Goal: Task Accomplishment & Management: Manage account settings

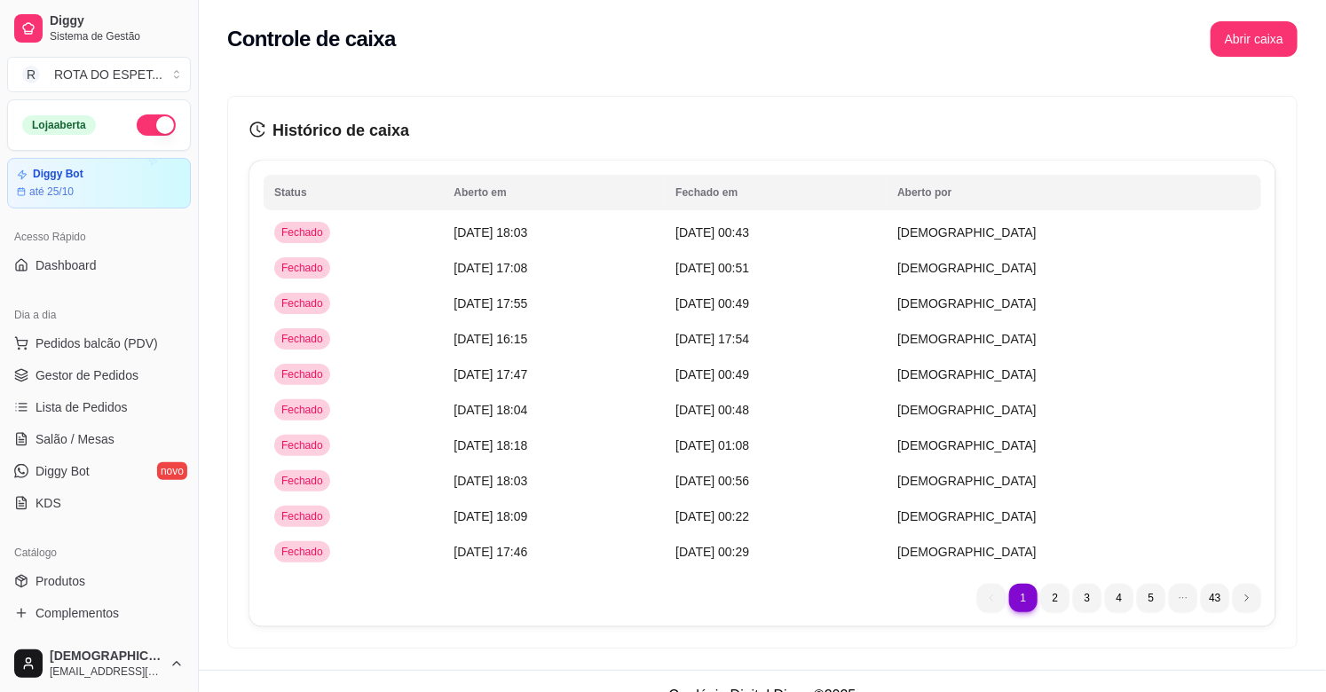
scroll to position [493, 0]
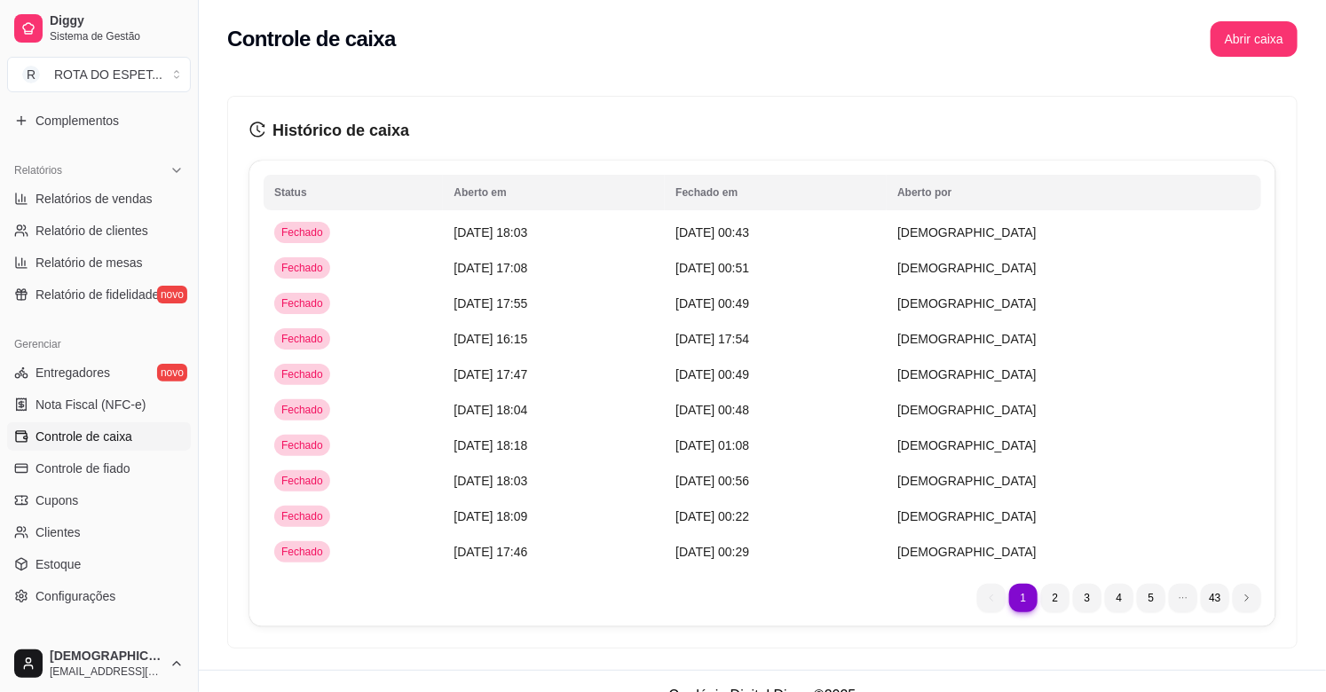
click at [1230, 51] on button "Abrir caixa" at bounding box center [1254, 39] width 87 height 36
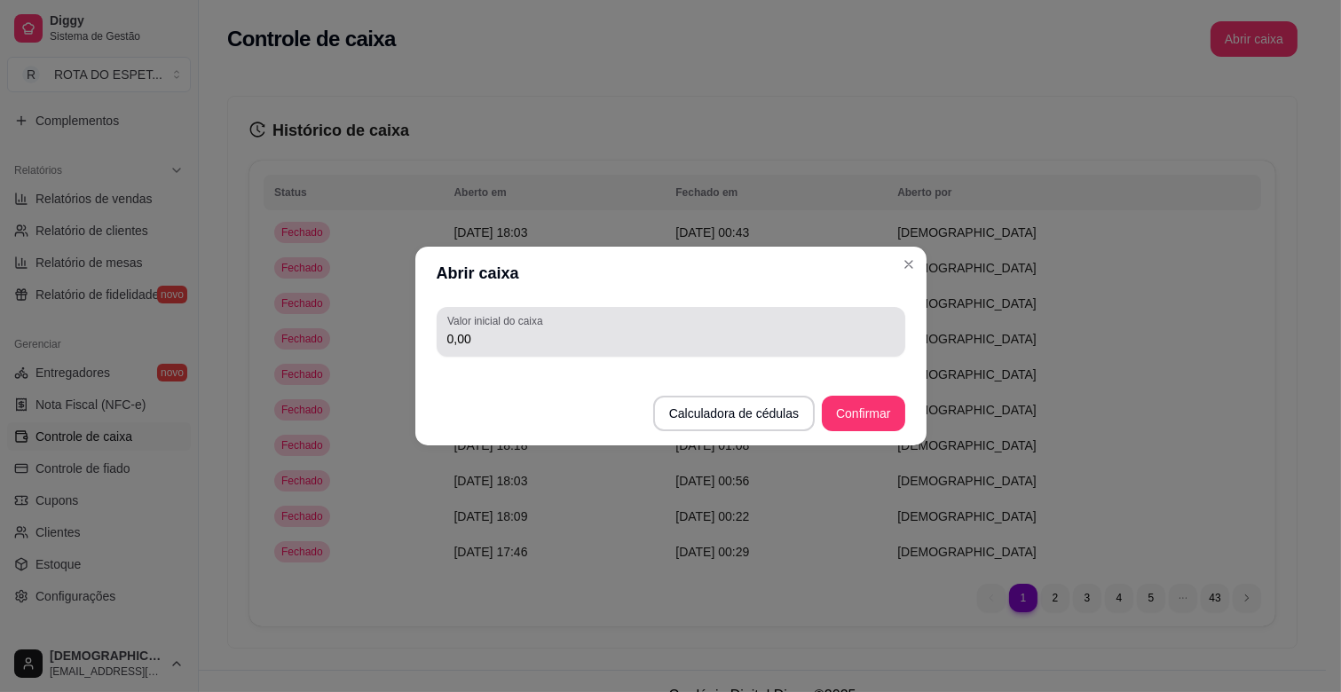
click at [597, 341] on input "0,00" at bounding box center [670, 339] width 447 height 18
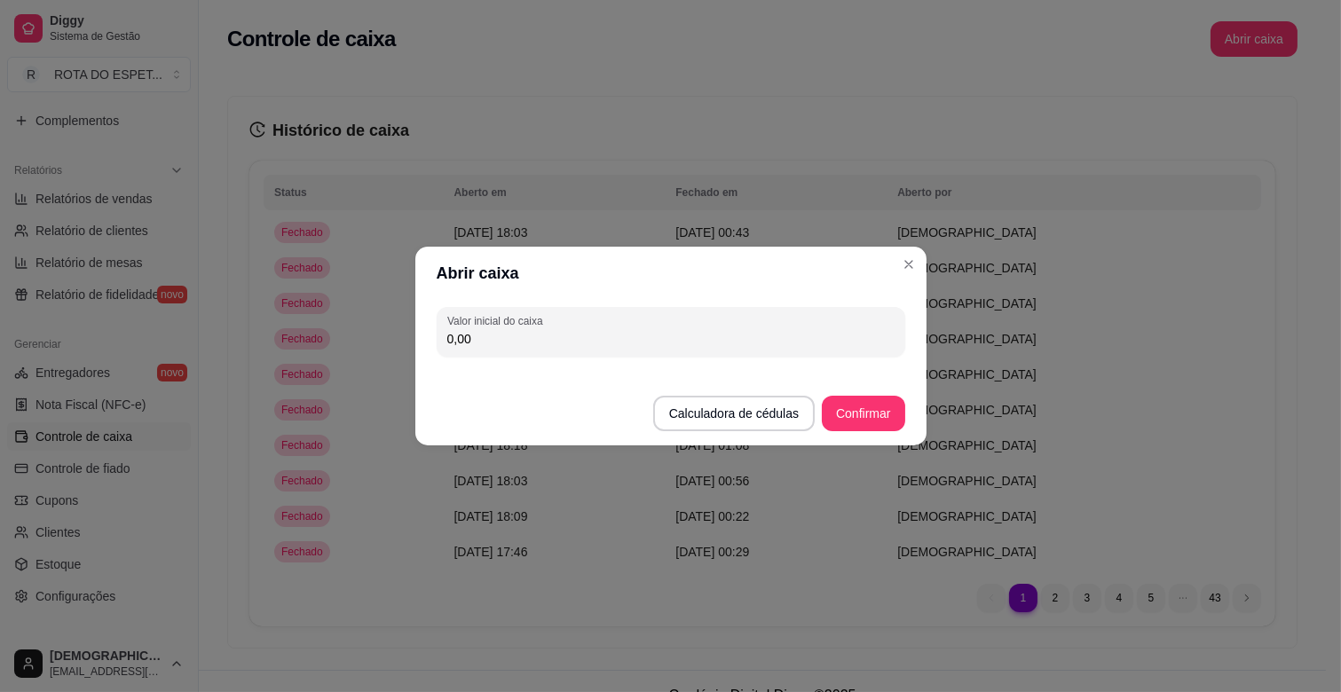
click at [597, 341] on input "0,00" at bounding box center [670, 339] width 447 height 18
type input "200,00"
click at [871, 408] on button "Confirmar" at bounding box center [863, 414] width 83 height 36
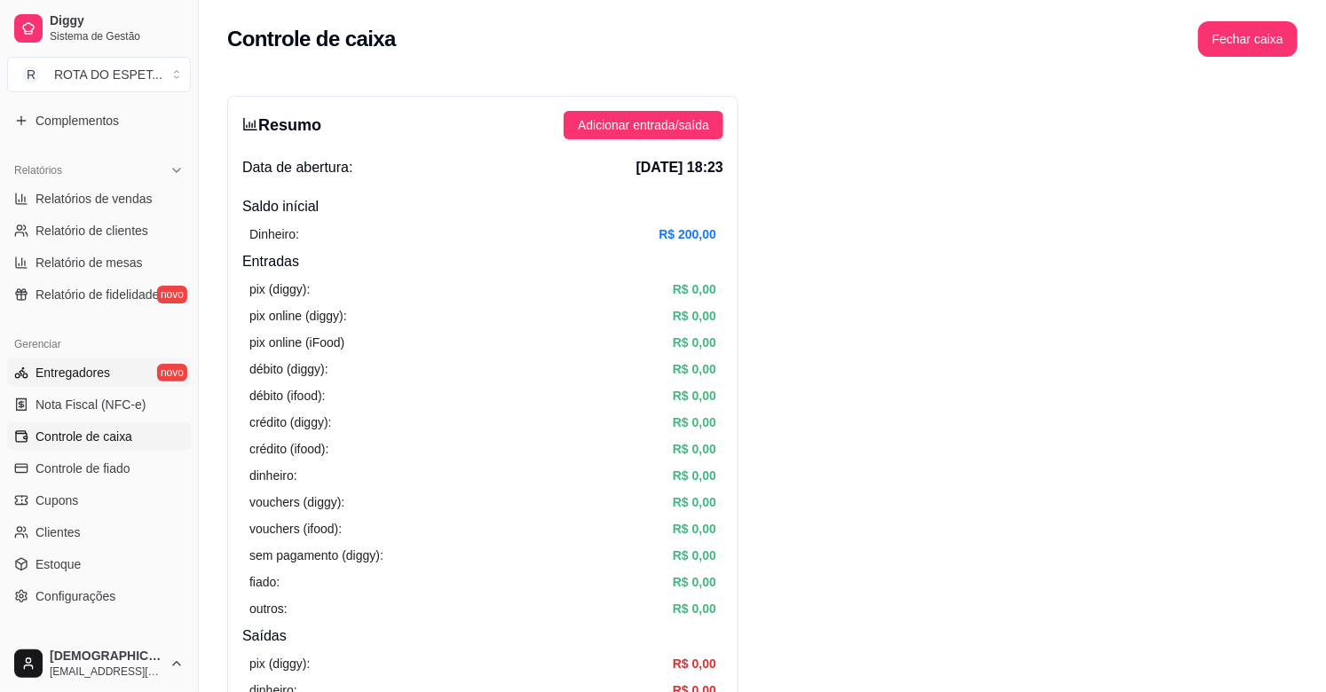
scroll to position [584, 0]
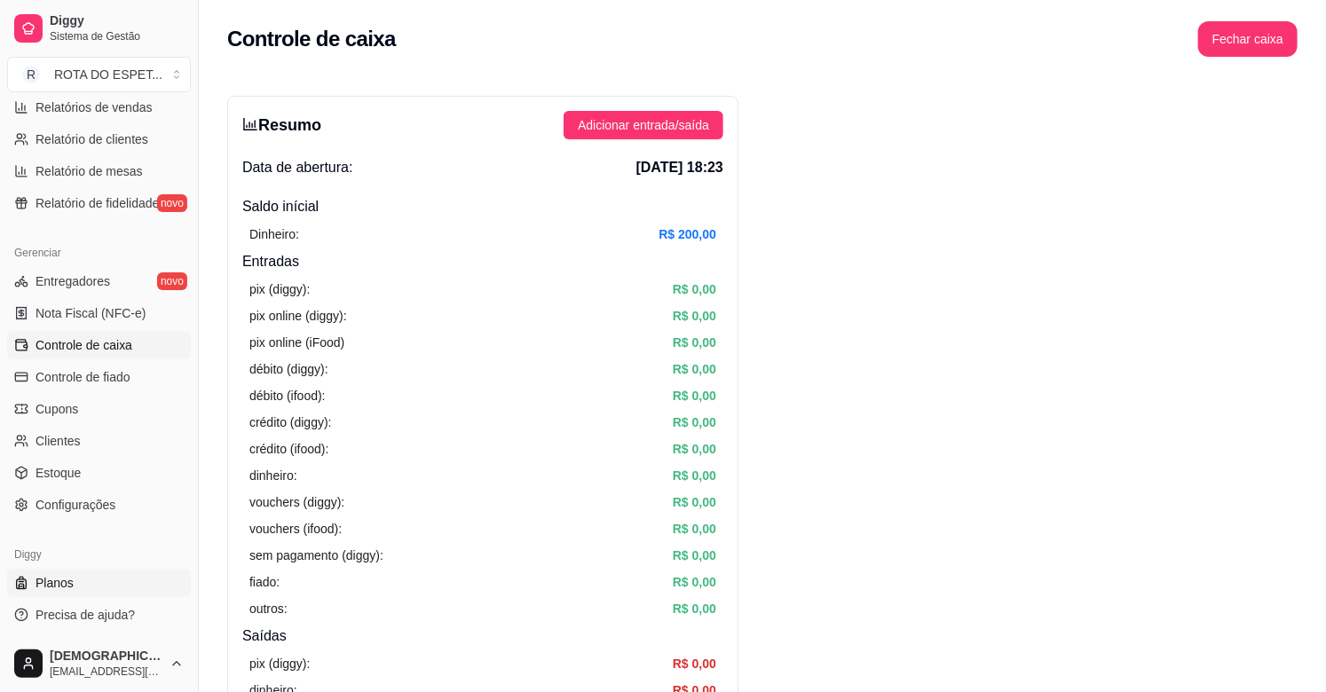
click at [57, 582] on span "Planos" at bounding box center [55, 583] width 38 height 18
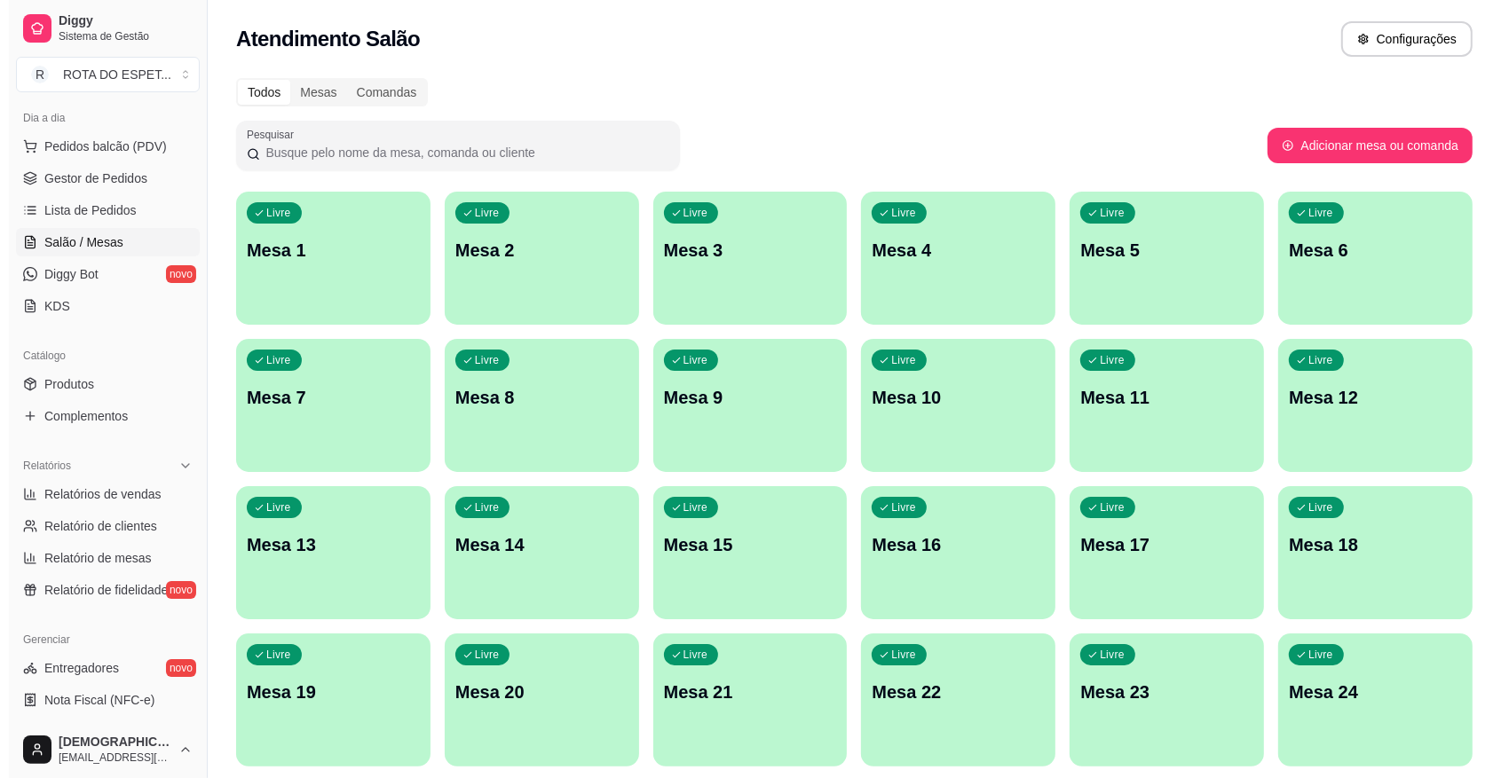
scroll to position [197, 0]
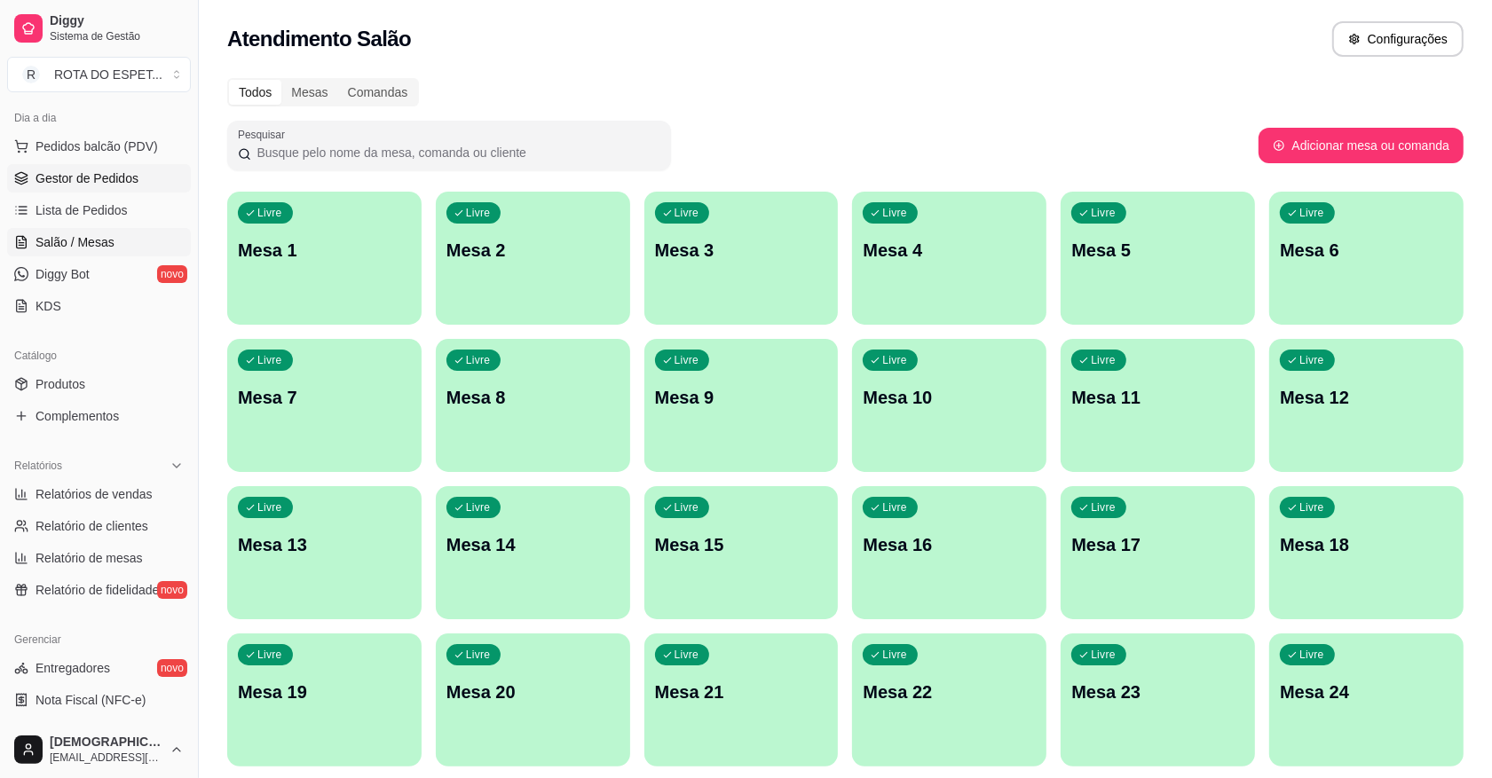
click at [96, 188] on link "Gestor de Pedidos" at bounding box center [99, 178] width 184 height 28
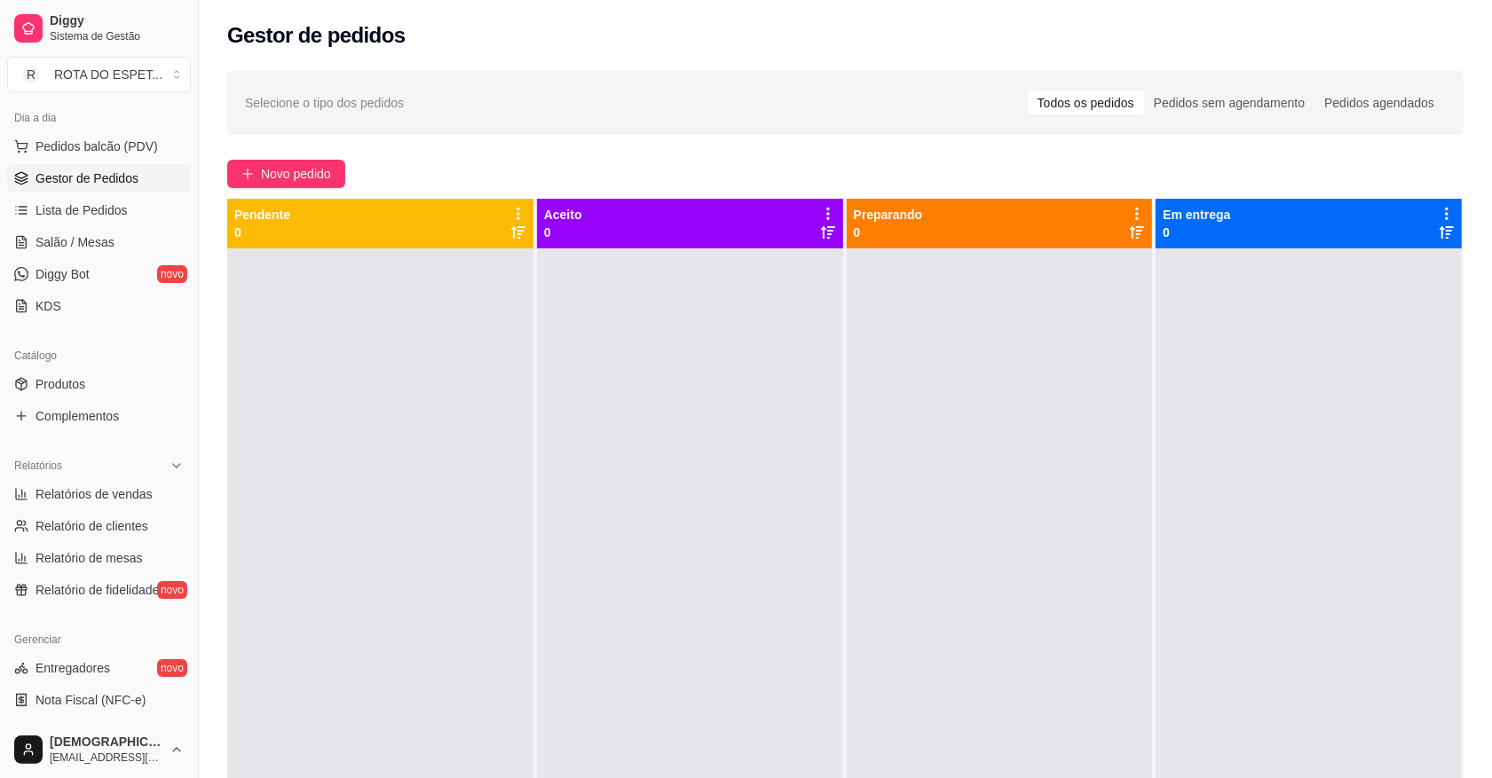
click at [93, 195] on ul "Pedidos balcão (PDV) Gestor de Pedidos Lista de Pedidos Salão / Mesas Diggy Bot…" at bounding box center [99, 226] width 184 height 188
click at [89, 214] on span "Lista de Pedidos" at bounding box center [82, 210] width 92 height 18
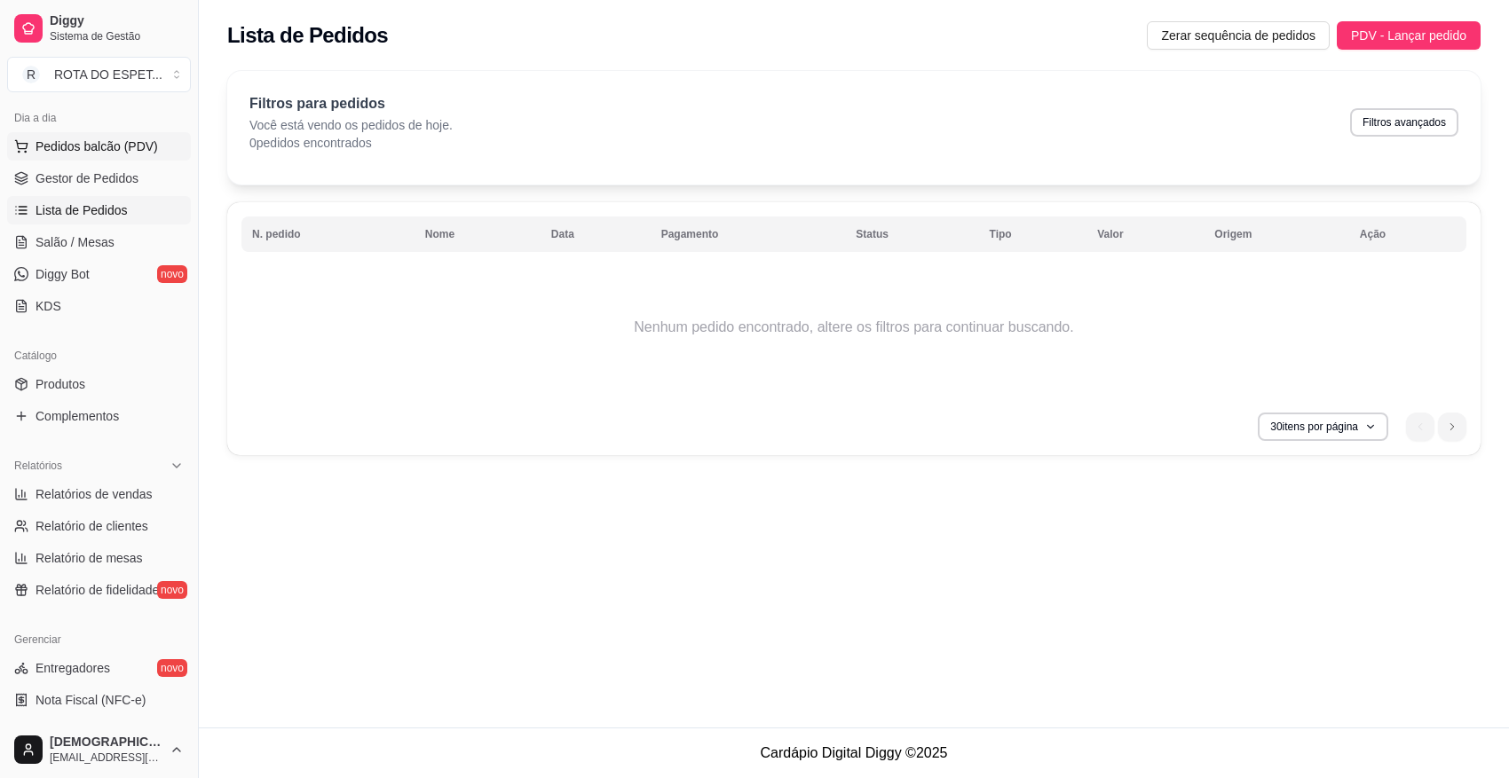
click at [91, 144] on span "Pedidos balcão (PDV)" at bounding box center [97, 147] width 122 height 18
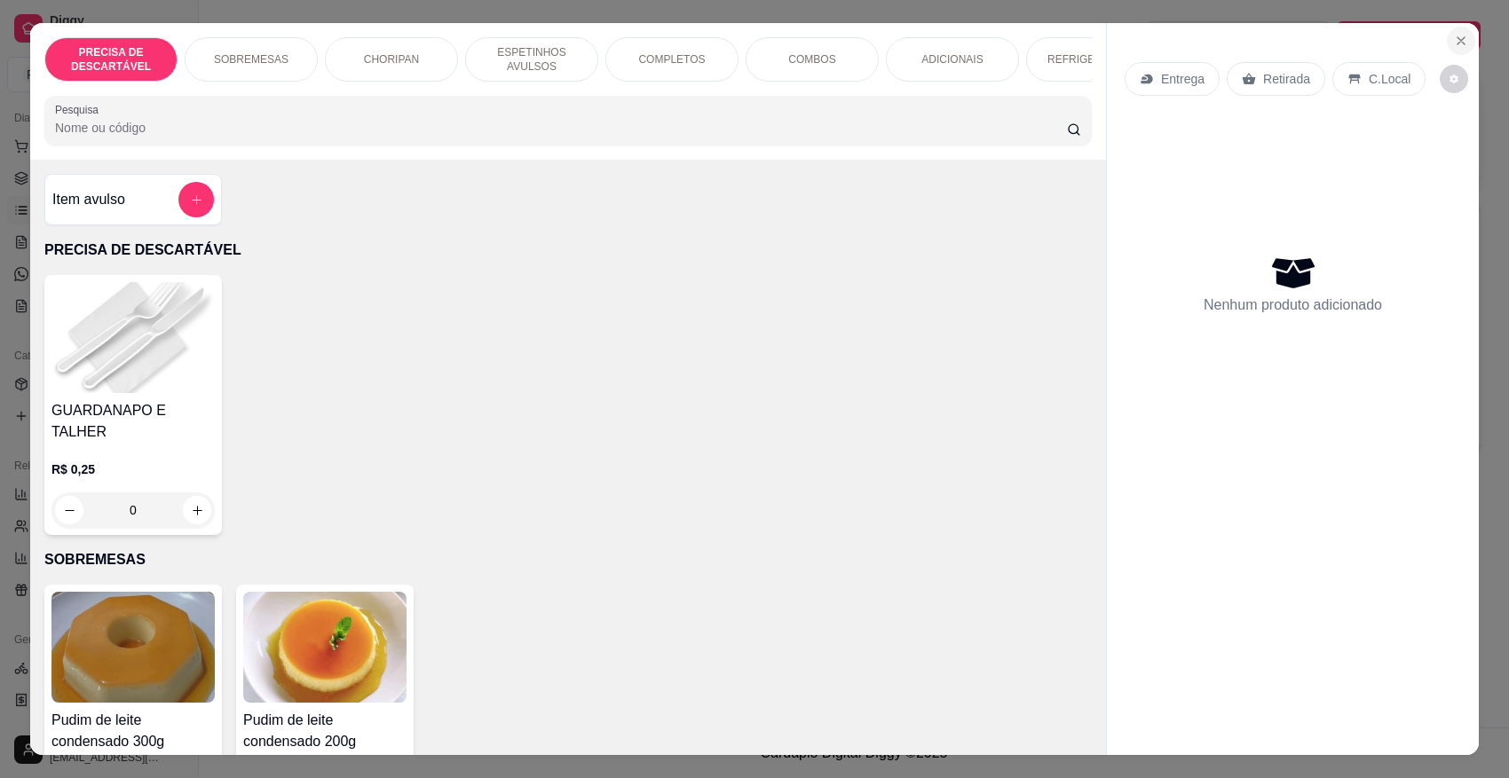
click at [1325, 38] on icon "Close" at bounding box center [1461, 41] width 14 height 14
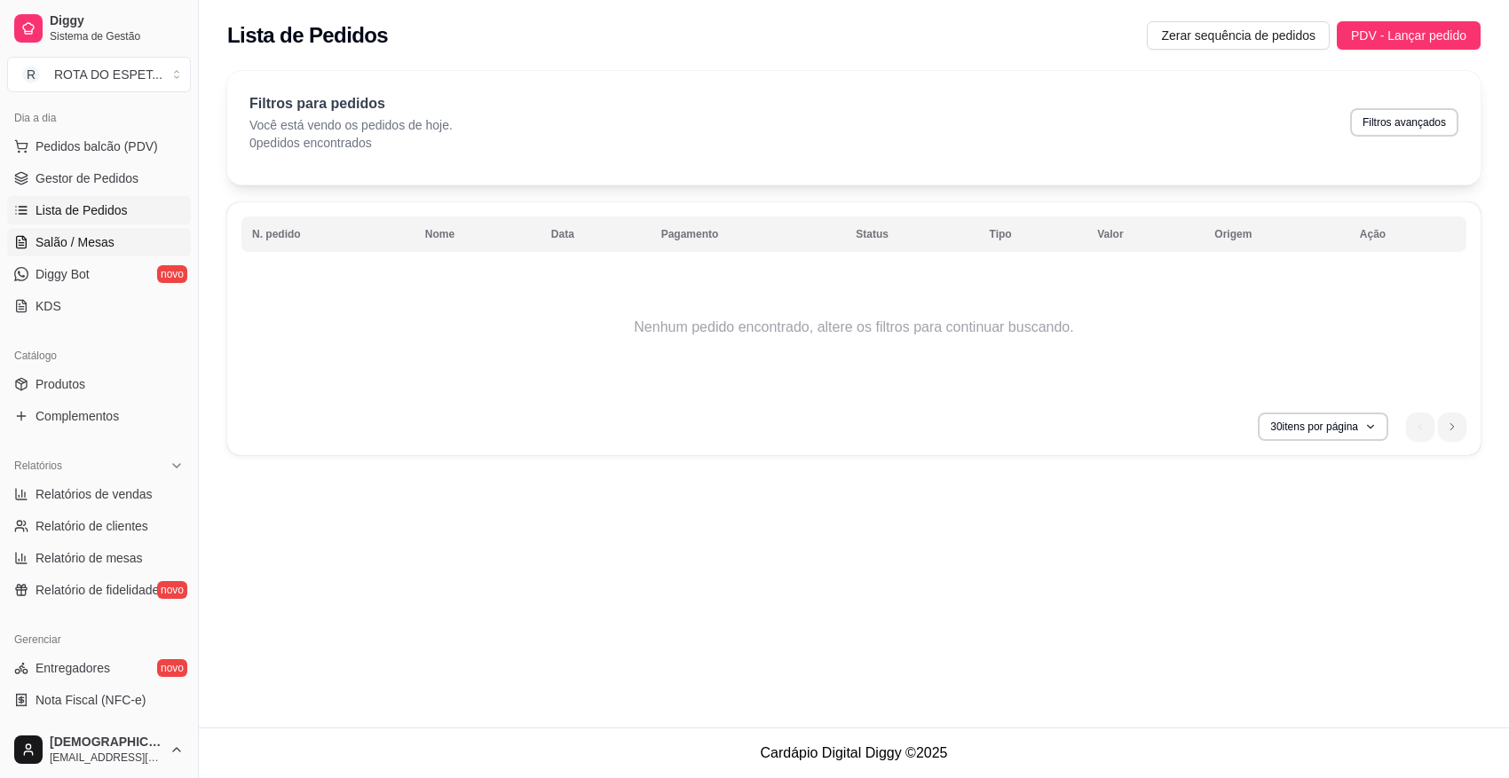
click at [94, 242] on span "Salão / Mesas" at bounding box center [75, 242] width 79 height 18
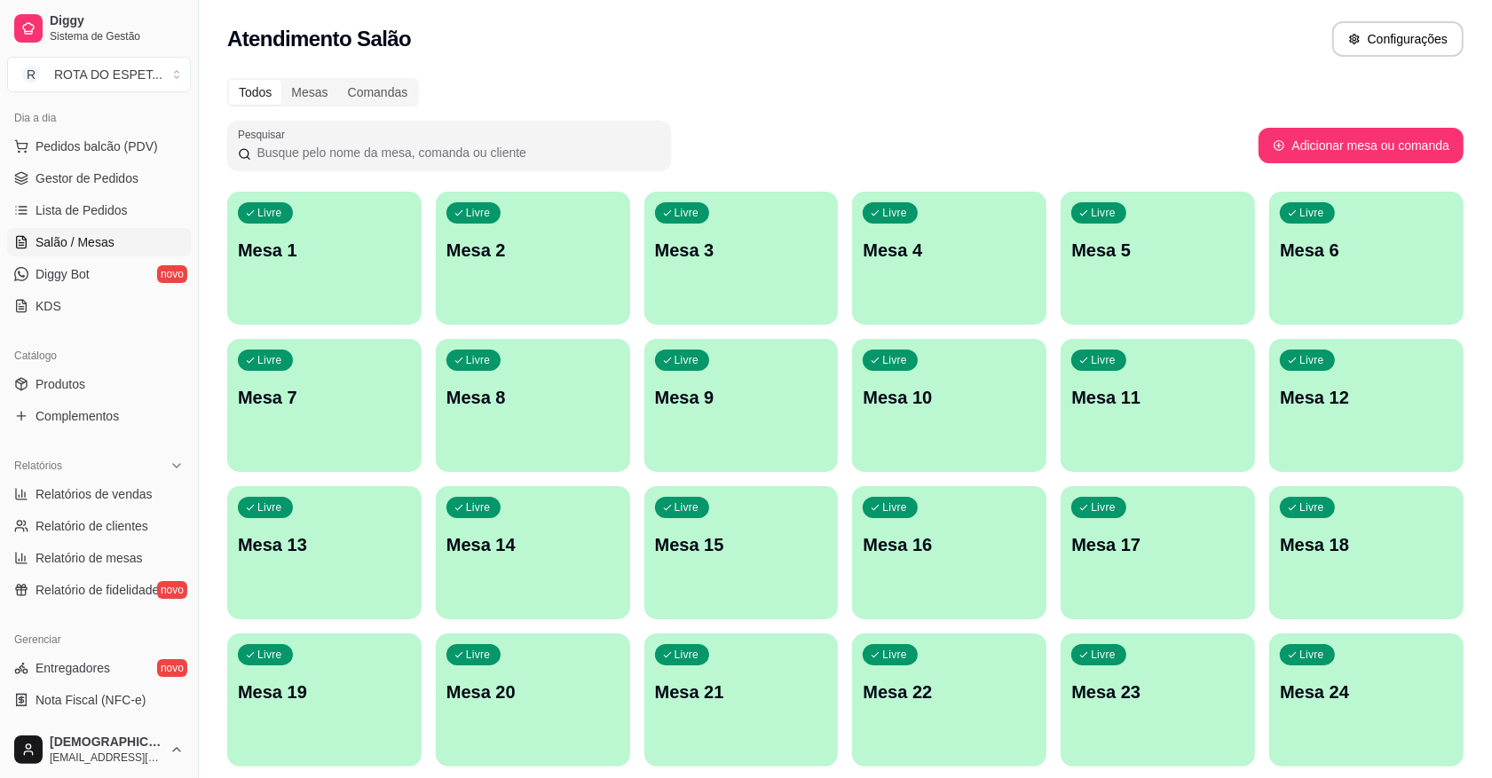
click at [260, 249] on p "Mesa 1" at bounding box center [324, 250] width 173 height 25
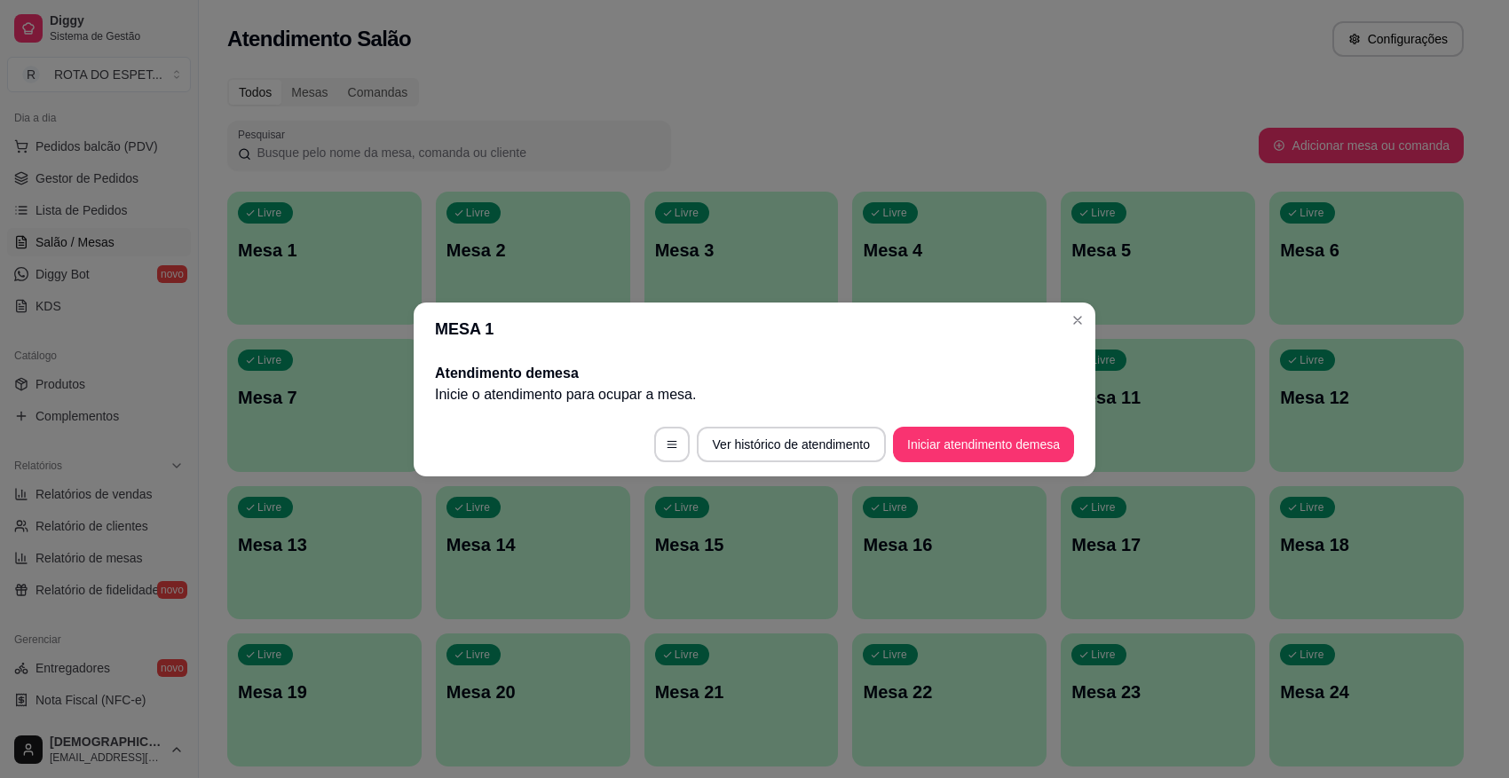
click at [1026, 462] on button "Iniciar atendimento de mesa" at bounding box center [983, 445] width 181 height 36
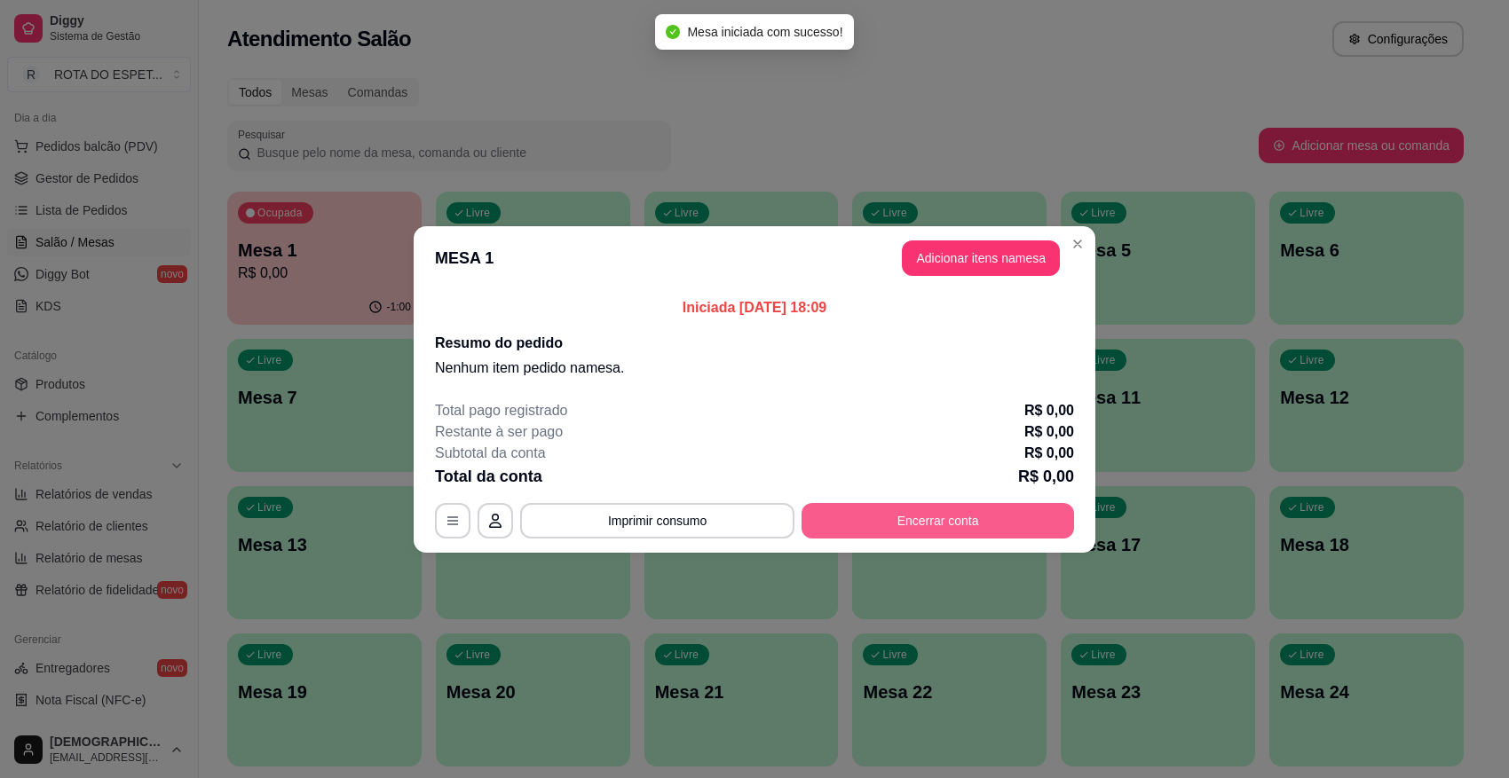
click at [984, 526] on button "Encerrar conta" at bounding box center [938, 521] width 273 height 36
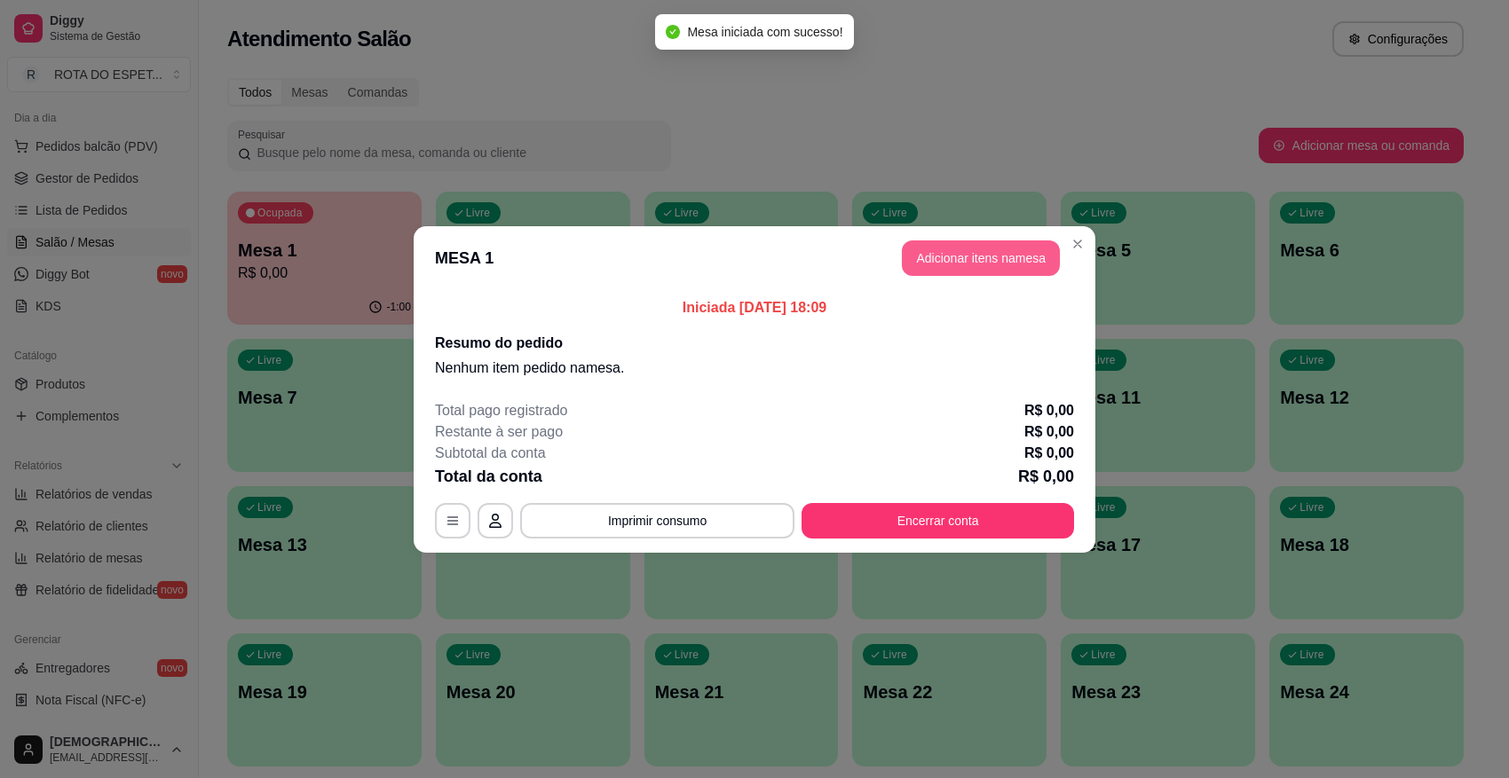
click at [956, 265] on button "Adicionar itens na mesa" at bounding box center [981, 259] width 158 height 36
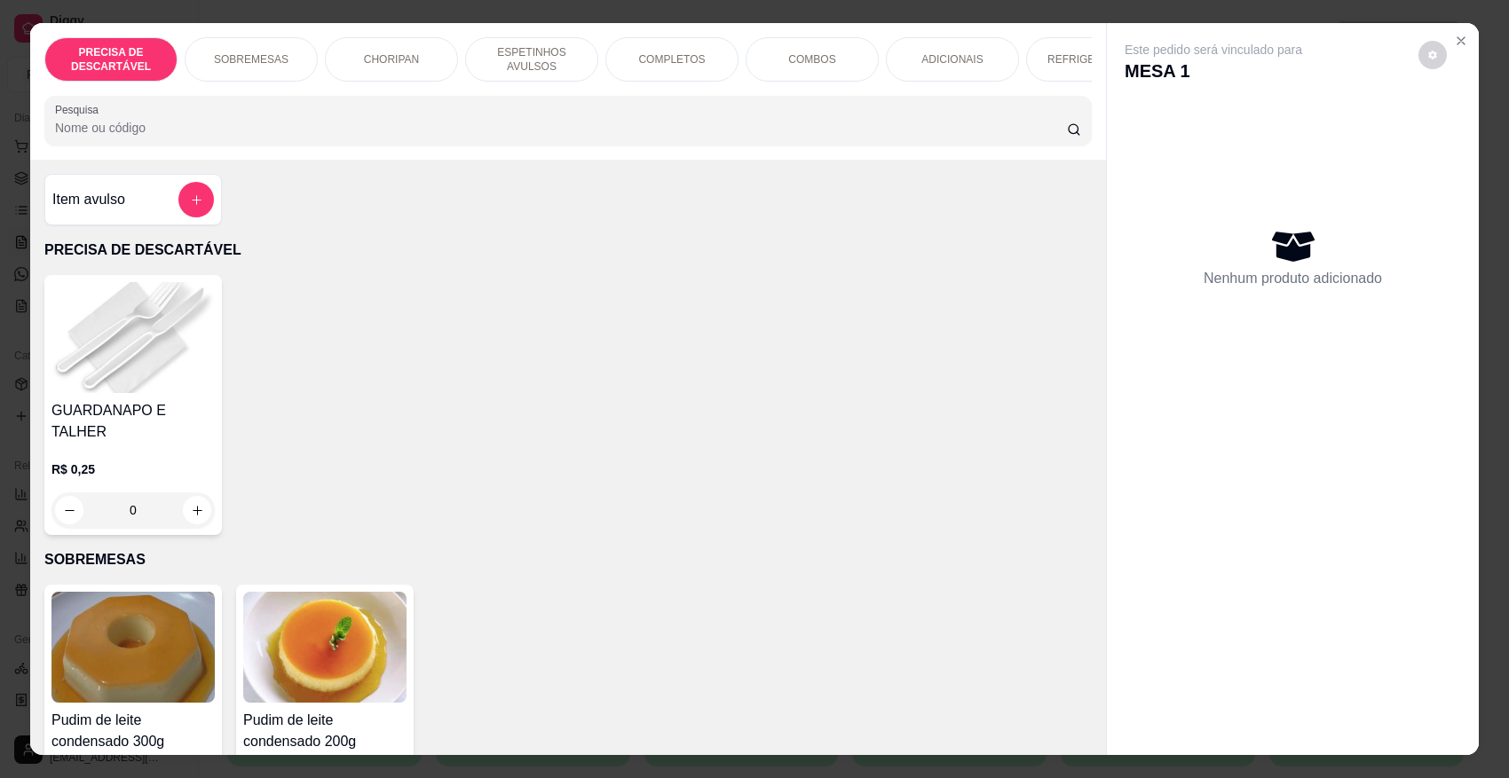
click at [410, 59] on div "CHORIPAN" at bounding box center [391, 59] width 133 height 44
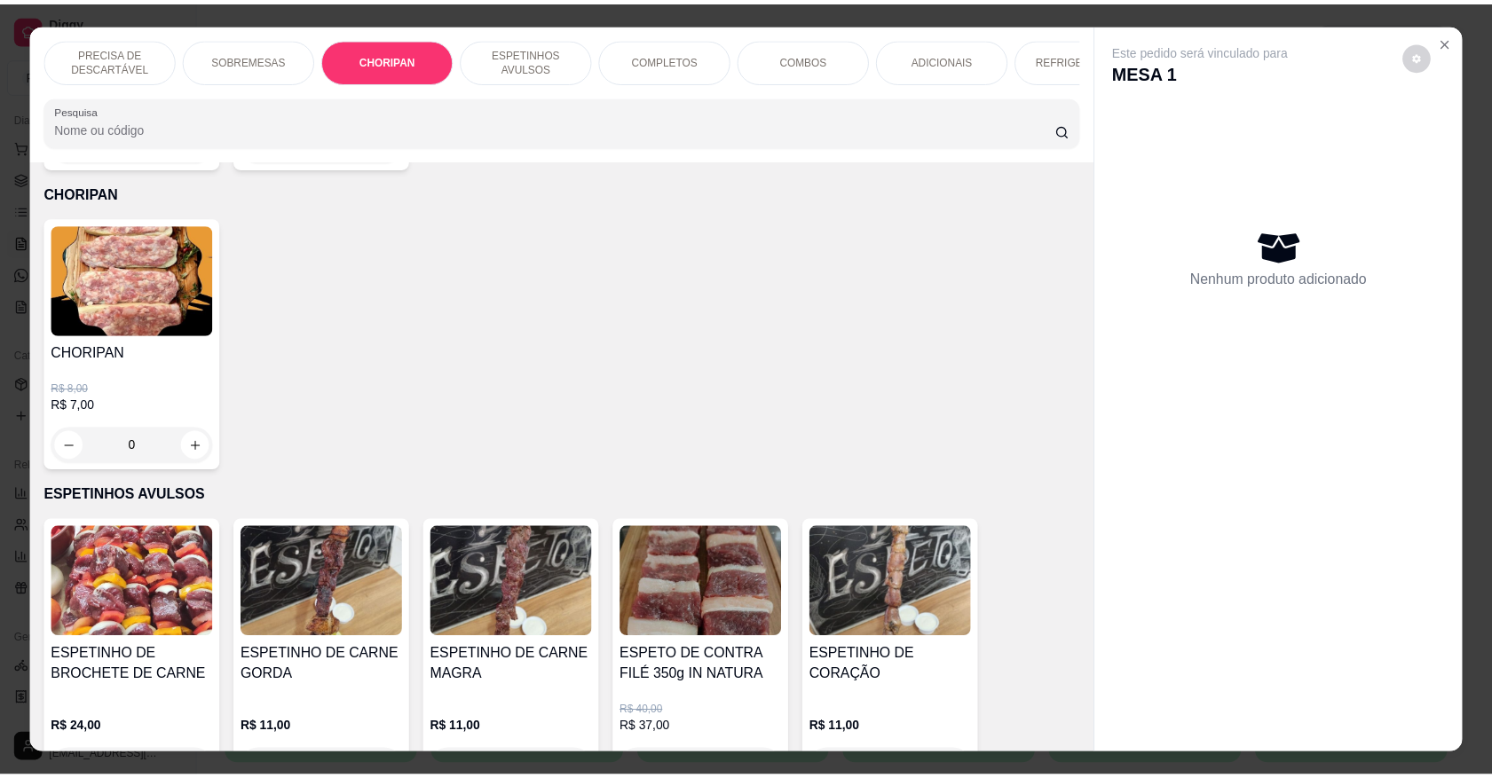
scroll to position [33, 0]
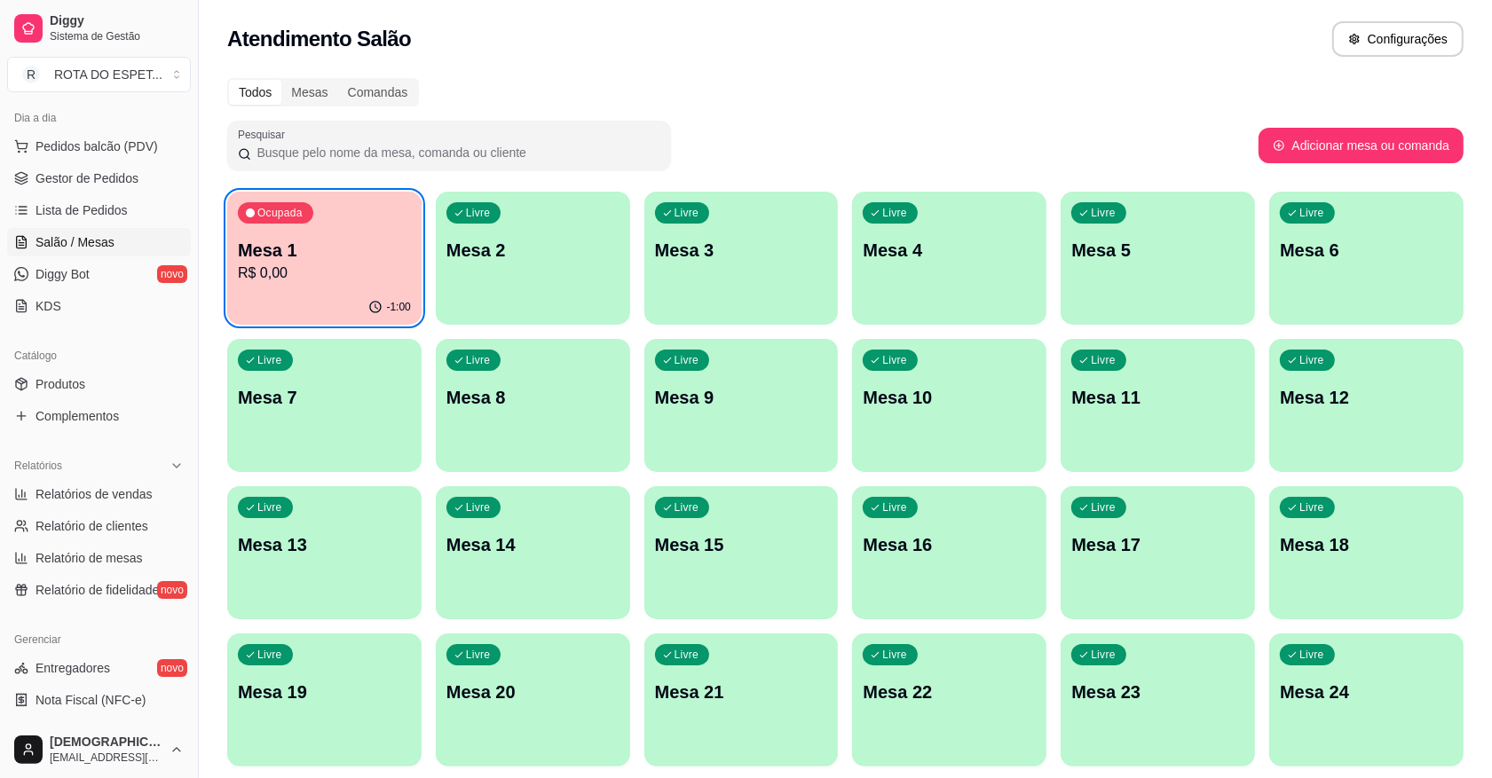
click at [333, 272] on p "R$ 0,00" at bounding box center [324, 273] width 173 height 21
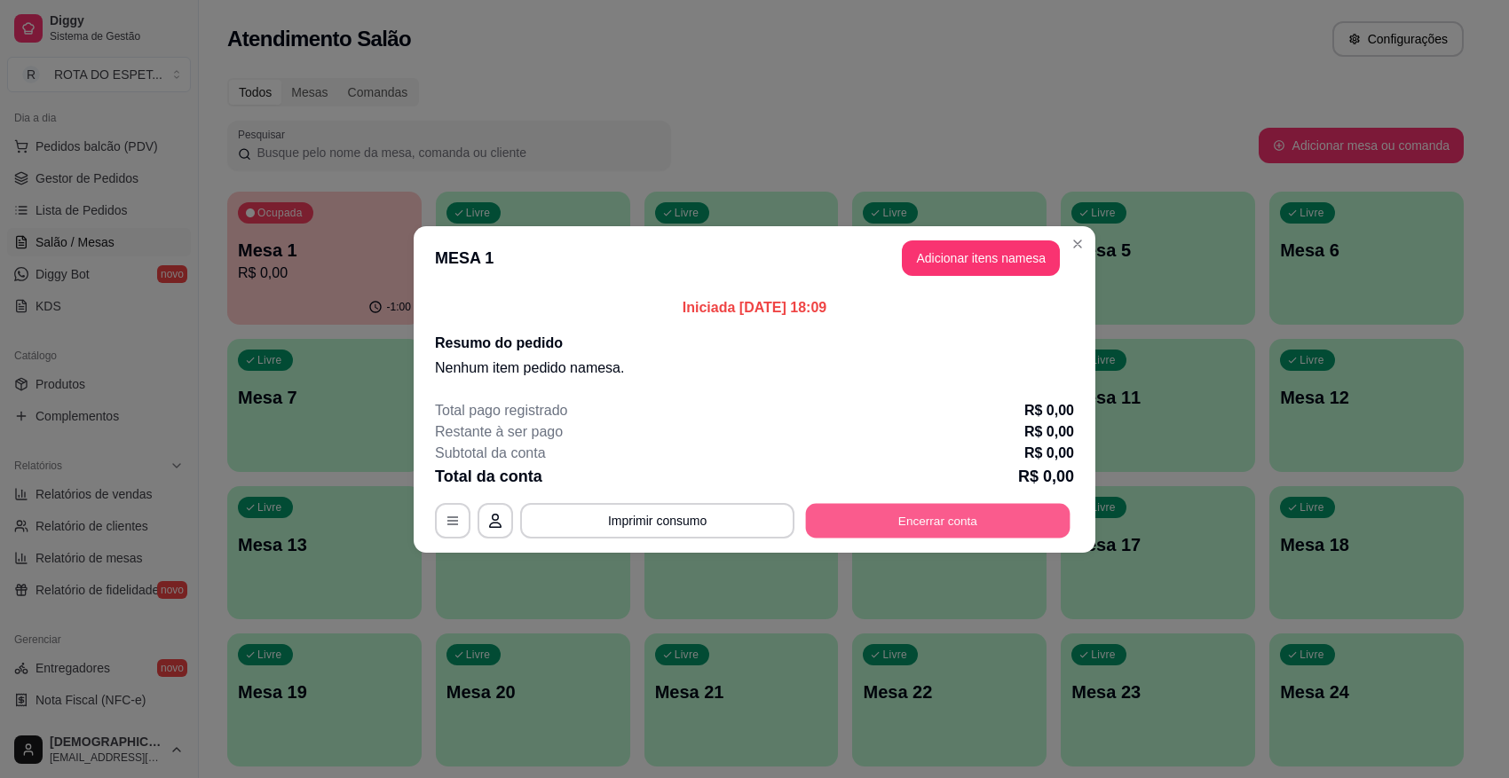
click at [917, 528] on button "Encerrar conta" at bounding box center [938, 520] width 265 height 35
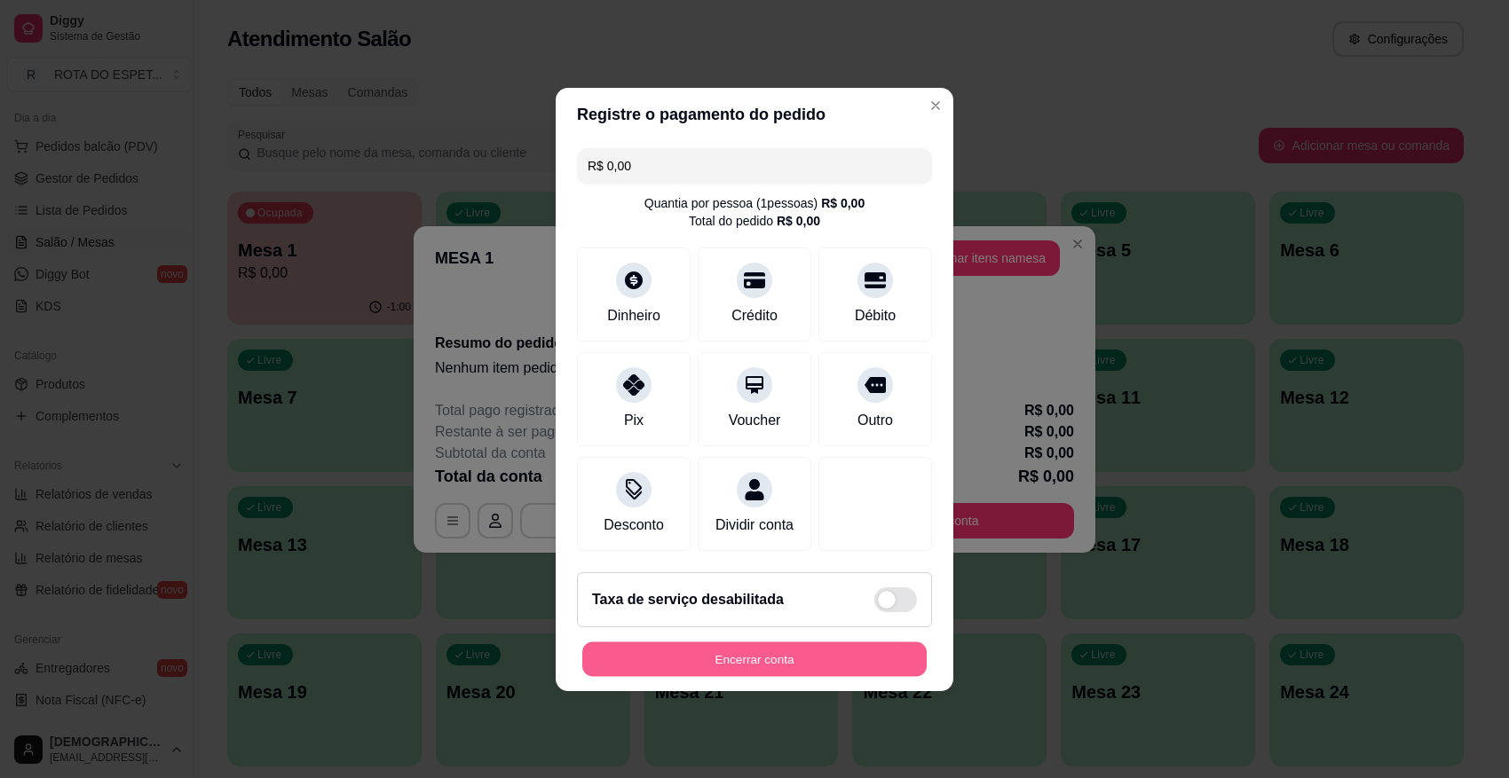
click at [826, 676] on button "Encerrar conta" at bounding box center [754, 659] width 344 height 35
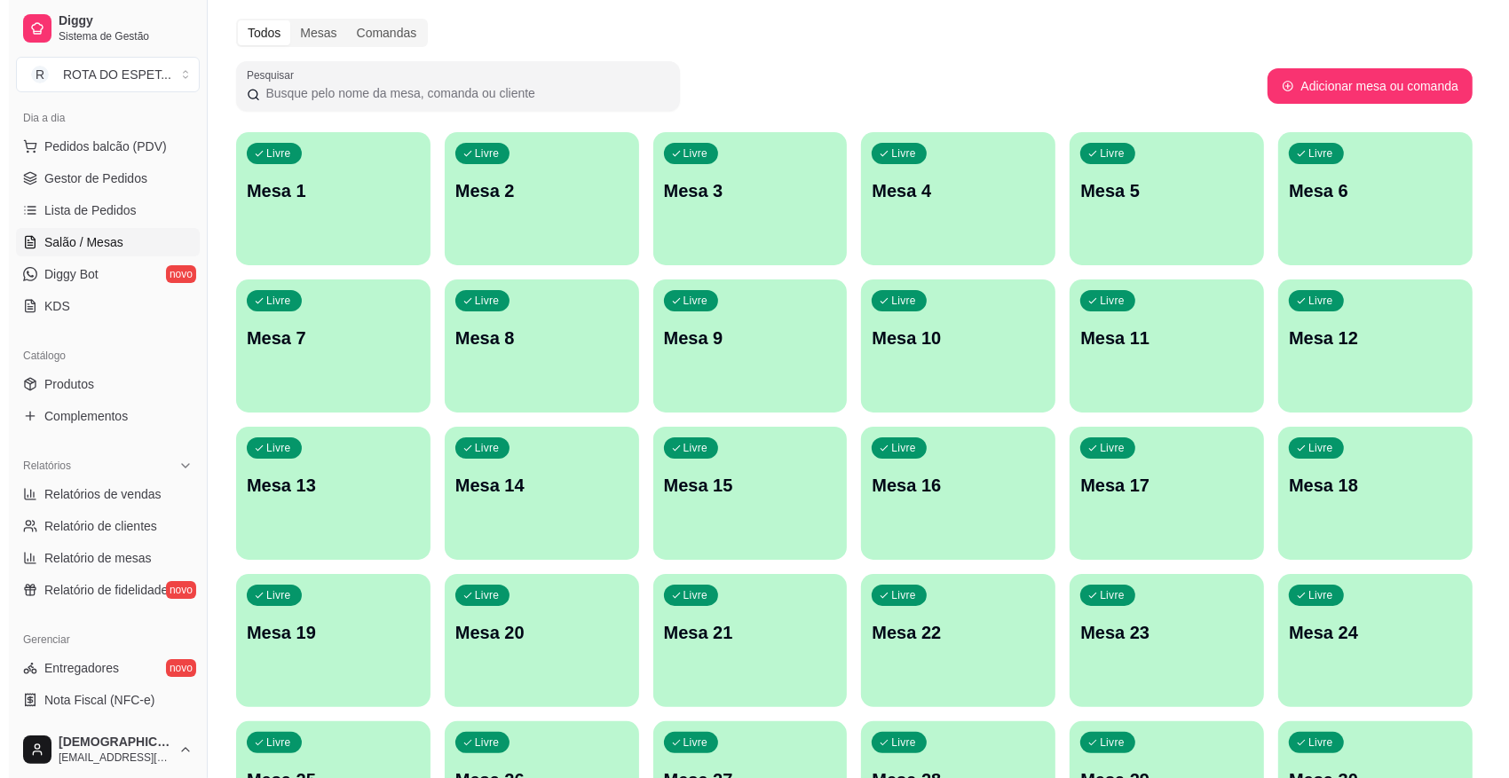
scroll to position [111, 0]
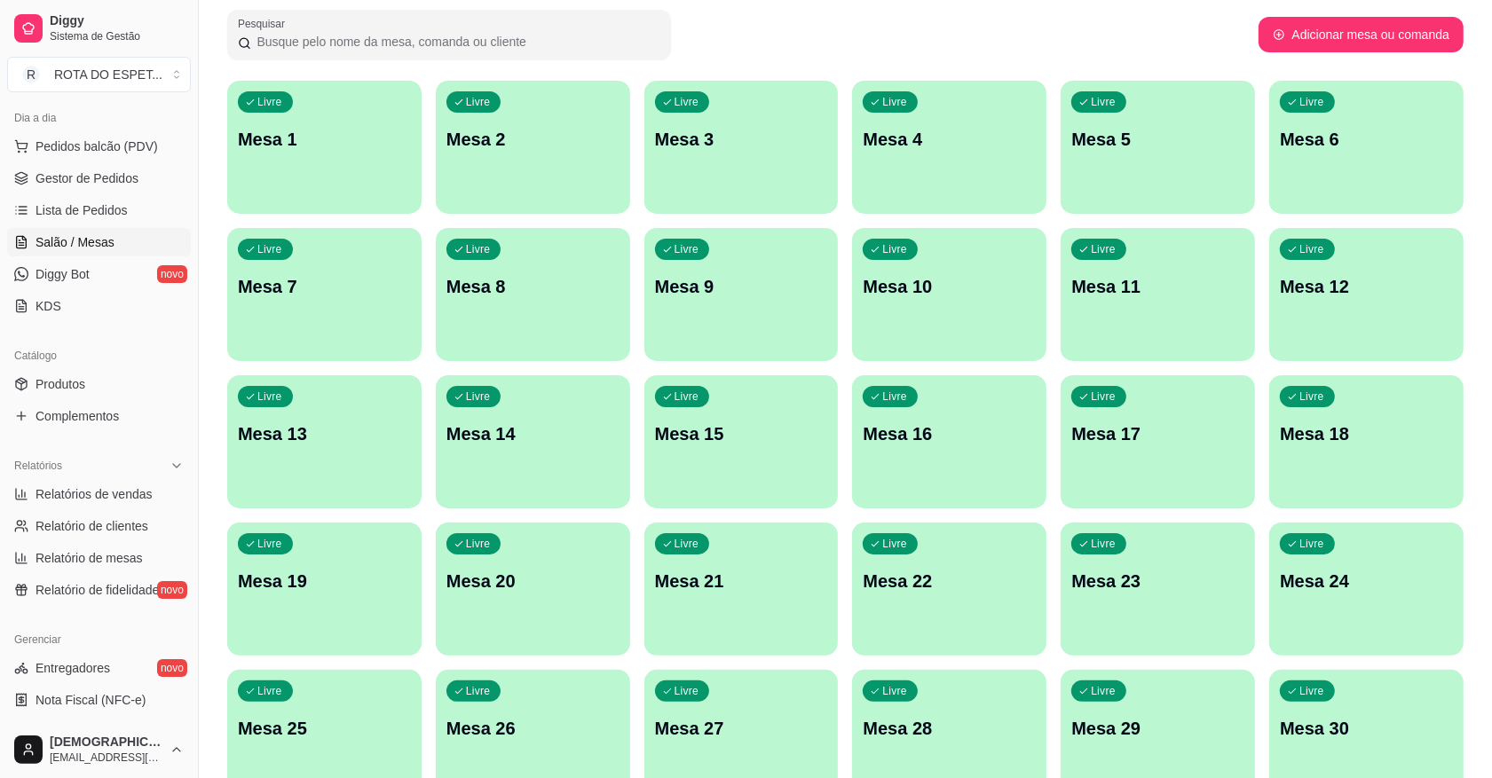
click at [568, 626] on div "Livre Mesa 20" at bounding box center [533, 579] width 194 height 112
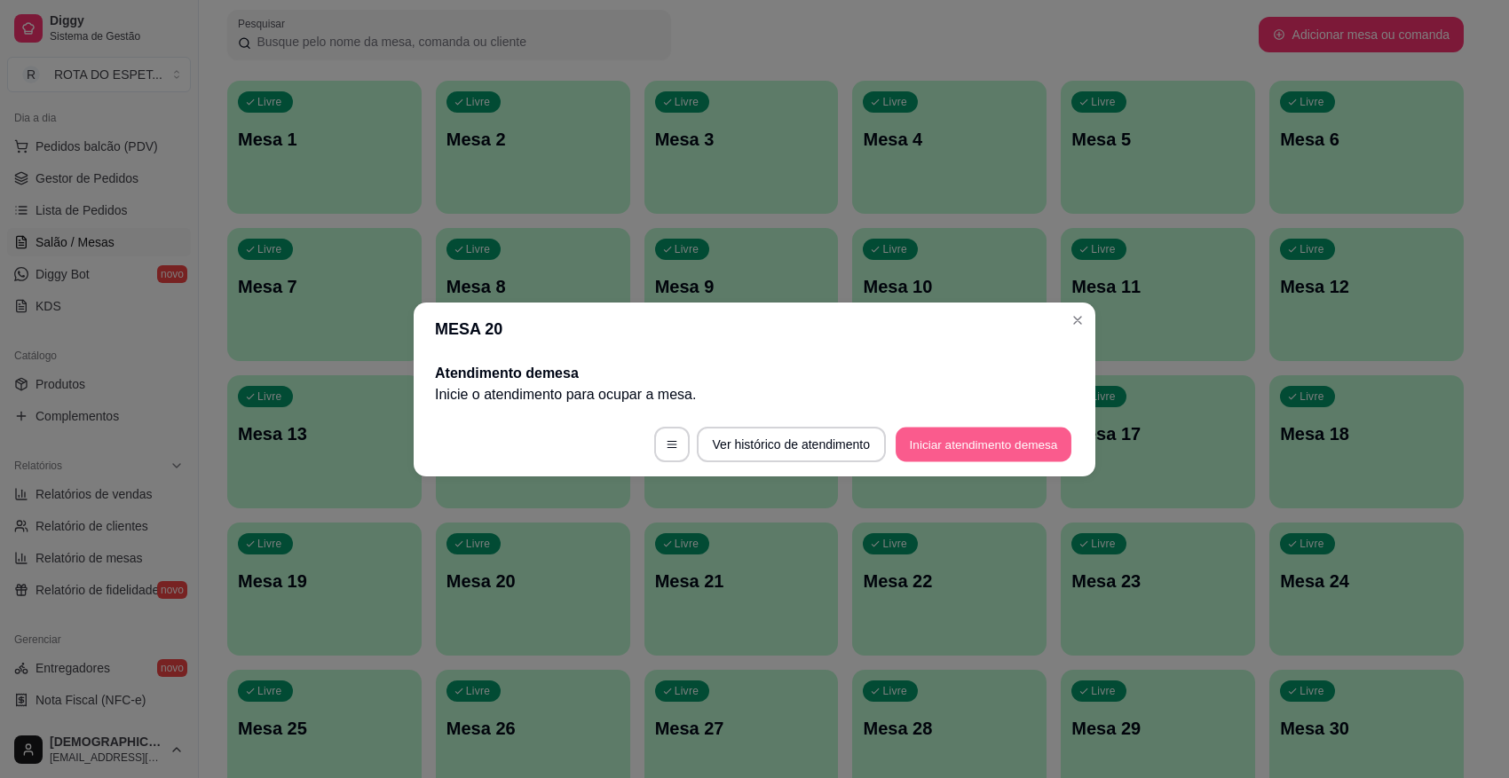
click at [1000, 454] on button "Iniciar atendimento de mesa" at bounding box center [984, 444] width 176 height 35
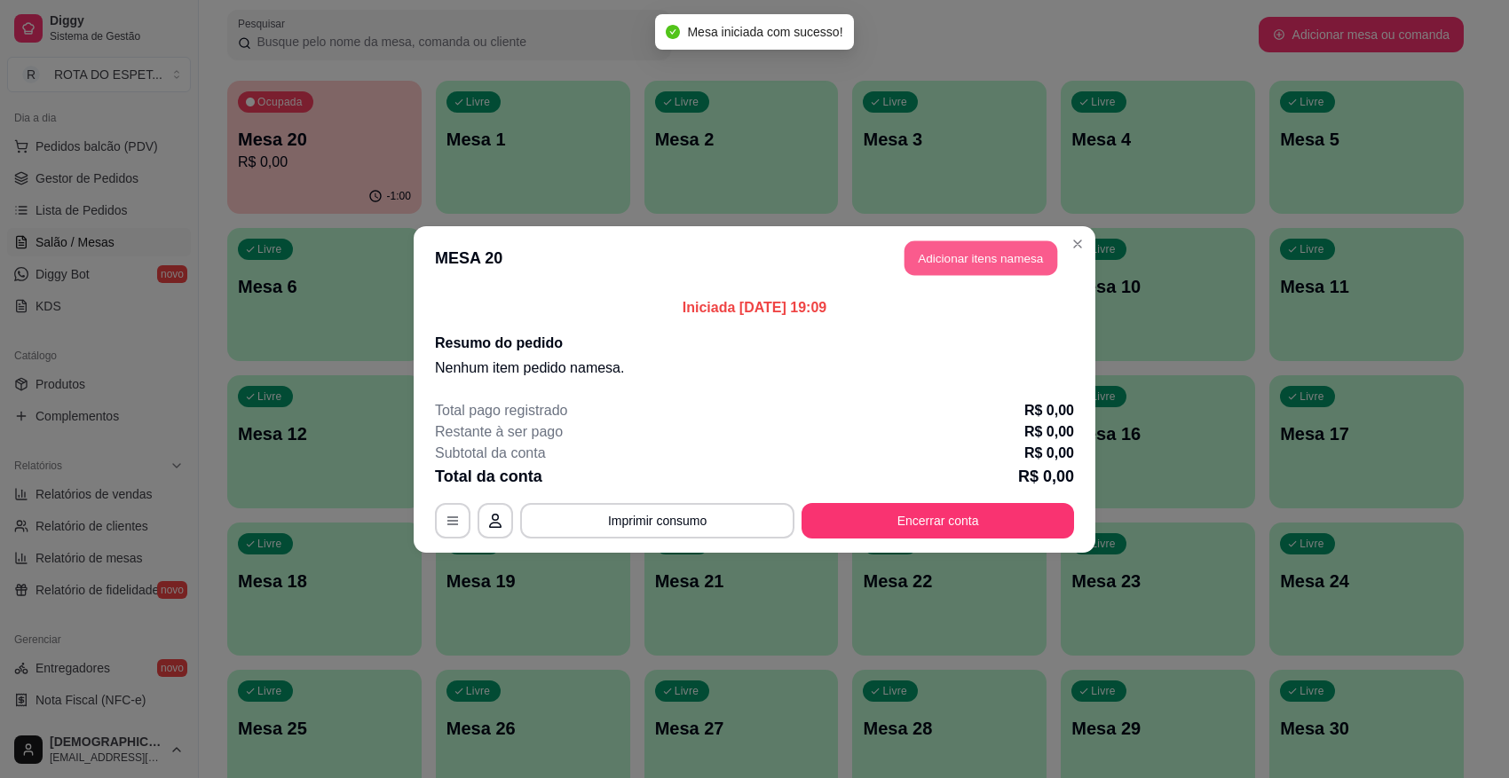
click at [1016, 257] on button "Adicionar itens na mesa" at bounding box center [981, 258] width 153 height 35
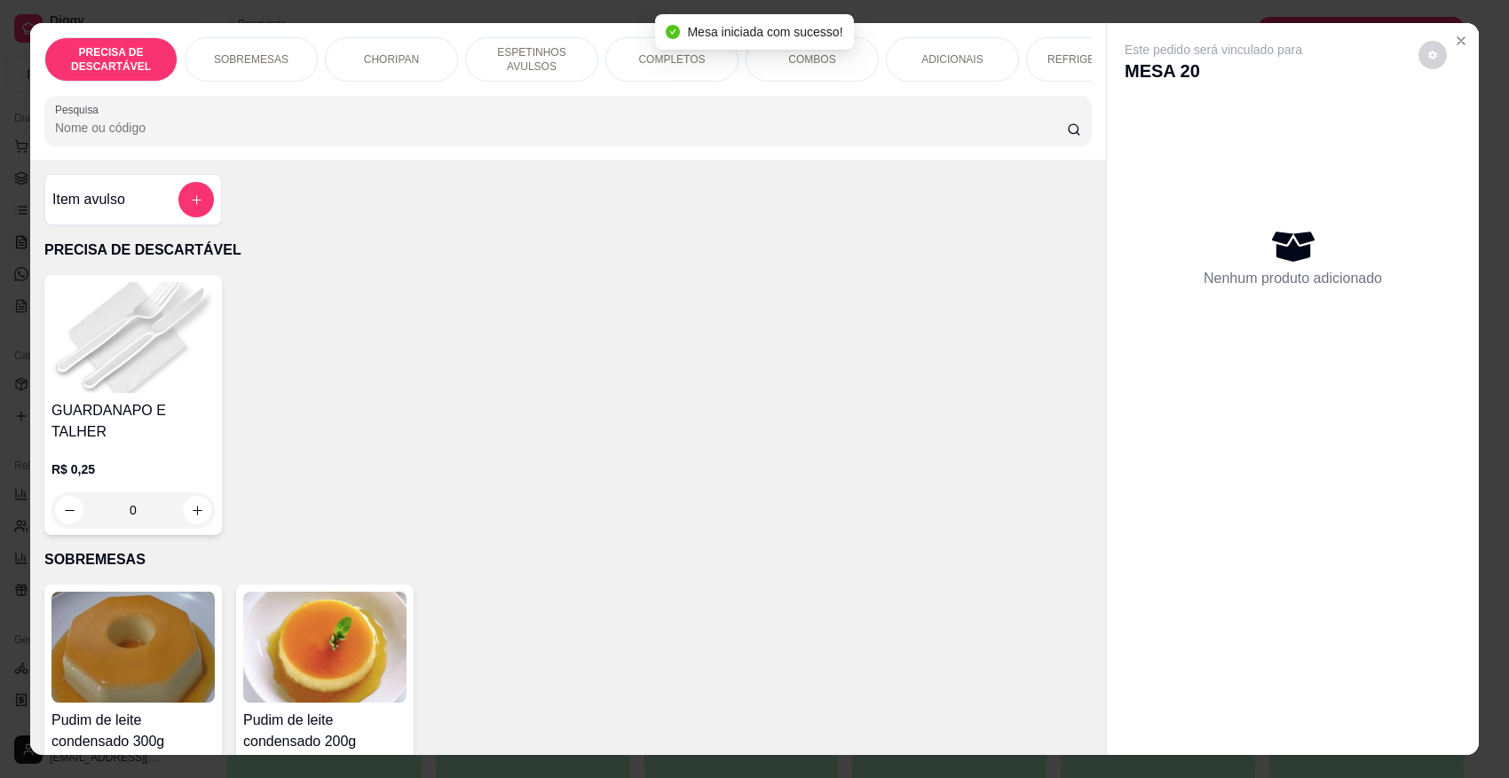
click at [703, 65] on div "COMPLETOS" at bounding box center [671, 59] width 133 height 44
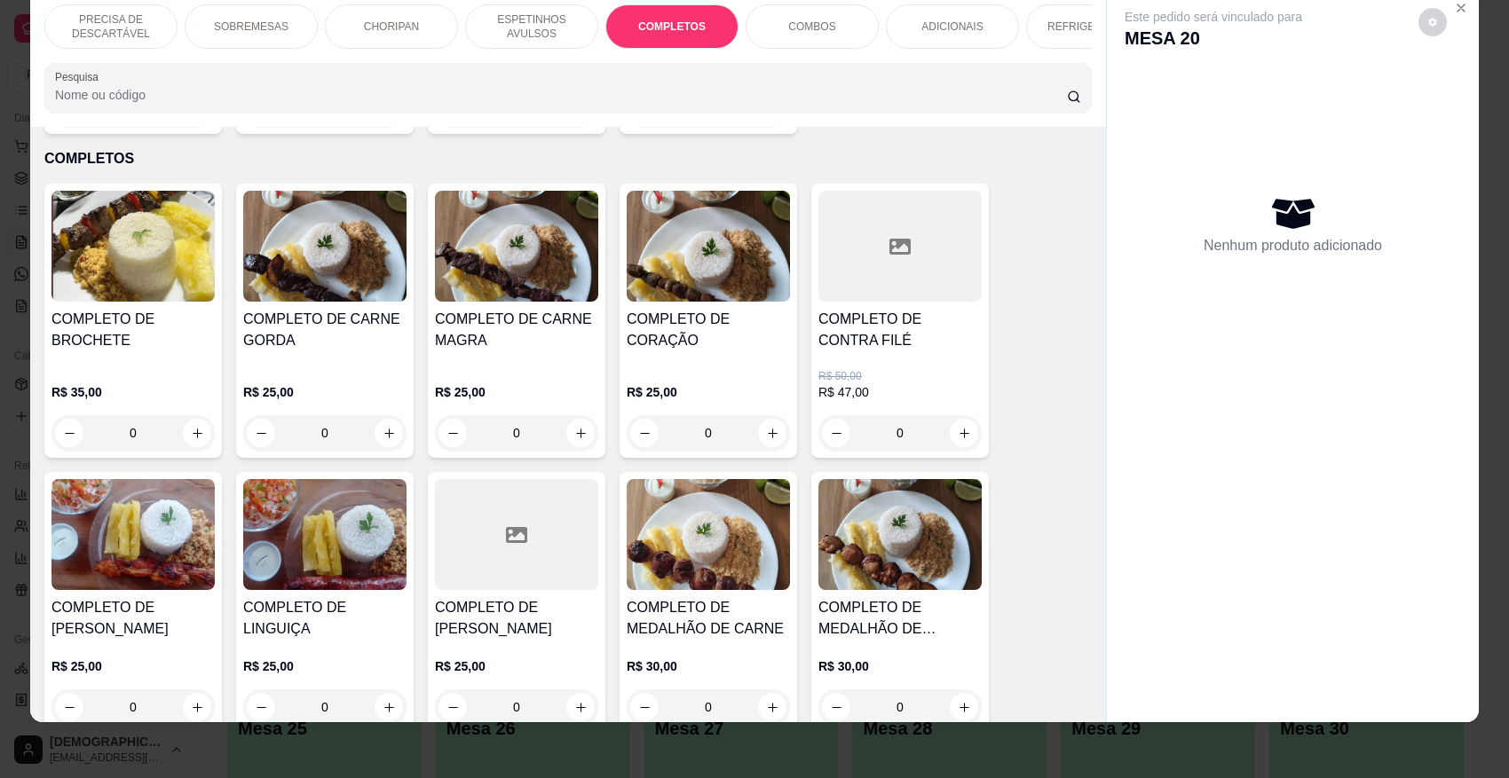
click at [693, 602] on h4 "COMPLETO DE MEDALHÃO DE CARNE" at bounding box center [708, 618] width 163 height 43
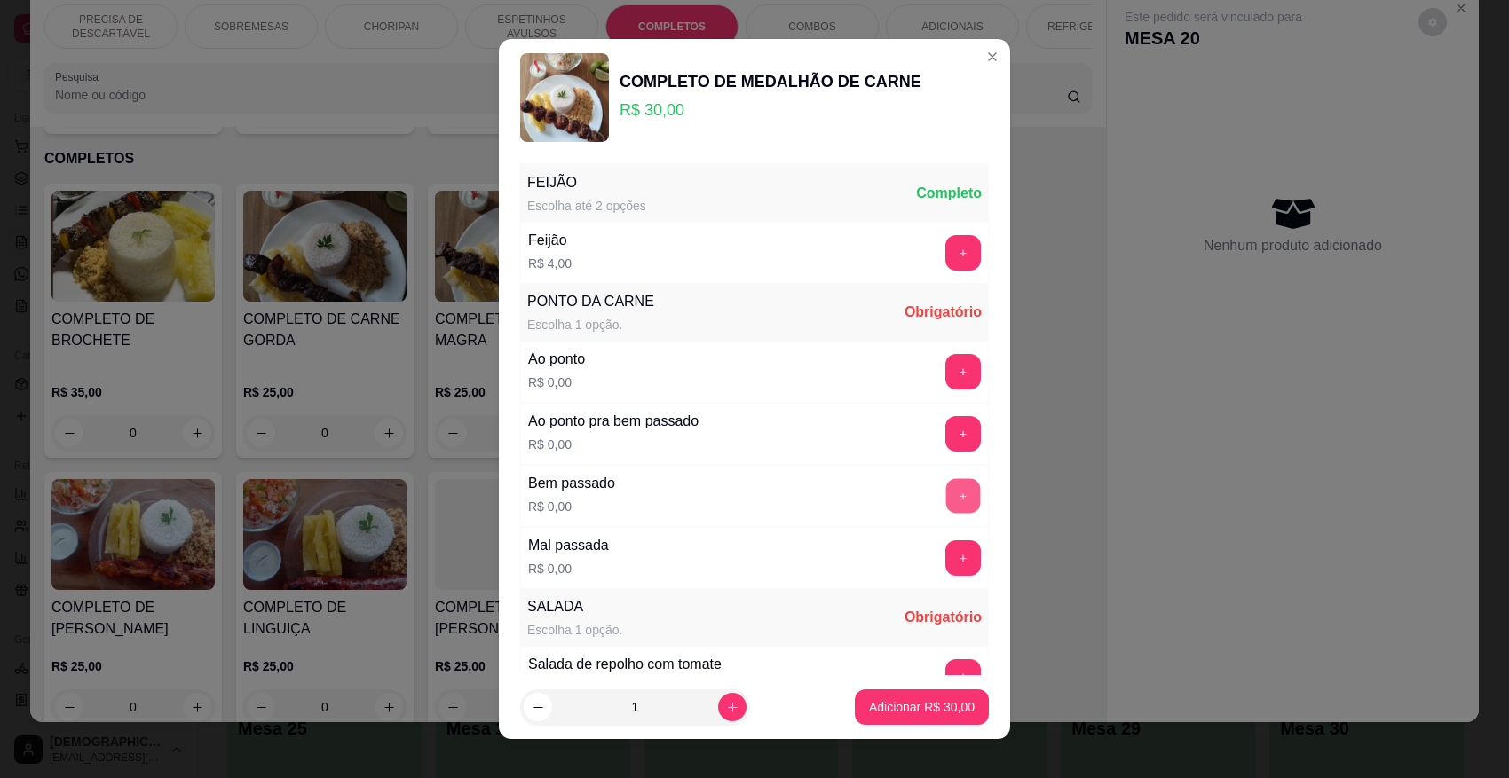
click at [946, 491] on button "+" at bounding box center [963, 495] width 35 height 35
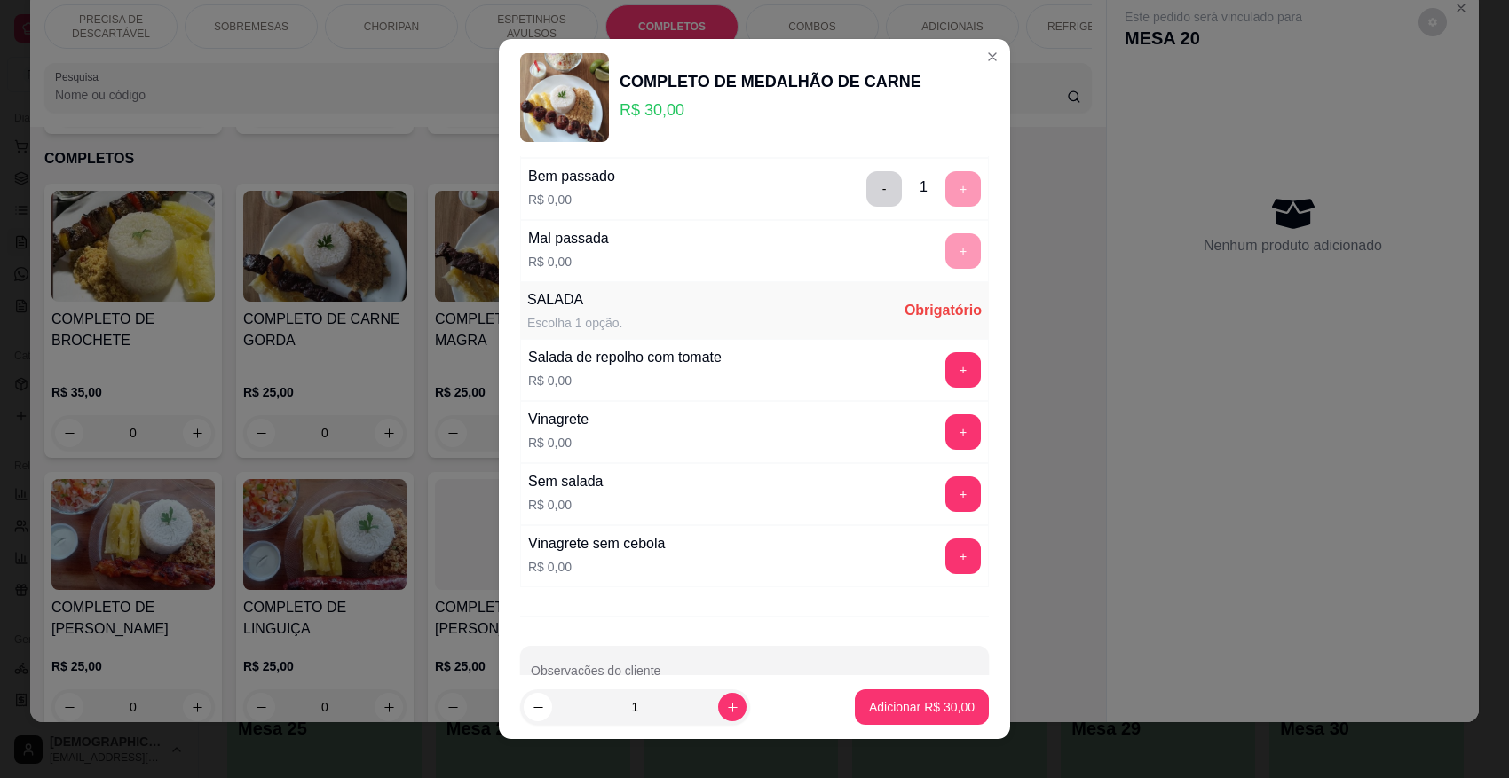
scroll to position [355, 0]
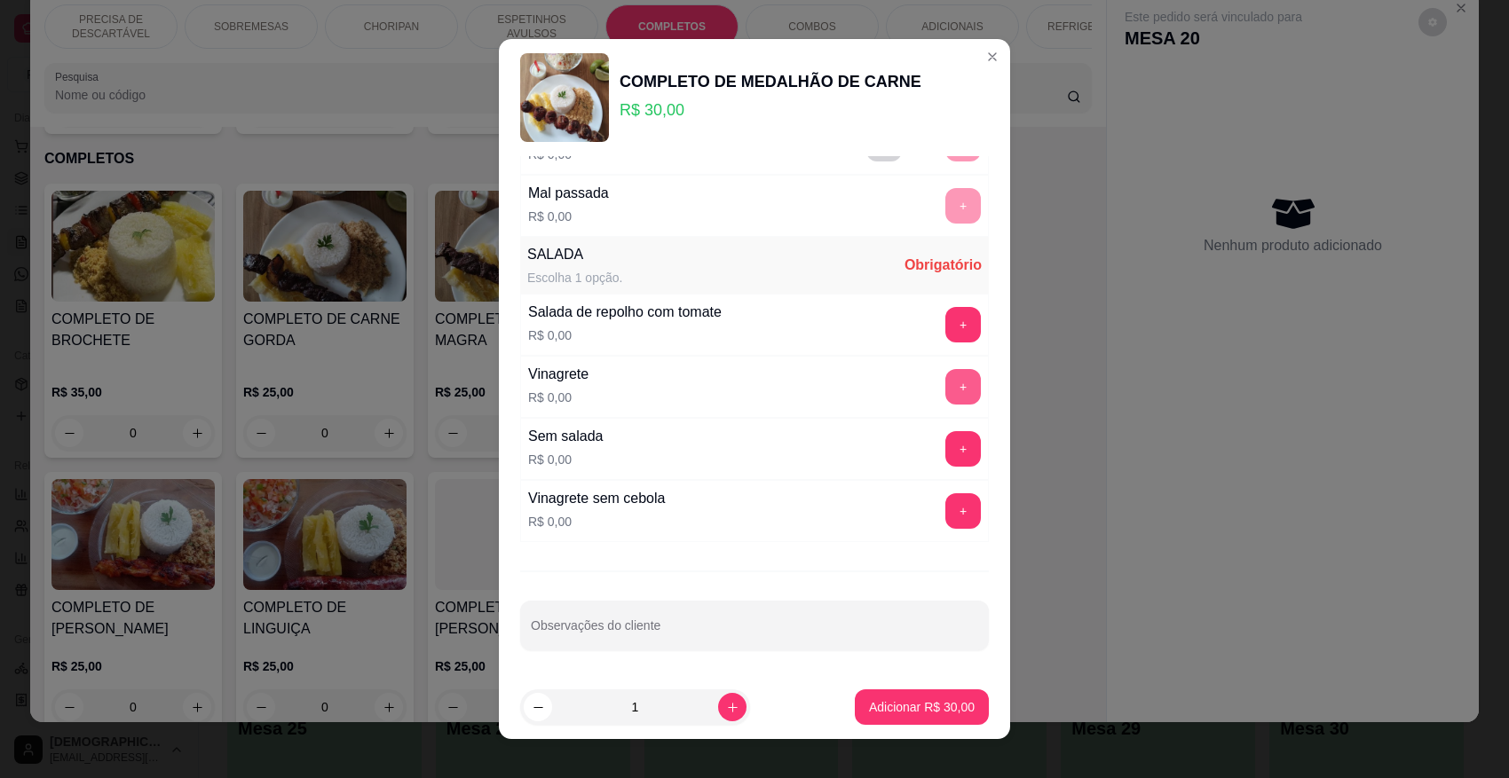
click at [945, 391] on button "+" at bounding box center [963, 387] width 36 height 36
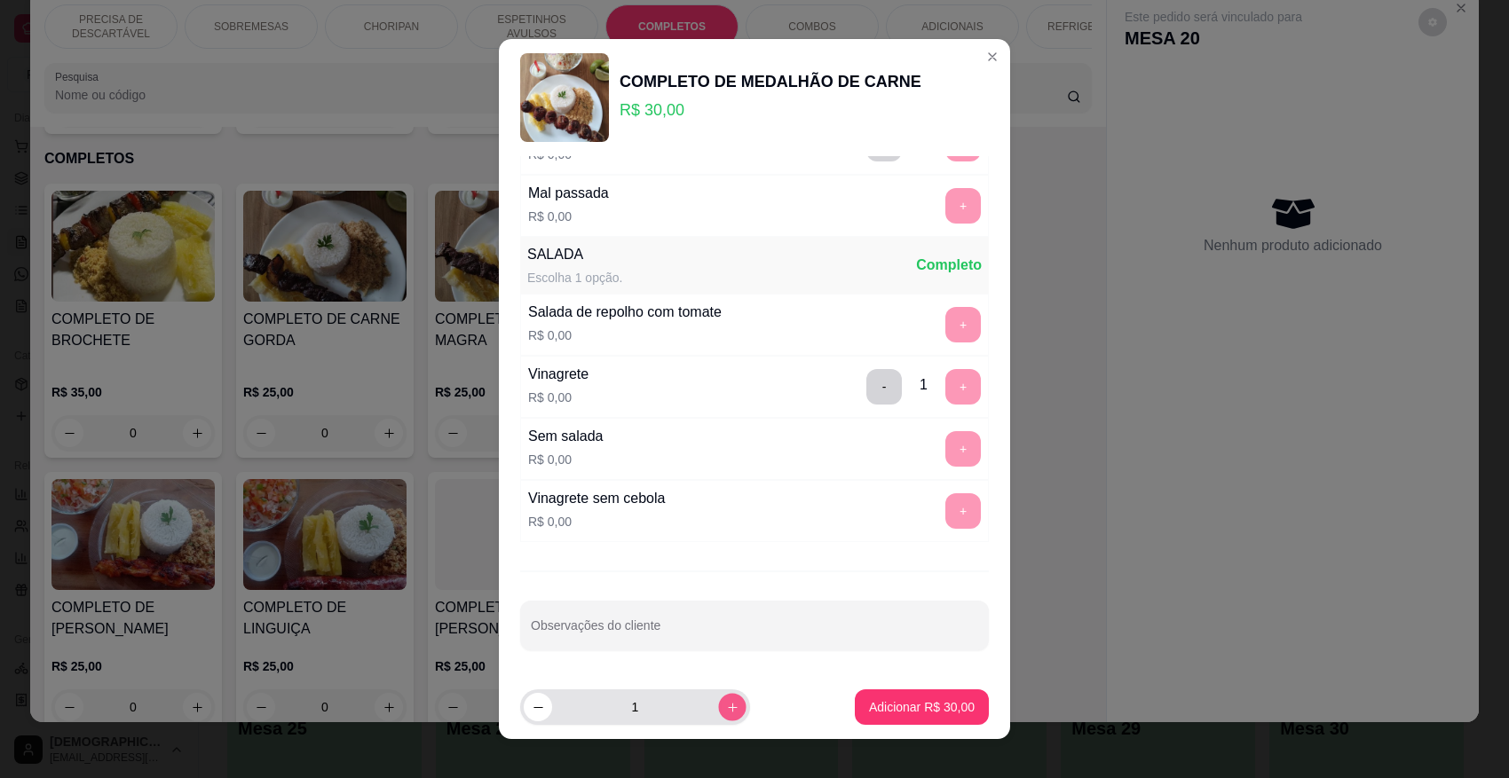
click at [726, 691] on icon "increase-product-quantity" at bounding box center [732, 707] width 13 height 13
type input "2"
click at [871, 691] on p "Adicionar R$ 60,00" at bounding box center [922, 707] width 103 height 17
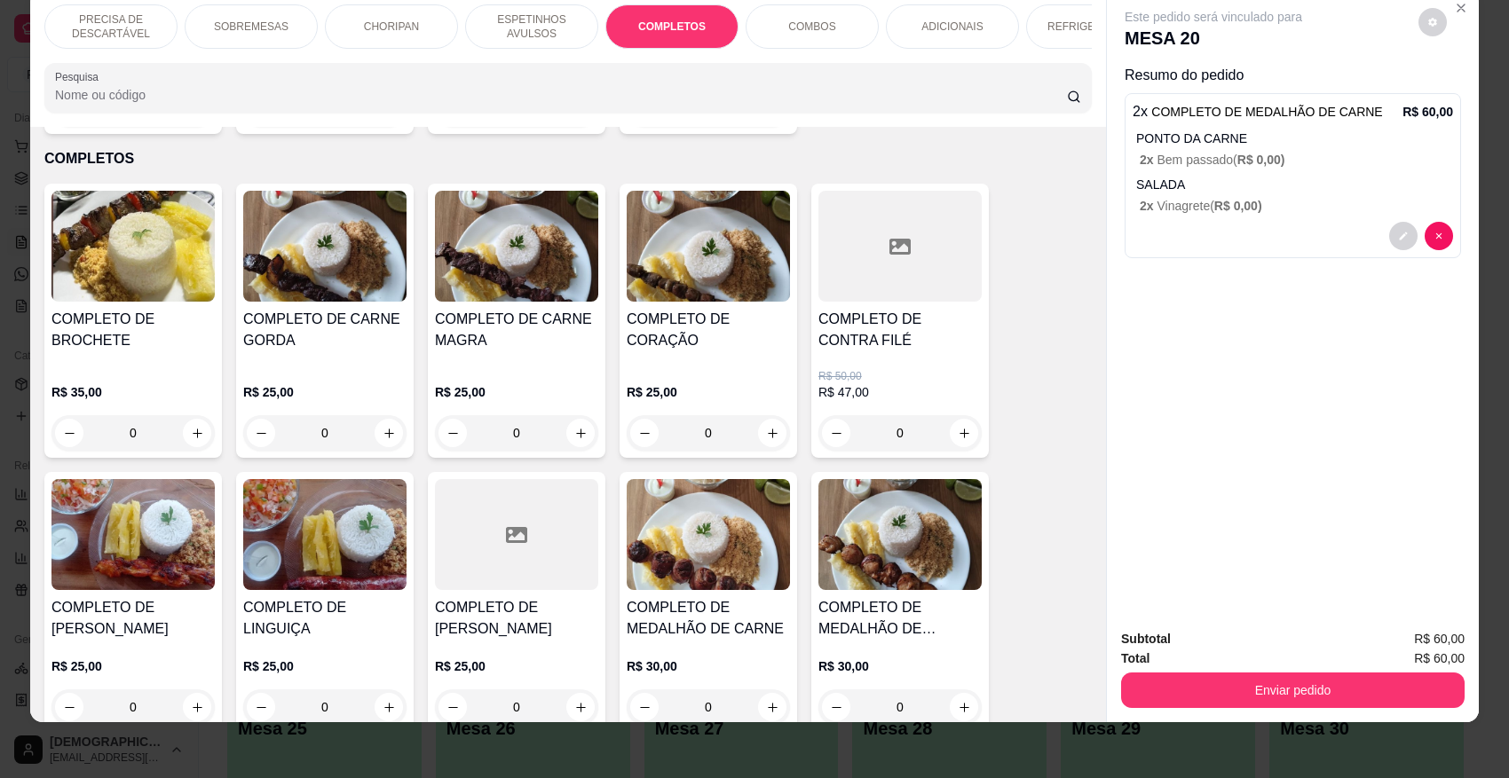
scroll to position [1771, 0]
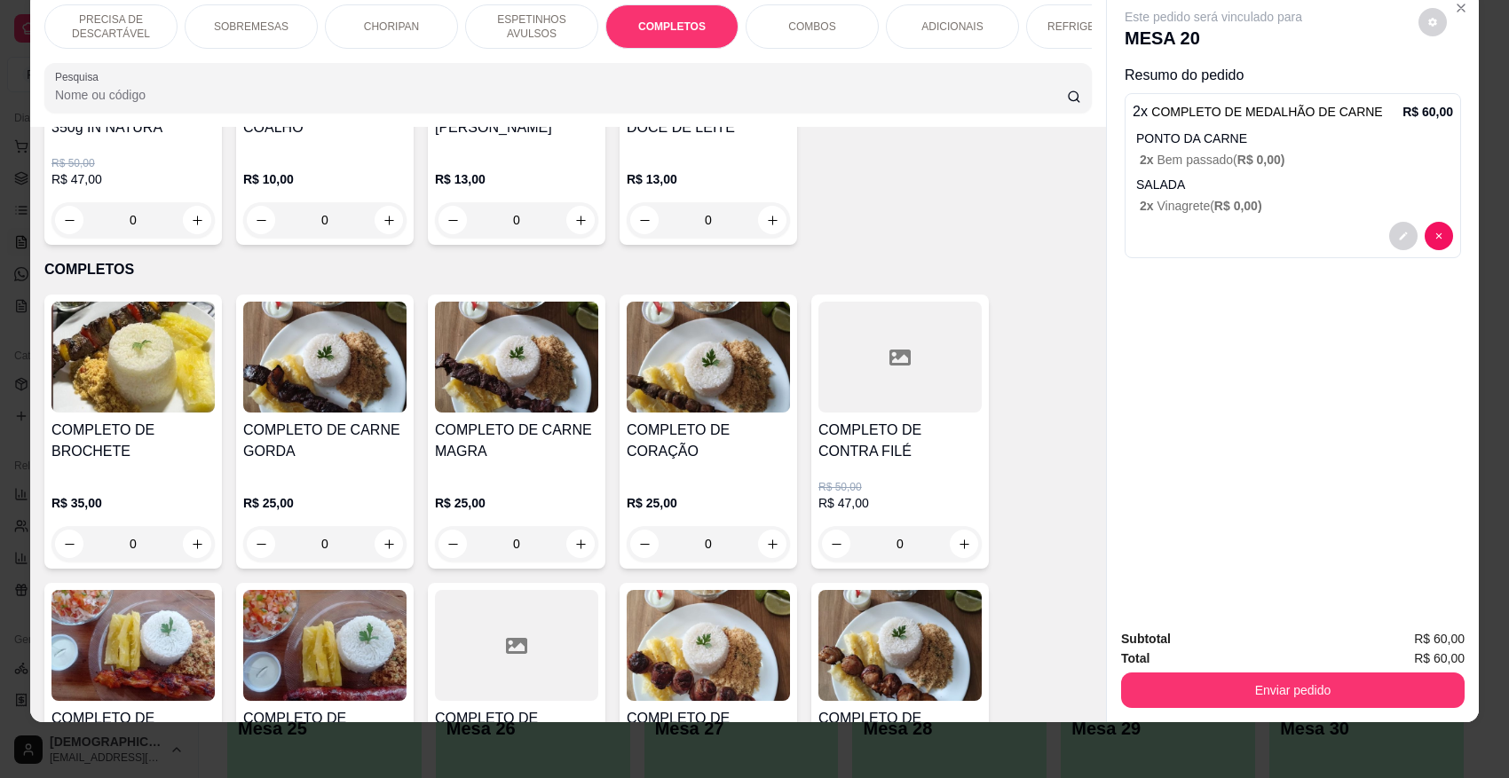
click at [542, 446] on h4 "COMPLETO DE CARNE MAGRA" at bounding box center [516, 441] width 163 height 43
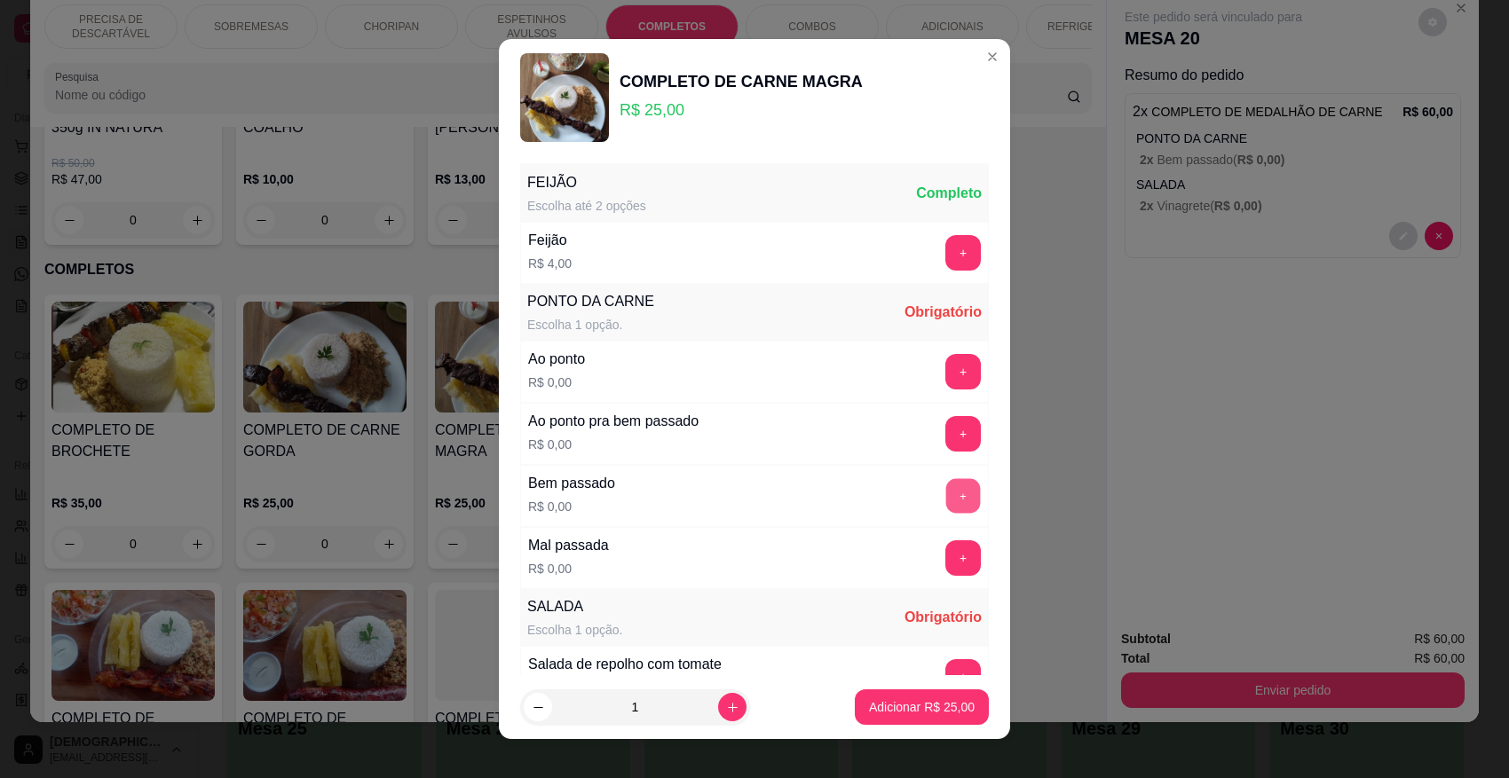
click at [946, 495] on button "+" at bounding box center [963, 495] width 35 height 35
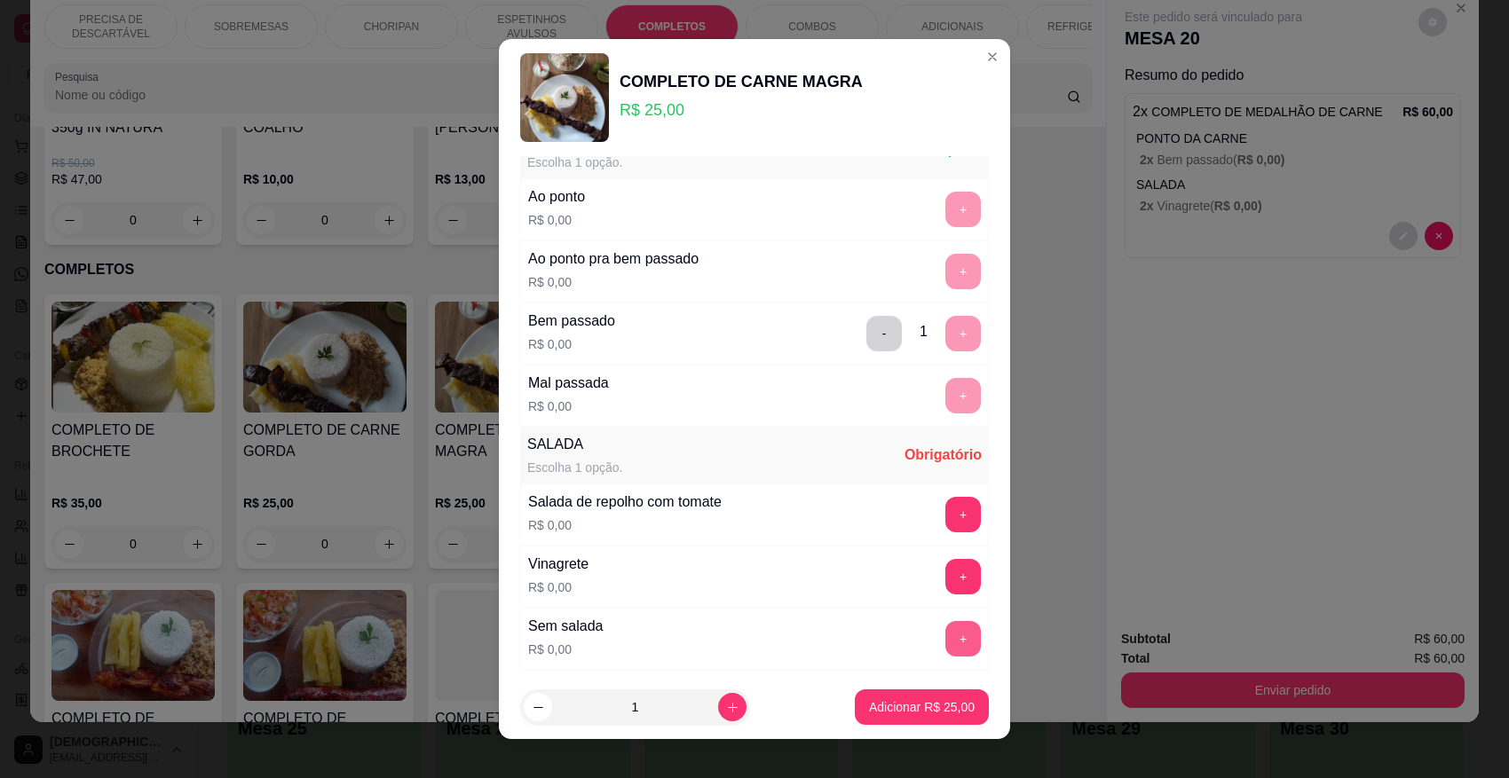
scroll to position [355, 0]
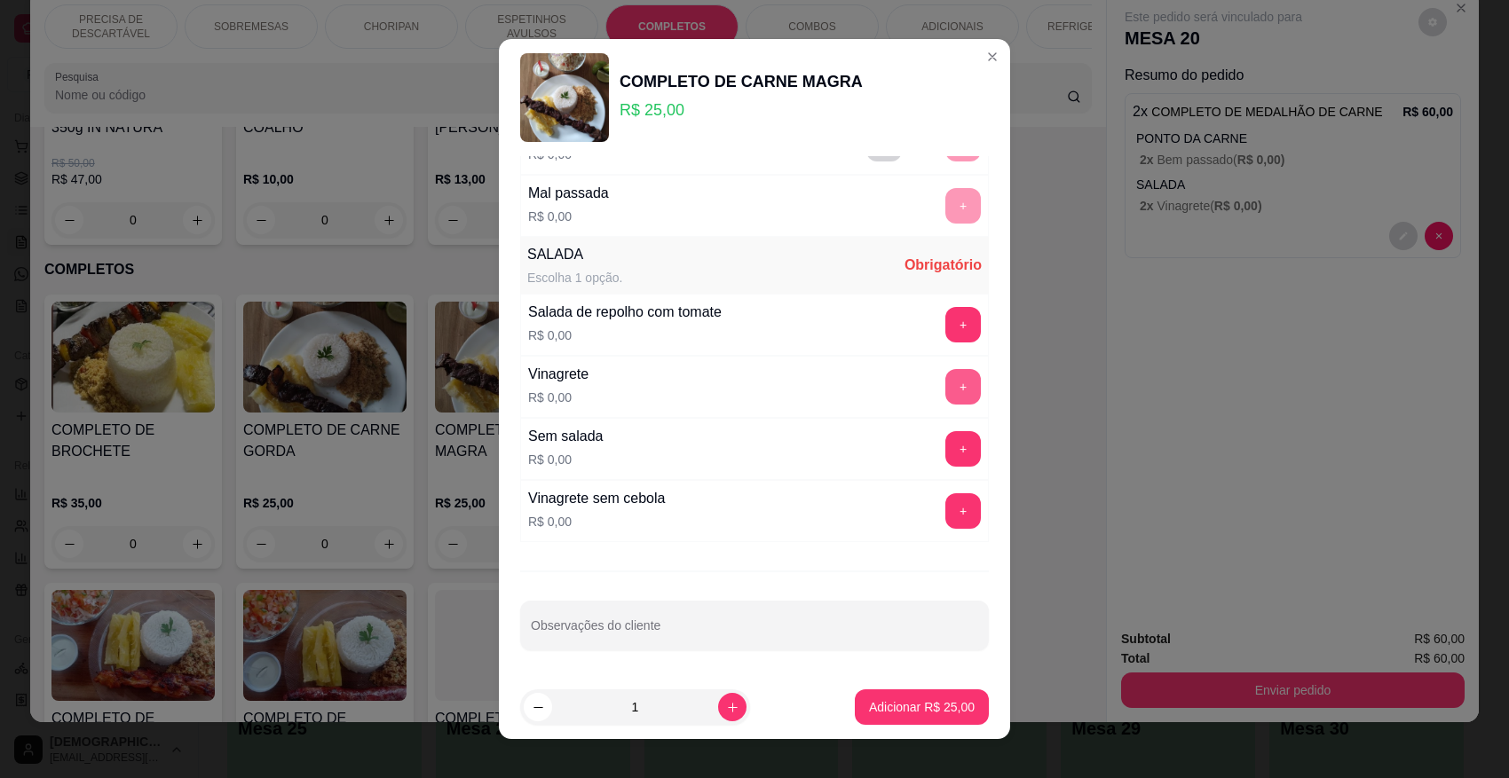
click at [945, 391] on button "+" at bounding box center [963, 387] width 36 height 36
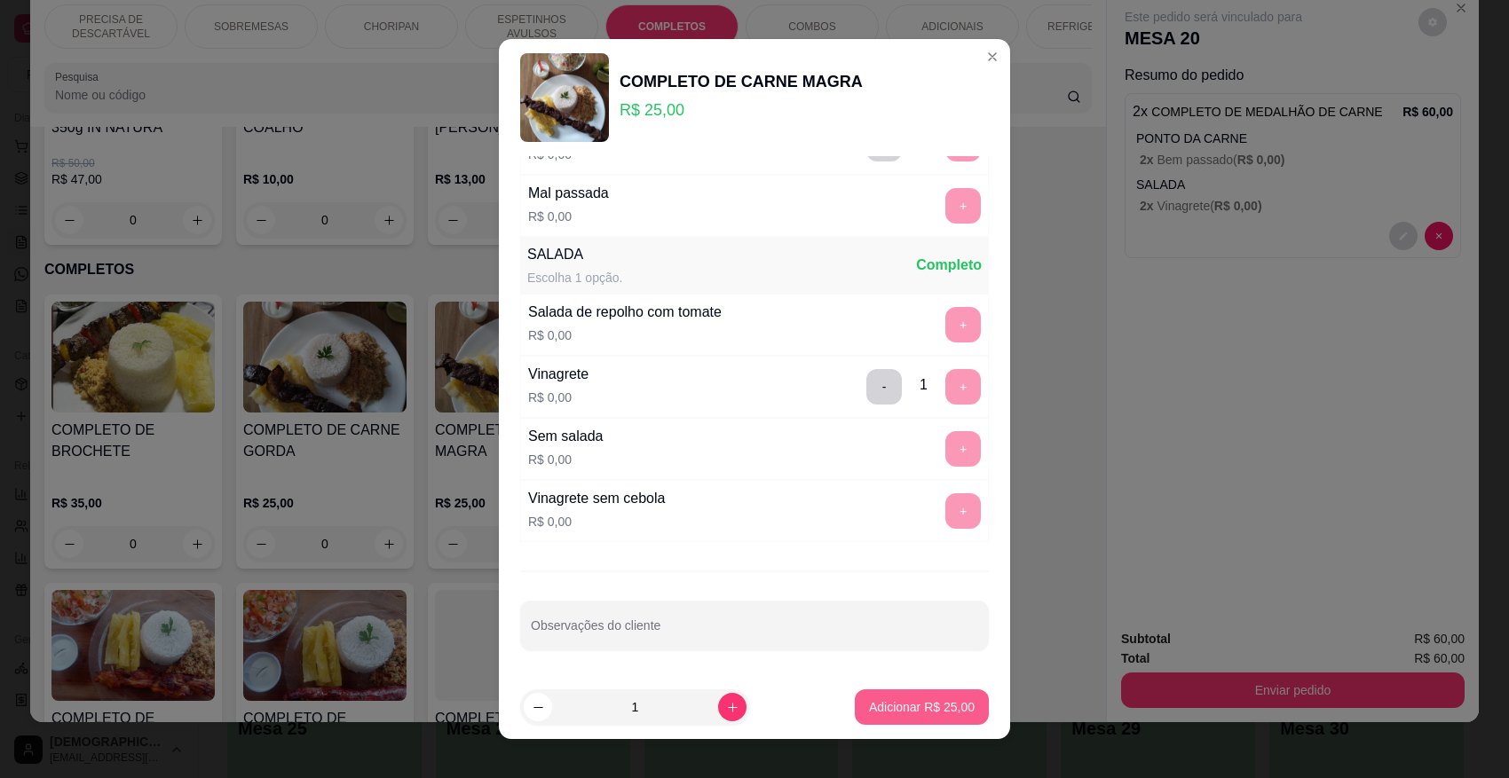
click at [905, 691] on button "Adicionar R$ 25,00" at bounding box center [922, 708] width 134 height 36
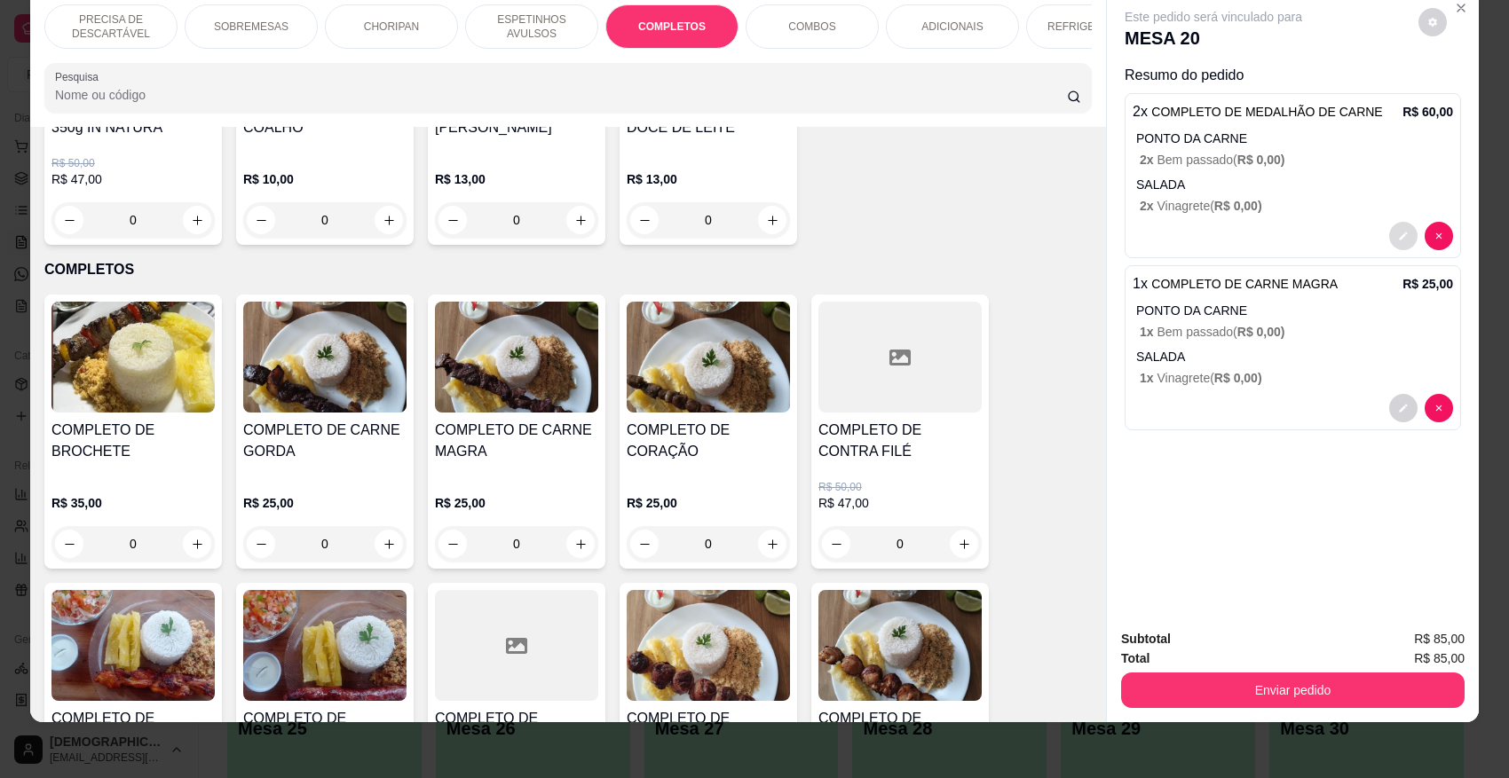
click at [1325, 236] on icon "decrease-product-quantity" at bounding box center [1404, 237] width 8 height 8
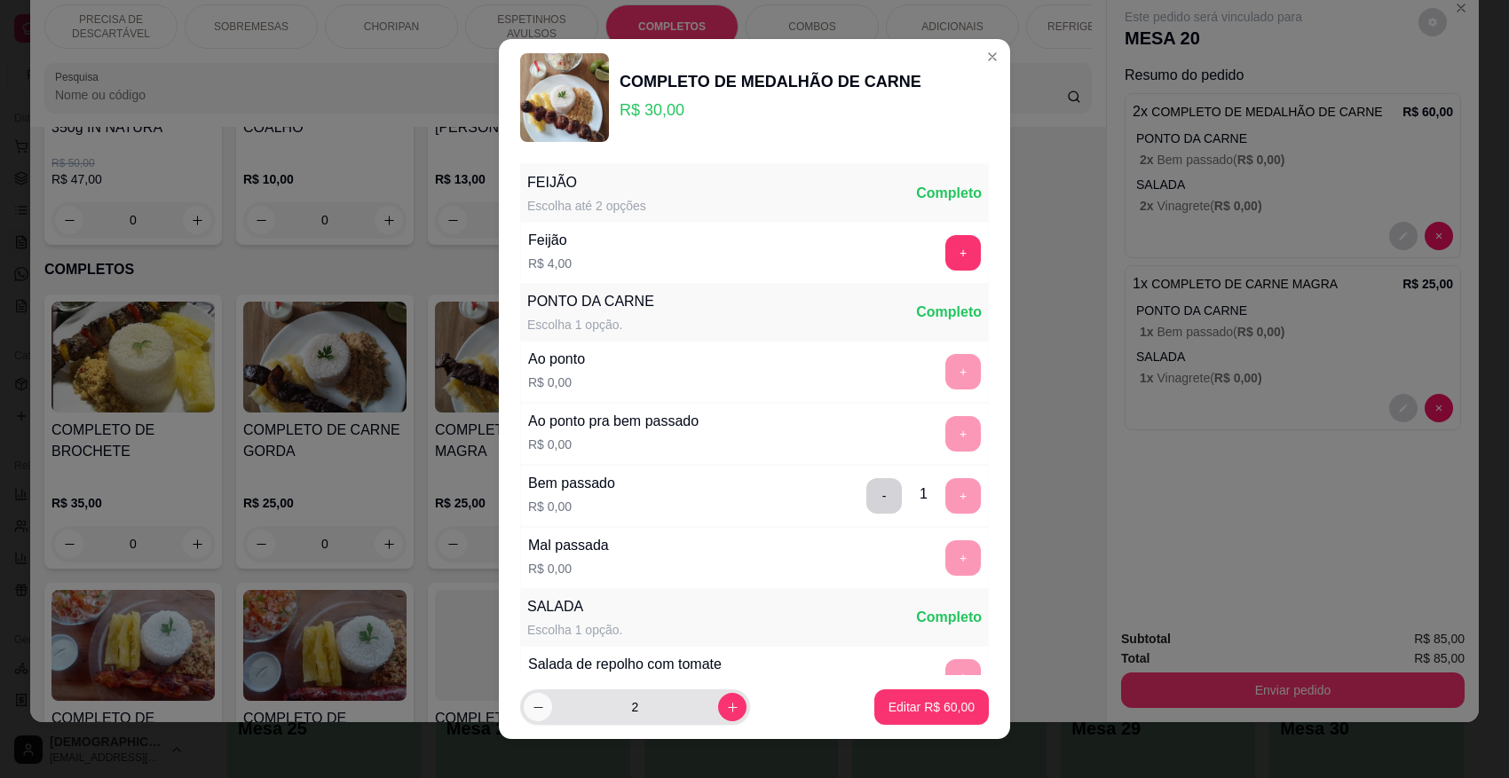
click at [532, 691] on icon "decrease-product-quantity" at bounding box center [538, 707] width 13 height 13
type input "1"
click at [961, 691] on div "Editar R$ 30,00" at bounding box center [931, 708] width 115 height 36
click at [892, 691] on button "Editar R$ 30,00" at bounding box center [931, 708] width 115 height 36
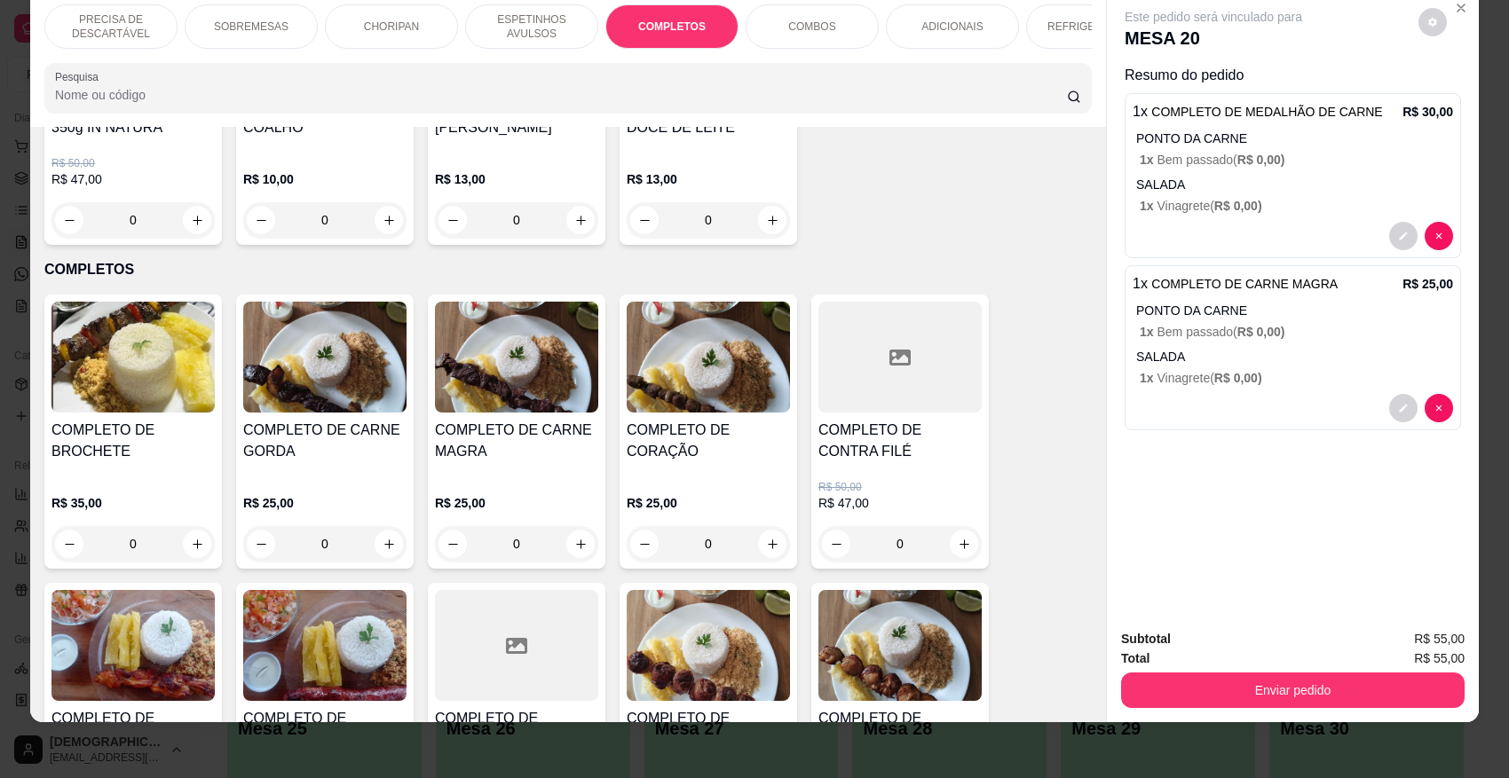
click at [520, 27] on p "ESPETINHOS AVULSOS" at bounding box center [531, 26] width 103 height 28
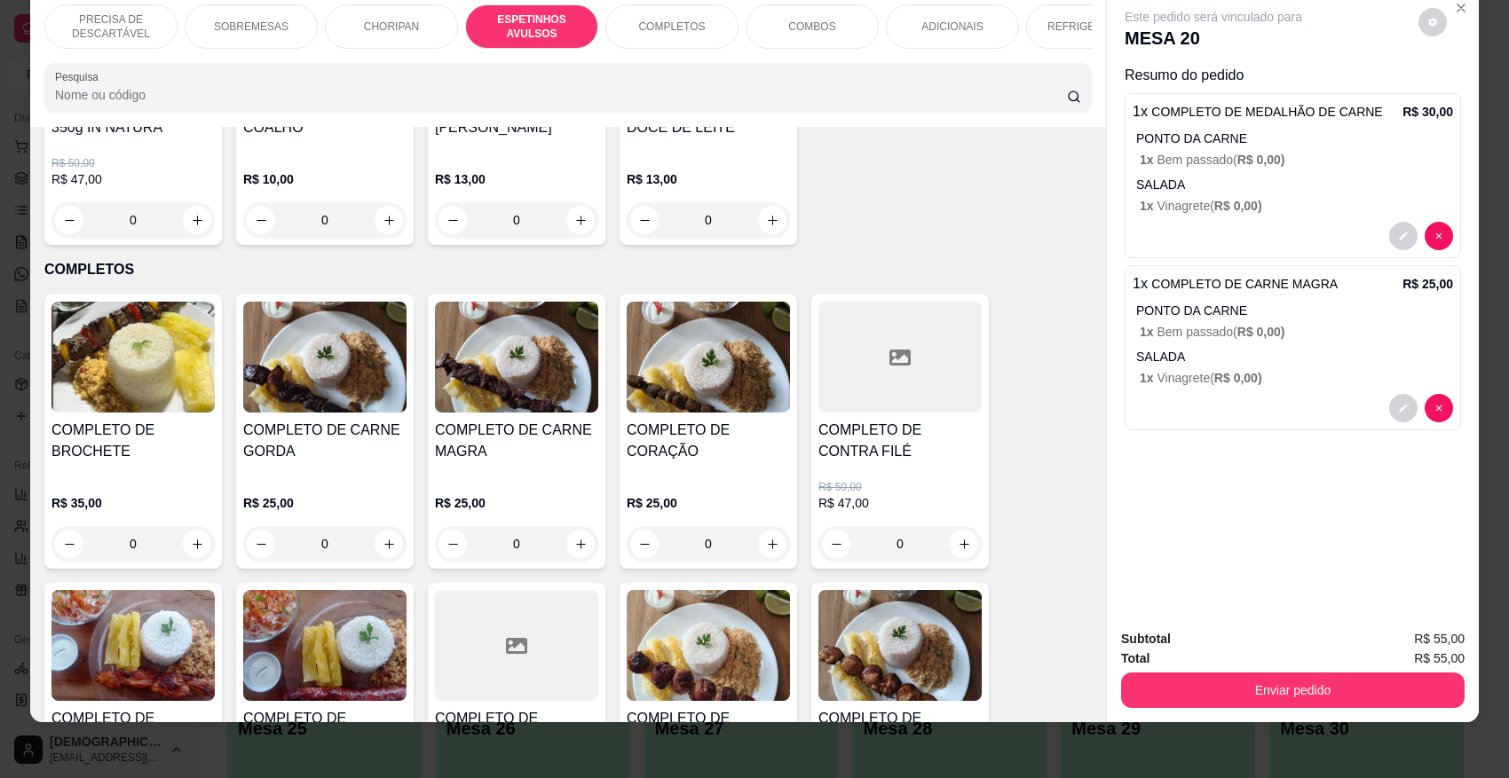
scroll to position [981, 0]
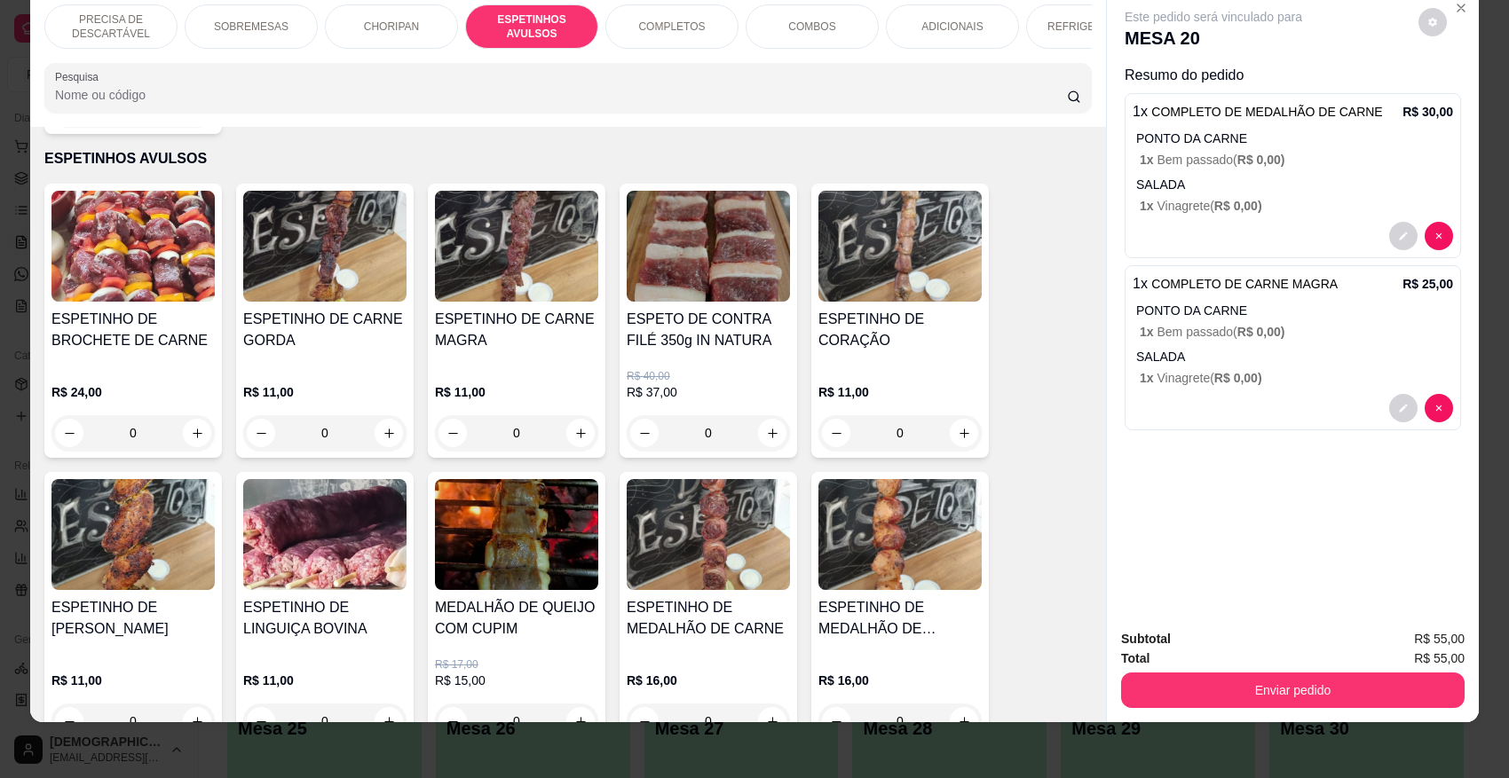
click at [327, 614] on h4 "ESPETINHO DE LINGUIÇA BOVINA" at bounding box center [324, 618] width 163 height 43
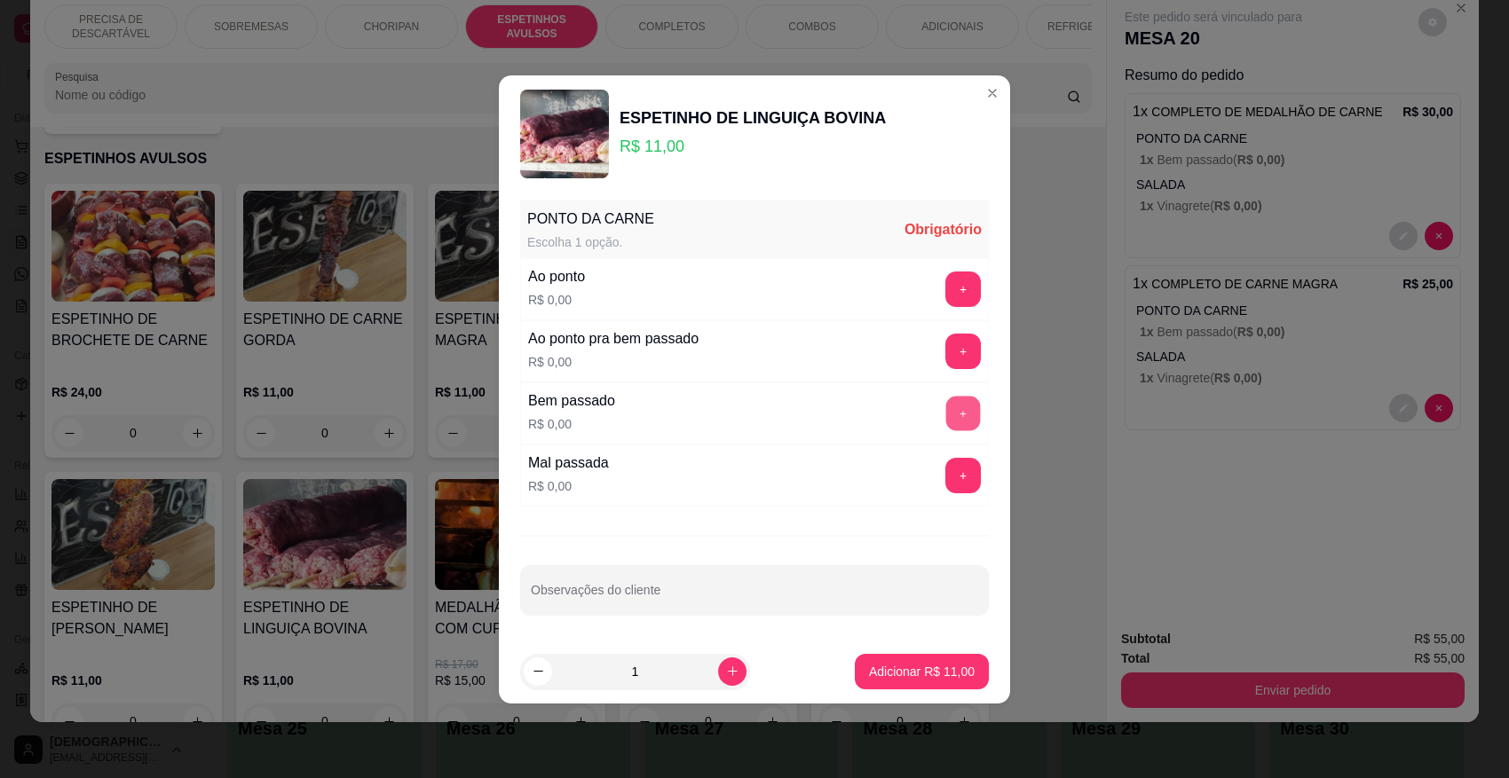
click at [963, 420] on button "+" at bounding box center [963, 413] width 35 height 35
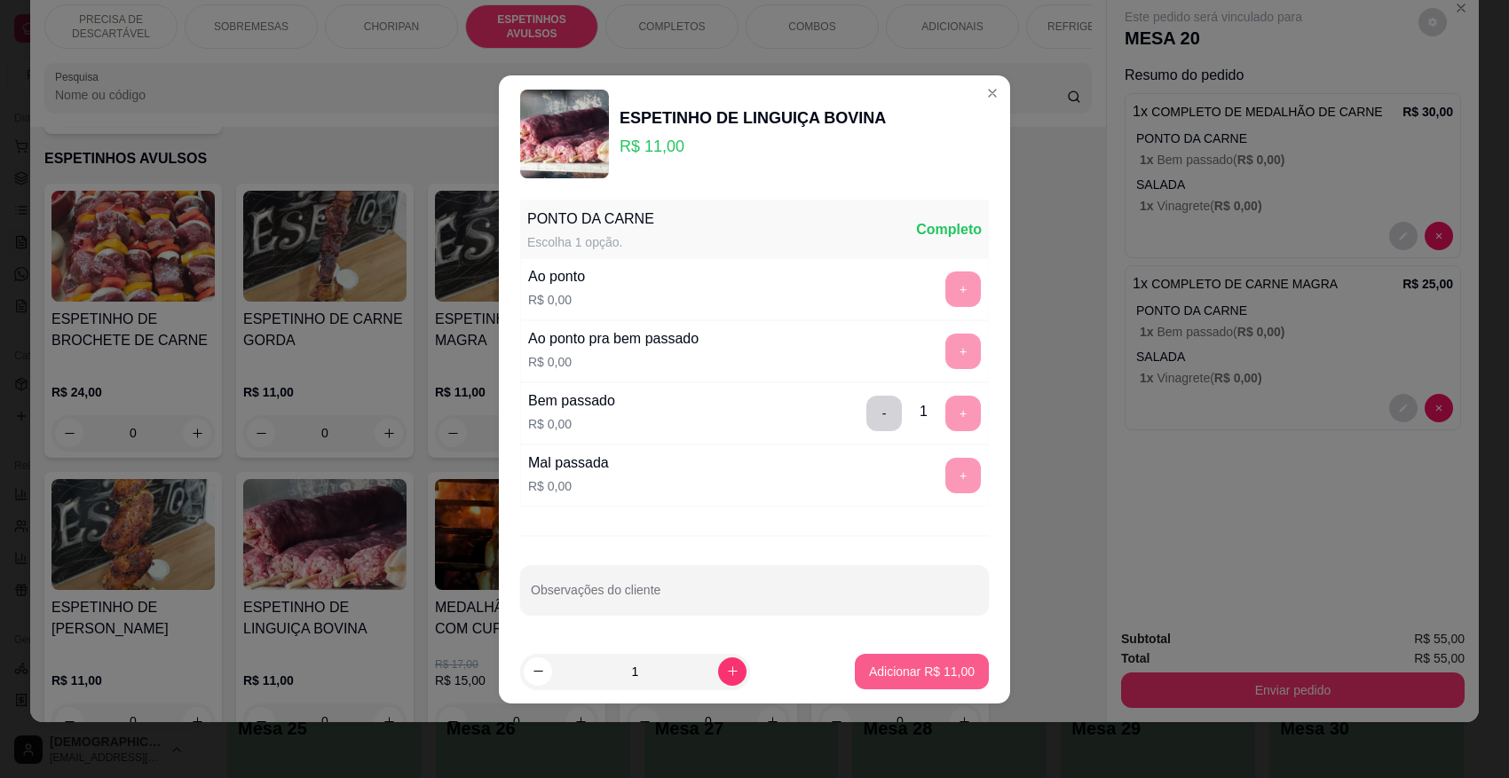
click at [904, 672] on p "Adicionar R$ 11,00" at bounding box center [922, 672] width 106 height 18
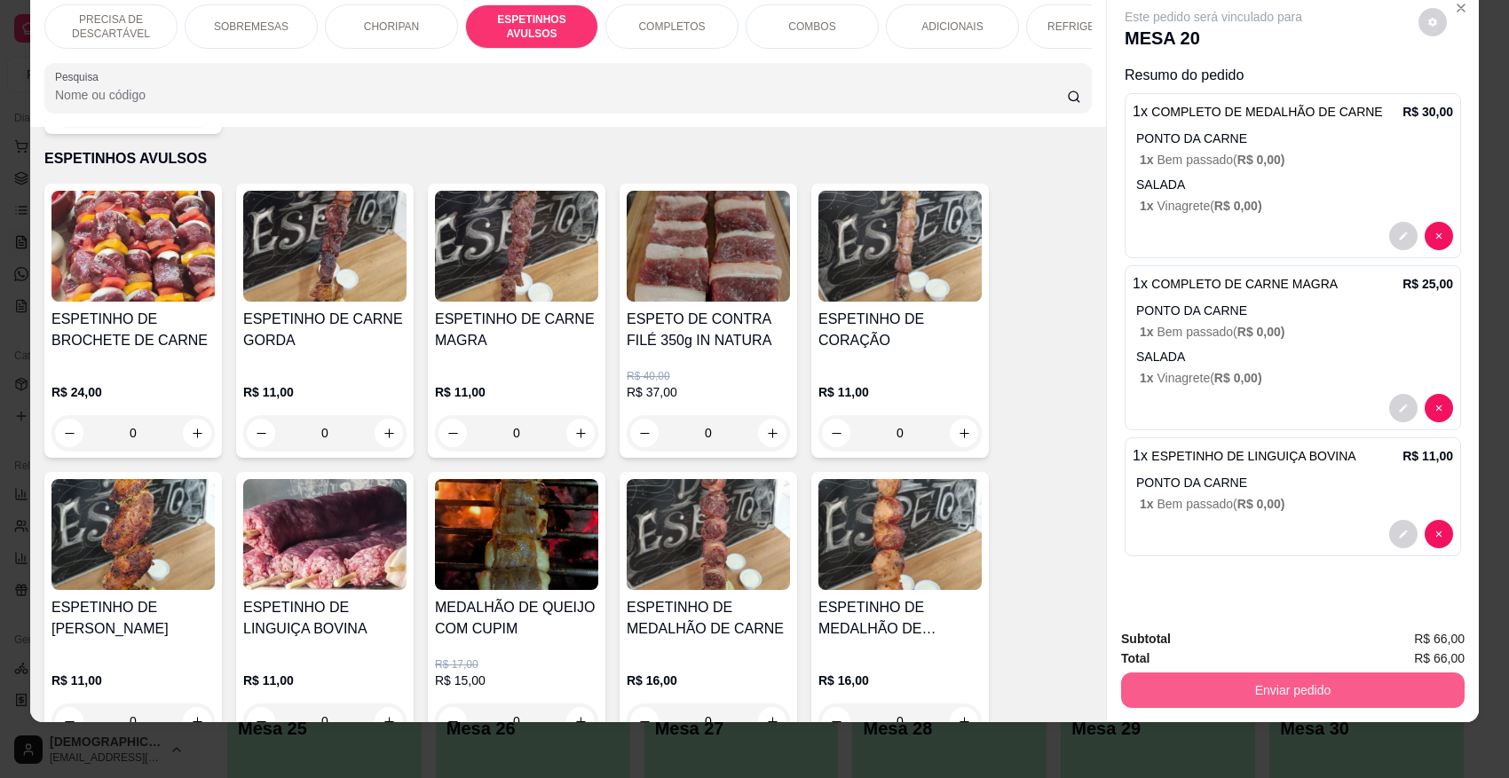
click at [1292, 686] on button "Enviar pedido" at bounding box center [1293, 691] width 344 height 36
click at [1325, 636] on button "Enviar pedido" at bounding box center [1417, 647] width 100 height 34
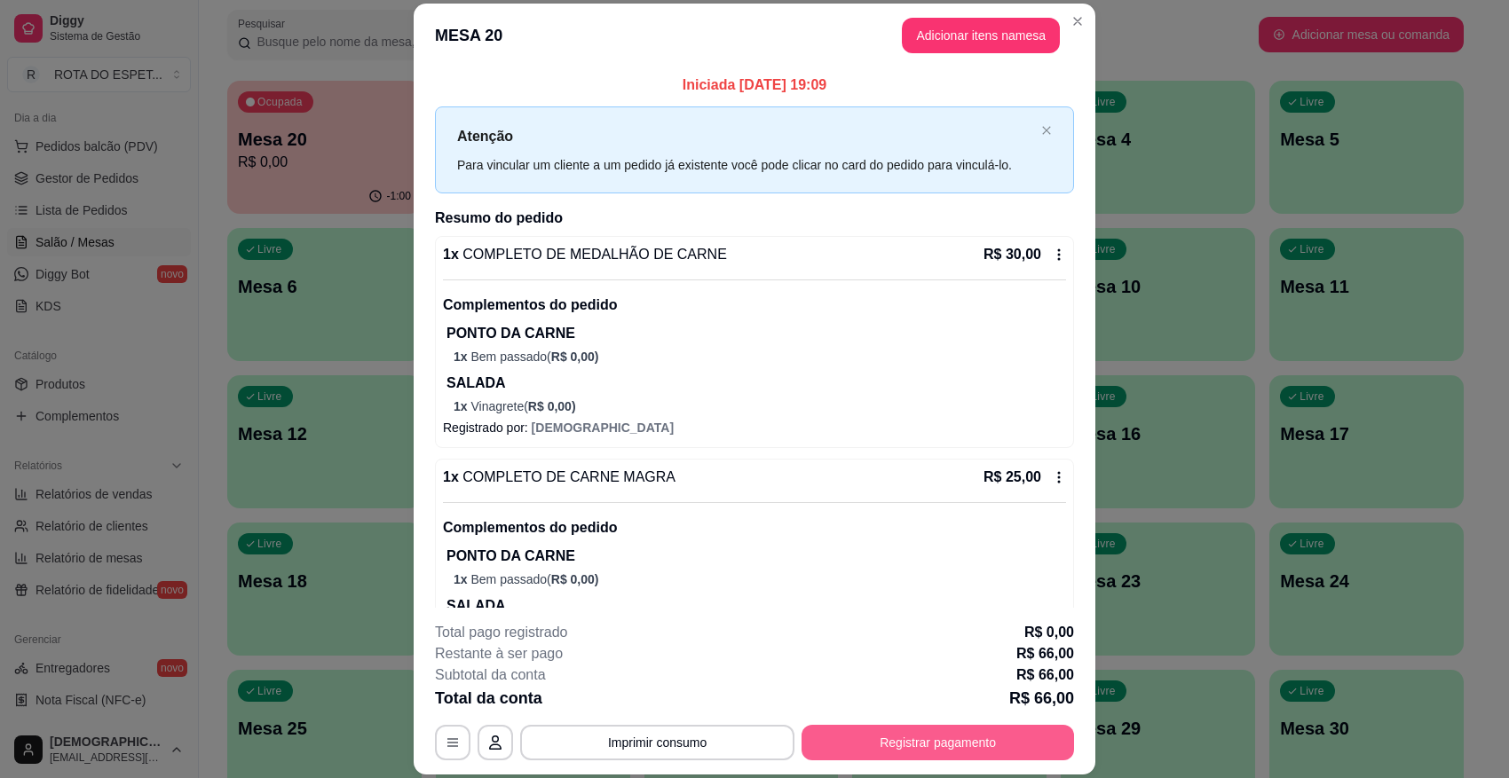
click at [987, 691] on button "Registrar pagamento" at bounding box center [938, 743] width 273 height 36
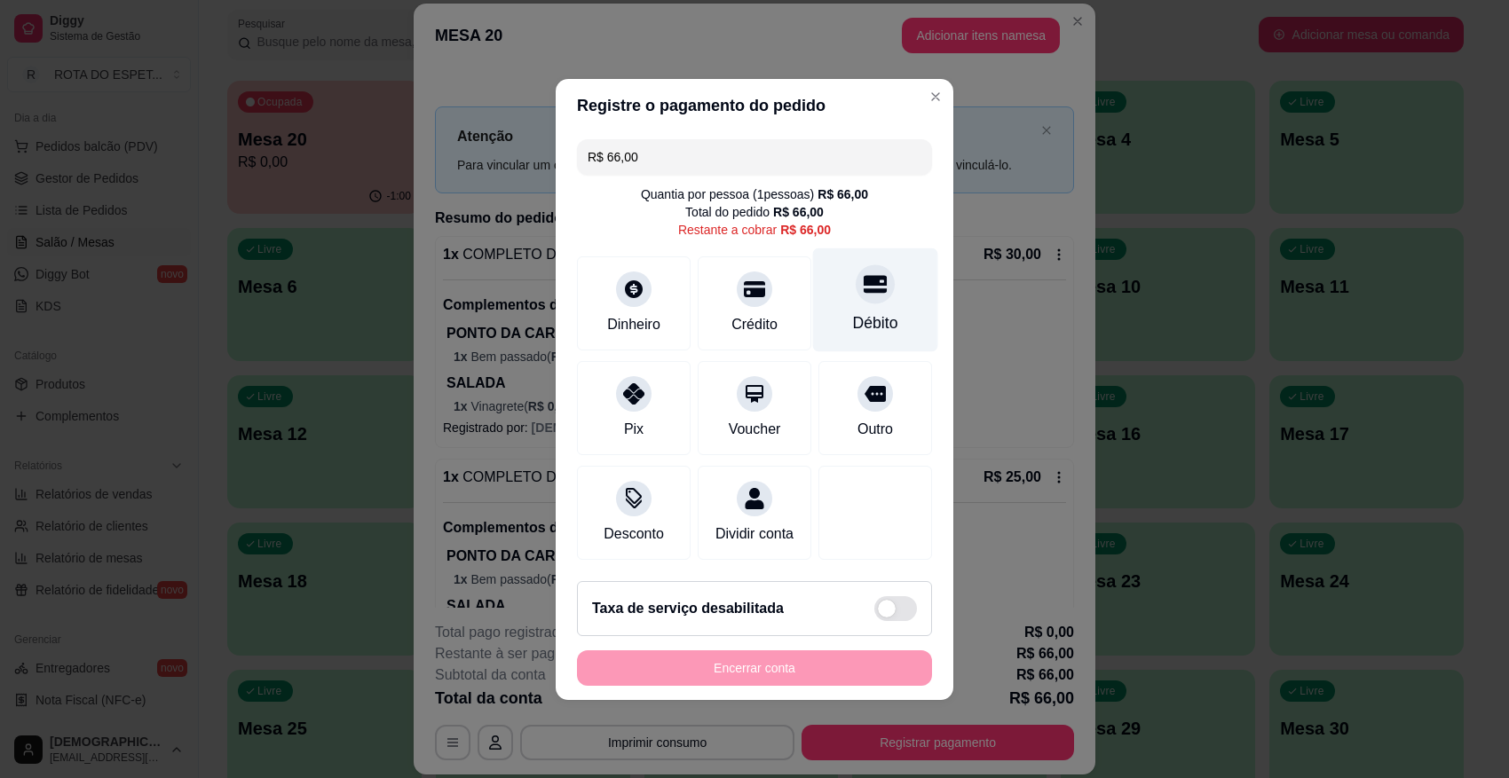
click at [859, 312] on div "Débito" at bounding box center [875, 323] width 45 height 23
type input "R$ 0,00"
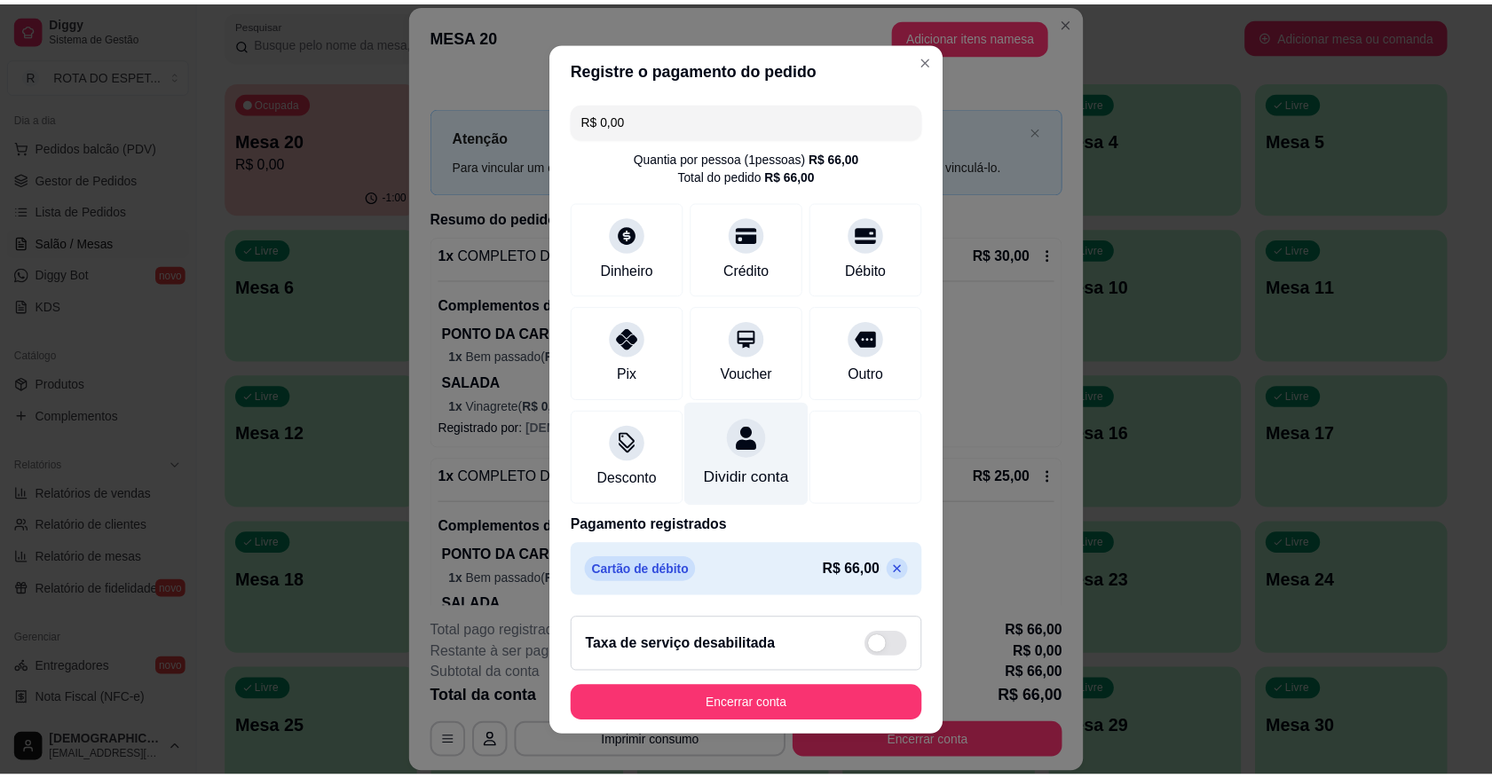
scroll to position [18, 0]
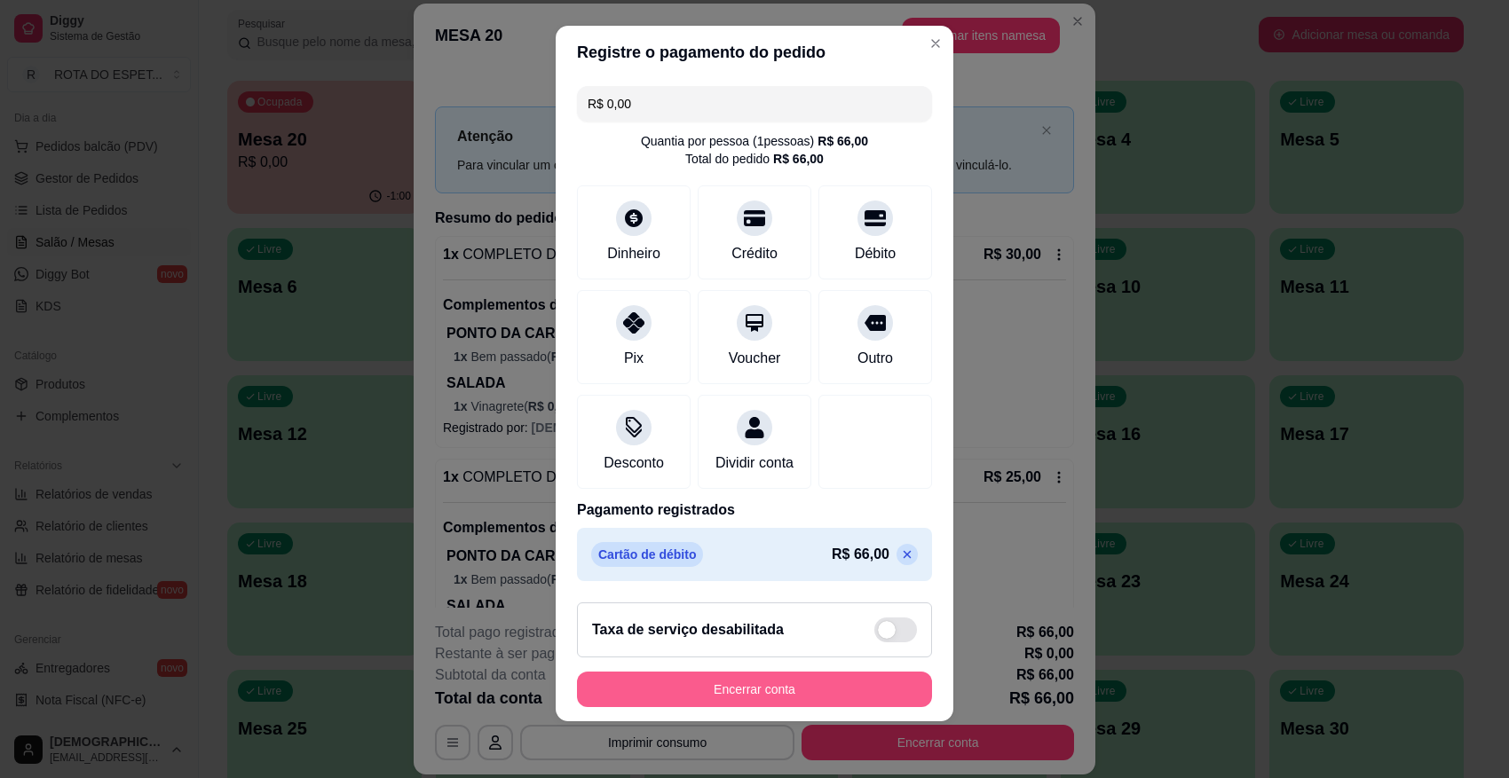
click at [786, 691] on button "Encerrar conta" at bounding box center [754, 690] width 355 height 36
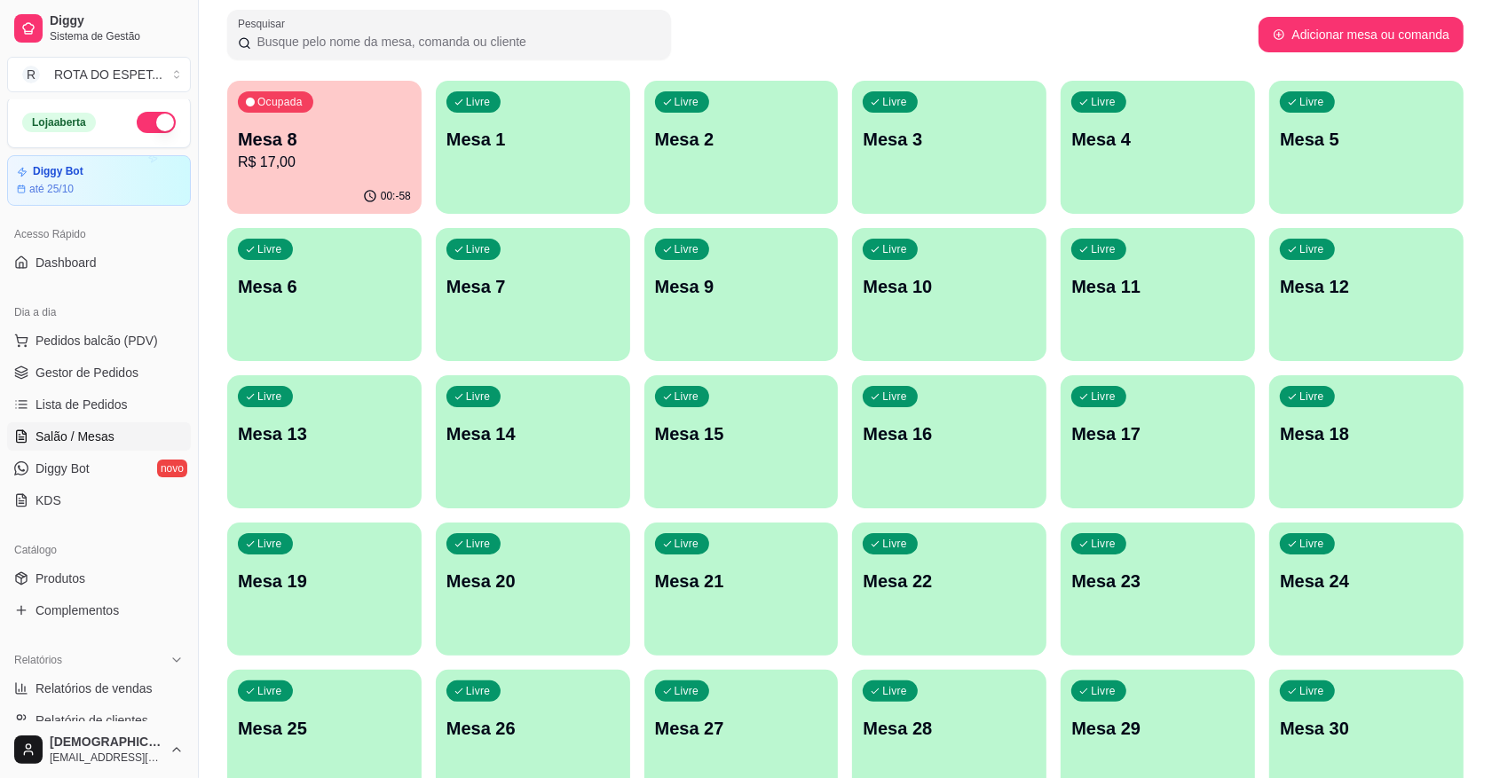
scroll to position [0, 0]
click at [111, 379] on span "Gestor de Pedidos" at bounding box center [87, 376] width 103 height 18
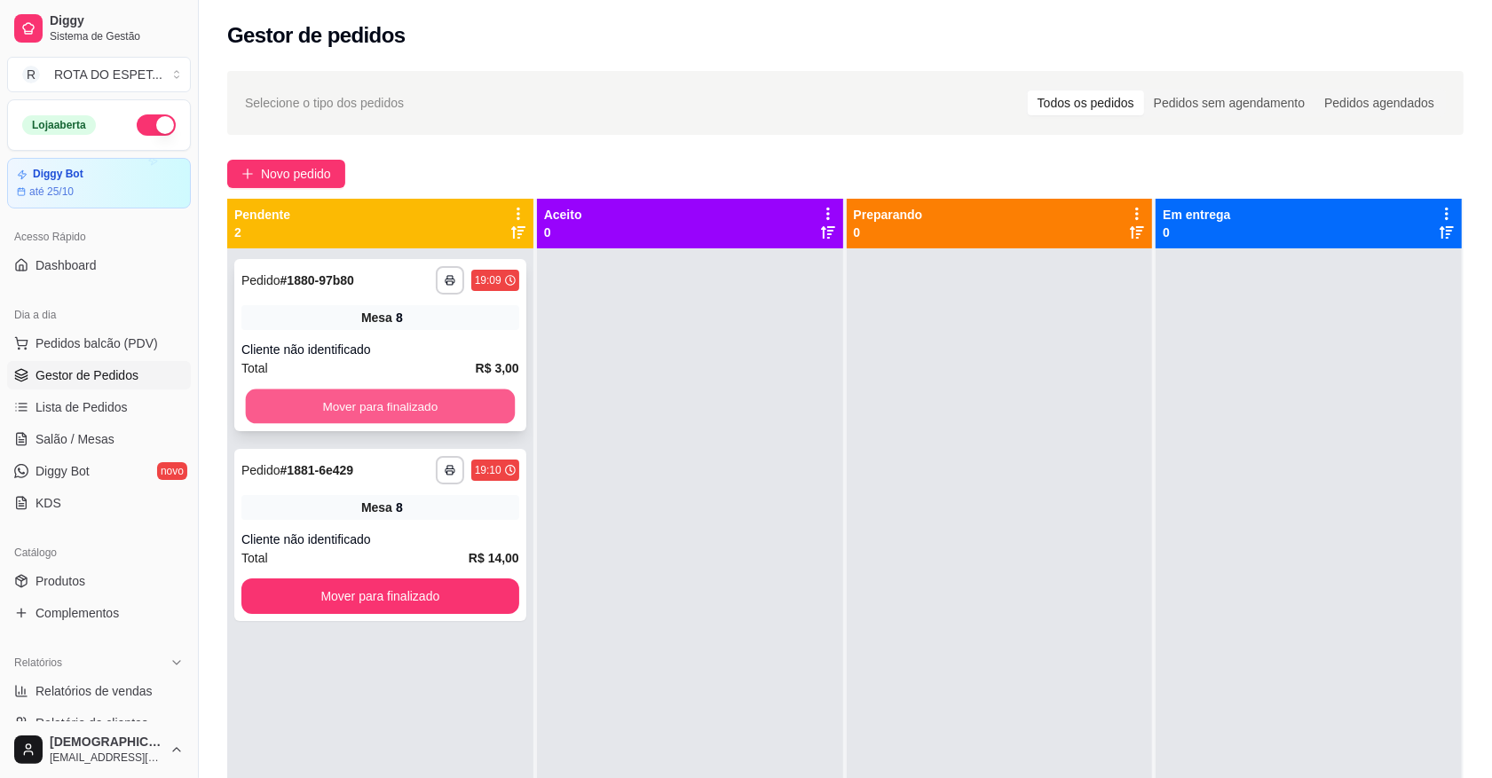
click at [342, 418] on button "Mover para finalizado" at bounding box center [380, 407] width 269 height 35
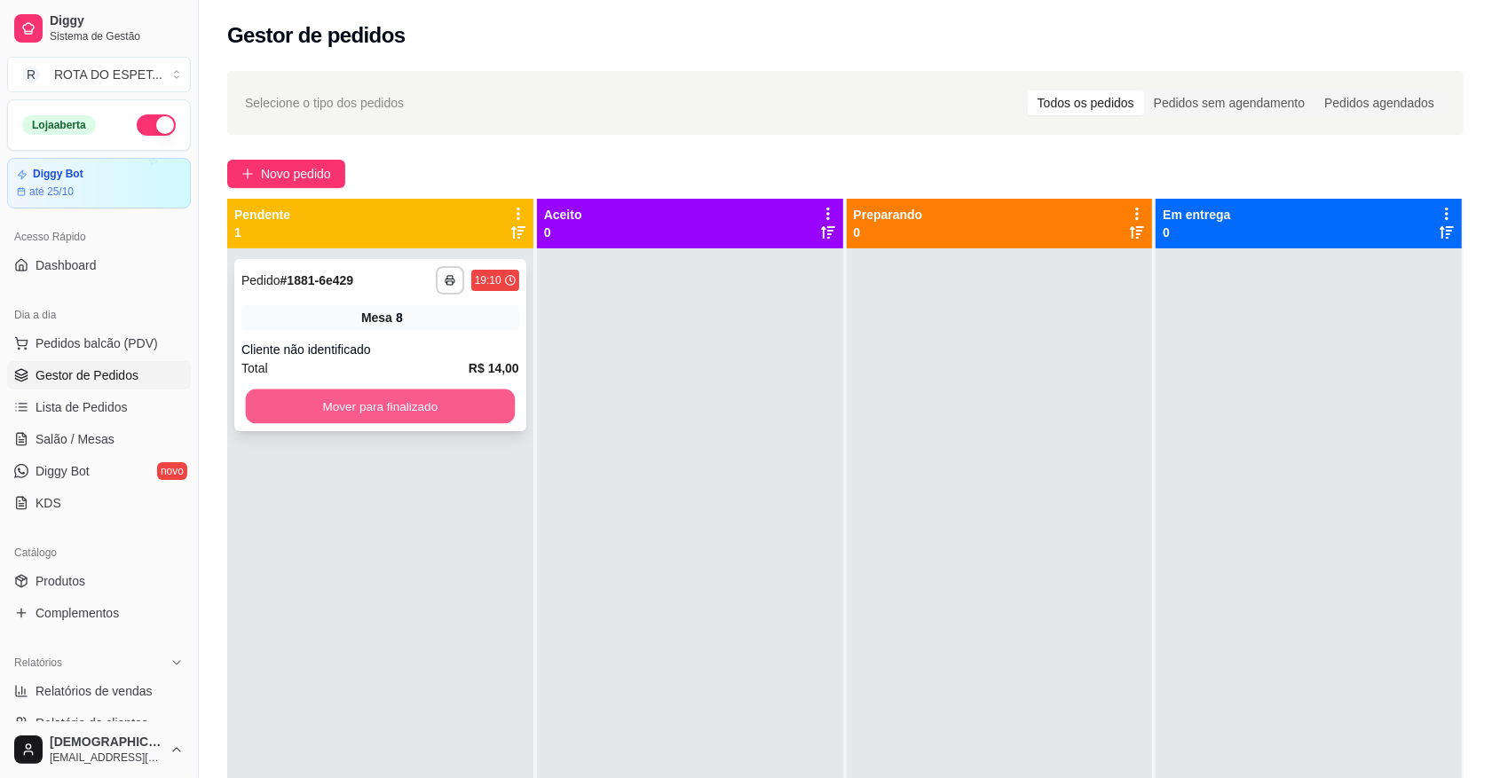
click at [359, 398] on button "Mover para finalizado" at bounding box center [380, 407] width 269 height 35
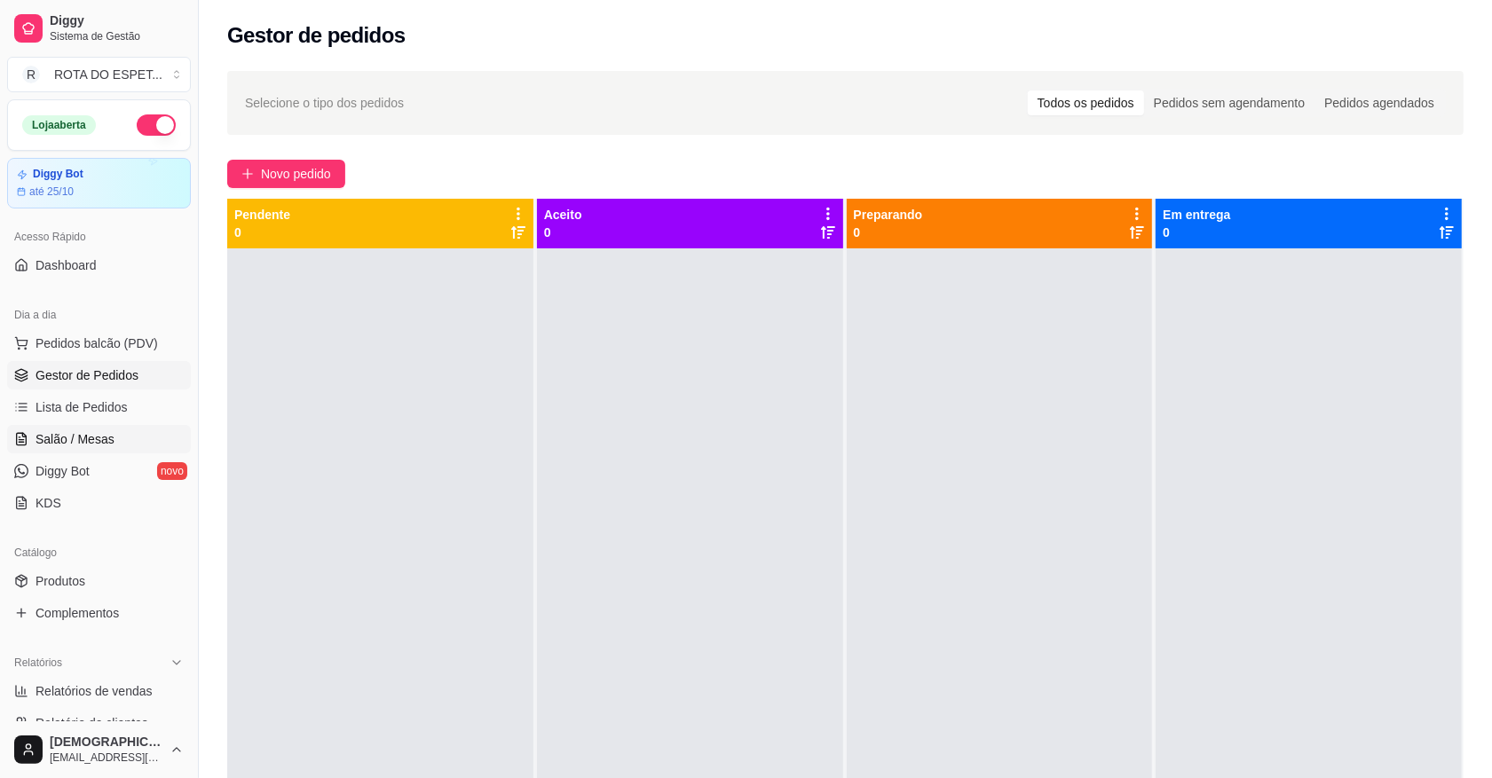
click at [140, 437] on link "Salão / Mesas" at bounding box center [99, 439] width 184 height 28
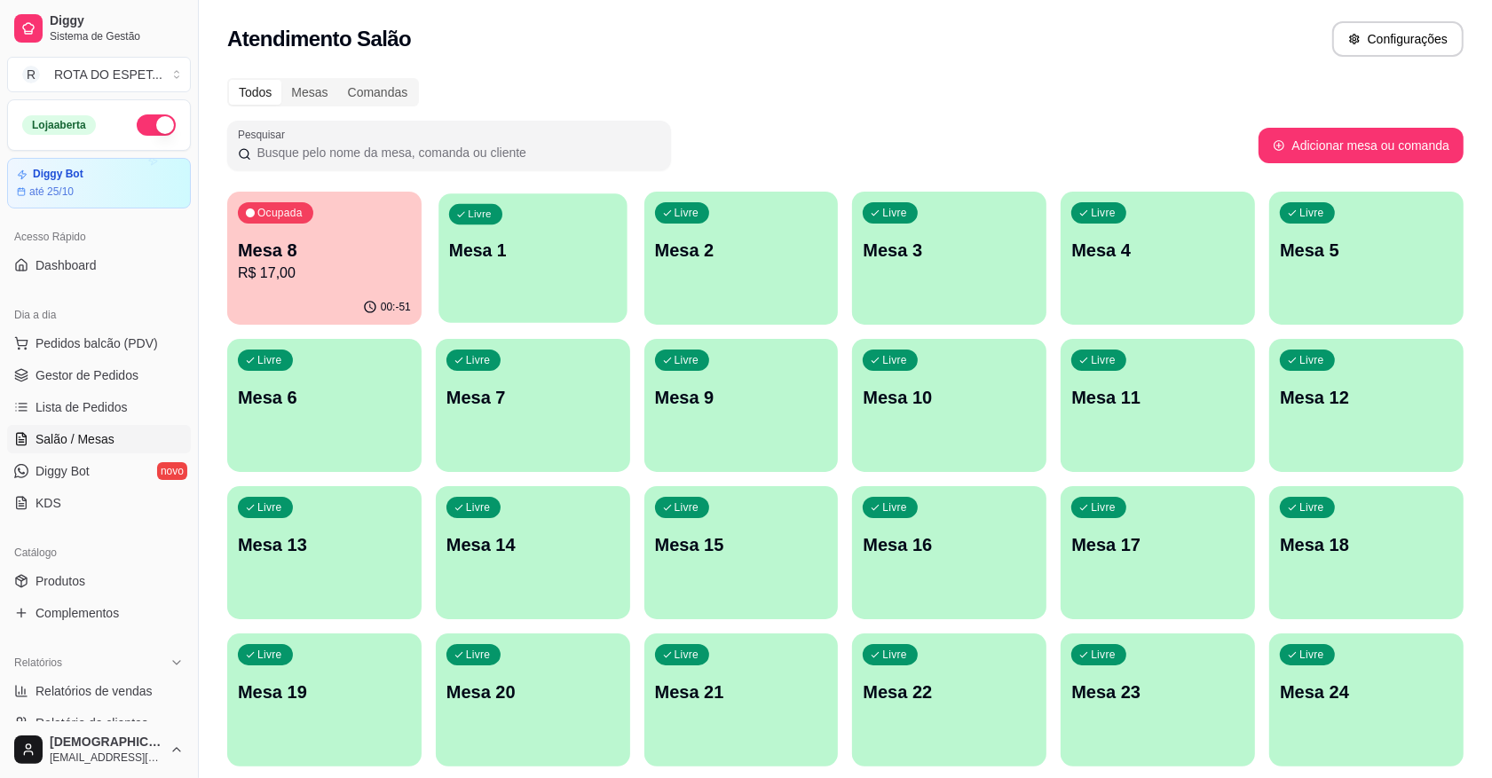
click at [574, 280] on div "Livre Mesa 1" at bounding box center [532, 248] width 188 height 108
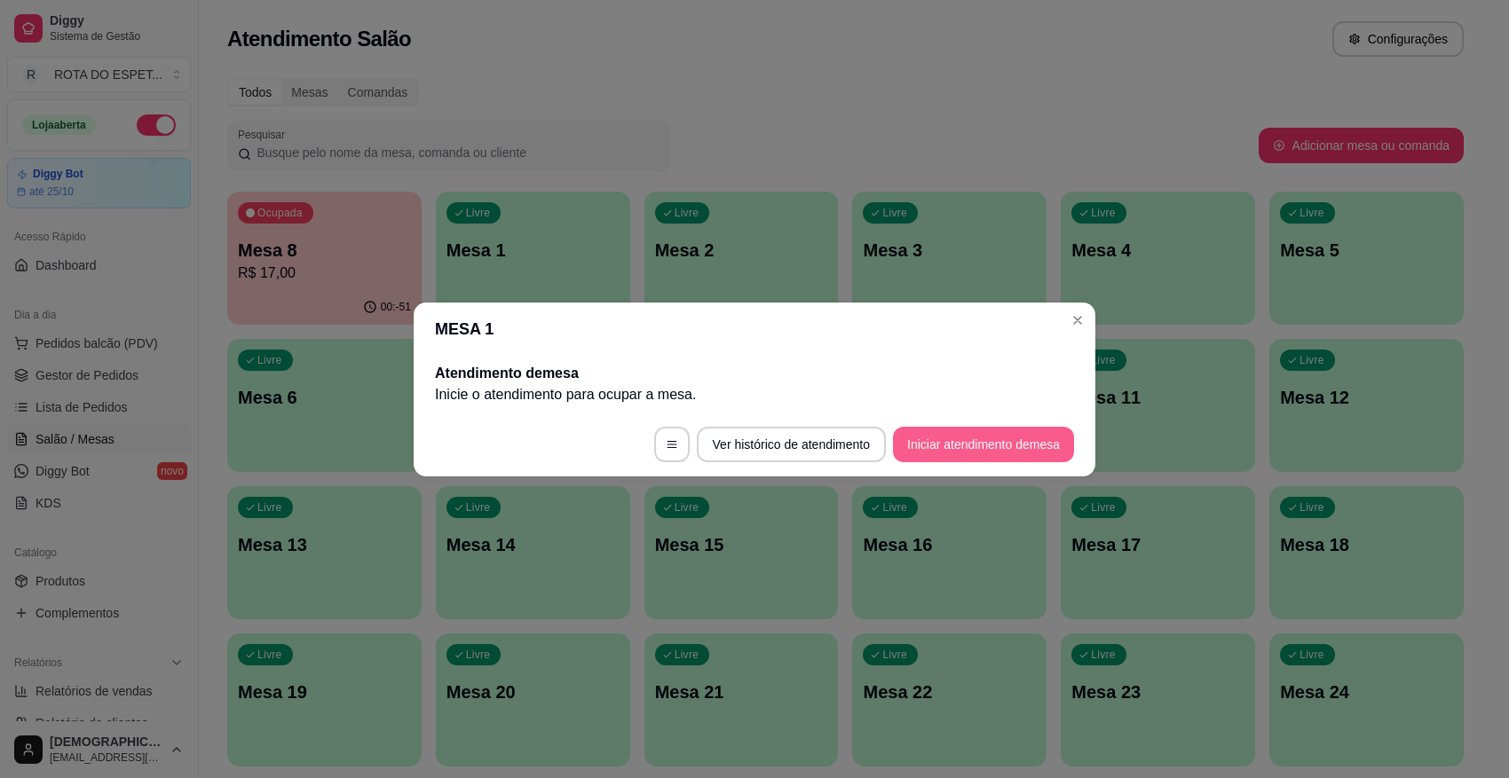
click at [975, 453] on button "Iniciar atendimento de mesa" at bounding box center [983, 445] width 181 height 36
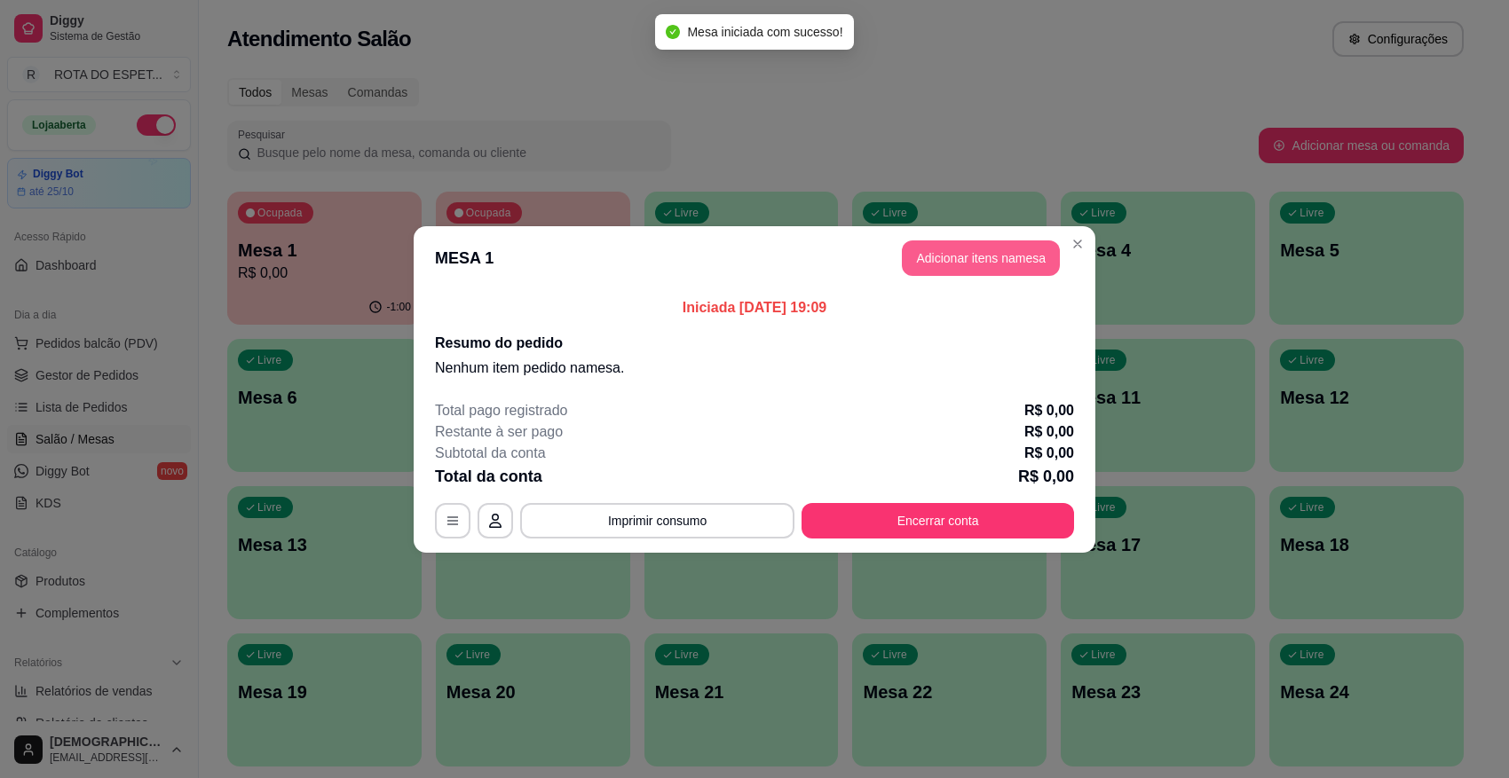
click at [961, 249] on button "Adicionar itens na mesa" at bounding box center [981, 259] width 158 height 36
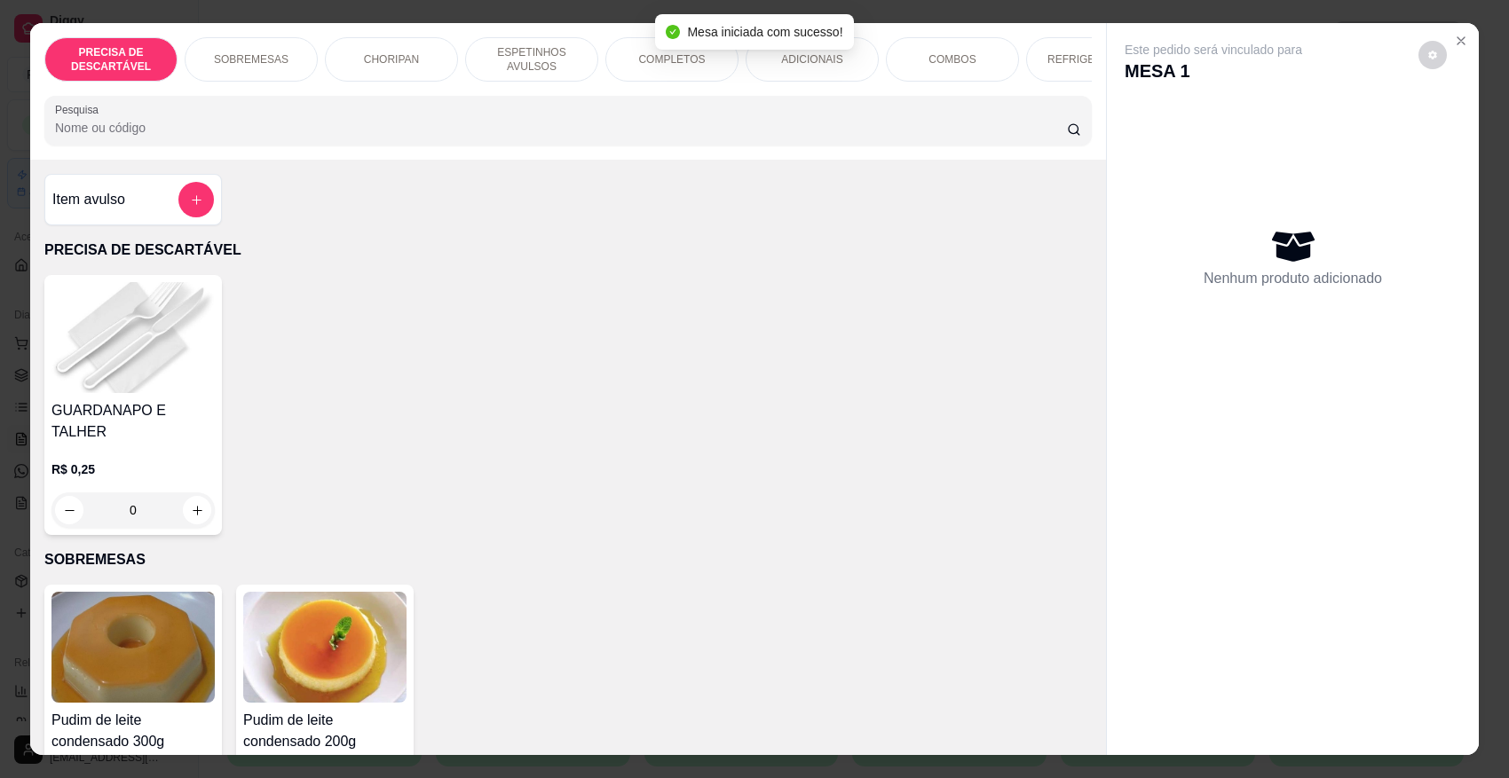
click at [534, 54] on p "ESPETINHOS AVULSOS" at bounding box center [531, 59] width 103 height 28
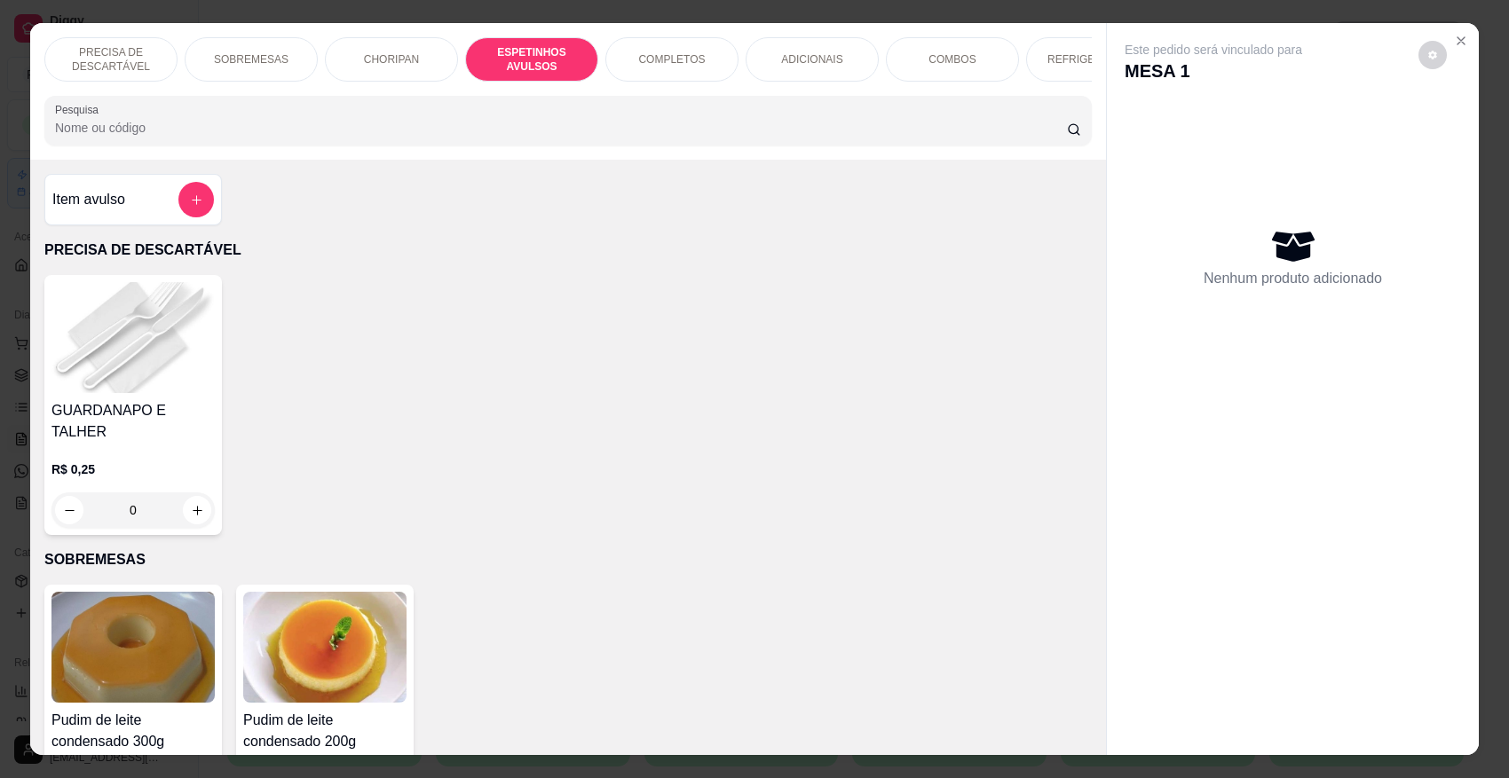
scroll to position [33, 0]
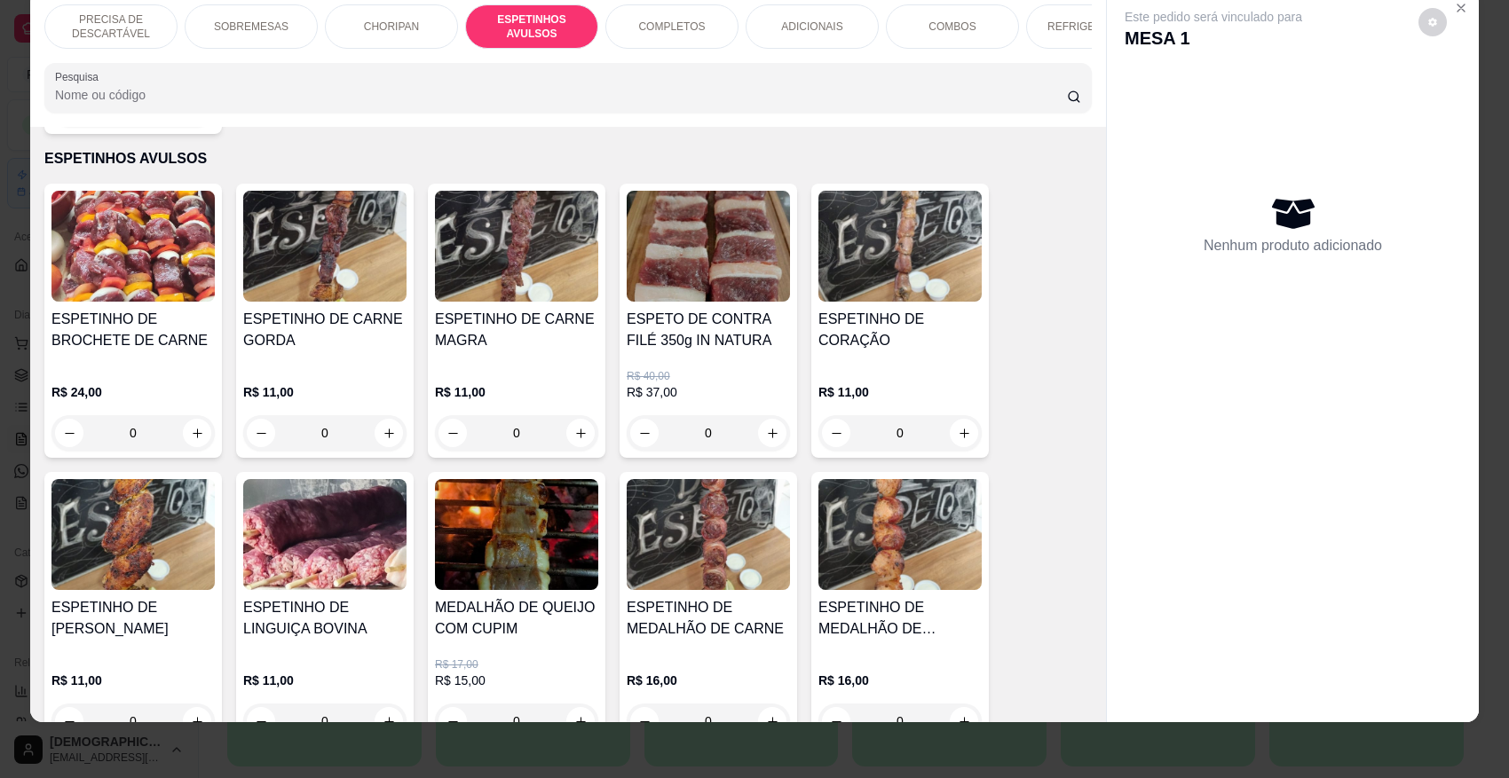
click at [530, 359] on div "ESPETINHO DE CARNE MAGRA" at bounding box center [516, 337] width 163 height 57
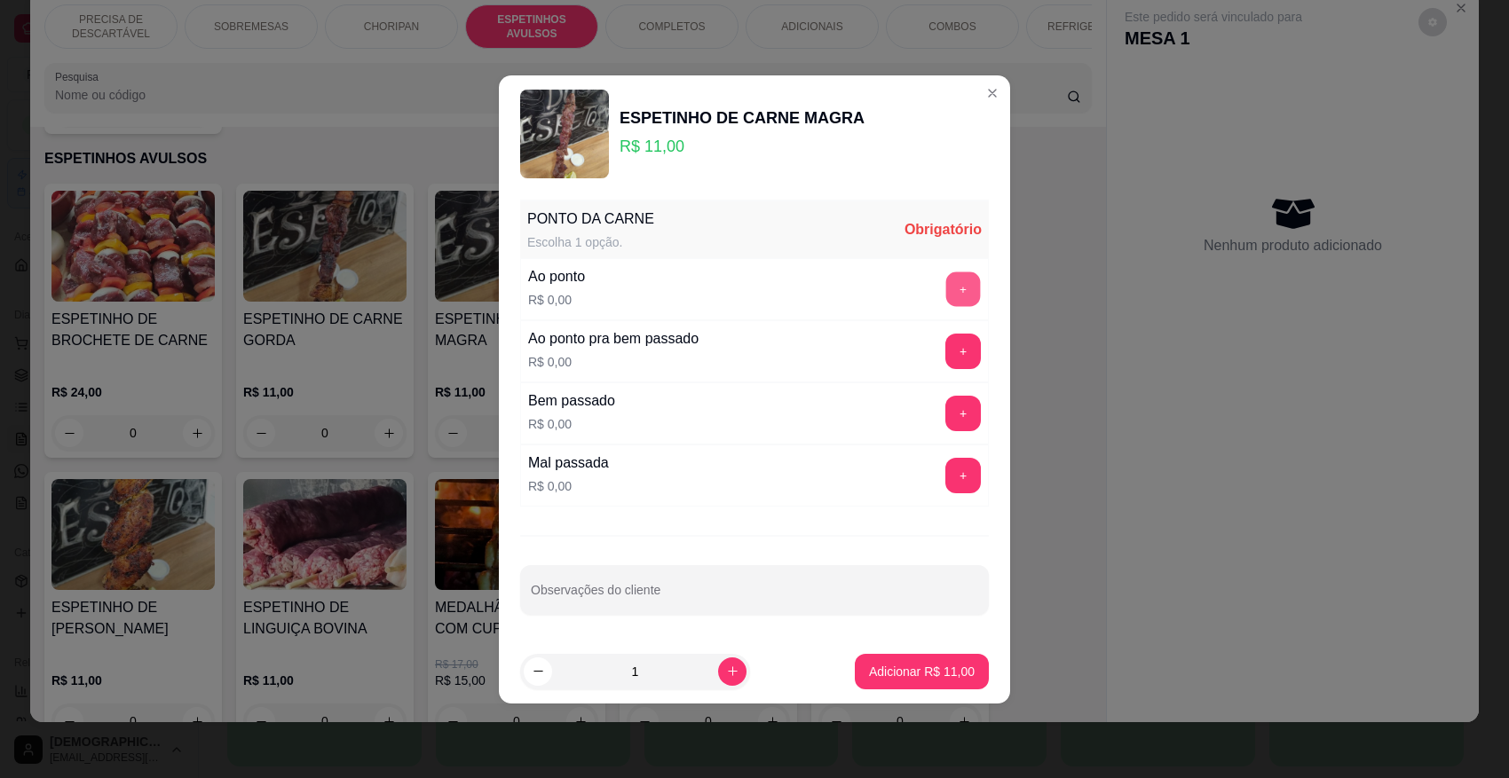
click at [946, 290] on button "+" at bounding box center [963, 289] width 35 height 35
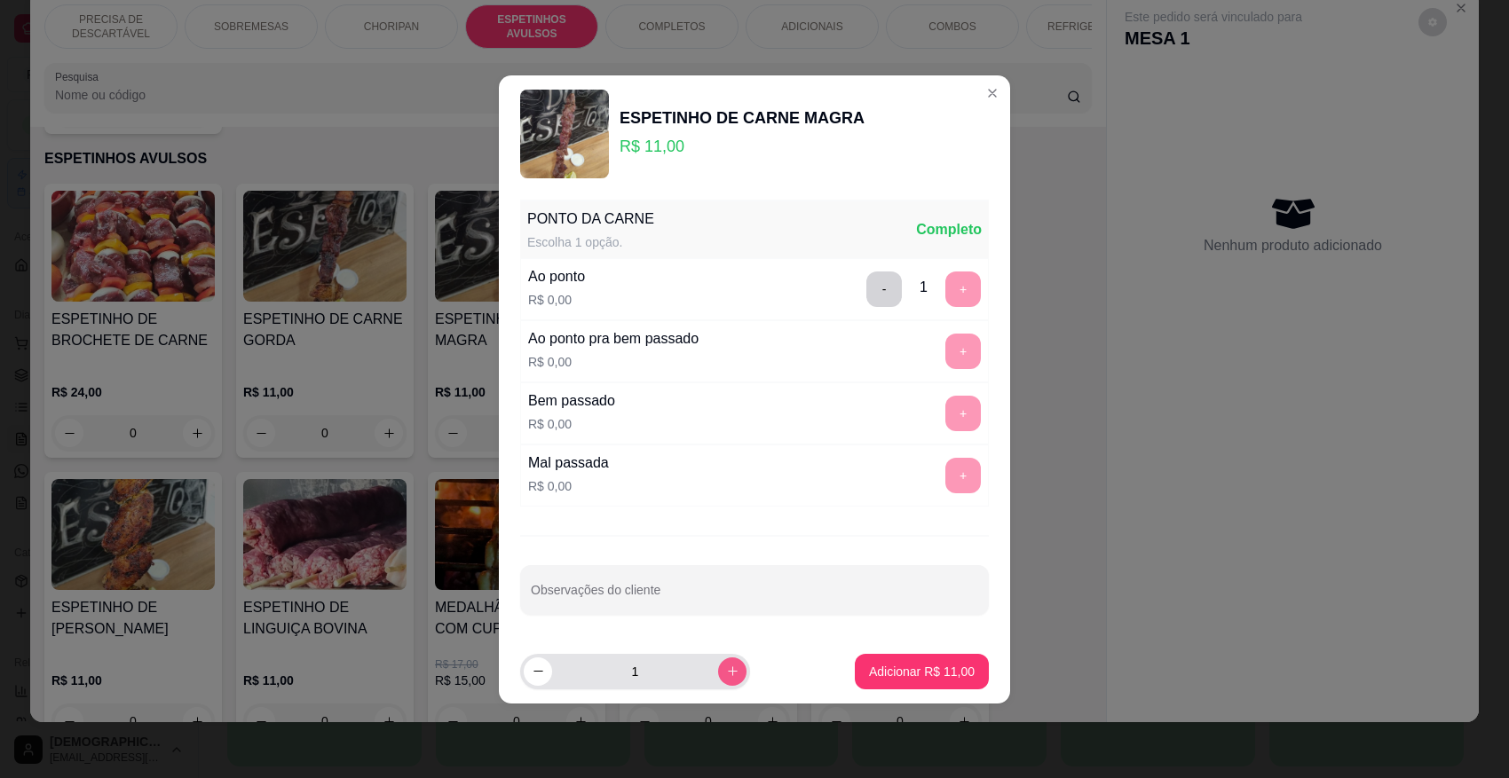
click at [726, 670] on icon "increase-product-quantity" at bounding box center [732, 671] width 13 height 13
type input "2"
click at [921, 675] on p "Adicionar R$ 22,00" at bounding box center [922, 672] width 106 height 18
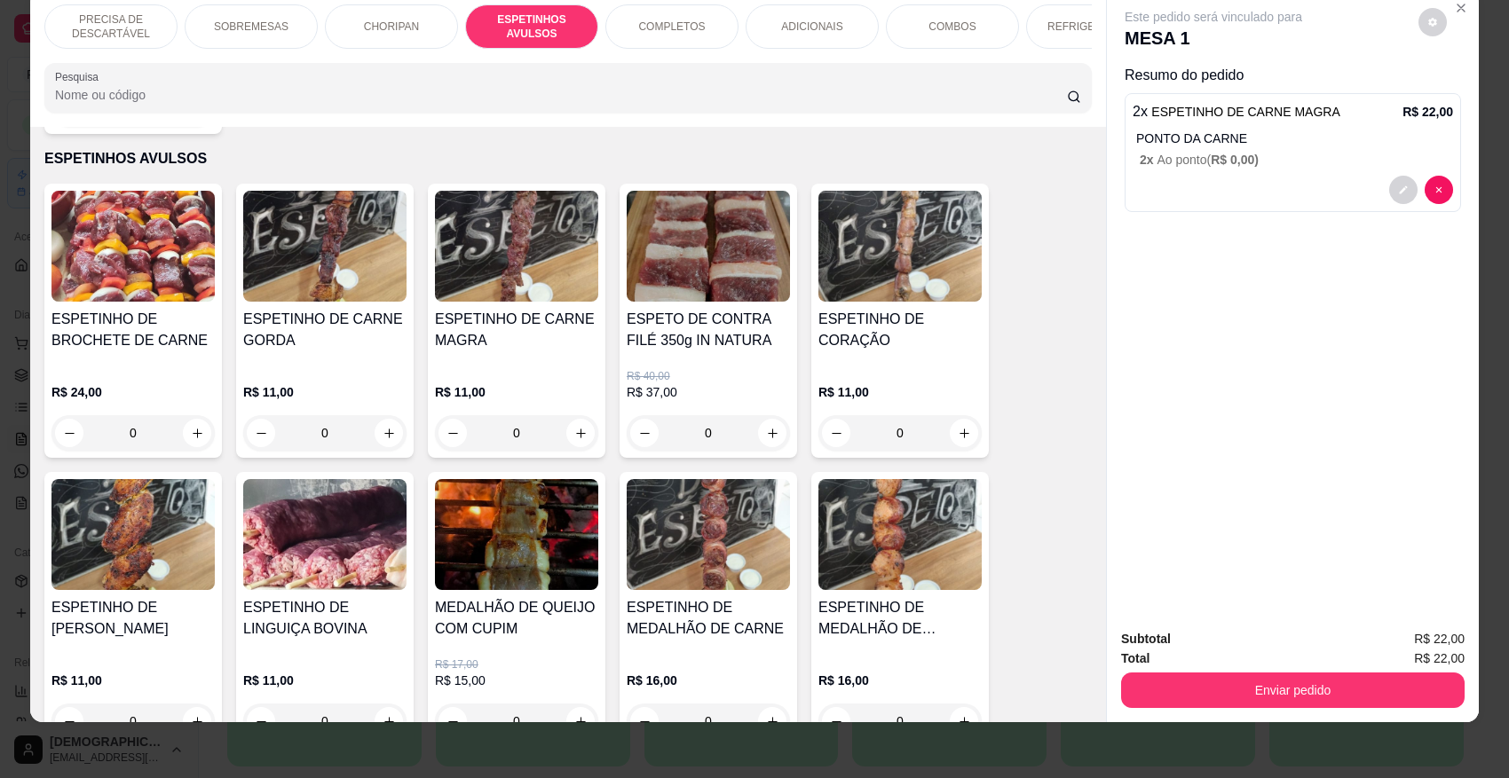
click at [810, 20] on p "ADICIONAIS" at bounding box center [811, 27] width 61 height 14
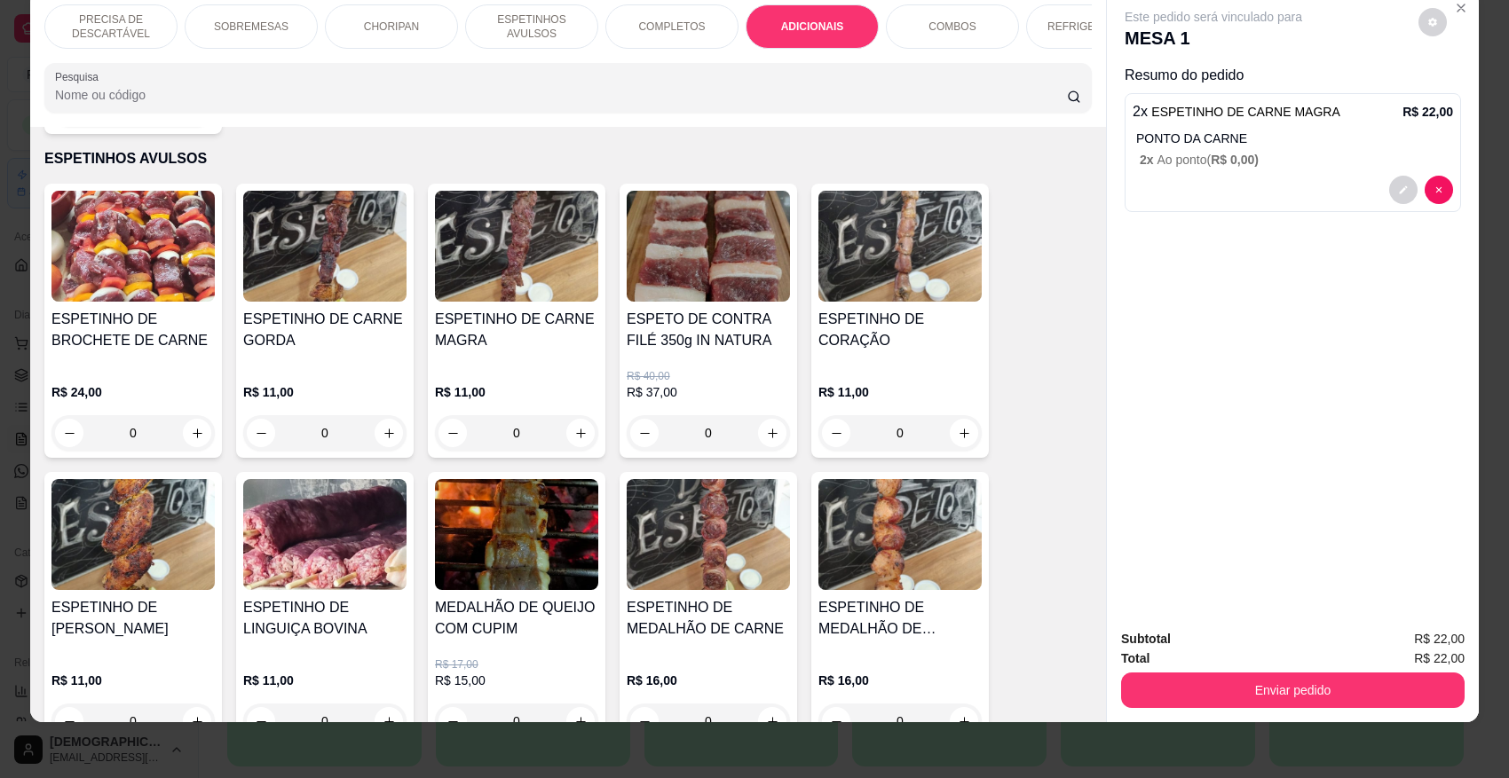
scroll to position [2753, 0]
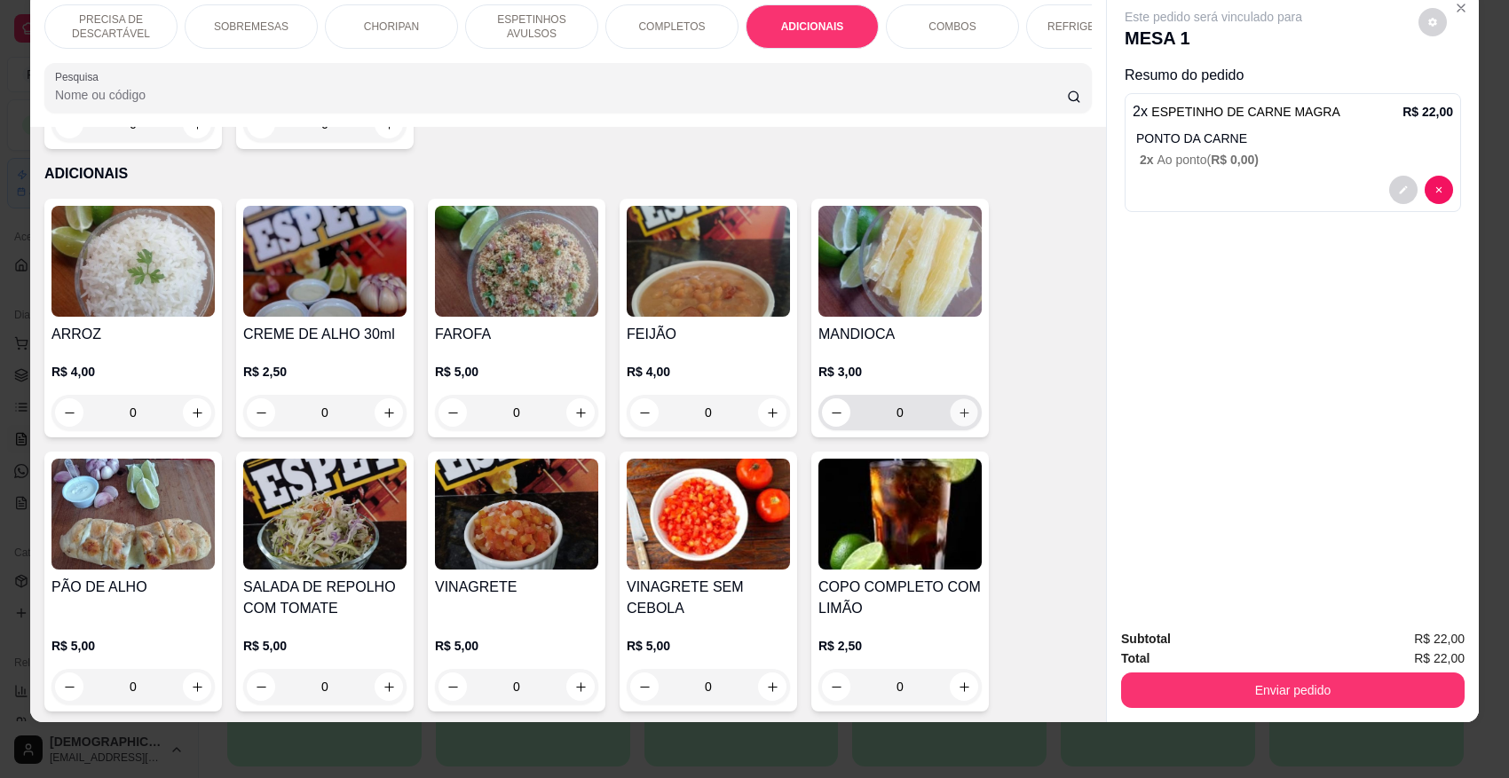
click at [958, 407] on icon "increase-product-quantity" at bounding box center [964, 413] width 13 height 13
type input "1"
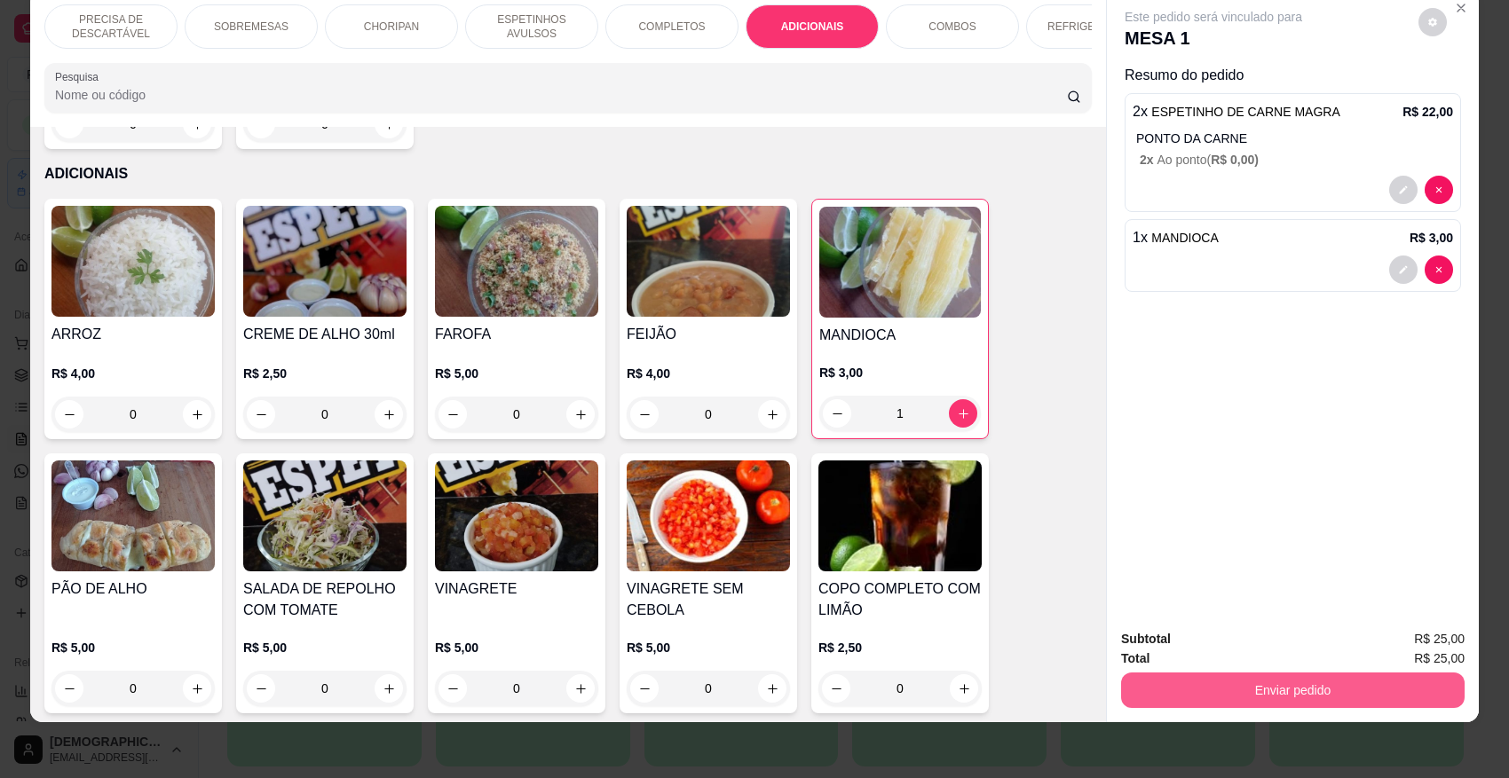
click at [1325, 679] on button "Enviar pedido" at bounding box center [1293, 691] width 344 height 36
click at [1325, 637] on button "Enviar pedido" at bounding box center [1417, 646] width 98 height 33
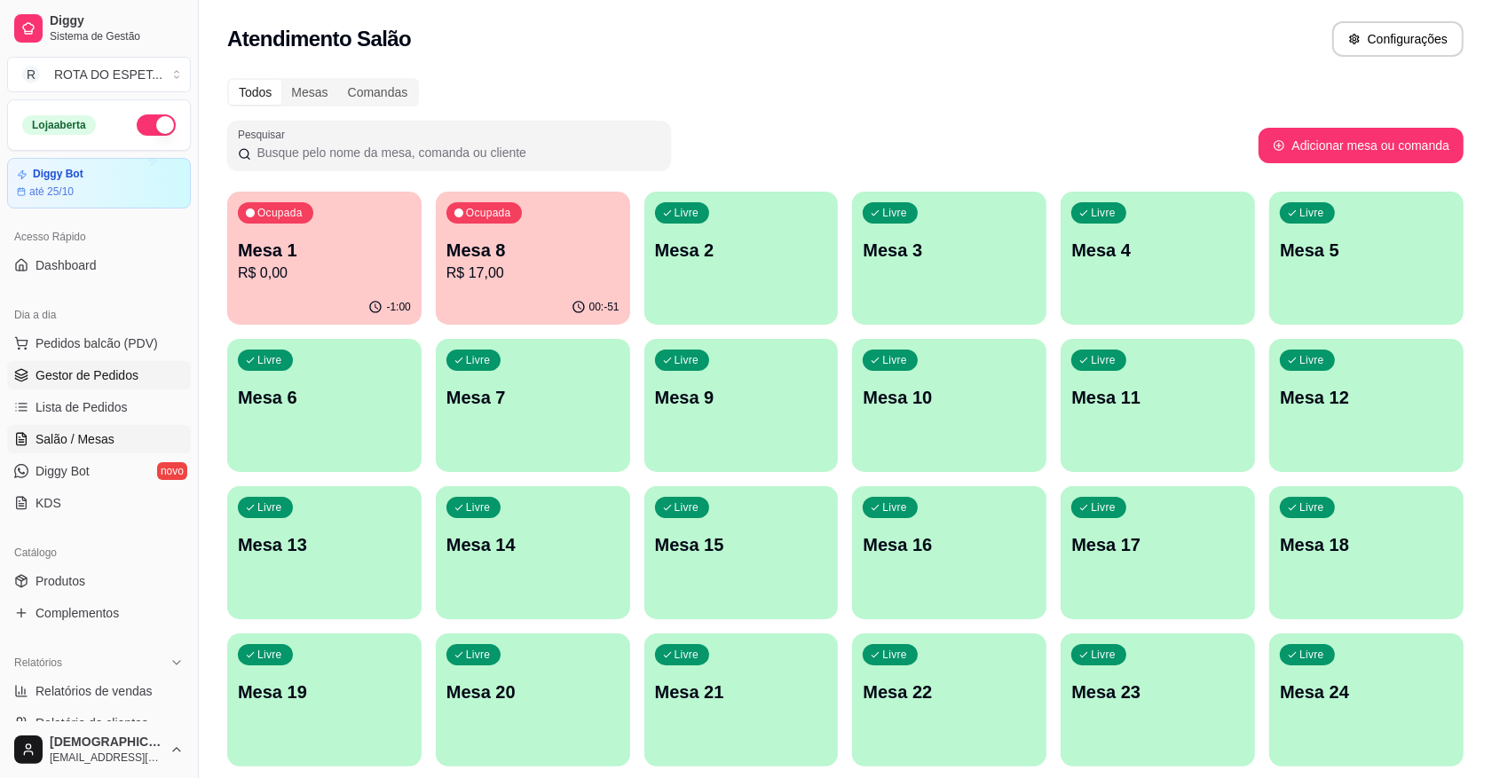
click at [93, 375] on span "Gestor de Pedidos" at bounding box center [87, 376] width 103 height 18
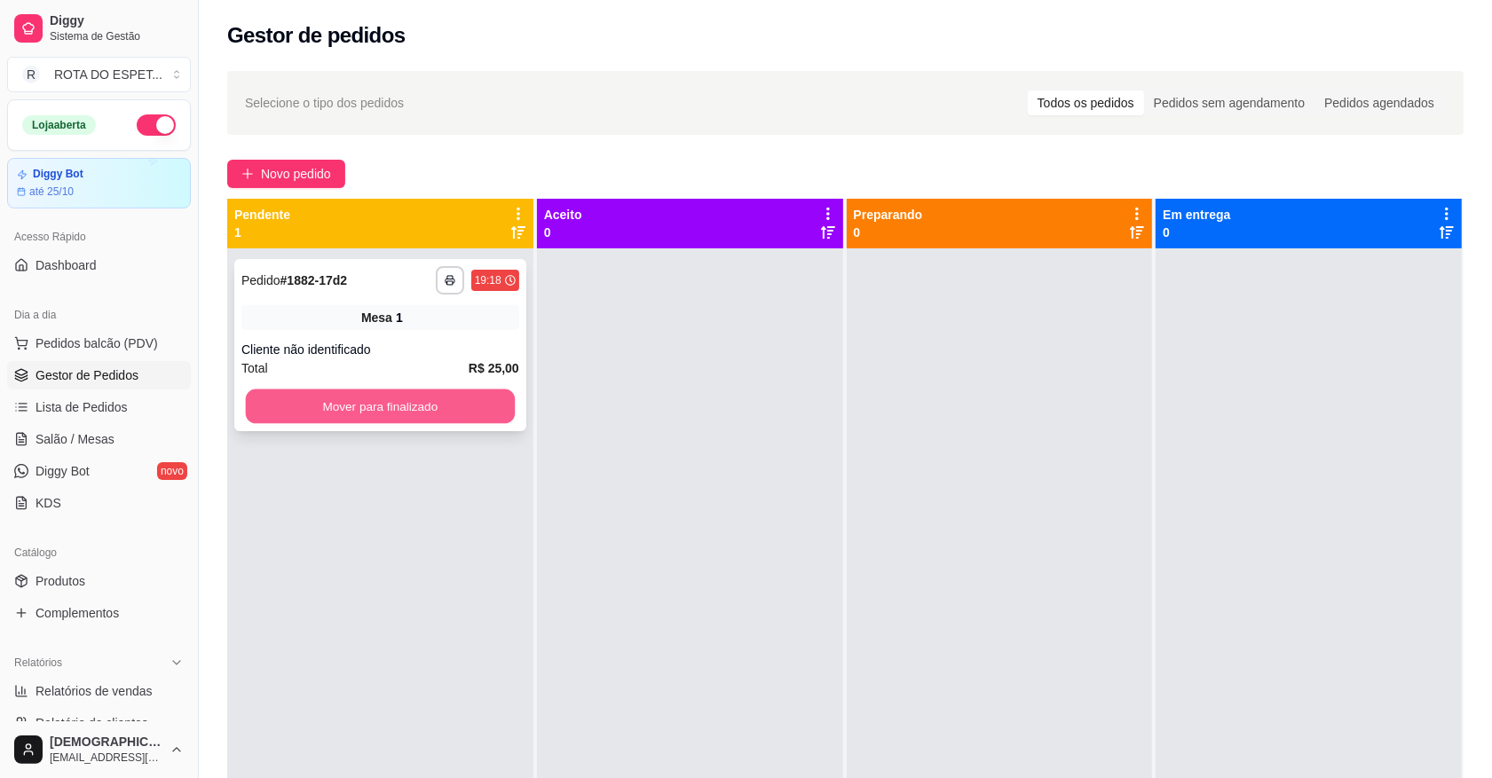
click at [375, 404] on button "Mover para finalizado" at bounding box center [380, 407] width 269 height 35
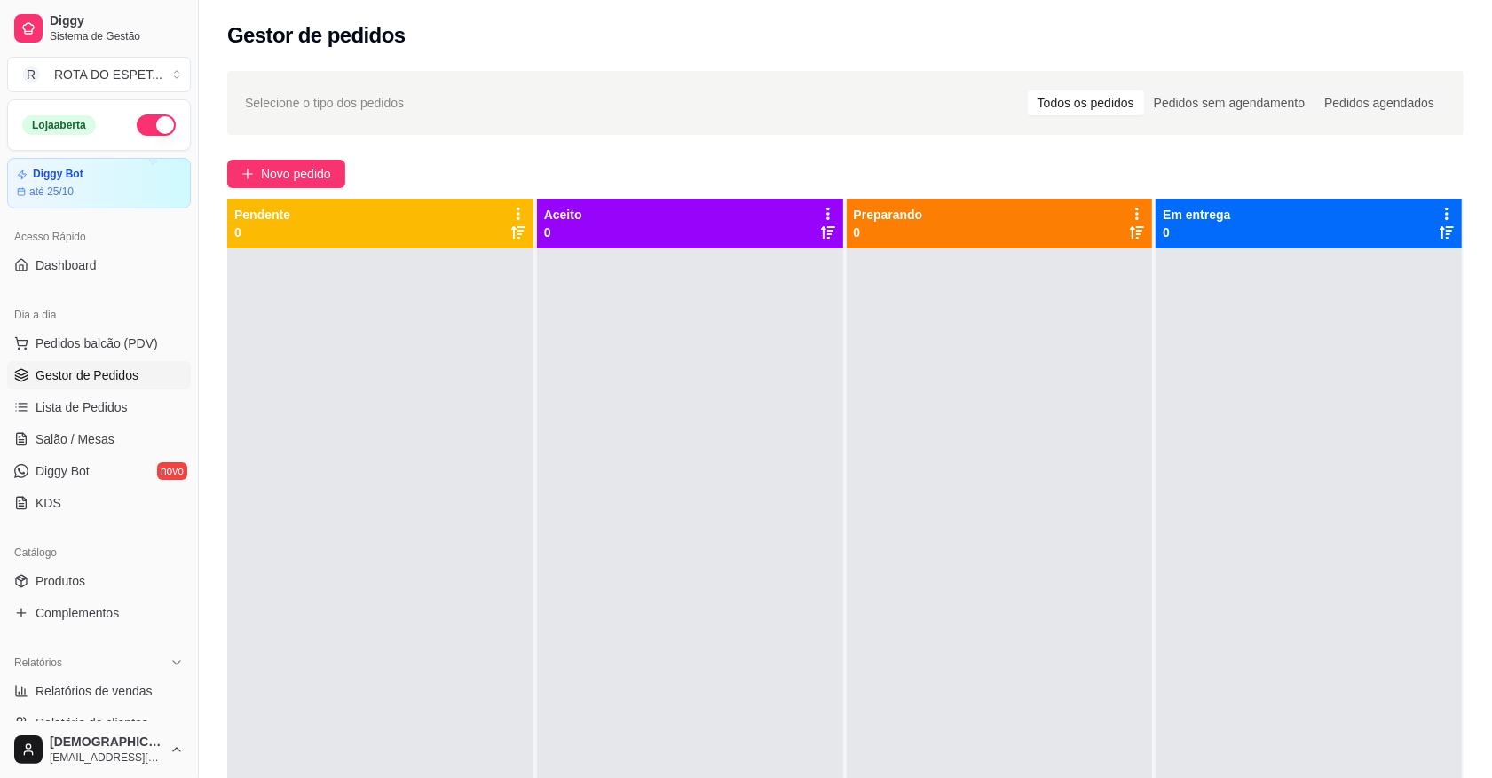
click at [661, 543] on div at bounding box center [690, 638] width 306 height 778
click at [636, 623] on div at bounding box center [690, 638] width 306 height 778
click at [122, 432] on link "Salão / Mesas" at bounding box center [99, 439] width 184 height 28
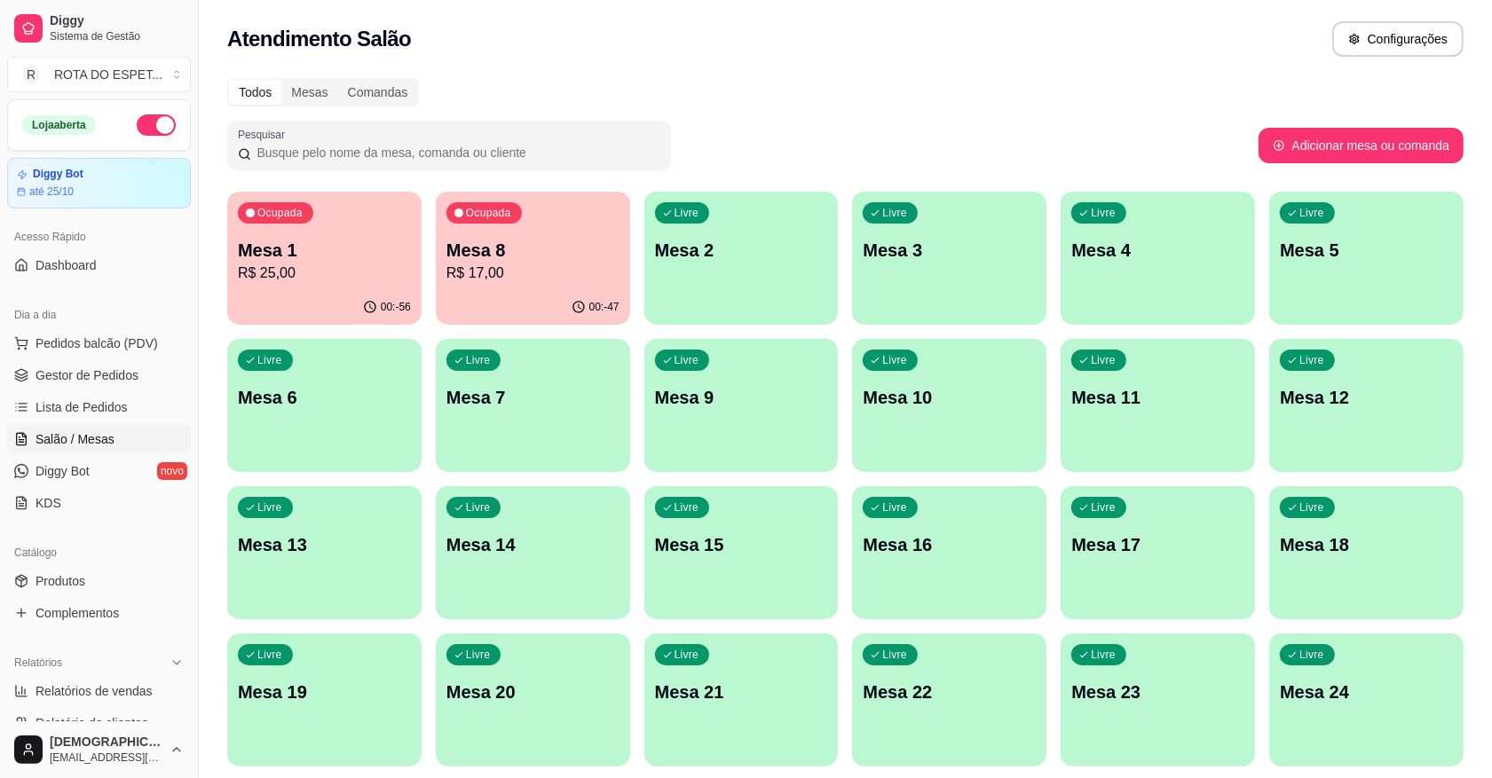
click at [307, 228] on div "Ocupada Mesa 1 R$ 25,00" at bounding box center [324, 241] width 194 height 99
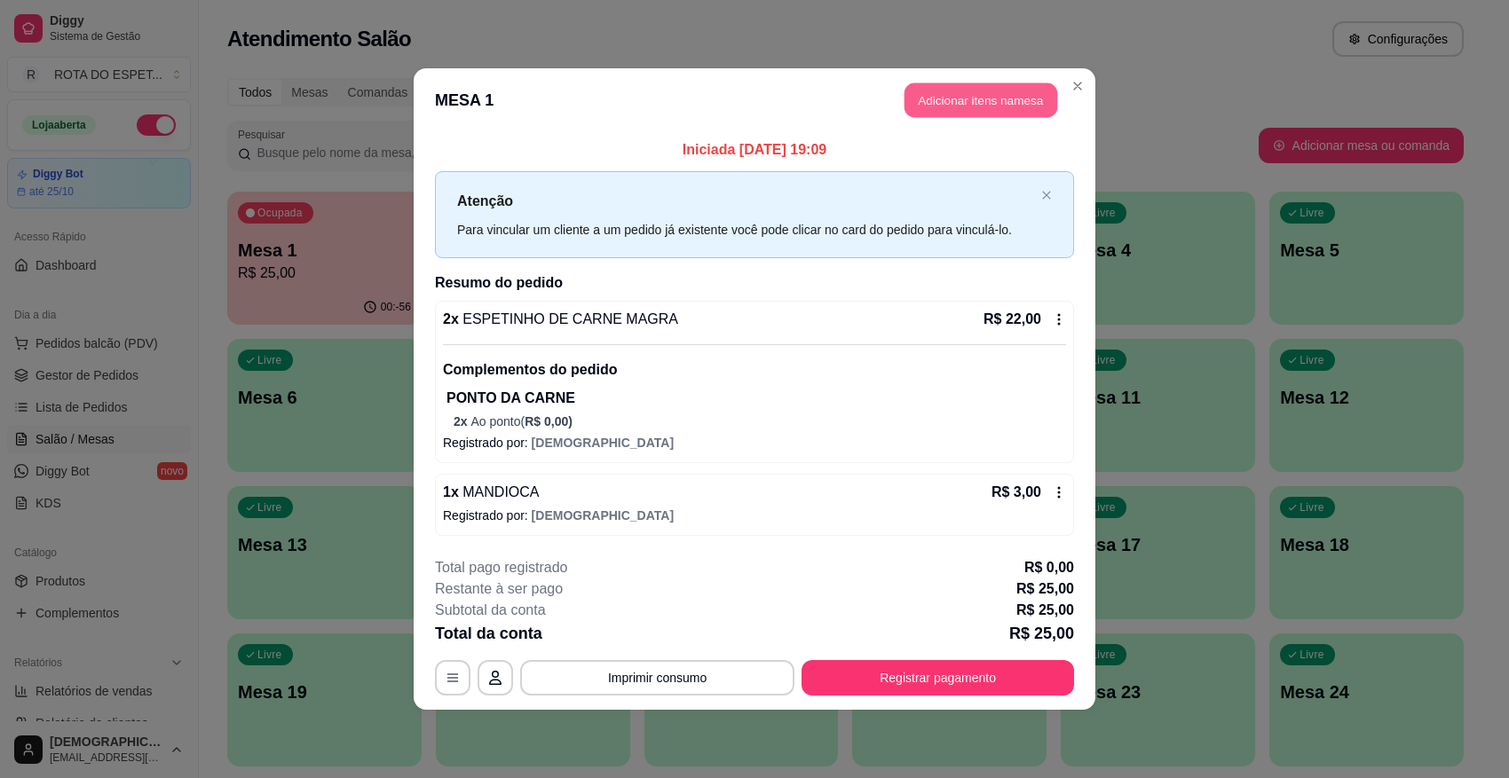
click at [984, 112] on button "Adicionar itens na mesa" at bounding box center [981, 100] width 153 height 35
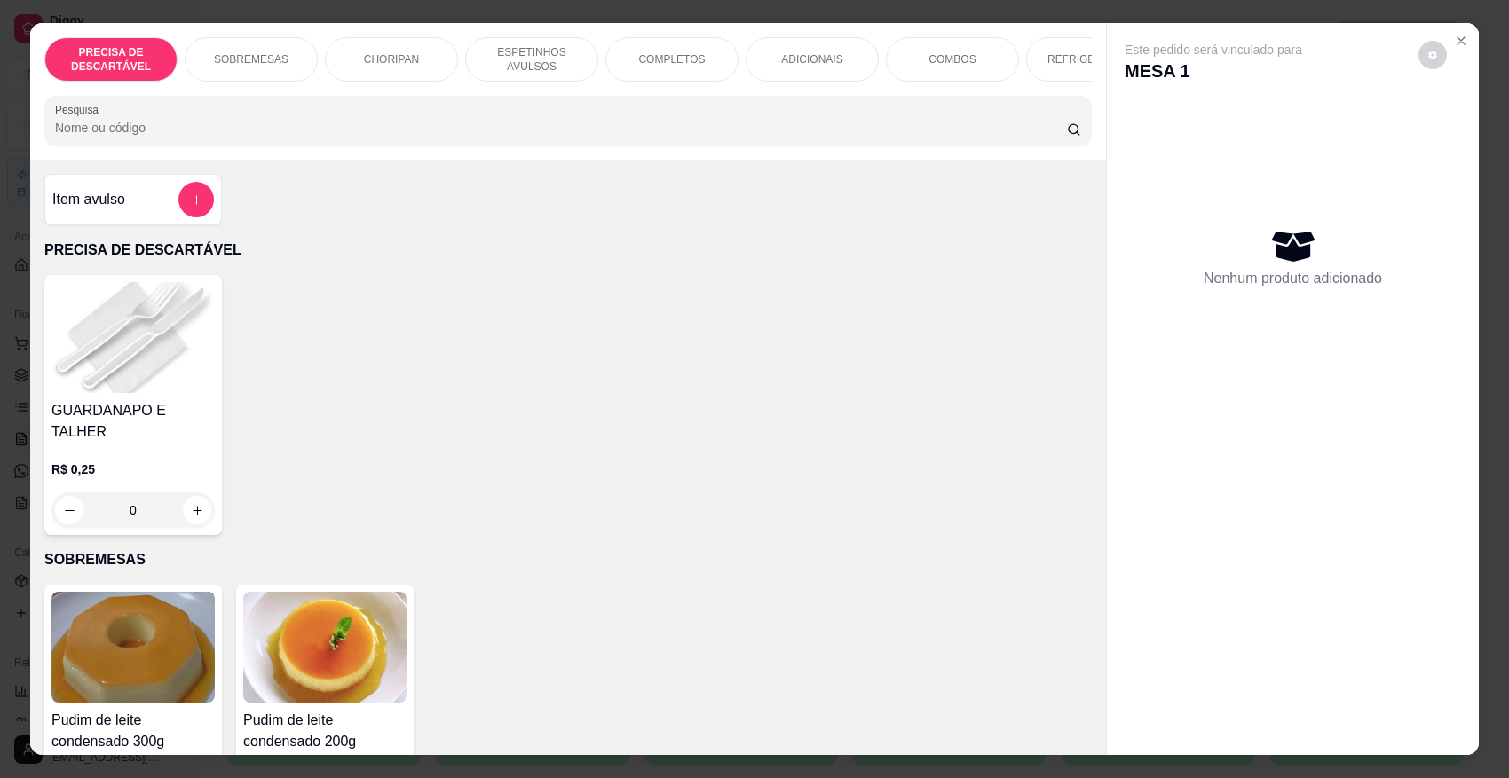
click at [822, 65] on p "ADICIONAIS" at bounding box center [811, 59] width 61 height 14
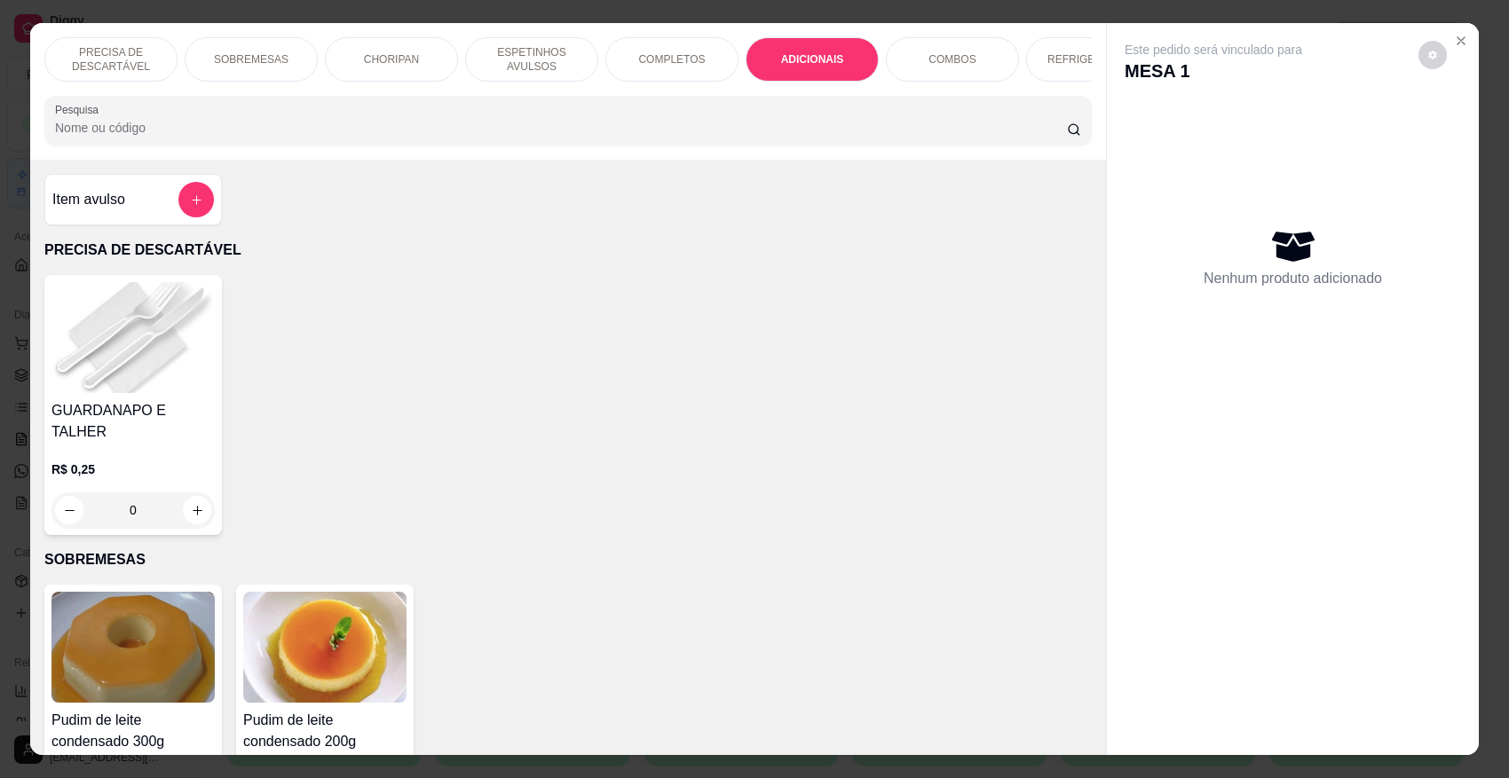
scroll to position [33, 0]
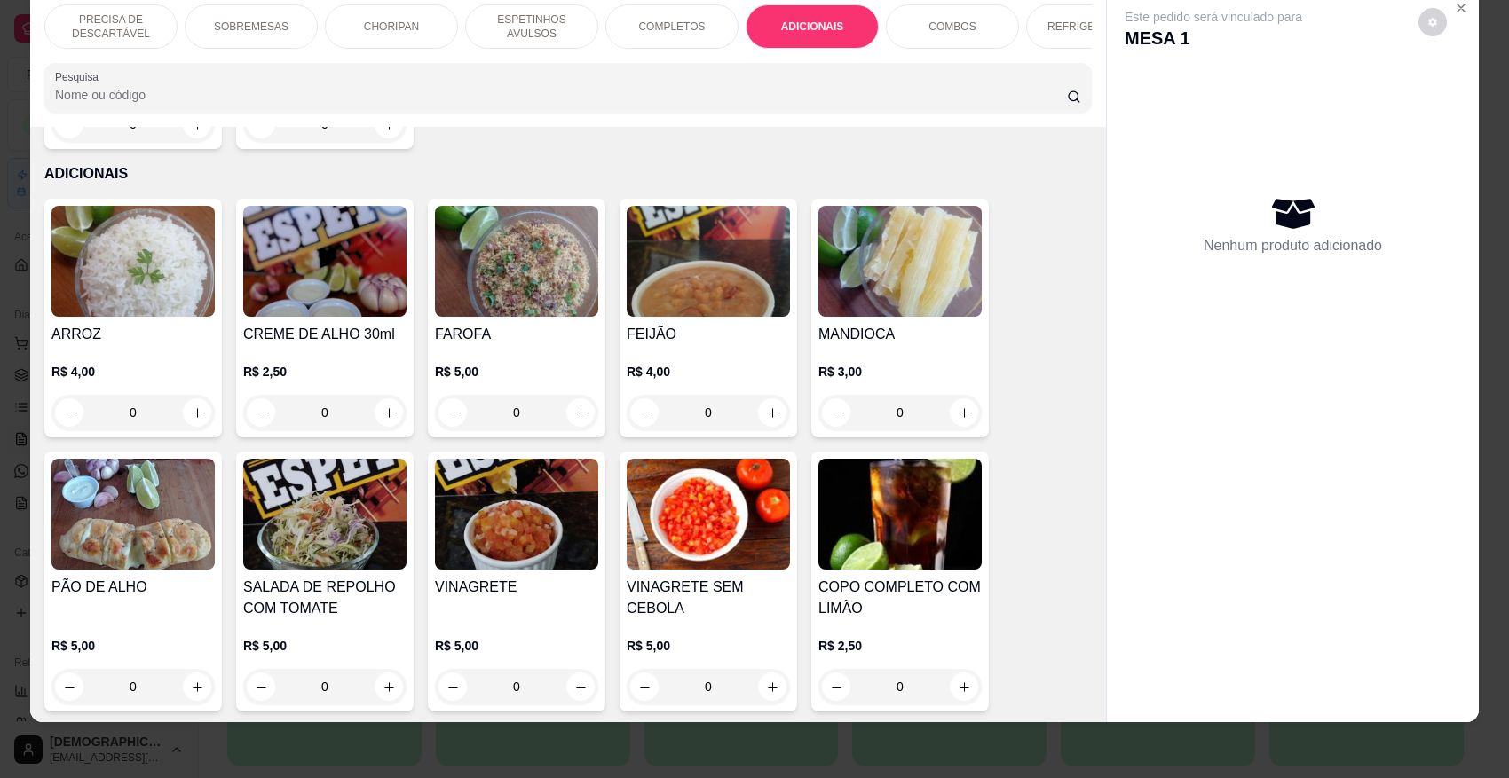
click at [1047, 28] on p "REFRIGERANTES" at bounding box center [1092, 27] width 91 height 14
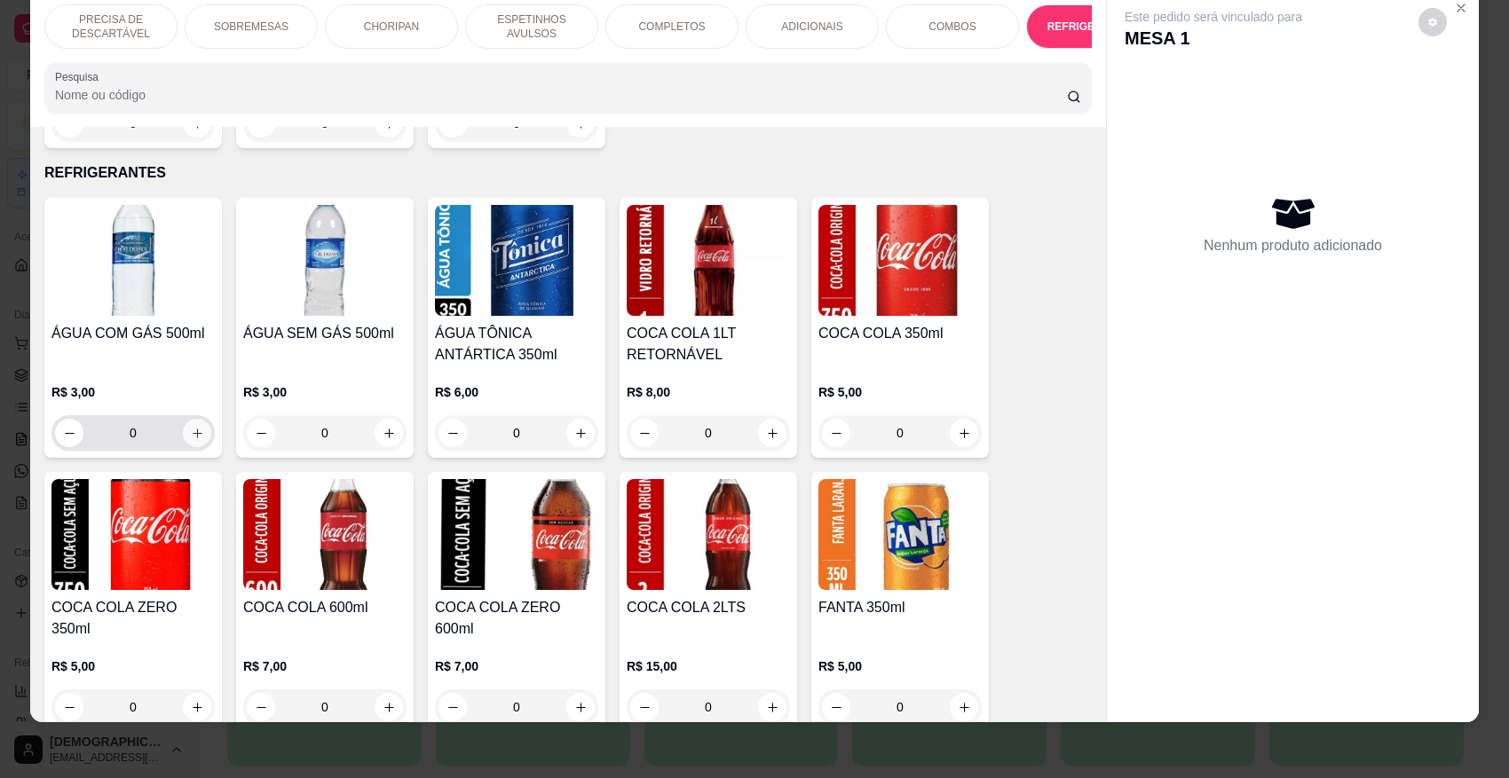
click at [189, 419] on button "increase-product-quantity" at bounding box center [197, 433] width 28 height 28
type input "1"
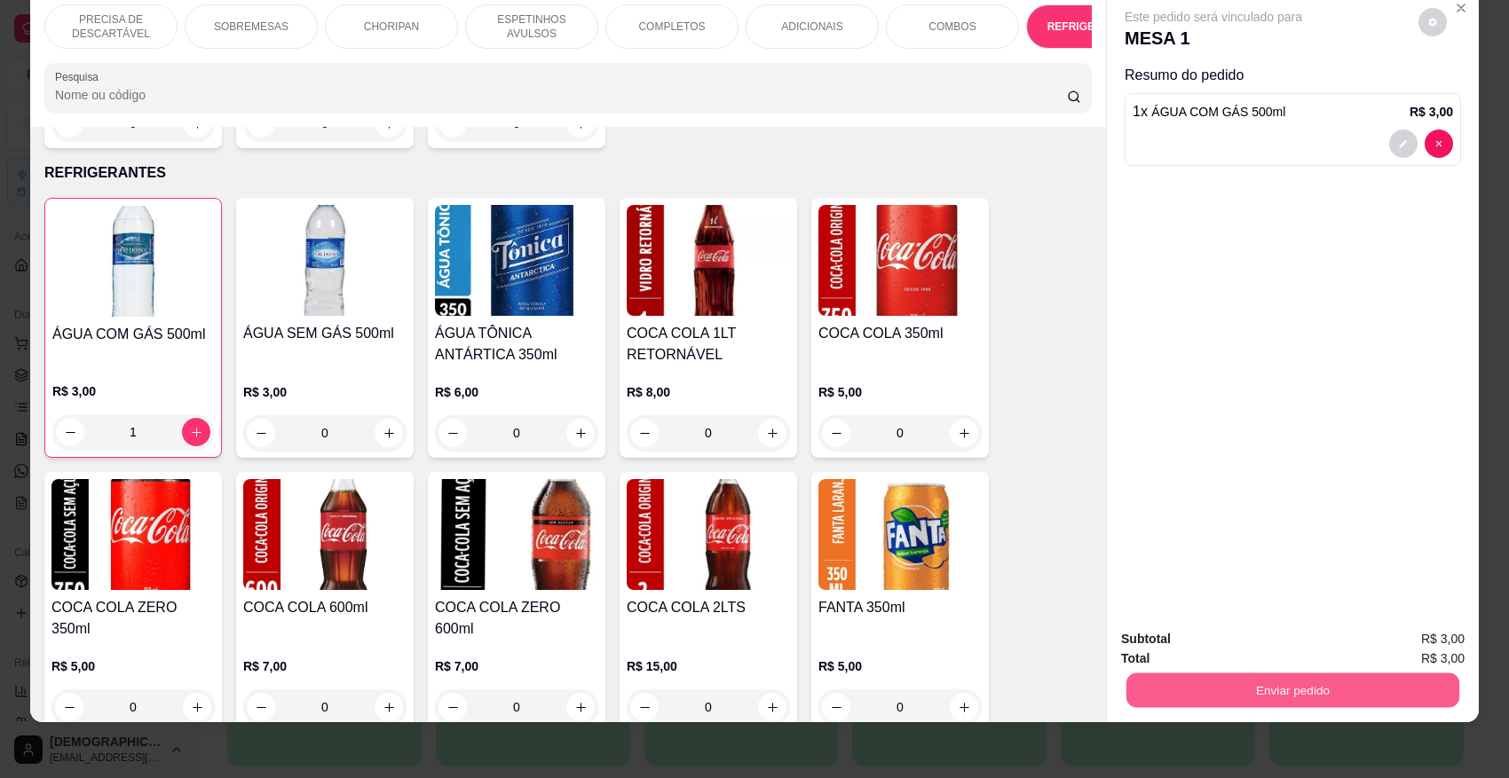
click at [1319, 686] on button "Enviar pedido" at bounding box center [1292, 690] width 333 height 35
click at [1325, 654] on button "Enviar pedido" at bounding box center [1417, 647] width 100 height 34
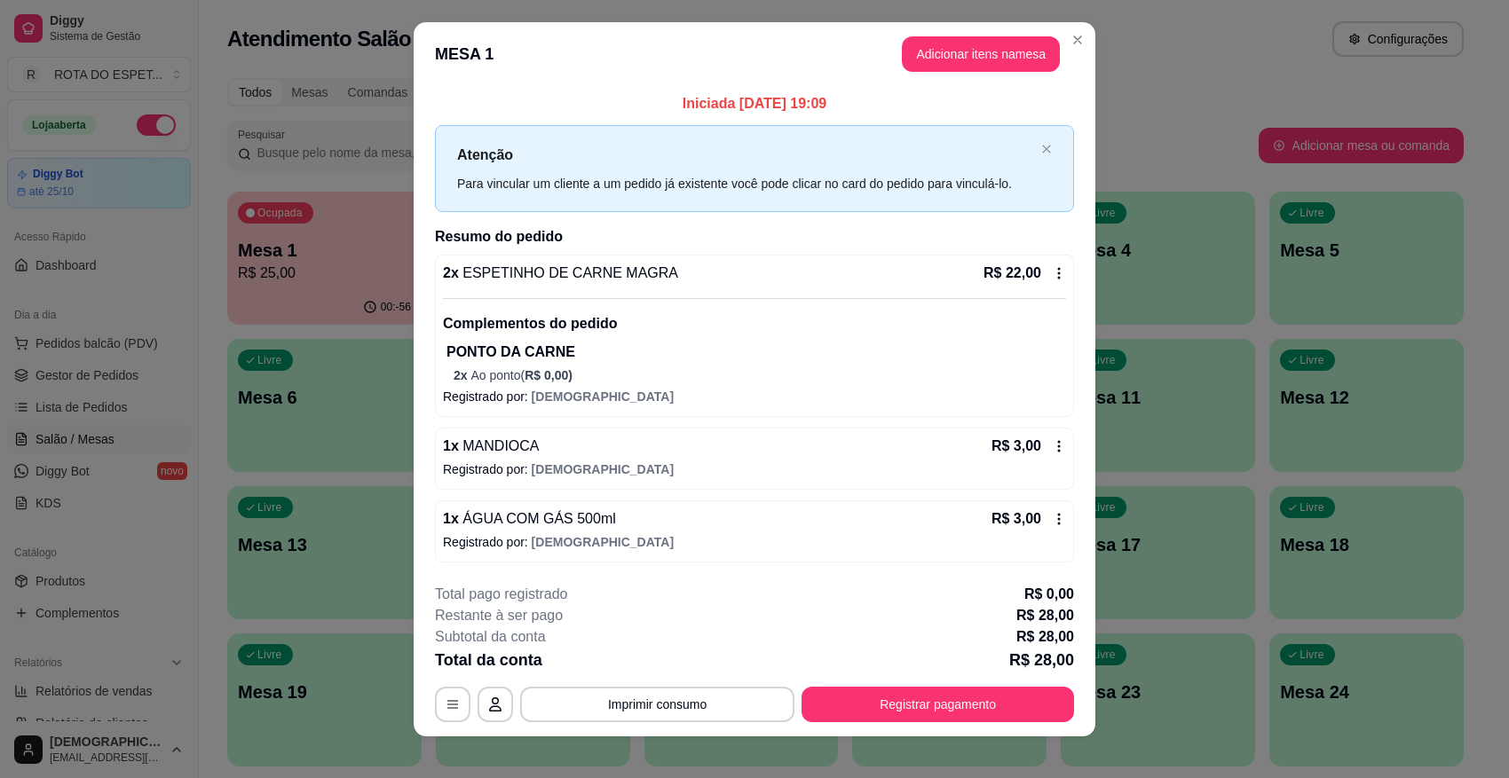
scroll to position [24, 0]
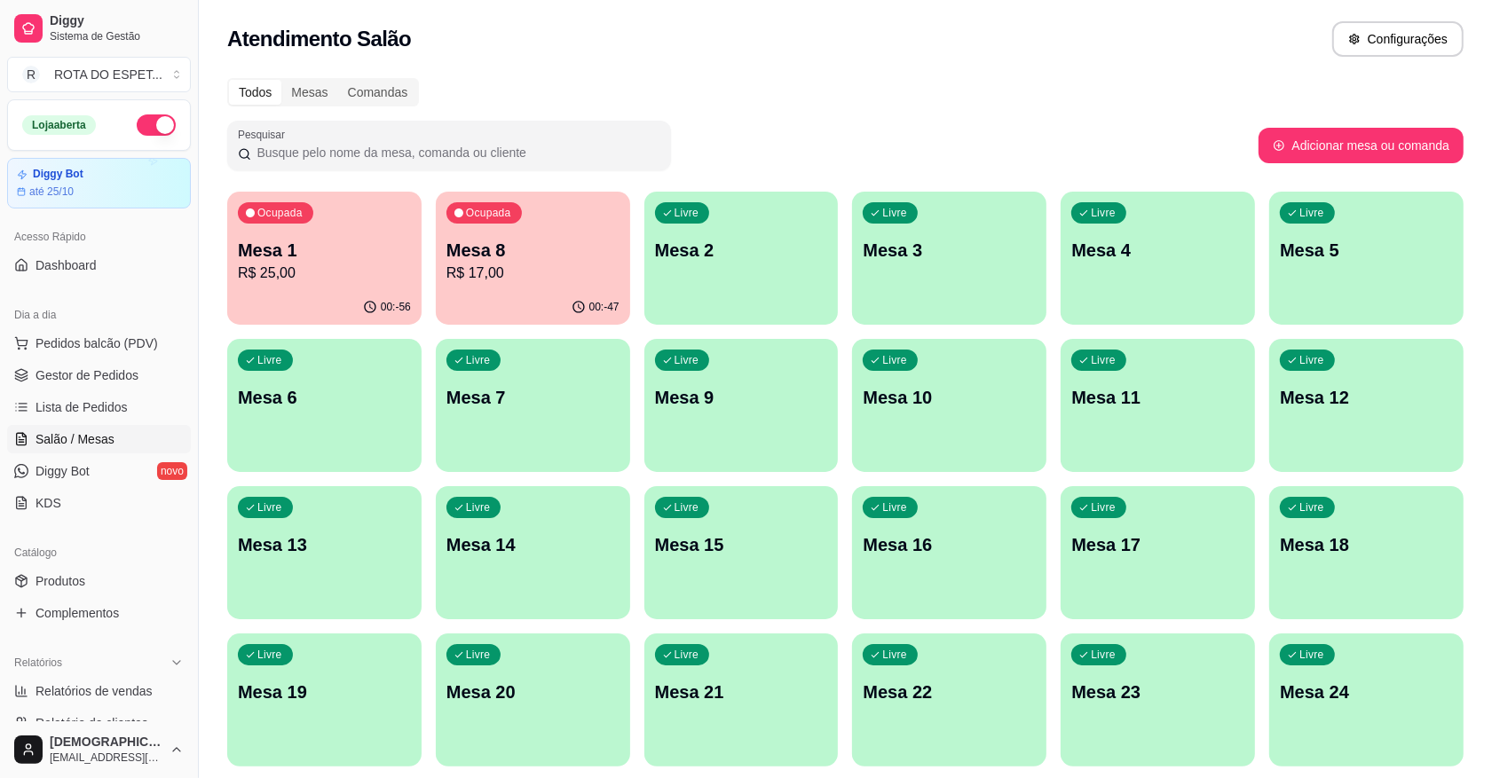
drag, startPoint x: 1143, startPoint y: 115, endPoint x: 1192, endPoint y: 38, distance: 91.4
click at [1192, 38] on div "Atendimento Salão Configurações" at bounding box center [845, 39] width 1236 height 36
click at [68, 379] on span "Gestor de Pedidos" at bounding box center [87, 376] width 103 height 18
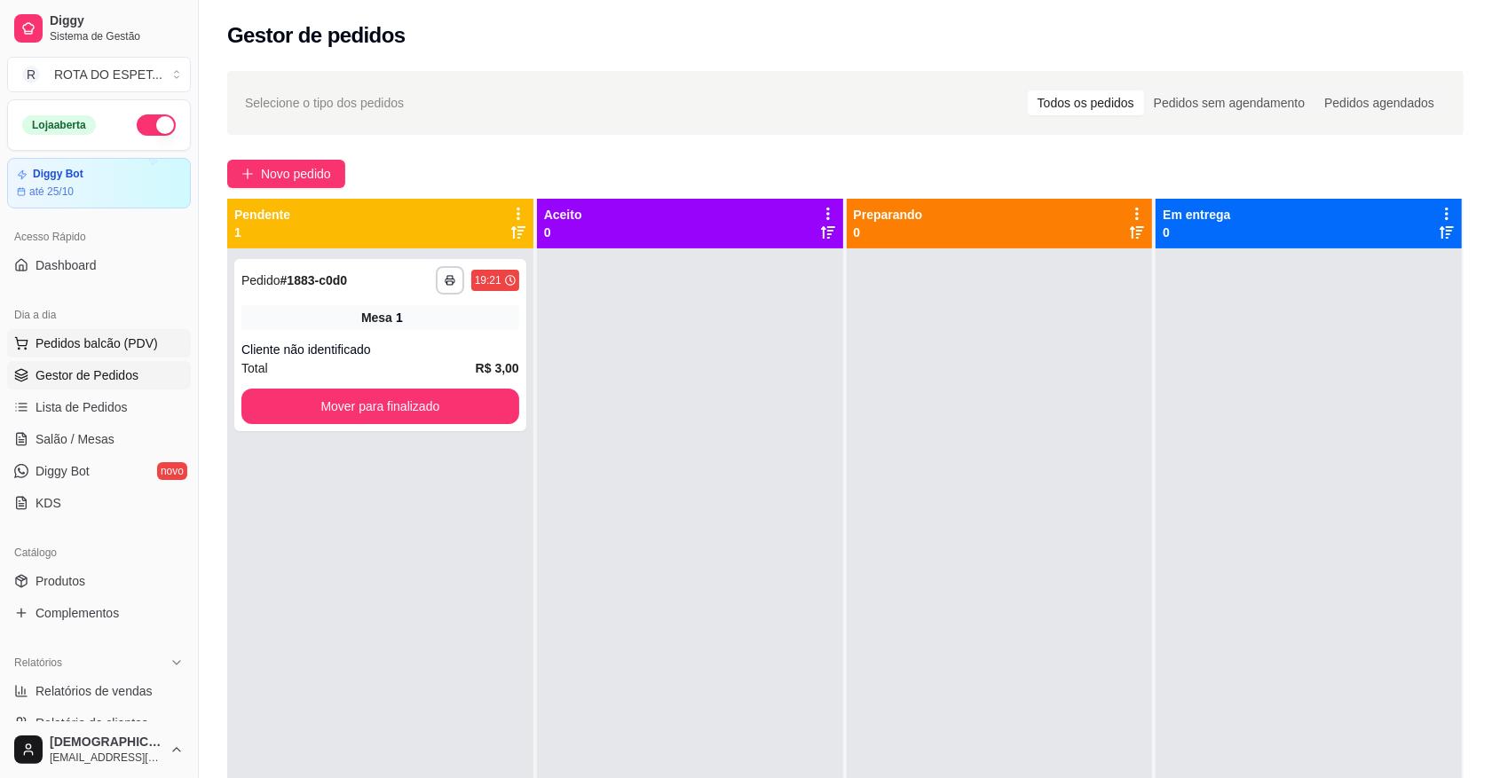
click at [103, 348] on span "Pedidos balcão (PDV)" at bounding box center [97, 344] width 122 height 18
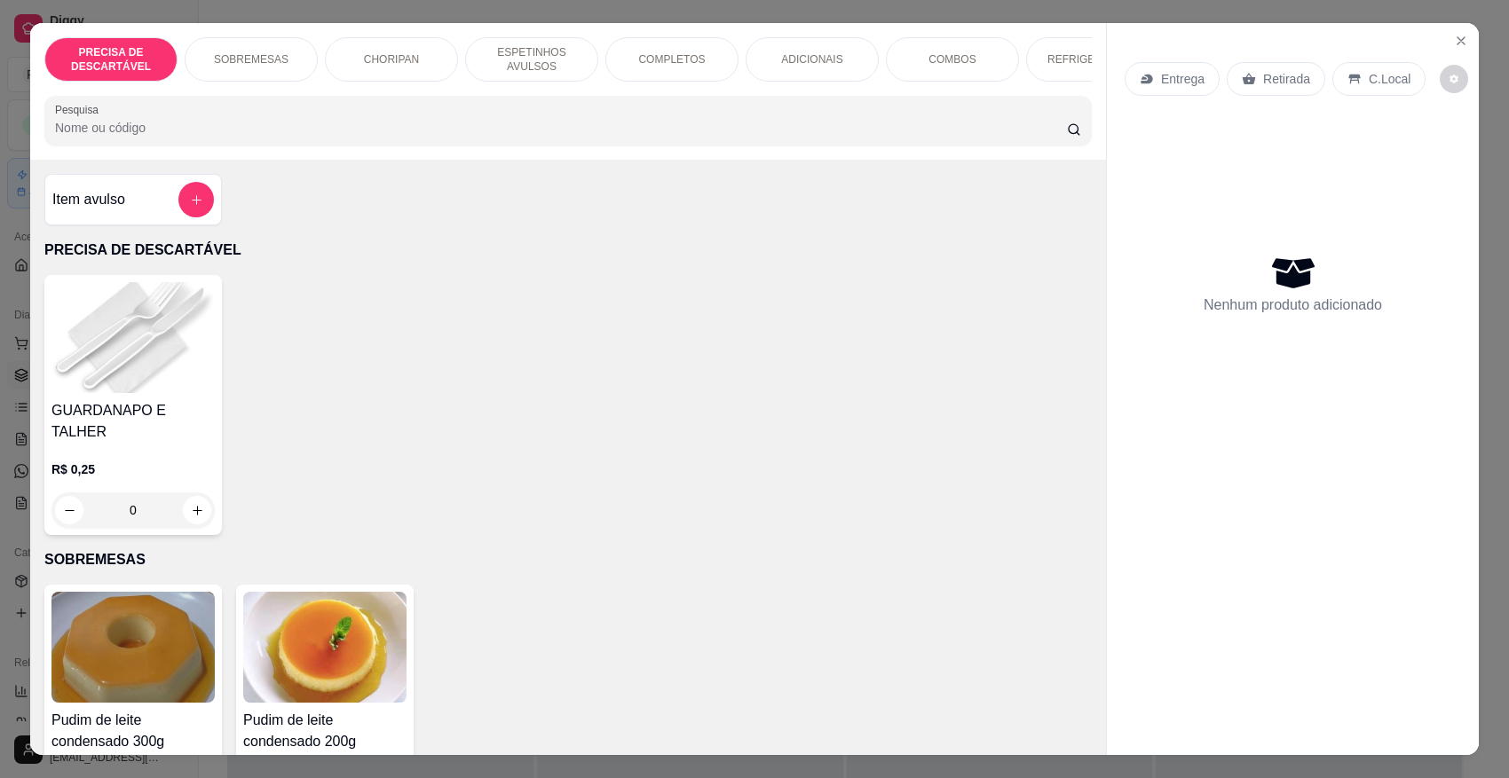
click at [667, 46] on div "COMPLETOS" at bounding box center [671, 59] width 133 height 44
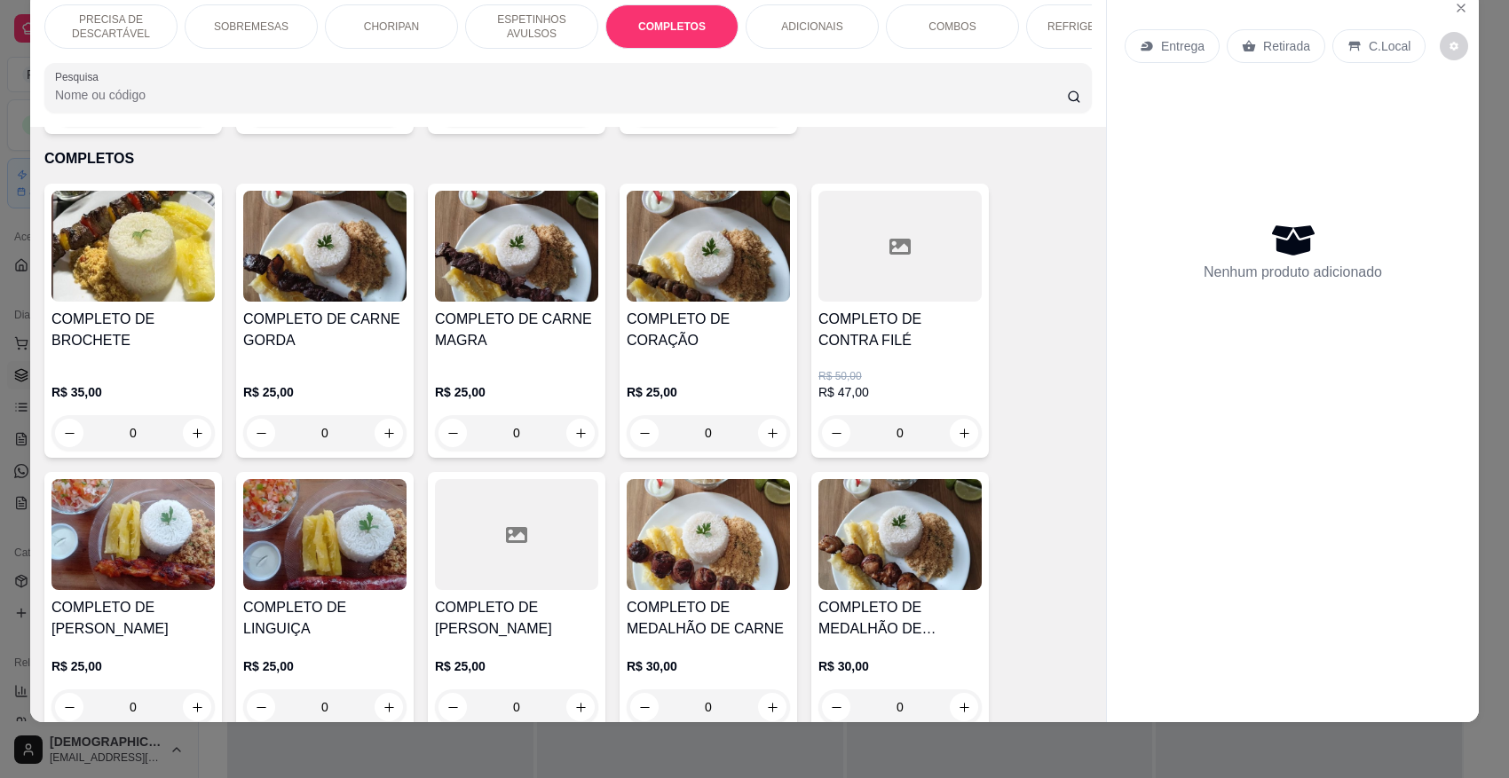
click at [525, 347] on div "COMPLETO DE CARNE MAGRA" at bounding box center [516, 337] width 163 height 57
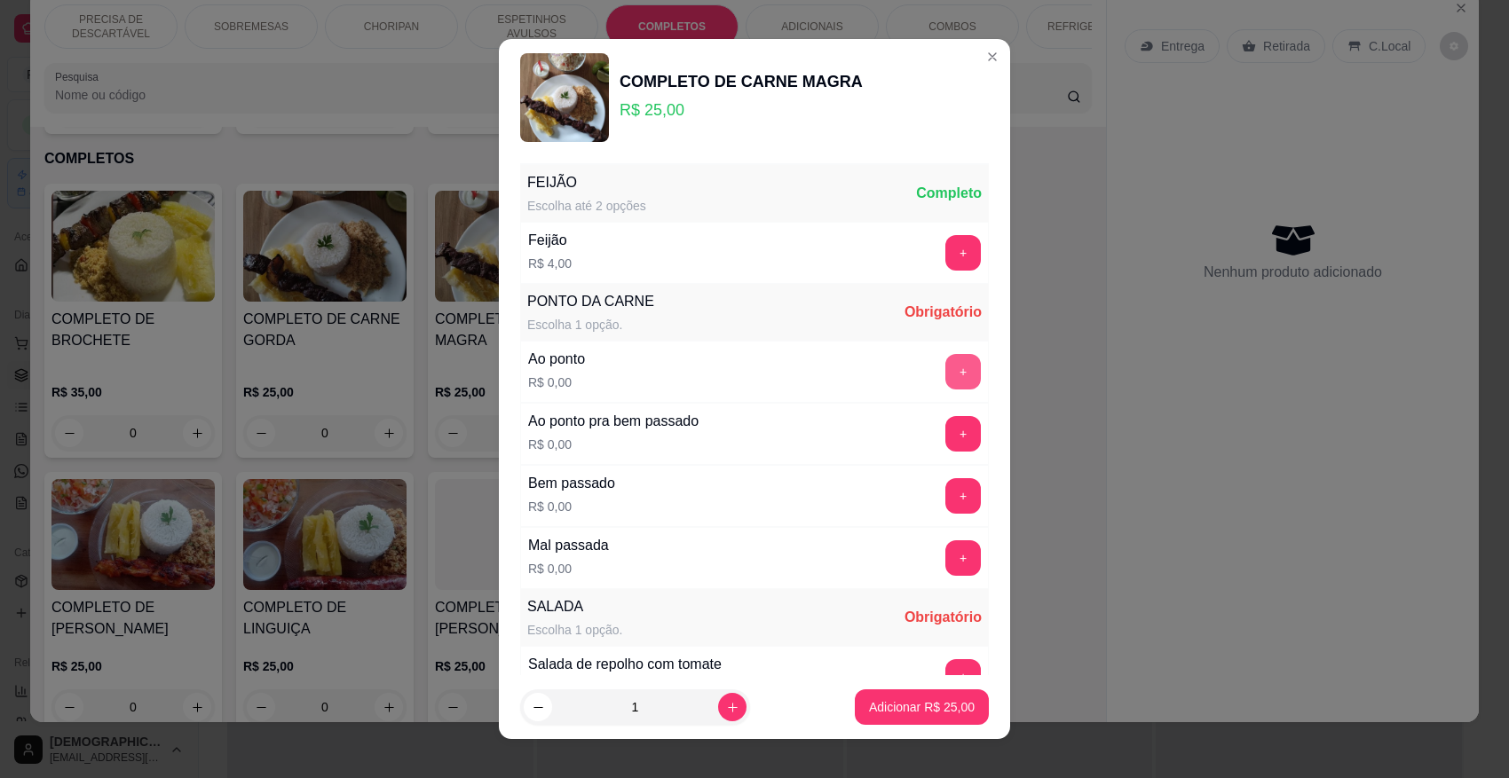
click at [945, 368] on button "+" at bounding box center [963, 372] width 36 height 36
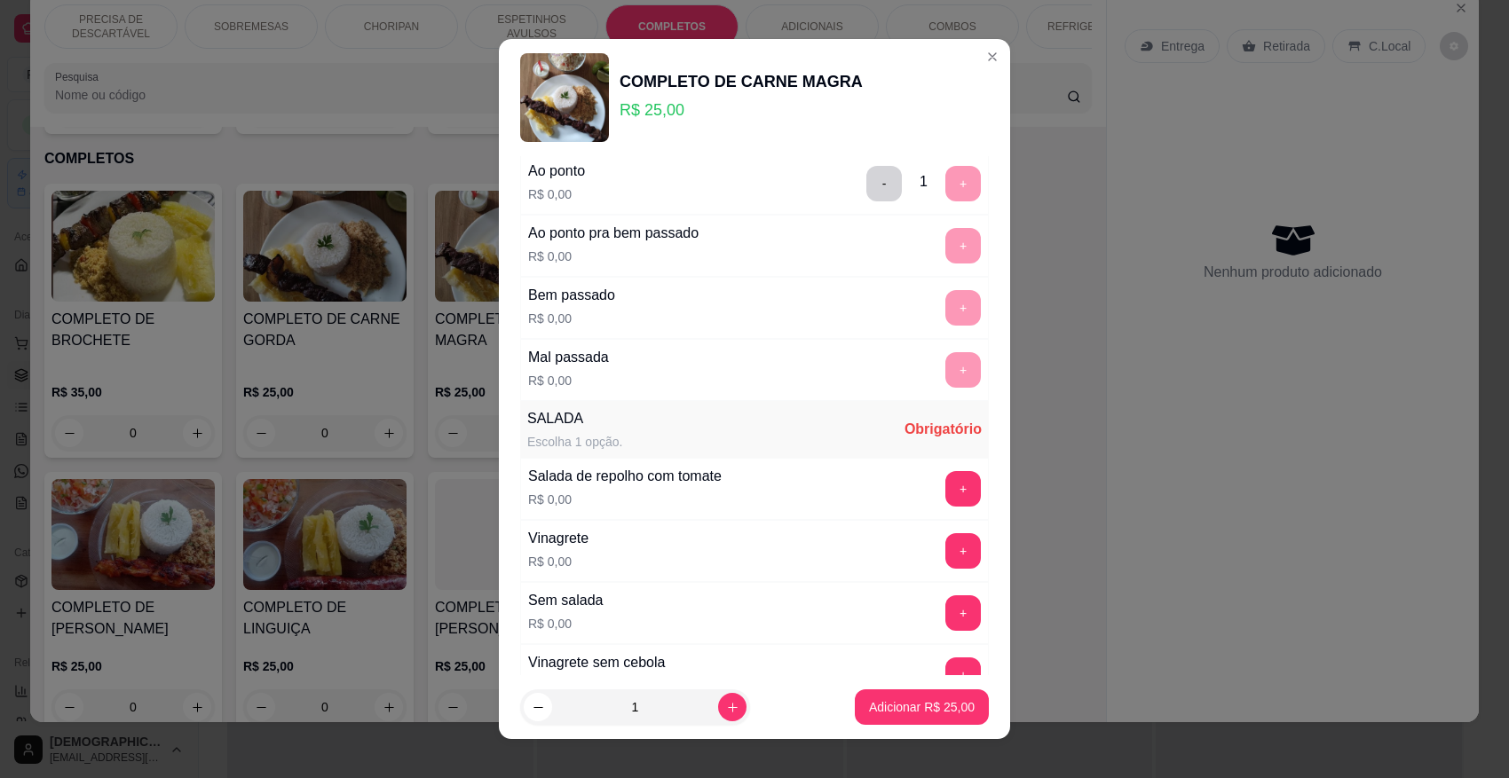
scroll to position [222, 0]
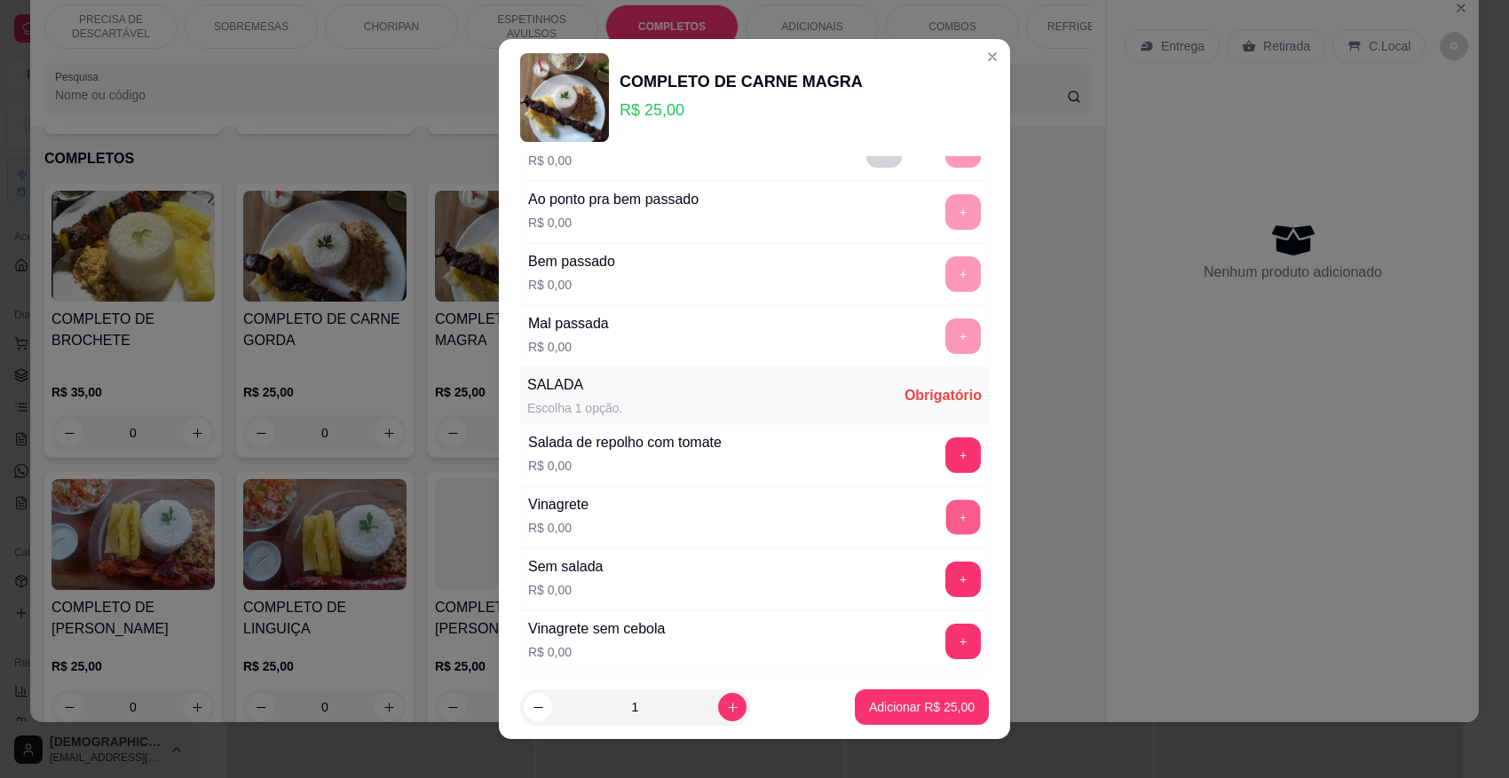
click at [946, 510] on button "+" at bounding box center [963, 517] width 35 height 35
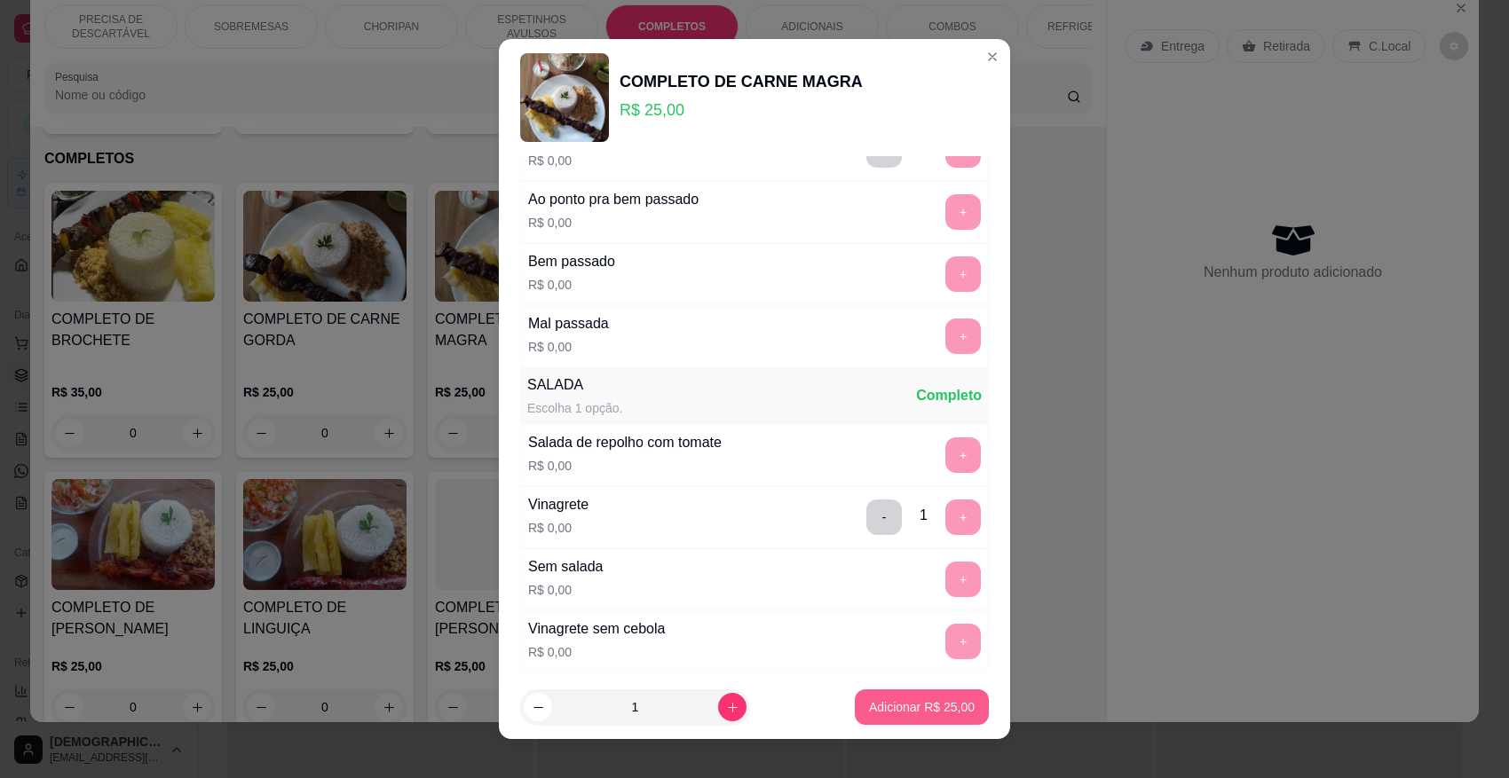
click at [939, 691] on p "Adicionar R$ 25,00" at bounding box center [922, 708] width 106 height 18
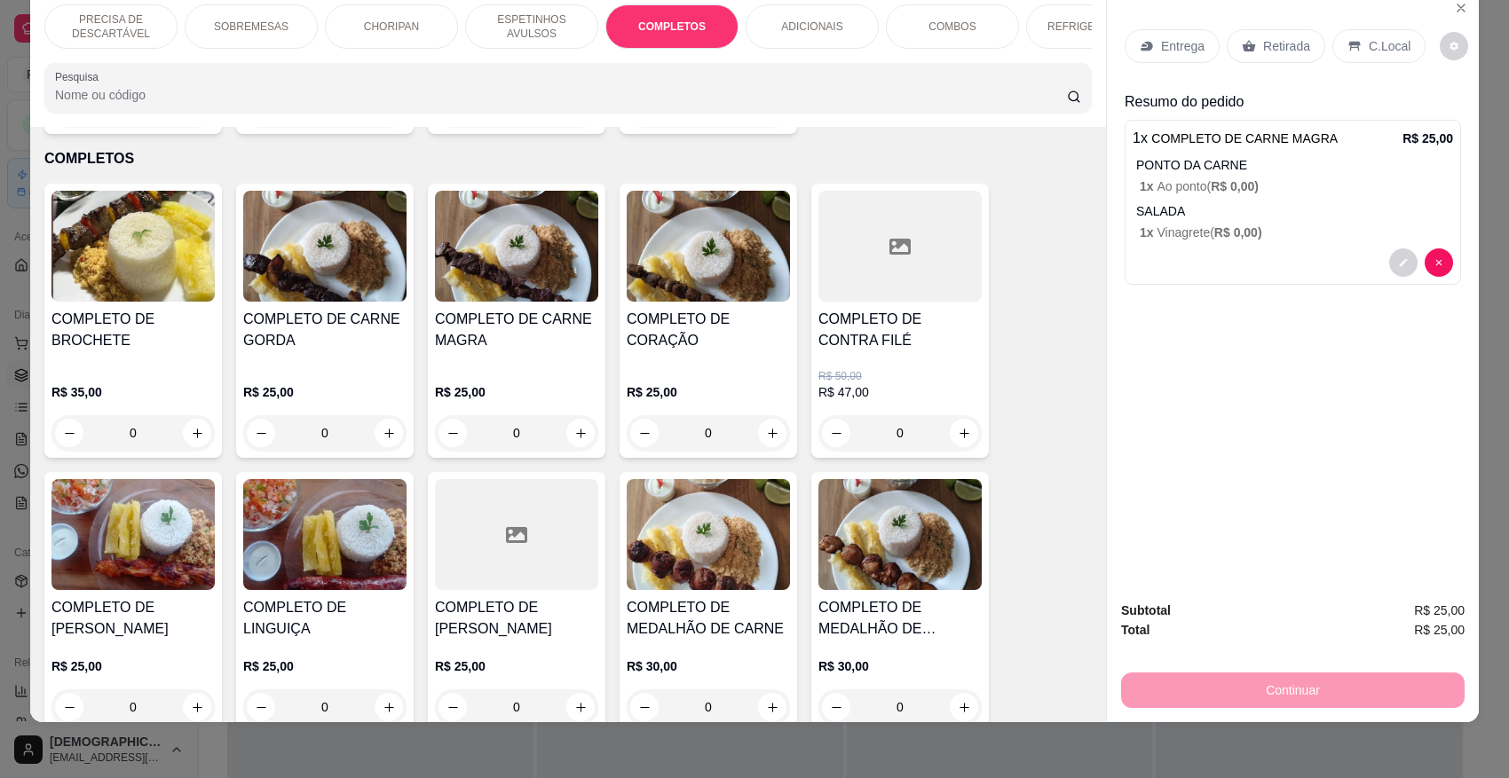
click at [546, 37] on p "ESPETINHOS AVULSOS" at bounding box center [531, 26] width 103 height 28
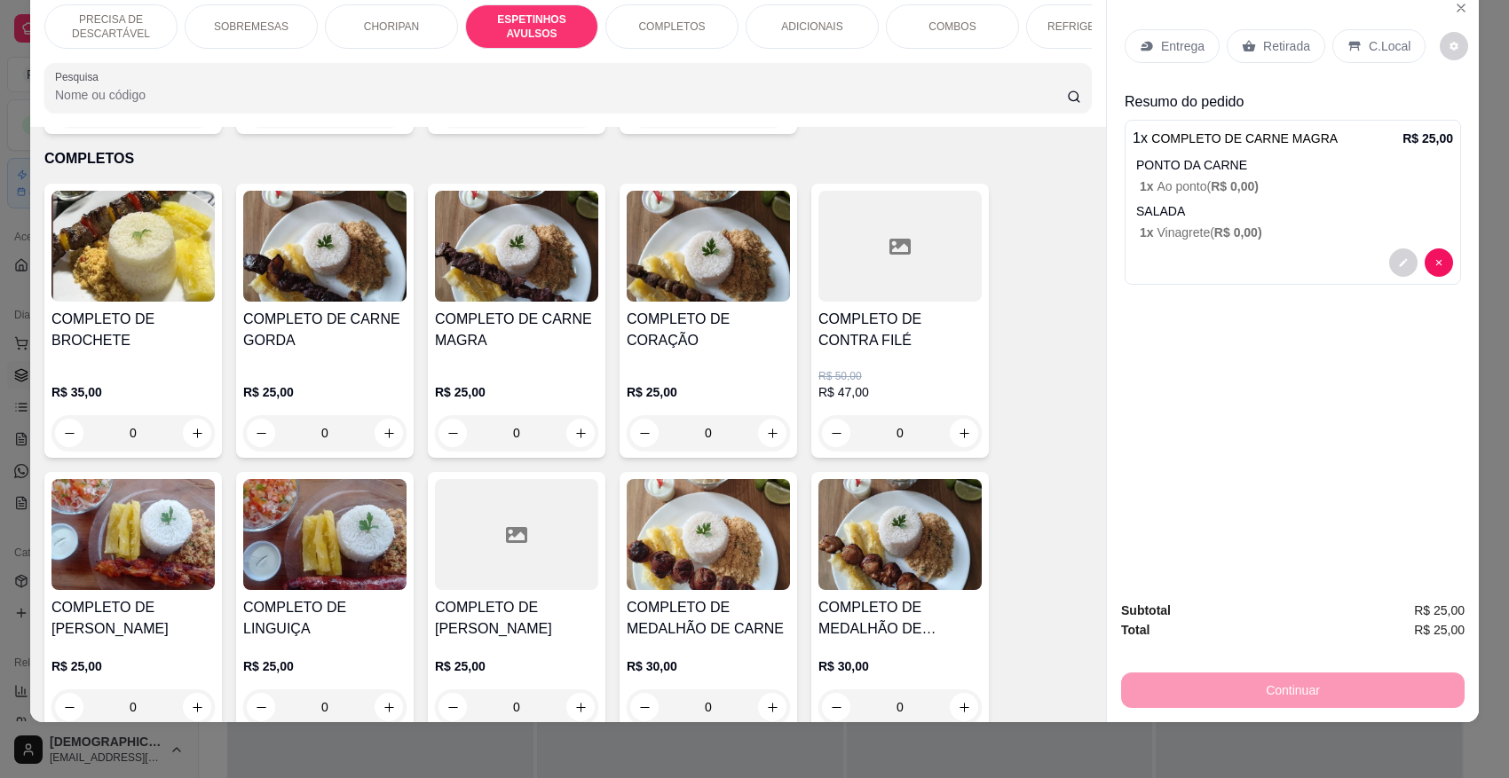
scroll to position [981, 0]
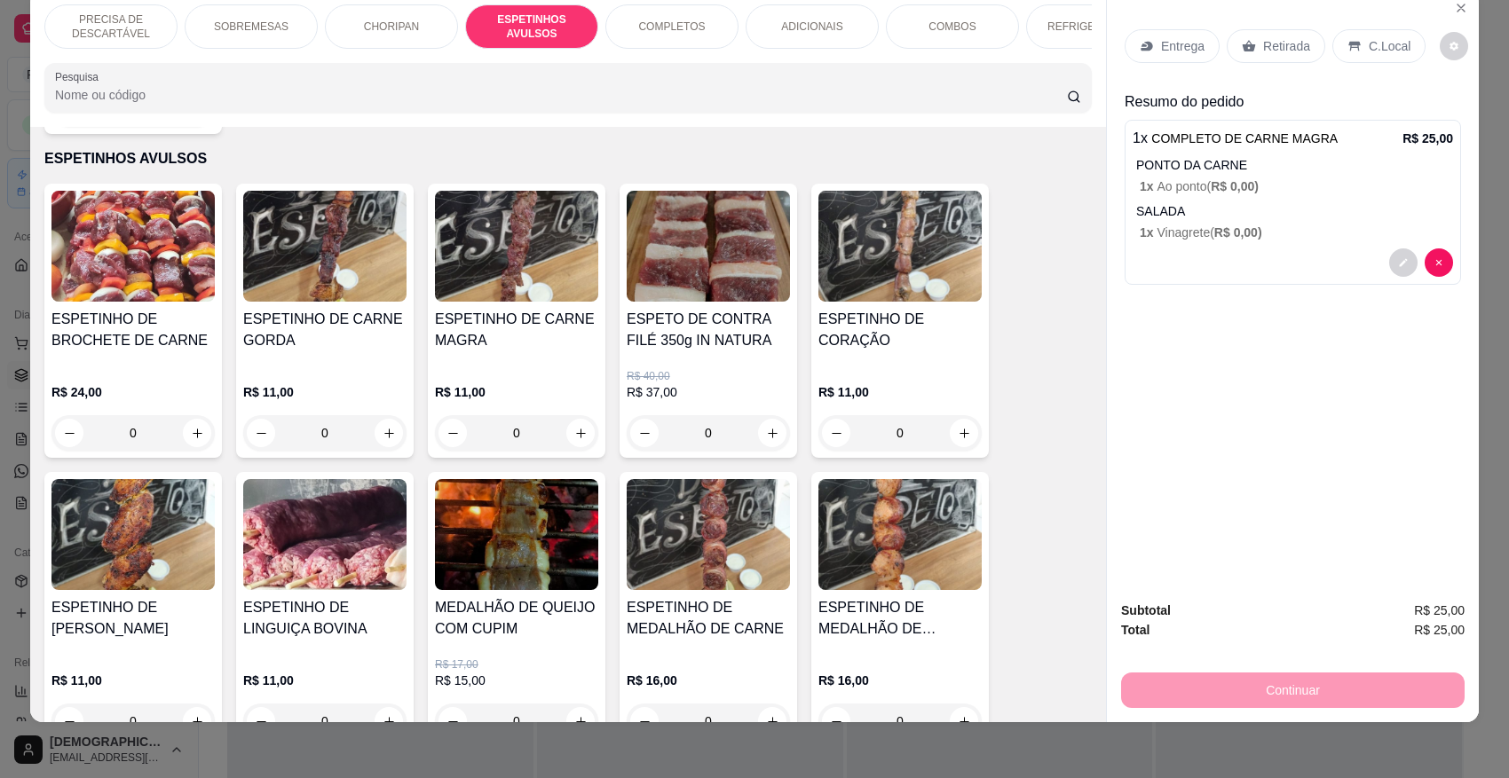
click at [243, 343] on h4 "ESPETINHO DE CARNE GORDA" at bounding box center [324, 330] width 163 height 43
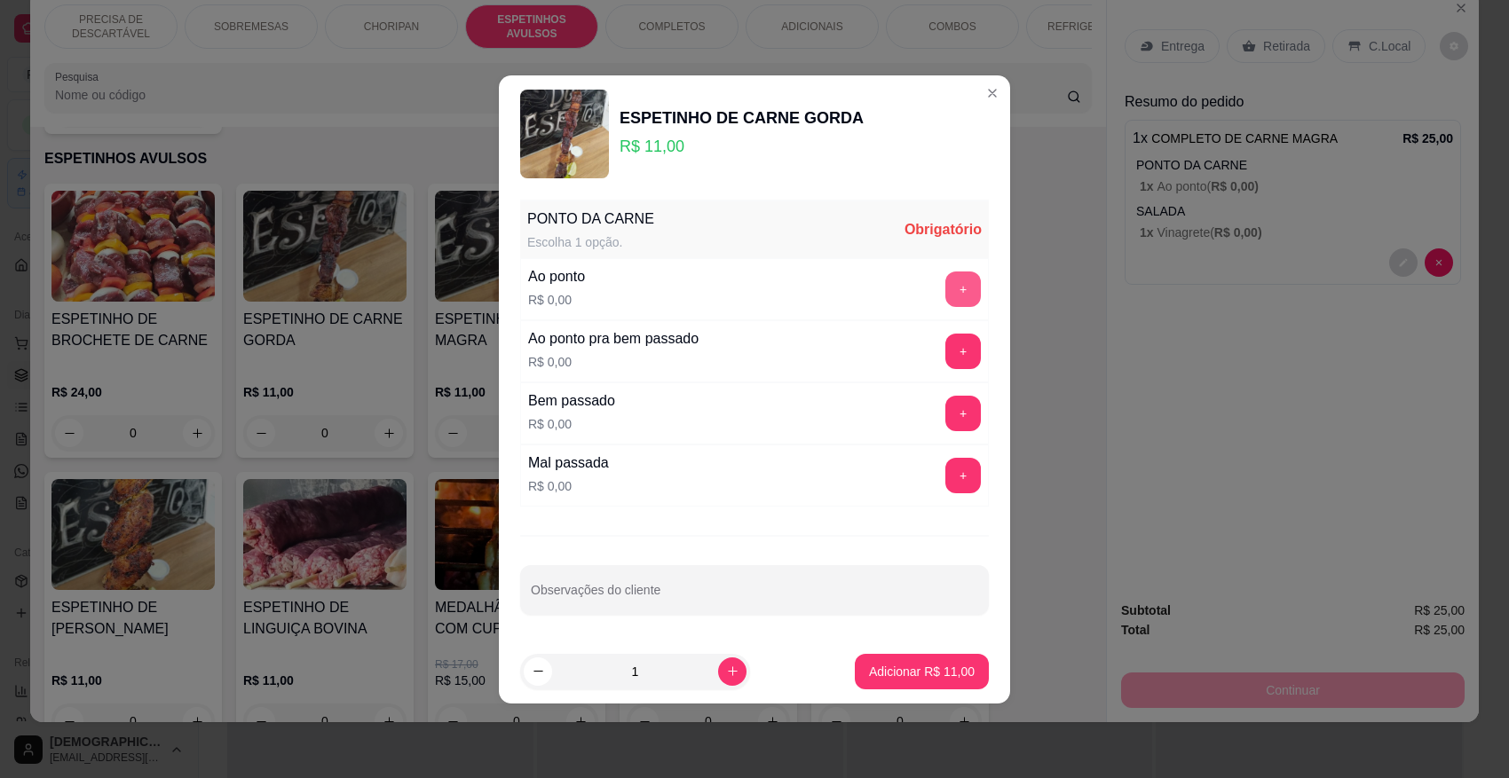
click at [945, 277] on button "+" at bounding box center [963, 290] width 36 height 36
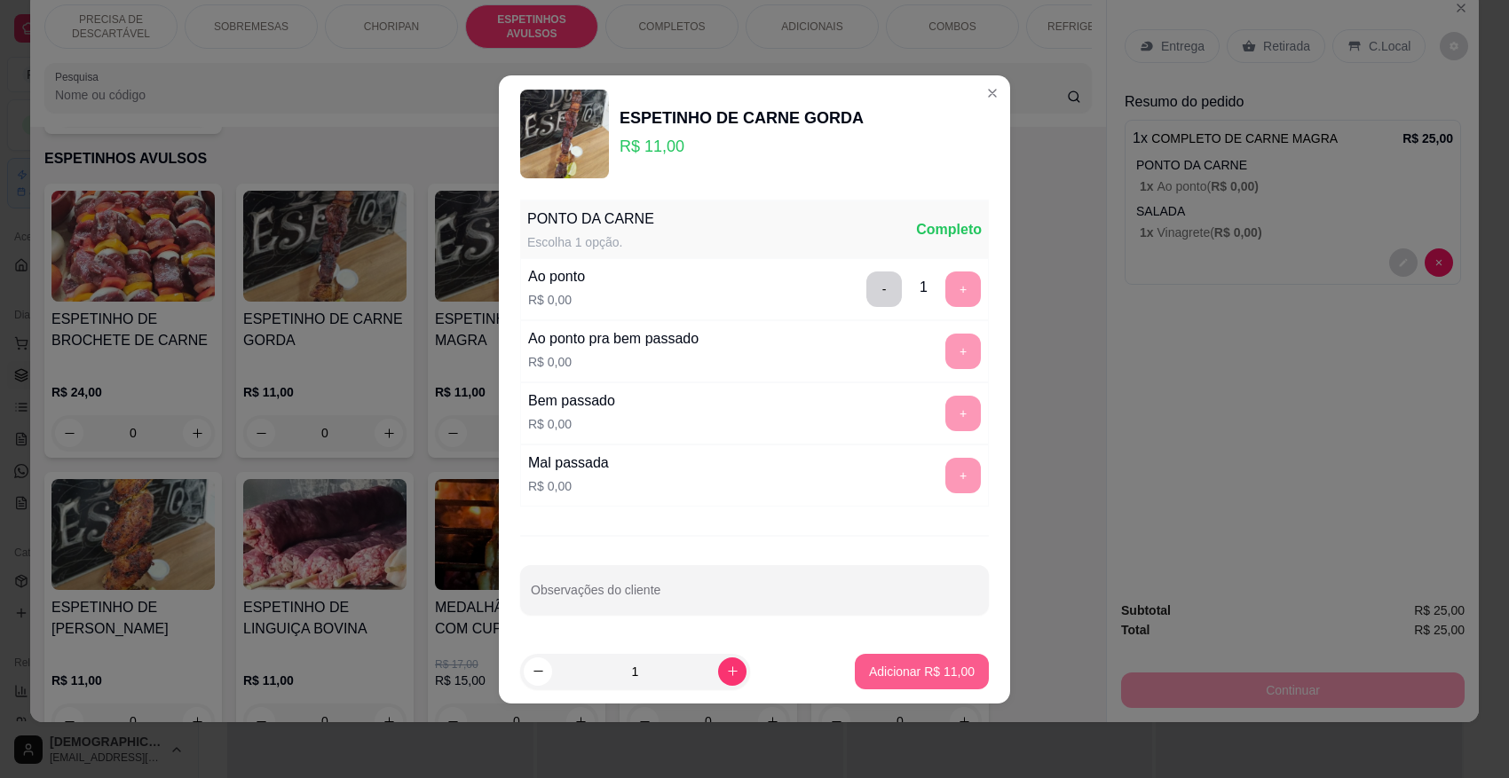
click at [950, 666] on p "Adicionar R$ 11,00" at bounding box center [922, 672] width 106 height 18
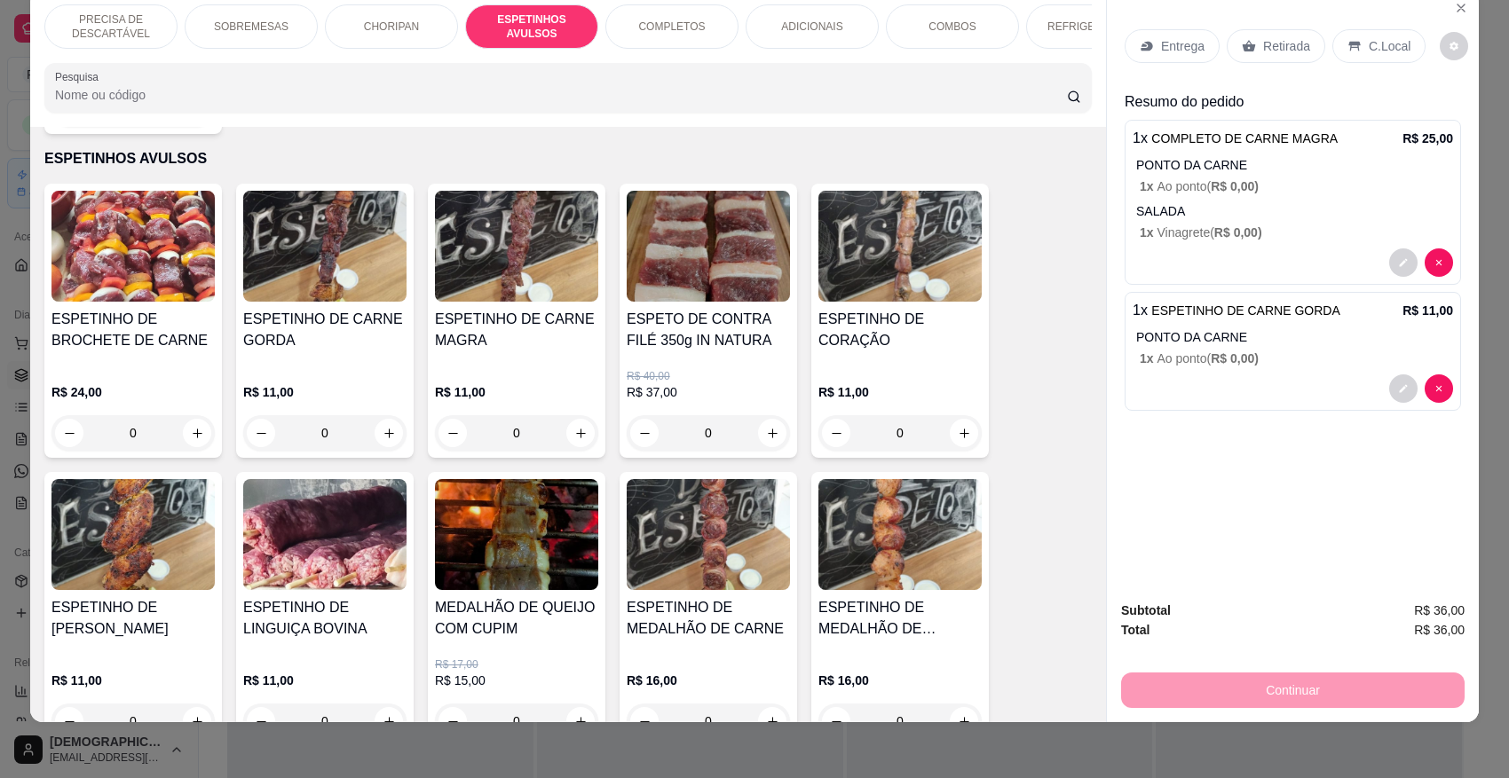
click at [1047, 28] on p "REFRIGERANTES" at bounding box center [1092, 27] width 91 height 14
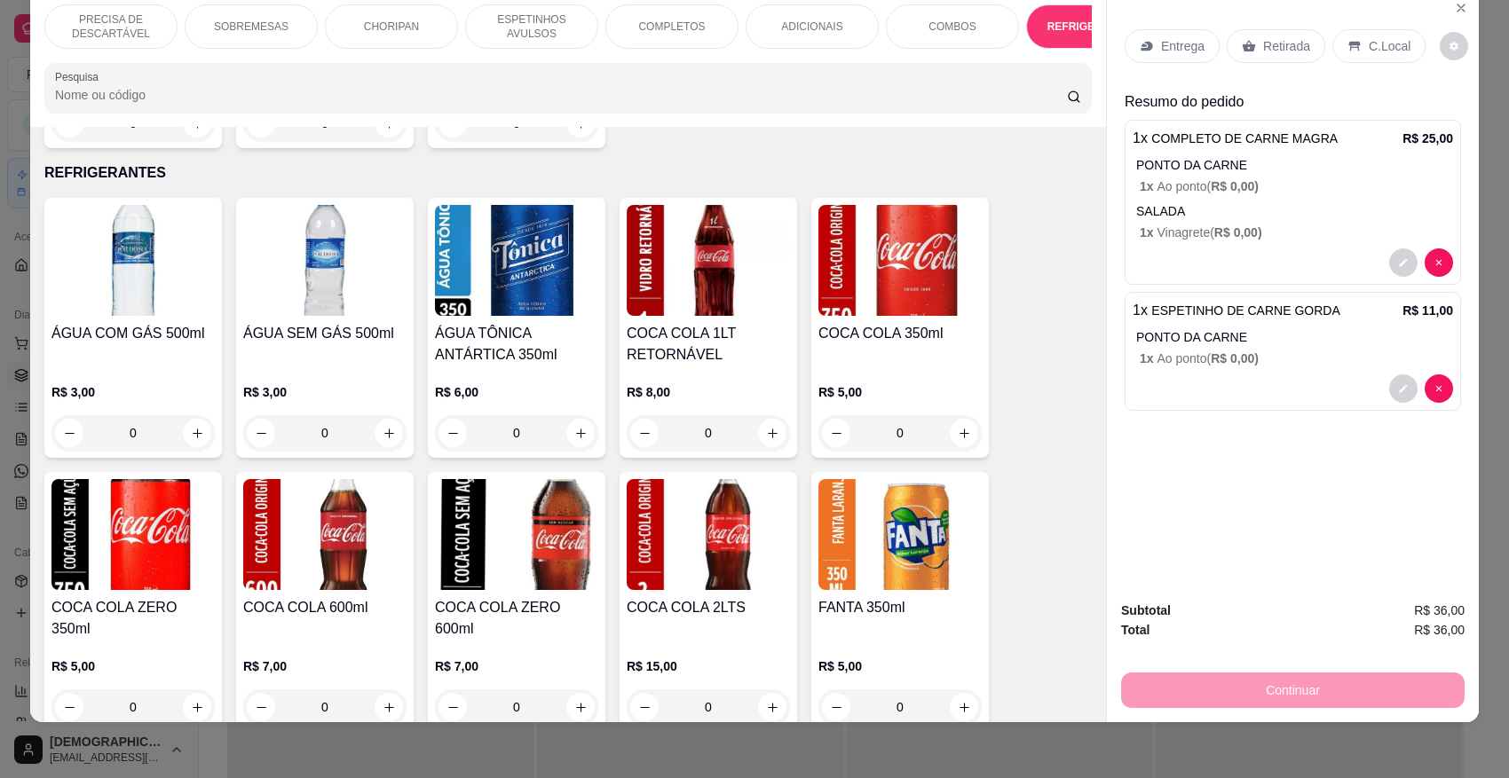
click at [1172, 36] on div "Entrega" at bounding box center [1172, 46] width 95 height 34
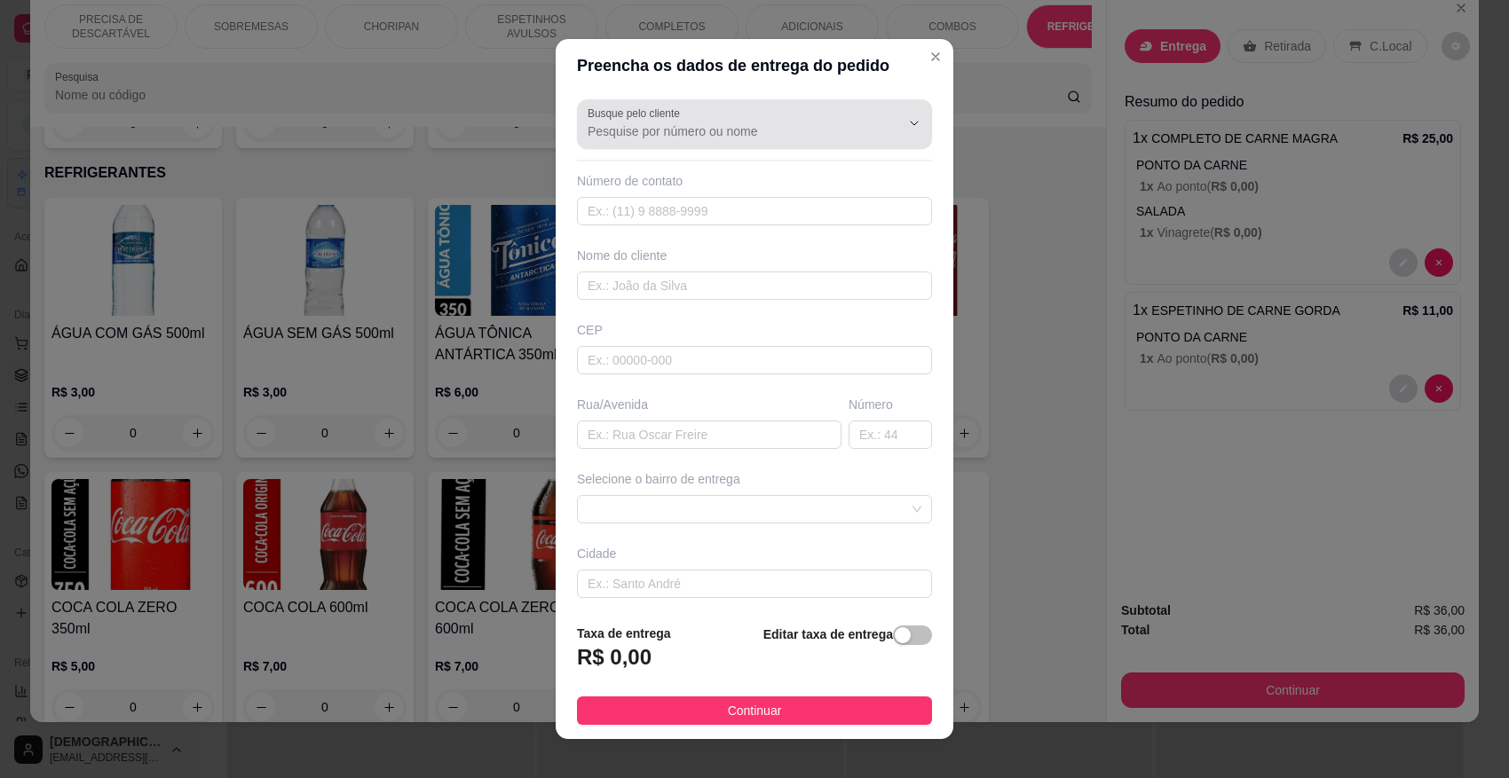
click at [664, 127] on input "Busque pelo cliente" at bounding box center [730, 131] width 284 height 18
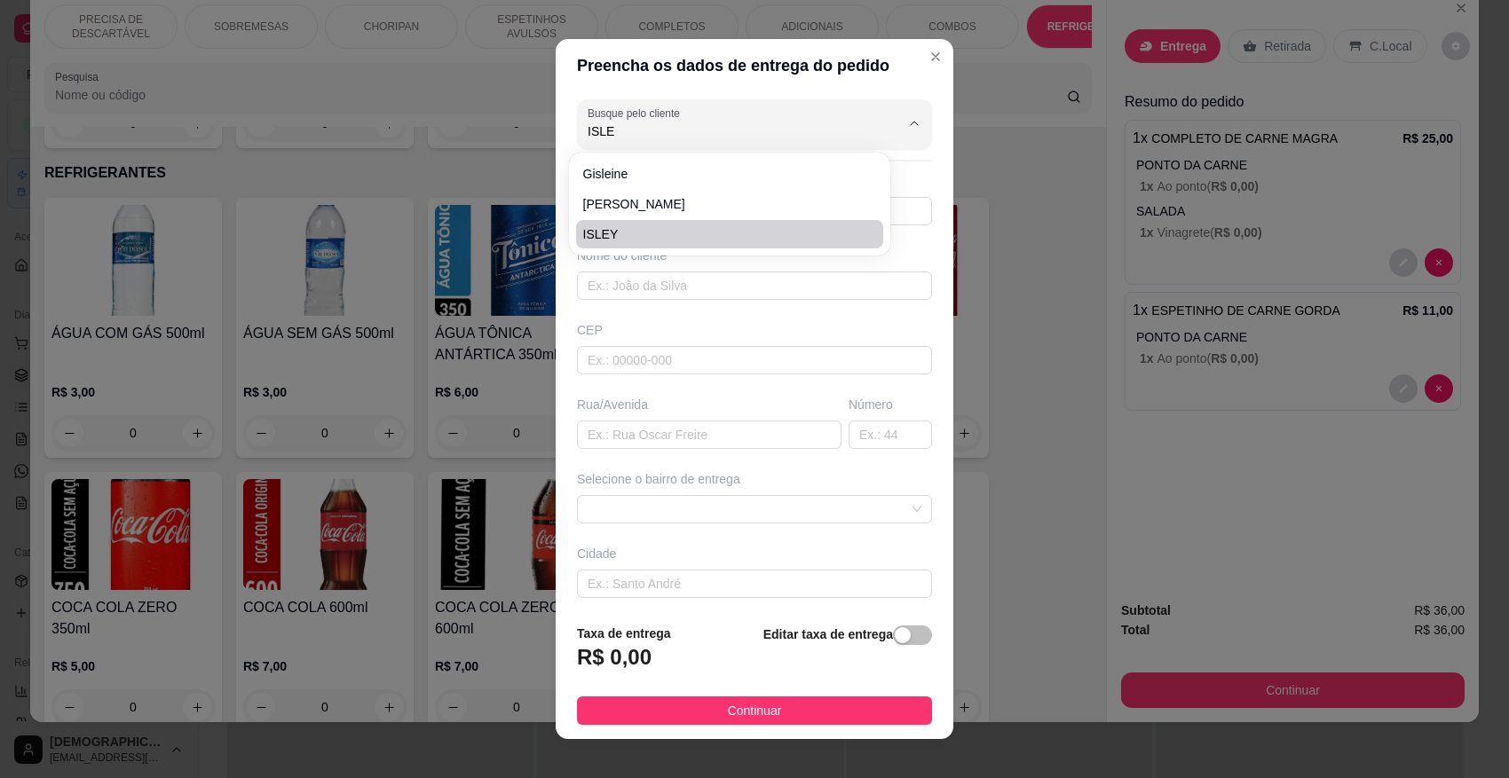
click at [642, 225] on span "ISLEY" at bounding box center [721, 234] width 276 height 18
type input "ISLEY"
type input "67992299005"
type input "ISLEY"
type input "RUA MINISTRO PETRONIO PORTELA"
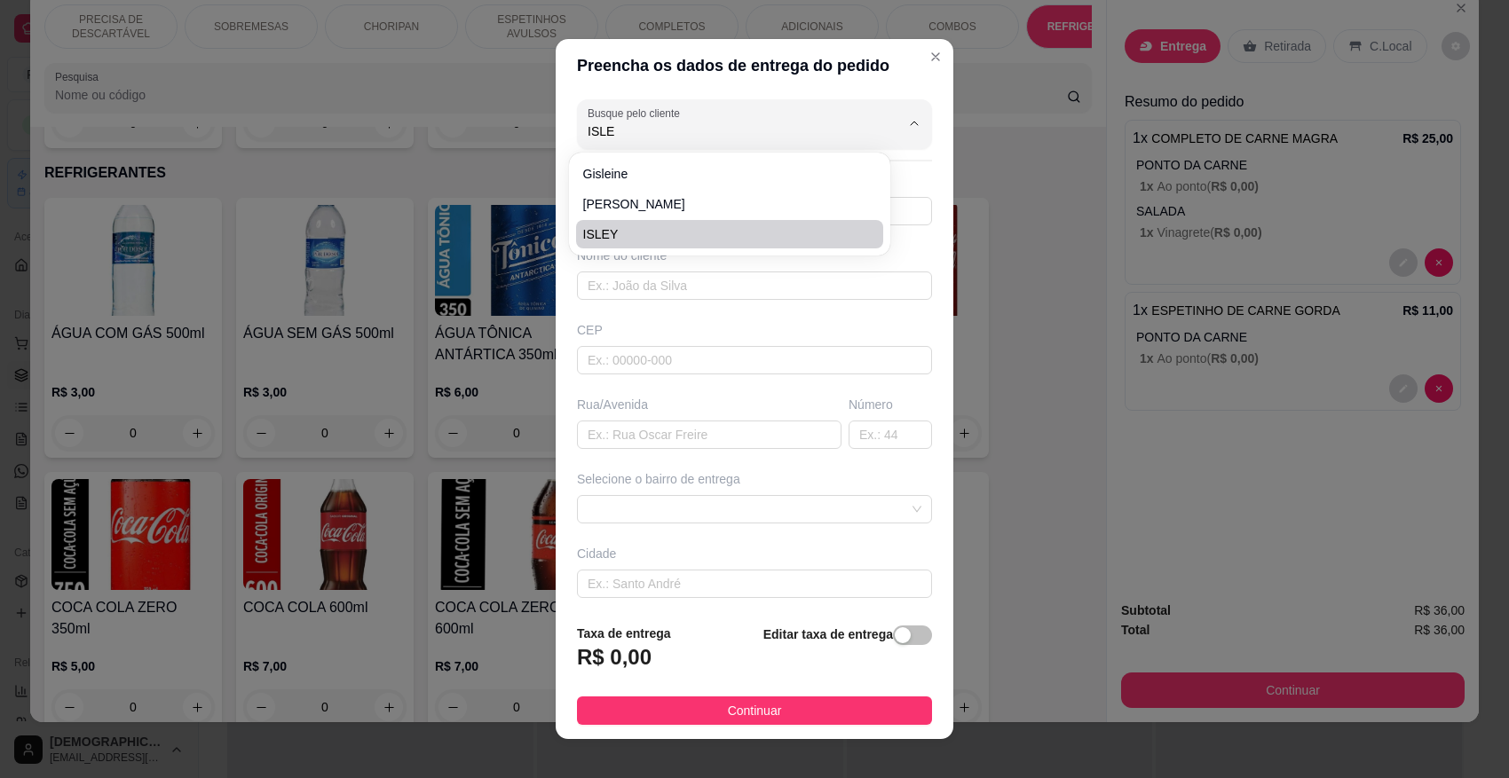
type input "219"
type input "CAMPO GRANDE"
type input "MERCEDES BRANCO MOTORISTA DANTE"
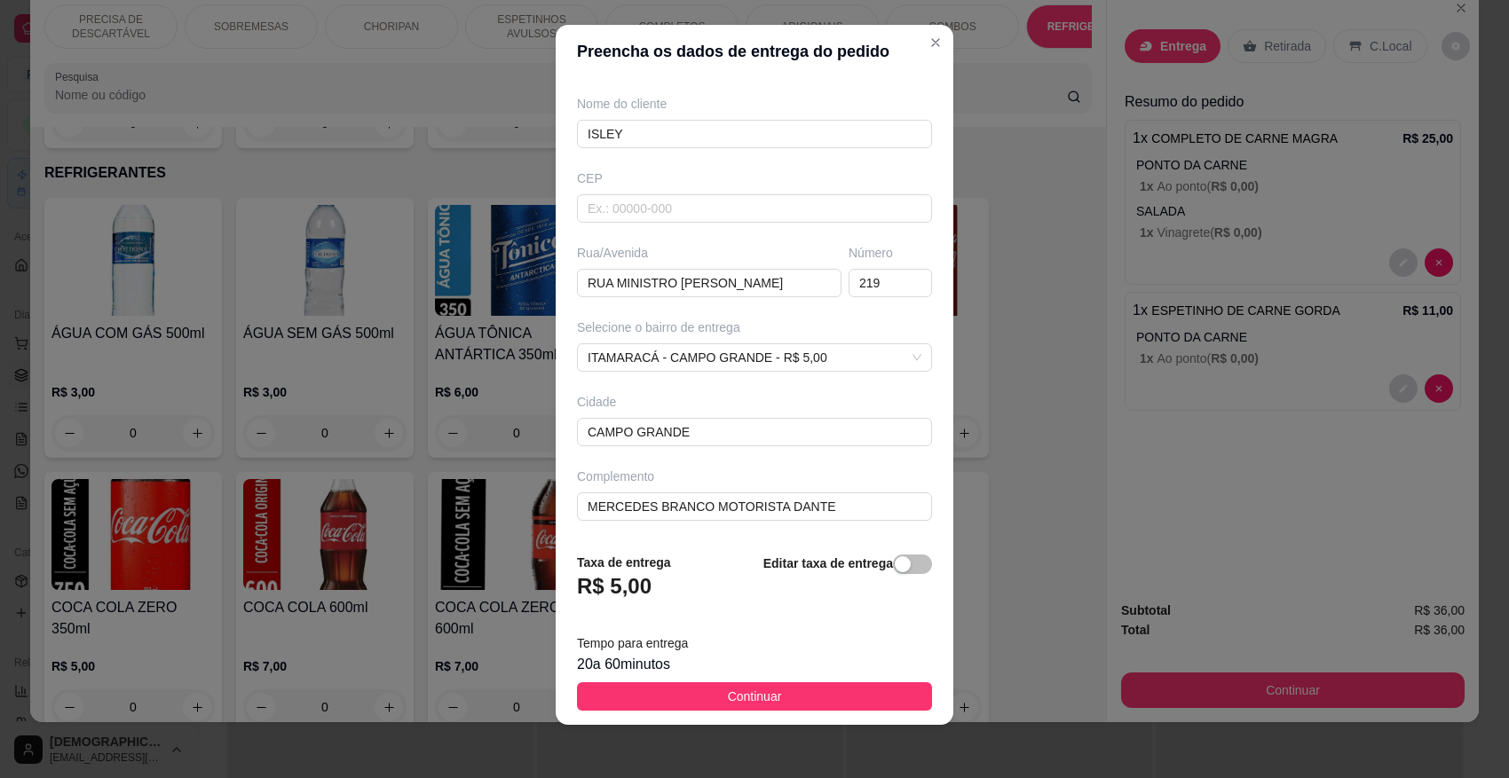
scroll to position [18, 0]
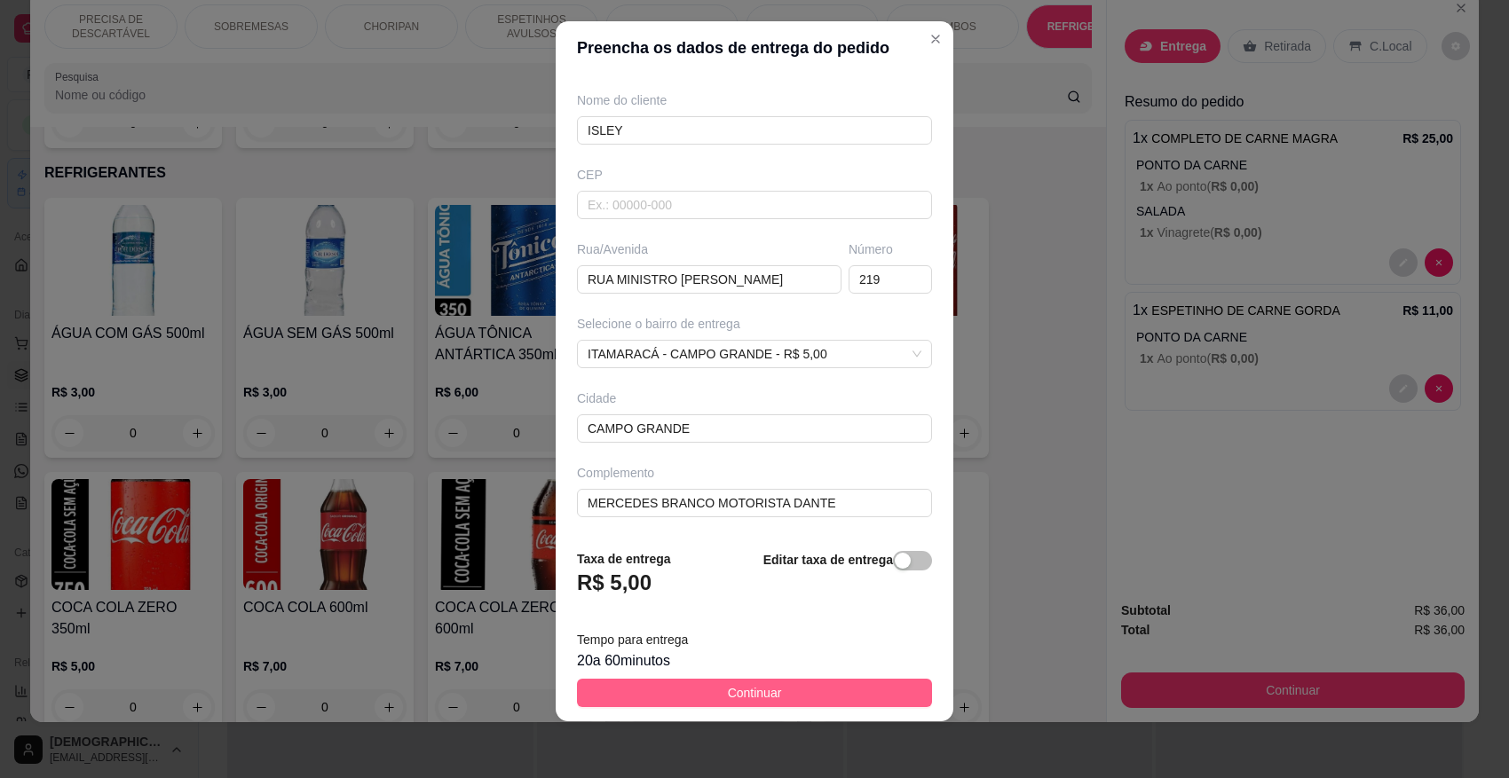
type input "ISLEY"
click at [810, 691] on button "Continuar" at bounding box center [754, 693] width 355 height 28
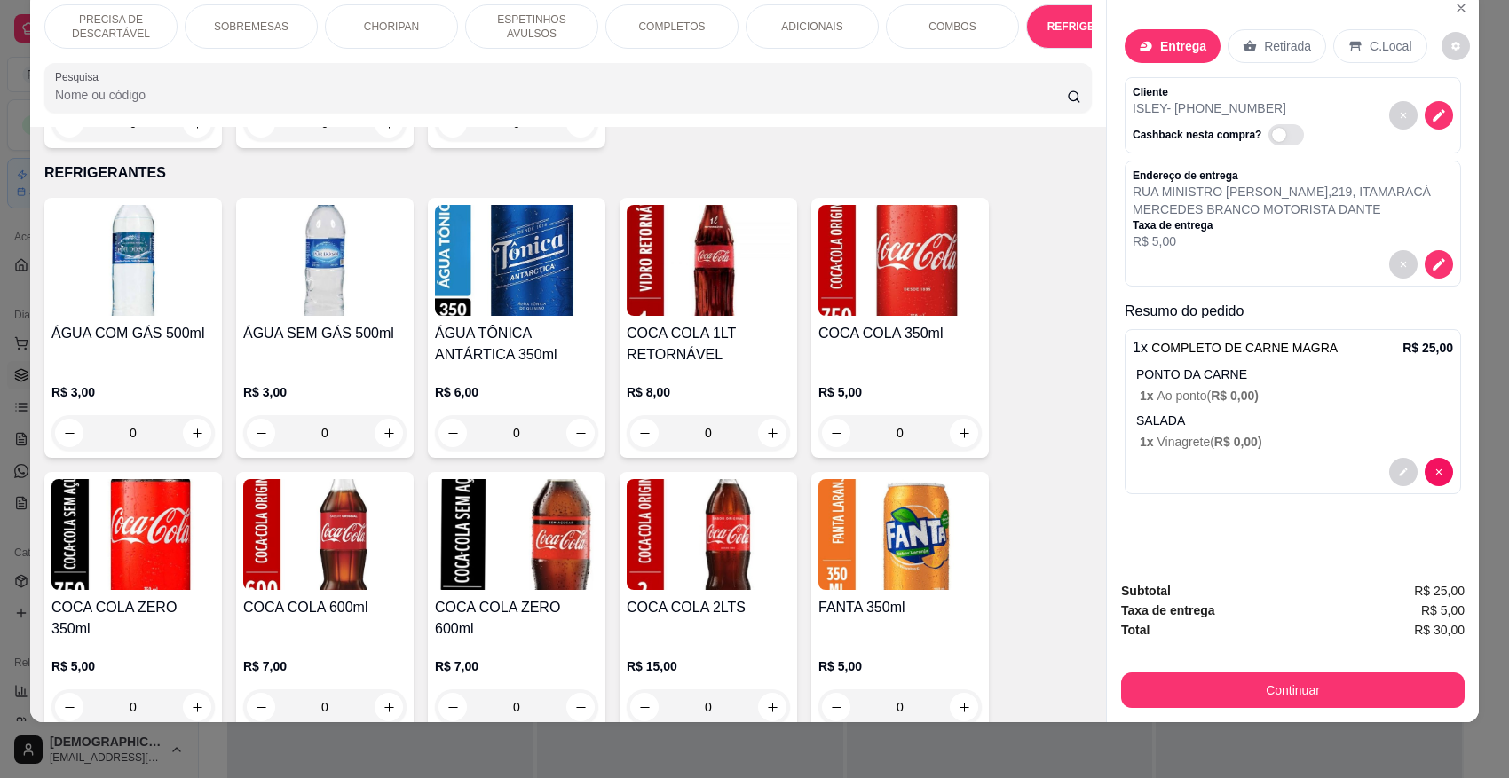
scroll to position [0, 0]
click at [1293, 691] on button "Continuar" at bounding box center [1293, 691] width 344 height 36
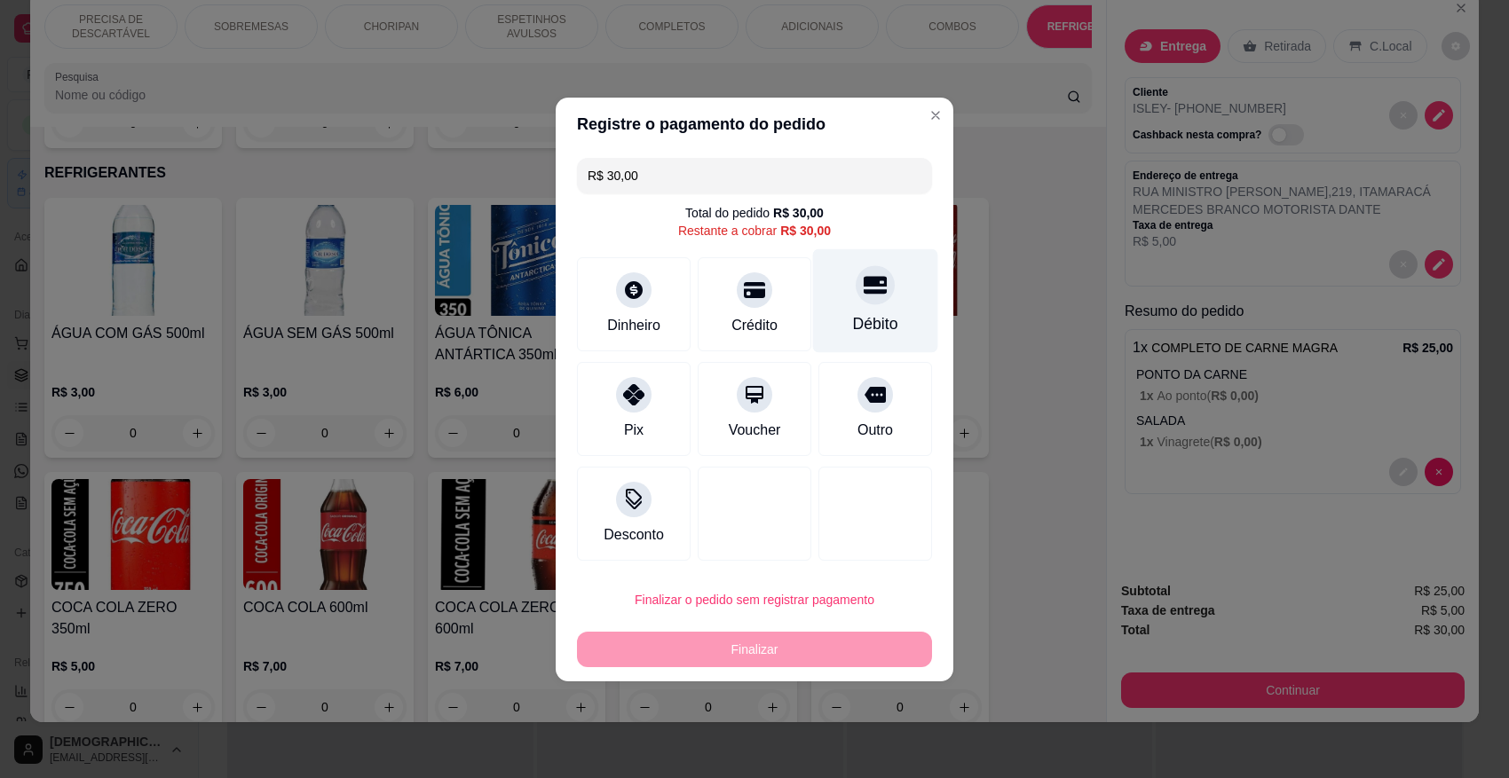
click at [867, 303] on div at bounding box center [875, 284] width 39 height 39
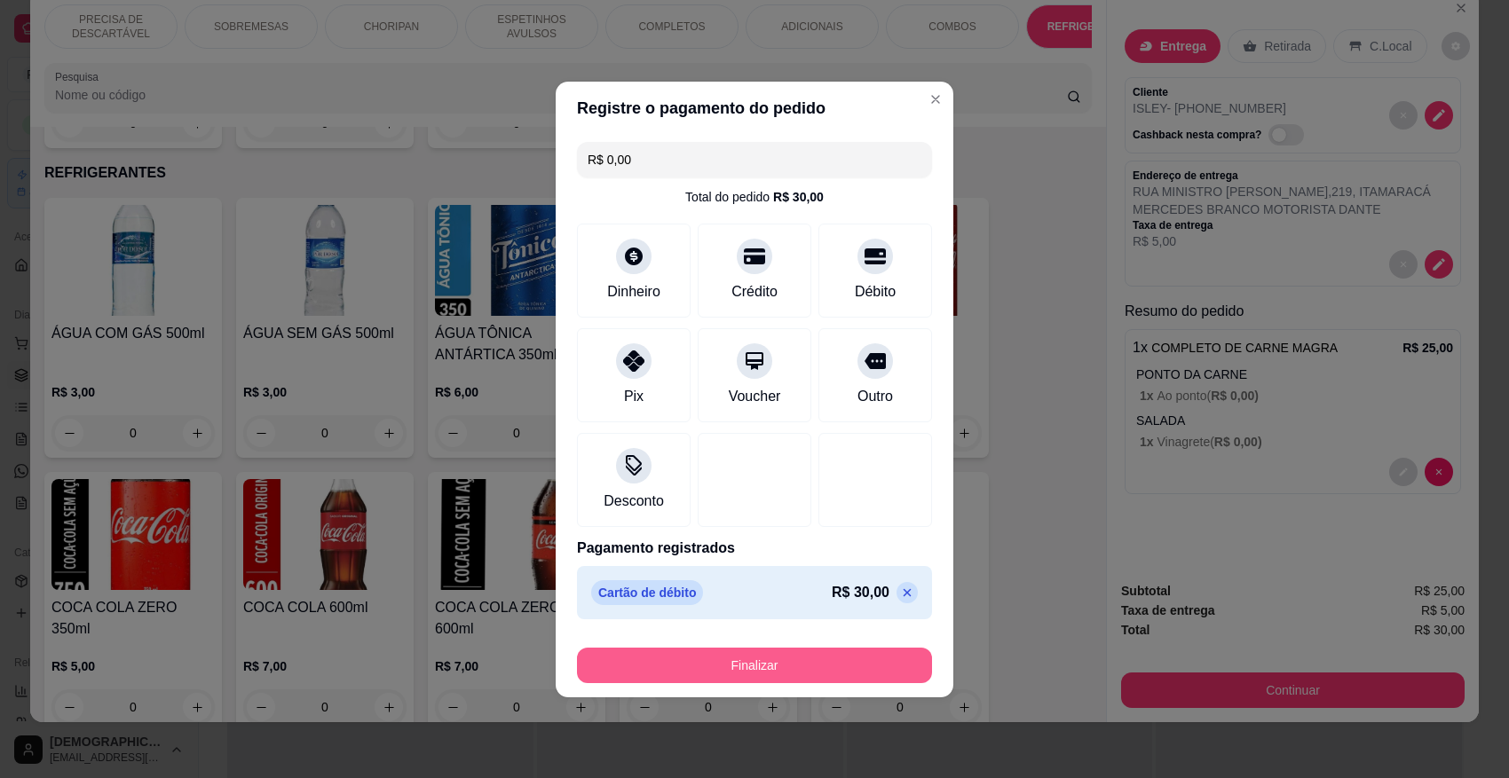
click at [831, 664] on button "Finalizar" at bounding box center [754, 666] width 355 height 36
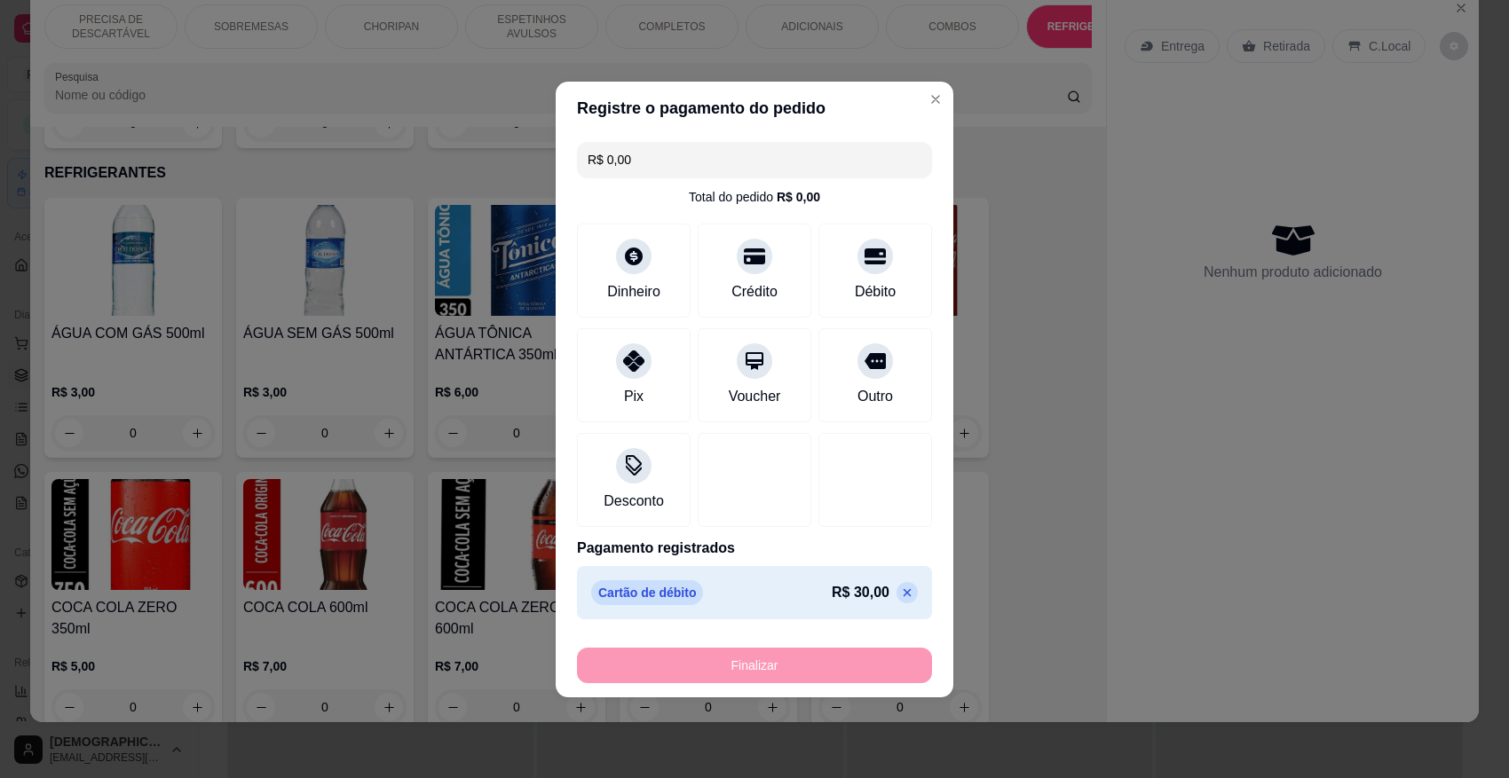
type input "-R$ 30,00"
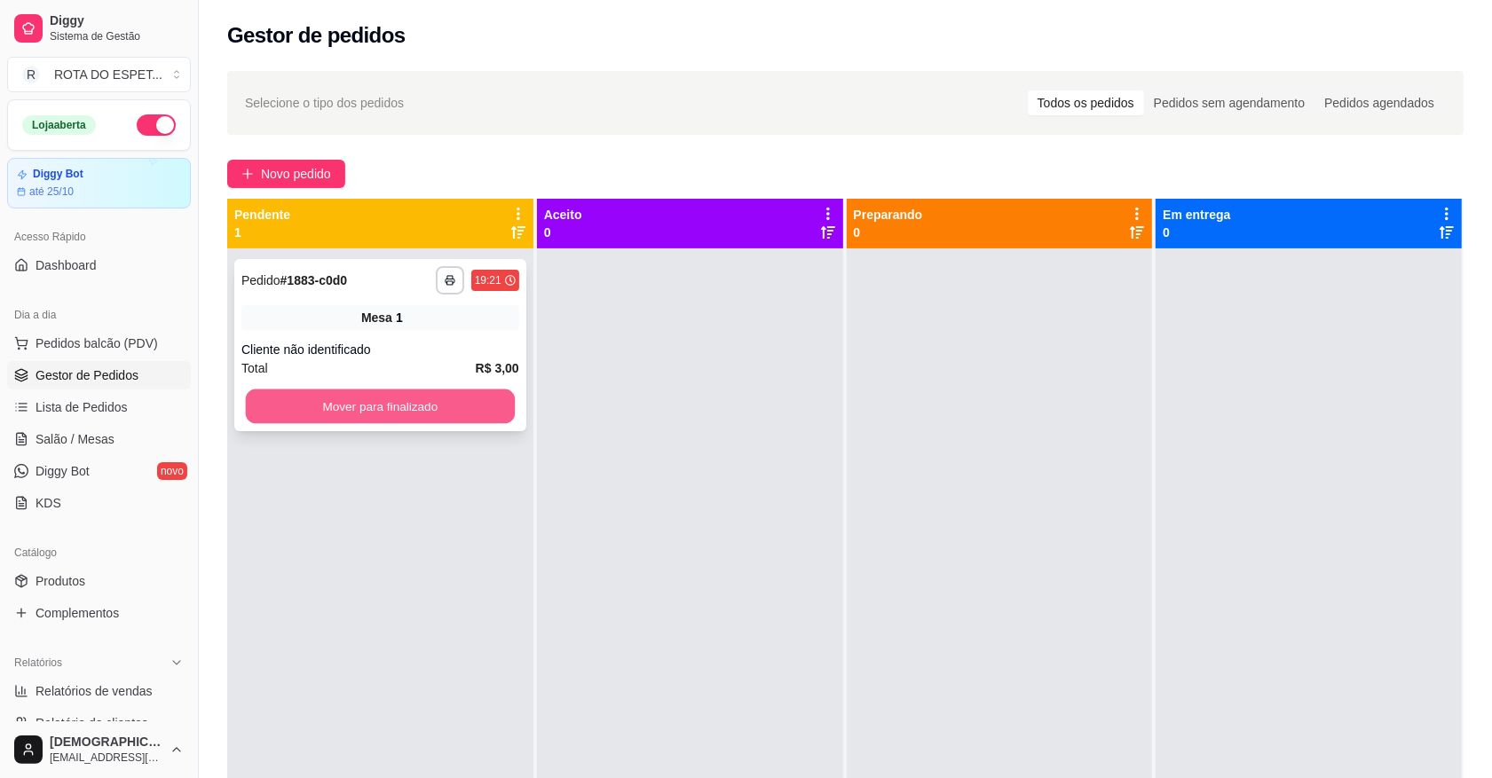
click at [413, 409] on button "Mover para finalizado" at bounding box center [380, 407] width 269 height 35
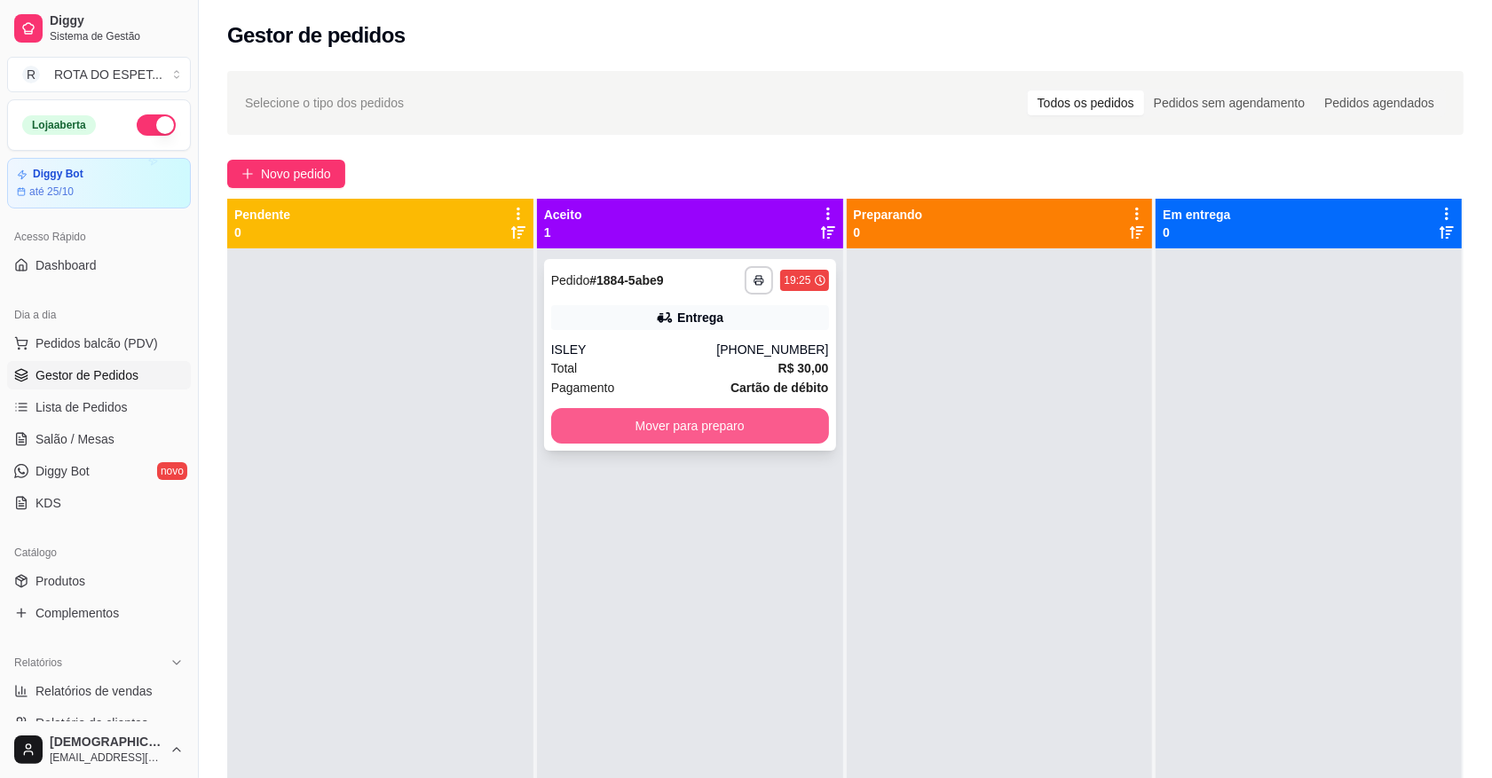
click at [690, 435] on button "Mover para preparo" at bounding box center [690, 426] width 278 height 36
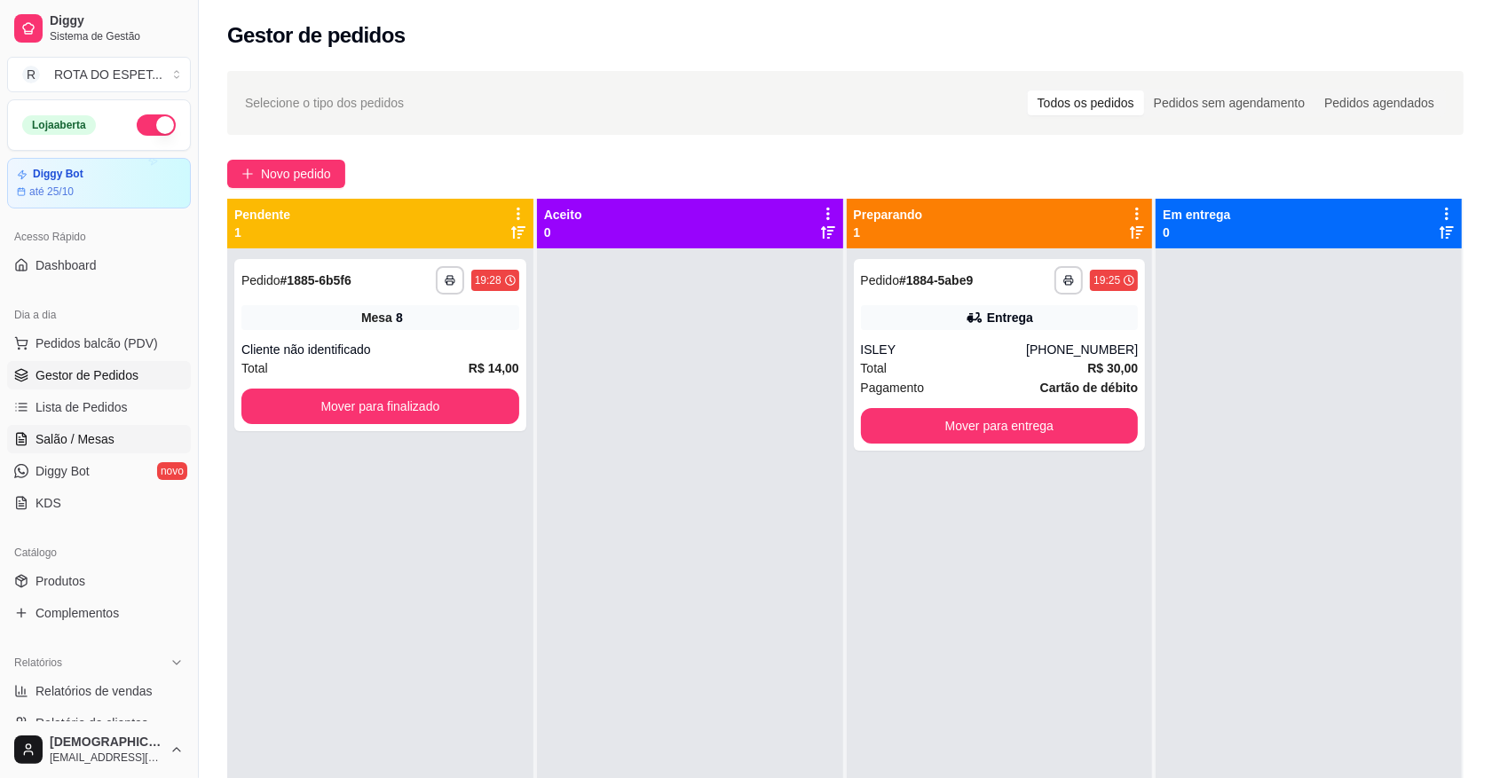
click at [64, 442] on span "Salão / Mesas" at bounding box center [75, 440] width 79 height 18
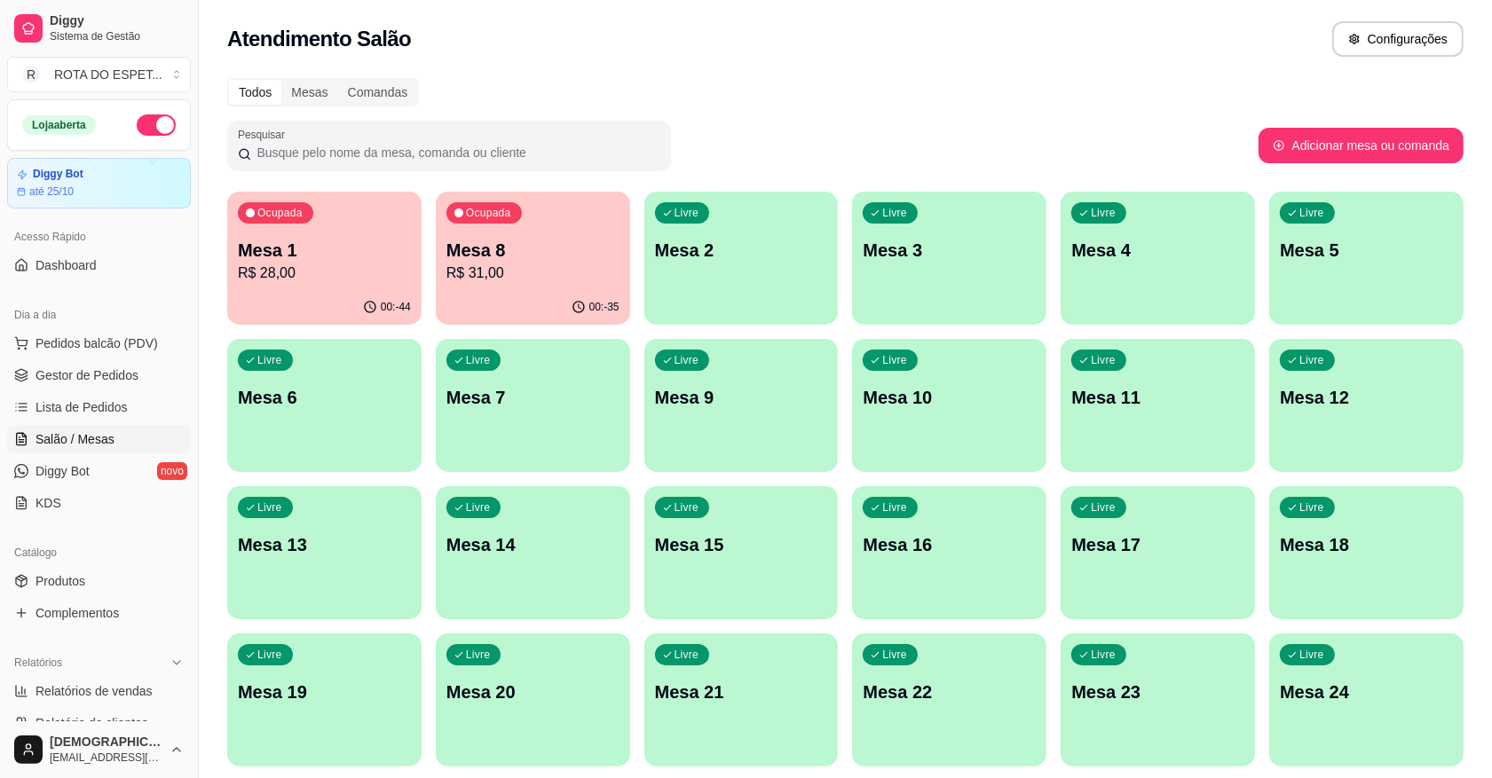
click at [299, 244] on p "Mesa 1" at bounding box center [324, 250] width 173 height 25
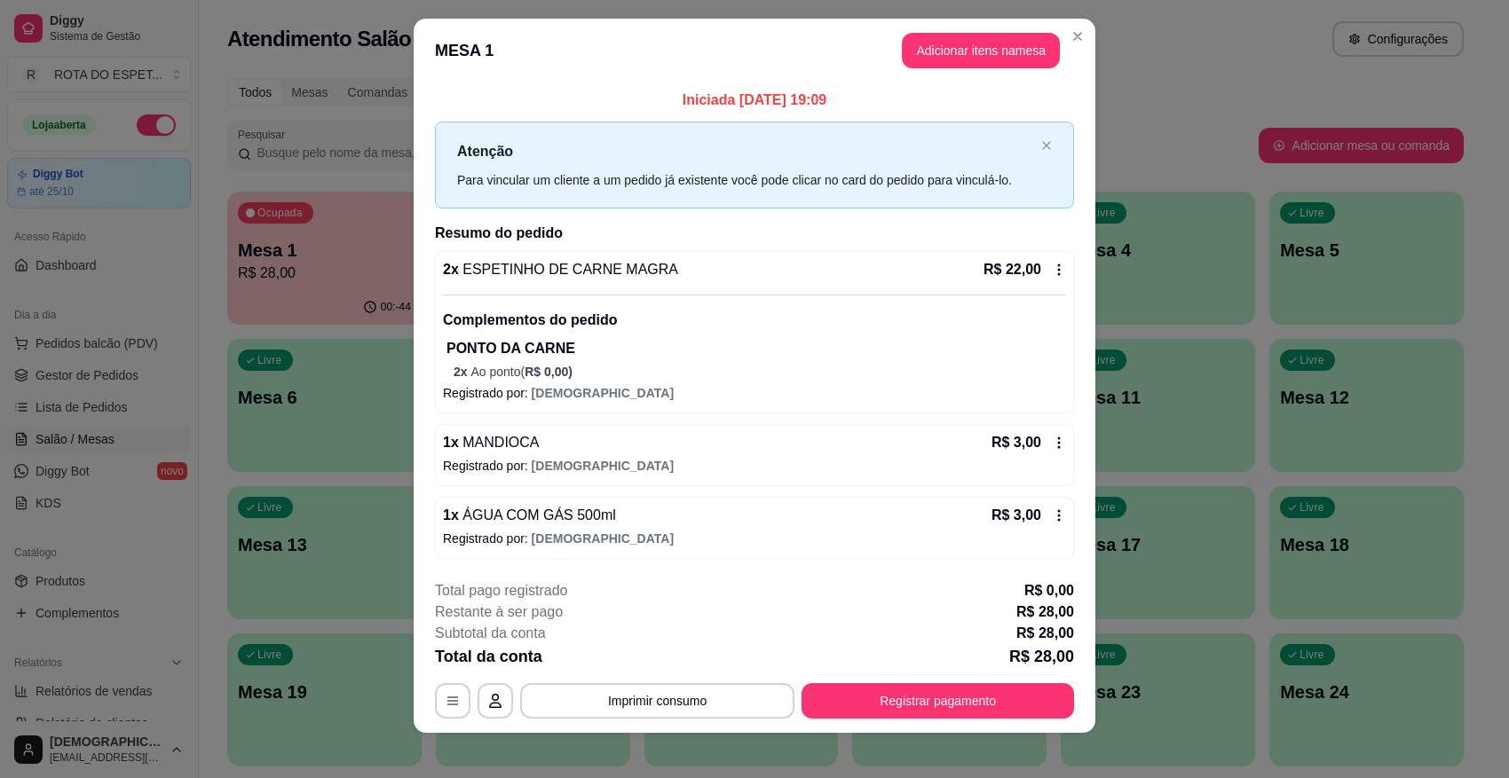
scroll to position [24, 0]
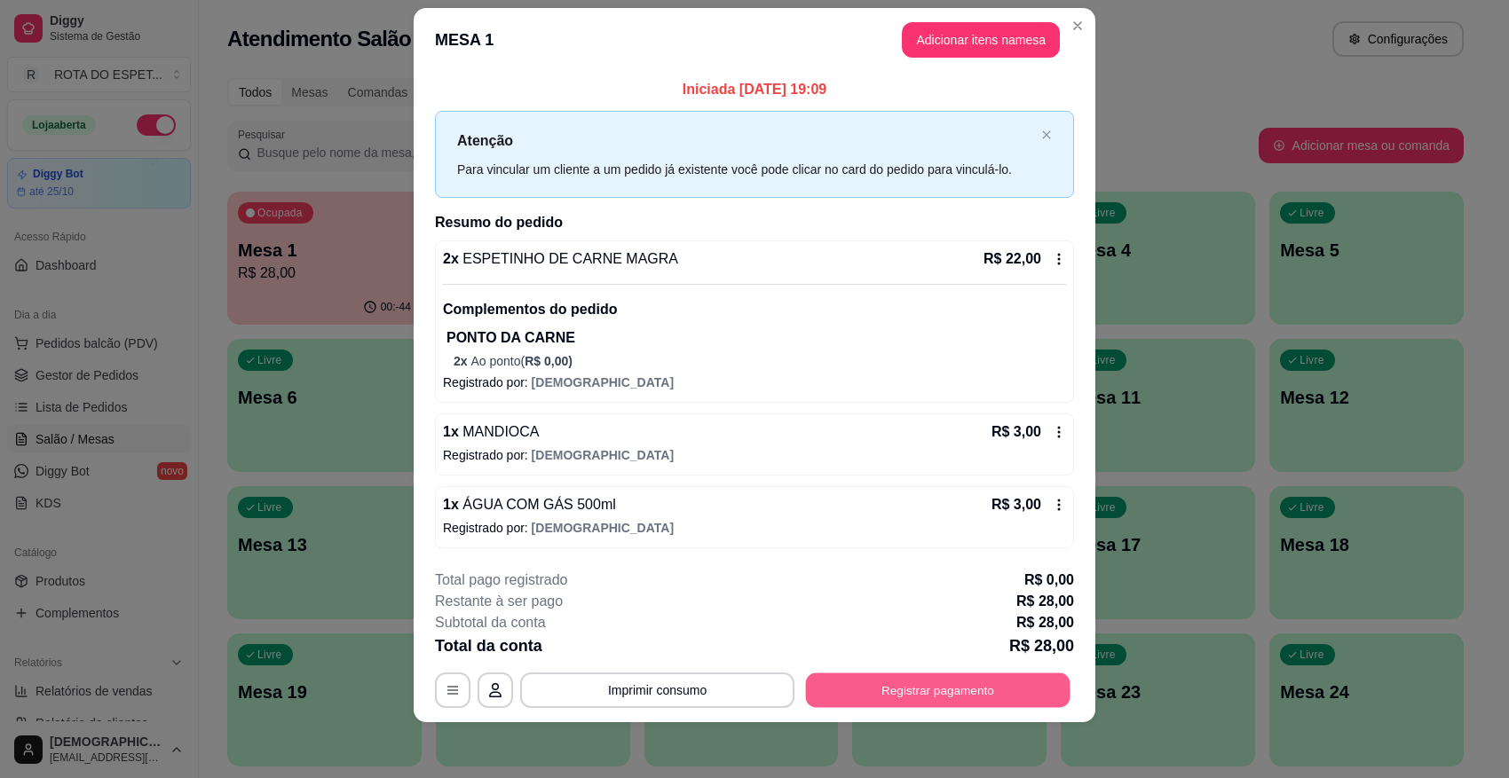
click at [952, 691] on button "Registrar pagamento" at bounding box center [938, 690] width 265 height 35
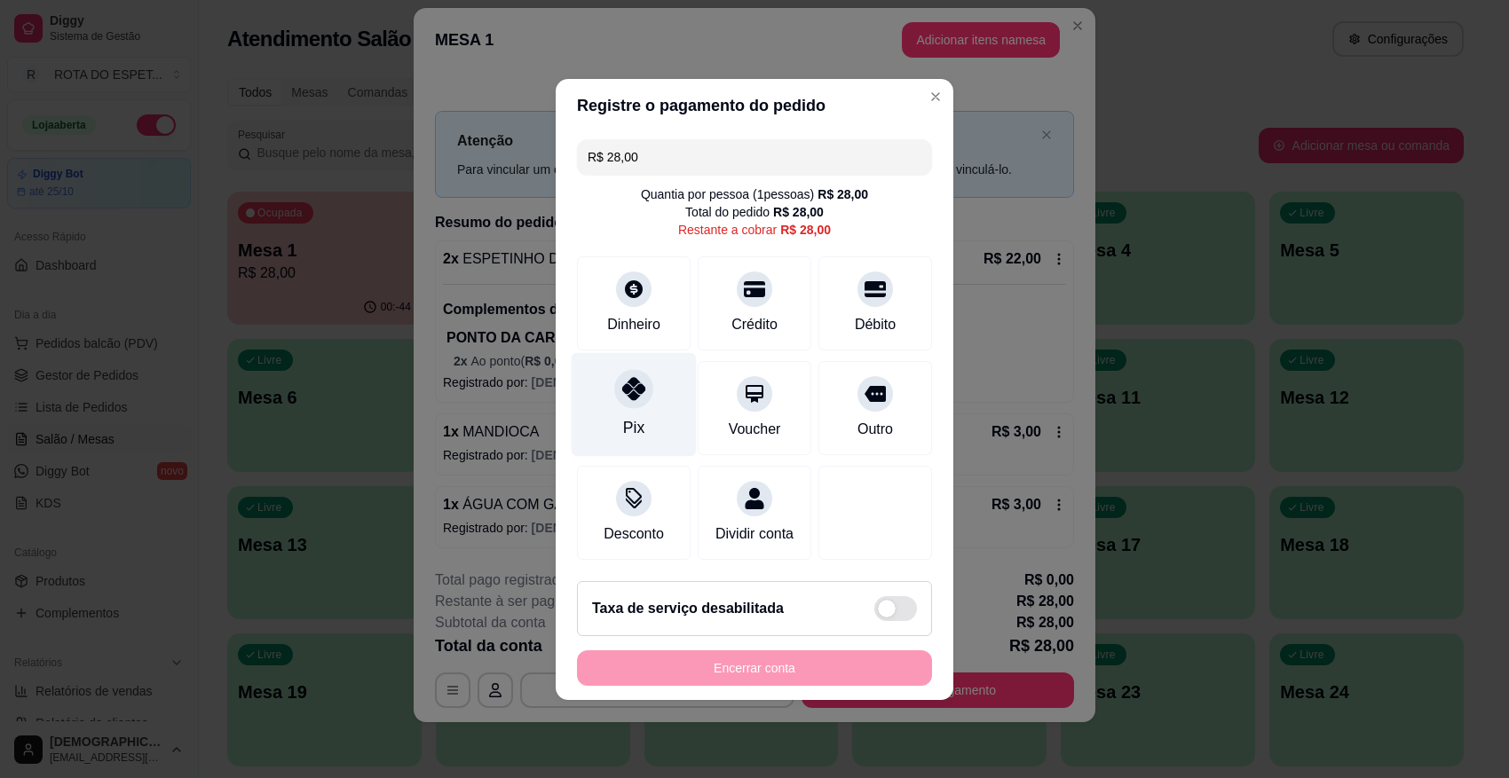
click at [635, 420] on div "Pix" at bounding box center [633, 427] width 21 height 23
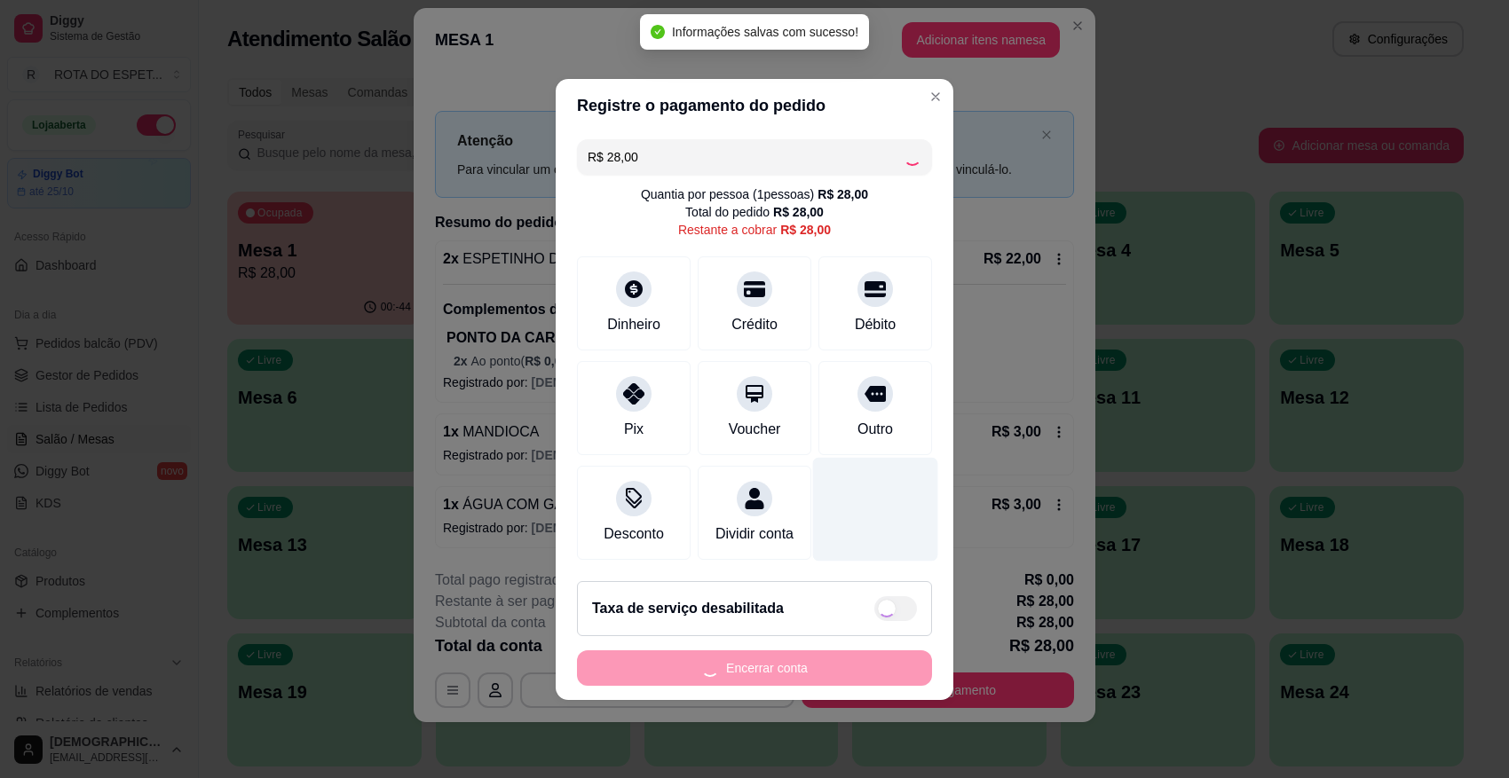
type input "R$ 0,00"
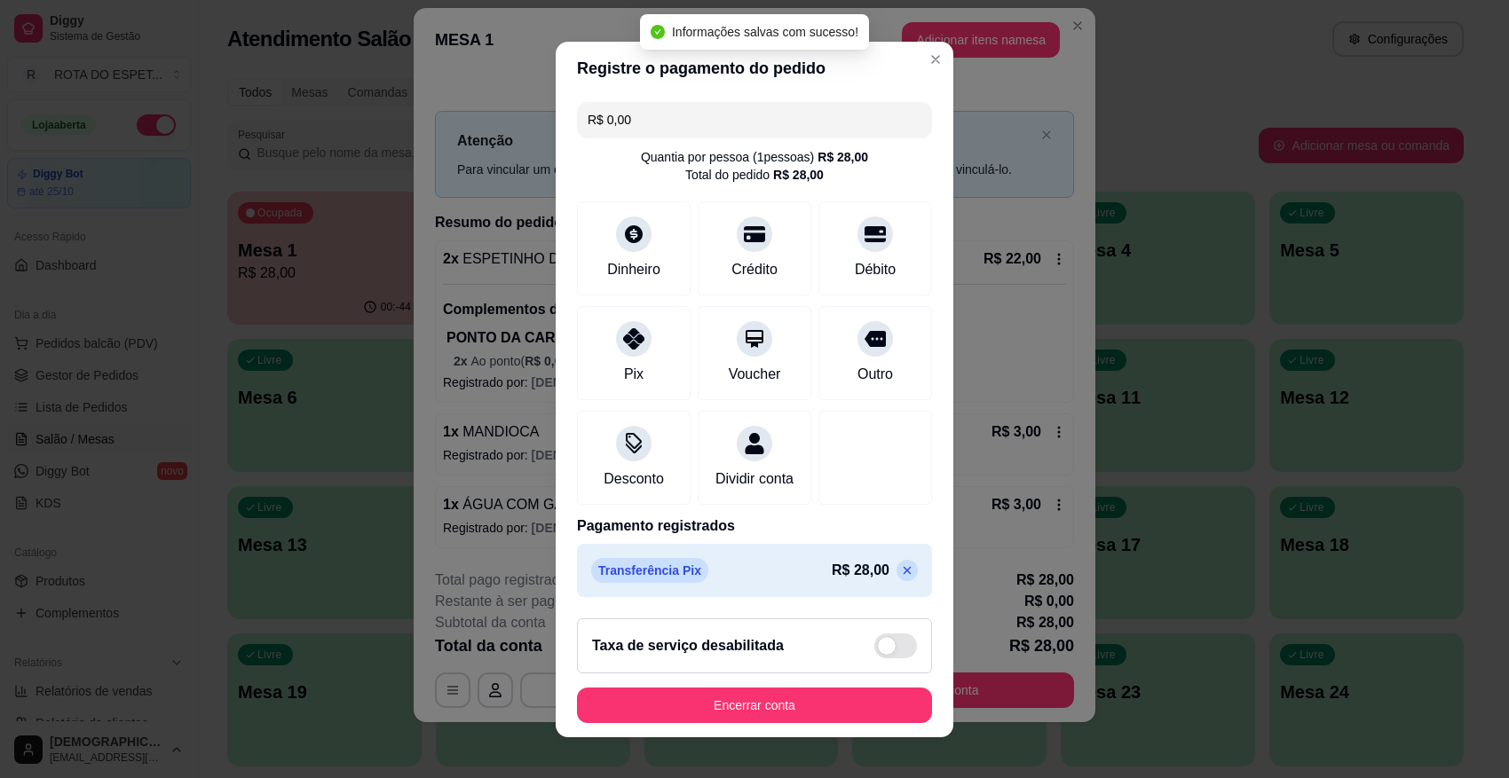
scroll to position [16, 0]
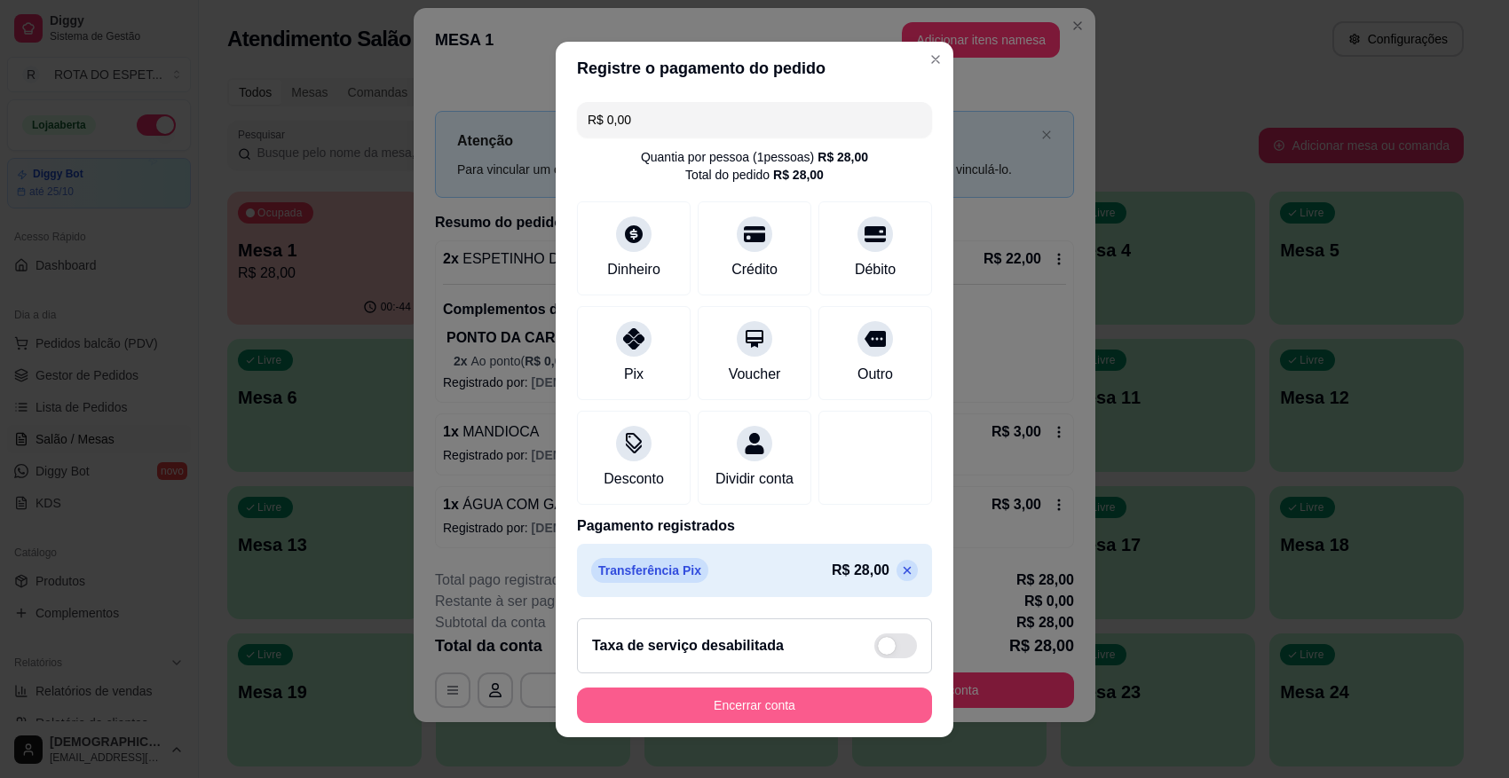
click at [796, 691] on button "Encerrar conta" at bounding box center [754, 706] width 355 height 36
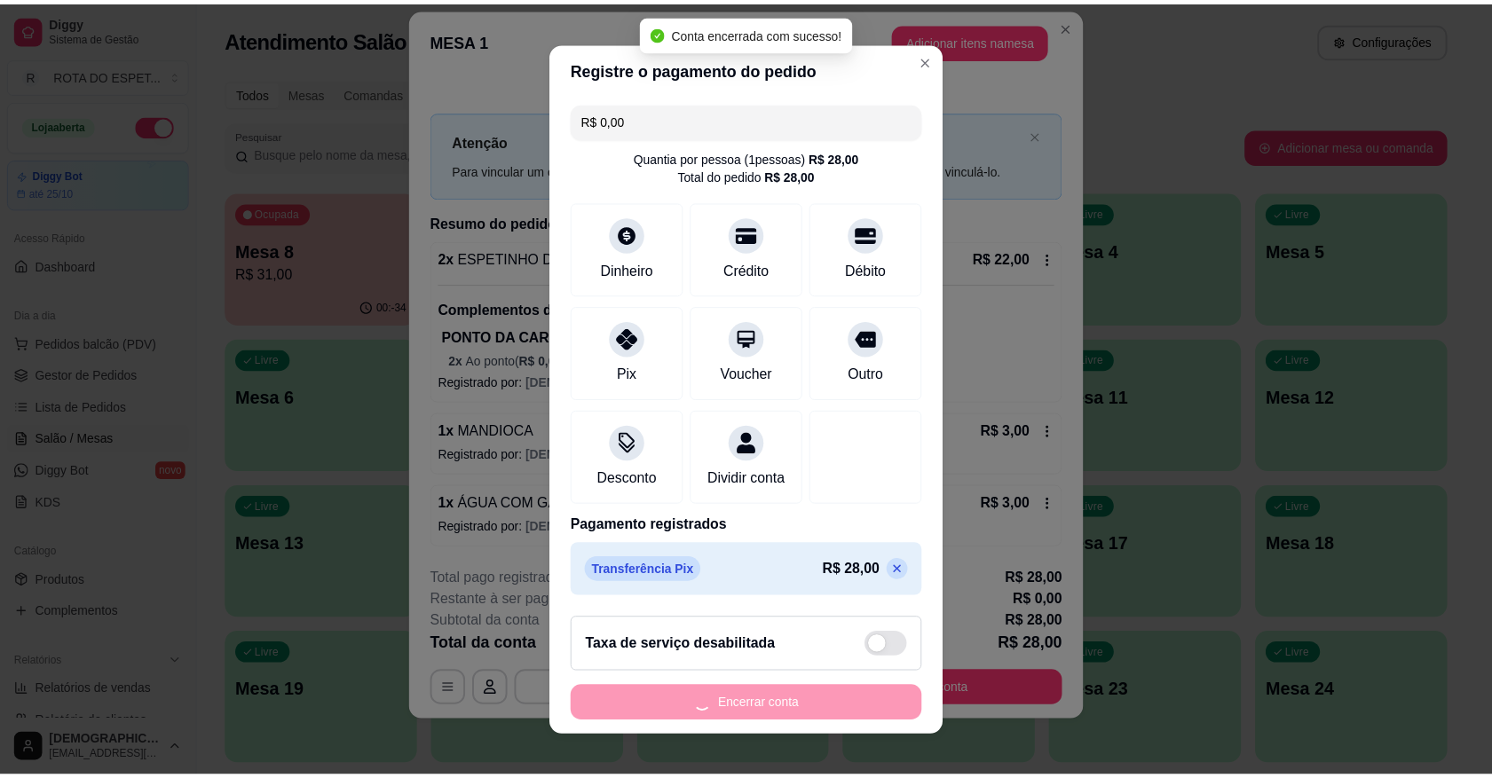
scroll to position [0, 0]
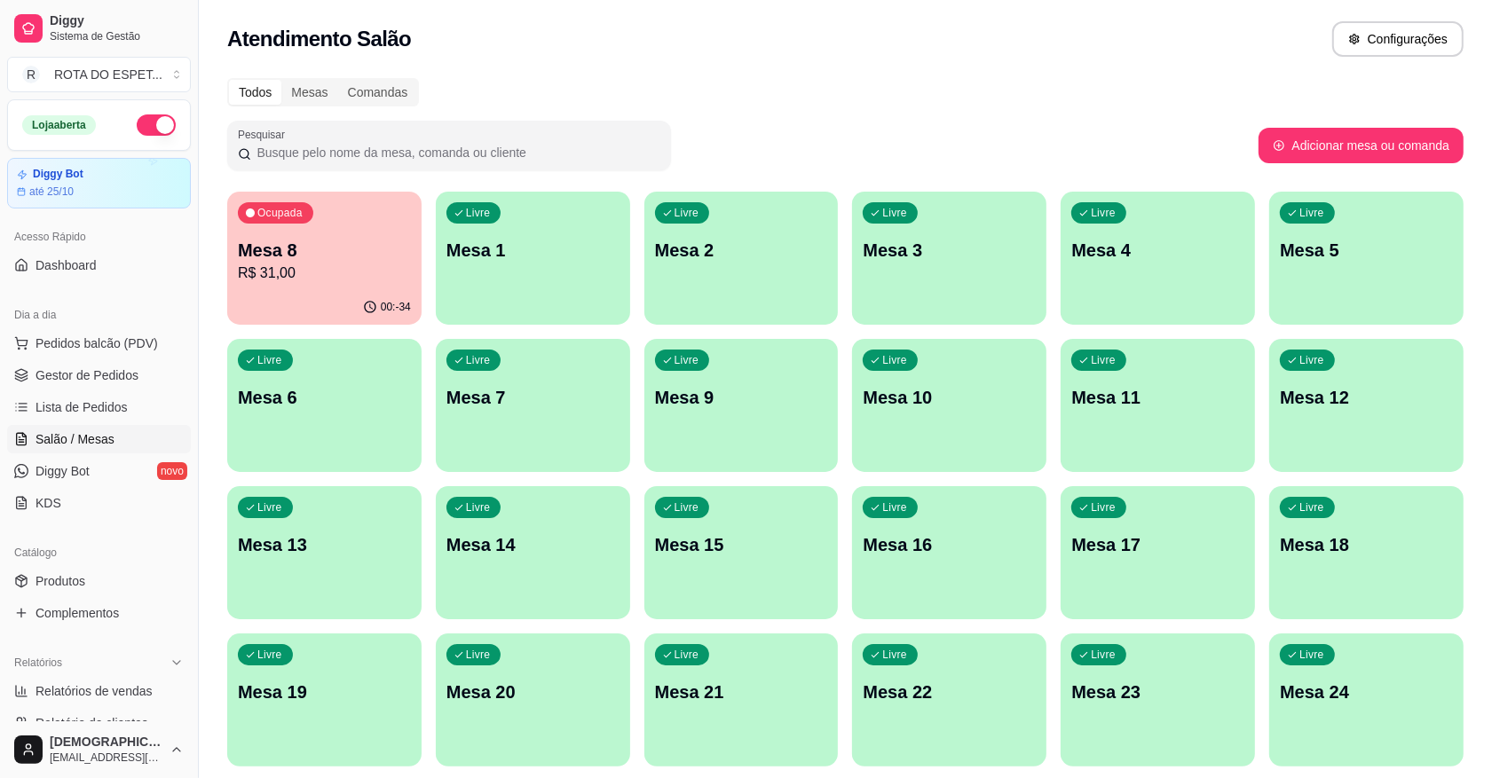
click at [14, 383] on link "Gestor de Pedidos" at bounding box center [99, 375] width 184 height 28
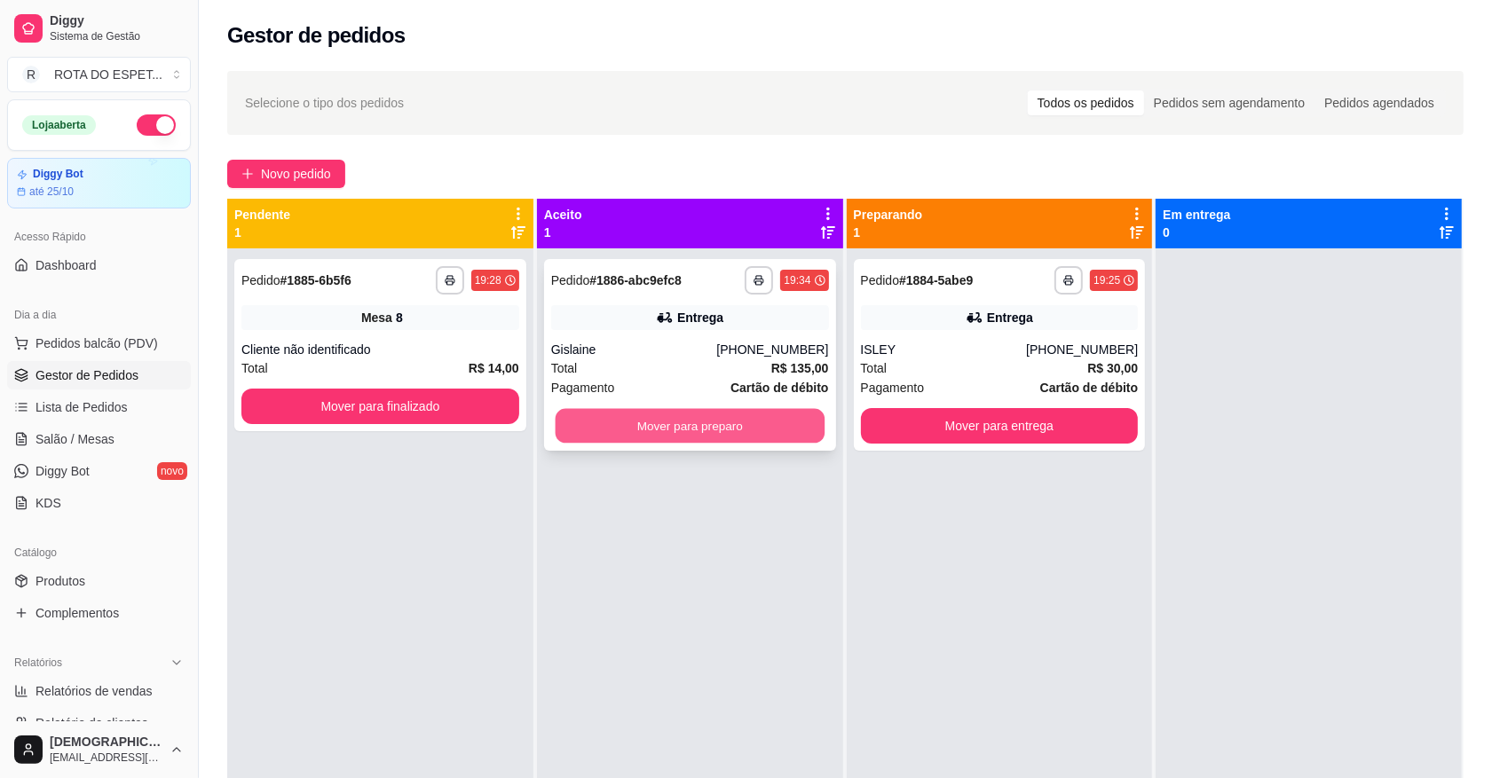
click at [632, 426] on button "Mover para preparo" at bounding box center [689, 426] width 269 height 35
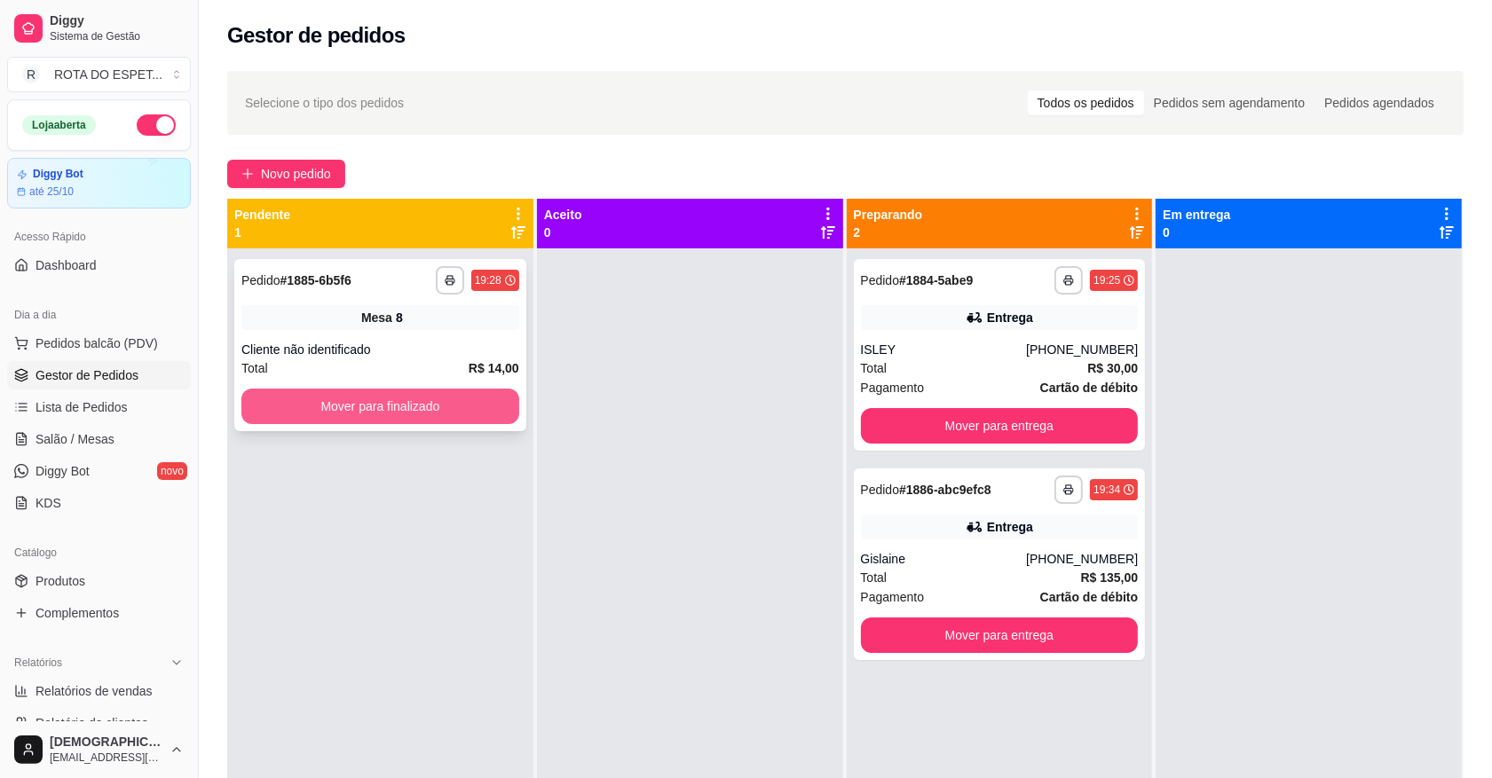
click at [455, 411] on button "Mover para finalizado" at bounding box center [380, 407] width 278 height 36
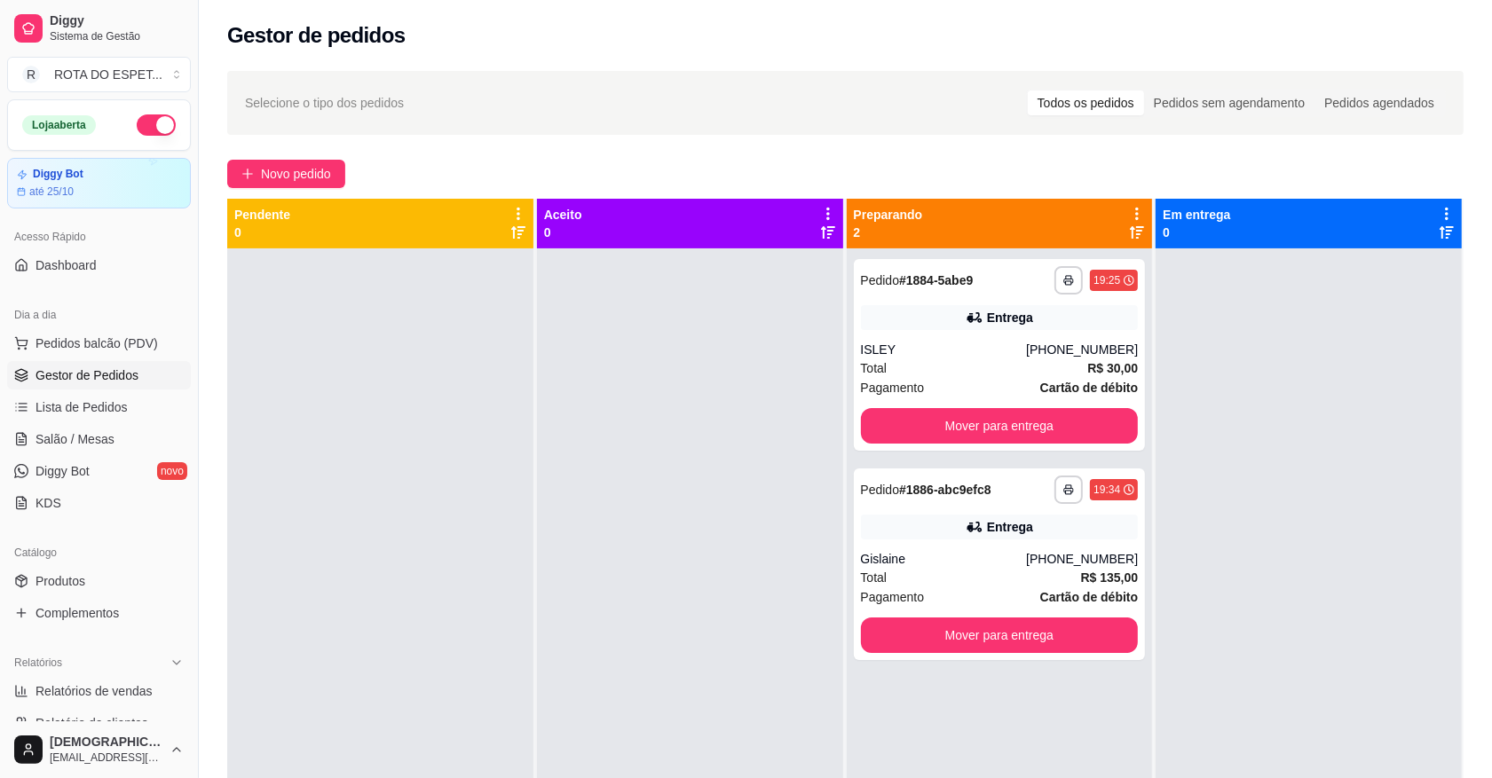
click at [671, 614] on div at bounding box center [690, 638] width 306 height 778
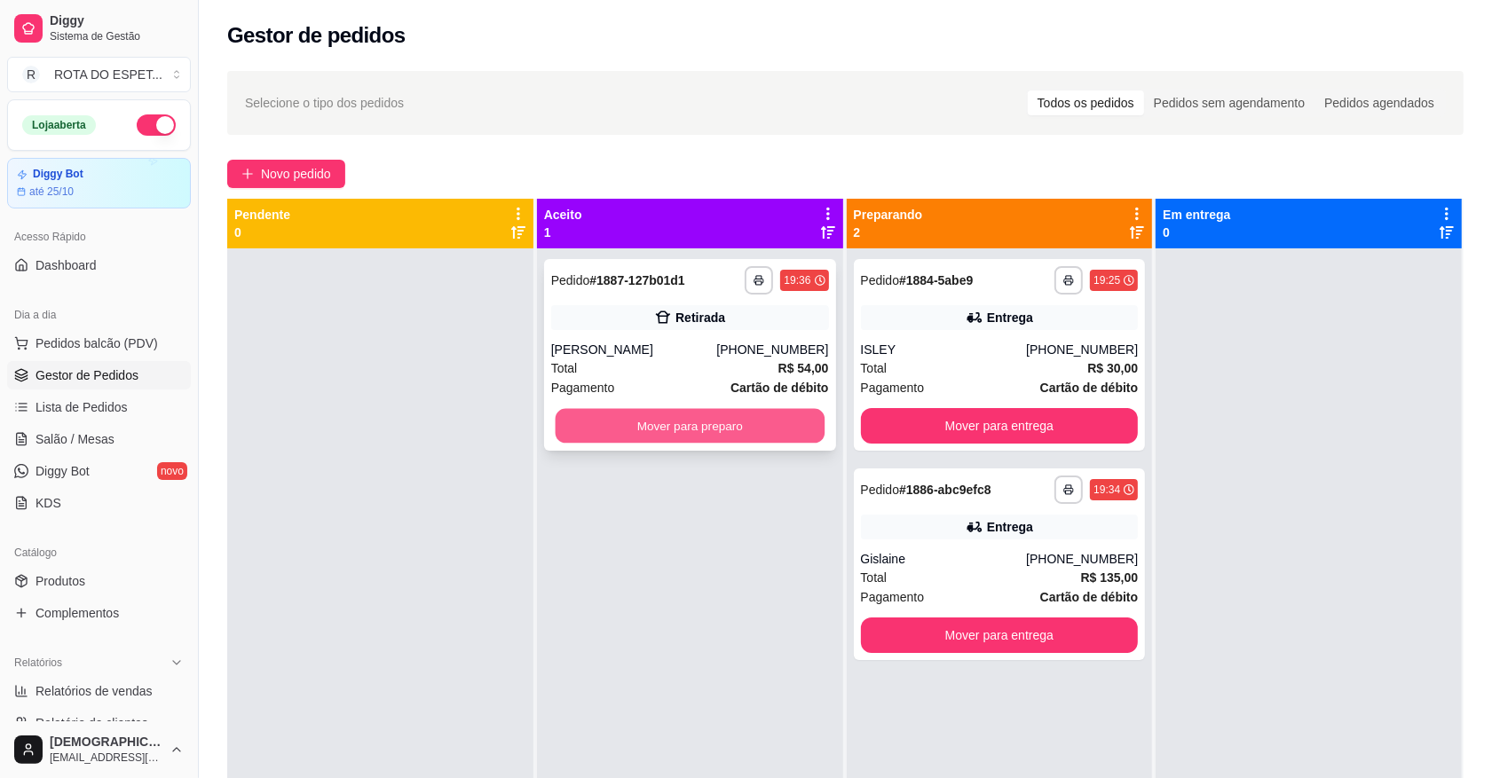
click at [706, 431] on button "Mover para preparo" at bounding box center [689, 426] width 269 height 35
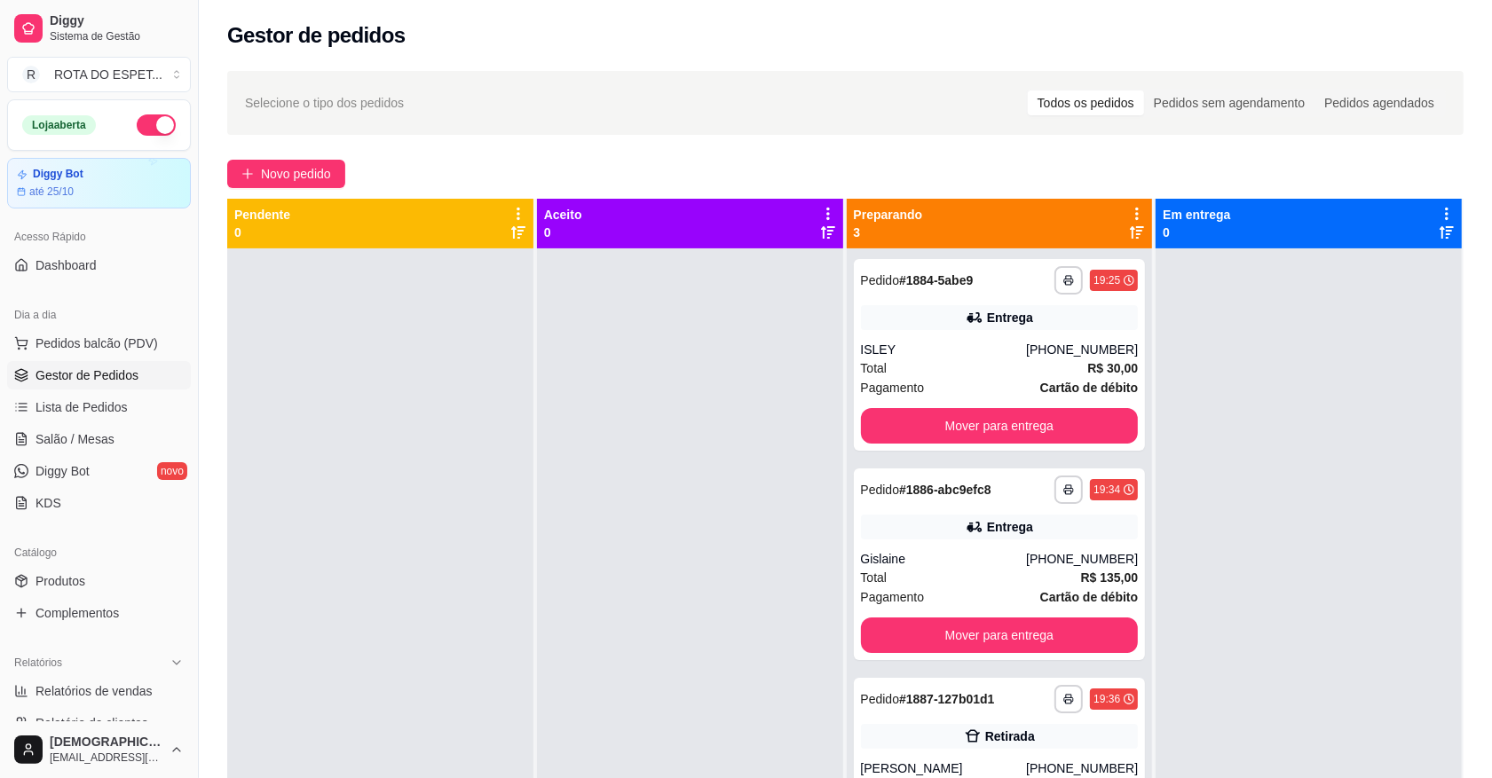
click at [702, 541] on div at bounding box center [690, 638] width 306 height 778
click at [1026, 432] on button "Mover para entrega" at bounding box center [1000, 426] width 278 height 36
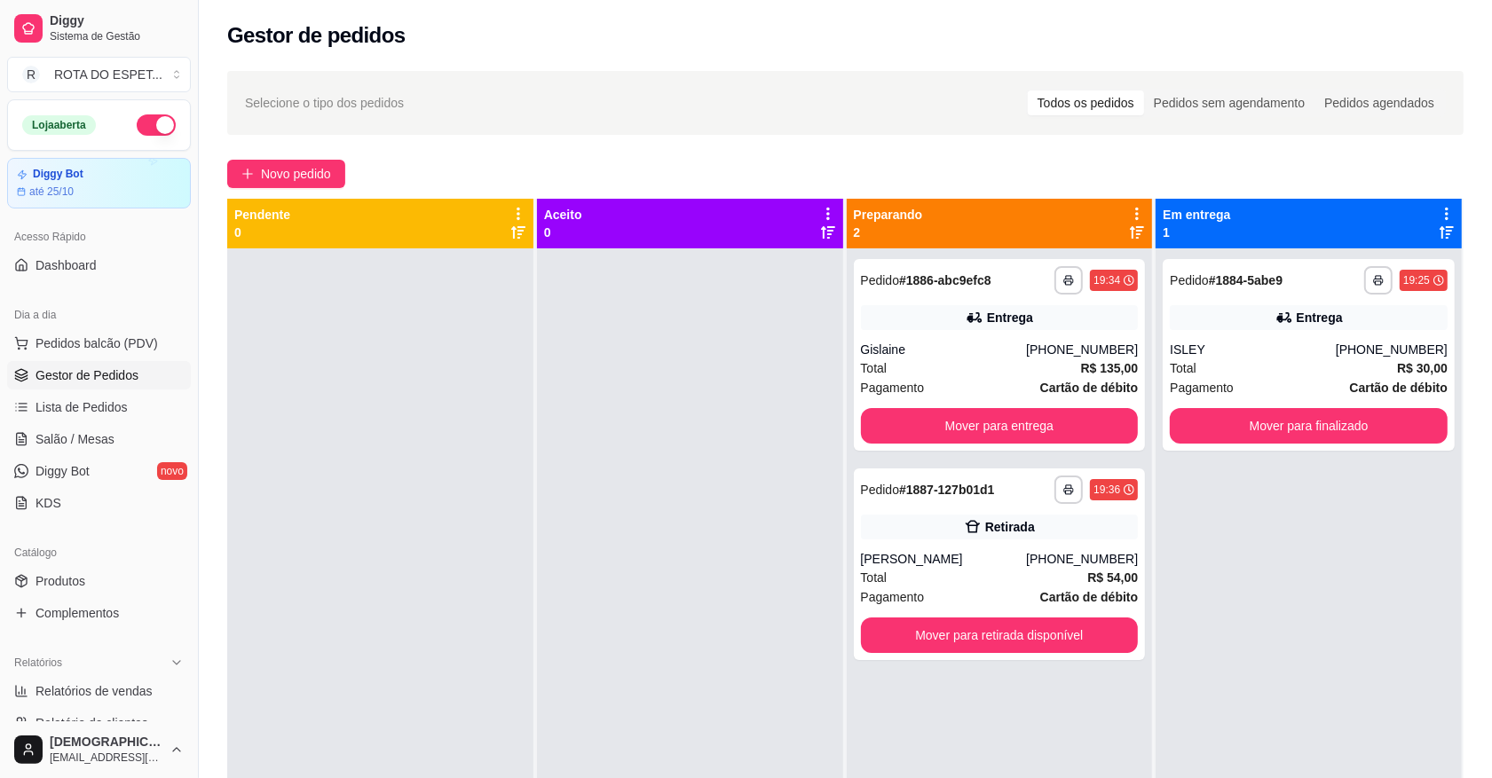
click at [704, 540] on div at bounding box center [690, 638] width 306 height 778
click at [131, 441] on link "Salão / Mesas" at bounding box center [99, 439] width 184 height 28
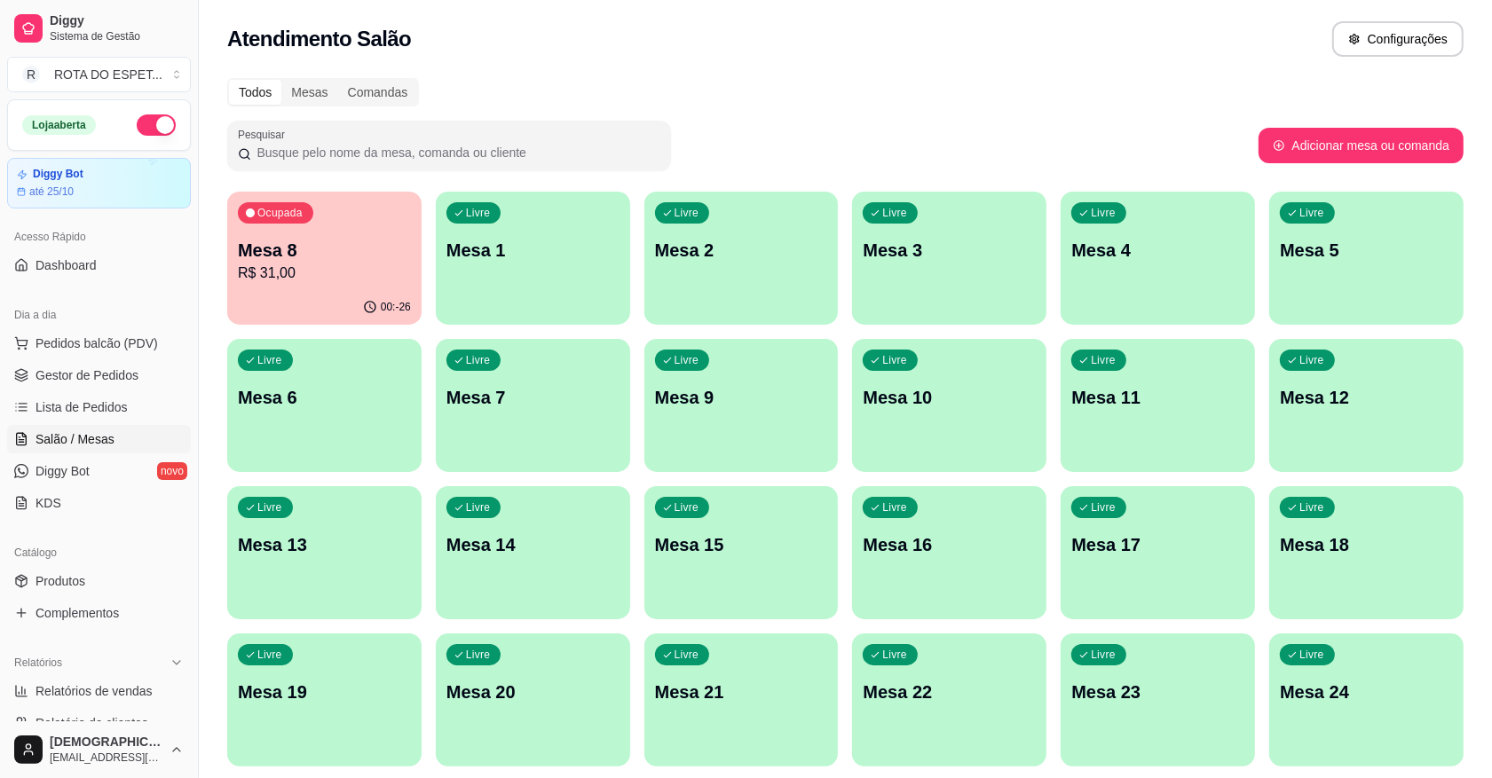
click at [316, 246] on p "Mesa 8" at bounding box center [324, 250] width 173 height 25
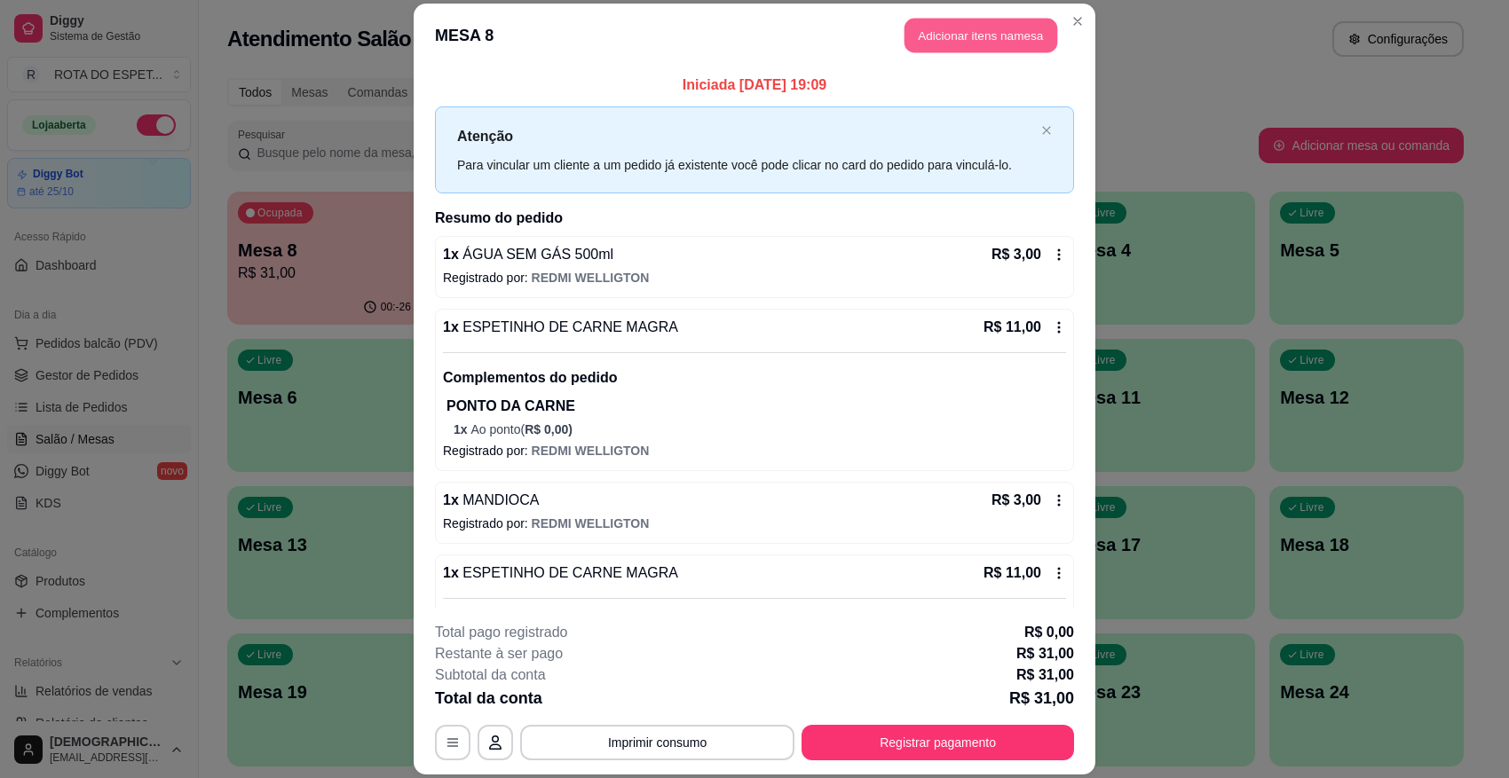
click at [964, 29] on button "Adicionar itens na mesa" at bounding box center [981, 36] width 153 height 35
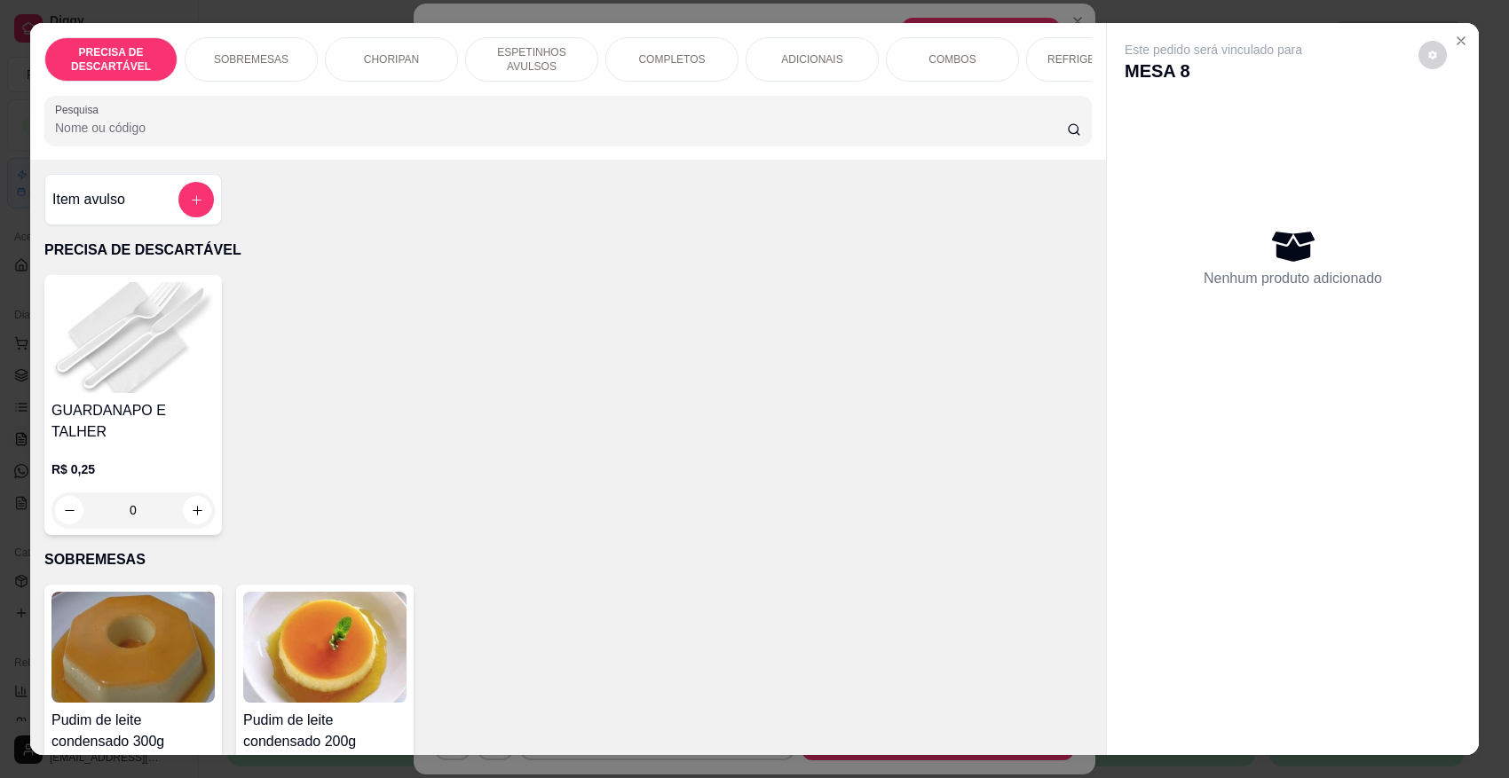
click at [502, 63] on p "ESPETINHOS AVULSOS" at bounding box center [531, 59] width 103 height 28
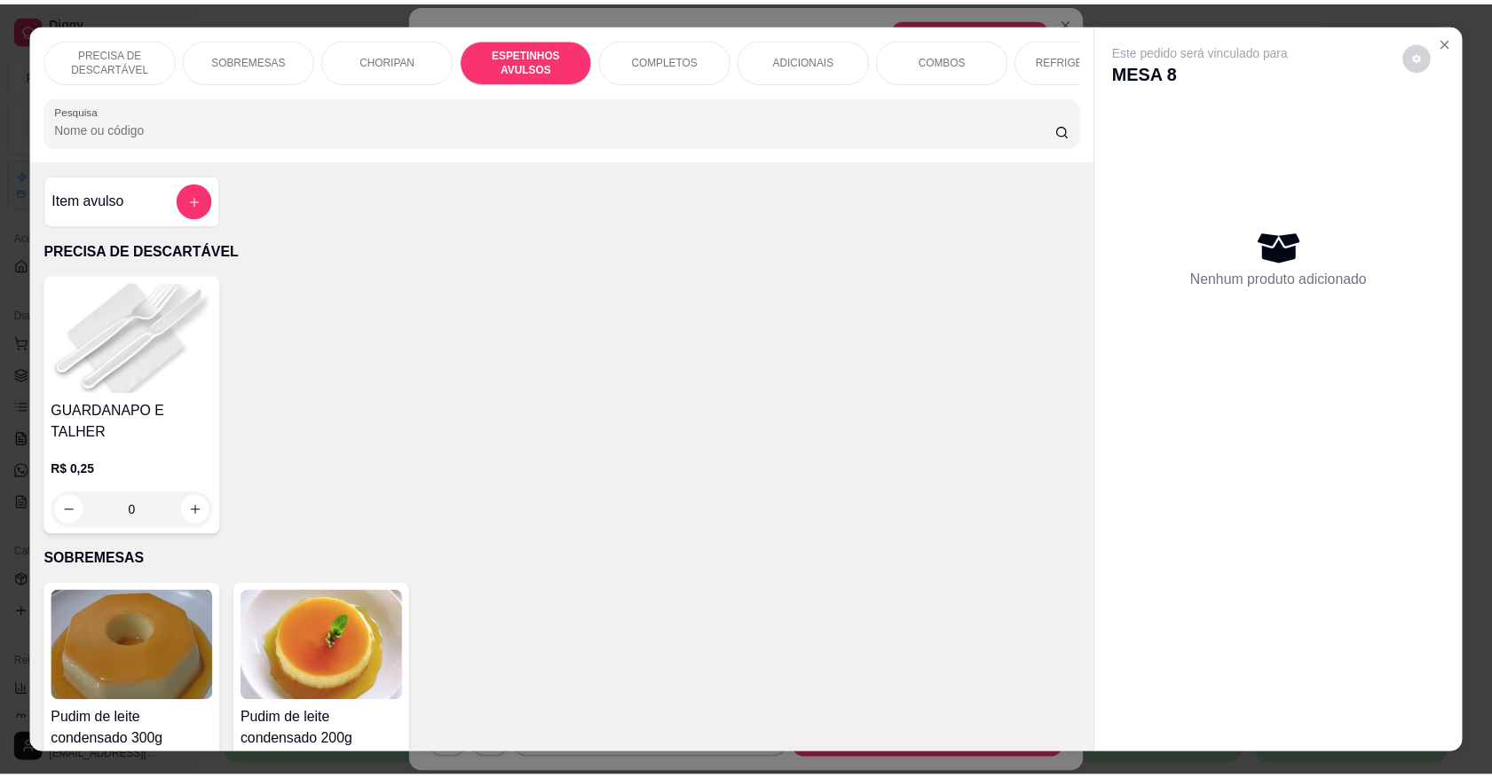
scroll to position [33, 0]
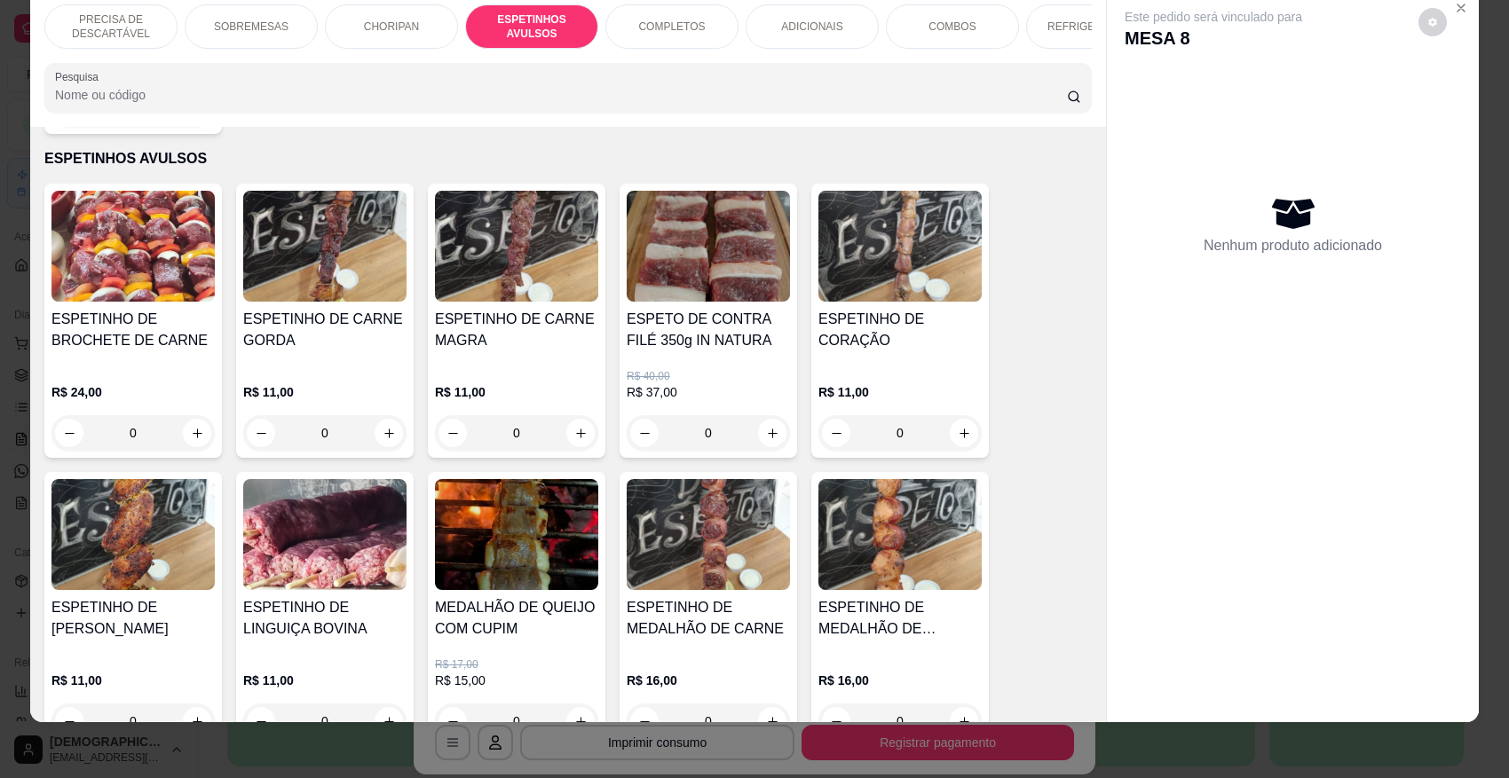
click at [533, 358] on div "ESPETINHO DE CARNE MAGRA" at bounding box center [516, 337] width 163 height 57
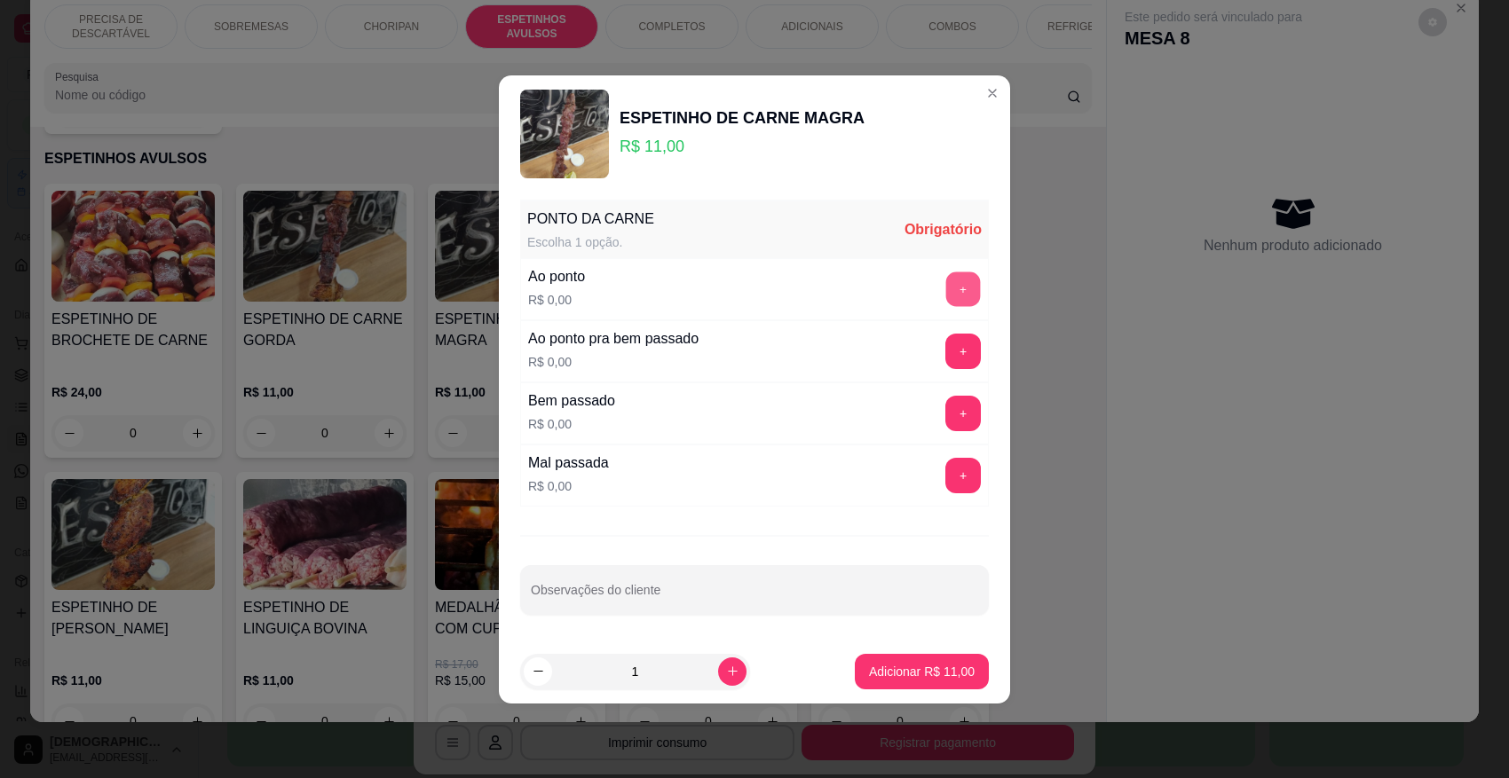
click at [948, 280] on button "+" at bounding box center [963, 289] width 35 height 35
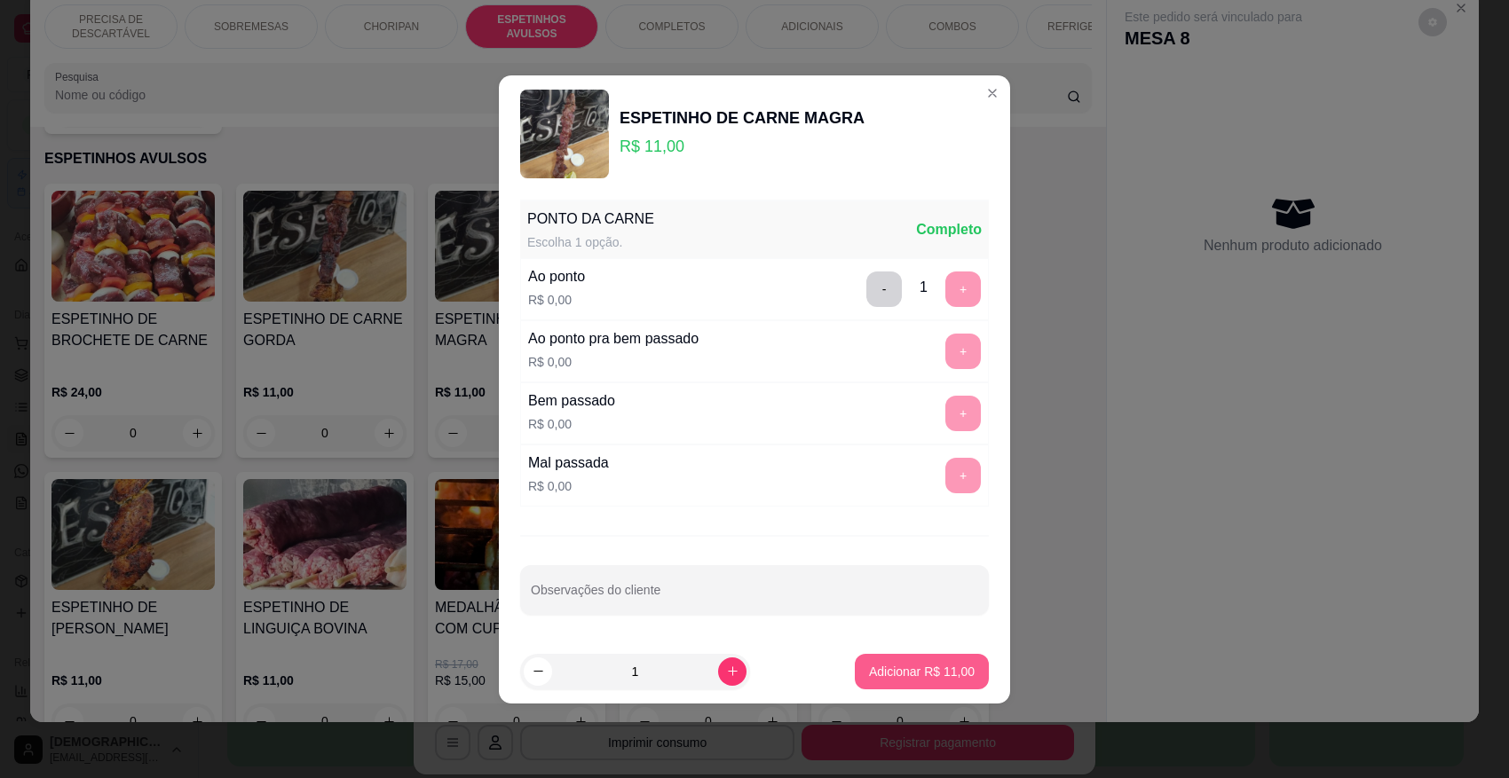
click at [904, 676] on p "Adicionar R$ 11,00" at bounding box center [922, 672] width 106 height 18
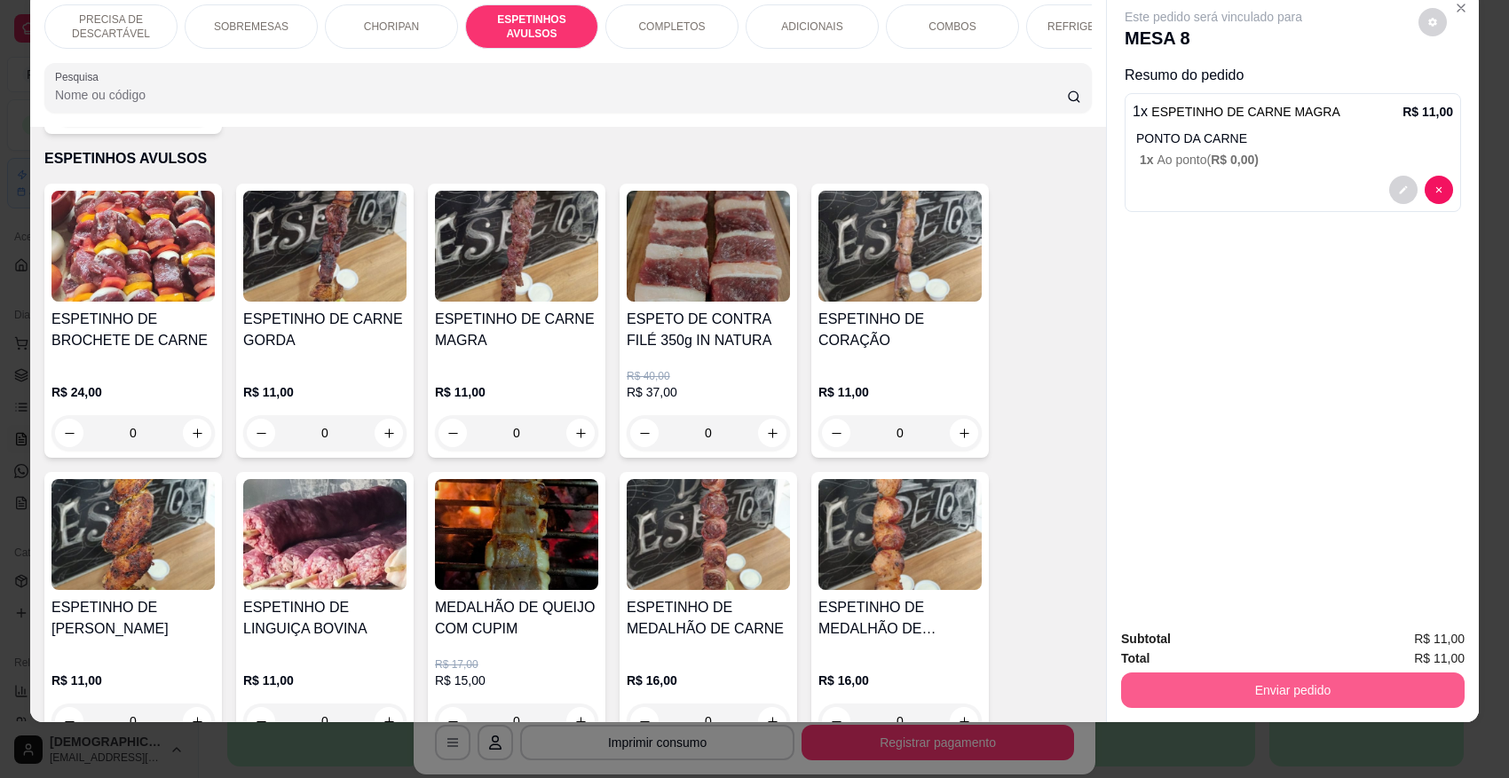
click at [1324, 691] on button "Enviar pedido" at bounding box center [1293, 691] width 344 height 36
click at [1325, 639] on button "Enviar pedido" at bounding box center [1417, 646] width 98 height 33
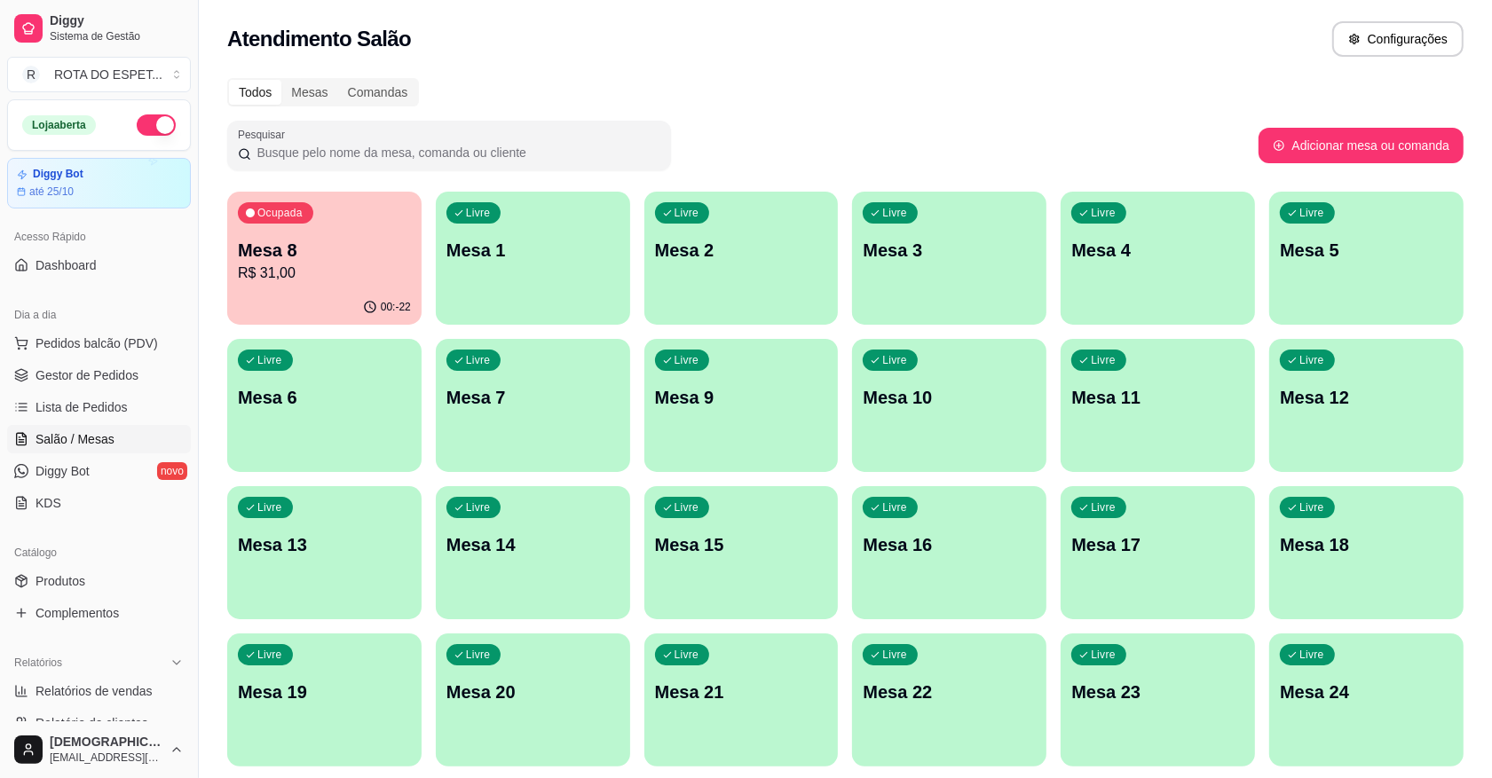
click at [302, 280] on p "R$ 31,00" at bounding box center [324, 273] width 173 height 21
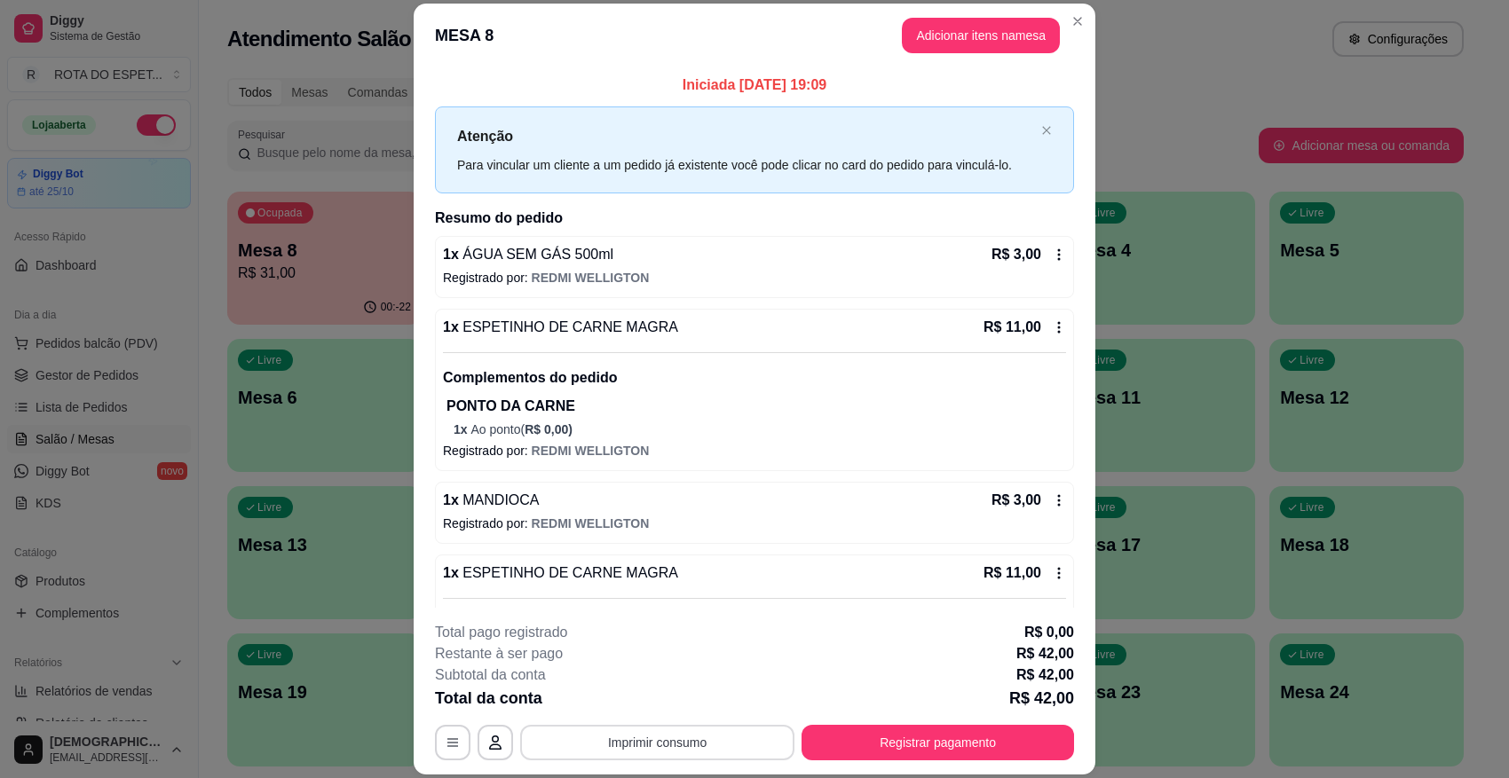
click at [649, 691] on button "Imprimir consumo" at bounding box center [657, 743] width 274 height 36
click at [688, 691] on button "IMPRESSORA CAIXA" at bounding box center [655, 702] width 142 height 28
click at [924, 691] on button "Registrar pagamento" at bounding box center [938, 743] width 273 height 36
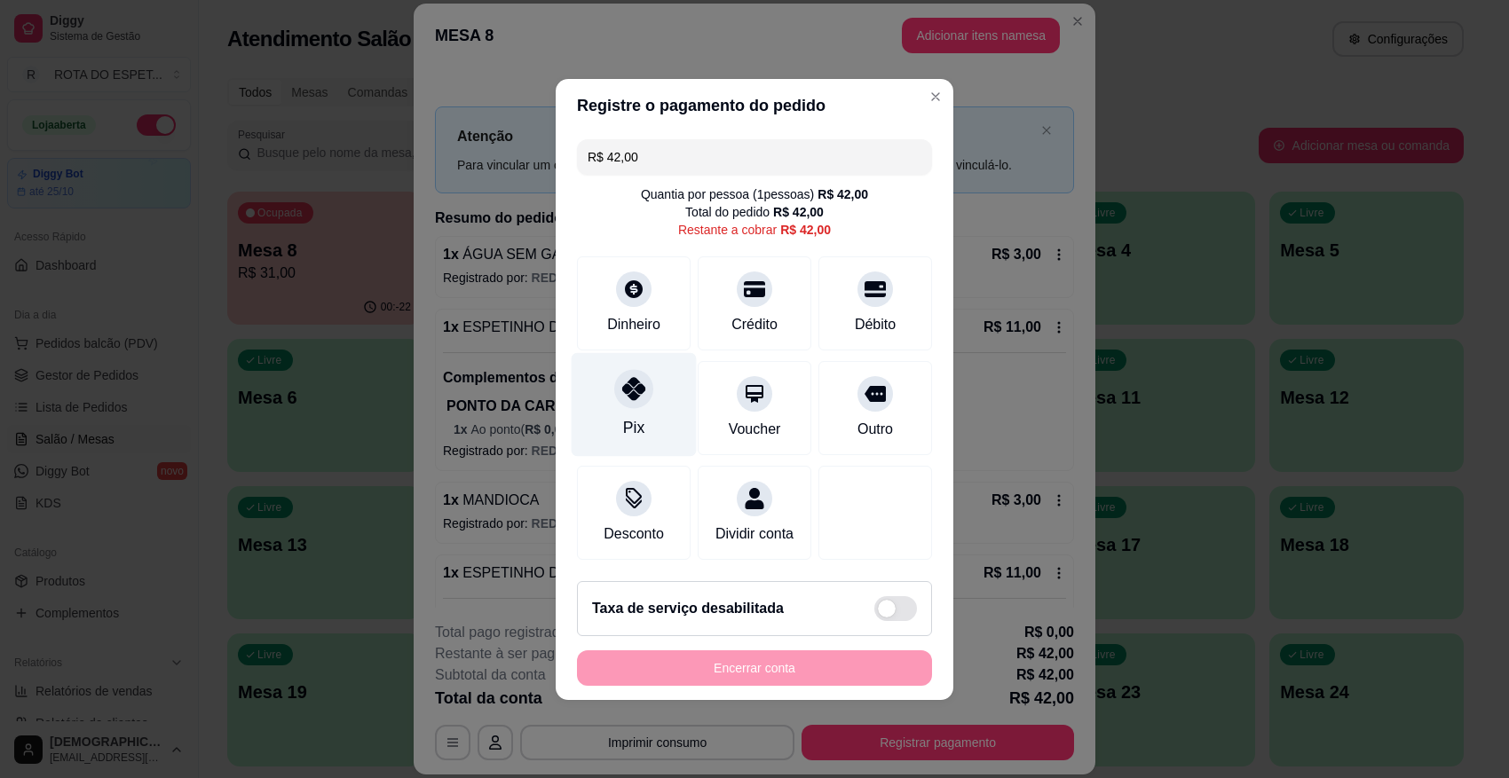
click at [646, 378] on div at bounding box center [633, 388] width 39 height 39
type input "R$ 0,00"
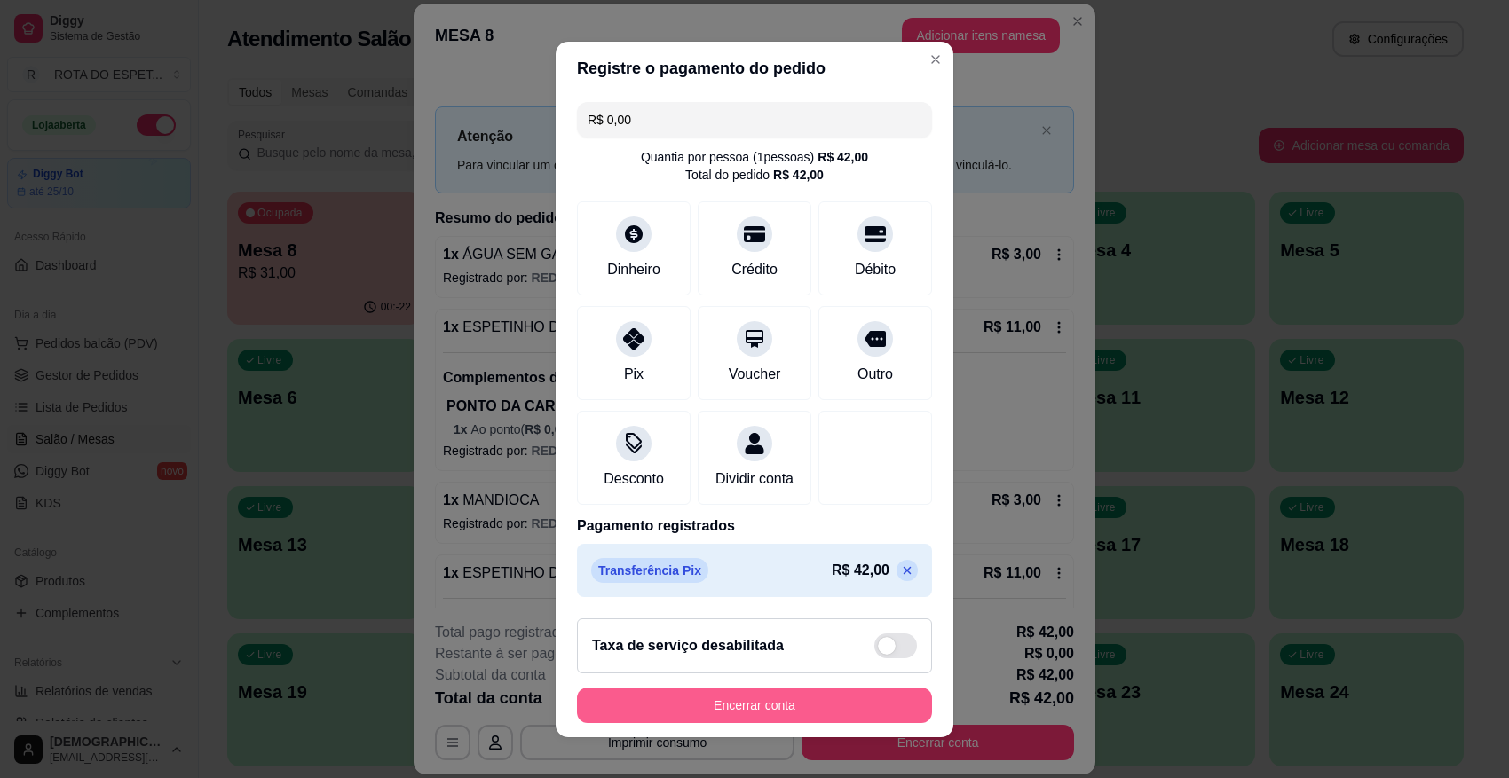
click at [823, 691] on button "Encerrar conta" at bounding box center [754, 706] width 355 height 36
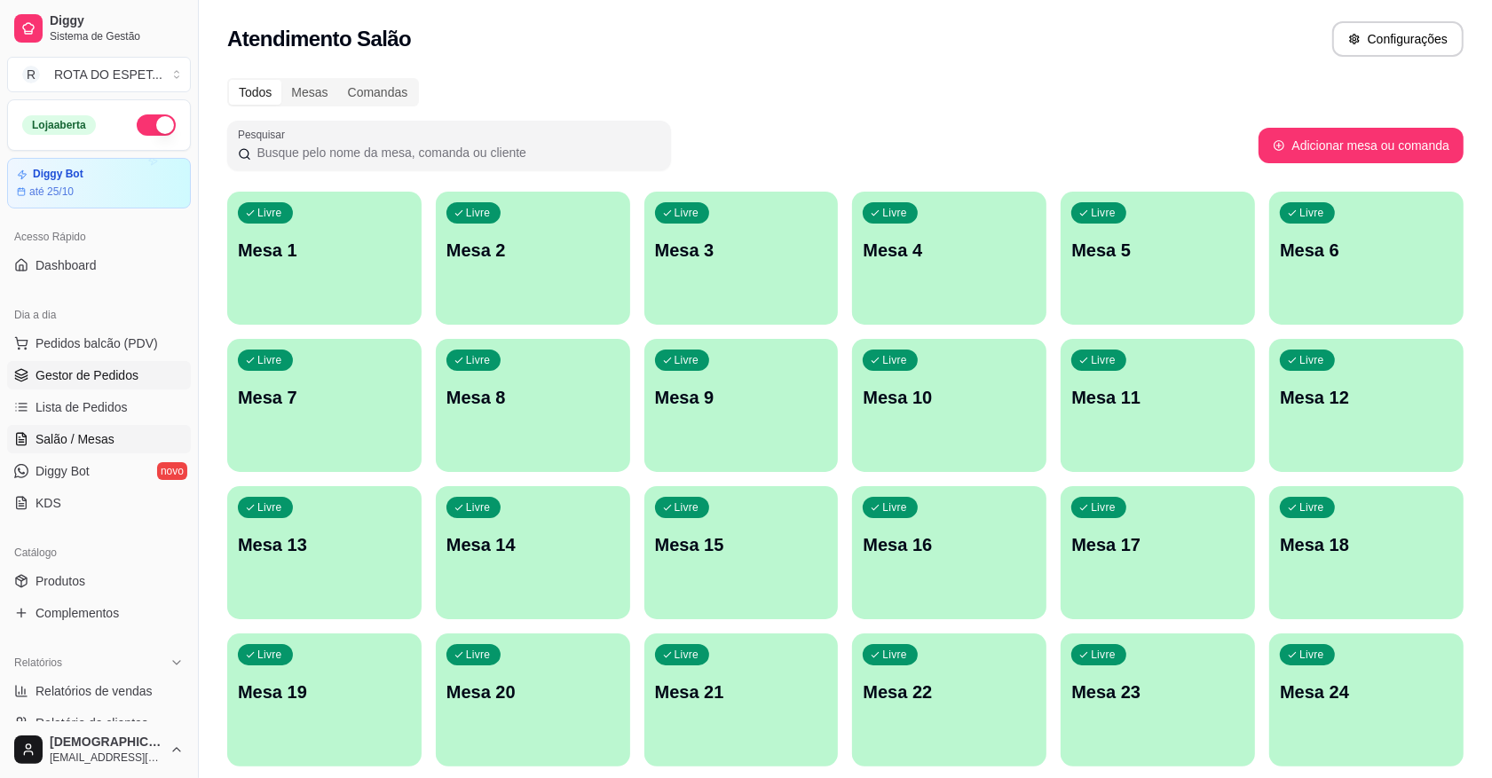
click at [83, 378] on span "Gestor de Pedidos" at bounding box center [87, 376] width 103 height 18
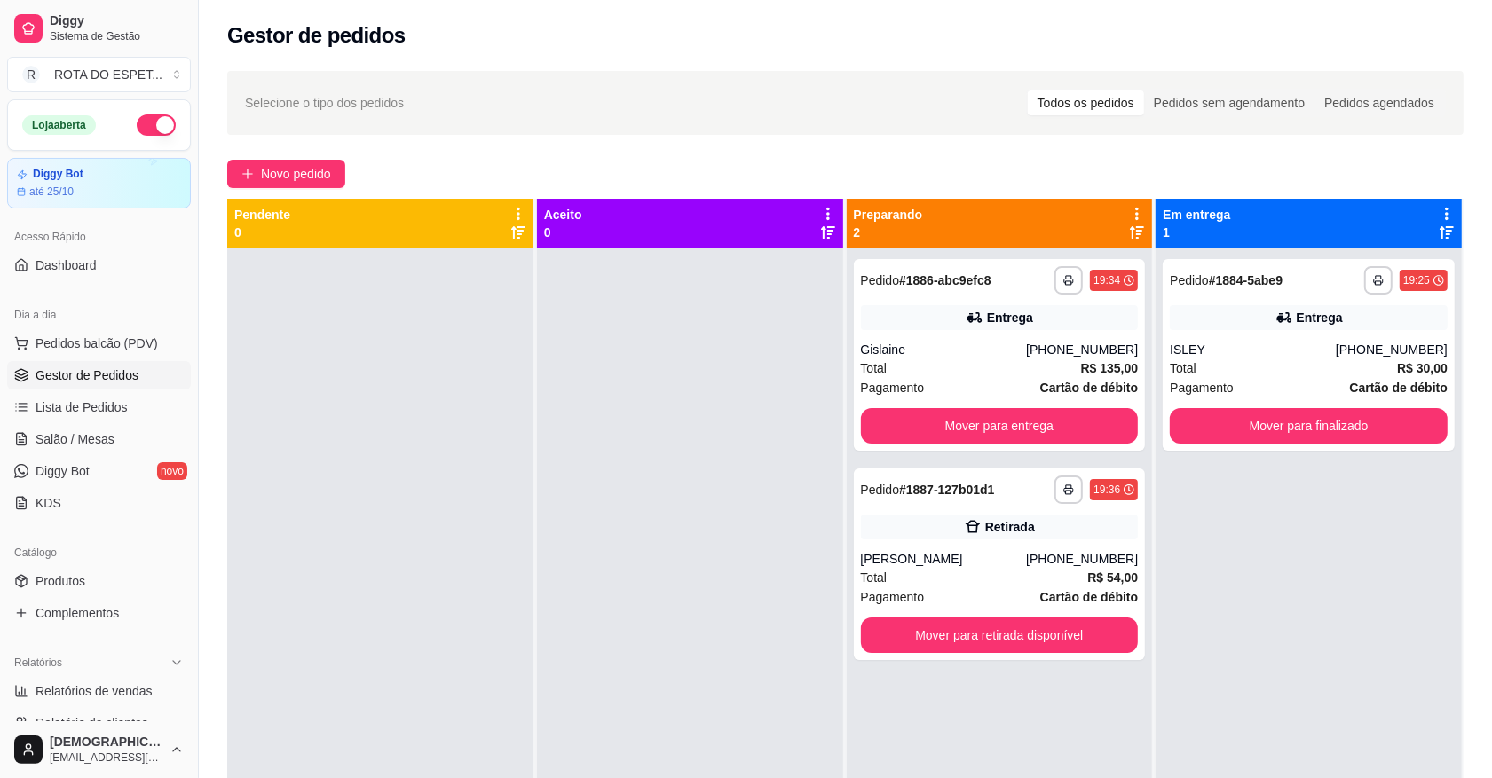
click at [680, 646] on div at bounding box center [690, 638] width 306 height 778
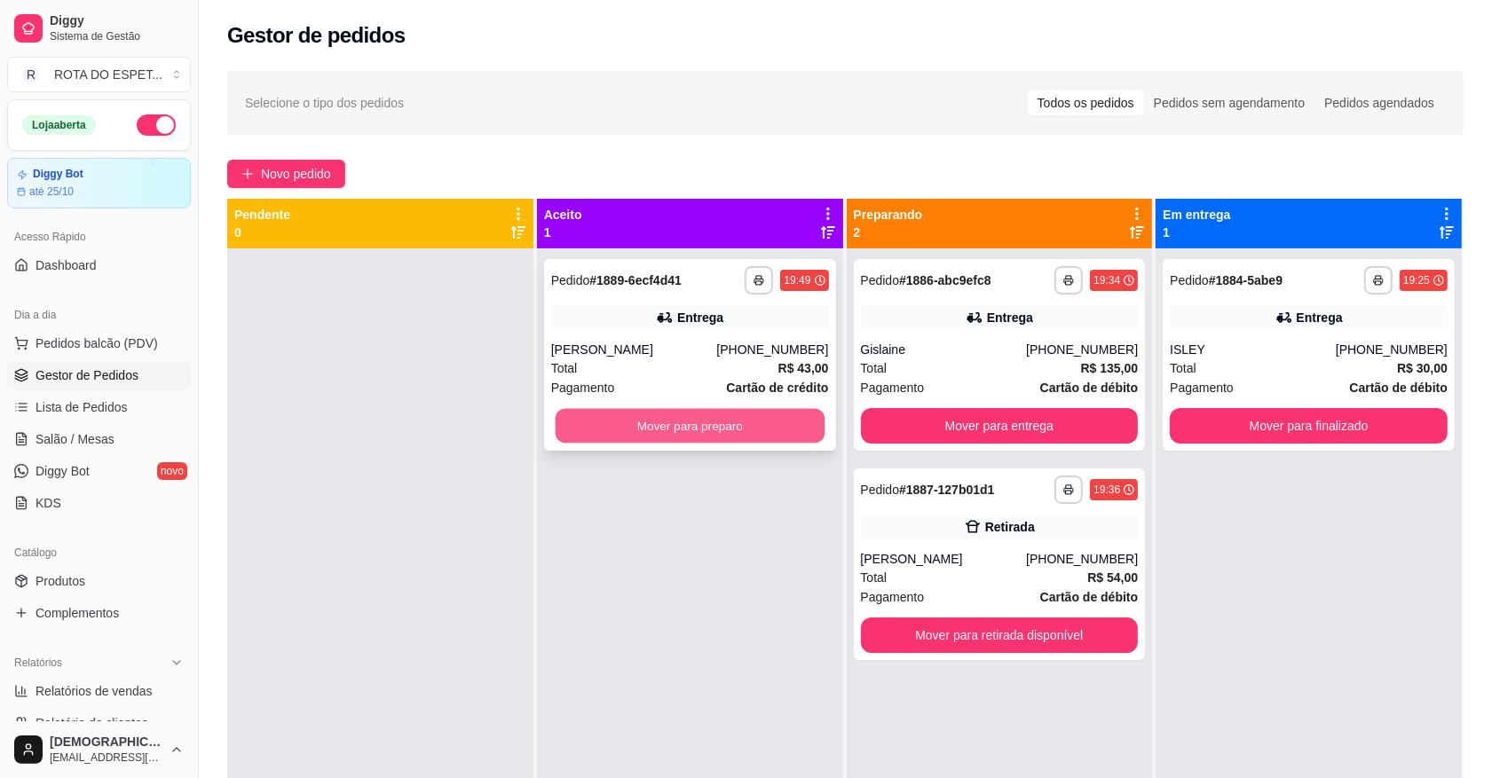
click at [729, 418] on button "Mover para preparo" at bounding box center [689, 426] width 269 height 35
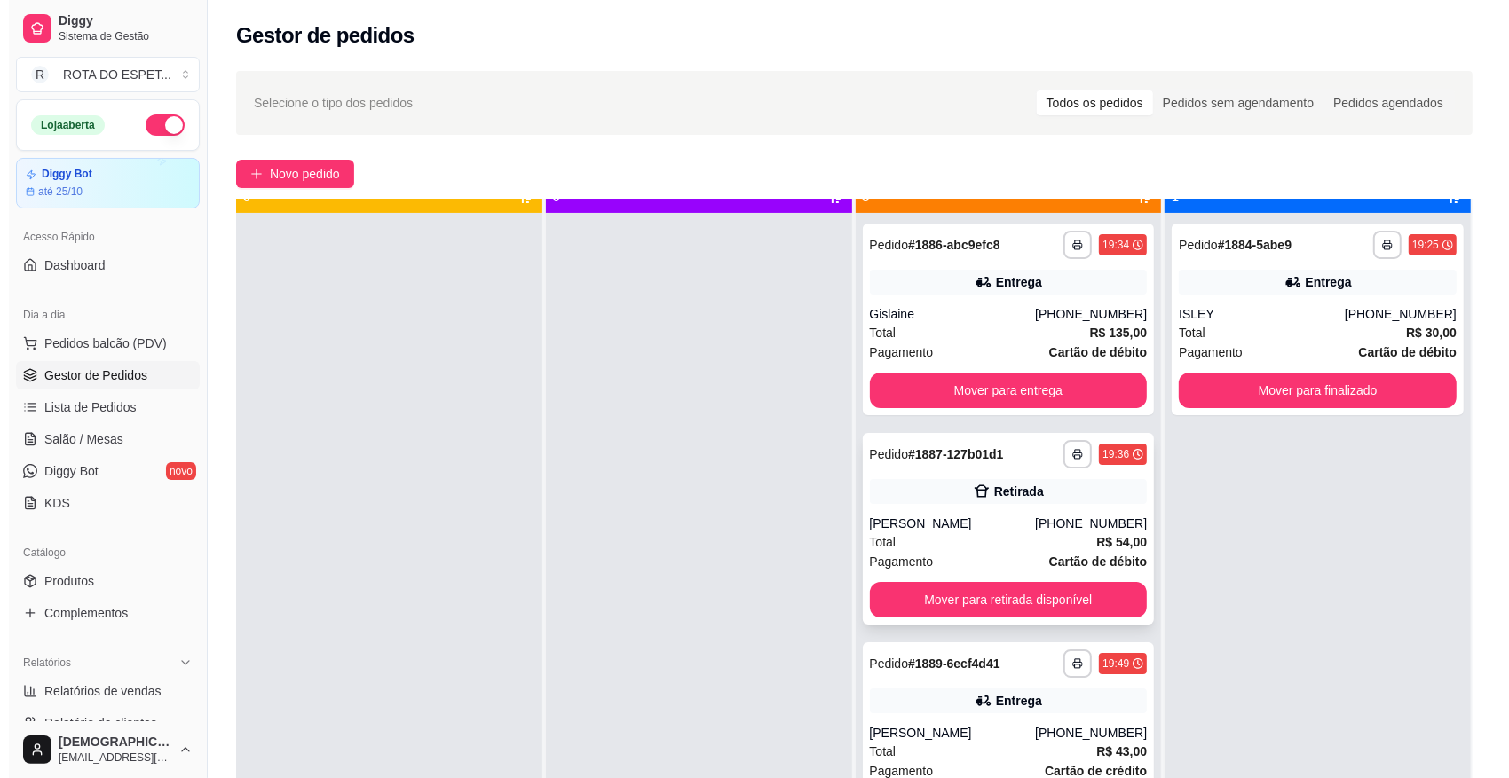
scroll to position [50, 0]
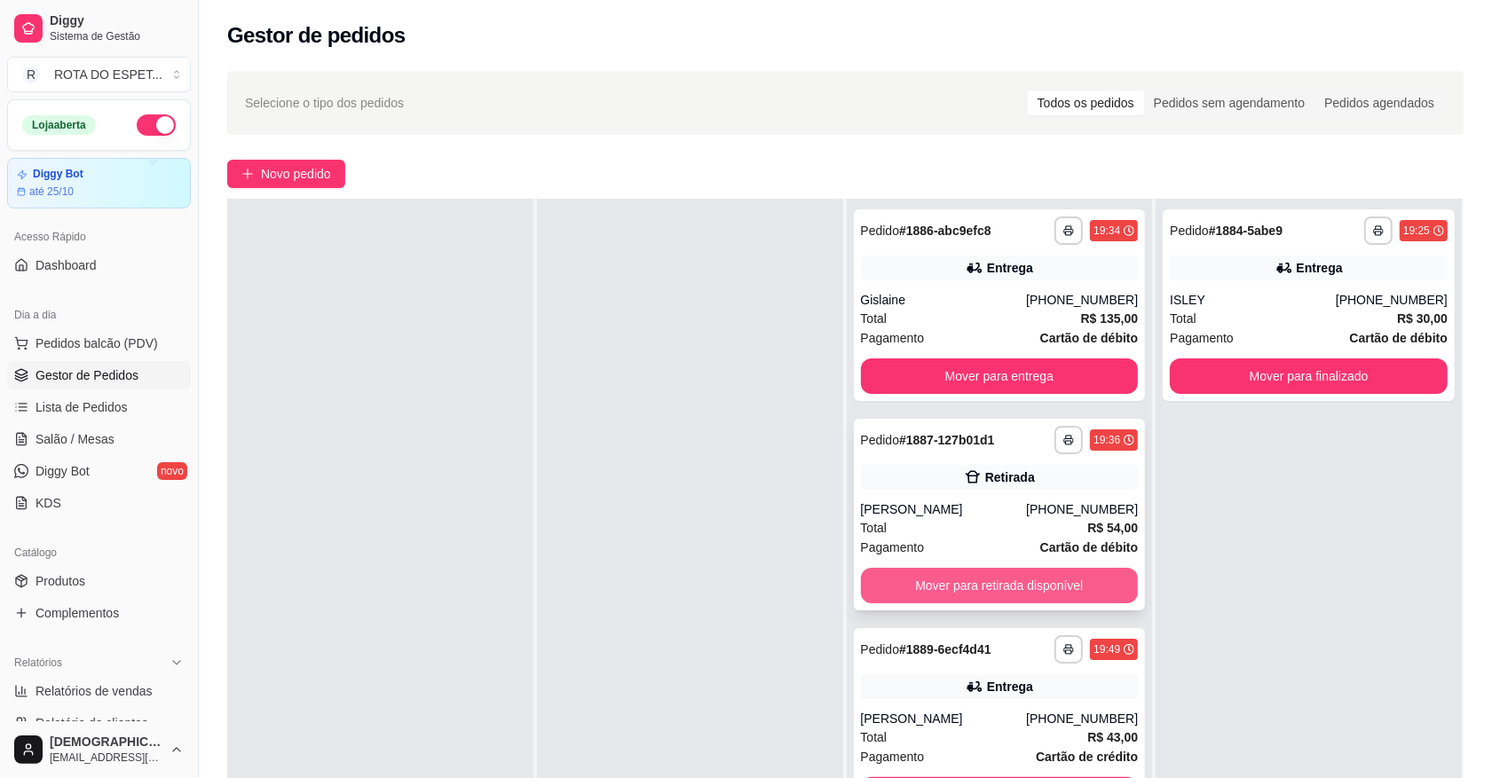
click at [985, 587] on button "Mover para retirada disponível" at bounding box center [1000, 586] width 278 height 36
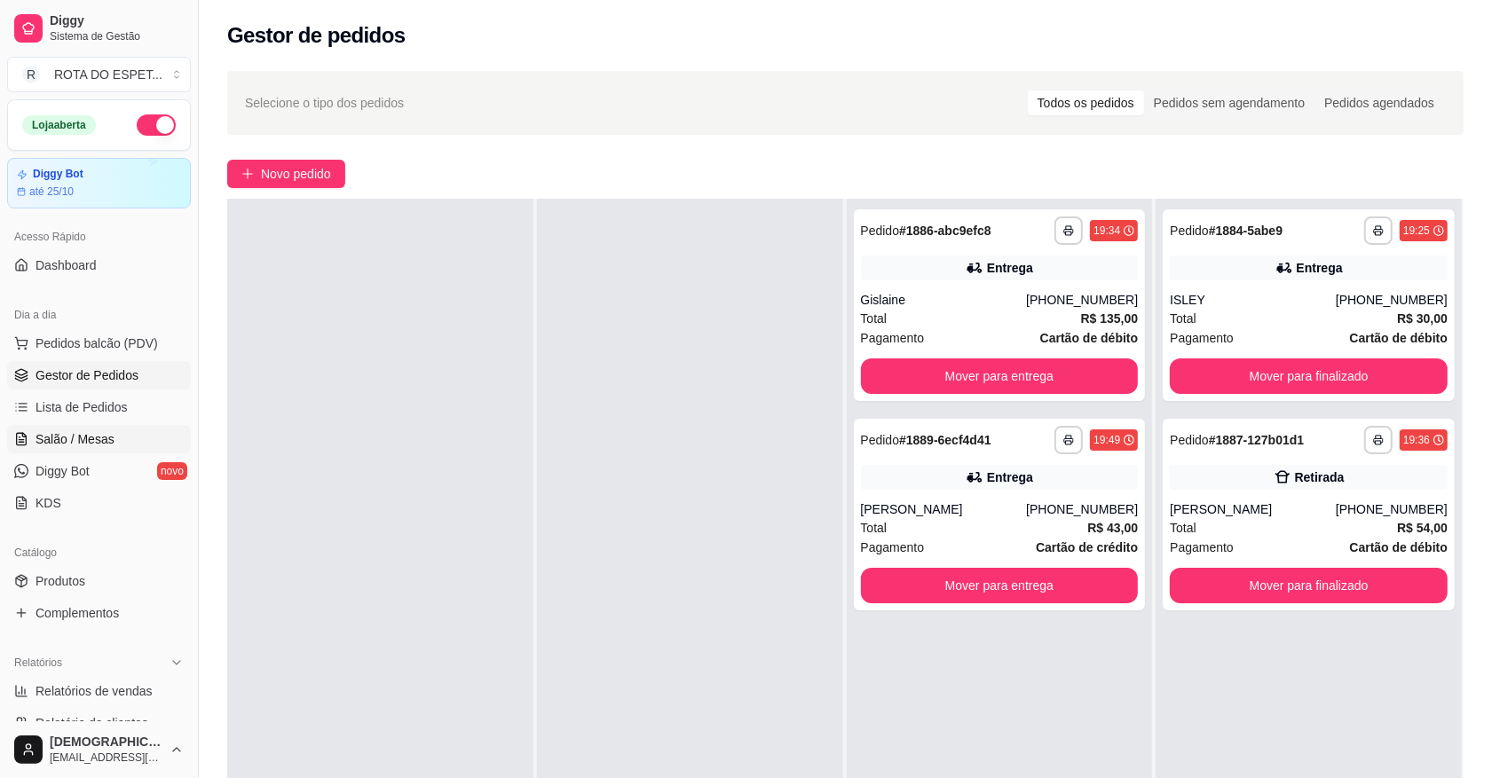
click at [107, 444] on span "Salão / Mesas" at bounding box center [75, 440] width 79 height 18
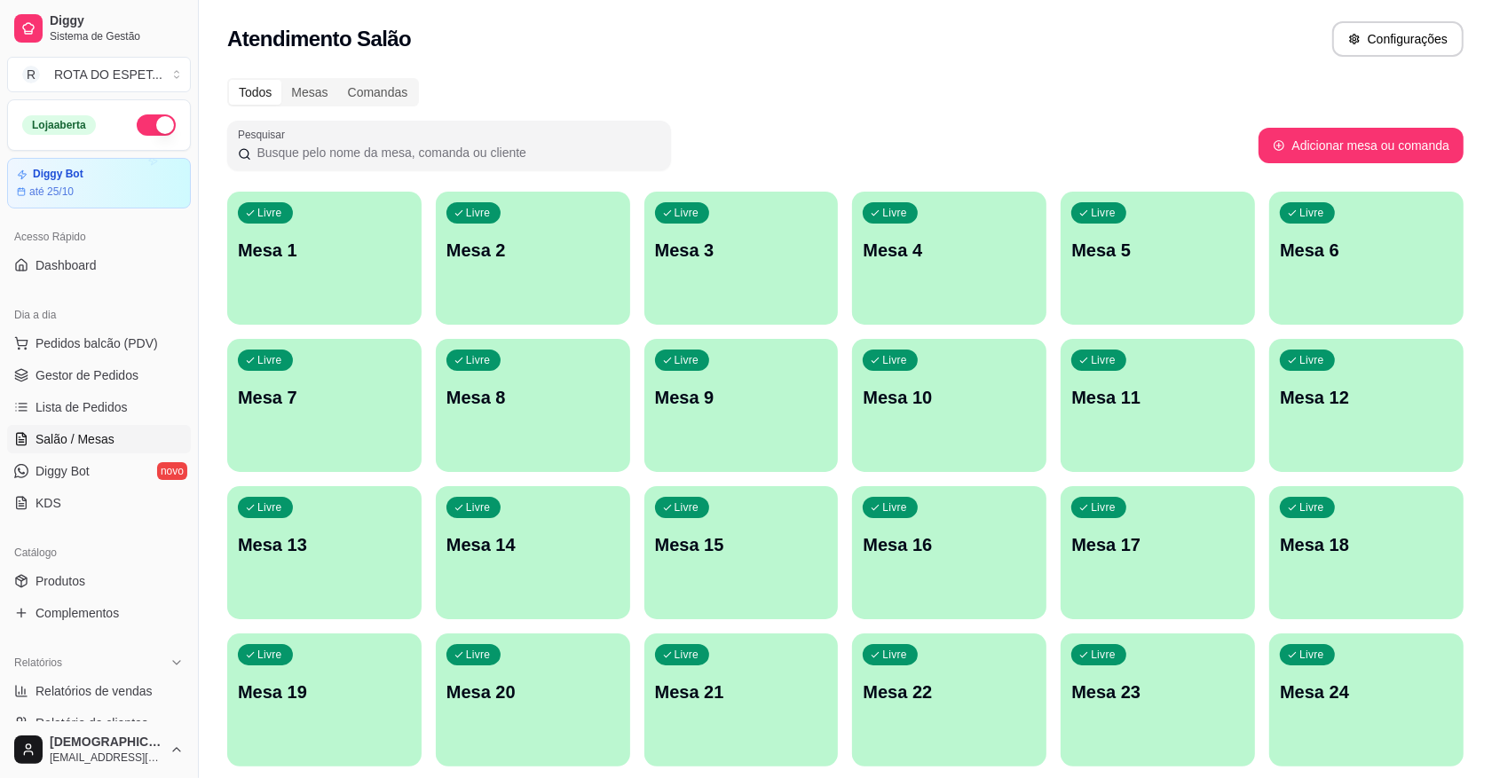
click at [1097, 689] on p "Mesa 23" at bounding box center [1157, 692] width 173 height 25
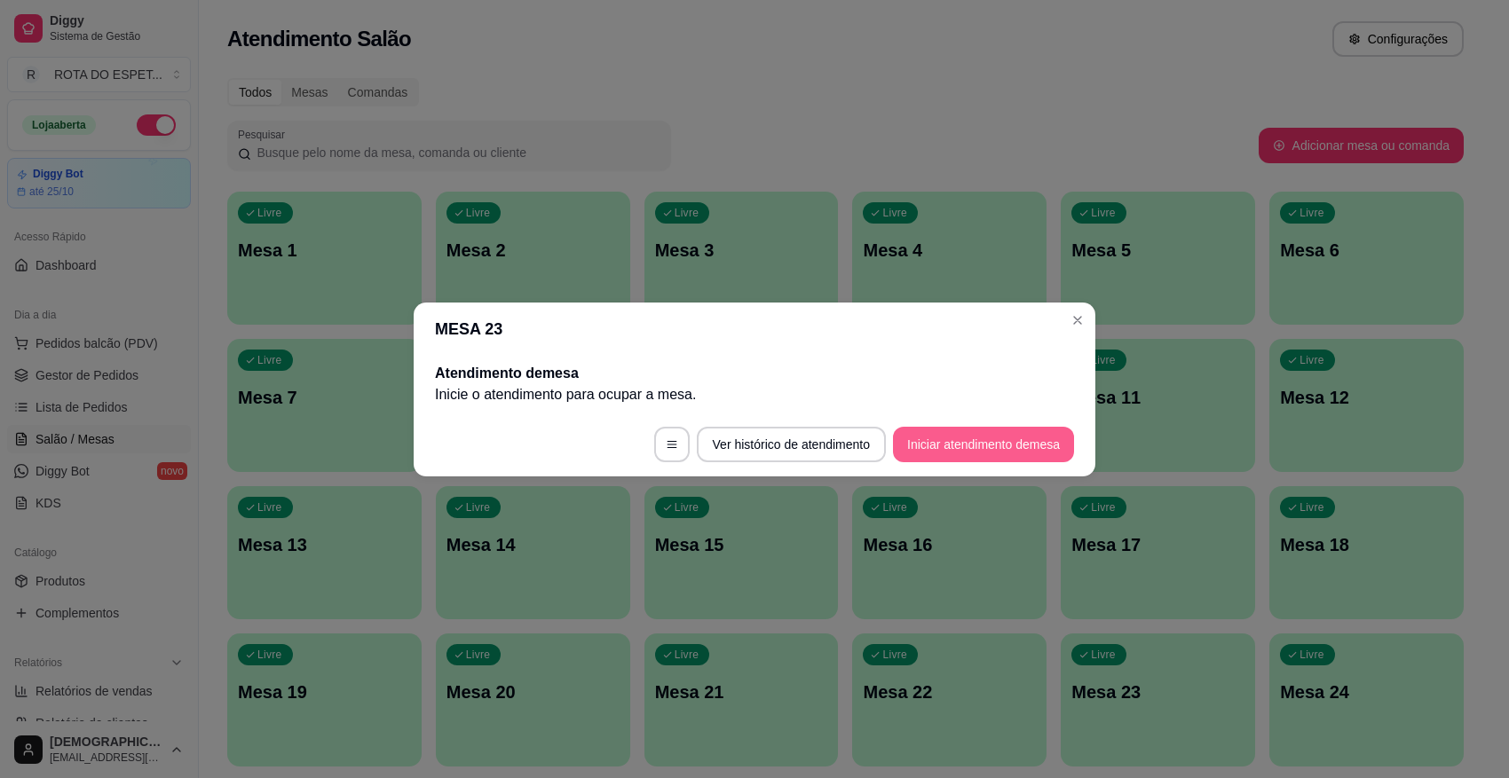
click at [975, 429] on button "Iniciar atendimento de mesa" at bounding box center [983, 445] width 181 height 36
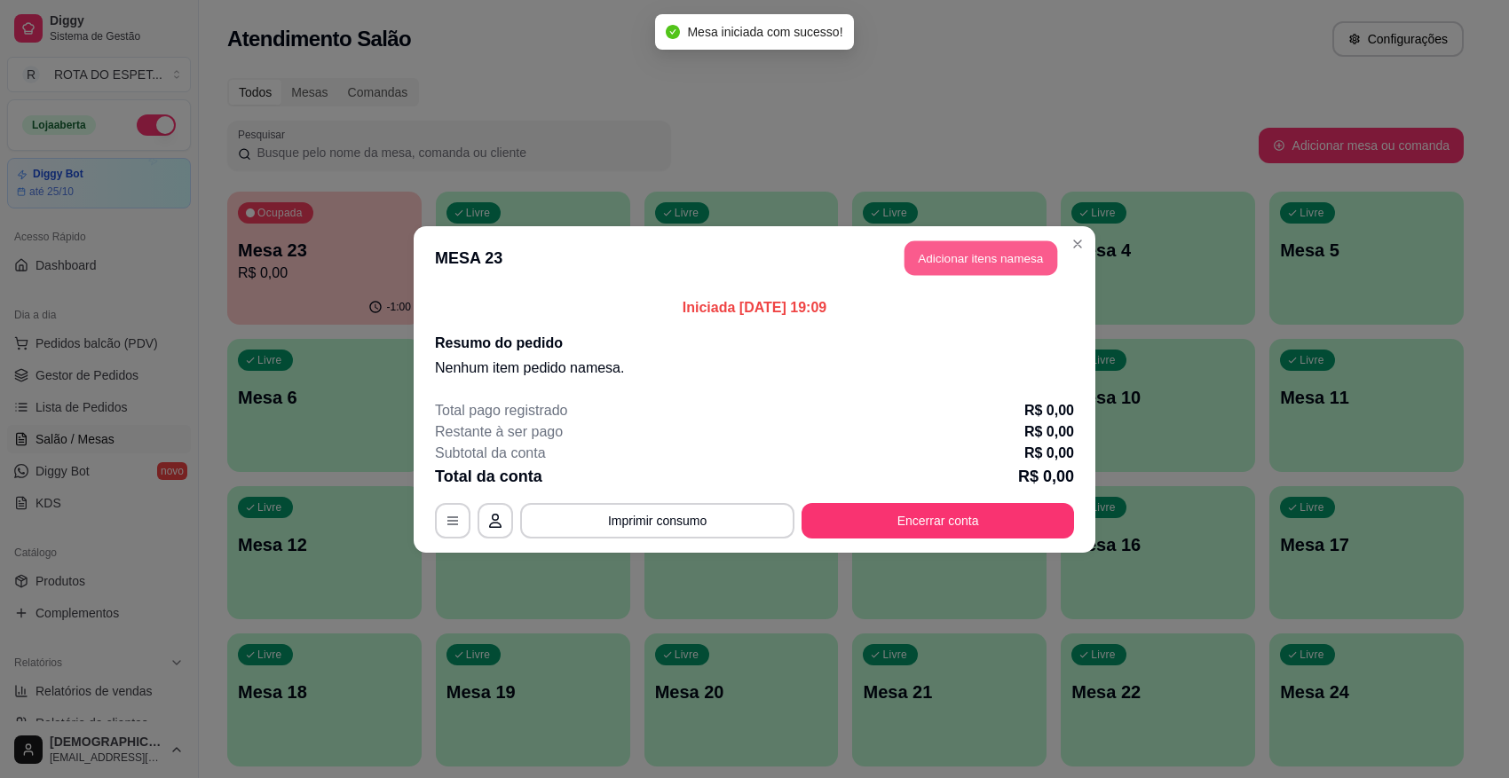
click at [992, 267] on button "Adicionar itens na mesa" at bounding box center [981, 258] width 153 height 35
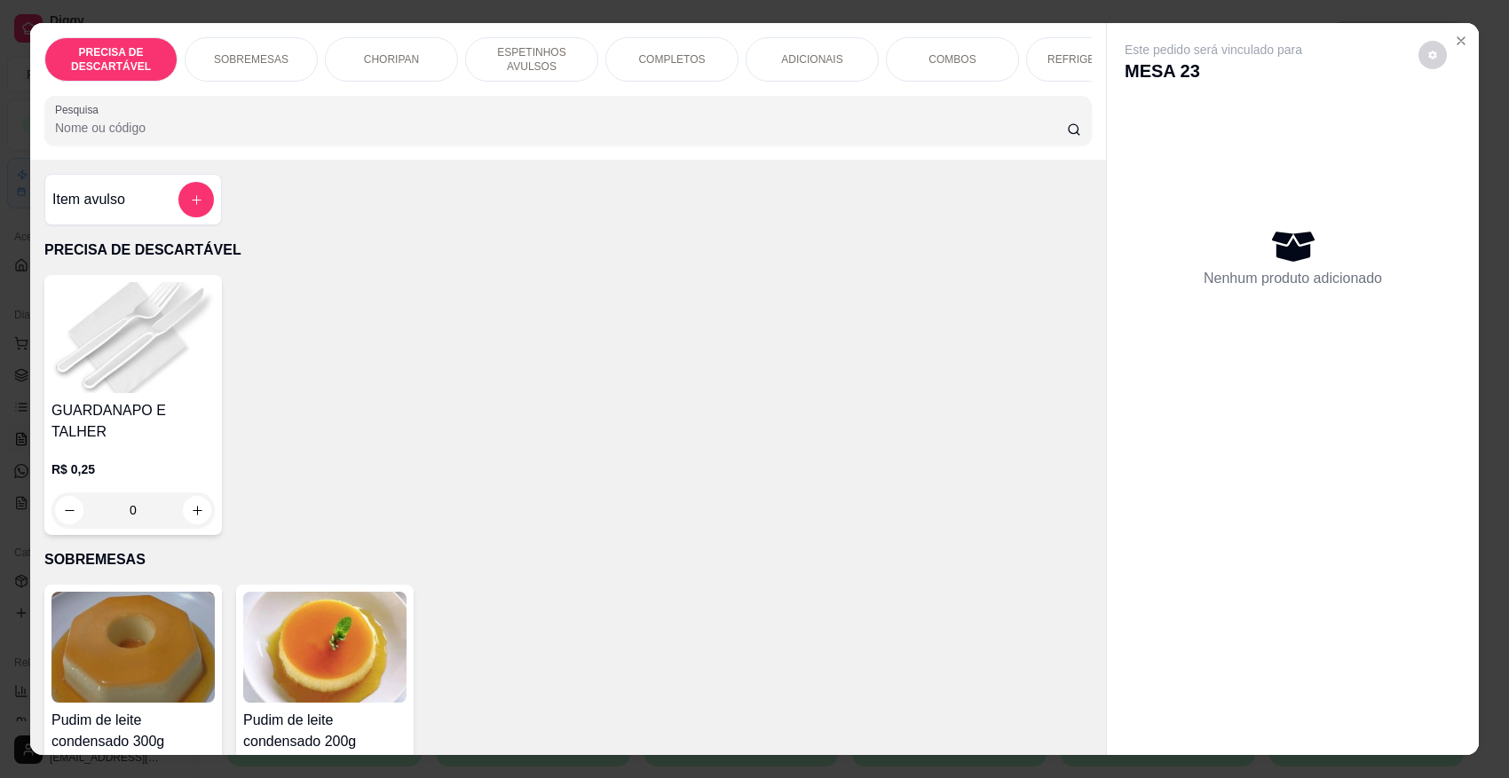
click at [507, 51] on p "ESPETINHOS AVULSOS" at bounding box center [531, 59] width 103 height 28
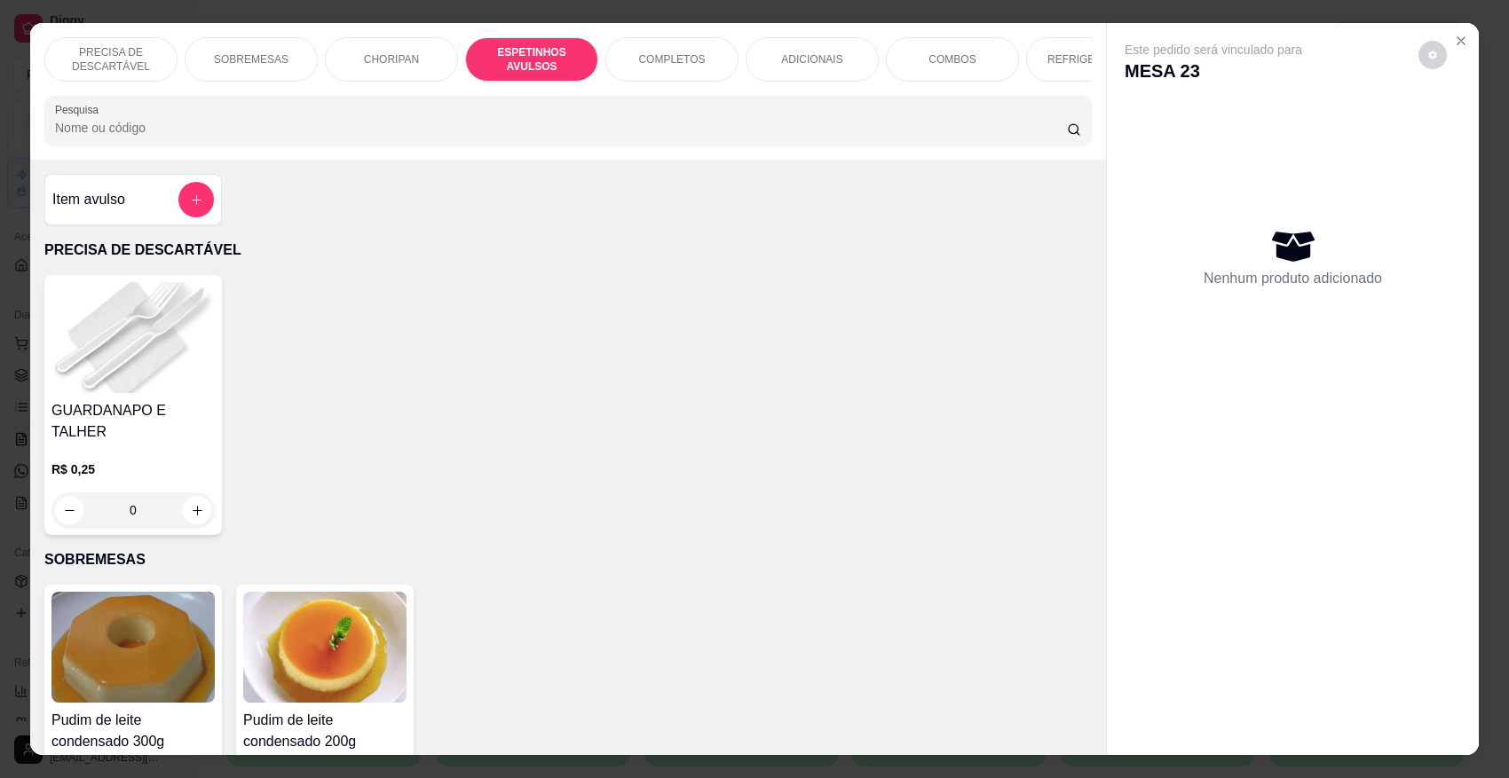
scroll to position [33, 0]
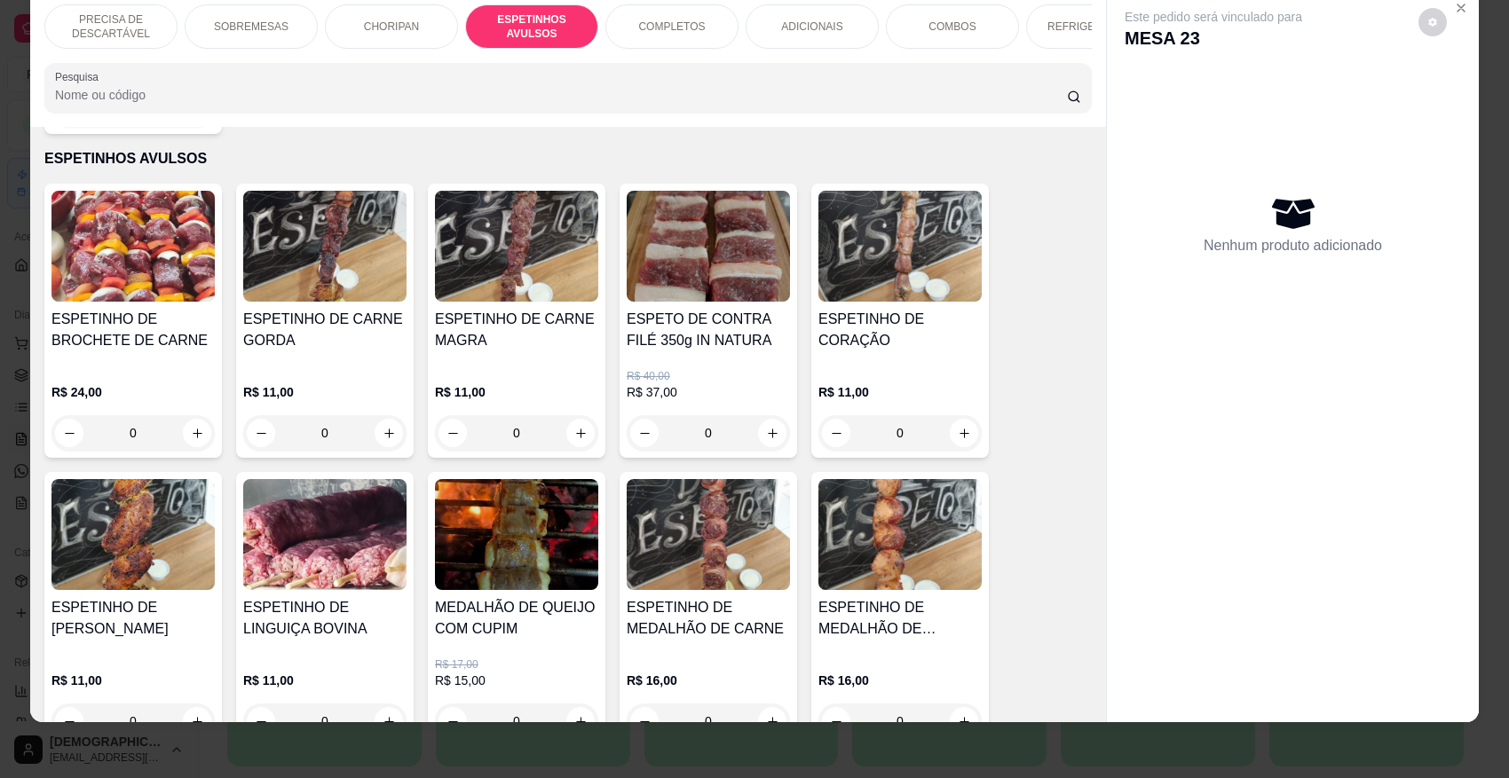
click at [312, 285] on img at bounding box center [324, 246] width 163 height 111
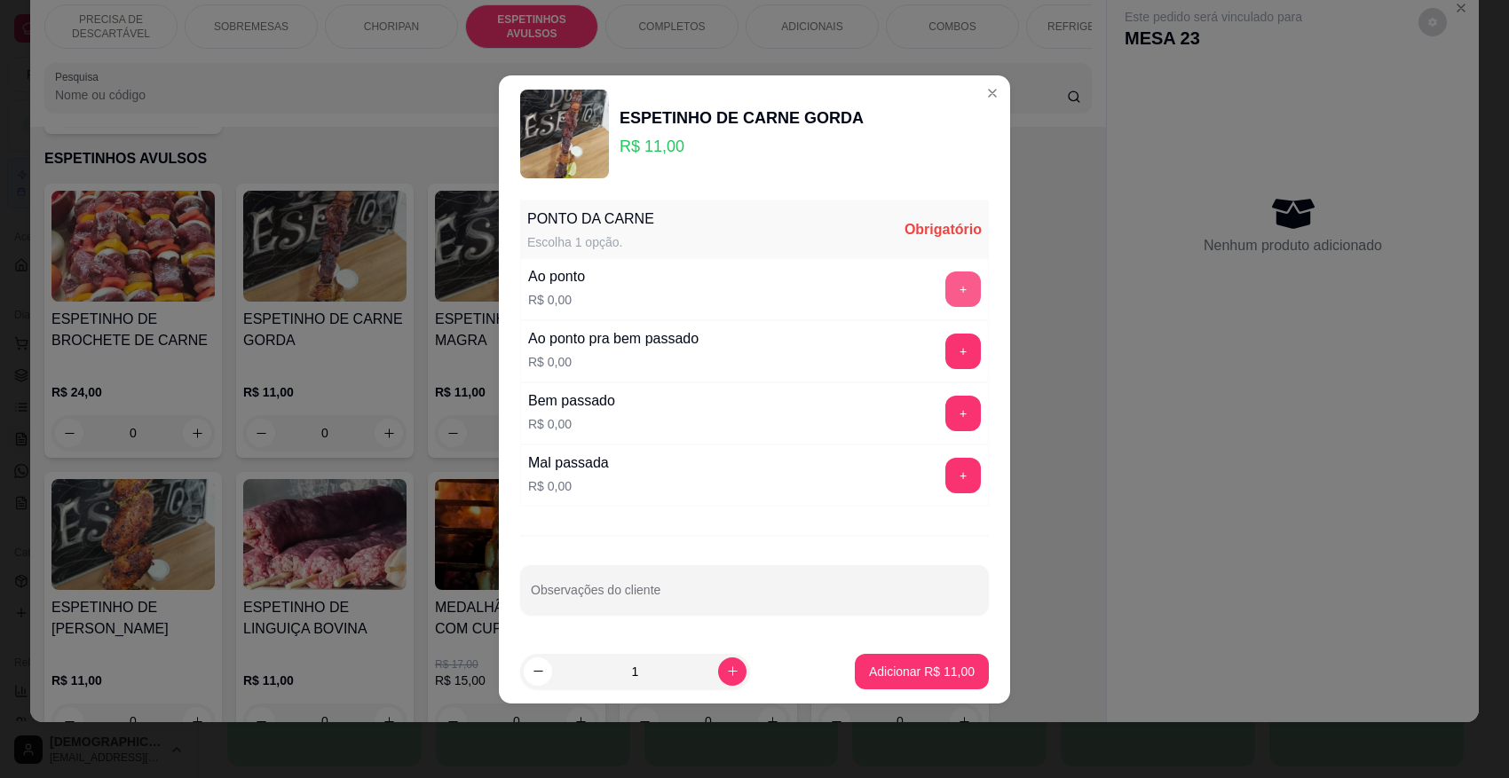
click at [945, 304] on button "+" at bounding box center [963, 290] width 36 height 36
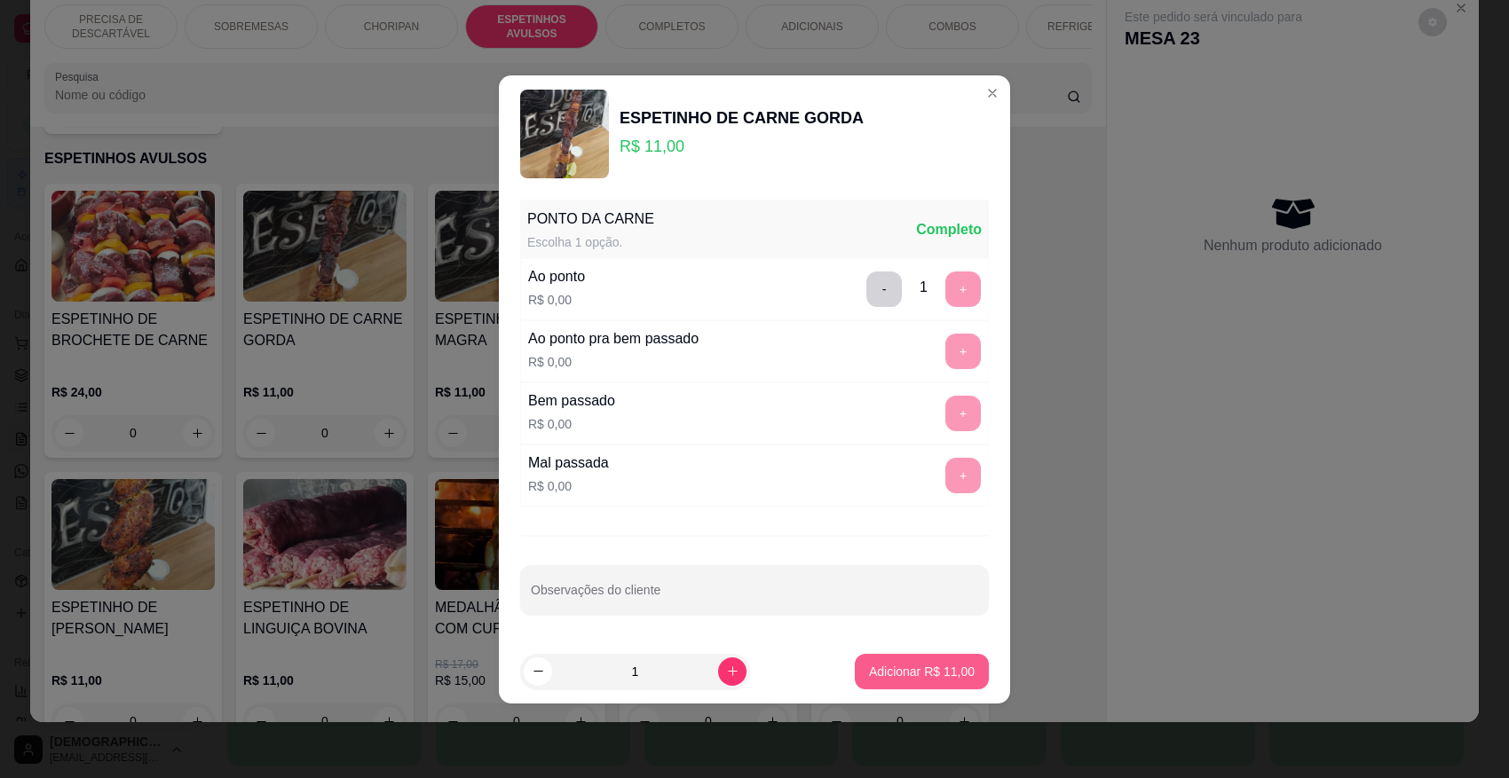
click at [954, 667] on p "Adicionar R$ 11,00" at bounding box center [922, 672] width 106 height 18
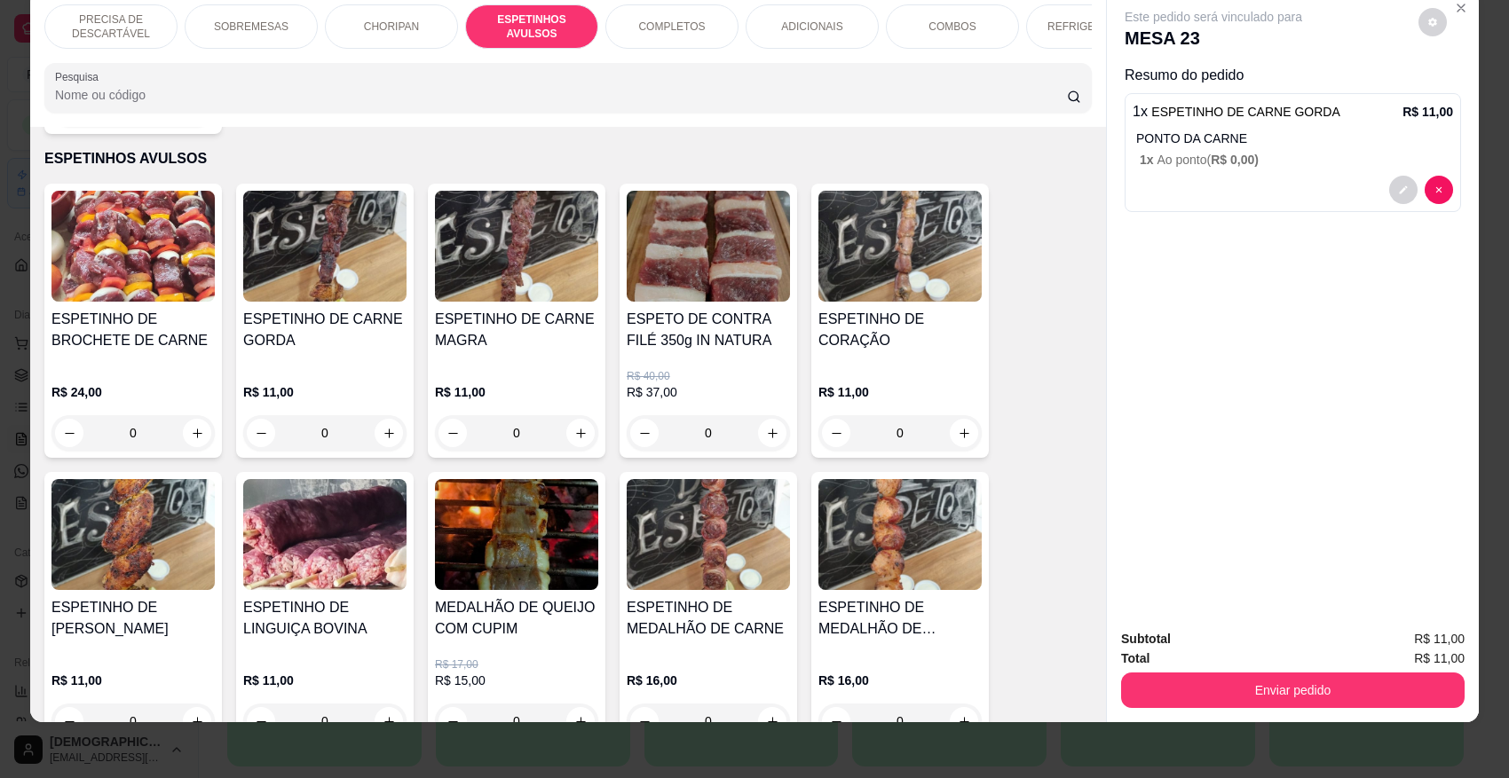
click at [1031, 28] on div "REFRIGERANTES" at bounding box center [1092, 26] width 133 height 44
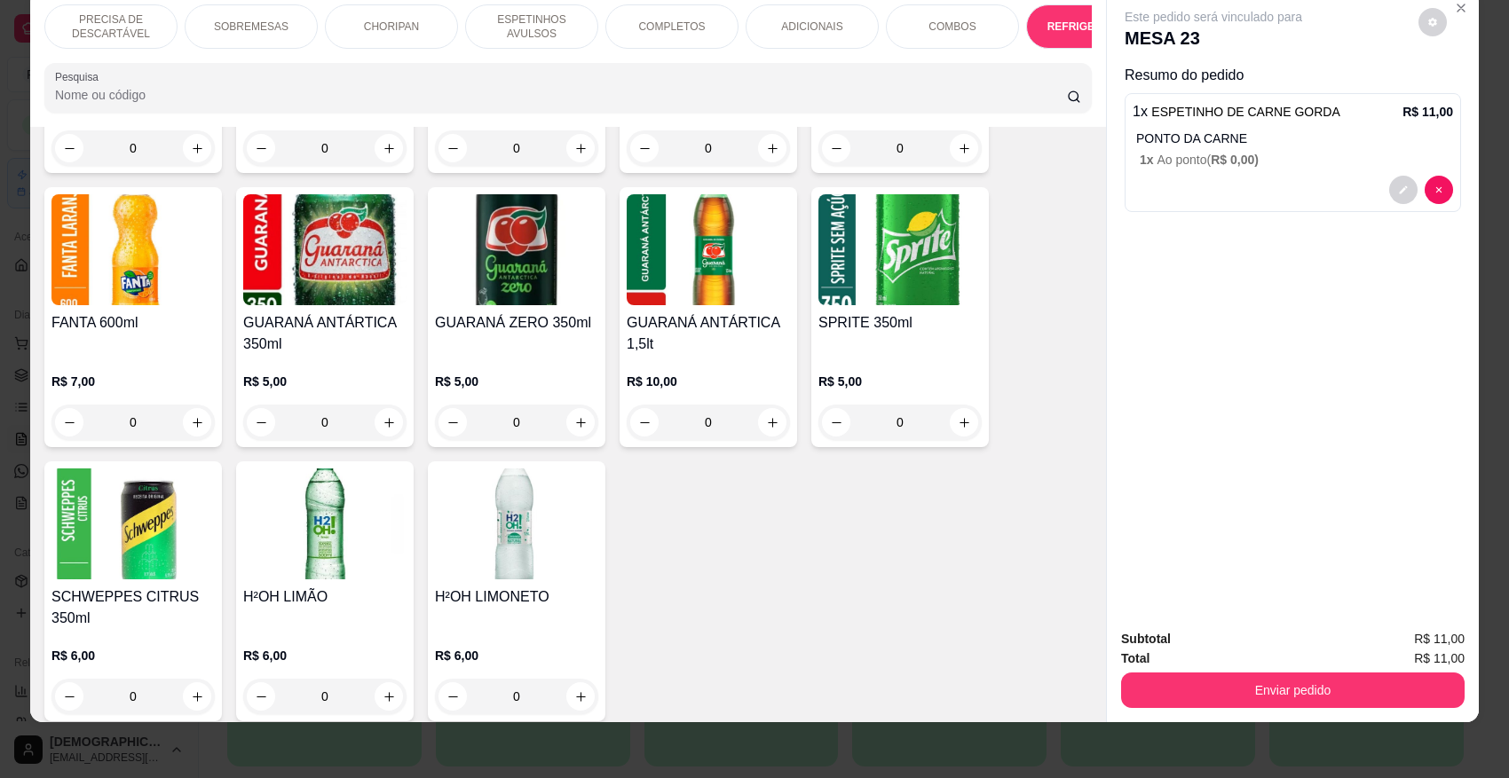
scroll to position [4456, 0]
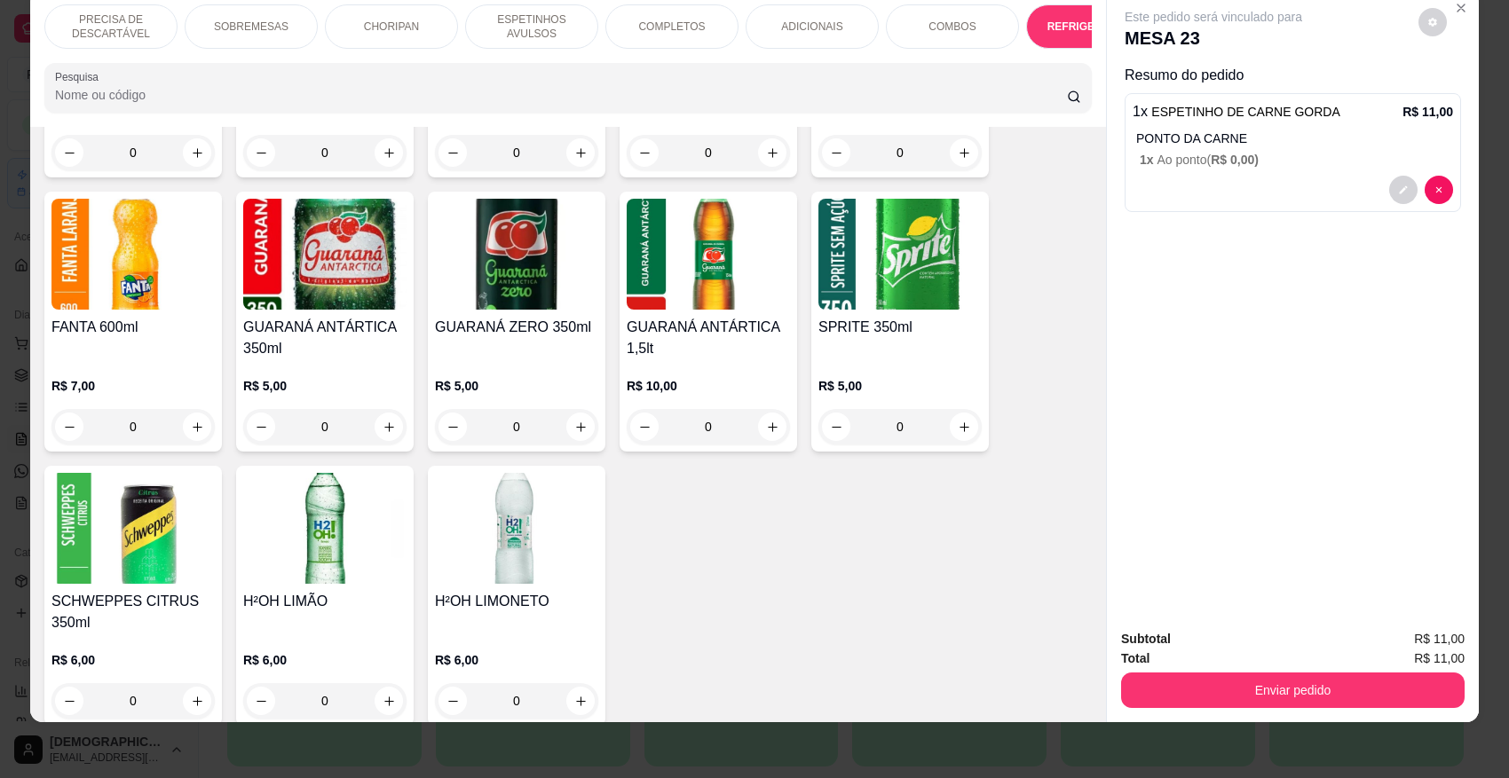
click at [544, 28] on p "ESPETINHOS AVULSOS" at bounding box center [531, 26] width 103 height 28
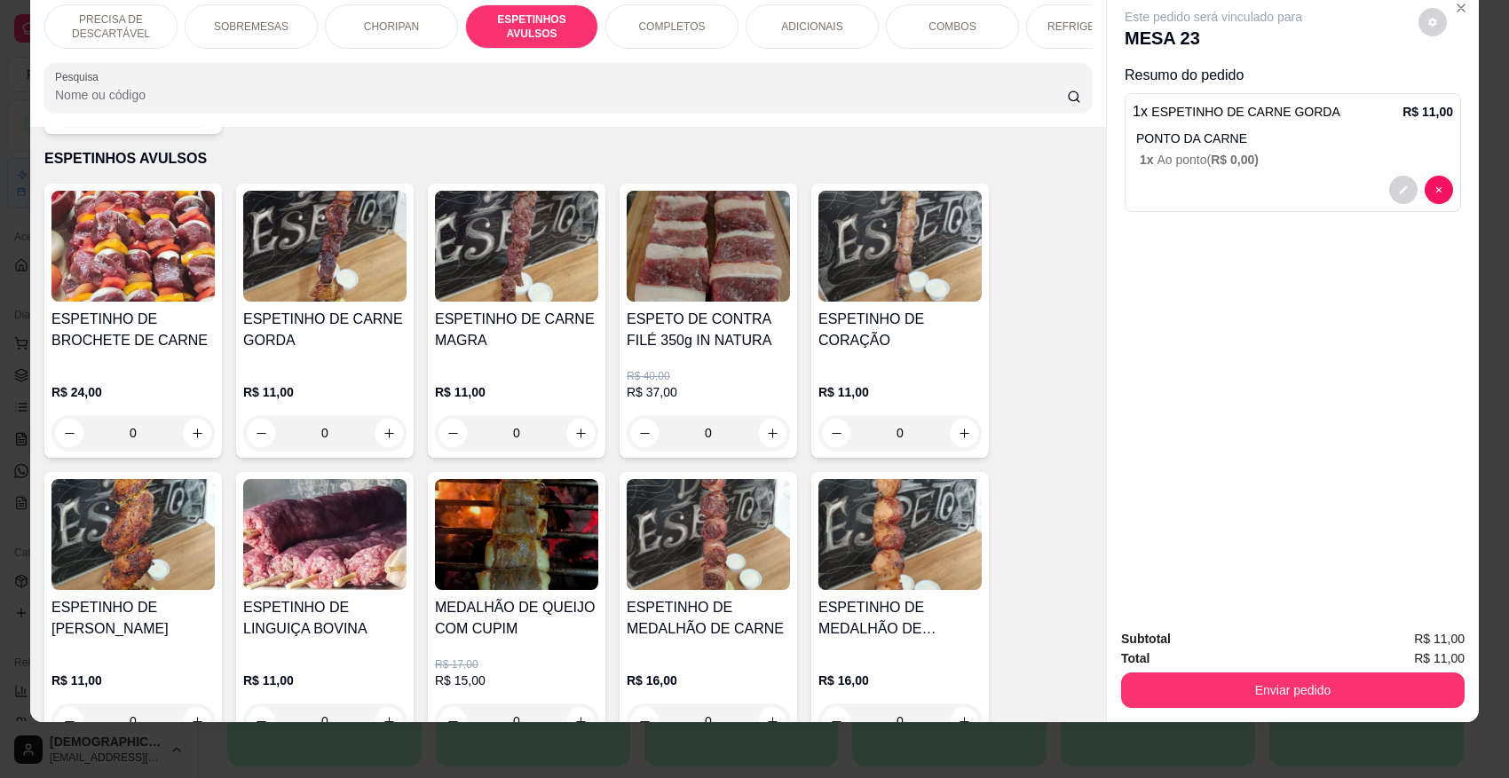
click at [557, 383] on p "R$ 11,00" at bounding box center [516, 392] width 163 height 18
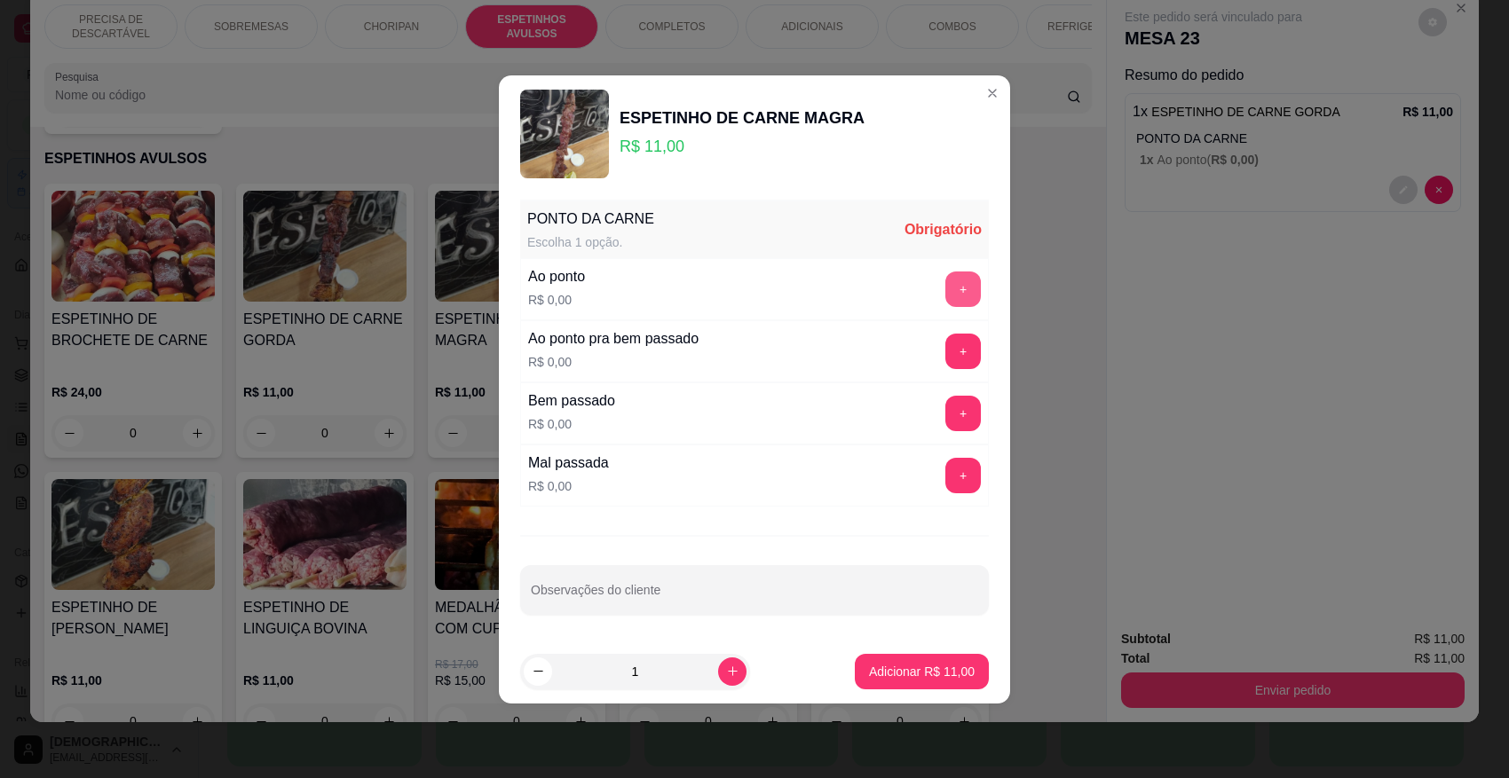
click at [952, 300] on button "+" at bounding box center [963, 290] width 36 height 36
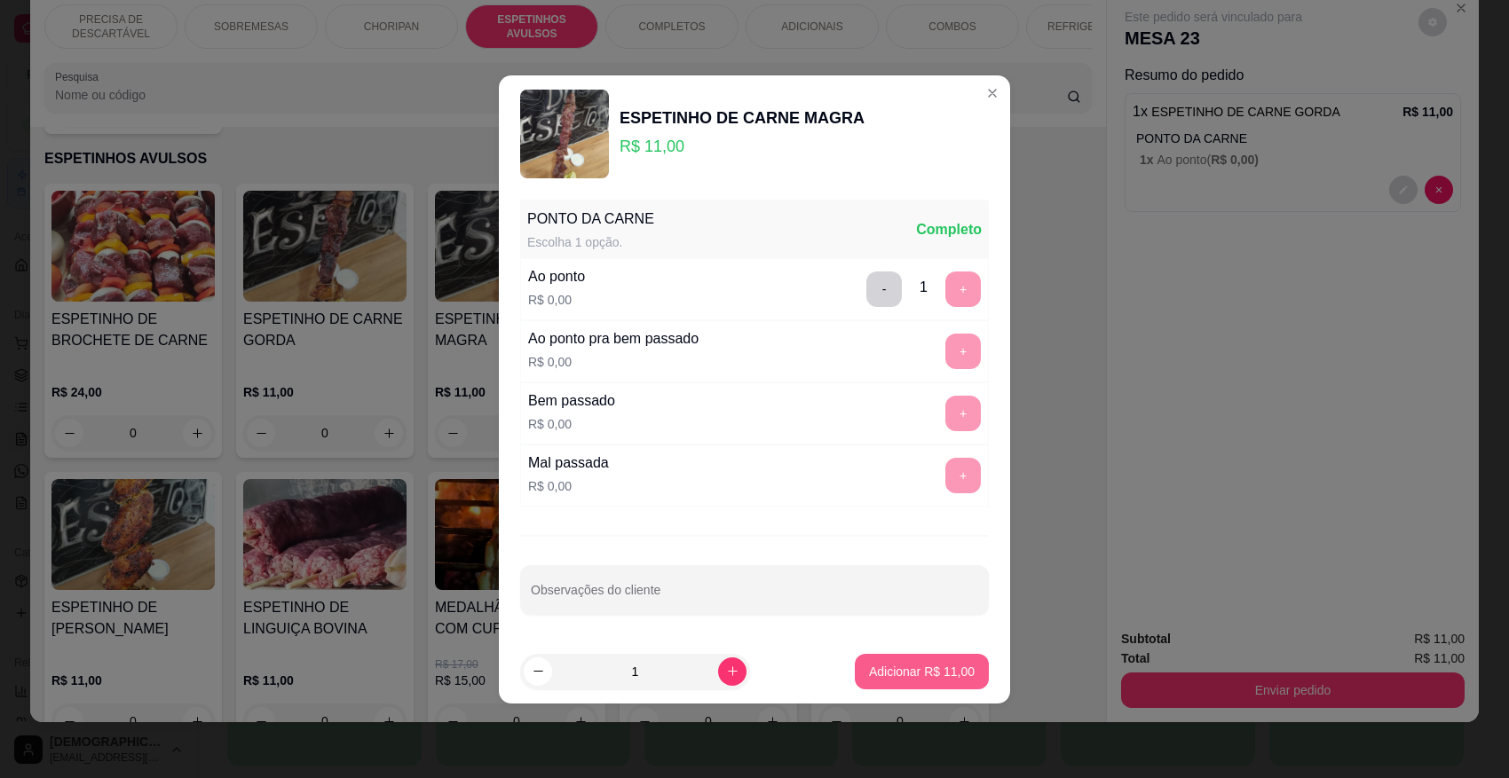
click at [912, 660] on button "Adicionar R$ 11,00" at bounding box center [922, 672] width 134 height 36
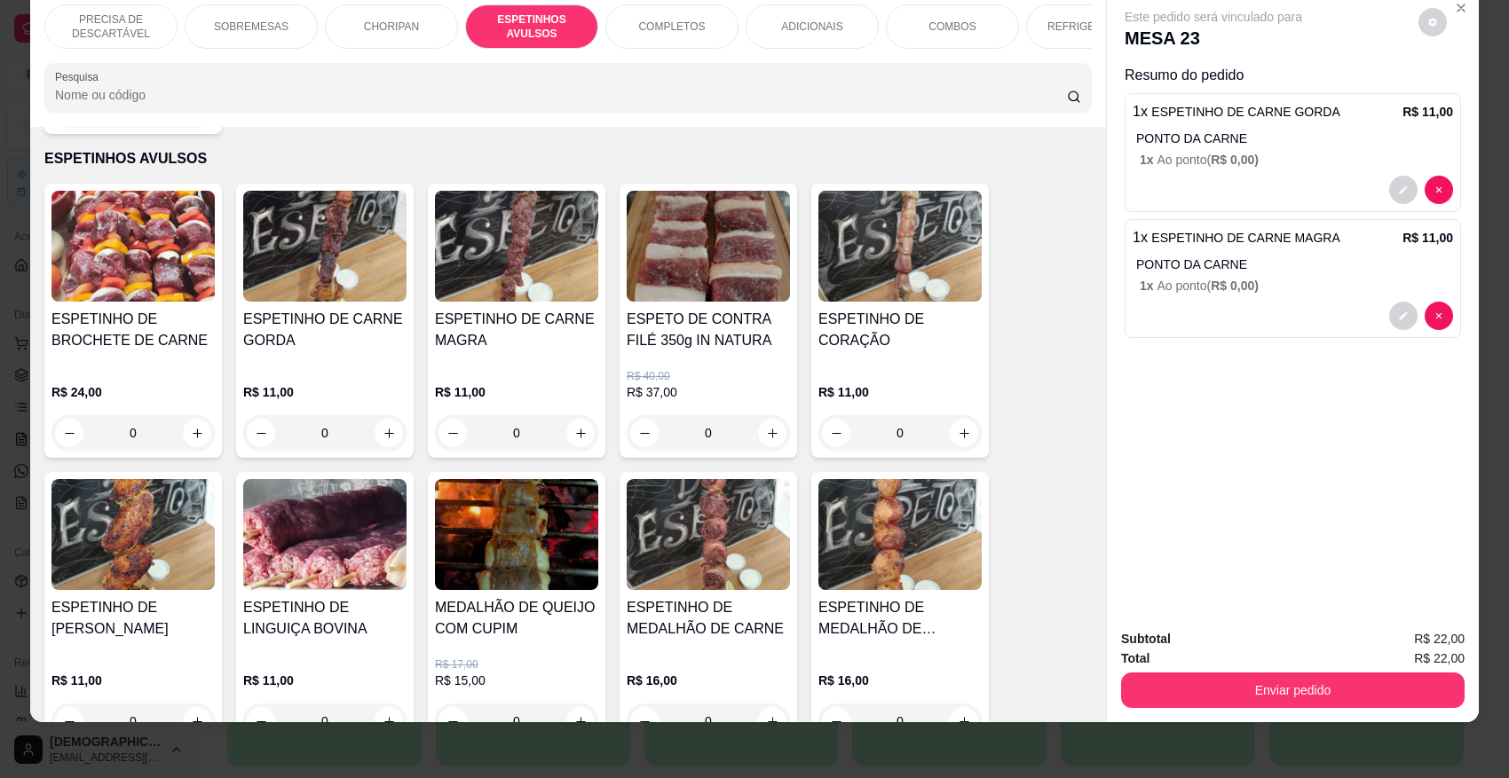
click at [1039, 20] on div "REFRIGERANTES" at bounding box center [1092, 26] width 133 height 44
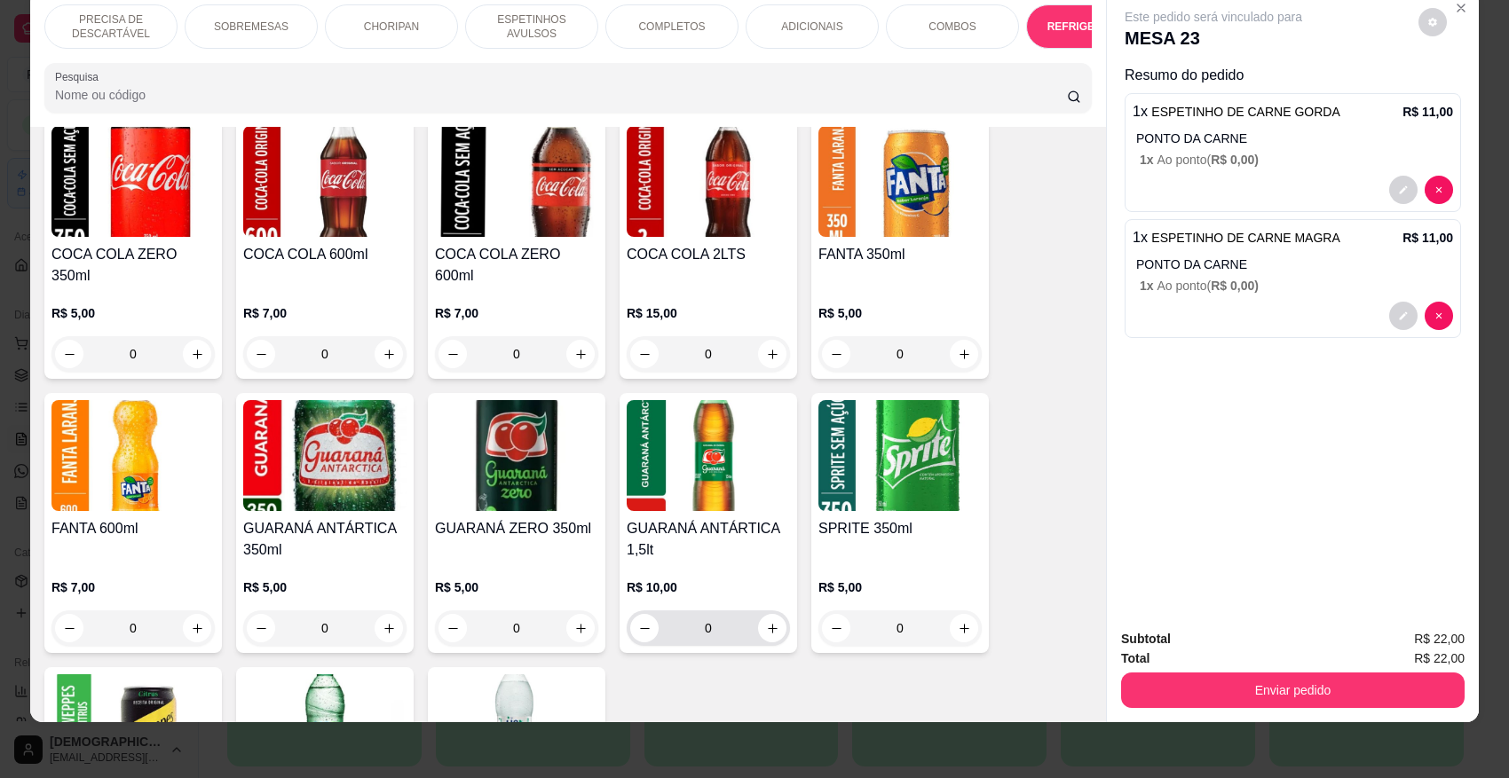
scroll to position [4234, 0]
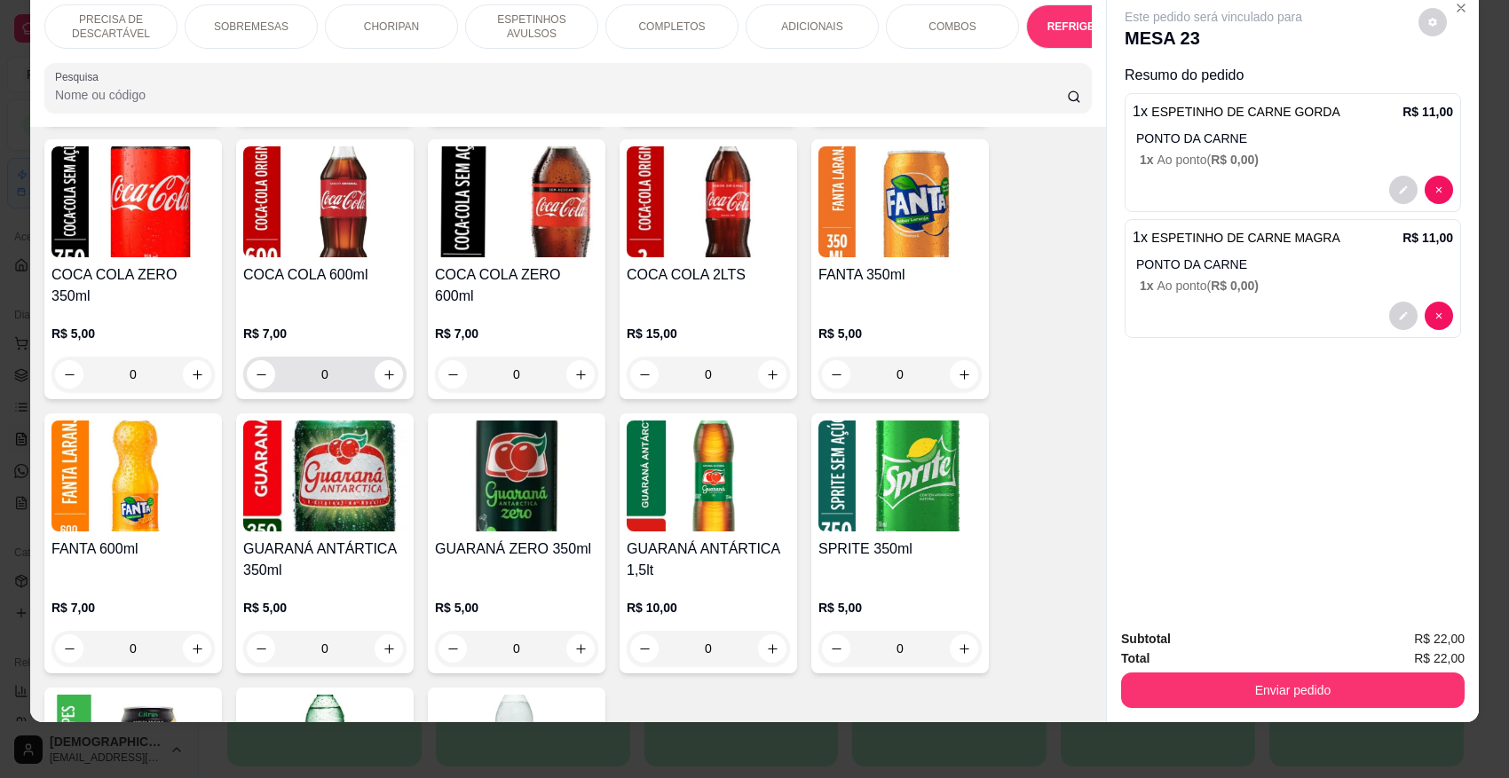
click at [247, 357] on div "0" at bounding box center [325, 375] width 156 height 36
click at [255, 368] on icon "decrease-product-quantity" at bounding box center [261, 374] width 13 height 13
click at [375, 361] on button "increase-product-quantity" at bounding box center [389, 375] width 28 height 28
type input "1"
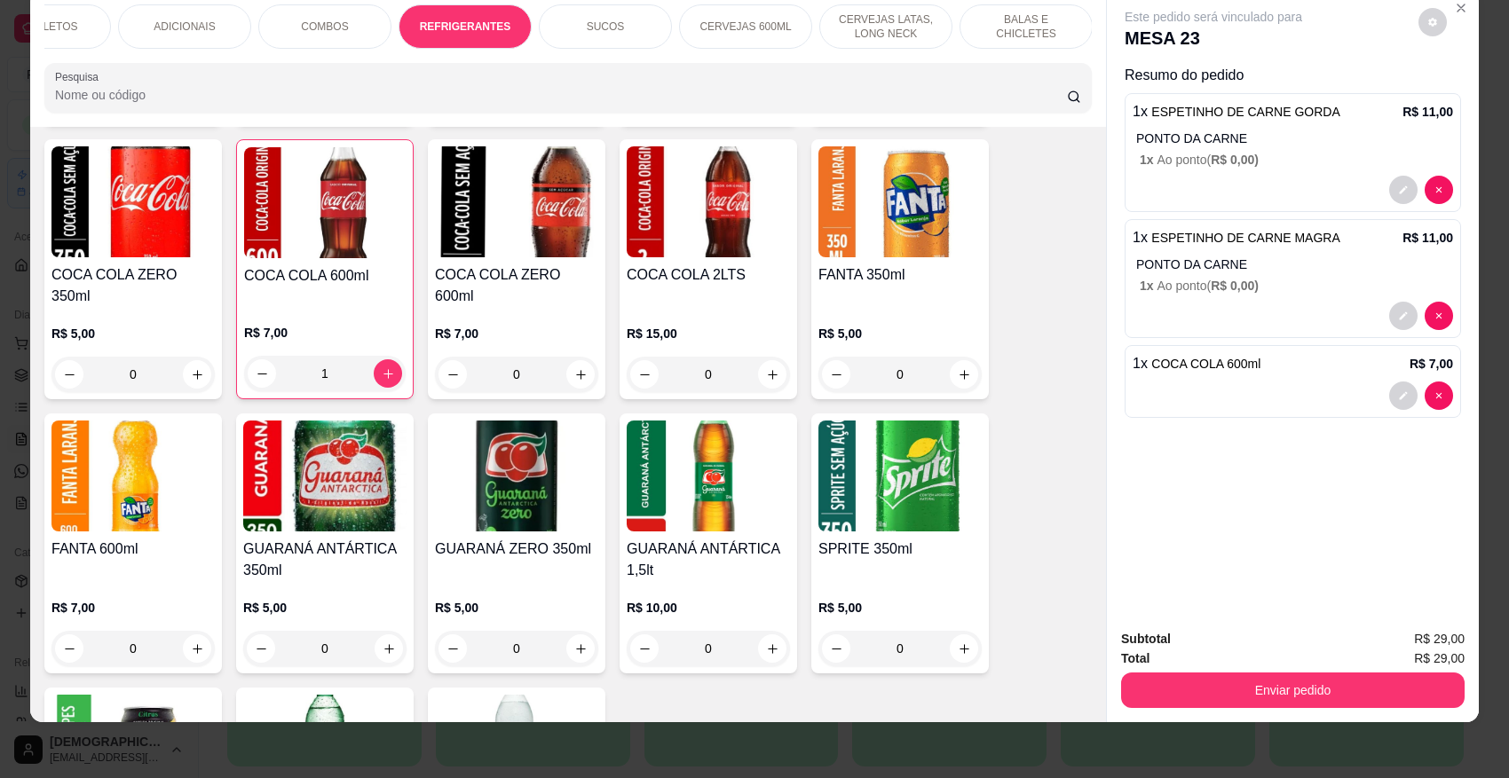
click at [986, 19] on p "BALAS E CHICLETES" at bounding box center [1026, 26] width 103 height 28
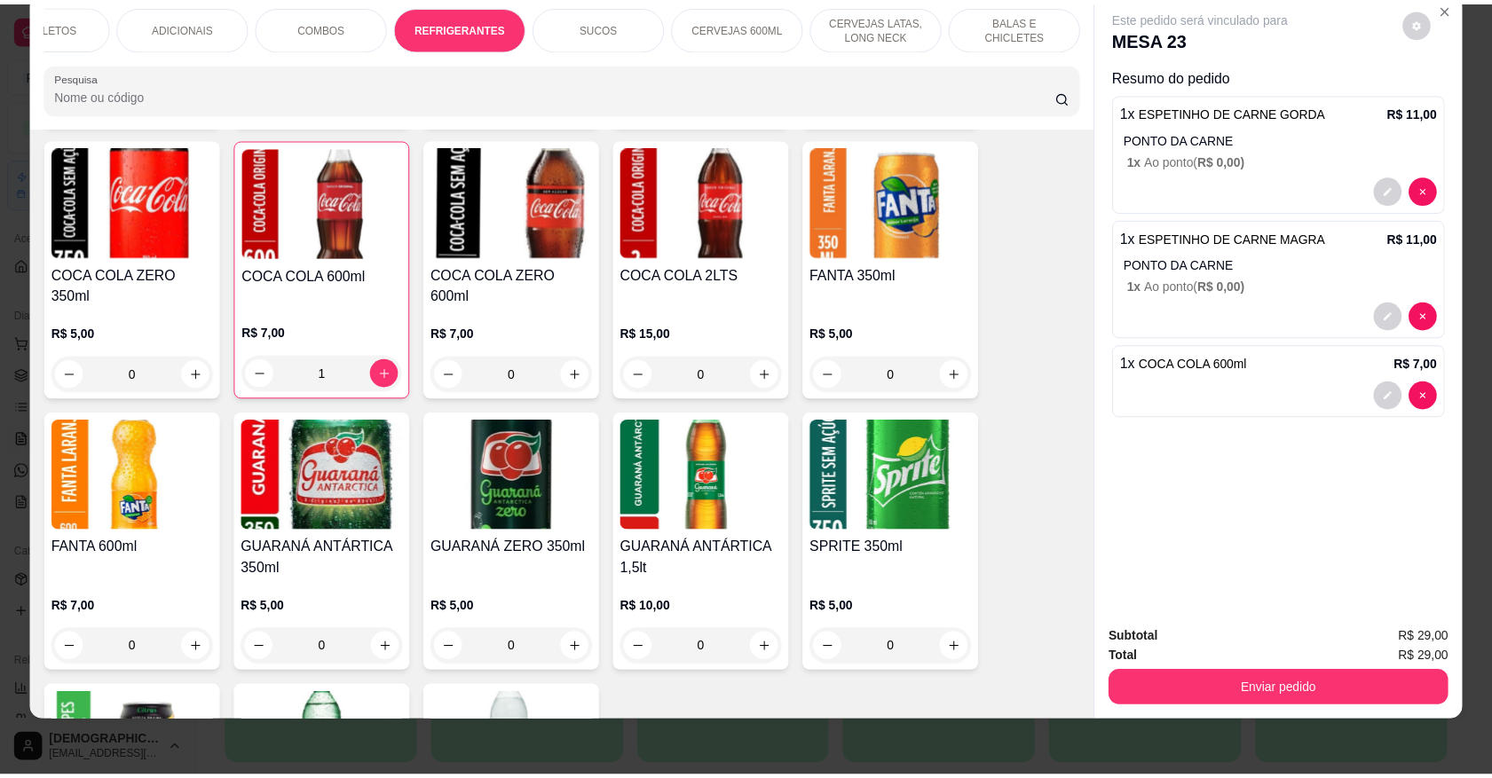
scroll to position [6159, 0]
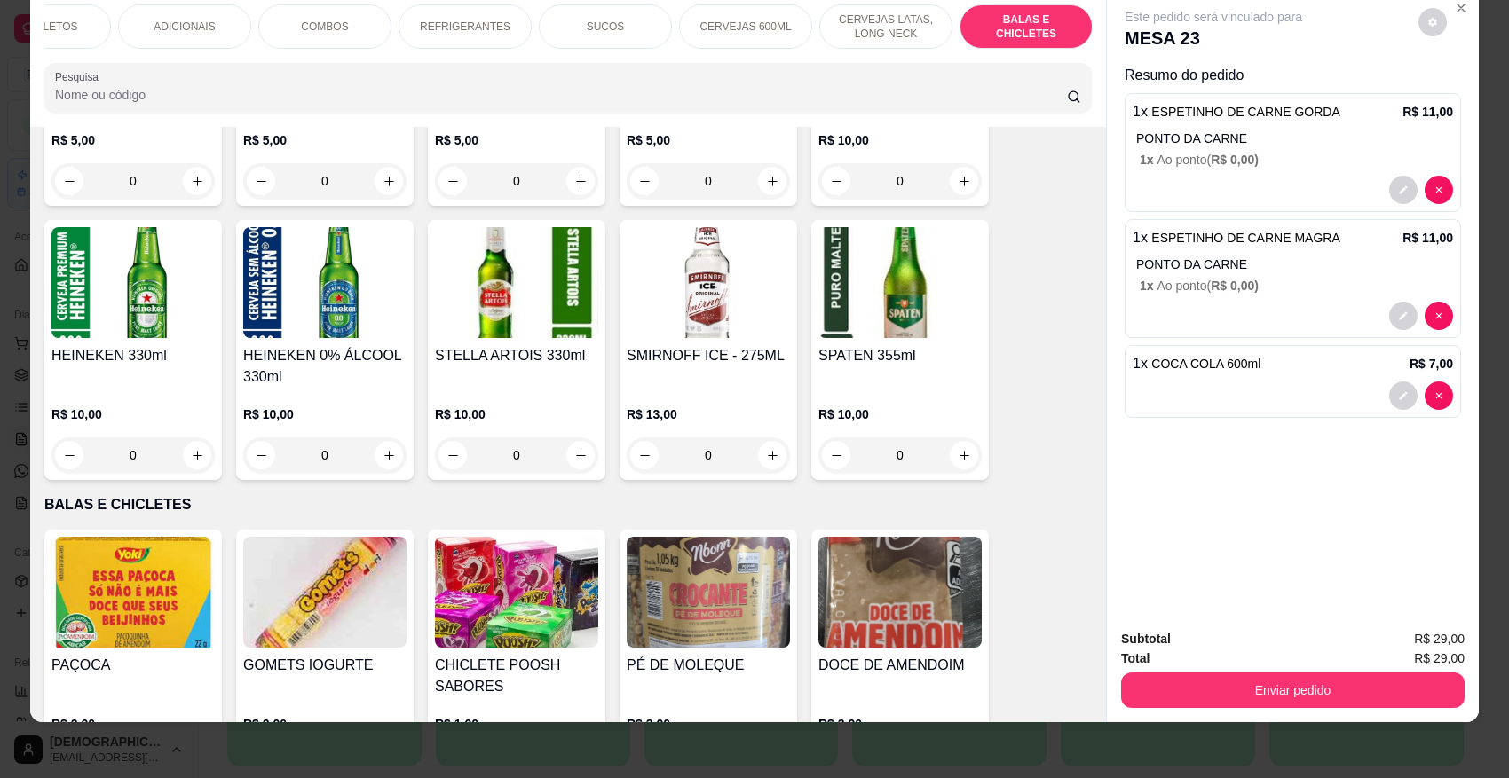
click at [574, 691] on icon "increase-product-quantity" at bounding box center [580, 765] width 13 height 13
type input "1"
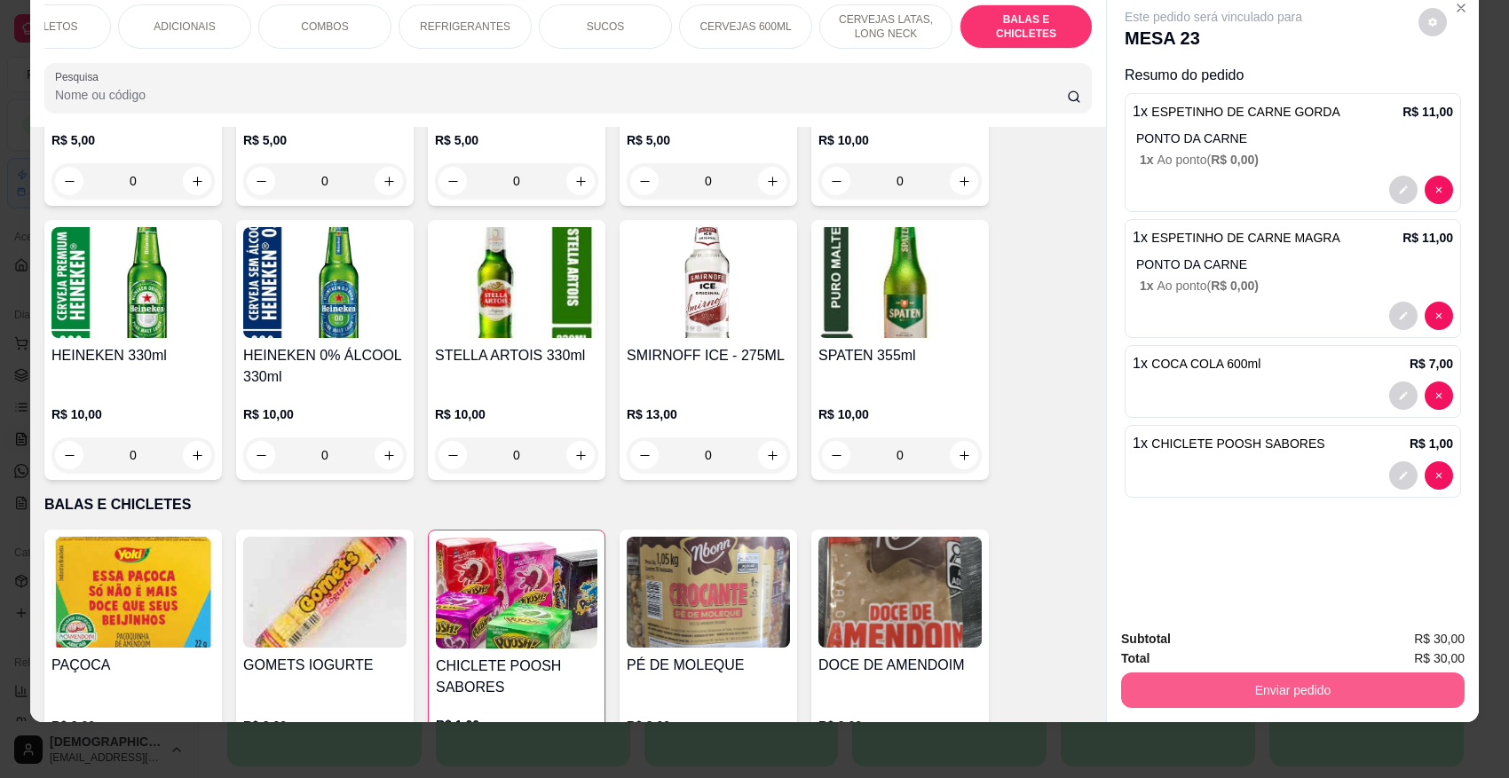
click at [1325, 691] on button "Enviar pedido" at bounding box center [1293, 691] width 344 height 36
click at [1325, 648] on button "Enviar pedido" at bounding box center [1417, 647] width 100 height 34
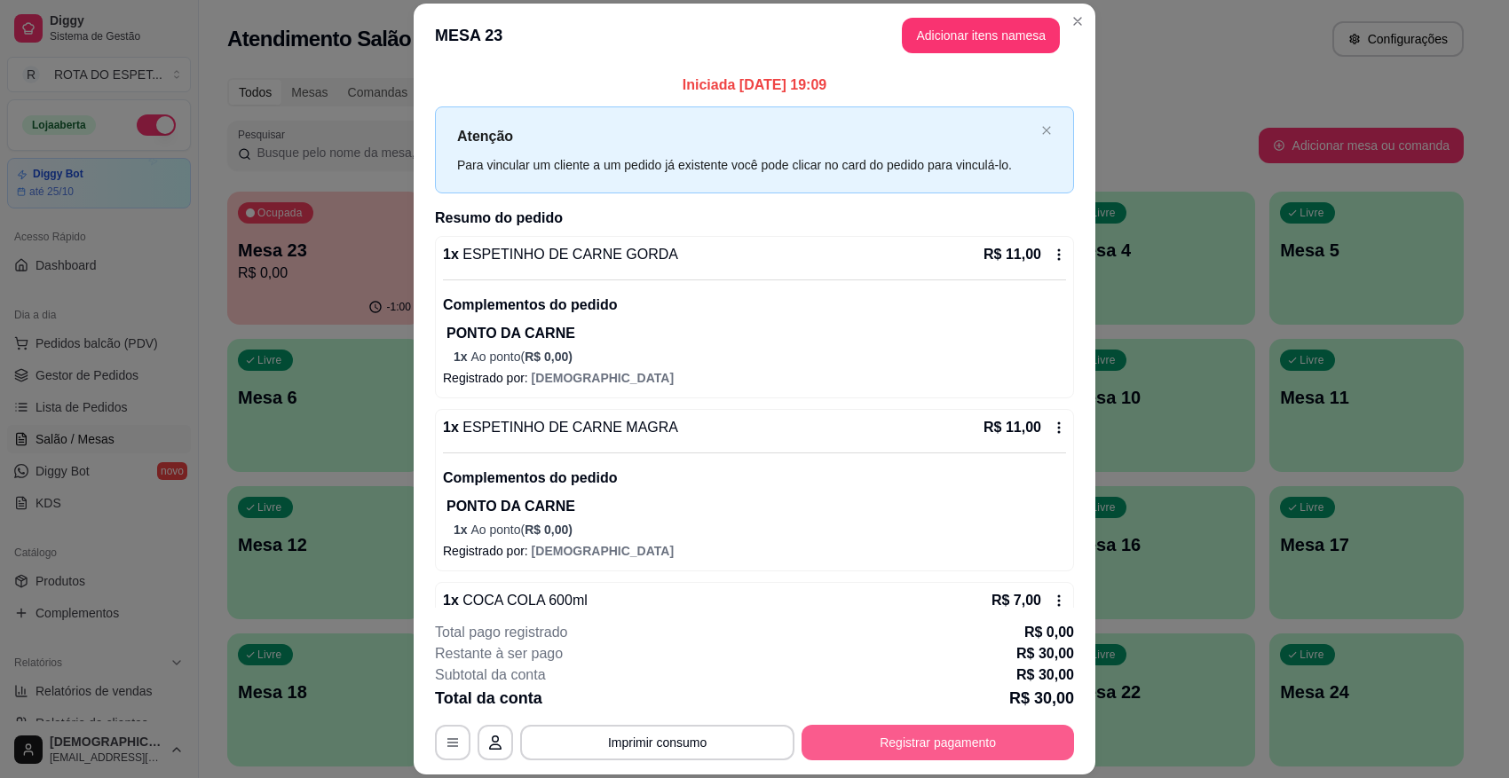
click at [974, 691] on button "Registrar pagamento" at bounding box center [938, 743] width 273 height 36
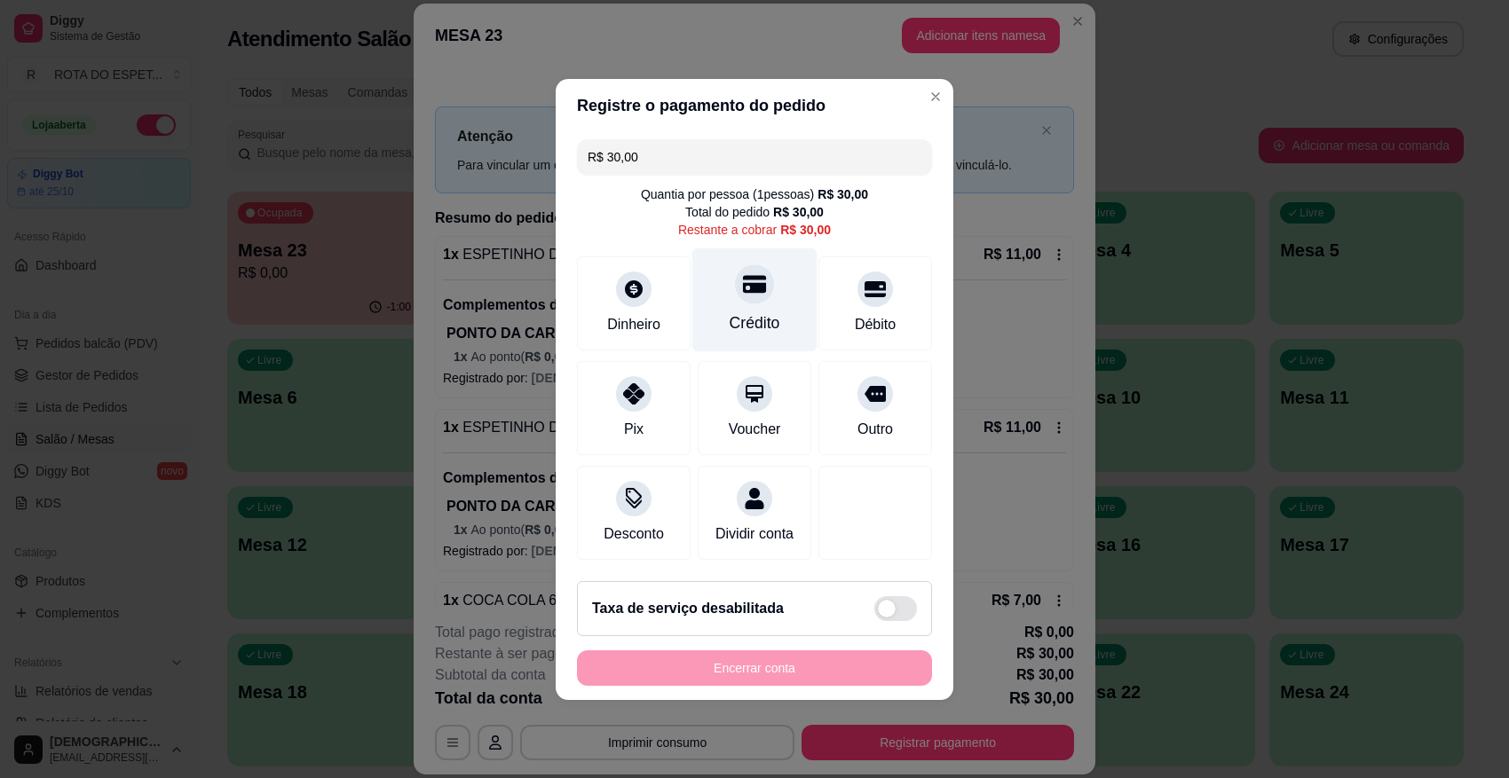
click at [778, 317] on div "Crédito" at bounding box center [754, 300] width 125 height 104
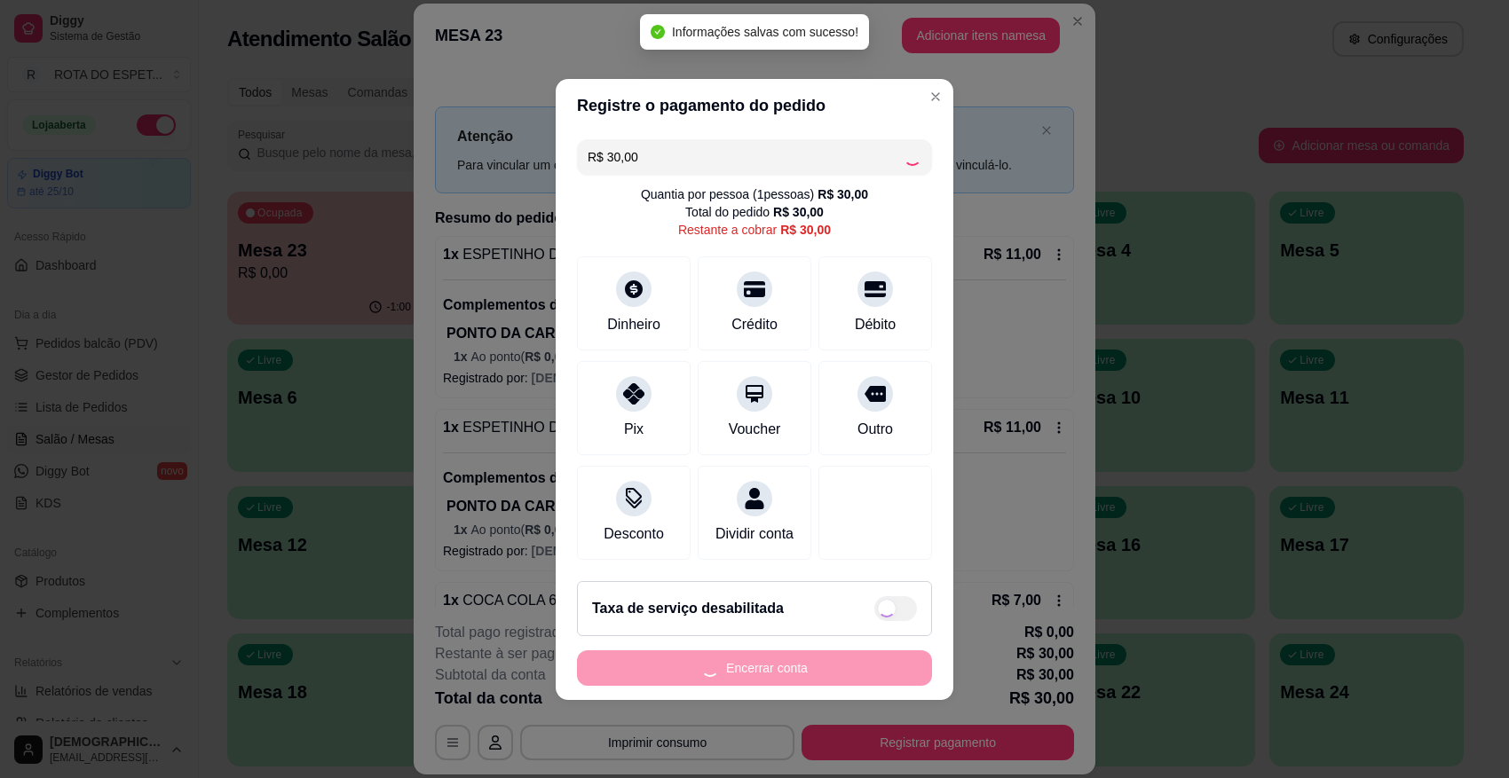
type input "R$ 0,00"
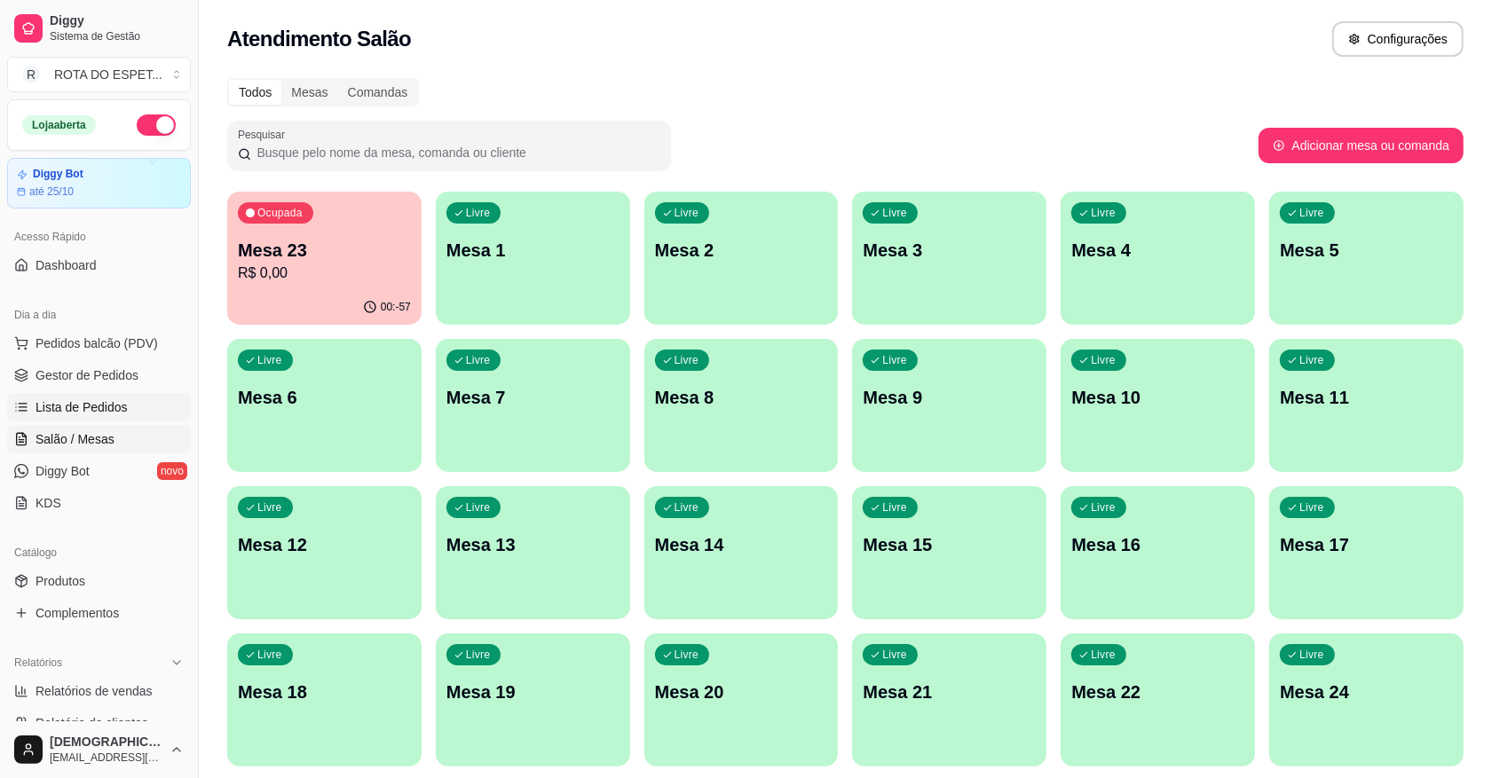
click at [78, 401] on span "Lista de Pedidos" at bounding box center [82, 408] width 92 height 18
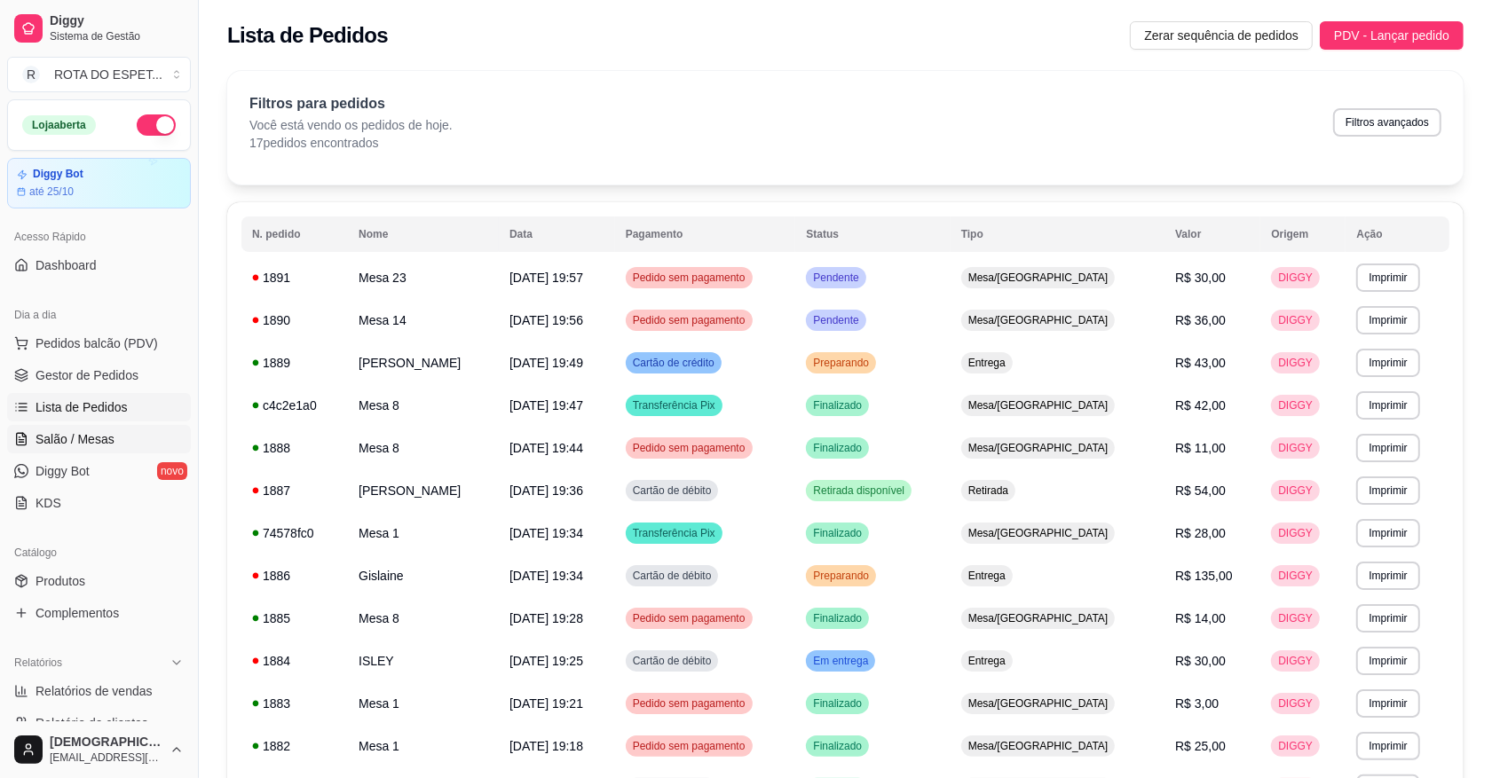
click at [85, 433] on span "Salão / Mesas" at bounding box center [75, 440] width 79 height 18
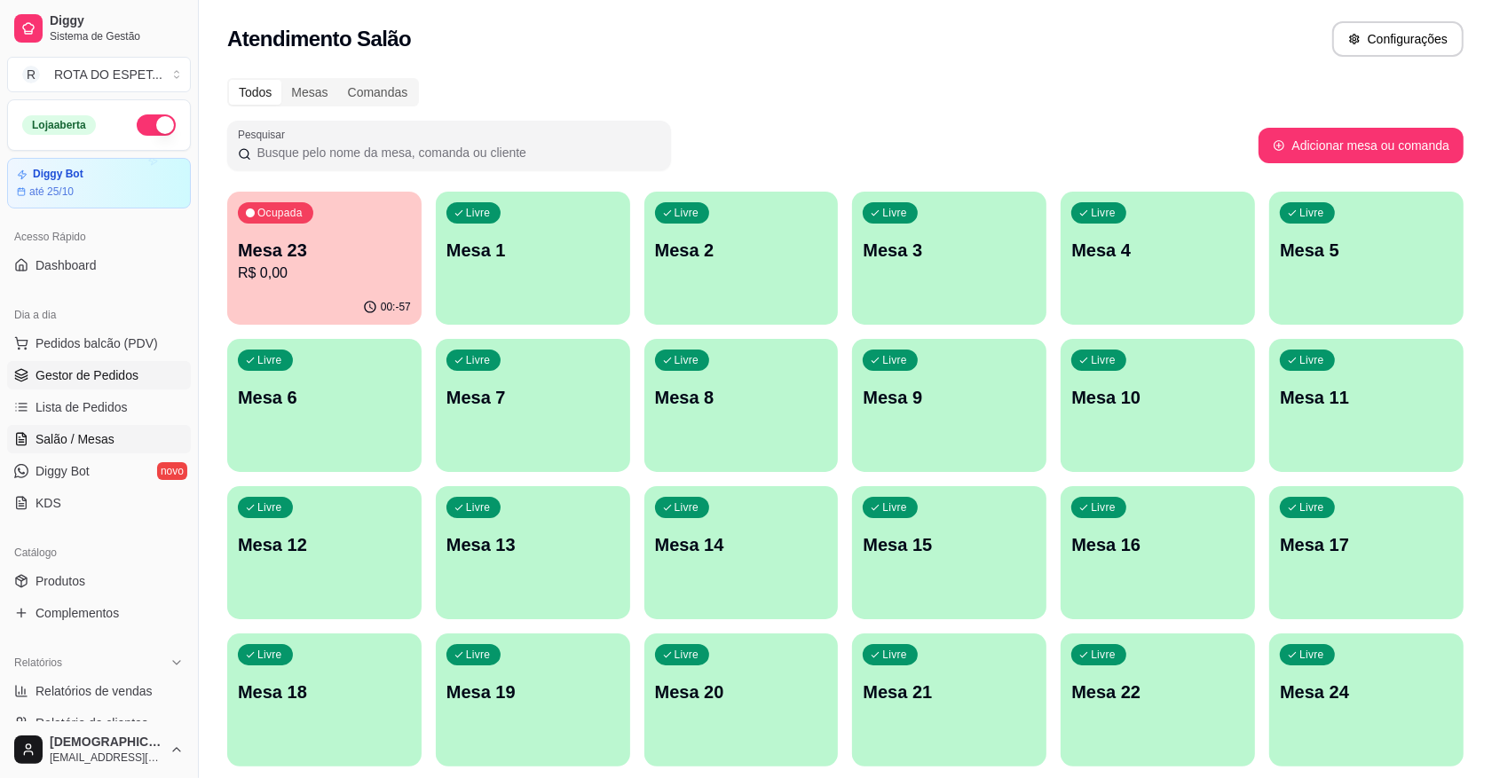
click at [87, 362] on link "Gestor de Pedidos" at bounding box center [99, 375] width 184 height 28
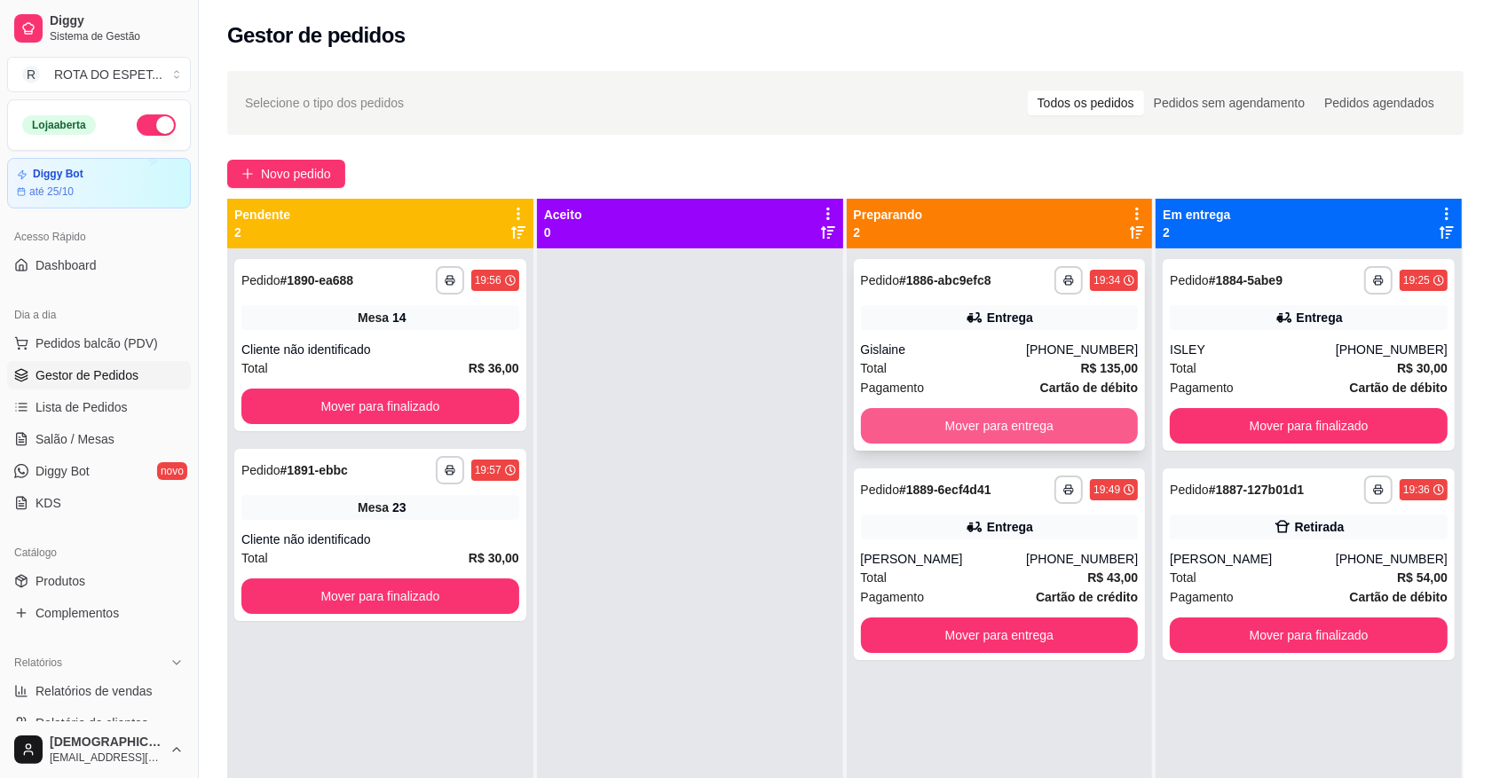
click at [1023, 424] on button "Mover para entrega" at bounding box center [1000, 426] width 278 height 36
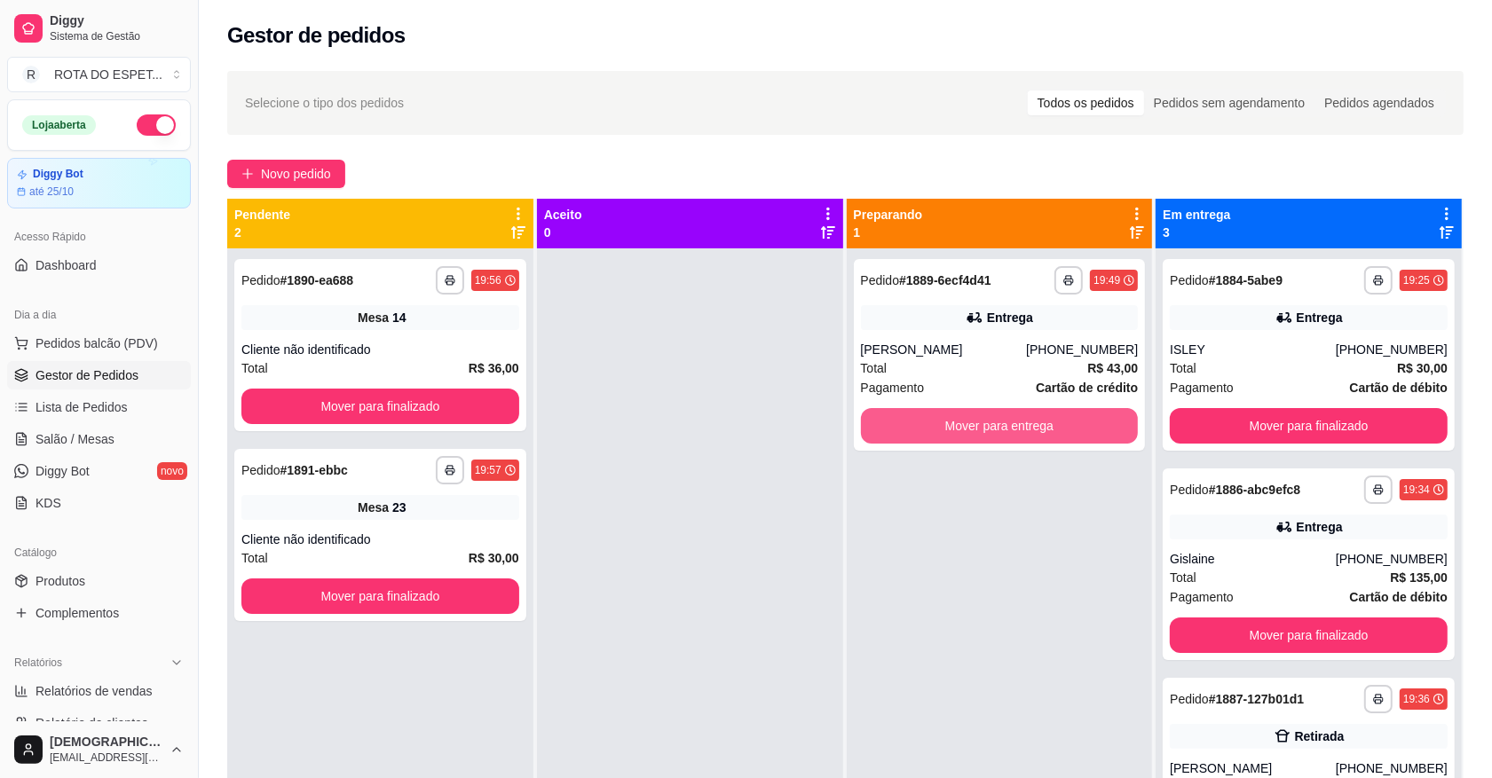
click at [1023, 424] on button "Mover para entrega" at bounding box center [1000, 426] width 278 height 36
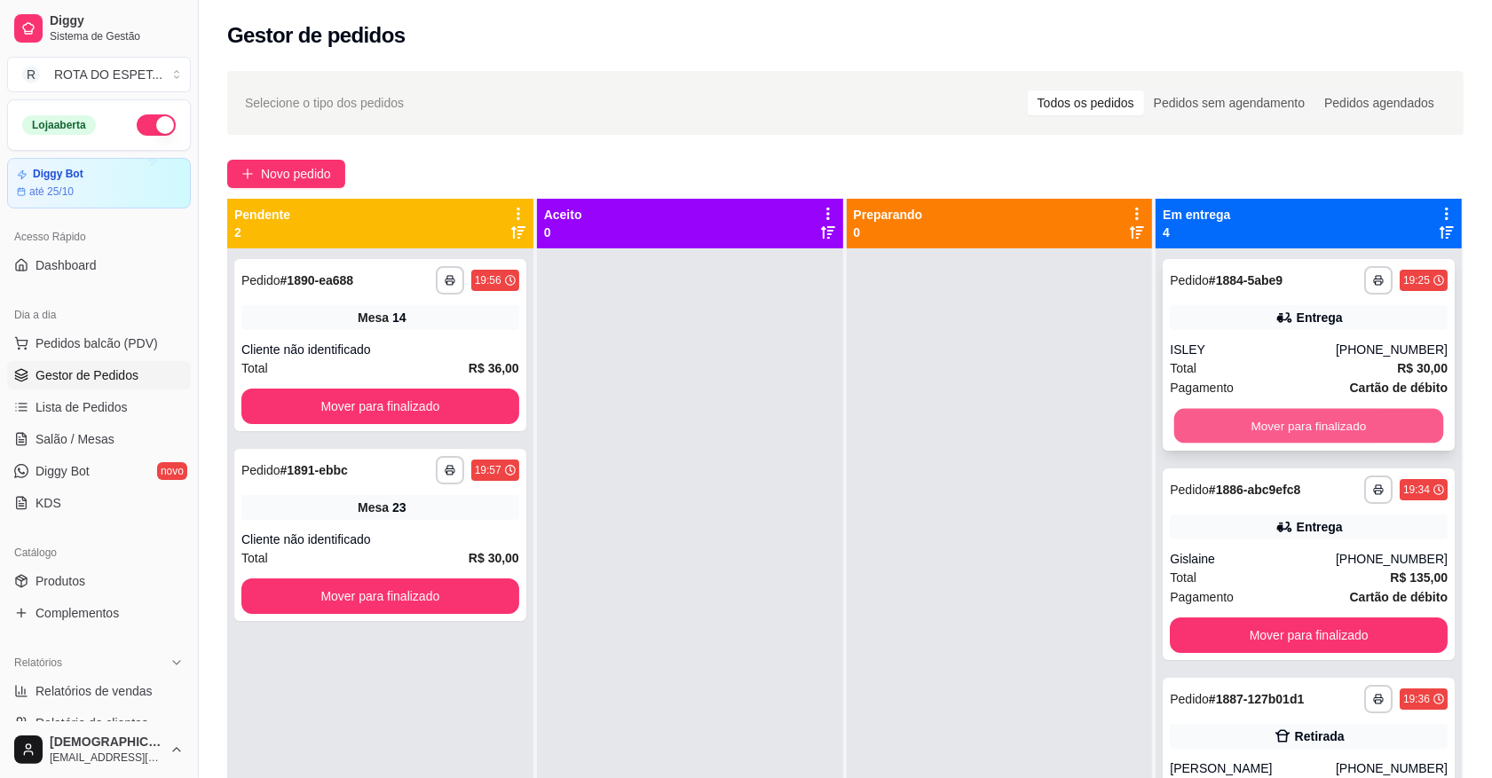
click at [1207, 424] on button "Mover para finalizado" at bounding box center [1308, 426] width 269 height 35
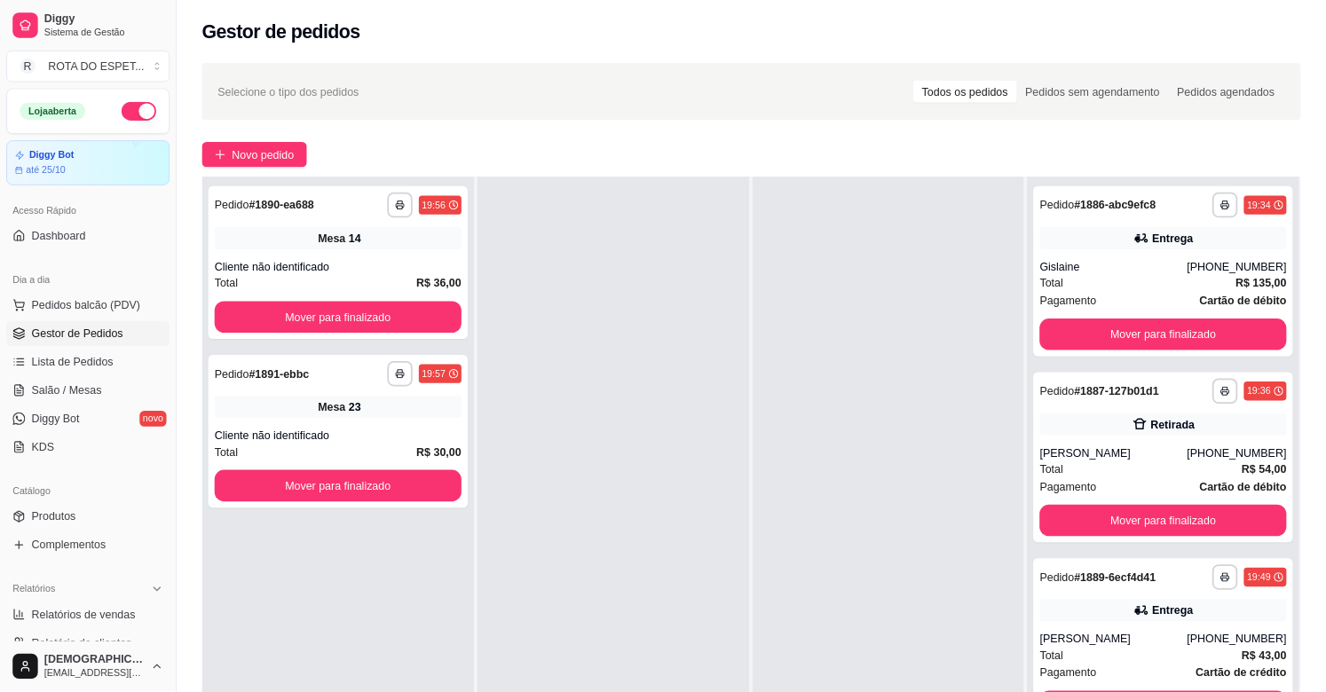
scroll to position [222, 0]
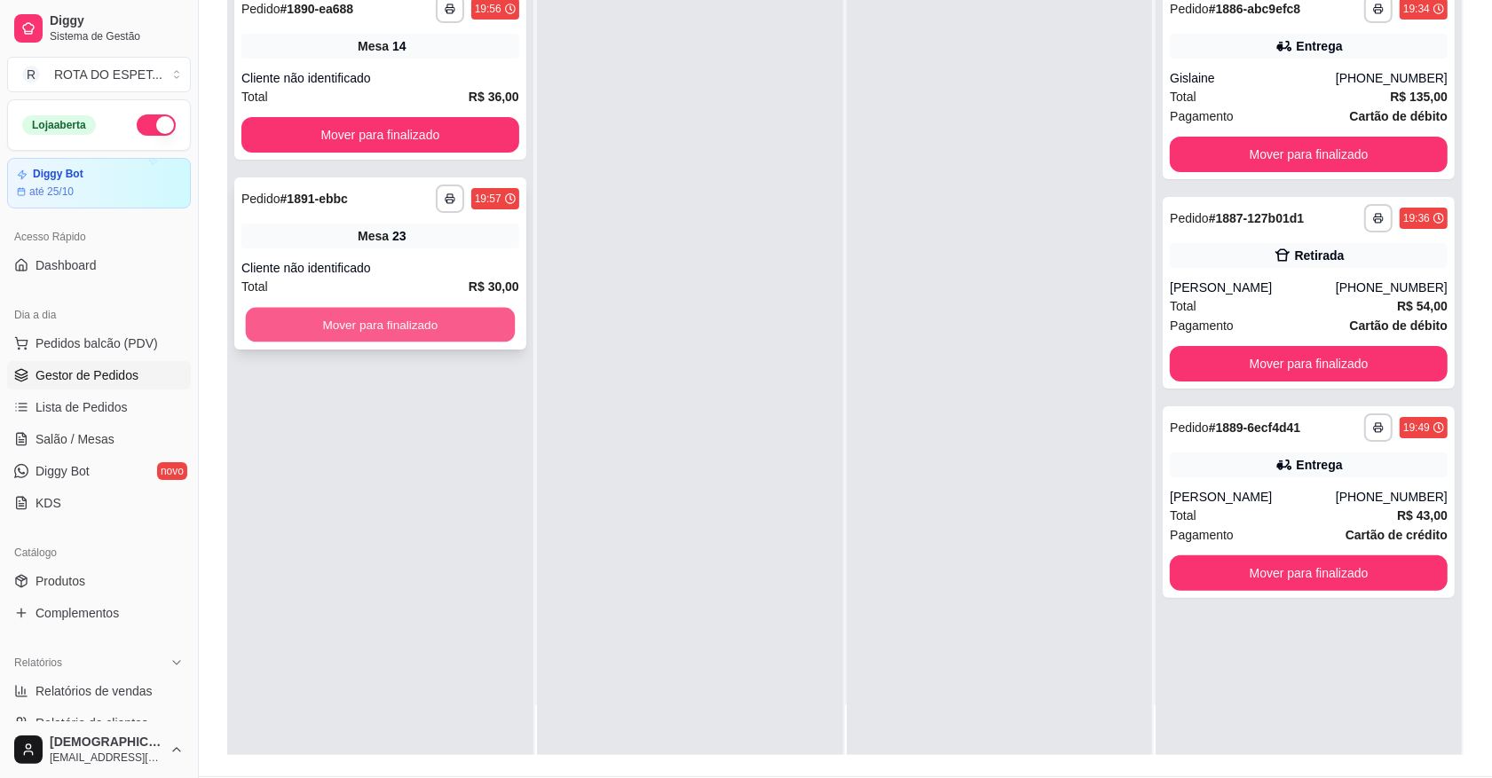
click at [454, 337] on button "Mover para finalizado" at bounding box center [380, 325] width 269 height 35
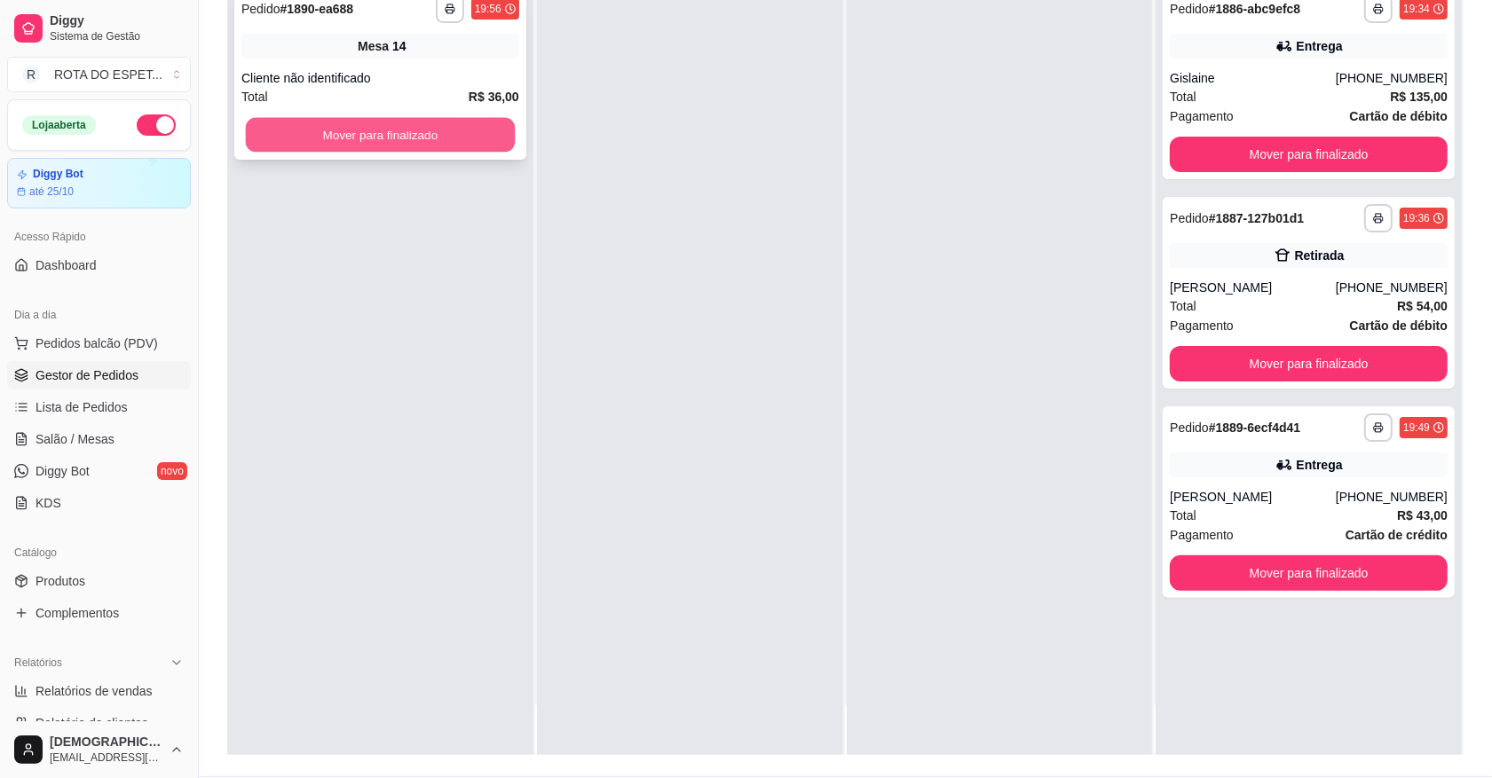
click at [392, 138] on button "Mover para finalizado" at bounding box center [380, 135] width 269 height 35
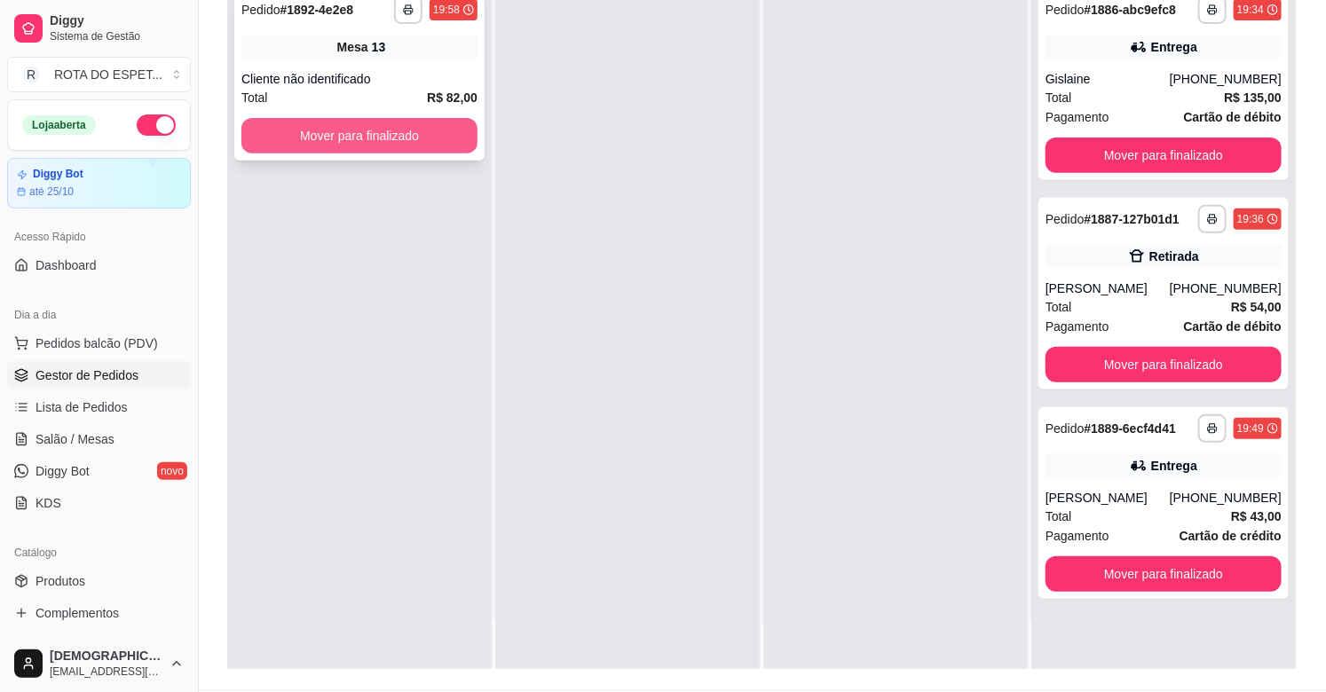
scroll to position [0, 0]
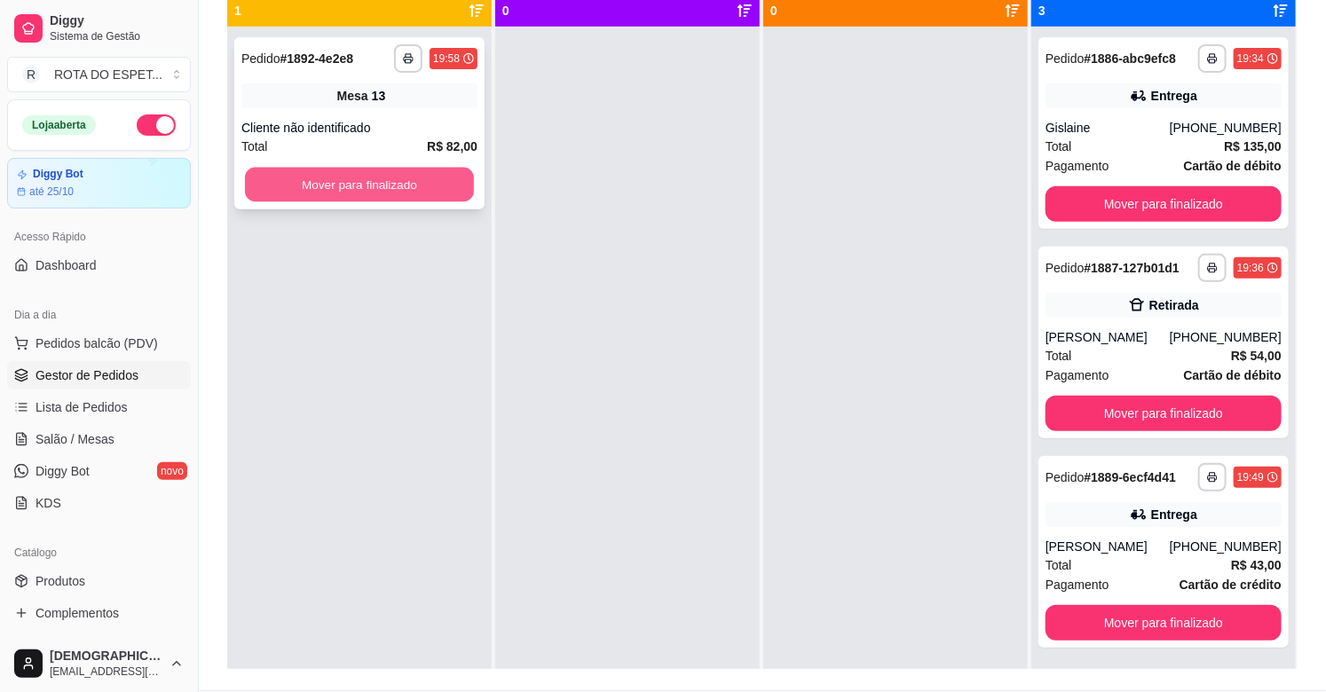
click at [388, 190] on button "Mover para finalizado" at bounding box center [359, 185] width 229 height 35
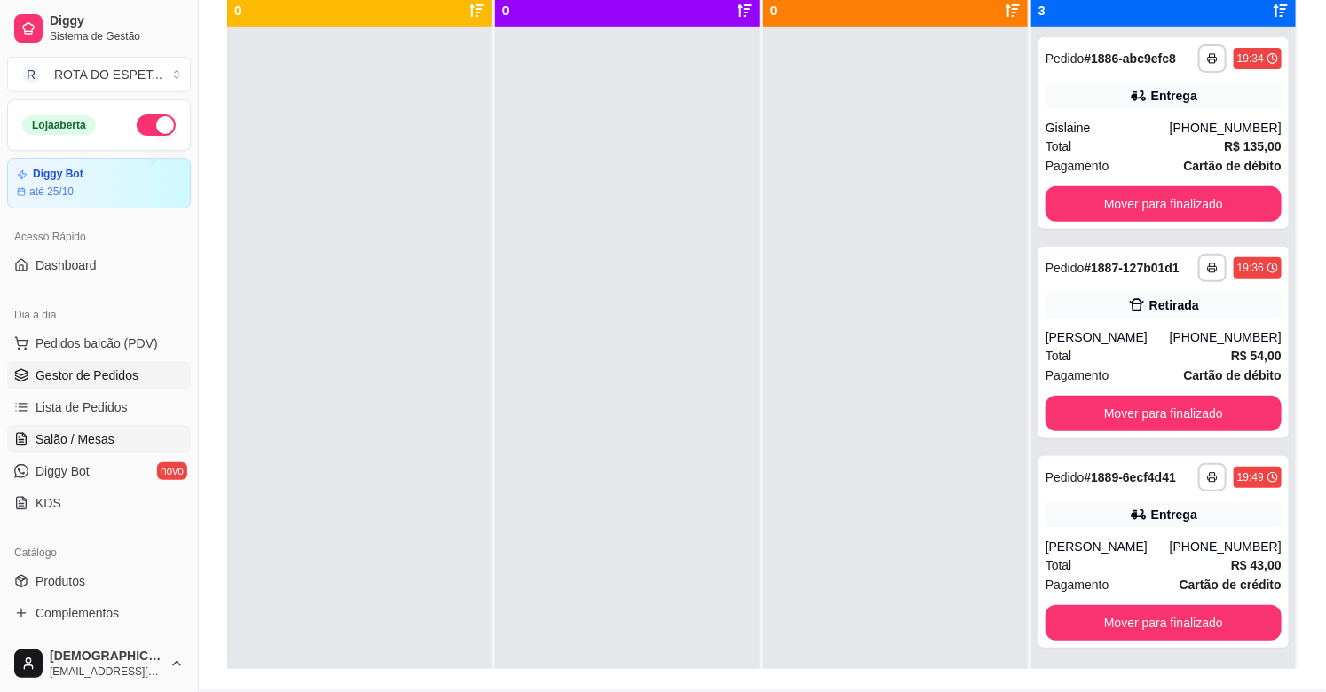
click at [87, 438] on span "Salão / Mesas" at bounding box center [75, 440] width 79 height 18
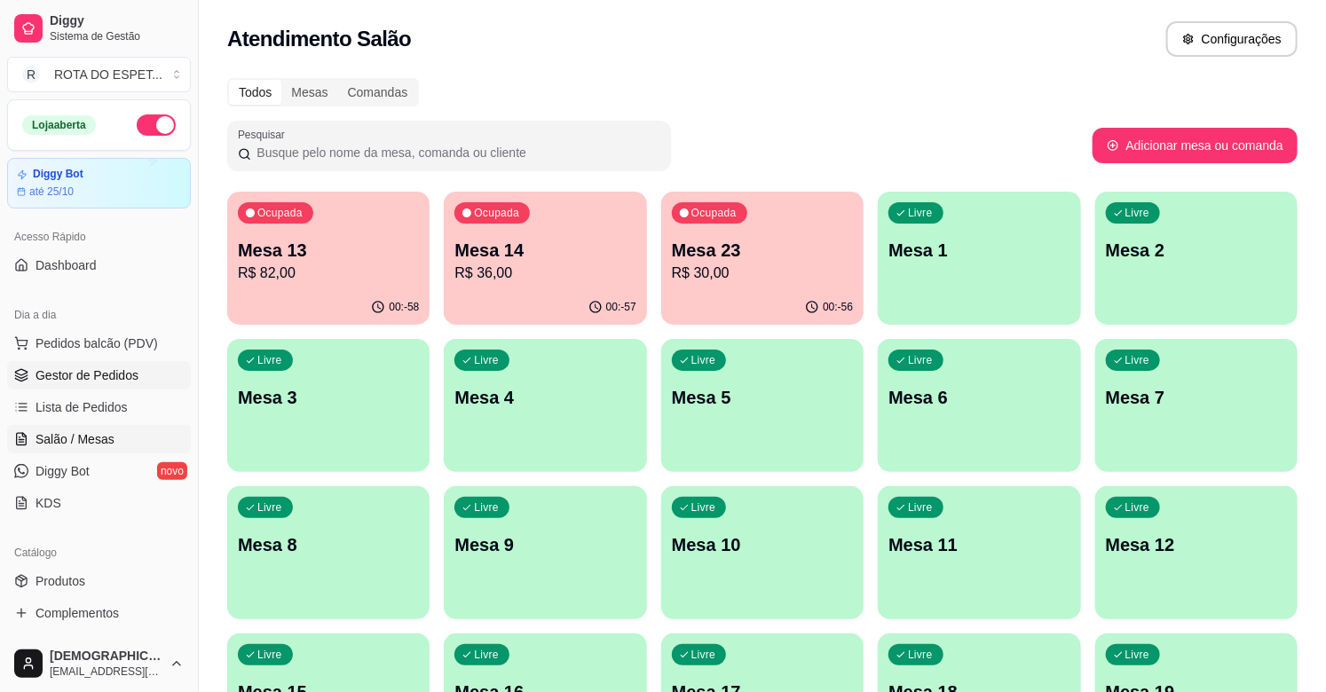
click at [117, 384] on link "Gestor de Pedidos" at bounding box center [99, 375] width 184 height 28
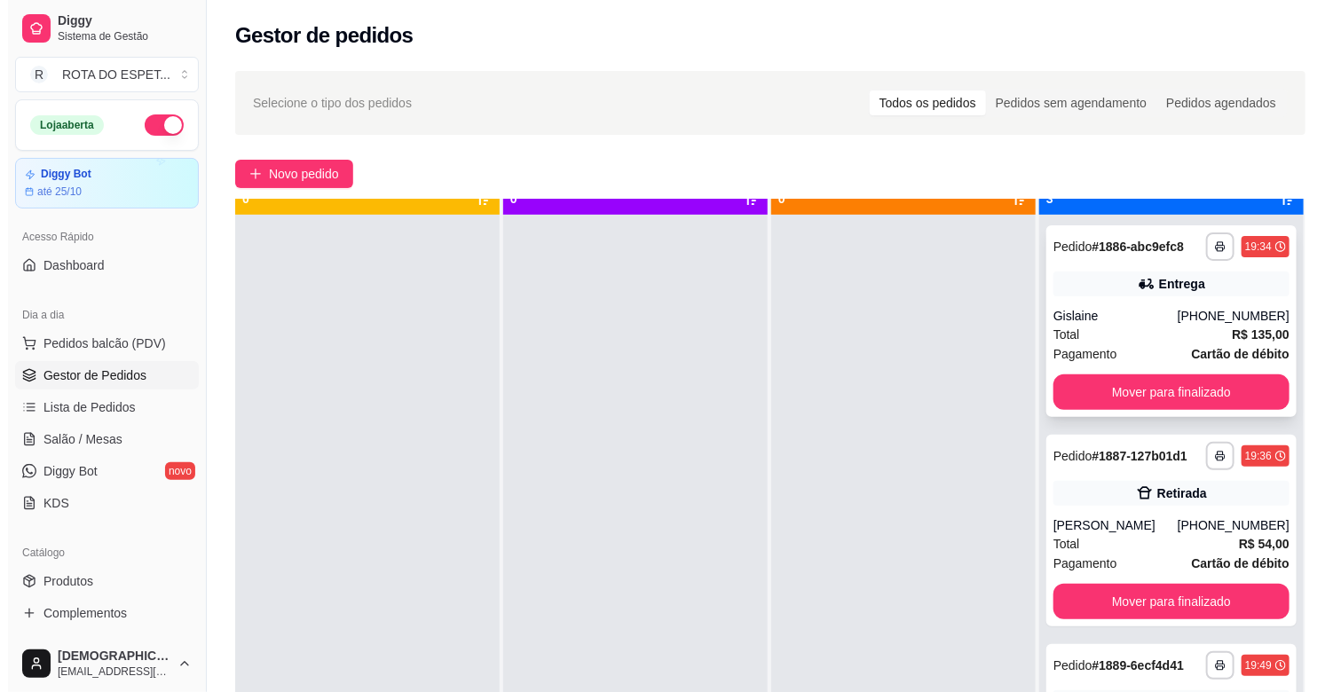
scroll to position [49, 0]
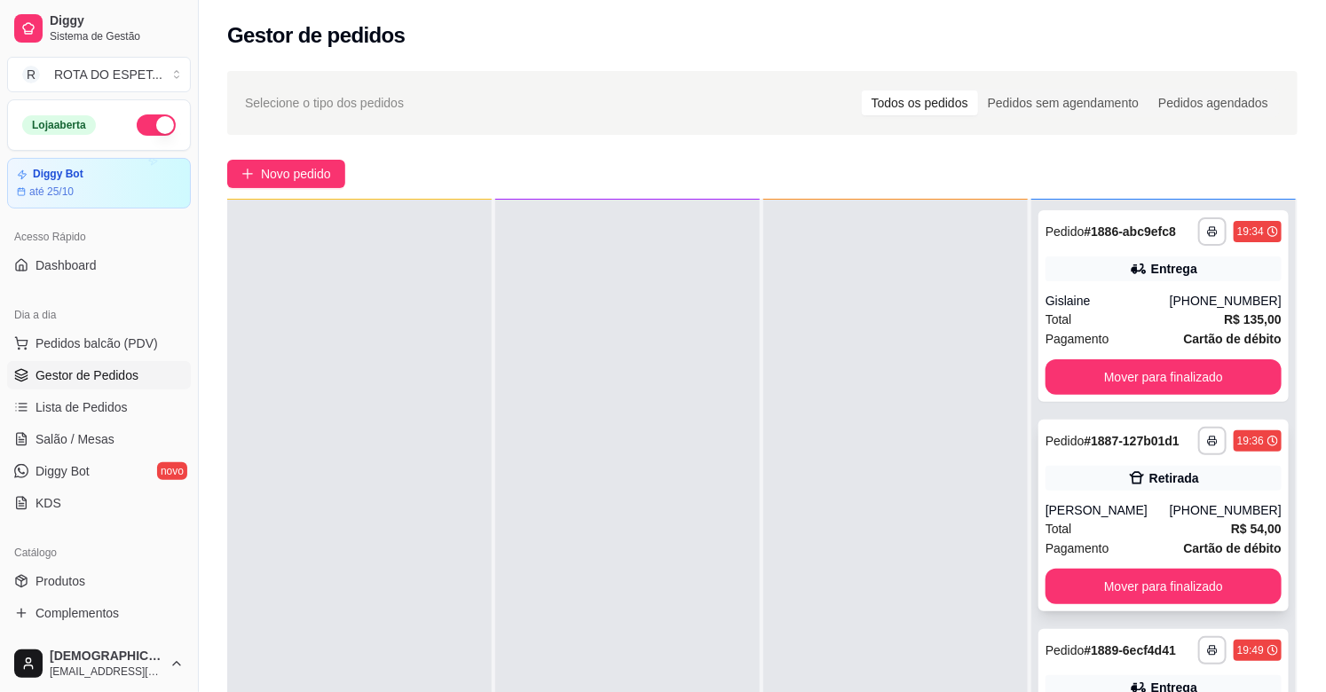
click at [1159, 513] on div "Fábio Delazari" at bounding box center [1108, 511] width 124 height 18
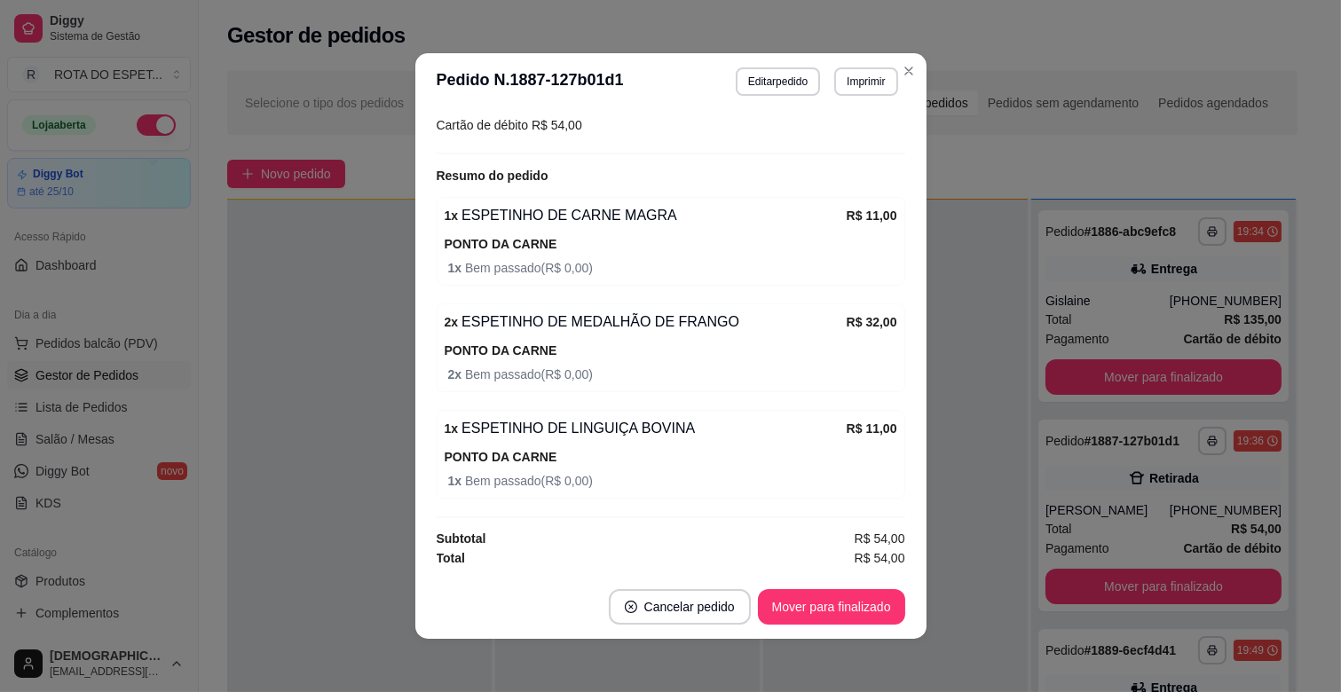
scroll to position [4, 0]
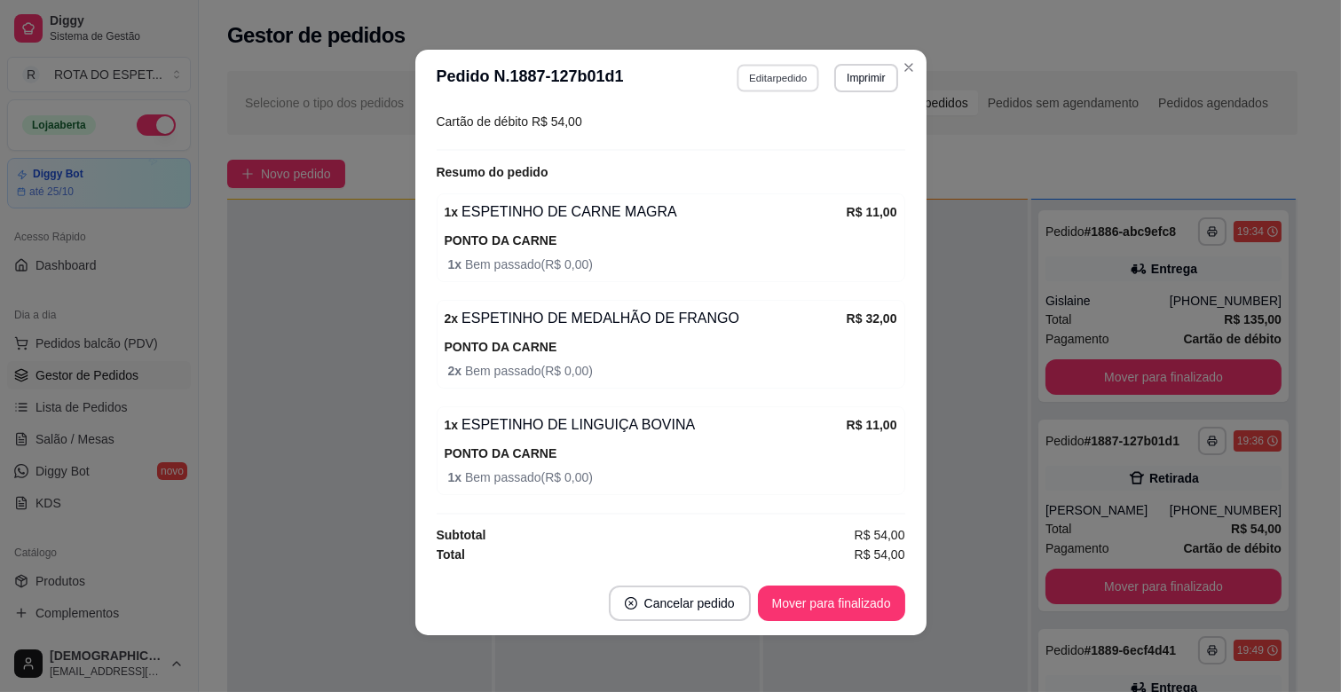
click at [776, 76] on button "Editar pedido" at bounding box center [778, 78] width 83 height 28
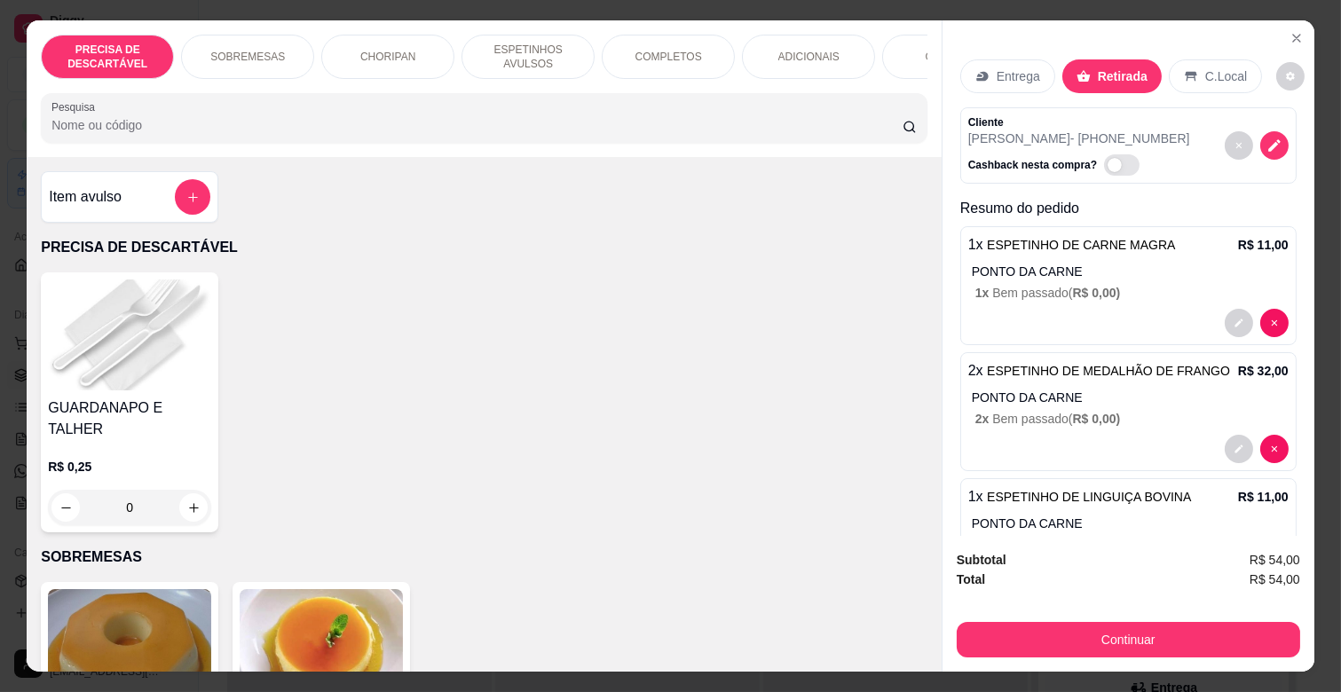
click at [423, 48] on div "CHORIPAN" at bounding box center [387, 57] width 133 height 44
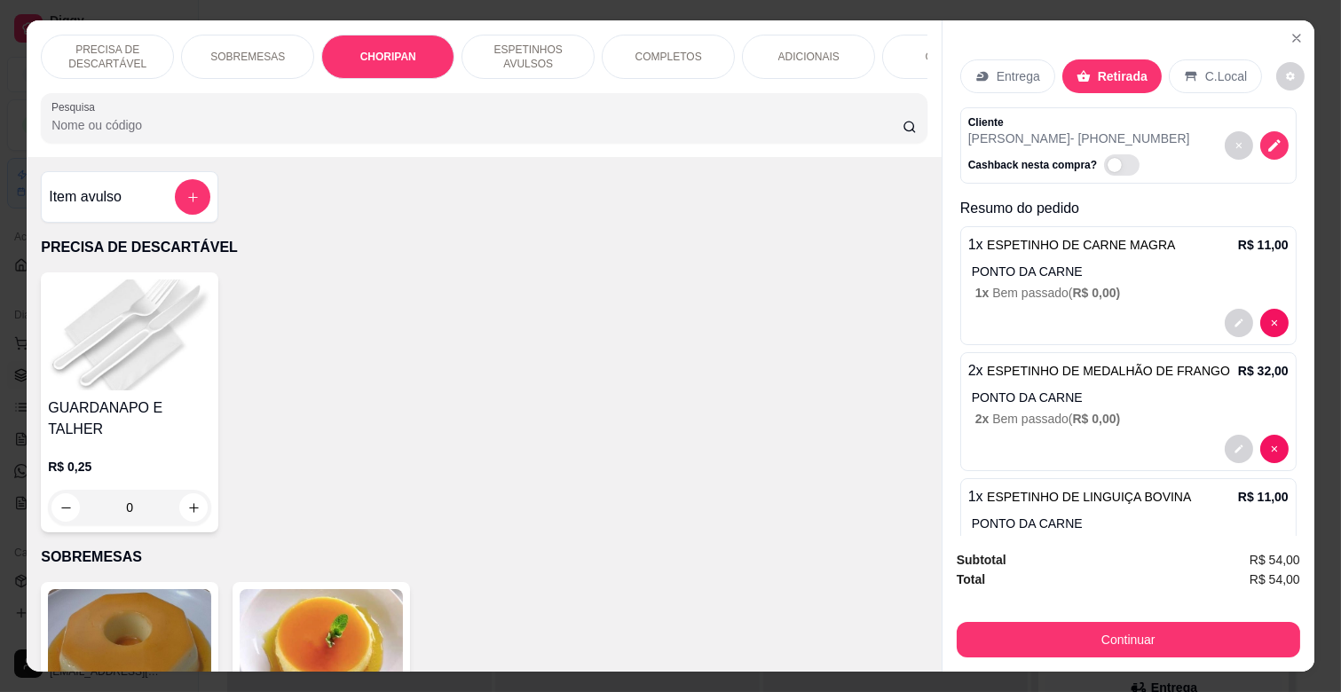
scroll to position [43, 0]
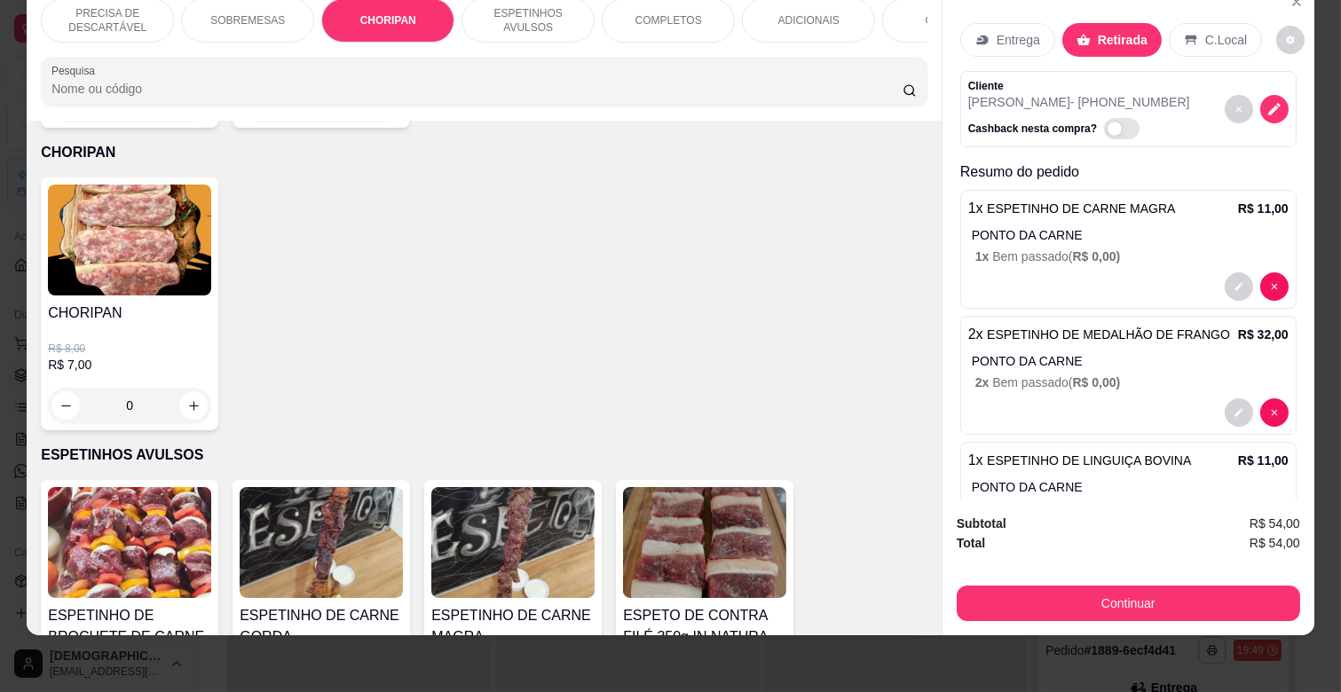
click at [182, 404] on div "CHORIPAN R$ 8,00 R$ 7,00 0" at bounding box center [130, 304] width 178 height 253
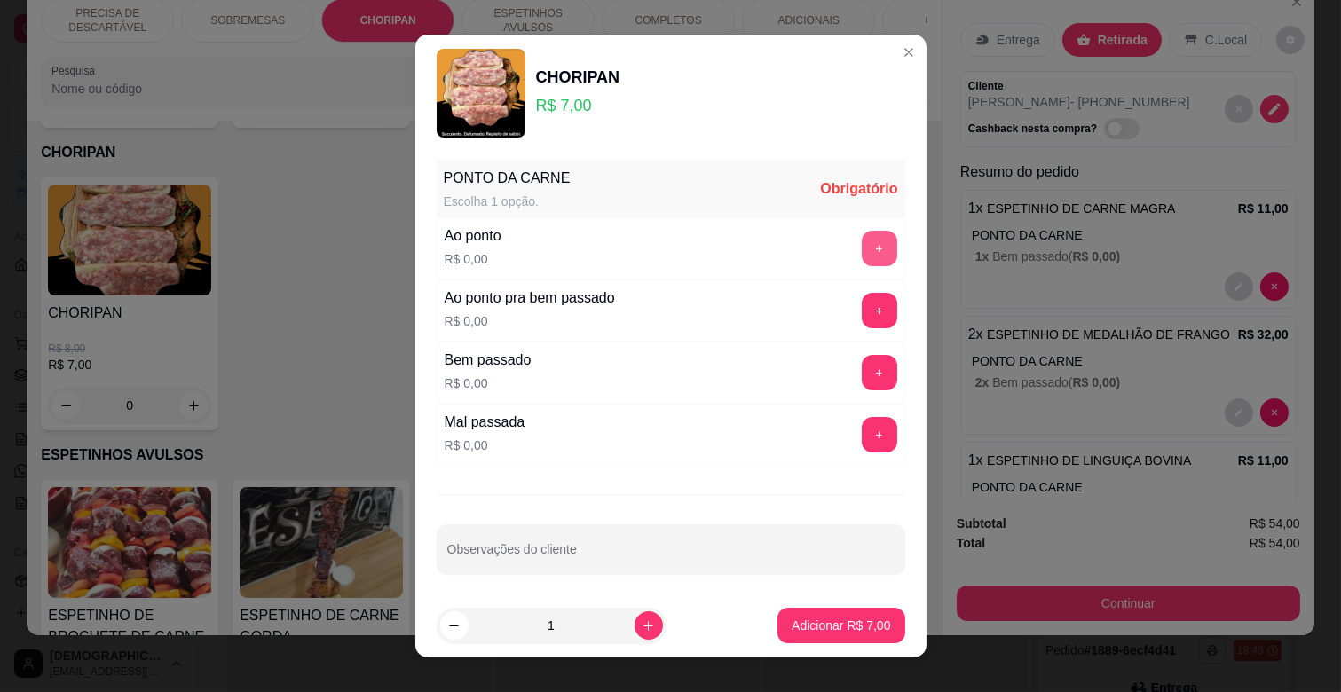
click at [867, 233] on div "Ao ponto R$ 0,00 +" at bounding box center [671, 248] width 469 height 62
click at [862, 241] on button "+" at bounding box center [879, 249] width 35 height 35
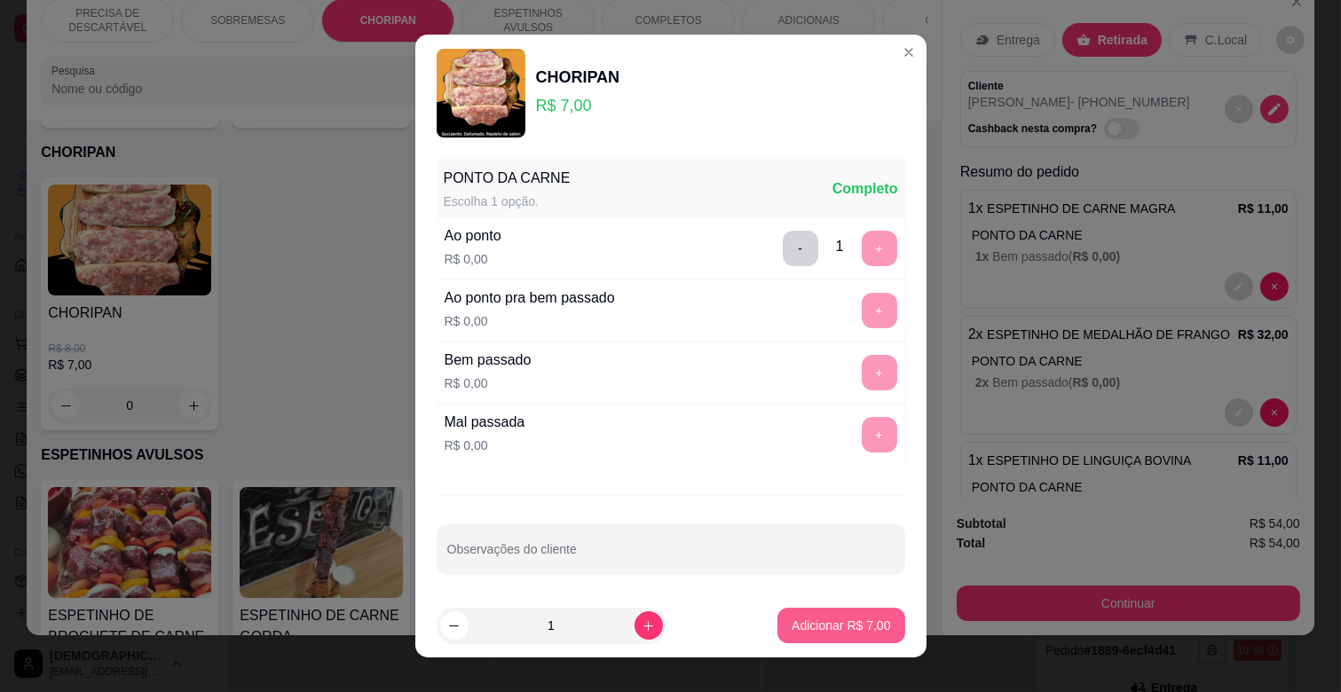
click at [817, 612] on button "Adicionar R$ 7,00" at bounding box center [841, 626] width 127 height 36
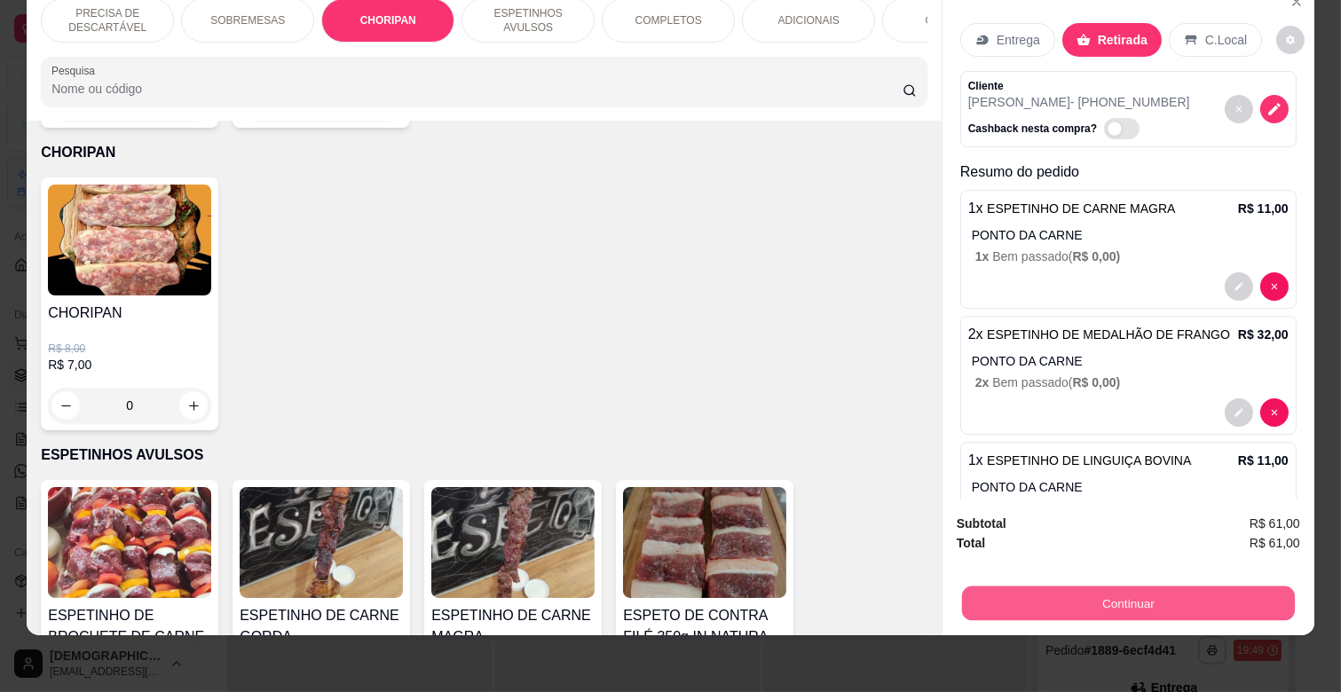
click at [1112, 591] on button "Continuar" at bounding box center [1128, 603] width 333 height 35
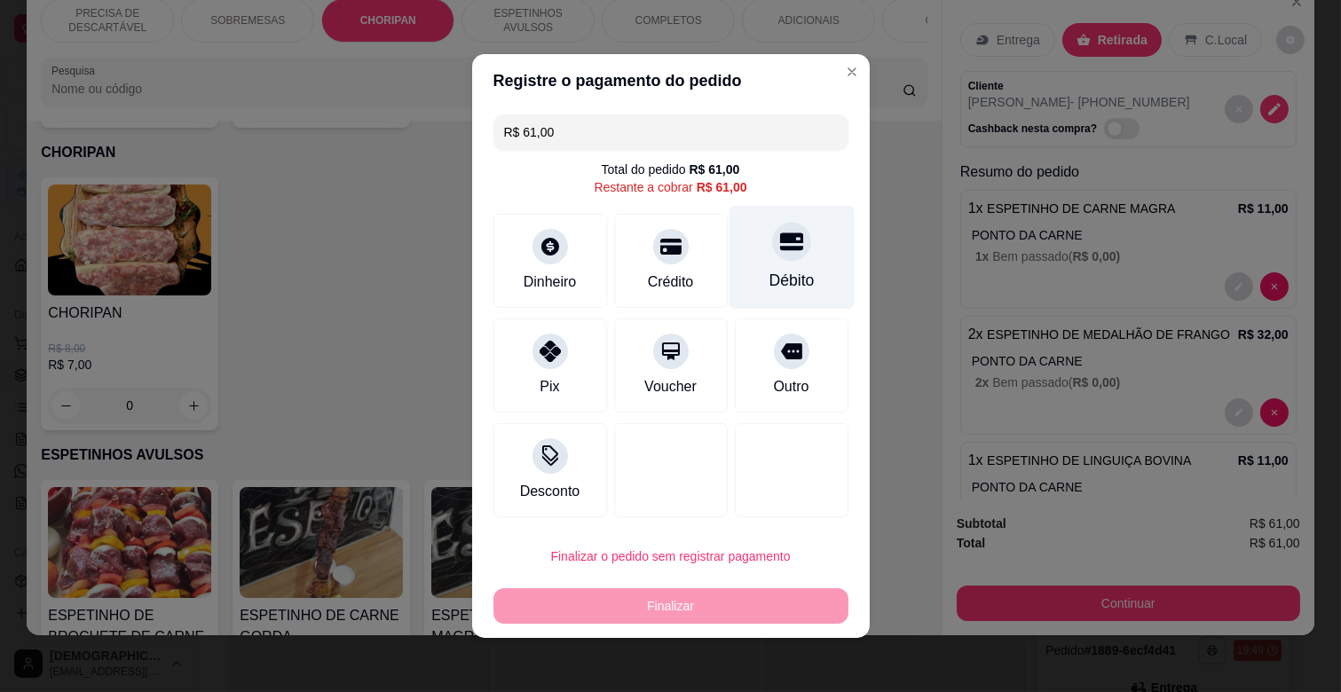
click at [779, 246] on icon at bounding box center [790, 242] width 23 height 18
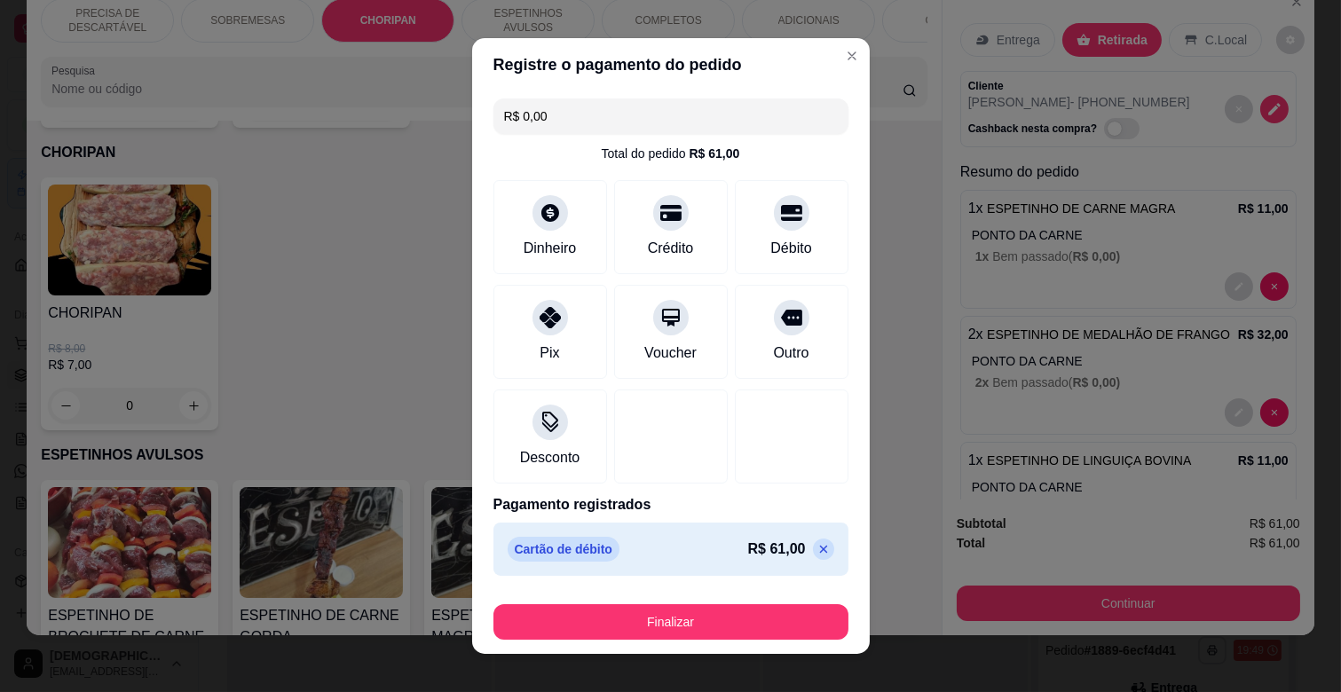
click at [691, 604] on div "Finalizar" at bounding box center [671, 618] width 355 height 43
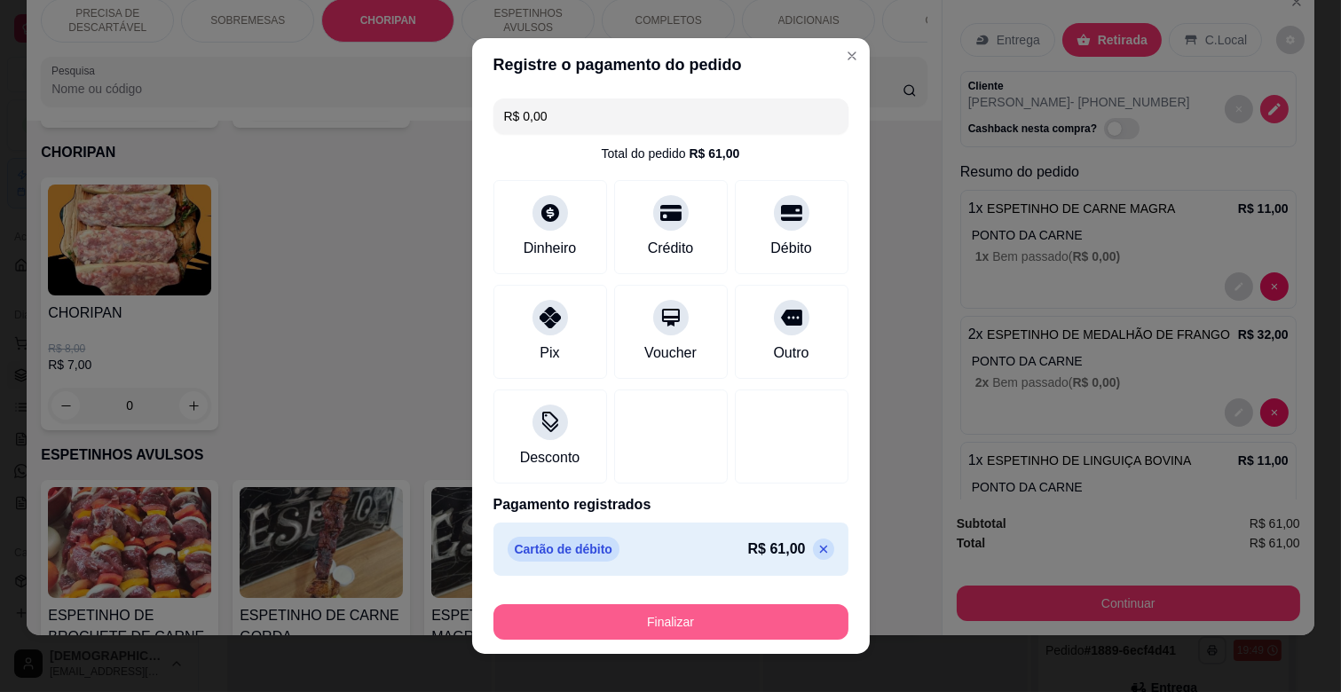
click at [692, 615] on button "Finalizar" at bounding box center [671, 622] width 355 height 36
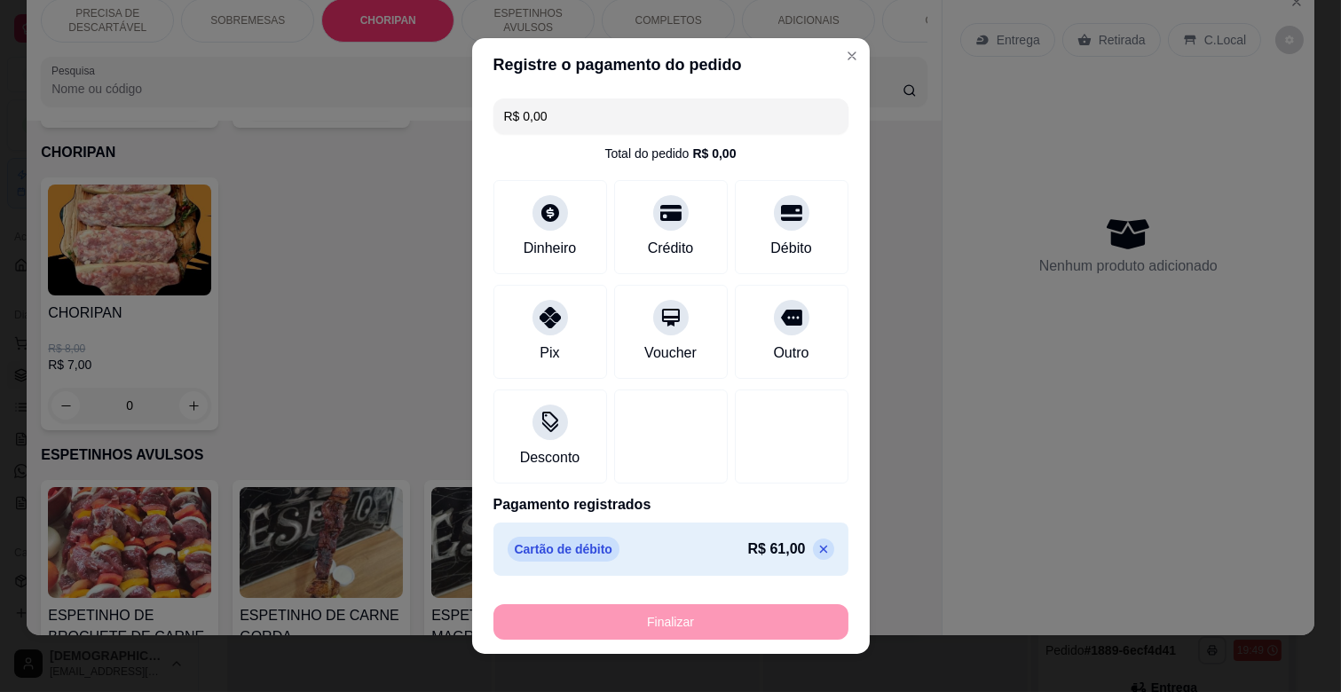
type input "-R$ 61,00"
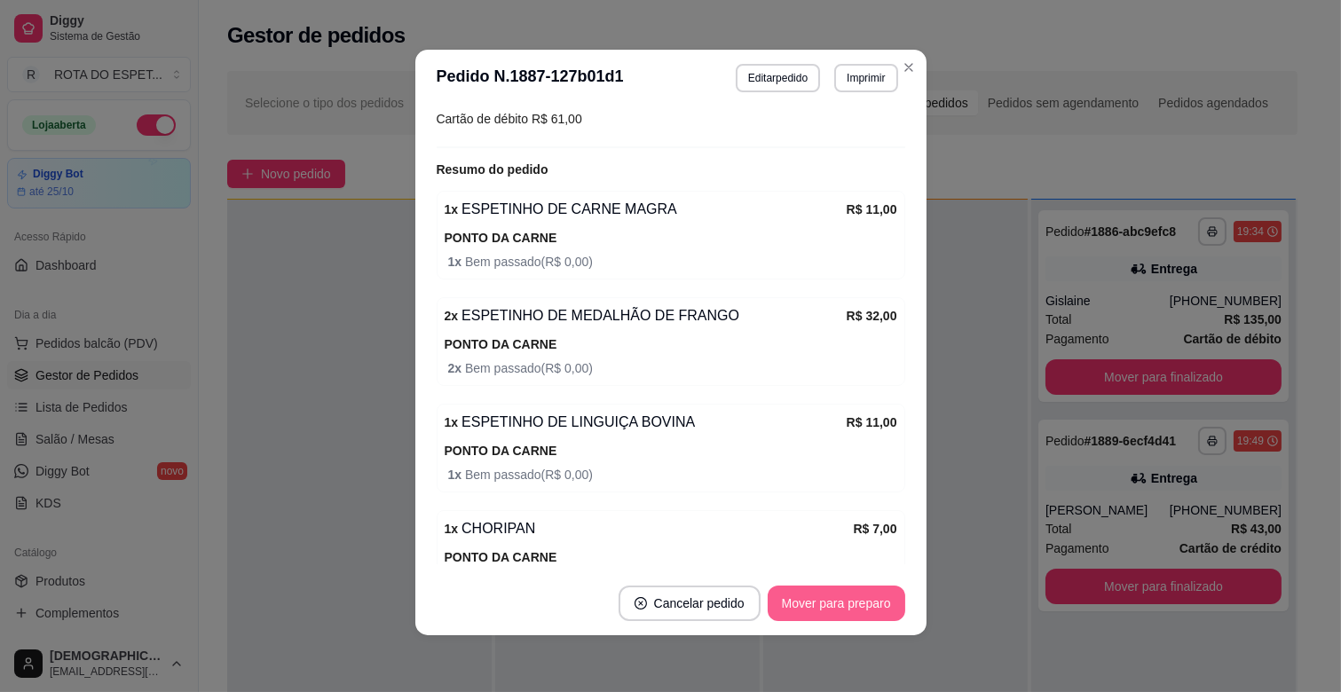
click at [804, 615] on button "Mover para preparo" at bounding box center [837, 604] width 138 height 36
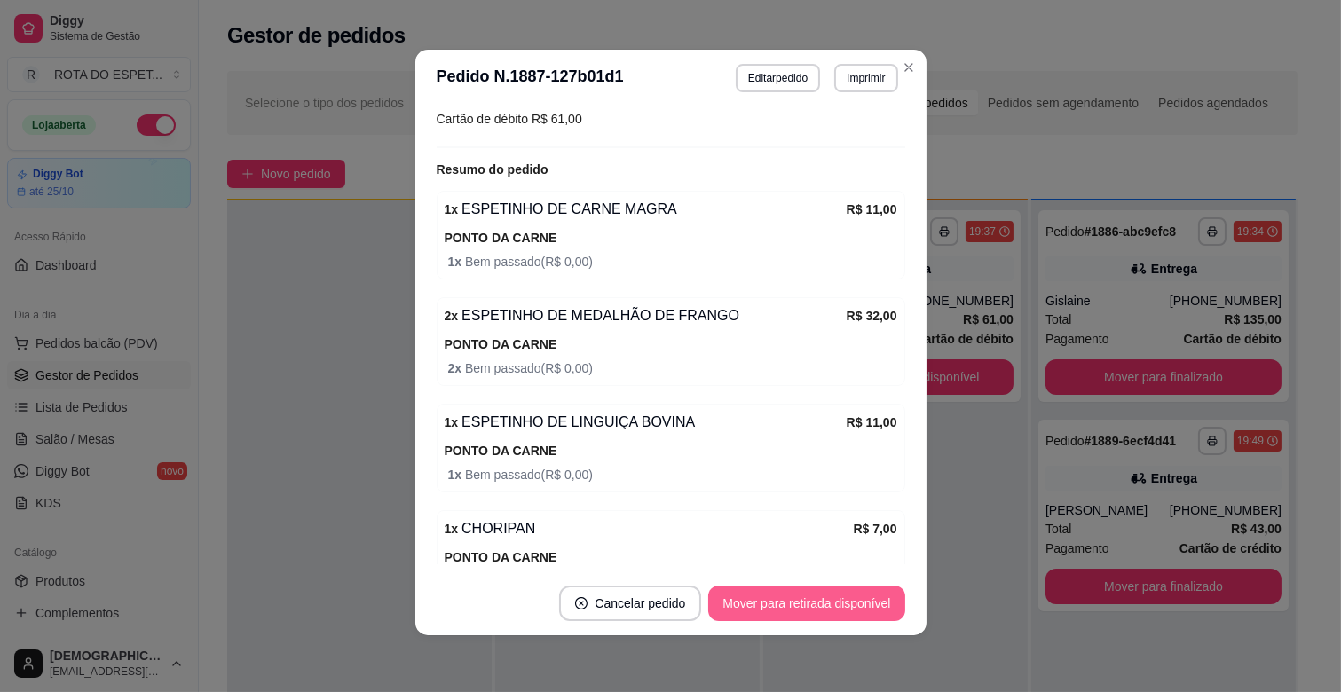
click at [804, 615] on button "Mover para retirada disponível" at bounding box center [806, 604] width 196 height 36
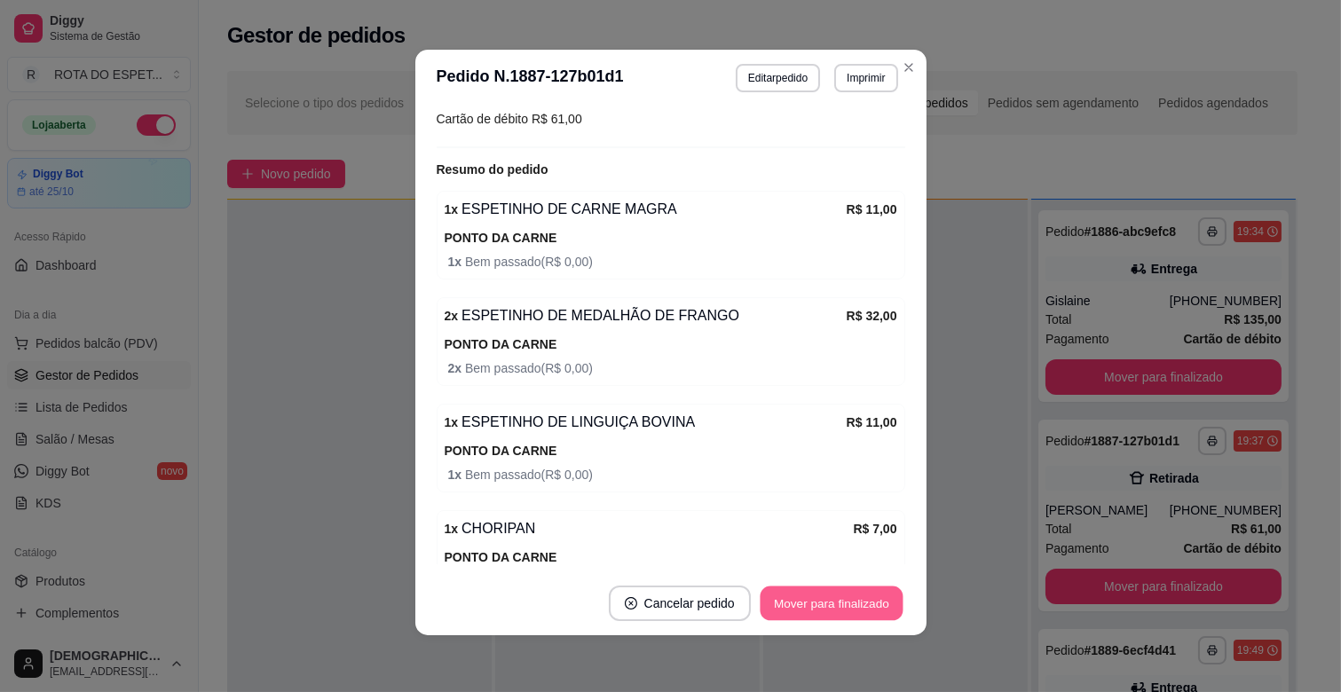
click at [853, 609] on button "Mover para finalizado" at bounding box center [831, 604] width 143 height 35
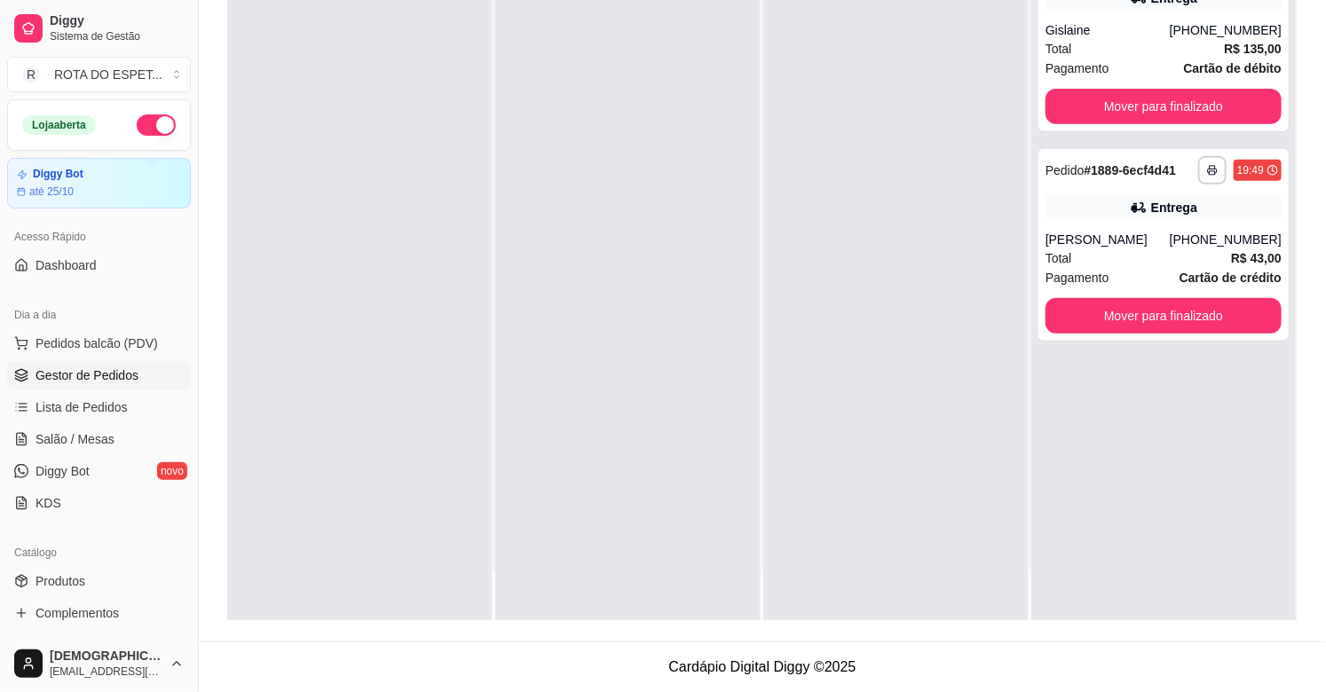
scroll to position [0, 0]
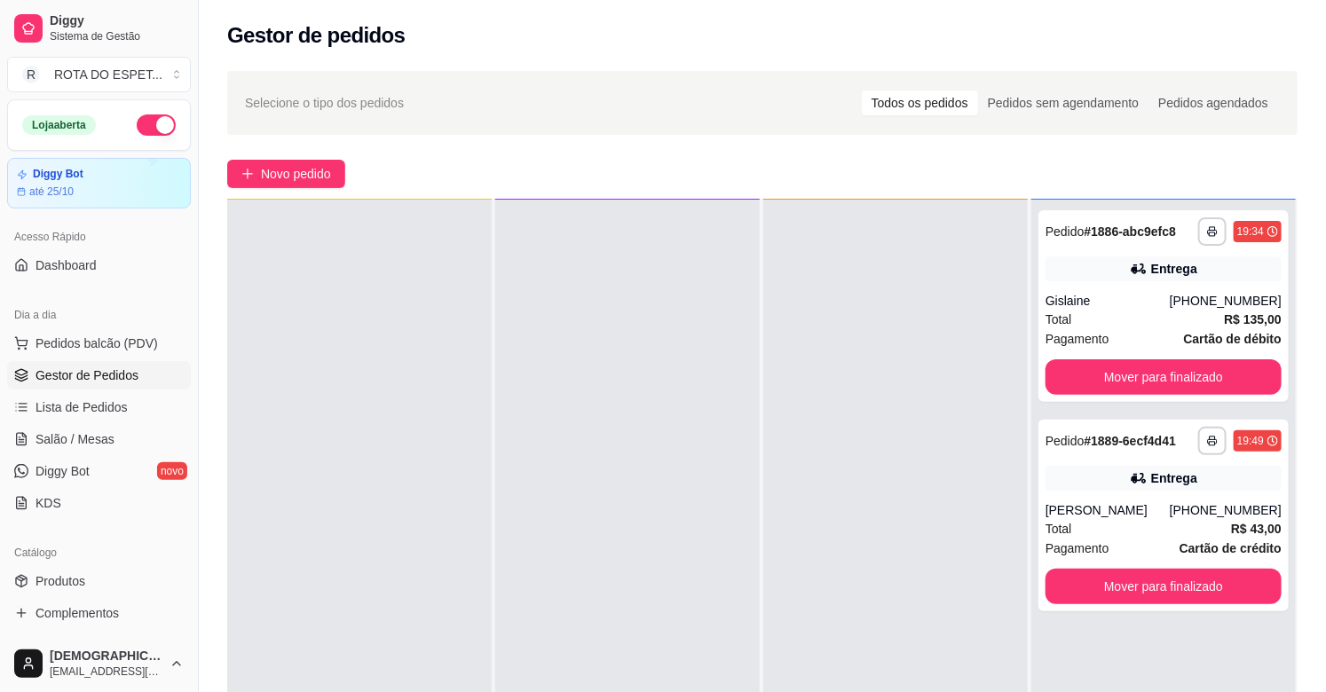
click at [579, 476] on div at bounding box center [627, 546] width 265 height 692
click at [107, 440] on span "Salão / Mesas" at bounding box center [75, 440] width 79 height 18
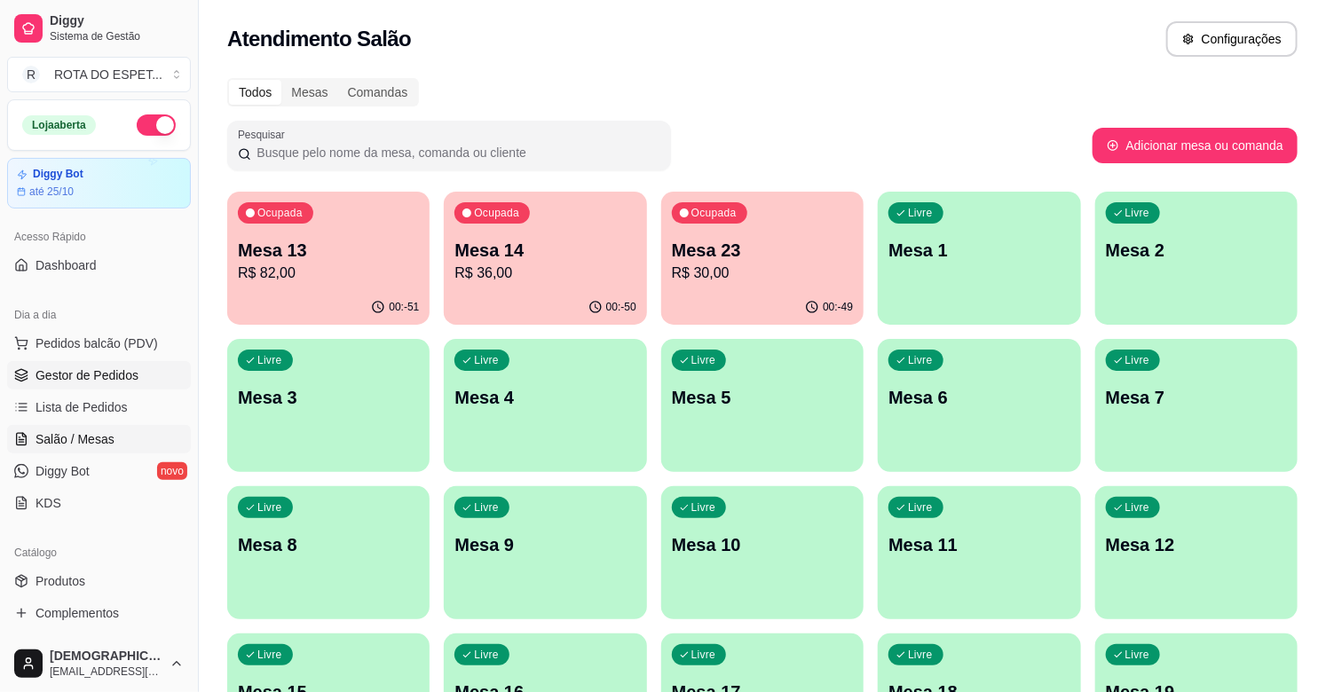
click at [118, 386] on link "Gestor de Pedidos" at bounding box center [99, 375] width 184 height 28
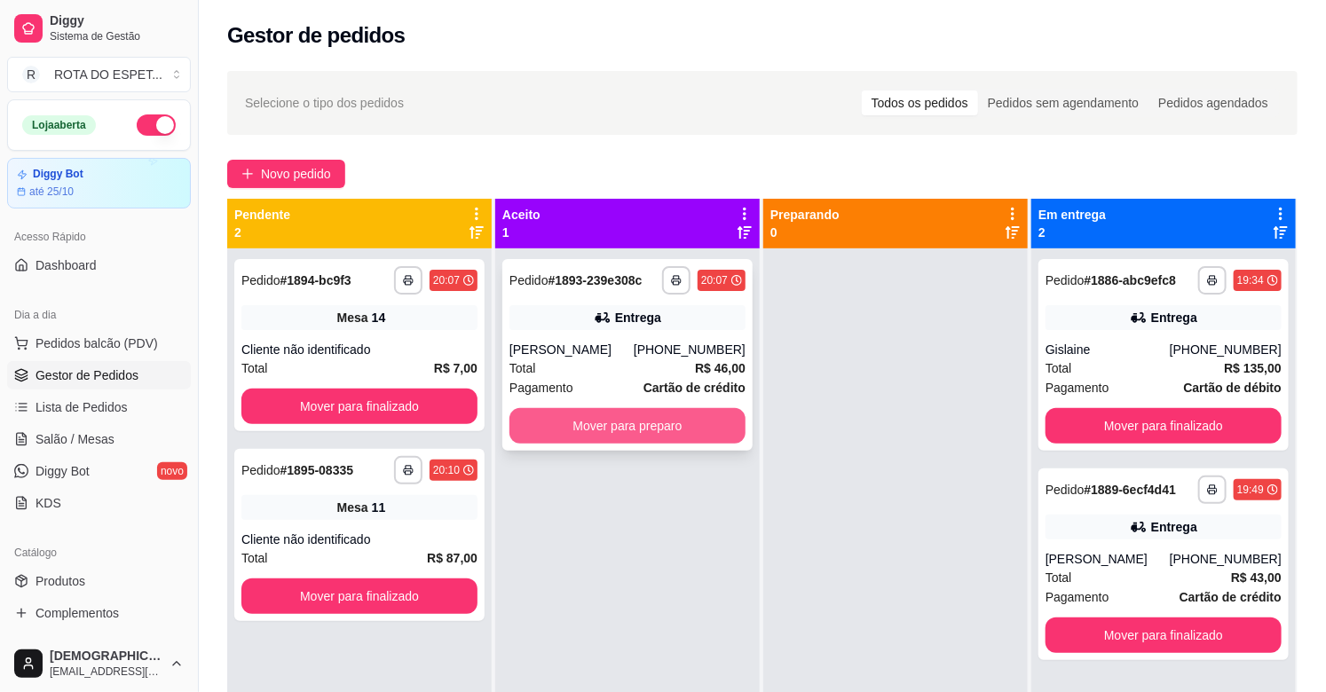
click at [625, 424] on button "Mover para preparo" at bounding box center [628, 426] width 236 height 36
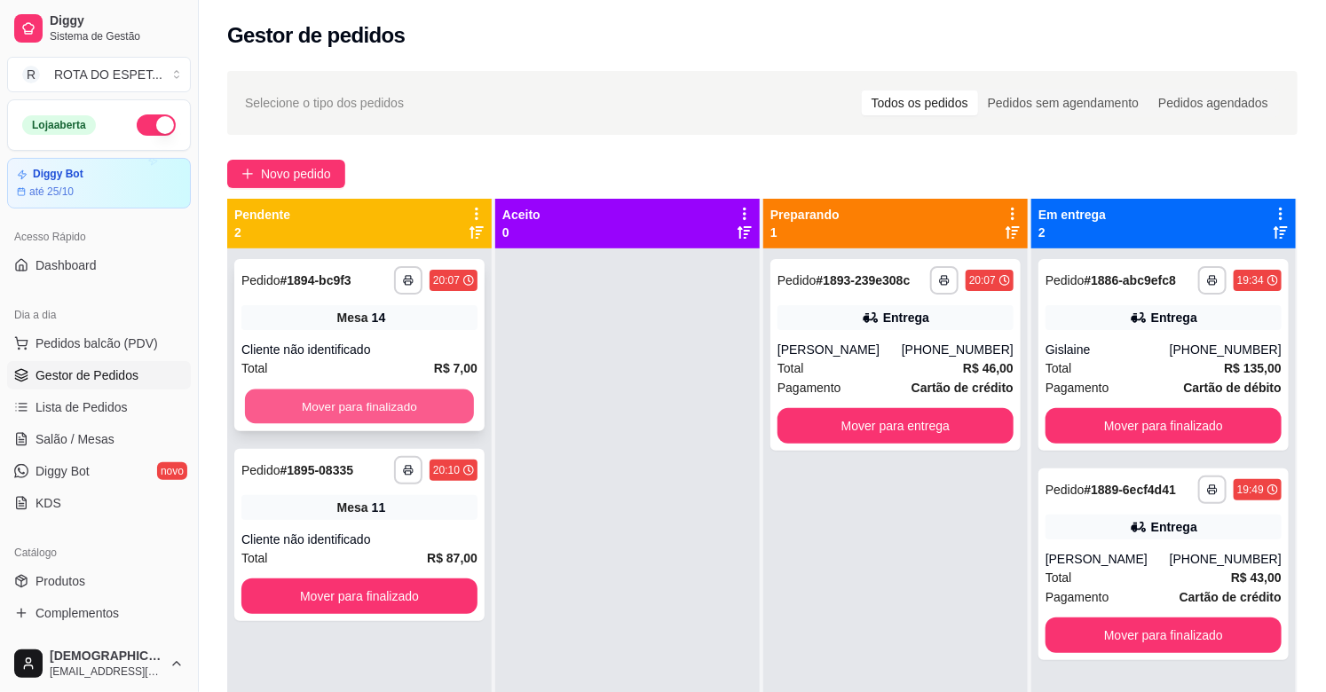
click at [344, 408] on button "Mover para finalizado" at bounding box center [359, 407] width 229 height 35
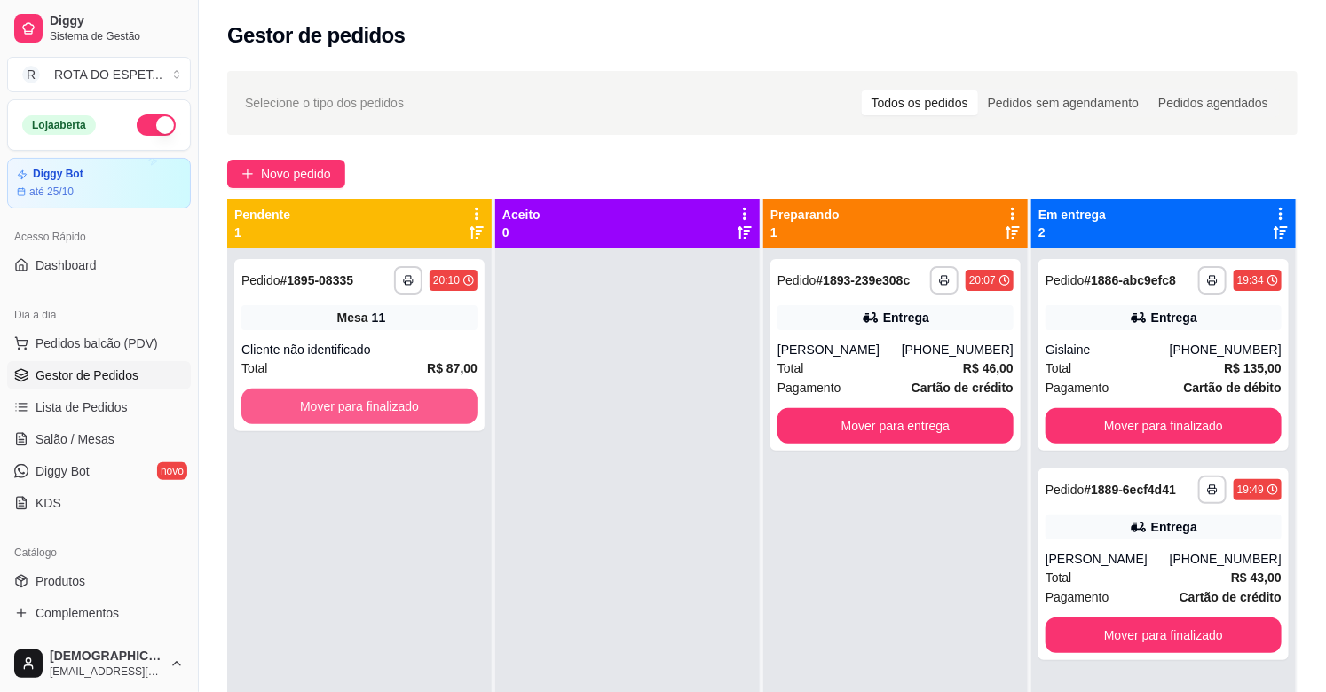
click at [344, 408] on button "Mover para finalizado" at bounding box center [359, 407] width 236 height 36
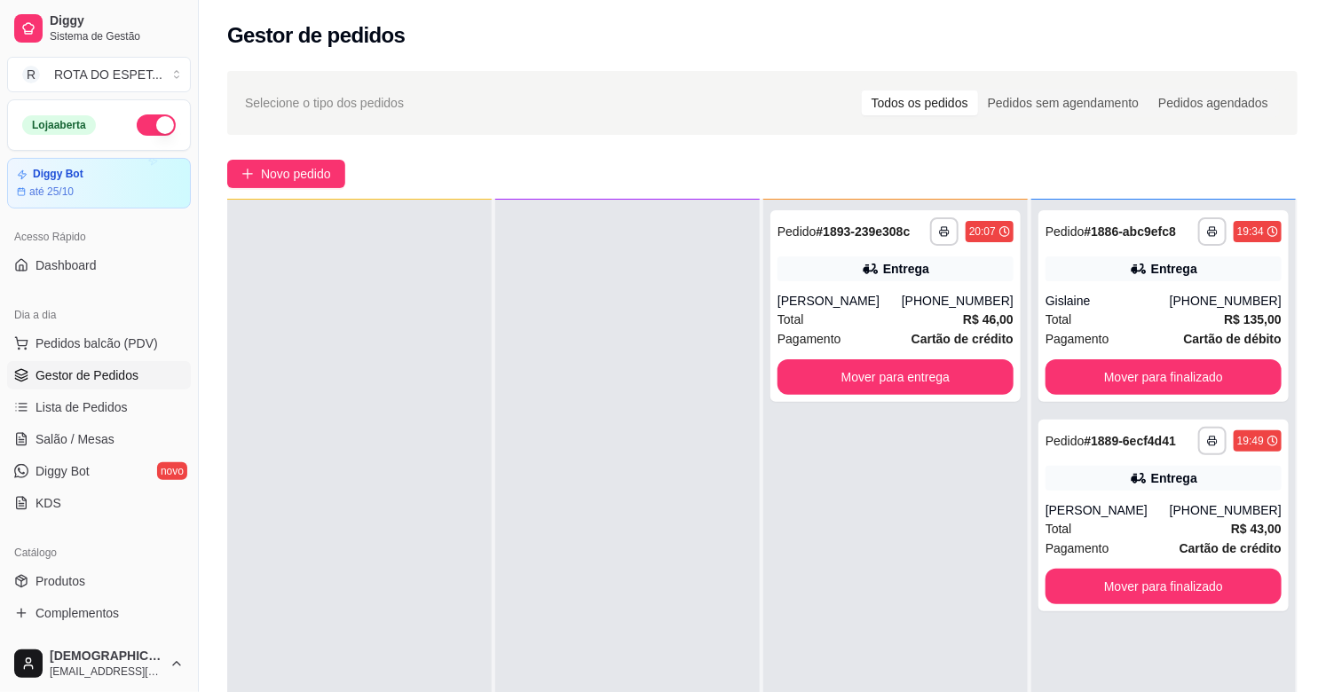
click at [593, 467] on div at bounding box center [627, 546] width 265 height 692
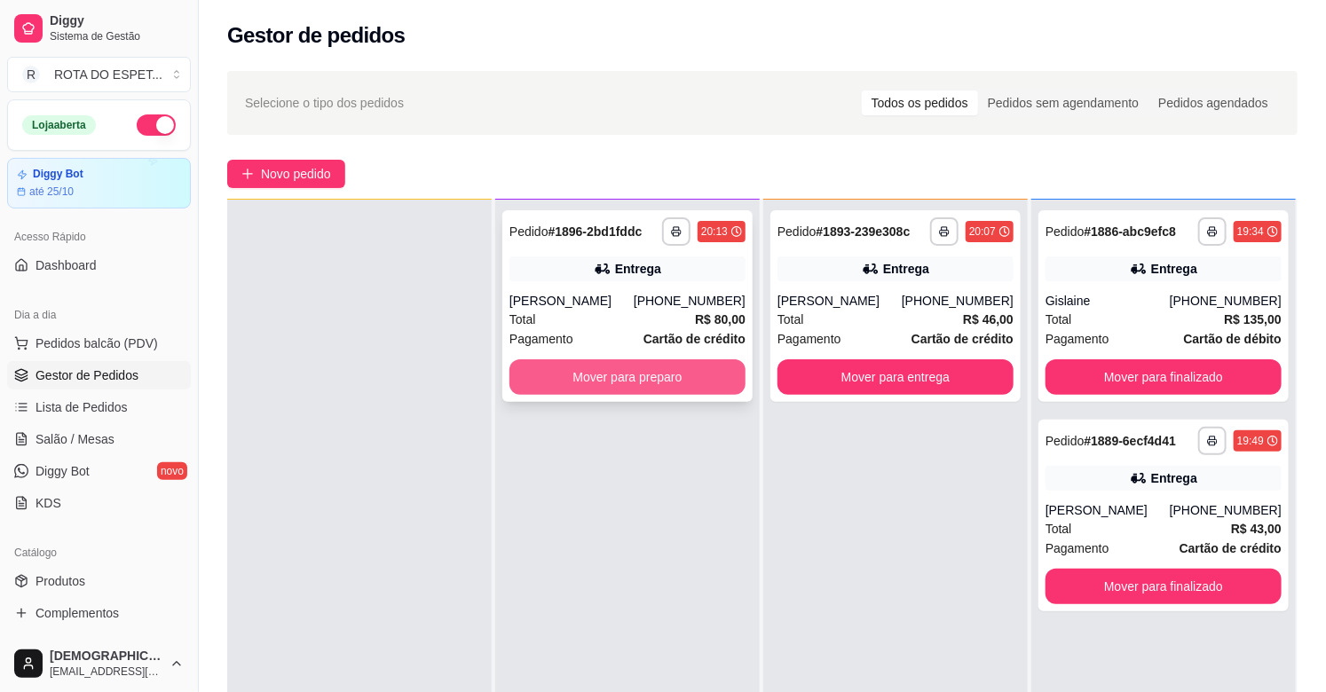
click at [642, 368] on button "Mover para preparo" at bounding box center [628, 377] width 236 height 36
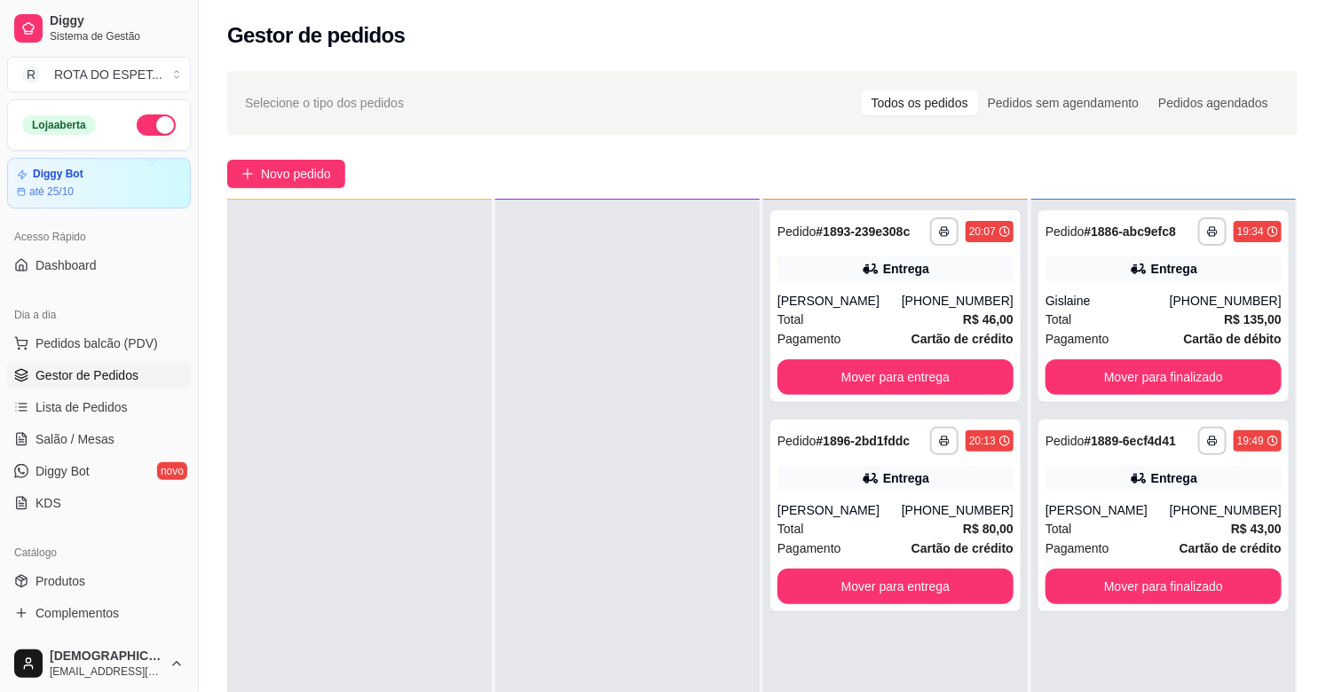
click at [574, 566] on div at bounding box center [627, 546] width 265 height 692
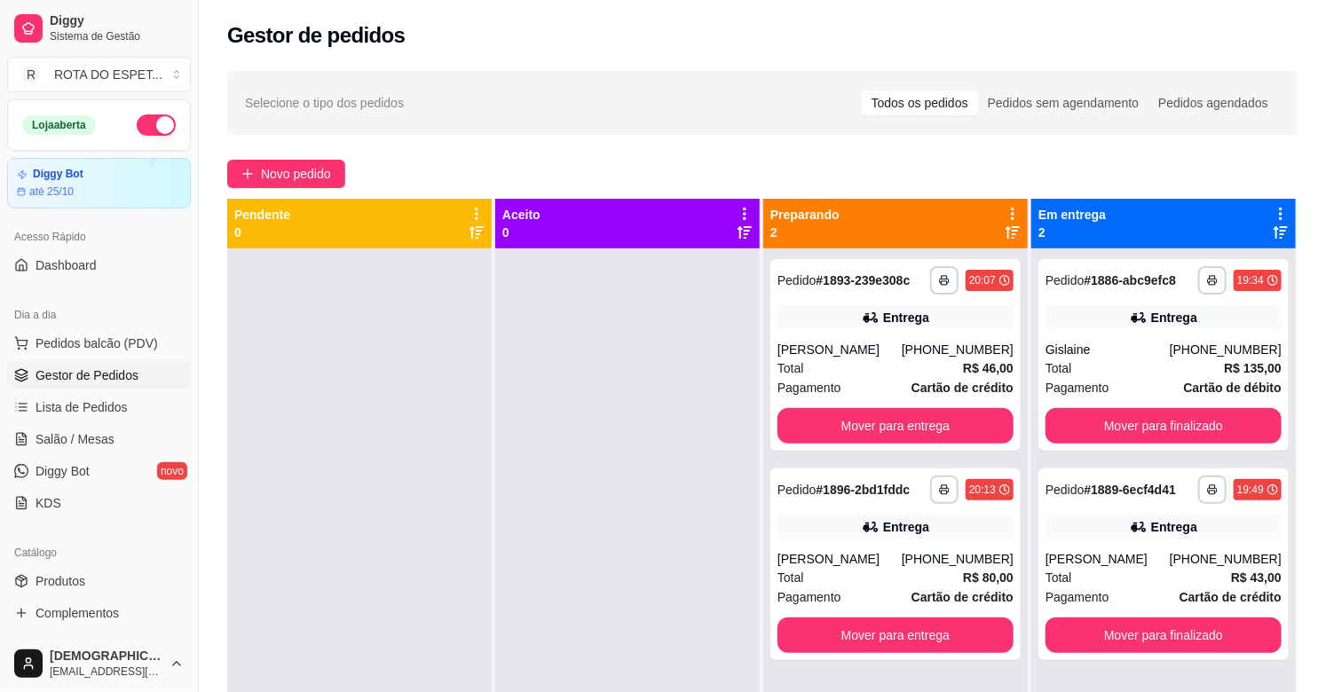
click at [526, 588] on div at bounding box center [627, 595] width 265 height 692
click at [111, 447] on link "Salão / Mesas" at bounding box center [99, 439] width 184 height 28
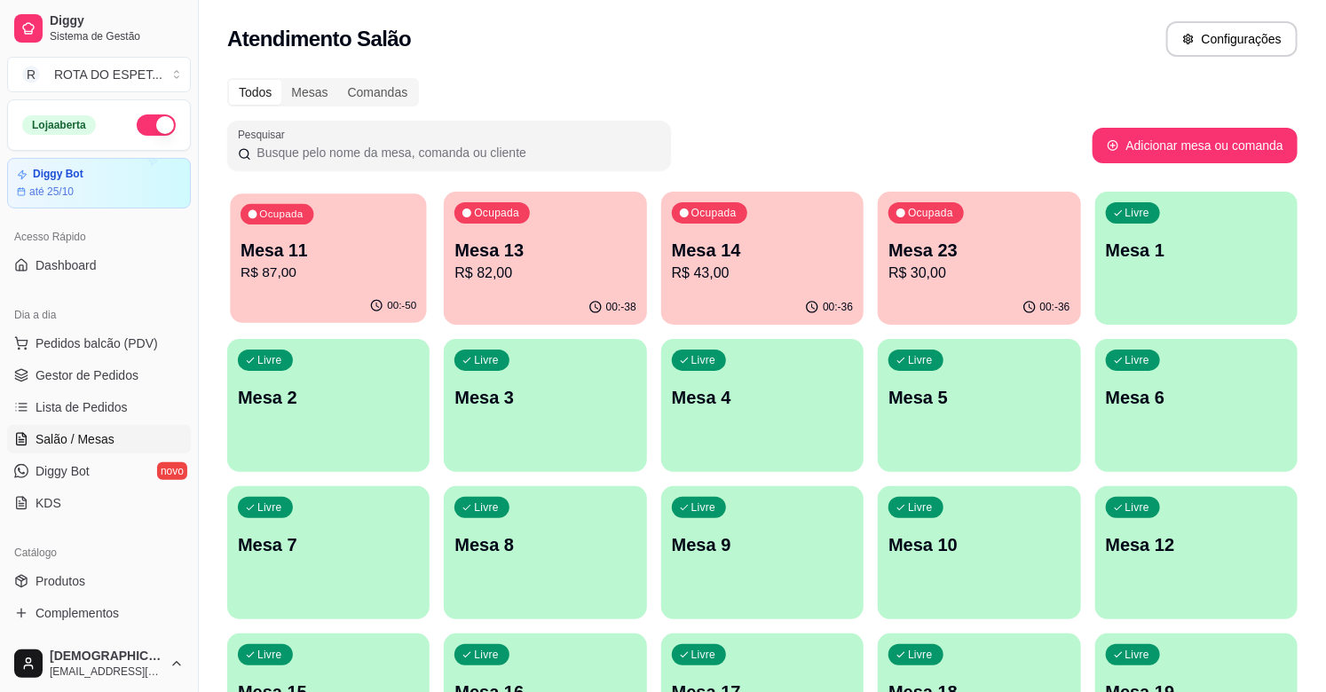
click at [289, 235] on div "Ocupada Mesa 11 R$ 87,00" at bounding box center [328, 242] width 197 height 96
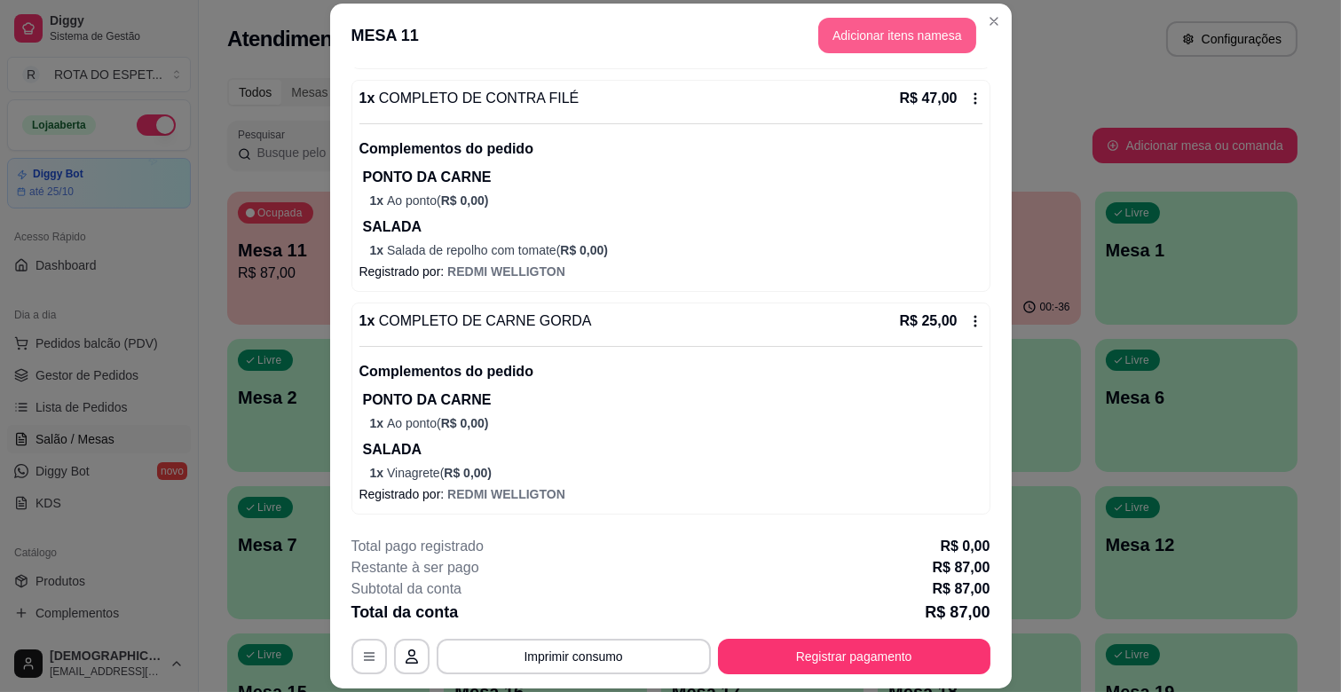
click at [865, 42] on button "Adicionar itens na mesa" at bounding box center [897, 36] width 158 height 36
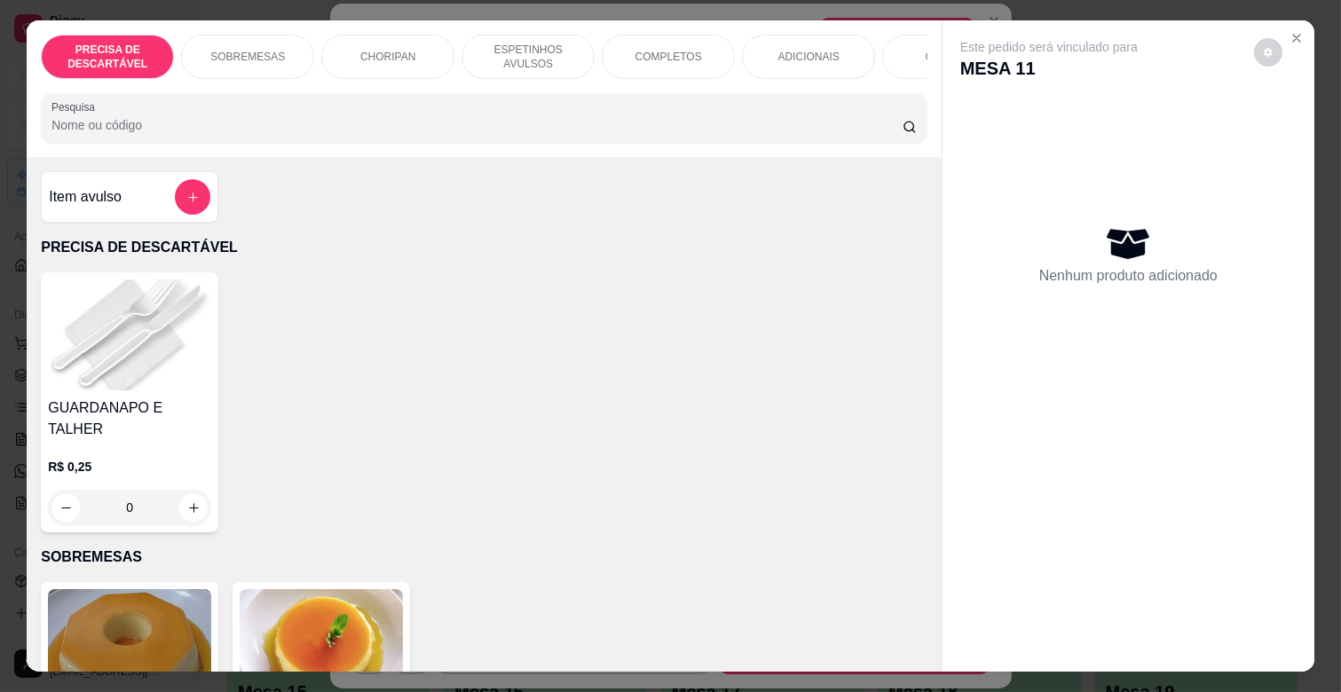
scroll to position [0, 788]
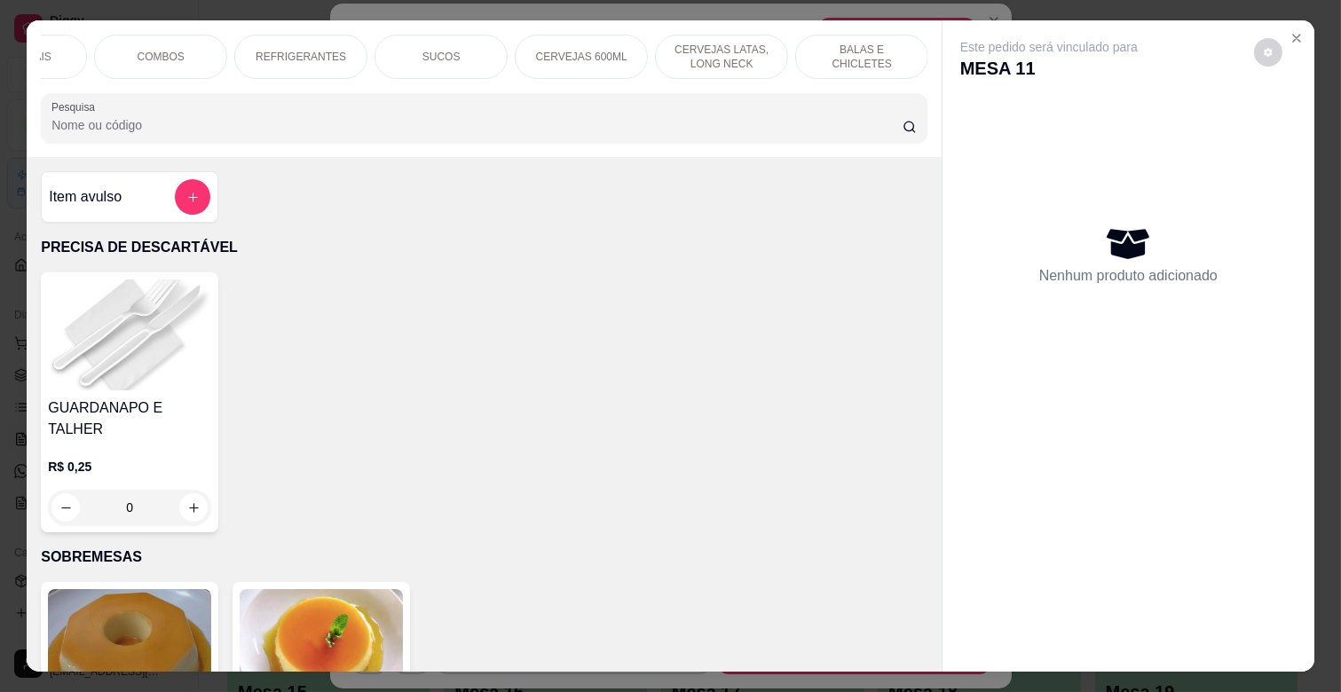
click at [384, 50] on div "SUCOS" at bounding box center [441, 57] width 133 height 44
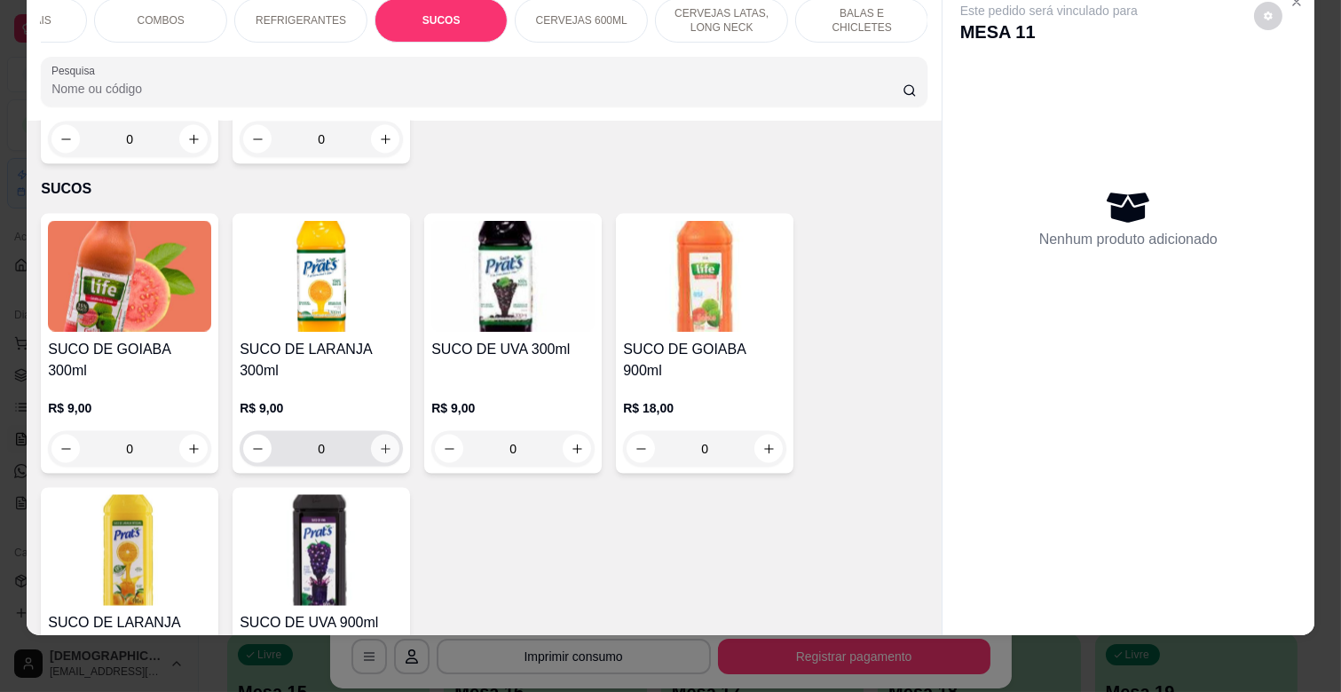
click at [383, 443] on icon "increase-product-quantity" at bounding box center [385, 449] width 13 height 13
type input "1"
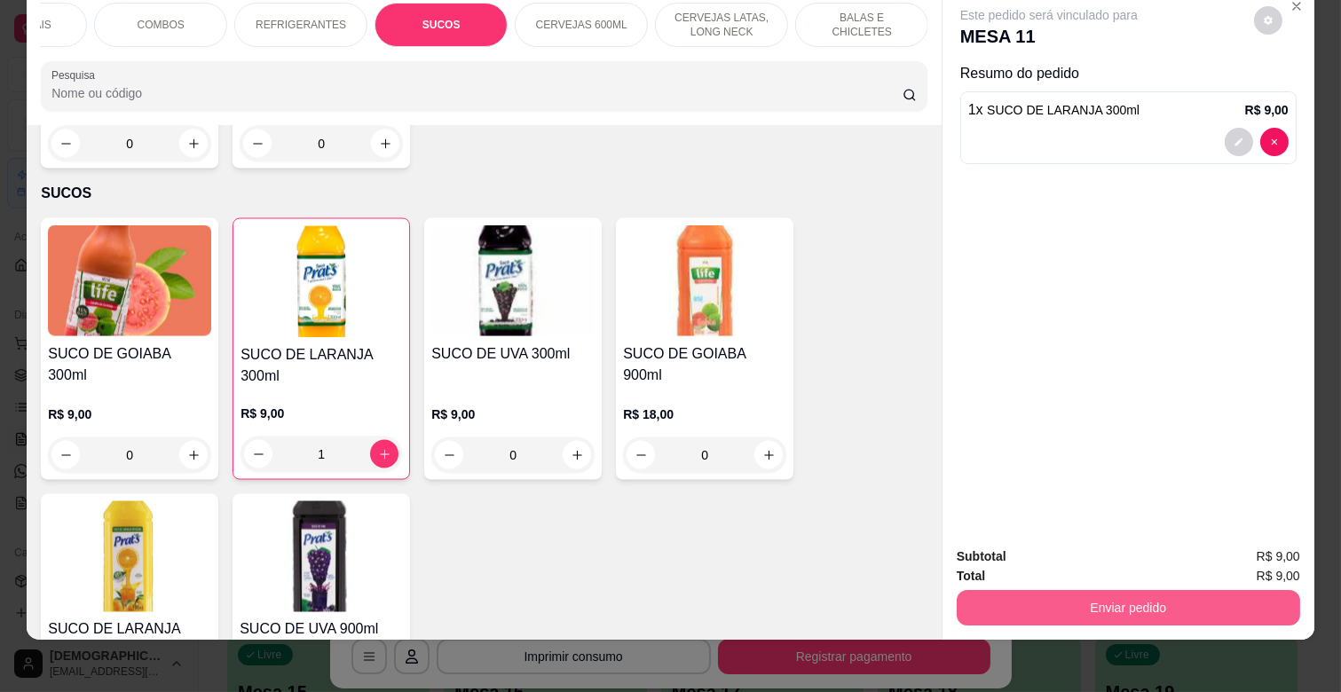
scroll to position [0, 0]
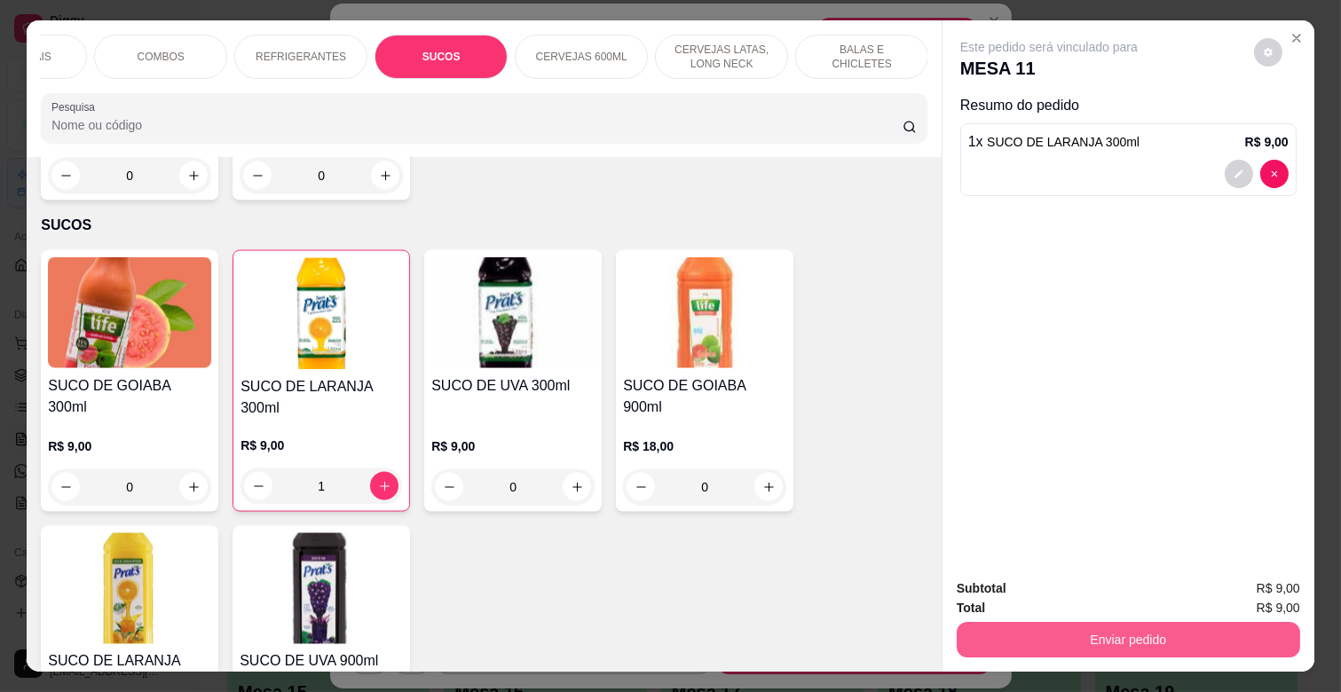
click at [1136, 623] on button "Enviar pedido" at bounding box center [1129, 640] width 344 height 36
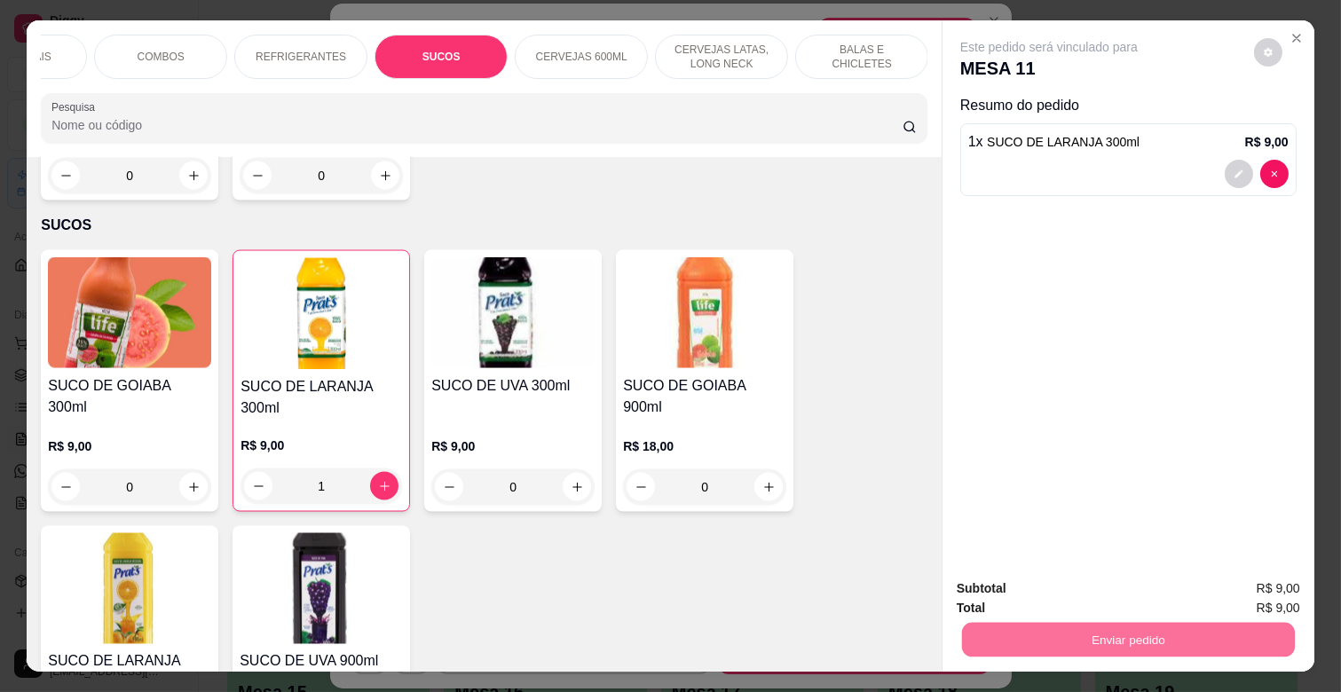
click at [1260, 579] on button "Enviar pedido" at bounding box center [1254, 589] width 100 height 34
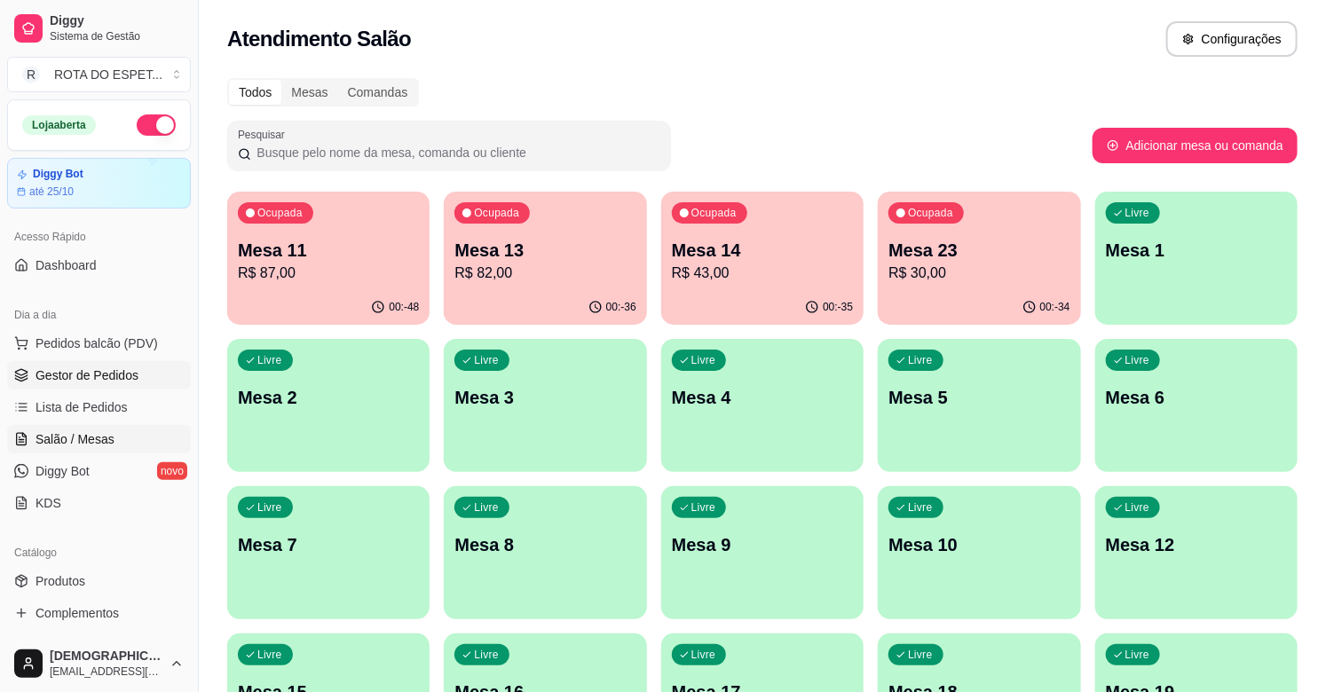
click at [136, 370] on link "Gestor de Pedidos" at bounding box center [99, 375] width 184 height 28
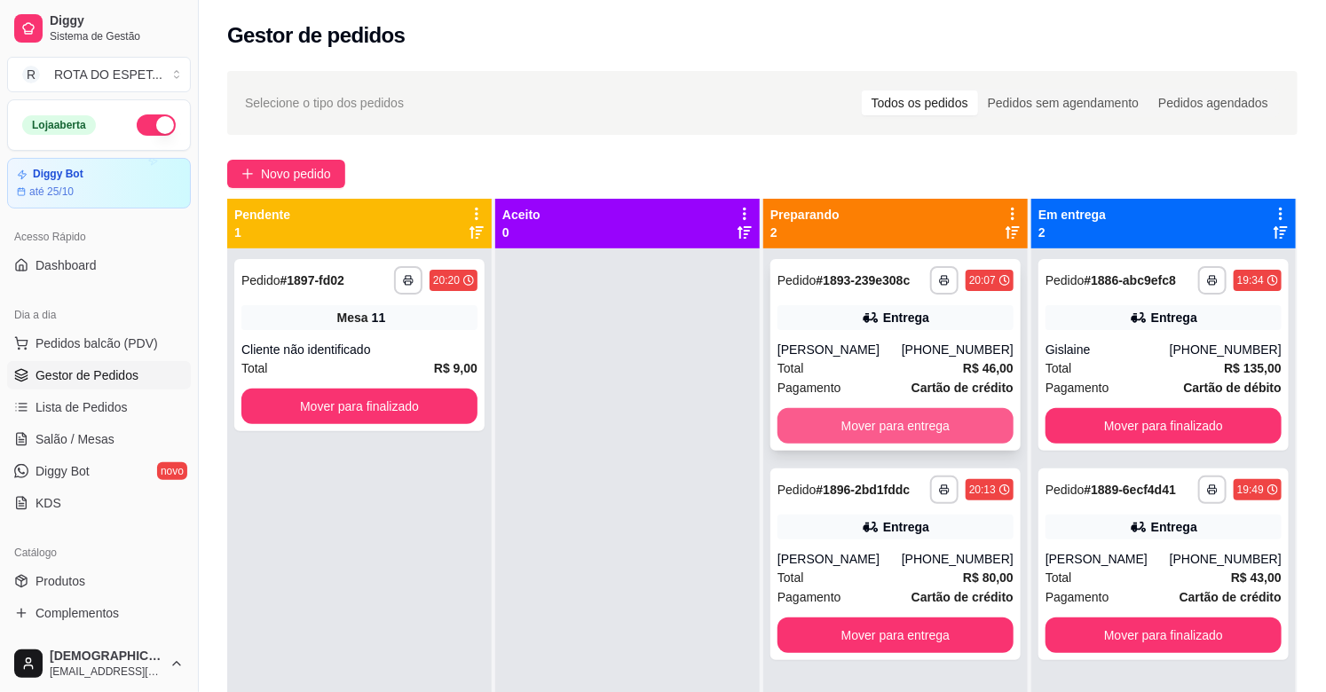
click at [841, 419] on button "Mover para entrega" at bounding box center [896, 426] width 236 height 36
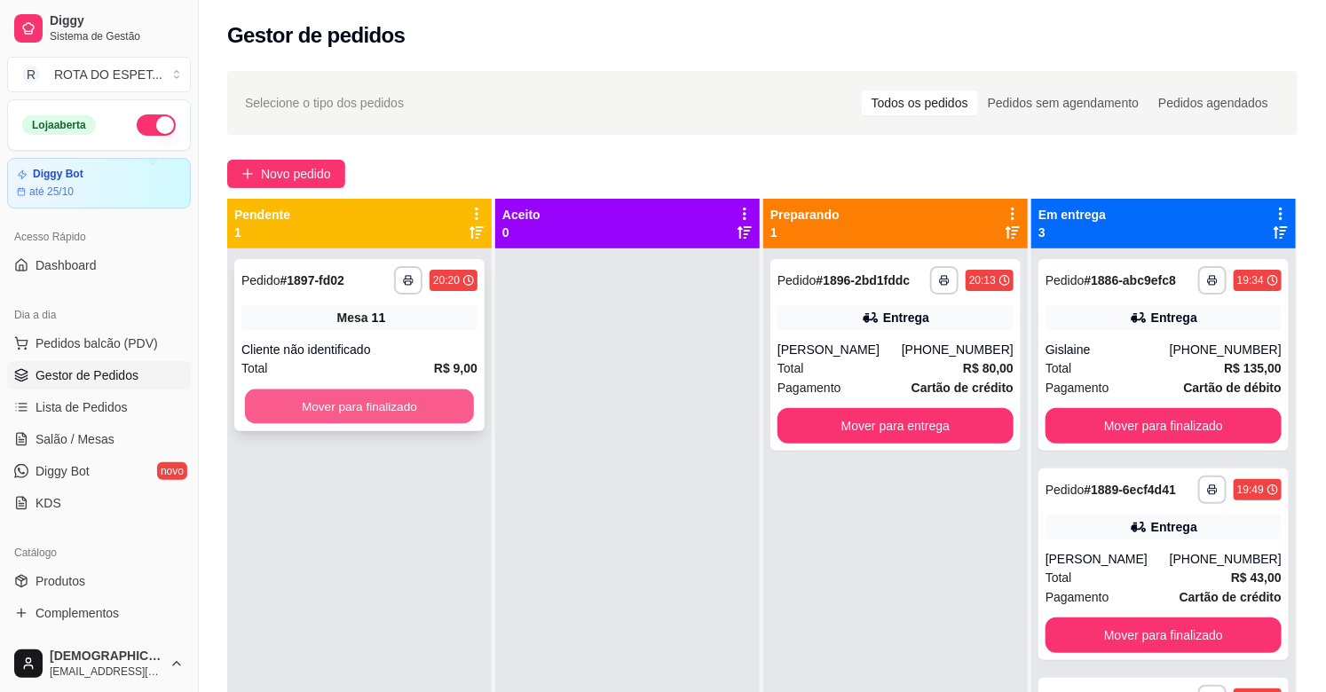
click at [411, 407] on button "Mover para finalizado" at bounding box center [359, 407] width 229 height 35
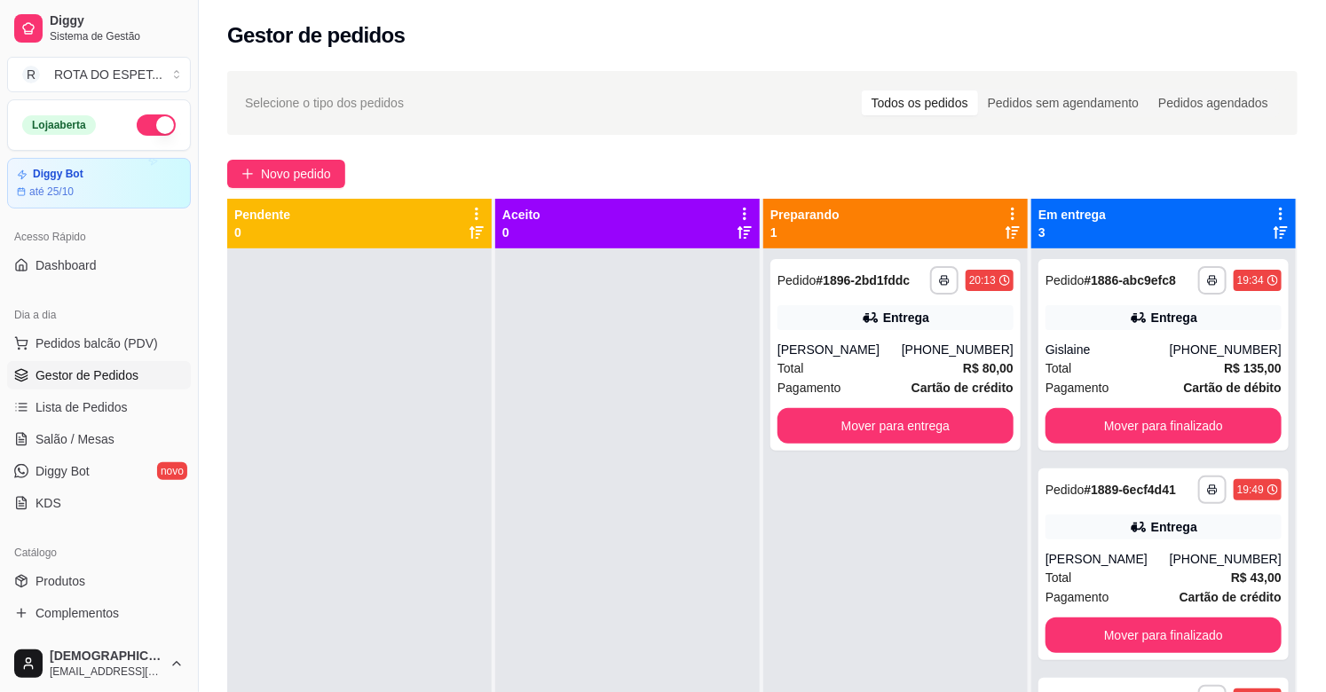
click at [614, 563] on div at bounding box center [627, 595] width 265 height 692
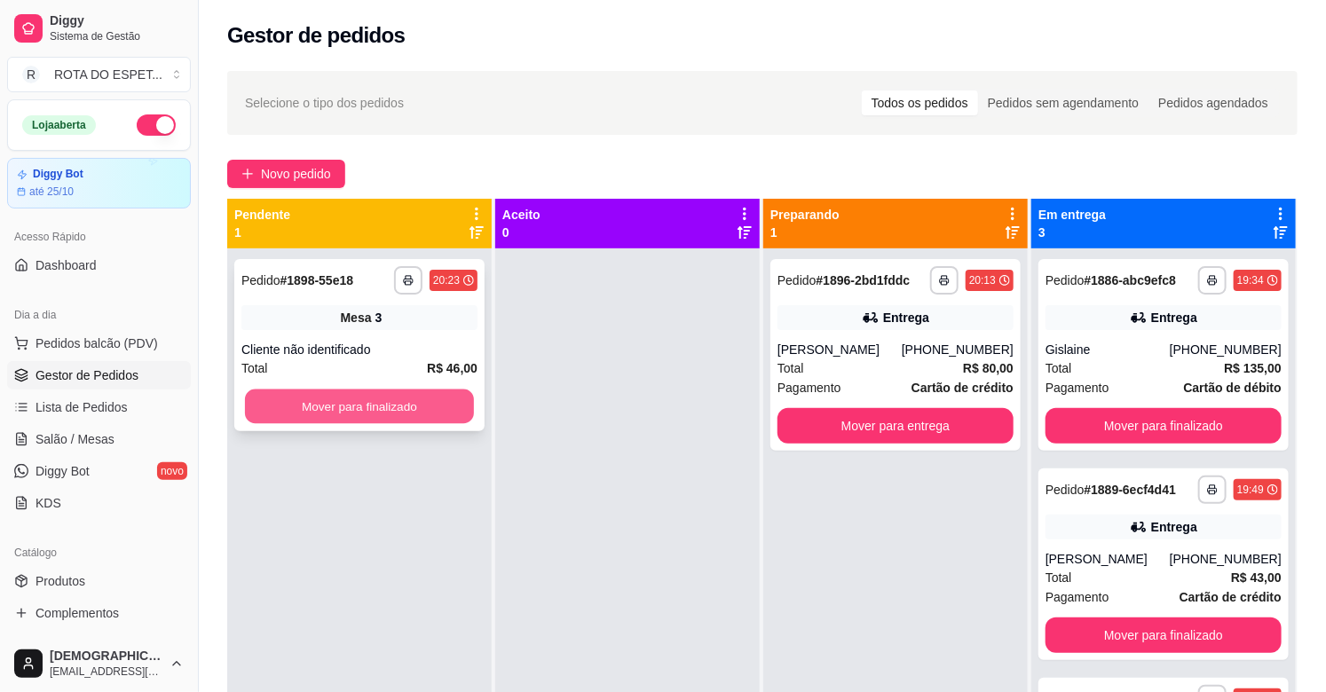
click at [383, 397] on button "Mover para finalizado" at bounding box center [359, 407] width 229 height 35
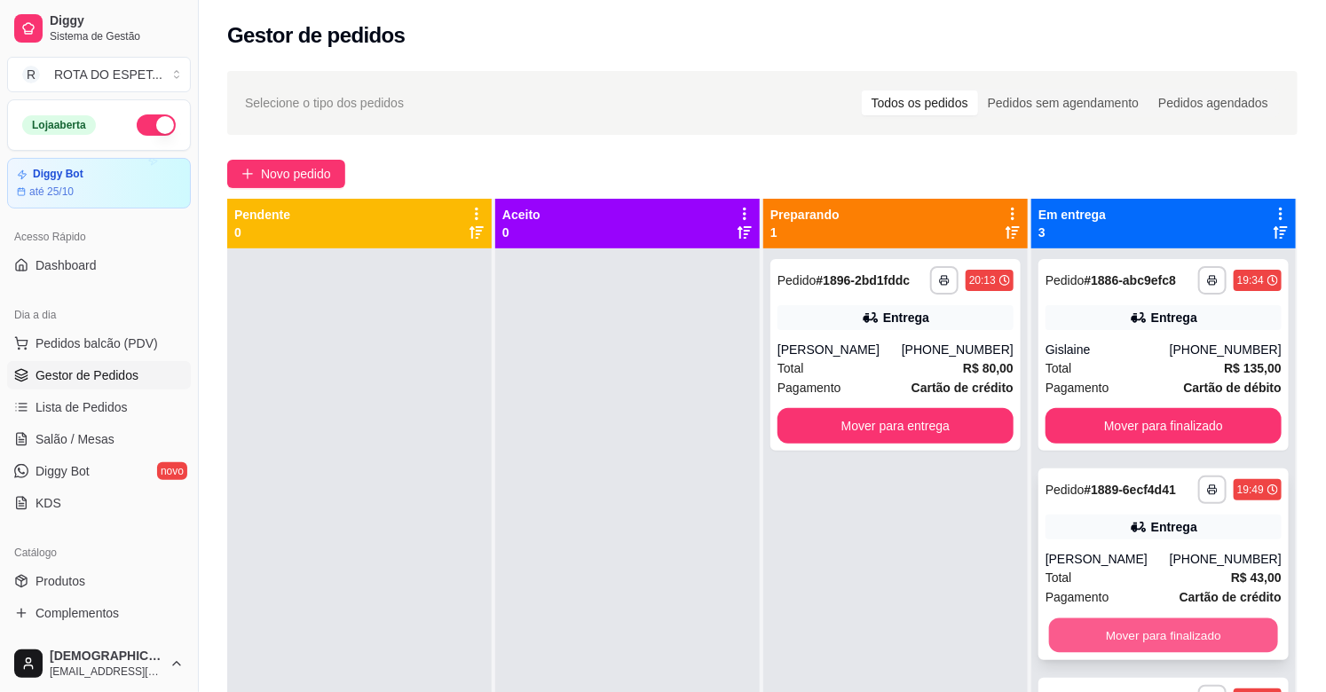
click at [1140, 634] on button "Mover para finalizado" at bounding box center [1163, 636] width 229 height 35
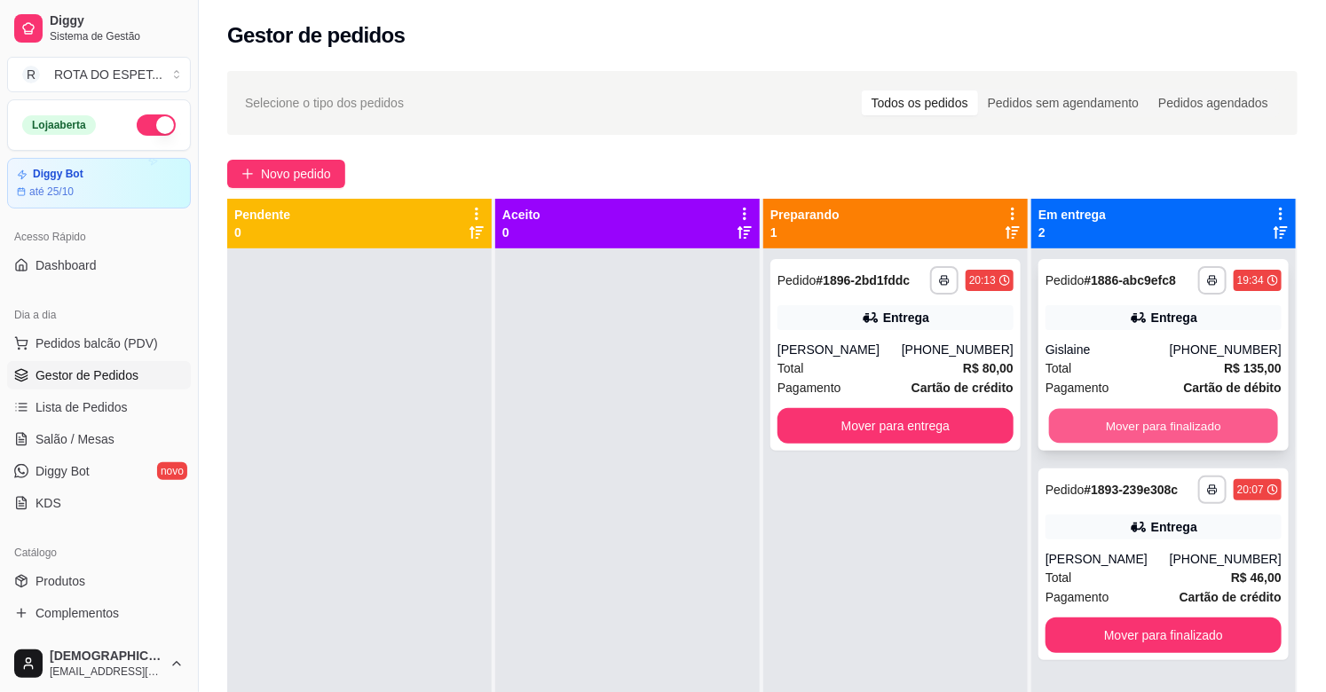
click at [1179, 423] on button "Mover para finalizado" at bounding box center [1163, 426] width 229 height 35
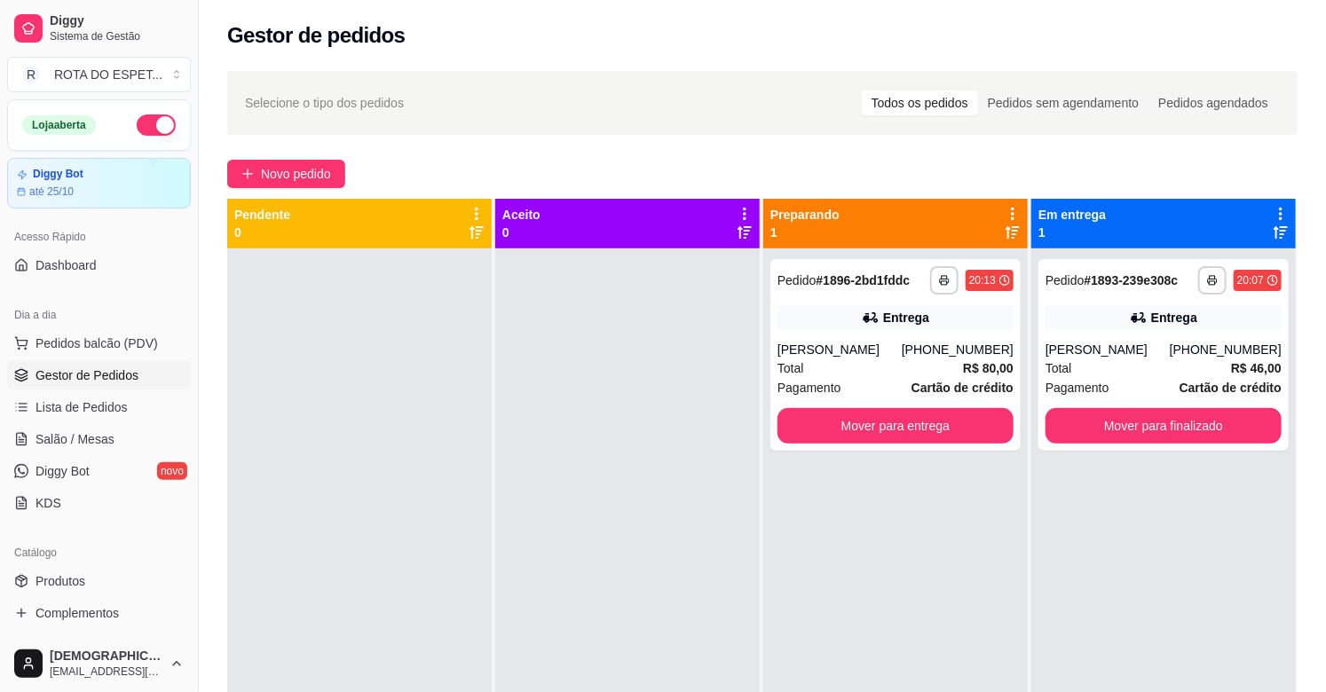
click at [740, 535] on div at bounding box center [627, 595] width 265 height 692
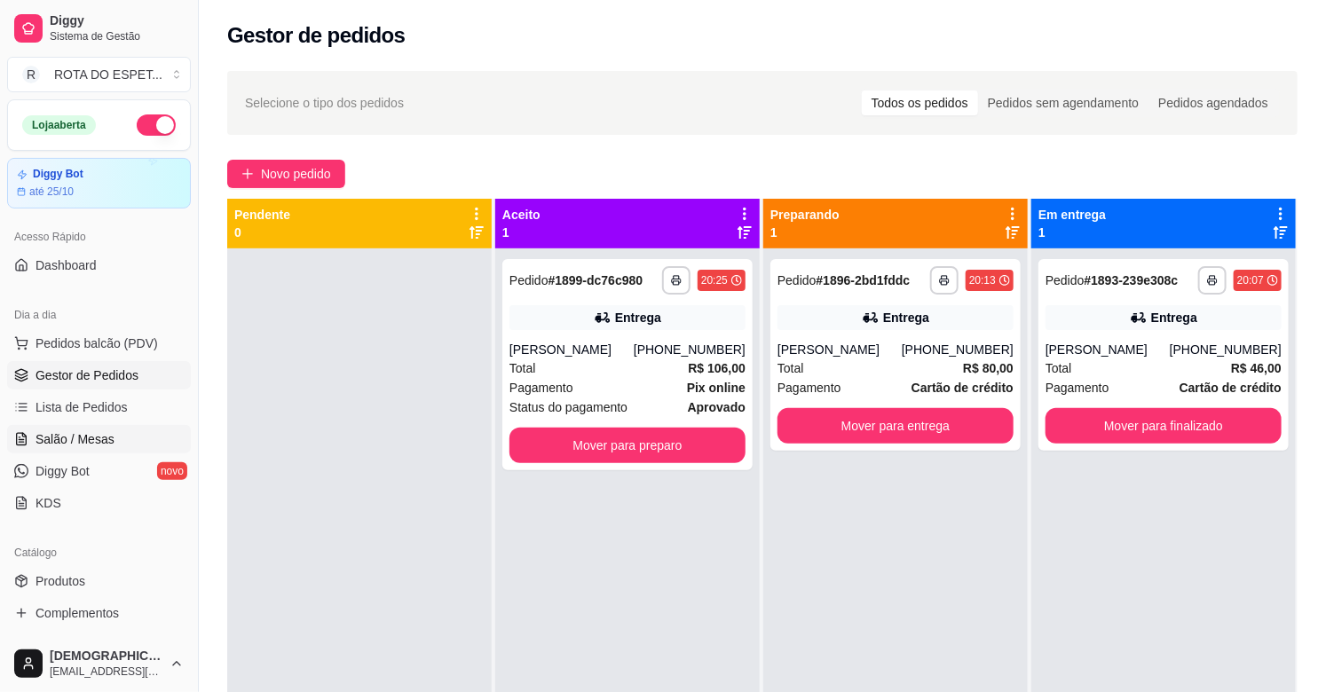
click at [84, 444] on span "Salão / Mesas" at bounding box center [75, 440] width 79 height 18
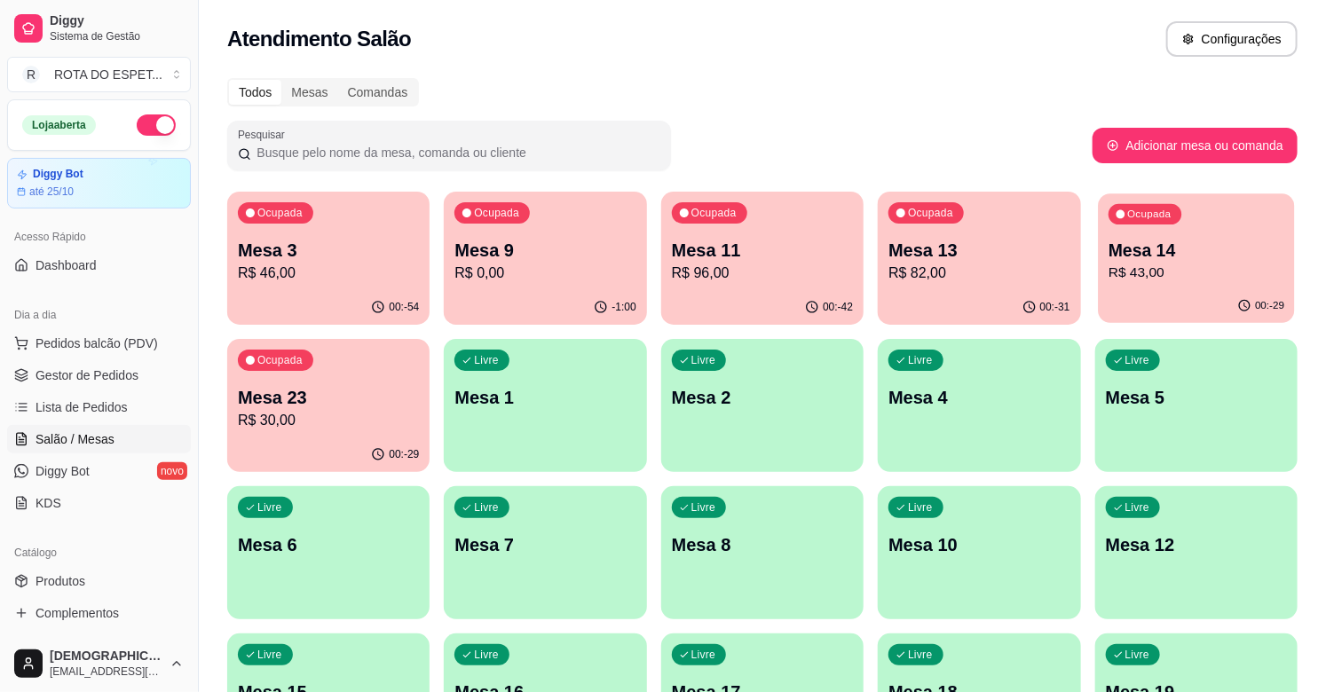
click at [1199, 288] on div "Ocupada Mesa 14 R$ 43,00" at bounding box center [1196, 242] width 197 height 96
click at [944, 251] on p "Mesa 13" at bounding box center [979, 250] width 181 height 25
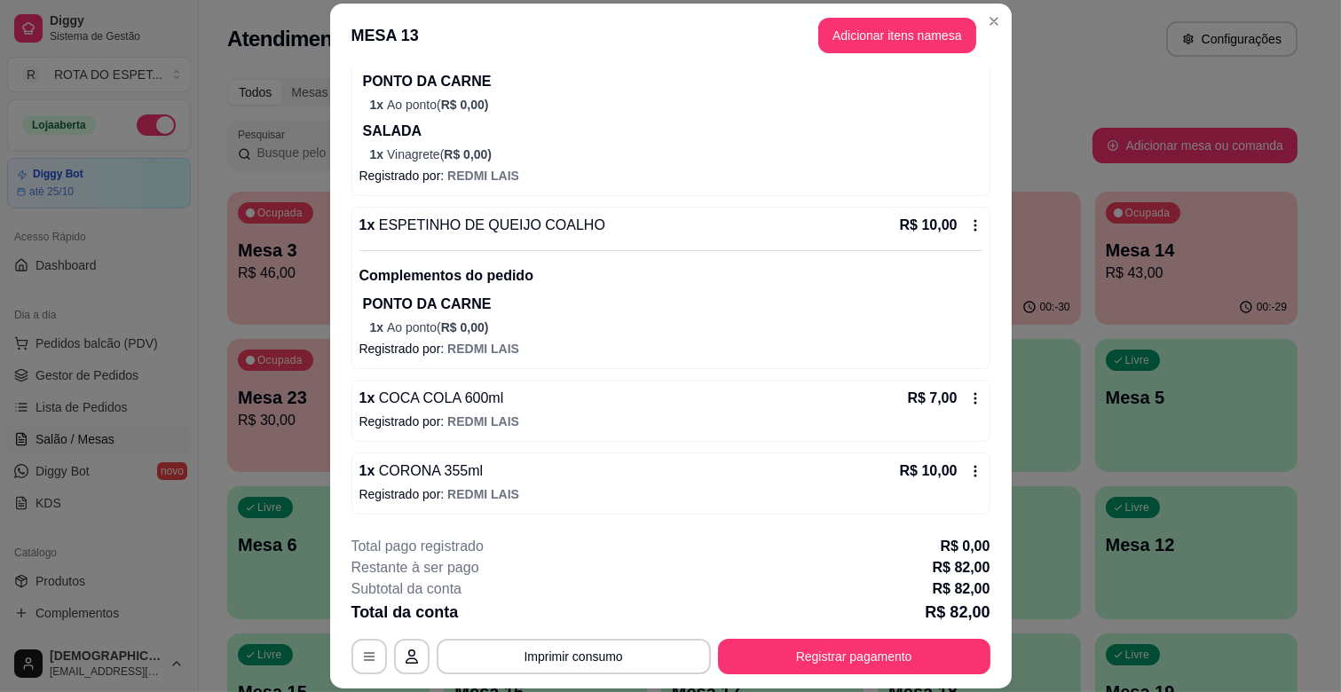
scroll to position [53, 0]
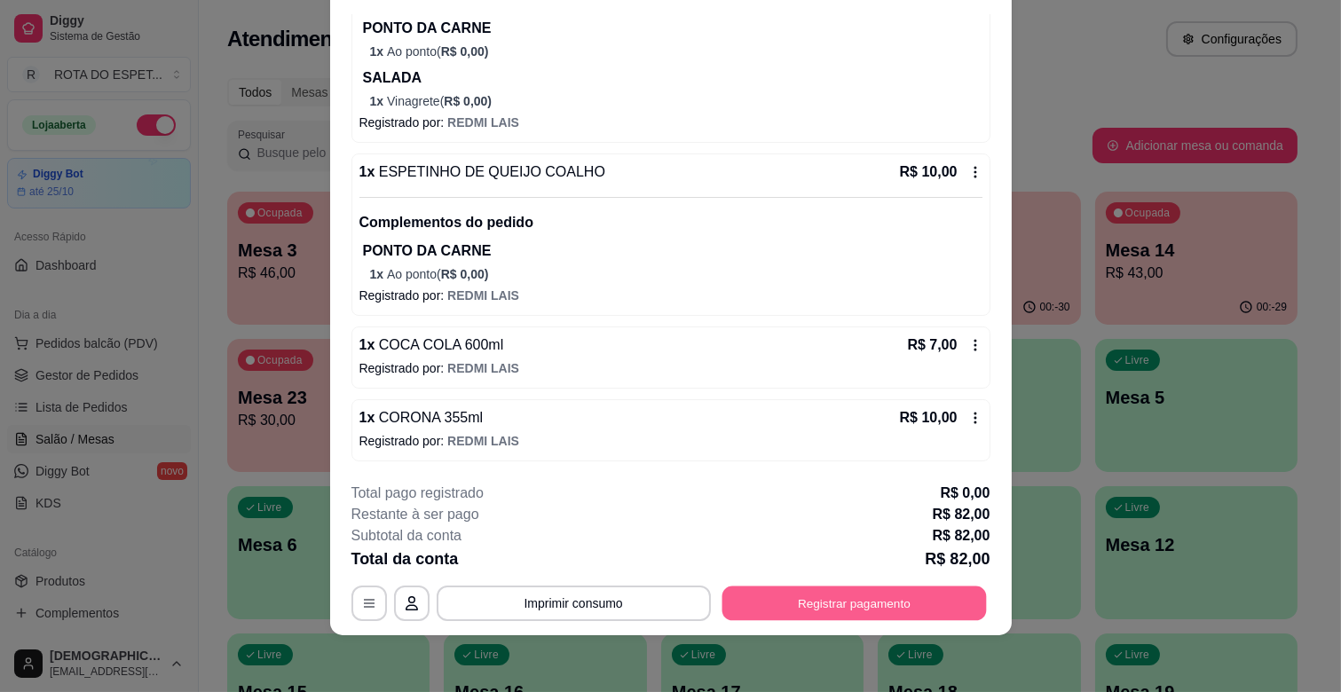
click at [885, 607] on button "Registrar pagamento" at bounding box center [854, 604] width 265 height 35
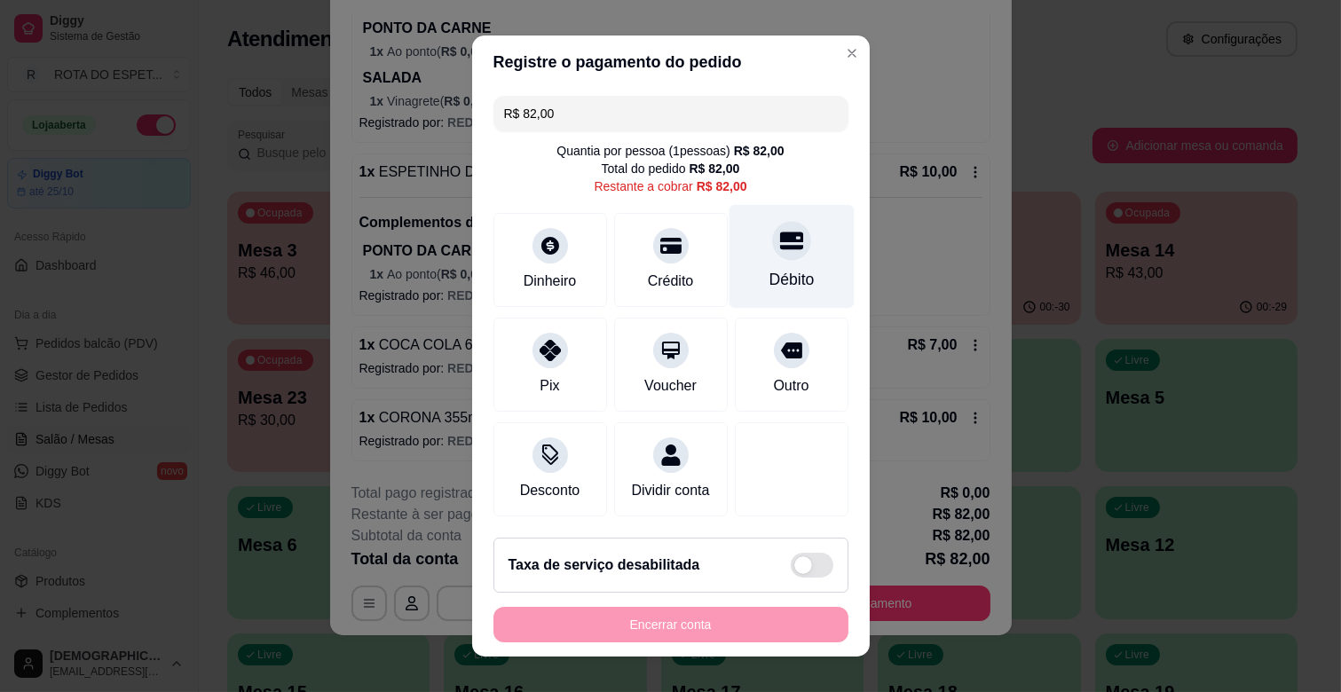
click at [785, 232] on div "Débito" at bounding box center [791, 257] width 125 height 104
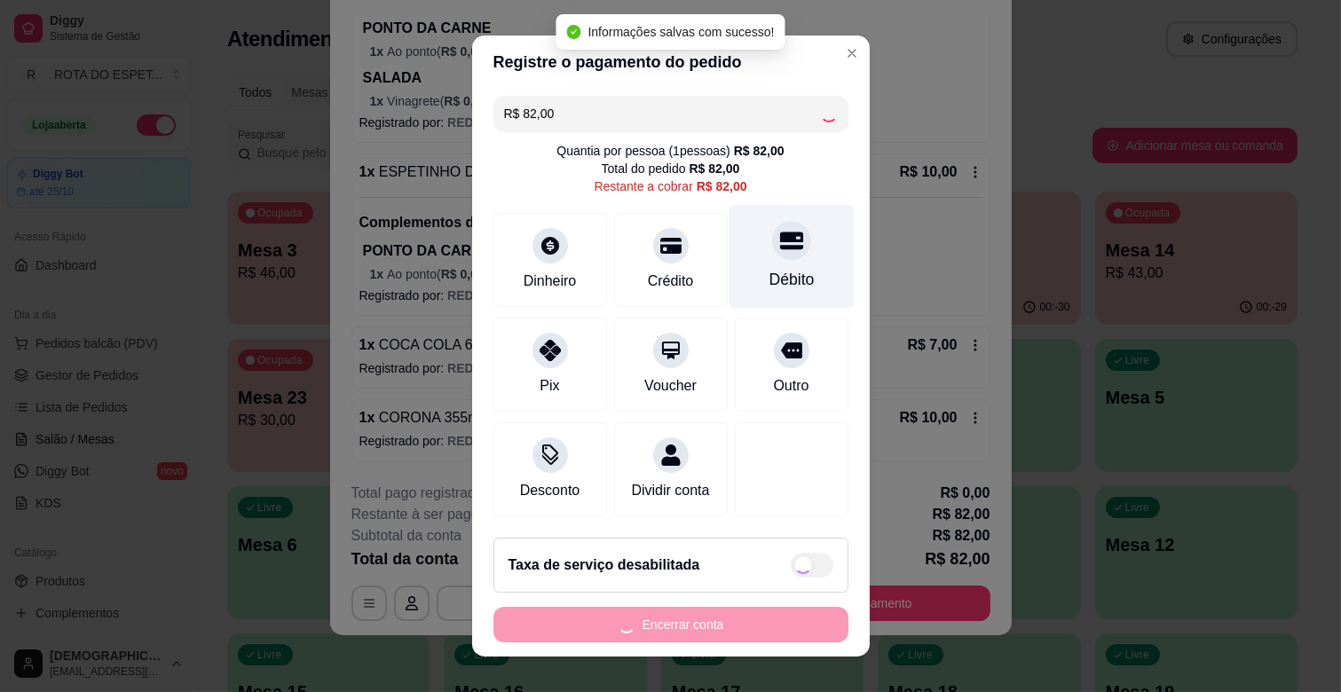
type input "R$ 0,00"
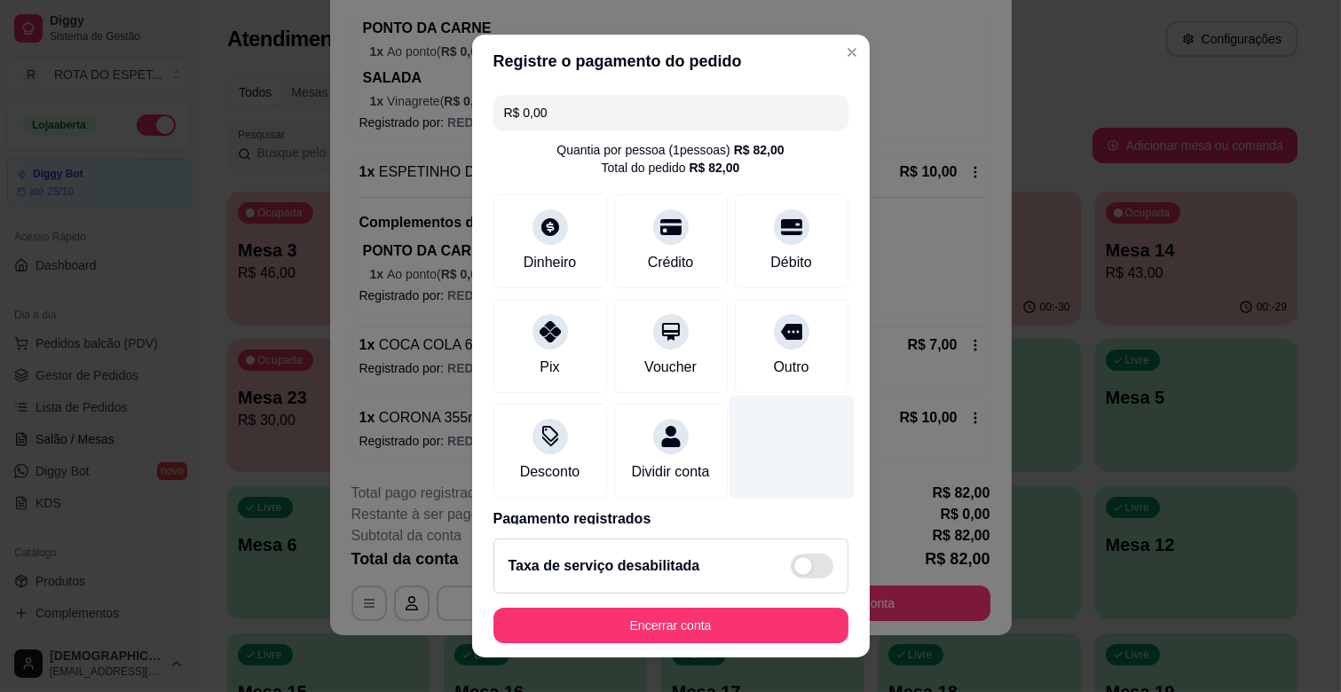
scroll to position [94, 0]
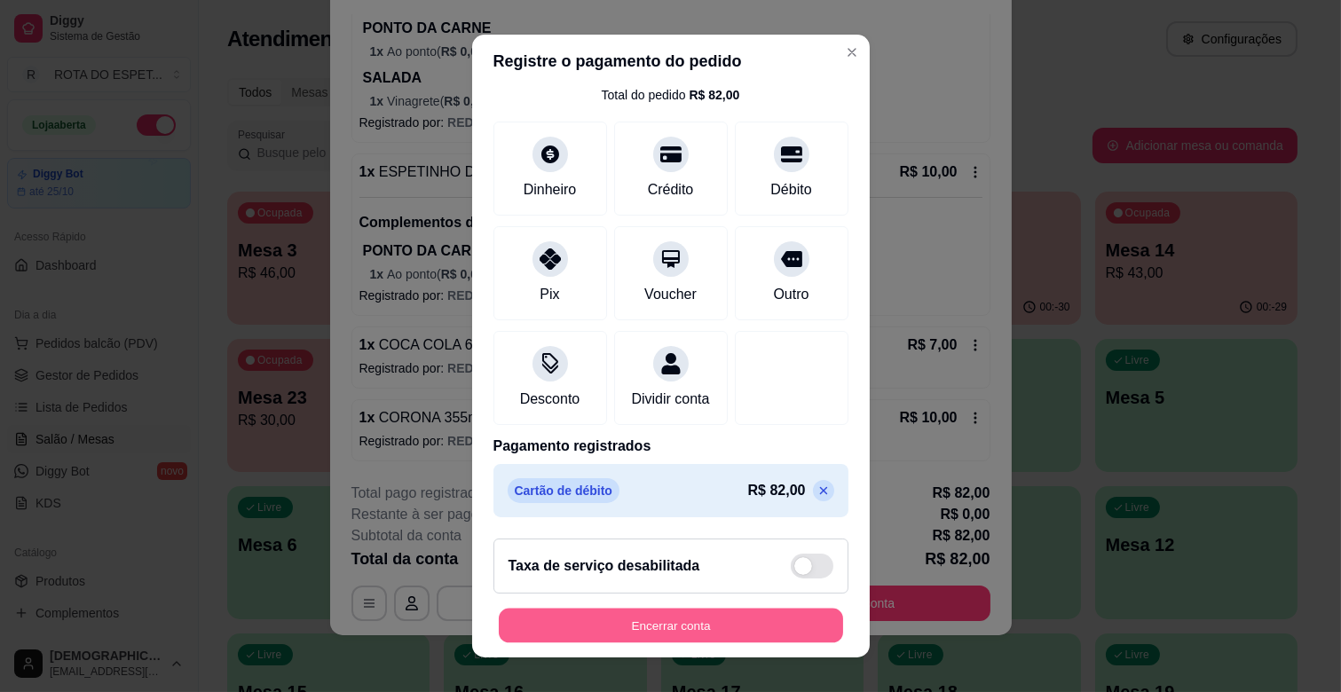
click at [696, 609] on button "Encerrar conta" at bounding box center [671, 626] width 344 height 35
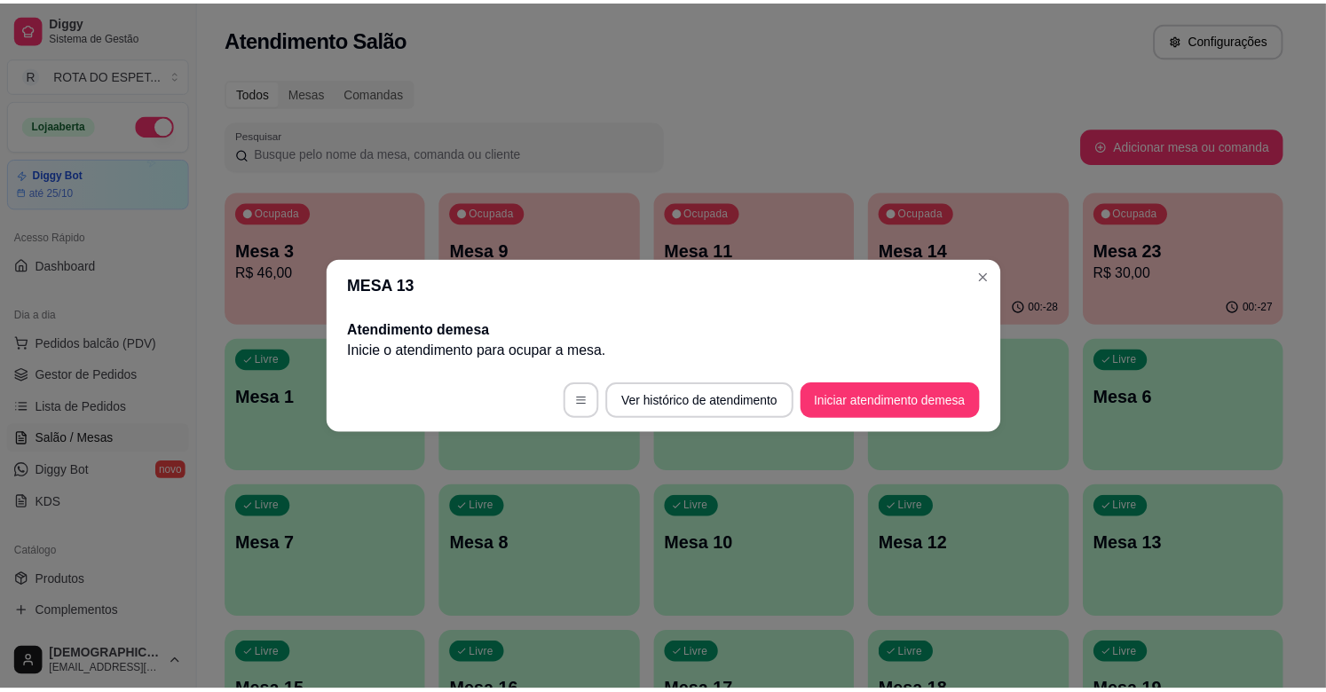
scroll to position [0, 0]
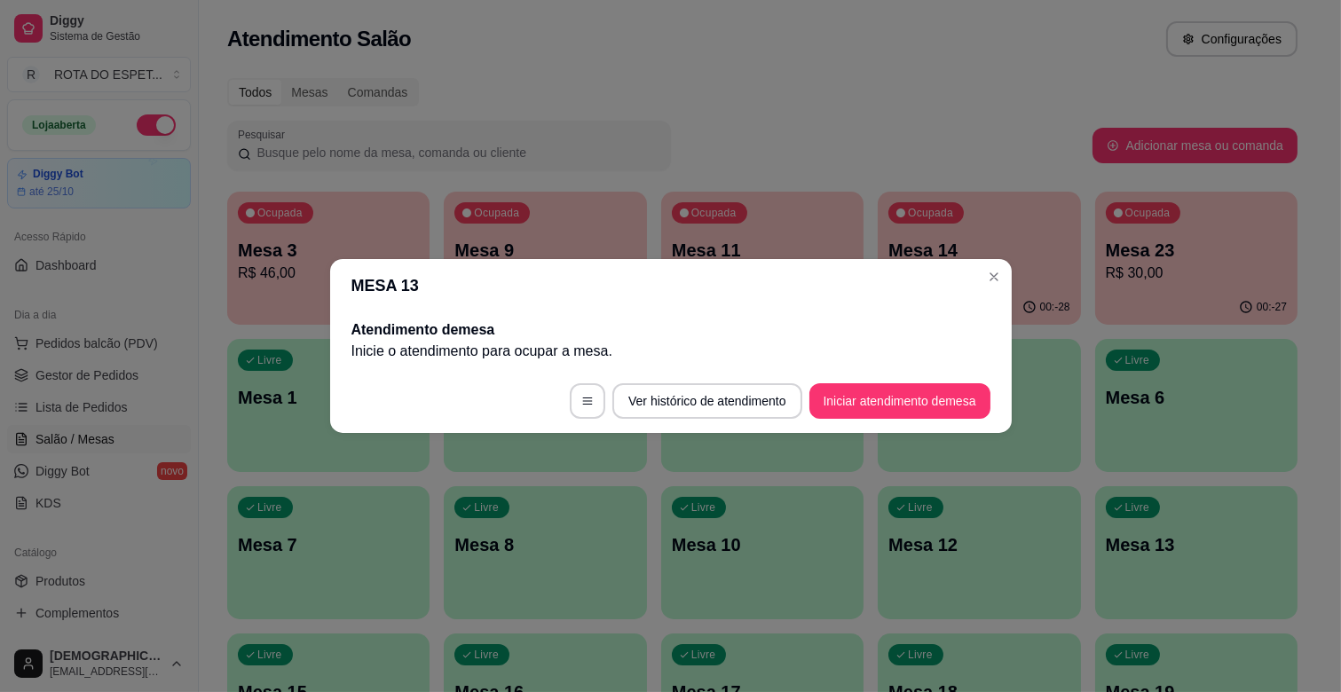
click at [978, 278] on header "MESA 13" at bounding box center [671, 285] width 682 height 53
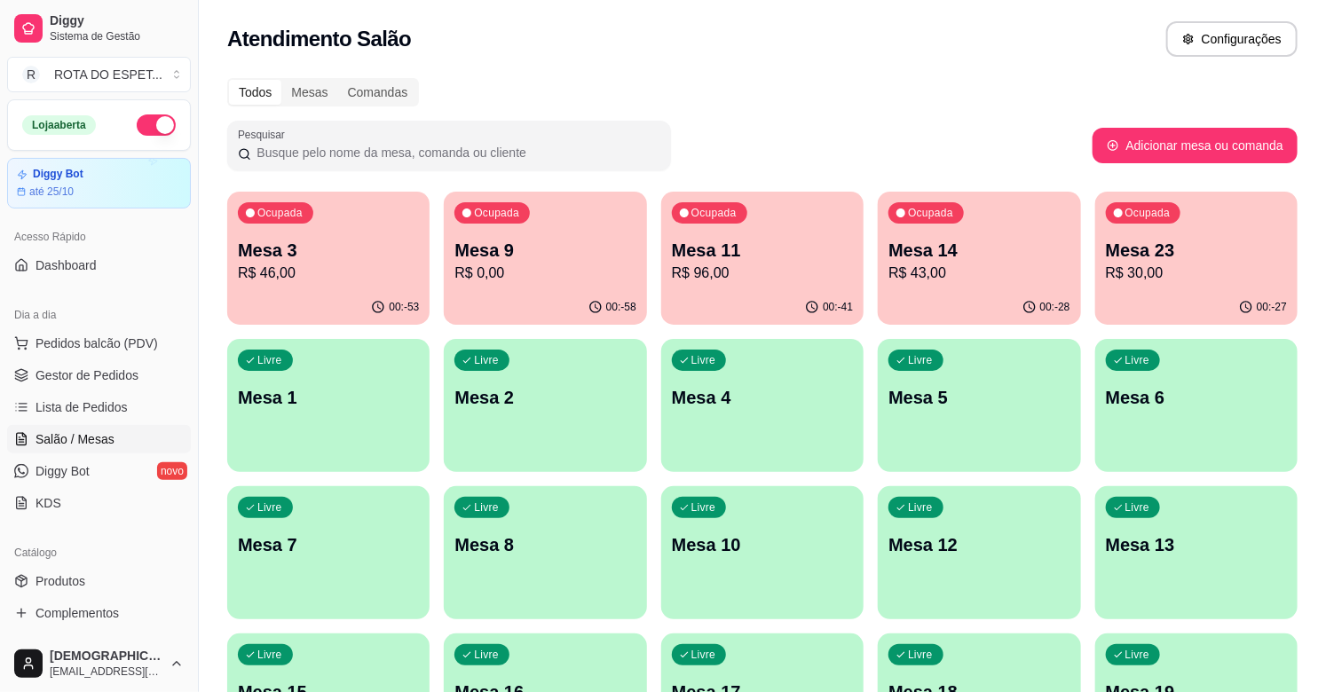
click at [982, 275] on p "R$ 43,00" at bounding box center [979, 273] width 181 height 21
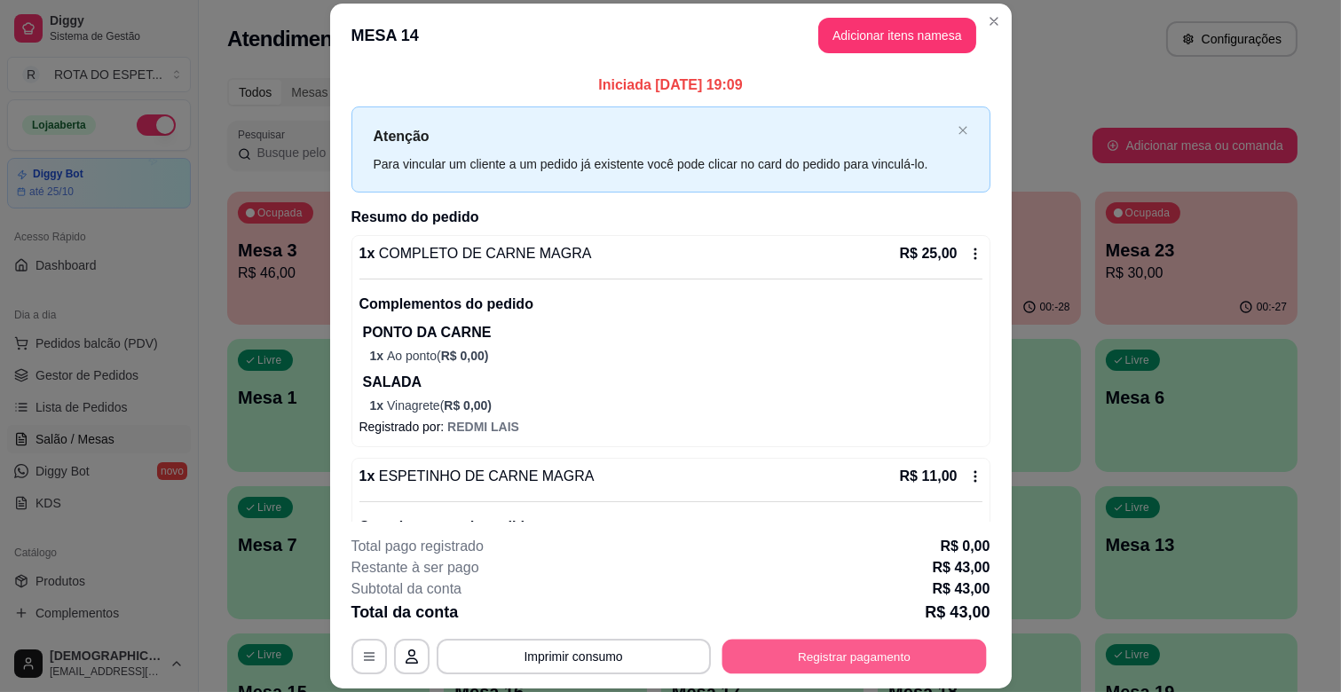
click at [831, 663] on button "Registrar pagamento" at bounding box center [854, 657] width 265 height 35
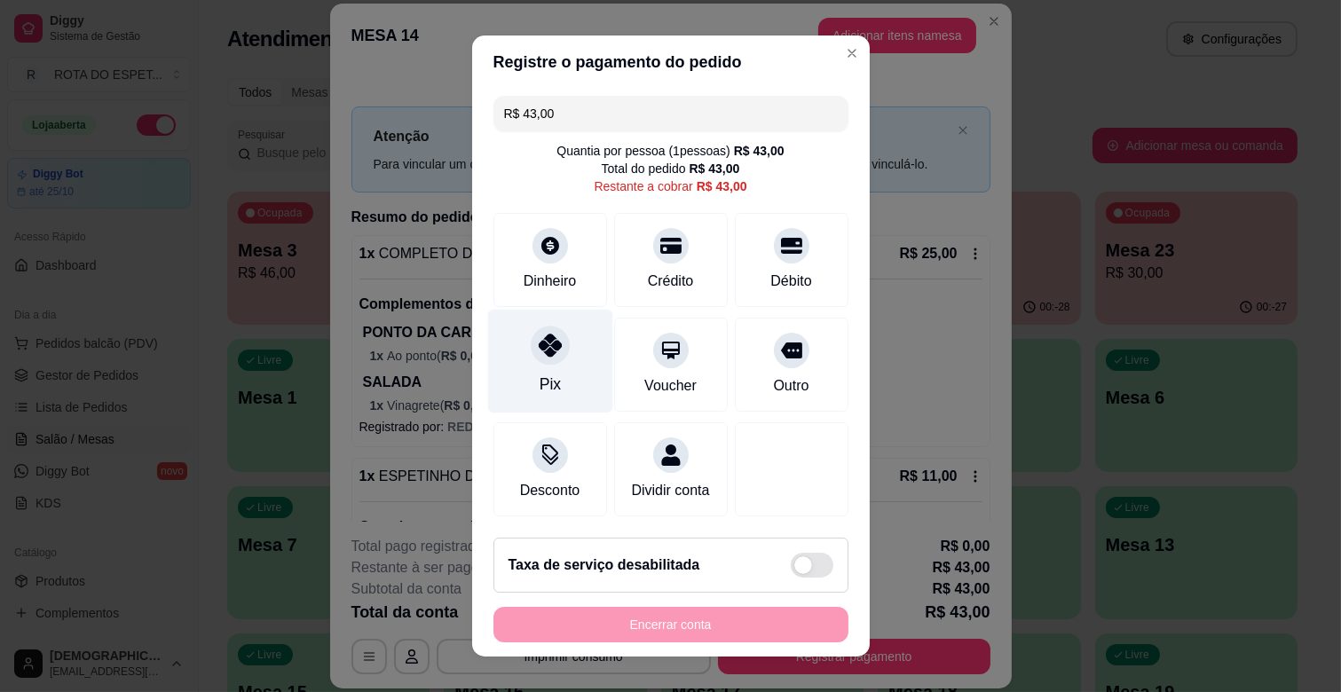
click at [552, 362] on div "Pix" at bounding box center [549, 362] width 125 height 104
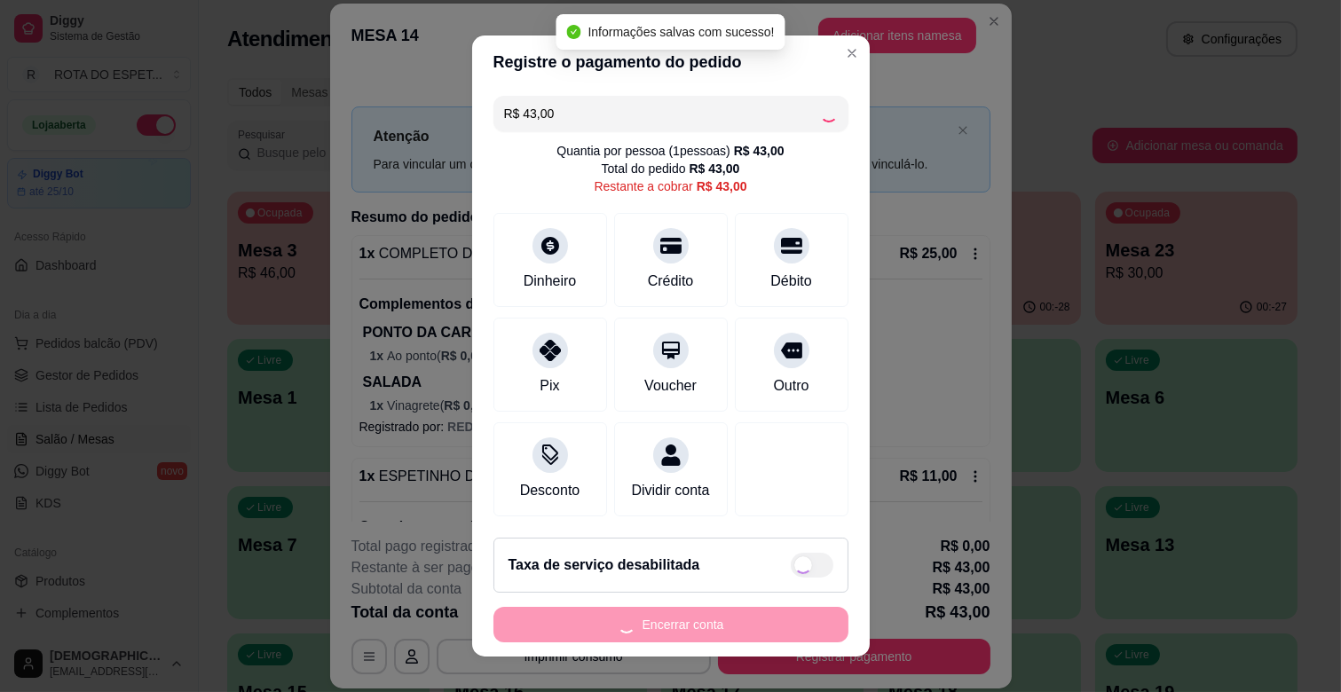
type input "R$ 0,00"
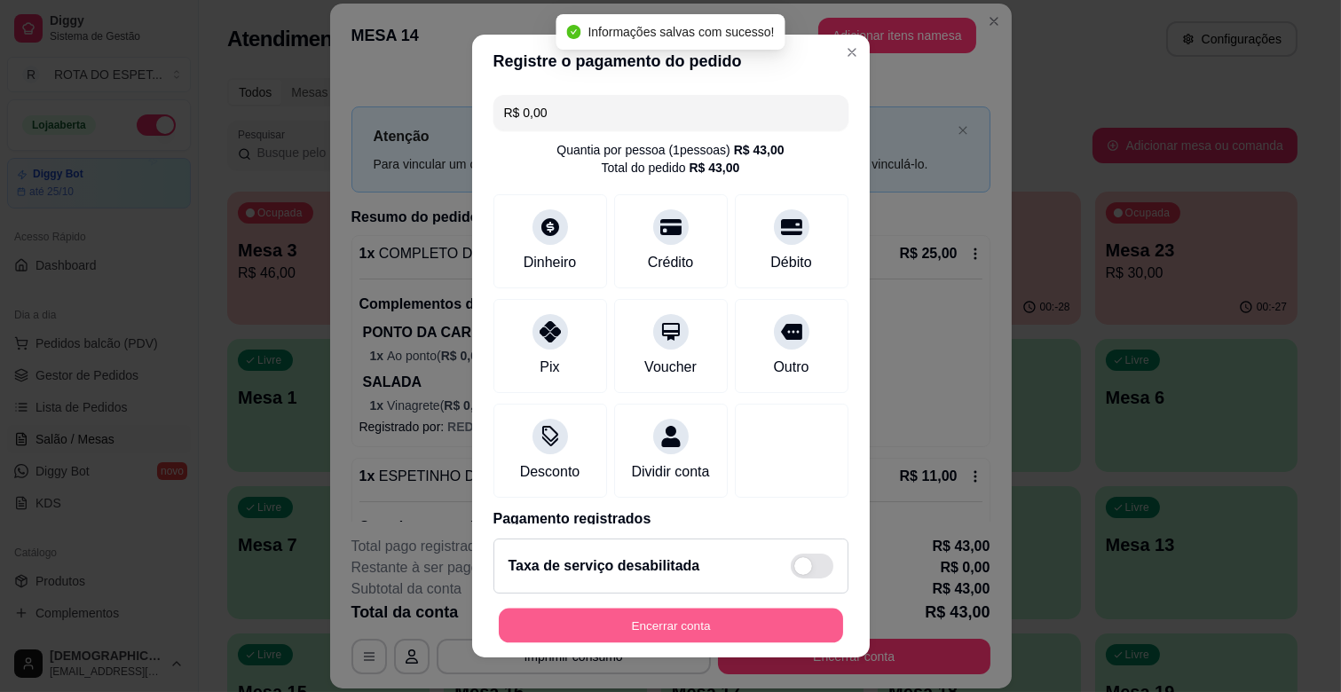
click at [703, 630] on button "Encerrar conta" at bounding box center [671, 626] width 344 height 35
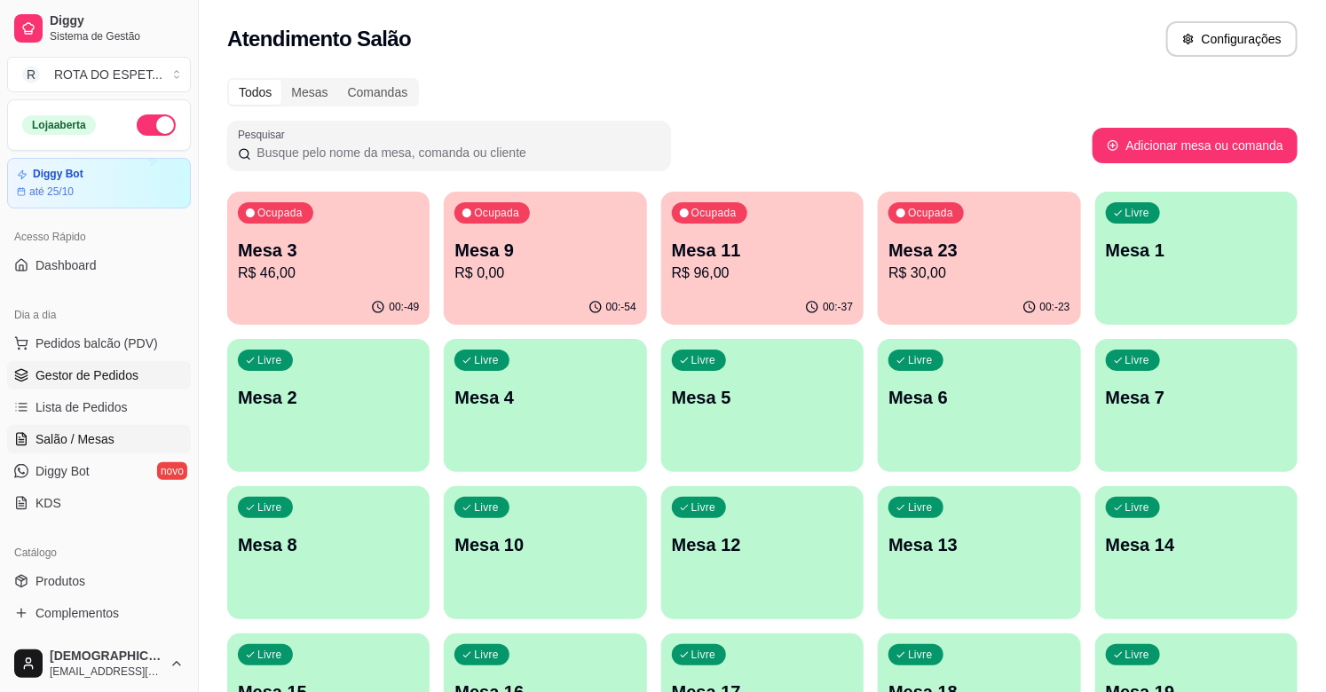
click at [116, 369] on span "Gestor de Pedidos" at bounding box center [87, 376] width 103 height 18
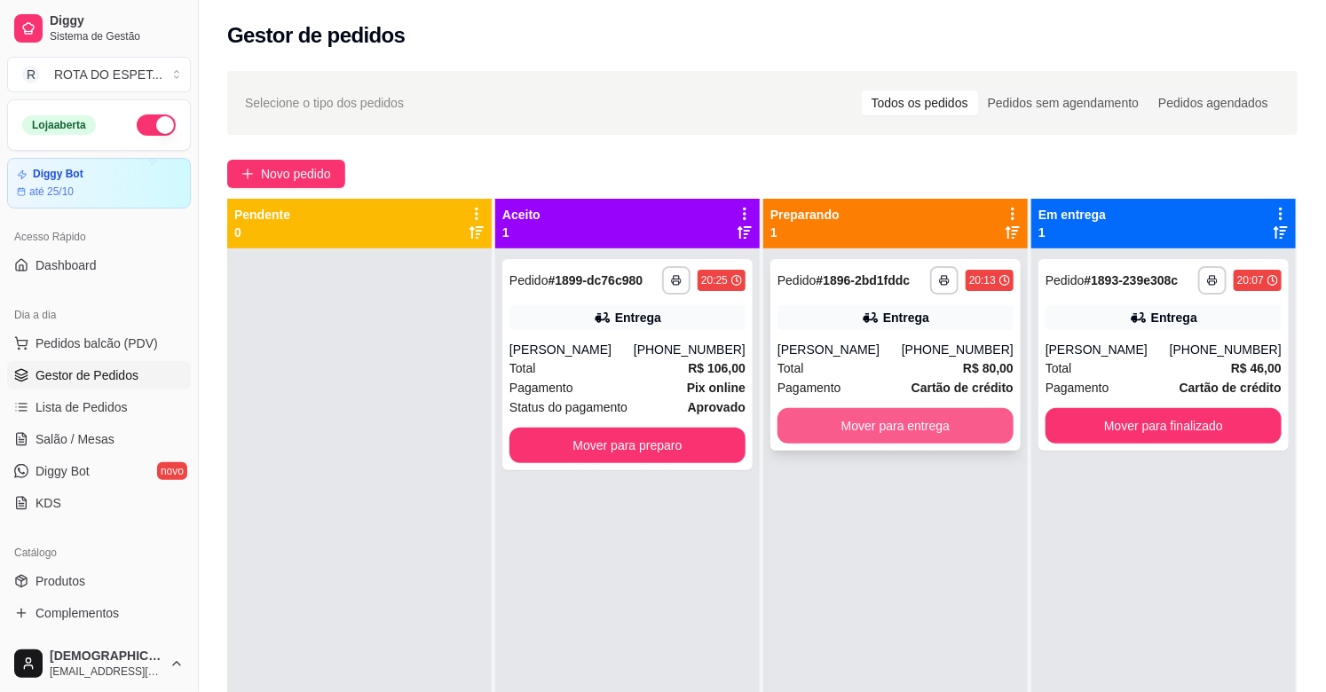
click at [976, 431] on button "Mover para entrega" at bounding box center [896, 426] width 236 height 36
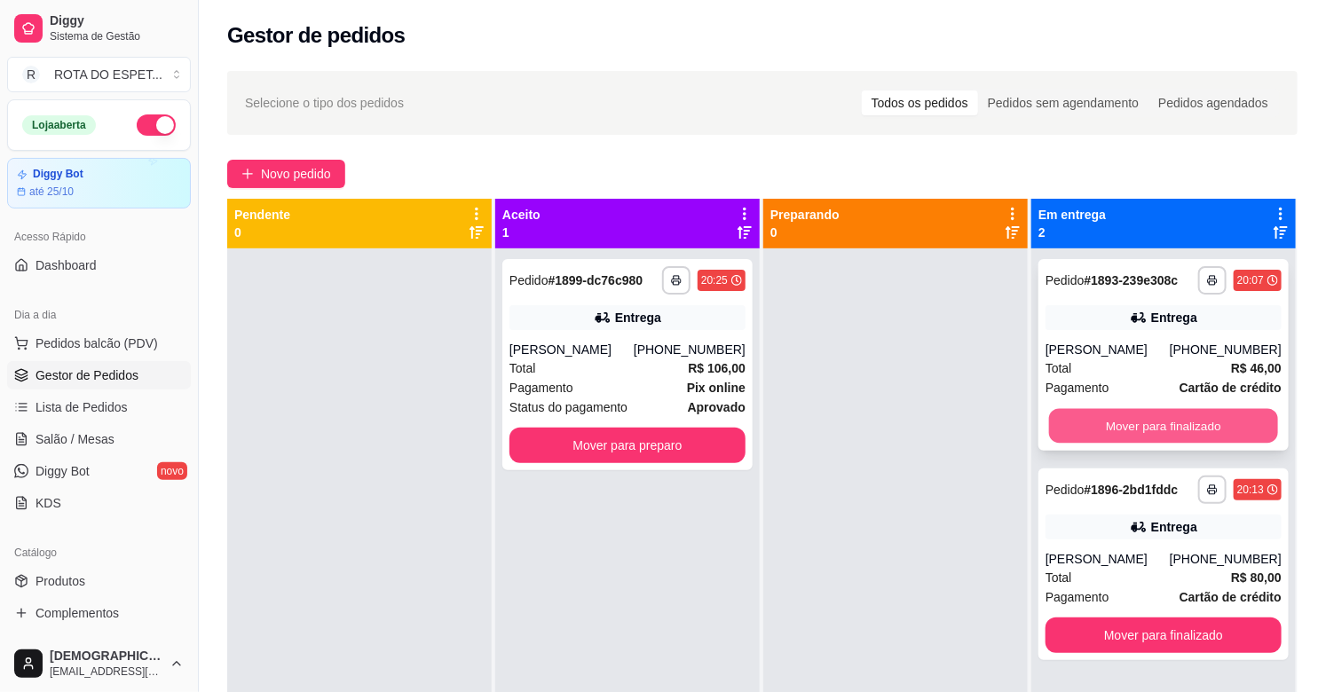
click at [1107, 438] on button "Mover para finalizado" at bounding box center [1163, 426] width 229 height 35
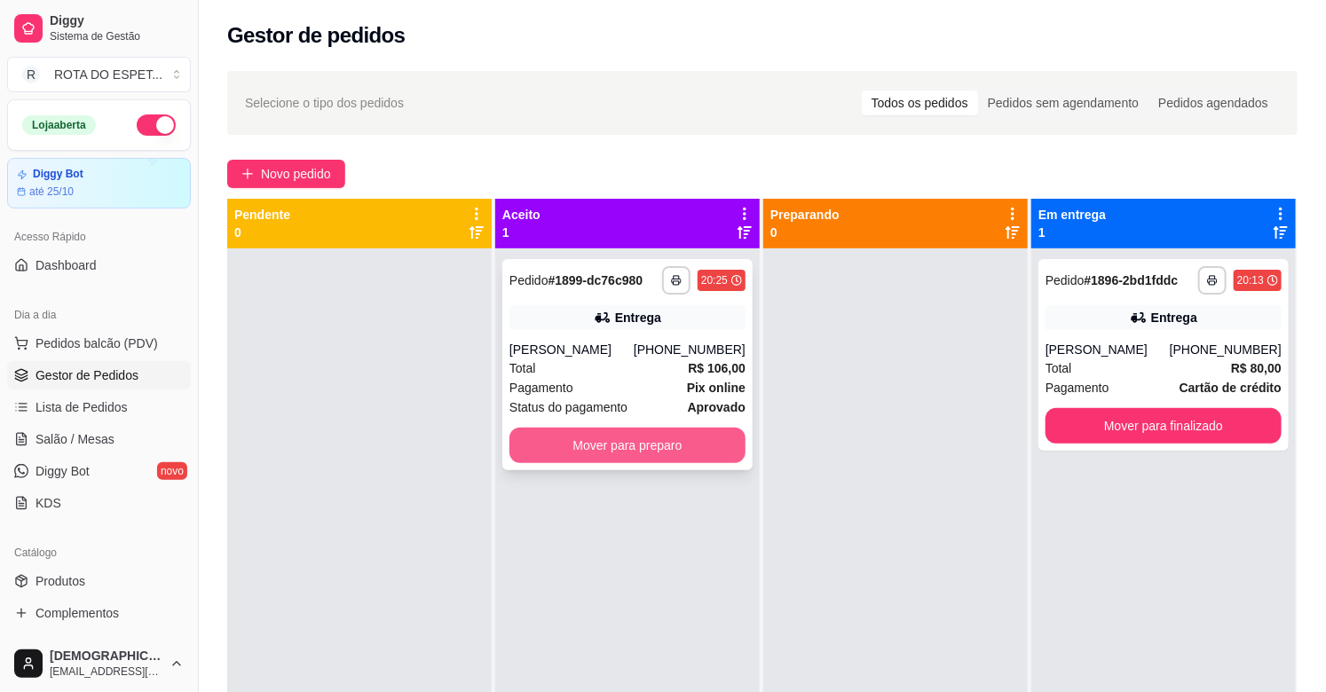
click at [616, 446] on button "Mover para preparo" at bounding box center [628, 446] width 236 height 36
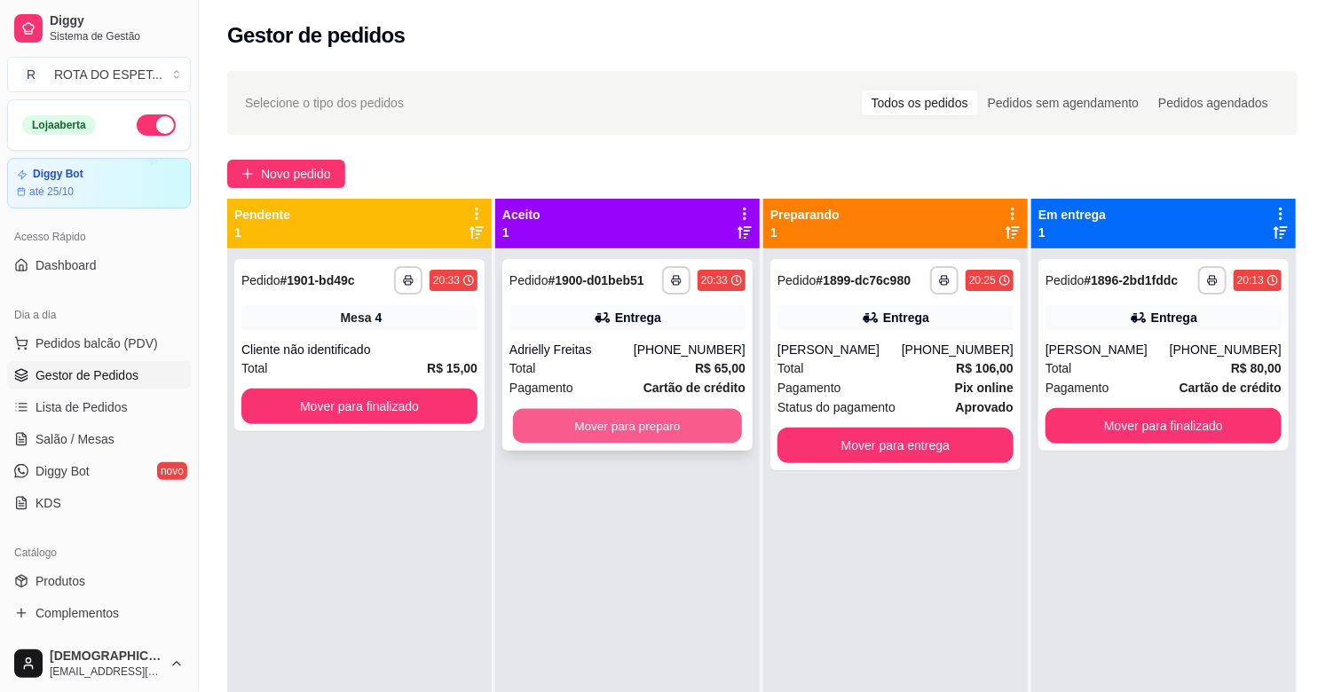
click at [614, 422] on button "Mover para preparo" at bounding box center [627, 426] width 229 height 35
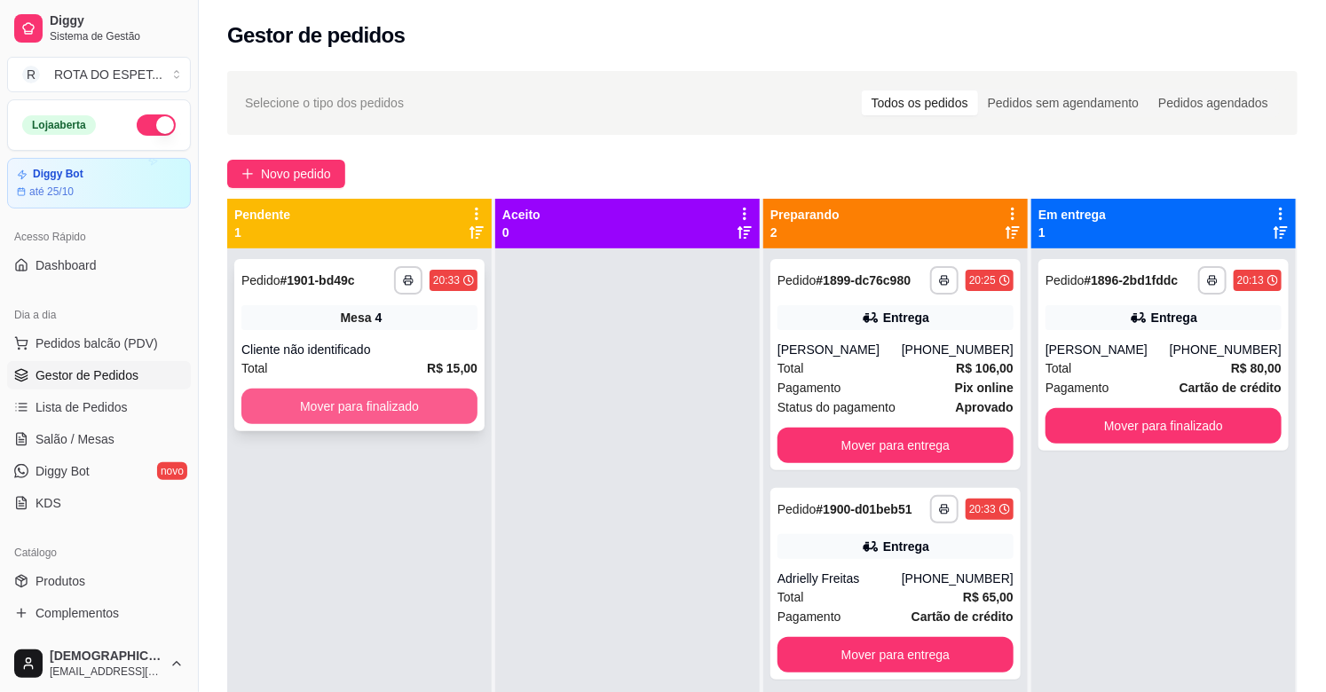
click at [324, 415] on button "Mover para finalizado" at bounding box center [359, 407] width 236 height 36
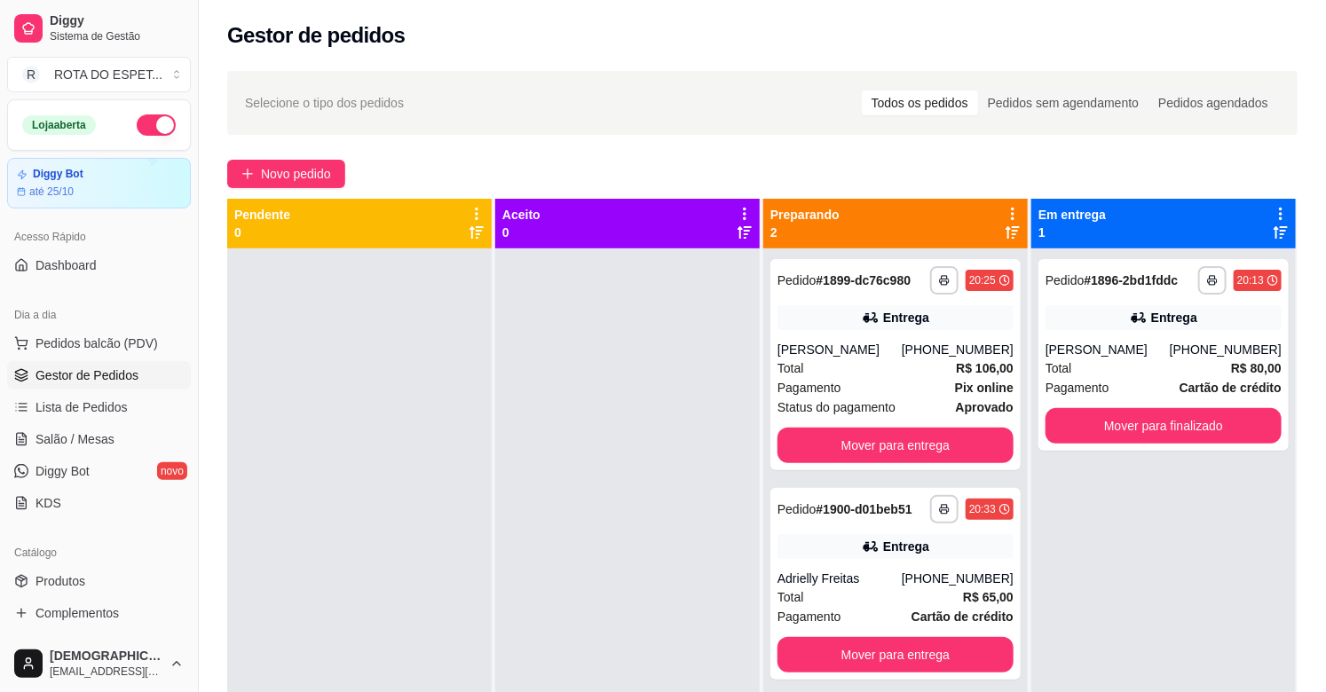
click at [568, 608] on div at bounding box center [627, 595] width 265 height 692
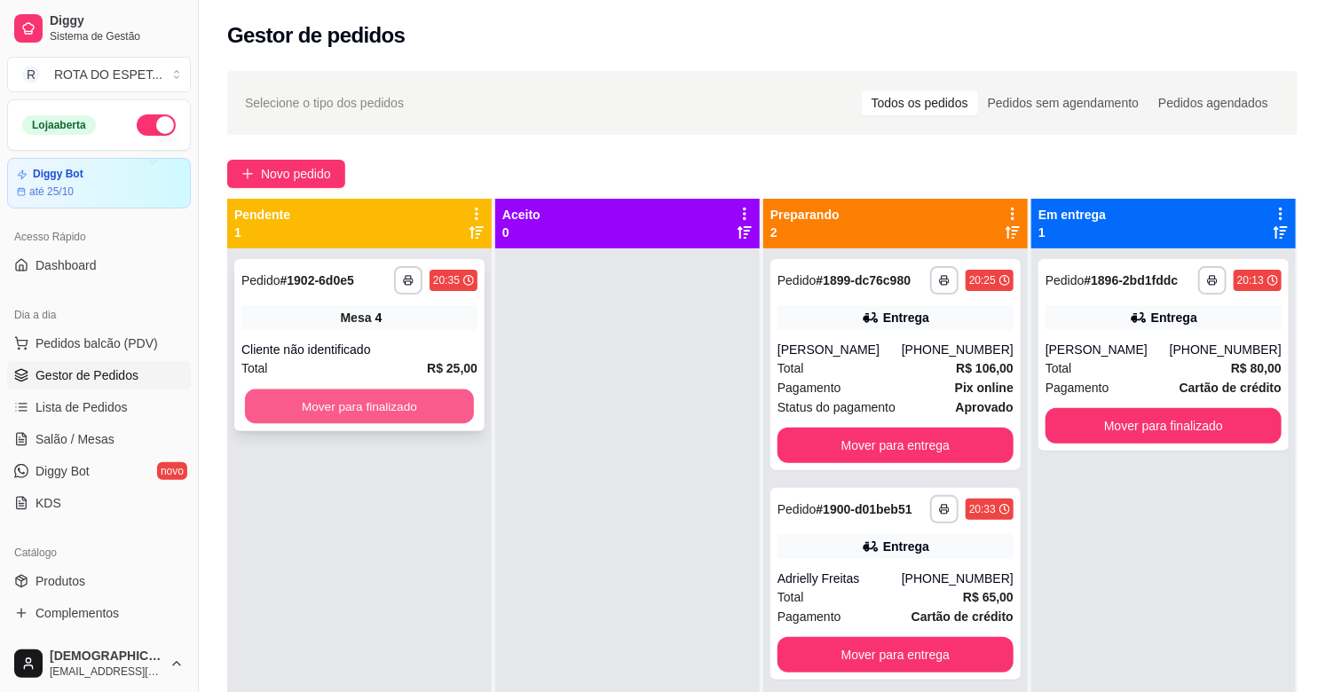
click at [430, 393] on button "Mover para finalizado" at bounding box center [359, 407] width 229 height 35
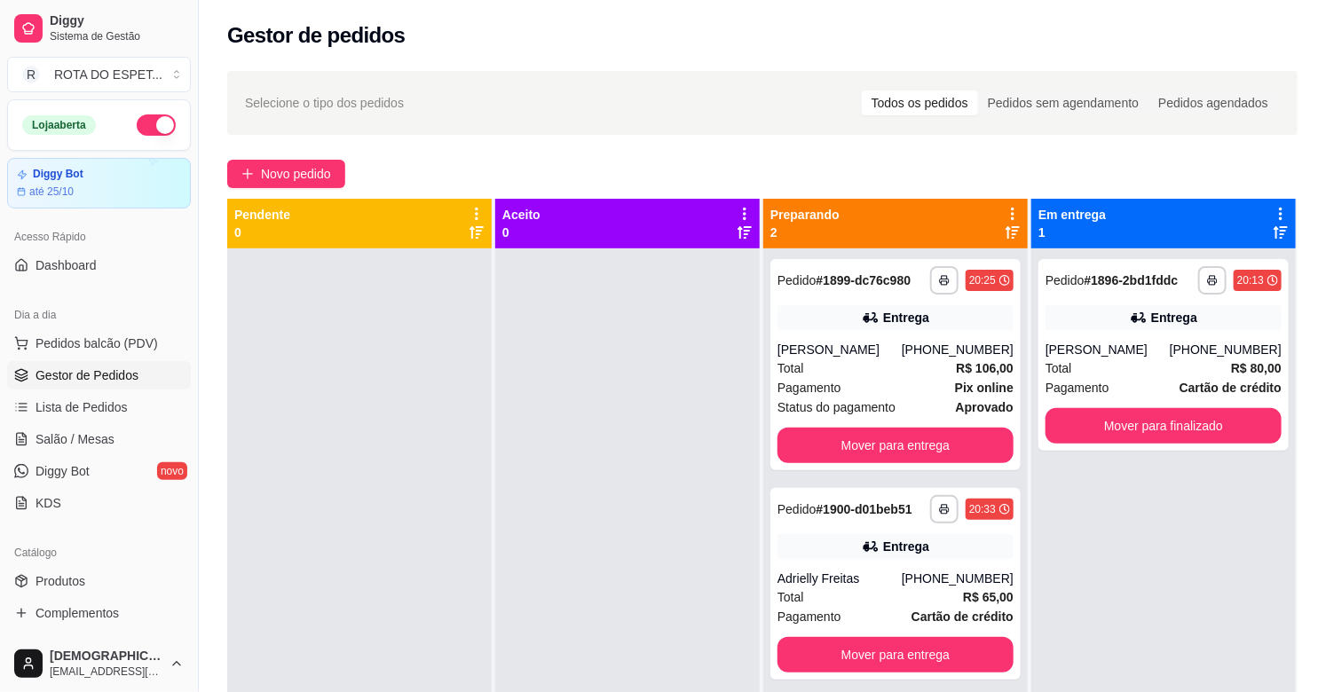
click at [526, 513] on div at bounding box center [627, 595] width 265 height 692
click at [566, 625] on div at bounding box center [627, 595] width 265 height 692
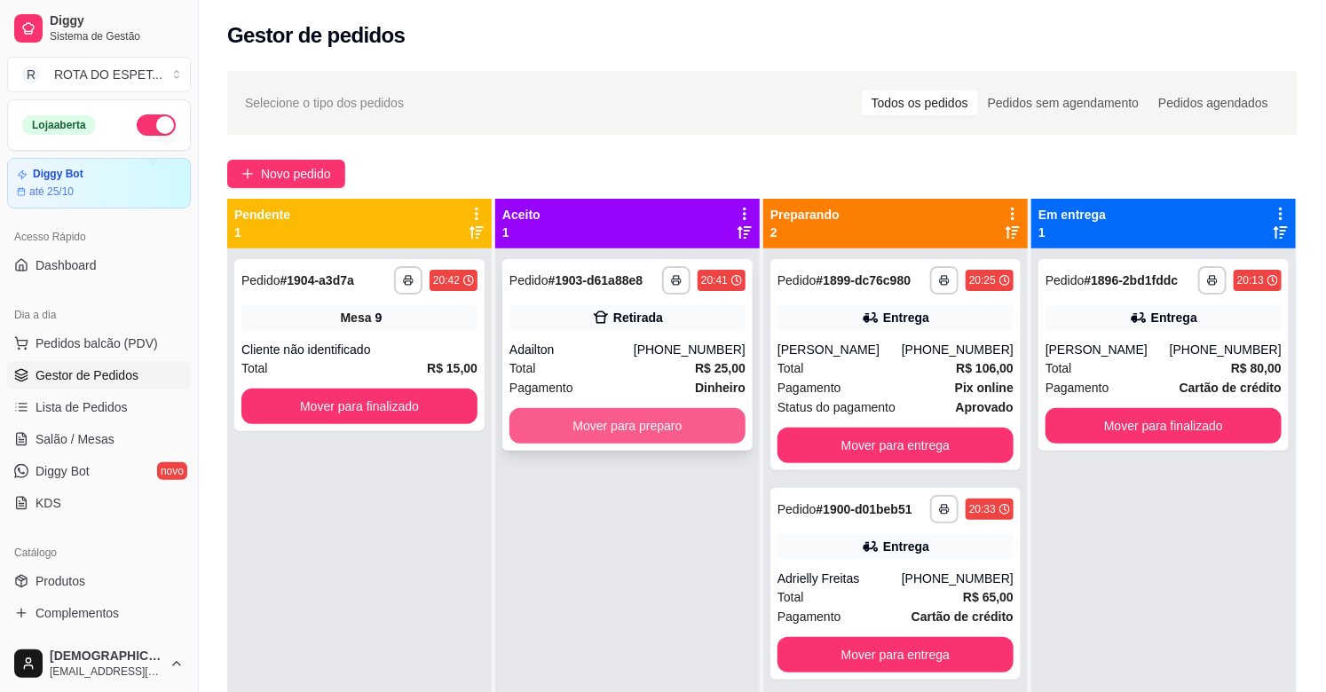
click at [667, 426] on button "Mover para preparo" at bounding box center [628, 426] width 236 height 36
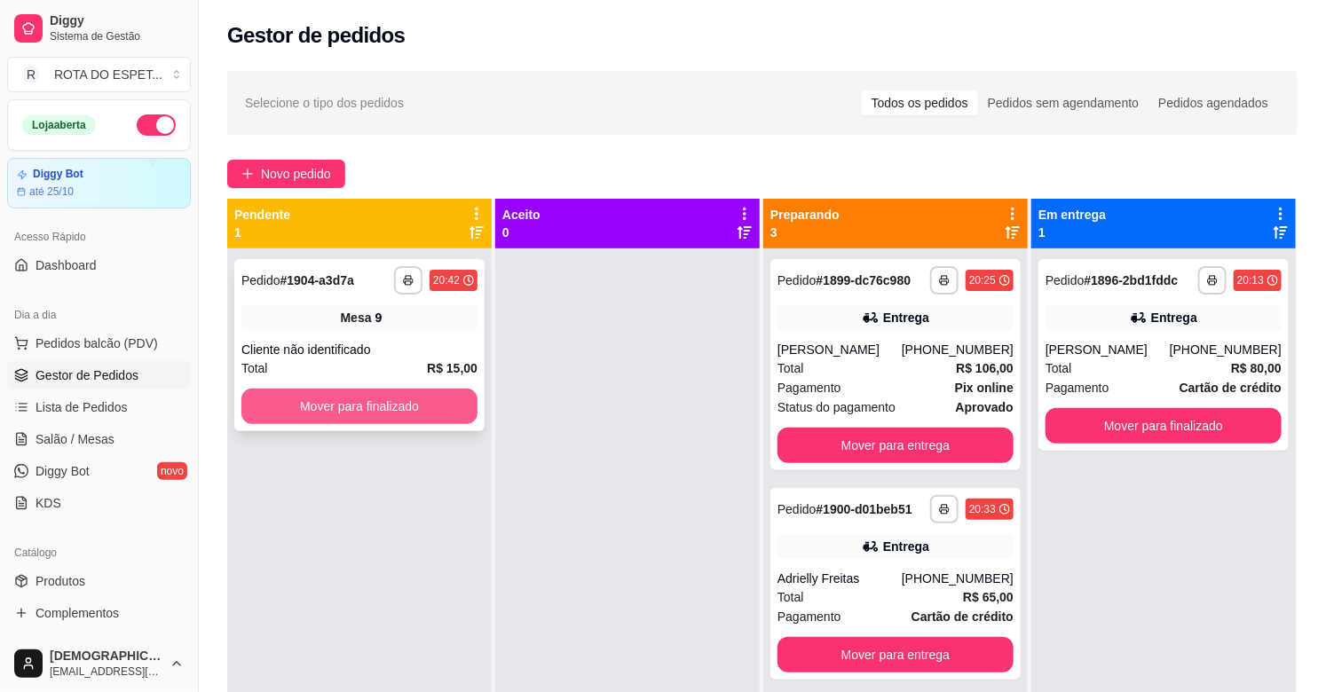
click at [317, 409] on button "Mover para finalizado" at bounding box center [359, 407] width 236 height 36
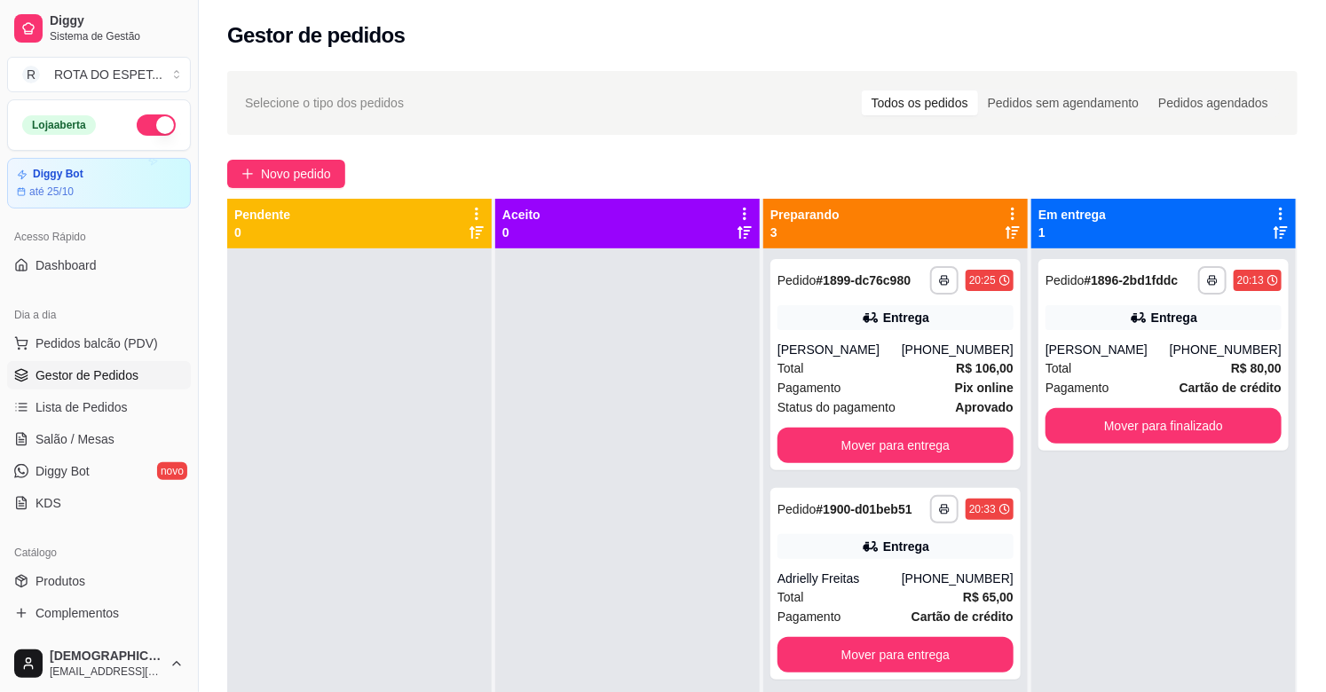
click at [552, 600] on div at bounding box center [627, 595] width 265 height 692
click at [1137, 357] on div "Adailton Santos" at bounding box center [1108, 350] width 124 height 18
click at [94, 435] on span "Salão / Mesas" at bounding box center [75, 440] width 79 height 18
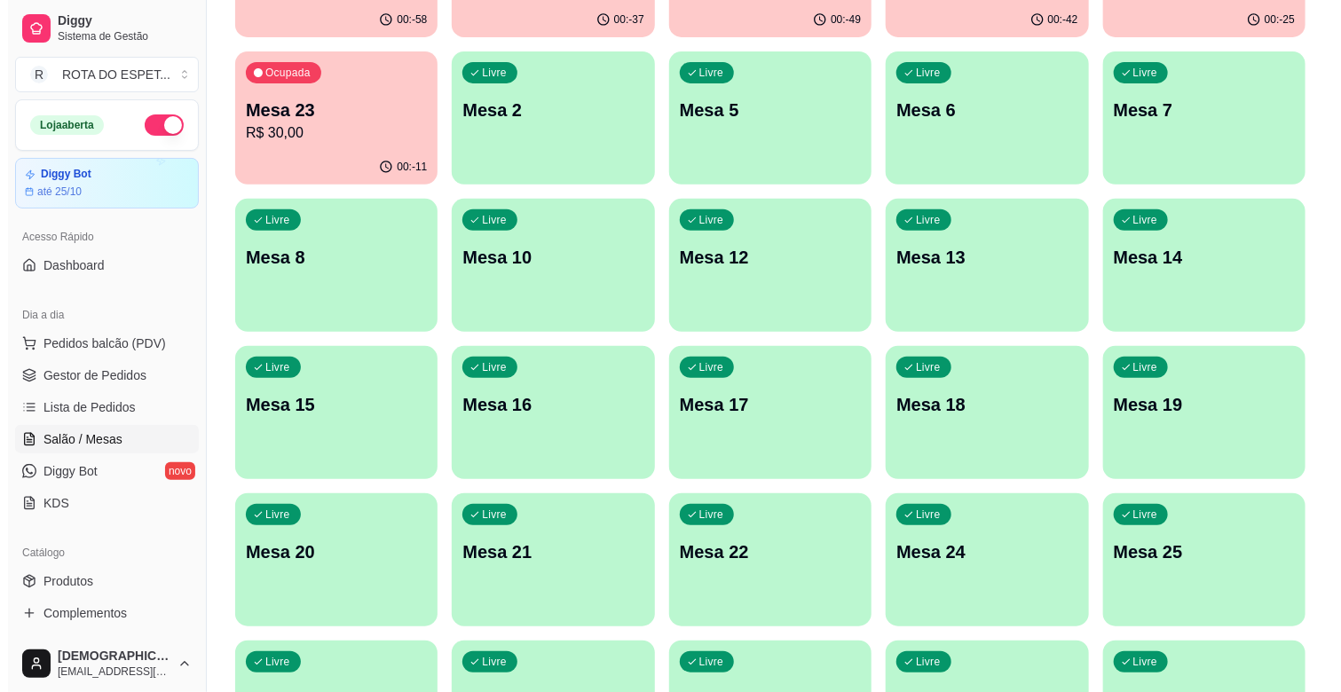
scroll to position [296, 0]
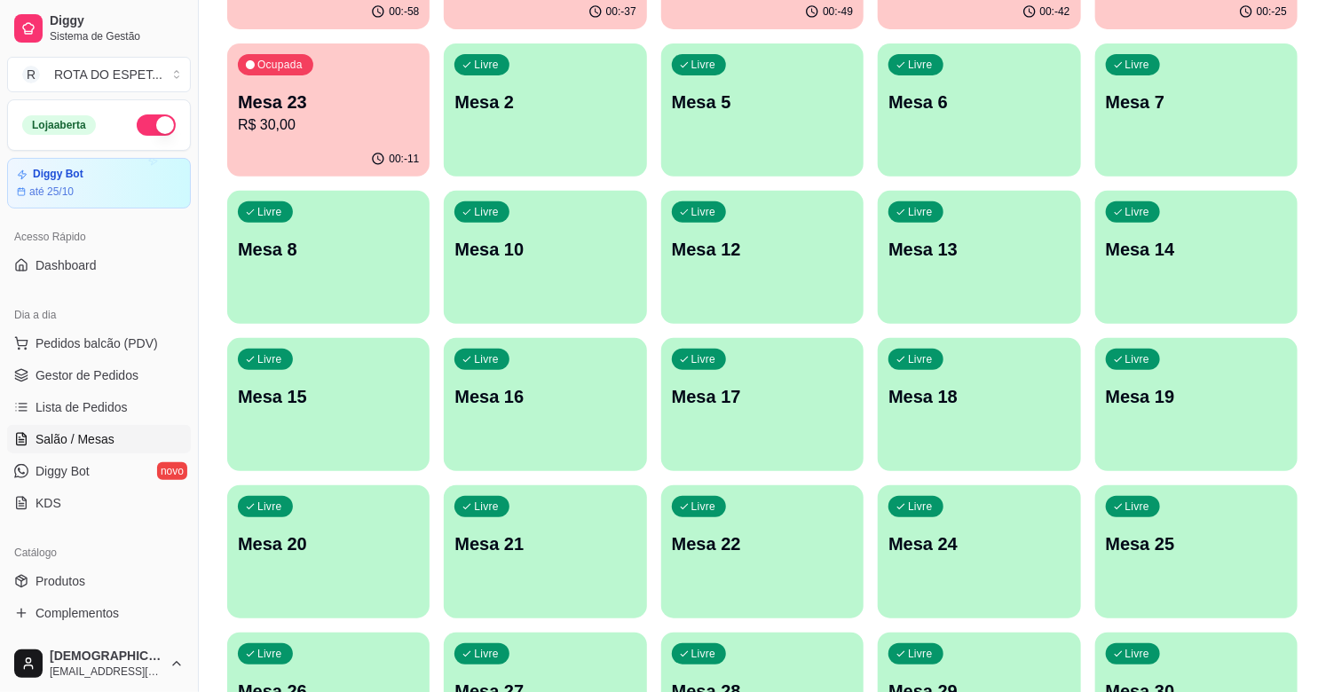
click at [486, 550] on p "Mesa 21" at bounding box center [544, 544] width 181 height 25
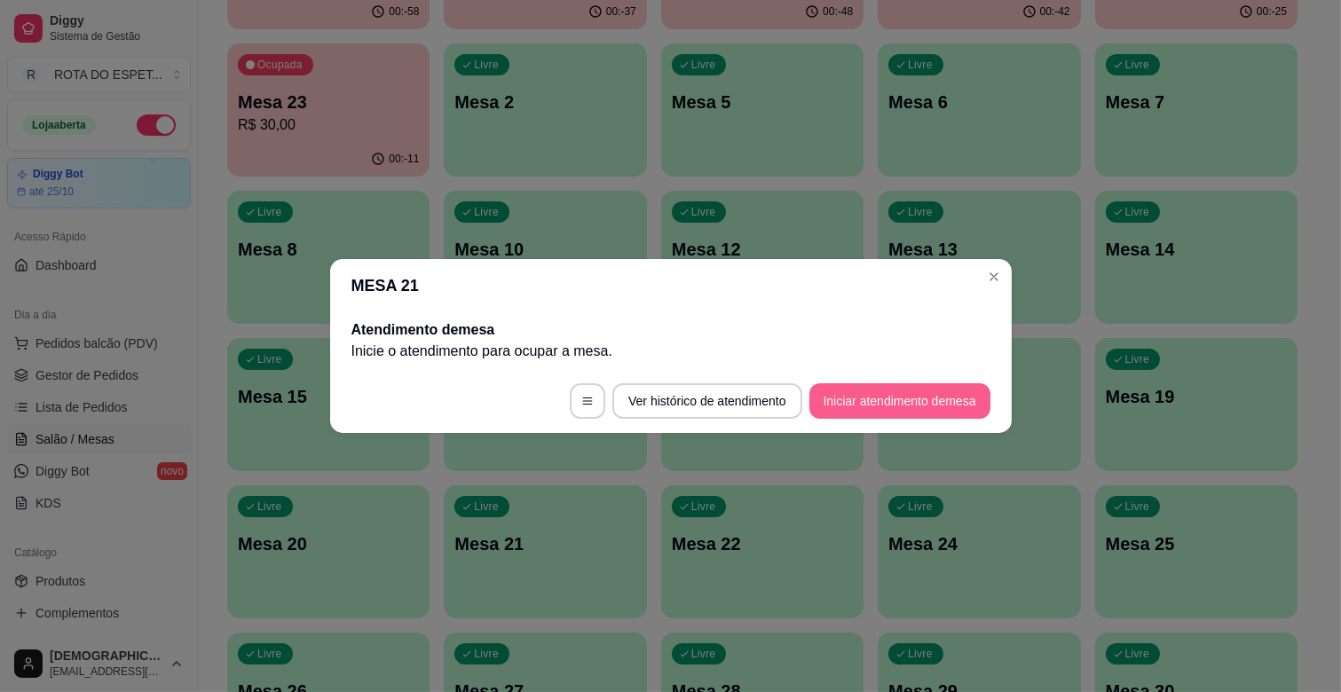
click at [867, 398] on button "Iniciar atendimento de mesa" at bounding box center [900, 401] width 181 height 36
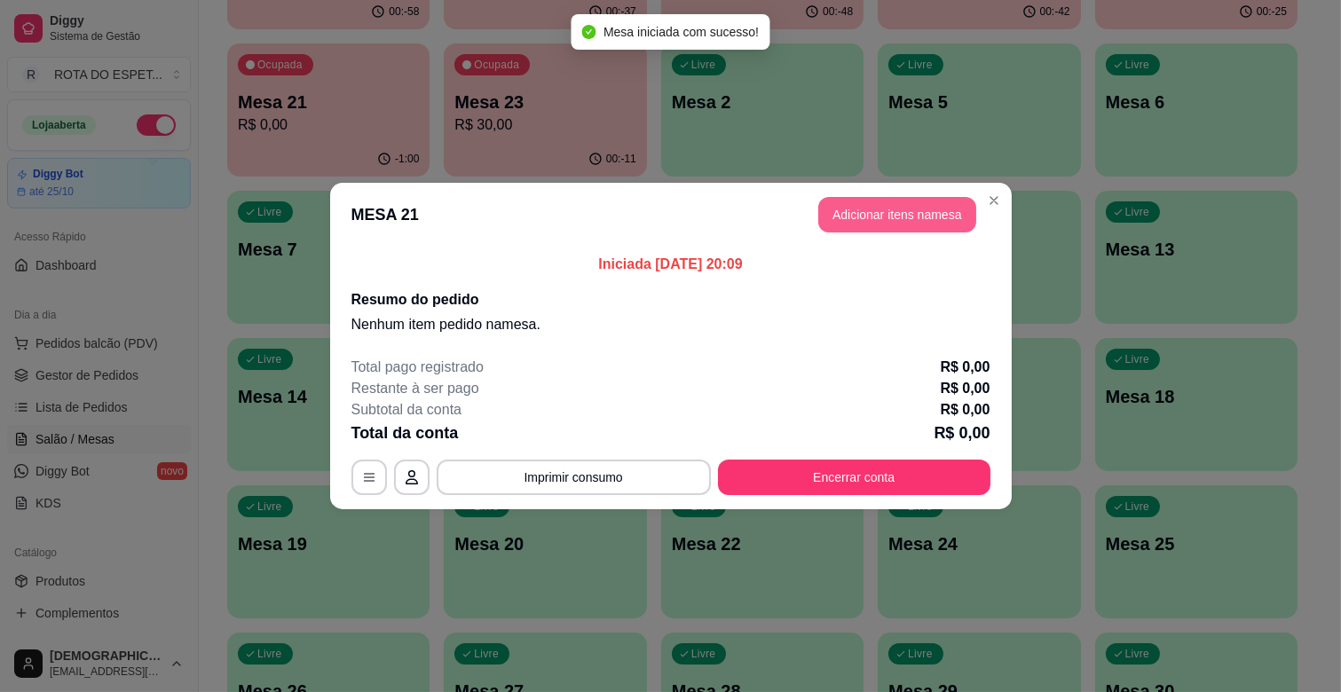
click at [897, 219] on button "Adicionar itens na mesa" at bounding box center [897, 215] width 158 height 36
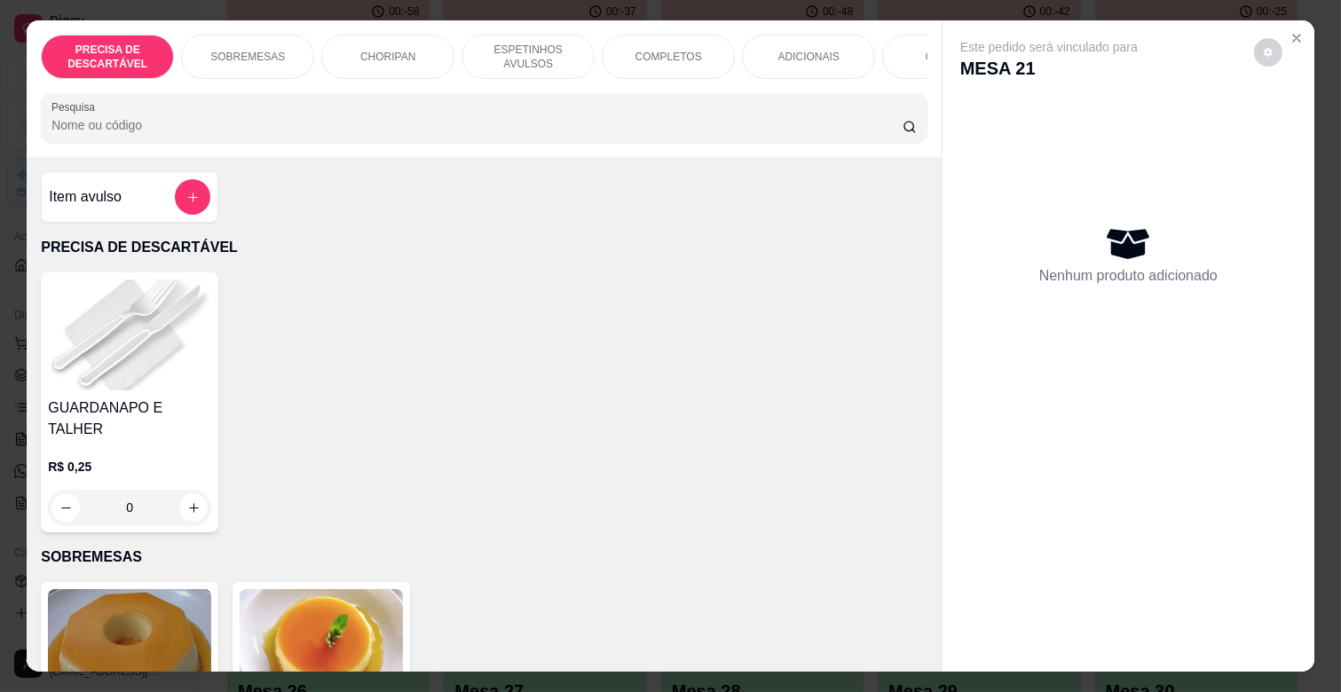
click at [660, 50] on p "COMPLETOS" at bounding box center [669, 57] width 67 height 14
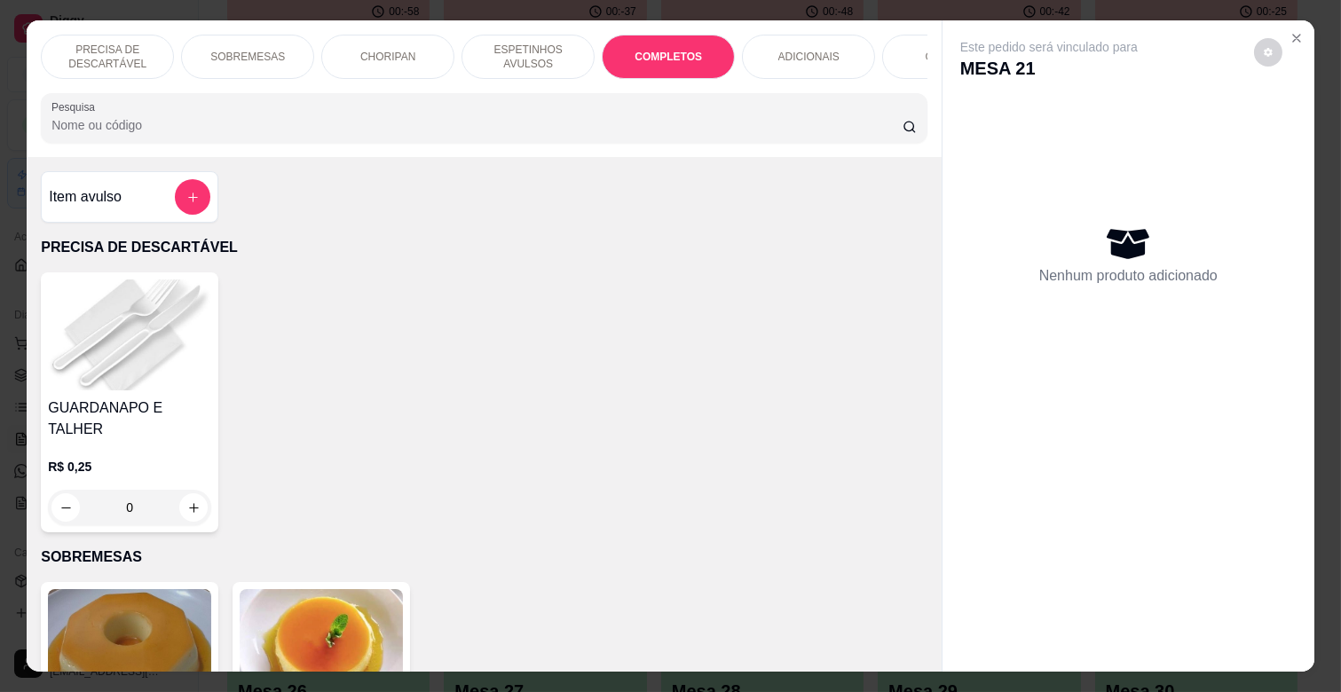
scroll to position [43, 0]
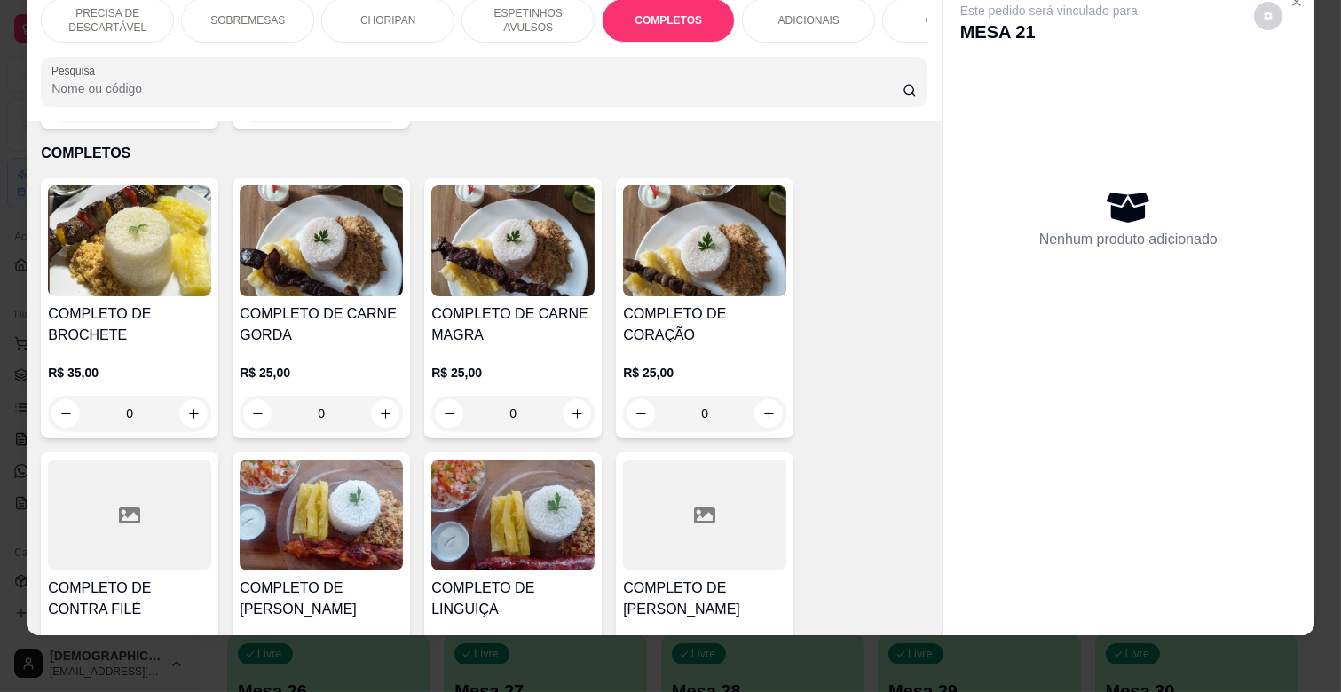
click at [512, 309] on h4 "COMPLETO DE CARNE MAGRA" at bounding box center [512, 325] width 163 height 43
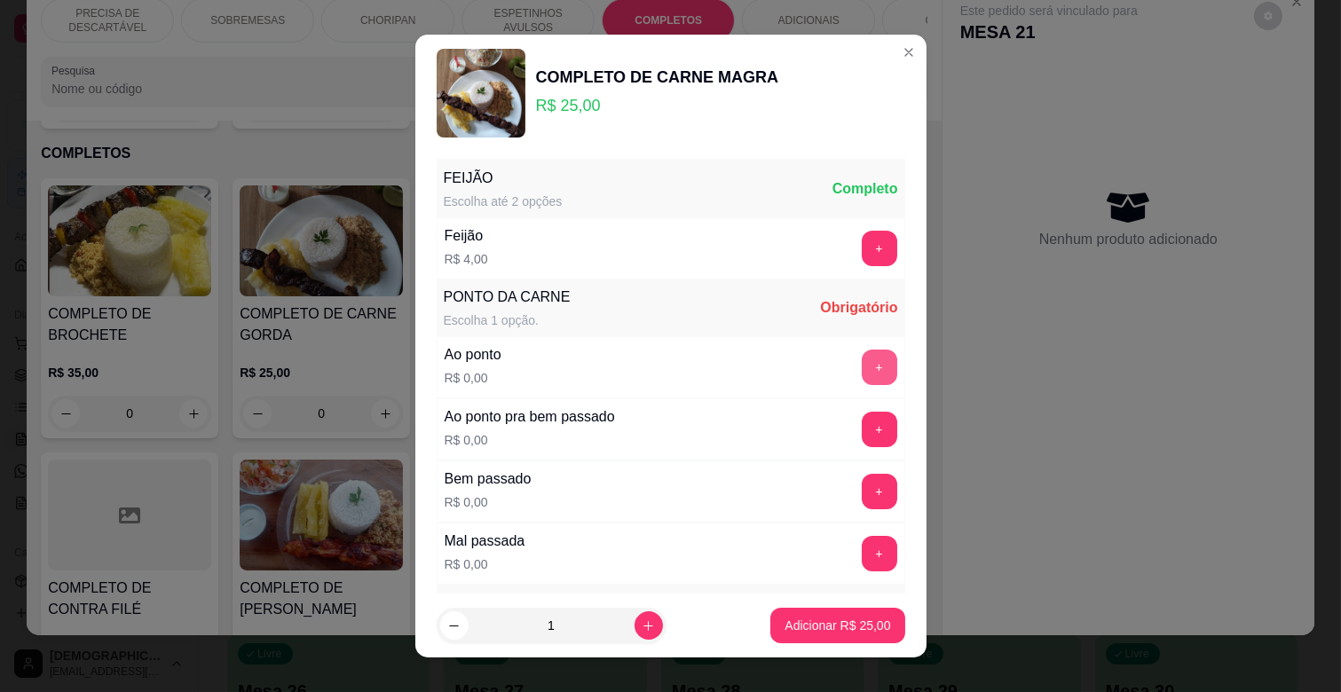
click at [862, 370] on button "+" at bounding box center [880, 368] width 36 height 36
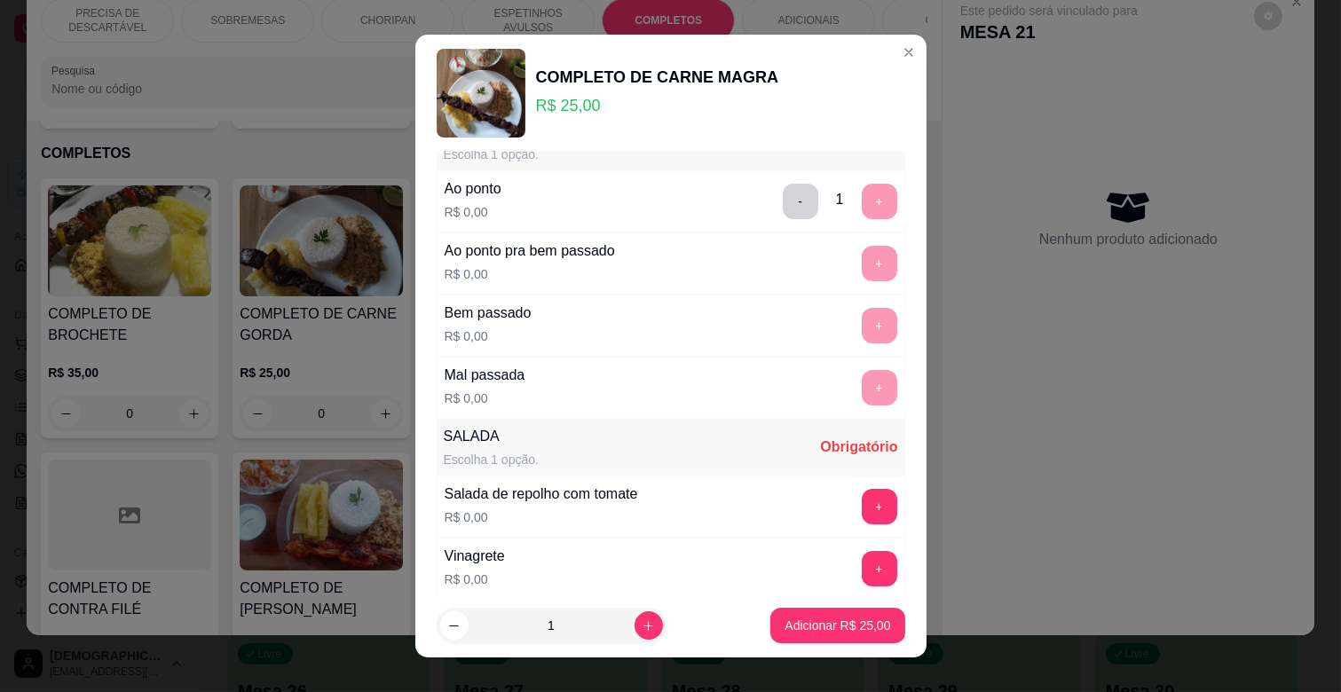
scroll to position [296, 0]
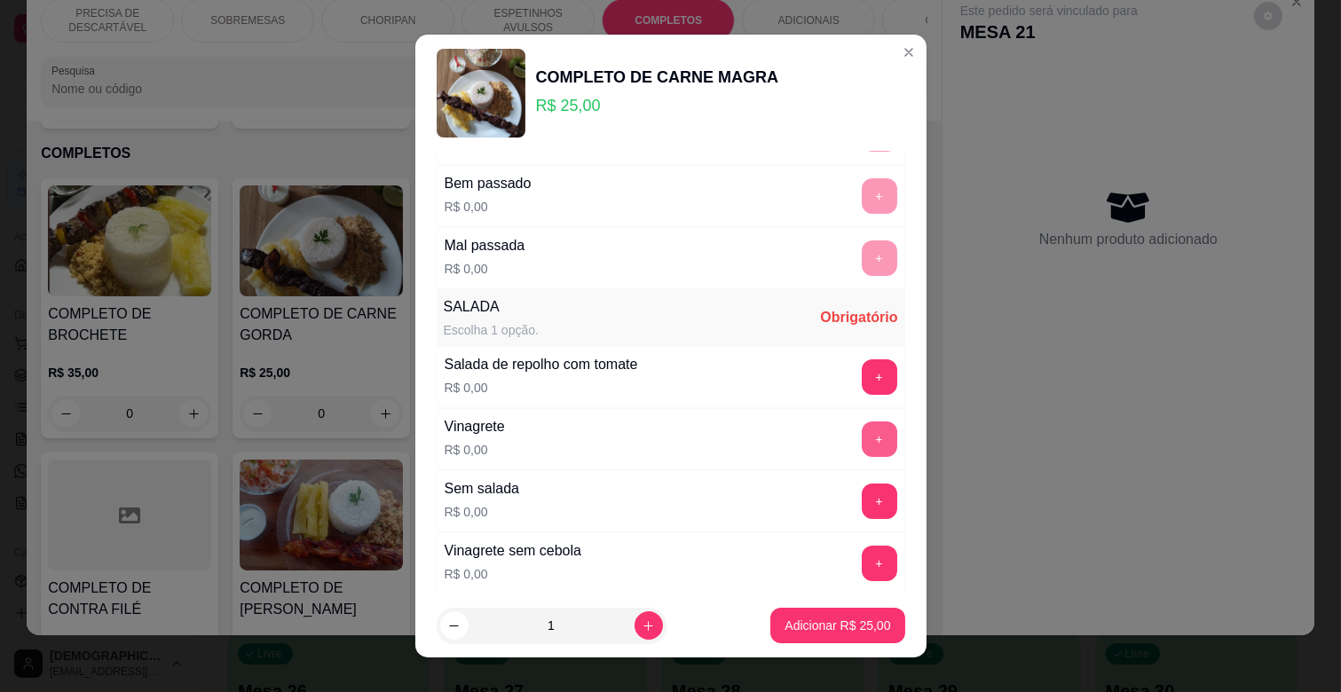
click at [862, 440] on button "+" at bounding box center [880, 440] width 36 height 36
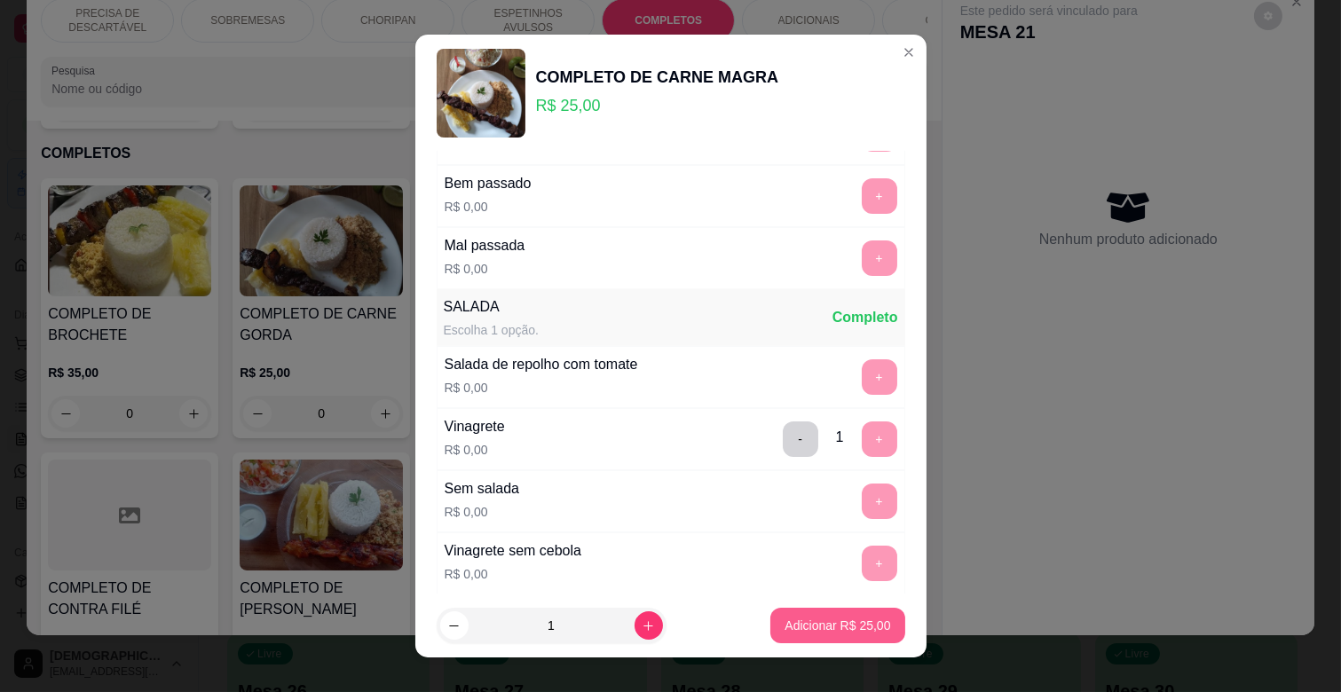
click at [822, 630] on p "Adicionar R$ 25,00" at bounding box center [838, 626] width 106 height 18
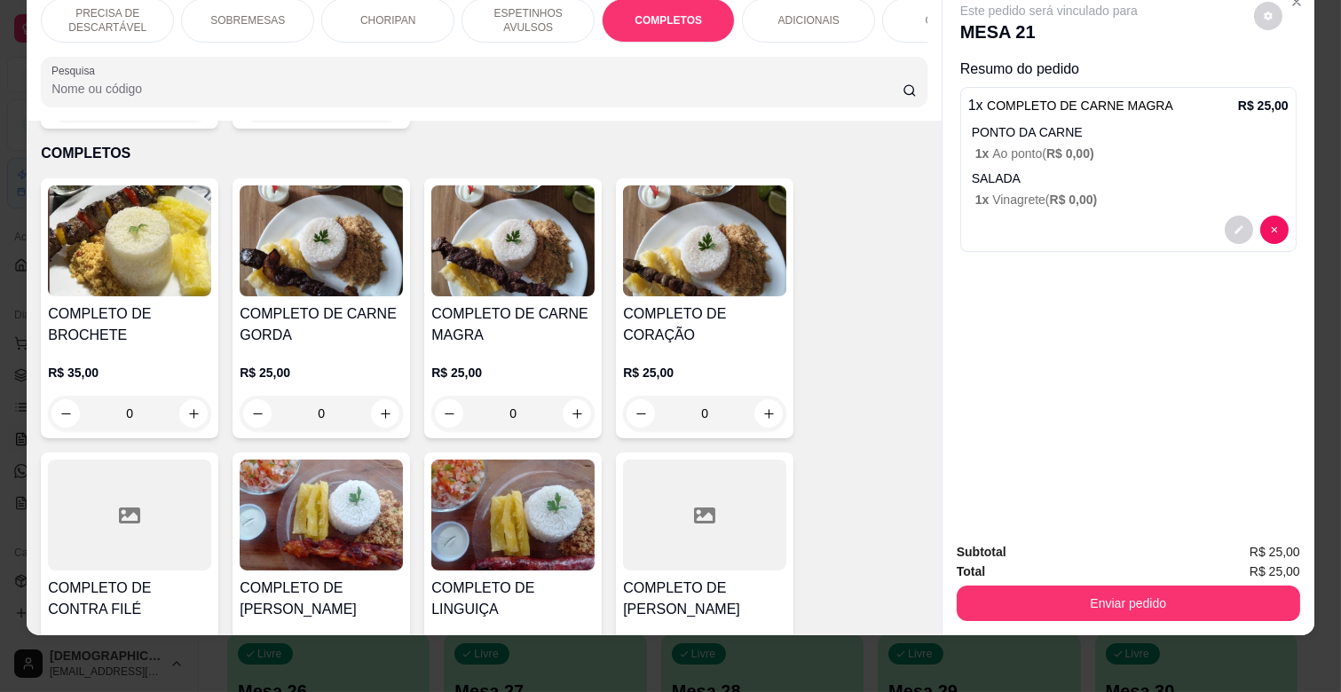
click at [344, 260] on img at bounding box center [321, 241] width 163 height 111
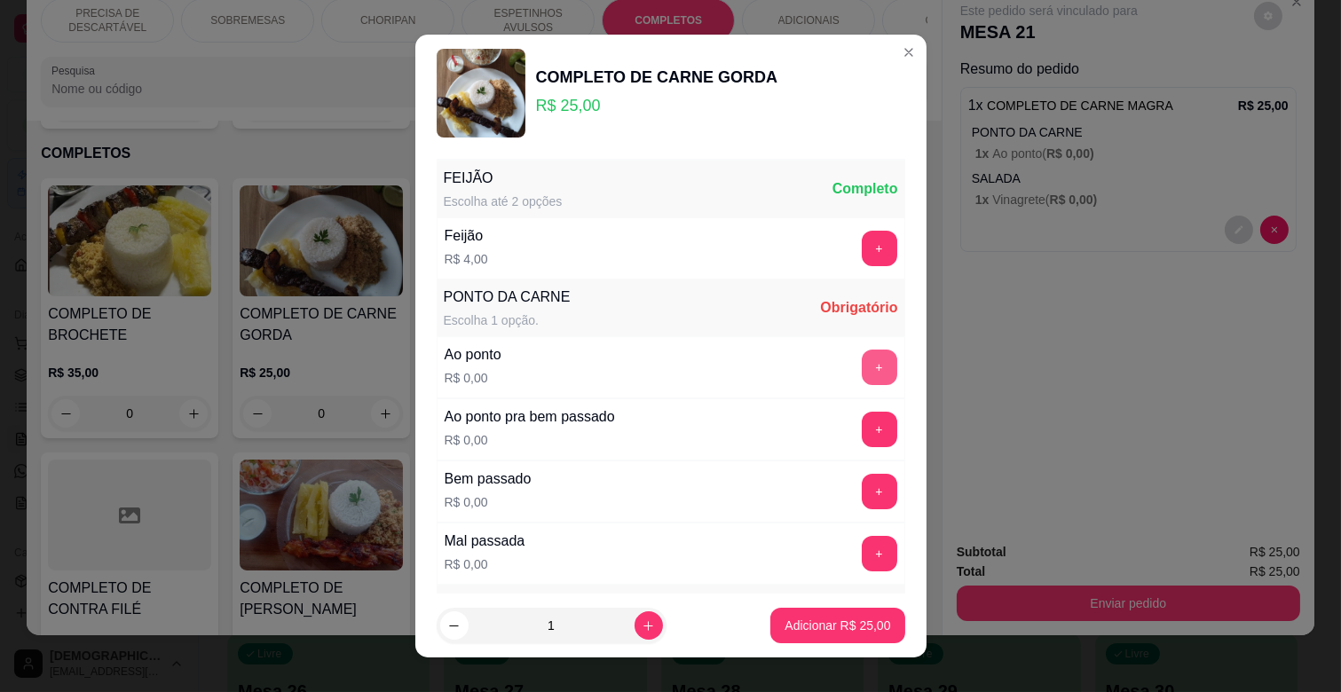
click at [862, 357] on button "+" at bounding box center [880, 368] width 36 height 36
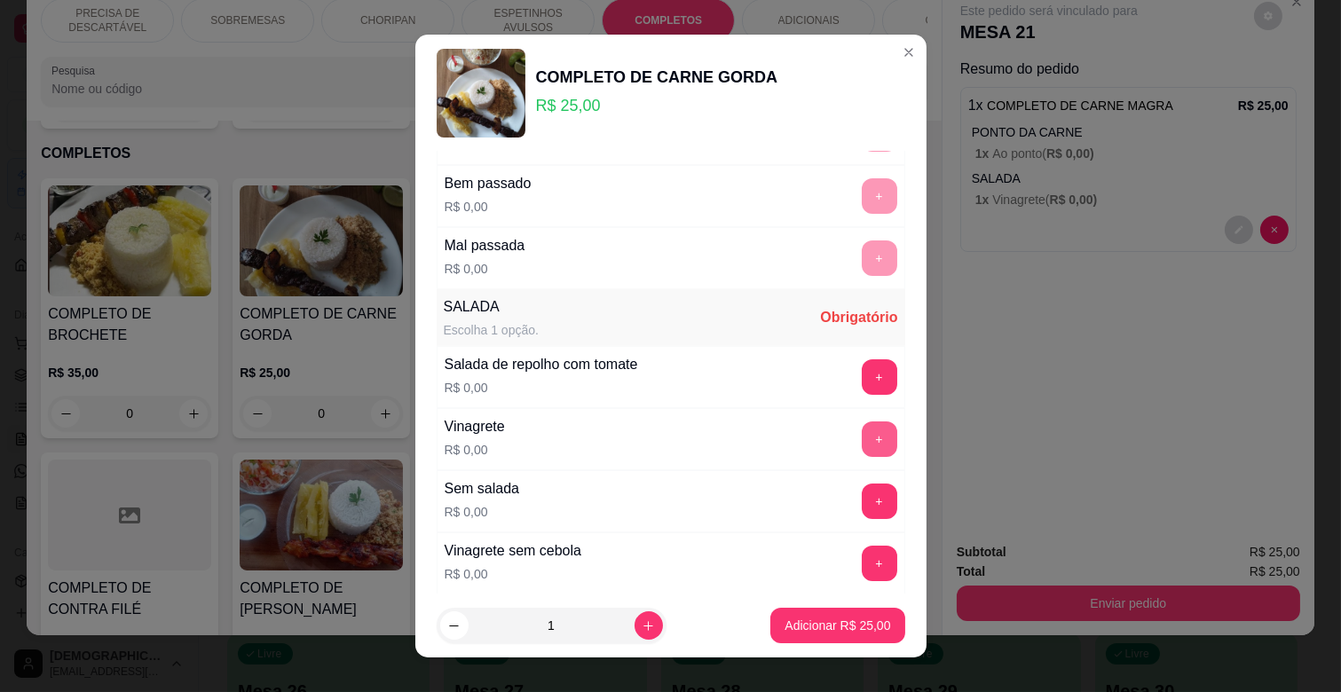
click at [862, 442] on button "+" at bounding box center [880, 440] width 36 height 36
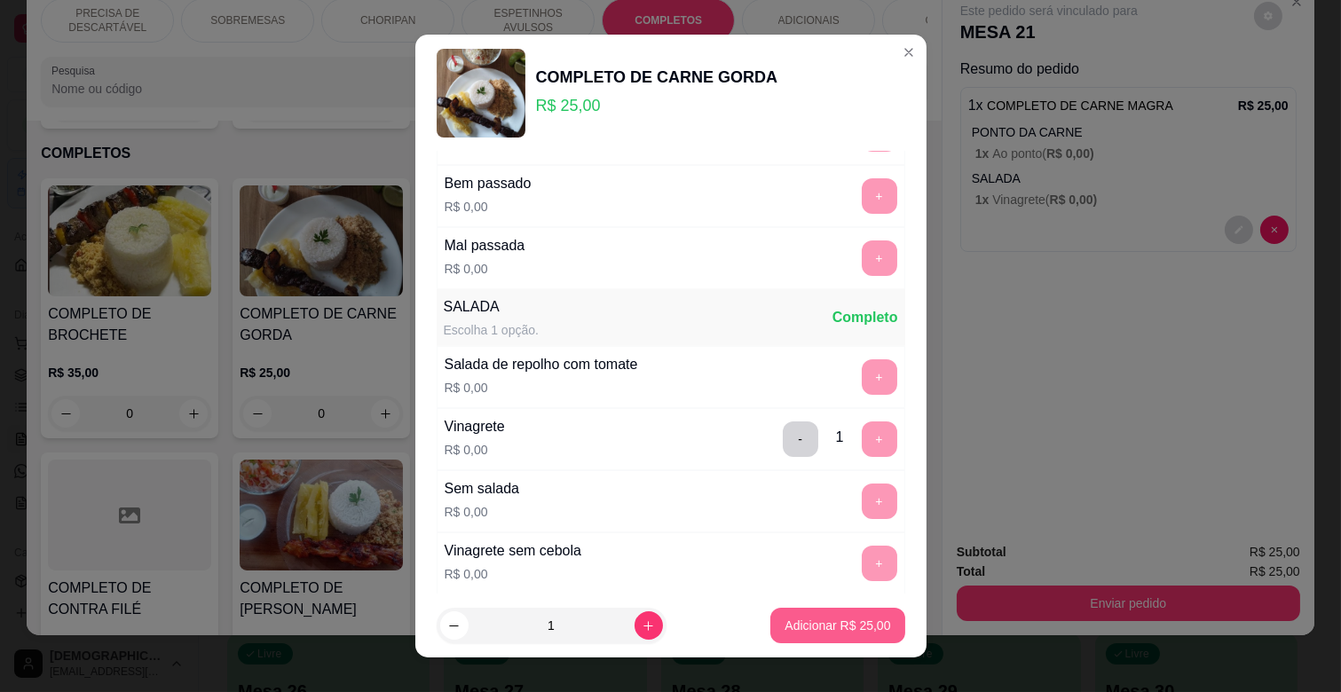
click at [812, 626] on p "Adicionar R$ 25,00" at bounding box center [838, 626] width 106 height 18
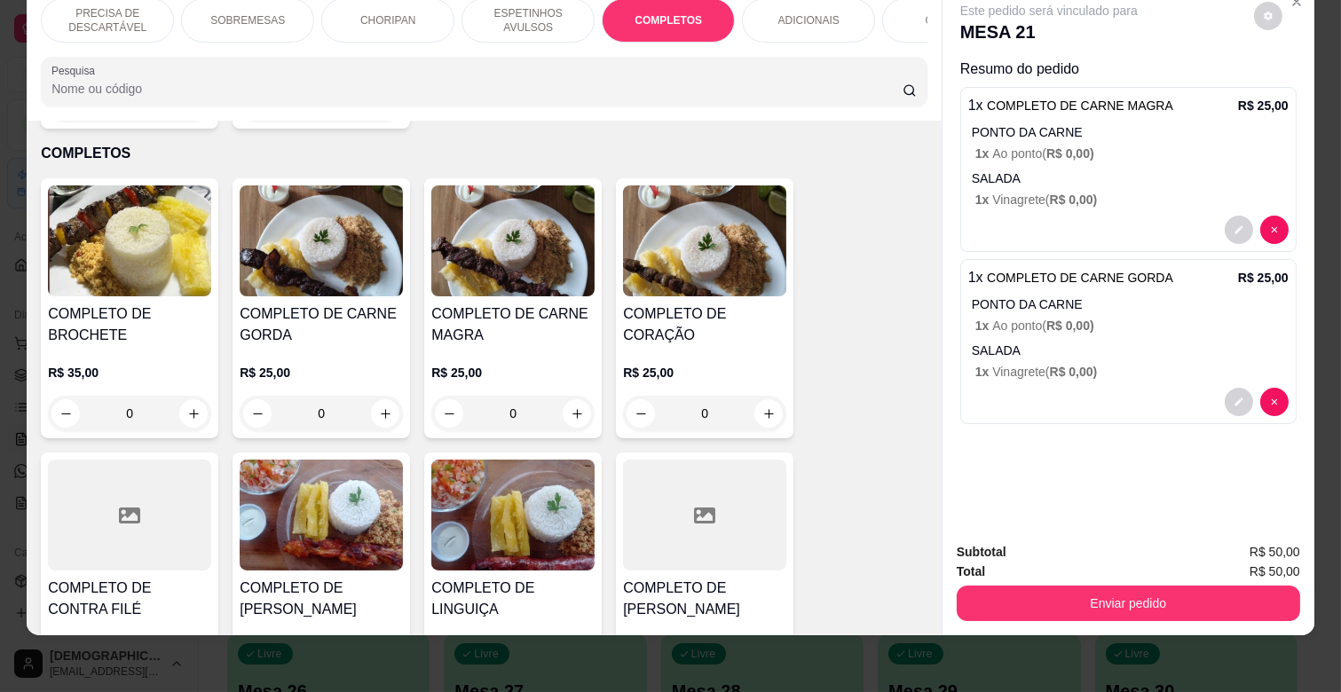
click at [359, 492] on img at bounding box center [321, 515] width 163 height 111
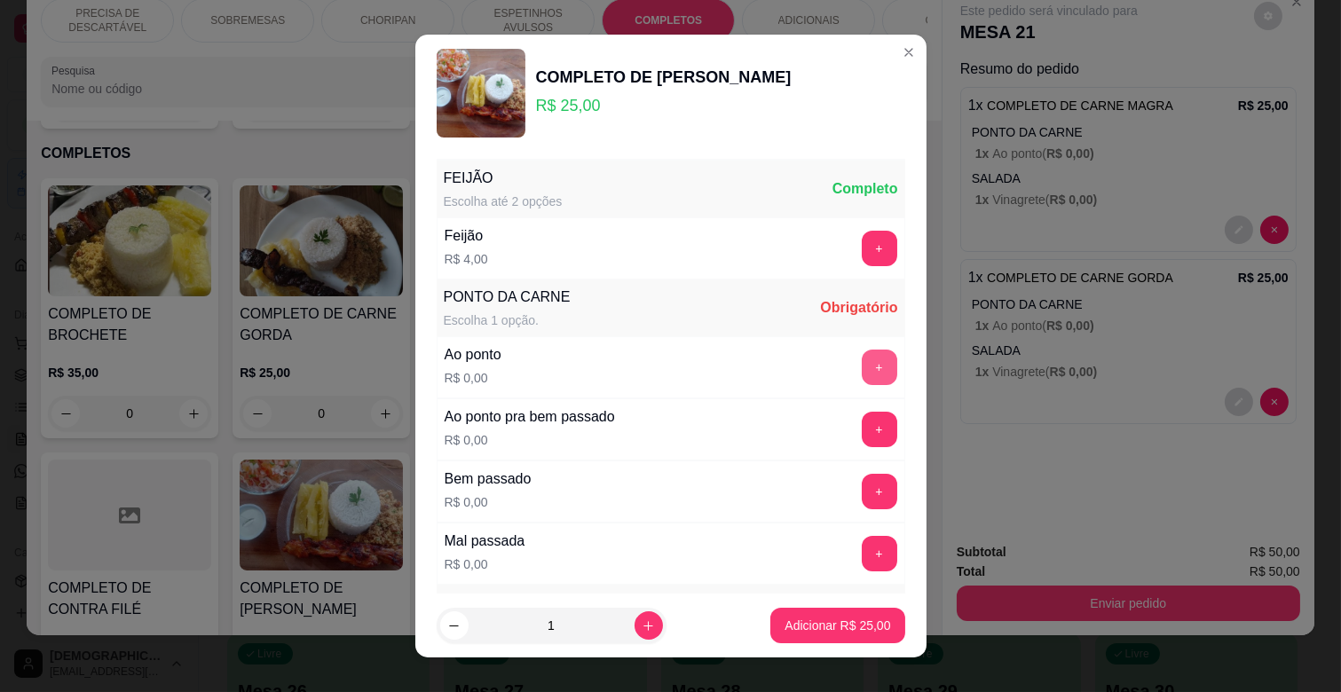
click at [862, 378] on button "+" at bounding box center [880, 368] width 36 height 36
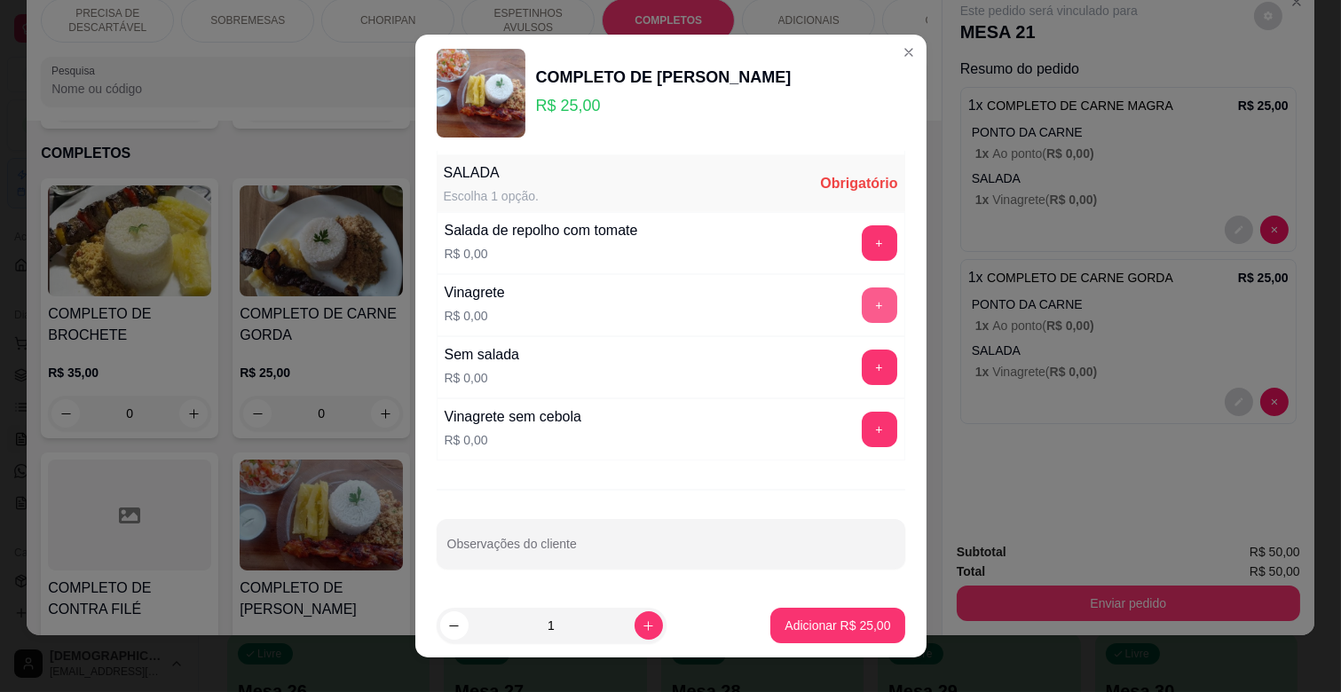
click at [862, 305] on button "+" at bounding box center [880, 306] width 36 height 36
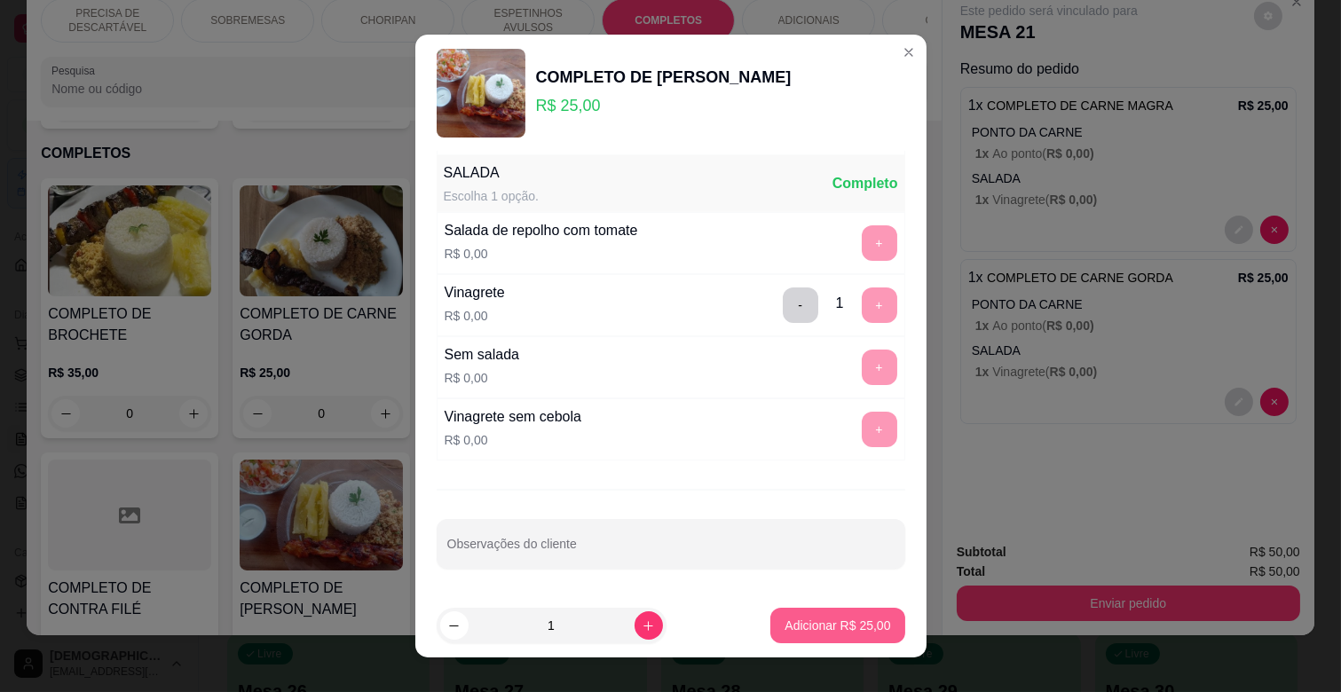
click at [848, 610] on button "Adicionar R$ 25,00" at bounding box center [837, 626] width 134 height 36
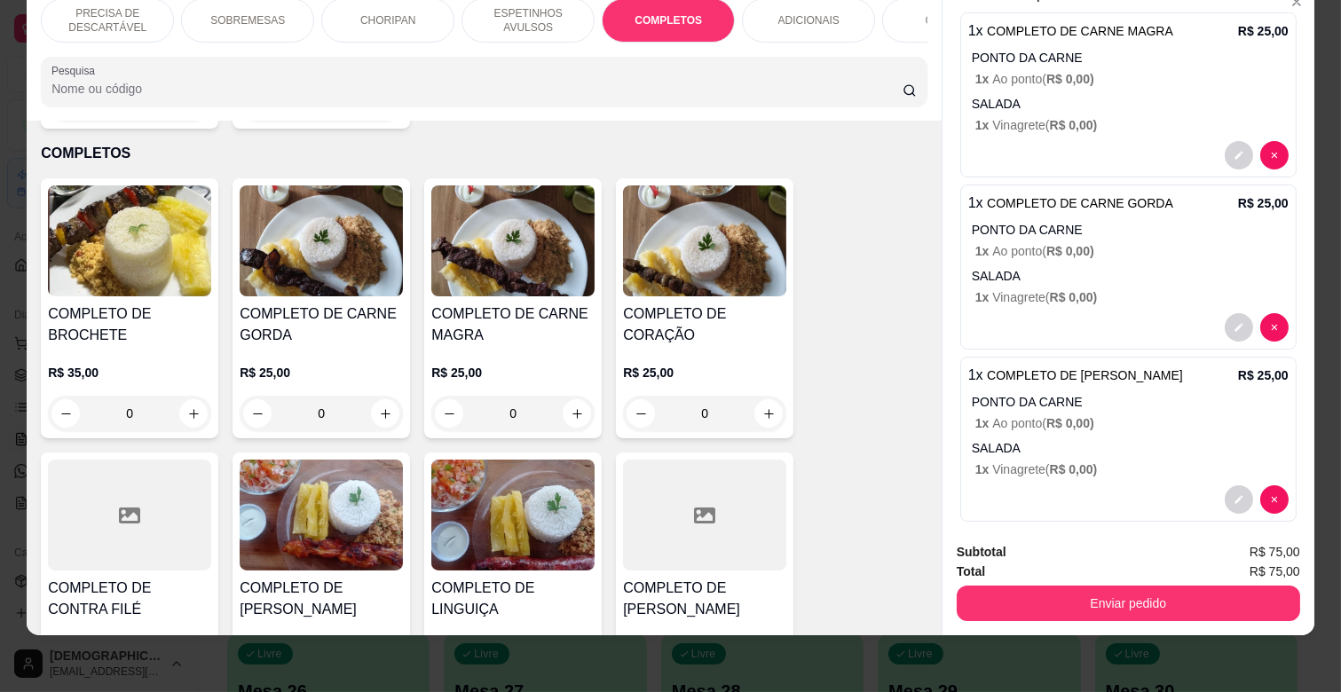
scroll to position [93, 0]
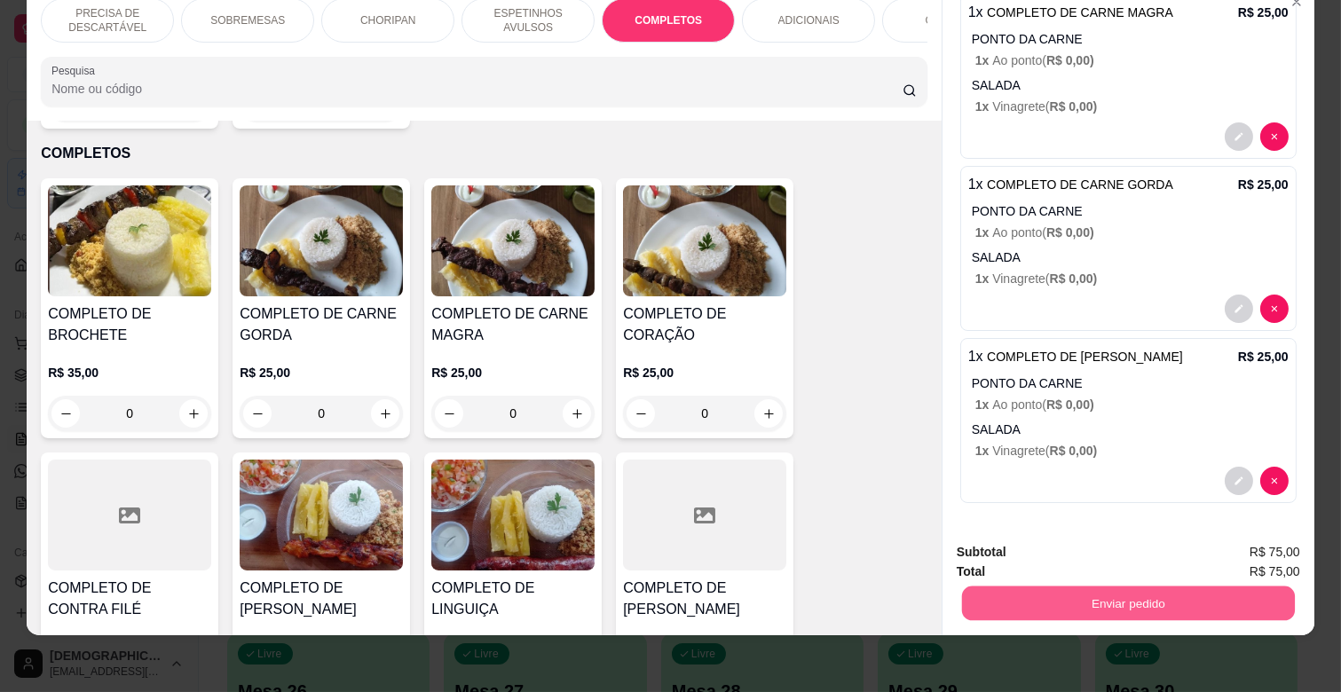
click at [1116, 586] on button "Enviar pedido" at bounding box center [1128, 603] width 333 height 35
click at [1267, 547] on button "Enviar pedido" at bounding box center [1254, 546] width 100 height 34
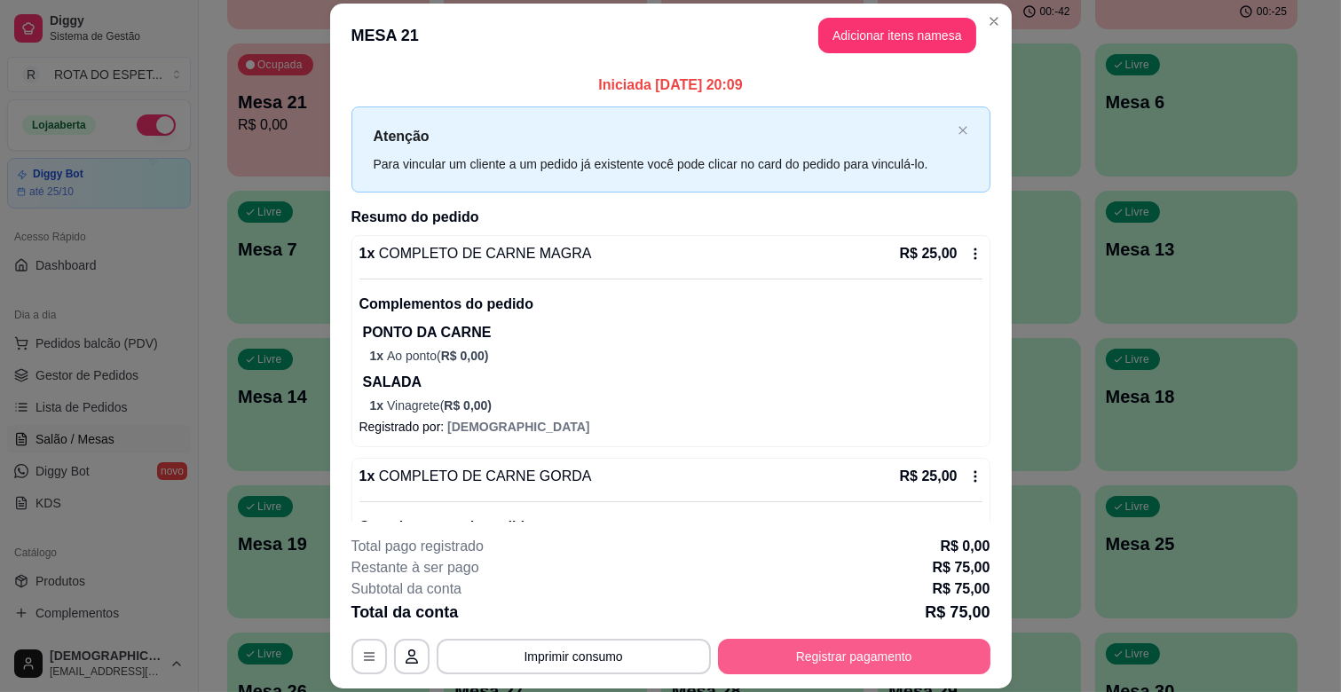
click at [854, 667] on button "Registrar pagamento" at bounding box center [854, 657] width 273 height 36
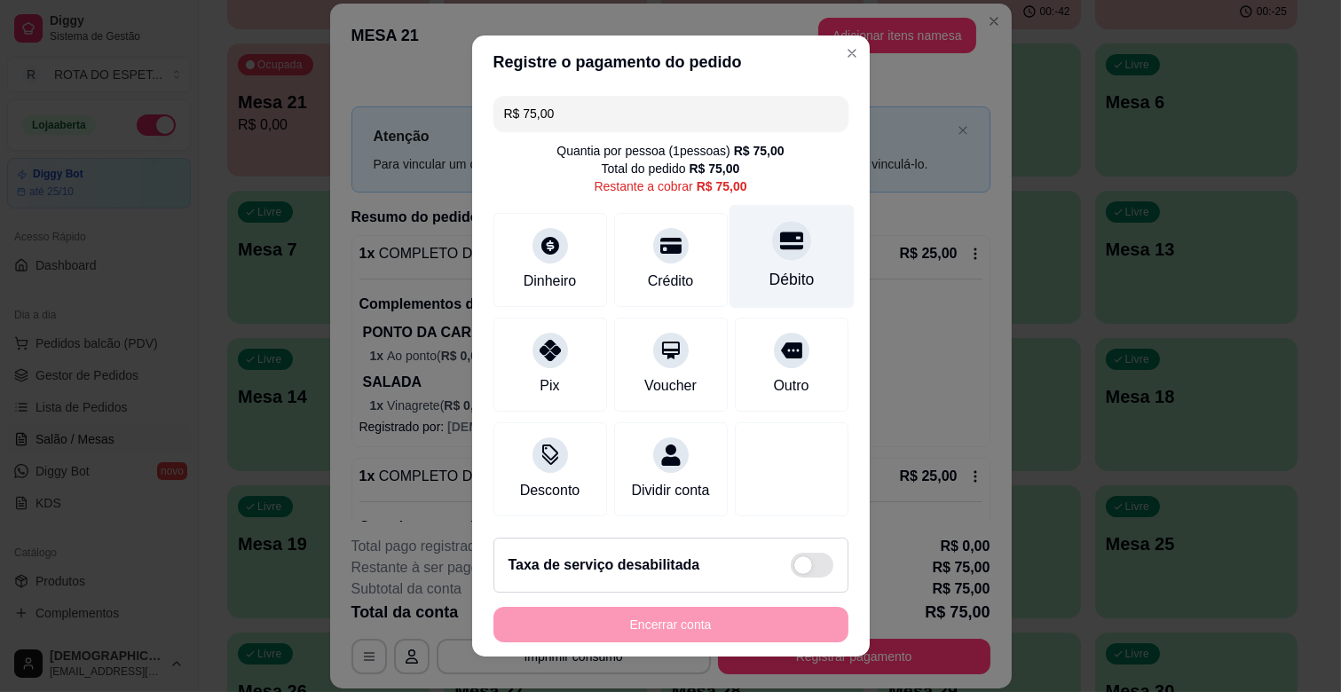
click at [772, 253] on div at bounding box center [791, 240] width 39 height 39
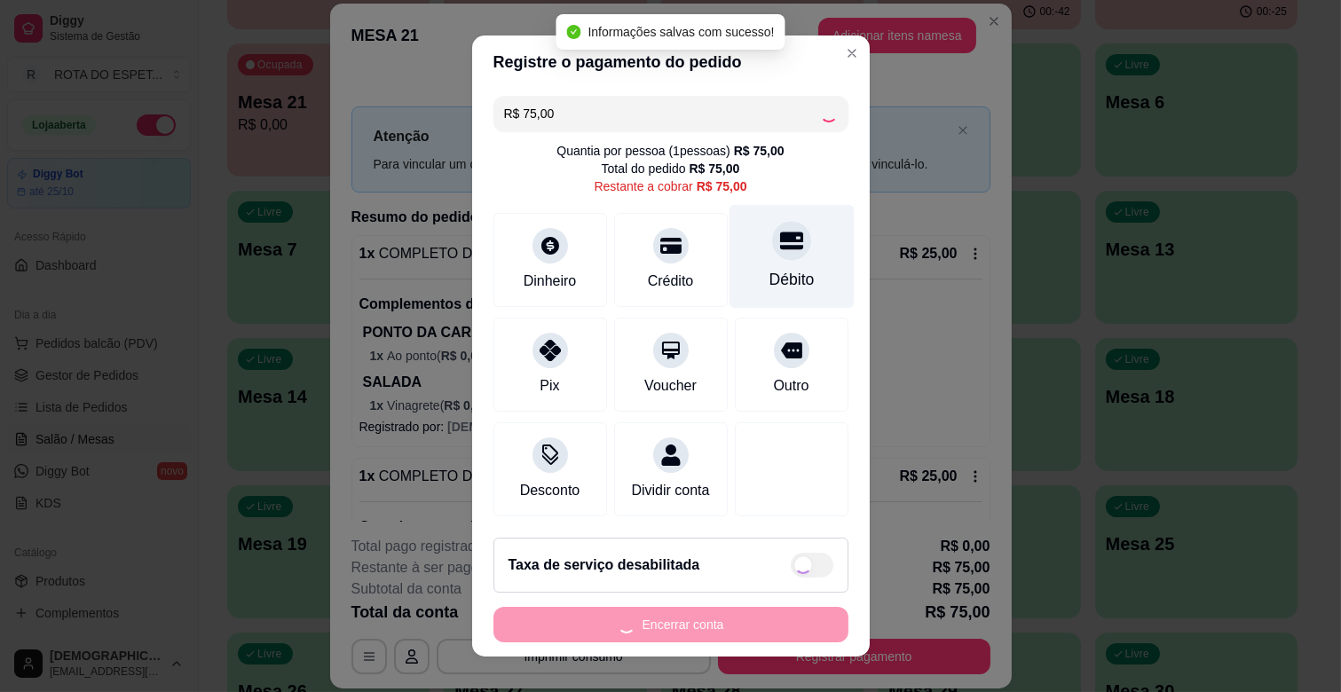
type input "R$ 0,00"
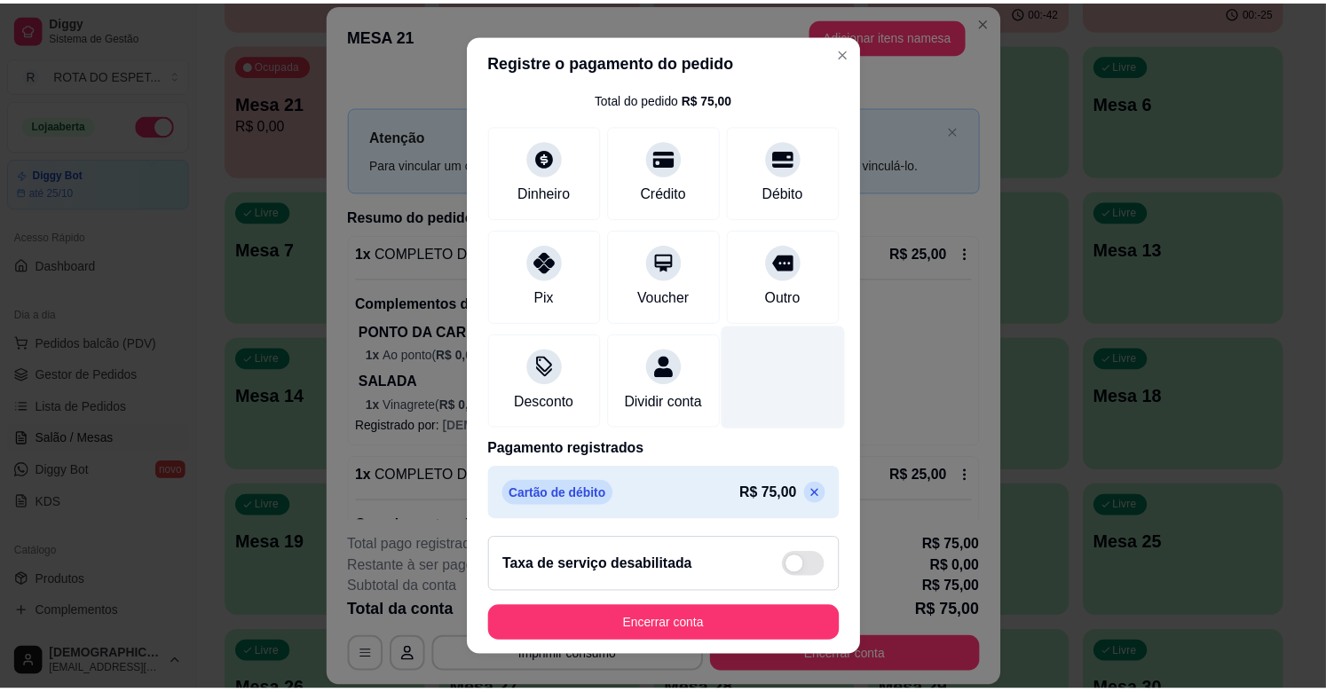
scroll to position [94, 0]
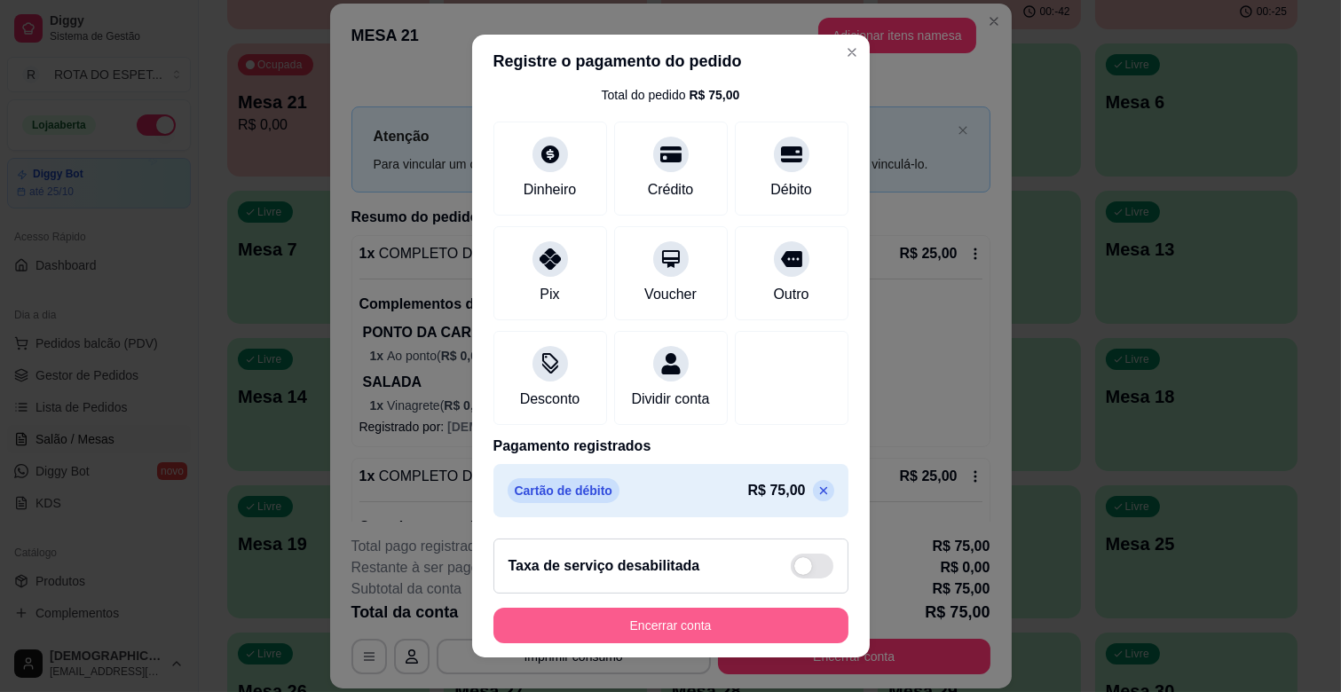
click at [728, 634] on button "Encerrar conta" at bounding box center [671, 626] width 355 height 36
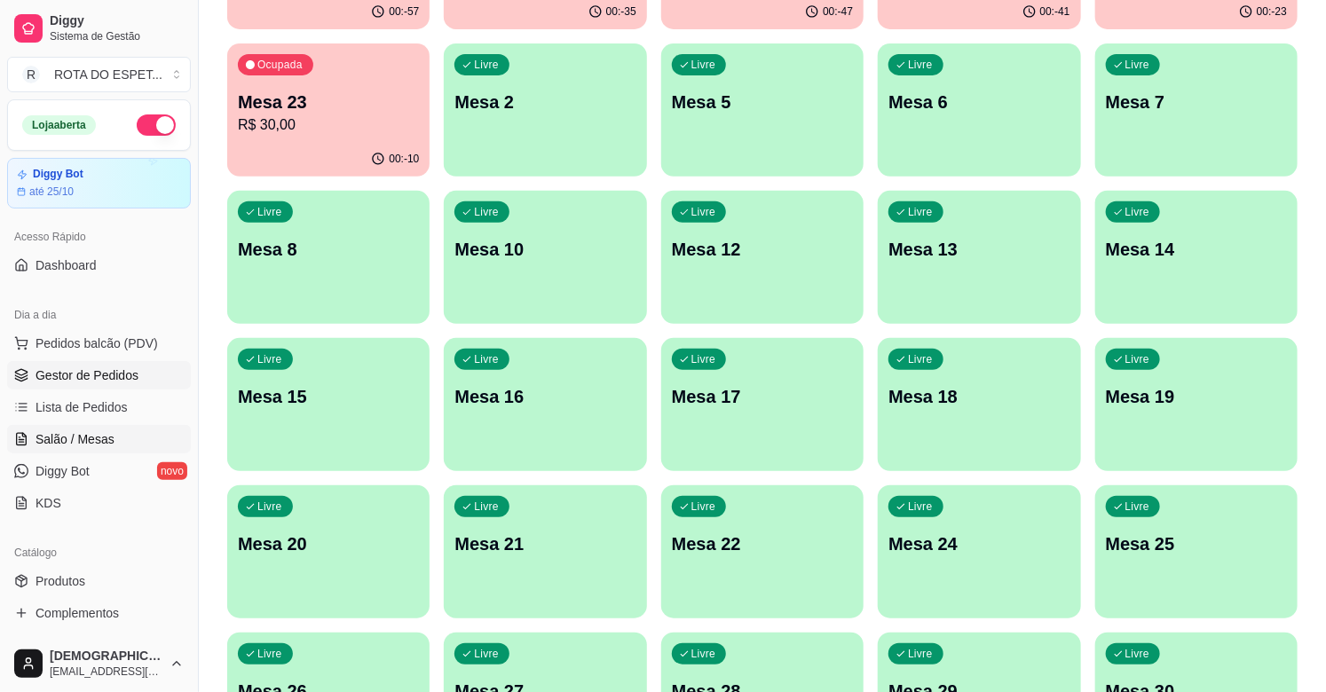
click at [68, 379] on span "Gestor de Pedidos" at bounding box center [87, 376] width 103 height 18
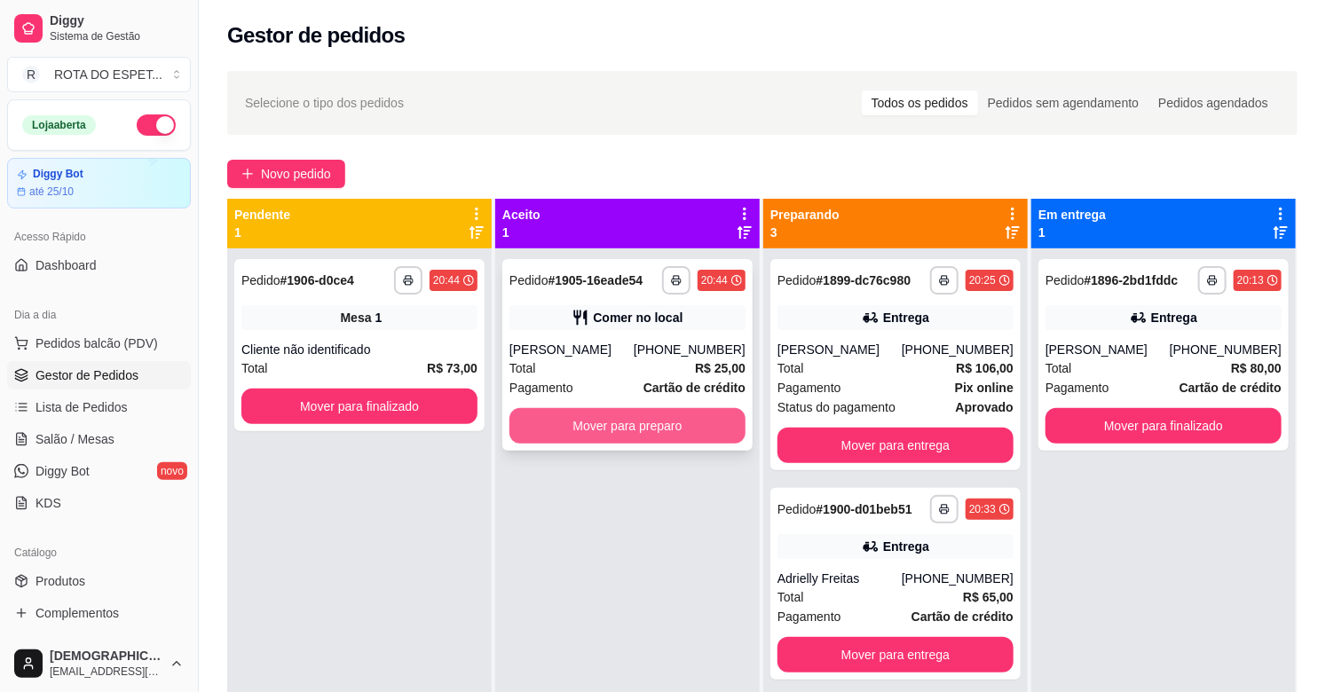
click at [644, 423] on button "Mover para preparo" at bounding box center [628, 426] width 236 height 36
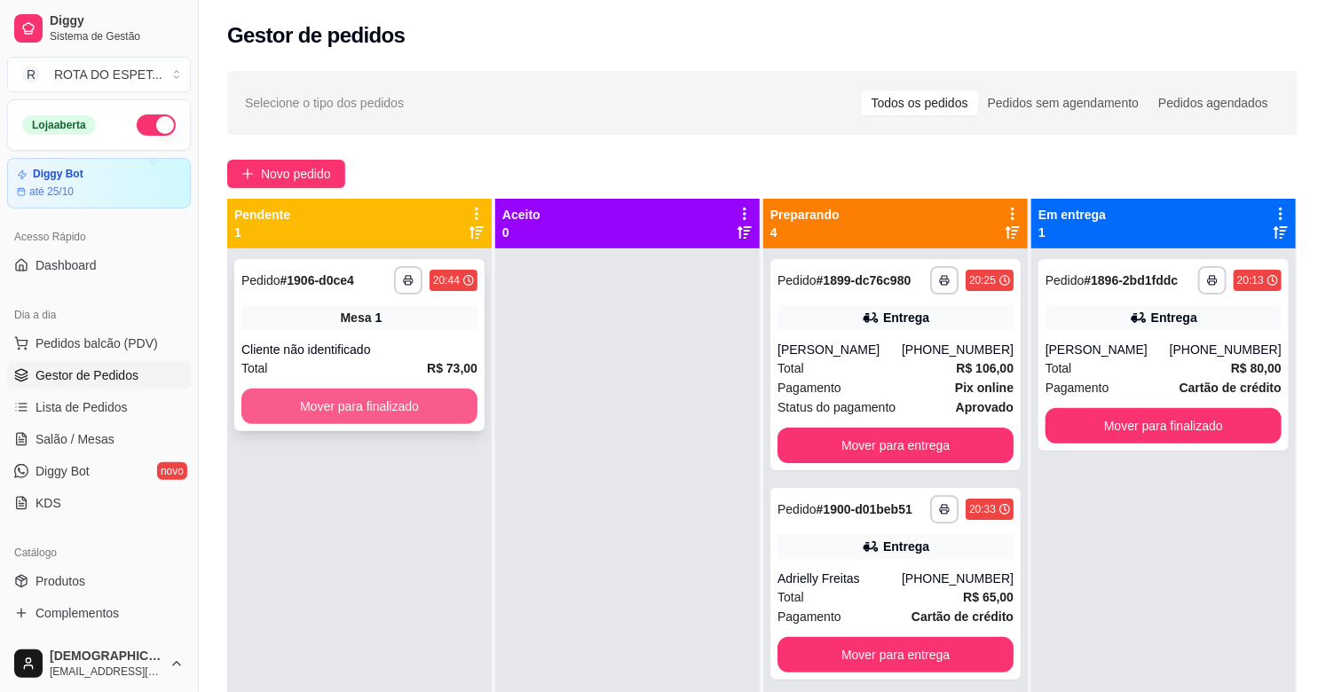
click at [364, 406] on button "Mover para finalizado" at bounding box center [359, 407] width 236 height 36
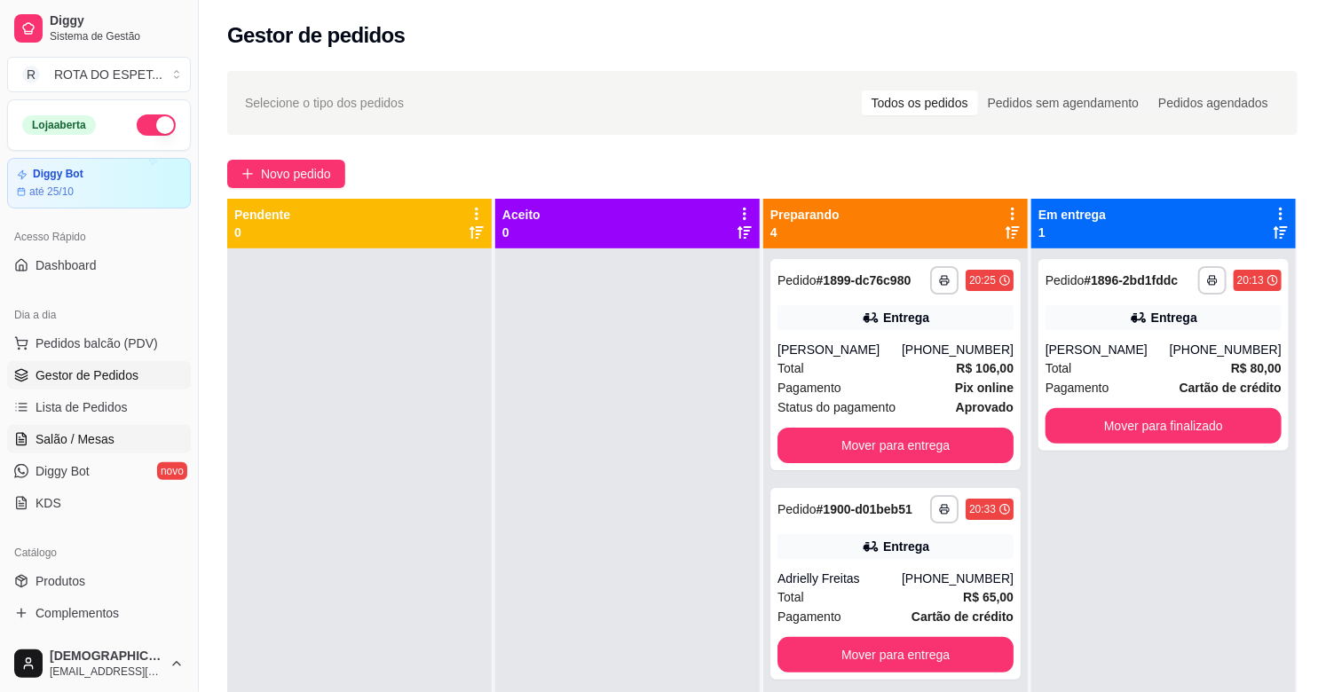
click at [91, 442] on span "Salão / Mesas" at bounding box center [75, 440] width 79 height 18
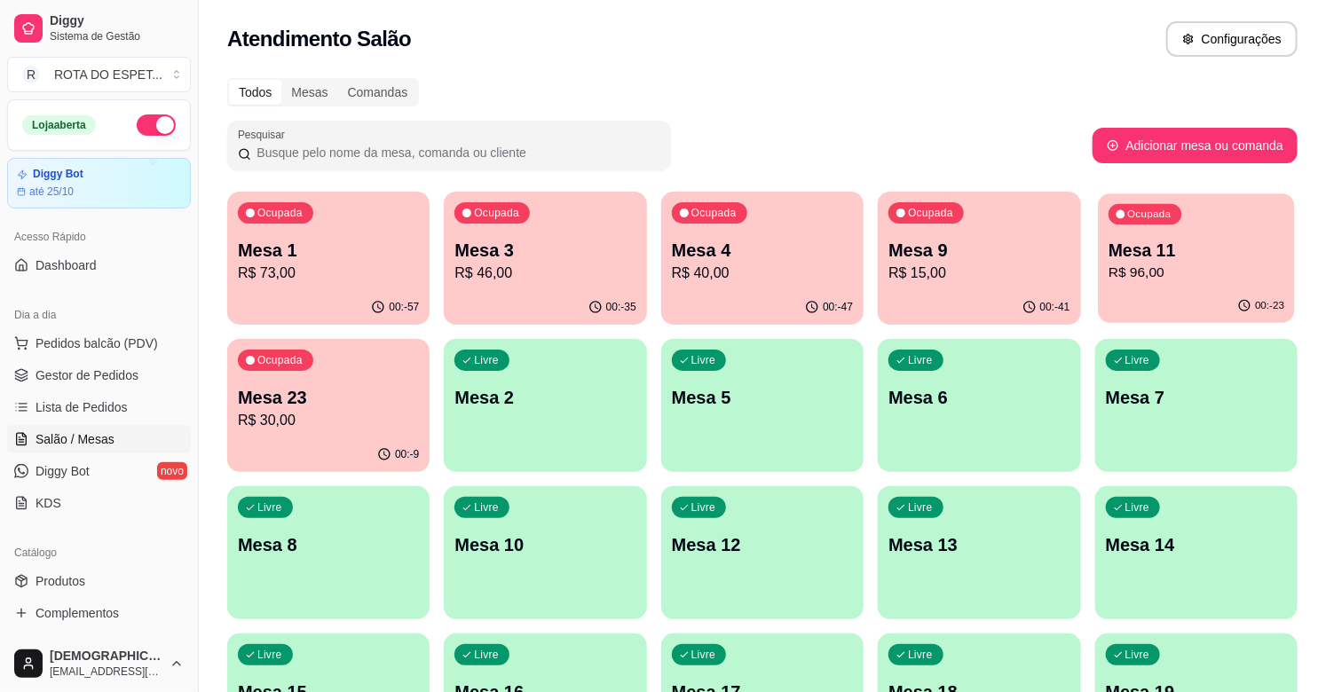
click at [1172, 271] on p "R$ 96,00" at bounding box center [1197, 273] width 176 height 20
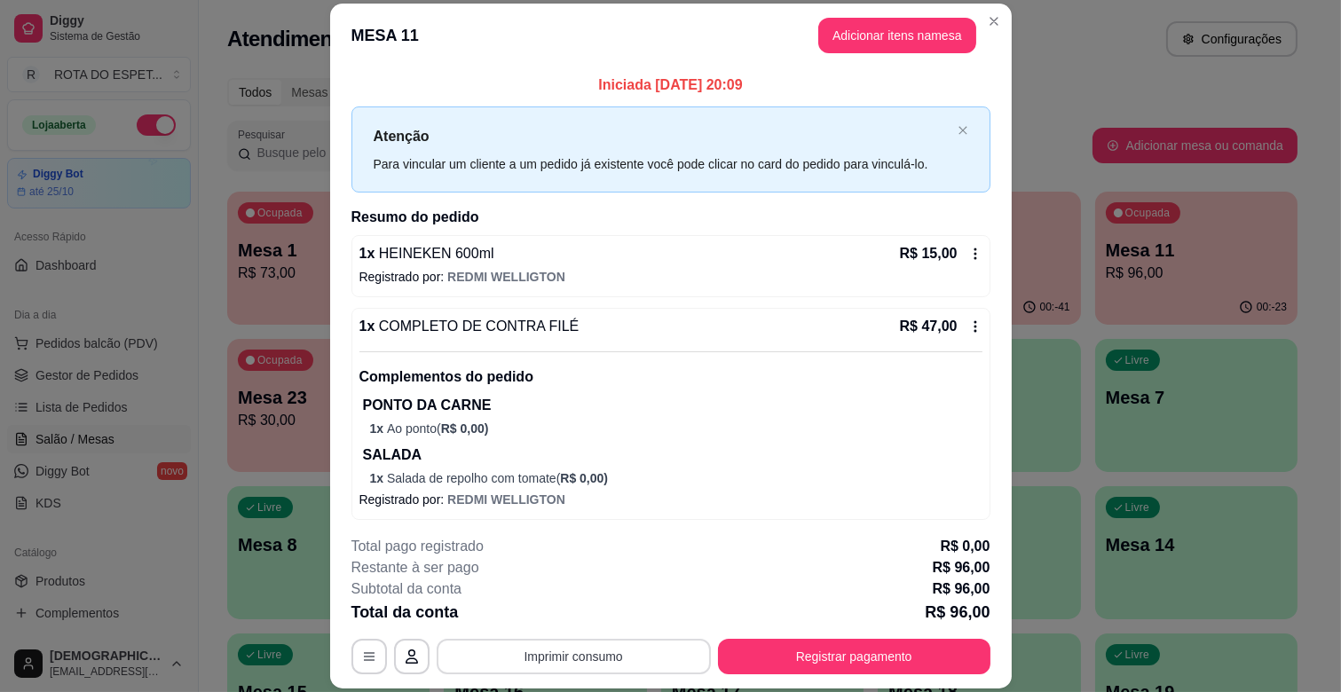
click at [628, 643] on button "Imprimir consumo" at bounding box center [574, 657] width 274 height 36
click at [619, 623] on button "IMPRESSORA CAIXA" at bounding box center [572, 616] width 146 height 28
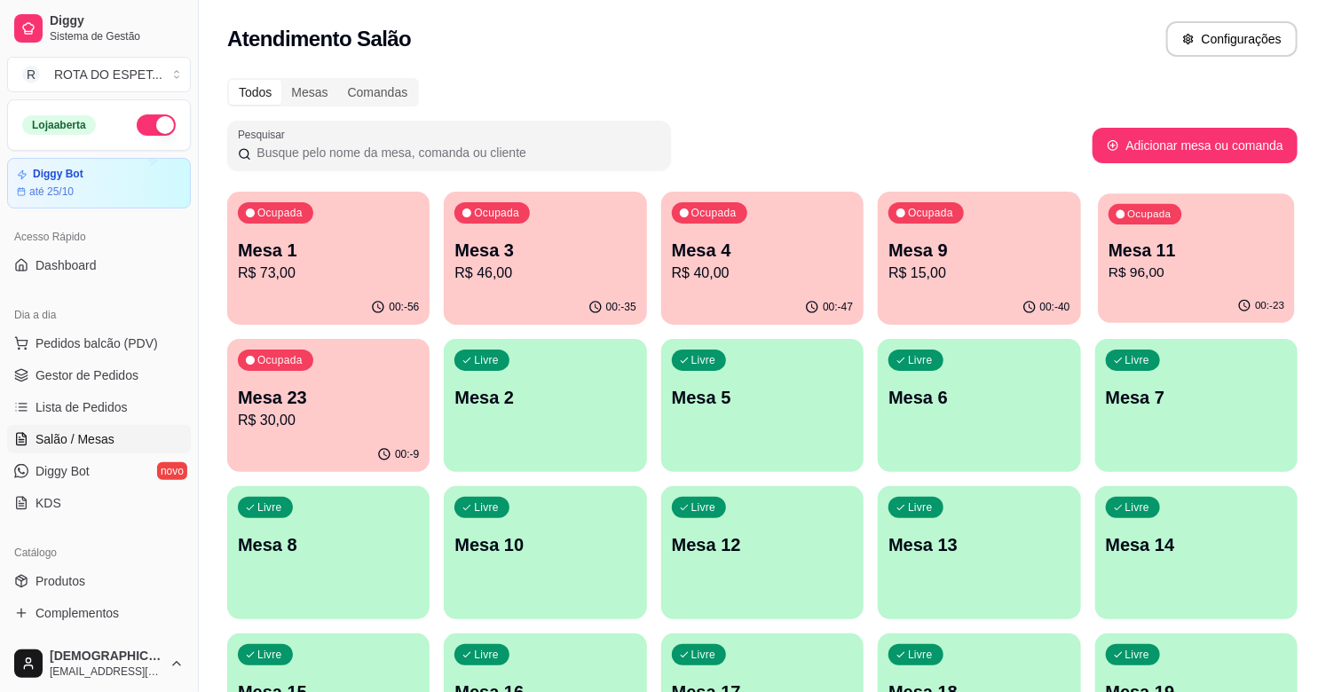
click at [1168, 272] on p "R$ 96,00" at bounding box center [1197, 273] width 176 height 20
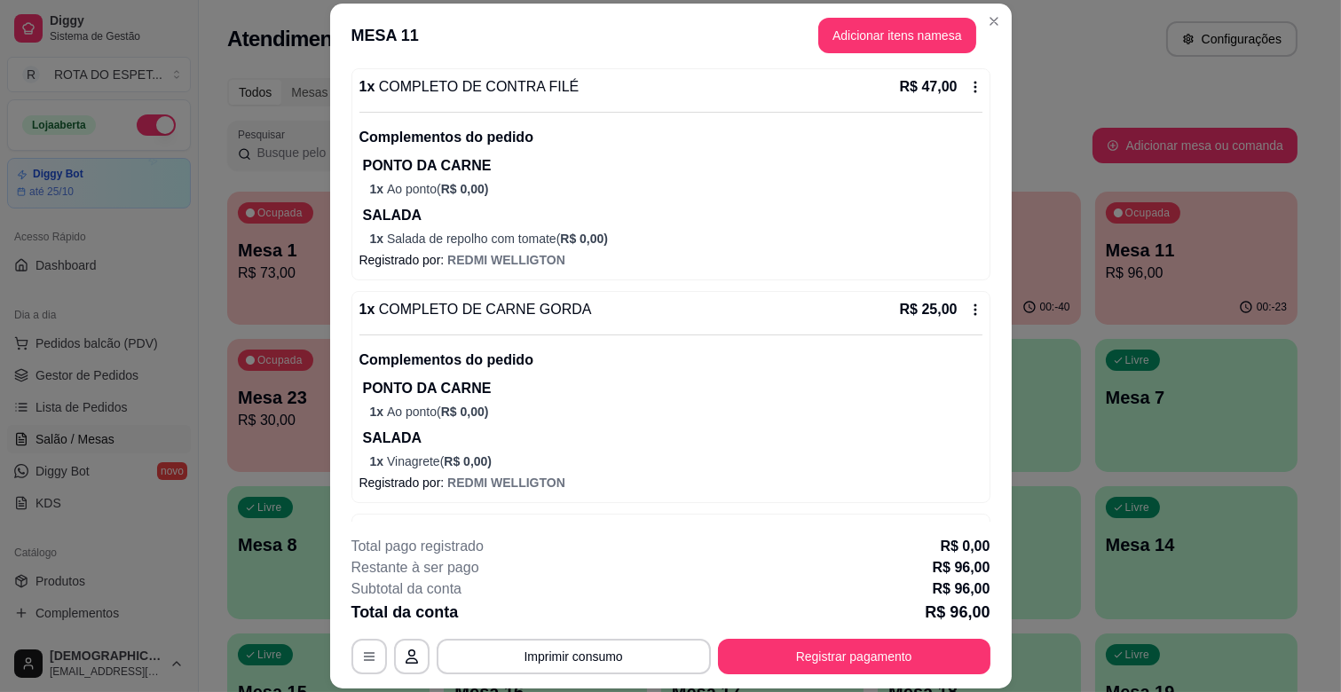
scroll to position [302, 0]
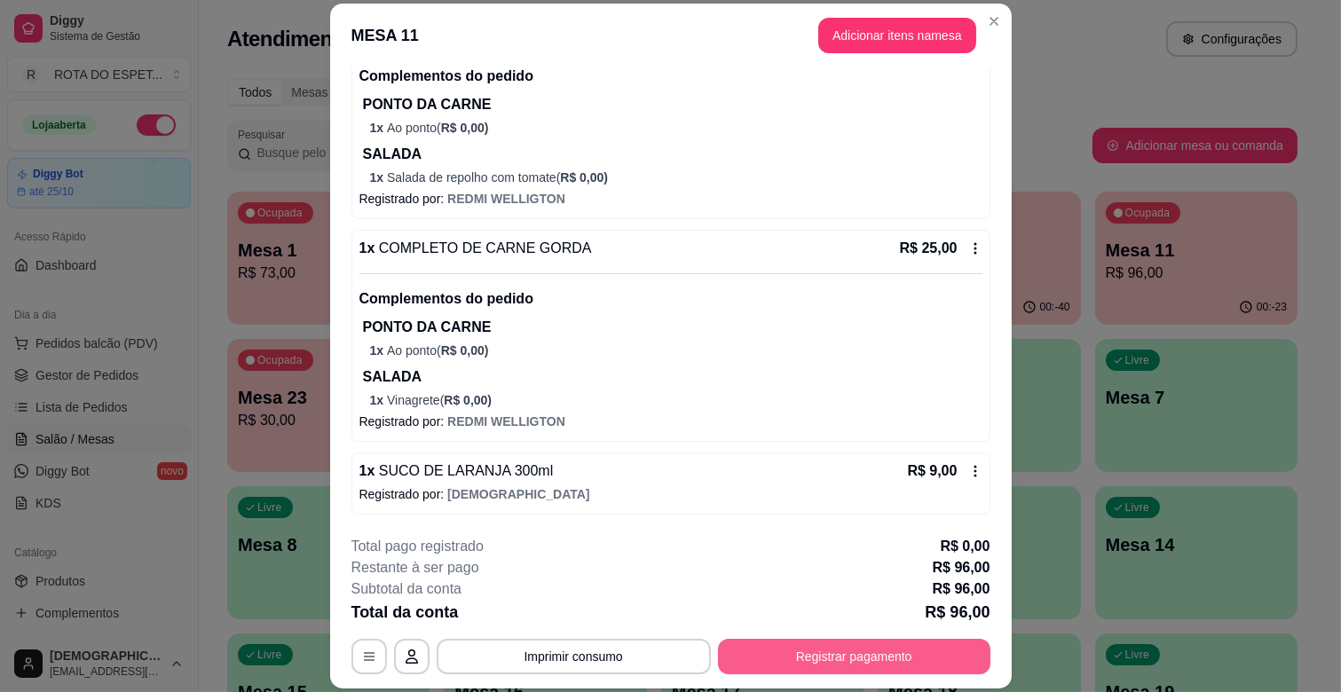
click at [901, 649] on button "Registrar pagamento" at bounding box center [854, 657] width 273 height 36
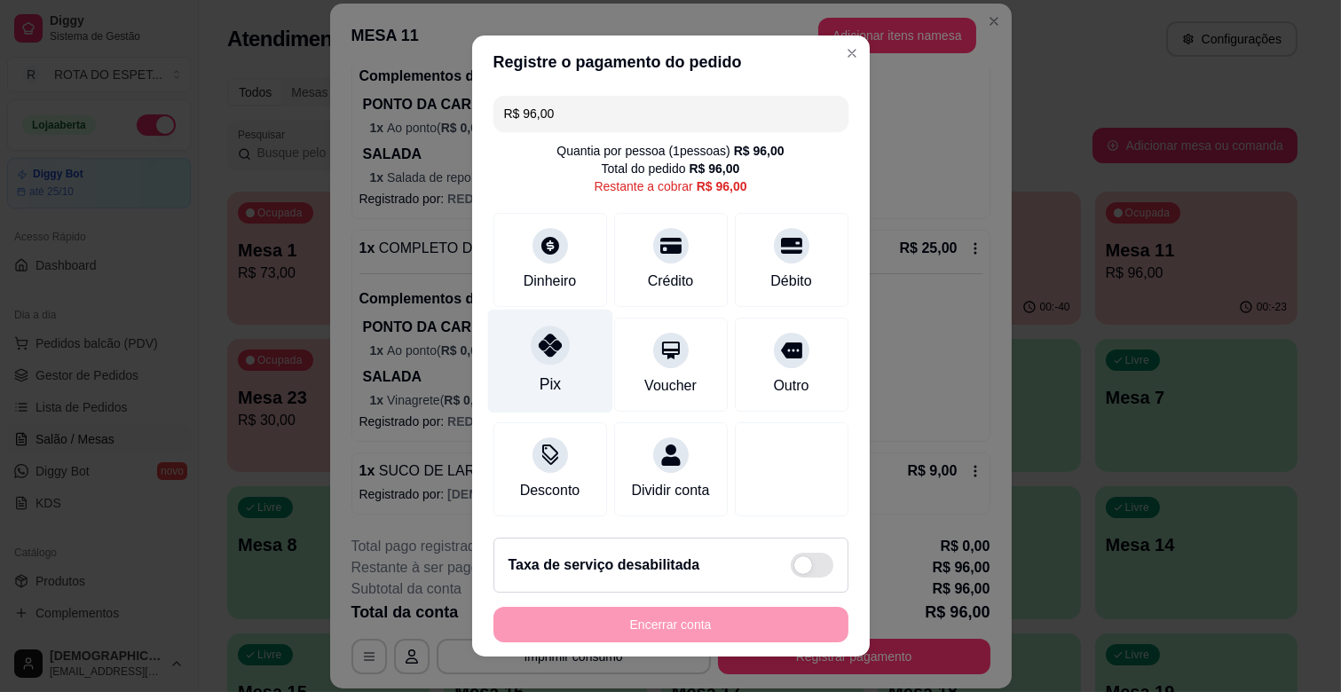
click at [548, 359] on div at bounding box center [550, 345] width 39 height 39
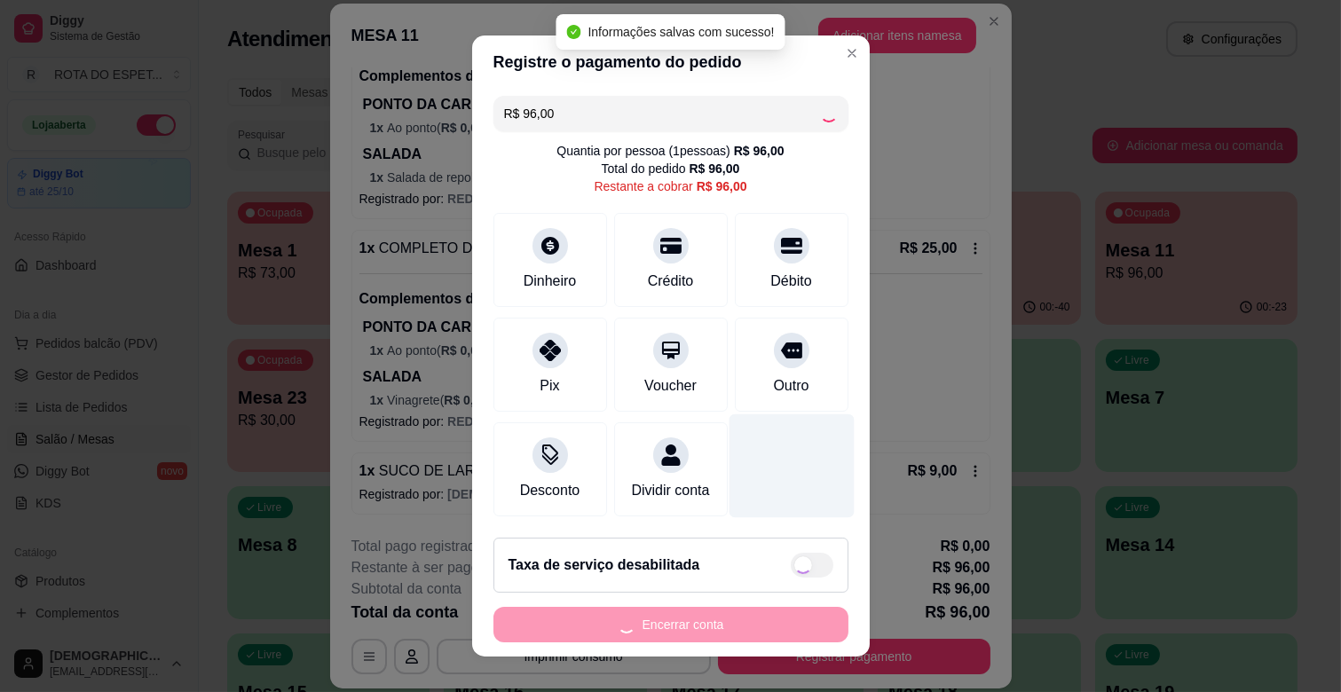
type input "R$ 0,00"
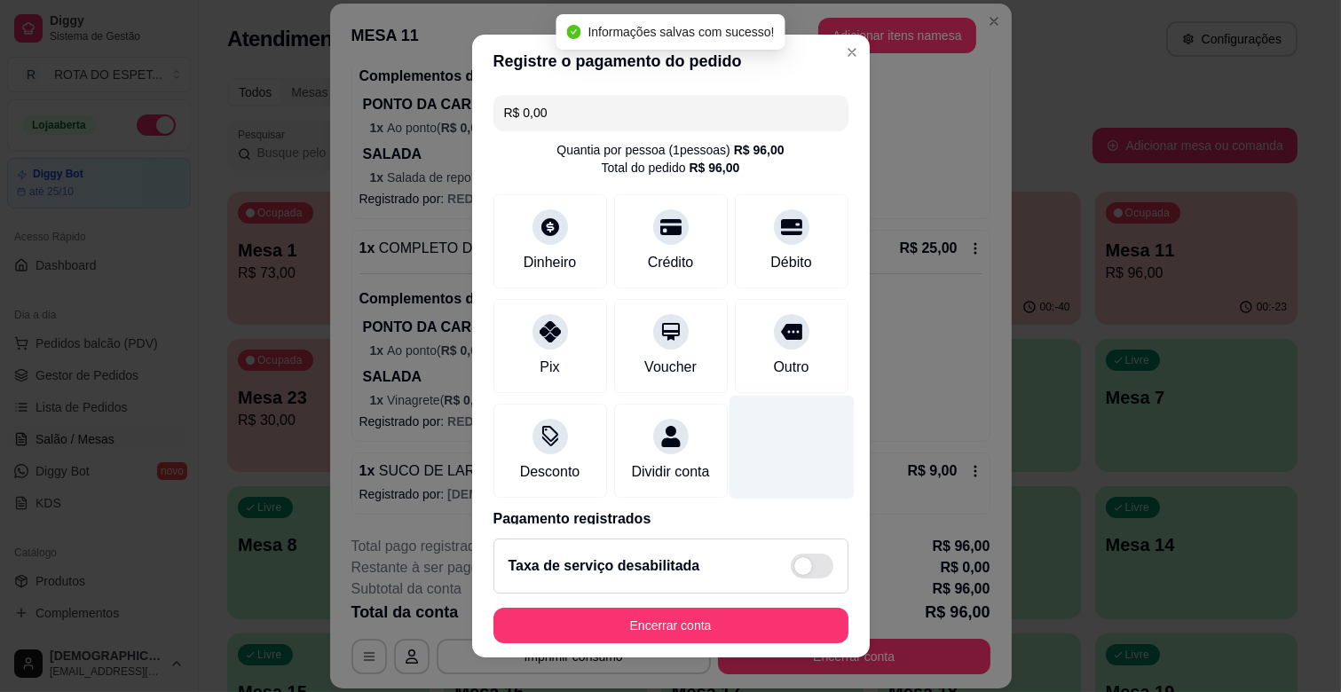
scroll to position [94, 0]
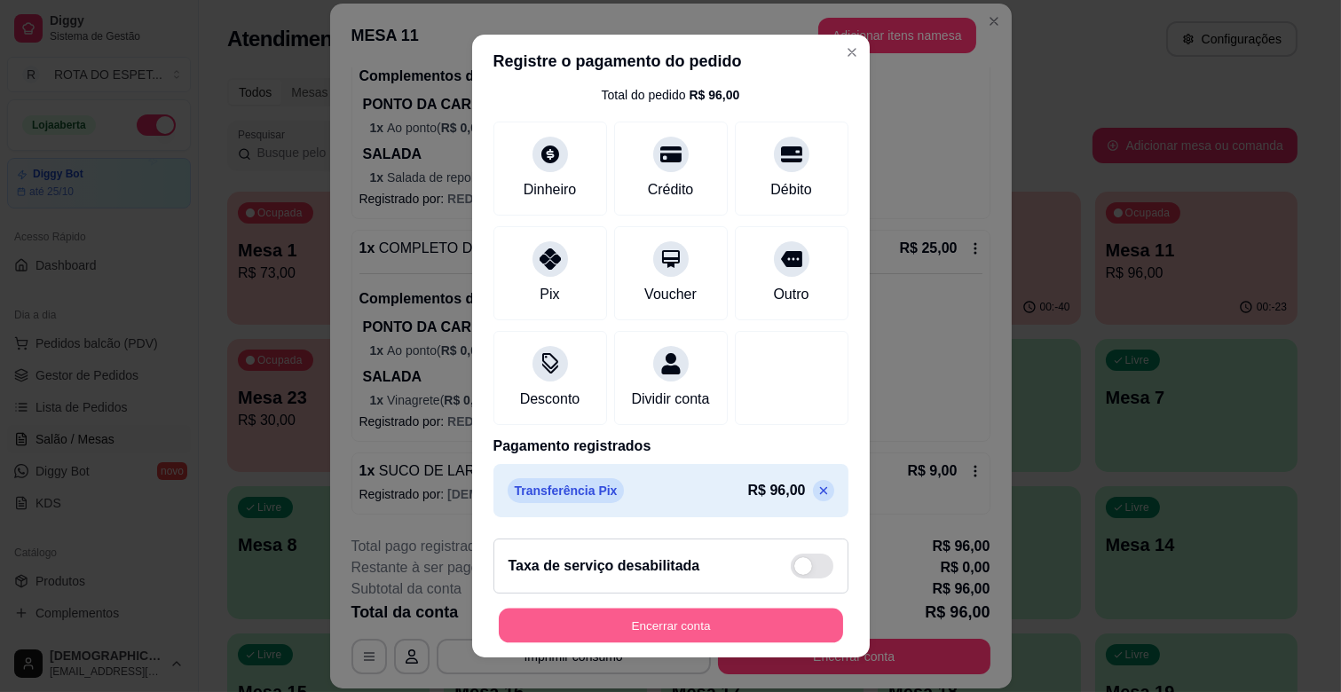
click at [726, 618] on button "Encerrar conta" at bounding box center [671, 626] width 344 height 35
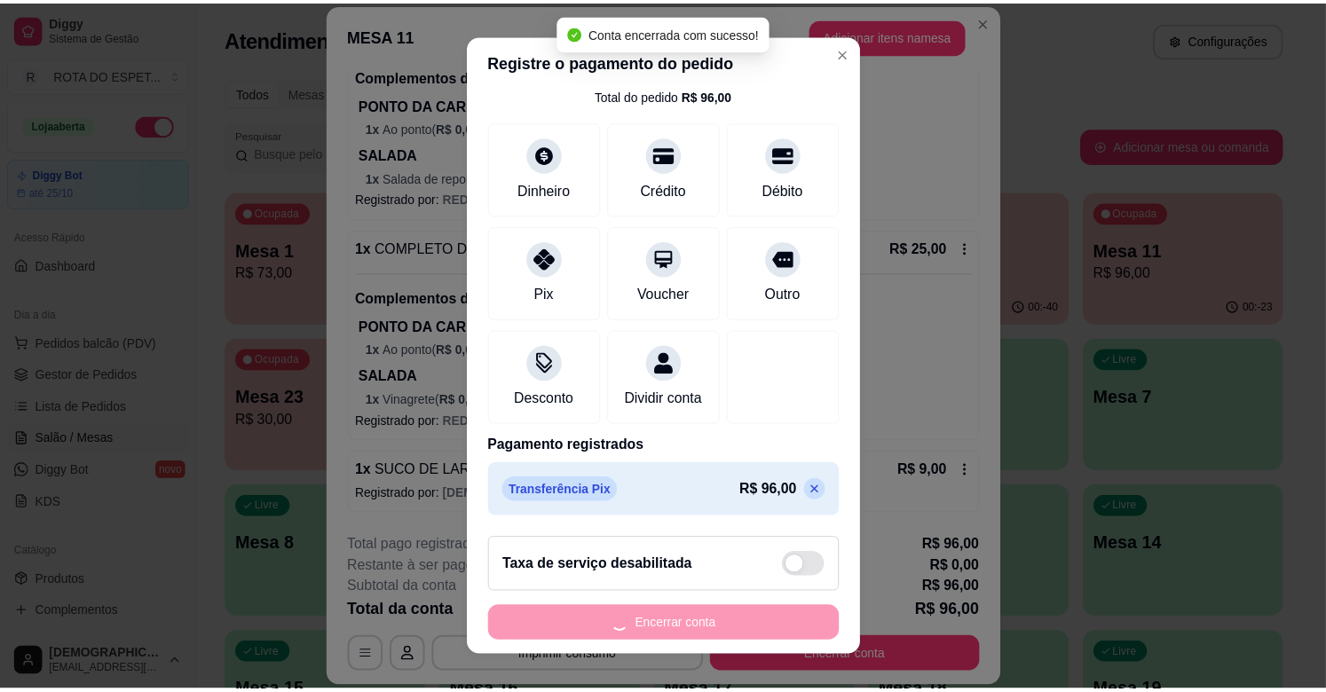
scroll to position [0, 0]
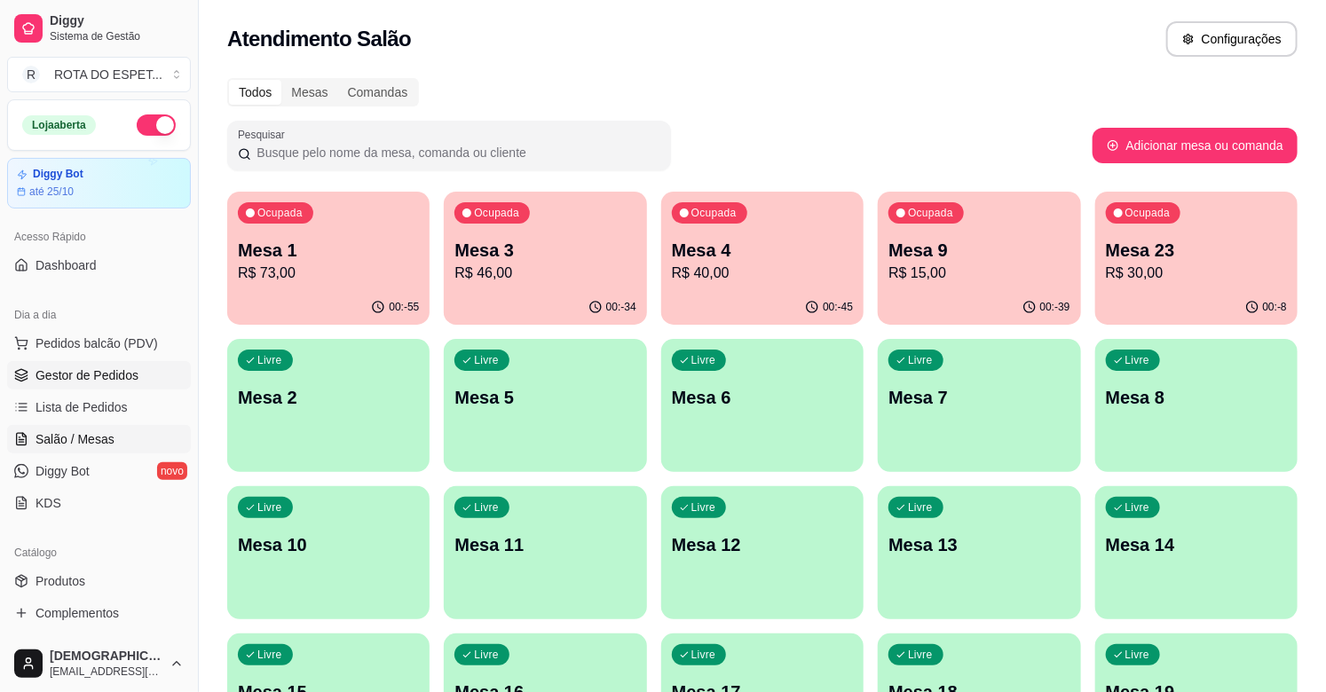
click at [130, 387] on link "Gestor de Pedidos" at bounding box center [99, 375] width 184 height 28
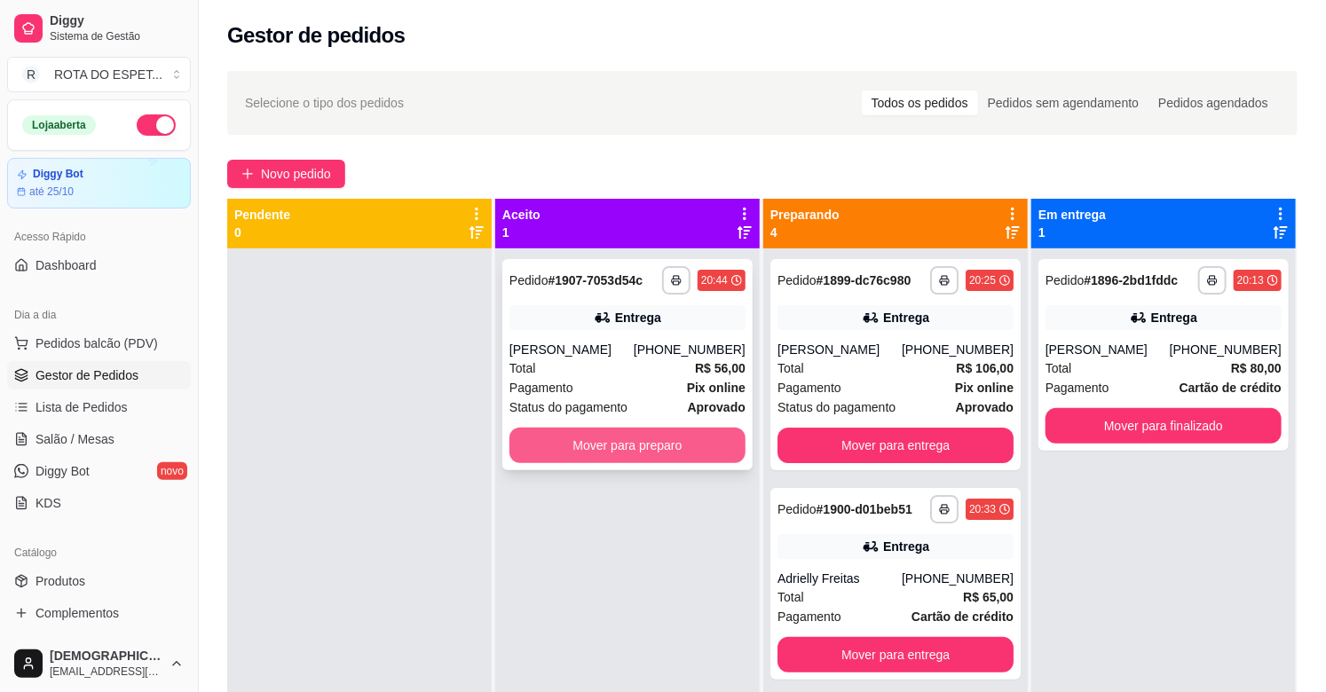
click at [627, 447] on button "Mover para preparo" at bounding box center [628, 446] width 236 height 36
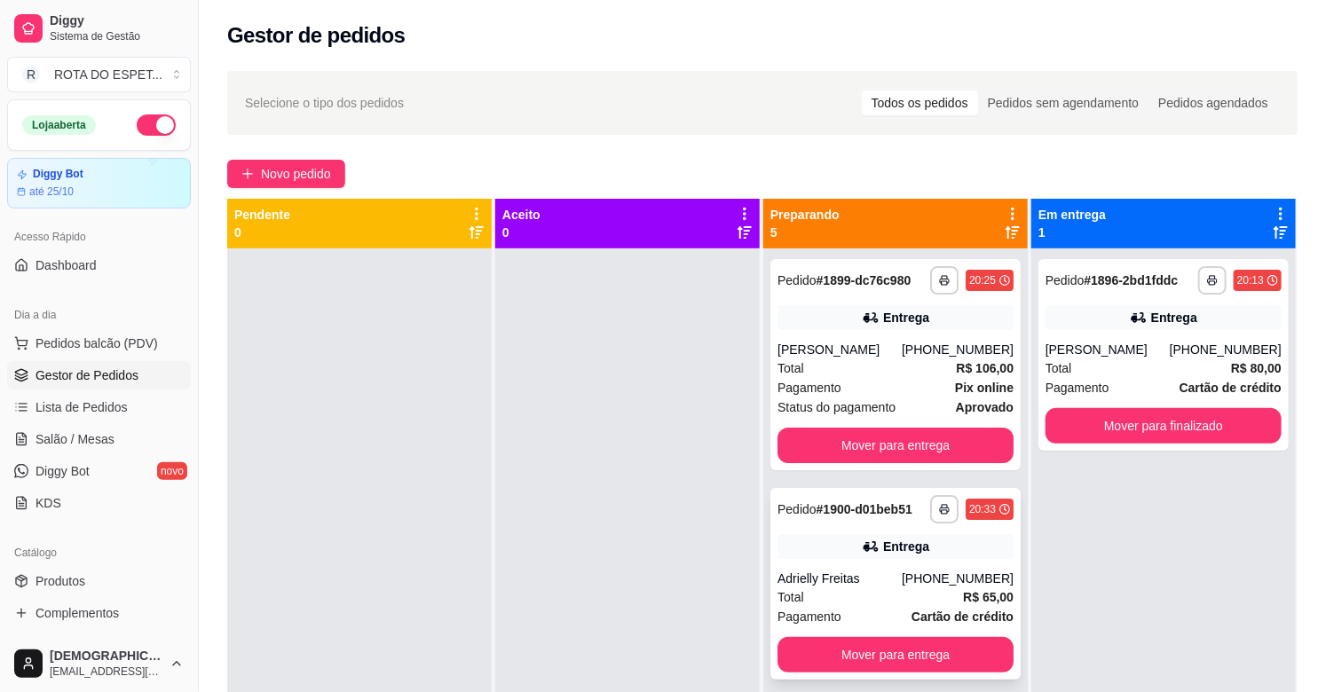
click at [840, 604] on div "Total R$ 65,00" at bounding box center [896, 598] width 236 height 20
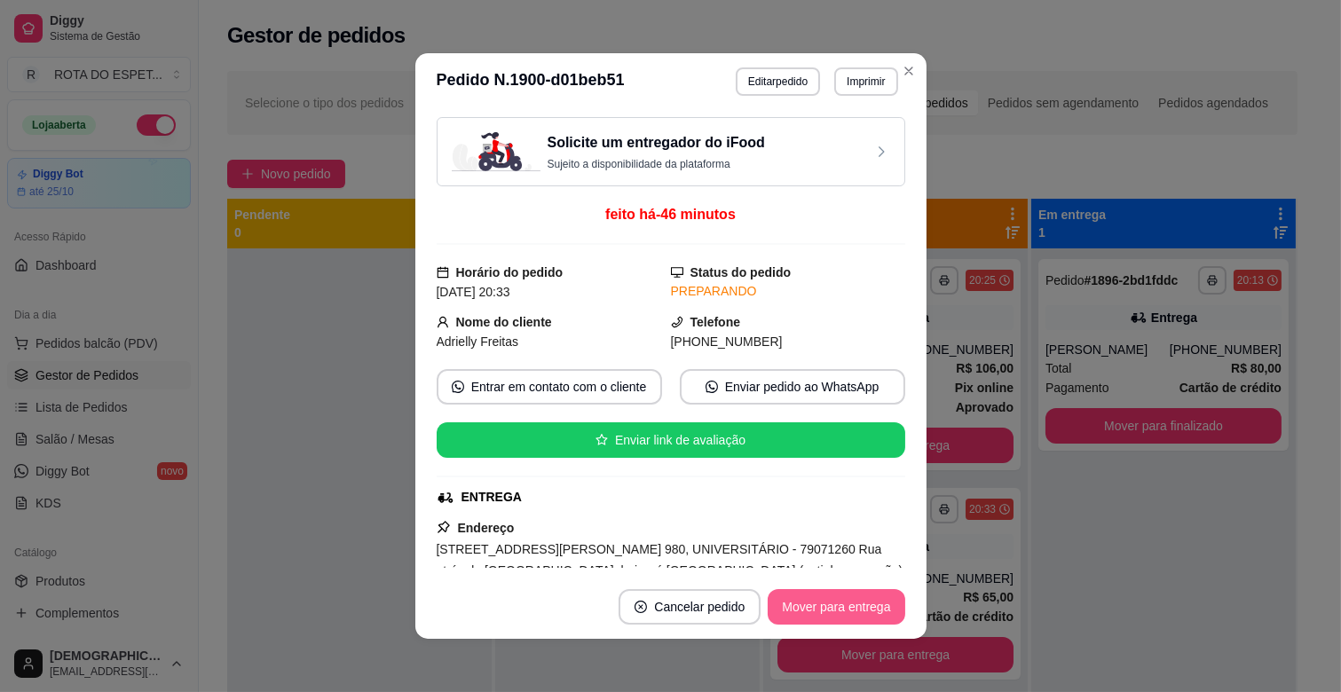
click at [857, 616] on button "Mover para entrega" at bounding box center [836, 607] width 137 height 36
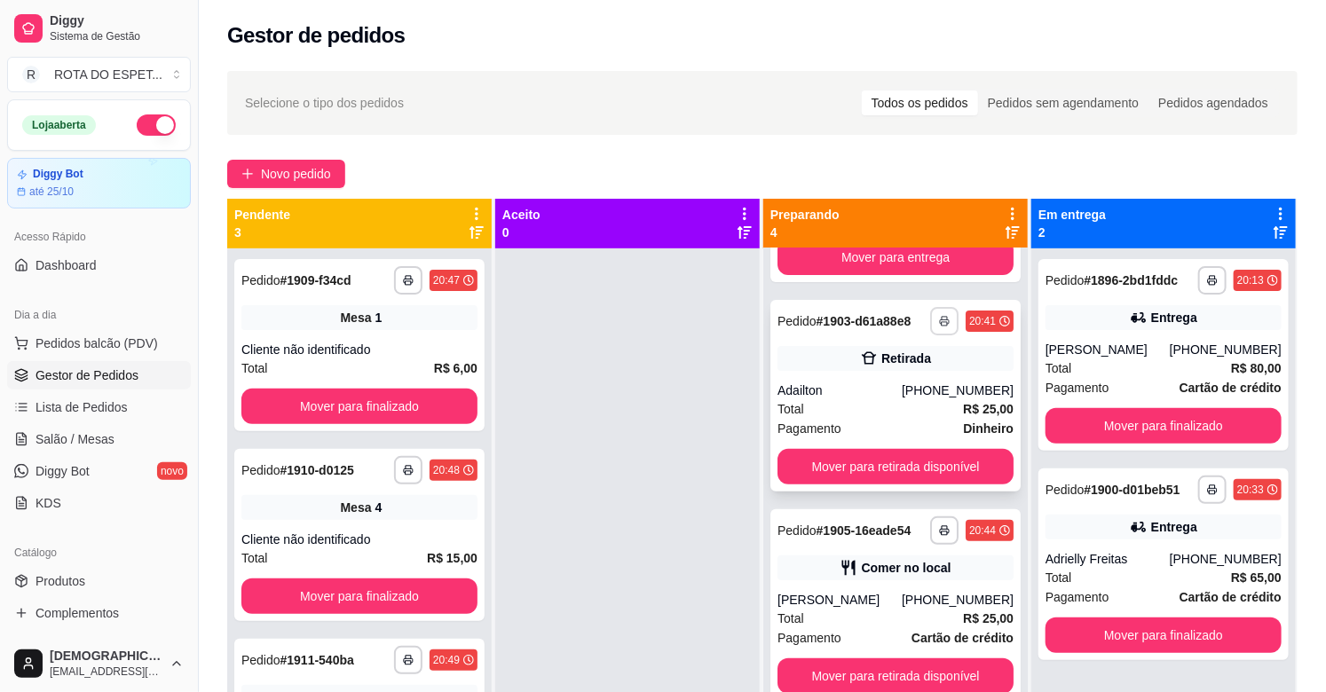
scroll to position [201, 0]
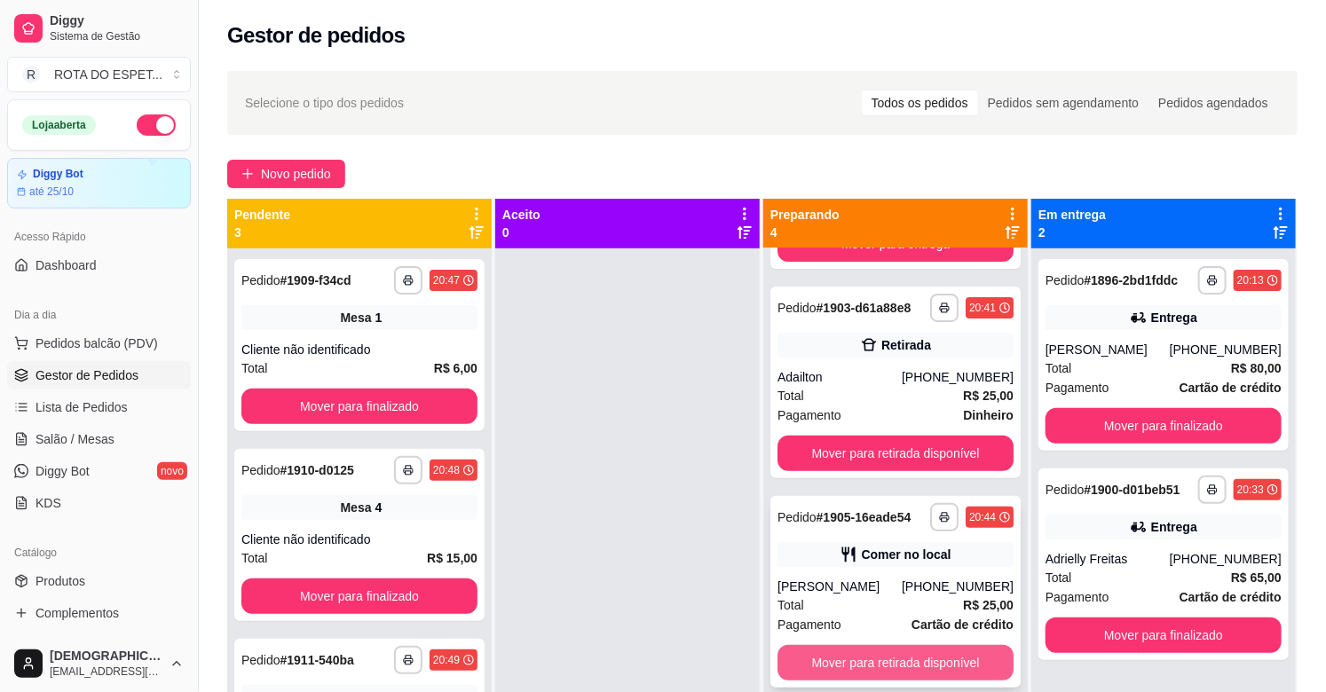
click at [877, 663] on button "Mover para retirada disponível" at bounding box center [896, 663] width 236 height 36
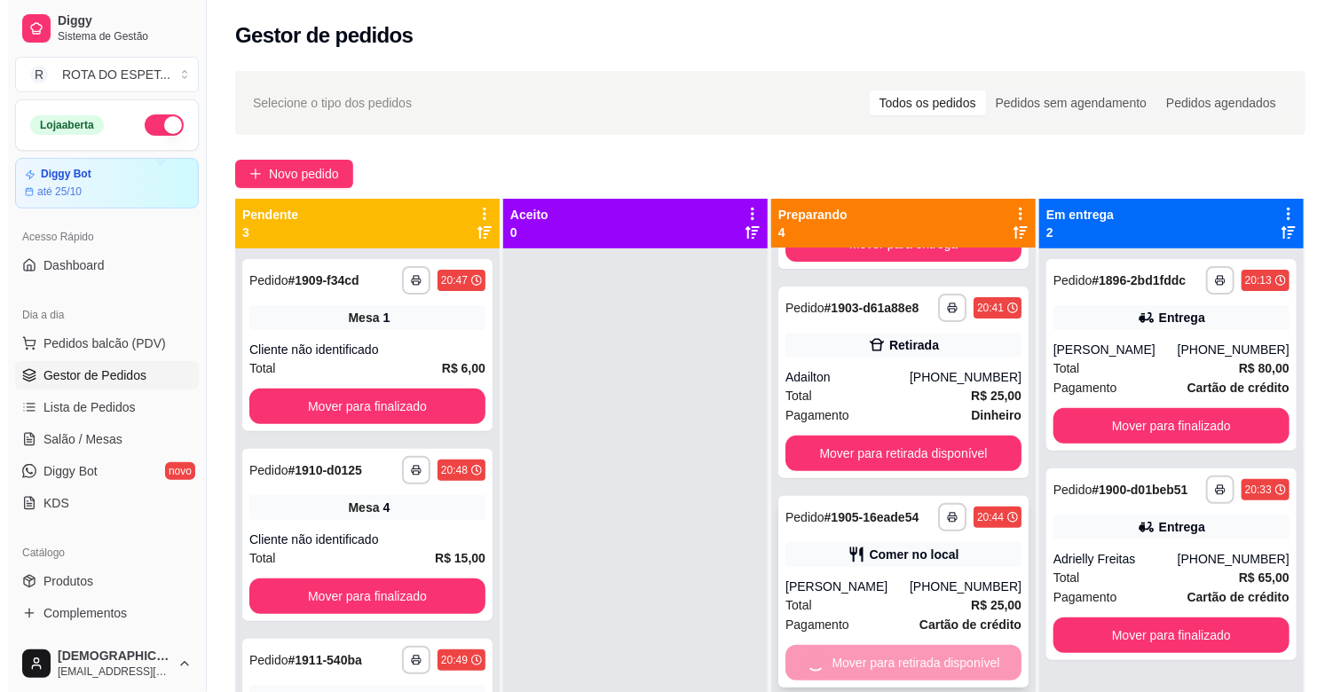
scroll to position [0, 0]
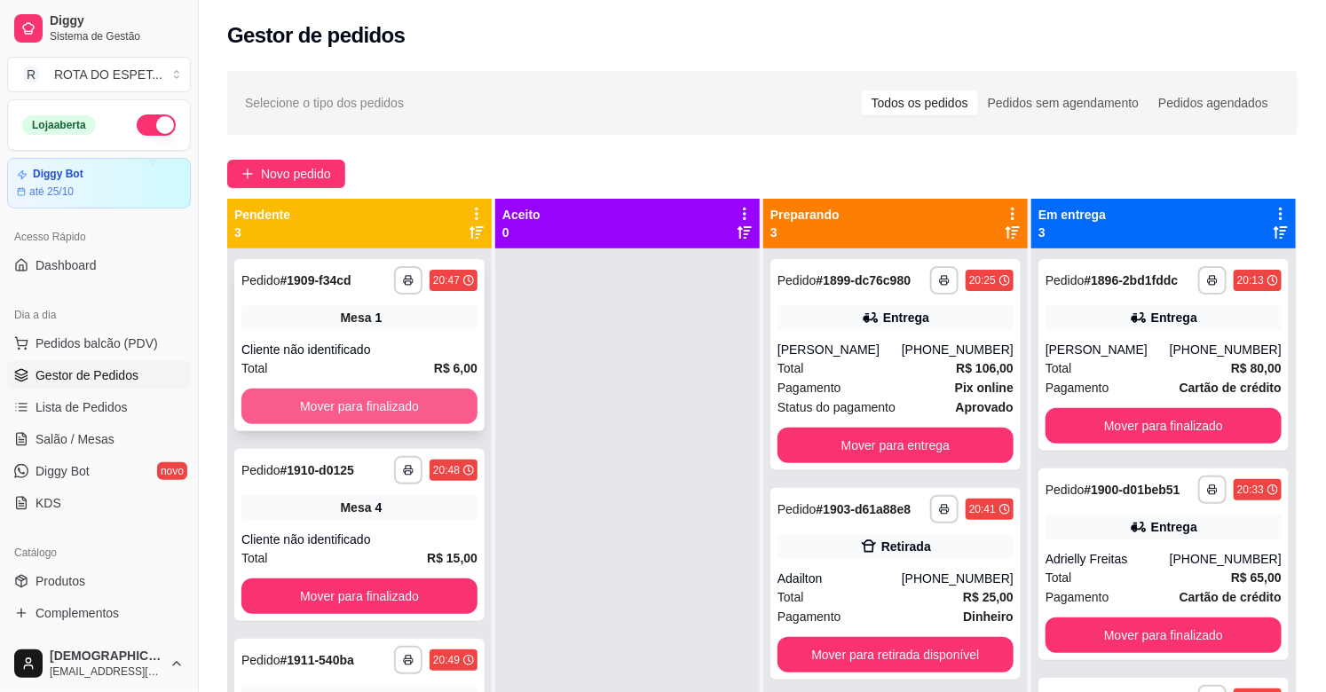
click at [411, 408] on button "Mover para finalizado" at bounding box center [359, 407] width 236 height 36
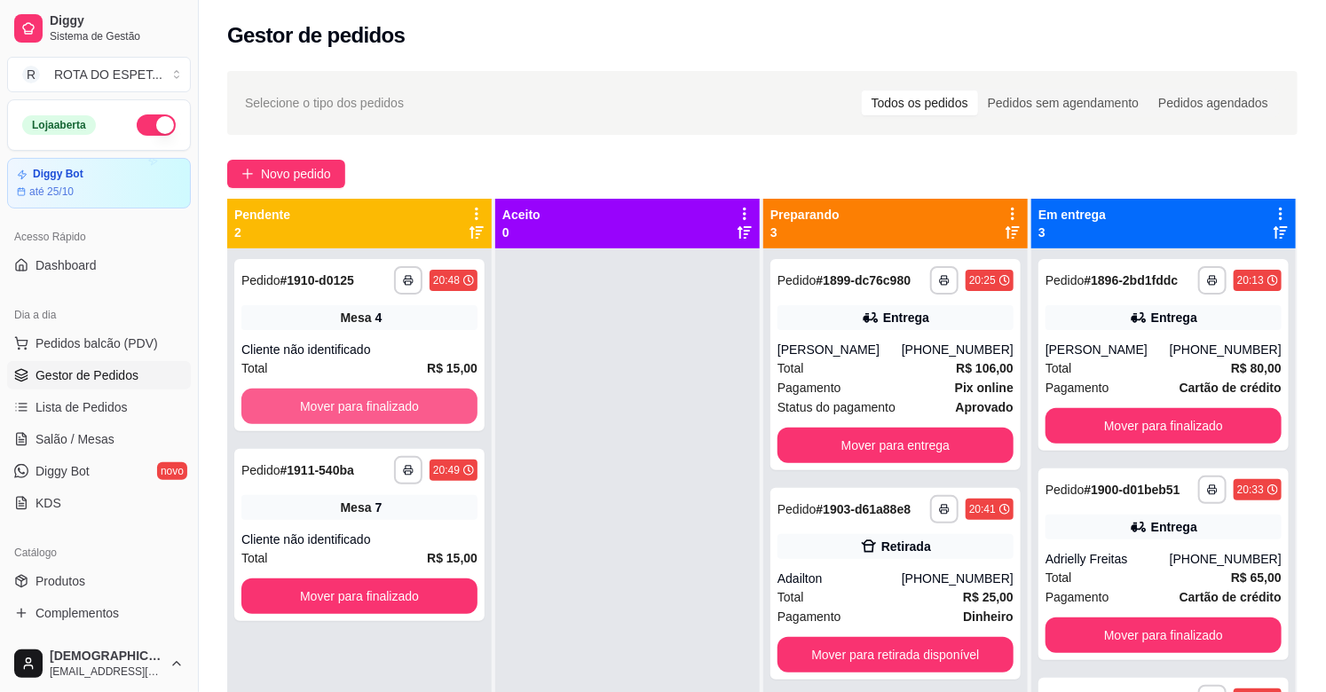
click at [411, 408] on button "Mover para finalizado" at bounding box center [359, 407] width 236 height 36
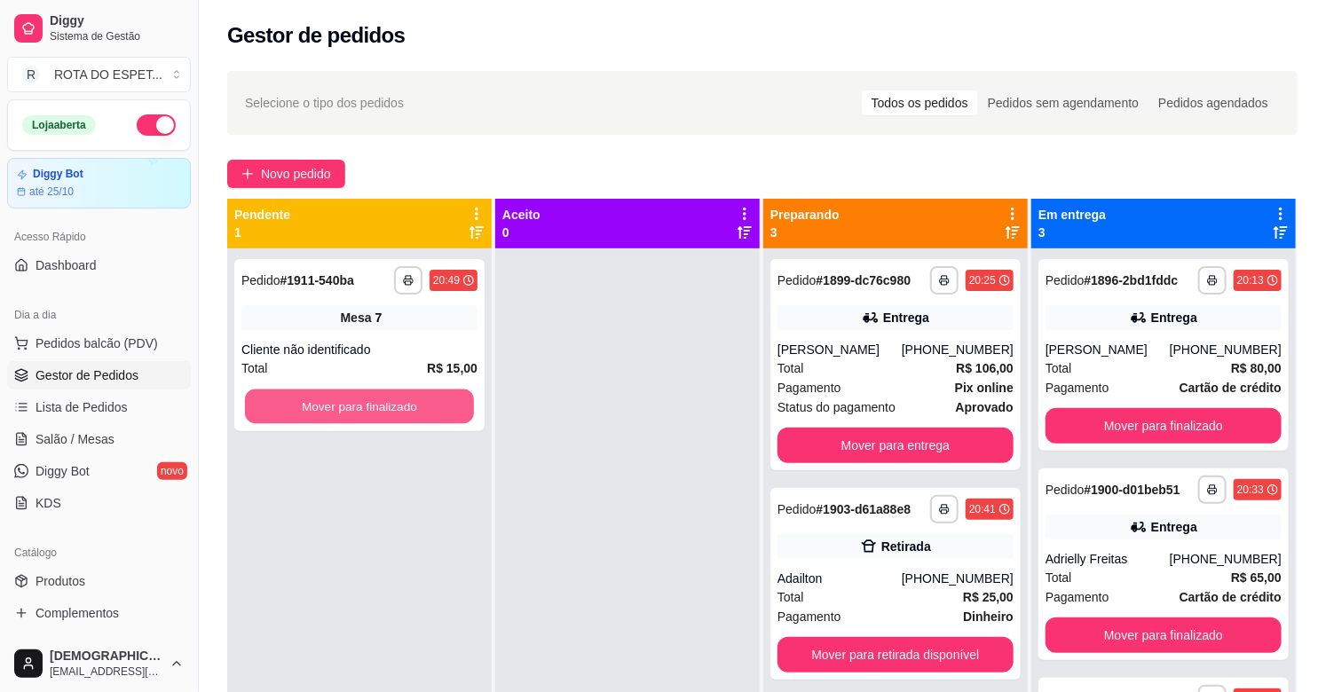
click at [411, 408] on button "Mover para finalizado" at bounding box center [359, 407] width 229 height 35
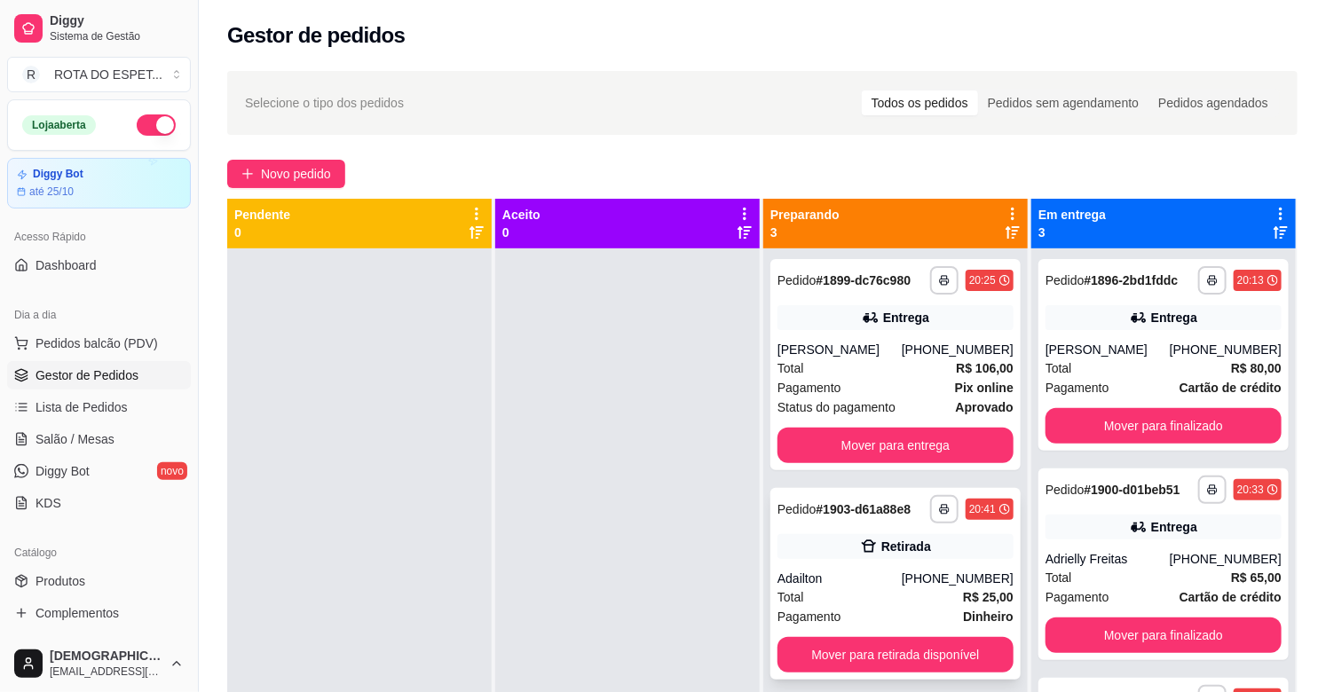
click at [881, 593] on div "Total R$ 25,00" at bounding box center [896, 598] width 236 height 20
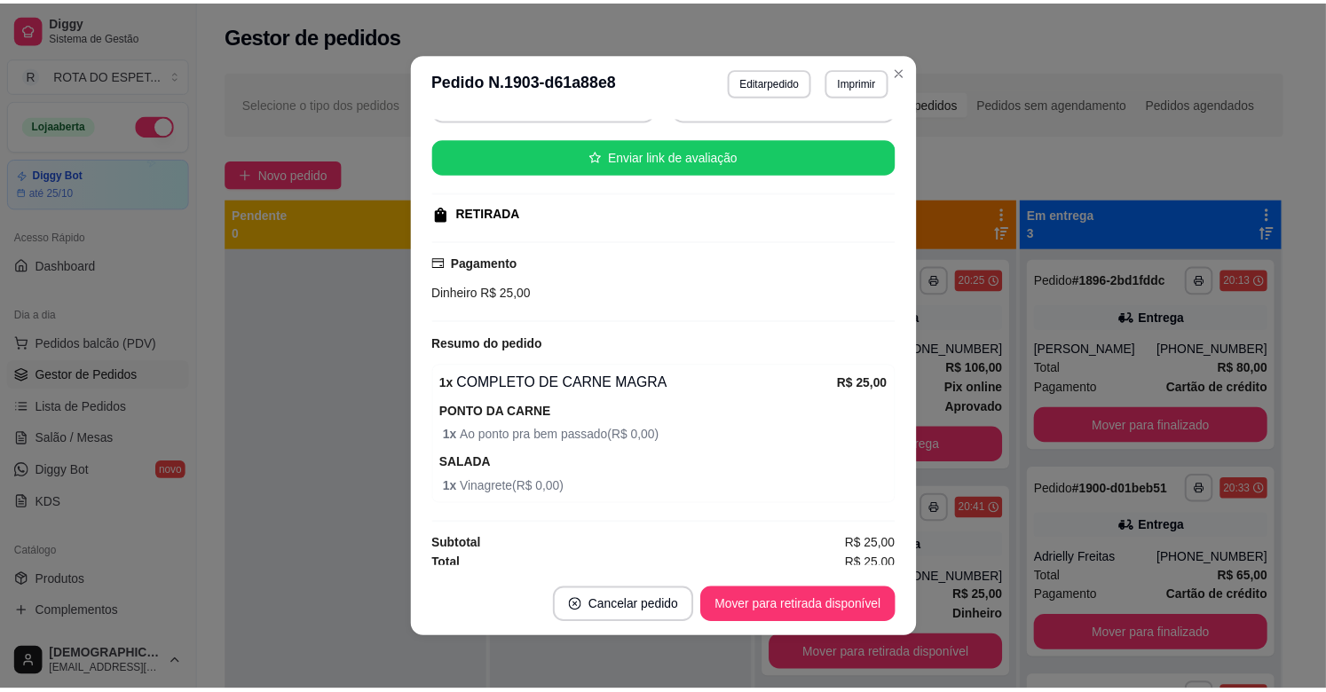
scroll to position [206, 0]
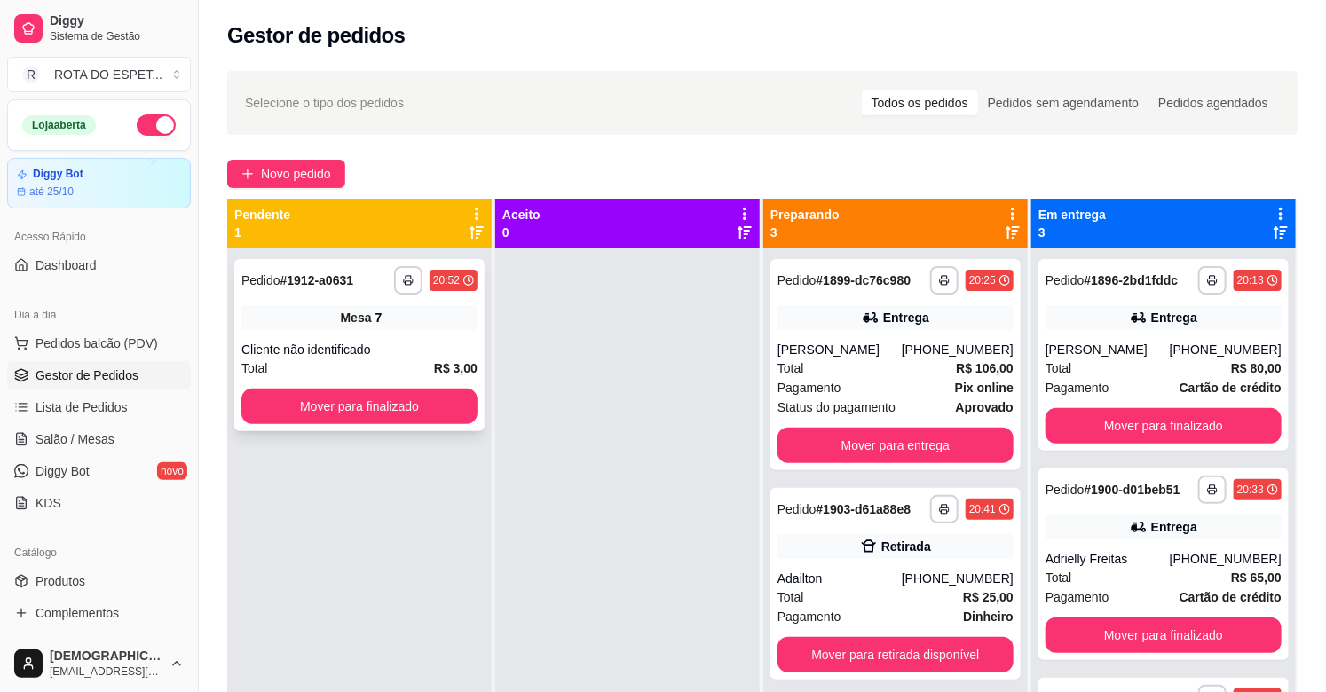
click at [362, 389] on button "Mover para finalizado" at bounding box center [359, 407] width 236 height 36
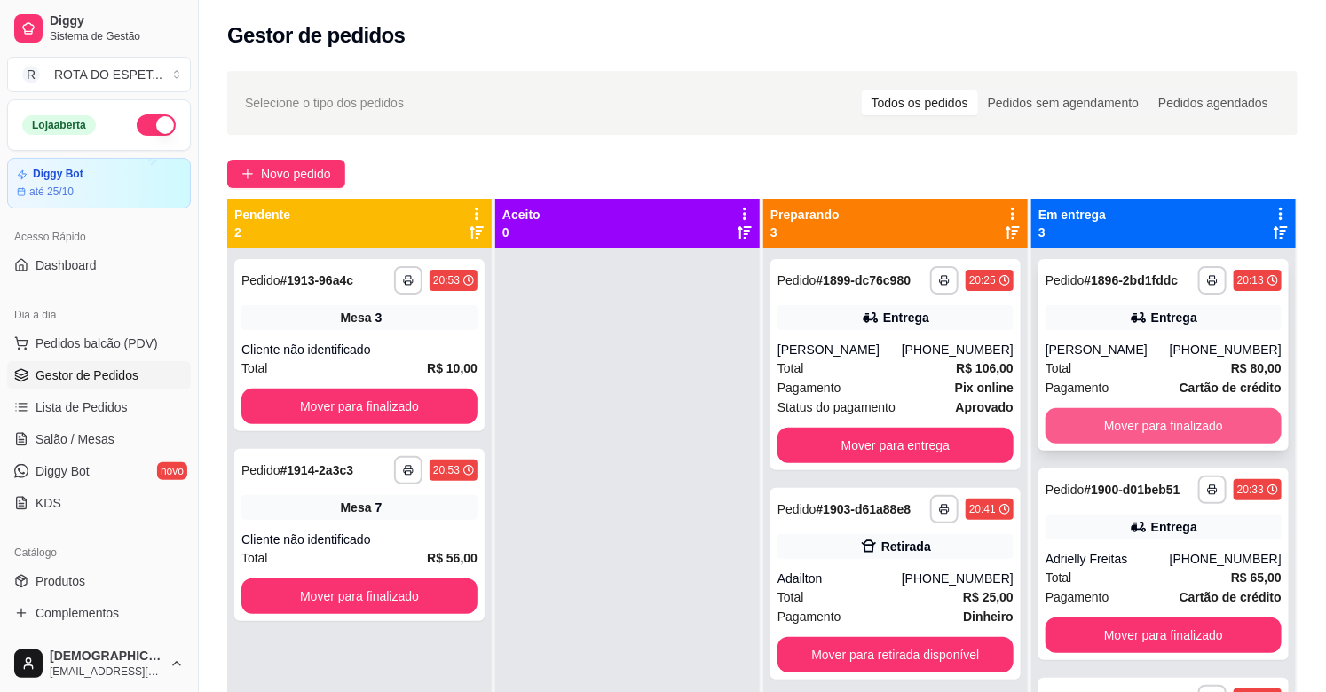
click at [1168, 423] on button "Mover para finalizado" at bounding box center [1164, 426] width 236 height 36
click at [1141, 418] on button "Mover para finalizado" at bounding box center [1163, 426] width 229 height 35
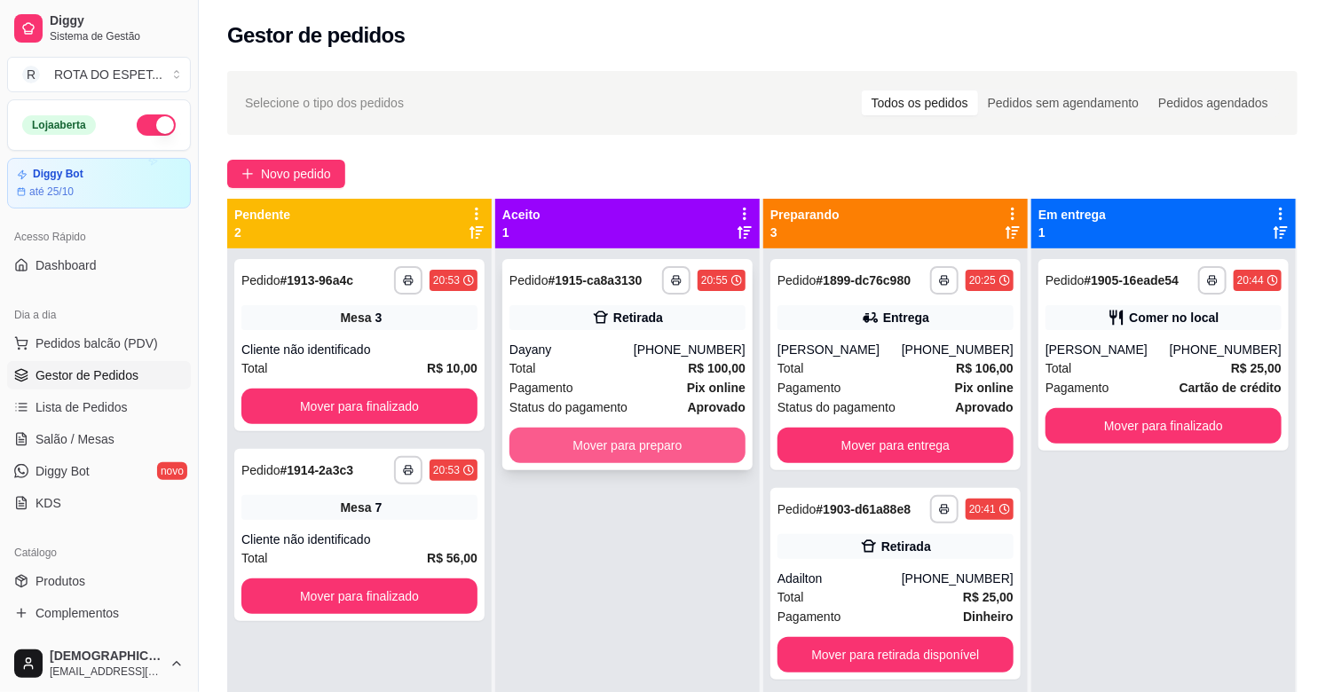
click at [592, 444] on button "Mover para preparo" at bounding box center [628, 446] width 236 height 36
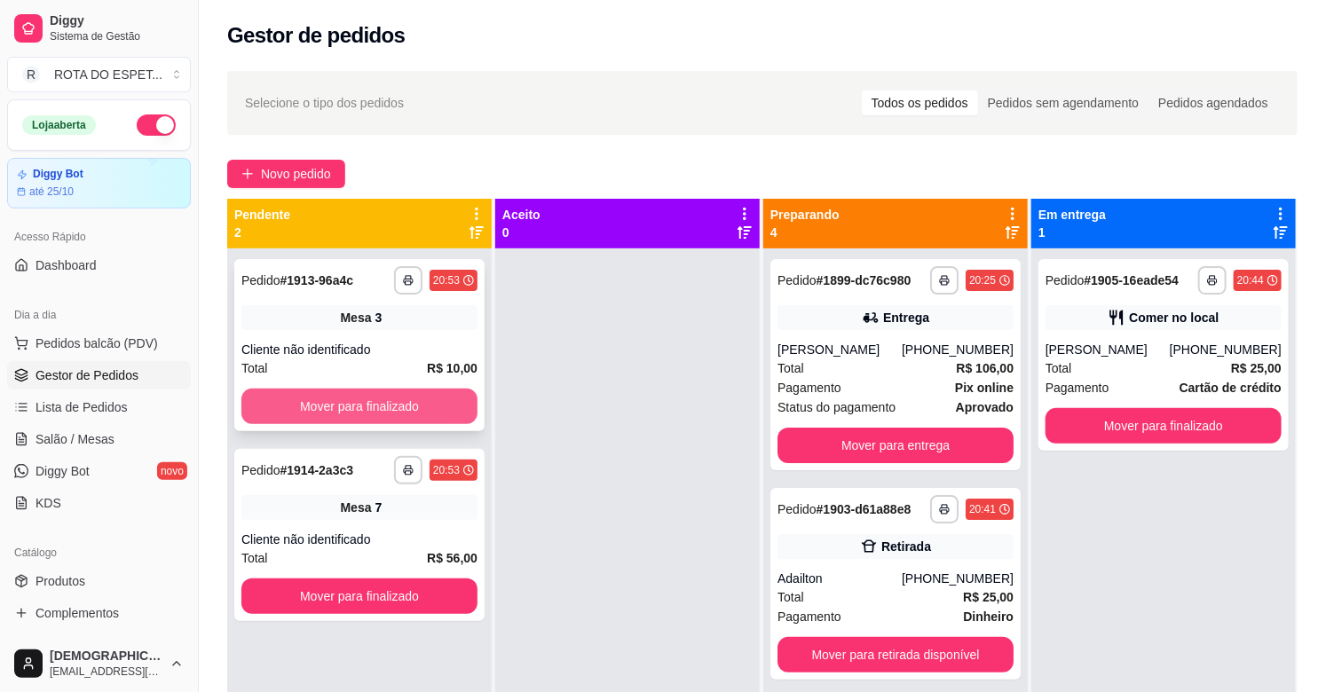
click at [444, 392] on button "Mover para finalizado" at bounding box center [359, 407] width 236 height 36
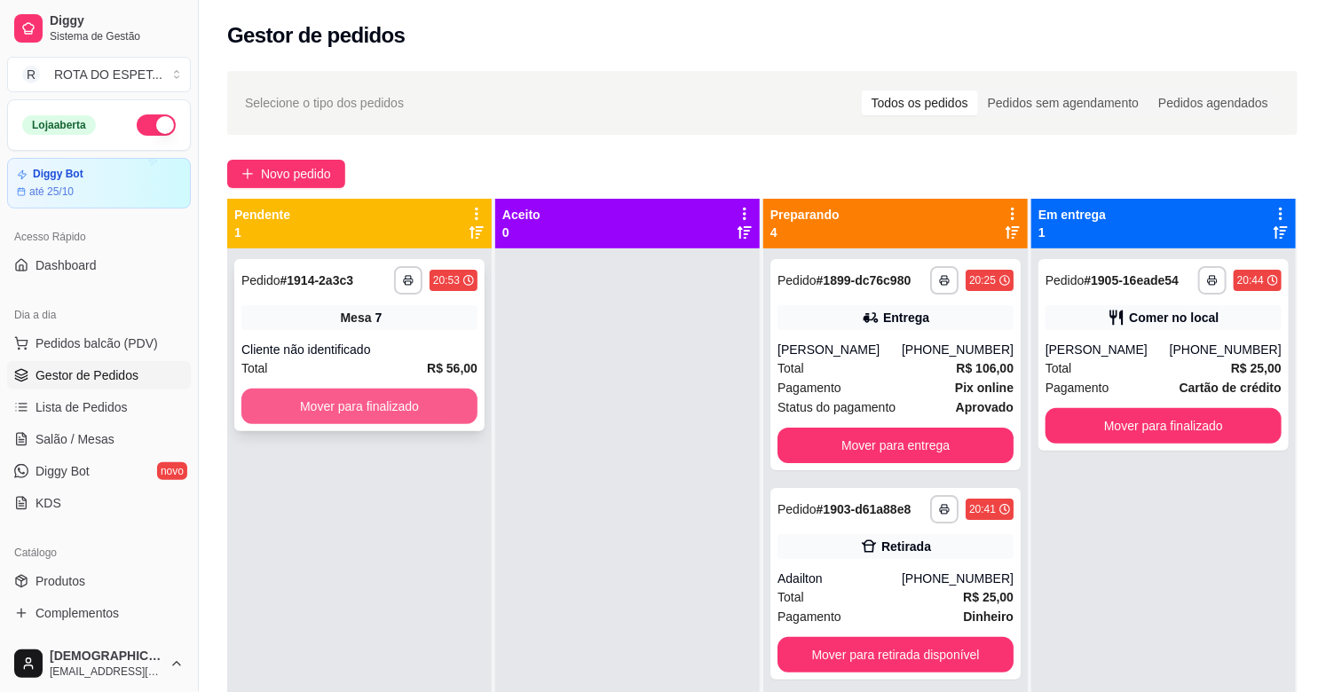
click at [439, 392] on button "Mover para finalizado" at bounding box center [359, 407] width 236 height 36
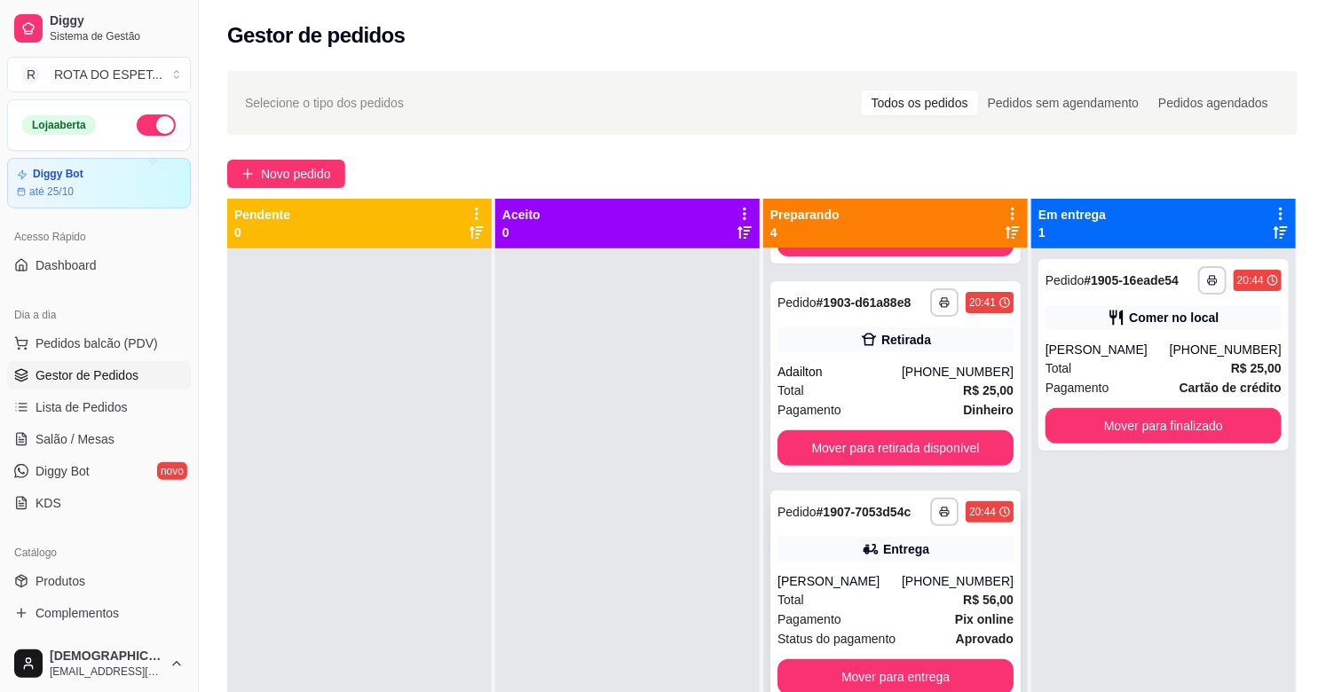
scroll to position [222, 0]
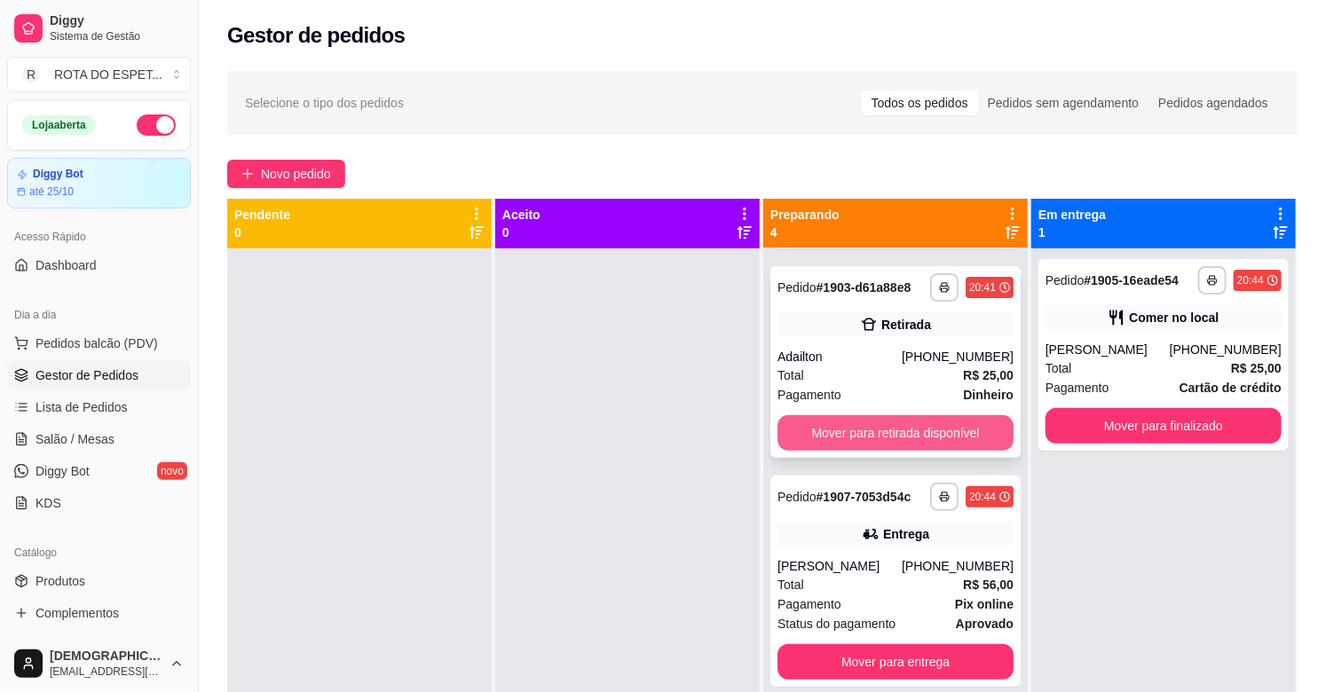
click at [895, 436] on button "Mover para retirada disponível" at bounding box center [896, 433] width 236 height 36
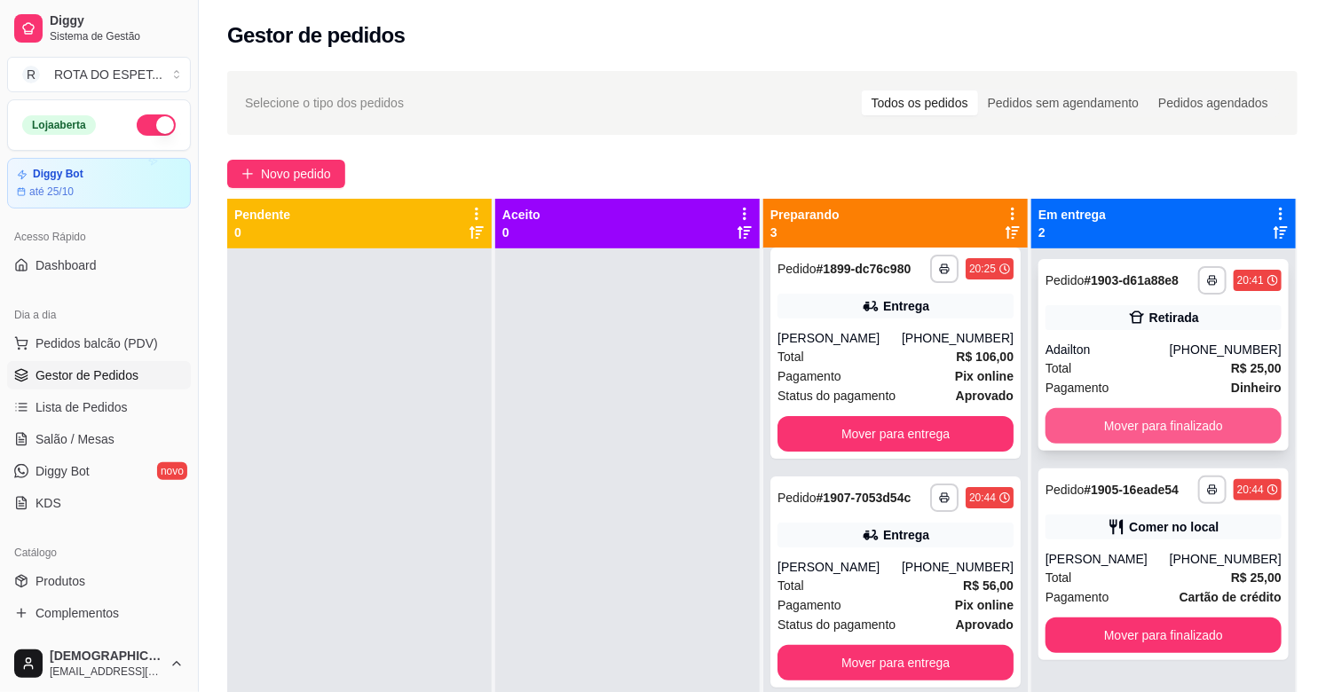
click at [1140, 421] on button "Mover para finalizado" at bounding box center [1164, 426] width 236 height 36
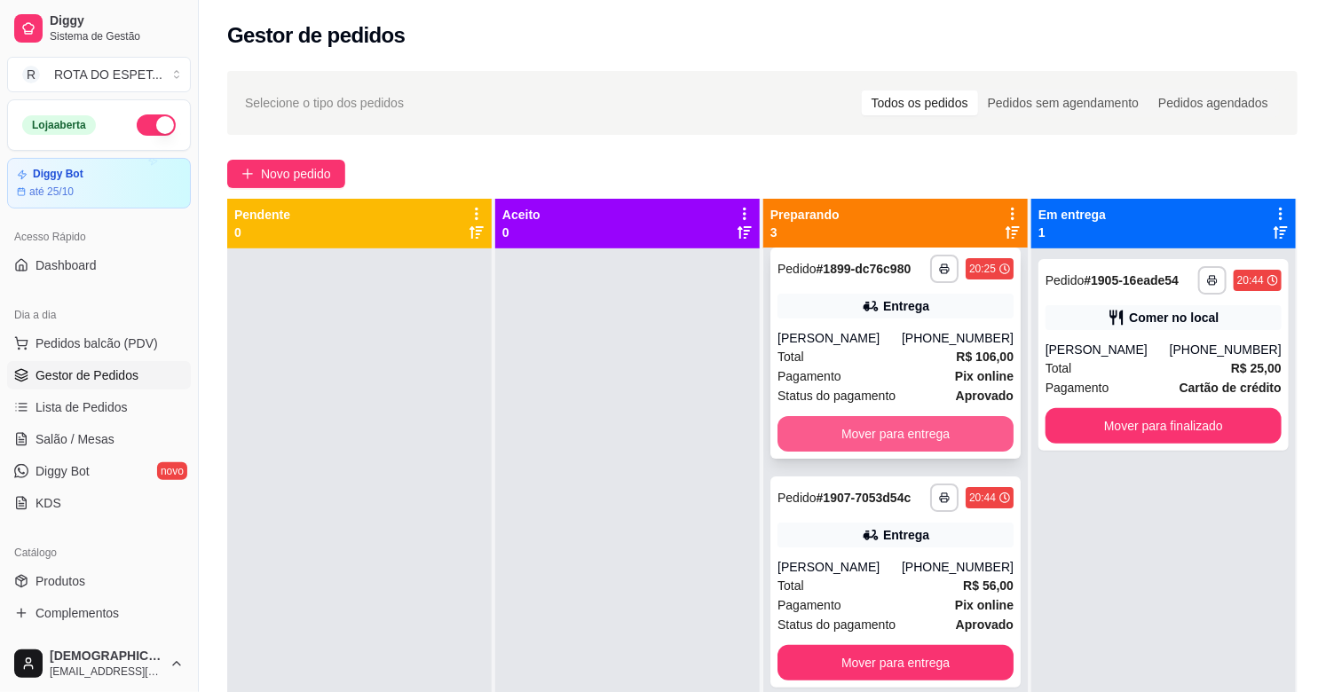
click at [822, 432] on button "Mover para entrega" at bounding box center [896, 434] width 236 height 36
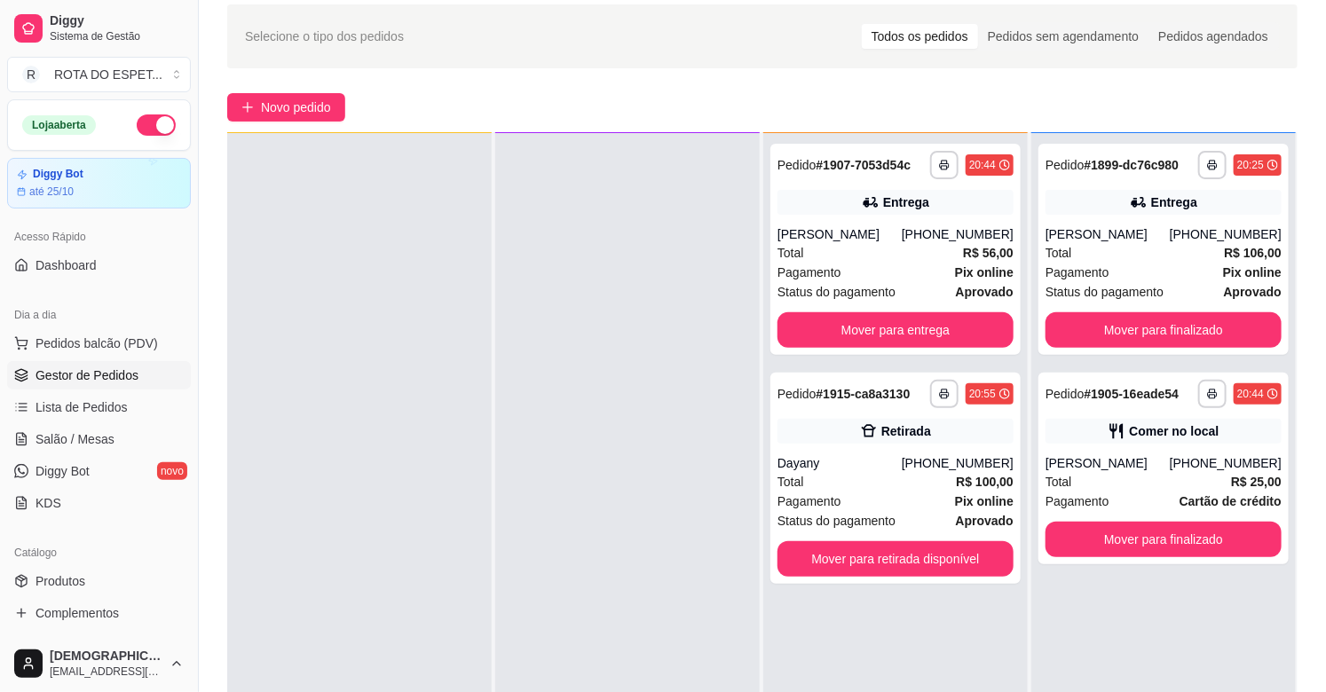
scroll to position [197, 0]
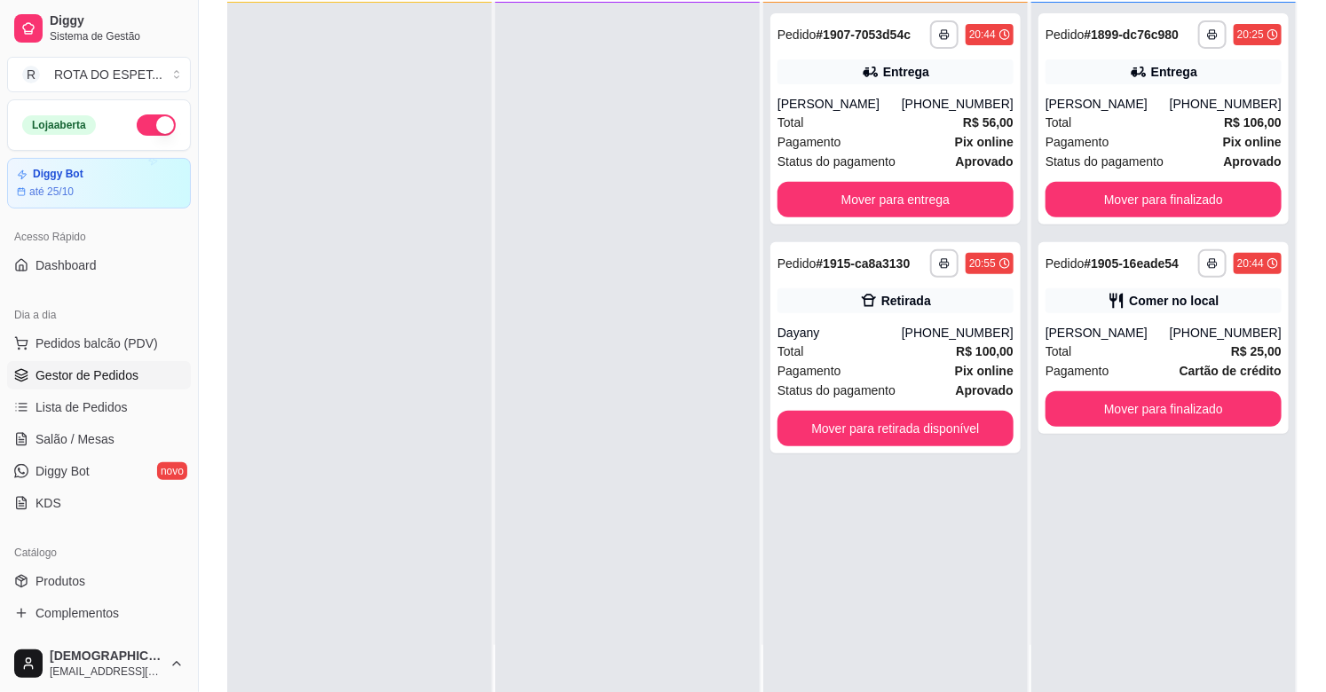
click at [517, 517] on div at bounding box center [627, 349] width 265 height 692
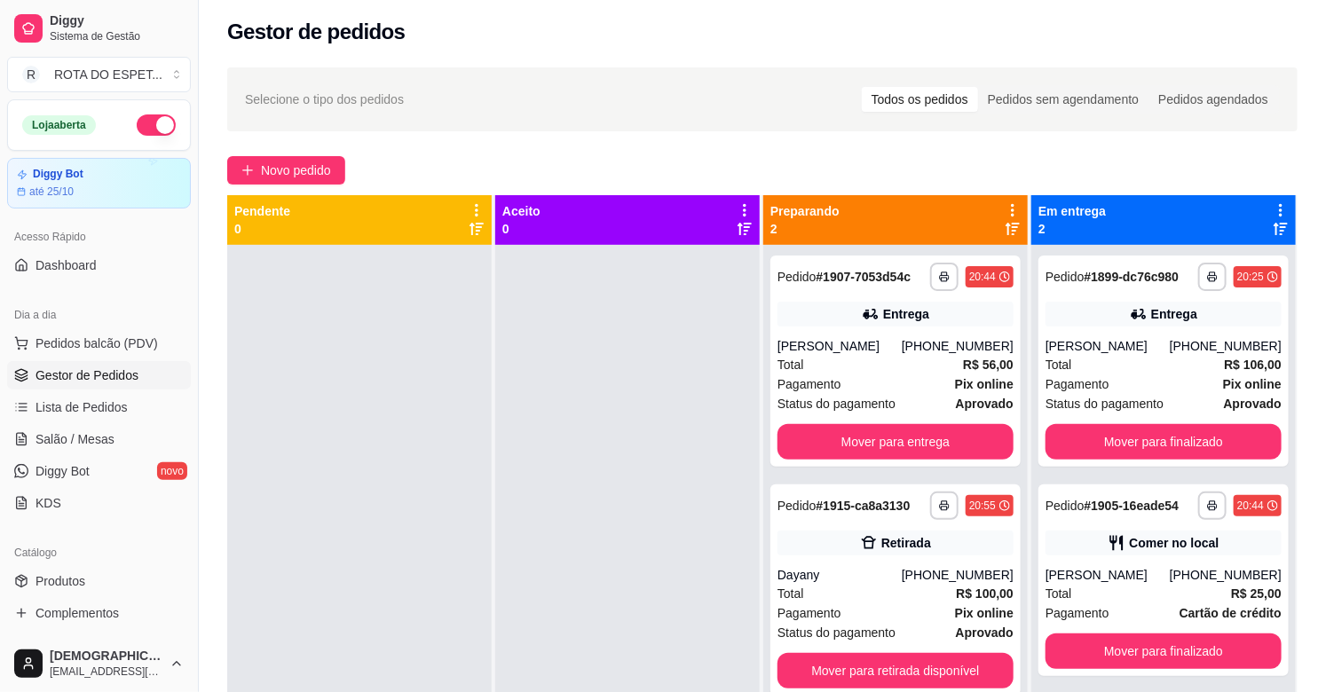
scroll to position [0, 0]
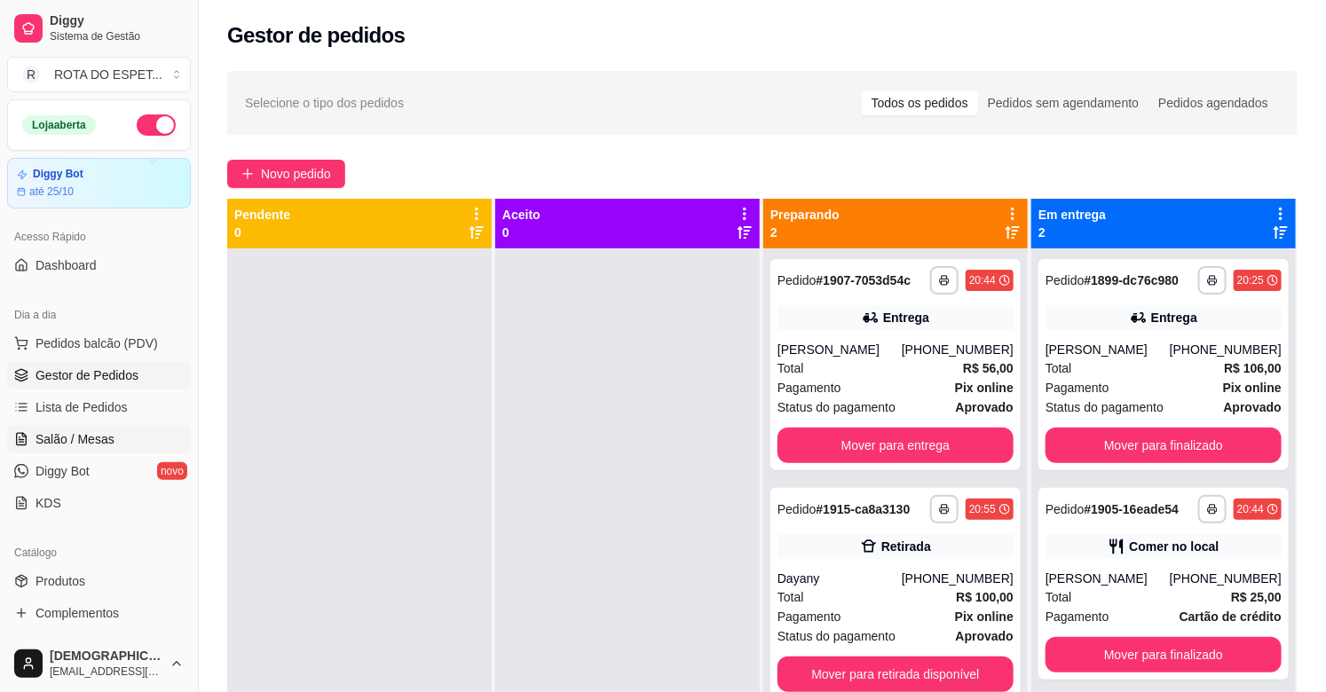
click at [75, 445] on span "Salão / Mesas" at bounding box center [75, 440] width 79 height 18
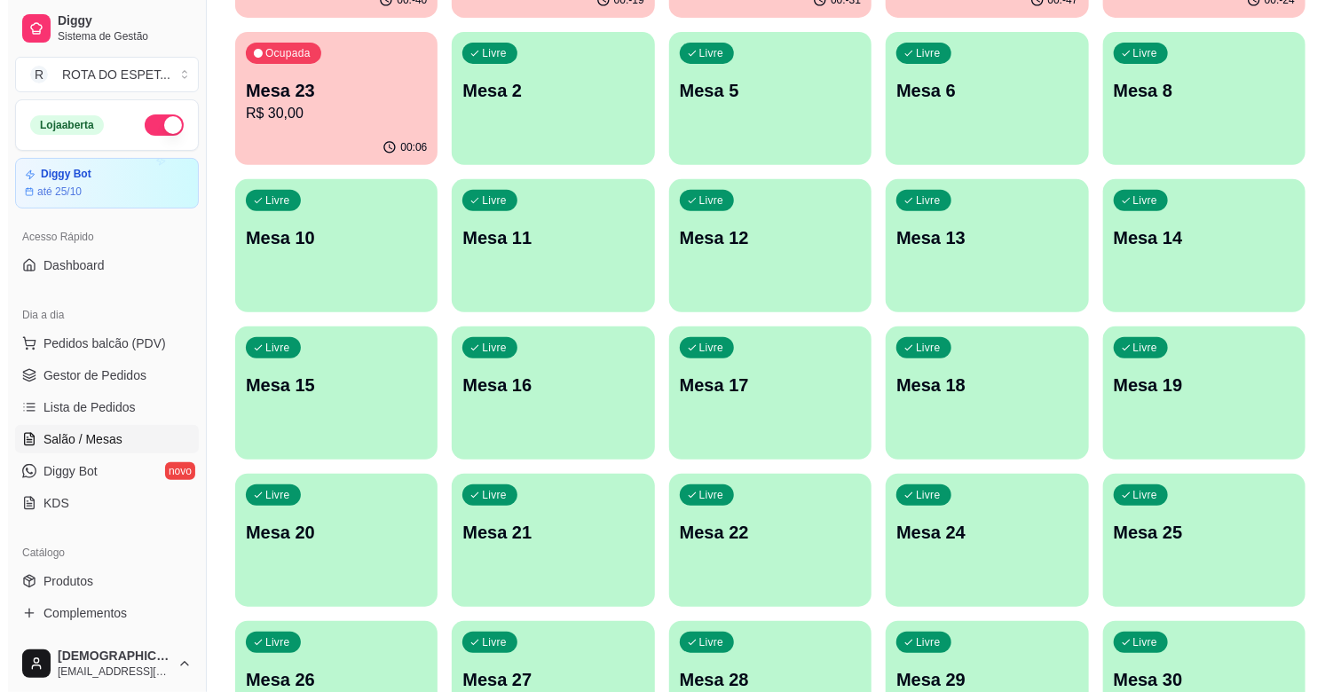
scroll to position [394, 0]
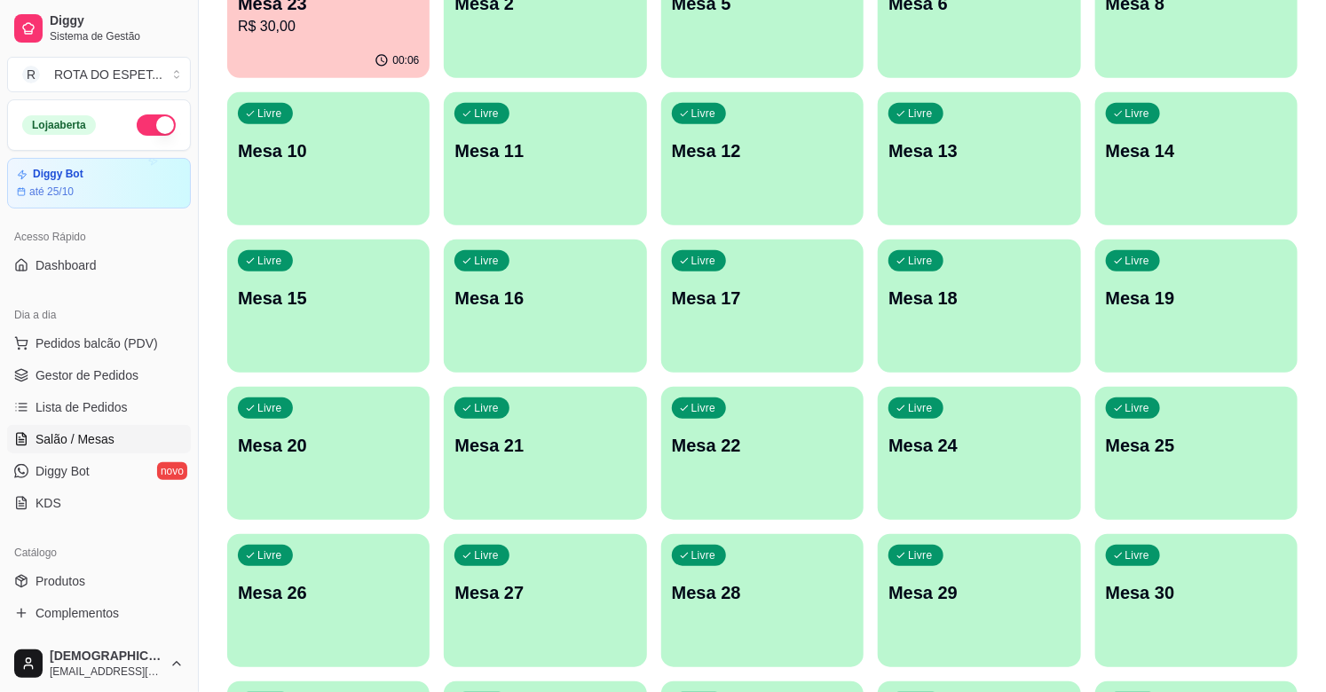
click at [945, 455] on p "Mesa 24" at bounding box center [979, 445] width 181 height 25
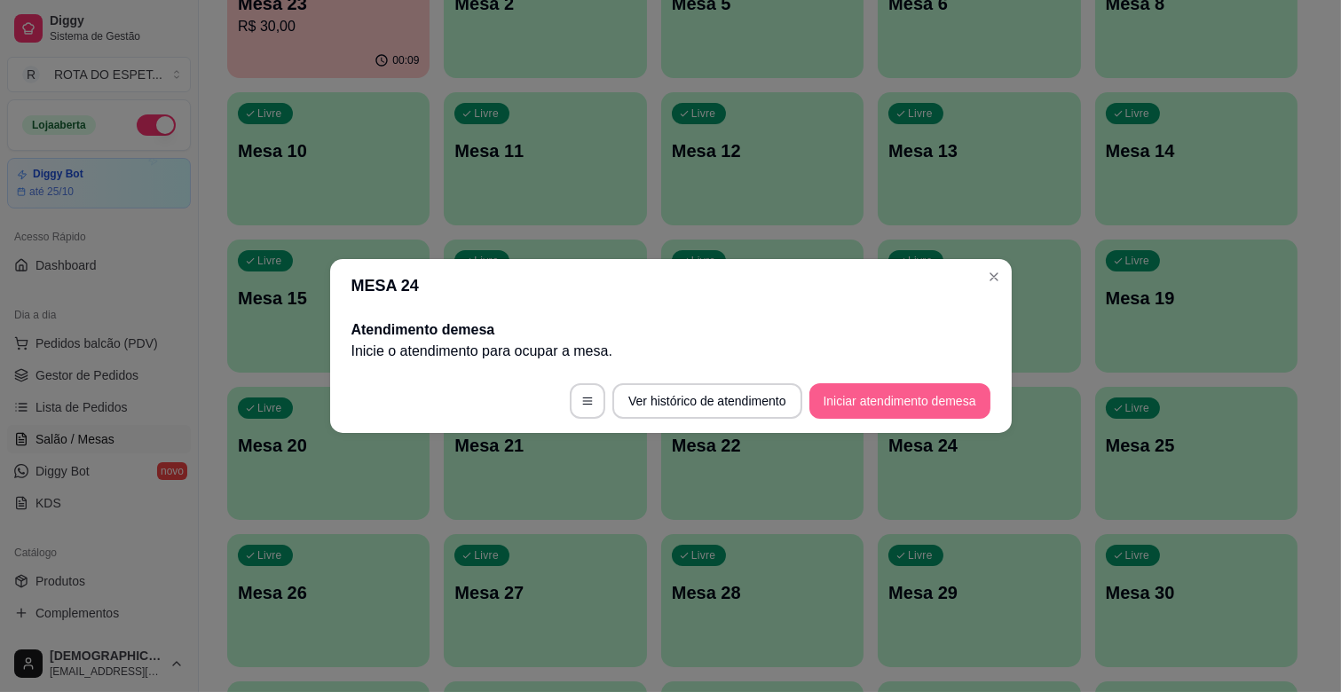
click at [934, 391] on button "Iniciar atendimento de mesa" at bounding box center [900, 401] width 181 height 36
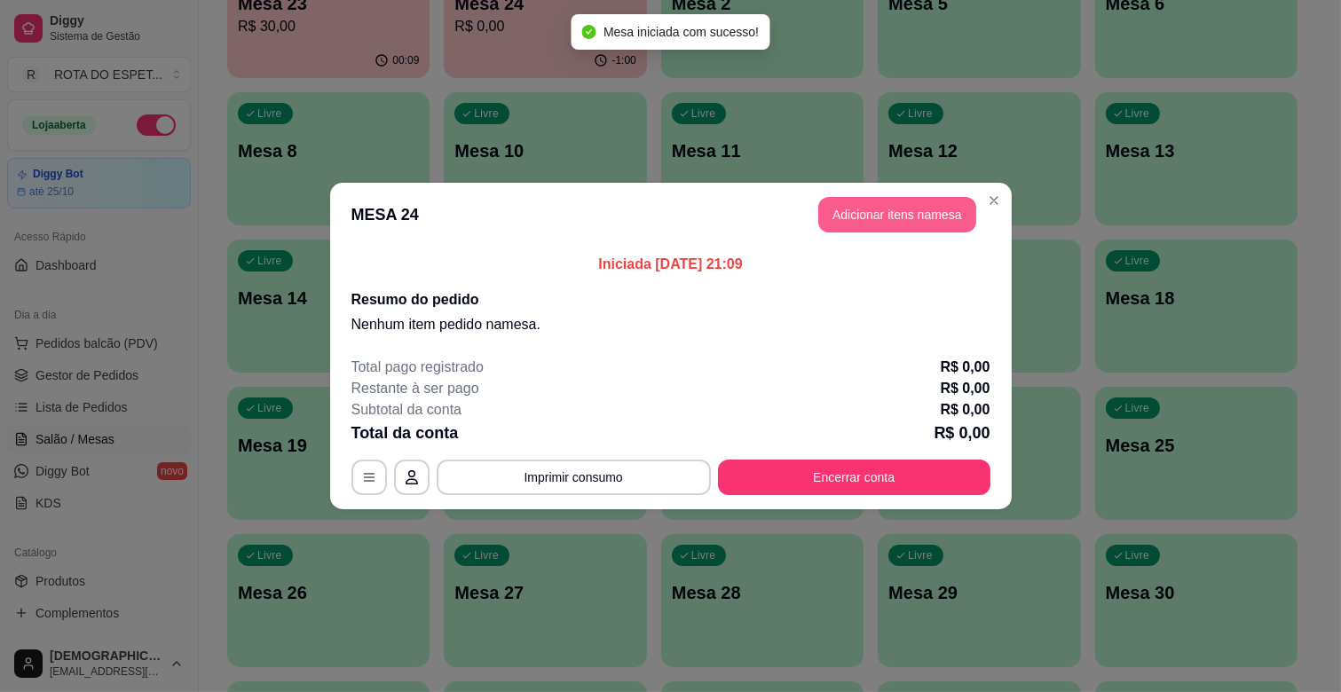
click at [928, 209] on button "Adicionar itens na mesa" at bounding box center [897, 215] width 158 height 36
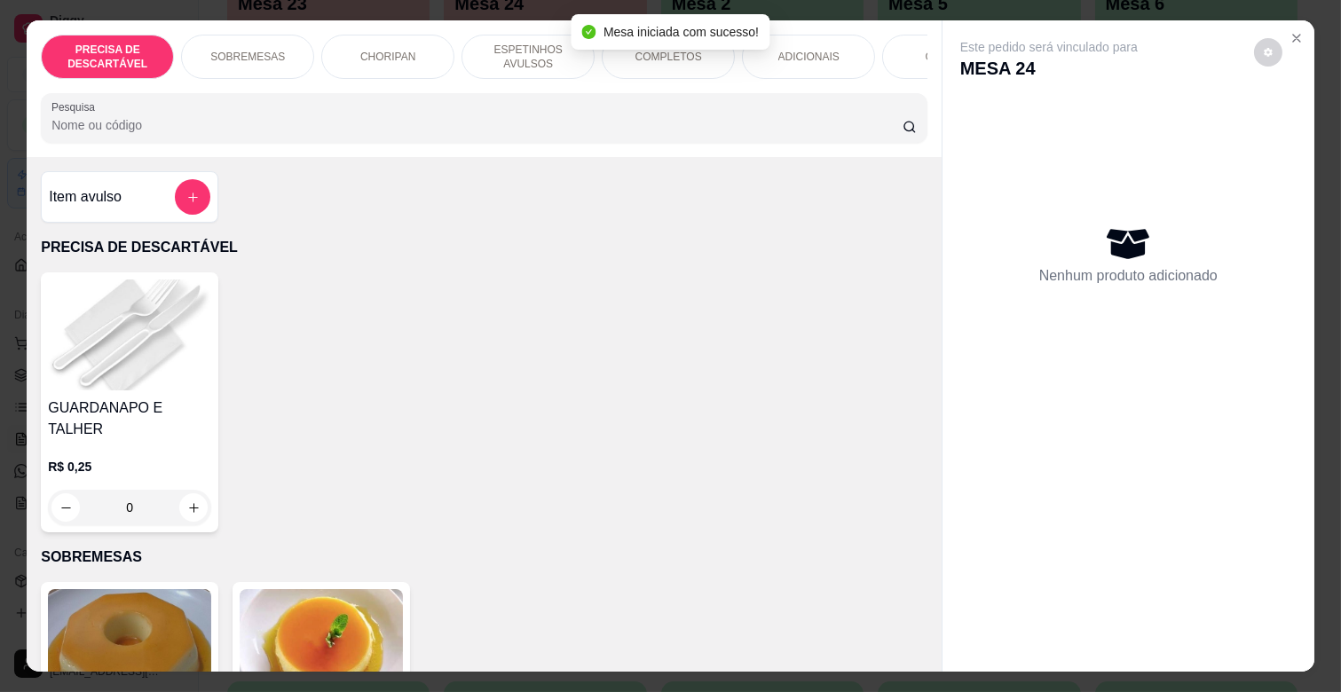
click at [515, 47] on p "ESPETINHOS AVULSOS" at bounding box center [528, 57] width 103 height 28
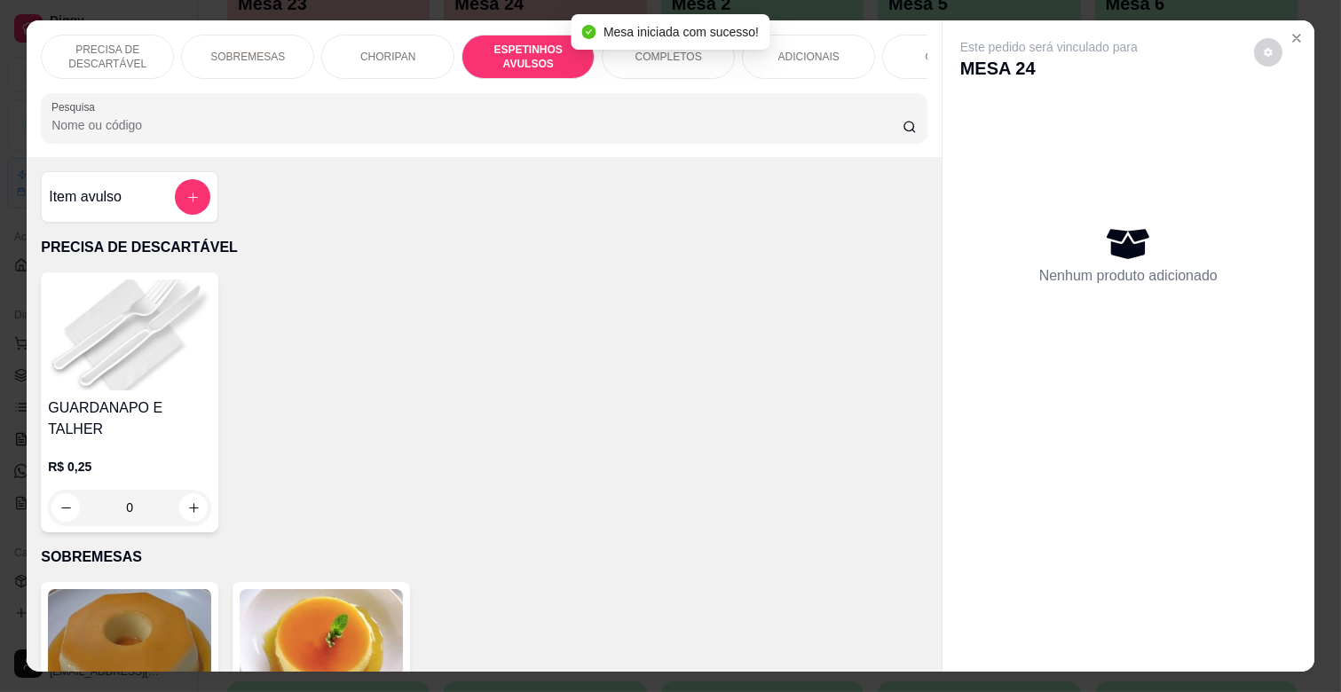
scroll to position [43, 0]
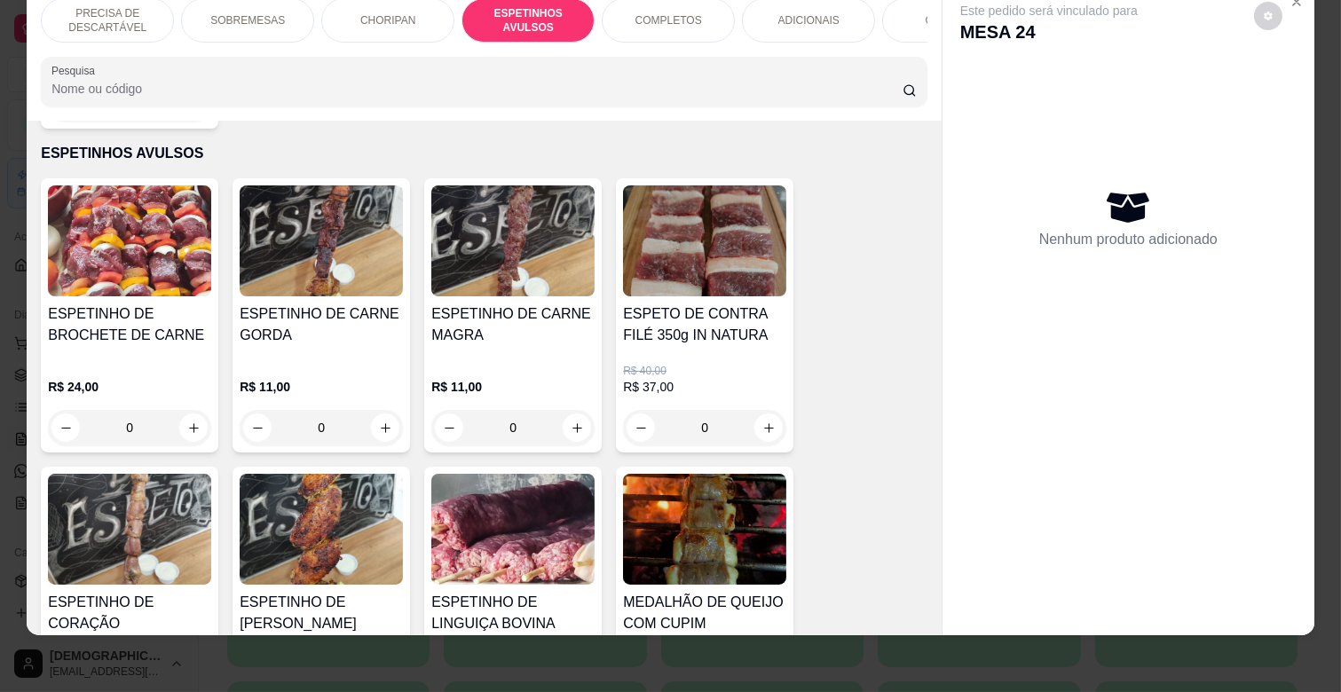
click at [481, 316] on h4 "ESPETINHO DE CARNE MAGRA" at bounding box center [512, 325] width 163 height 43
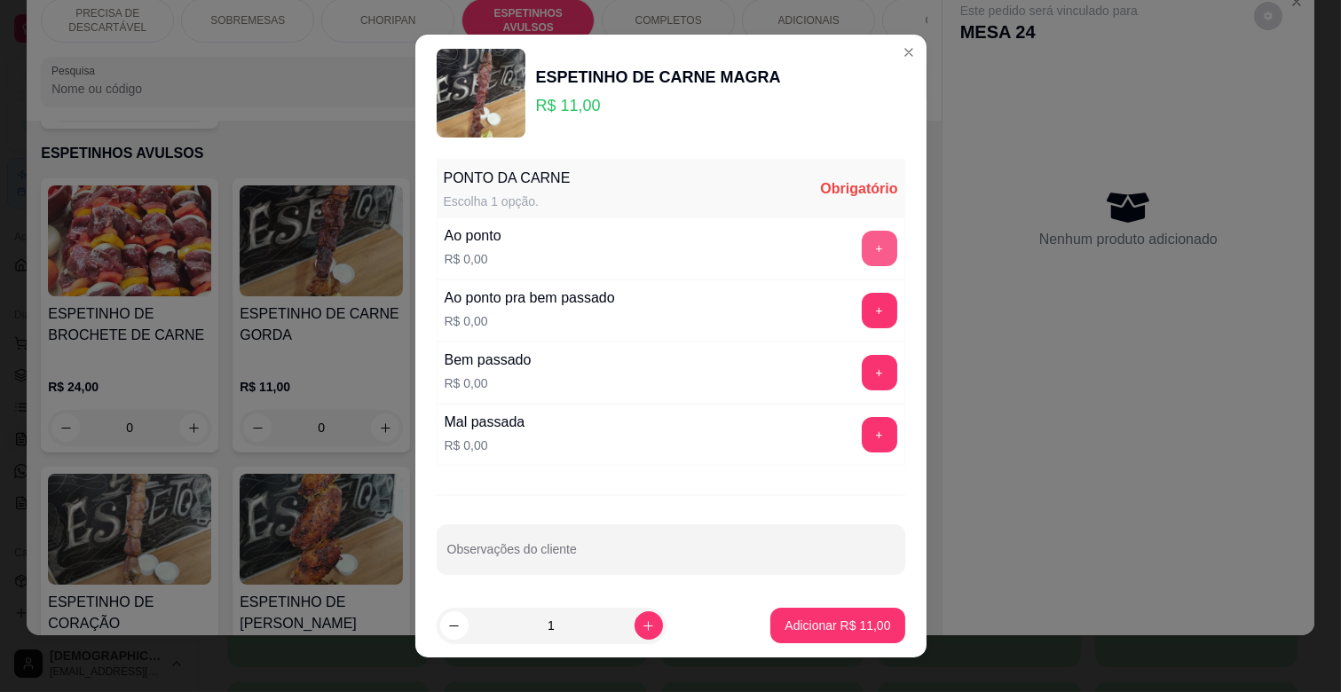
click at [862, 252] on button "+" at bounding box center [880, 249] width 36 height 36
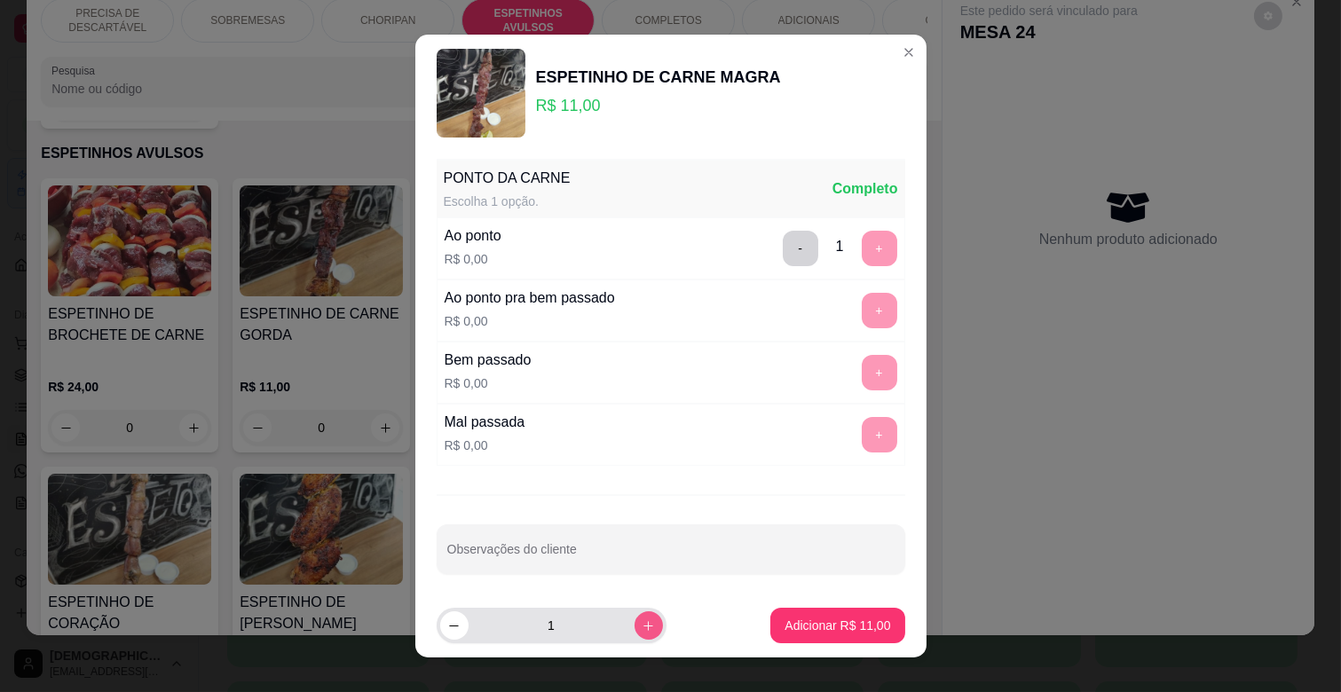
click at [635, 612] on button "increase-product-quantity" at bounding box center [649, 626] width 28 height 28
type input "2"
click at [826, 616] on button "Adicionar R$ 22,00" at bounding box center [837, 626] width 134 height 36
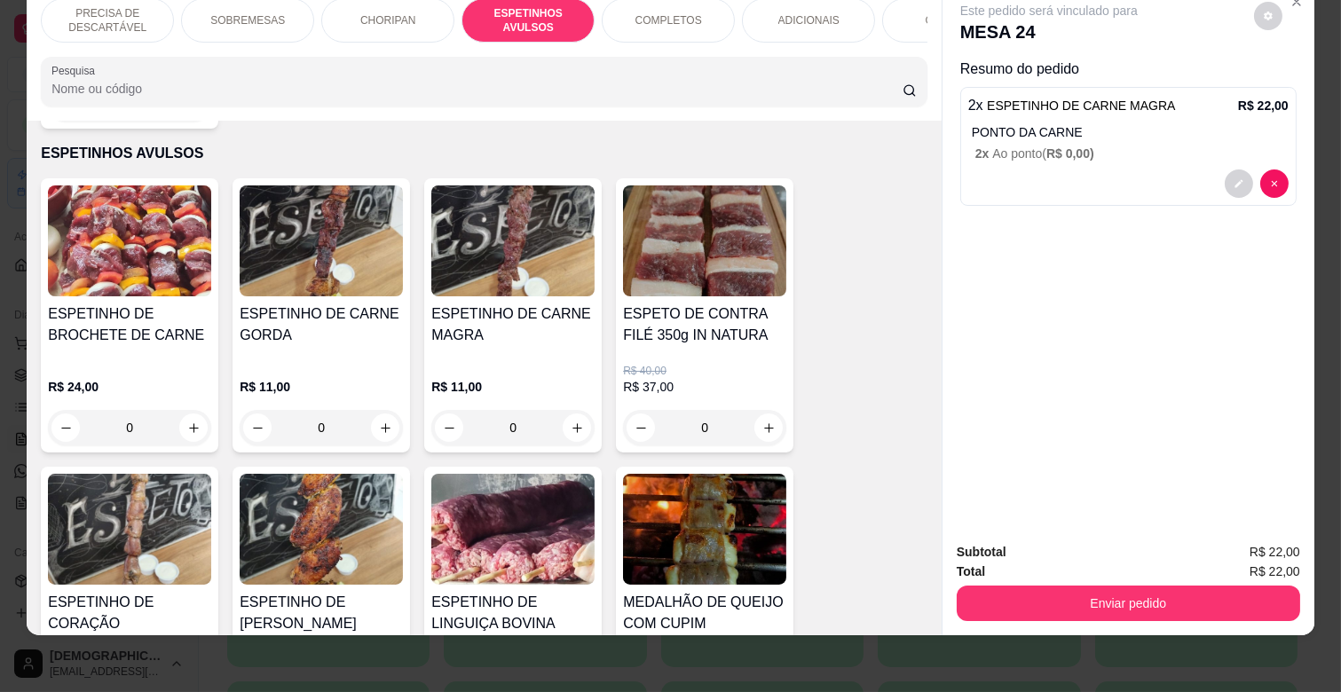
click at [826, 13] on p "ADICIONAIS" at bounding box center [808, 20] width 61 height 14
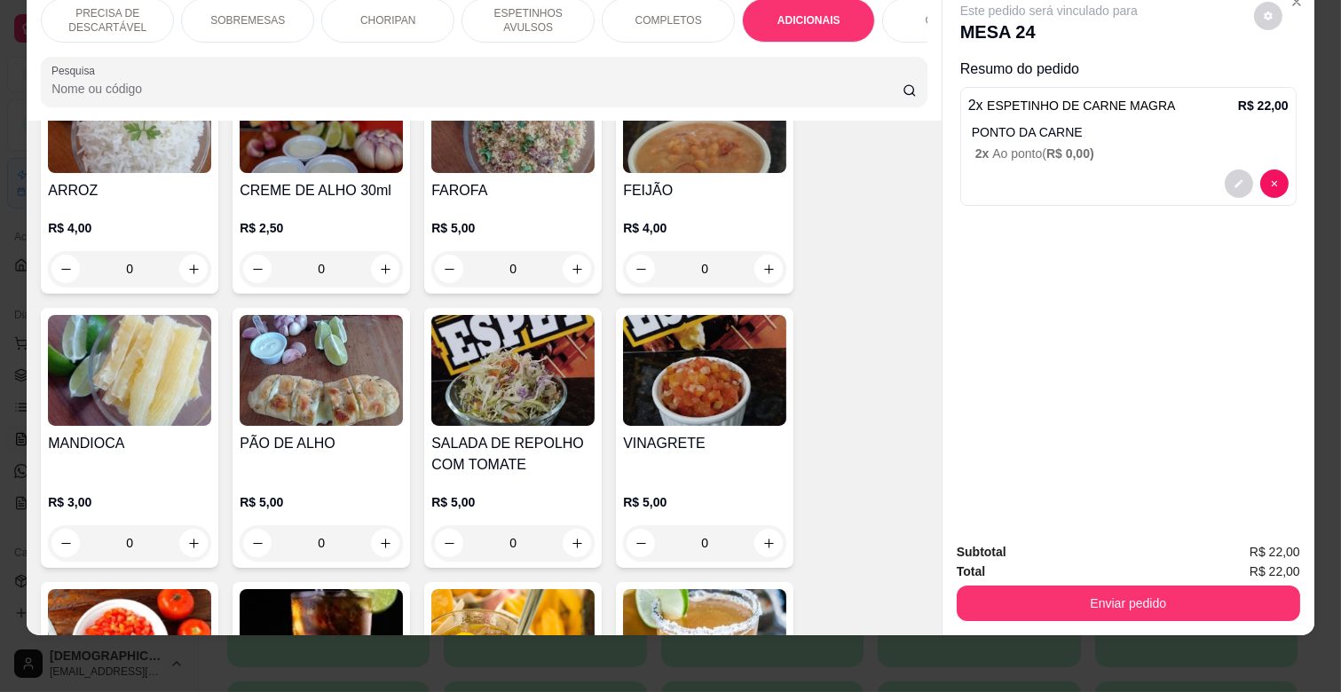
scroll to position [3226, 0]
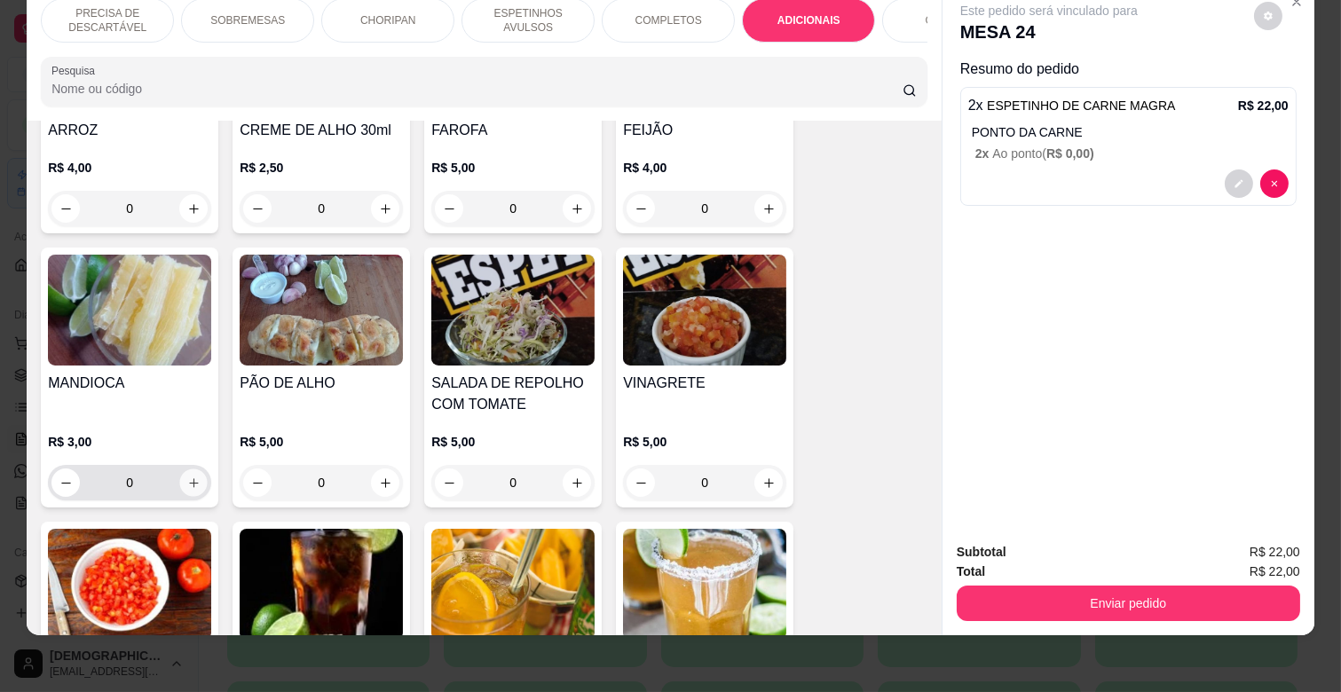
click at [187, 477] on icon "increase-product-quantity" at bounding box center [193, 483] width 13 height 13
type input "1"
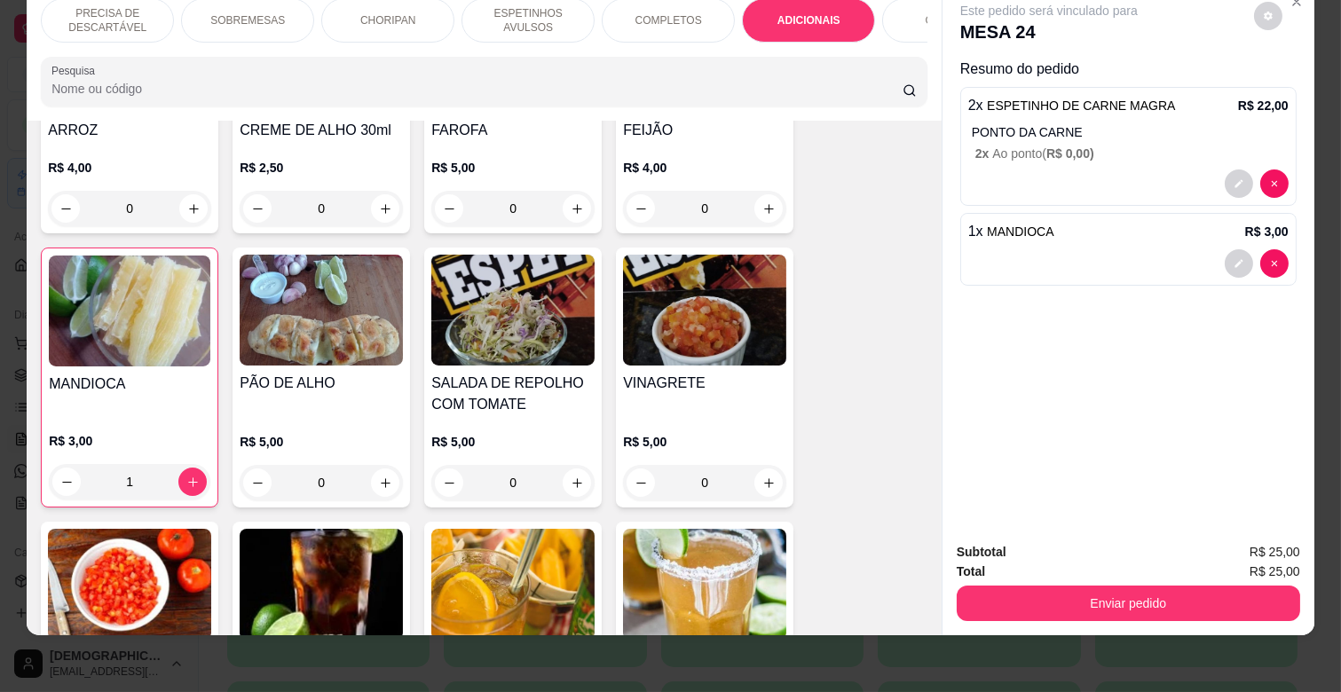
click at [888, 20] on div "COMBOS" at bounding box center [948, 20] width 133 height 44
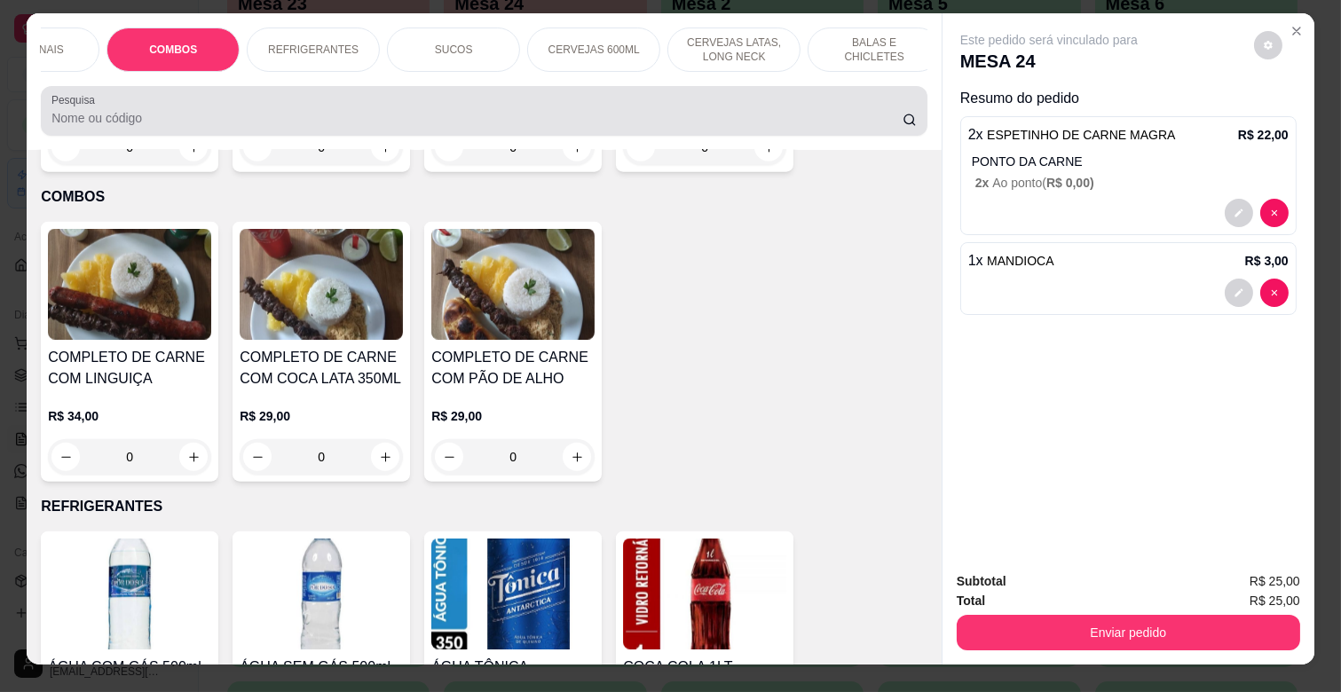
scroll to position [0, 0]
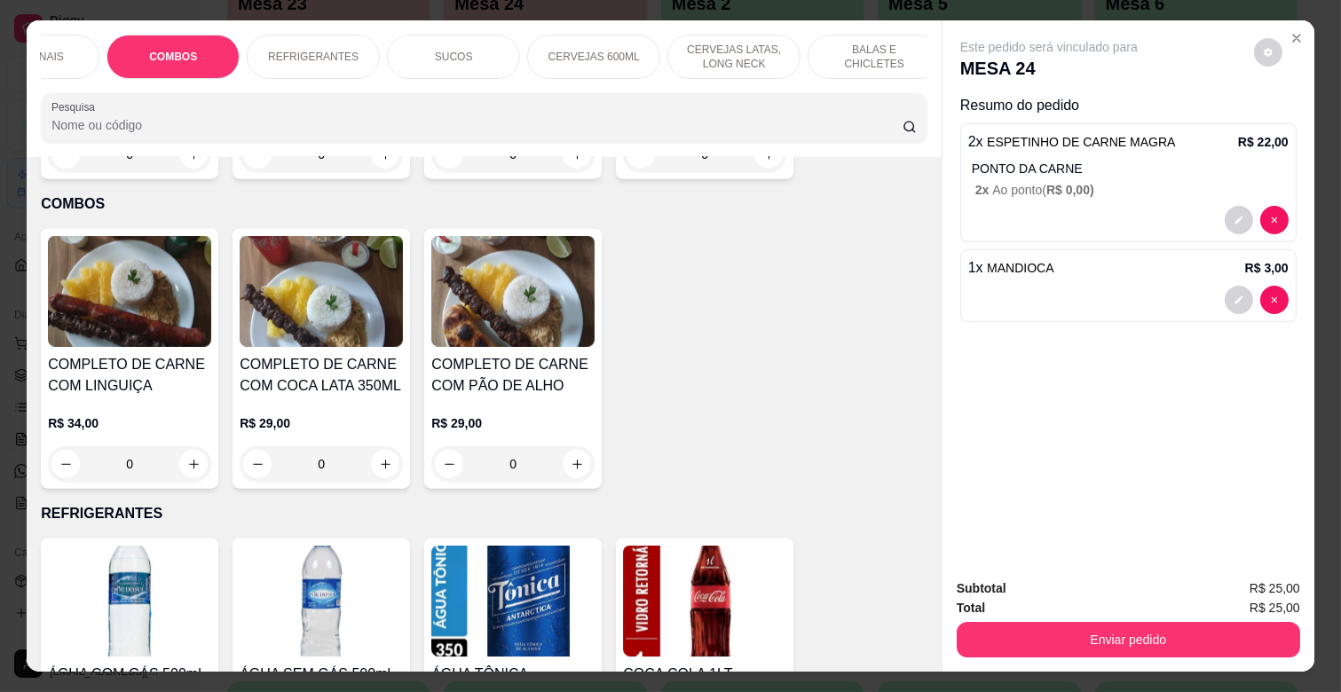
click at [326, 50] on p "REFRIGERANTES" at bounding box center [313, 57] width 91 height 14
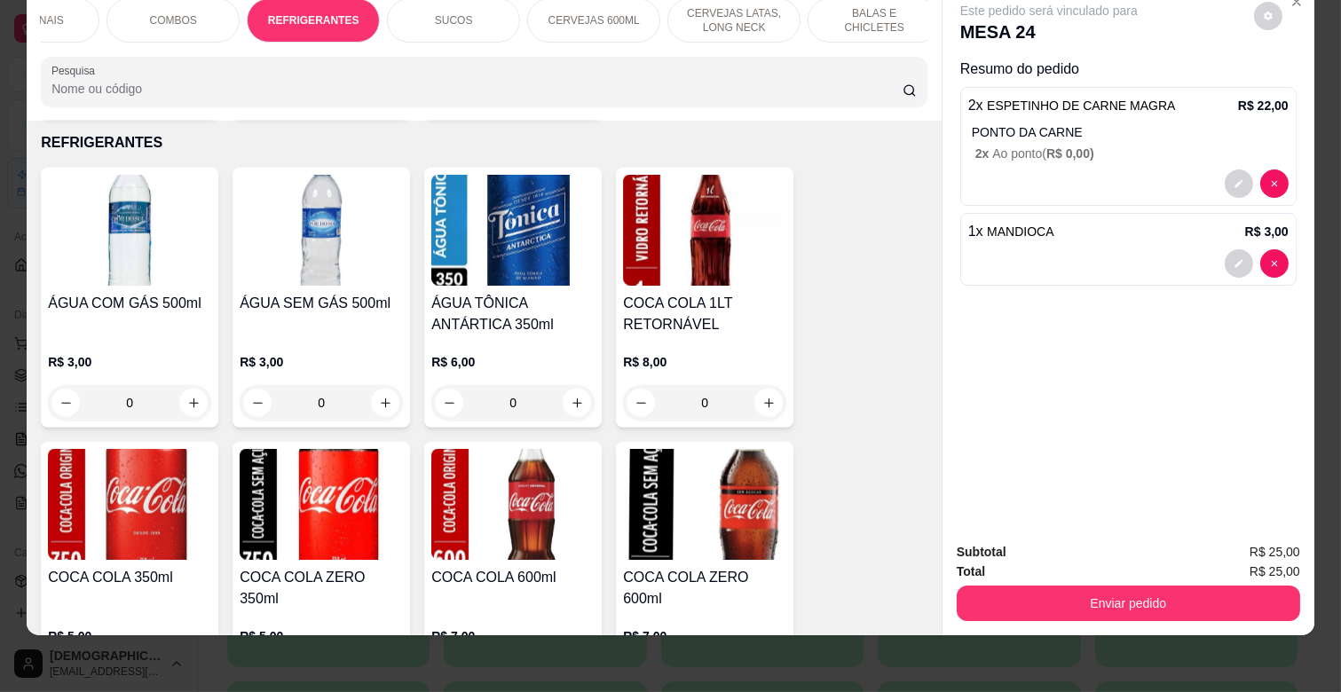
scroll to position [4273, 0]
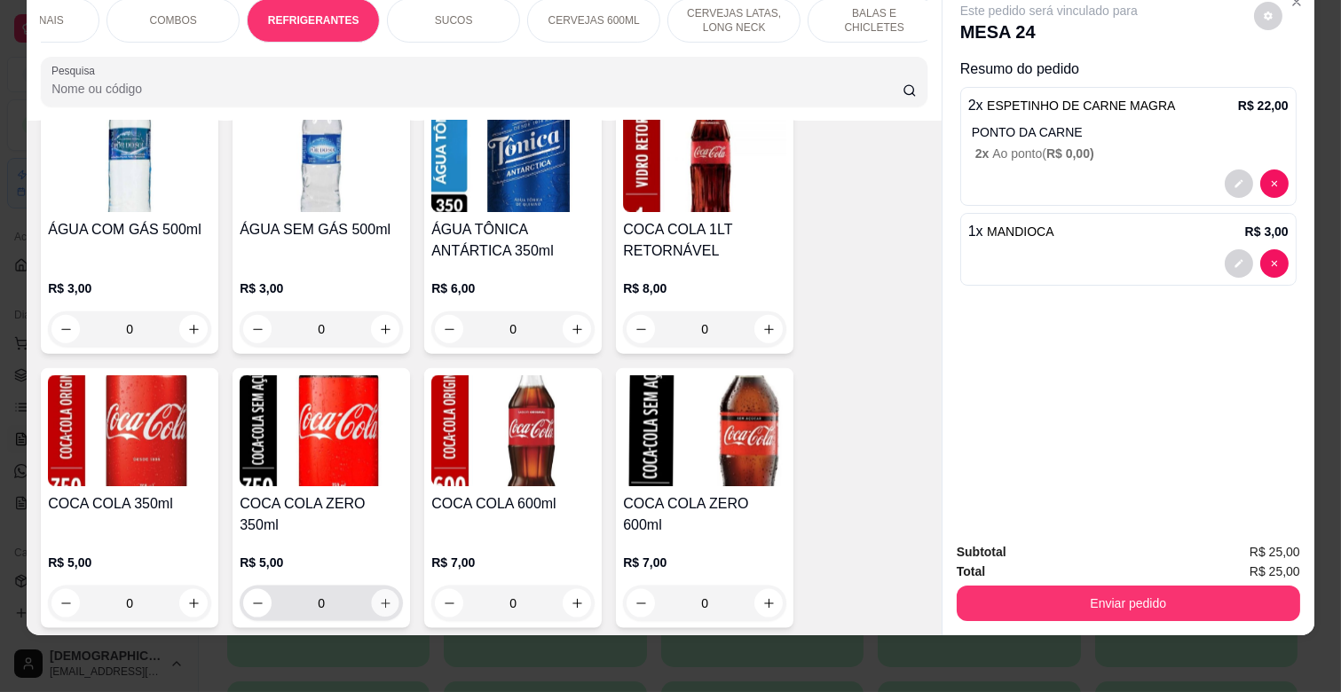
click at [386, 590] on button "increase-product-quantity" at bounding box center [386, 604] width 28 height 28
type input "1"
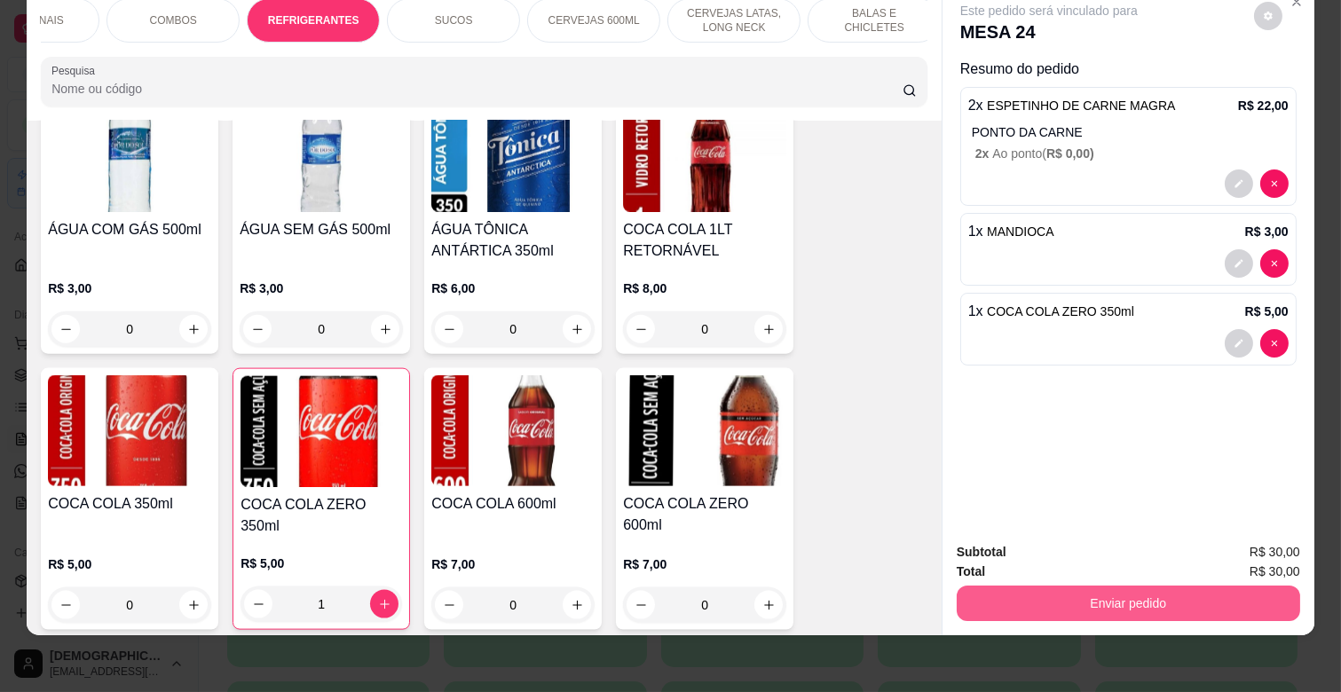
click at [1055, 586] on button "Enviar pedido" at bounding box center [1129, 604] width 344 height 36
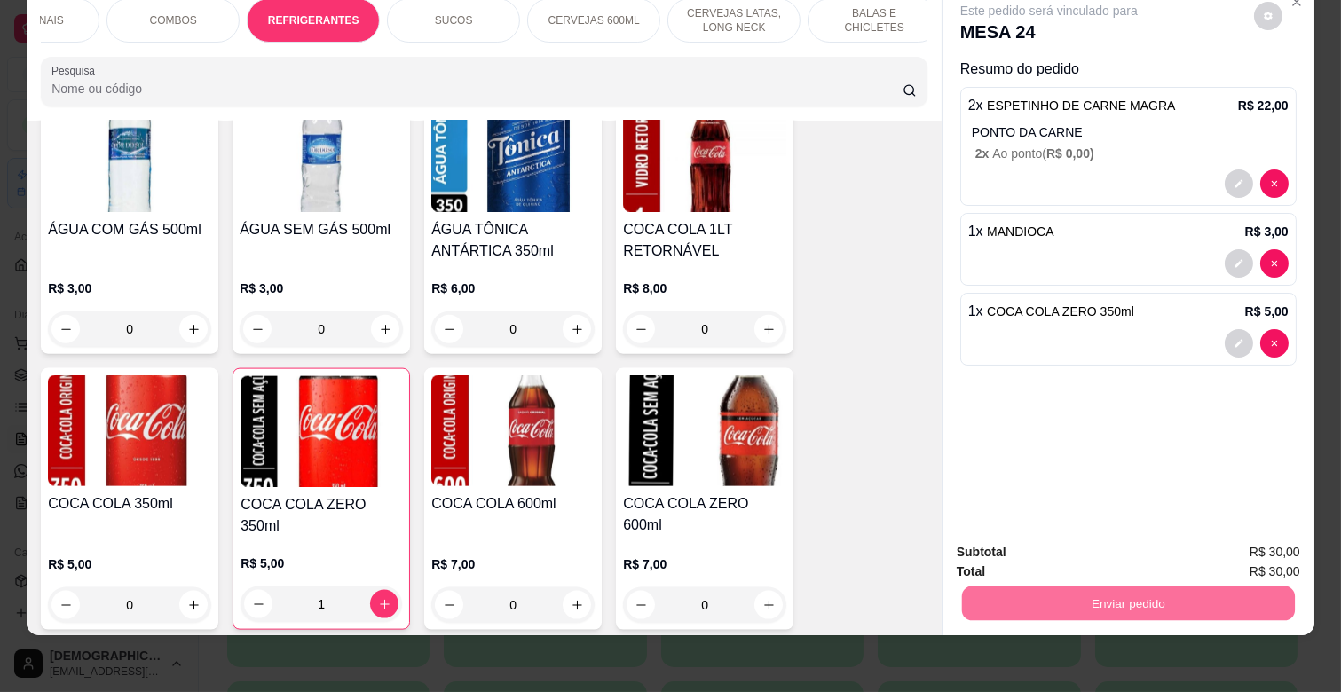
click at [1292, 537] on button "Enviar pedido" at bounding box center [1254, 544] width 98 height 33
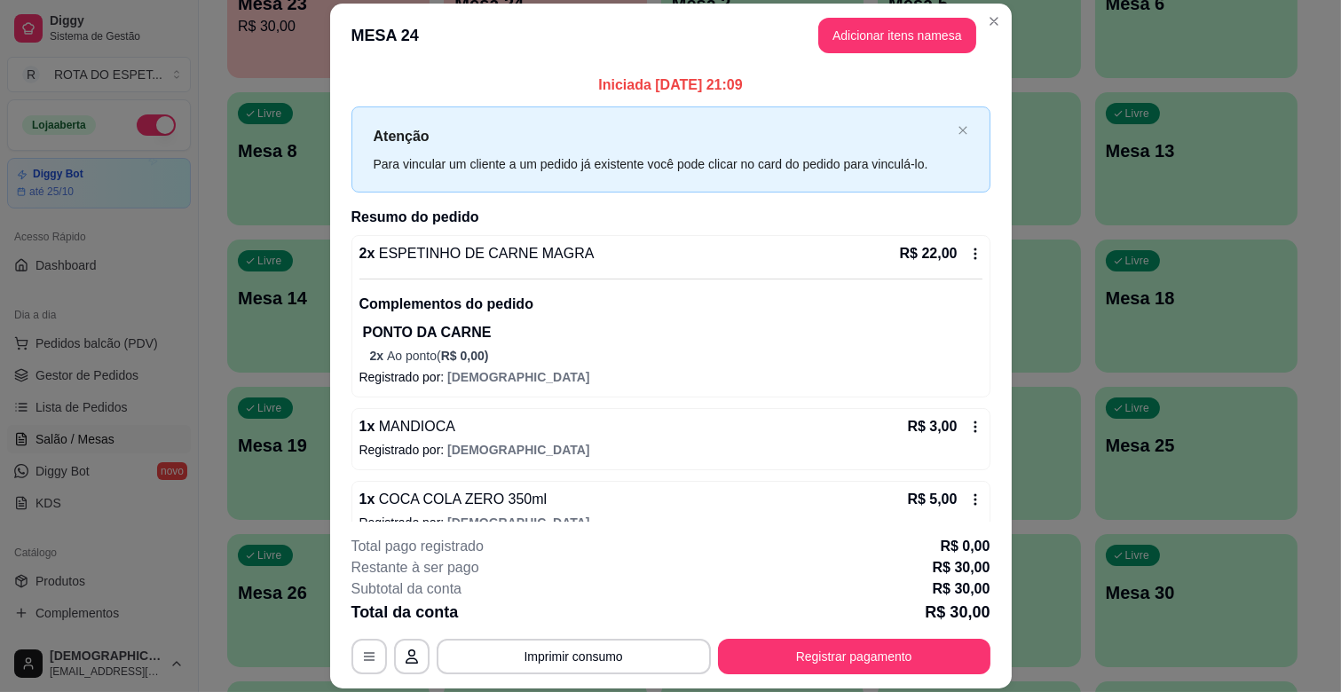
scroll to position [28, 0]
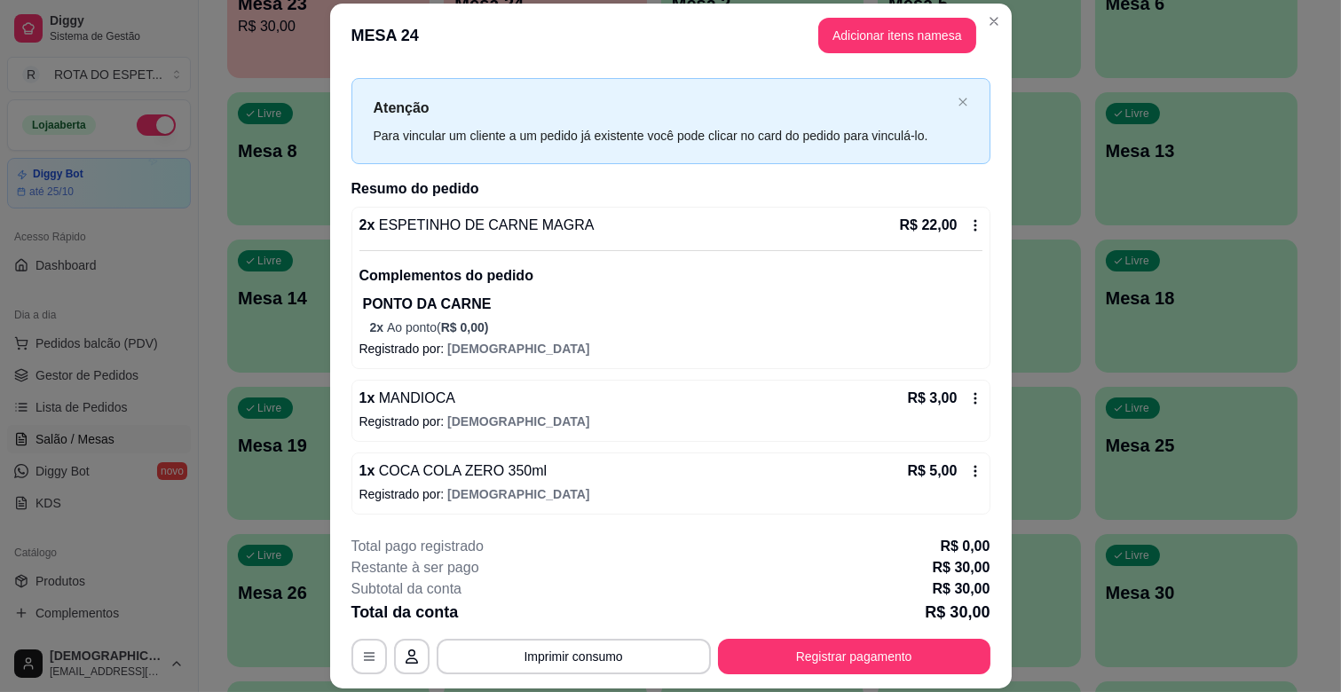
click at [960, 464] on div "1 x COCA COLA ZERO 350ml R$ 5,00 Registrado por: CRISTIANO" at bounding box center [671, 484] width 639 height 62
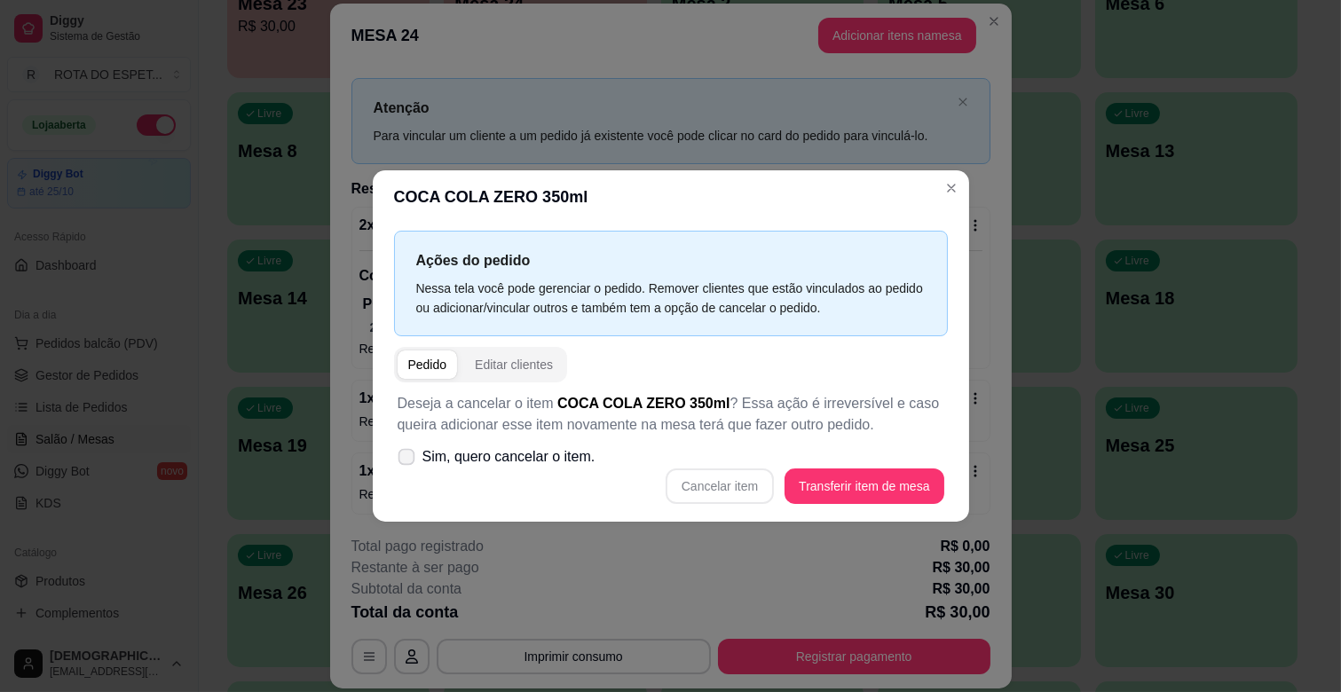
click at [525, 446] on label "Sim, quero cancelar o item." at bounding box center [497, 457] width 212 height 36
click at [408, 461] on input "Sim, quero cancelar o item." at bounding box center [403, 467] width 12 height 12
checkbox input "true"
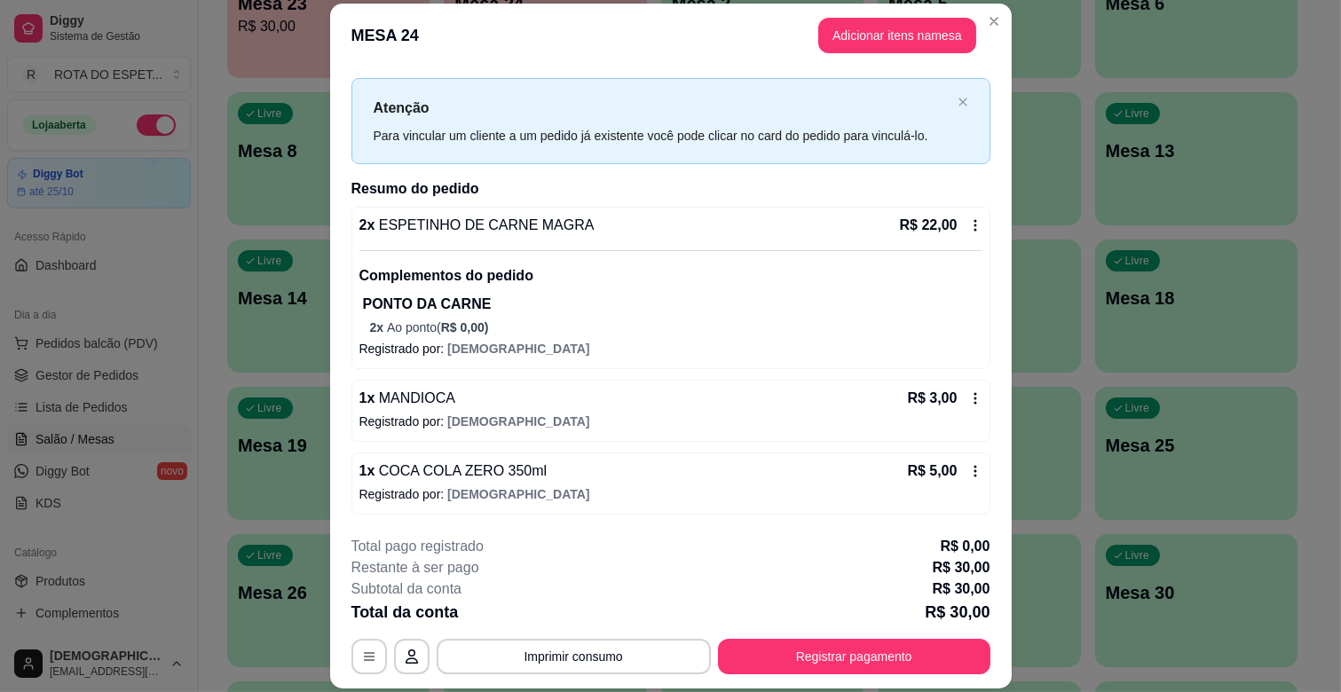
click at [953, 483] on div "1 x COCA COLA ZERO 350ml R$ 5,00 Registrado por: CRISTIANO" at bounding box center [671, 484] width 639 height 62
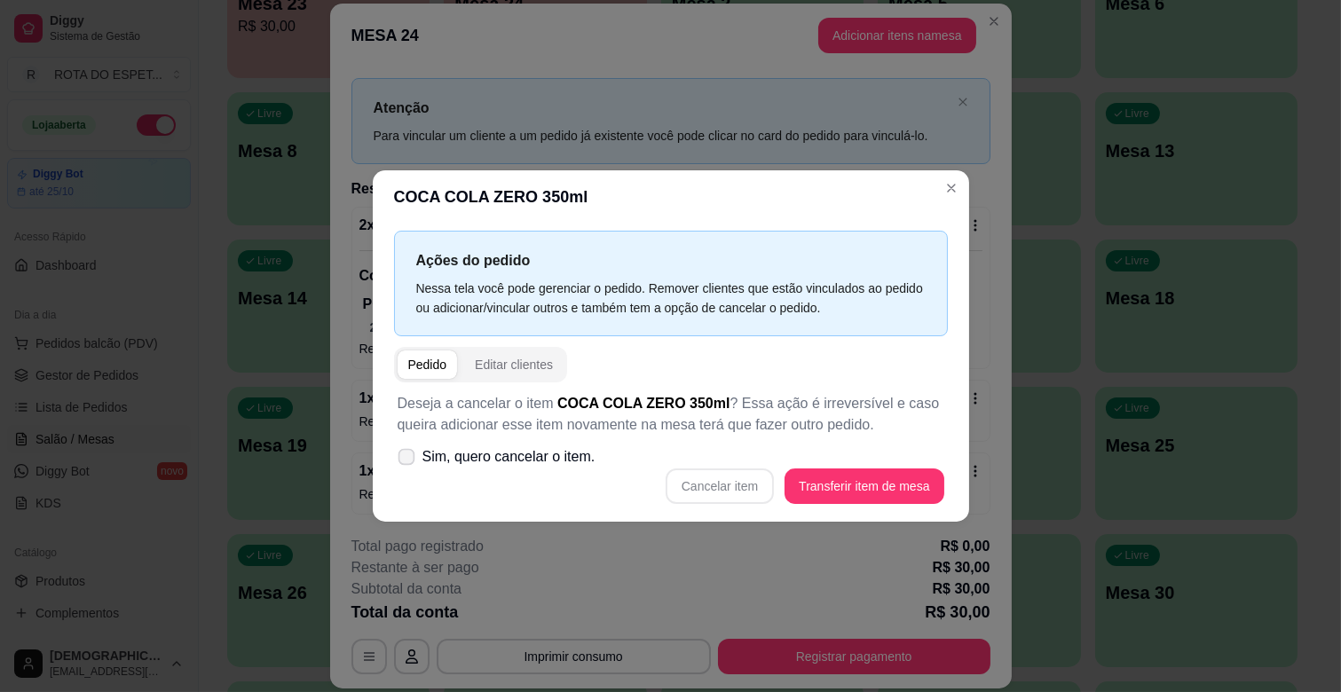
click at [438, 463] on span "Sim, quero cancelar o item." at bounding box center [509, 456] width 173 height 21
click at [408, 463] on input "Sim, quero cancelar o item." at bounding box center [403, 467] width 12 height 12
checkbox input "true"
click at [702, 482] on button "Cancelar item" at bounding box center [721, 487] width 106 height 35
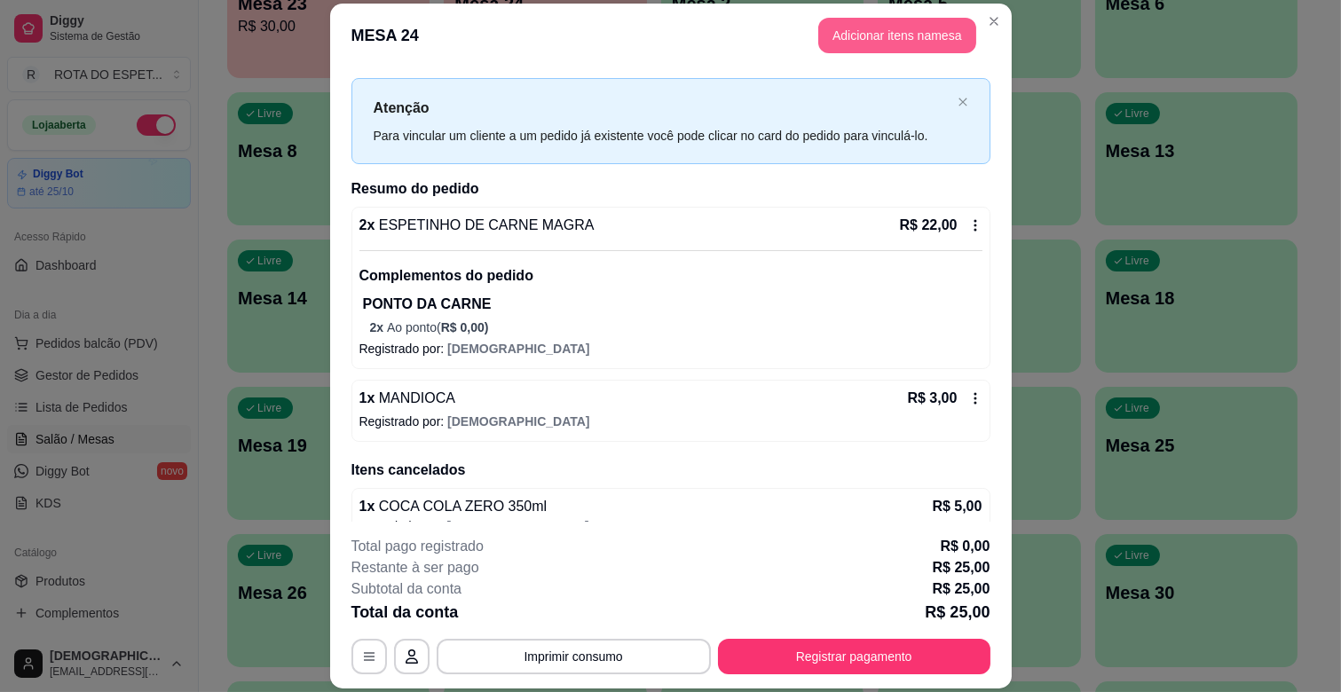
click at [926, 33] on button "Adicionar itens na mesa" at bounding box center [897, 36] width 158 height 36
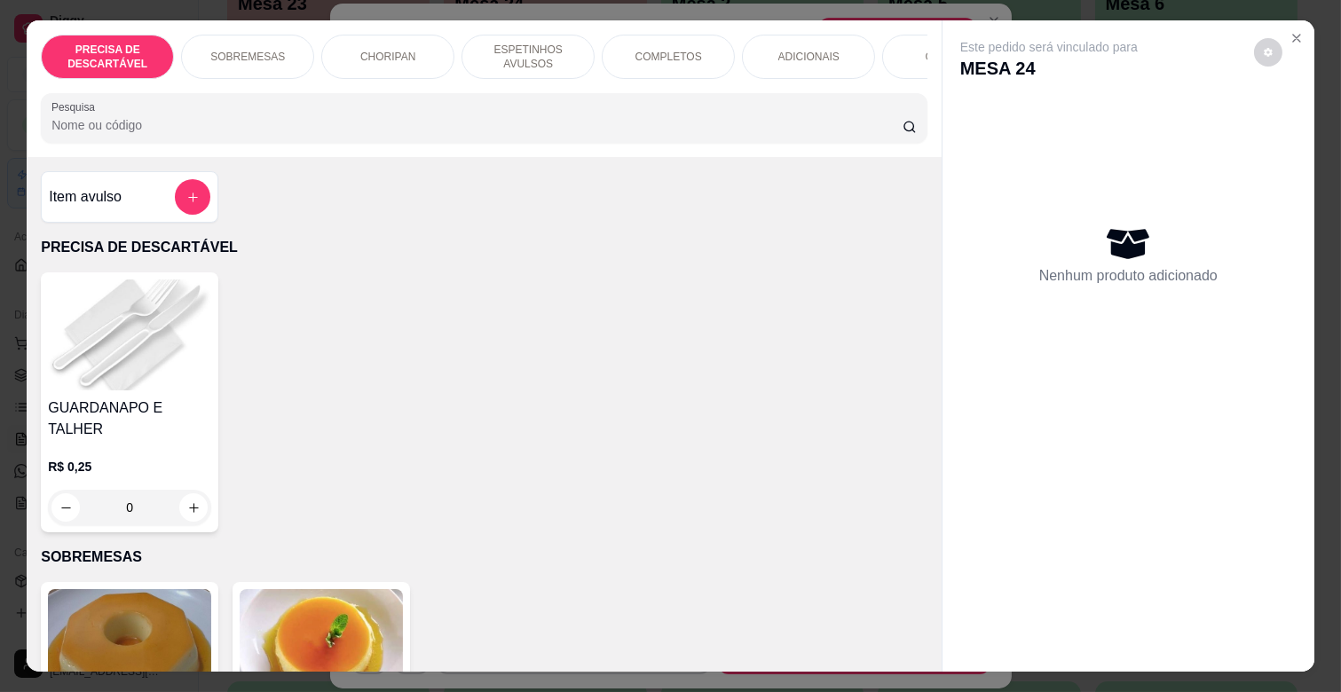
scroll to position [0, 776]
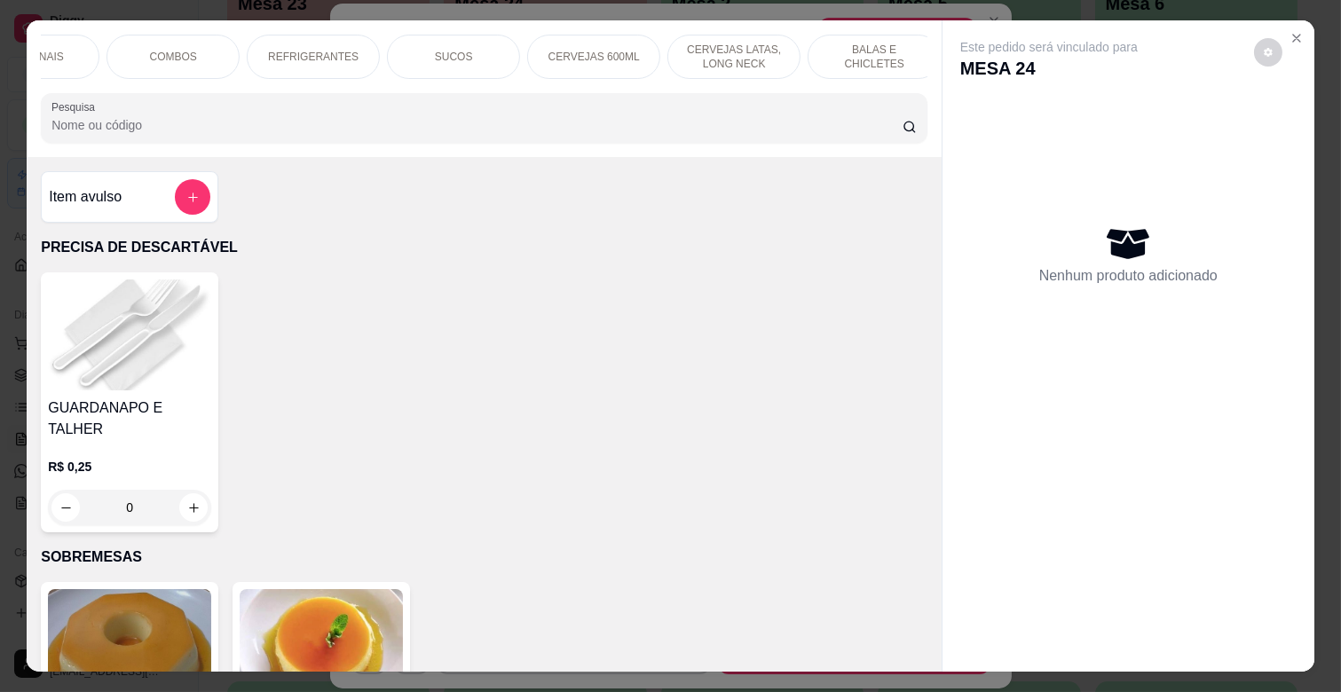
click at [315, 50] on p "REFRIGERANTES" at bounding box center [313, 57] width 91 height 14
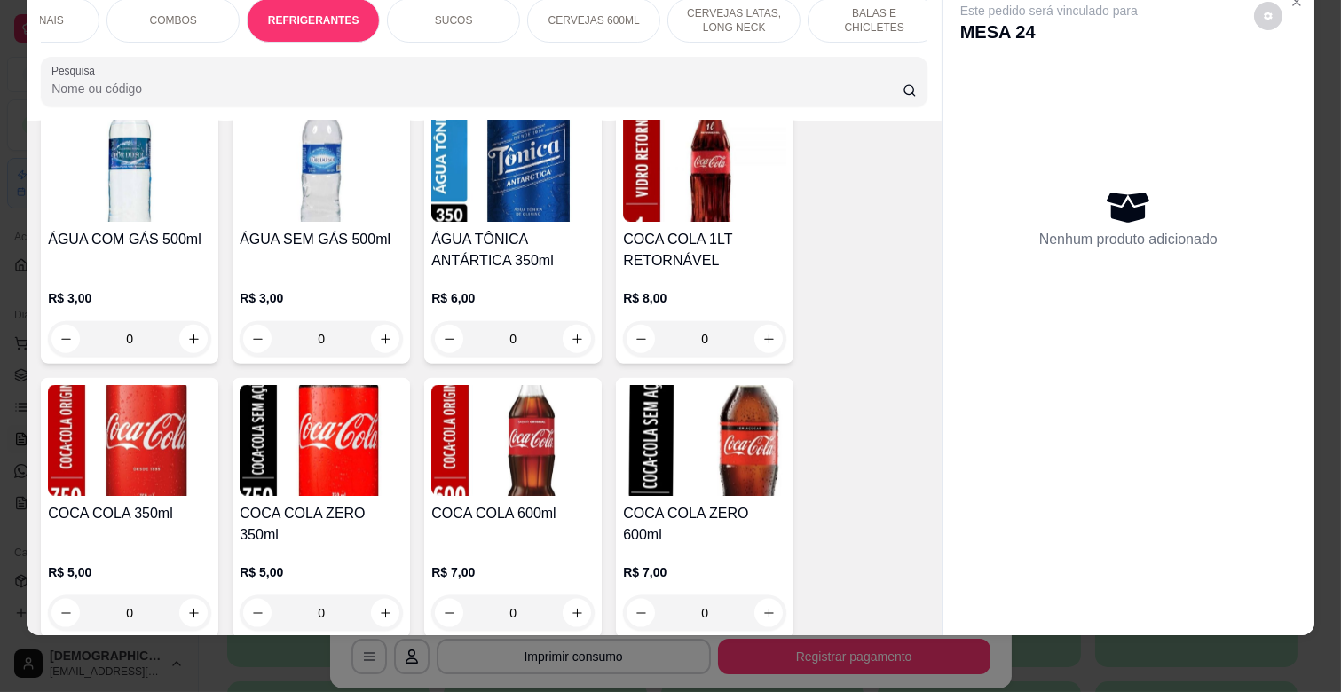
scroll to position [4273, 0]
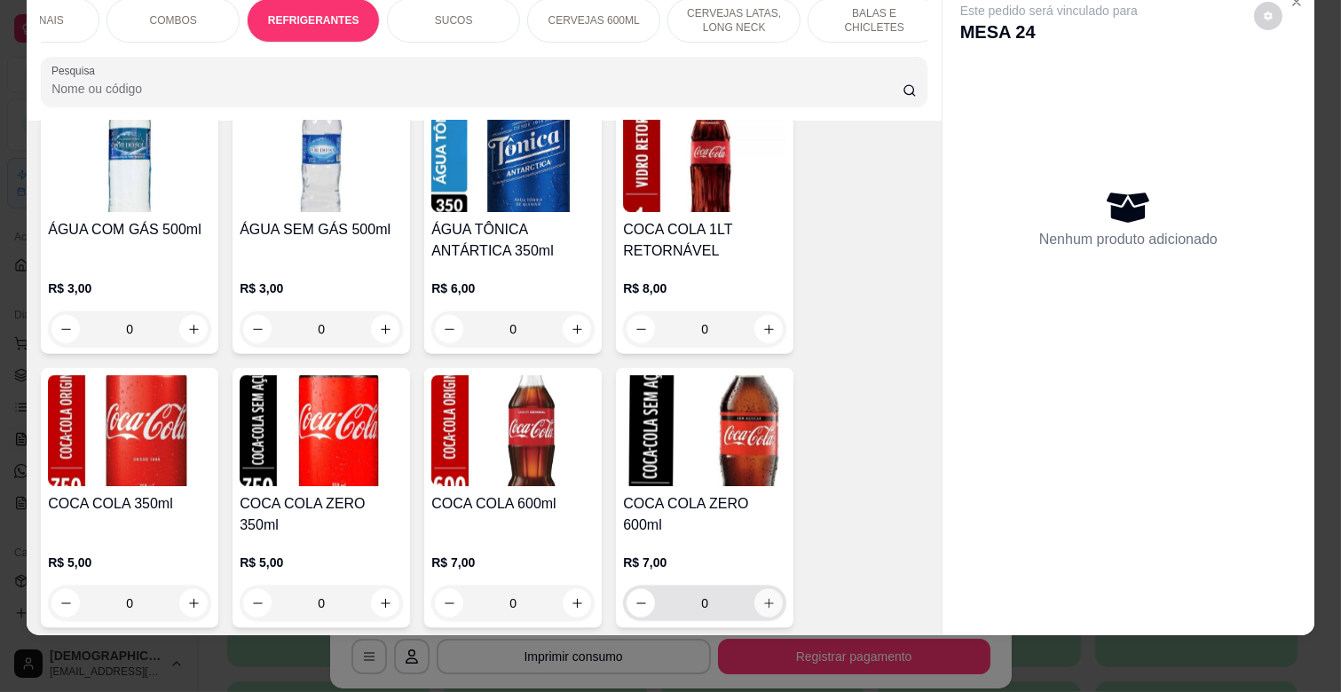
click at [759, 589] on button "increase-product-quantity" at bounding box center [769, 603] width 28 height 28
type input "1"
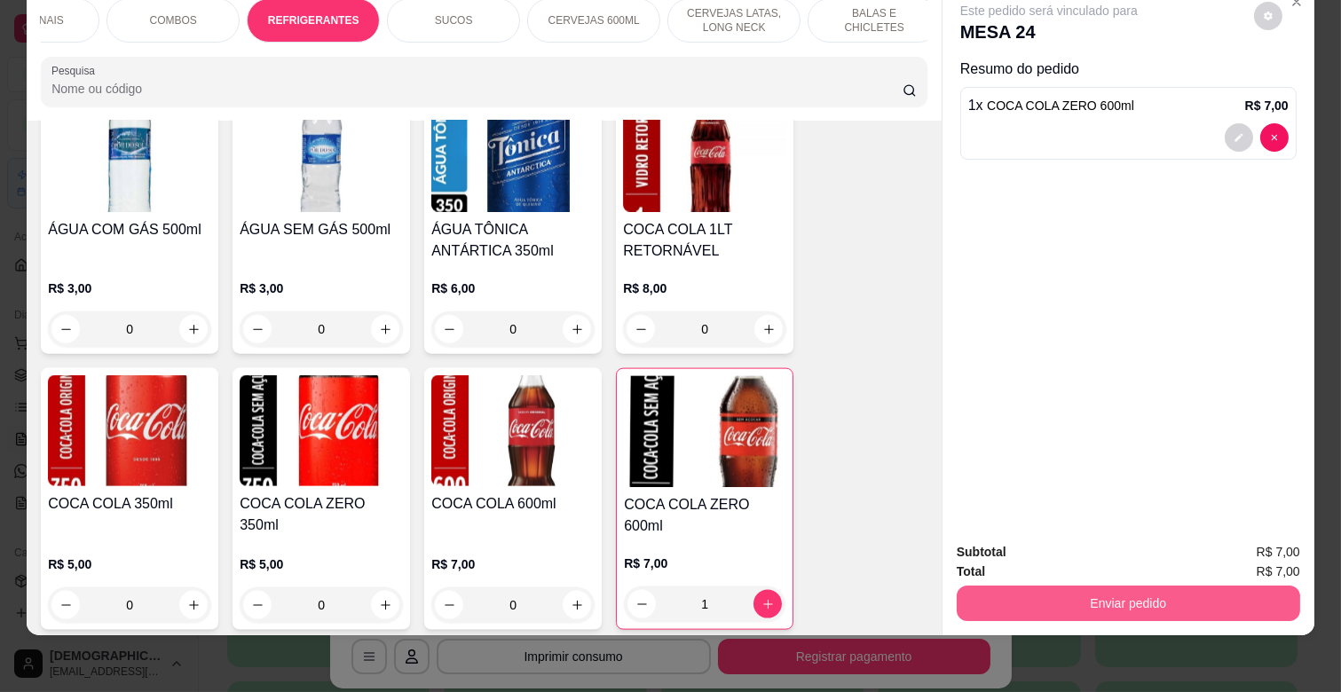
click at [1113, 600] on button "Enviar pedido" at bounding box center [1129, 604] width 344 height 36
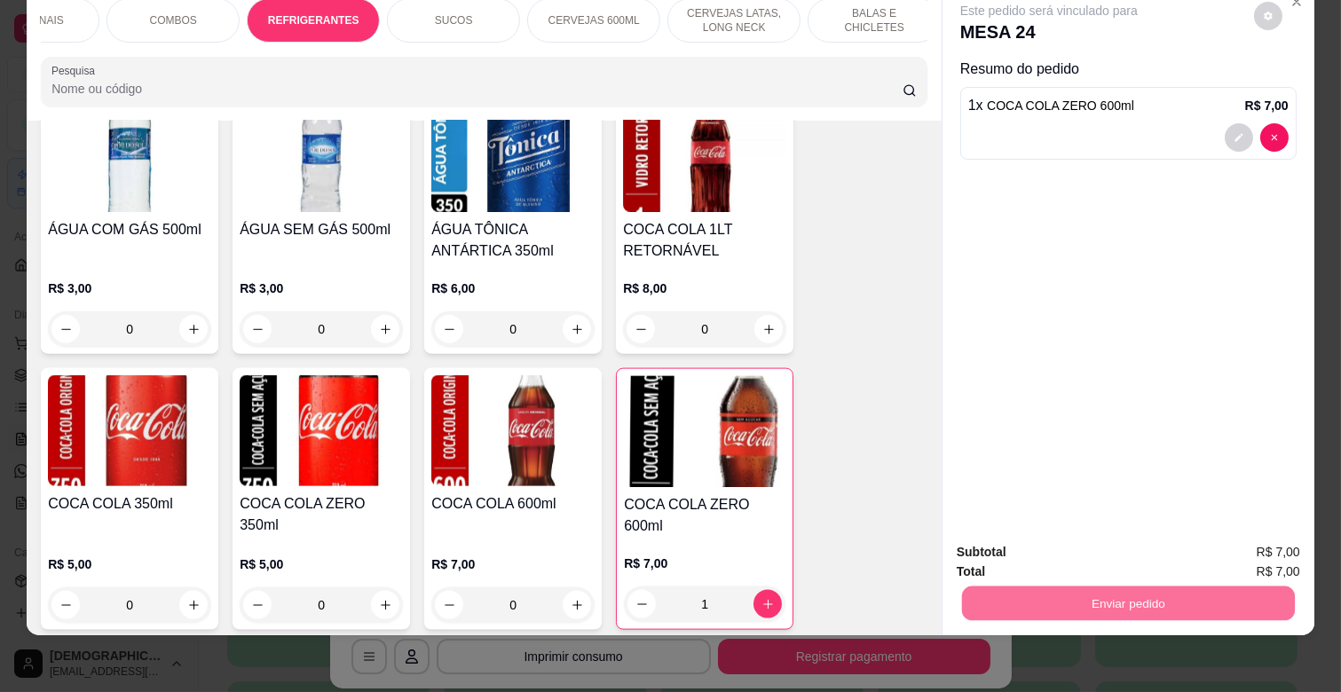
click at [1247, 535] on button "Enviar pedido" at bounding box center [1254, 546] width 100 height 34
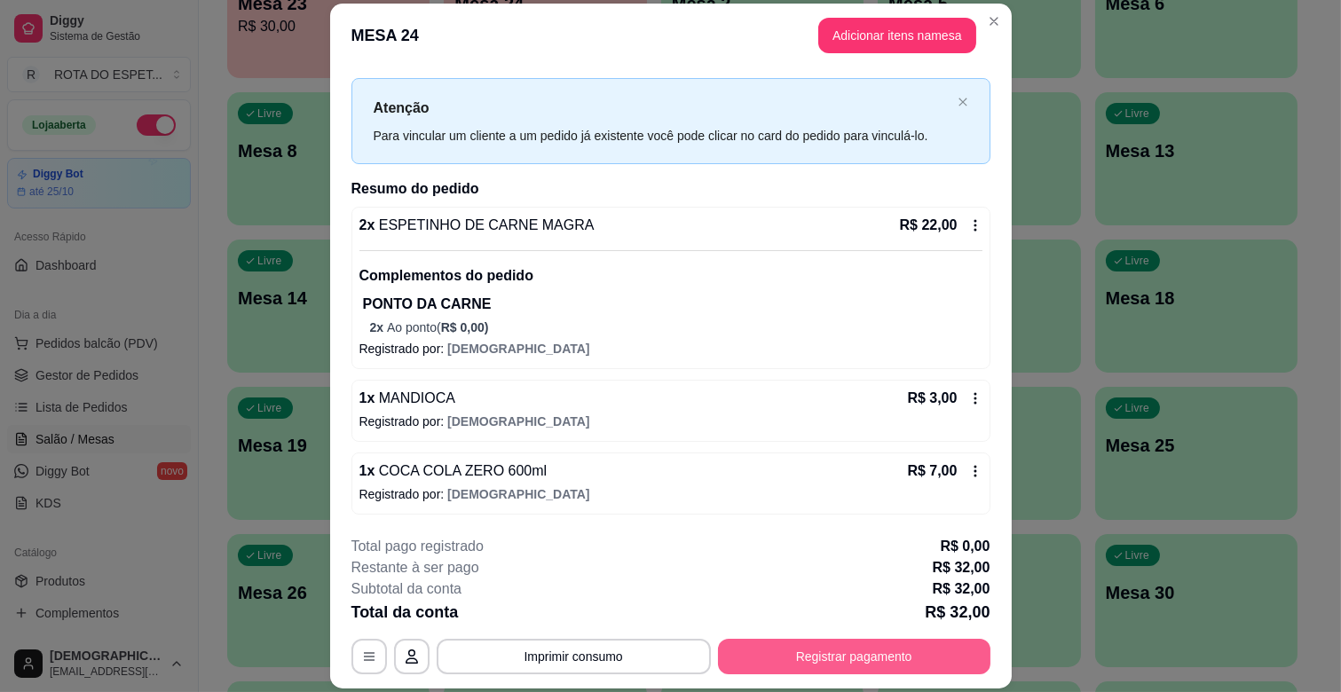
click at [926, 660] on button "Registrar pagamento" at bounding box center [854, 657] width 273 height 36
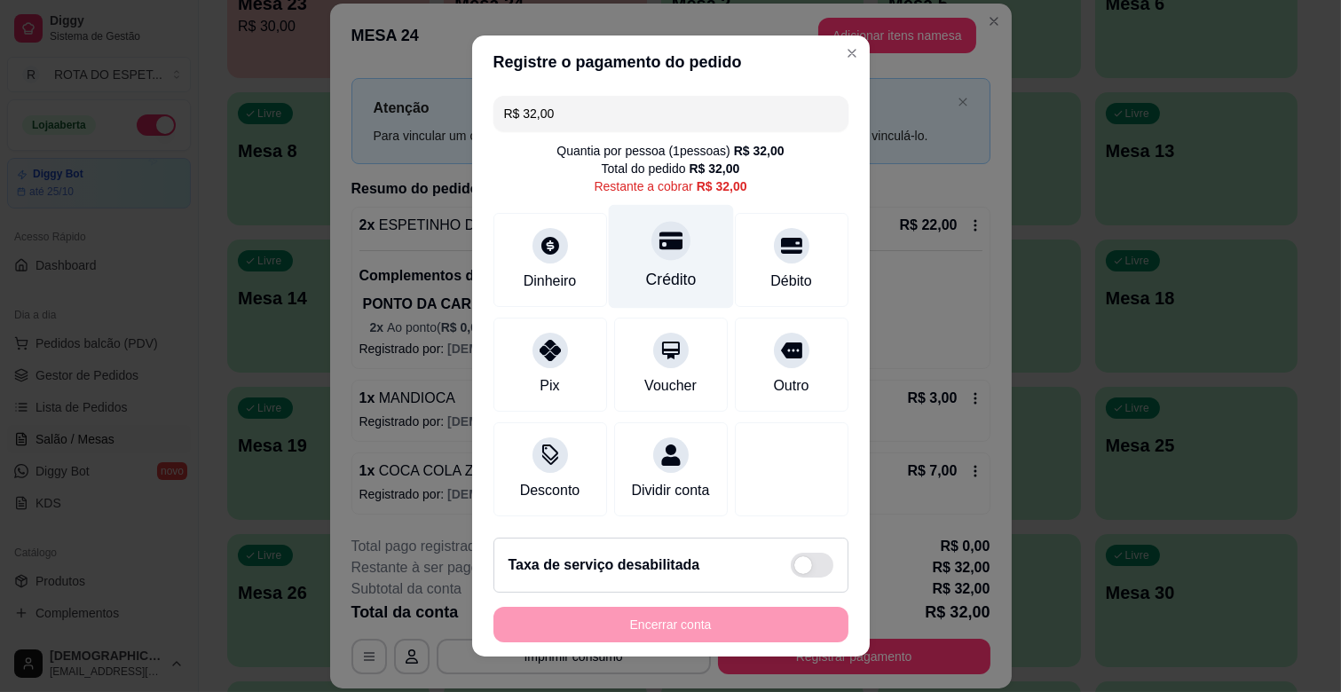
click at [668, 286] on div "Crédito" at bounding box center [670, 279] width 51 height 23
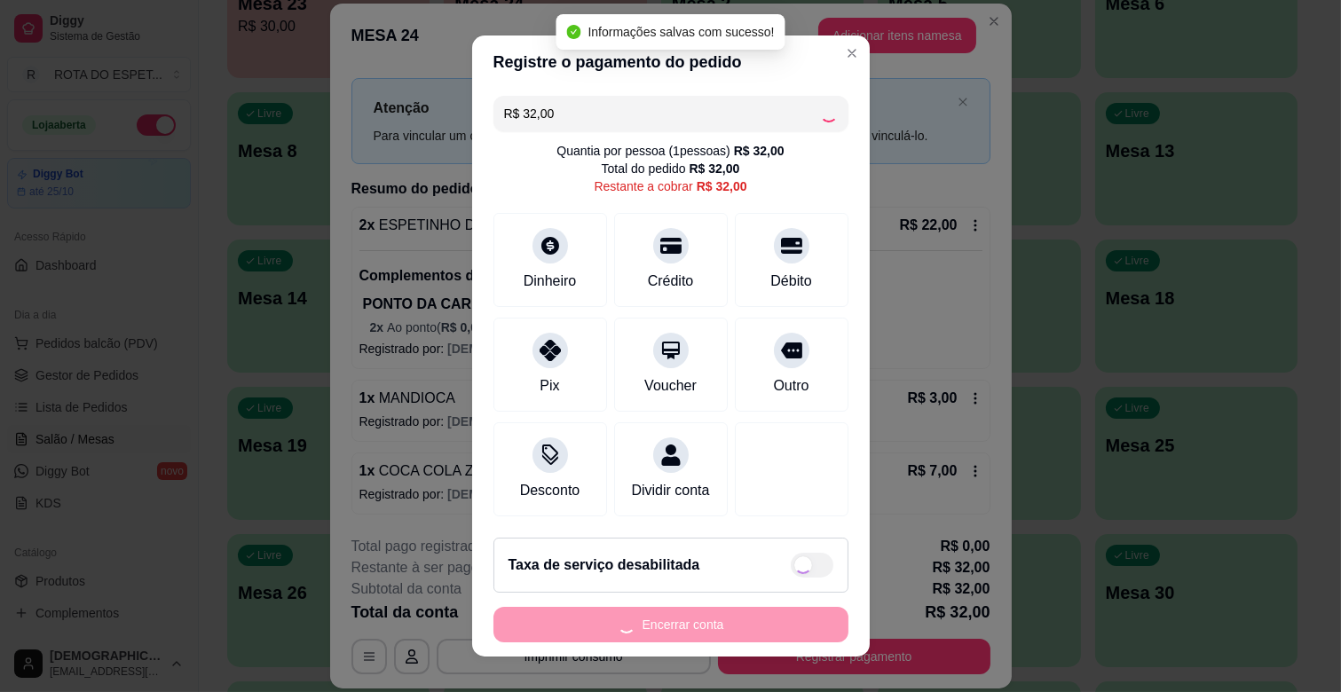
type input "R$ 0,00"
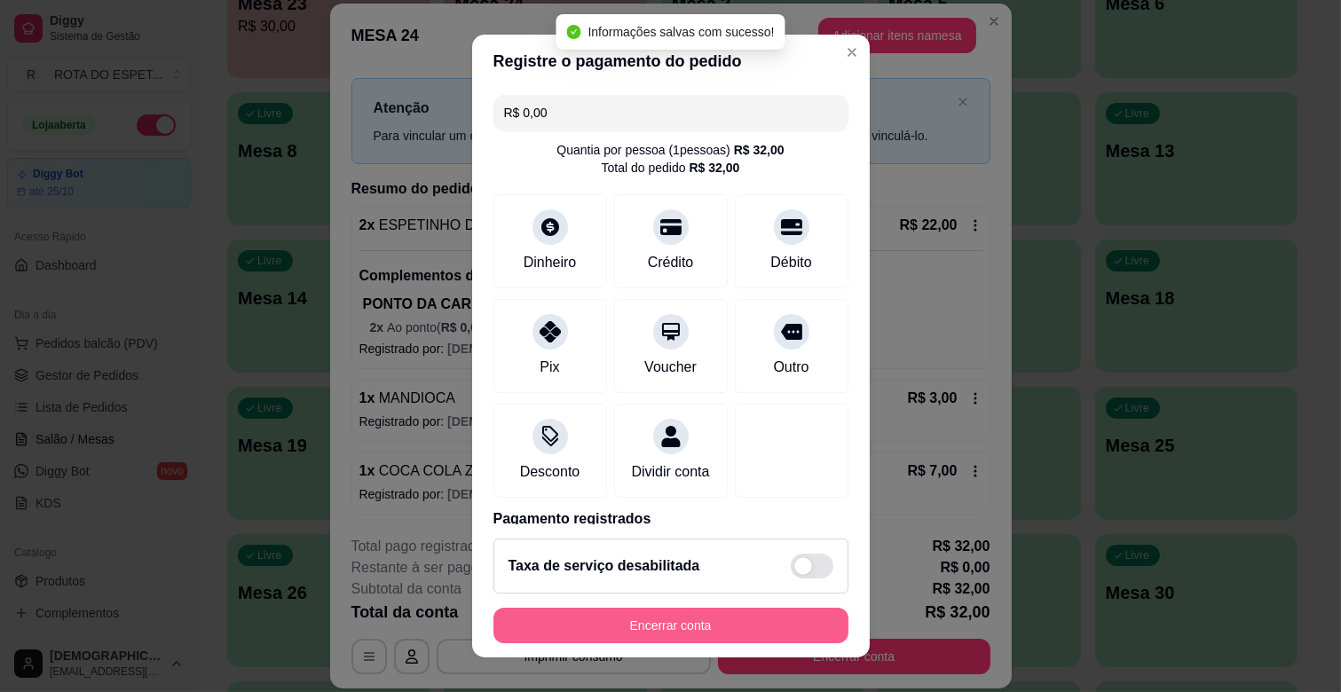
click at [725, 627] on button "Encerrar conta" at bounding box center [671, 626] width 355 height 36
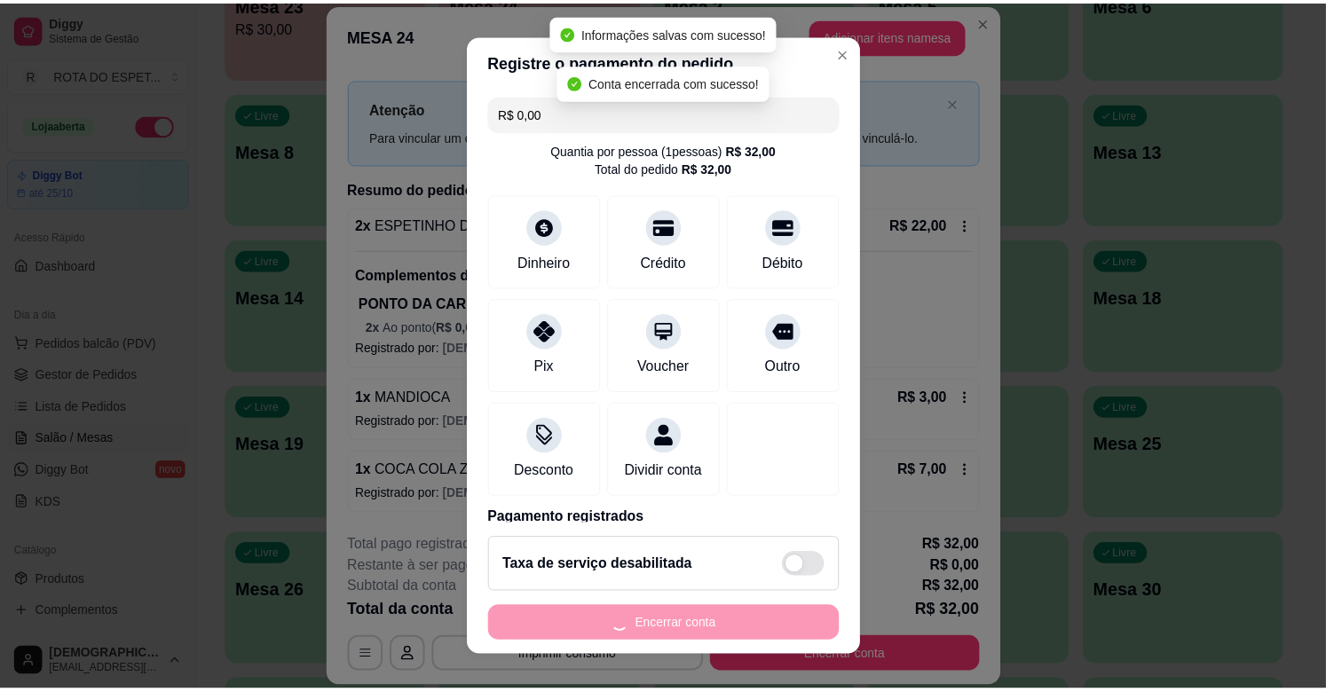
scroll to position [0, 0]
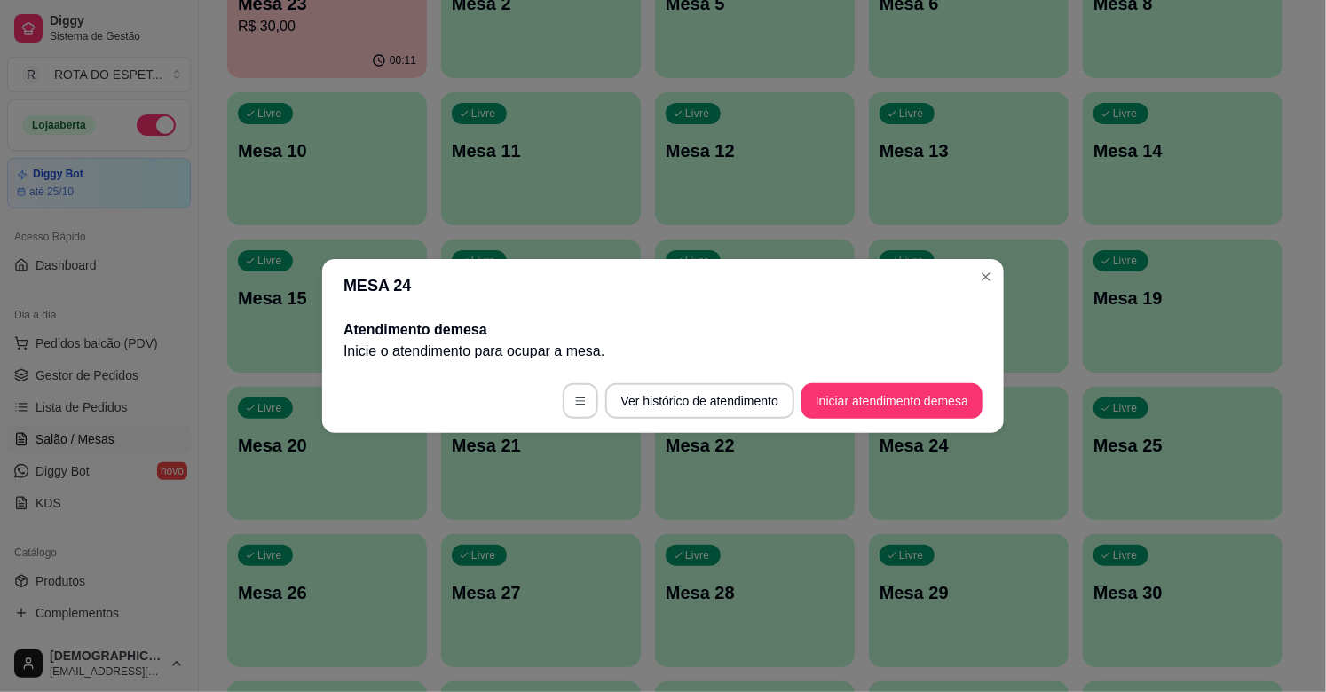
click at [117, 371] on span "Gestor de Pedidos" at bounding box center [87, 376] width 103 height 18
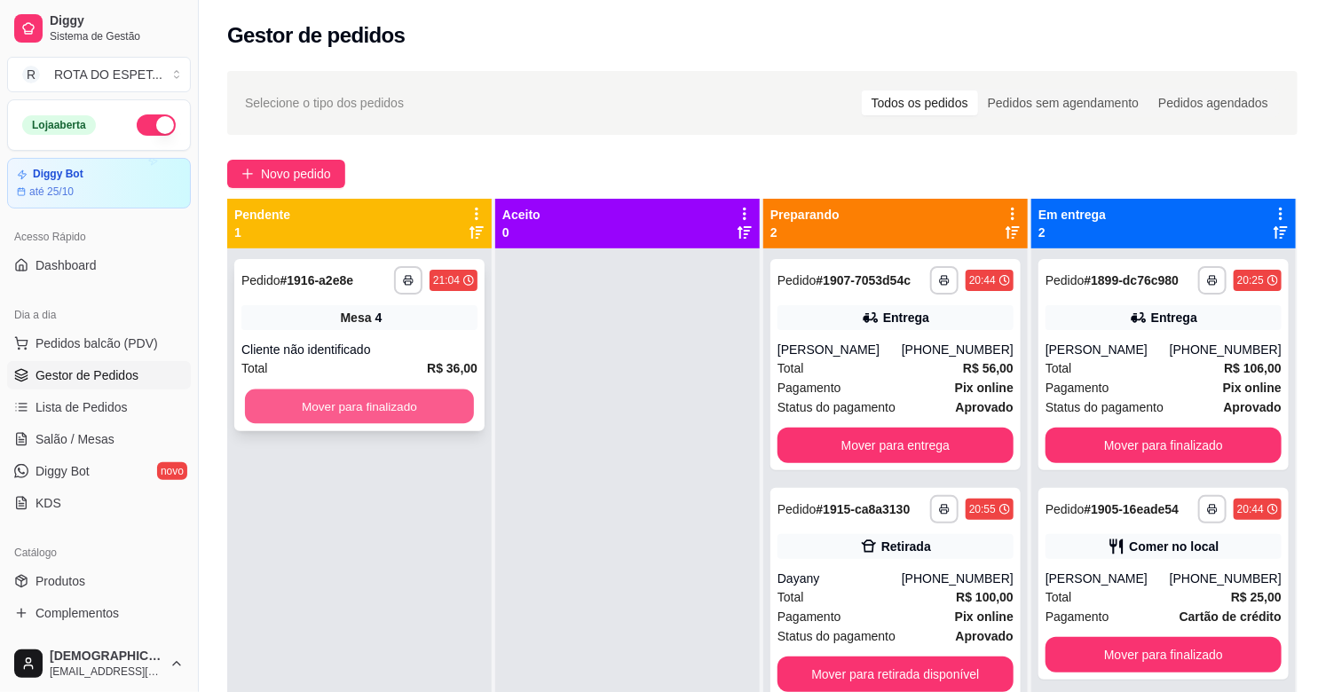
click at [387, 410] on button "Mover para finalizado" at bounding box center [359, 407] width 229 height 35
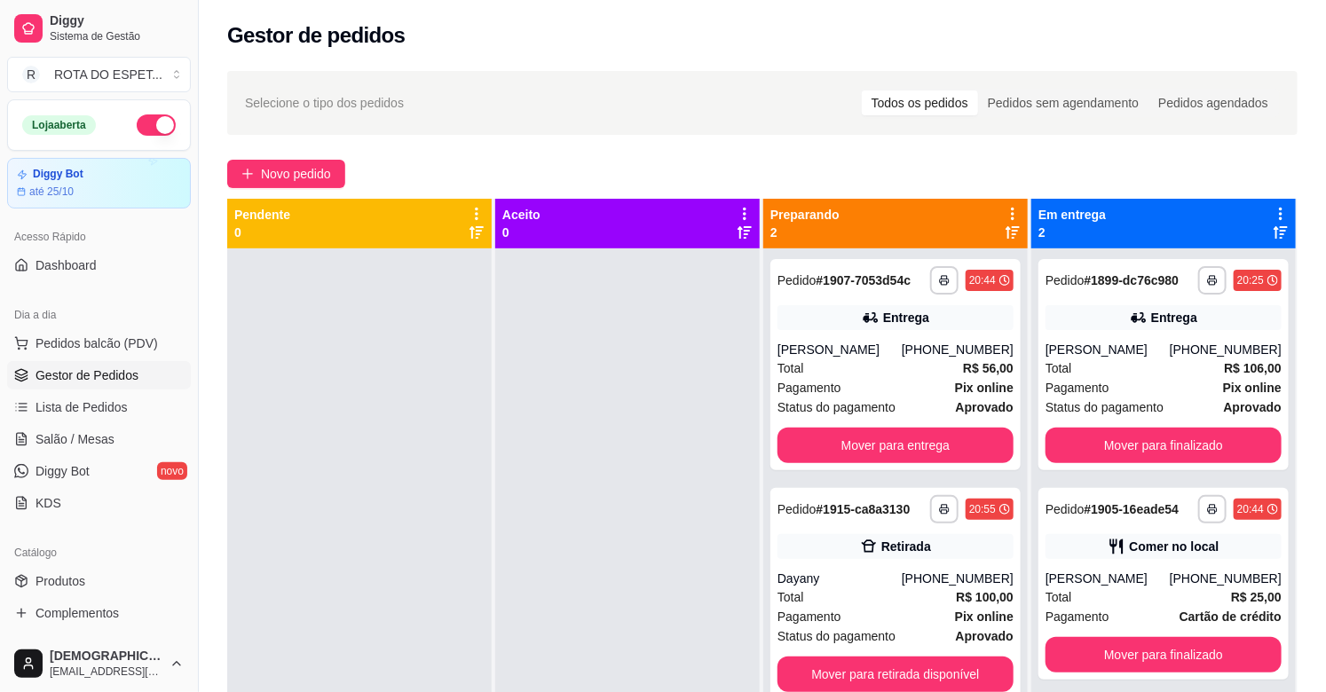
click at [557, 615] on div at bounding box center [627, 595] width 265 height 692
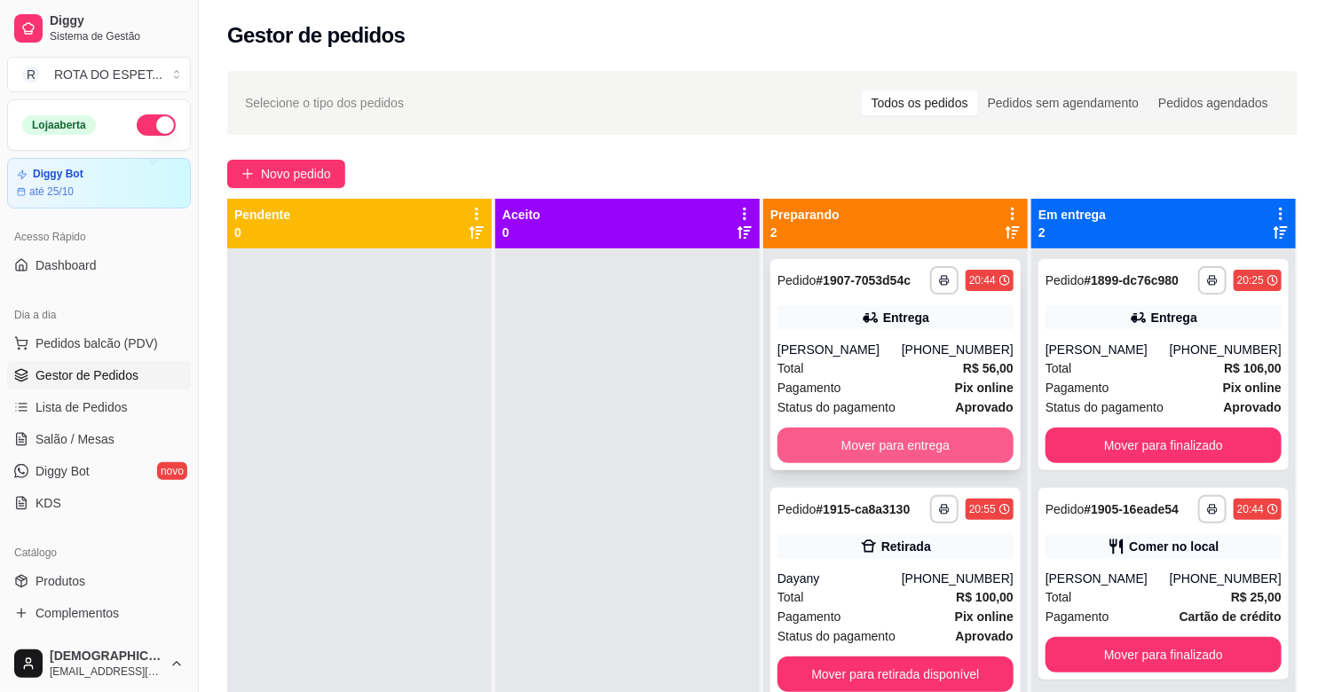
click at [936, 438] on button "Mover para entrega" at bounding box center [896, 446] width 236 height 36
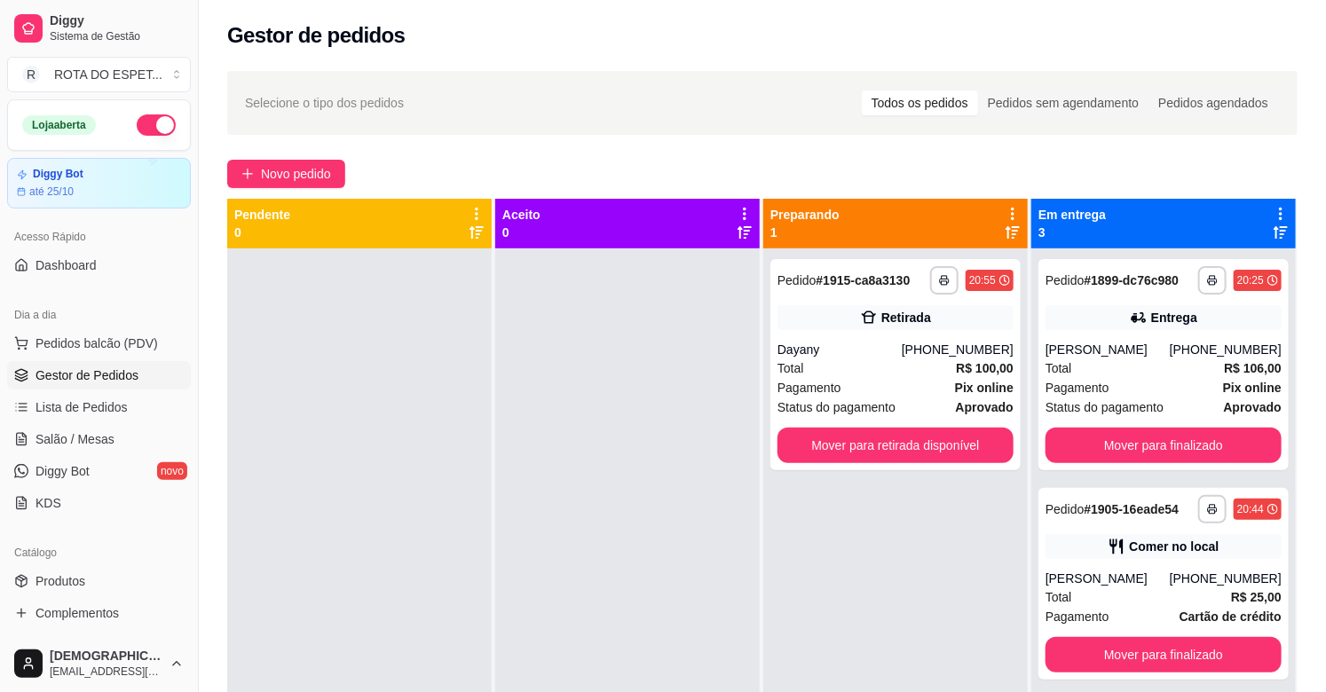
click at [555, 619] on div at bounding box center [627, 595] width 265 height 692
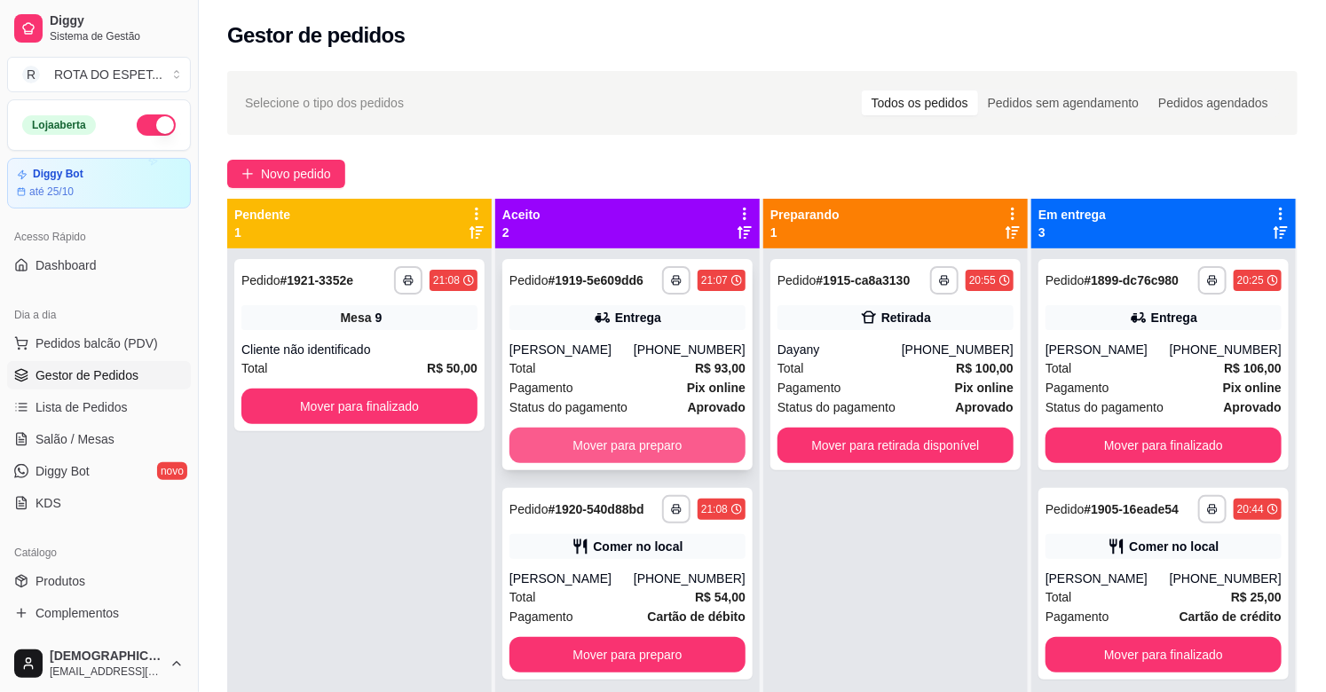
click at [611, 453] on button "Mover para preparo" at bounding box center [628, 446] width 236 height 36
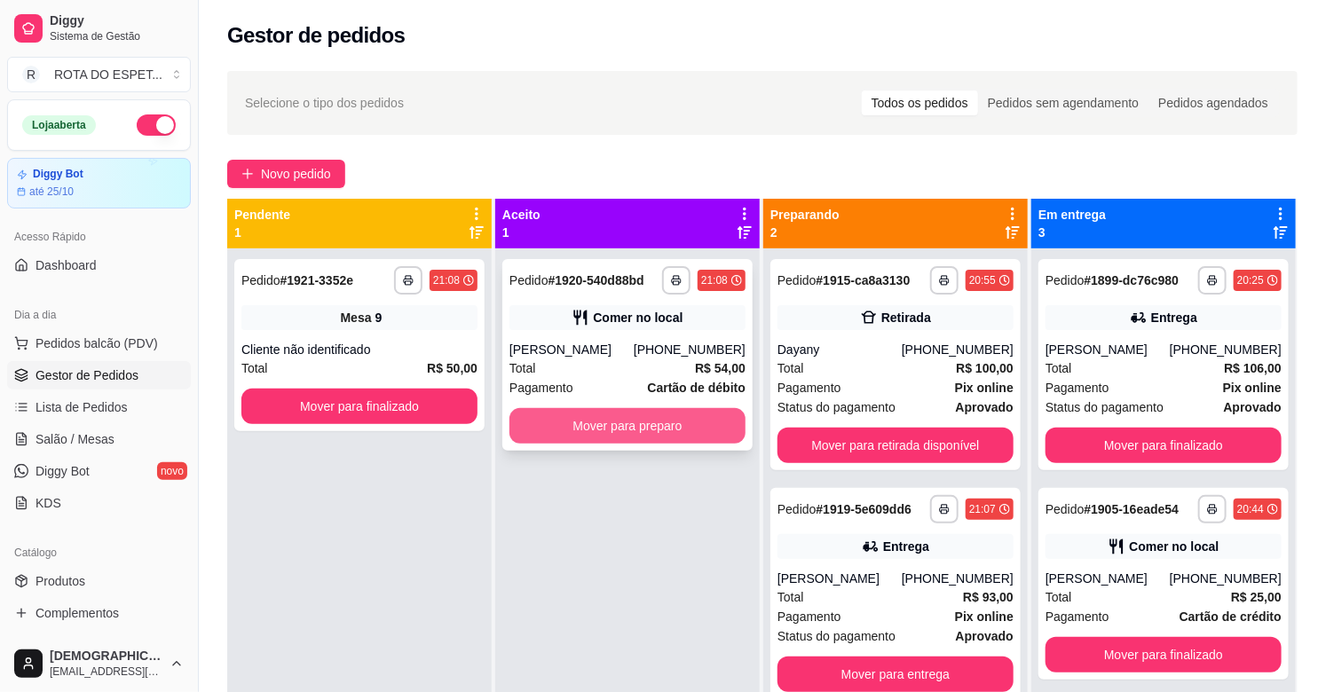
click at [637, 438] on button "Mover para preparo" at bounding box center [628, 426] width 236 height 36
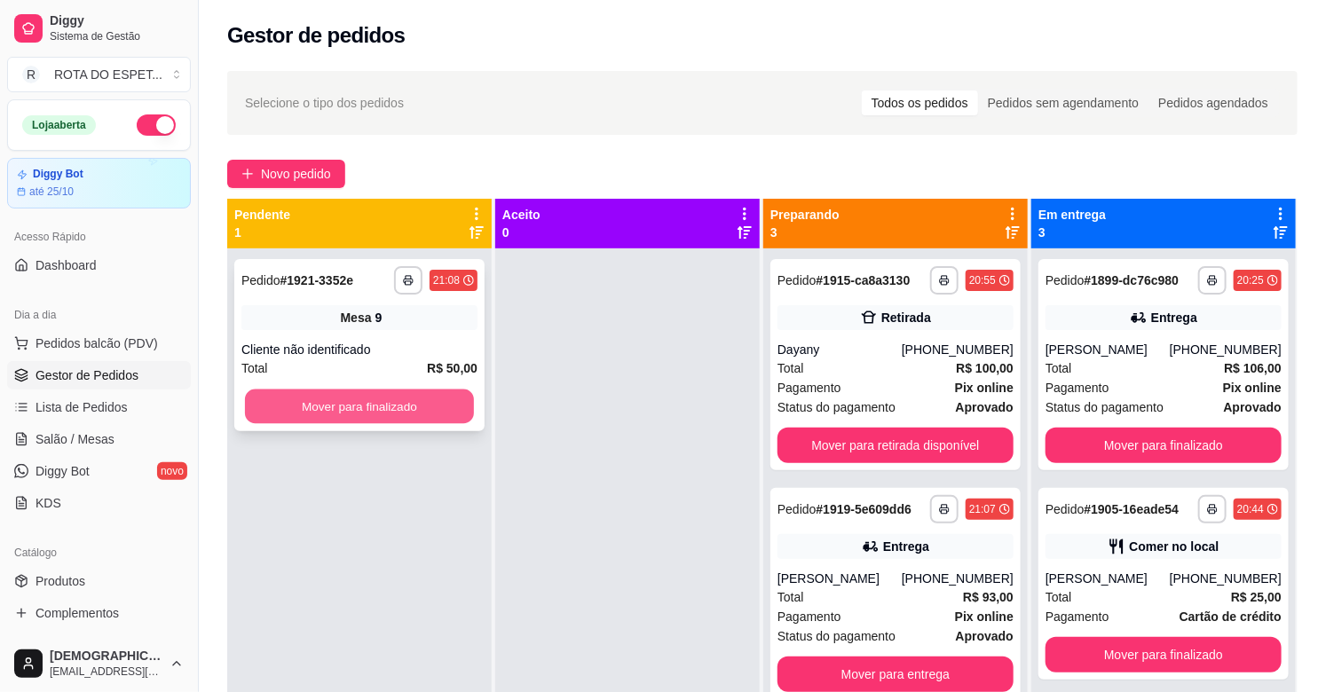
click at [344, 404] on button "Mover para finalizado" at bounding box center [359, 407] width 229 height 35
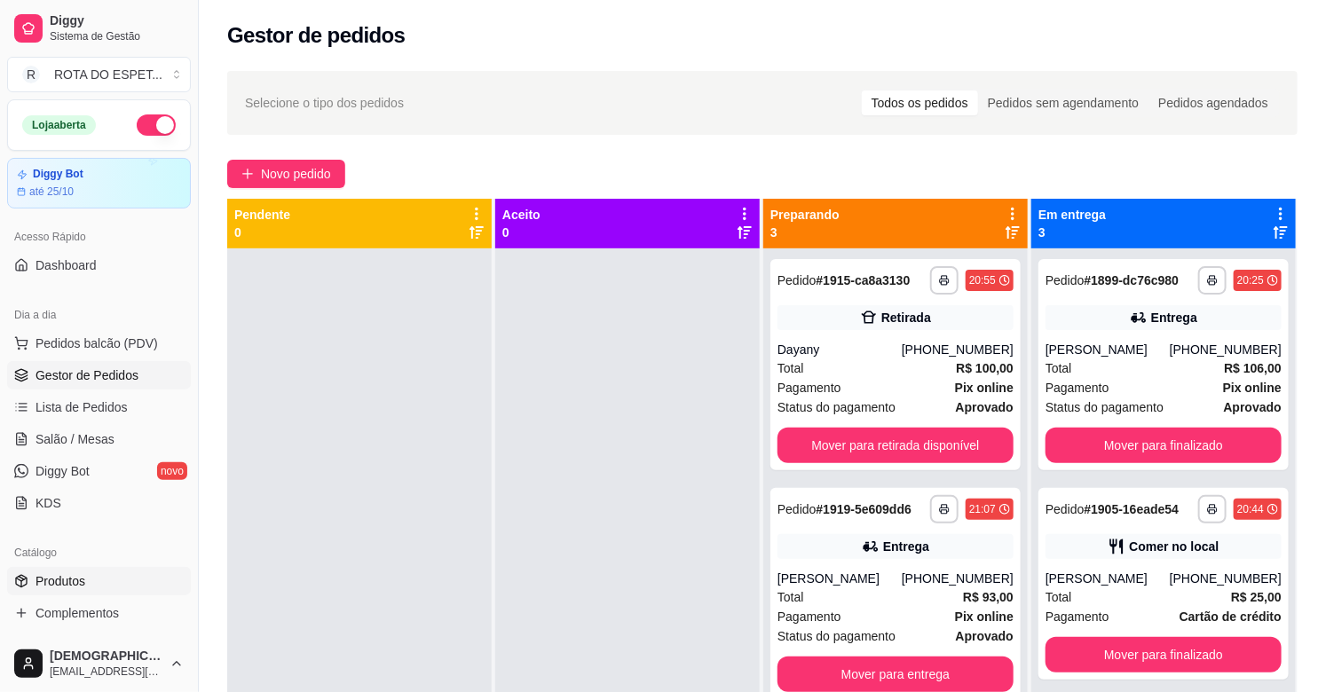
click at [84, 590] on link "Produtos" at bounding box center [99, 581] width 184 height 28
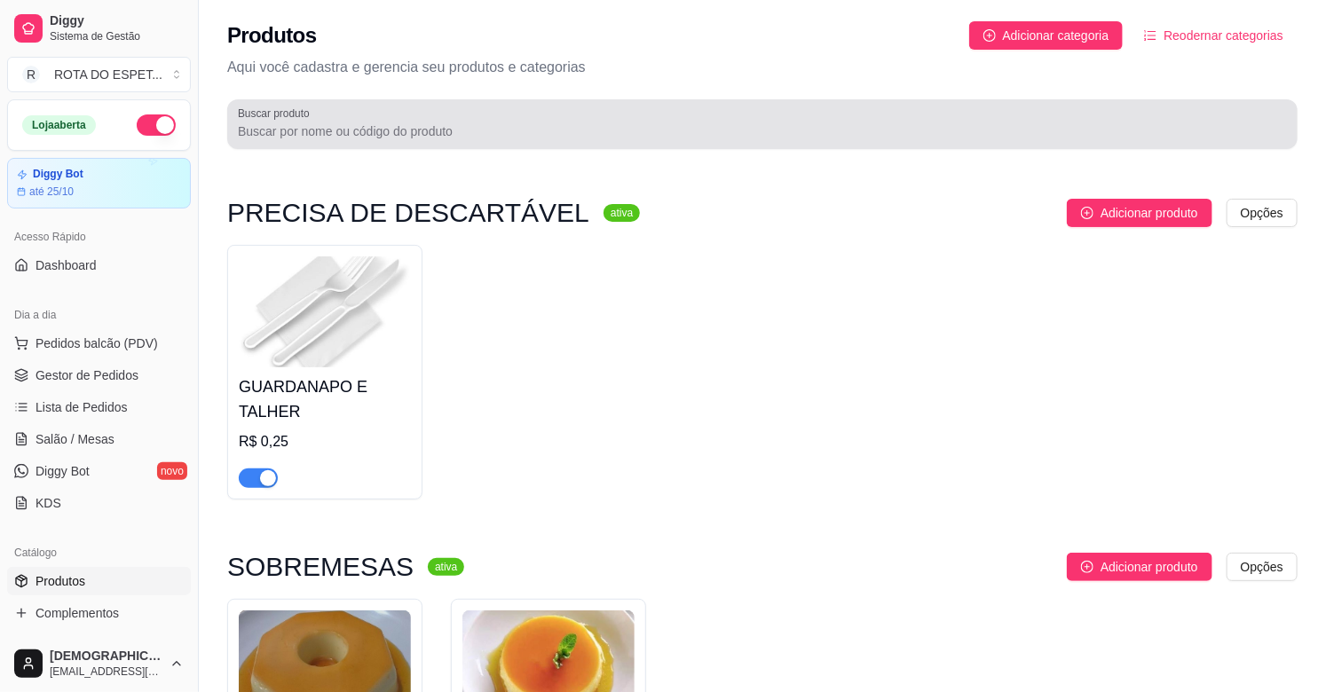
click at [537, 139] on div at bounding box center [762, 125] width 1049 height 36
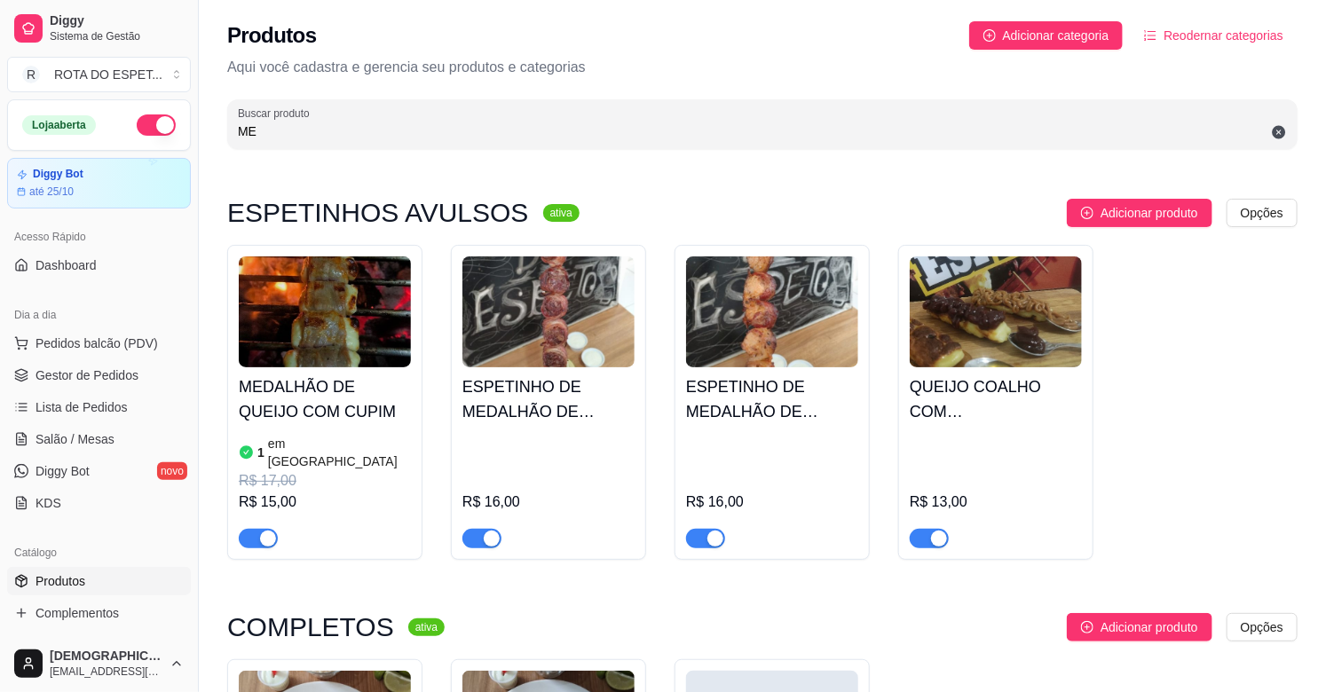
type input "ME"
click at [265, 531] on div "button" at bounding box center [268, 539] width 16 height 16
click at [84, 608] on span "Complementos" at bounding box center [77, 613] width 83 height 18
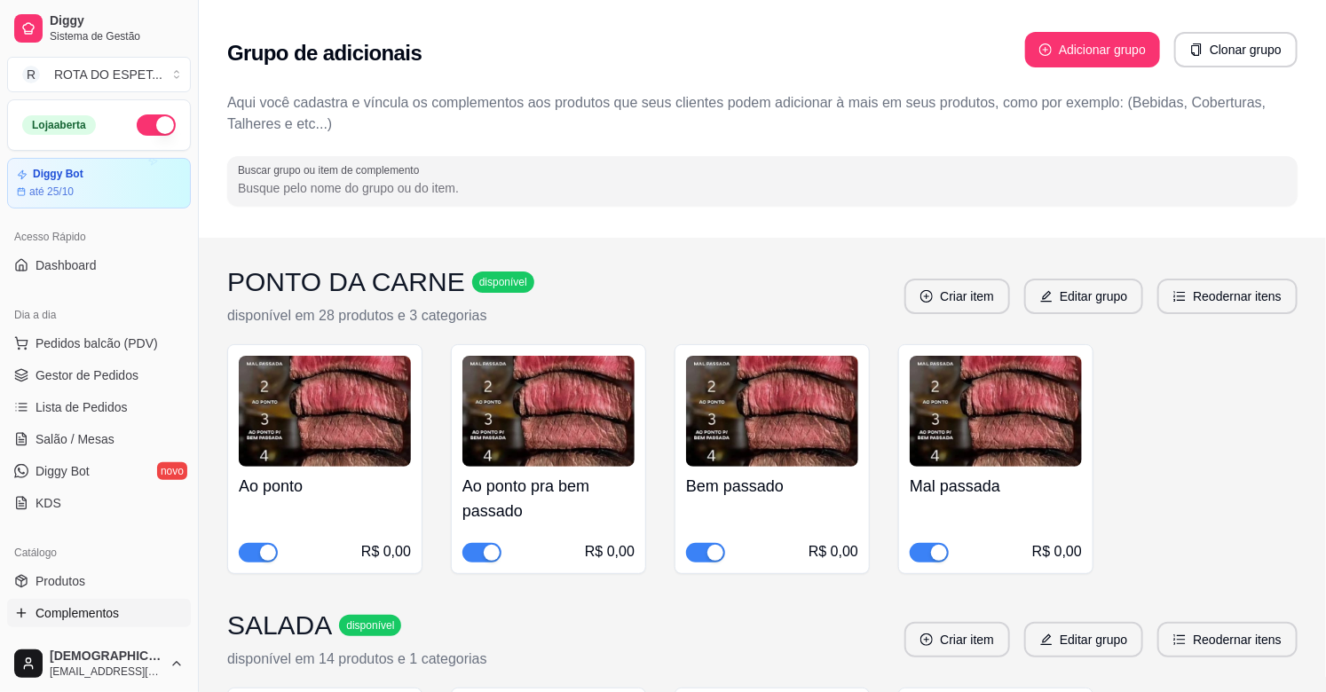
click at [604, 185] on input "Buscar grupo ou item de complemento" at bounding box center [762, 188] width 1049 height 18
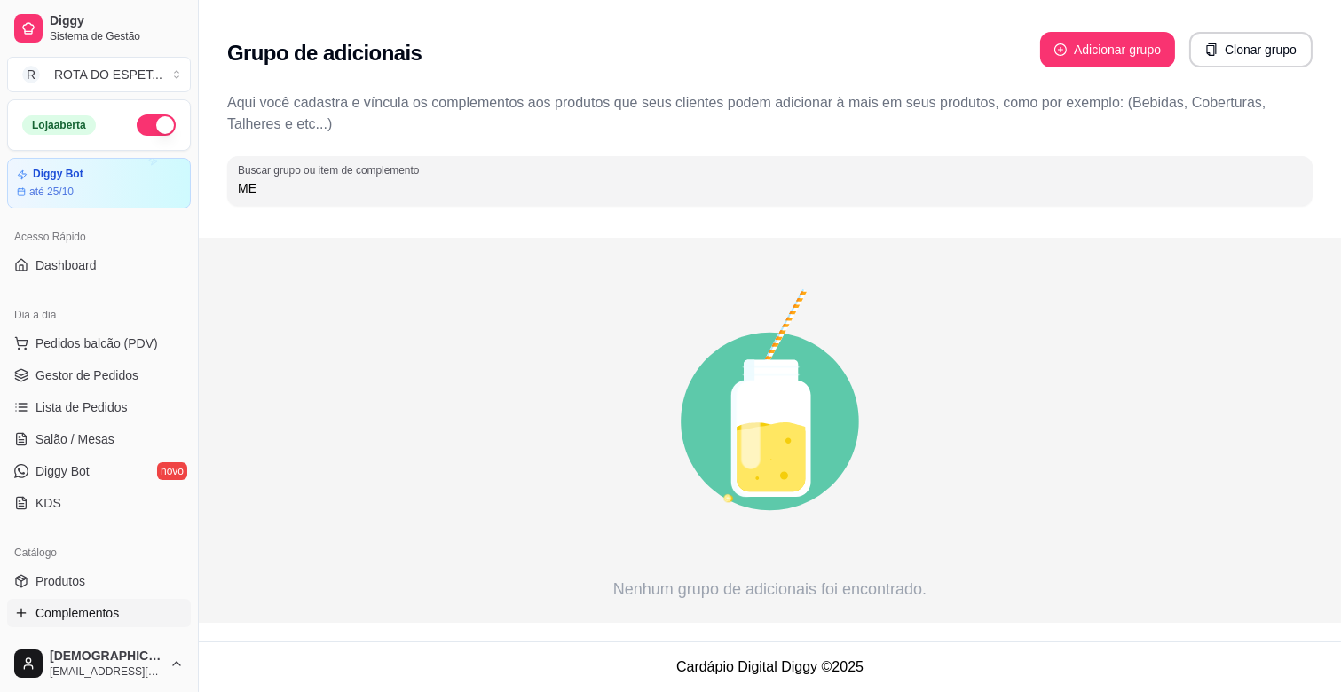
type input "M"
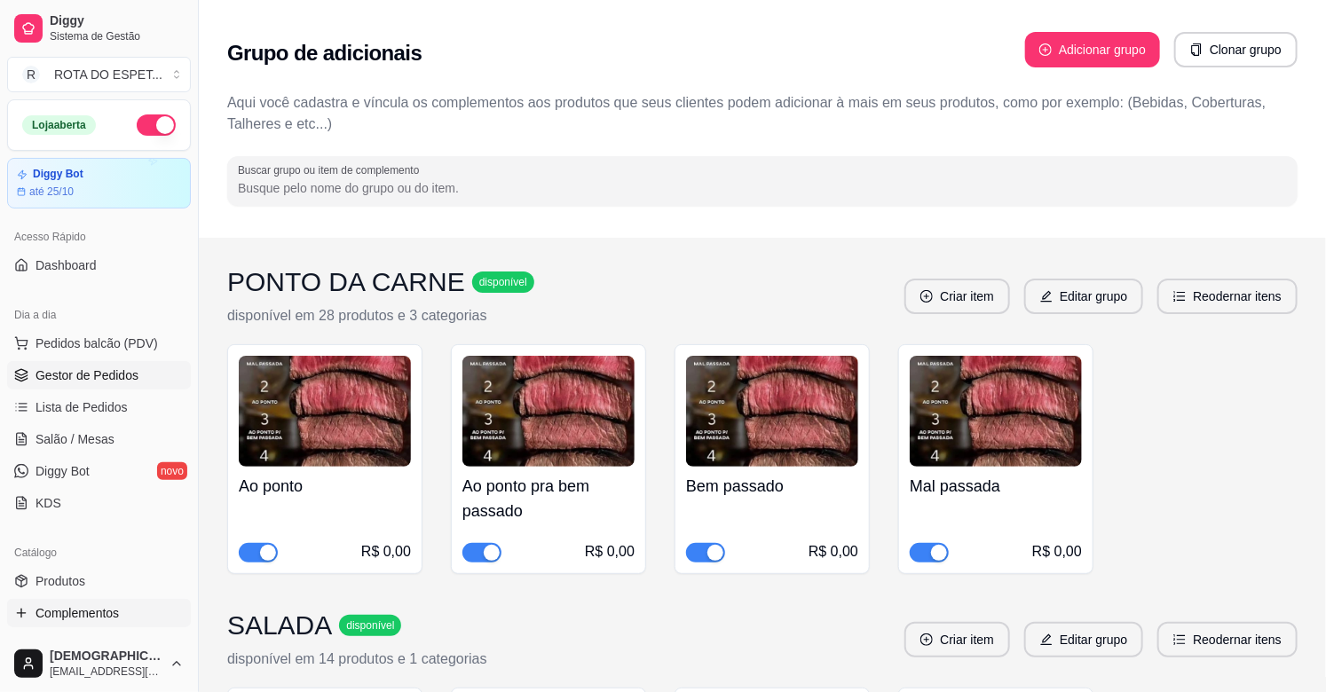
click at [111, 383] on span "Gestor de Pedidos" at bounding box center [87, 376] width 103 height 18
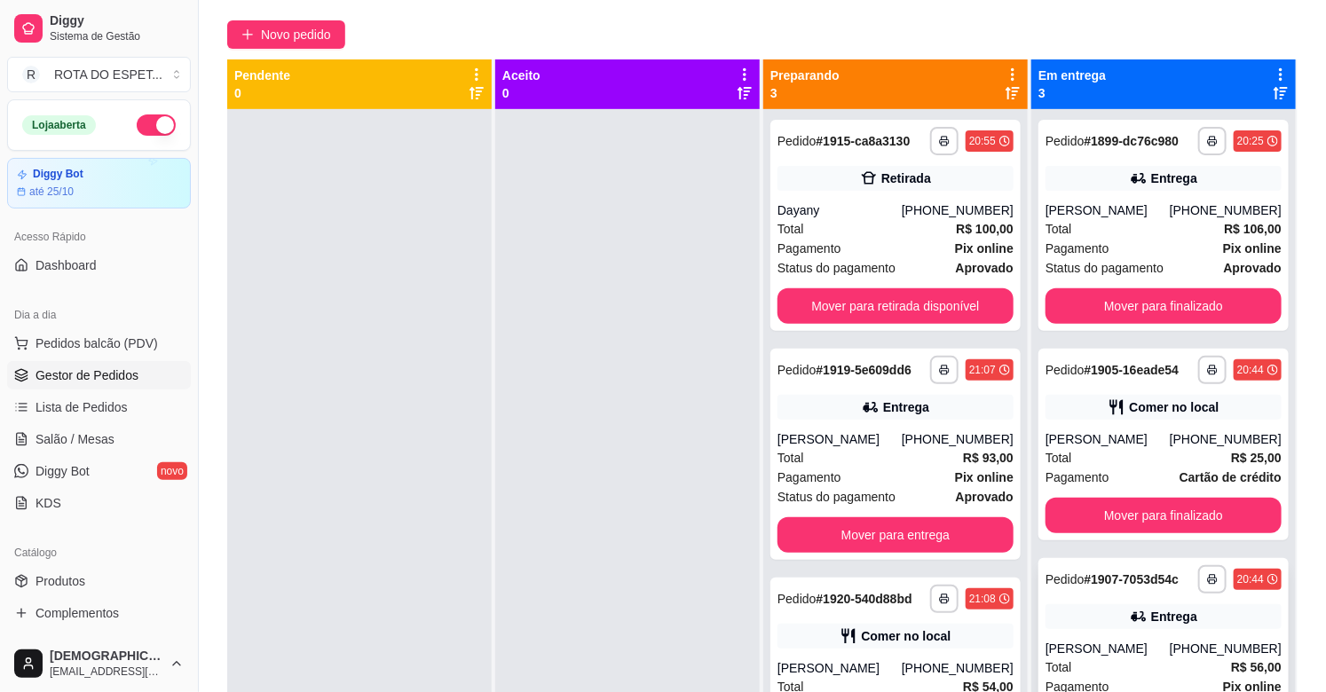
scroll to position [74, 0]
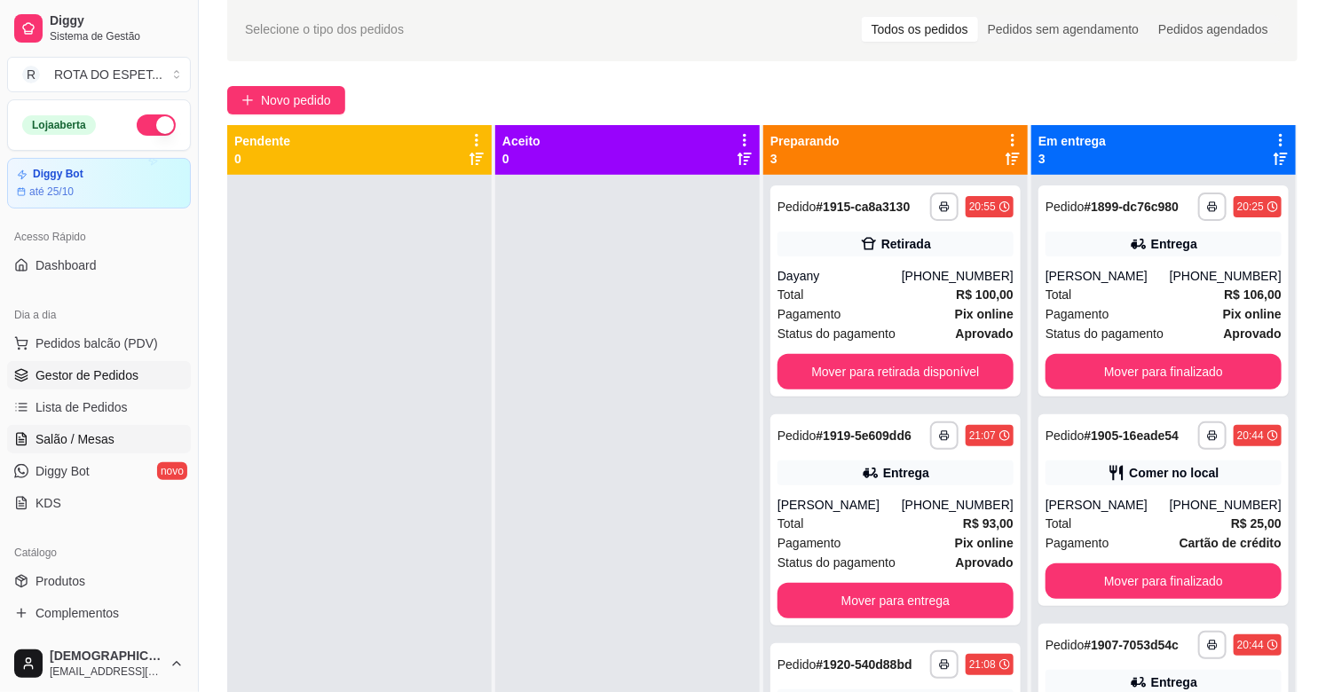
click at [71, 426] on link "Salão / Mesas" at bounding box center [99, 439] width 184 height 28
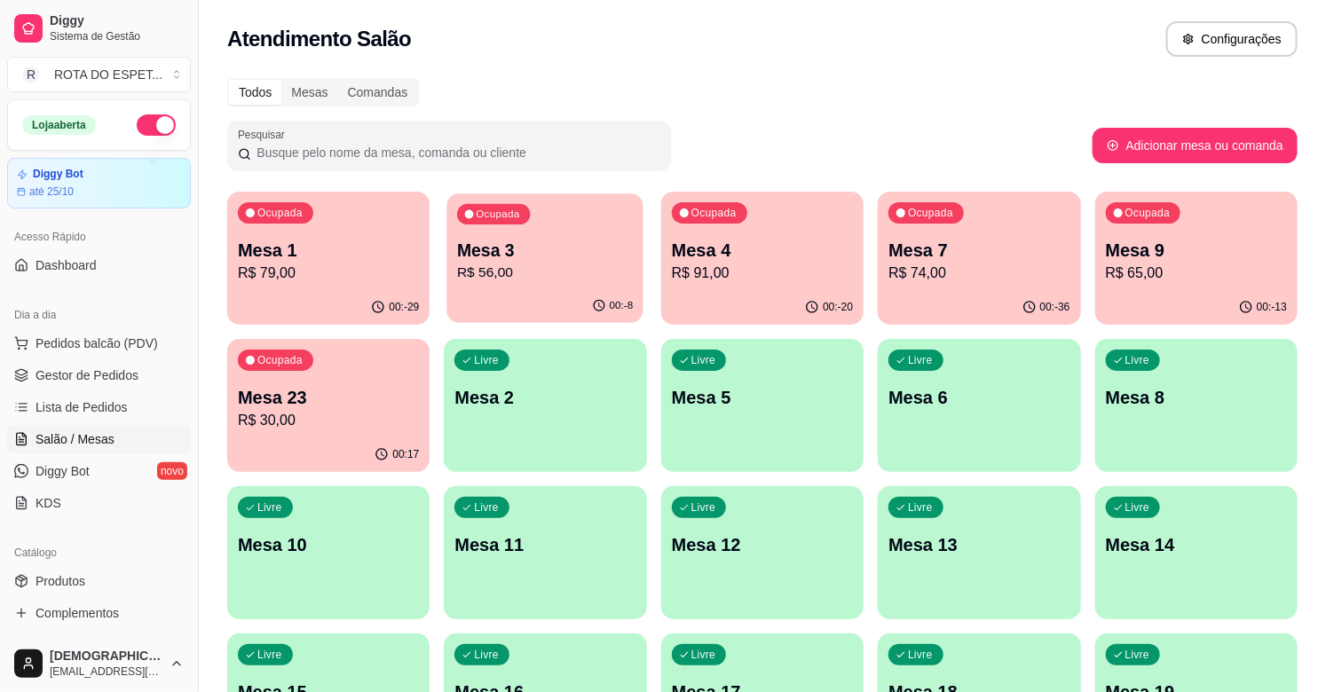
click at [560, 253] on p "Mesa 3" at bounding box center [545, 251] width 176 height 24
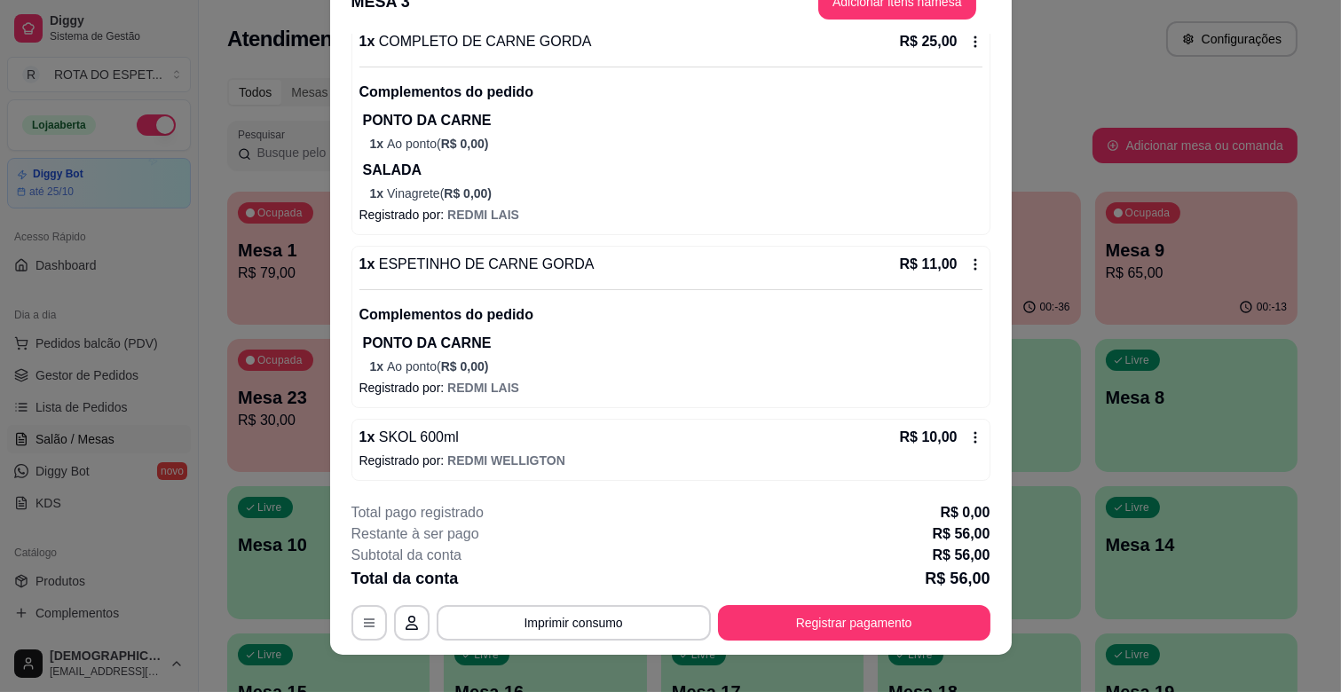
scroll to position [53, 0]
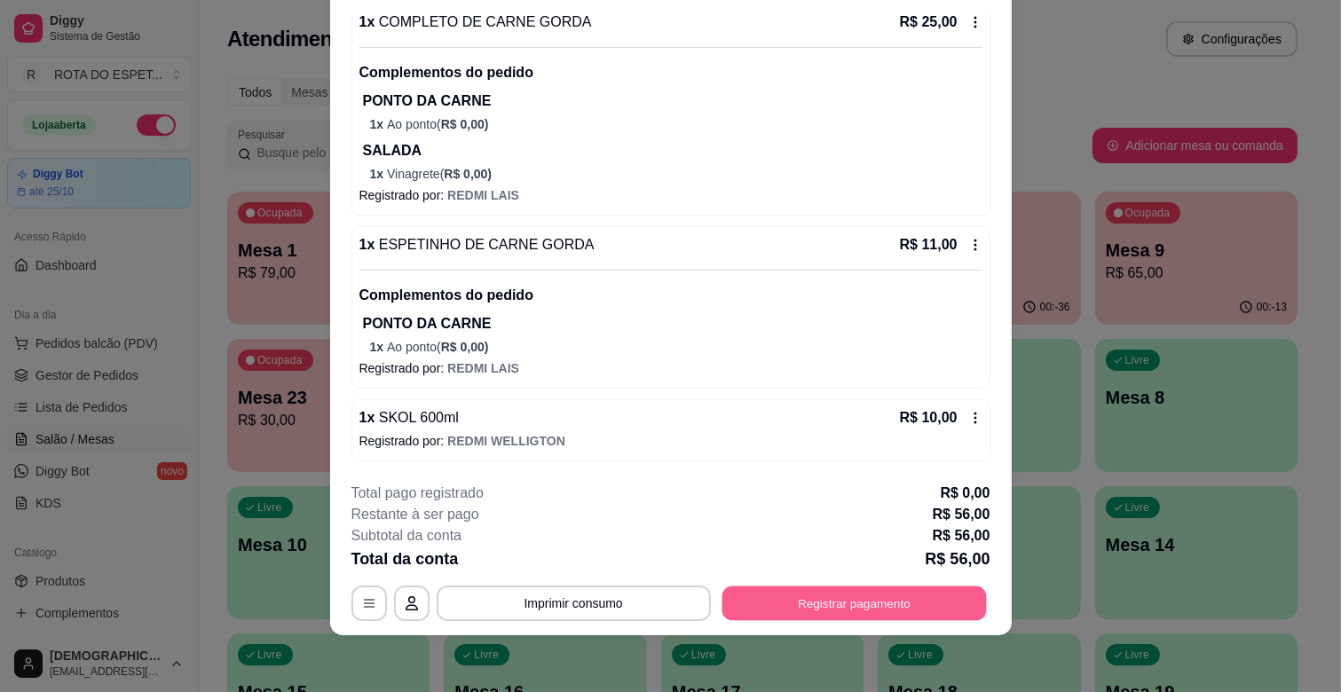
click at [880, 614] on button "Registrar pagamento" at bounding box center [854, 604] width 265 height 35
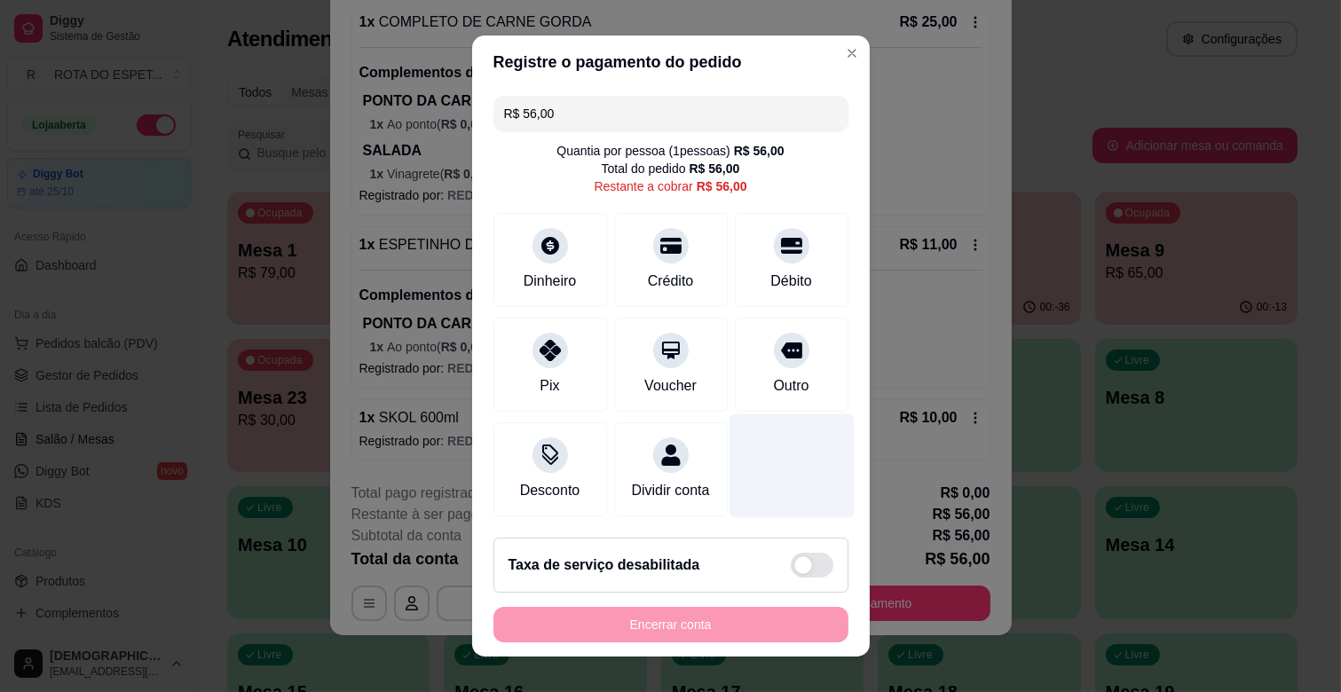
drag, startPoint x: 770, startPoint y: 265, endPoint x: 751, endPoint y: 518, distance: 254.6
click at [770, 265] on div "Débito" at bounding box center [792, 260] width 114 height 94
type input "R$ 0,00"
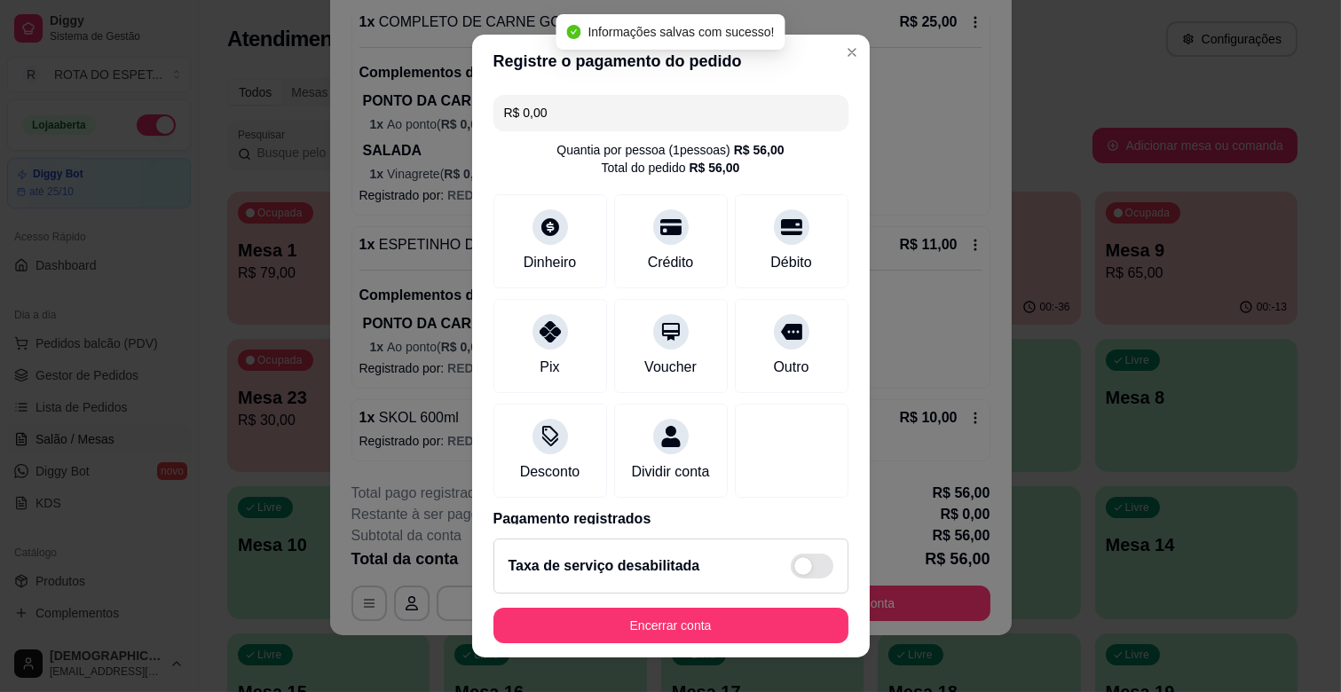
scroll to position [22, 0]
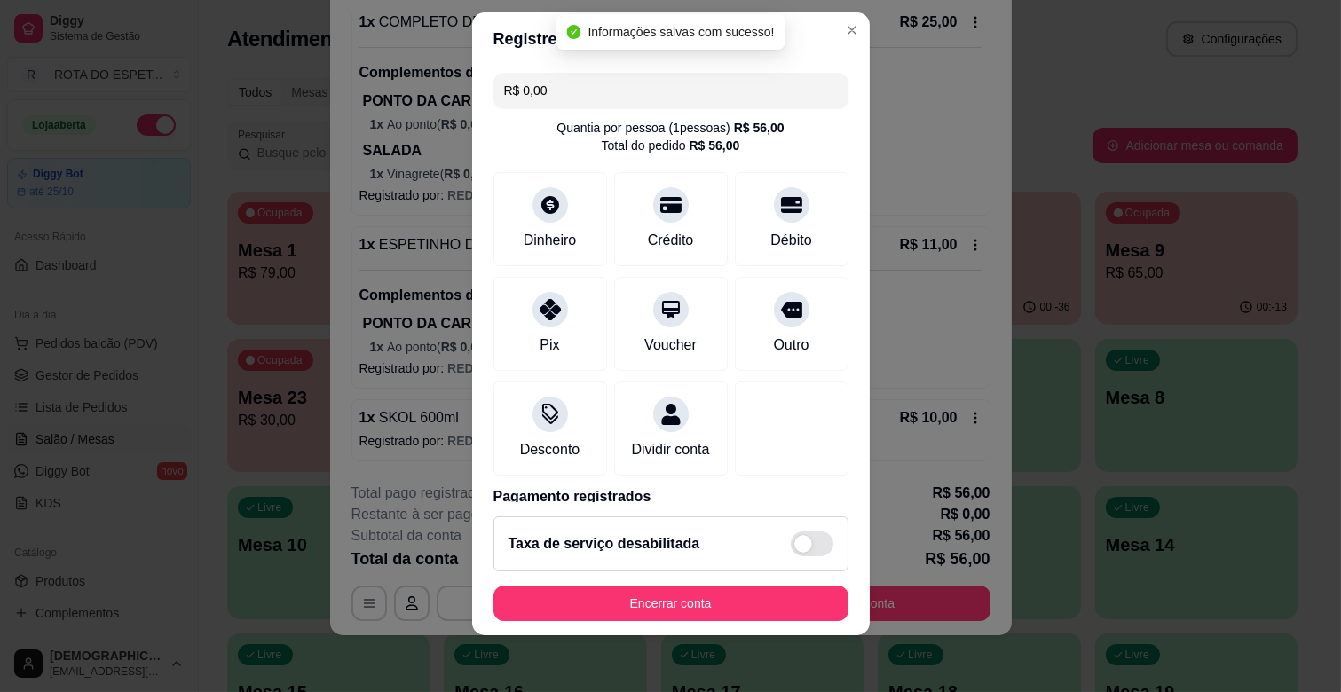
click at [729, 580] on footer "Taxa de serviço desabilitada Encerrar conta" at bounding box center [671, 568] width 398 height 133
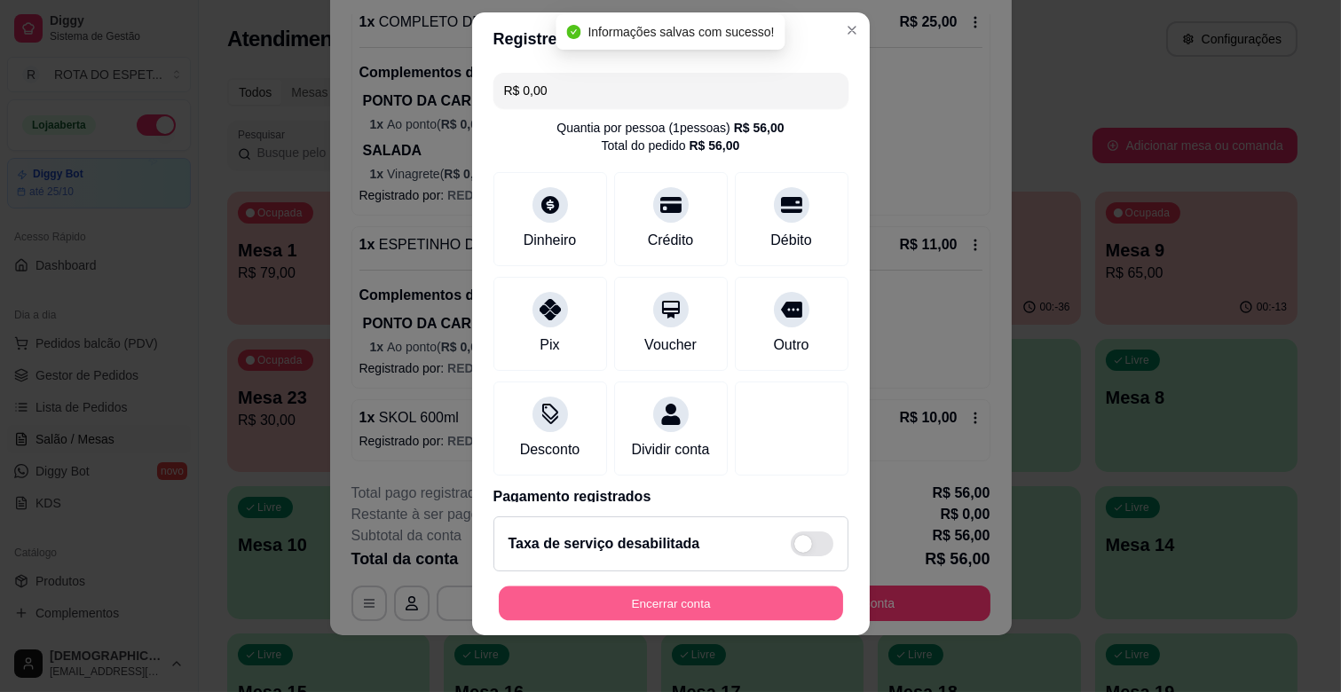
click at [744, 607] on button "Encerrar conta" at bounding box center [671, 604] width 344 height 35
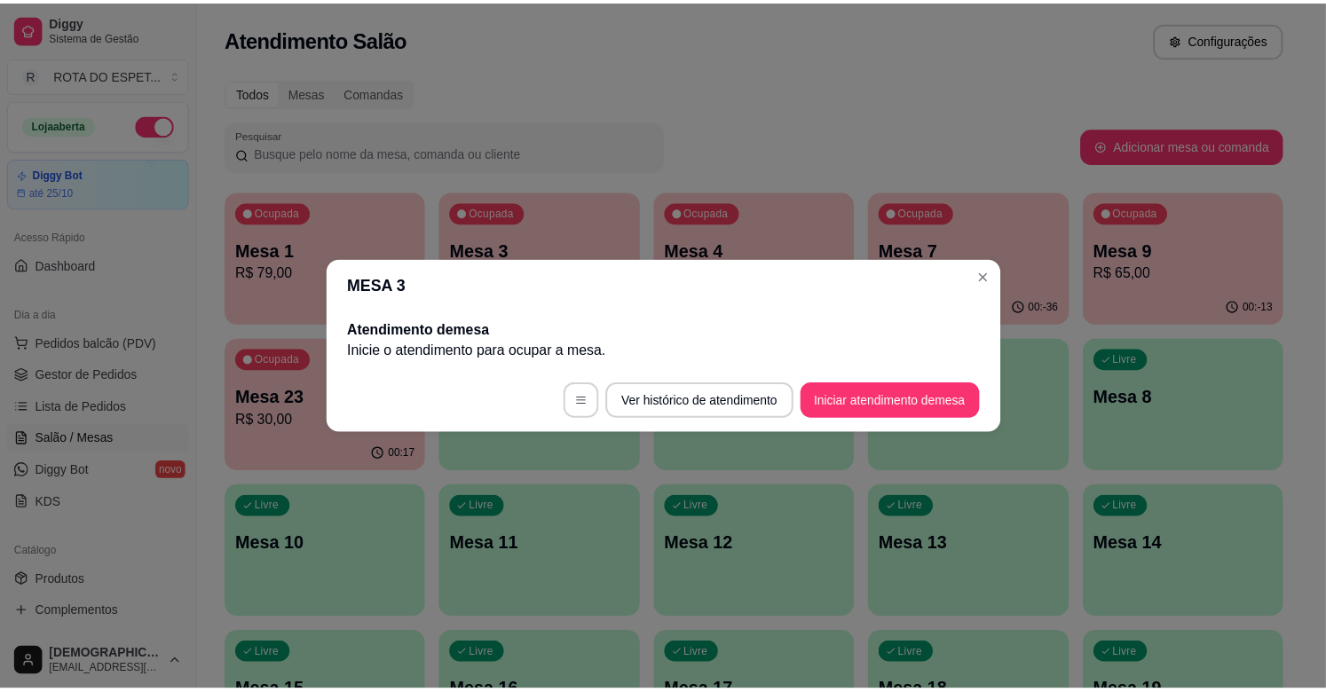
scroll to position [0, 0]
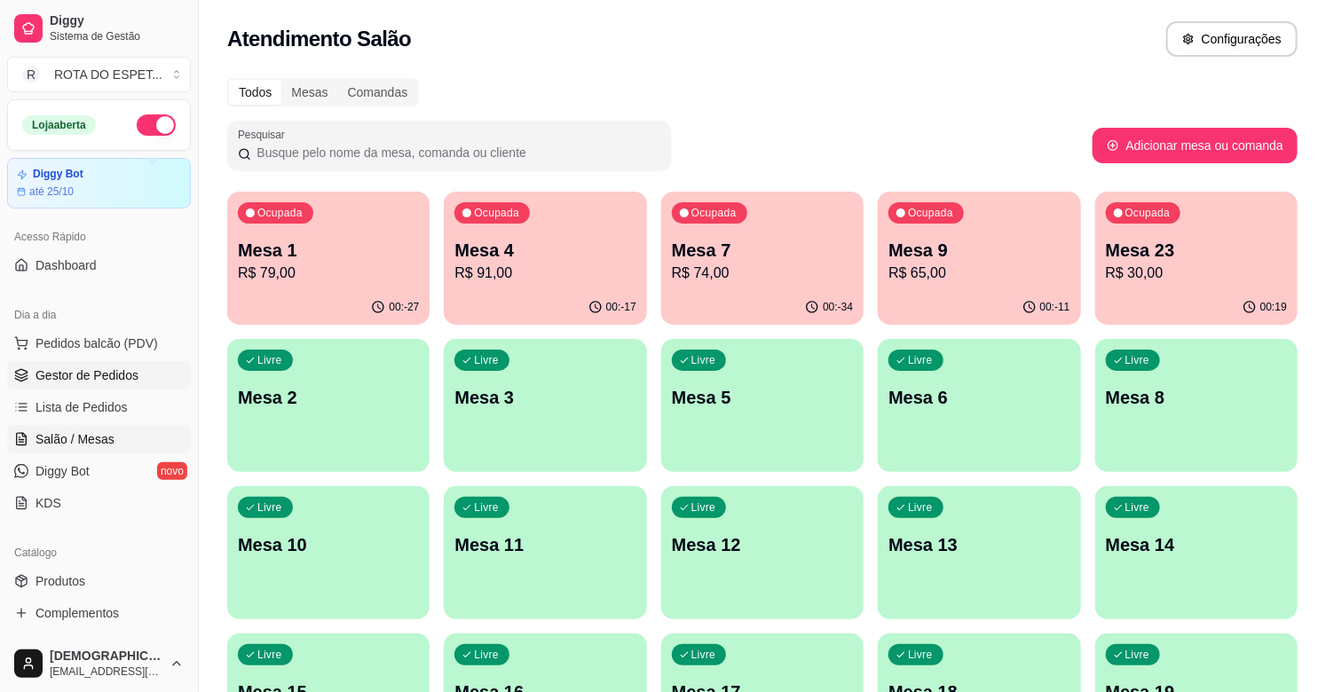
click at [125, 383] on span "Gestor de Pedidos" at bounding box center [87, 376] width 103 height 18
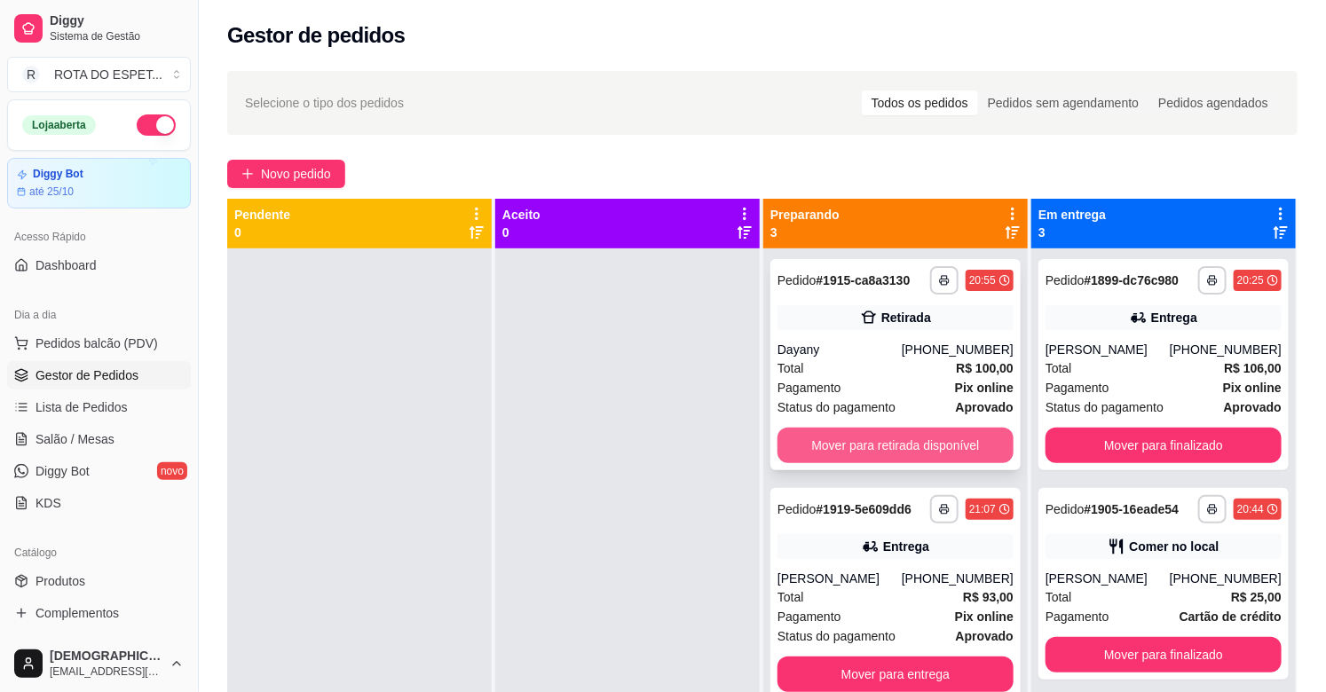
click at [929, 451] on button "Mover para retirada disponível" at bounding box center [896, 446] width 236 height 36
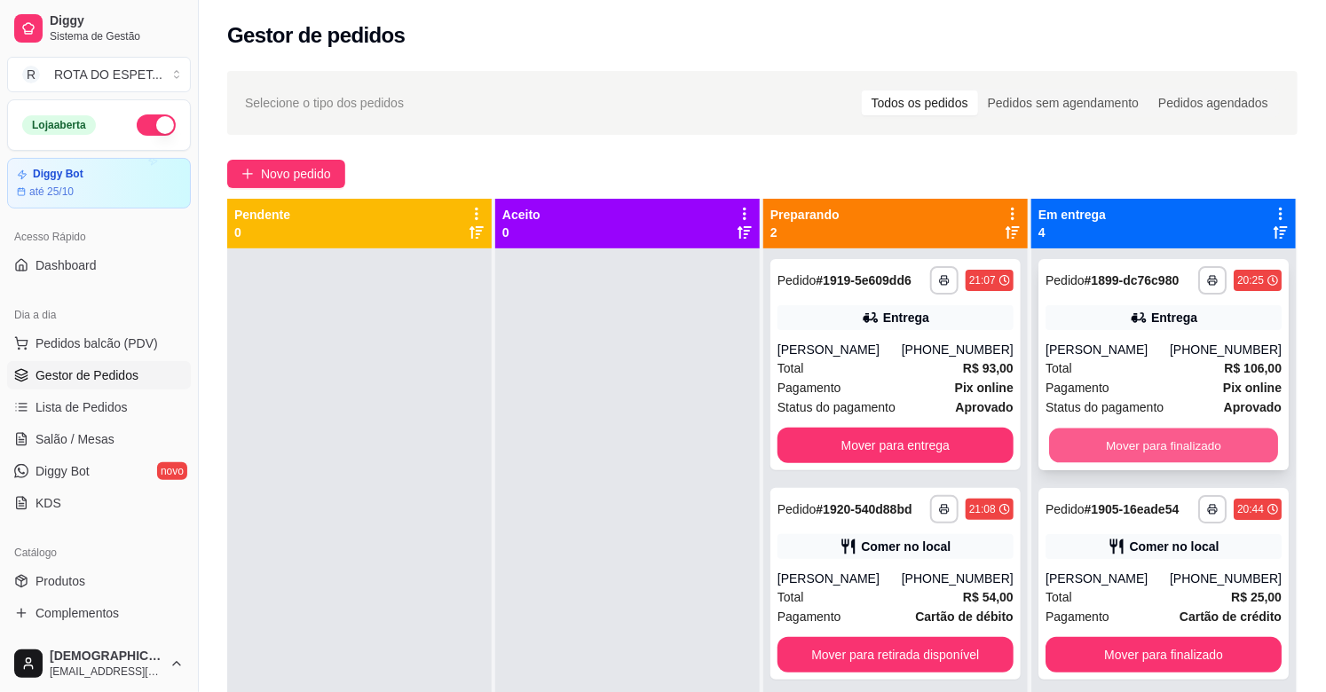
click at [1192, 446] on button "Mover para finalizado" at bounding box center [1163, 446] width 229 height 35
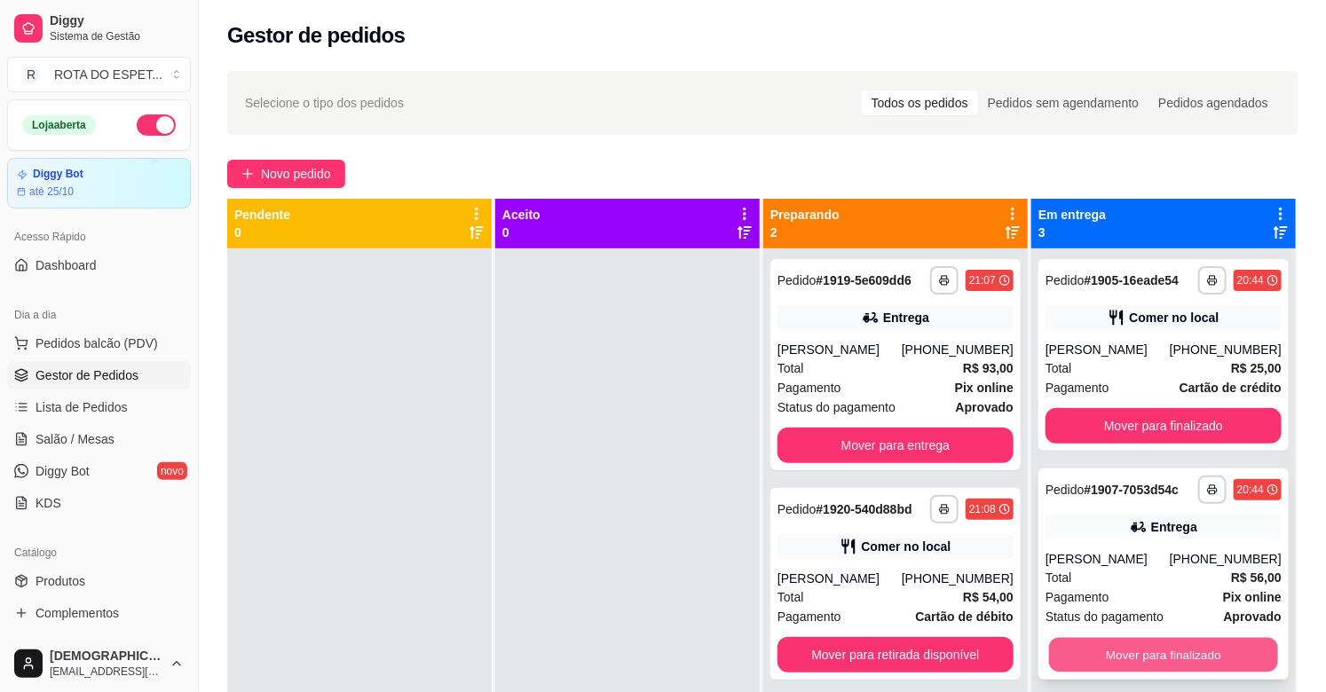
click at [1133, 654] on button "Mover para finalizado" at bounding box center [1163, 655] width 229 height 35
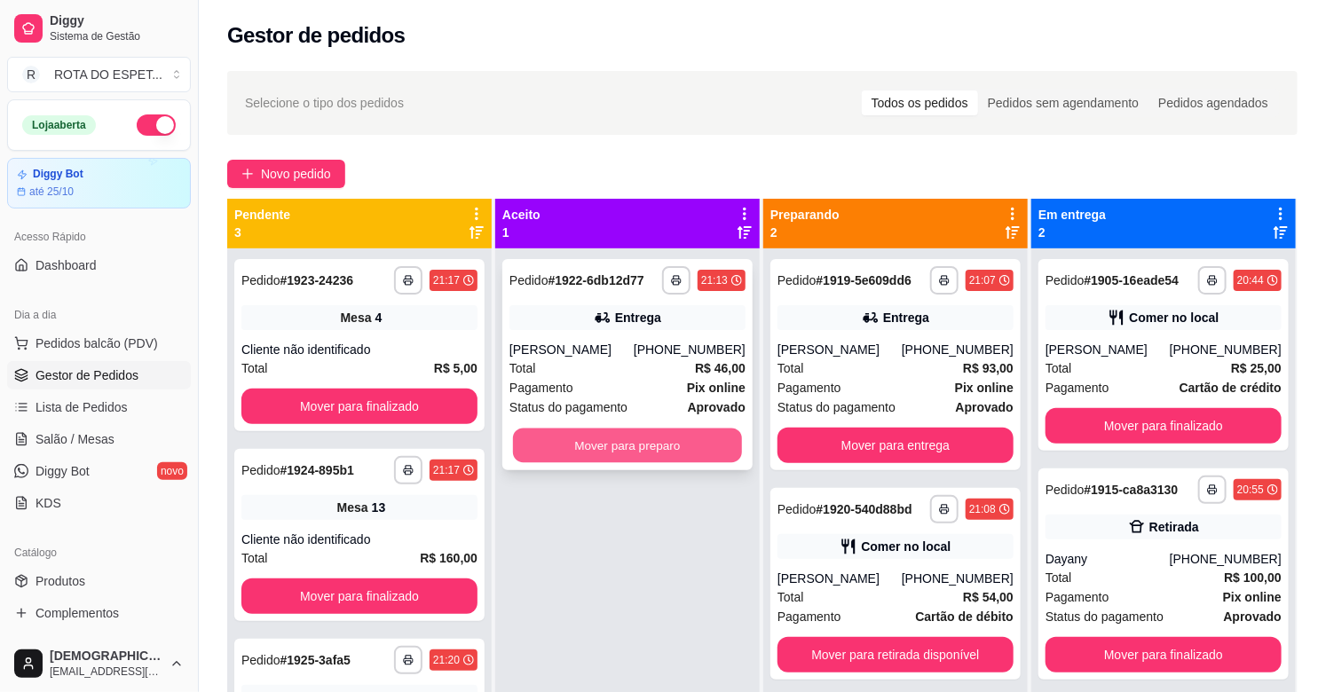
click at [698, 441] on button "Mover para preparo" at bounding box center [627, 446] width 229 height 35
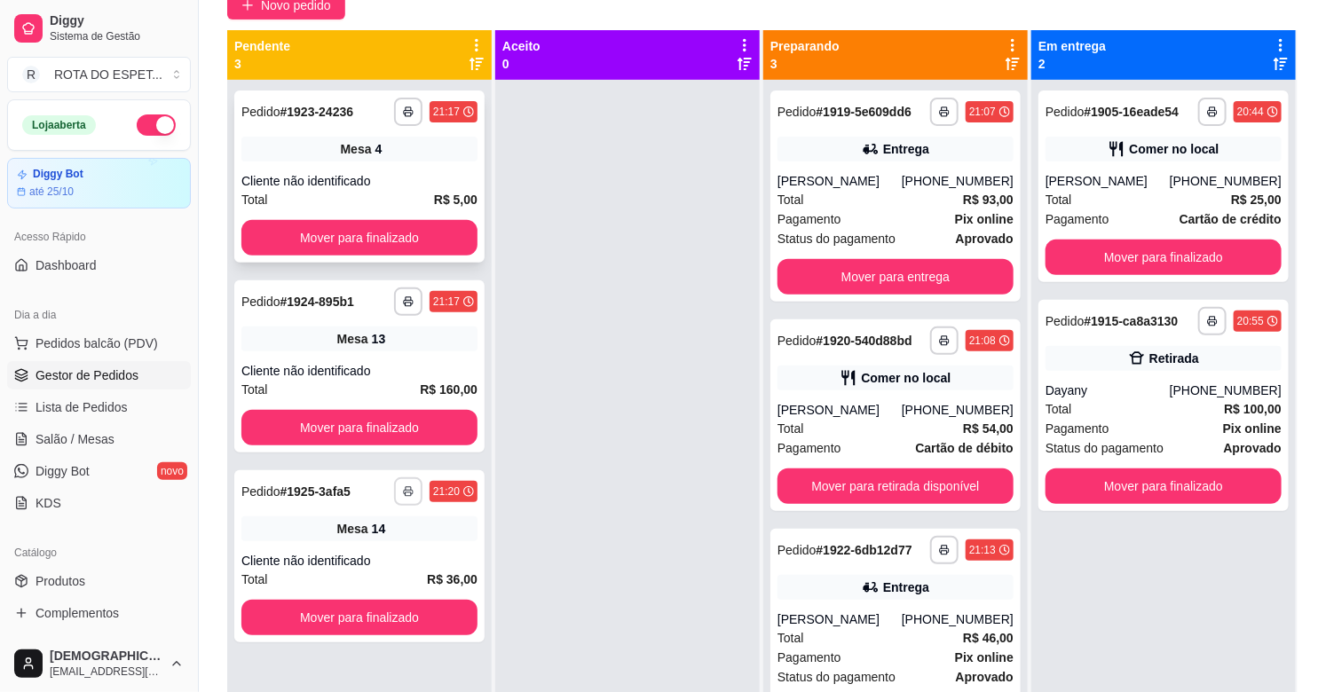
scroll to position [74, 0]
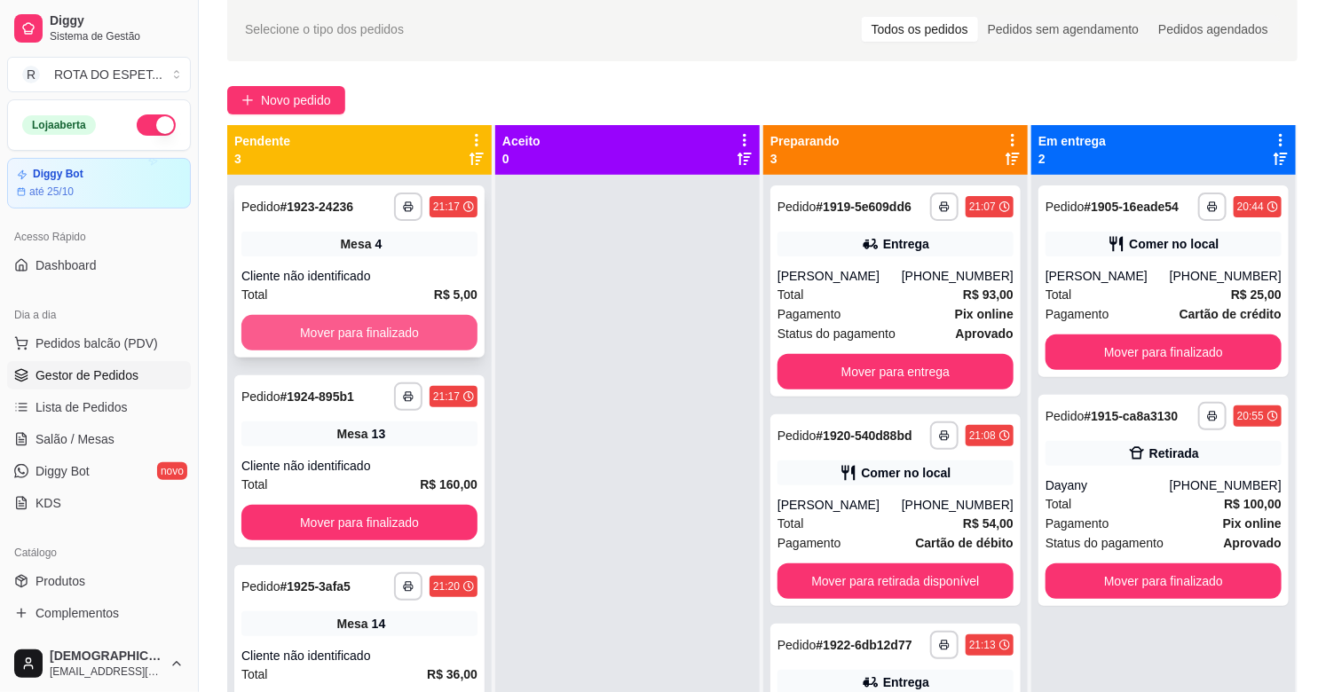
click at [405, 339] on button "Mover para finalizado" at bounding box center [359, 333] width 236 height 36
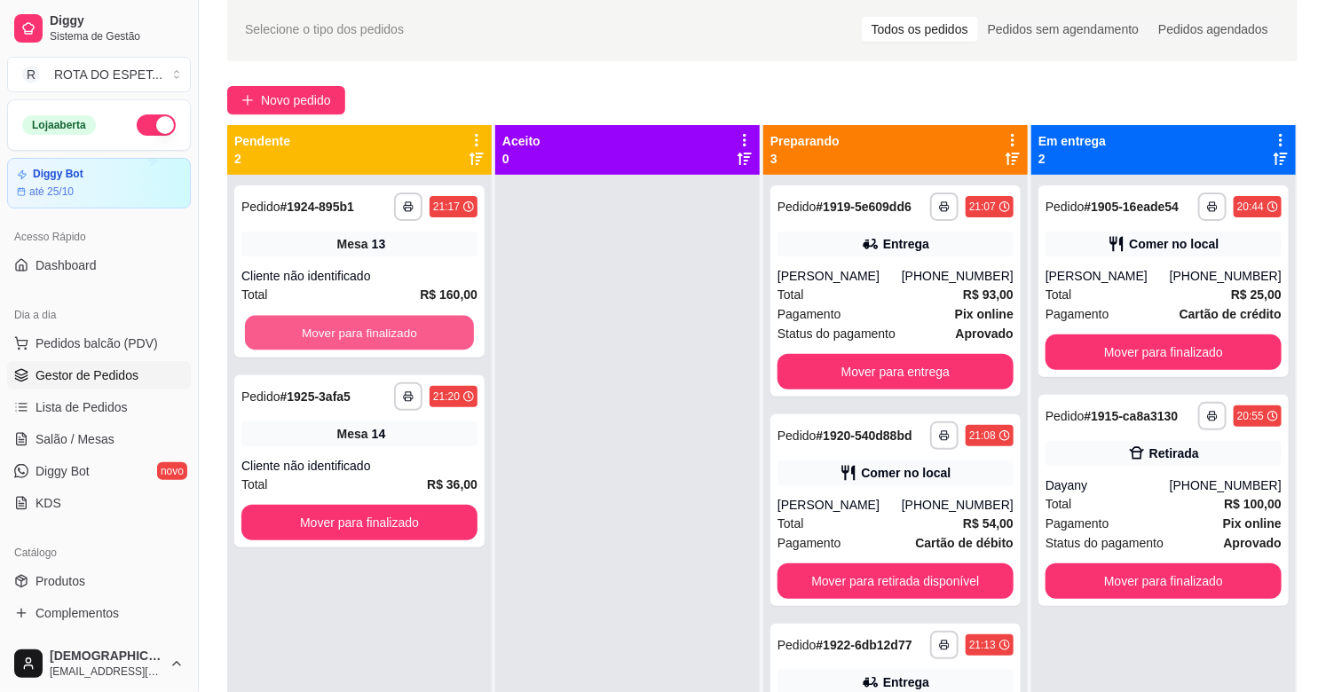
click at [405, 328] on button "Mover para finalizado" at bounding box center [359, 333] width 229 height 35
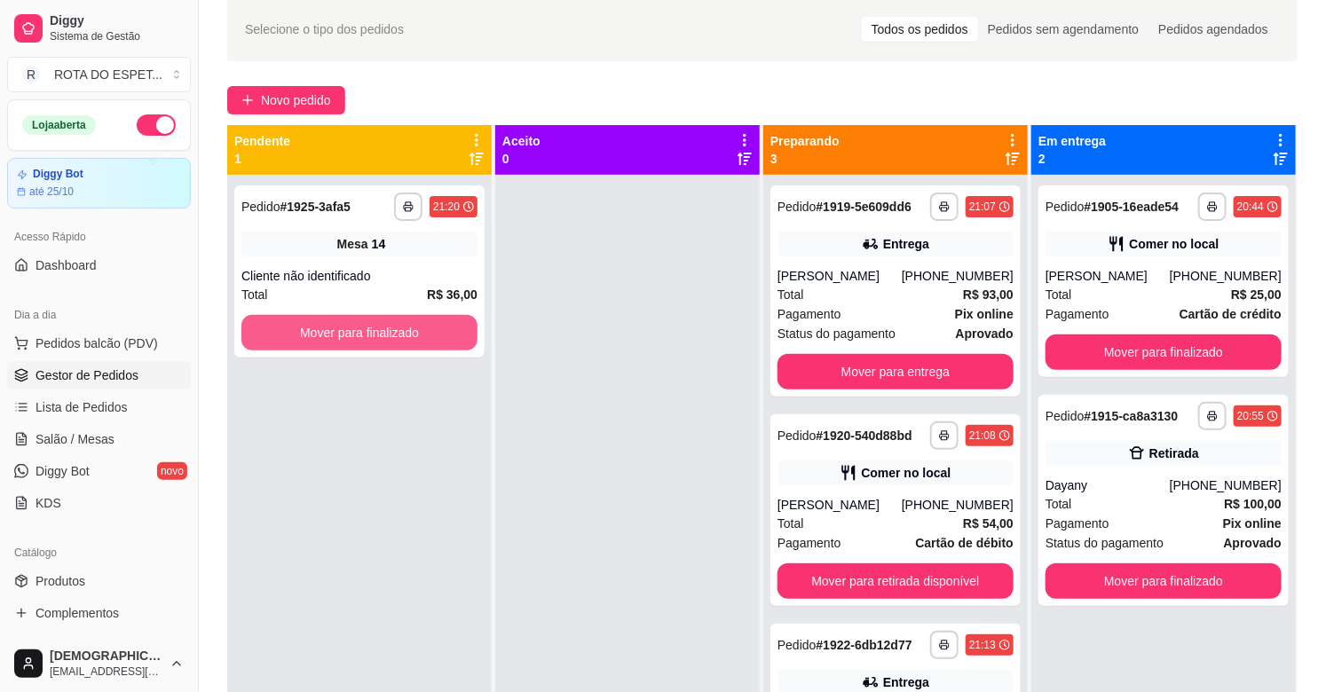
click at [405, 328] on button "Mover para finalizado" at bounding box center [359, 333] width 236 height 36
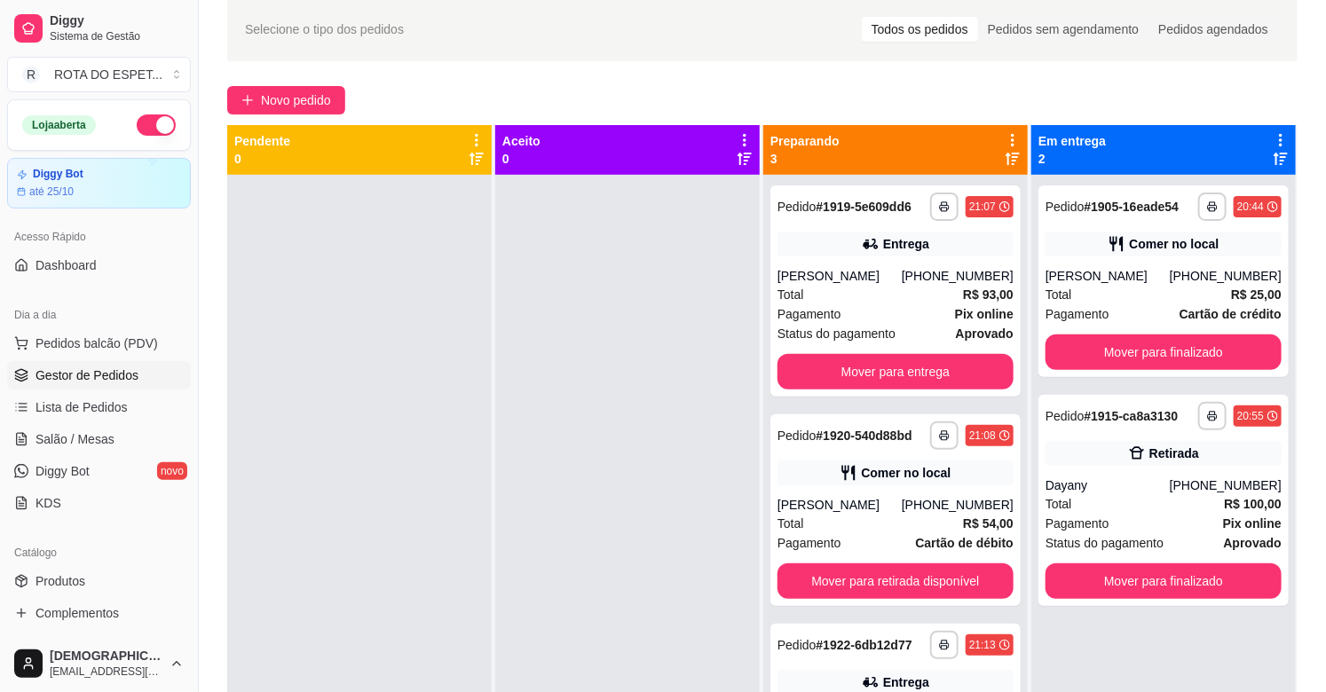
click at [628, 438] on div at bounding box center [627, 521] width 265 height 692
click at [75, 450] on link "Salão / Mesas" at bounding box center [99, 439] width 184 height 28
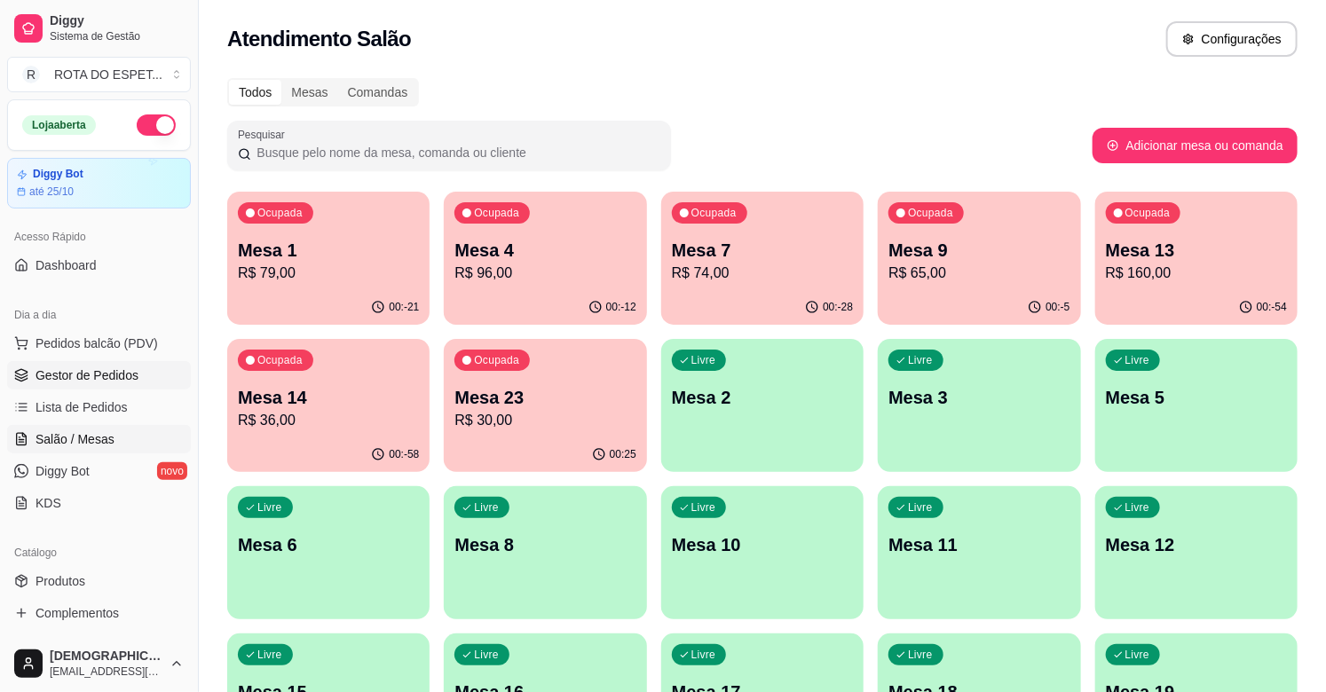
click at [119, 382] on span "Gestor de Pedidos" at bounding box center [87, 376] width 103 height 18
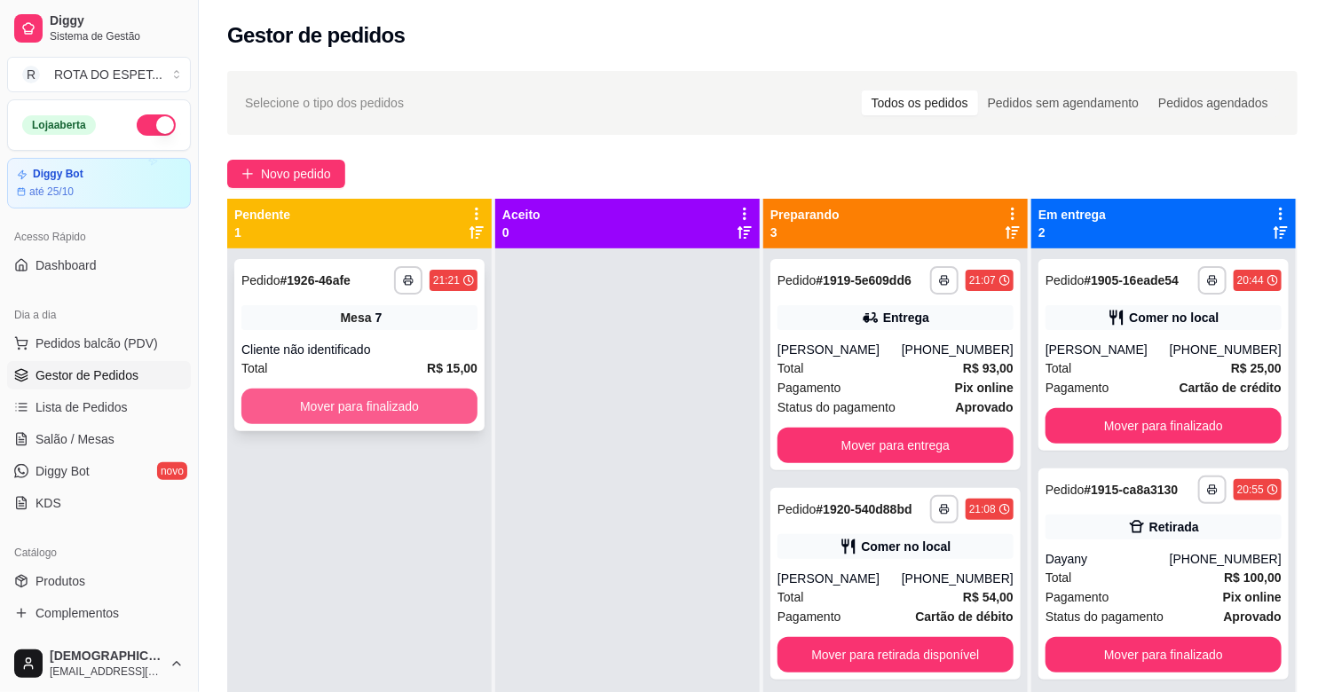
click at [318, 393] on button "Mover para finalizado" at bounding box center [359, 407] width 236 height 36
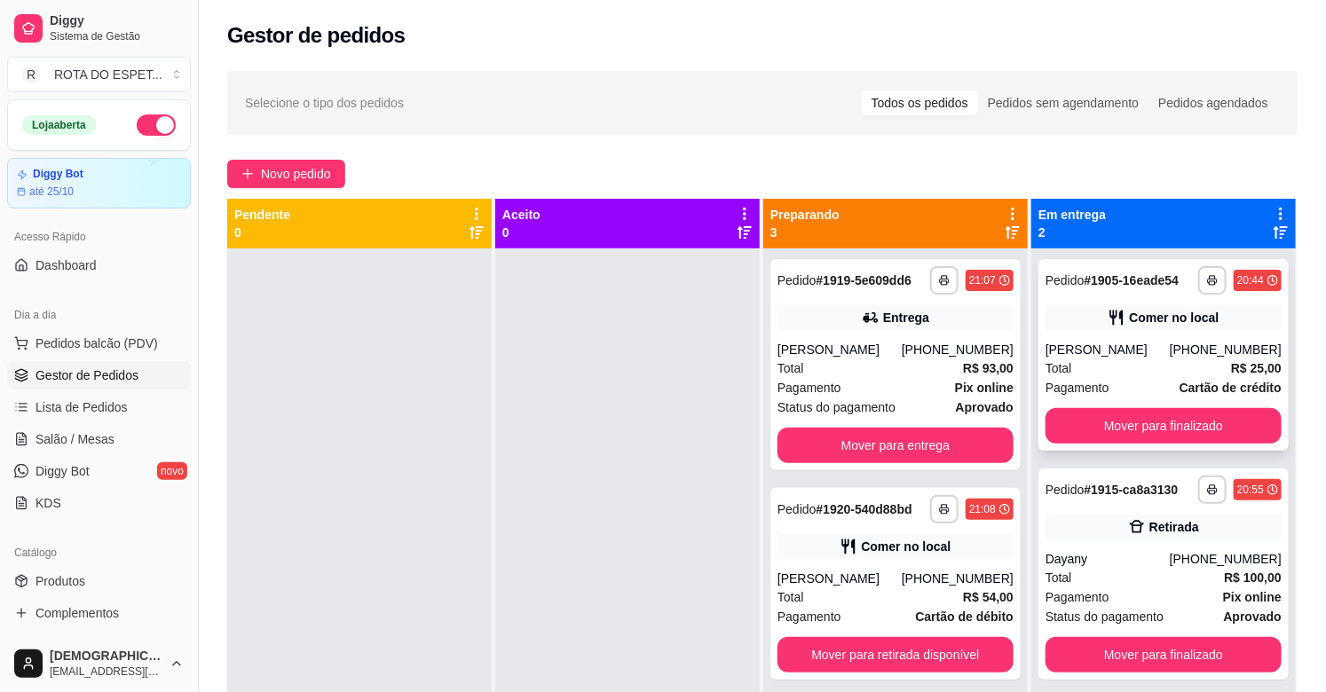
click at [1192, 341] on div "(67) 98154-9680" at bounding box center [1226, 350] width 112 height 18
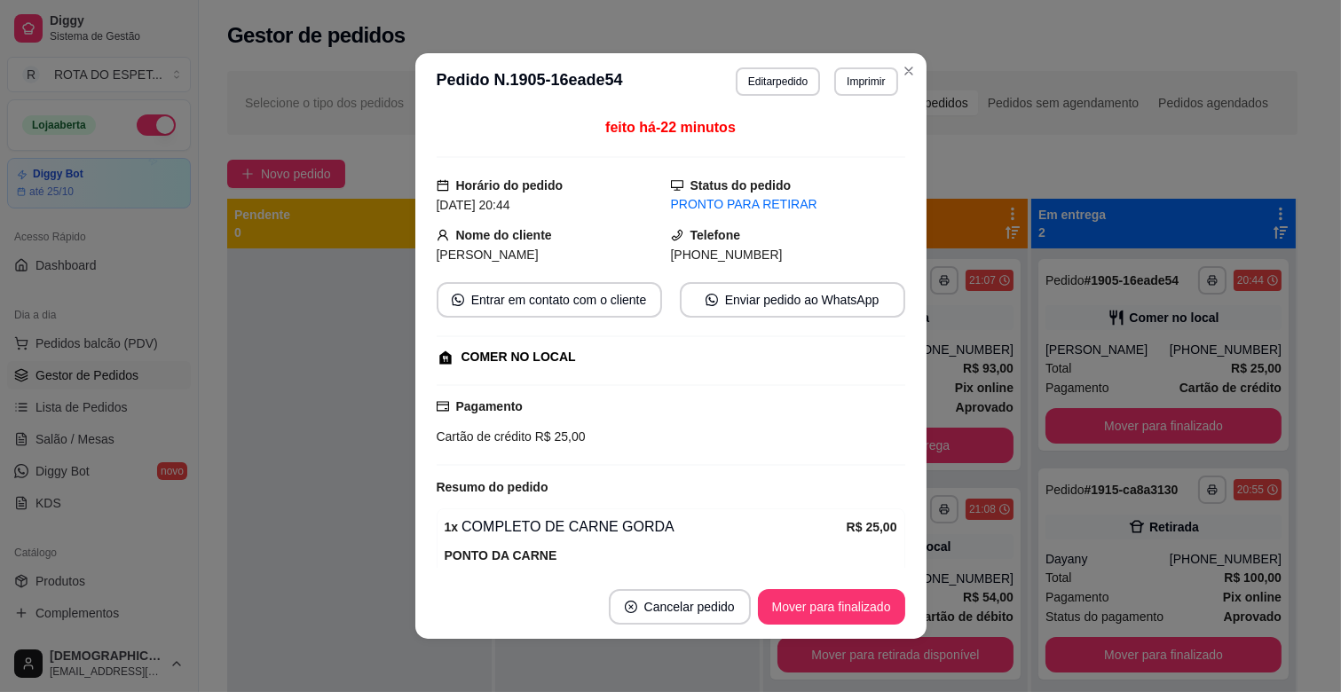
scroll to position [153, 0]
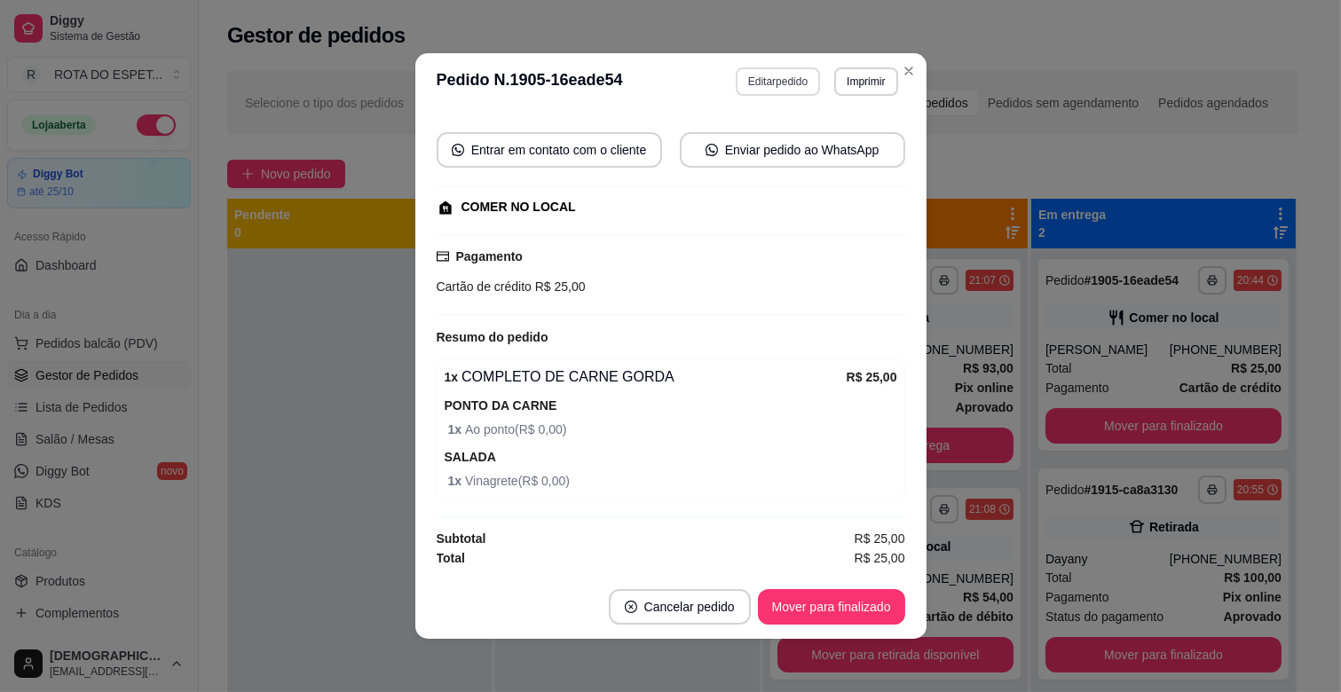
click at [784, 75] on button "Editar pedido" at bounding box center [778, 81] width 84 height 28
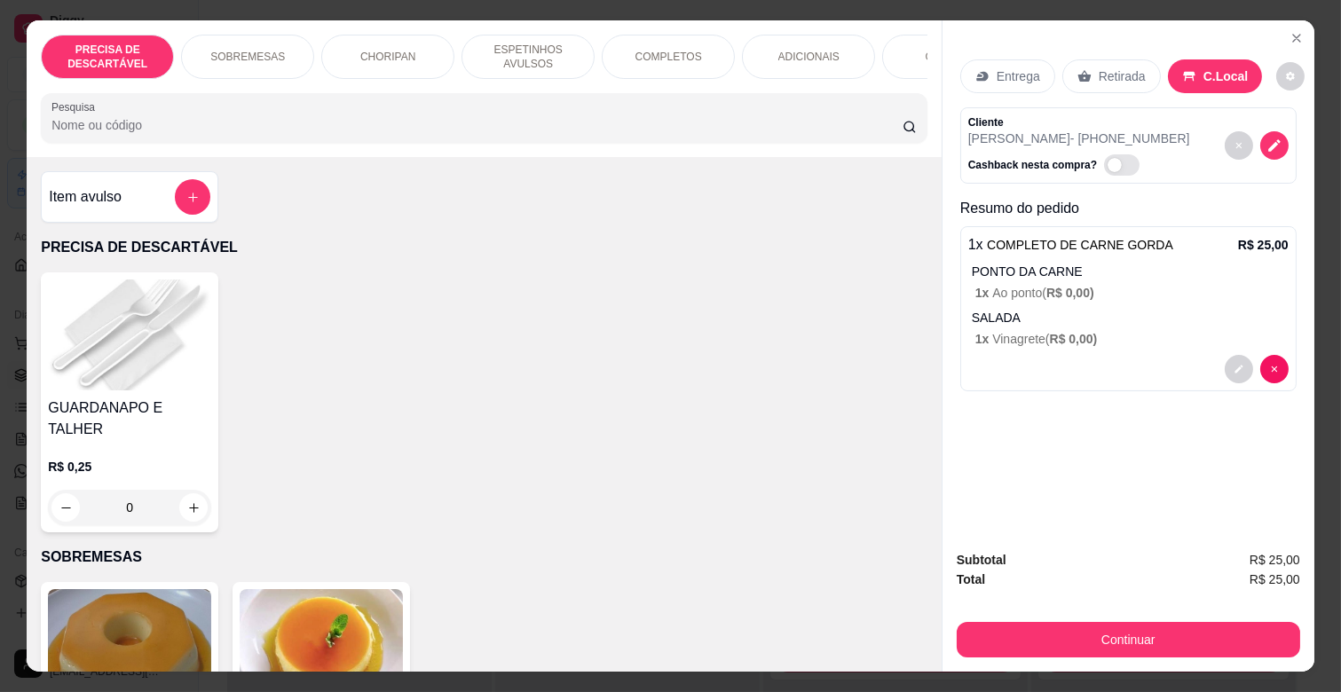
scroll to position [0, 788]
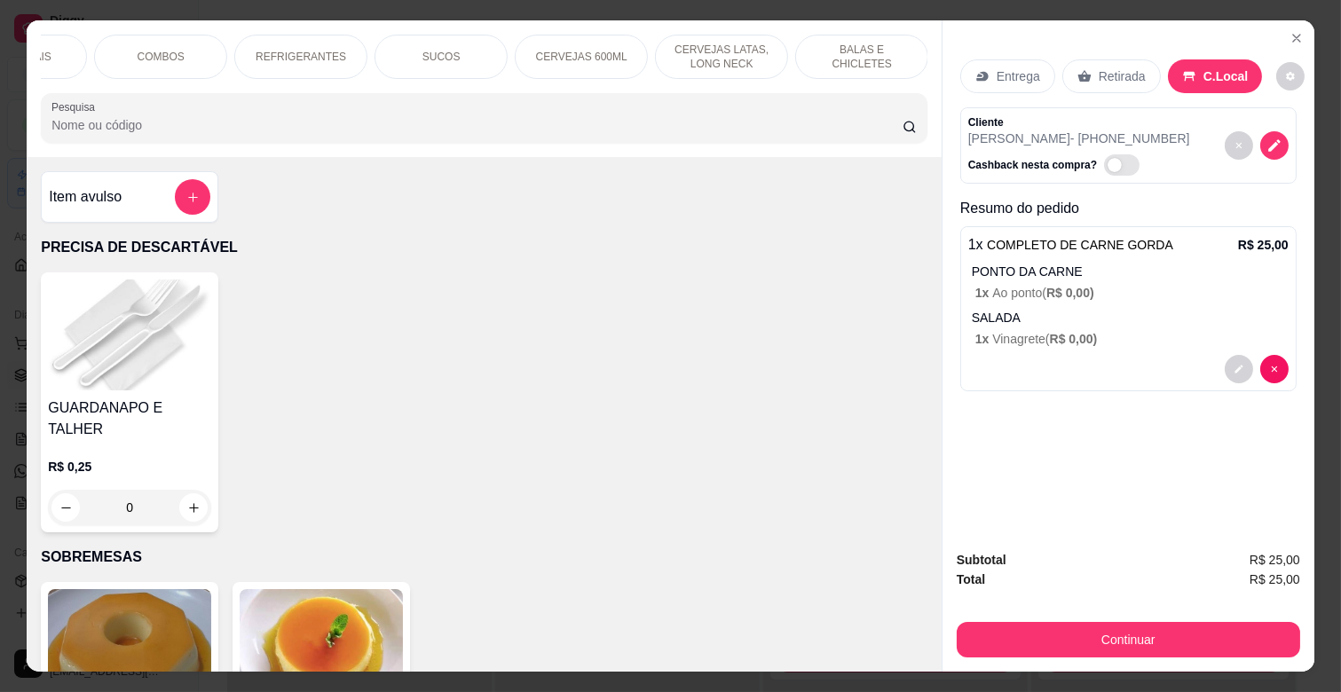
click at [844, 36] on div "BALAS E CHICLETES" at bounding box center [861, 57] width 133 height 44
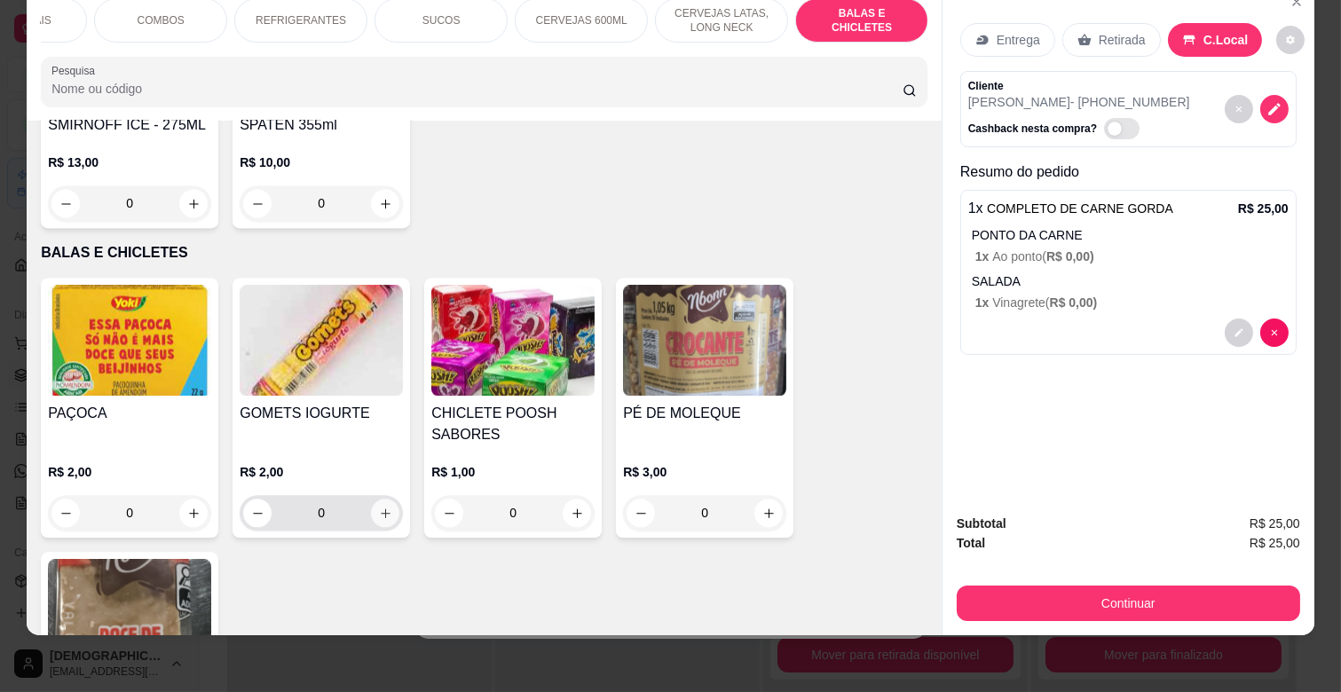
click at [379, 507] on icon "increase-product-quantity" at bounding box center [385, 513] width 13 height 13
type input "1"
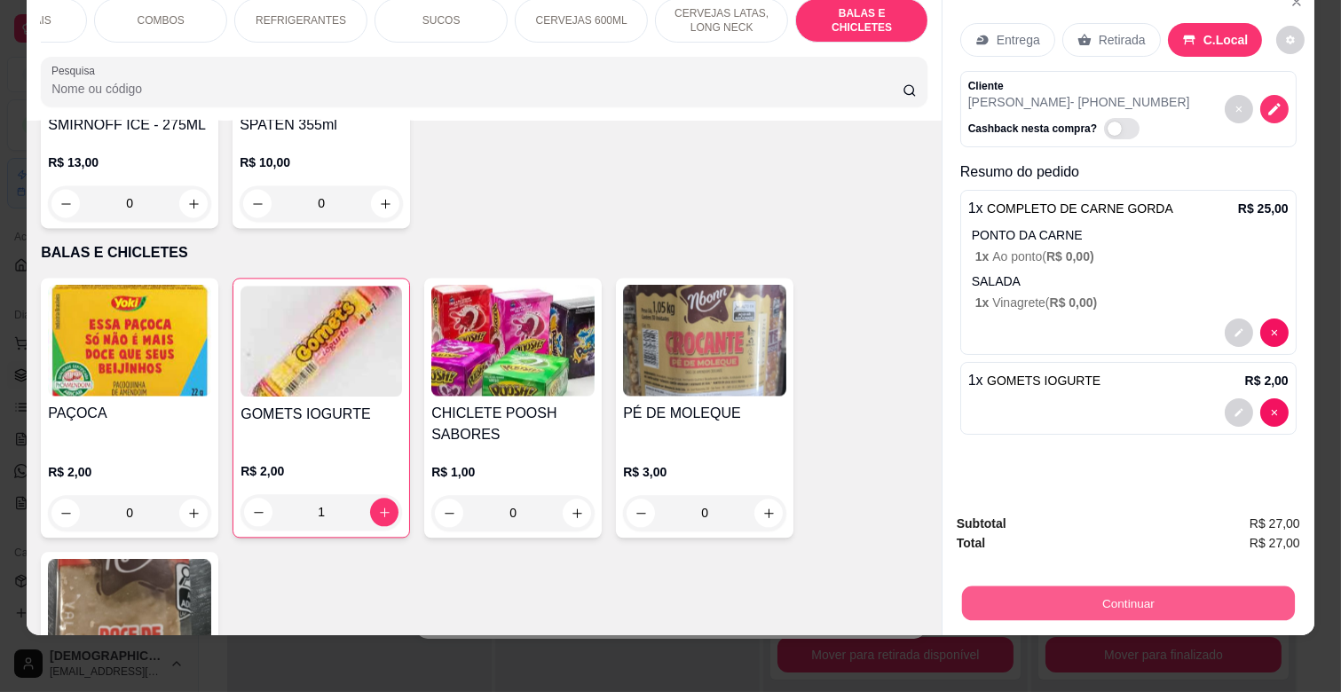
click at [1093, 602] on button "Continuar" at bounding box center [1128, 603] width 333 height 35
click at [1166, 588] on button "Continuar" at bounding box center [1129, 604] width 344 height 36
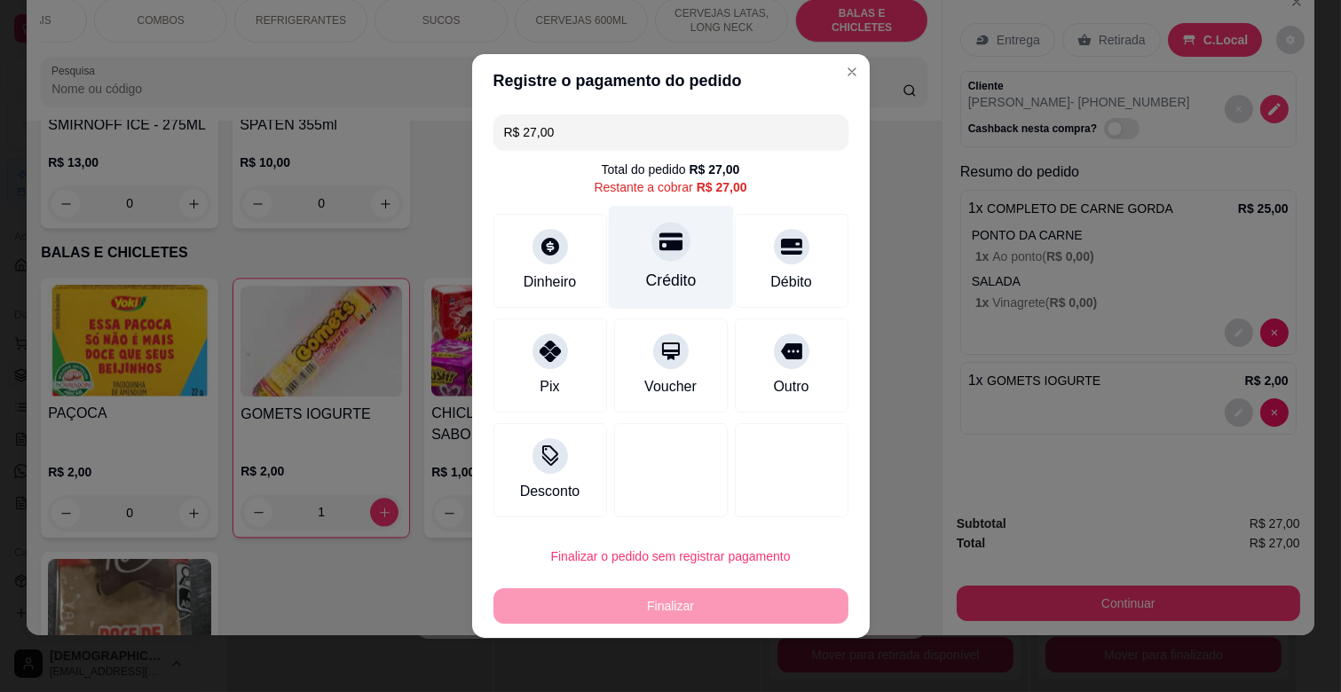
click at [671, 245] on div at bounding box center [671, 241] width 39 height 39
type input "R$ 0,00"
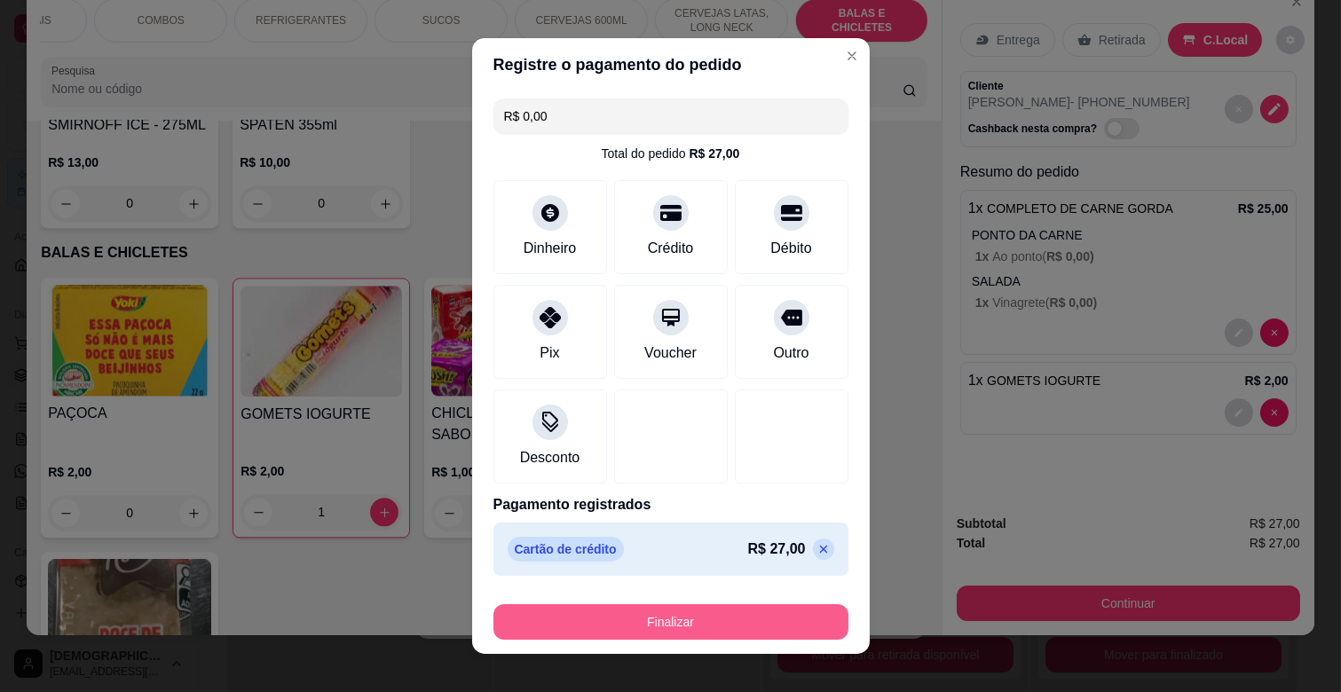
click at [717, 615] on button "Finalizar" at bounding box center [671, 622] width 355 height 36
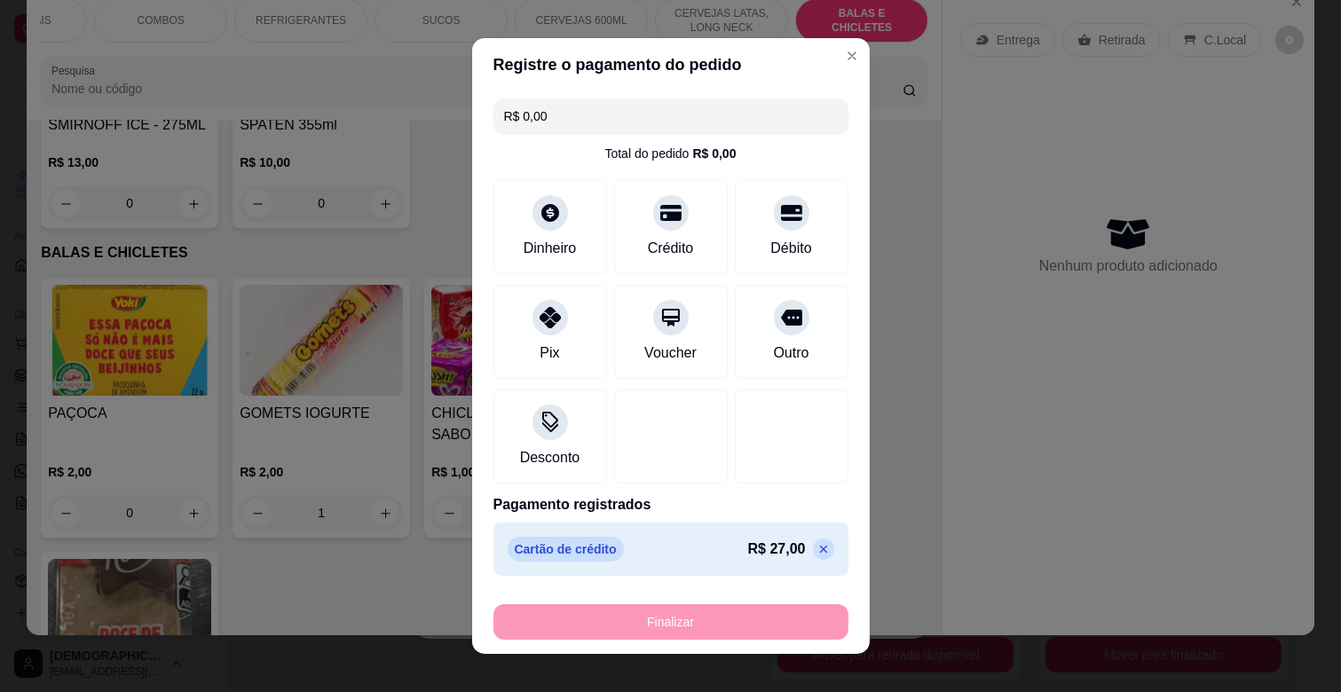
type input "0"
type input "-R$ 27,00"
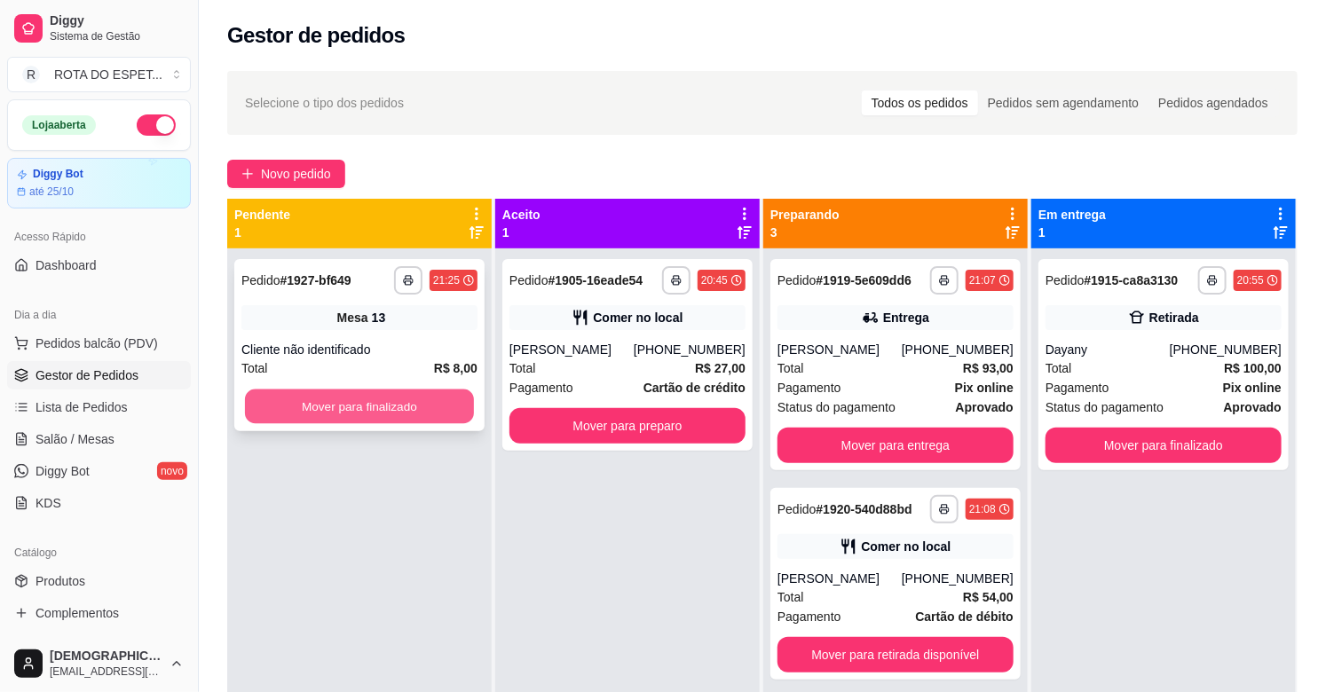
click at [322, 413] on button "Mover para finalizado" at bounding box center [359, 407] width 229 height 35
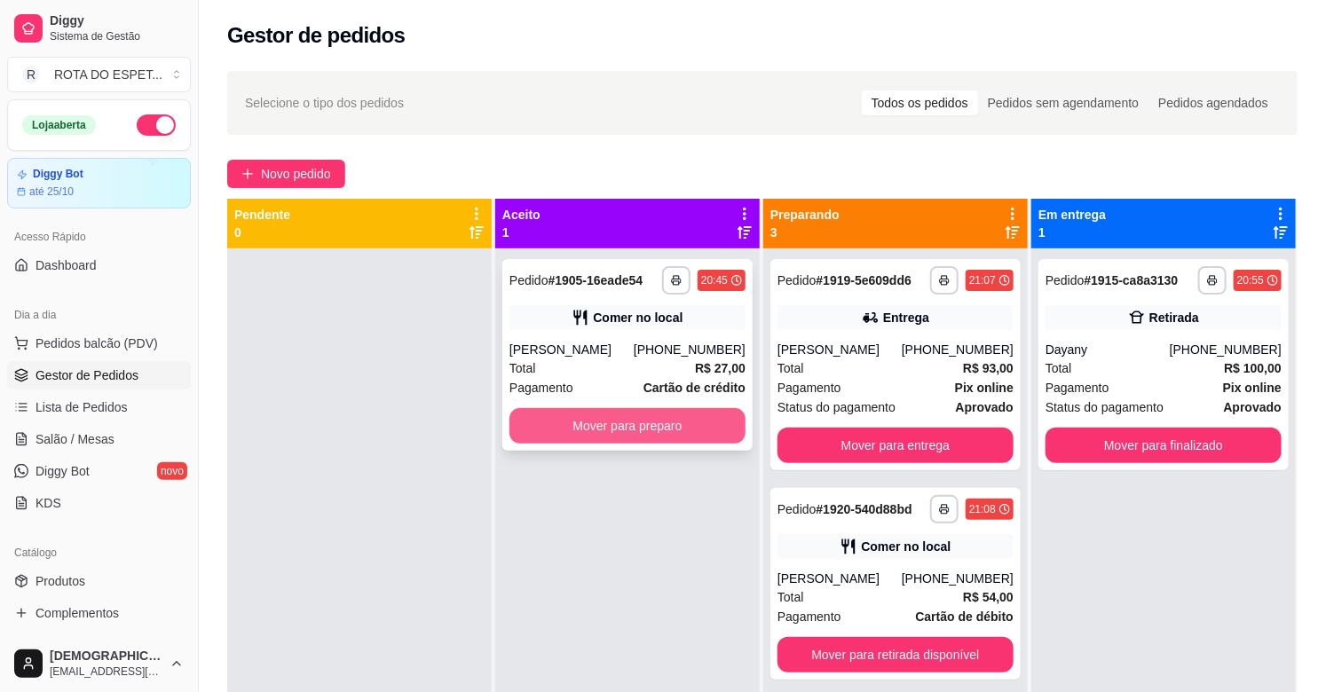
click at [615, 426] on button "Mover para preparo" at bounding box center [628, 426] width 236 height 36
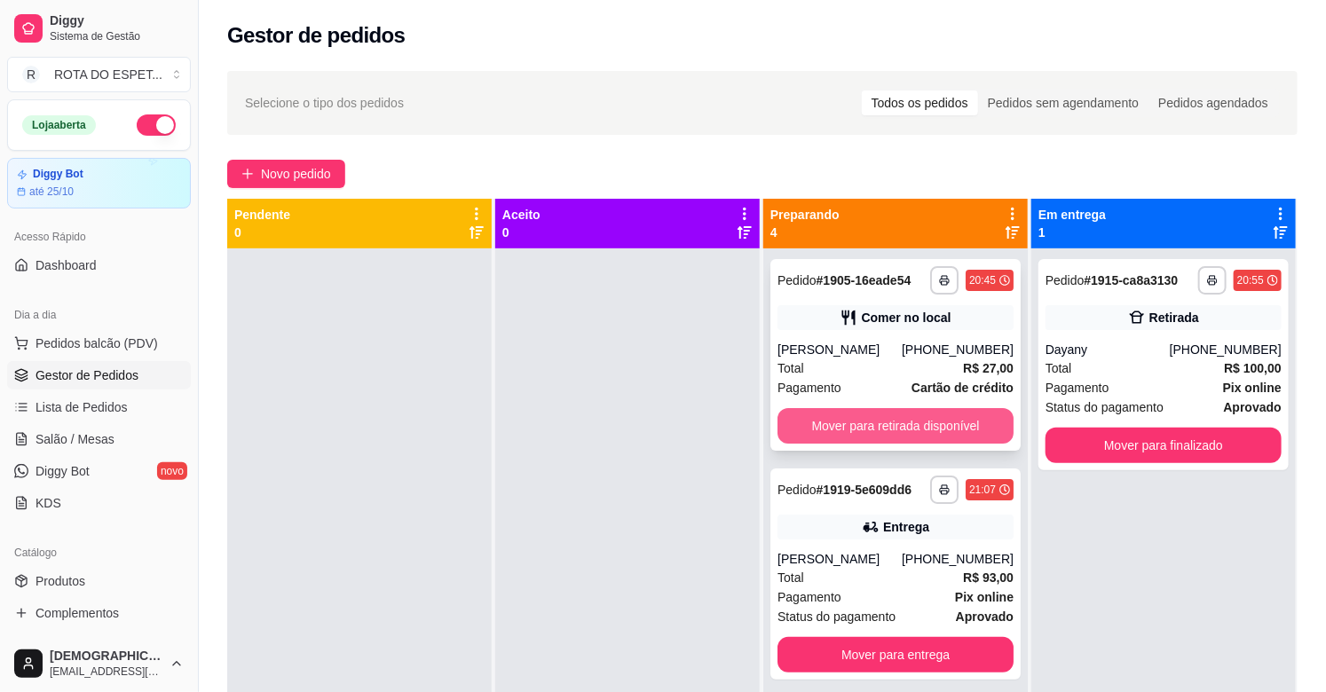
click at [847, 433] on button "Mover para retirada disponível" at bounding box center [896, 426] width 236 height 36
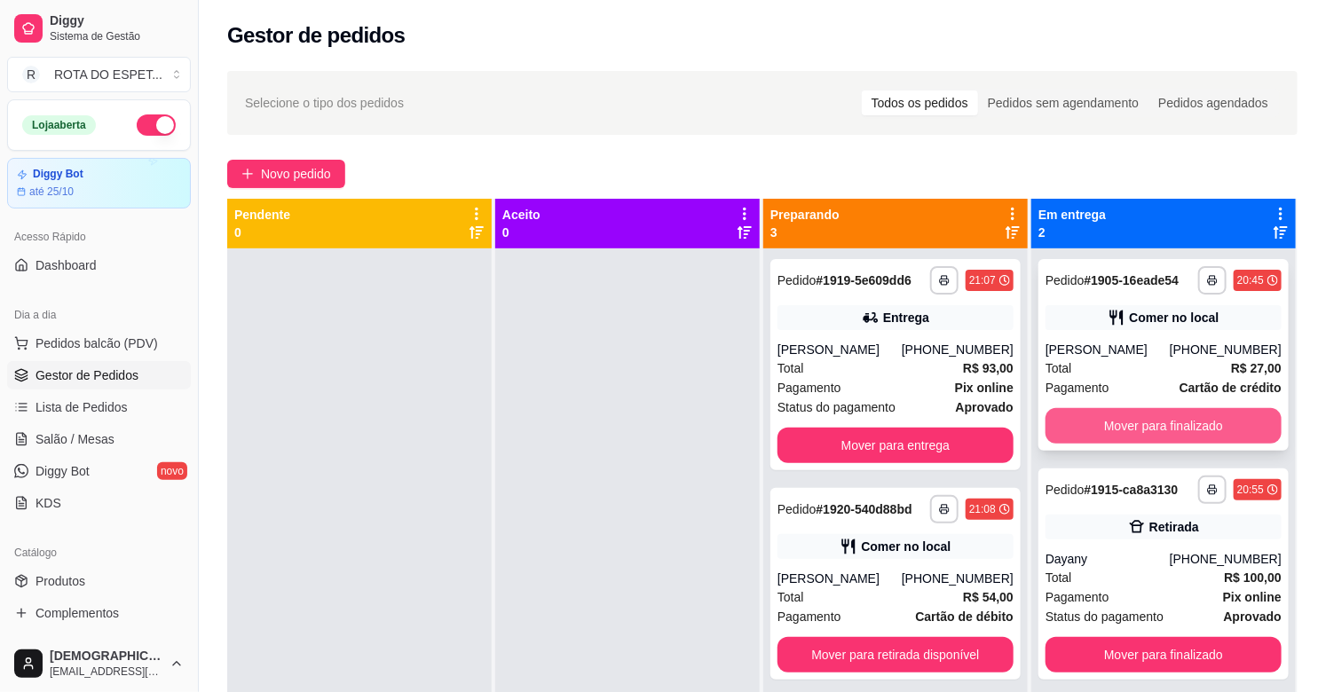
click at [1147, 430] on button "Mover para finalizado" at bounding box center [1164, 426] width 236 height 36
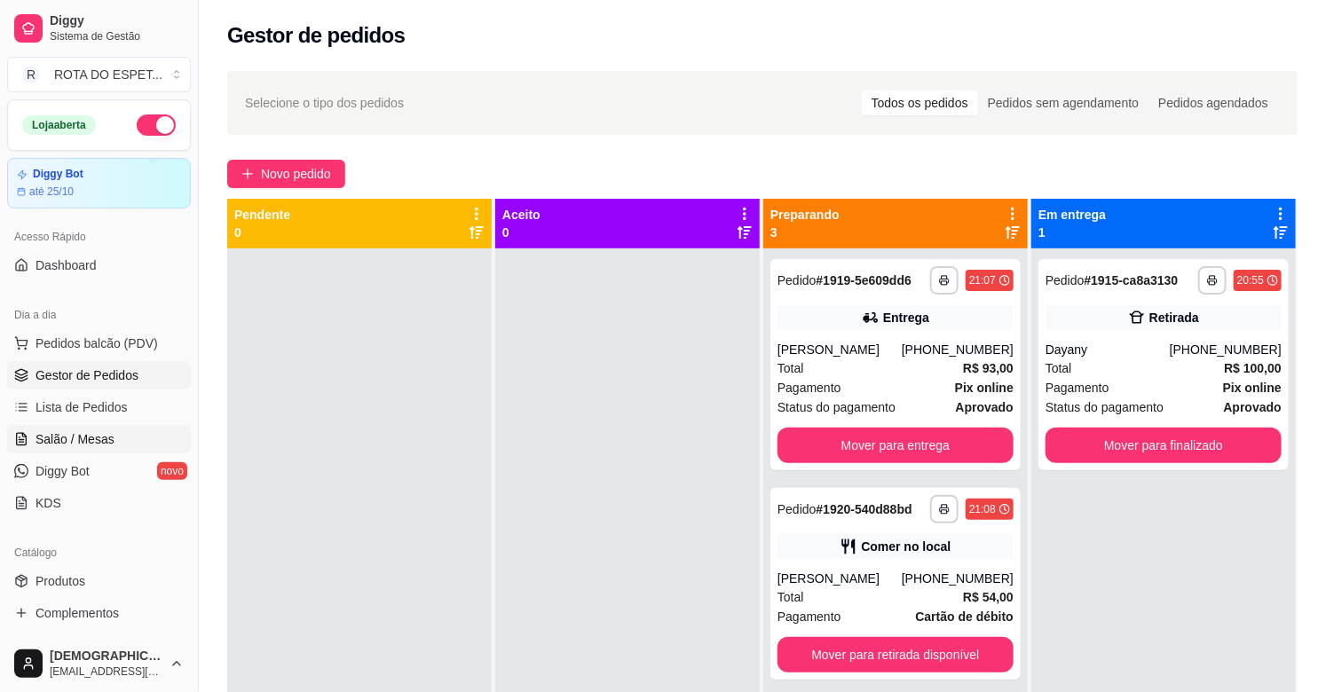
click at [107, 431] on span "Salão / Mesas" at bounding box center [75, 440] width 79 height 18
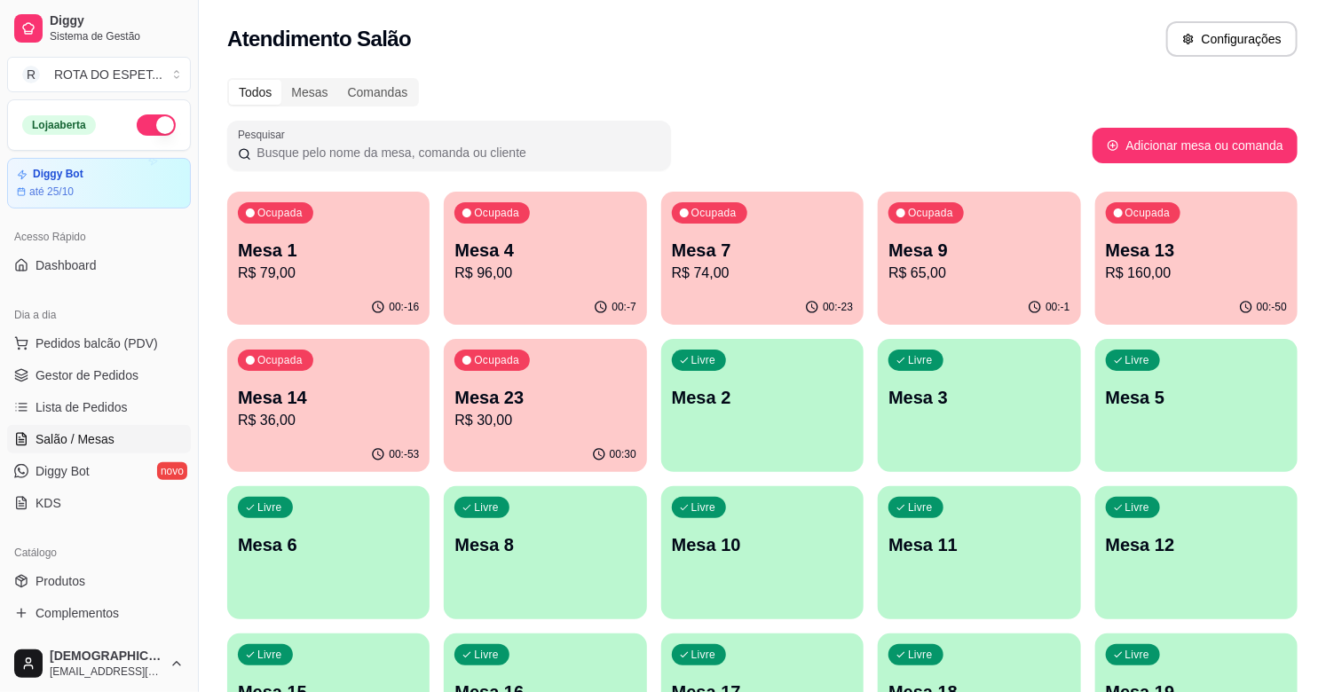
click at [386, 247] on p "Mesa 1" at bounding box center [328, 250] width 181 height 25
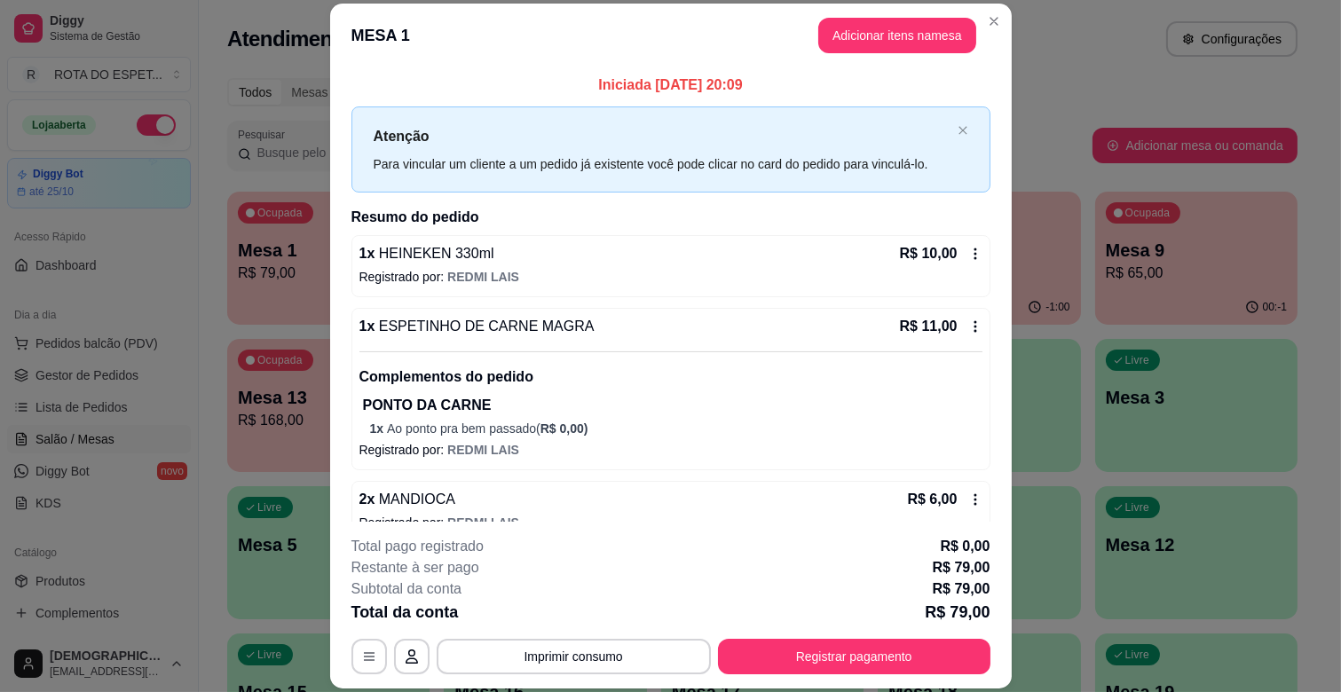
click at [854, 687] on footer "**********" at bounding box center [671, 605] width 682 height 167
click at [852, 658] on button "Registrar pagamento" at bounding box center [854, 657] width 273 height 36
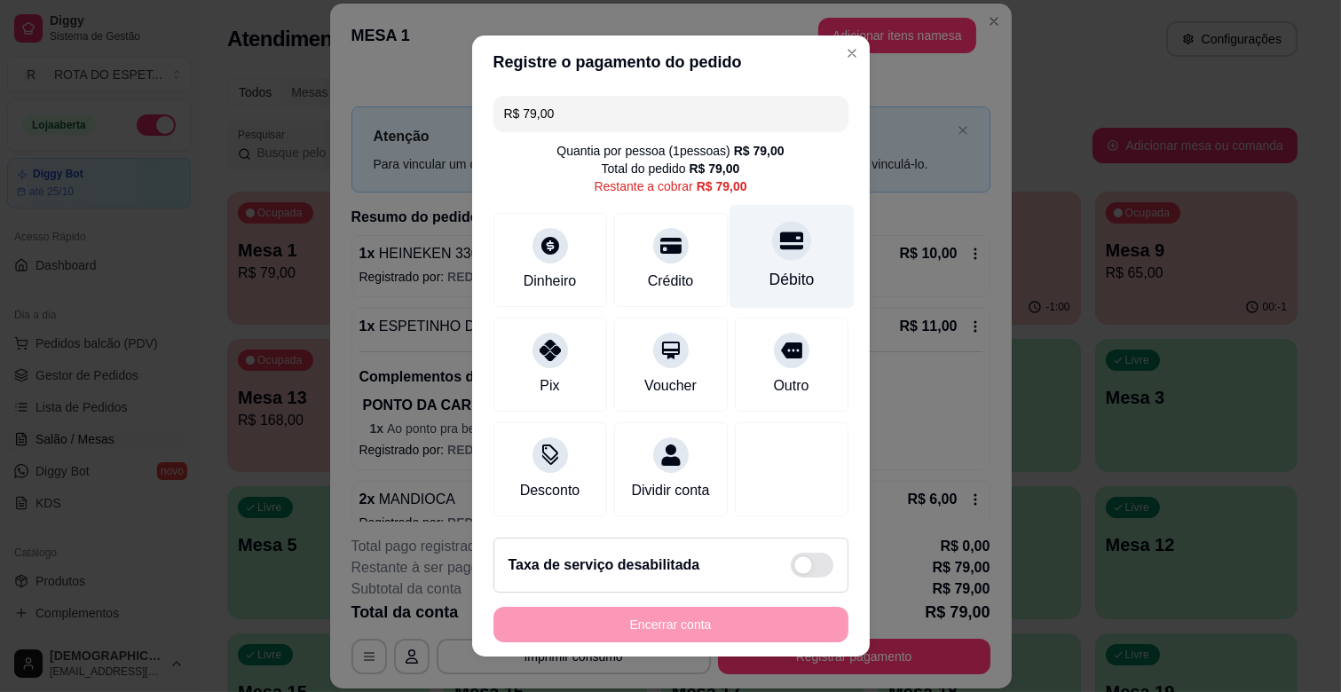
click at [779, 241] on icon at bounding box center [790, 242] width 23 height 18
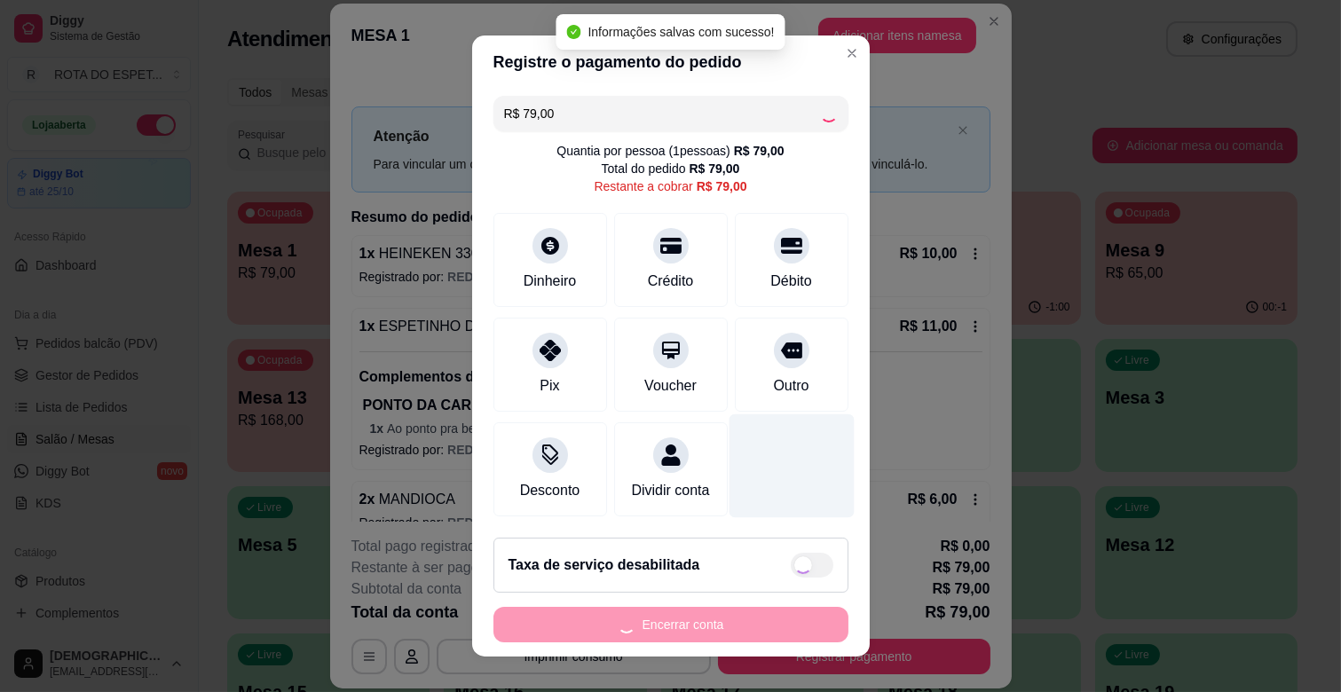
type input "R$ 0,00"
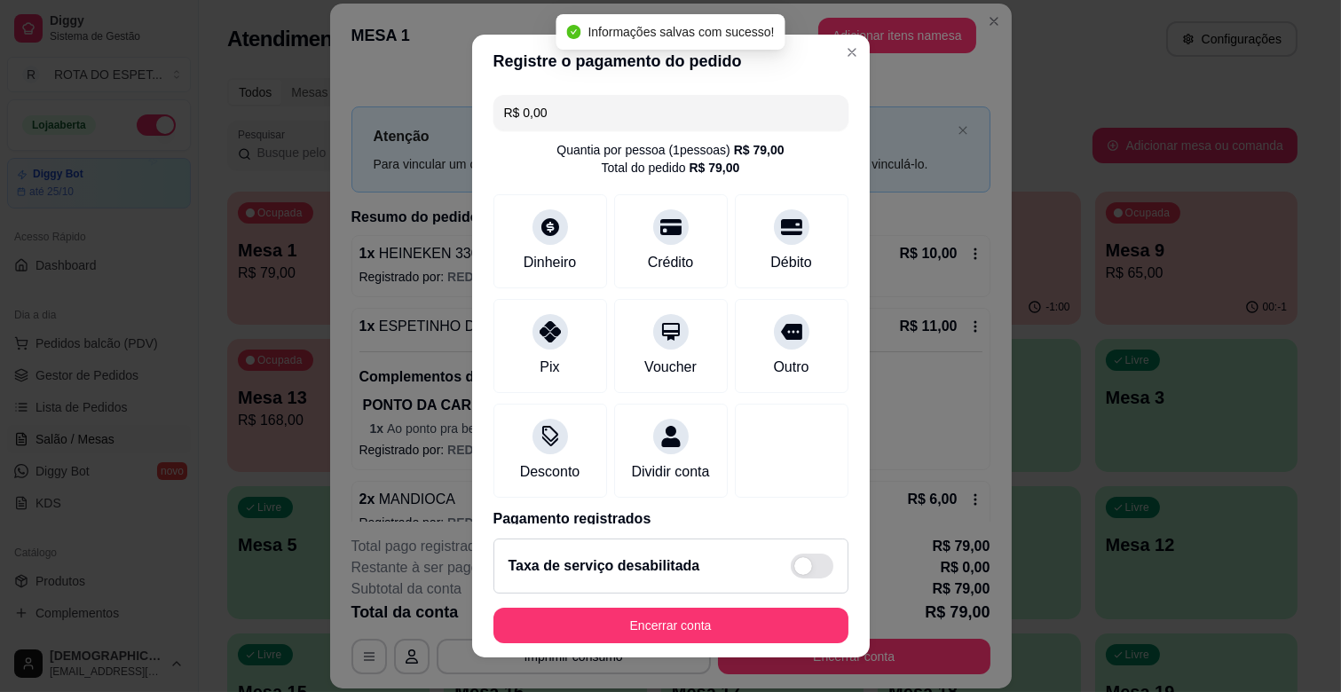
click at [752, 593] on div "Taxa de serviço desabilitada" at bounding box center [671, 566] width 355 height 55
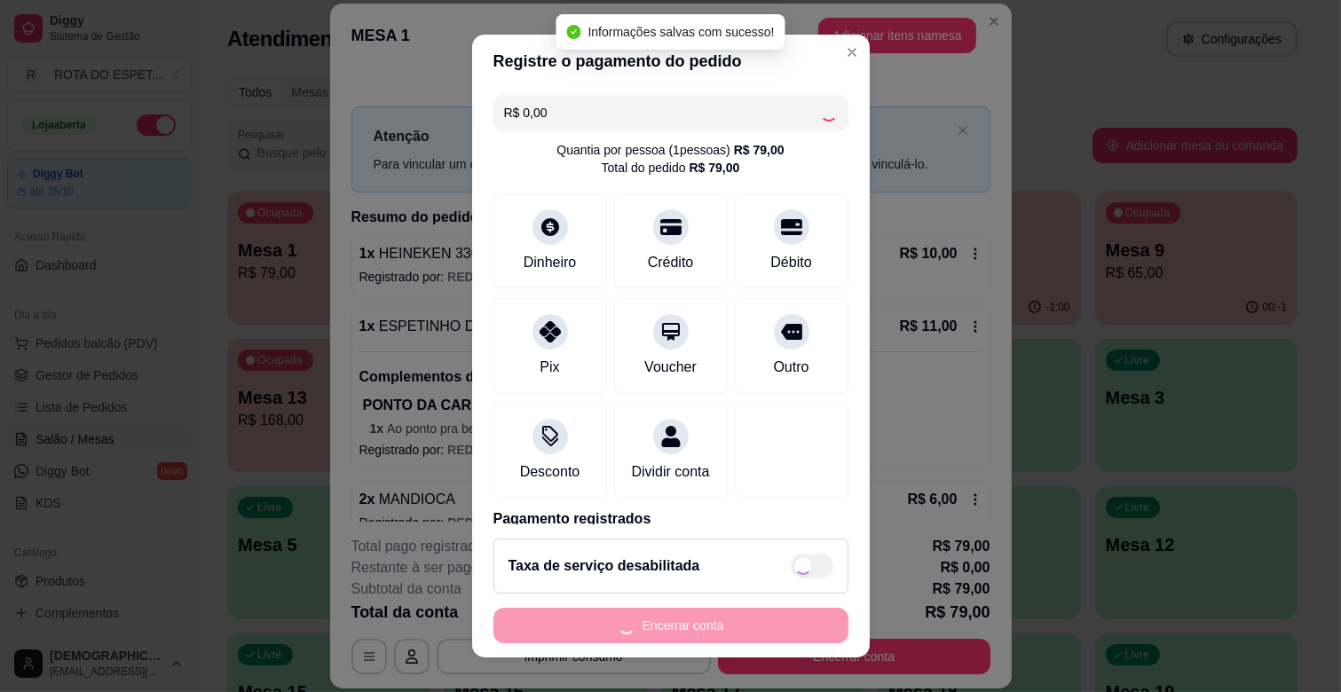
click at [752, 614] on div "Encerrar conta" at bounding box center [671, 626] width 355 height 36
checkbox input "true"
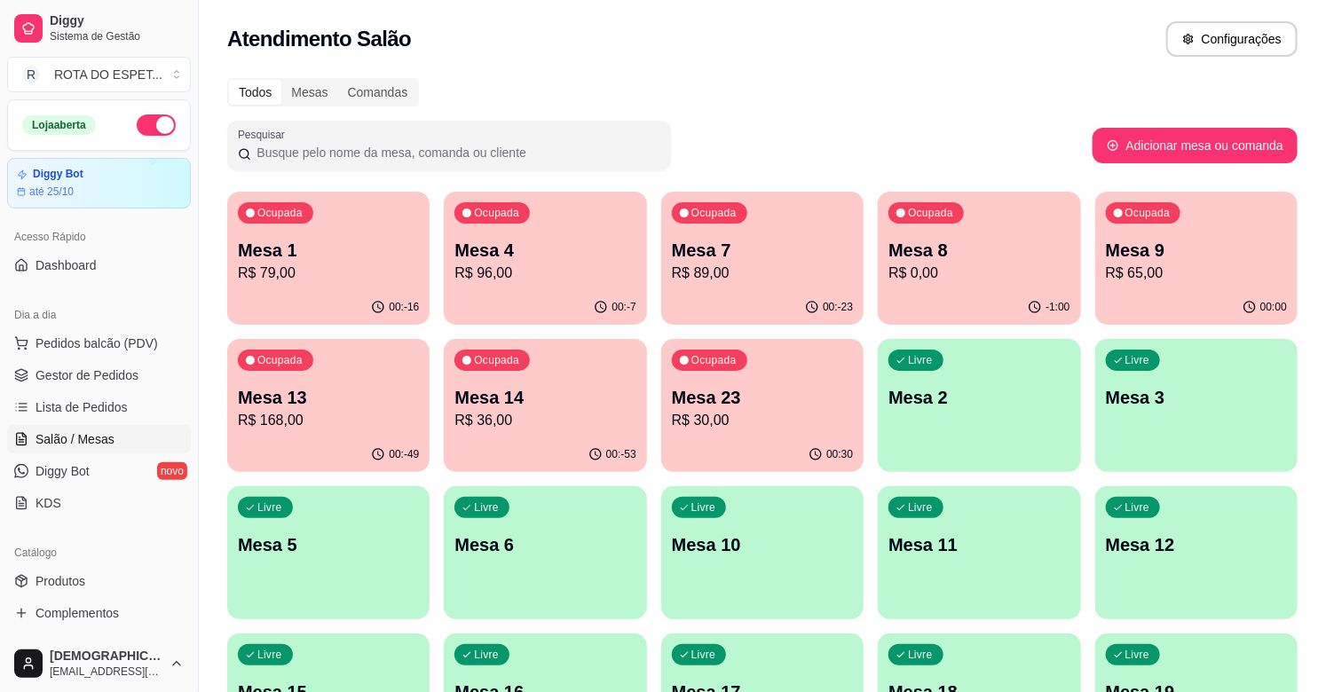
click at [282, 271] on p "R$ 79,00" at bounding box center [328, 273] width 181 height 21
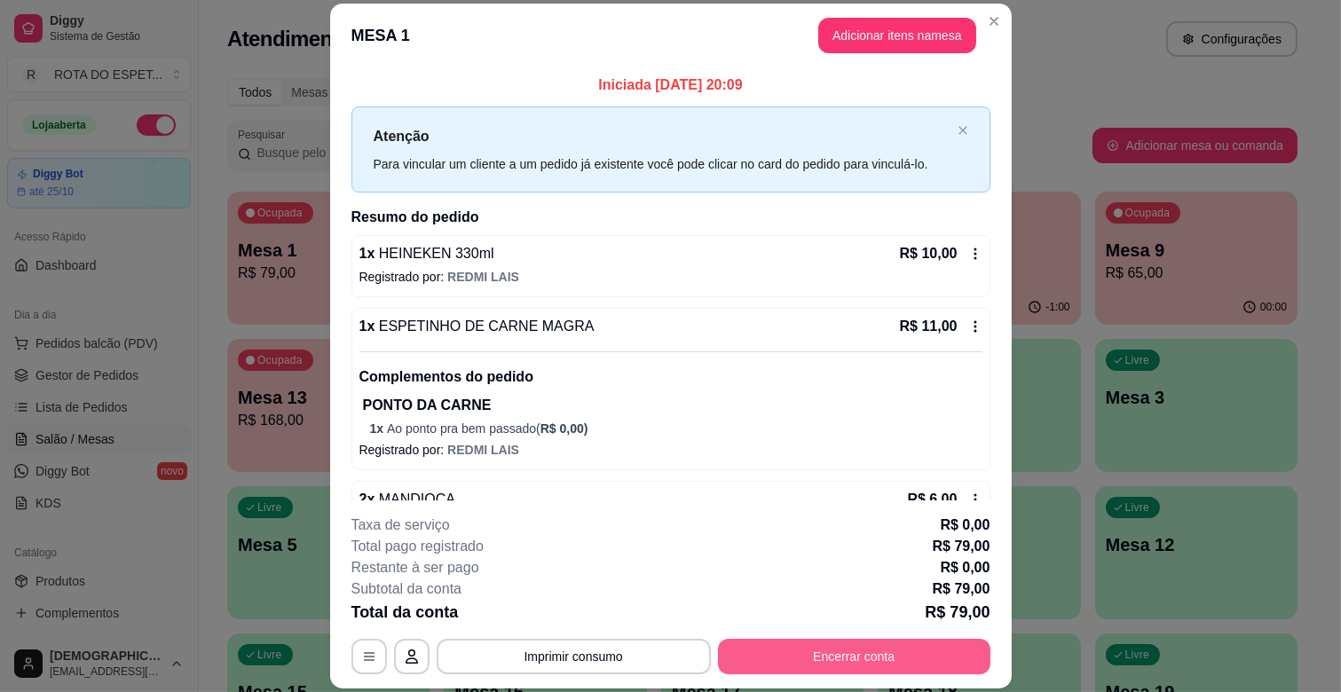
click at [857, 644] on button "Encerrar conta" at bounding box center [854, 657] width 273 height 36
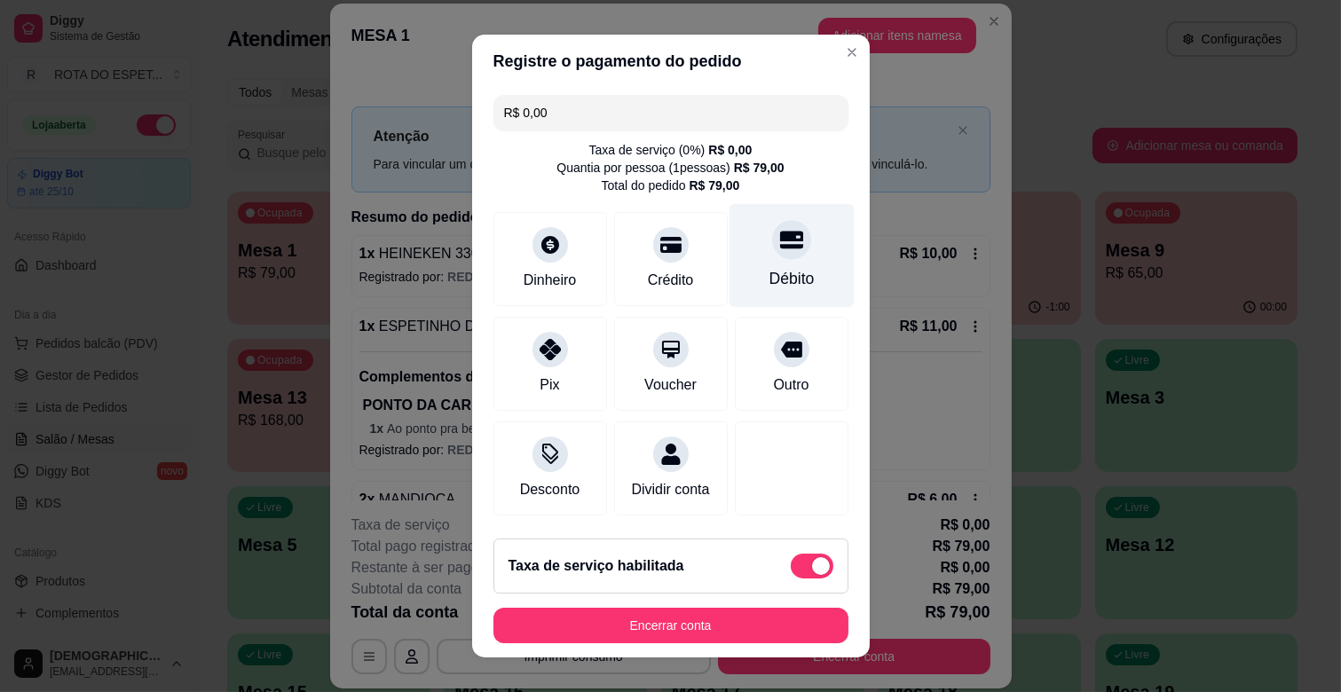
click at [739, 249] on div "Débito" at bounding box center [791, 256] width 125 height 104
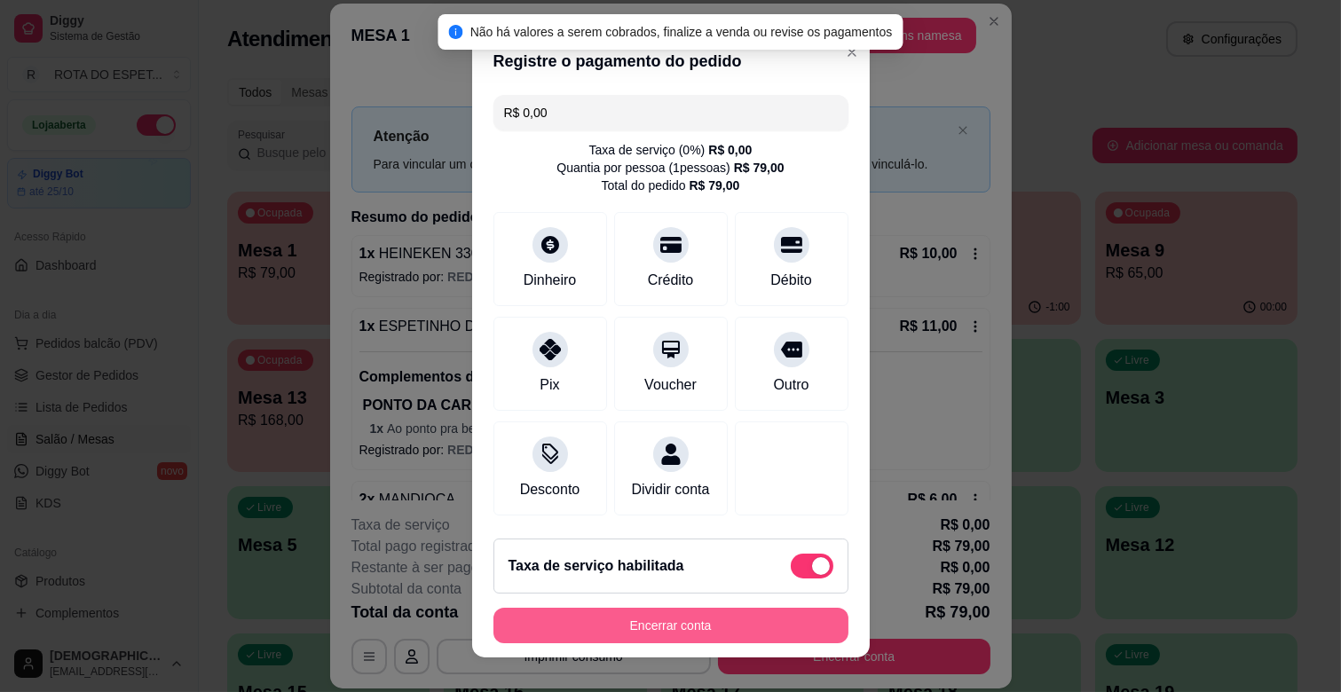
click at [778, 618] on button "Encerrar conta" at bounding box center [671, 626] width 355 height 36
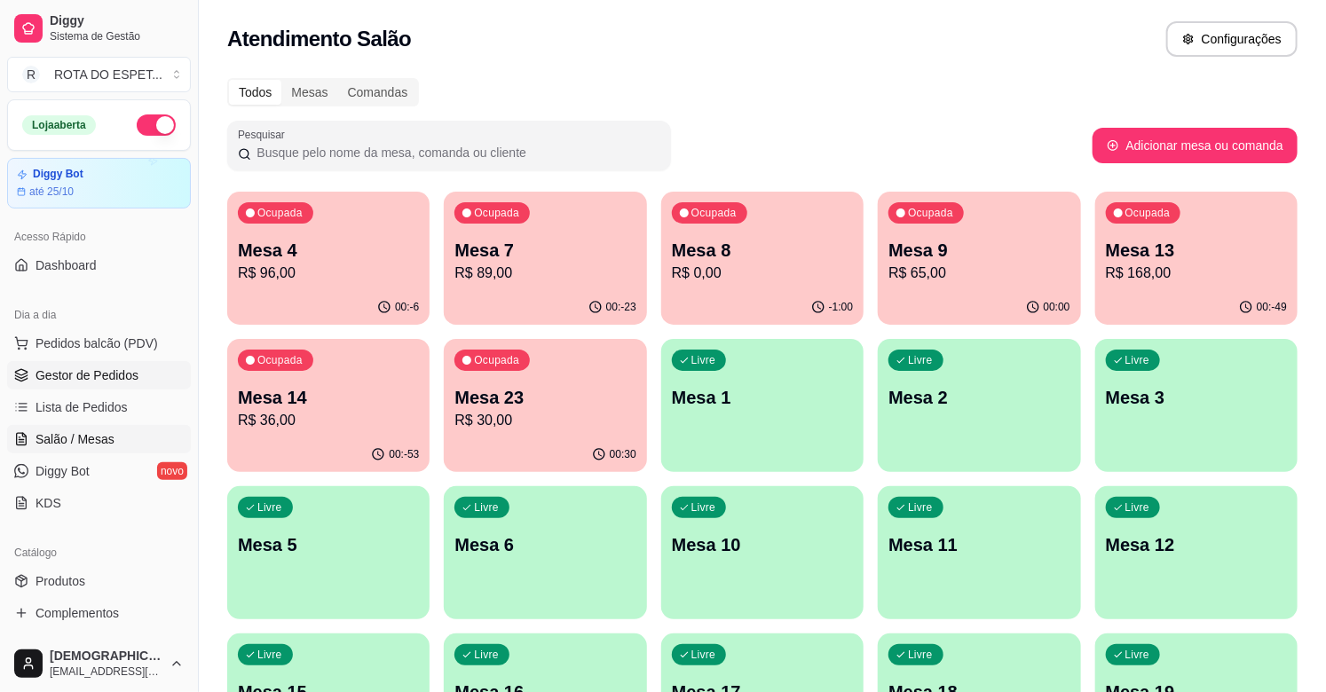
click at [42, 384] on link "Gestor de Pedidos" at bounding box center [99, 375] width 184 height 28
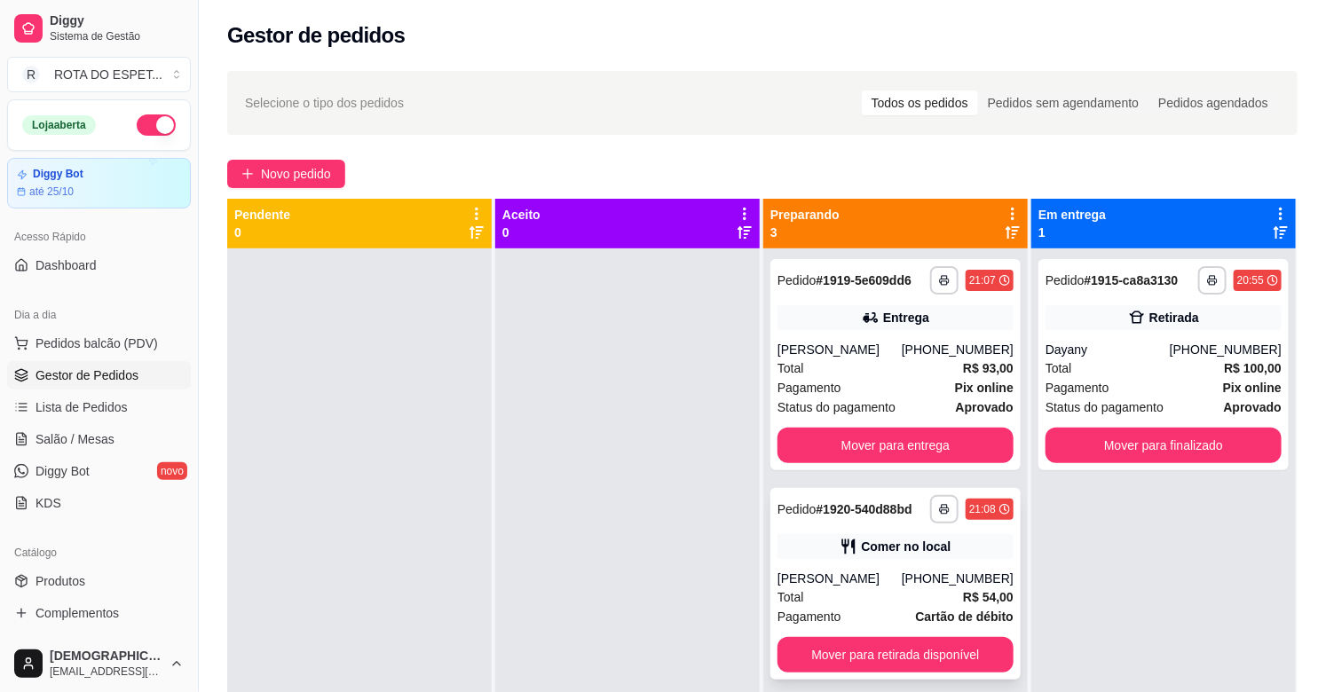
click at [897, 584] on div "Fernanda" at bounding box center [840, 579] width 124 height 18
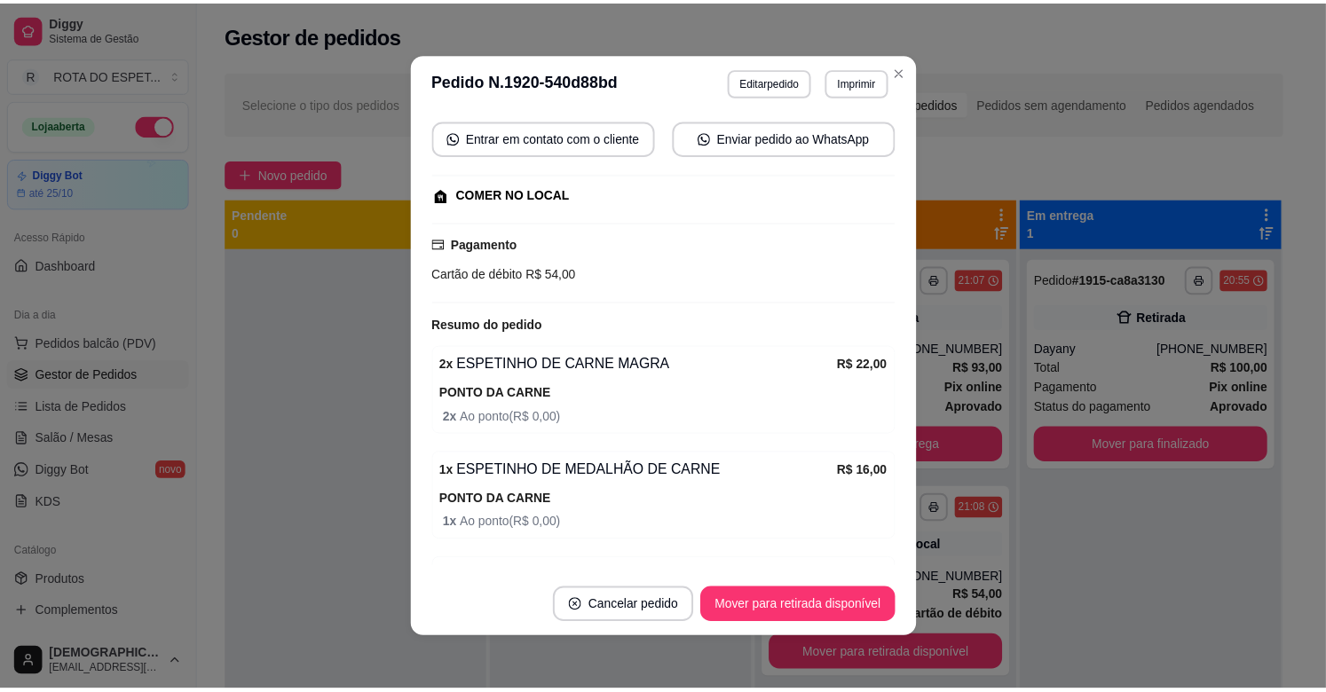
scroll to position [317, 0]
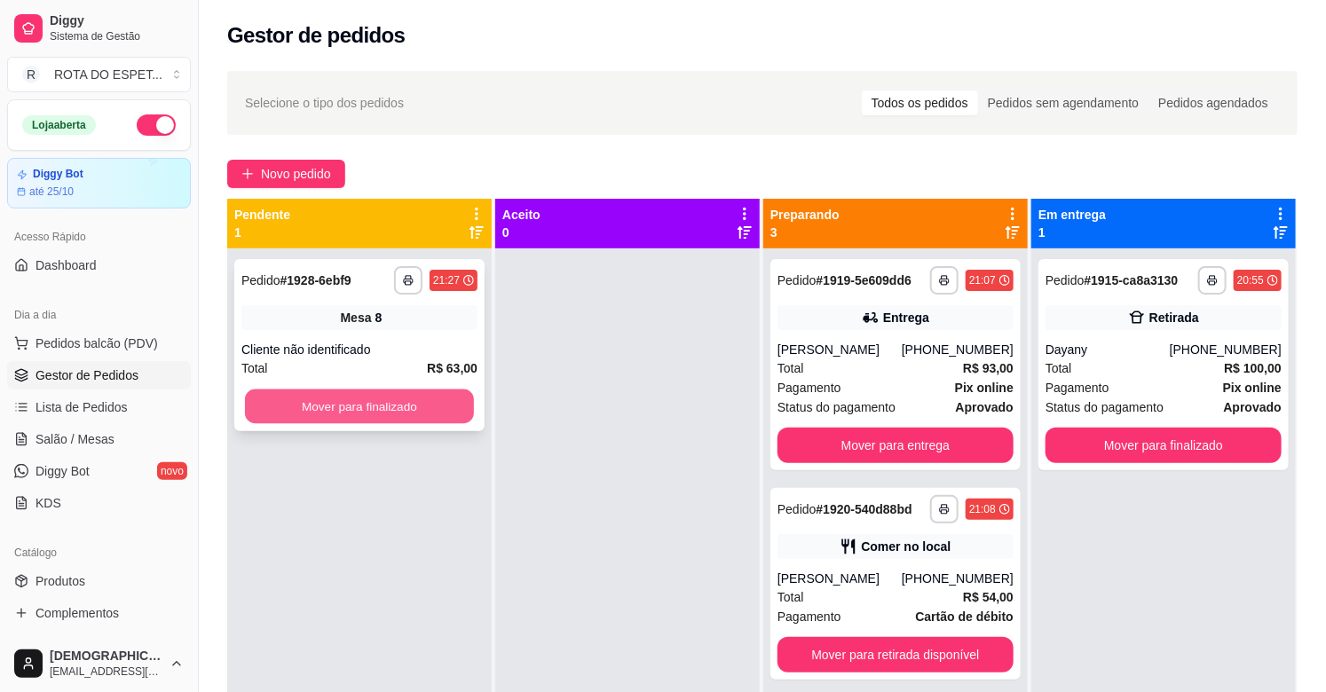
click at [383, 412] on button "Mover para finalizado" at bounding box center [359, 407] width 229 height 35
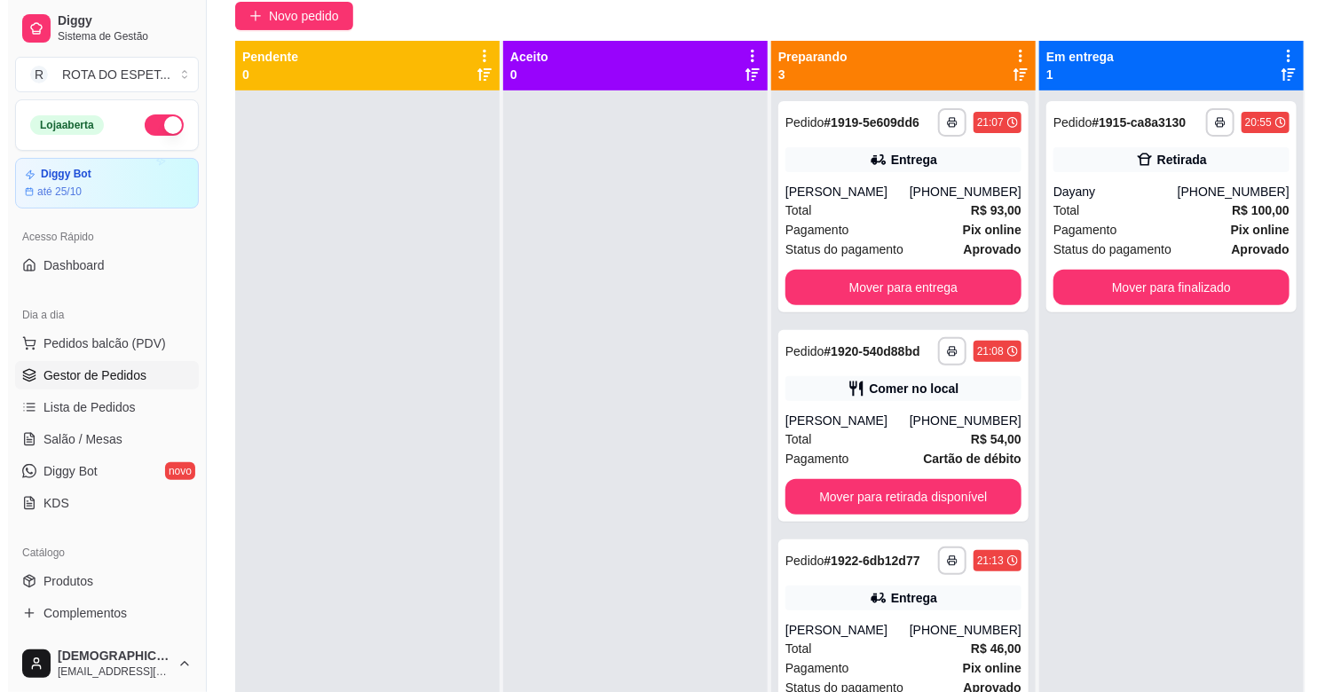
scroll to position [0, 0]
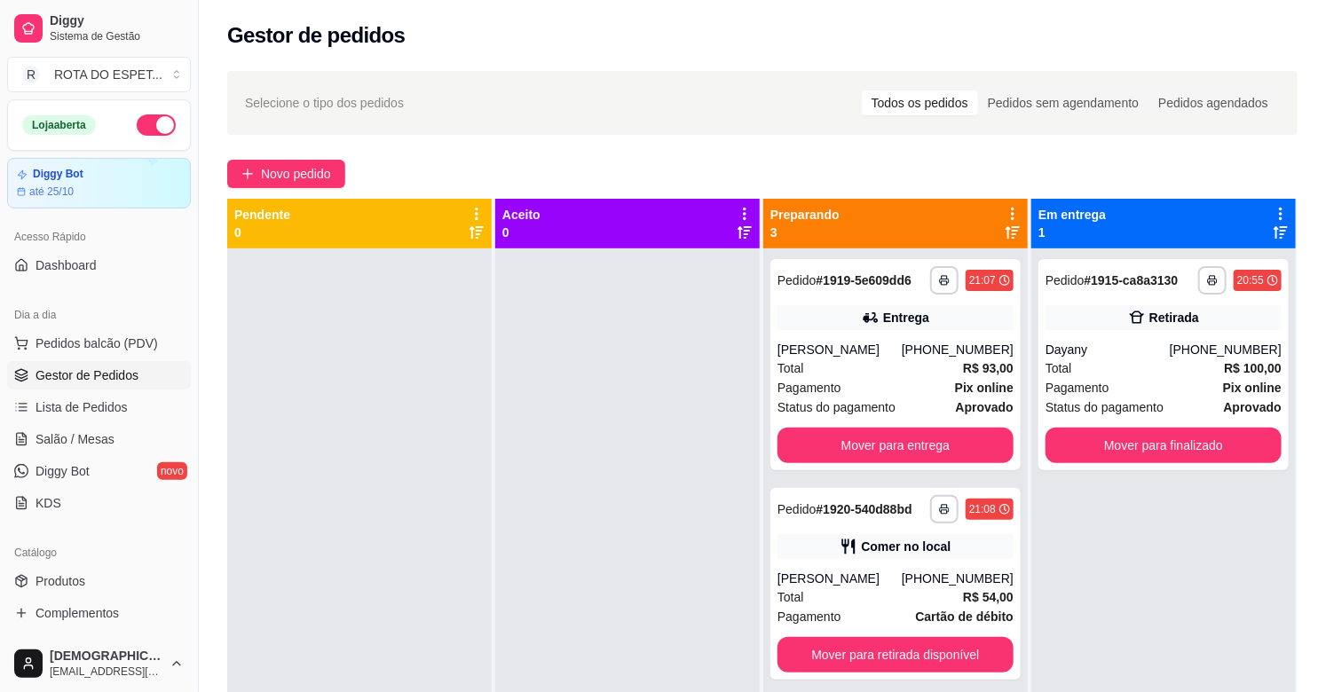
click at [598, 493] on div at bounding box center [627, 595] width 265 height 692
click at [99, 454] on ul "Pedidos balcão (PDV) Gestor de Pedidos Lista de Pedidos Salão / Mesas Diggy Bot…" at bounding box center [99, 423] width 184 height 188
click at [101, 441] on span "Salão / Mesas" at bounding box center [75, 440] width 79 height 18
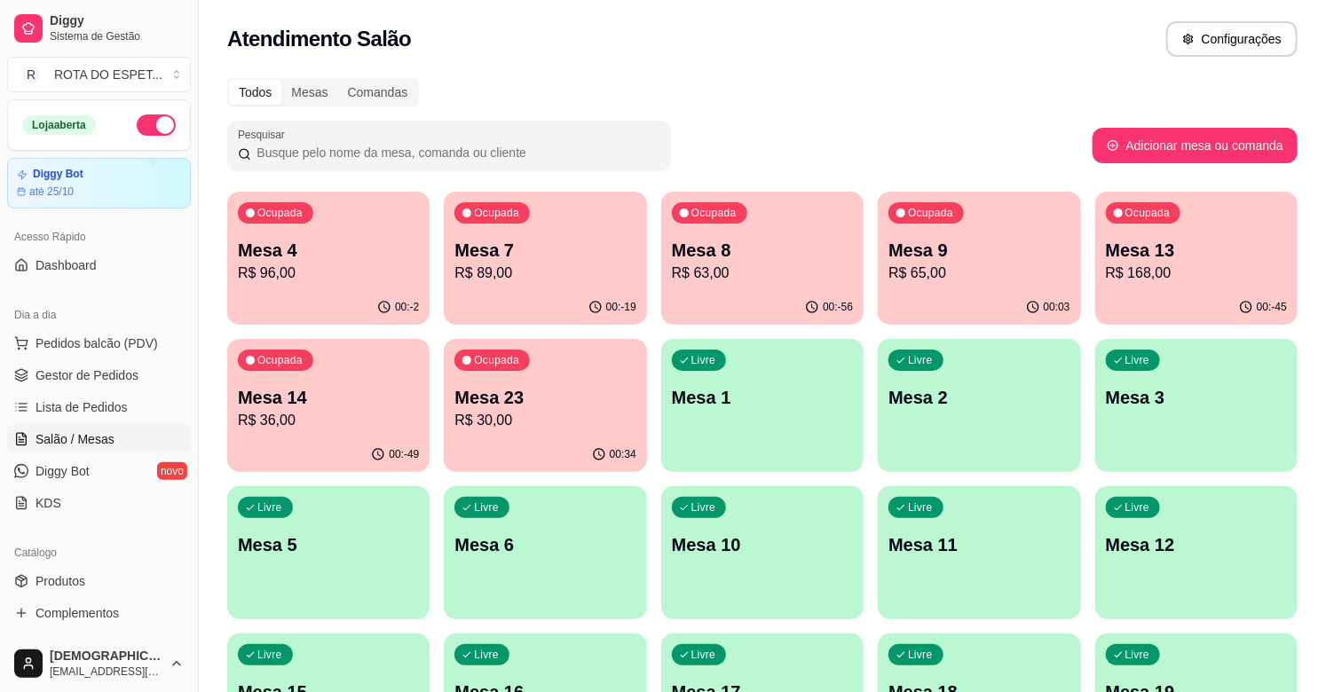
click at [334, 270] on p "R$ 96,00" at bounding box center [328, 273] width 181 height 21
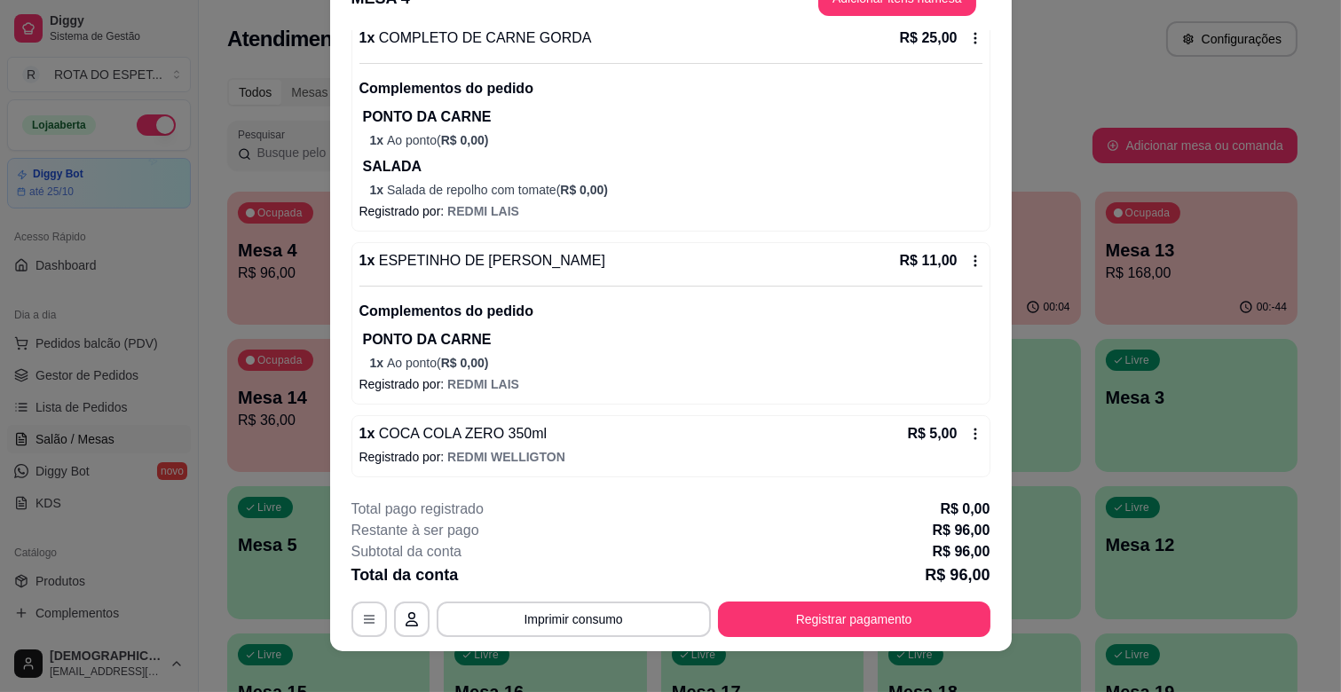
scroll to position [53, 0]
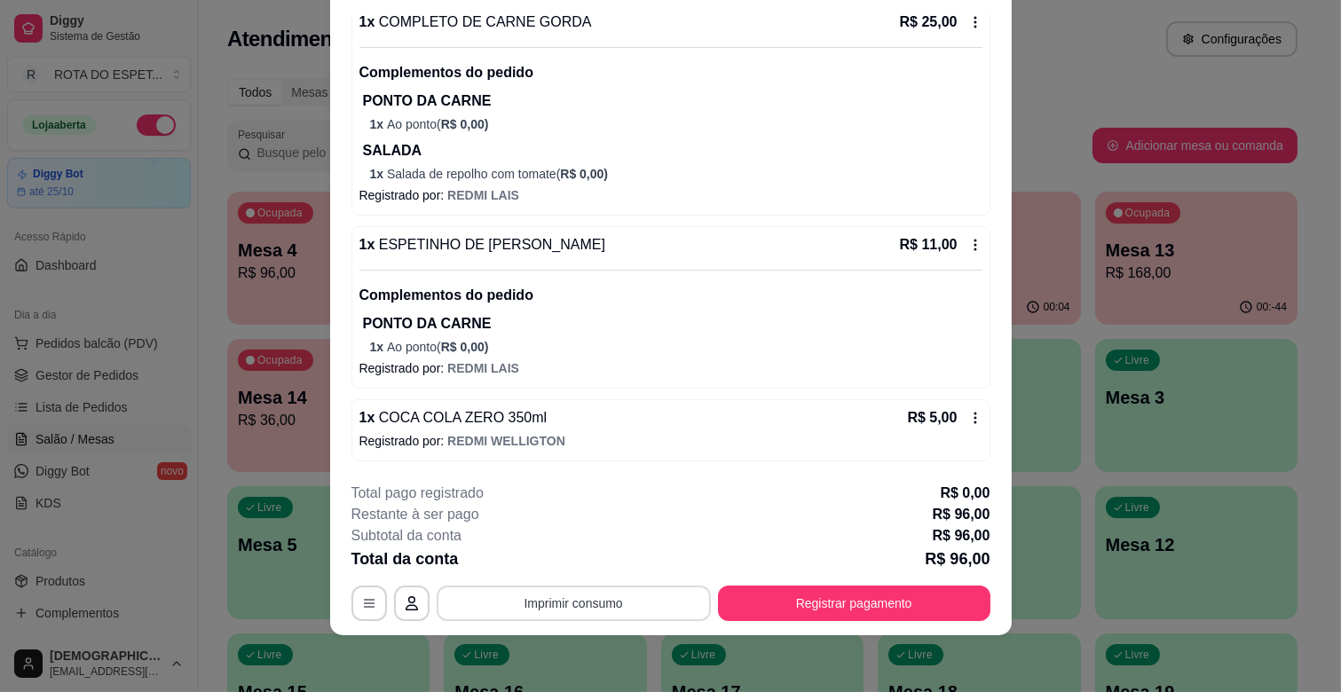
click at [580, 602] on button "Imprimir consumo" at bounding box center [574, 604] width 274 height 36
click at [588, 565] on button "IMPRESSORA CAIXA" at bounding box center [572, 563] width 146 height 28
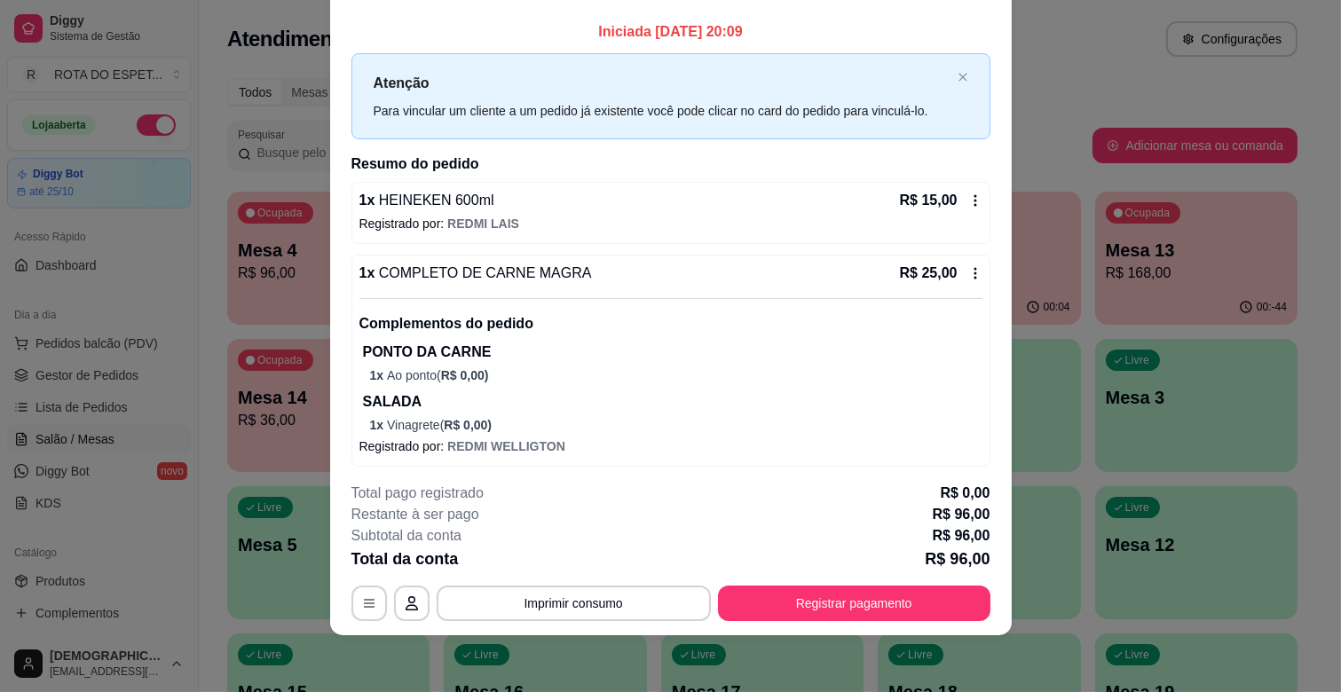
scroll to position [0, 0]
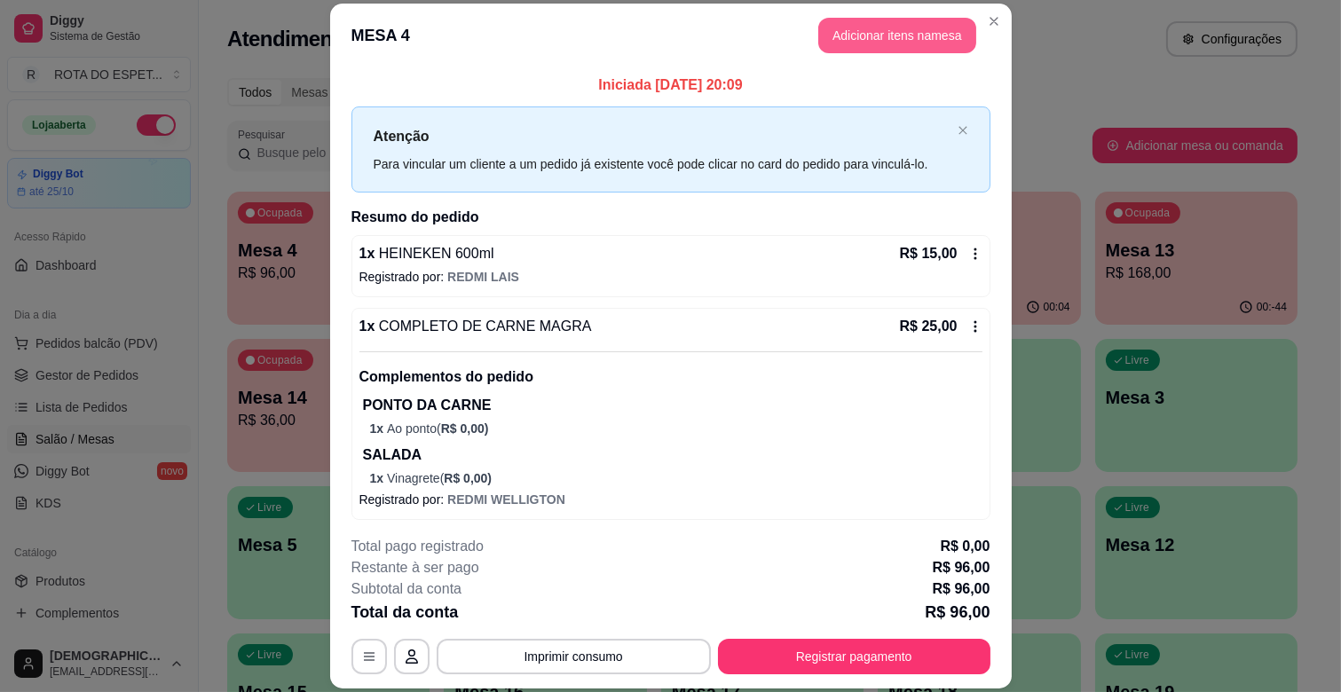
click at [904, 37] on button "Adicionar itens na mesa" at bounding box center [897, 36] width 158 height 36
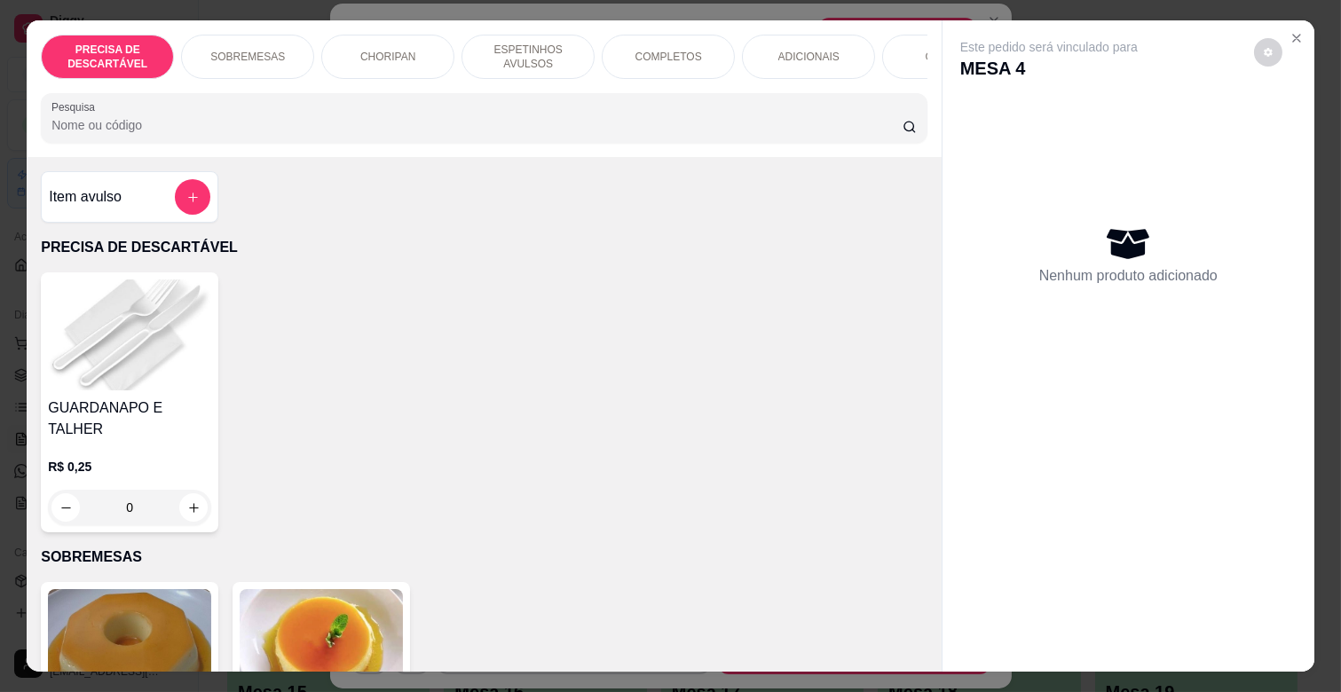
click at [524, 51] on p "ESPETINHOS AVULSOS" at bounding box center [528, 57] width 103 height 28
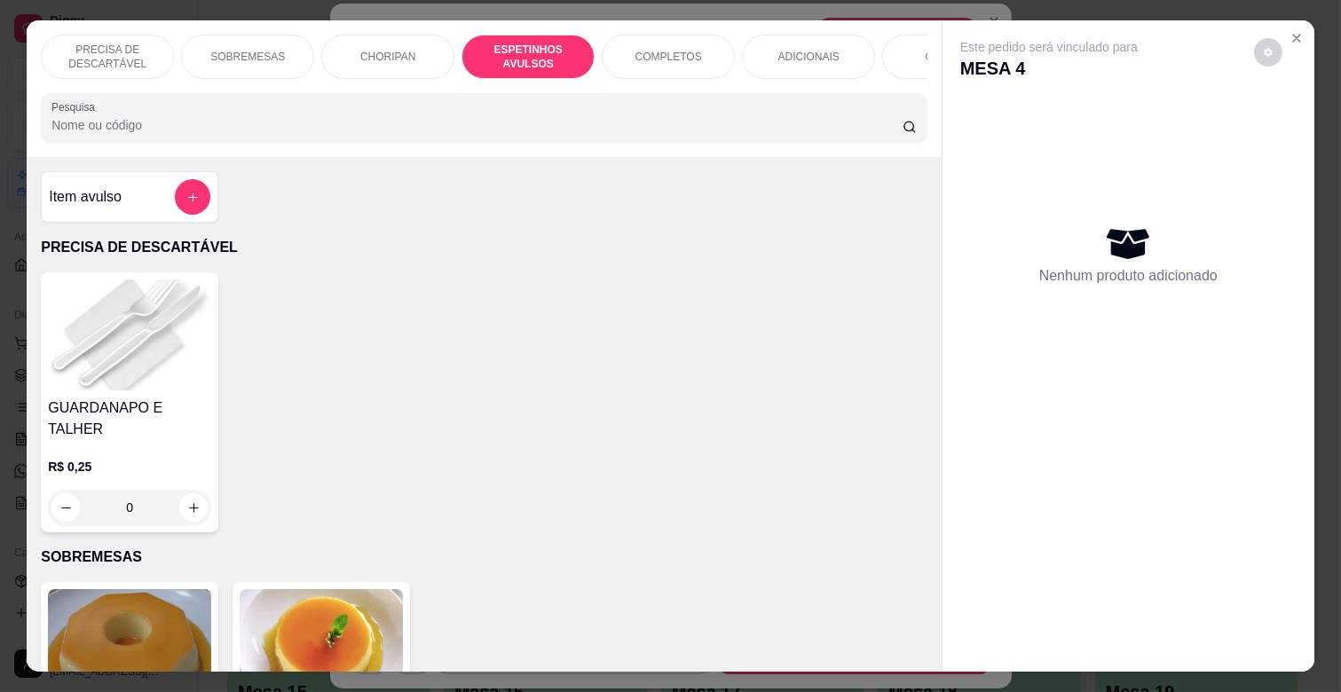
scroll to position [43, 0]
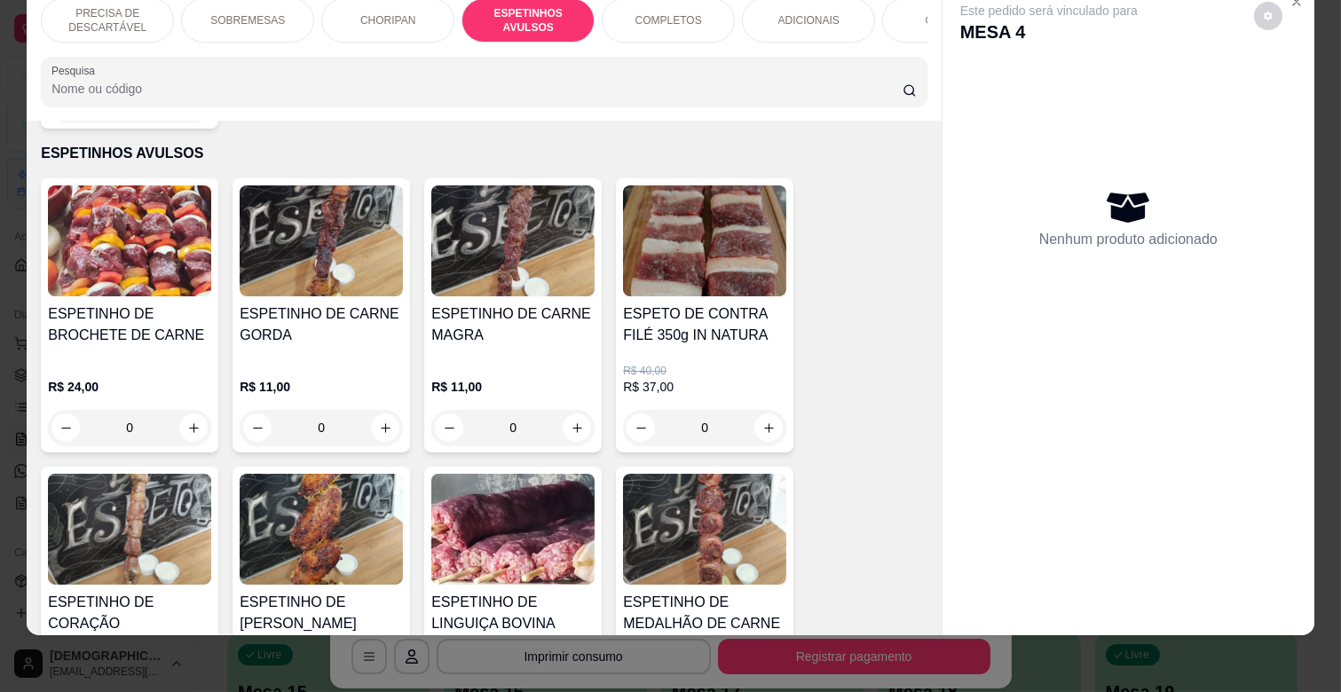
click at [341, 502] on img at bounding box center [321, 529] width 163 height 111
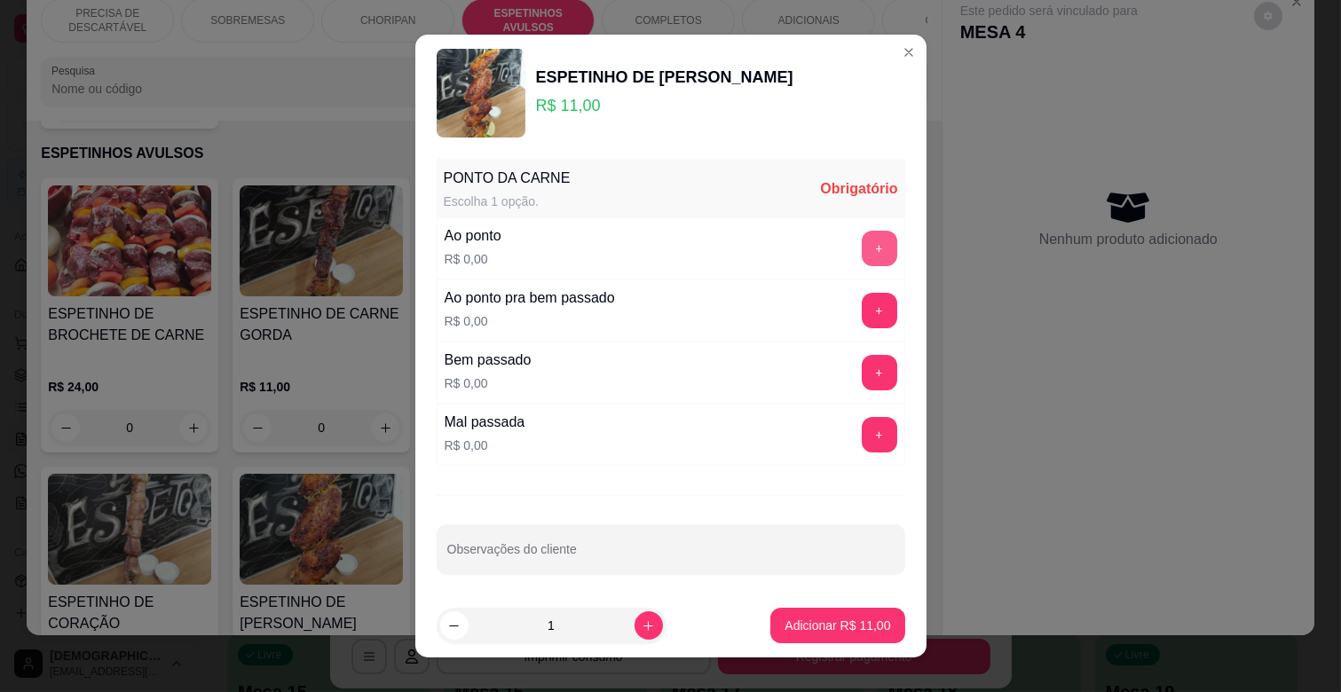
click at [862, 247] on button "+" at bounding box center [880, 249] width 36 height 36
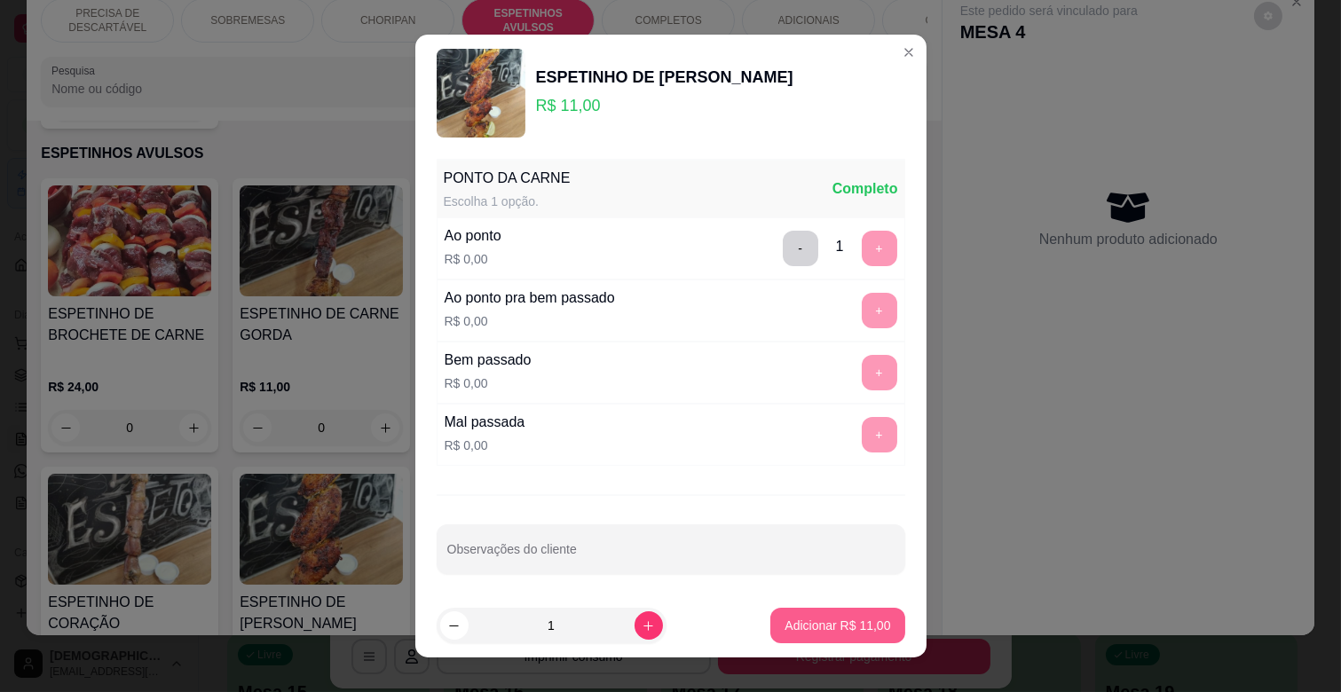
click at [818, 622] on p "Adicionar R$ 11,00" at bounding box center [838, 626] width 106 height 18
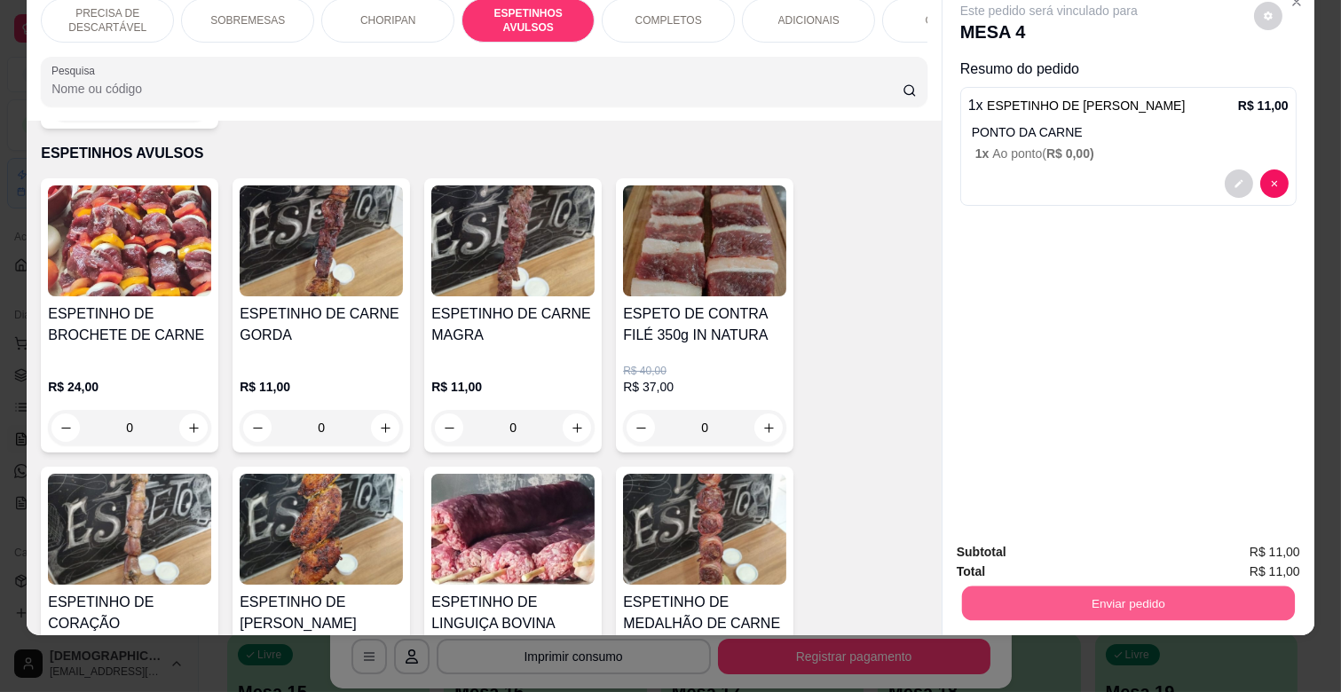
click at [1119, 588] on button "Enviar pedido" at bounding box center [1128, 603] width 333 height 35
click at [1243, 530] on button "Enviar pedido" at bounding box center [1254, 545] width 100 height 34
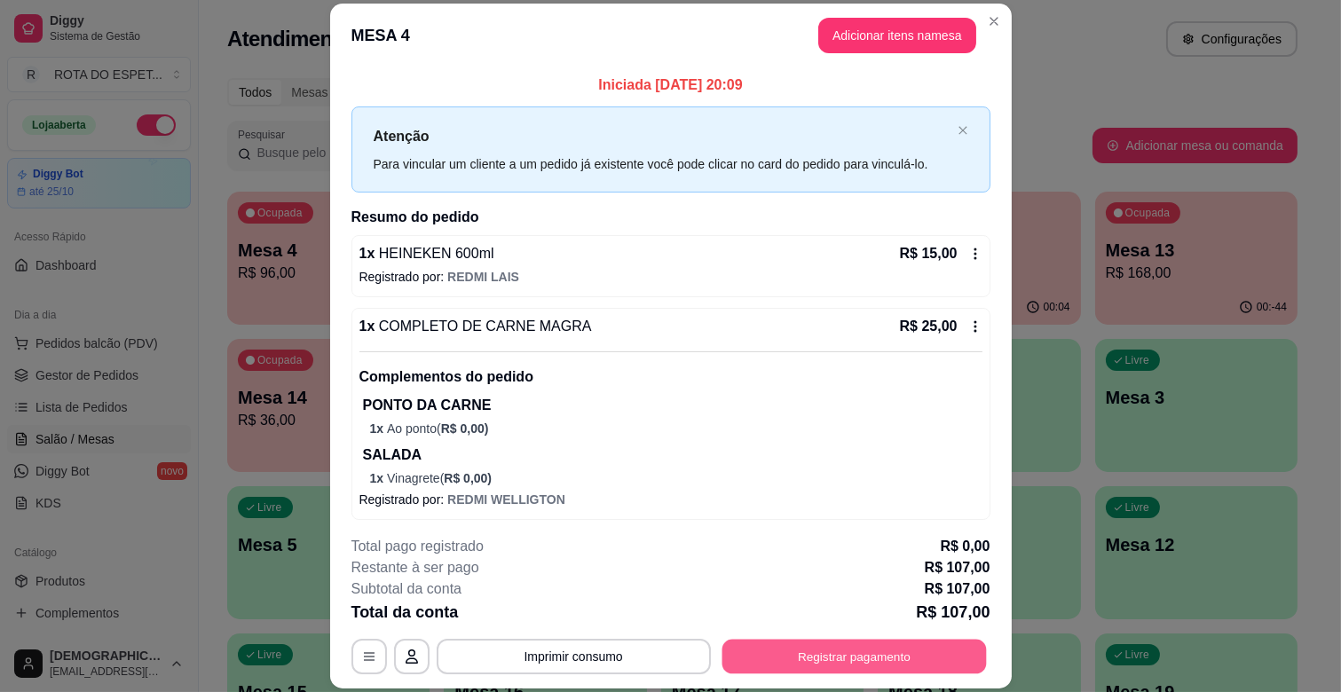
click at [846, 659] on button "Registrar pagamento" at bounding box center [854, 657] width 265 height 35
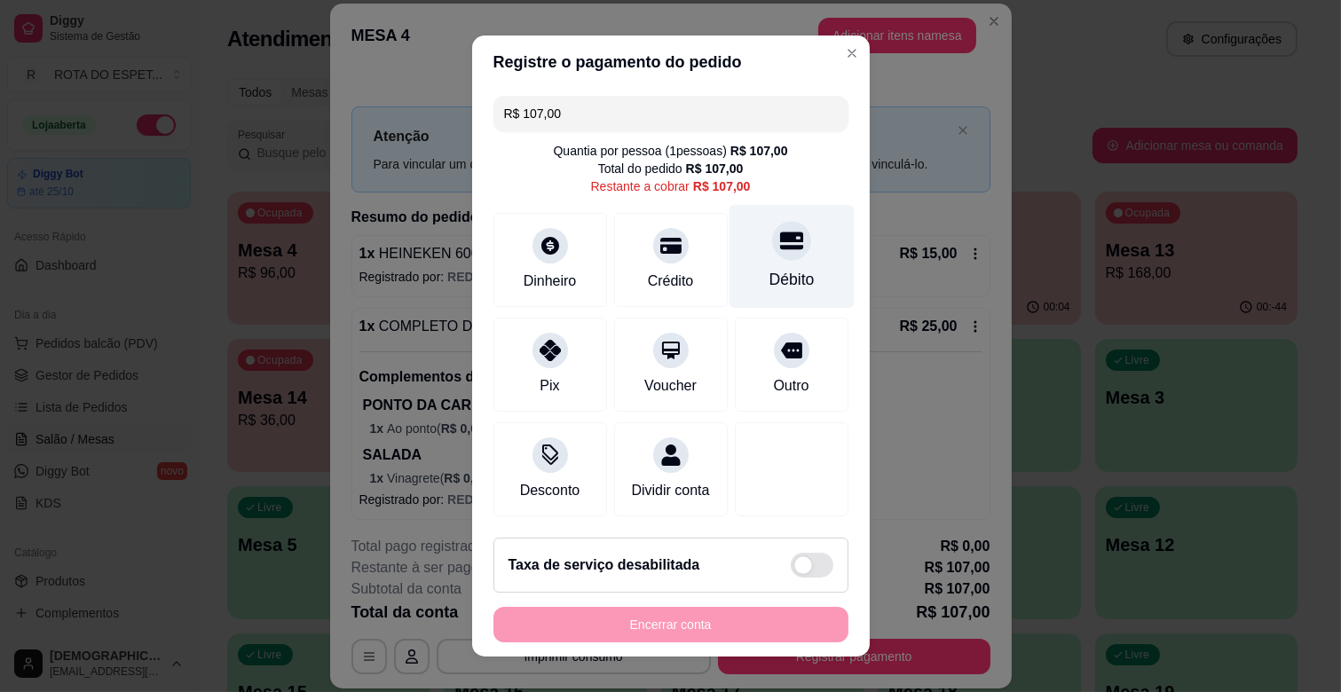
click at [787, 273] on div "Débito" at bounding box center [791, 257] width 125 height 104
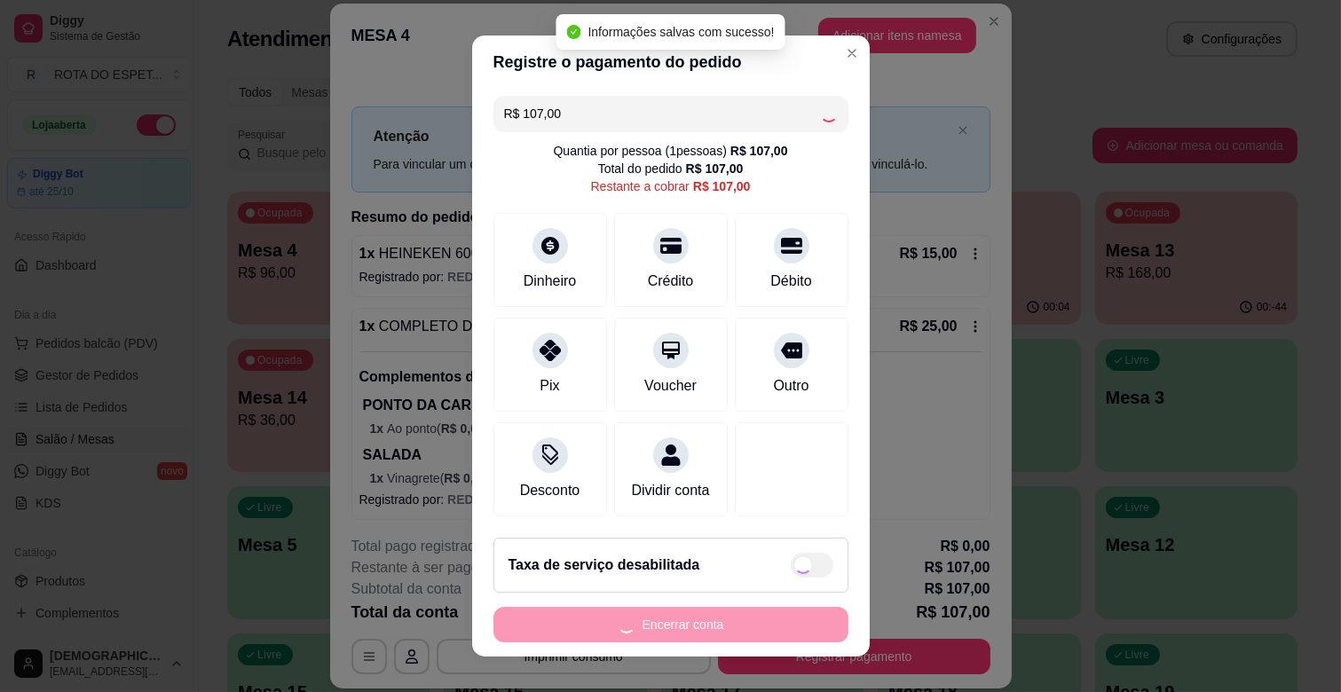
type input "R$ 0,00"
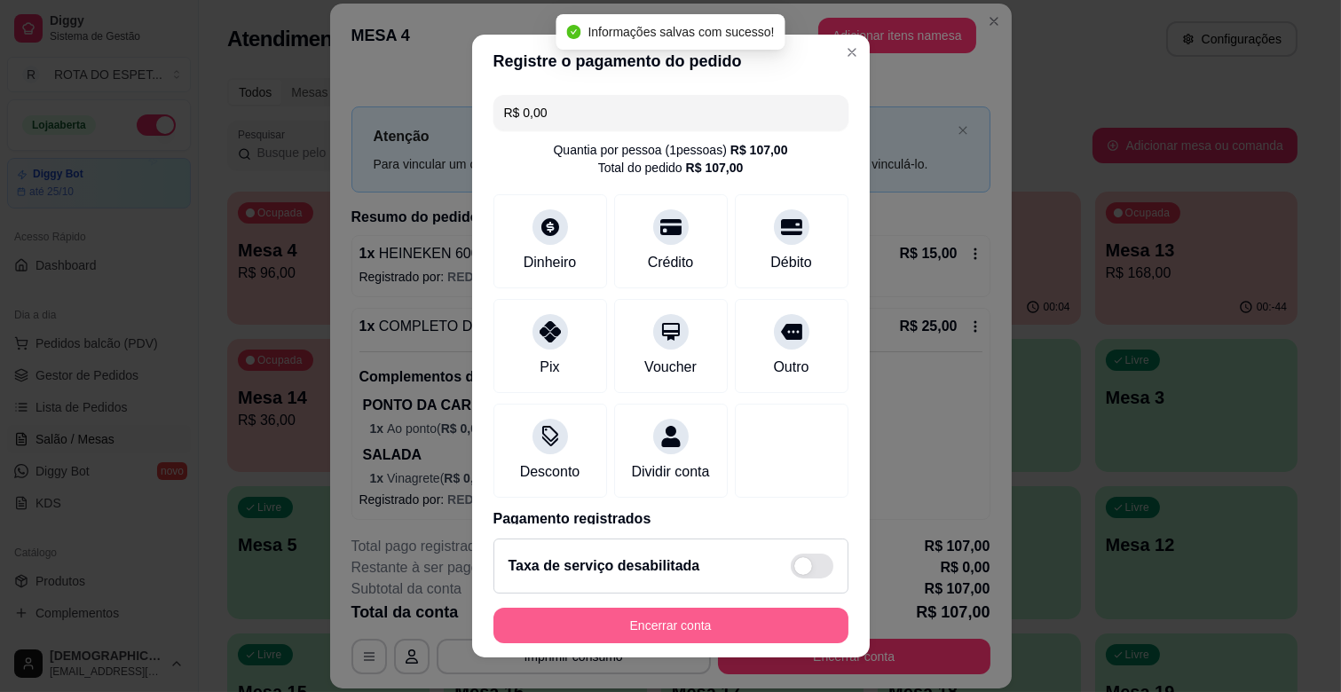
click at [744, 624] on button "Encerrar conta" at bounding box center [671, 626] width 355 height 36
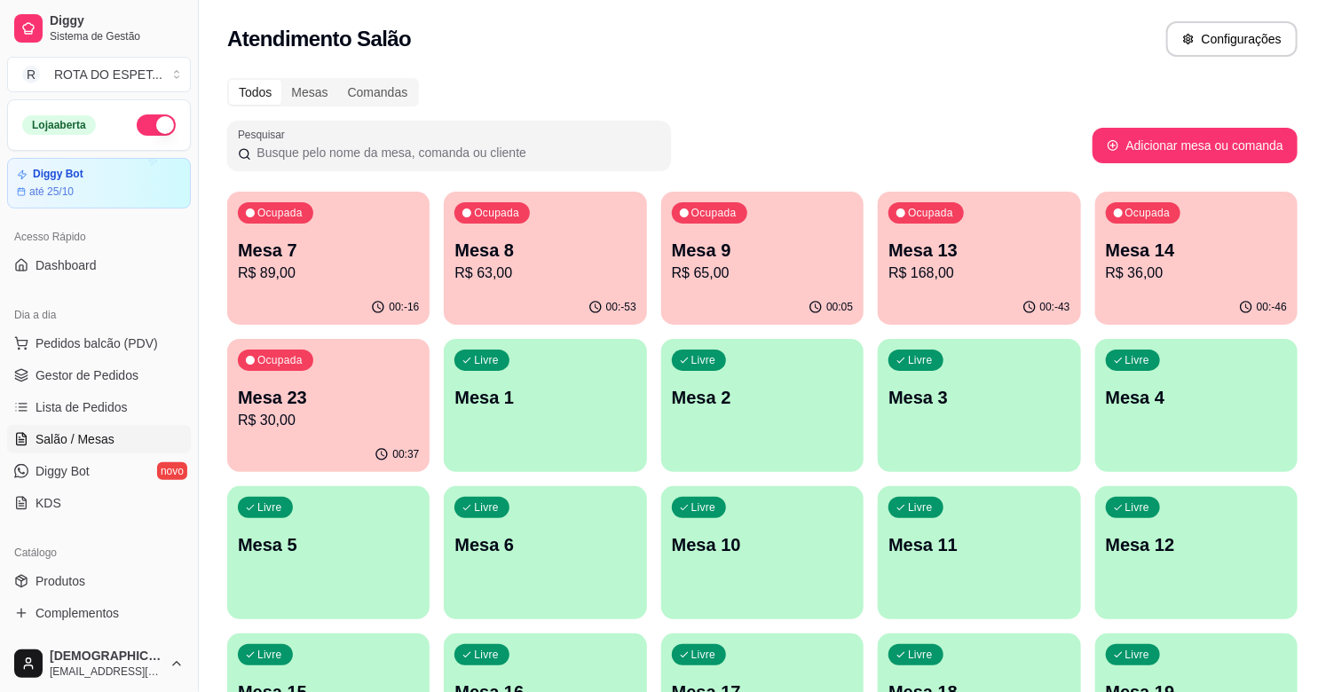
click at [359, 418] on p "R$ 30,00" at bounding box center [328, 420] width 181 height 21
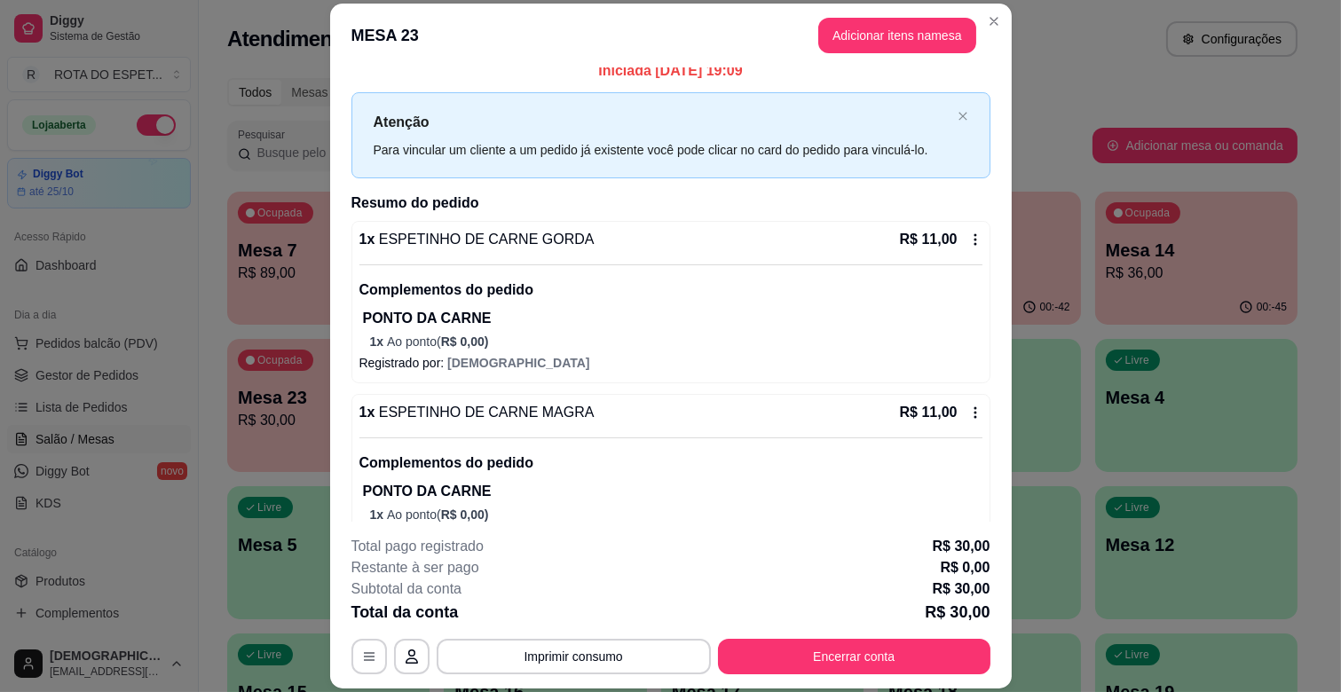
scroll to position [0, 0]
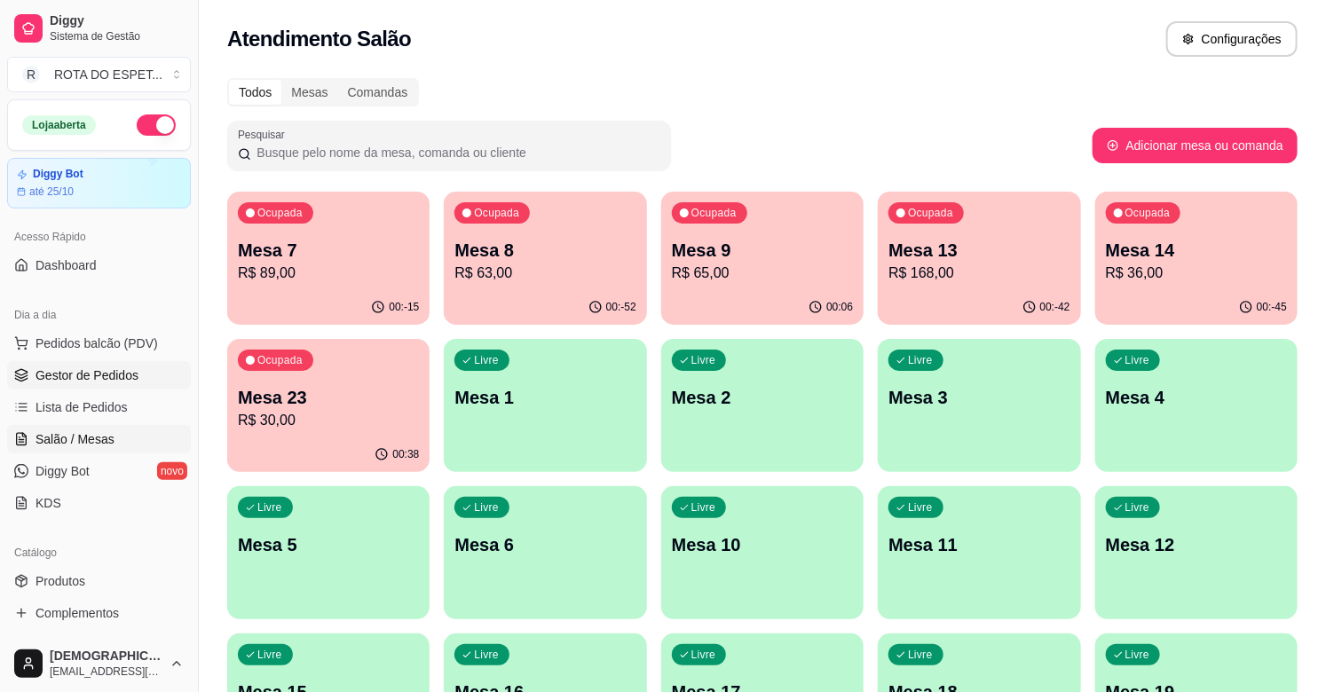
click at [69, 375] on span "Gestor de Pedidos" at bounding box center [87, 376] width 103 height 18
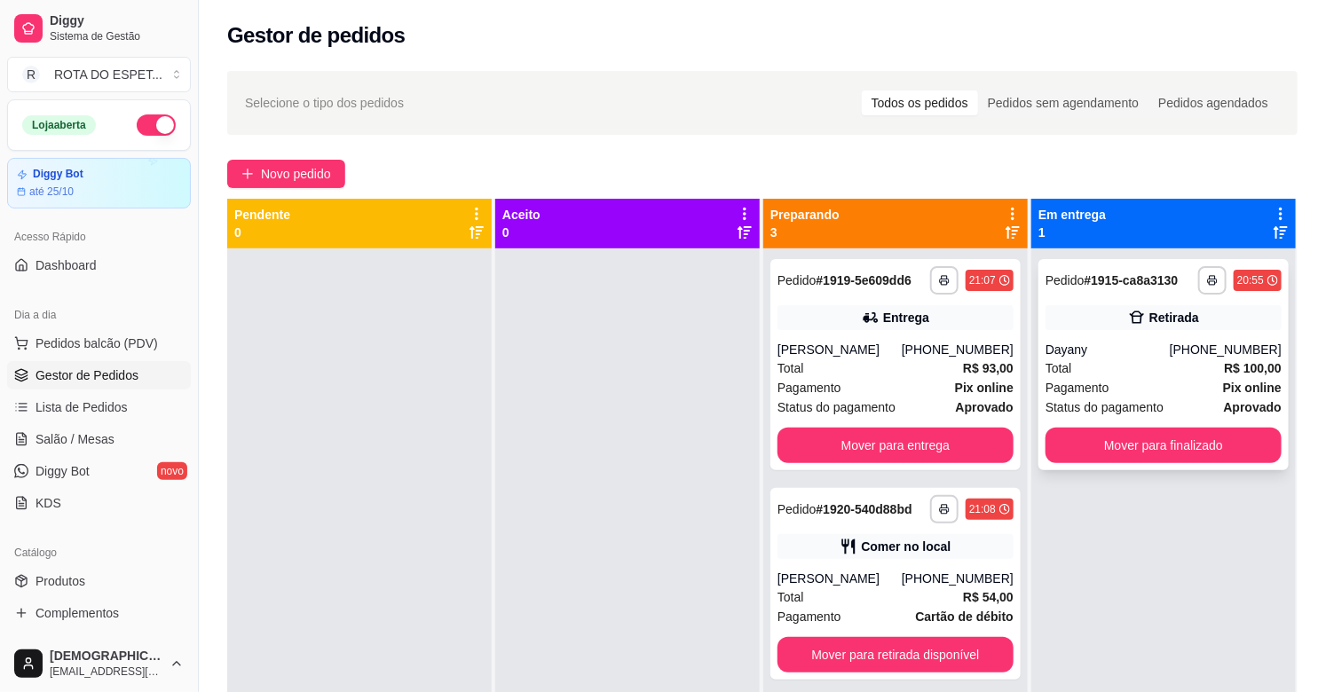
click at [1141, 339] on div "**********" at bounding box center [1164, 364] width 250 height 211
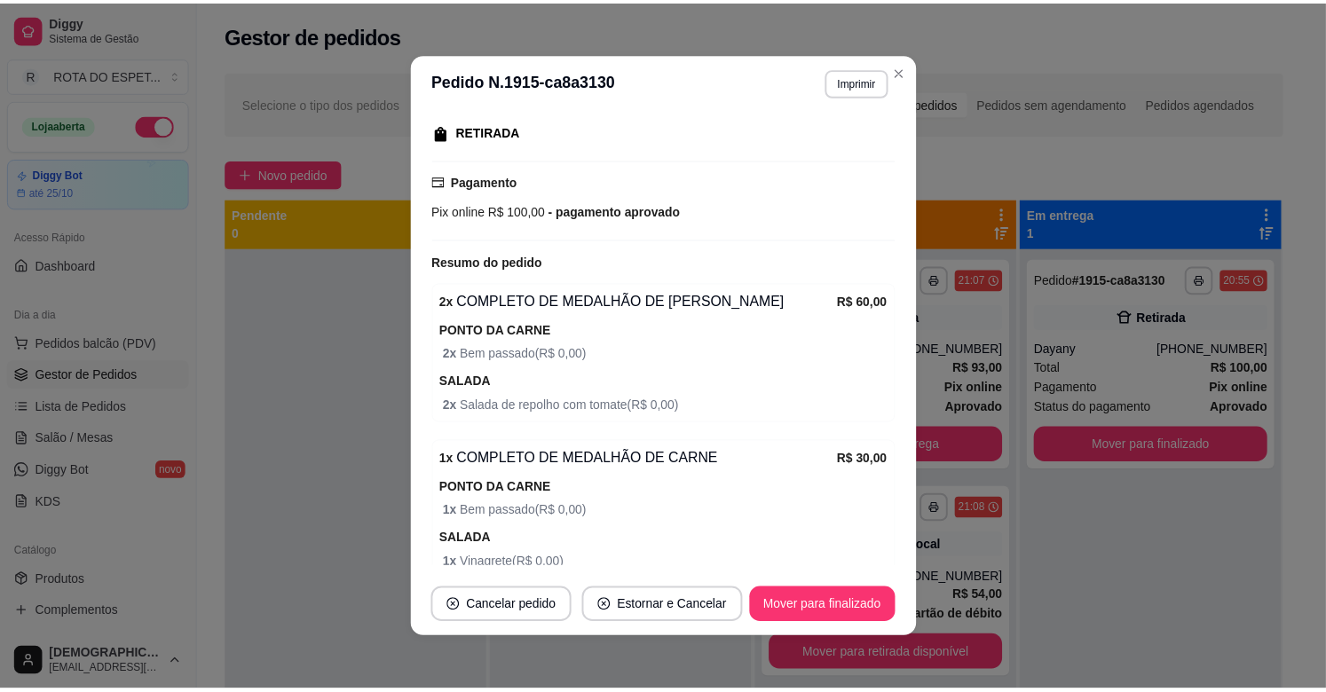
scroll to position [273, 0]
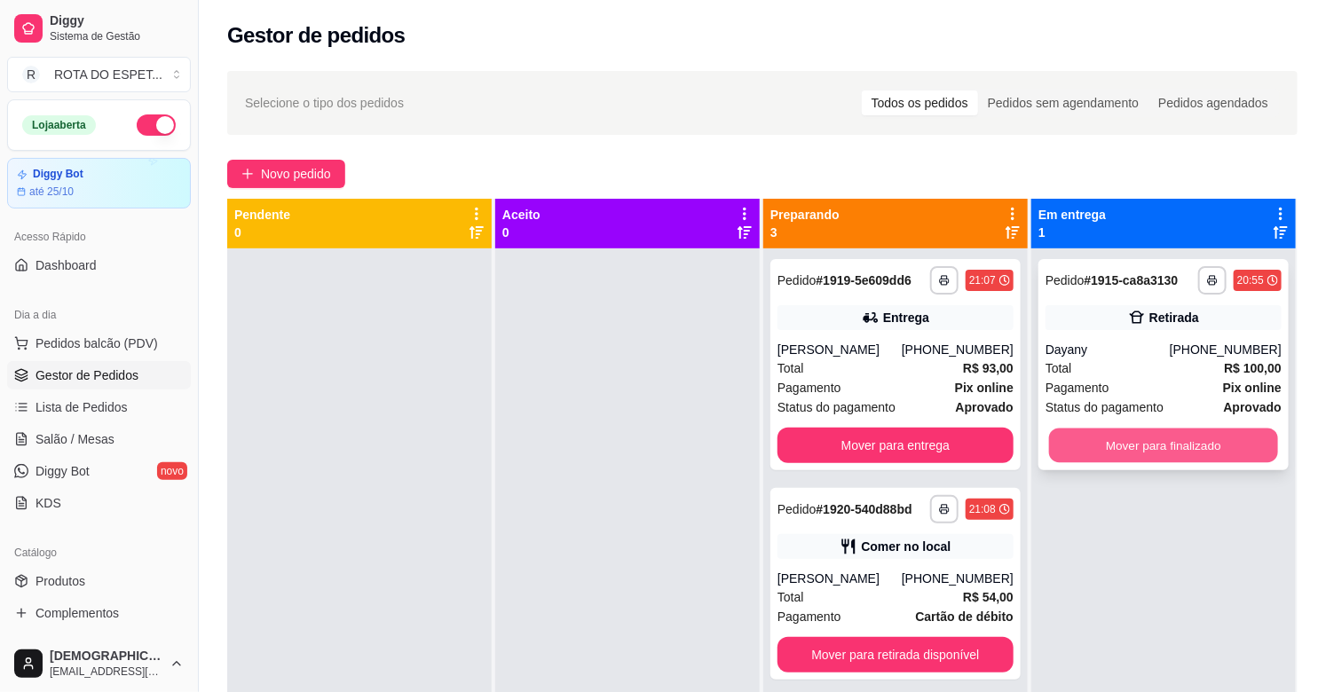
click at [1186, 435] on button "Mover para finalizado" at bounding box center [1163, 446] width 229 height 35
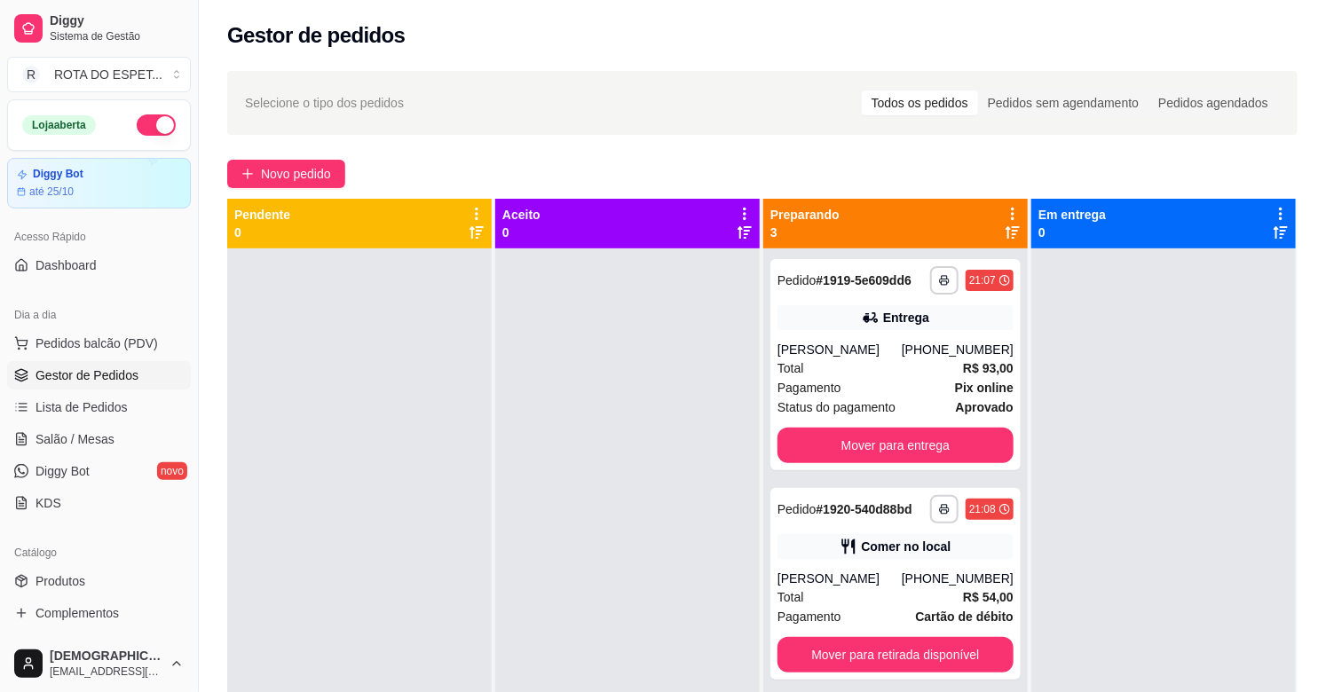
click at [605, 560] on div at bounding box center [627, 595] width 265 height 692
click at [955, 654] on button "Mover para retirada disponível" at bounding box center [896, 655] width 236 height 36
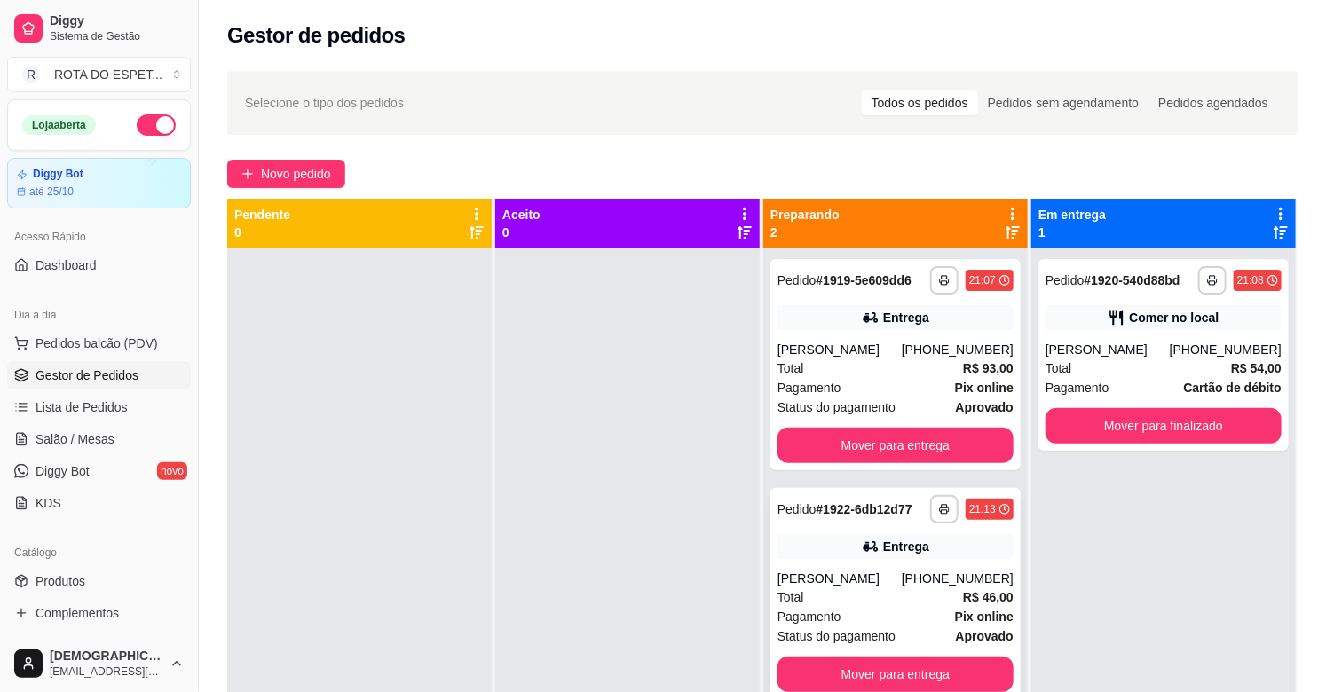
click at [895, 614] on div "Pagamento Pix online" at bounding box center [896, 617] width 236 height 20
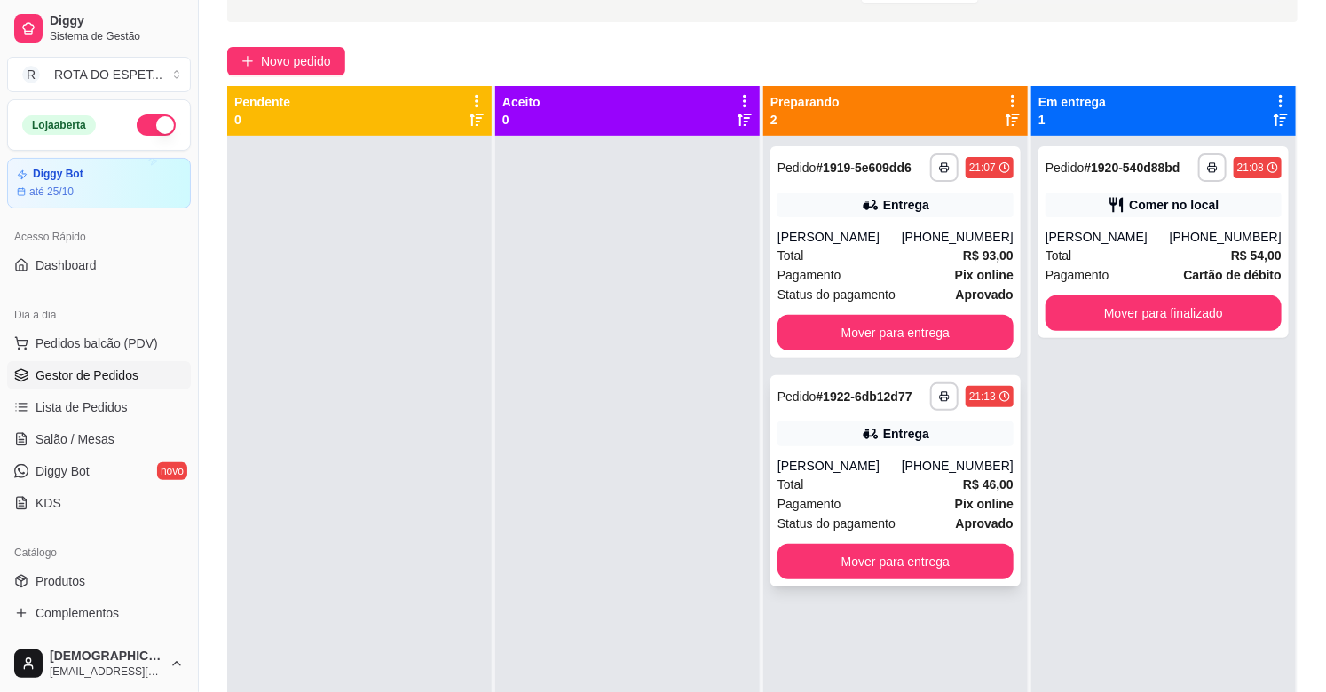
scroll to position [74, 0]
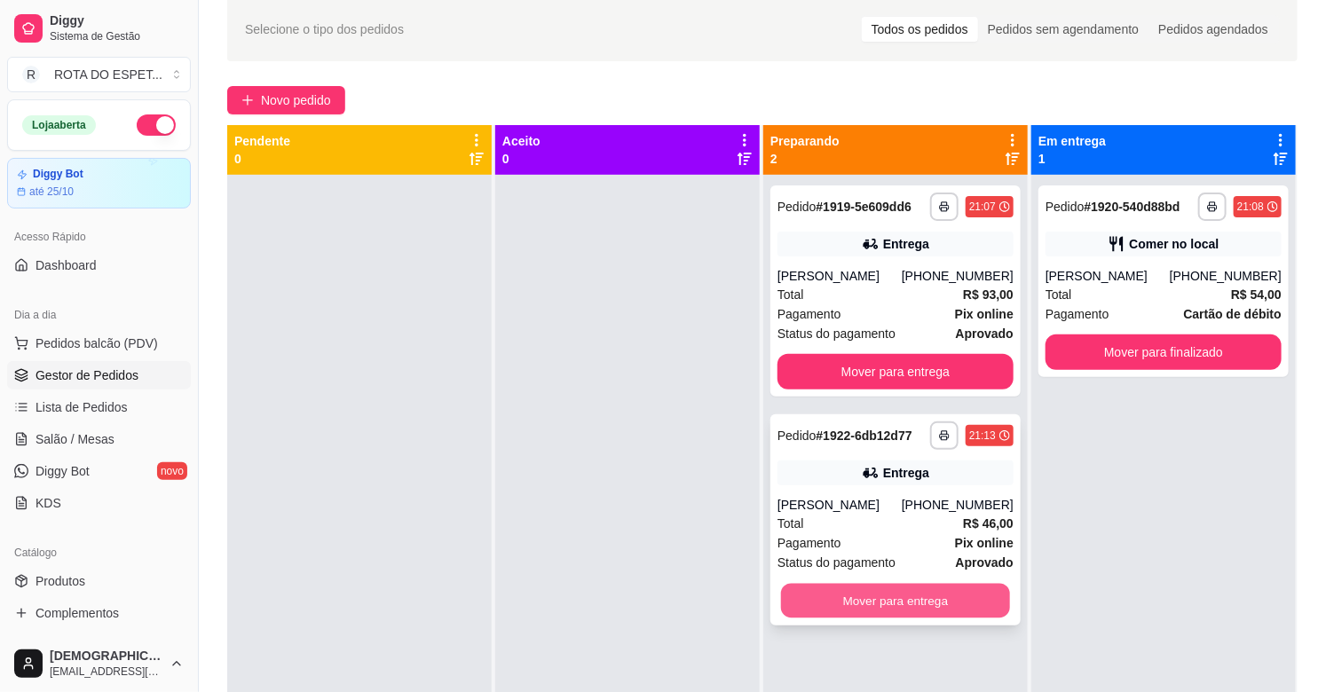
click at [831, 604] on button "Mover para entrega" at bounding box center [895, 601] width 229 height 35
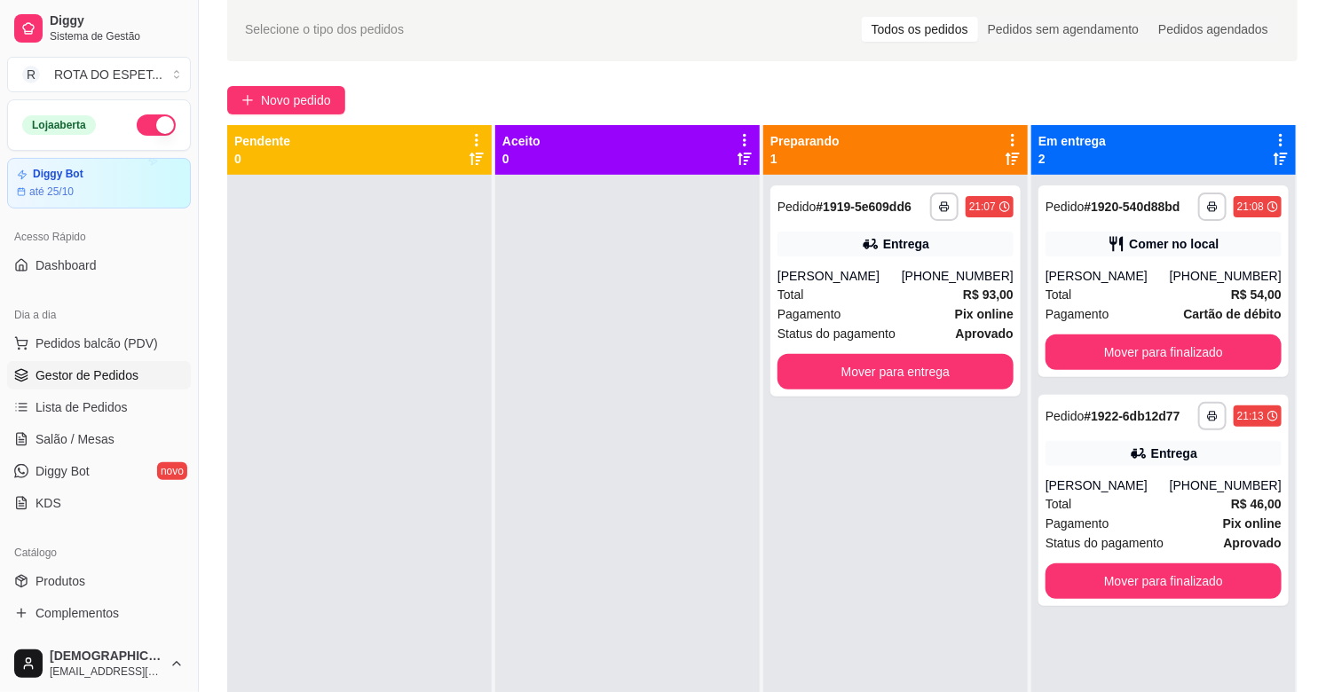
click at [581, 516] on div at bounding box center [627, 521] width 265 height 692
click at [115, 439] on link "Salão / Mesas" at bounding box center [99, 439] width 184 height 28
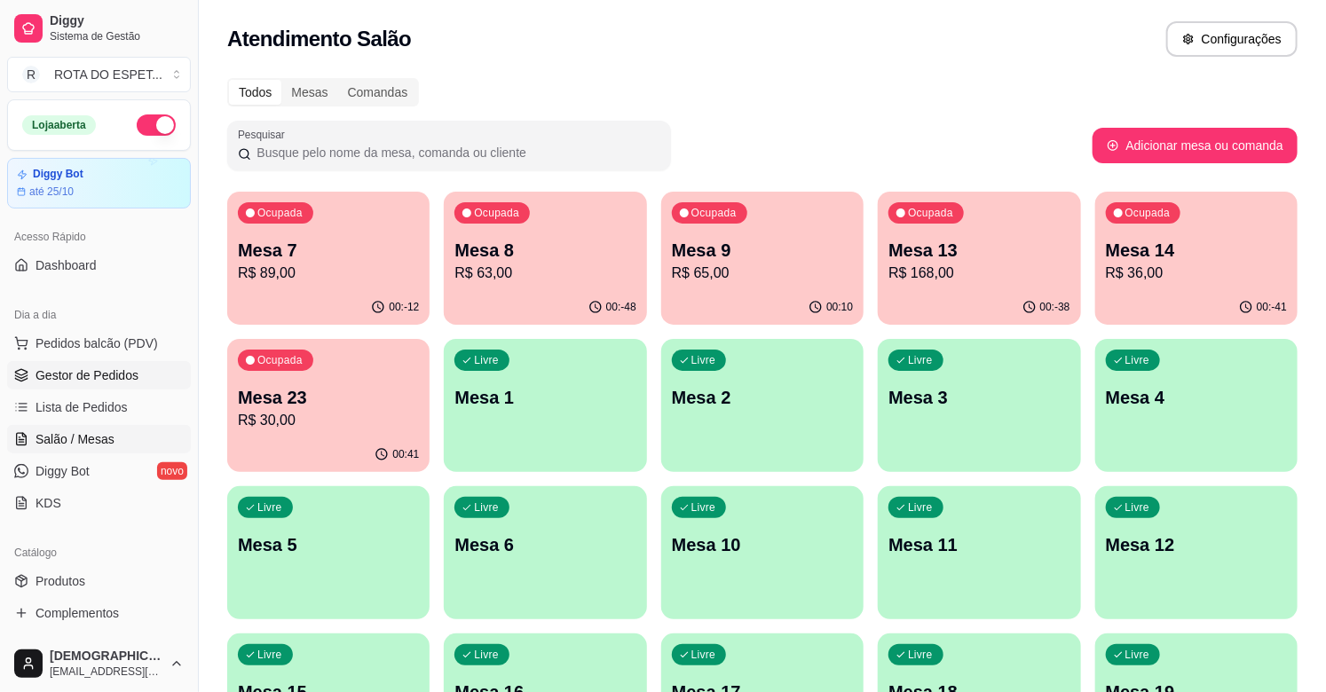
click at [130, 379] on span "Gestor de Pedidos" at bounding box center [87, 376] width 103 height 18
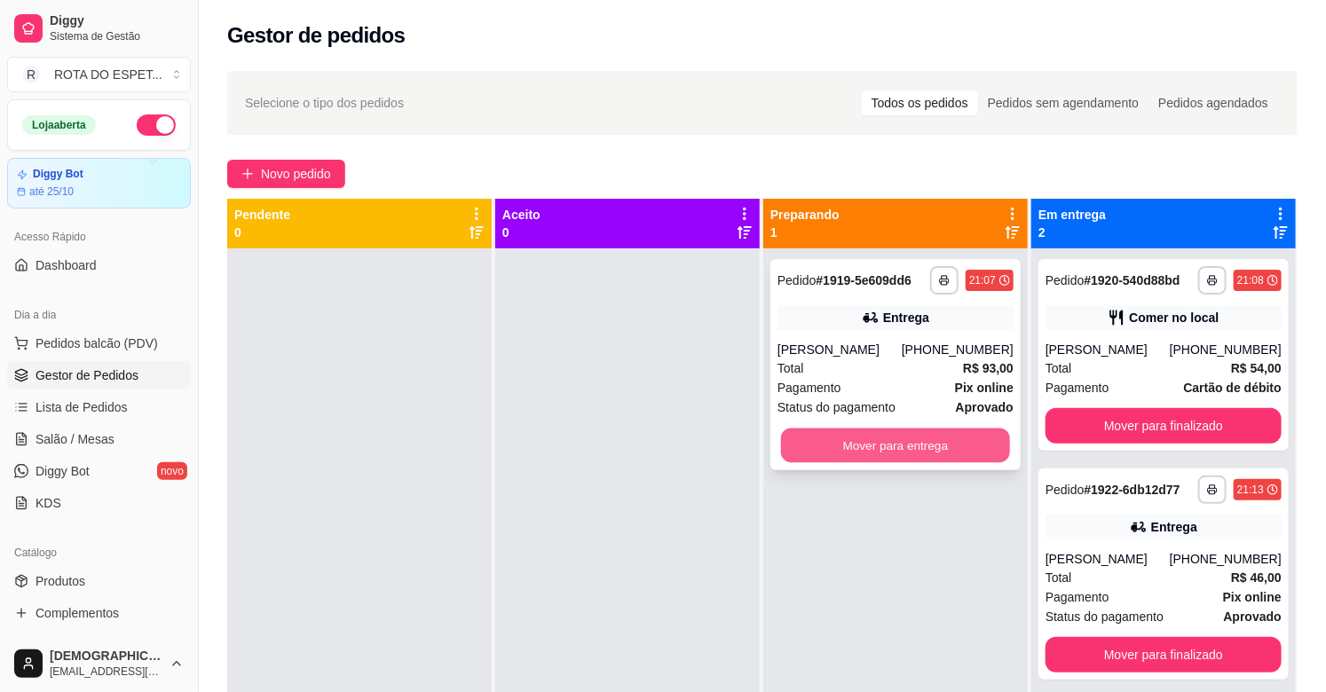
click at [861, 444] on button "Mover para entrega" at bounding box center [895, 446] width 229 height 35
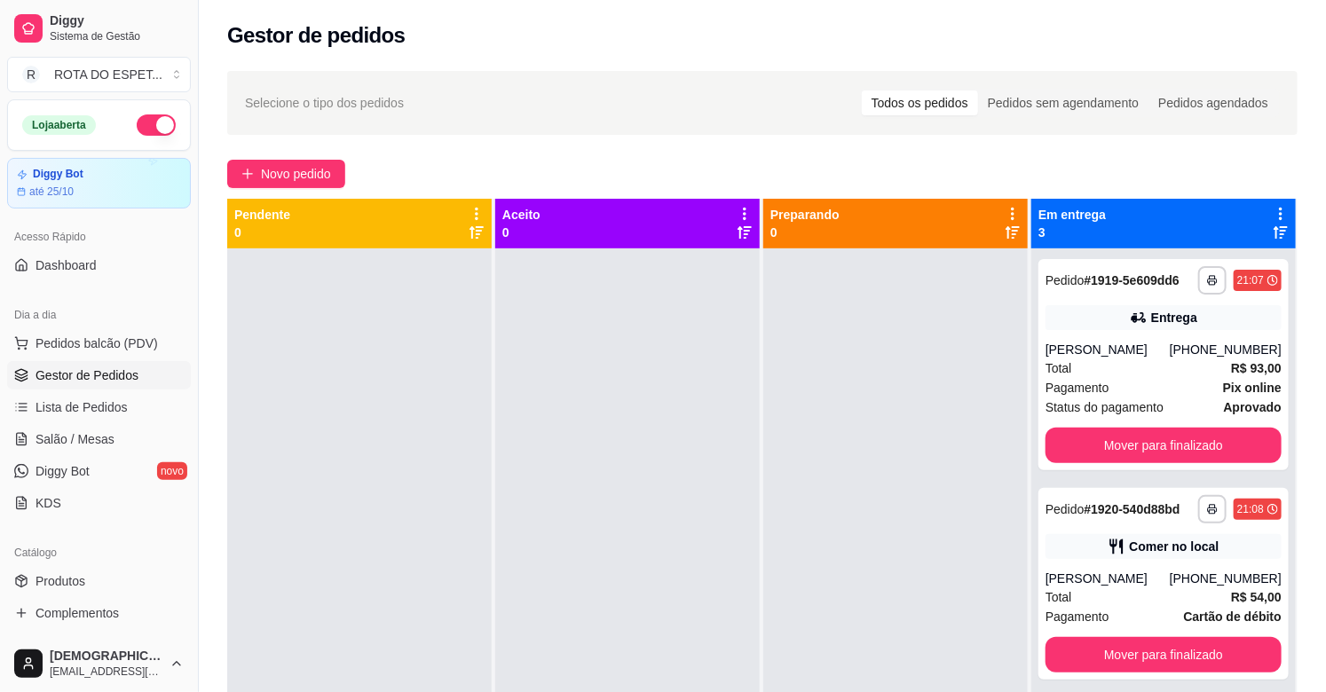
click at [562, 606] on div at bounding box center [627, 595] width 265 height 692
click at [57, 429] on link "Salão / Mesas" at bounding box center [99, 439] width 184 height 28
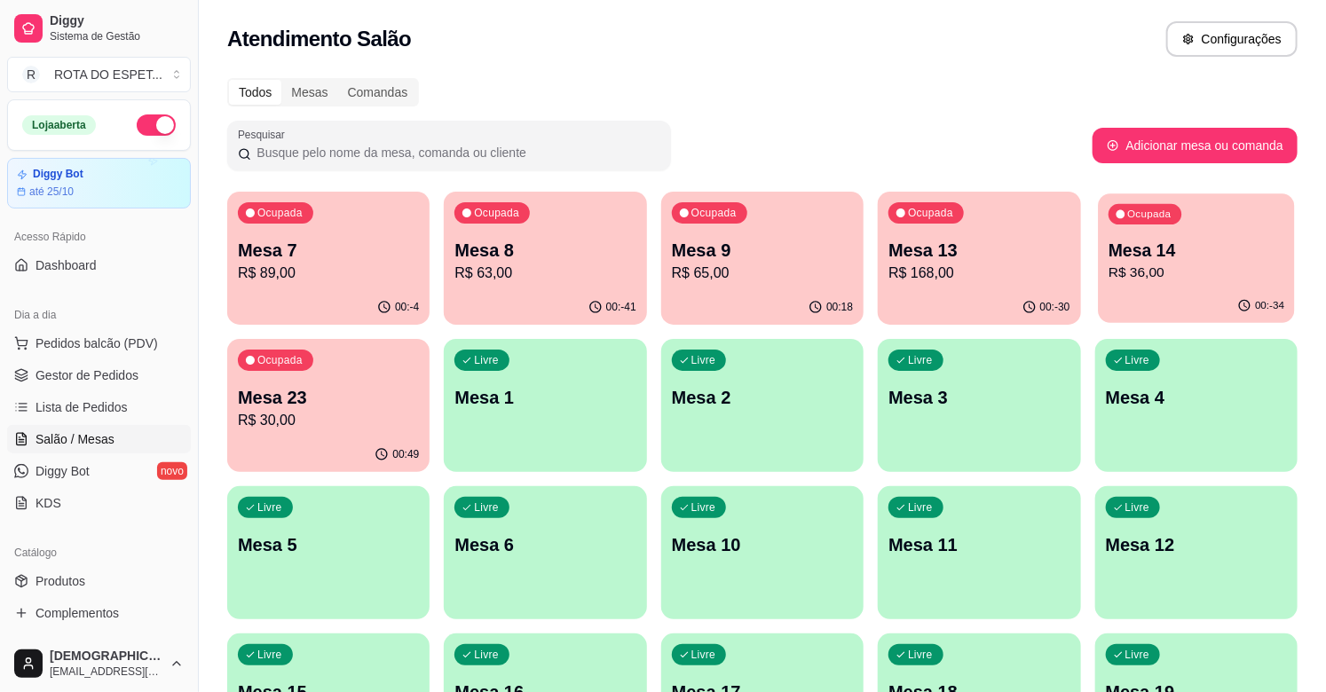
click at [1154, 266] on p "R$ 36,00" at bounding box center [1197, 273] width 176 height 20
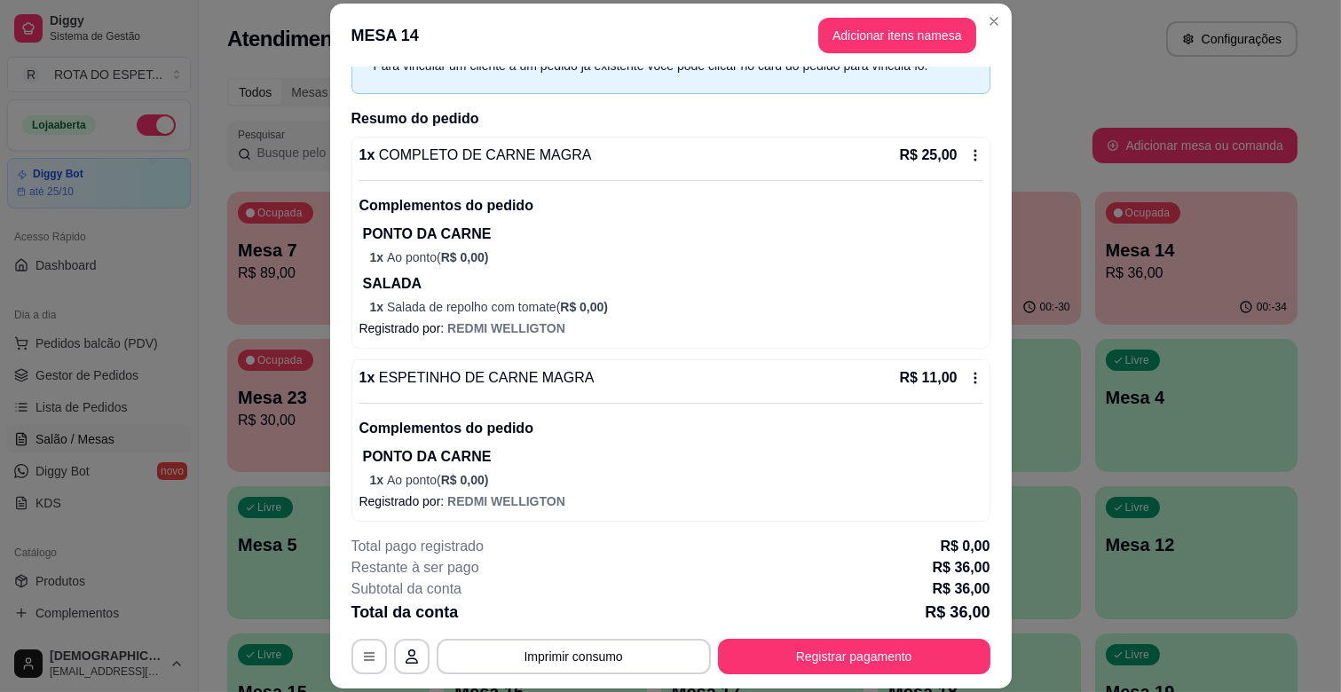
scroll to position [105, 0]
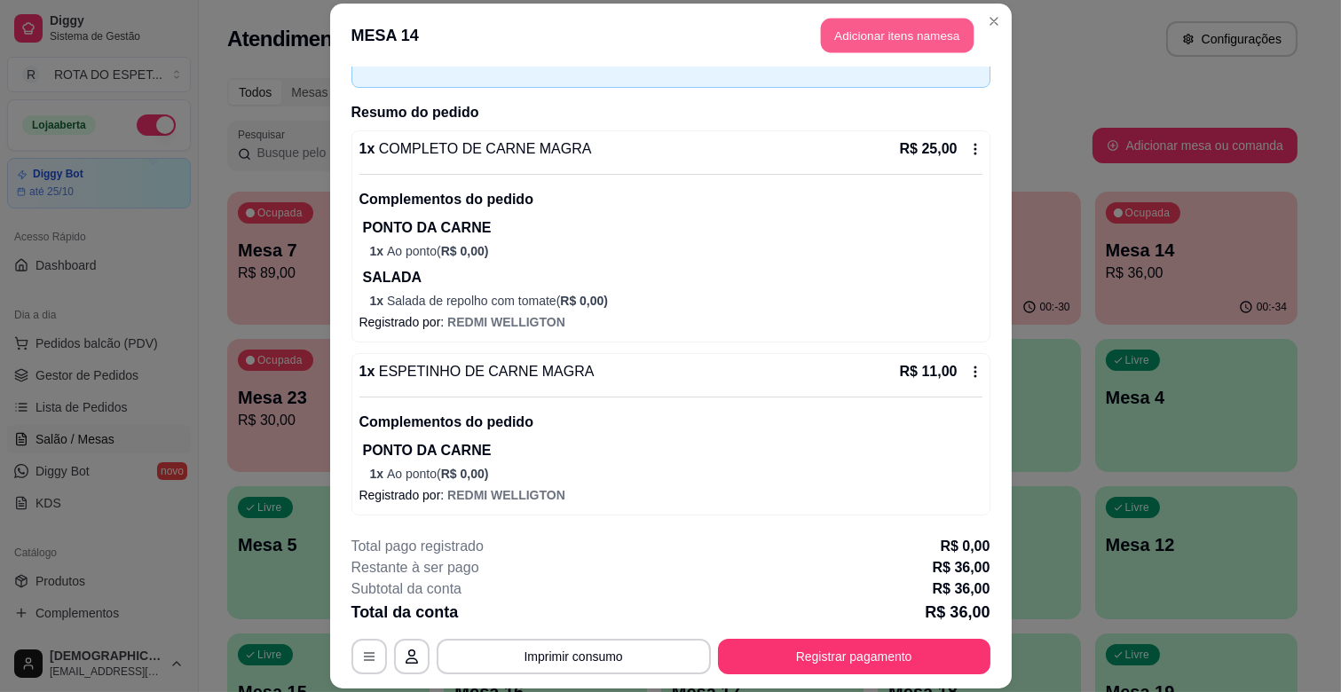
click at [912, 25] on button "Adicionar itens na mesa" at bounding box center [897, 36] width 153 height 35
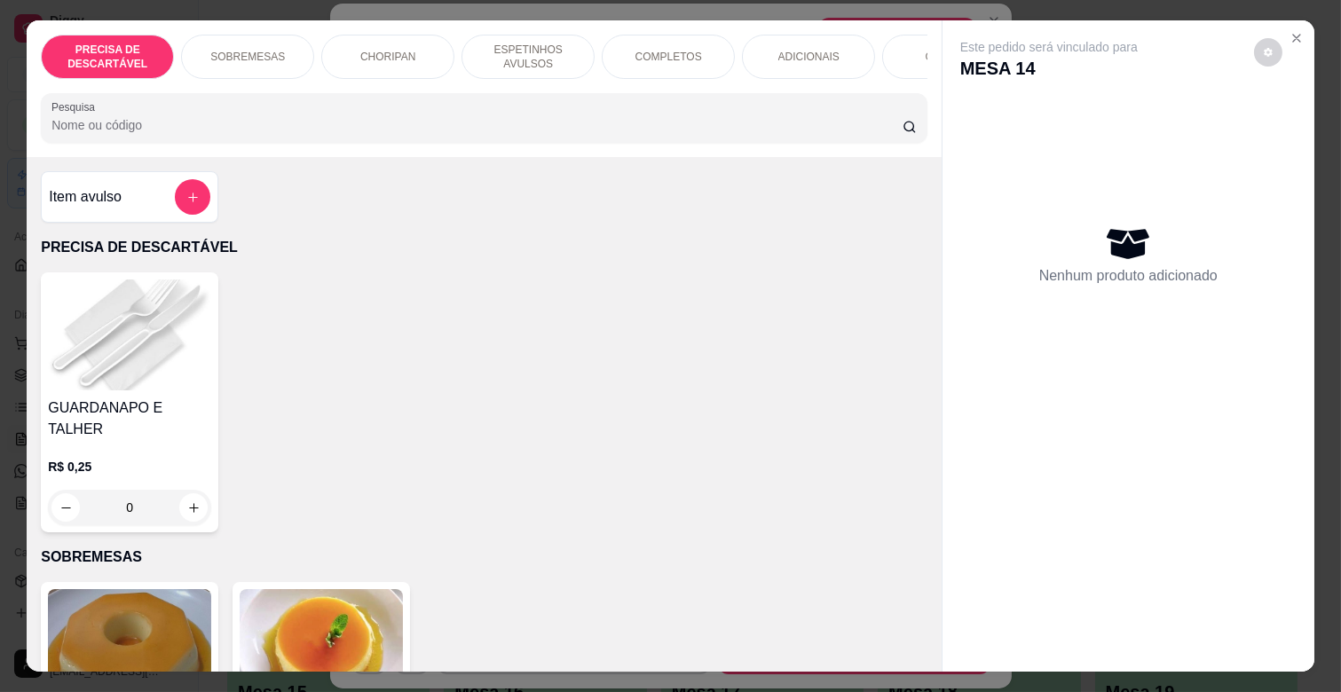
scroll to position [0, 776]
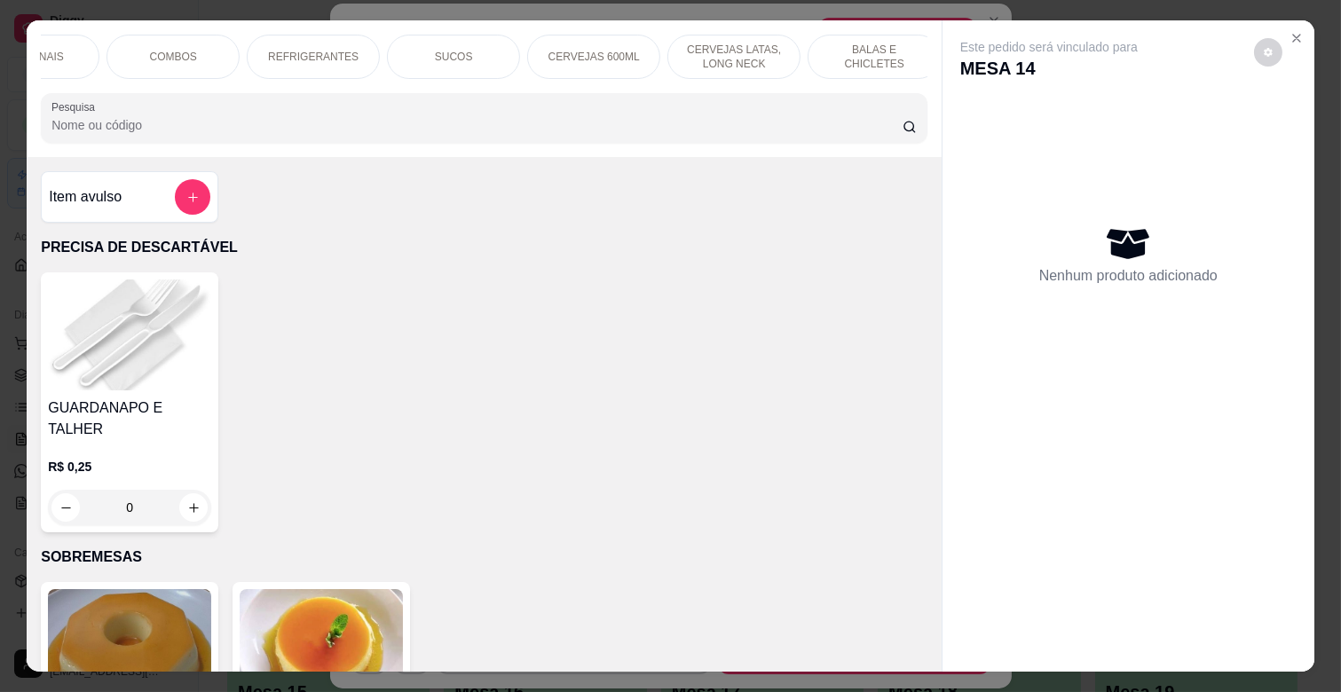
click at [294, 50] on p "REFRIGERANTES" at bounding box center [313, 57] width 91 height 14
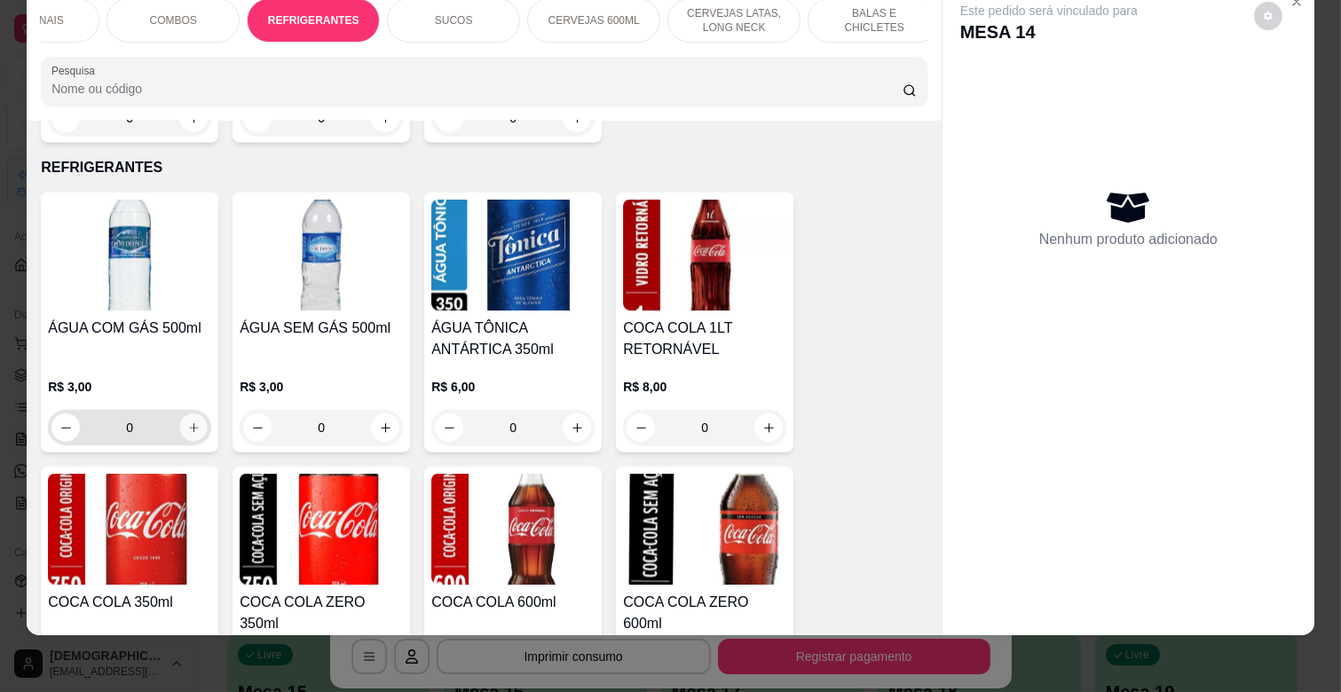
click at [187, 422] on icon "increase-product-quantity" at bounding box center [193, 428] width 13 height 13
type input "1"
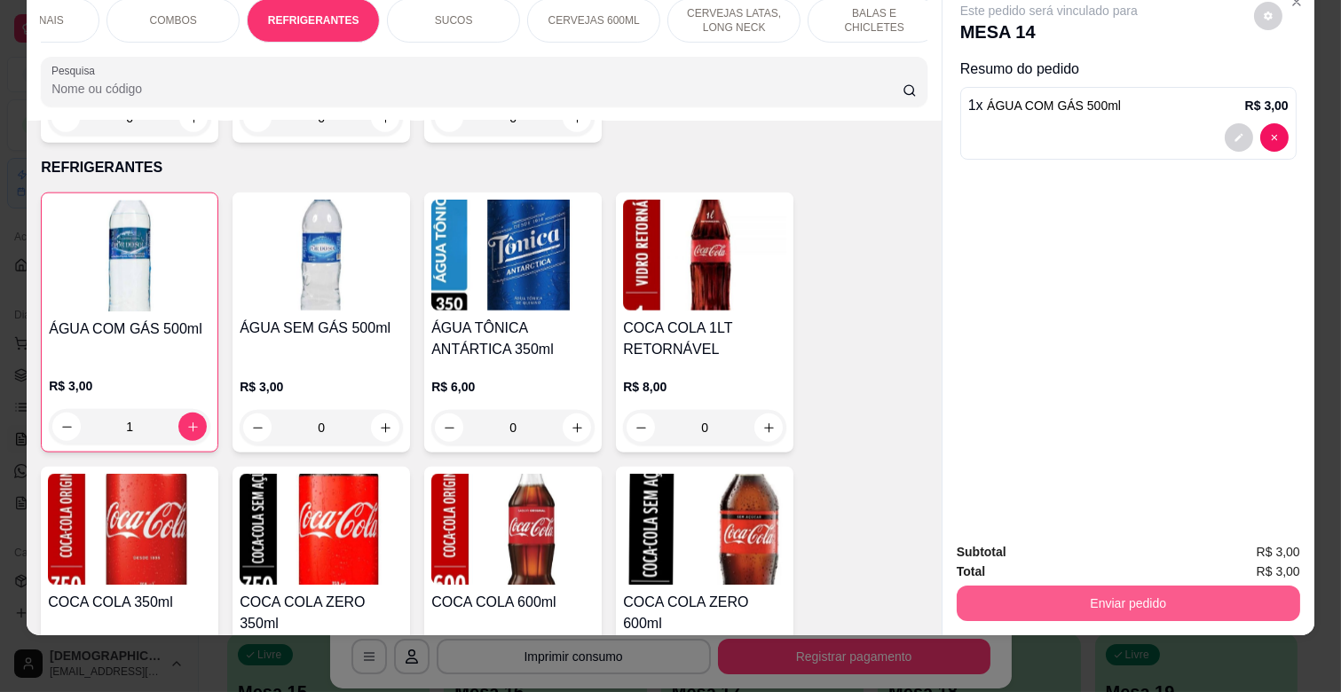
click at [1075, 586] on button "Enviar pedido" at bounding box center [1129, 604] width 344 height 36
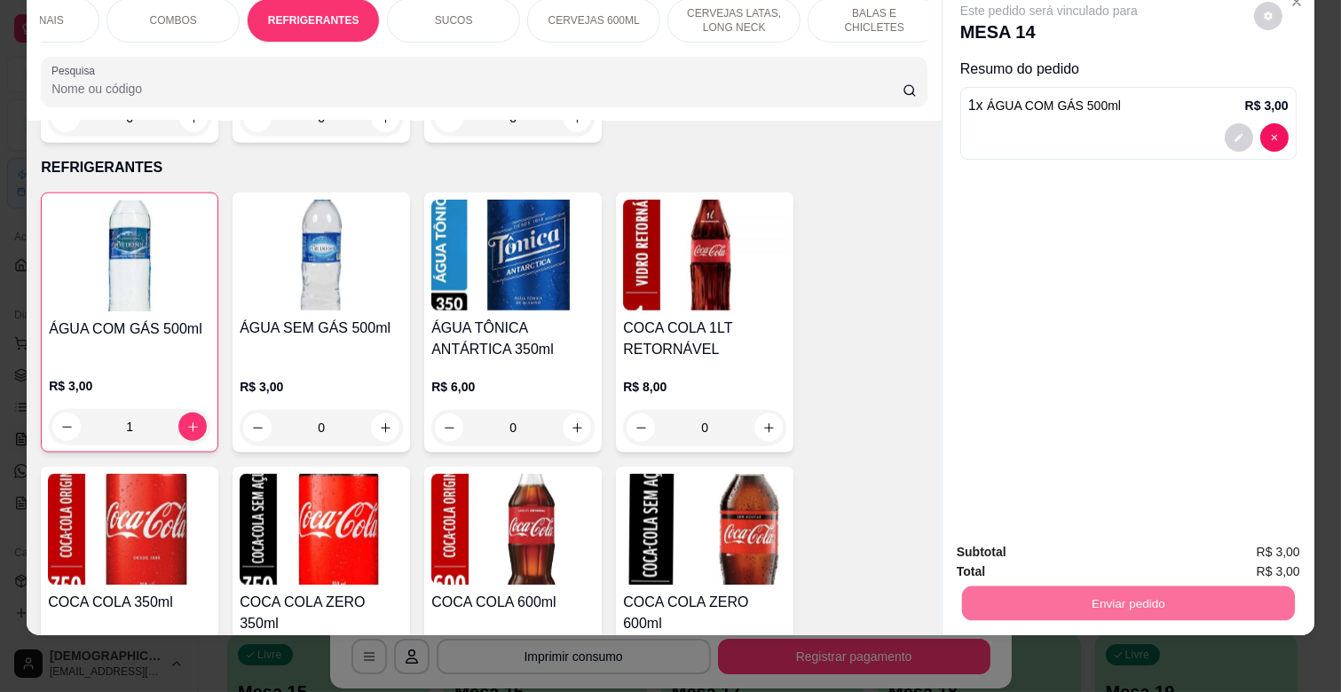
click at [1256, 541] on button "Enviar pedido" at bounding box center [1254, 544] width 98 height 33
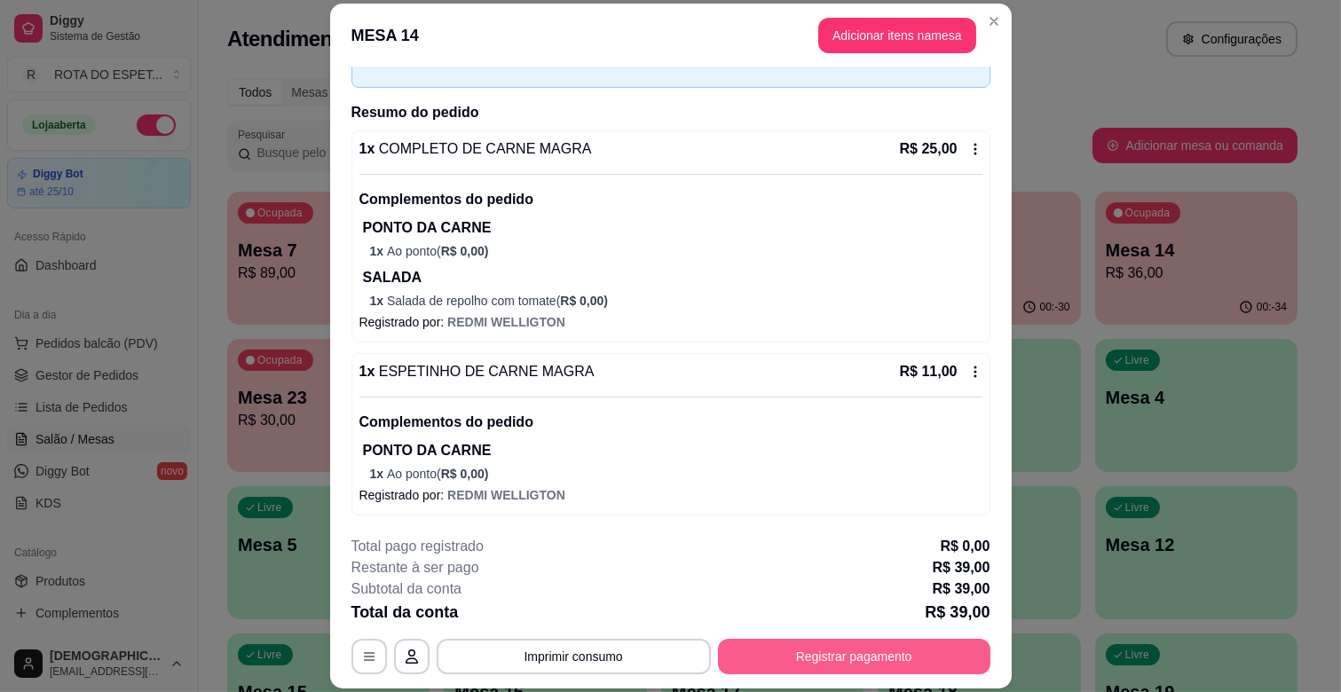
click at [908, 648] on button "Registrar pagamento" at bounding box center [854, 657] width 273 height 36
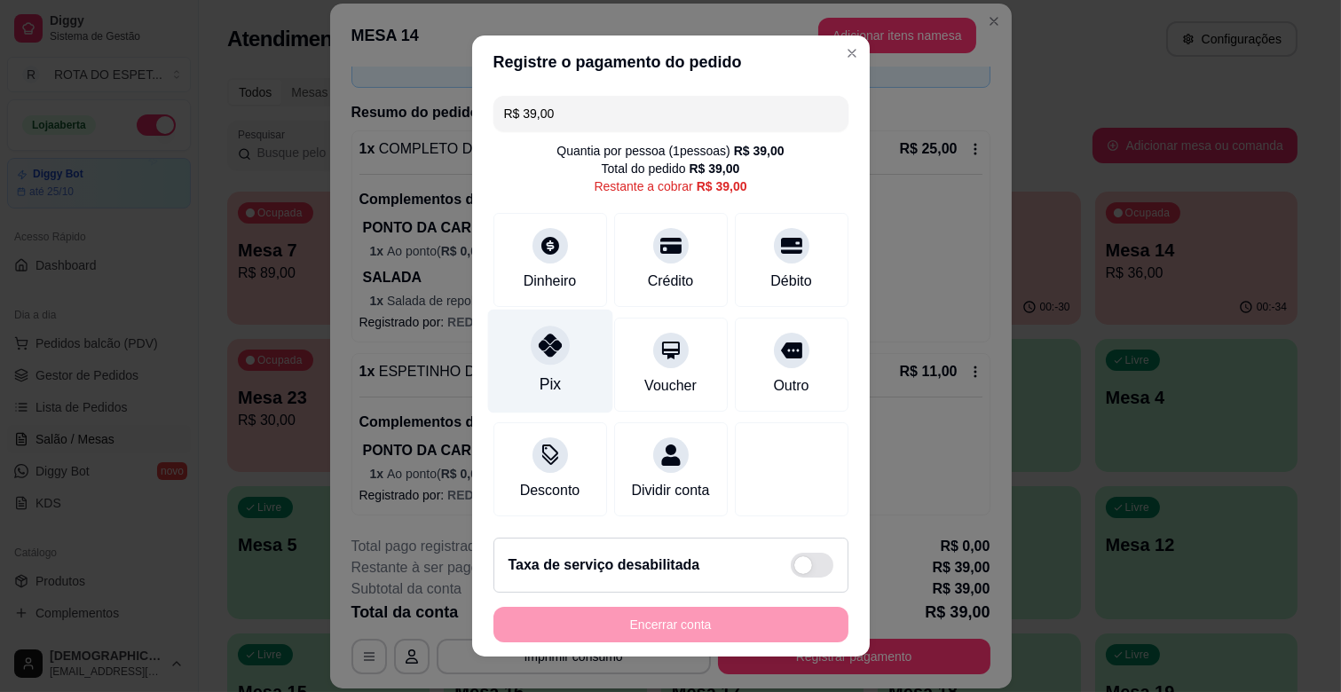
click at [531, 350] on div at bounding box center [550, 345] width 39 height 39
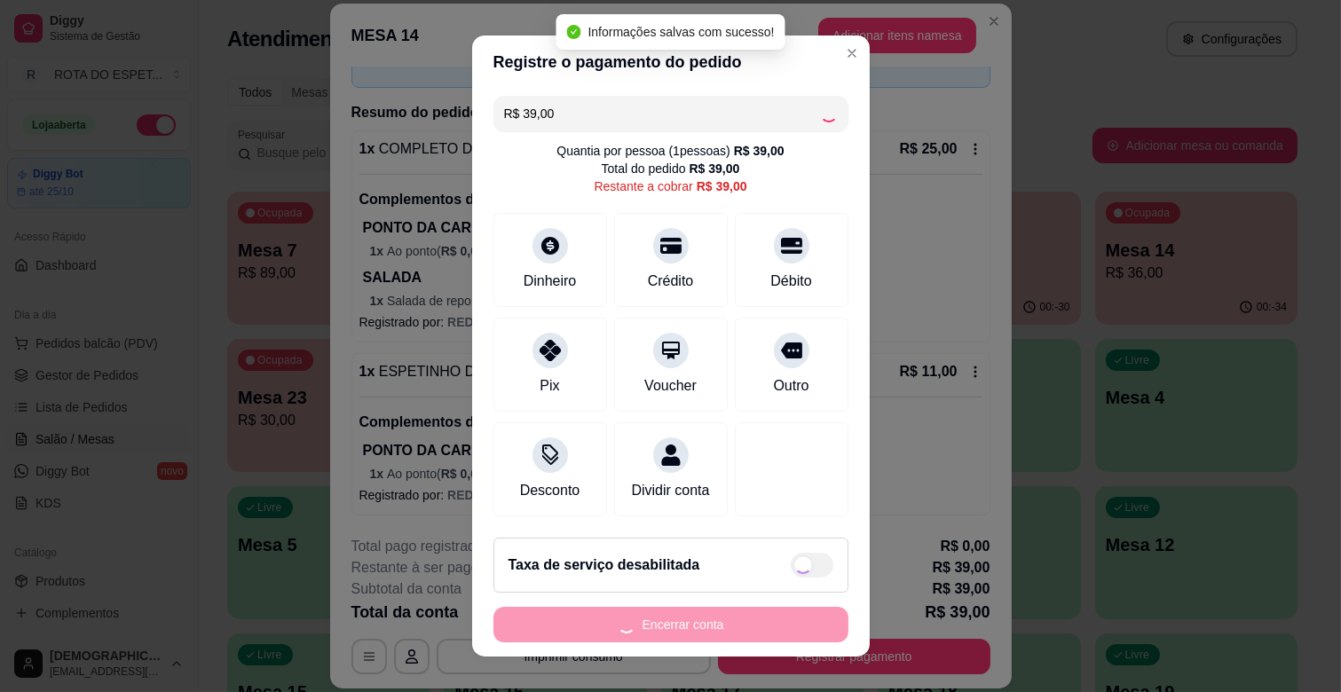
type input "R$ 0,00"
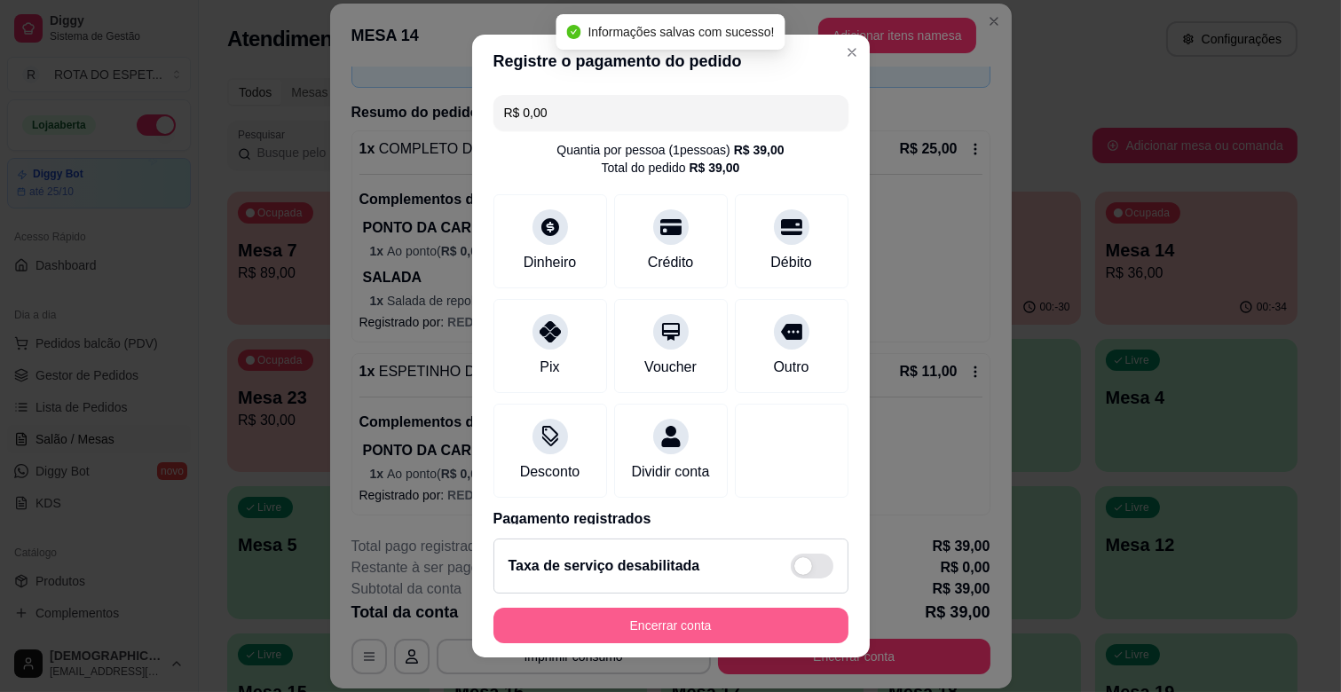
click at [732, 618] on button "Encerrar conta" at bounding box center [671, 626] width 355 height 36
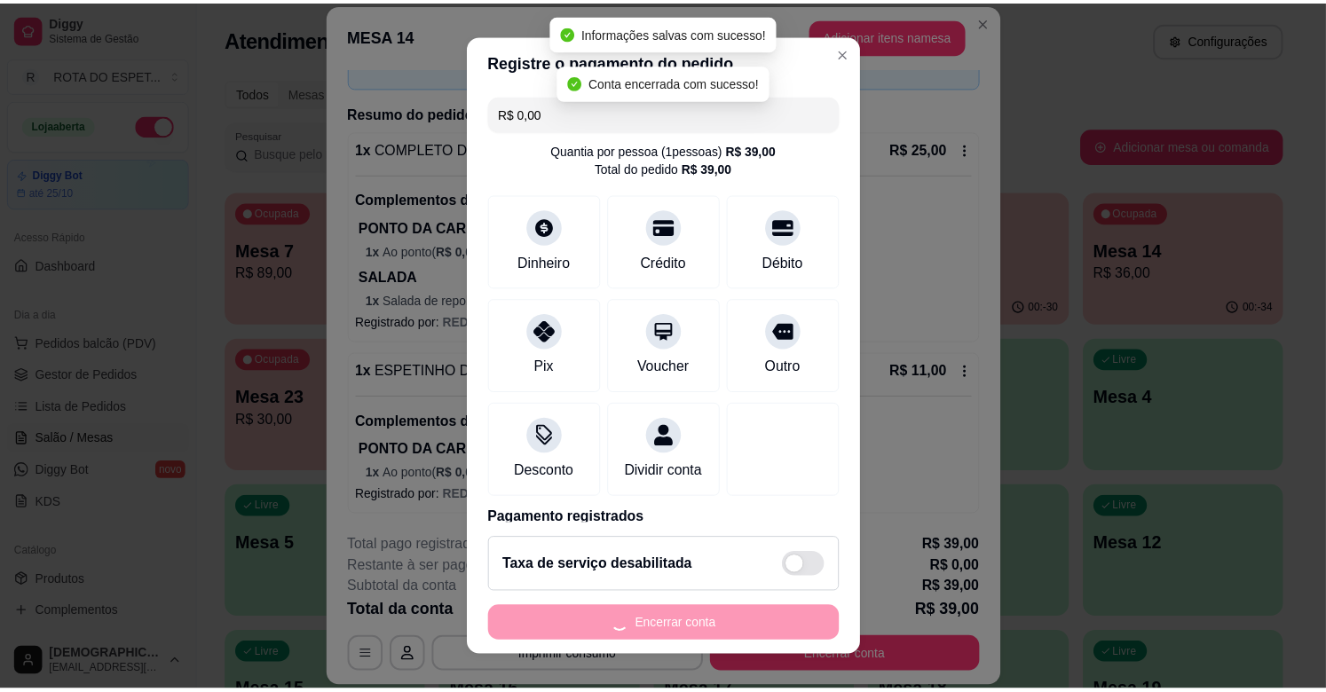
scroll to position [0, 0]
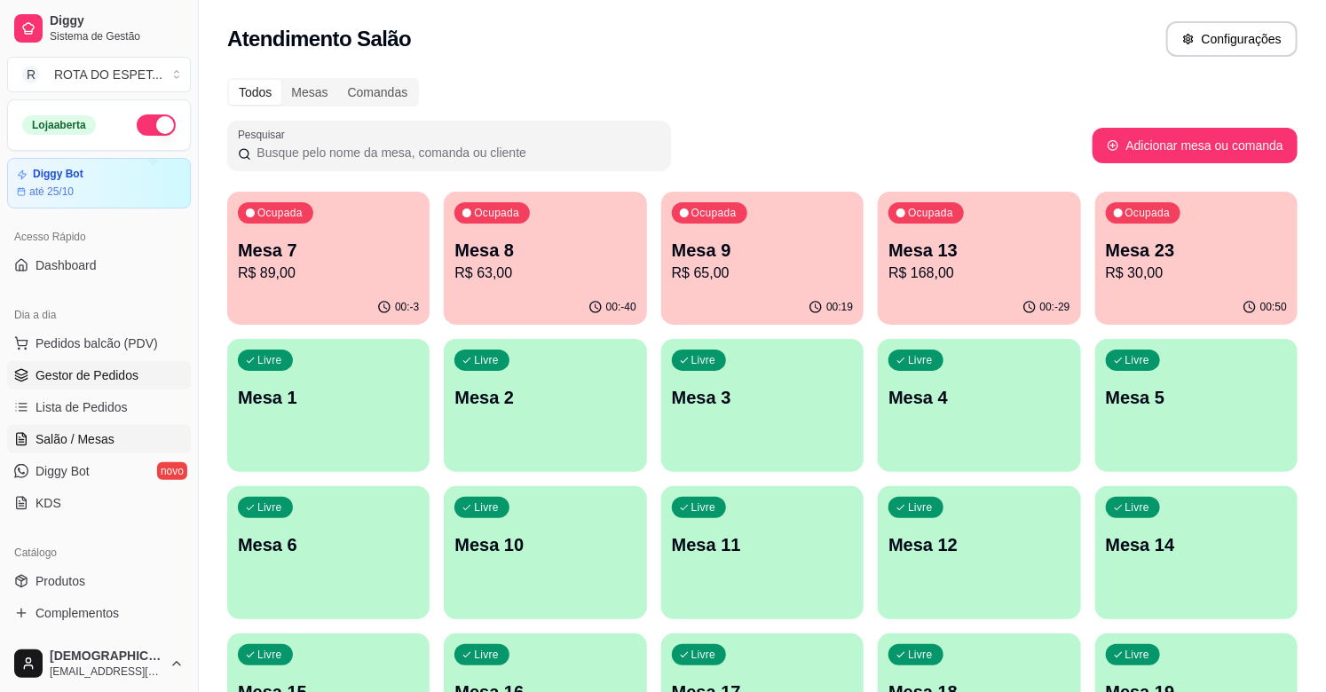
click at [72, 375] on span "Gestor de Pedidos" at bounding box center [87, 376] width 103 height 18
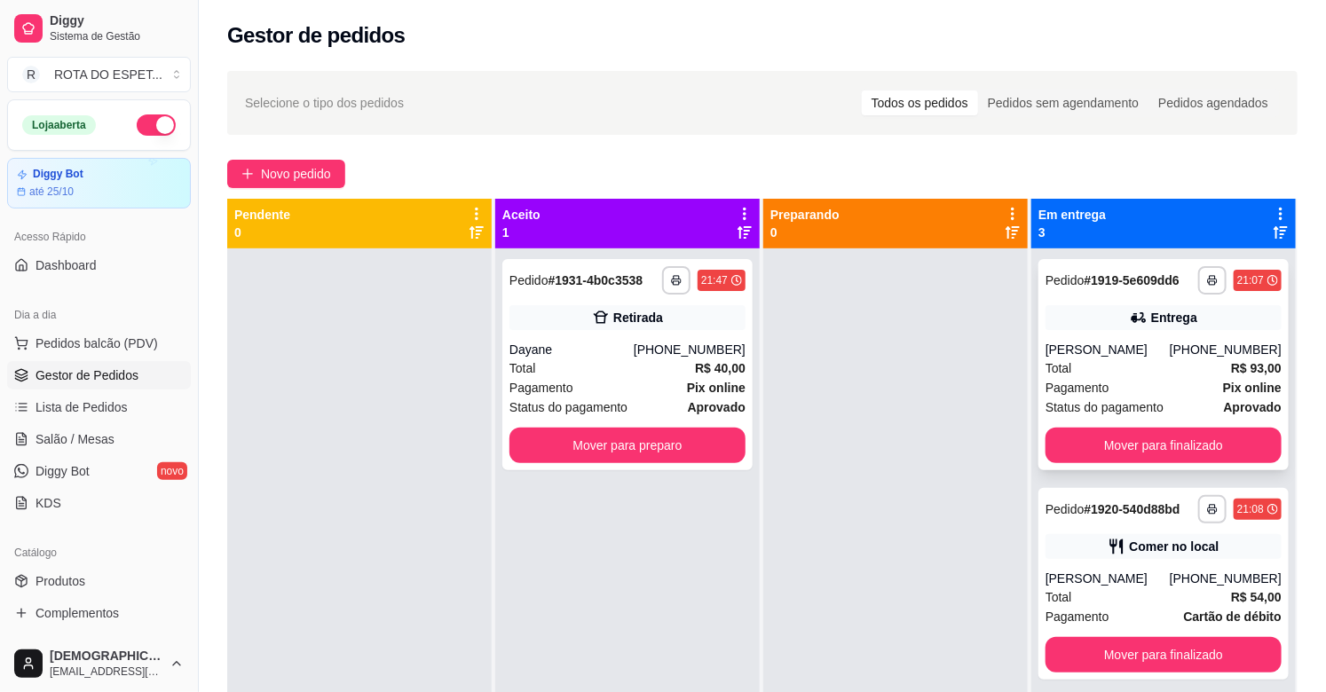
click at [1136, 380] on div "Pagamento Pix online" at bounding box center [1164, 388] width 236 height 20
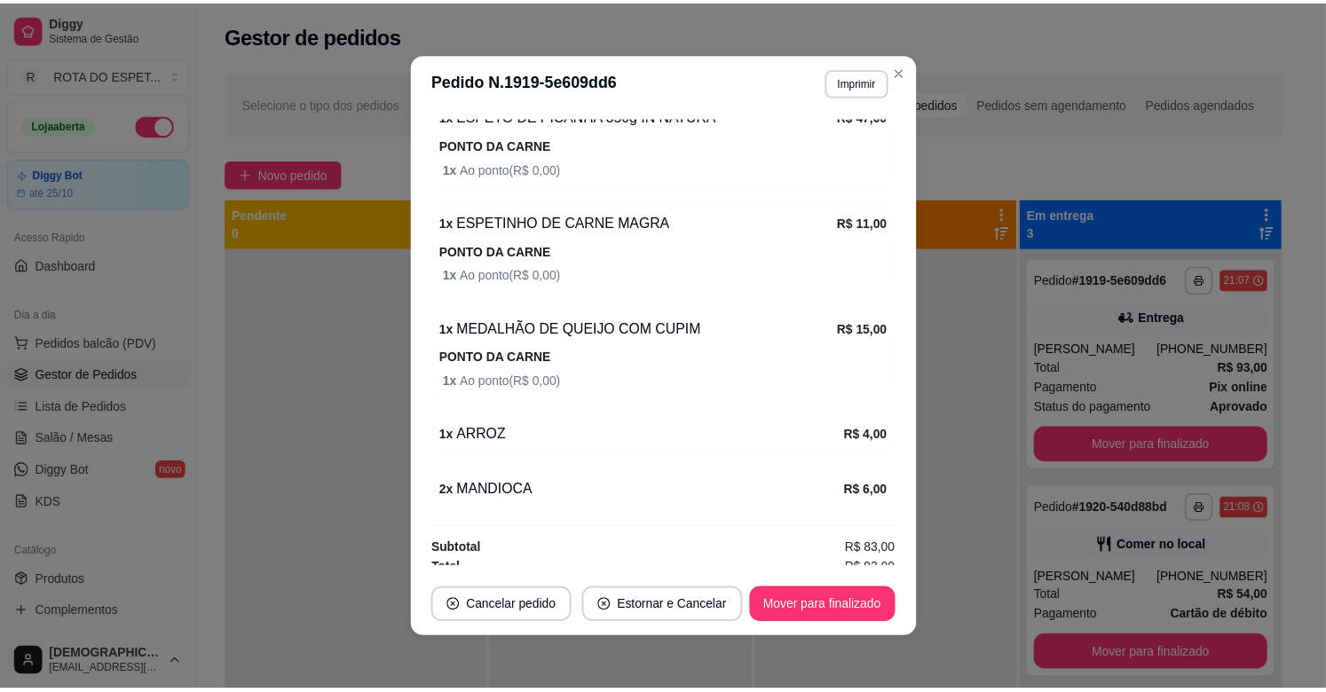
scroll to position [703, 0]
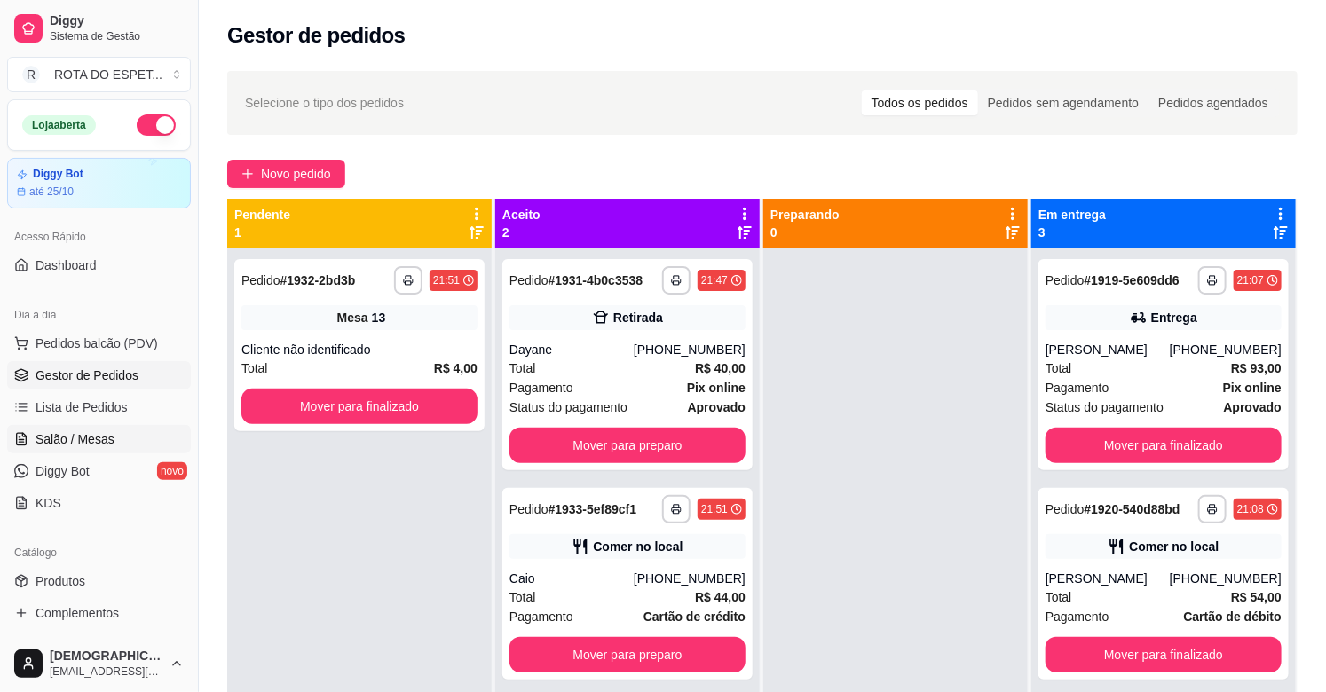
click at [91, 441] on span "Salão / Mesas" at bounding box center [75, 440] width 79 height 18
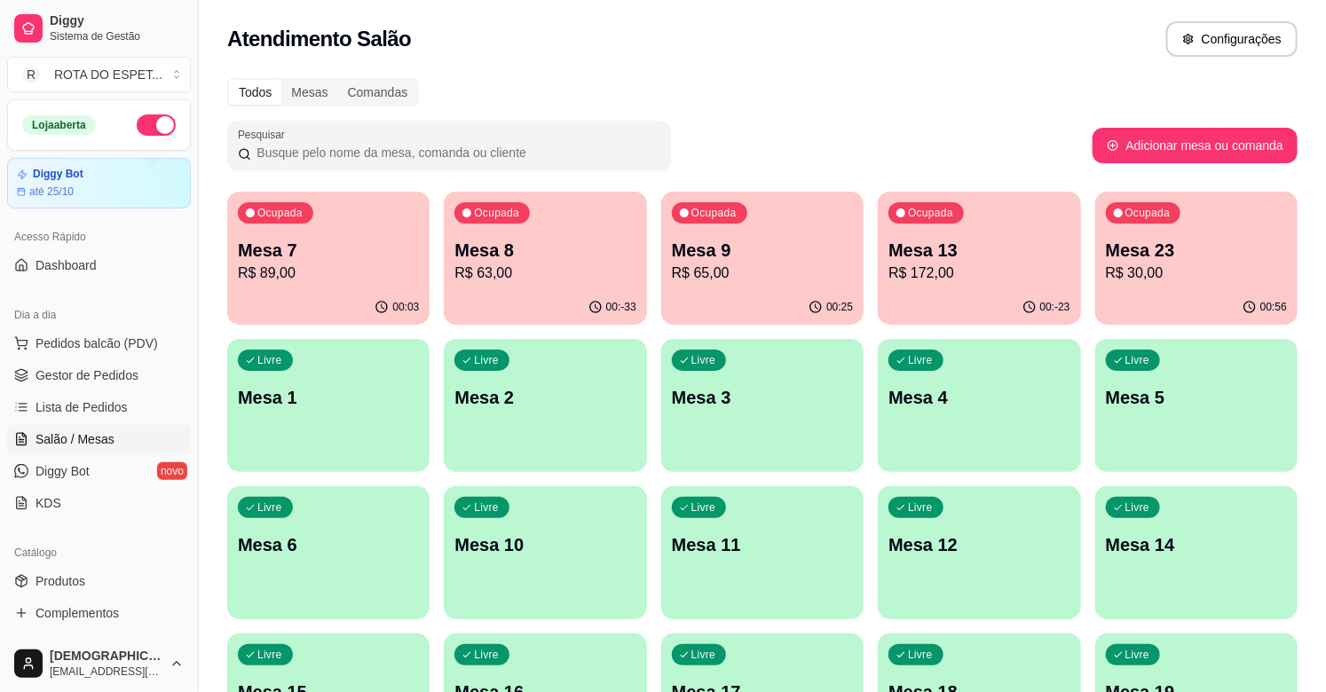
click at [773, 240] on p "Mesa 9" at bounding box center [762, 250] width 181 height 25
click at [59, 380] on span "Gestor de Pedidos" at bounding box center [87, 376] width 103 height 18
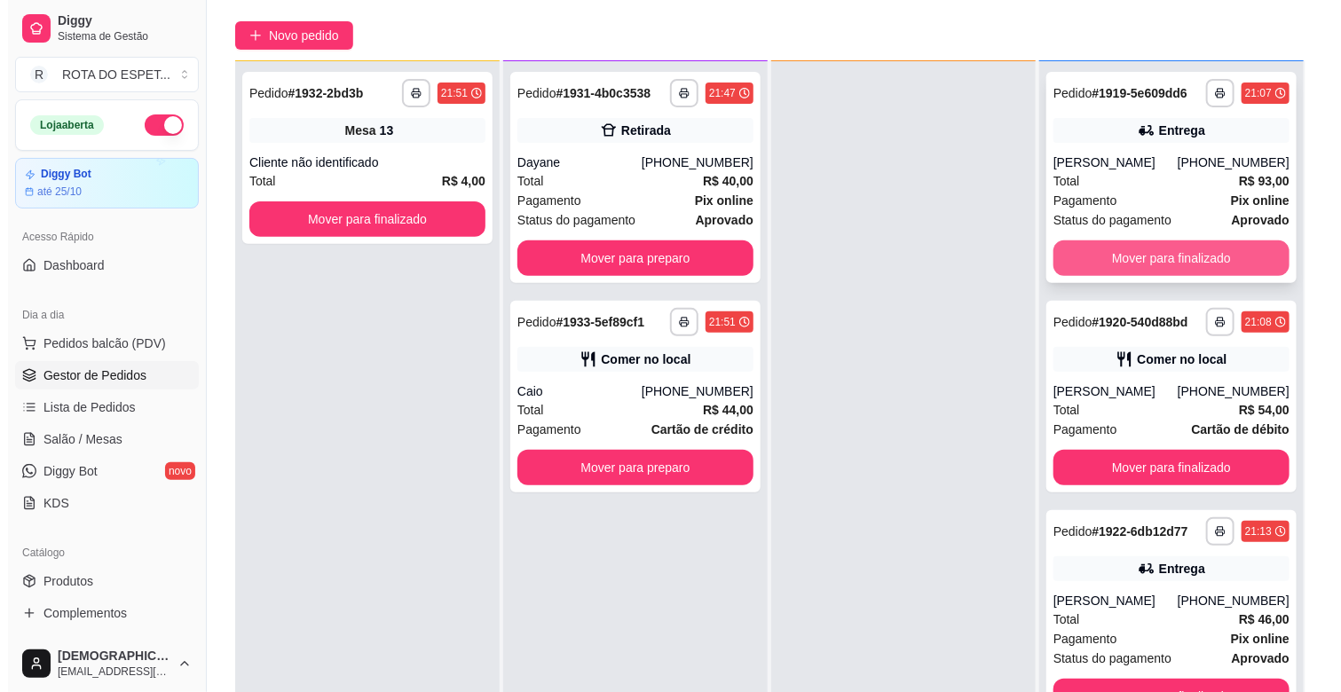
scroll to position [197, 0]
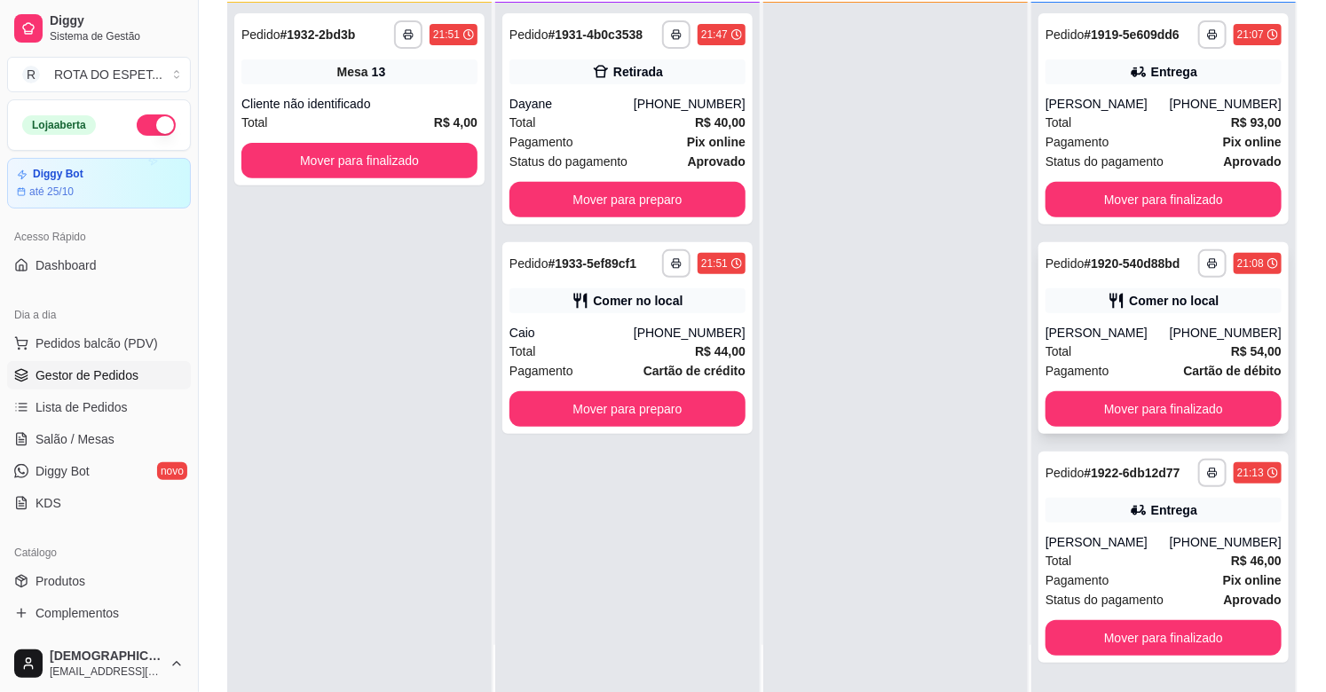
click at [1117, 335] on div "Fernanda" at bounding box center [1108, 333] width 124 height 18
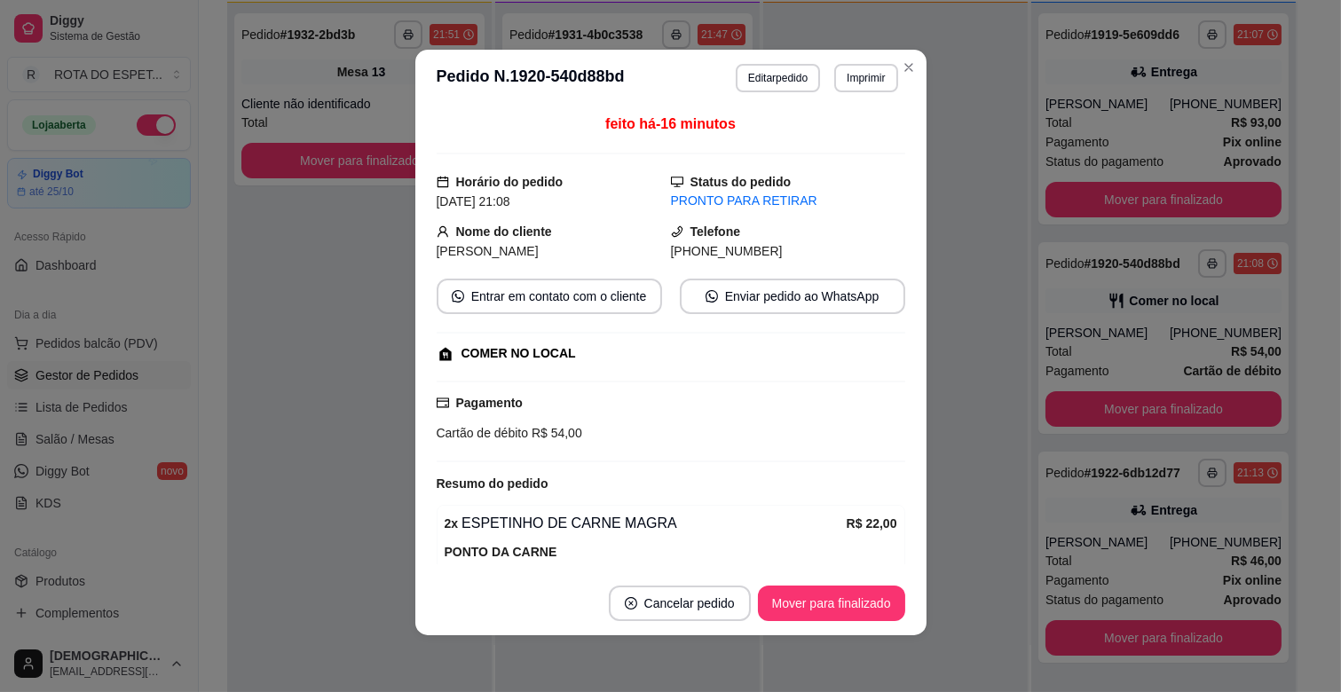
scroll to position [317, 0]
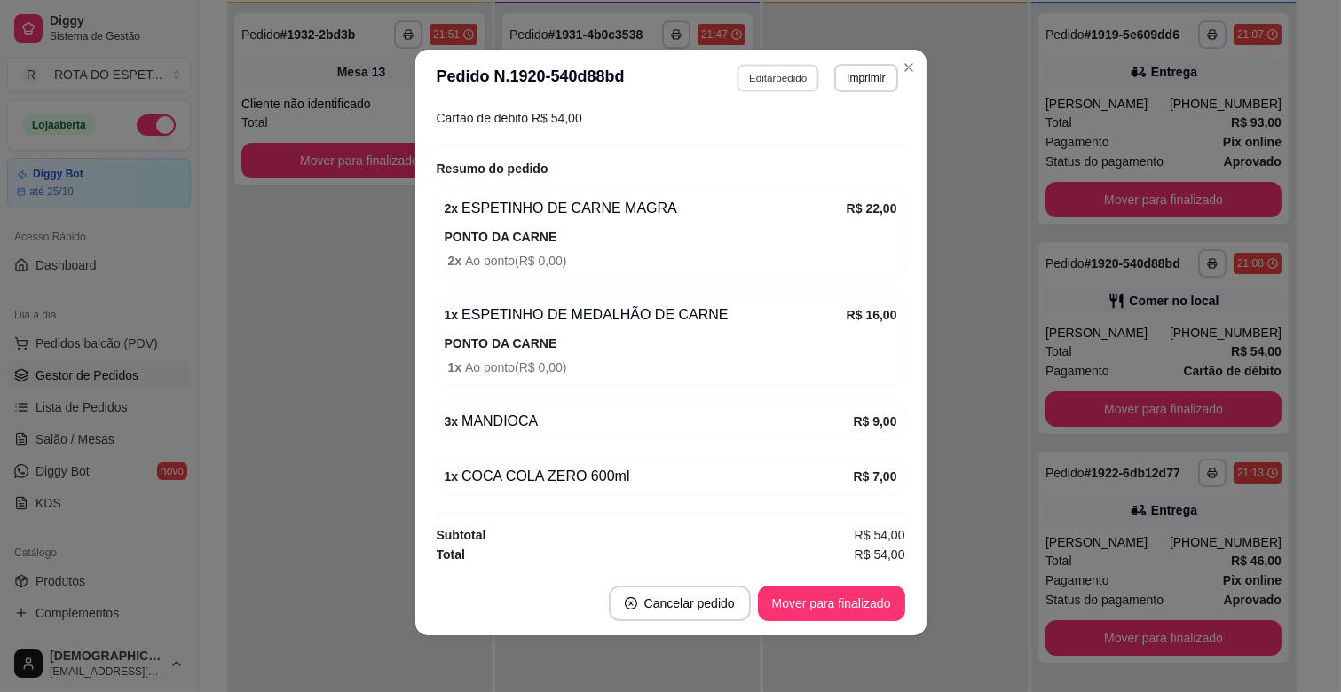
click at [777, 90] on button "Editar pedido" at bounding box center [778, 78] width 83 height 28
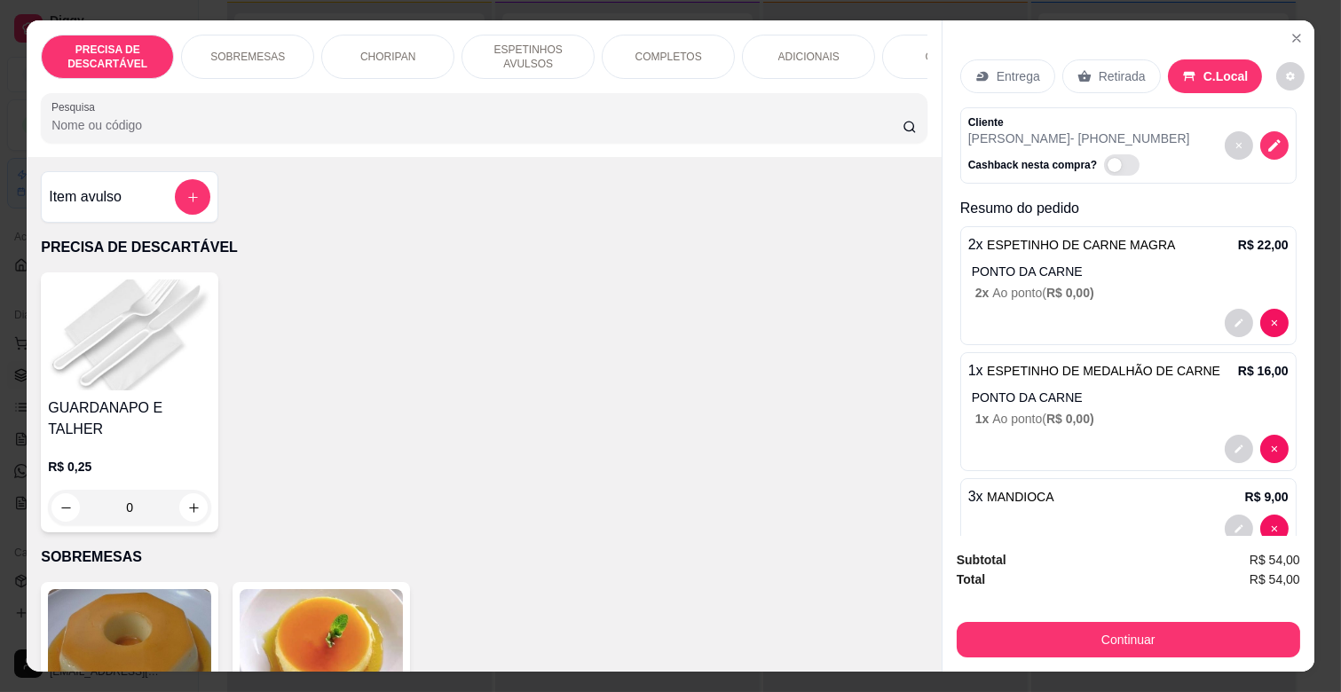
scroll to position [0, 788]
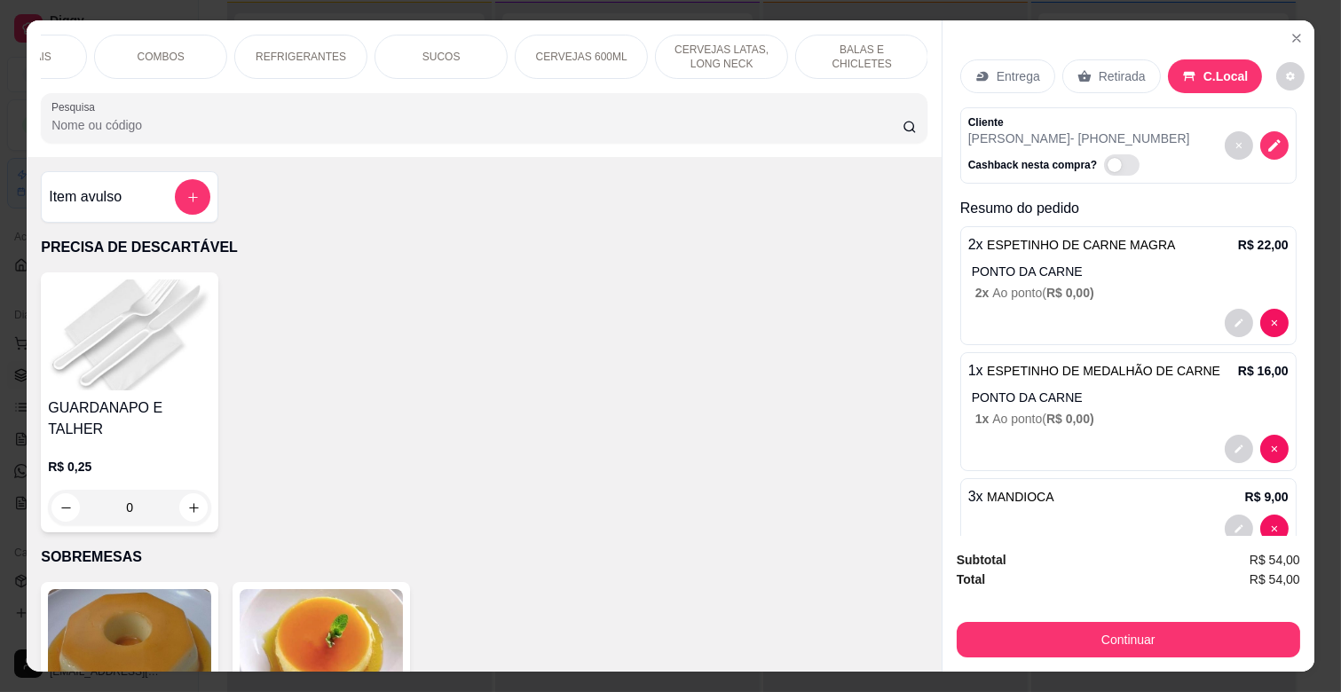
click at [849, 49] on p "BALAS E CHICLETES" at bounding box center [861, 57] width 103 height 28
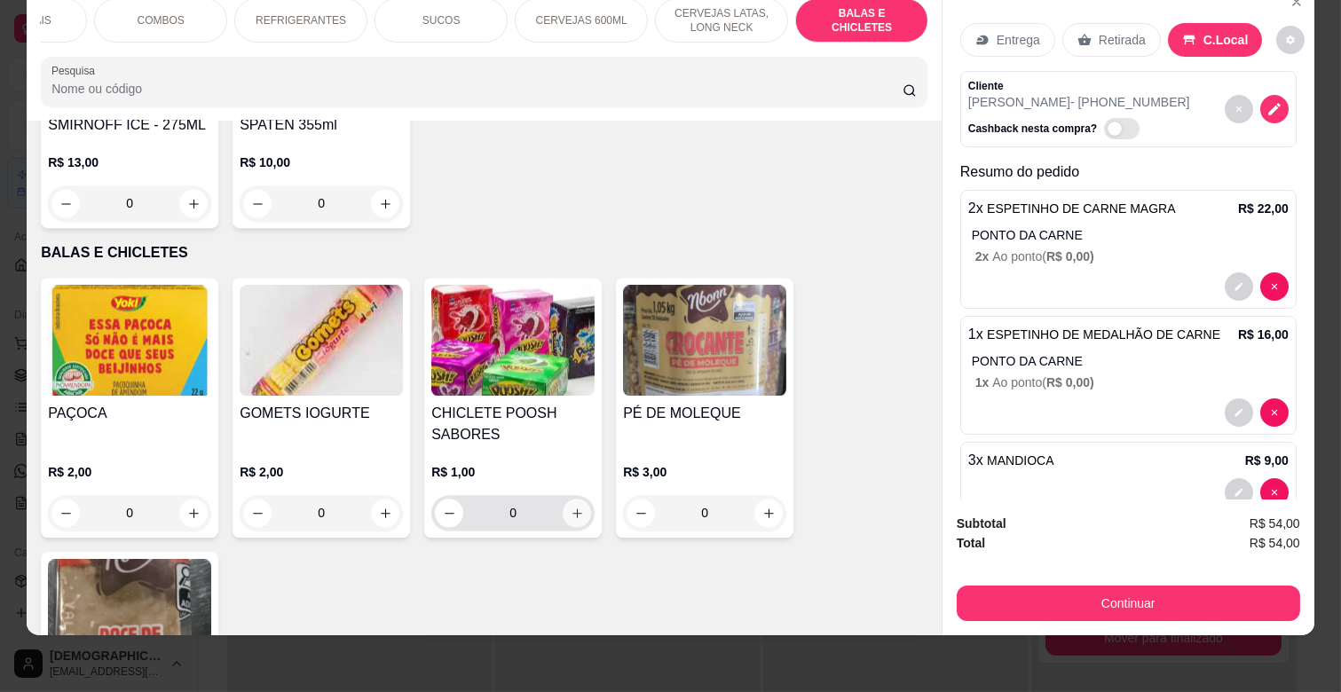
click at [572, 507] on icon "increase-product-quantity" at bounding box center [577, 513] width 13 height 13
type input "2"
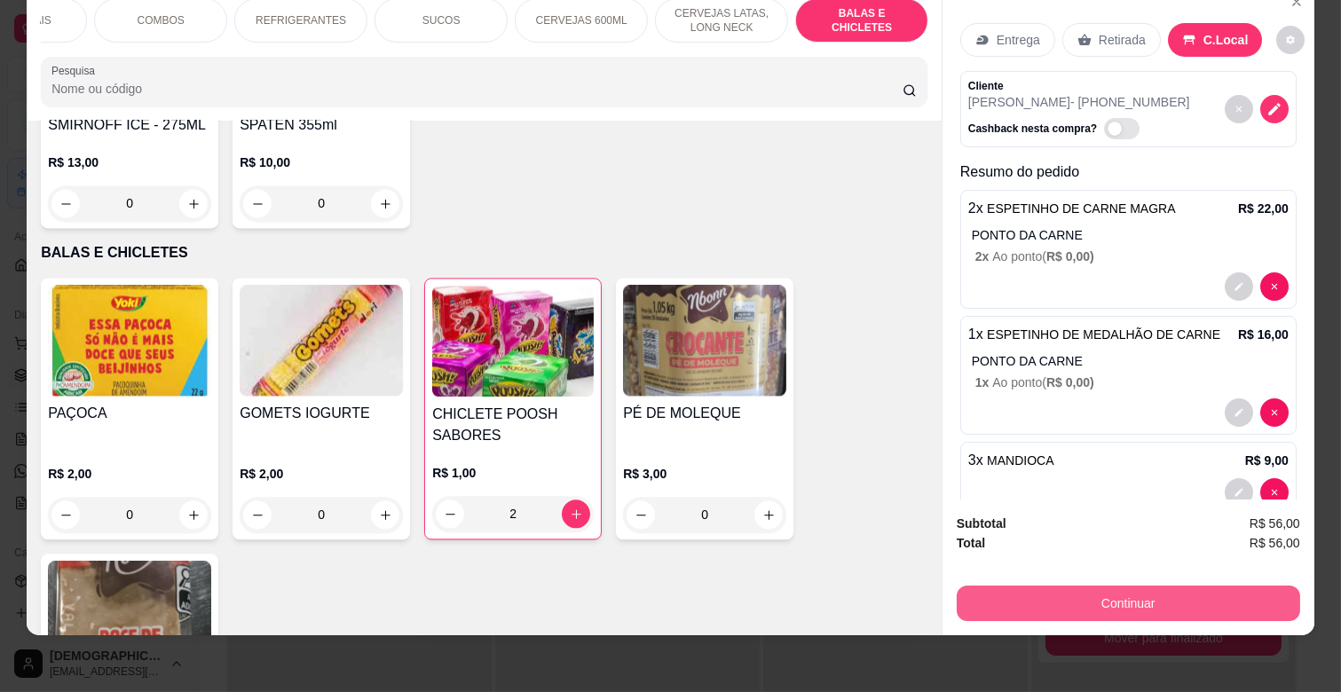
click at [1102, 598] on button "Continuar" at bounding box center [1129, 604] width 344 height 36
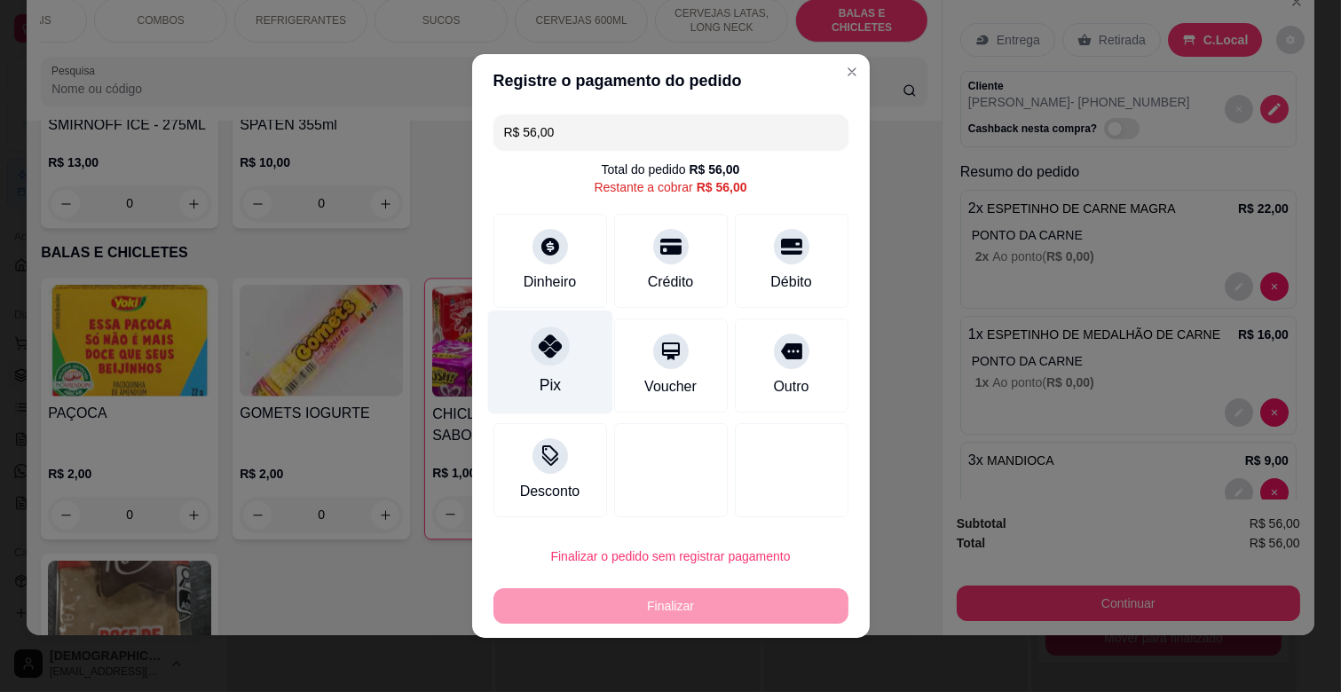
click at [538, 358] on icon at bounding box center [549, 346] width 23 height 23
type input "R$ 0,00"
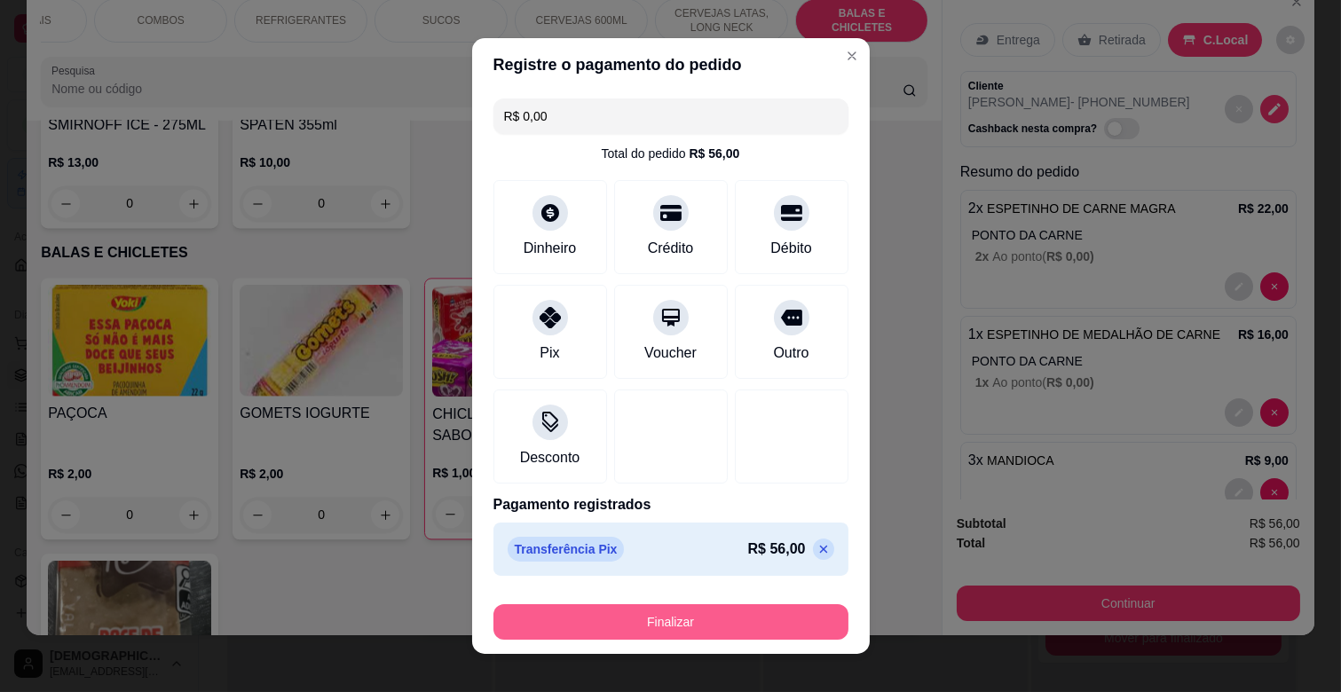
click at [658, 626] on button "Finalizar" at bounding box center [671, 622] width 355 height 36
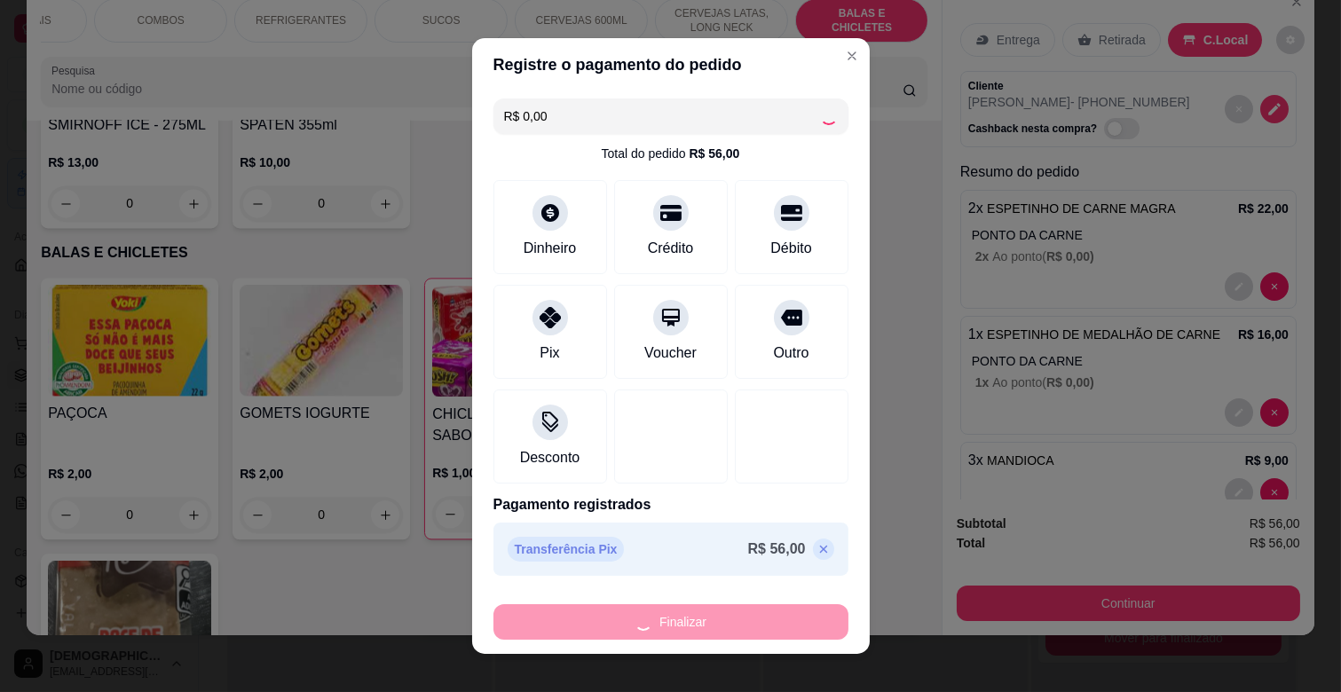
type input "0"
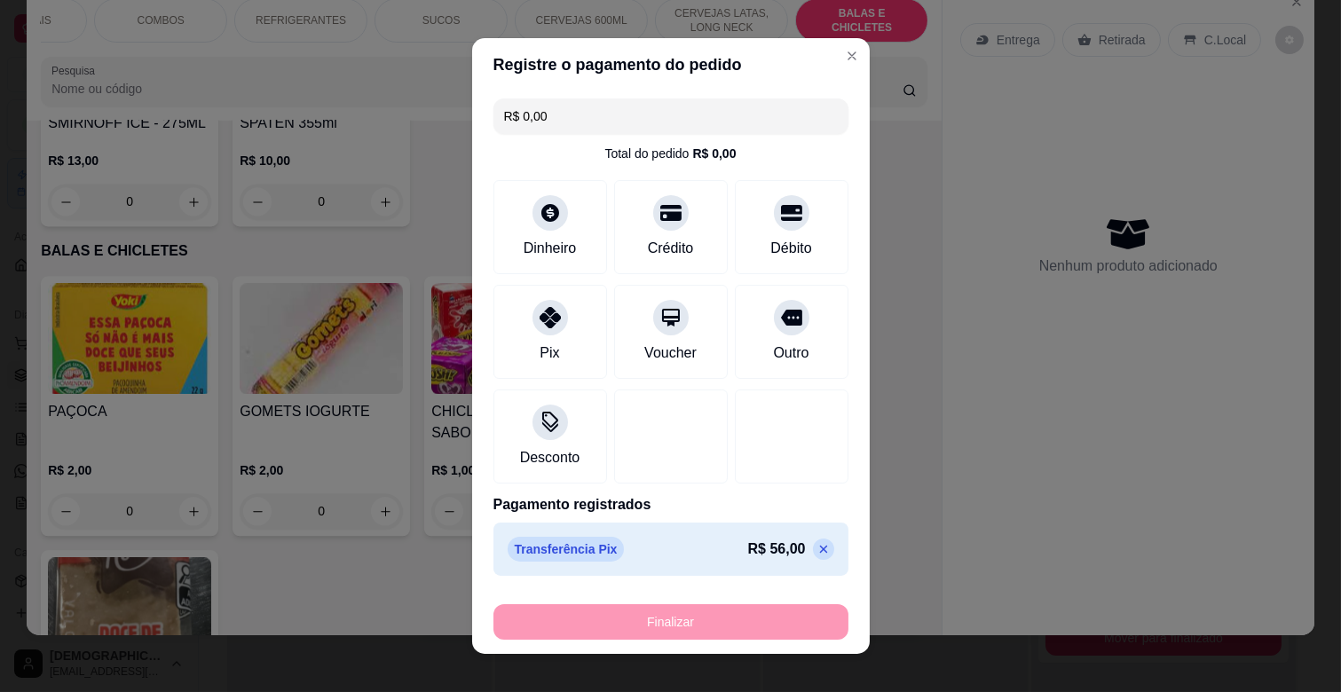
type input "-R$ 56,00"
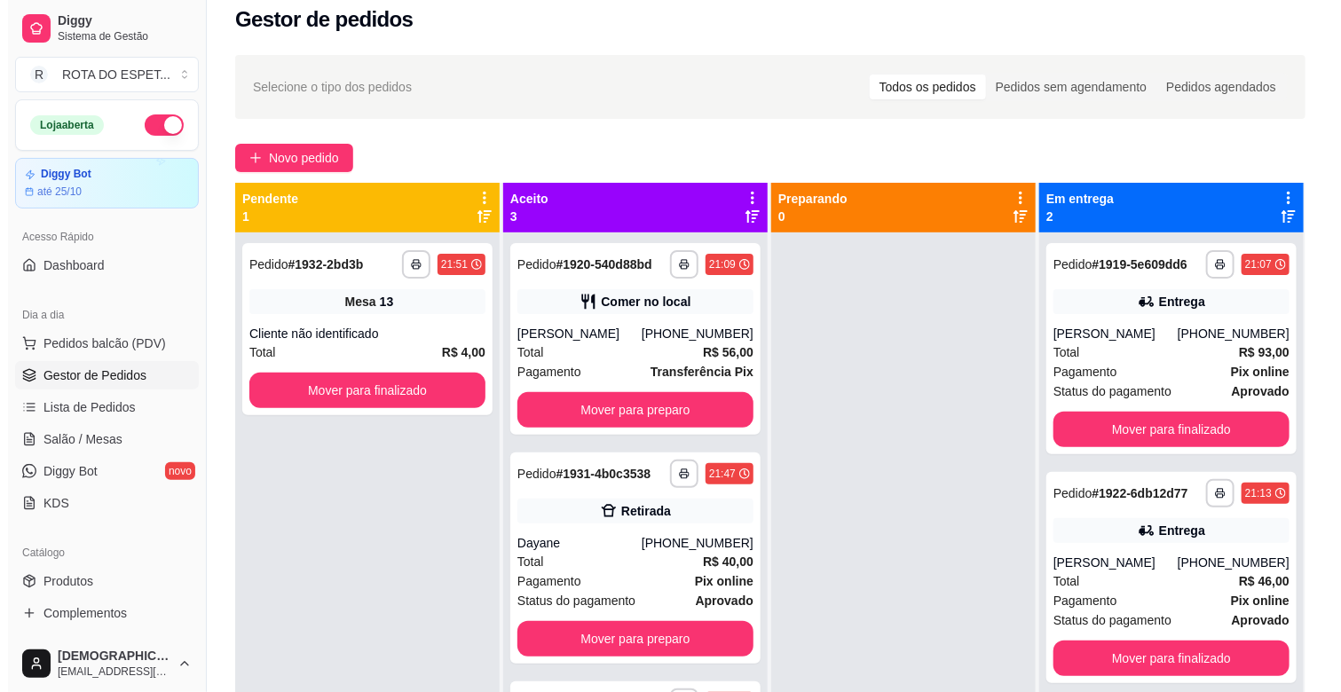
scroll to position [0, 0]
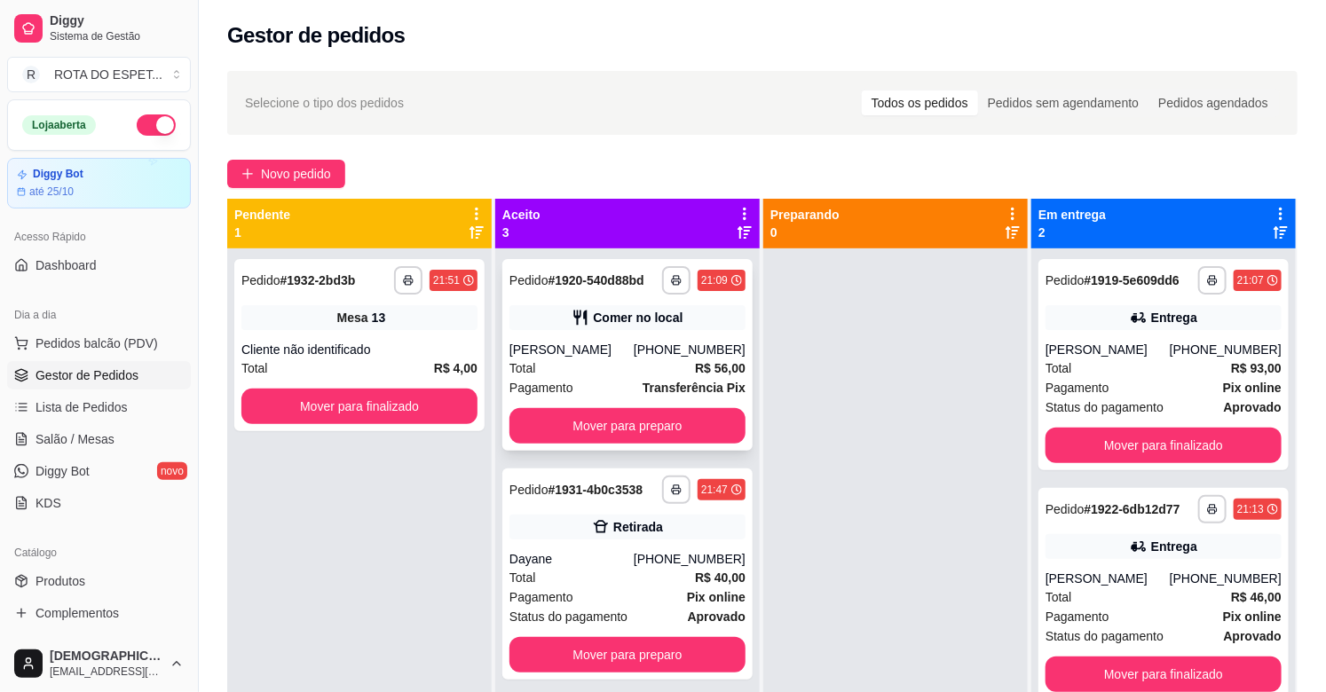
click at [596, 352] on div "Fernanda" at bounding box center [572, 350] width 124 height 18
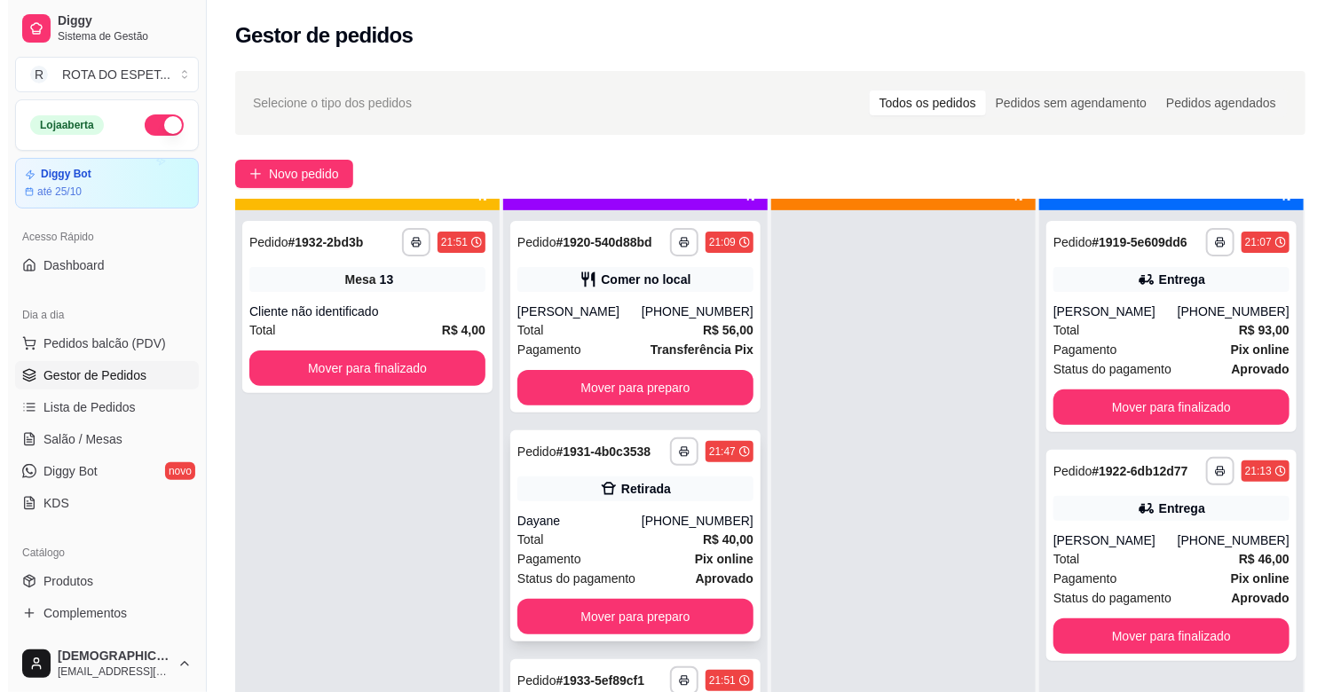
scroll to position [49, 0]
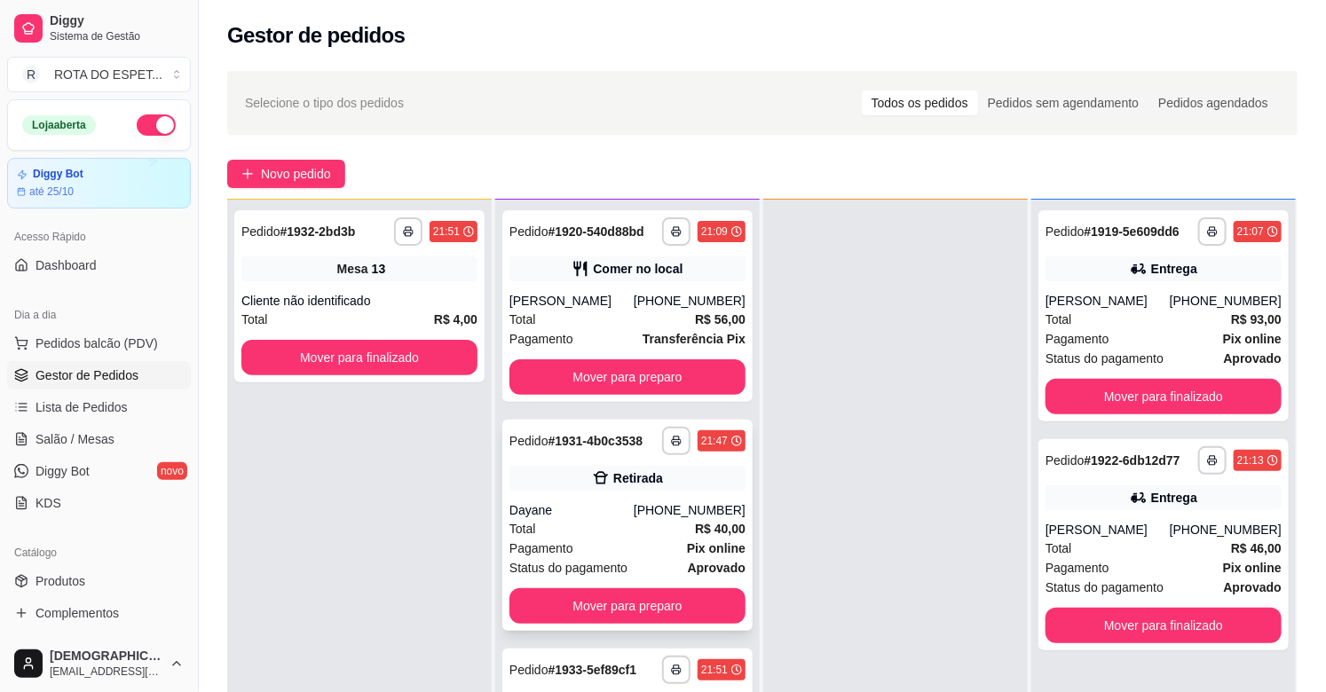
click at [602, 539] on div "Pagamento Pix online" at bounding box center [628, 549] width 236 height 20
click at [65, 440] on span "Salão / Mesas" at bounding box center [75, 440] width 79 height 18
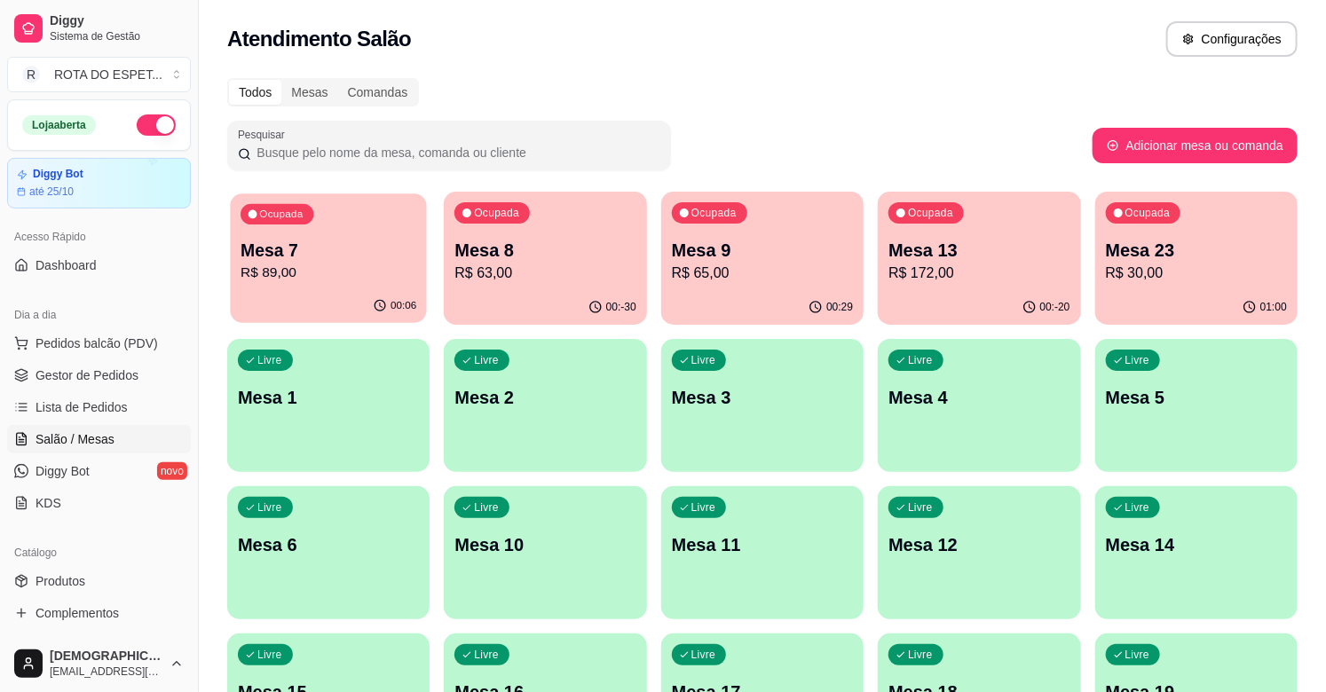
click at [303, 253] on p "Mesa 7" at bounding box center [329, 251] width 176 height 24
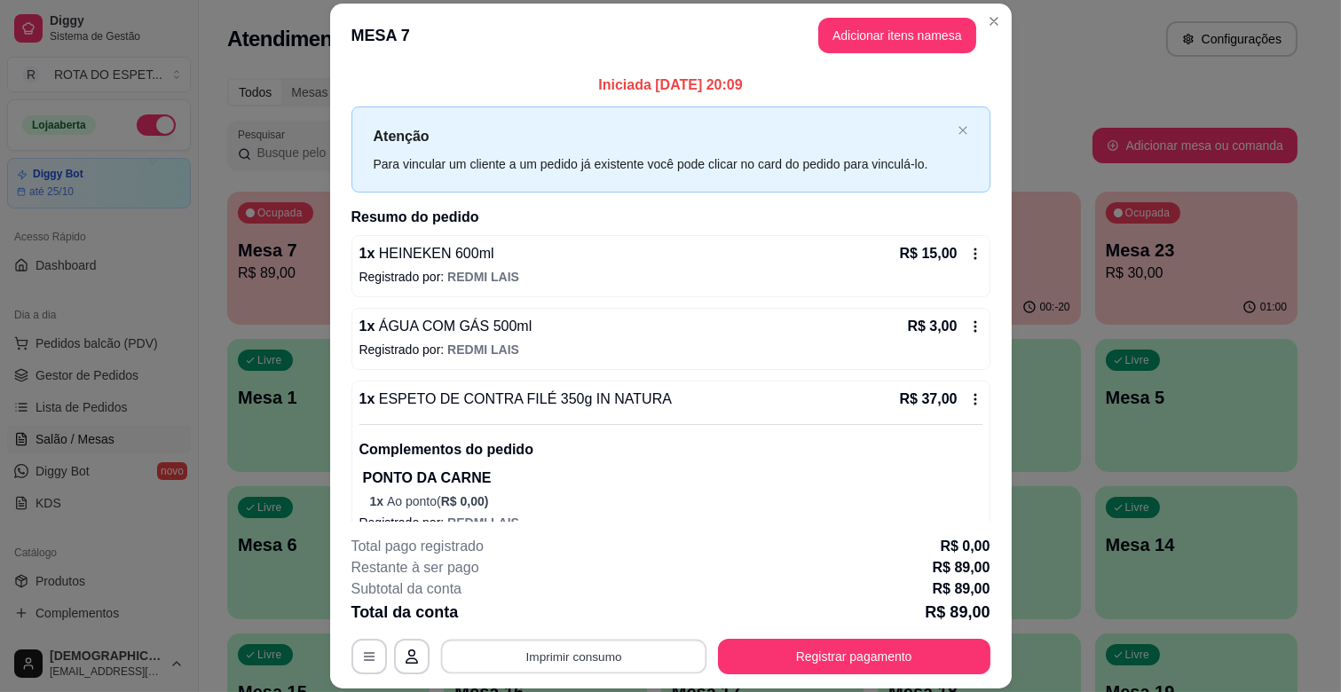
click at [628, 652] on button "Imprimir consumo" at bounding box center [573, 657] width 266 height 35
click at [619, 613] on button "IMPRESSORA CAIXA" at bounding box center [572, 616] width 142 height 28
click at [826, 660] on button "Registrar pagamento" at bounding box center [854, 657] width 273 height 36
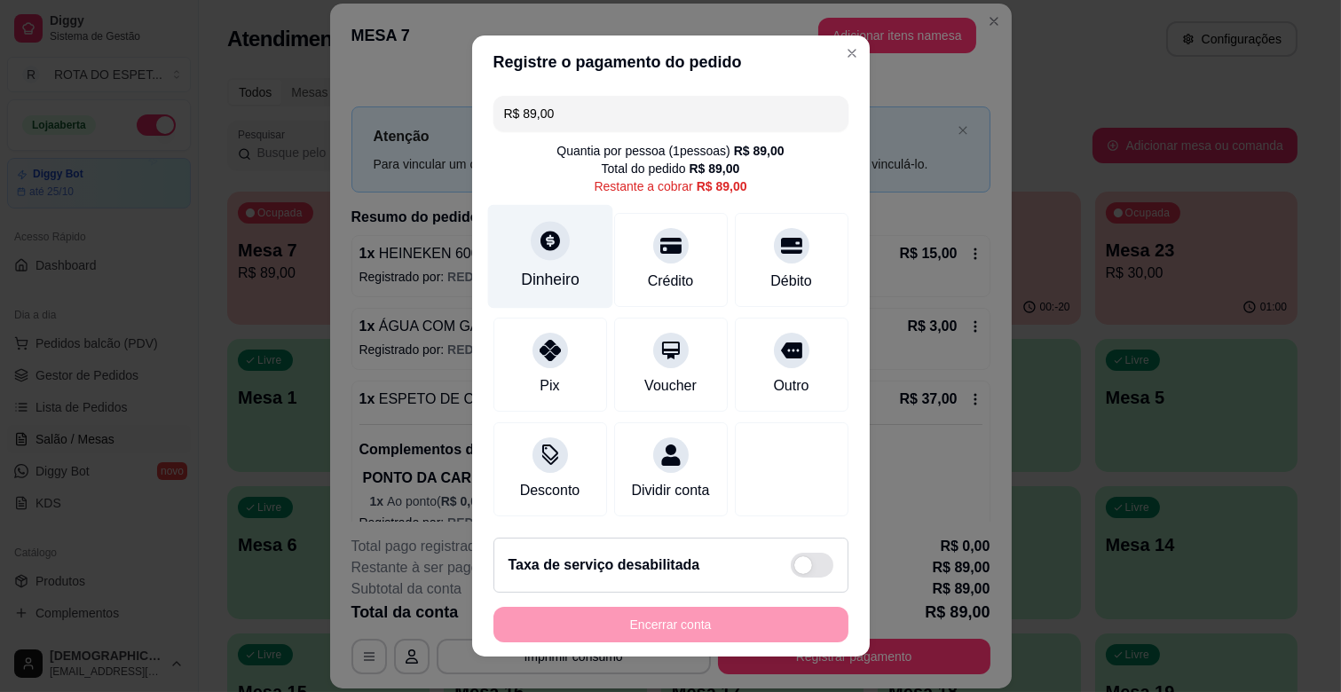
click at [544, 243] on icon at bounding box center [551, 241] width 20 height 20
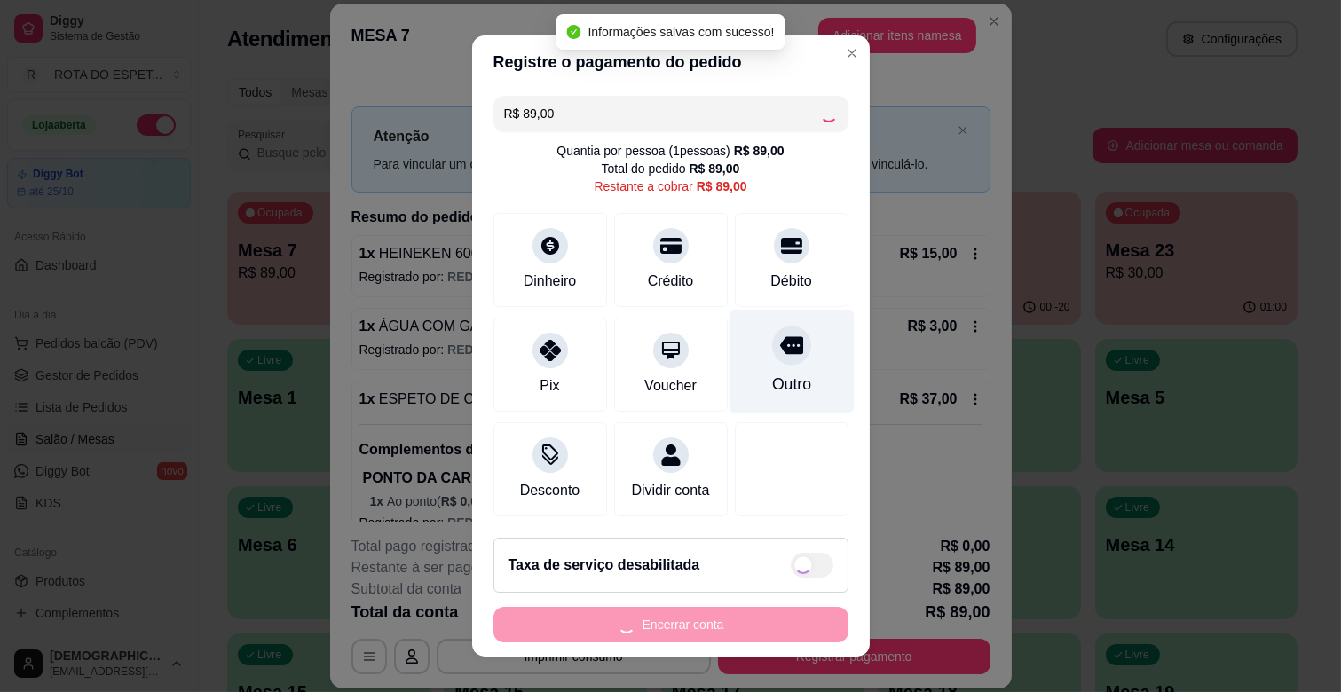
type input "R$ 0,00"
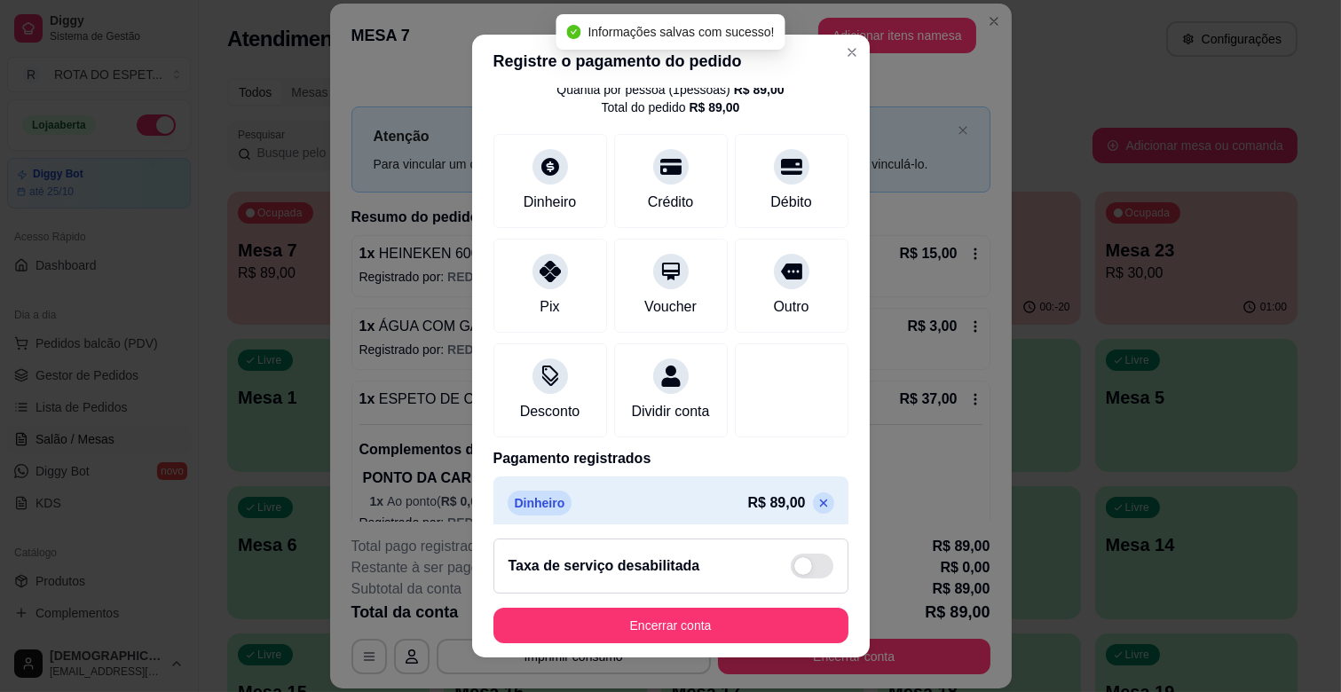
scroll to position [94, 0]
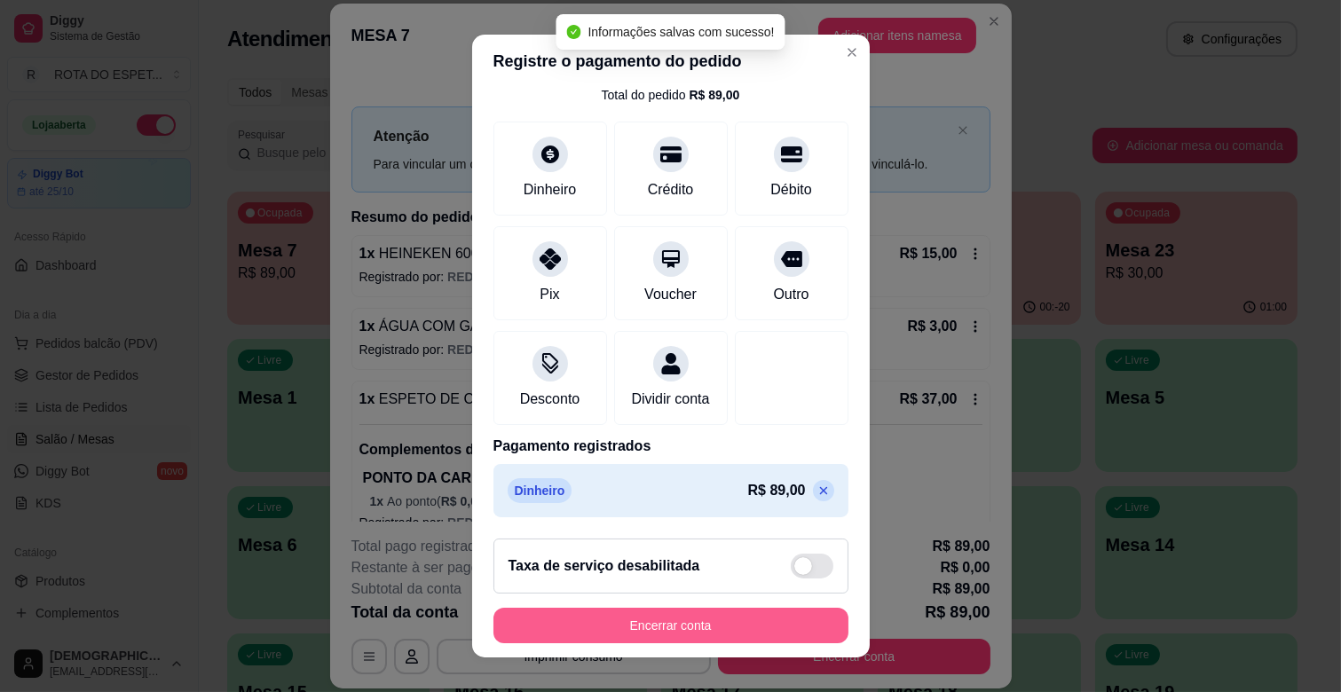
click at [762, 618] on button "Encerrar conta" at bounding box center [671, 626] width 355 height 36
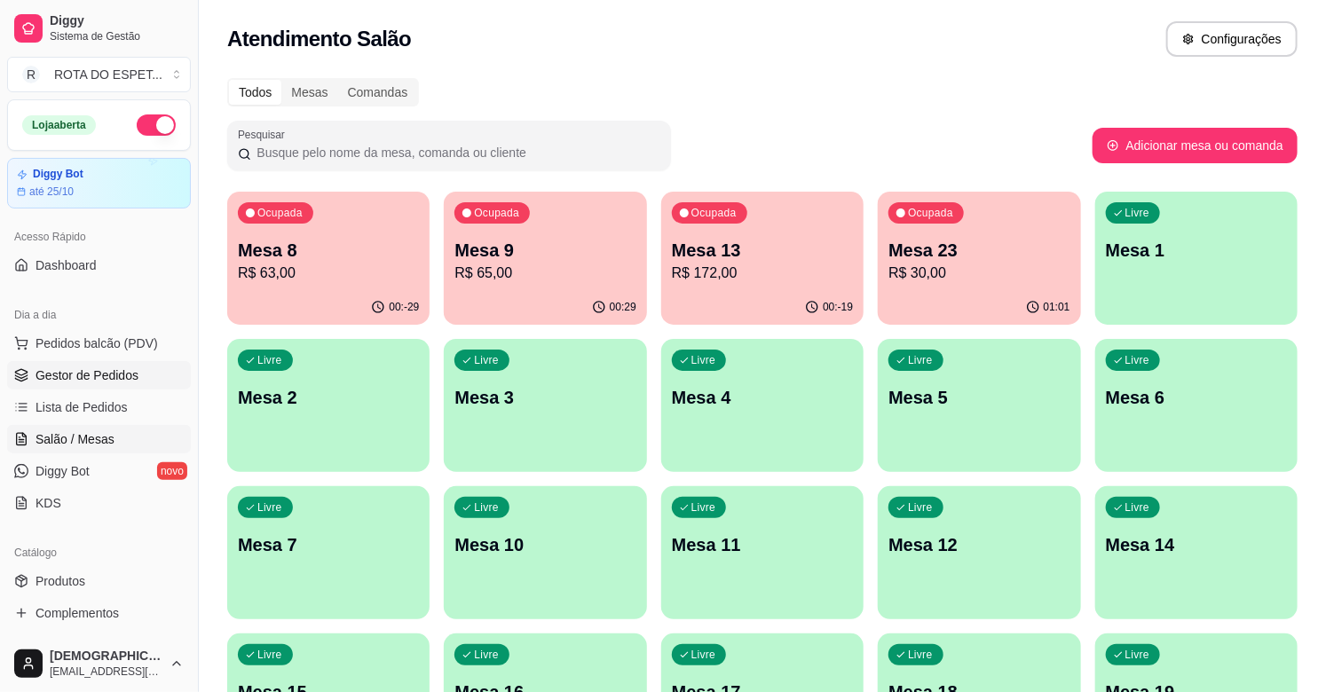
click at [107, 376] on span "Gestor de Pedidos" at bounding box center [87, 376] width 103 height 18
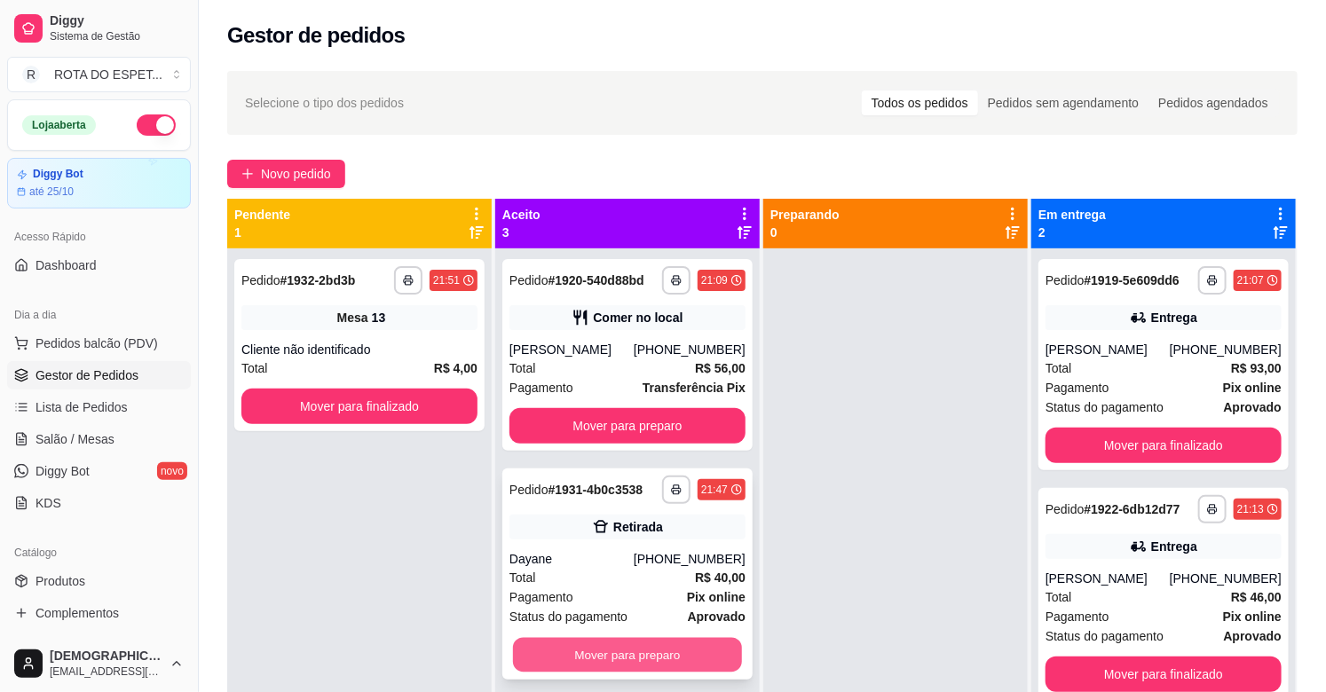
click at [632, 657] on button "Mover para preparo" at bounding box center [627, 655] width 229 height 35
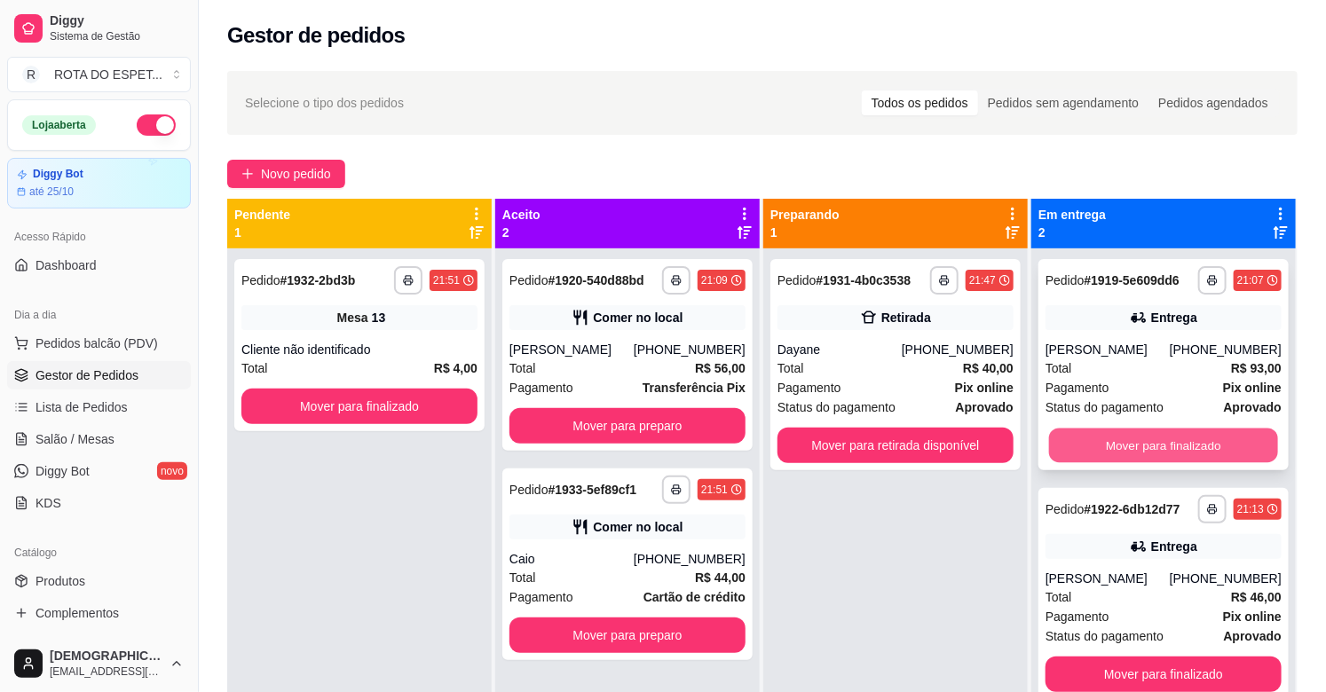
click at [1145, 440] on button "Mover para finalizado" at bounding box center [1163, 446] width 229 height 35
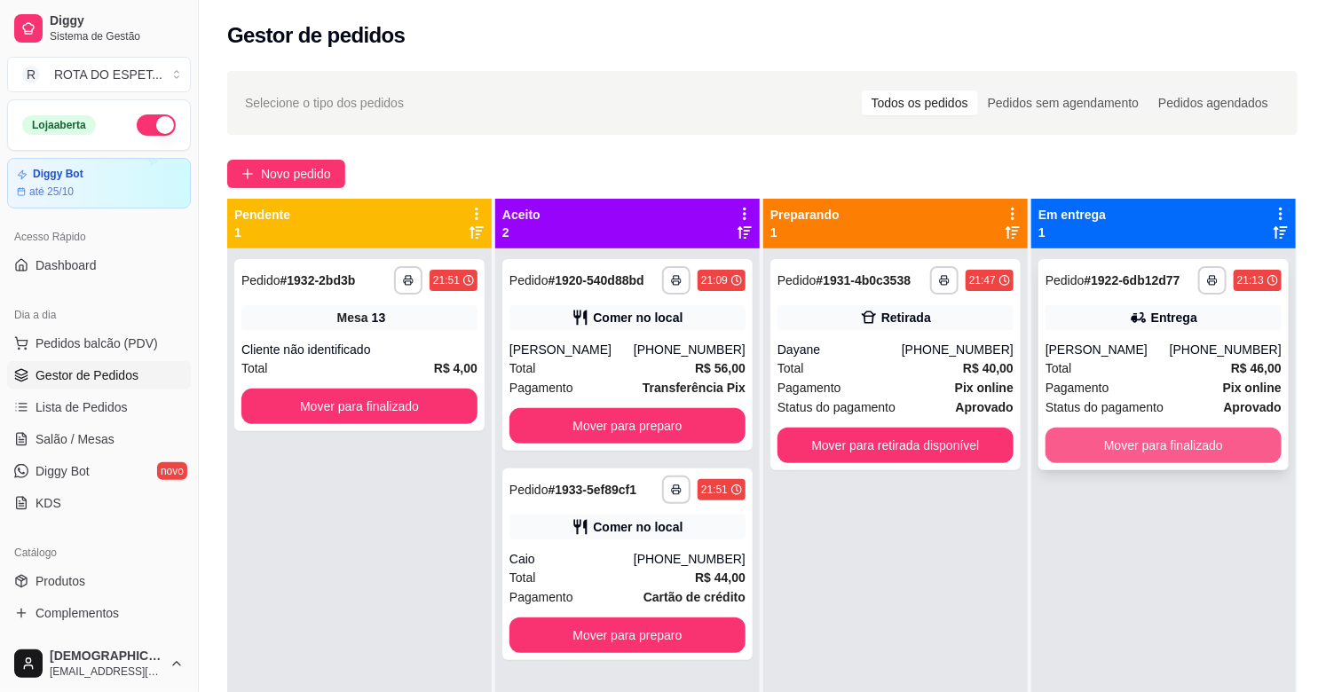
click at [1147, 441] on button "Mover para finalizado" at bounding box center [1164, 446] width 236 height 36
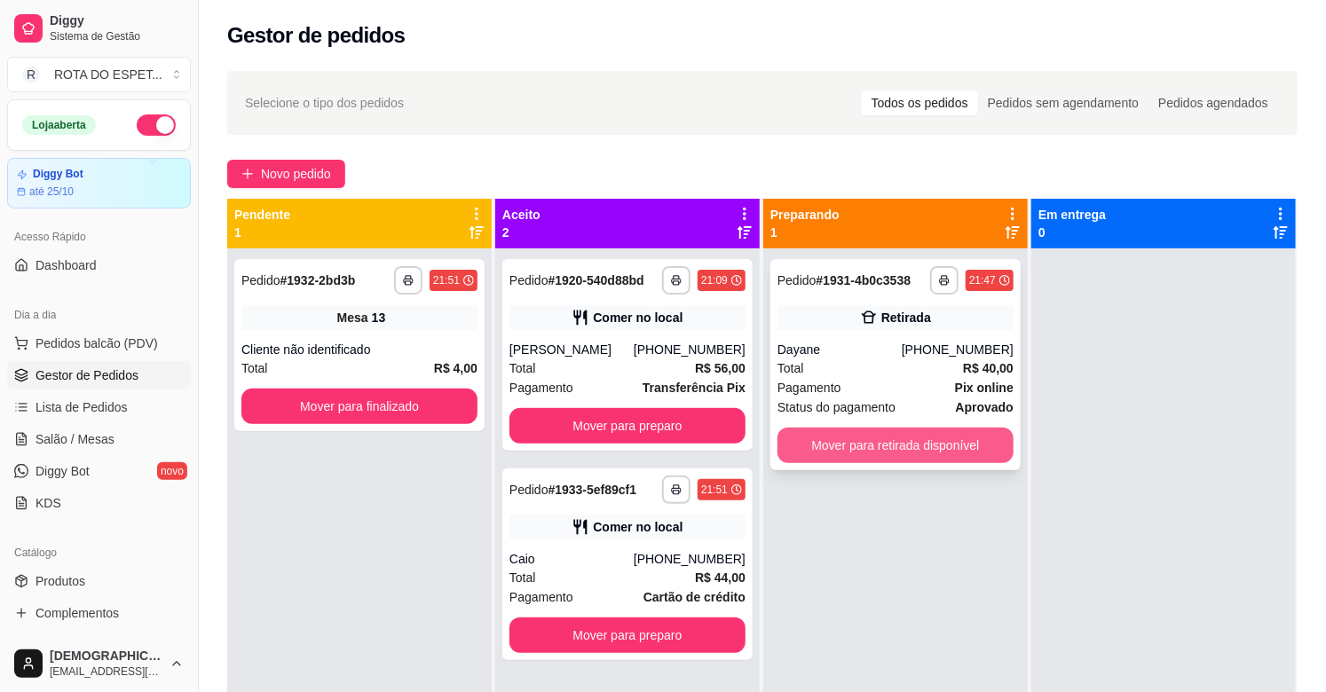
click at [888, 444] on button "Mover para retirada disponível" at bounding box center [896, 446] width 236 height 36
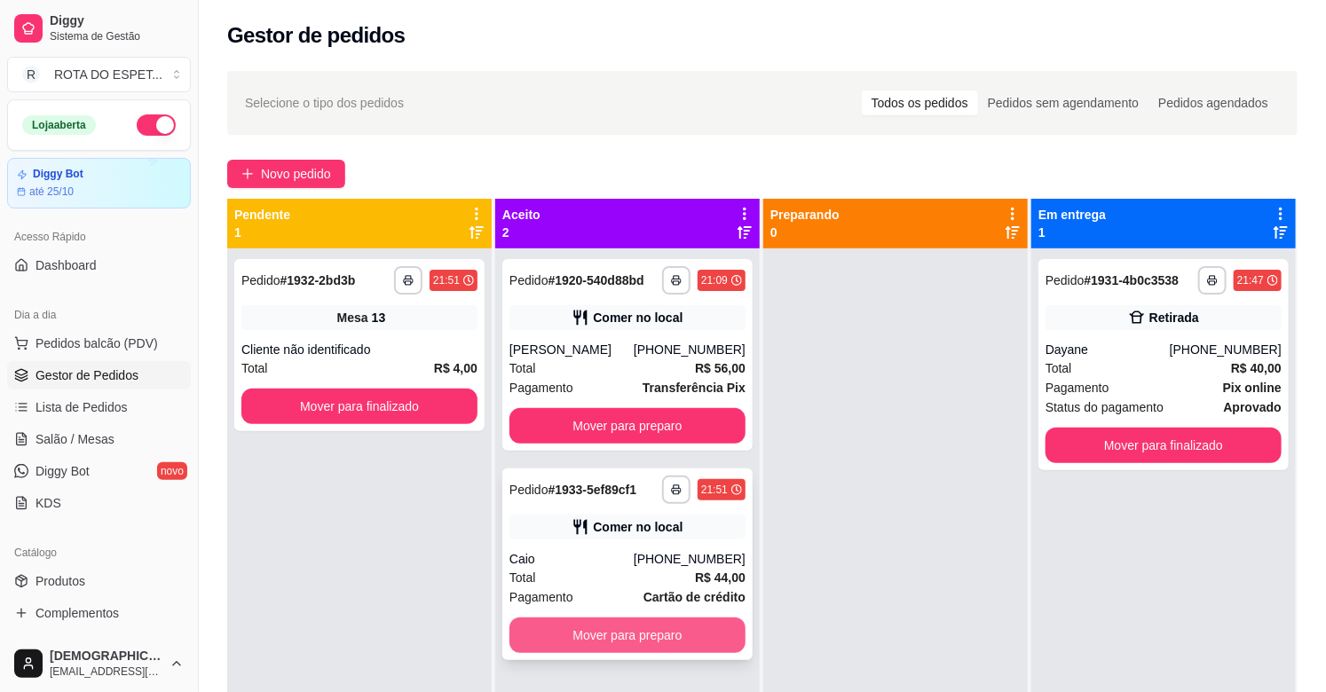
click at [633, 641] on button "Mover para preparo" at bounding box center [628, 636] width 236 height 36
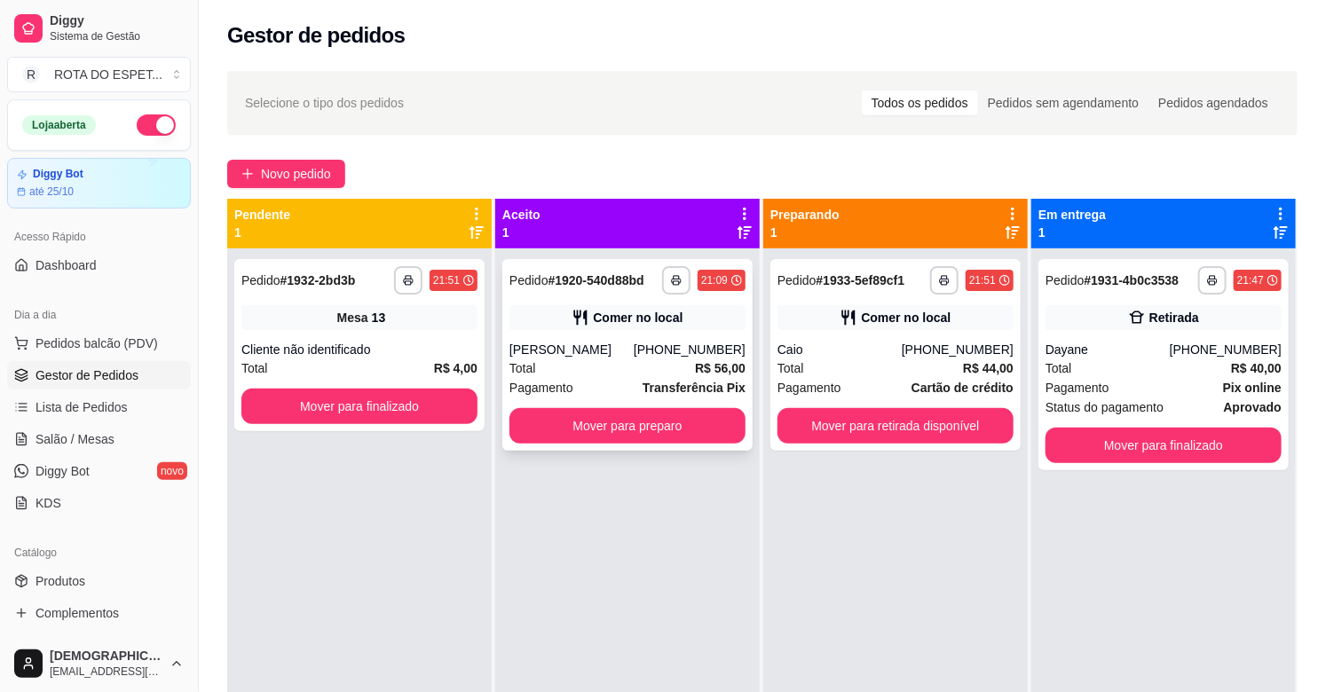
click at [584, 348] on div "Fernanda" at bounding box center [572, 350] width 124 height 18
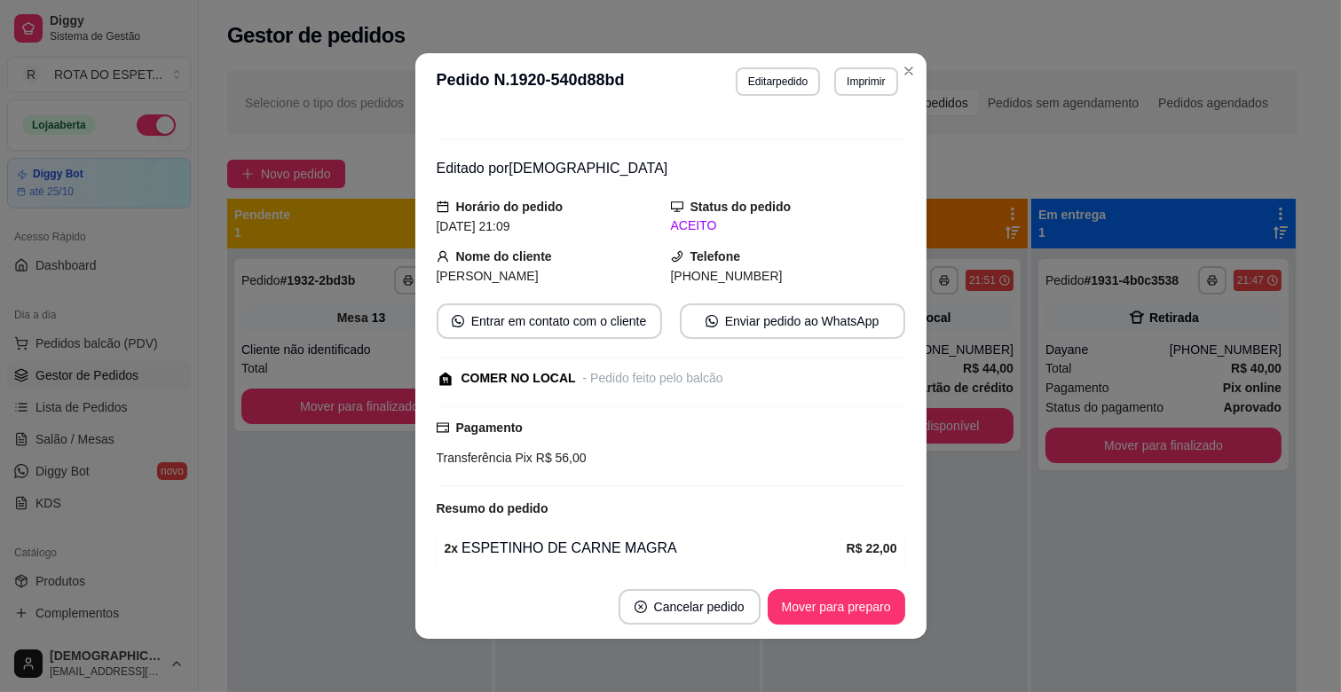
scroll to position [412, 0]
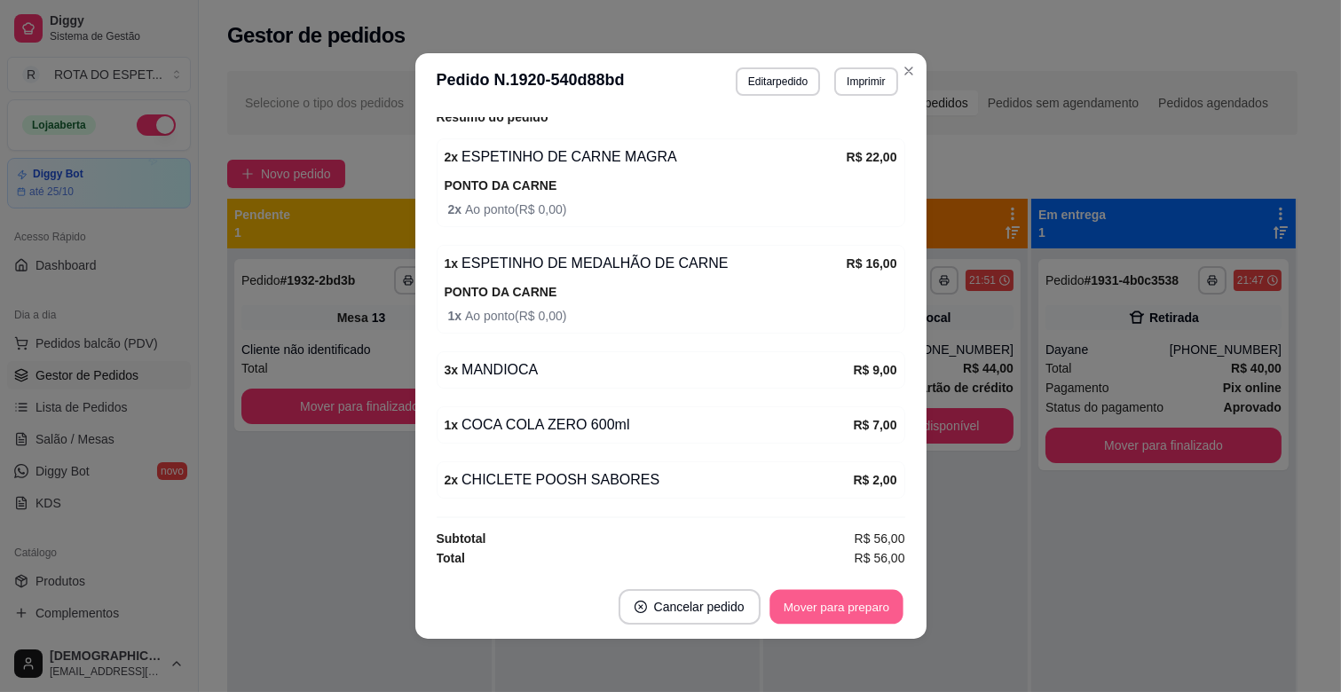
click at [828, 609] on button "Mover para preparo" at bounding box center [836, 607] width 133 height 35
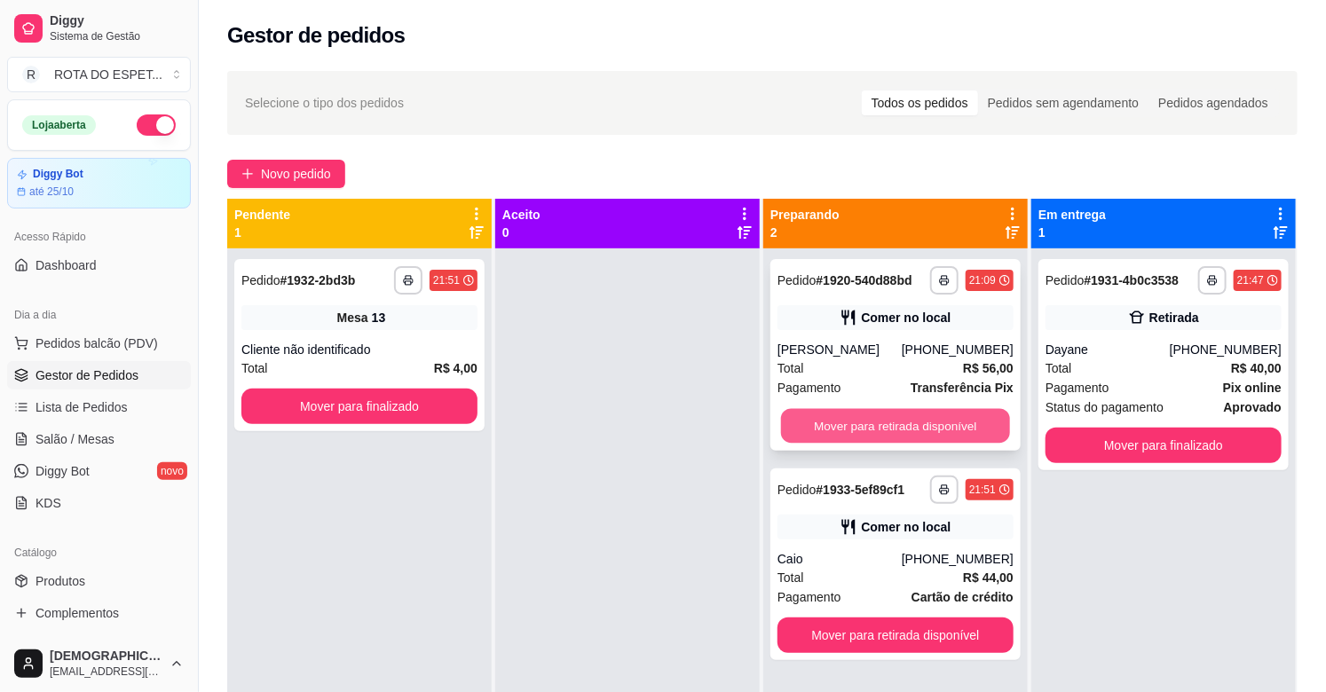
click at [905, 420] on button "Mover para retirada disponível" at bounding box center [895, 426] width 229 height 35
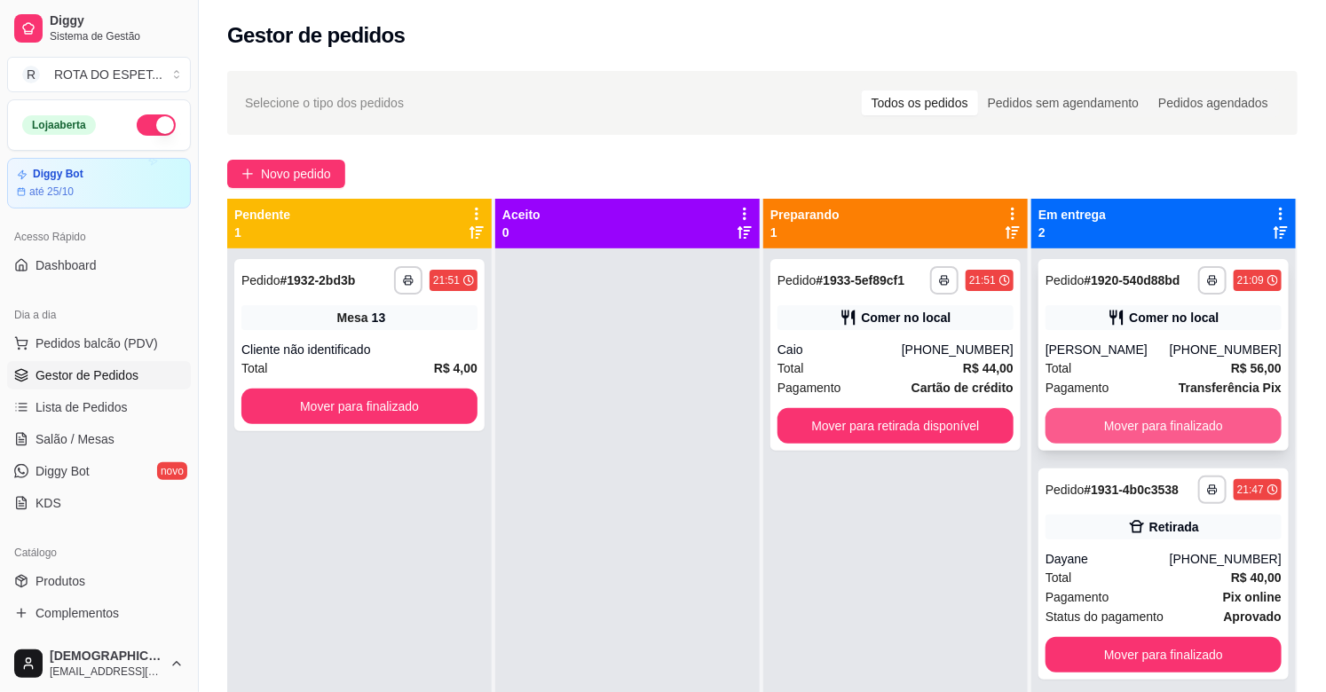
click at [1155, 415] on button "Mover para finalizado" at bounding box center [1164, 426] width 236 height 36
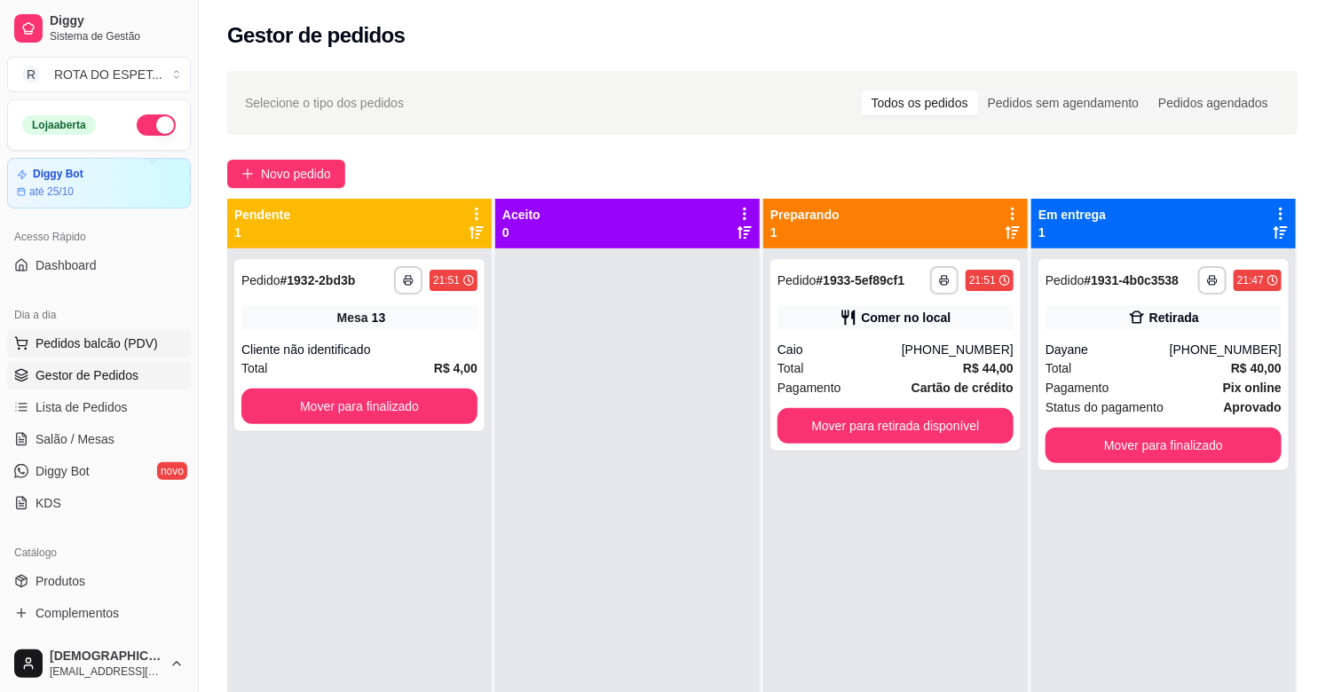
click at [91, 335] on span "Pedidos balcão (PDV)" at bounding box center [97, 344] width 122 height 18
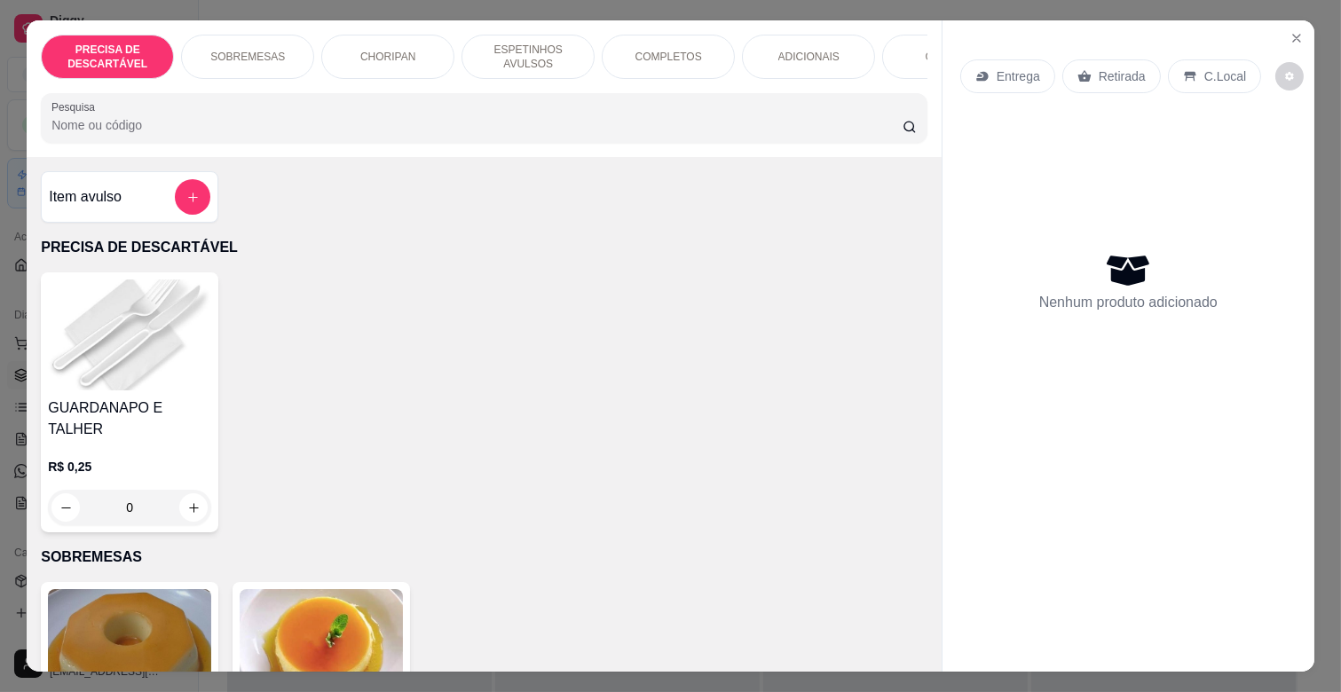
click at [550, 48] on p "ESPETINHOS AVULSOS" at bounding box center [528, 57] width 103 height 28
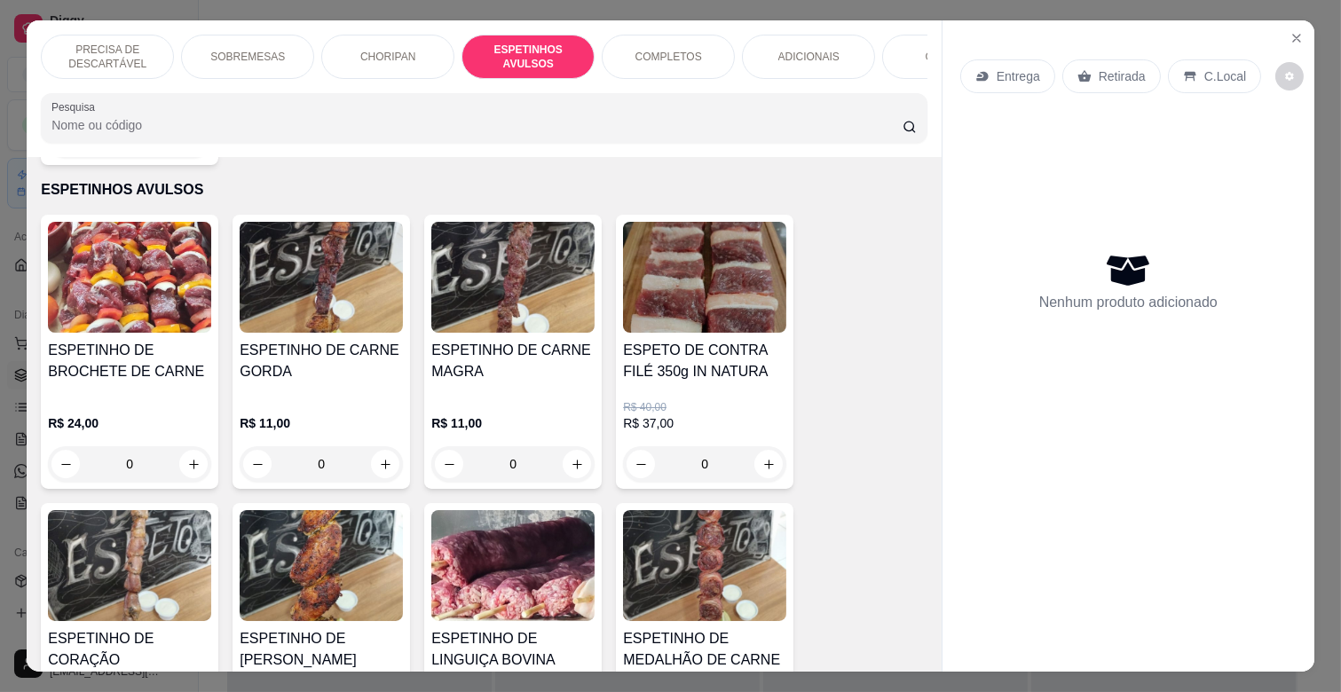
click at [513, 352] on h4 "ESPETINHO DE CARNE MAGRA" at bounding box center [512, 361] width 163 height 43
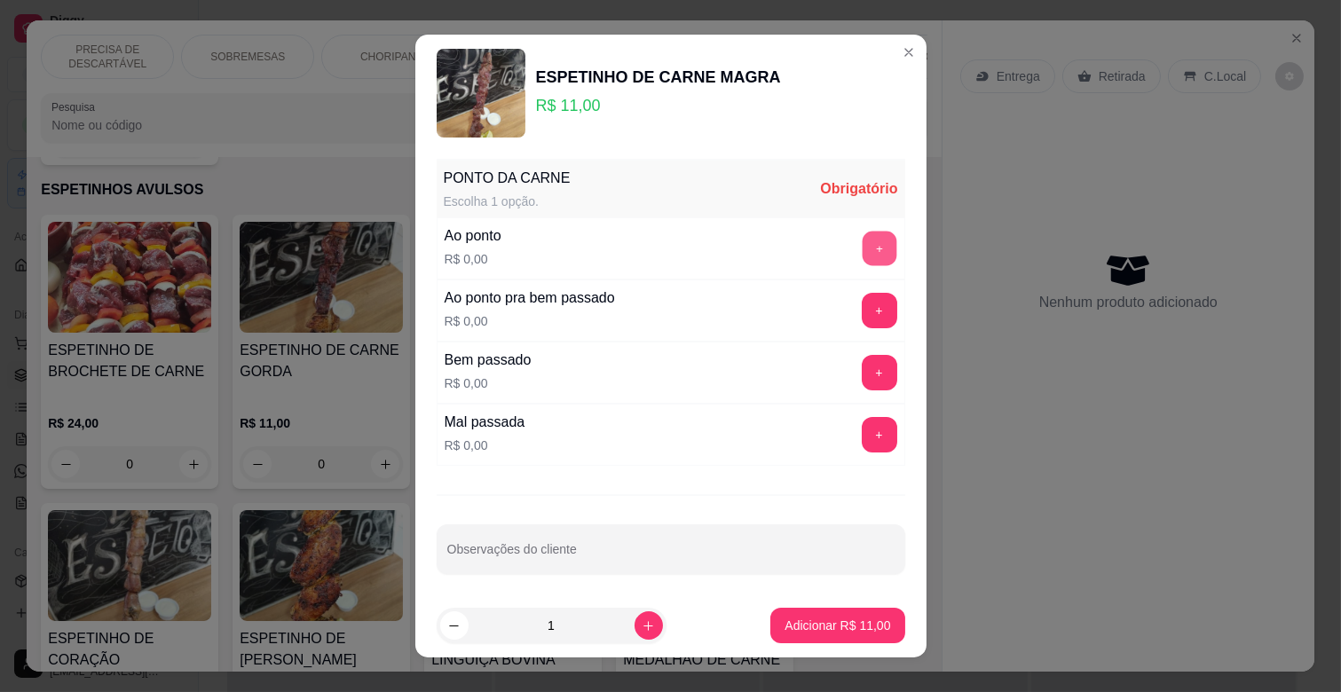
click at [862, 253] on button "+" at bounding box center [879, 249] width 35 height 35
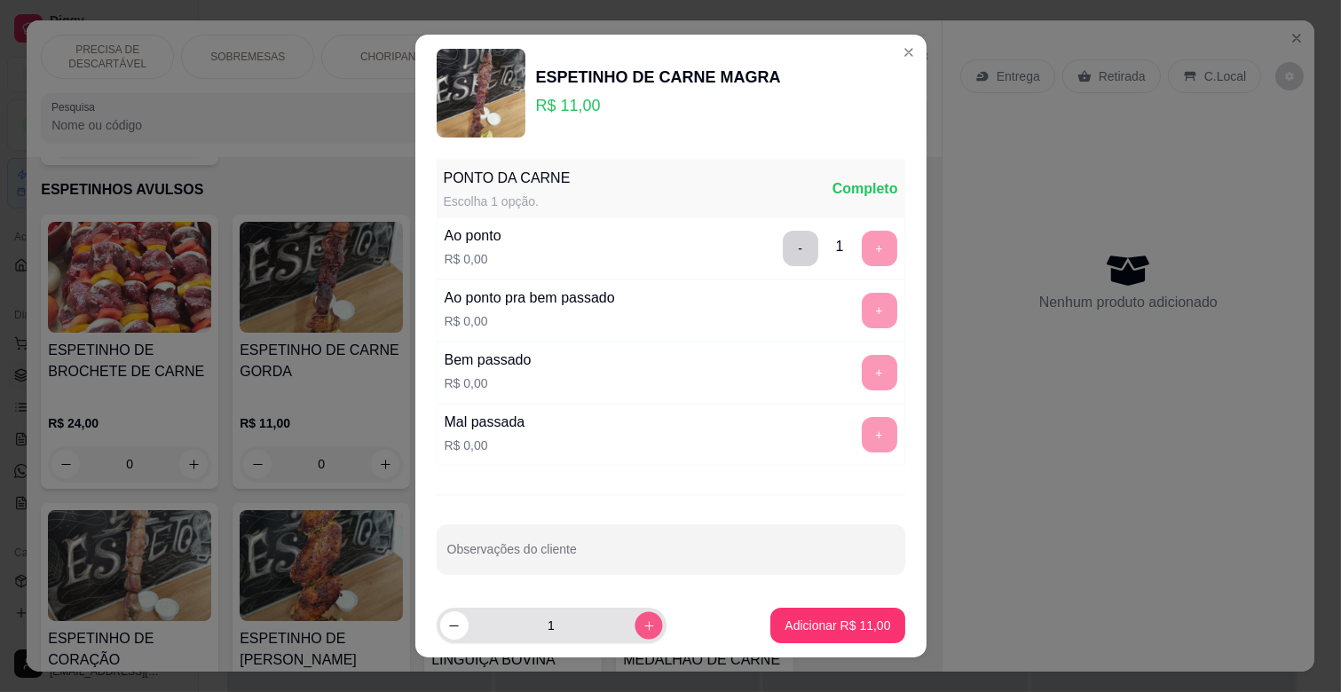
click at [642, 620] on icon "increase-product-quantity" at bounding box center [648, 626] width 13 height 13
type input "2"
click at [827, 623] on p "Adicionar R$ 22,00" at bounding box center [837, 625] width 103 height 17
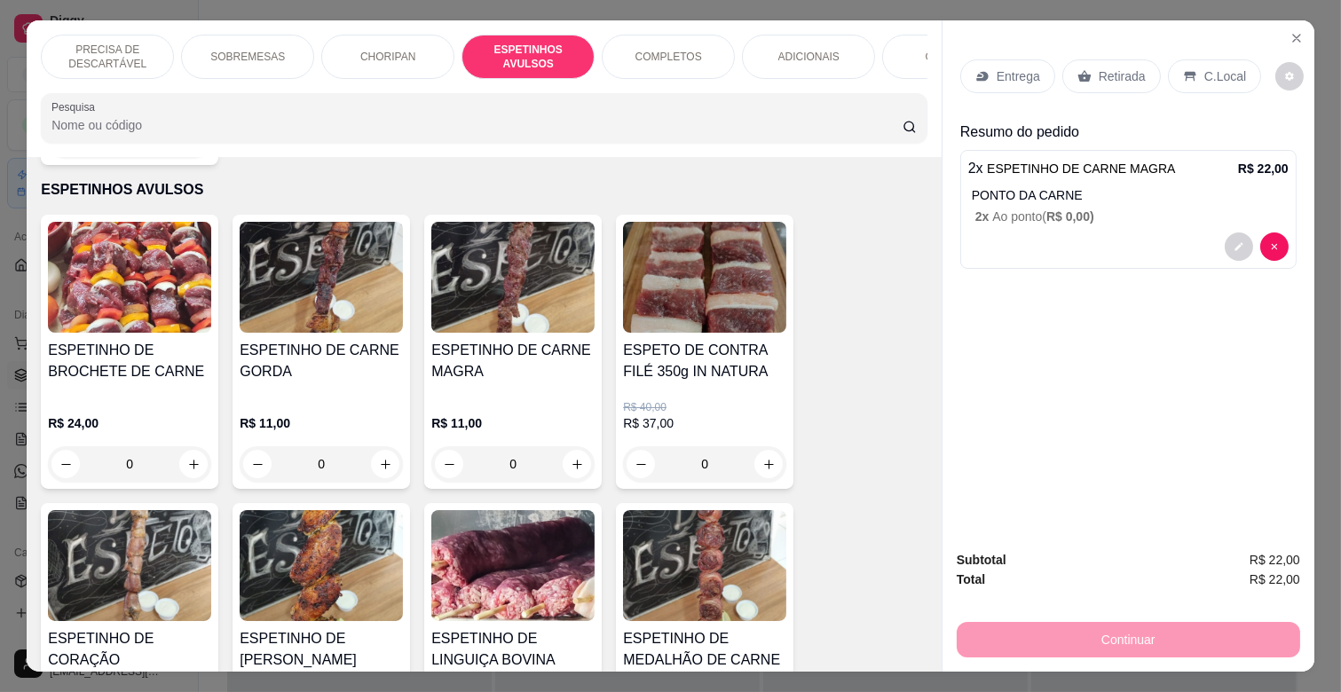
click at [824, 50] on p "ADICIONAIS" at bounding box center [808, 57] width 61 height 14
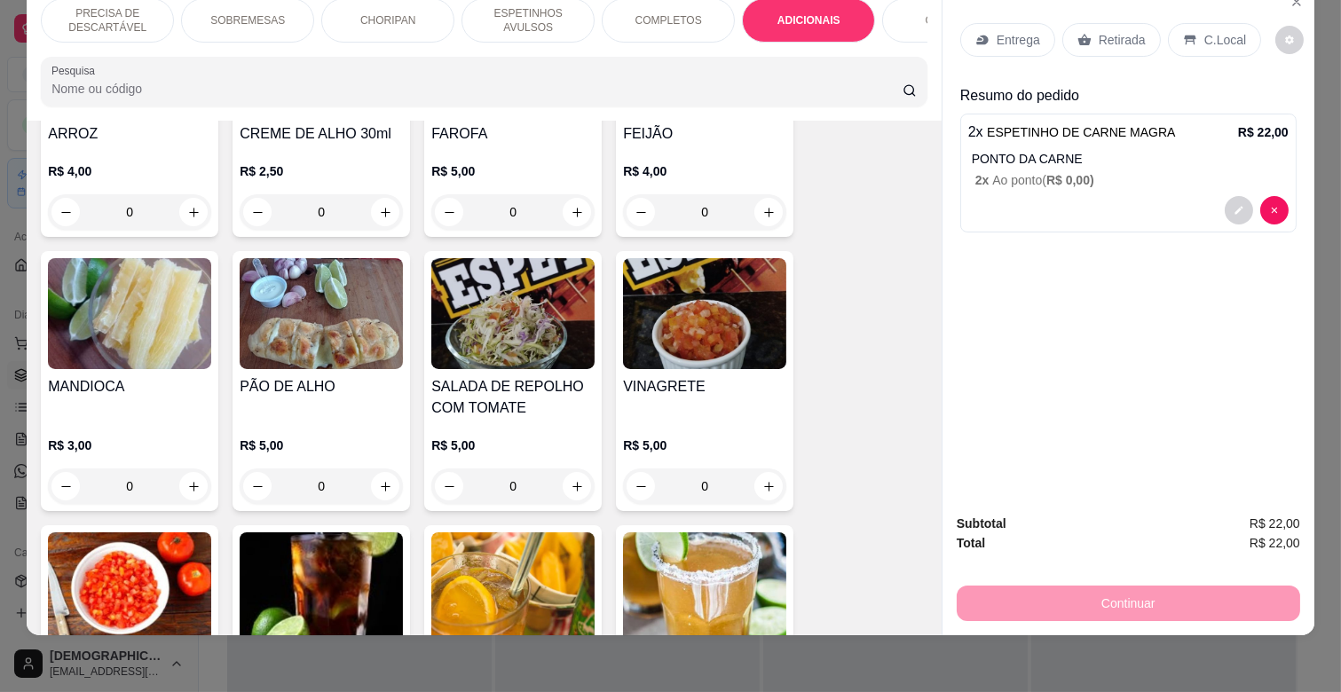
scroll to position [3211, 0]
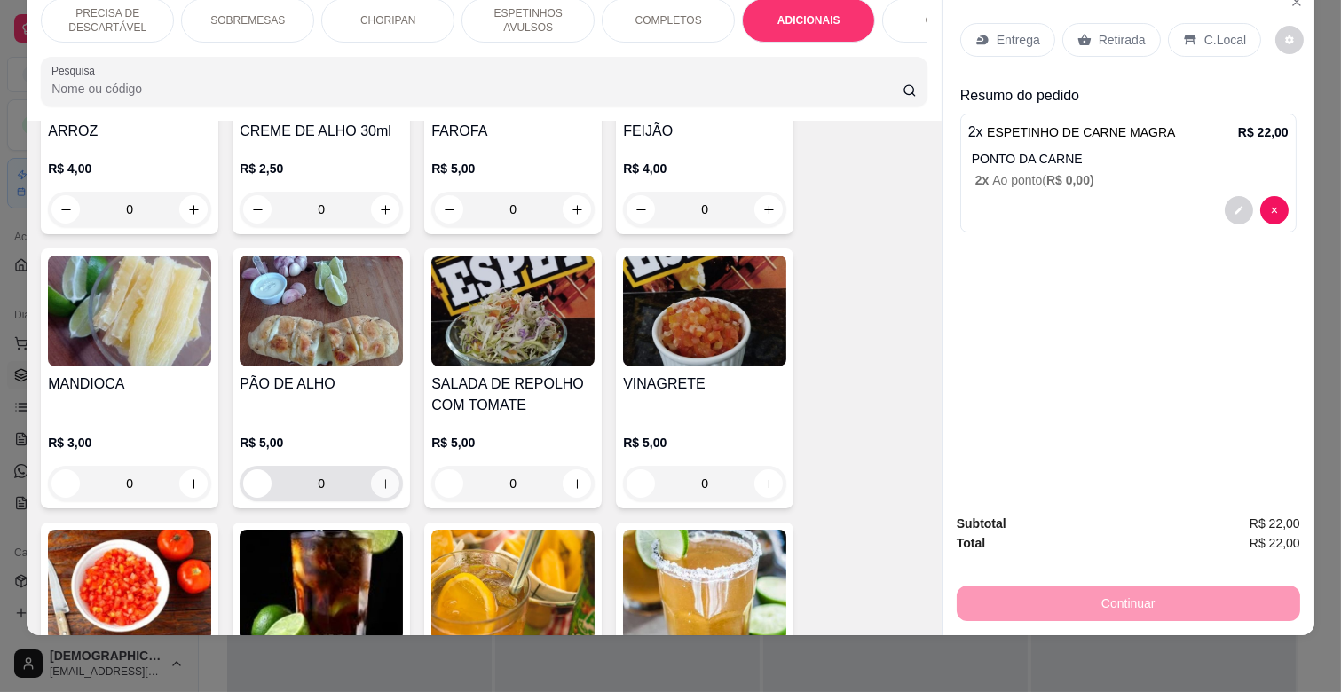
click at [380, 478] on icon "increase-product-quantity" at bounding box center [385, 484] width 13 height 13
click at [381, 479] on icon "increase-product-quantity" at bounding box center [386, 484] width 10 height 10
type input "2"
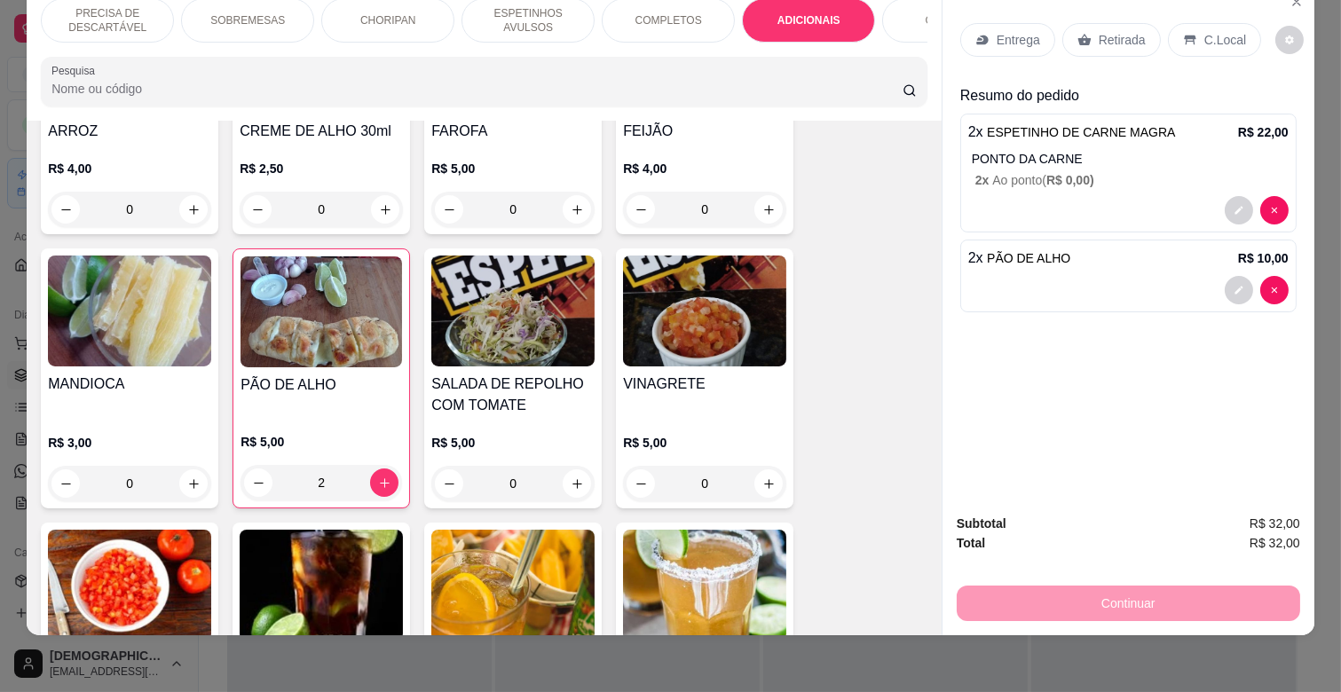
click at [999, 31] on p "Entrega" at bounding box center [1018, 40] width 43 height 18
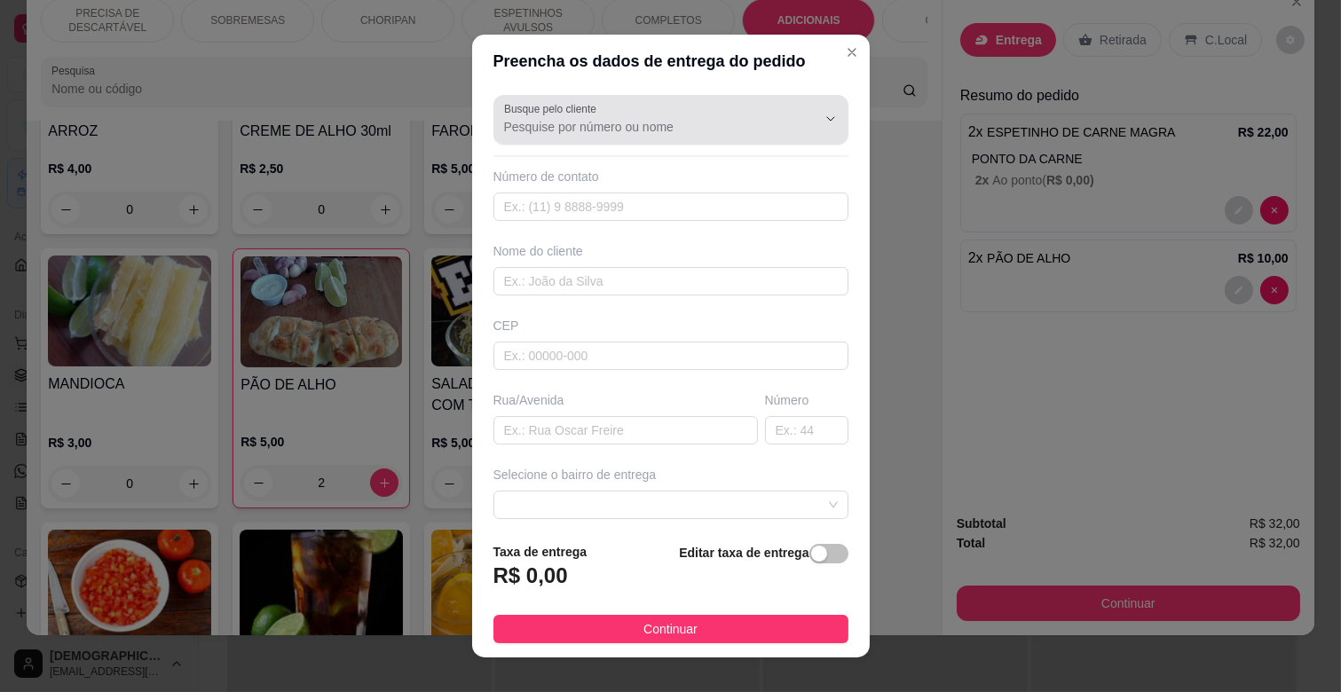
click at [584, 133] on input "Busque pelo cliente" at bounding box center [646, 127] width 284 height 18
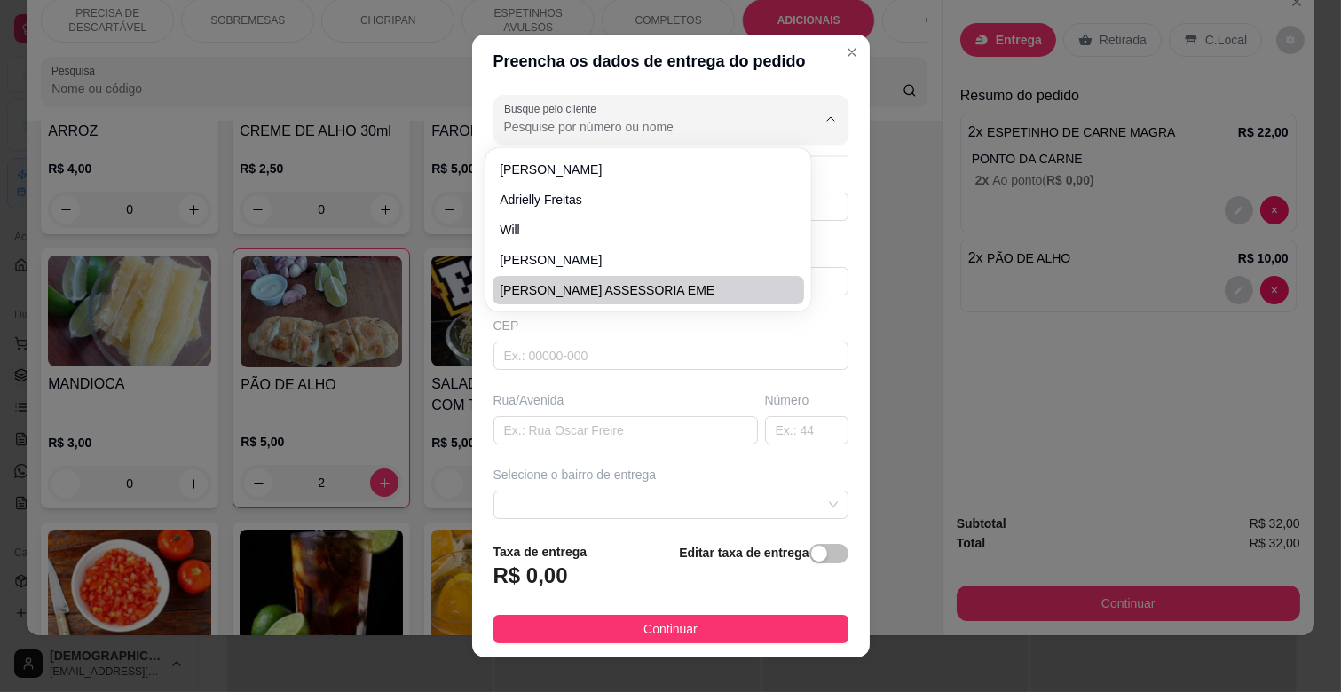
click at [579, 386] on div "Busque pelo cliente Número de contato Nome do cliente CEP Rua/Avenida Número Se…" at bounding box center [671, 308] width 398 height 440
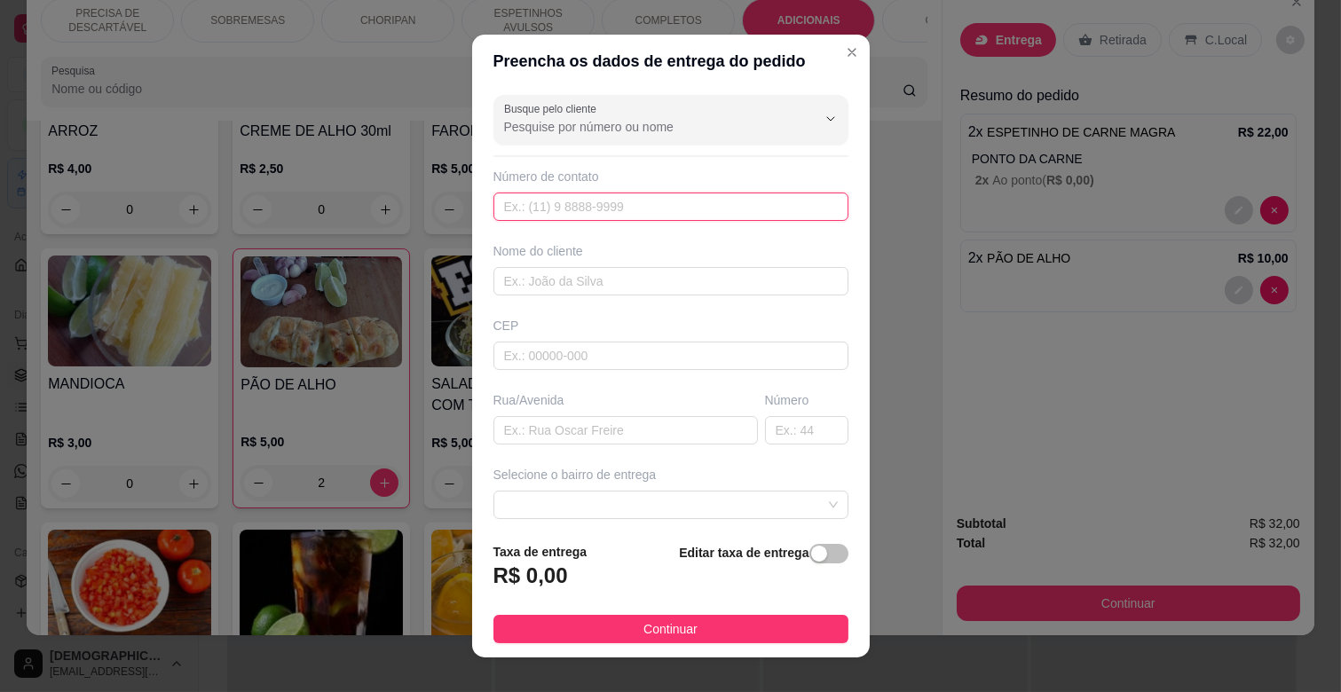
click at [577, 211] on input "text" at bounding box center [671, 207] width 355 height 28
click at [555, 213] on input "text" at bounding box center [671, 207] width 355 height 28
type input "676 79256-1267"
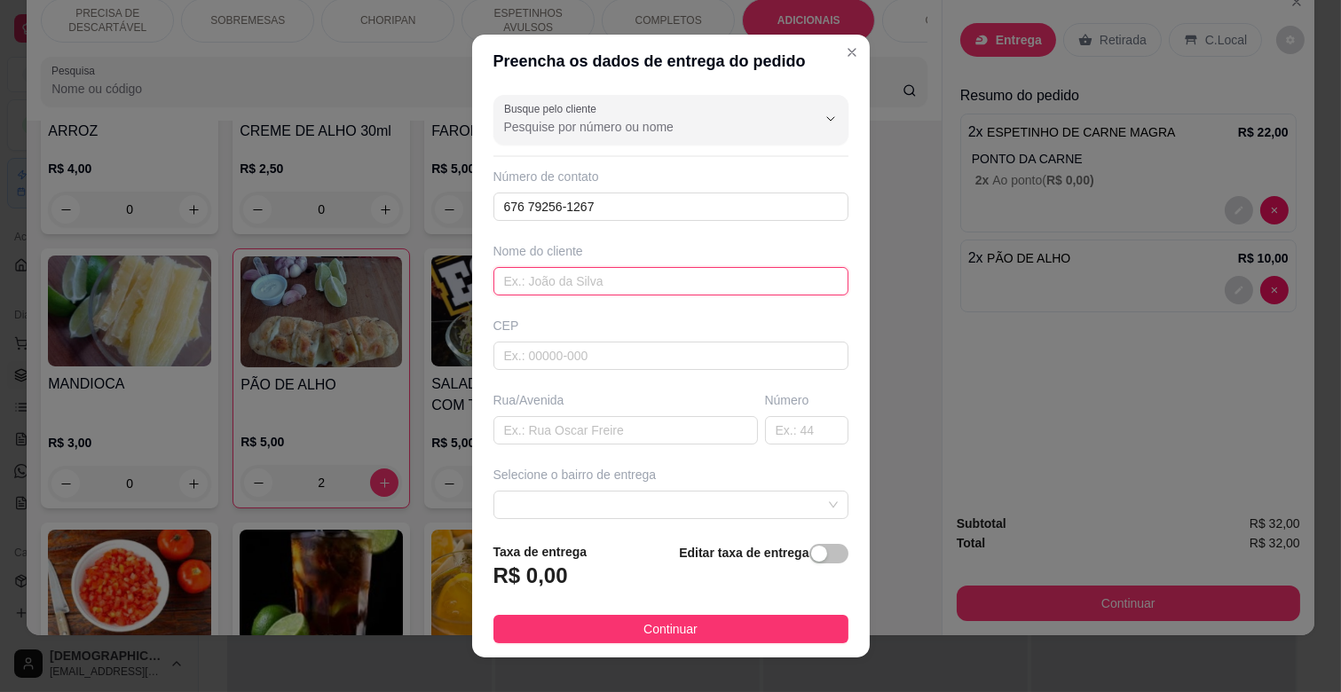
click at [574, 285] on input "text" at bounding box center [671, 281] width 355 height 28
type input "KATIA"
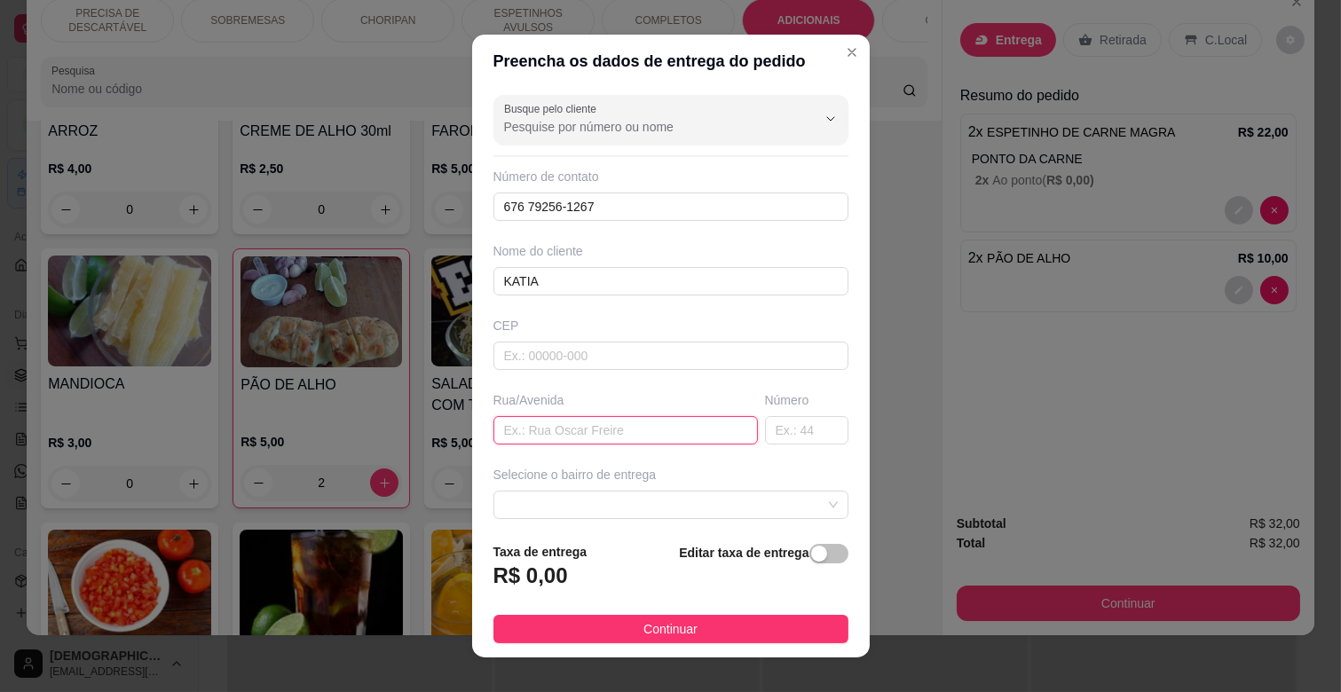
click at [556, 429] on input "text" at bounding box center [626, 430] width 265 height 28
type input "RUA NELSON GONÇALVES"
click at [803, 430] on input "text" at bounding box center [806, 430] width 83 height 28
click at [802, 430] on input "text" at bounding box center [806, 430] width 83 height 28
type input "210"
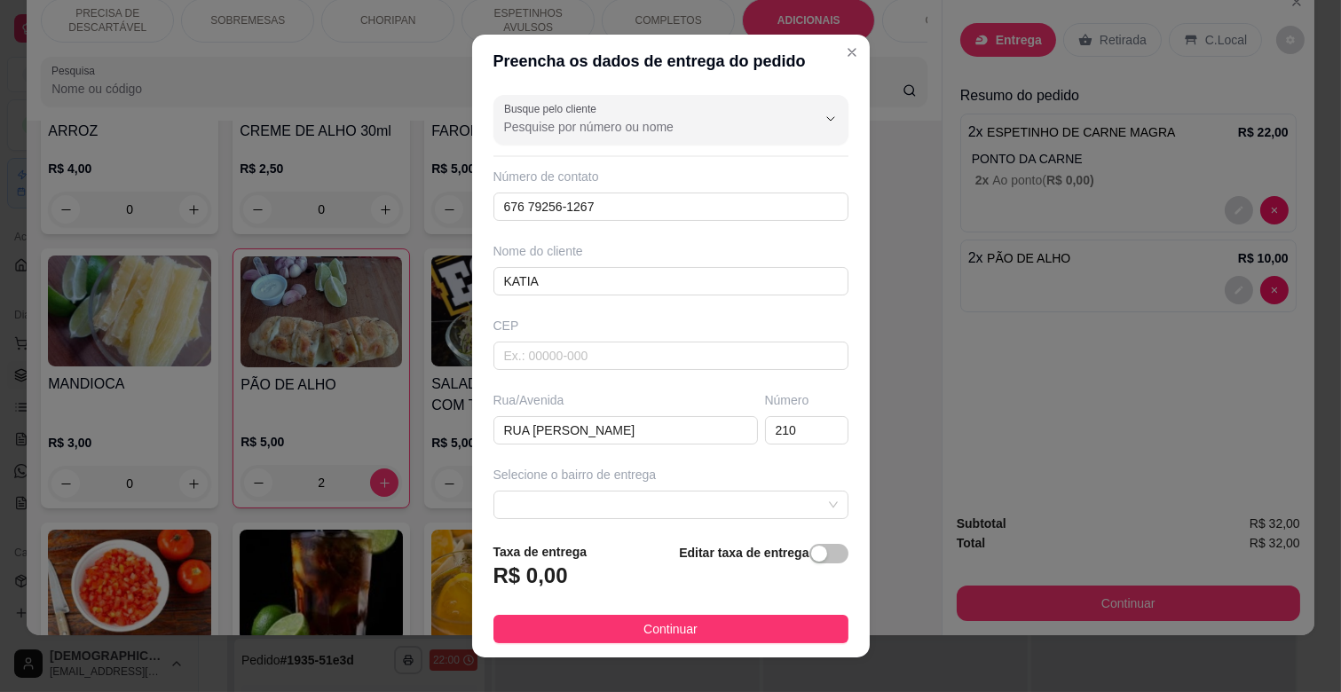
click at [660, 488] on div "Selecione o bairro de entrega" at bounding box center [671, 492] width 362 height 53
click at [642, 507] on span at bounding box center [671, 505] width 334 height 27
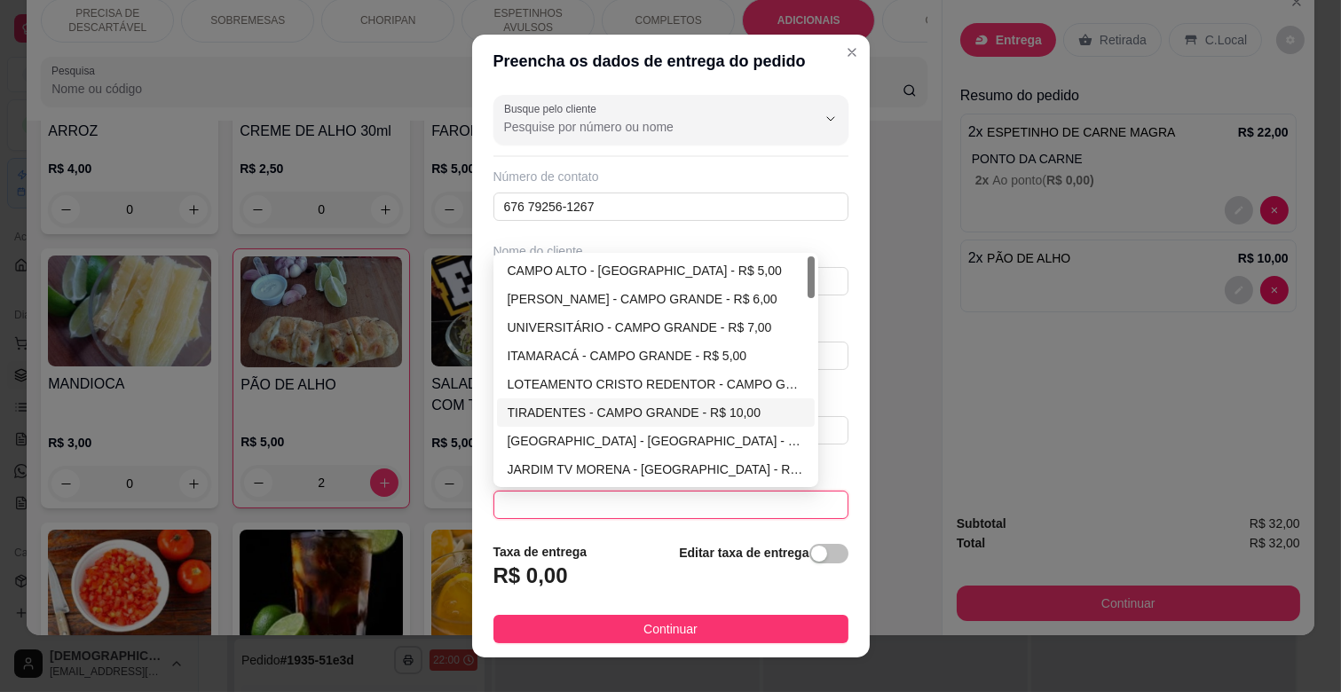
click at [590, 408] on div "TIRADENTES - CAMPO GRANDE - R$ 10,00" at bounding box center [656, 413] width 297 height 20
type input "CAMPO GRANDE"
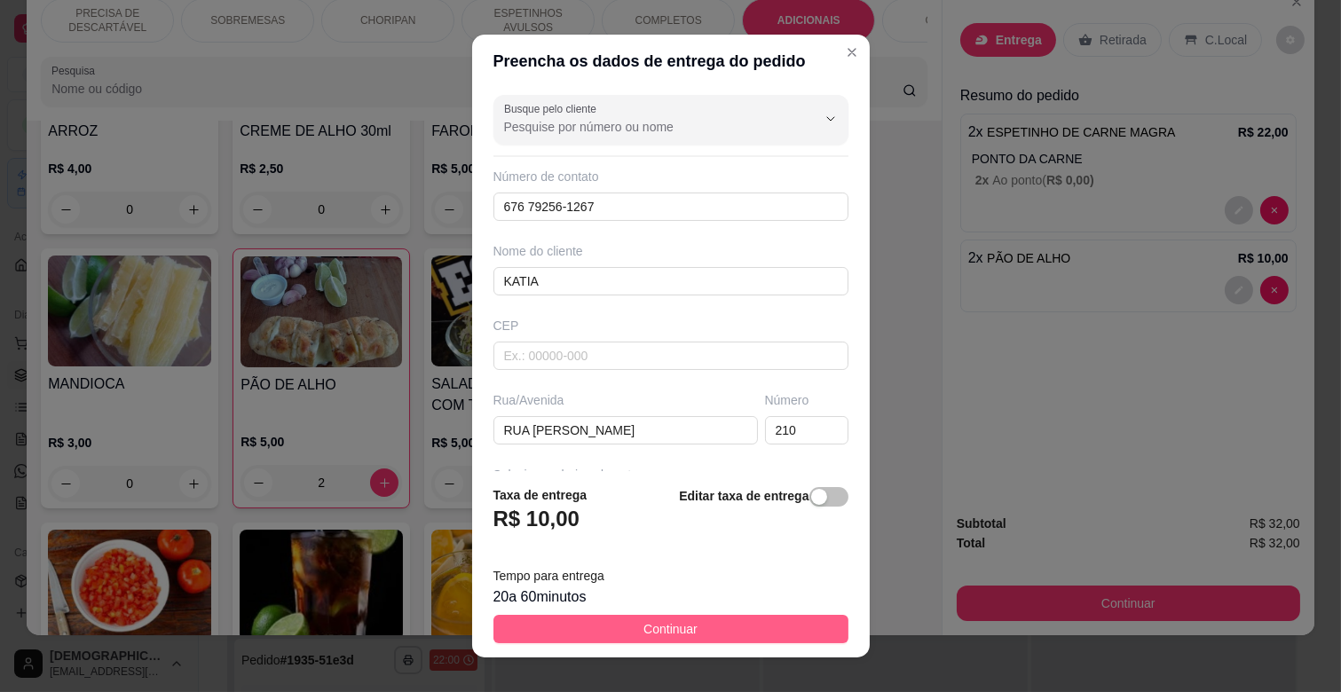
click at [732, 634] on button "Continuar" at bounding box center [671, 629] width 355 height 28
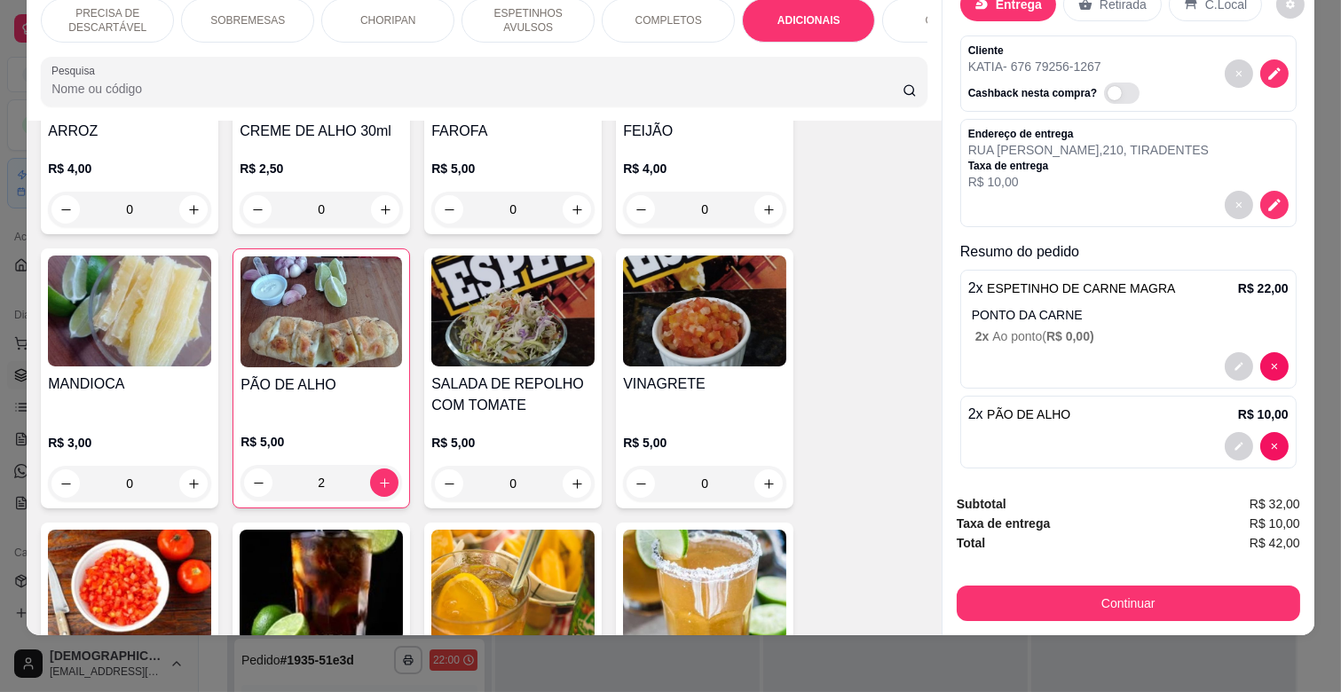
scroll to position [50, 0]
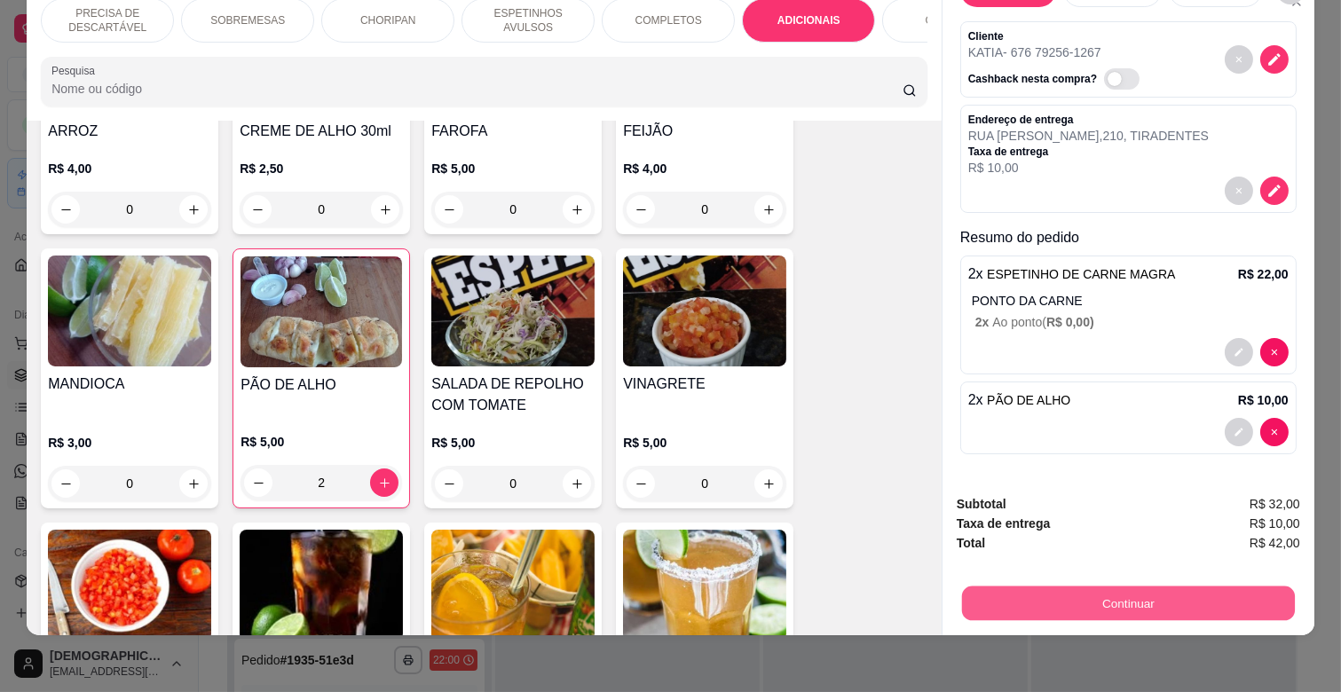
click at [1147, 586] on button "Continuar" at bounding box center [1128, 603] width 333 height 35
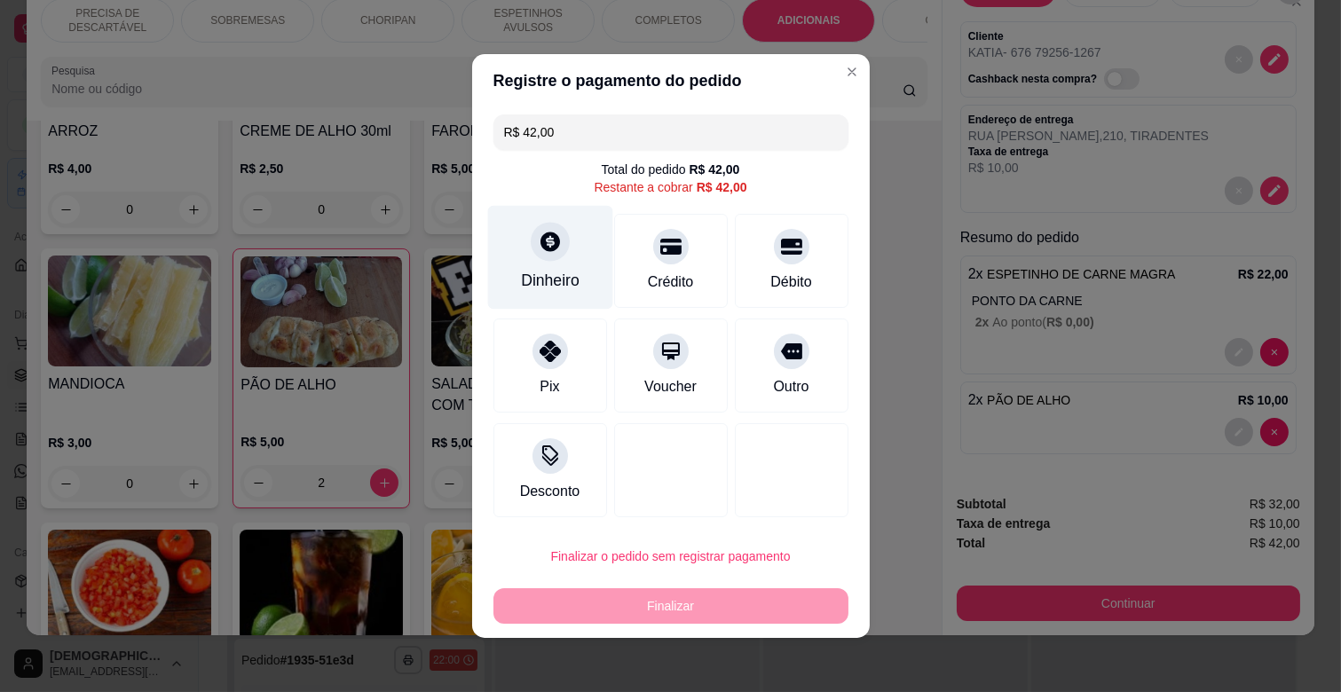
click at [534, 282] on div "Dinheiro" at bounding box center [550, 280] width 59 height 23
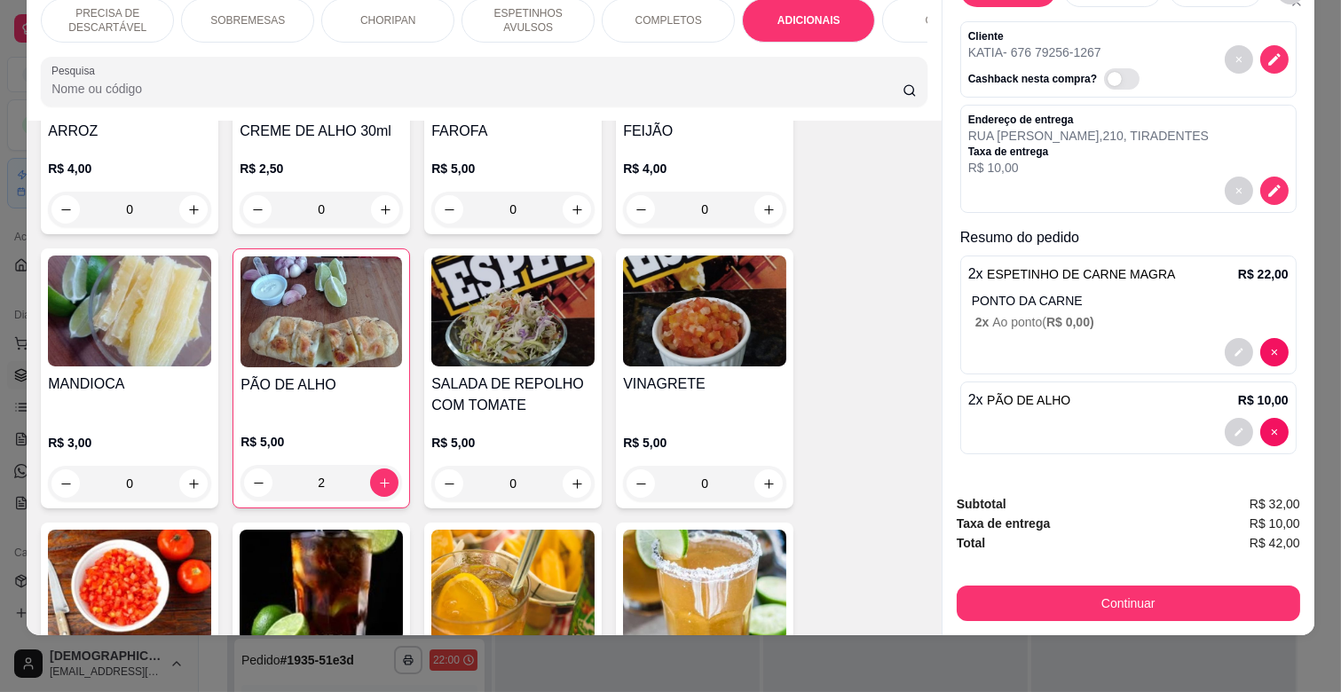
scroll to position [0, 776]
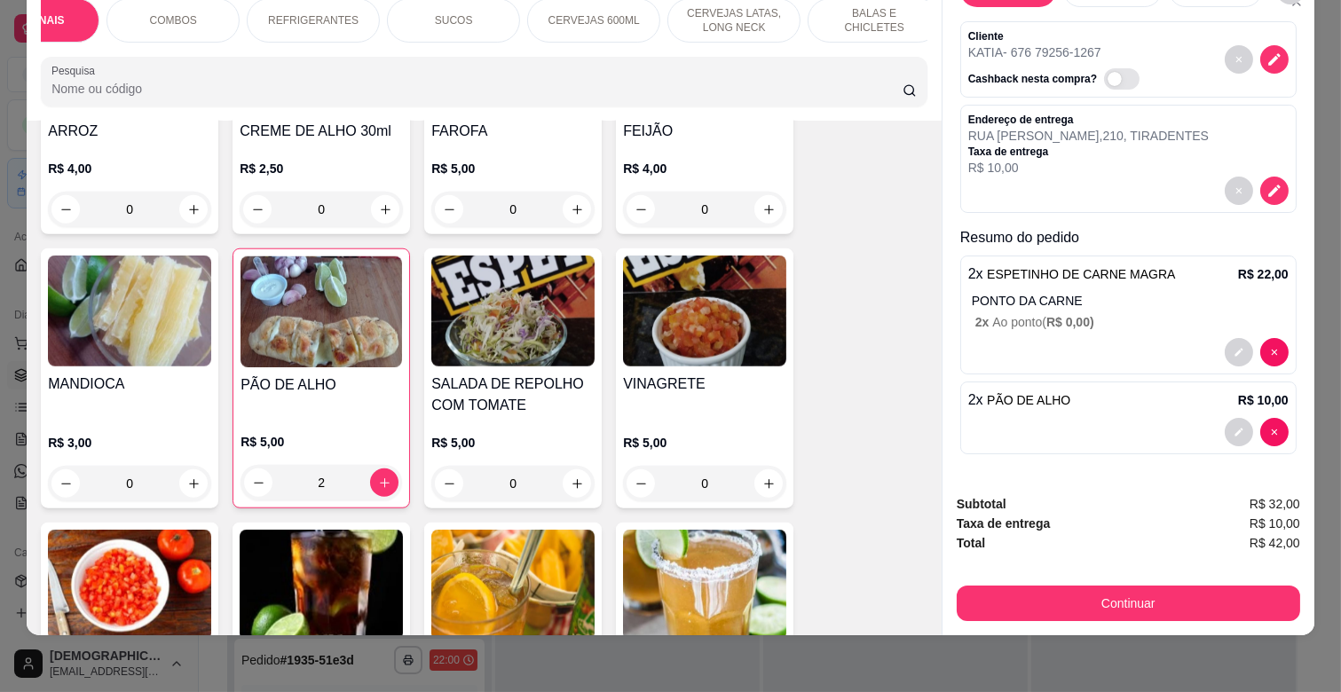
click at [294, 13] on p "REFRIGERANTES" at bounding box center [313, 20] width 91 height 14
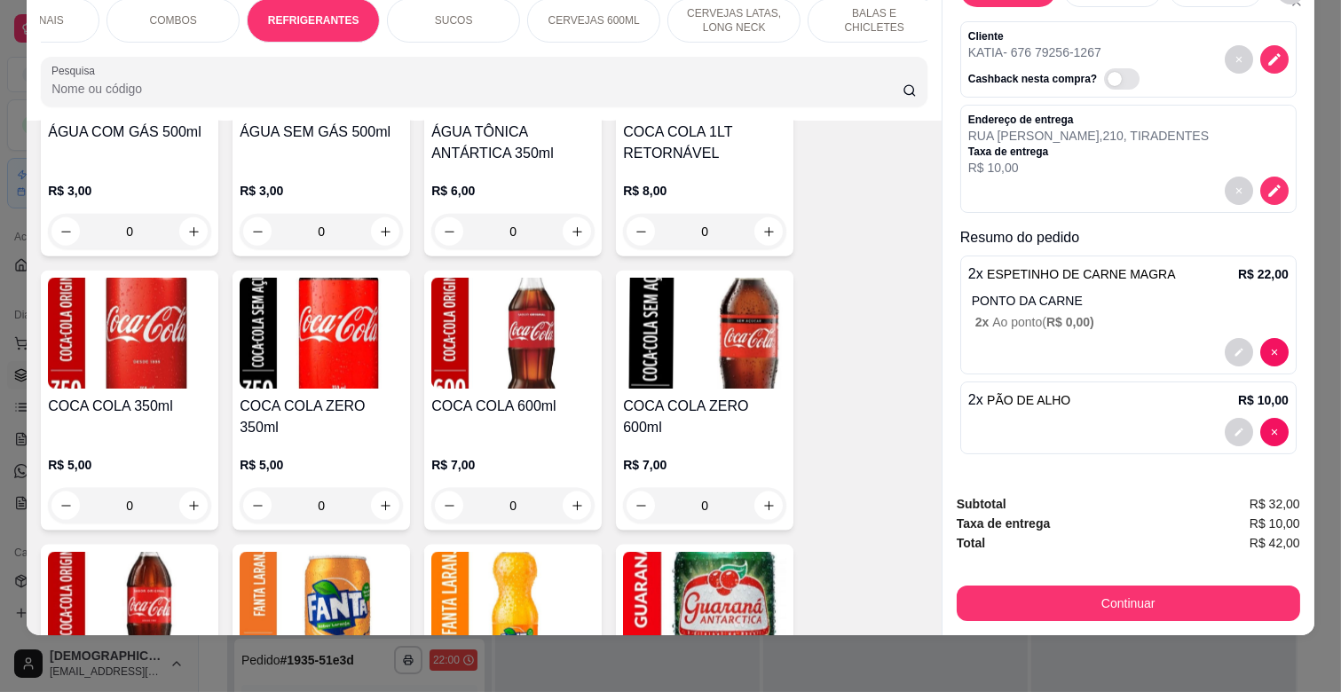
scroll to position [4358, 0]
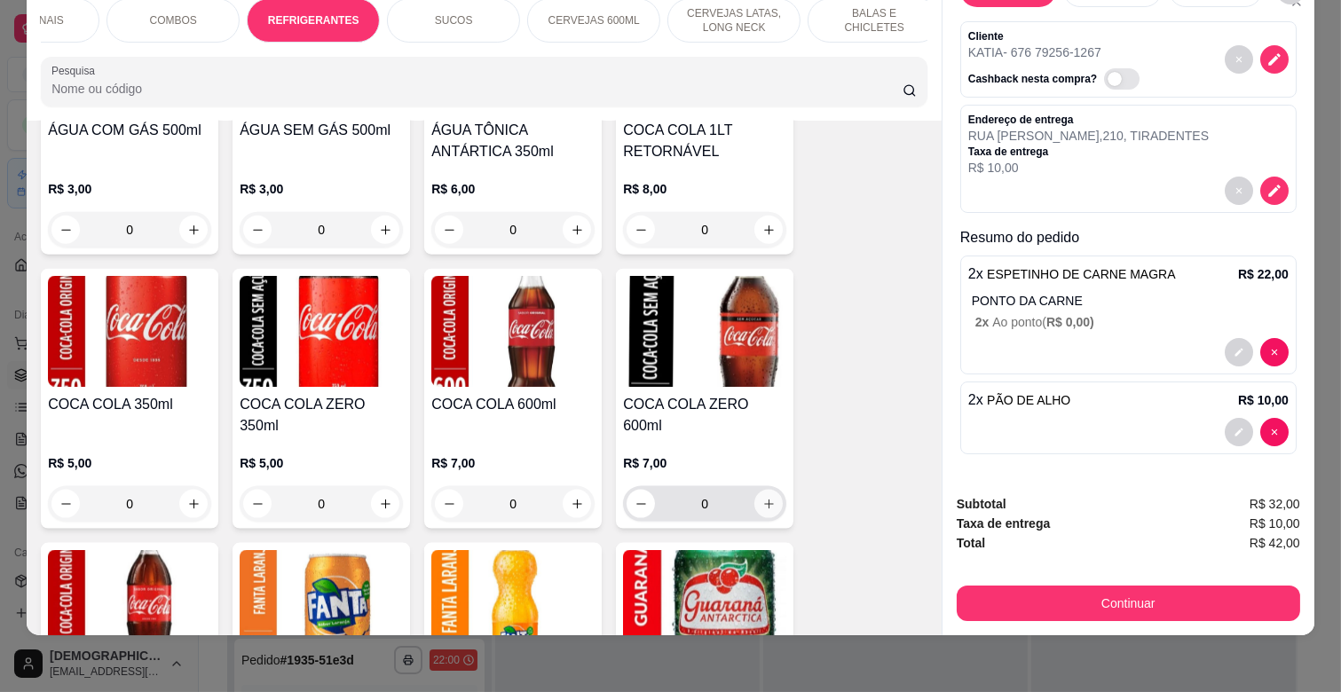
click at [770, 490] on button "increase-product-quantity" at bounding box center [769, 504] width 28 height 28
type input "1"
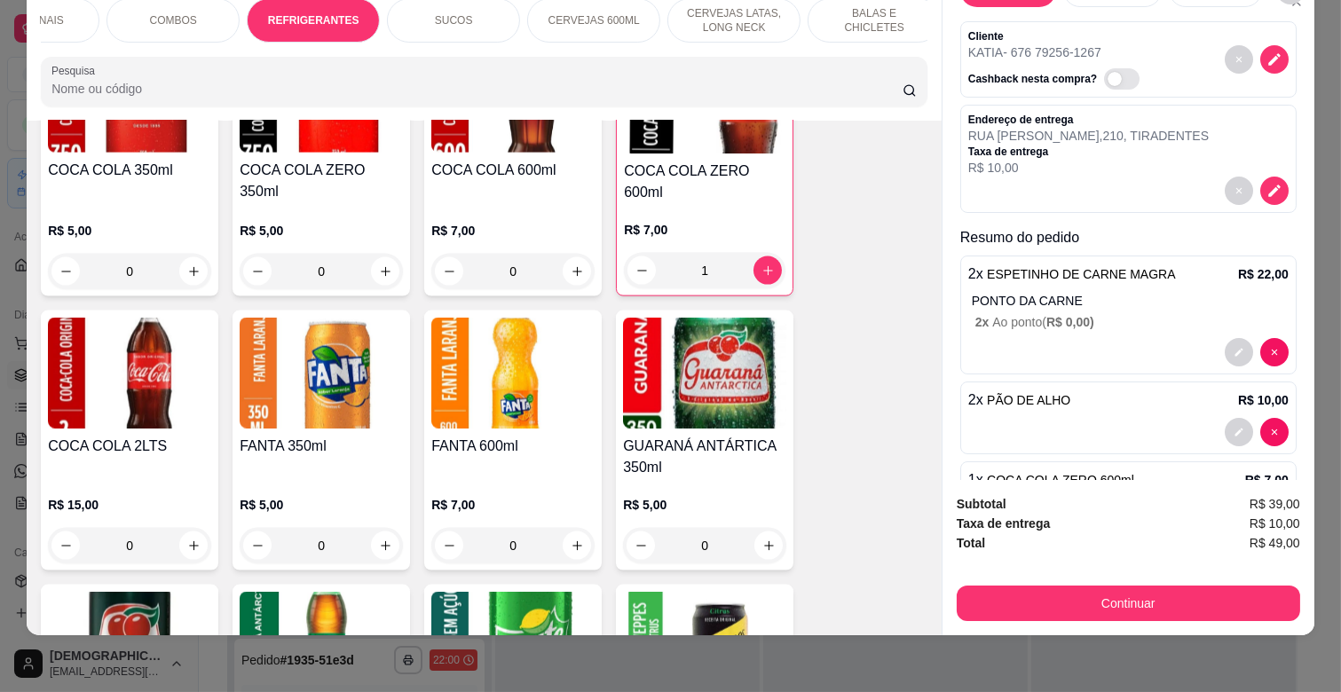
scroll to position [4752, 0]
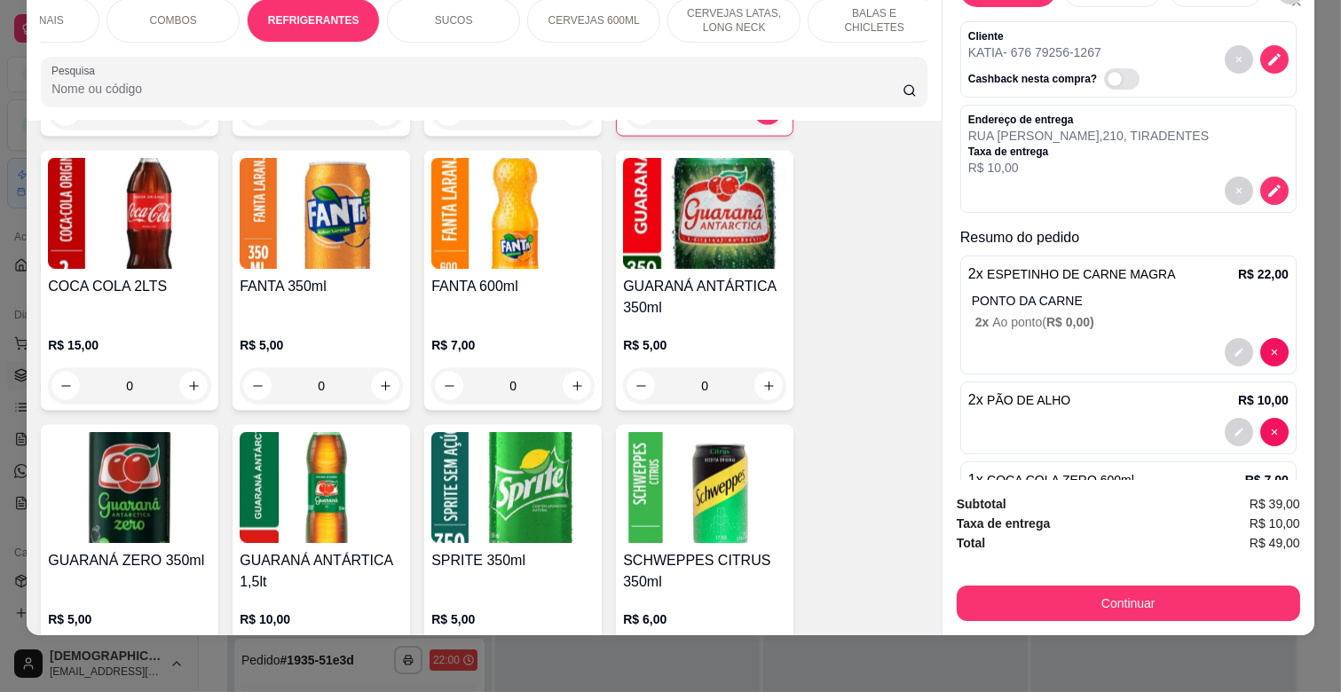
click at [193, 646] on button "increase-product-quantity" at bounding box center [193, 660] width 28 height 28
type input "1"
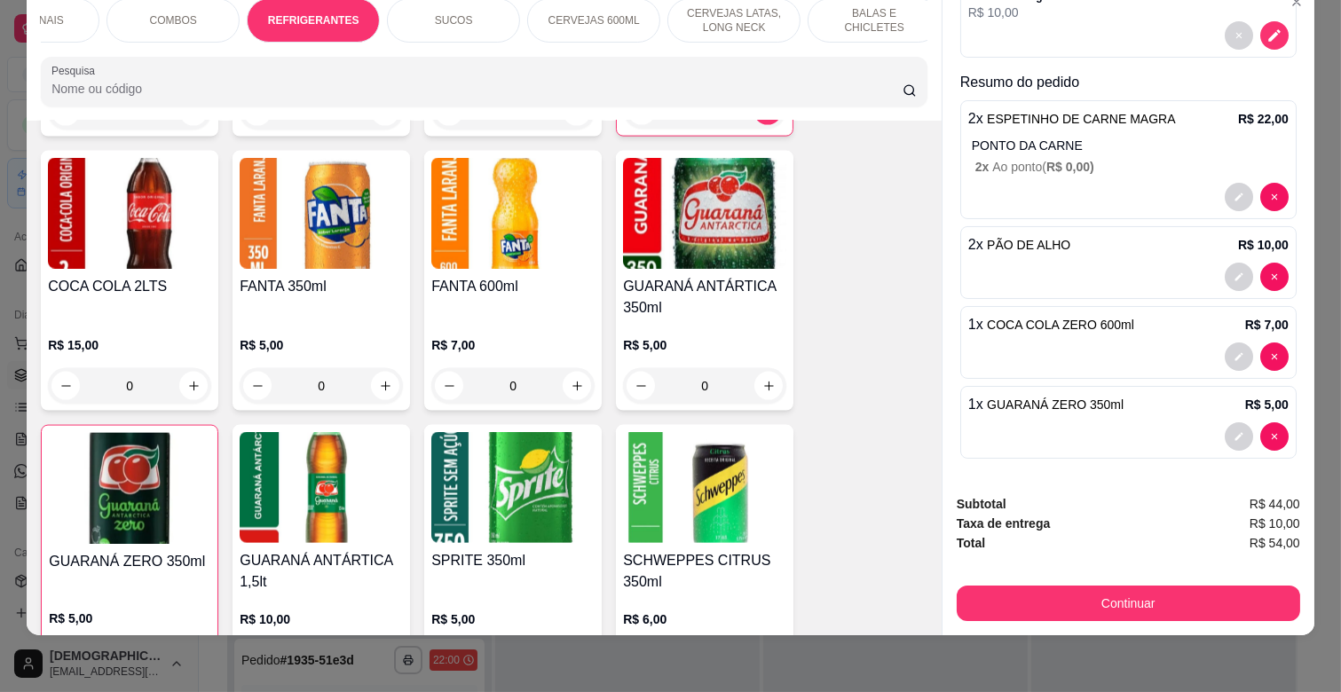
scroll to position [209, 0]
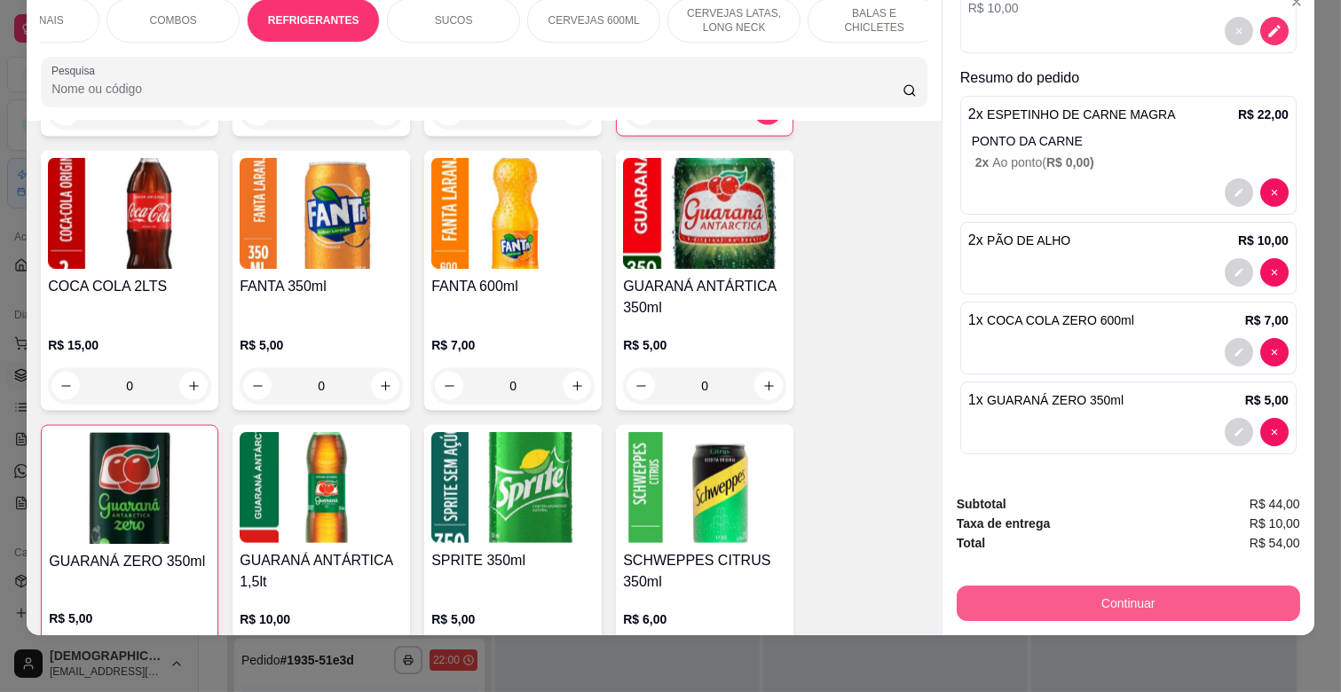
click at [1181, 591] on button "Continuar" at bounding box center [1129, 604] width 344 height 36
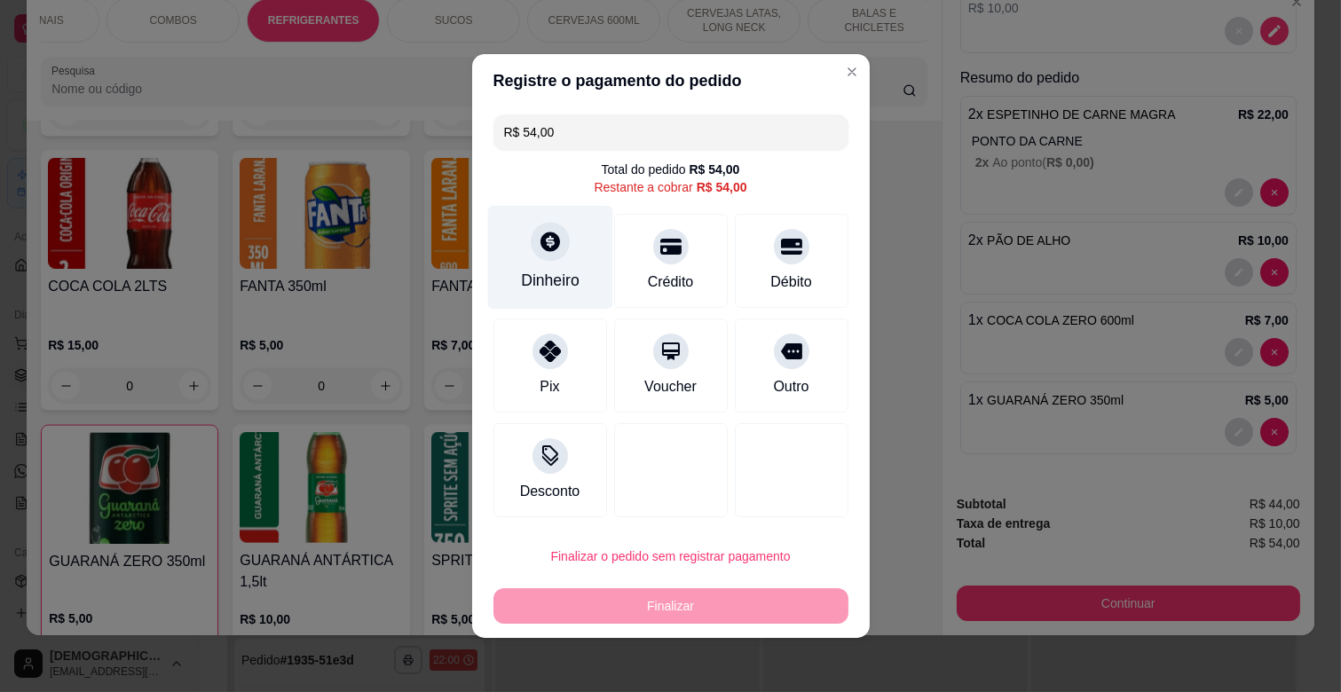
click at [488, 241] on div "Dinheiro" at bounding box center [549, 258] width 125 height 104
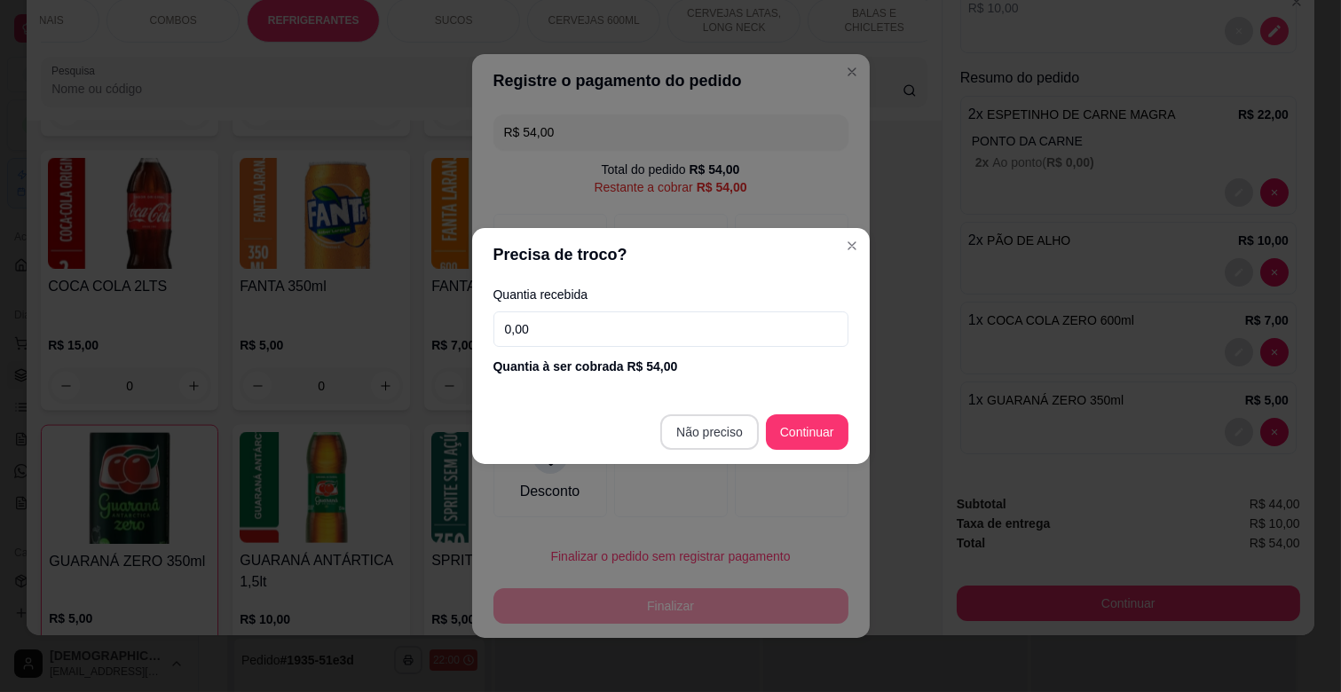
type input "R$ 0,00"
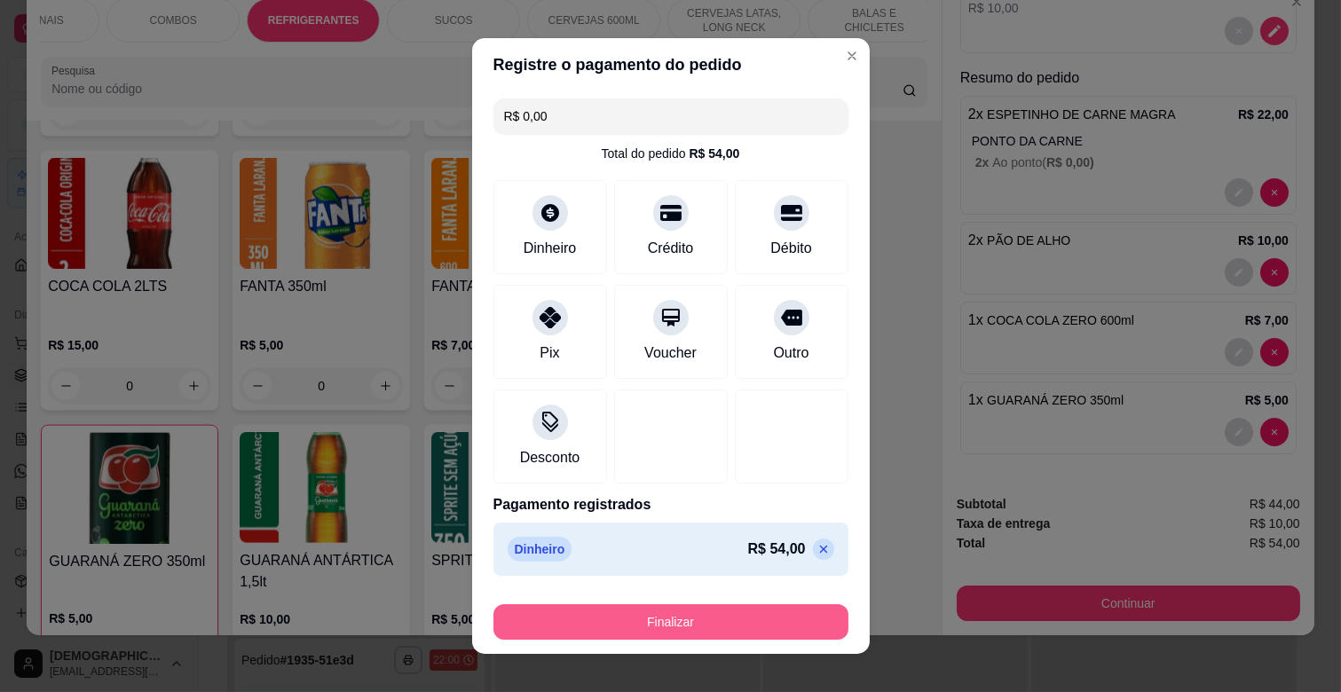
click at [685, 619] on button "Finalizar" at bounding box center [671, 622] width 355 height 36
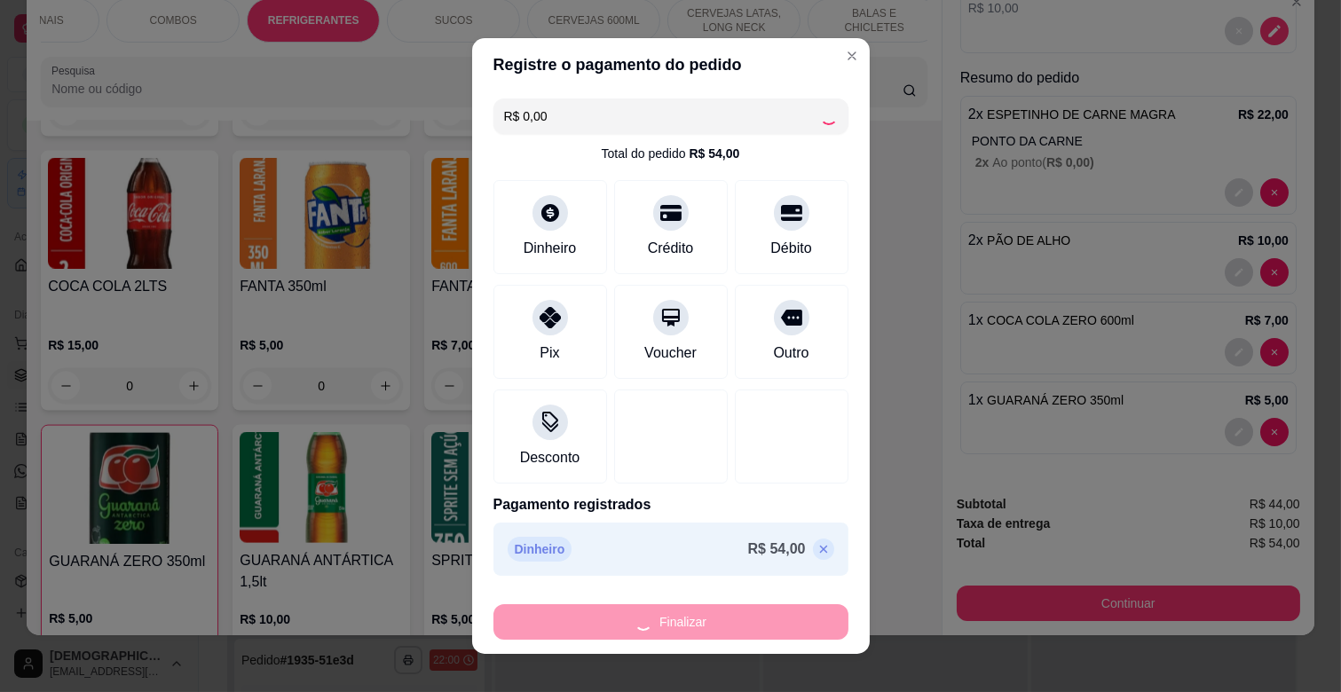
type input "0"
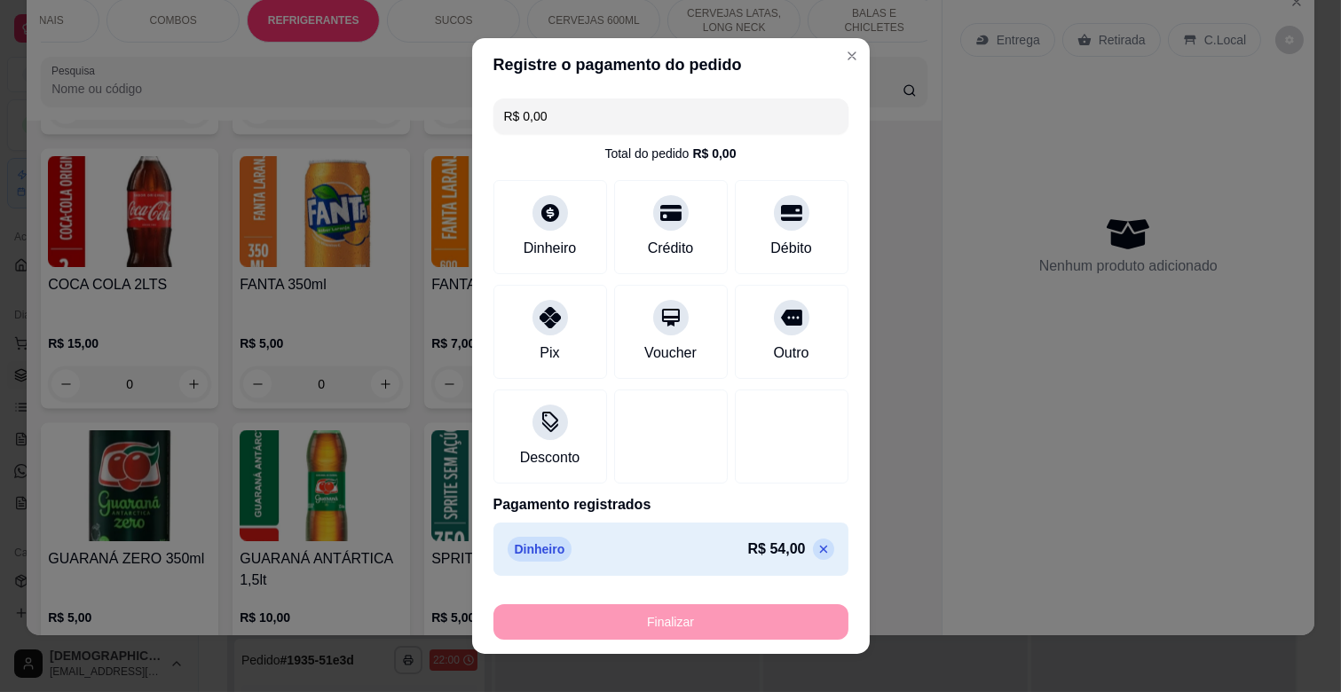
type input "-R$ 54,00"
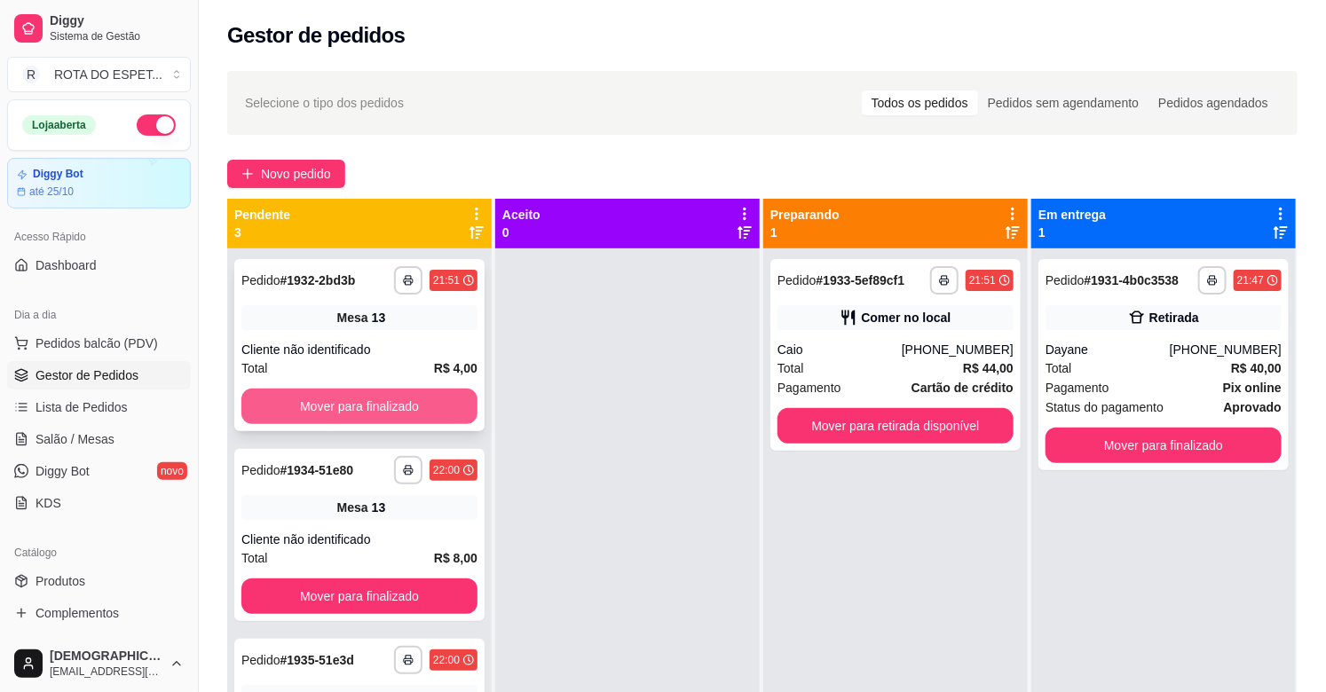
click at [383, 412] on button "Mover para finalizado" at bounding box center [359, 407] width 236 height 36
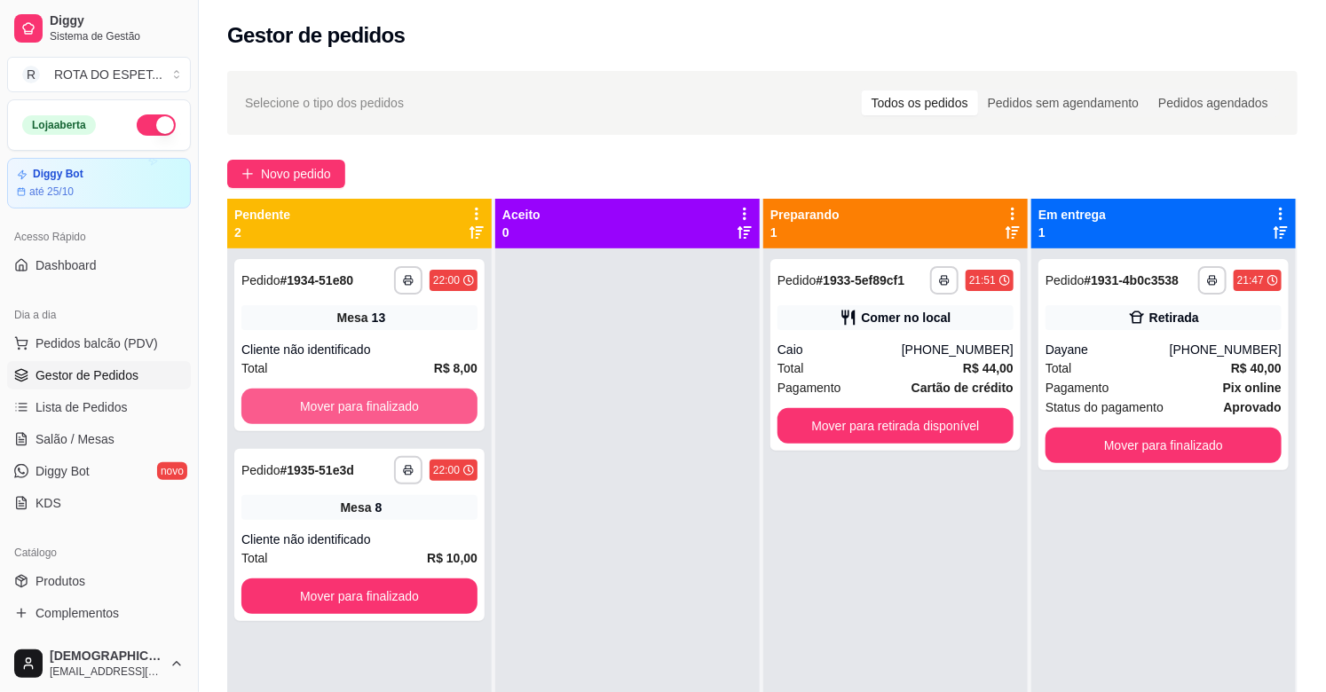
click at [379, 412] on button "Mover para finalizado" at bounding box center [359, 407] width 236 height 36
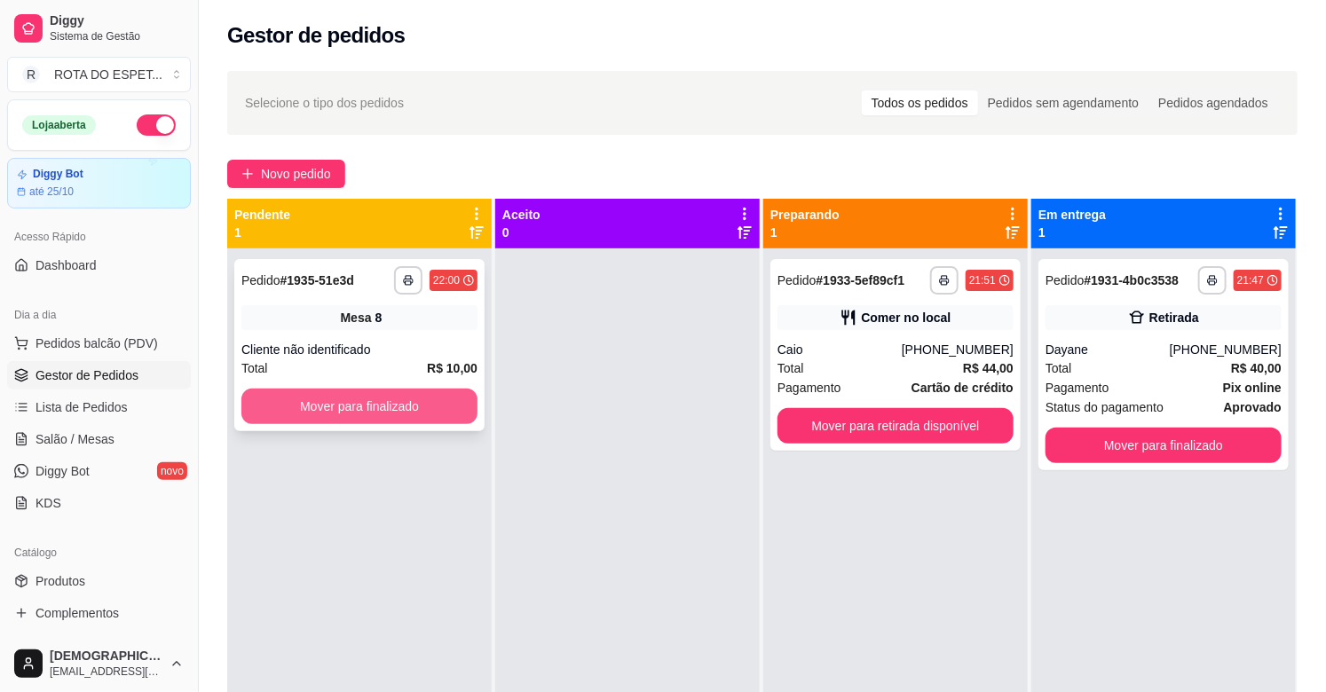
click at [379, 408] on button "Mover para finalizado" at bounding box center [359, 407] width 236 height 36
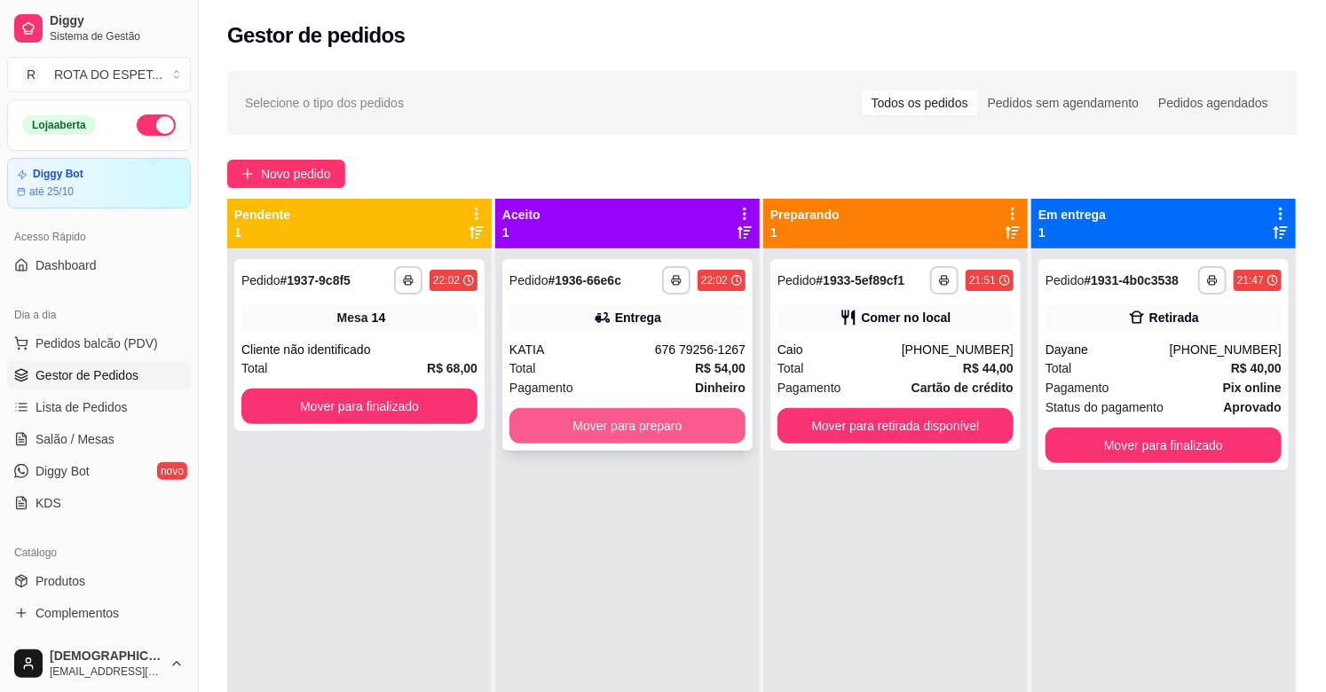
click at [636, 423] on button "Mover para preparo" at bounding box center [628, 426] width 236 height 36
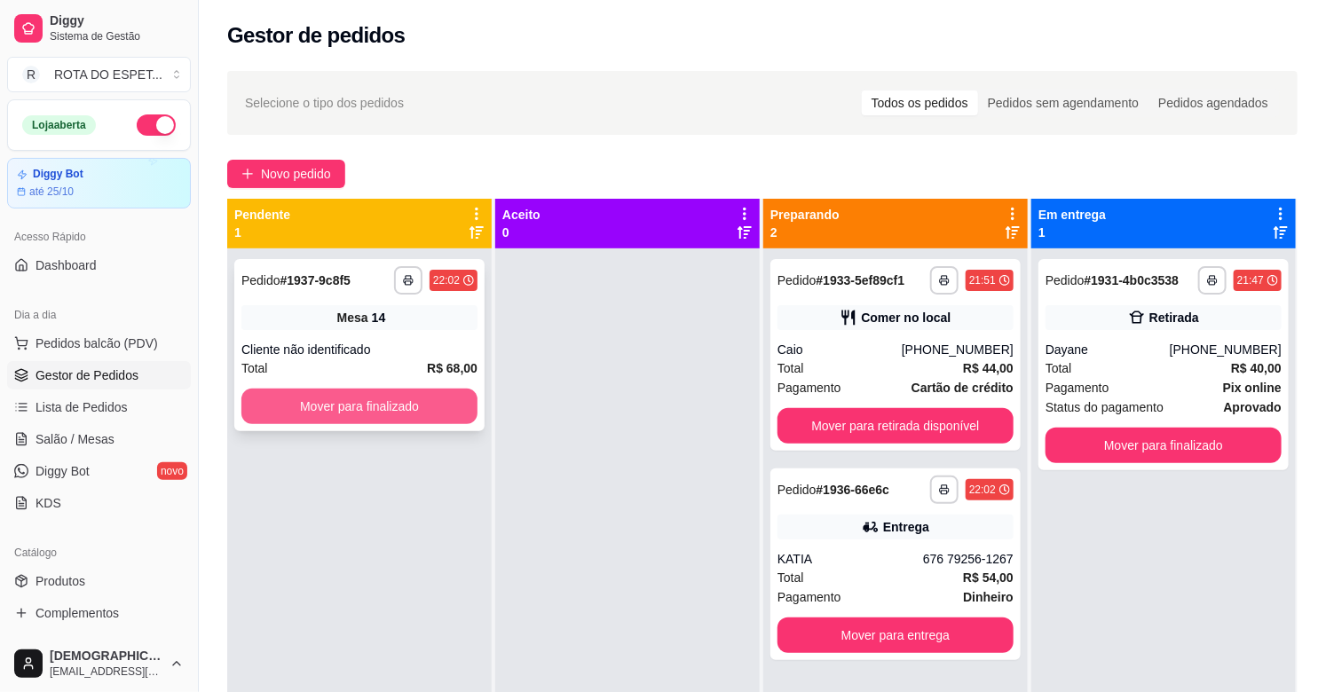
click at [352, 404] on button "Mover para finalizado" at bounding box center [359, 407] width 236 height 36
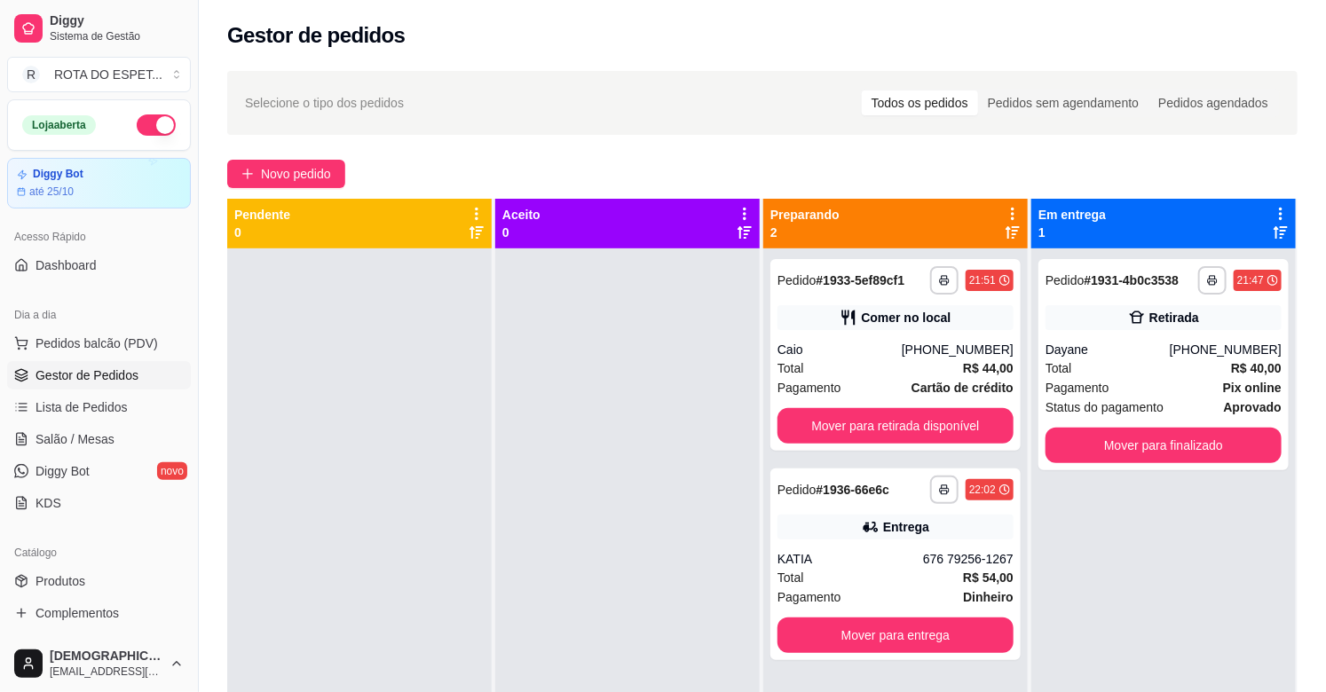
click at [577, 553] on div at bounding box center [627, 595] width 265 height 692
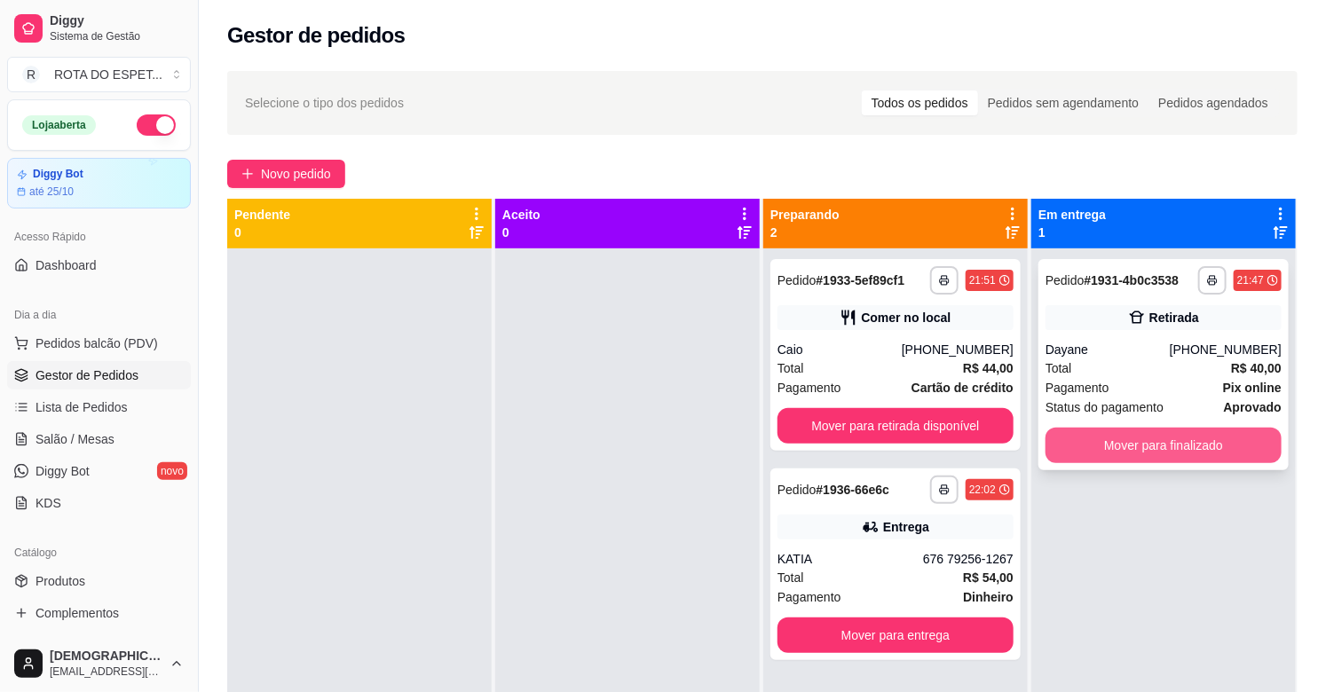
click at [1181, 449] on button "Mover para finalizado" at bounding box center [1164, 446] width 236 height 36
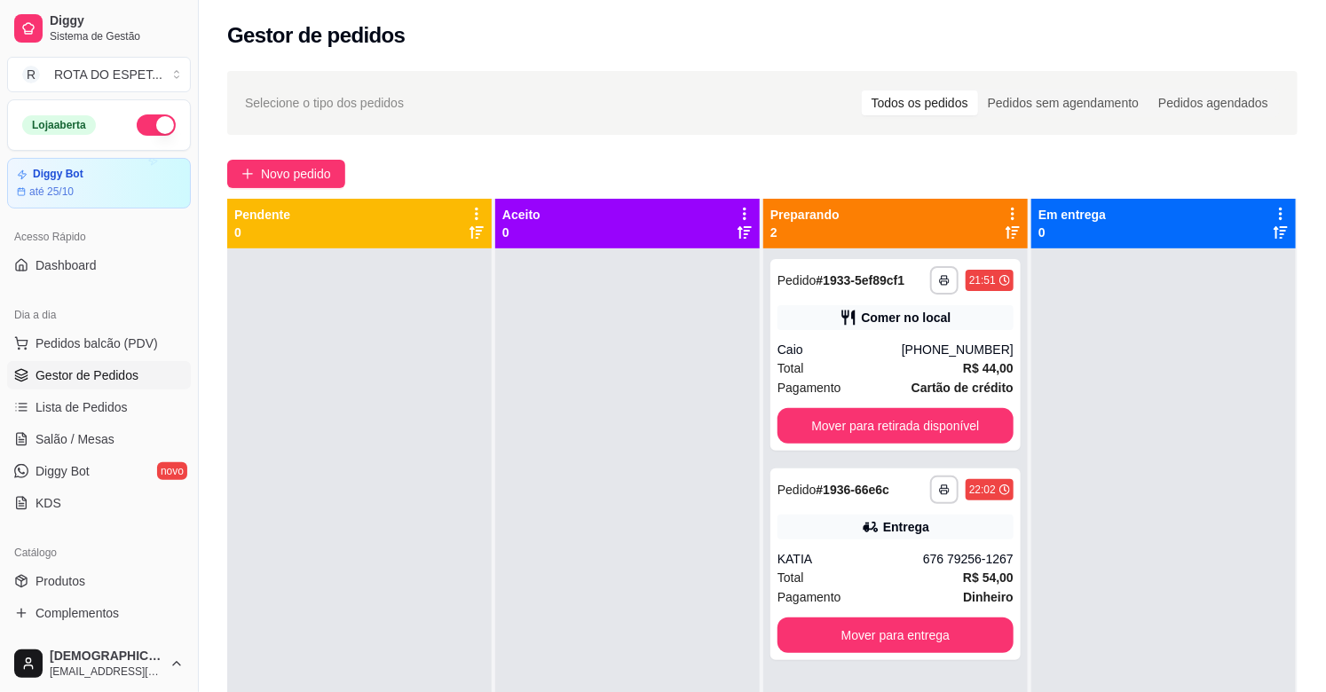
click at [596, 598] on div at bounding box center [627, 595] width 265 height 692
click at [107, 440] on span "Salão / Mesas" at bounding box center [75, 440] width 79 height 18
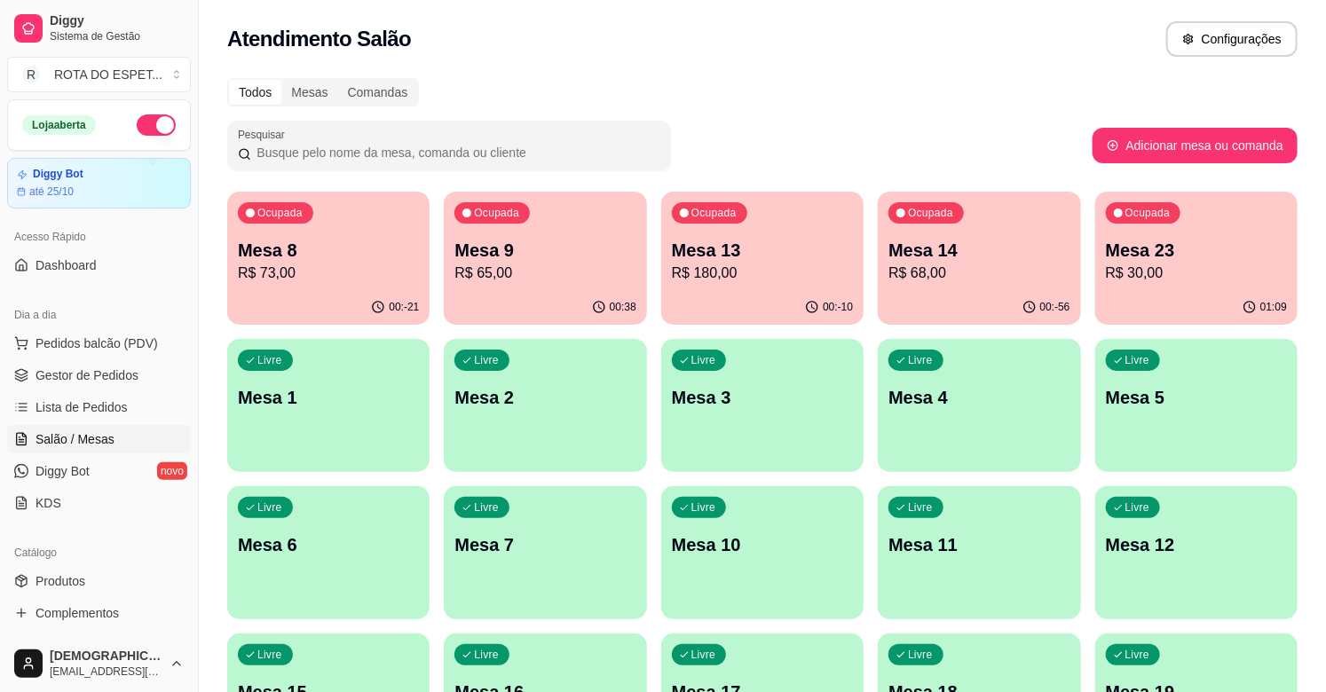
click at [527, 266] on p "R$ 65,00" at bounding box center [544, 273] width 181 height 21
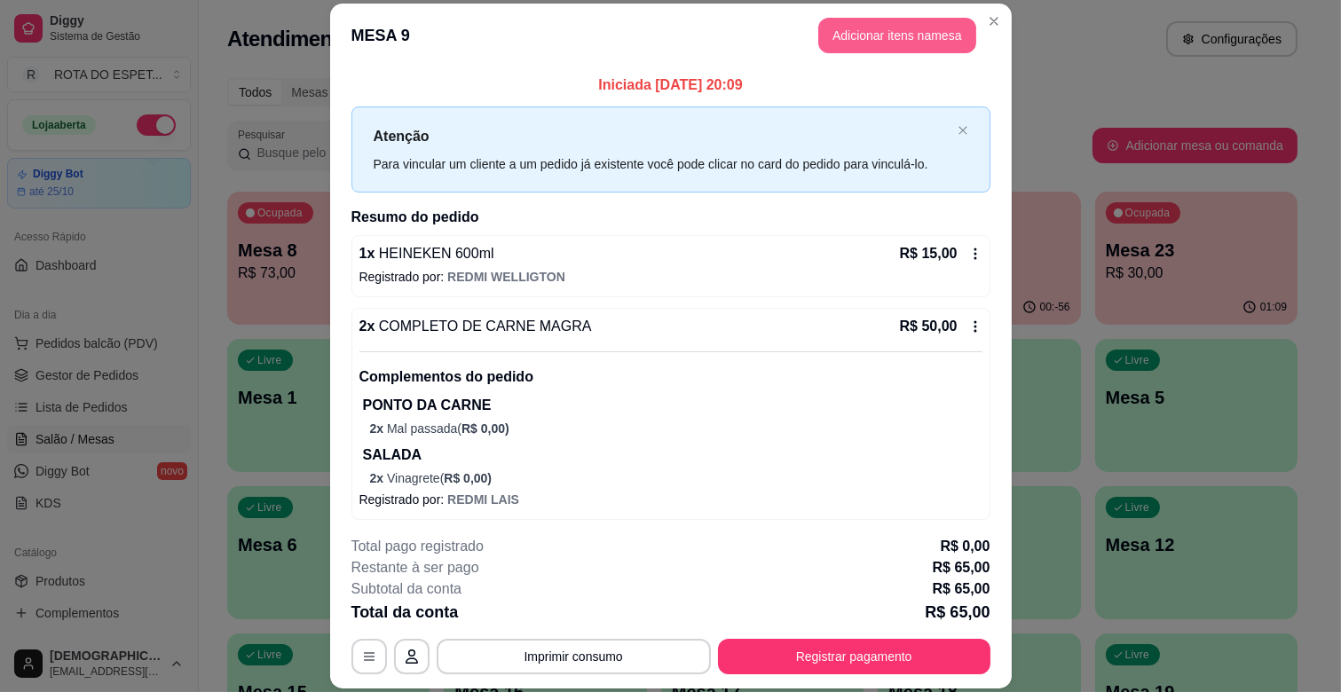
click at [916, 36] on button "Adicionar itens na mesa" at bounding box center [897, 36] width 158 height 36
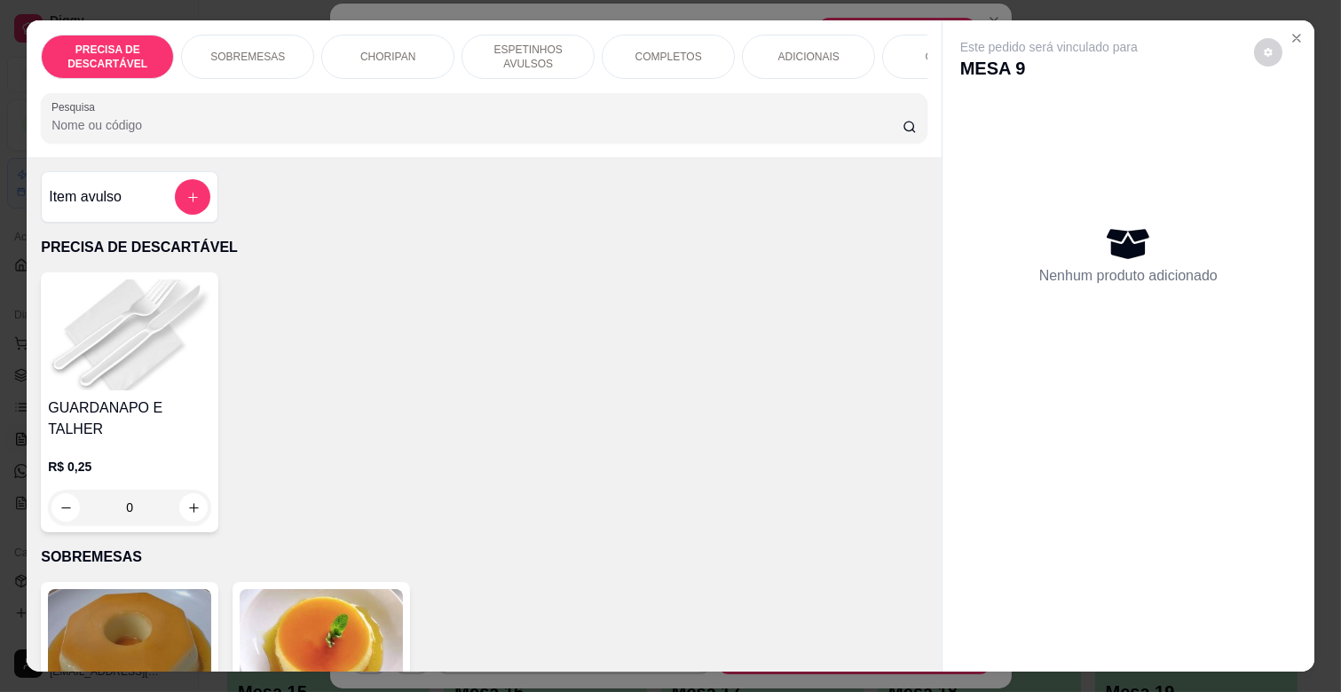
scroll to position [0, 776]
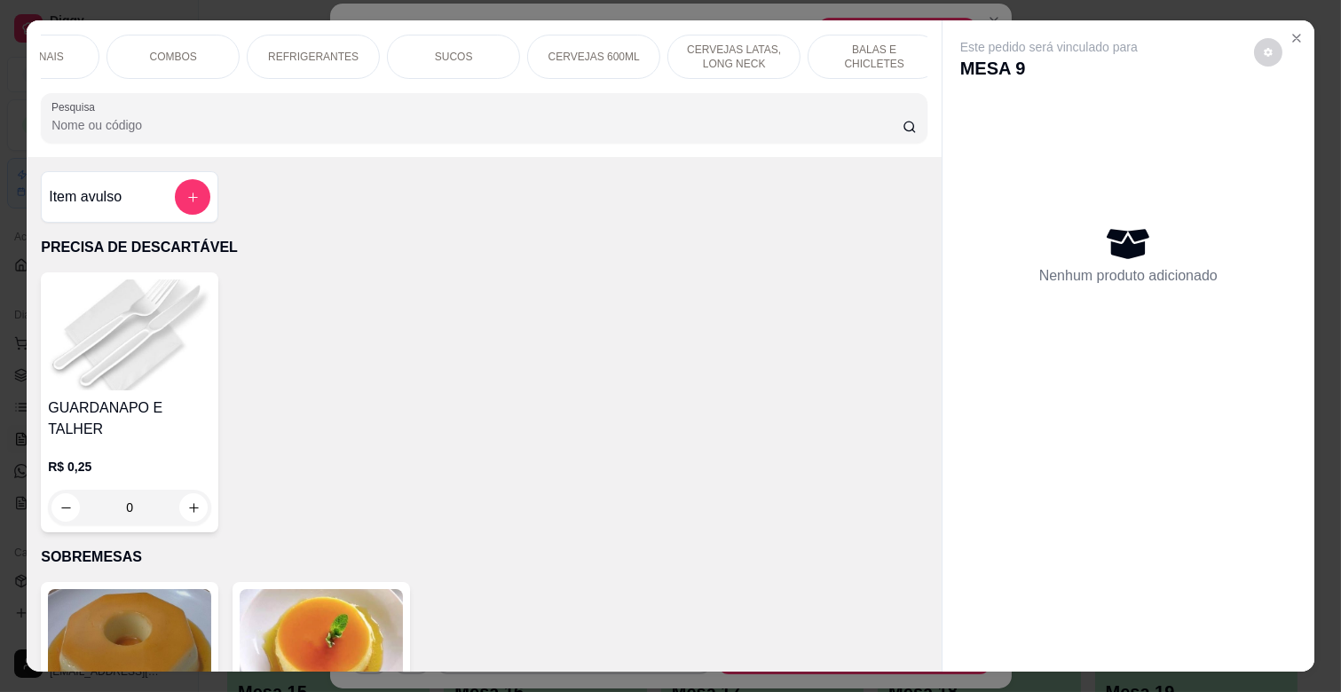
click at [787, 282] on div "GUARDANAPO E TALHER R$ 0,25 0" at bounding box center [484, 403] width 887 height 260
click at [586, 53] on p "CERVEJAS 600ML" at bounding box center [594, 57] width 91 height 14
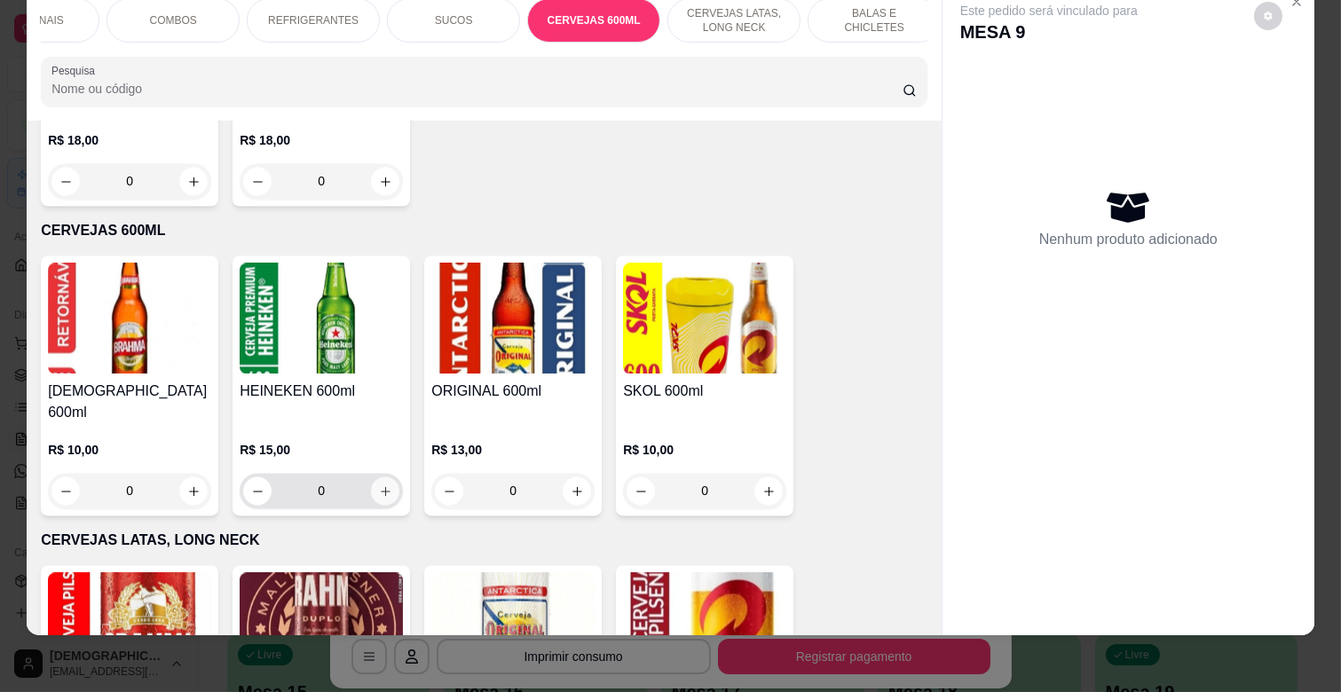
click at [379, 486] on icon "increase-product-quantity" at bounding box center [385, 492] width 13 height 13
type input "1"
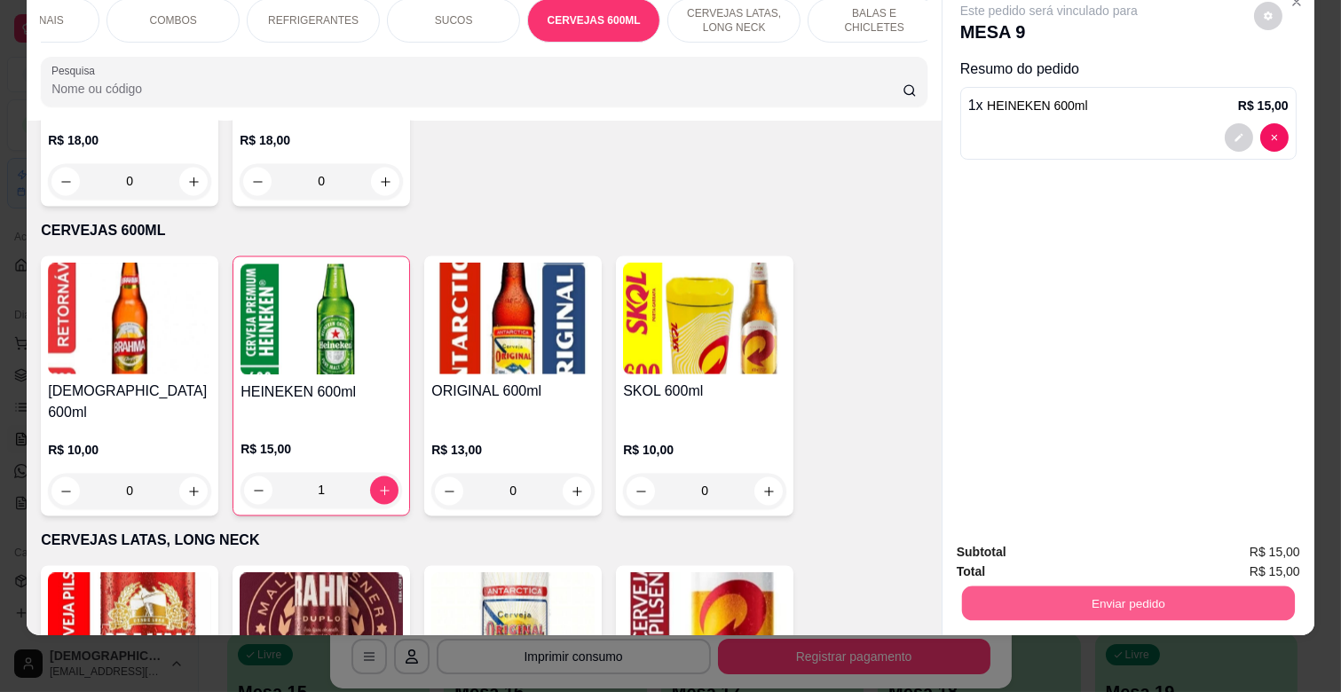
click at [1129, 592] on button "Enviar pedido" at bounding box center [1128, 603] width 333 height 35
click at [1272, 537] on button "Enviar pedido" at bounding box center [1254, 545] width 100 height 34
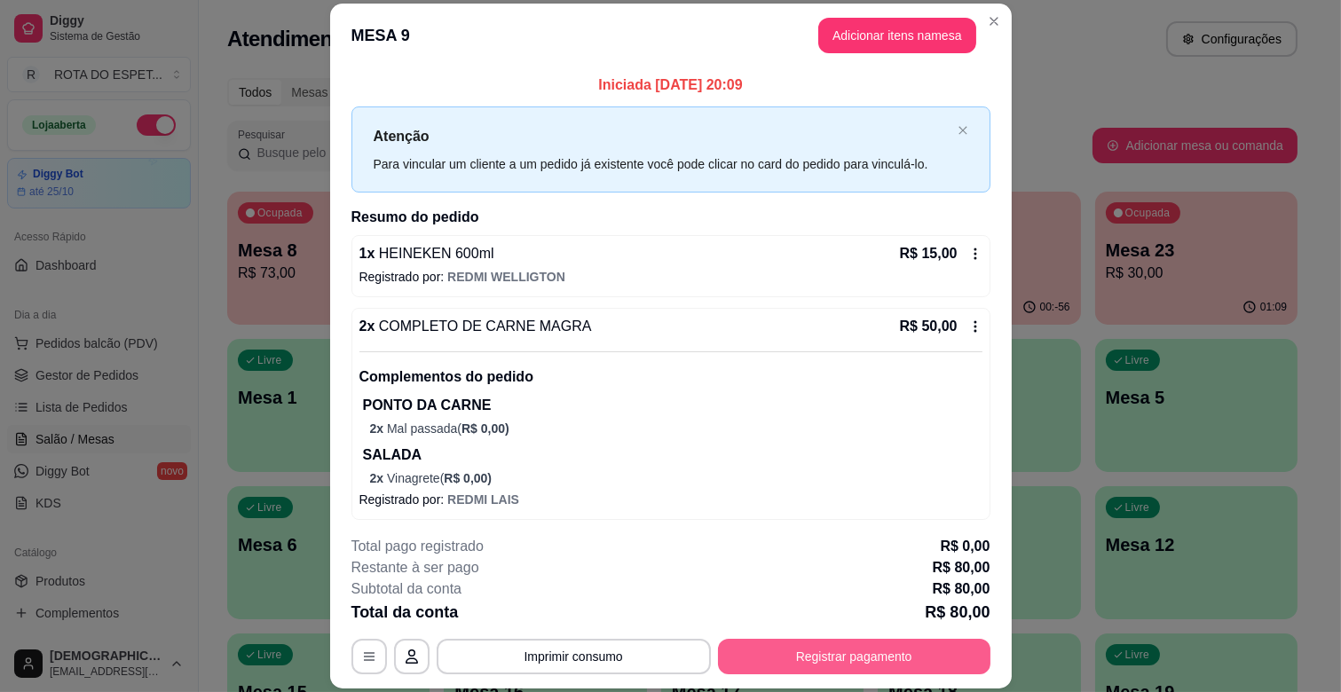
click at [899, 658] on button "Registrar pagamento" at bounding box center [854, 657] width 273 height 36
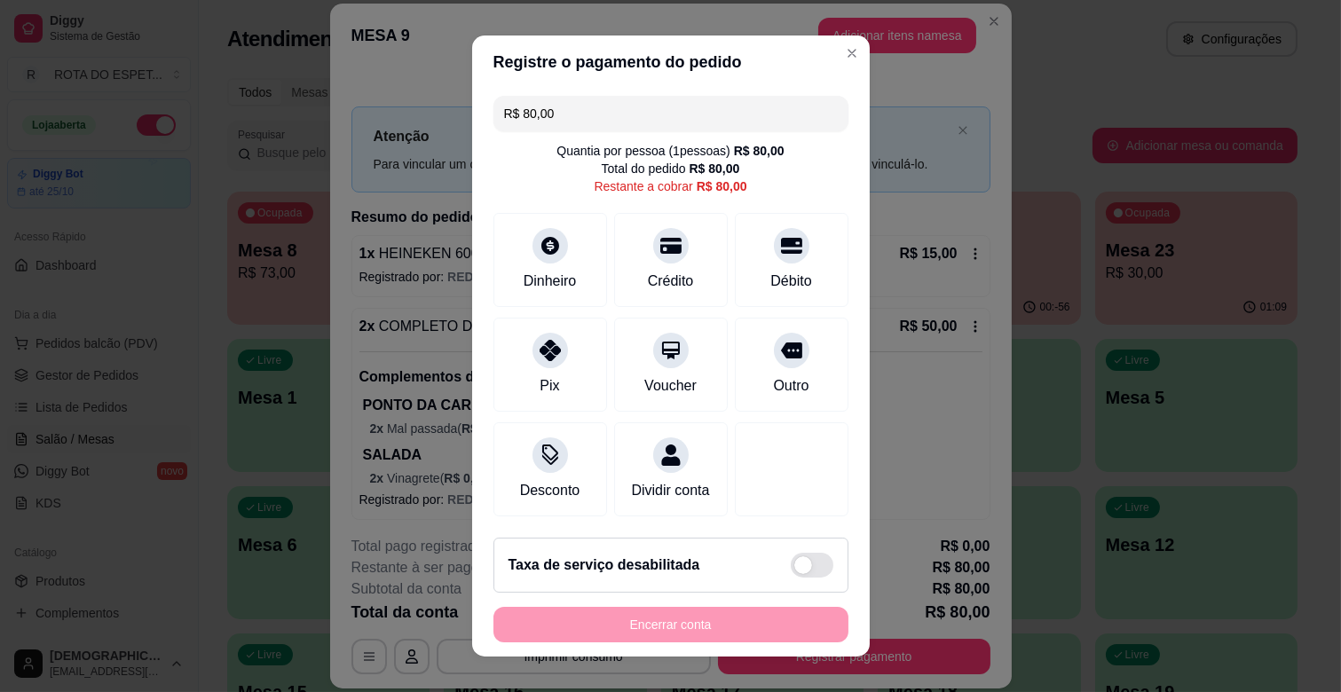
click at [580, 130] on div "R$ 80,00 Quantia por pessoa ( 1 pessoas) R$ 80,00 Total do pedido R$ 80,00 Rest…" at bounding box center [671, 306] width 398 height 435
click at [580, 121] on input "R$ 80,00" at bounding box center [671, 114] width 334 height 36
click at [659, 250] on icon at bounding box center [670, 240] width 23 height 23
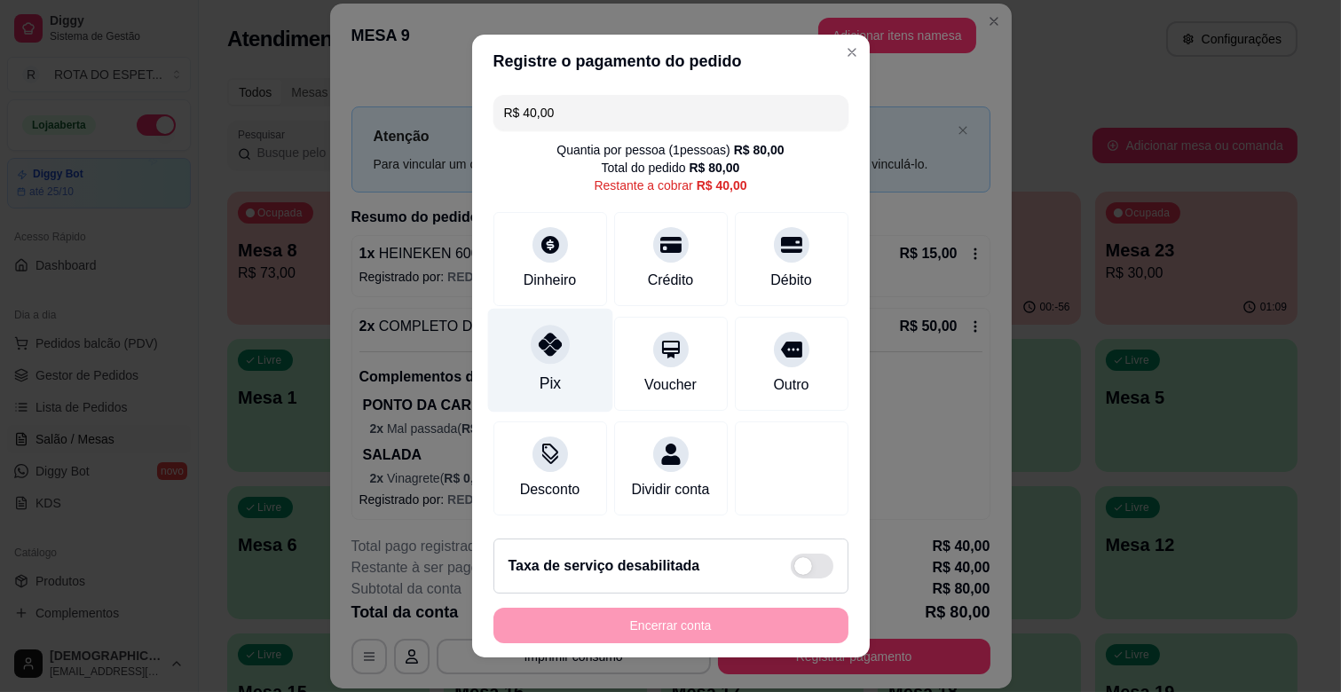
click at [557, 359] on div "Pix" at bounding box center [549, 361] width 125 height 104
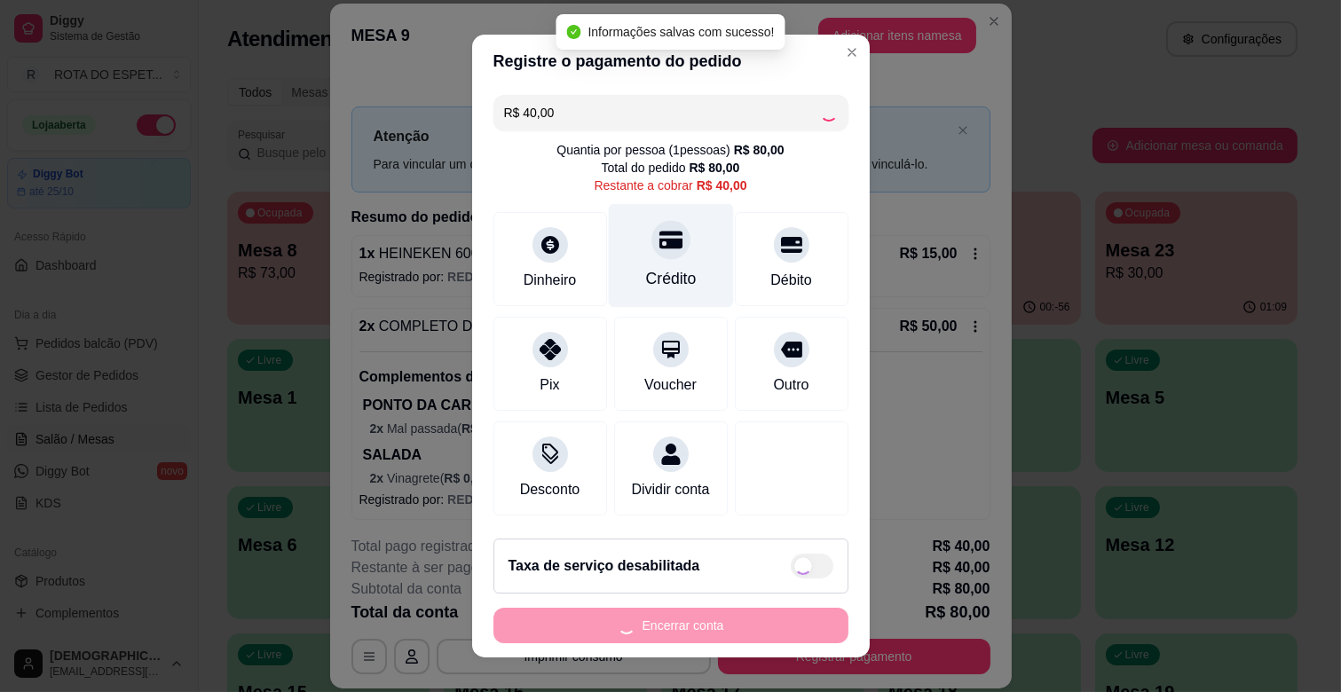
type input "R$ 0,00"
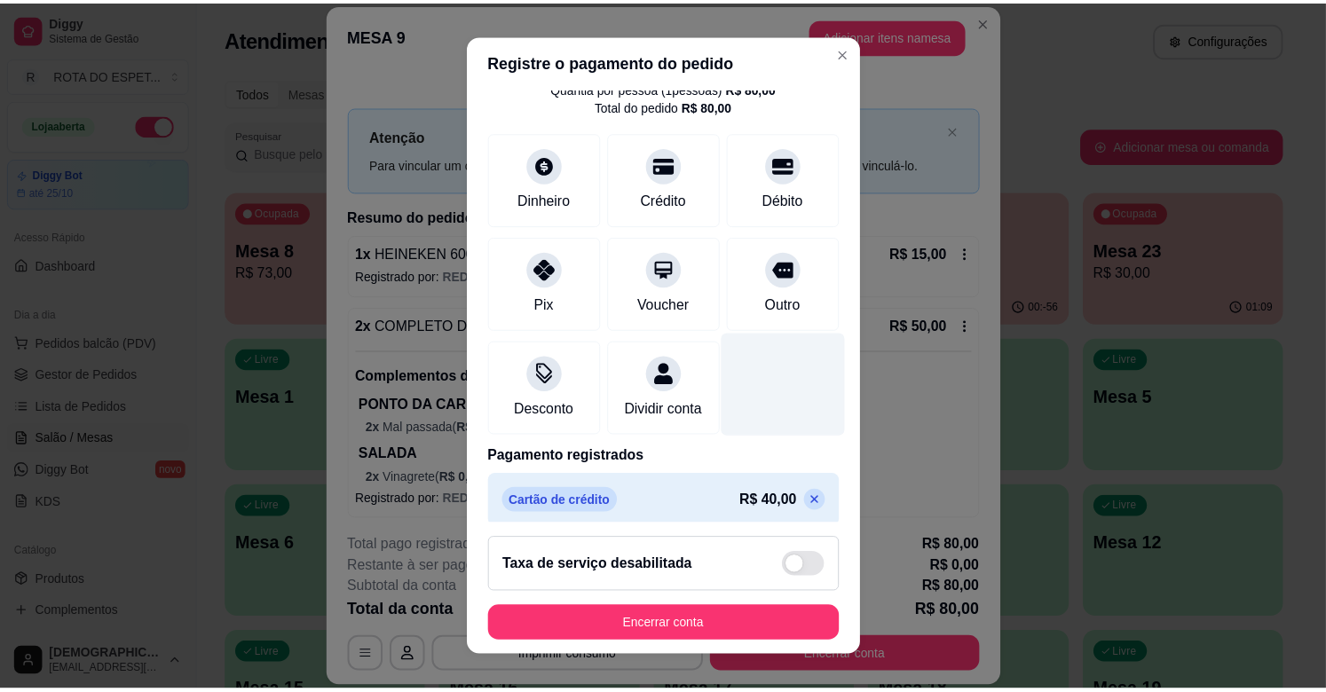
scroll to position [162, 0]
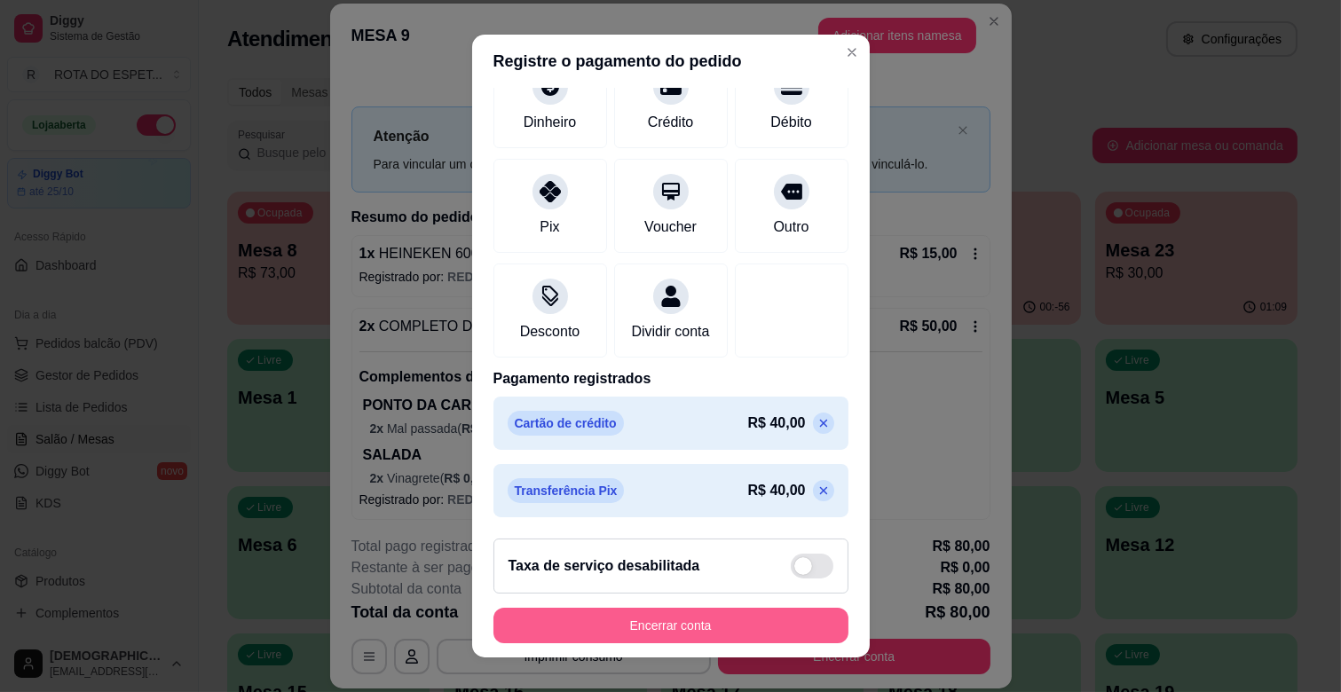
click at [768, 626] on button "Encerrar conta" at bounding box center [671, 626] width 355 height 36
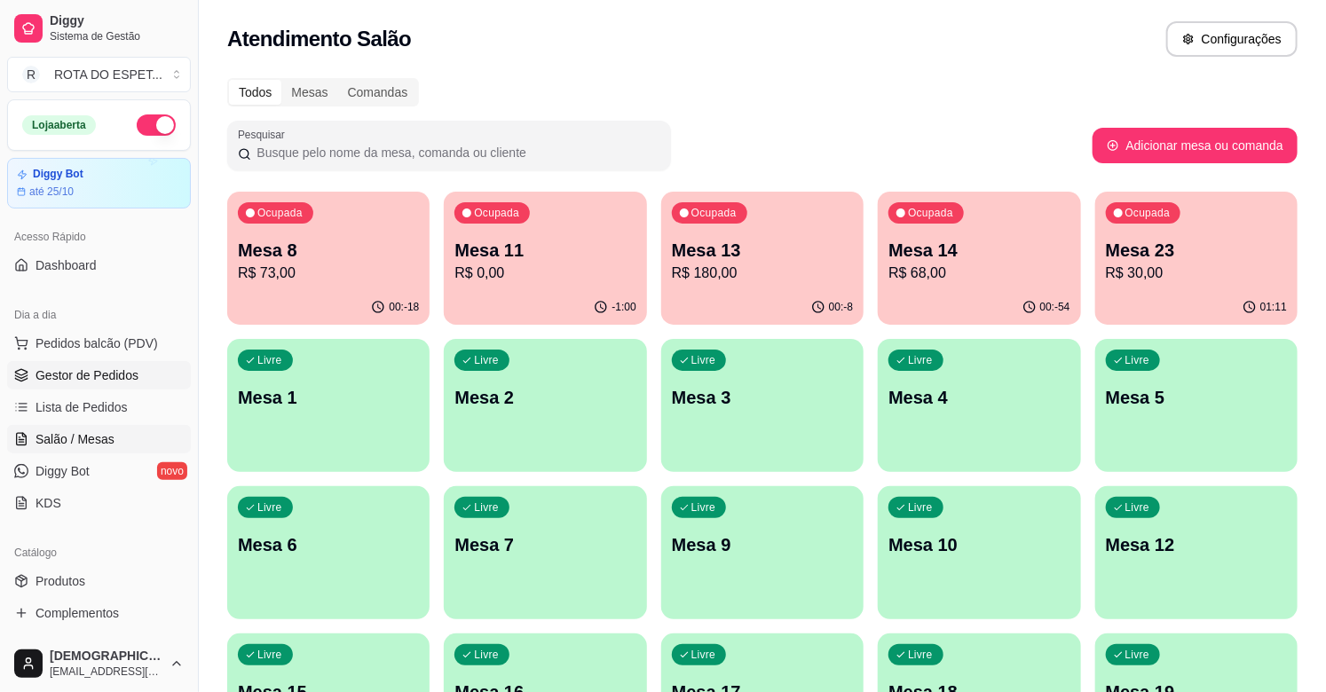
click at [93, 375] on span "Gestor de Pedidos" at bounding box center [87, 376] width 103 height 18
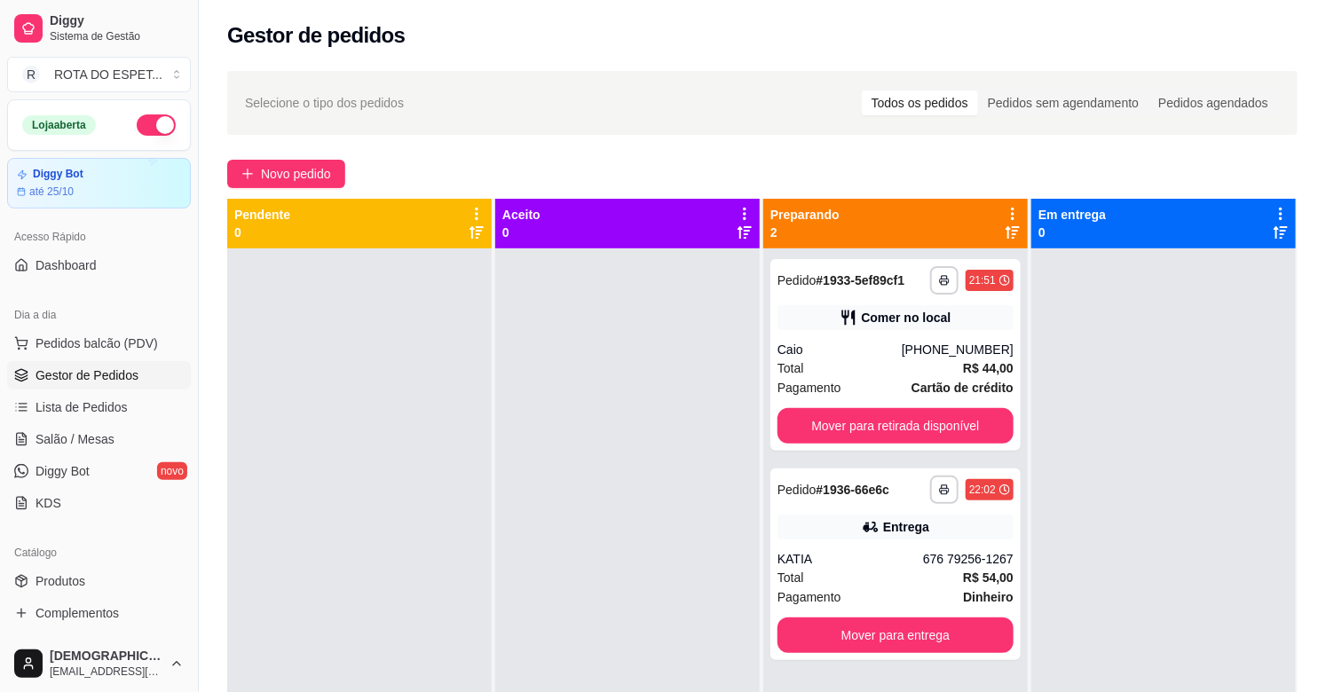
click at [655, 428] on div at bounding box center [627, 595] width 265 height 692
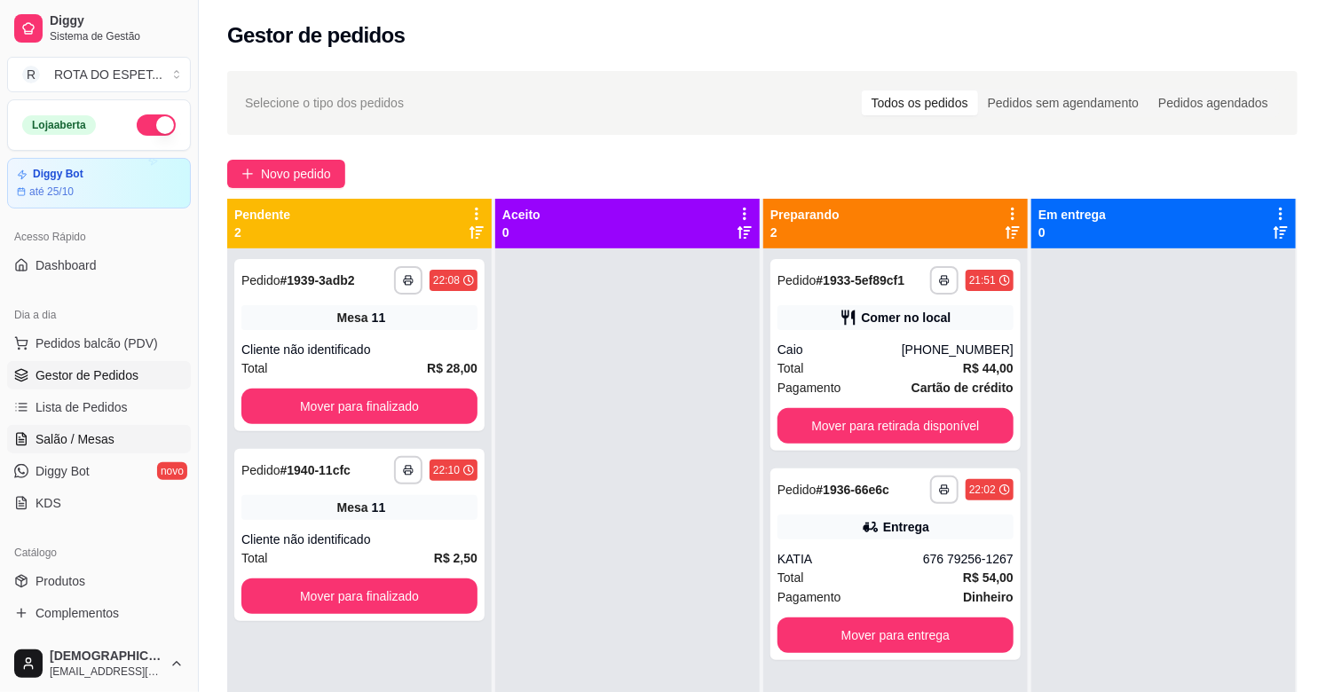
click at [96, 431] on span "Salão / Mesas" at bounding box center [75, 440] width 79 height 18
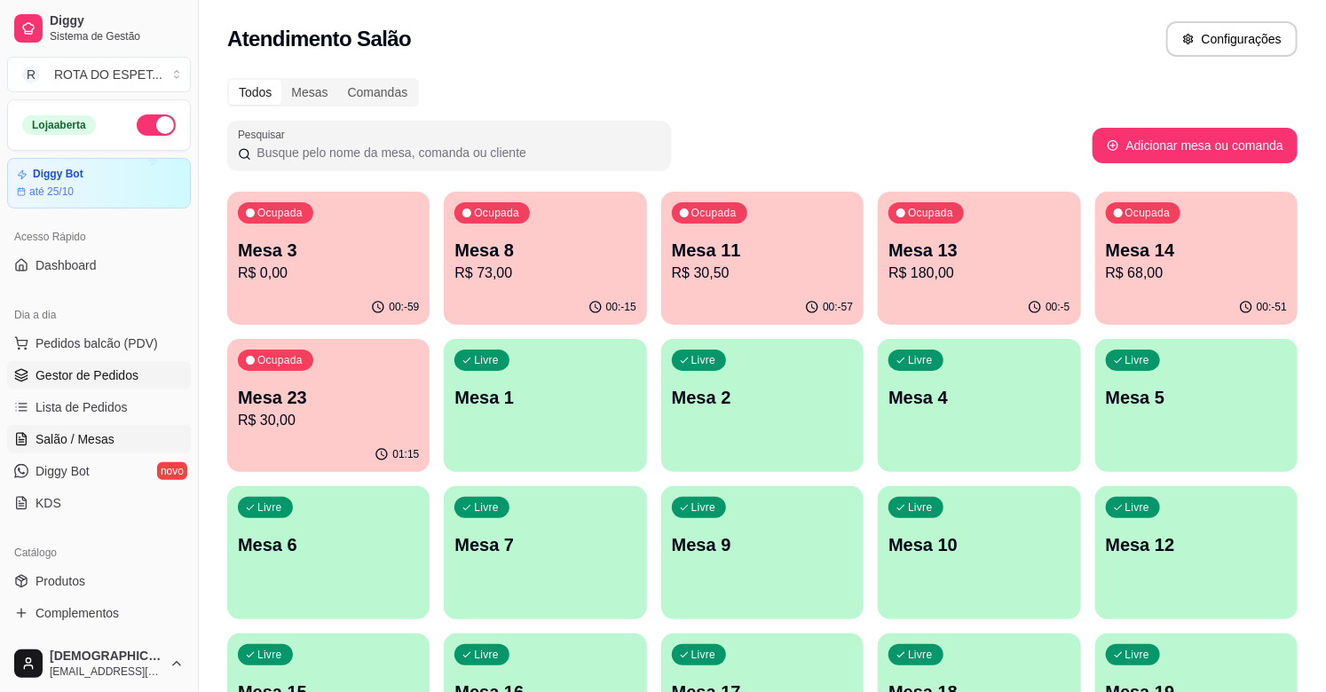
click at [60, 371] on span "Gestor de Pedidos" at bounding box center [87, 376] width 103 height 18
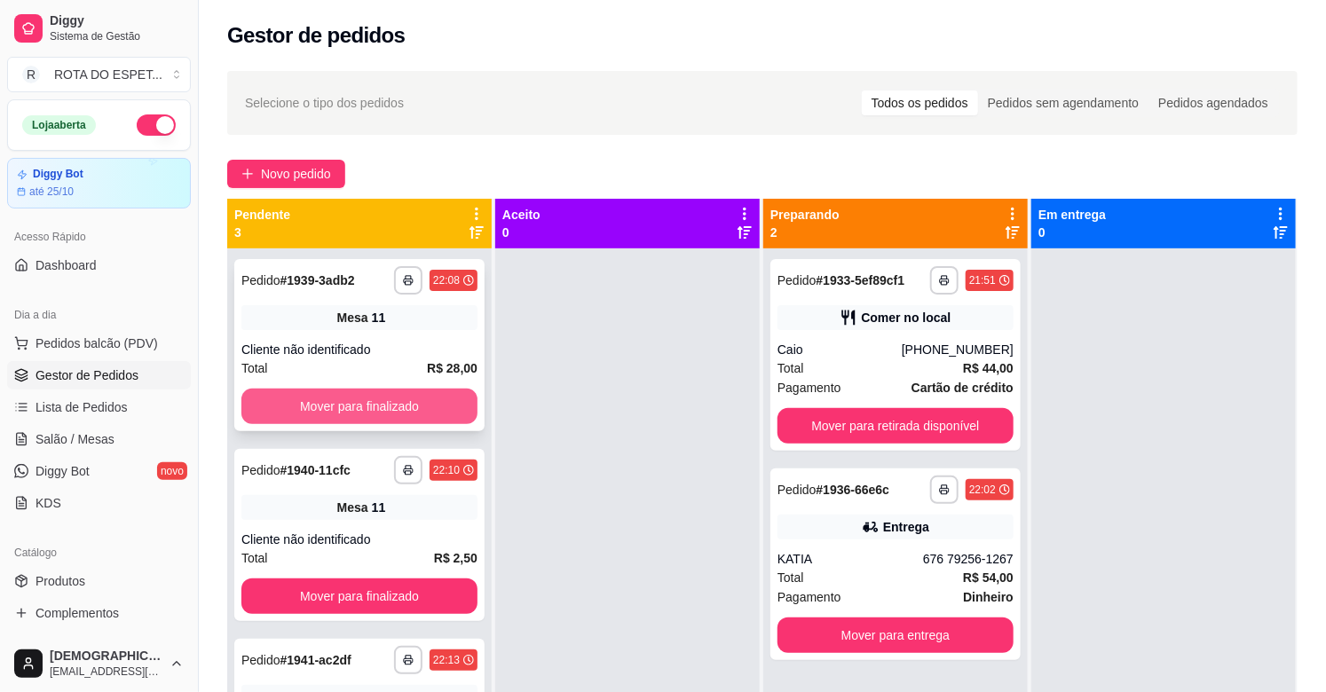
click at [396, 414] on button "Mover para finalizado" at bounding box center [359, 407] width 236 height 36
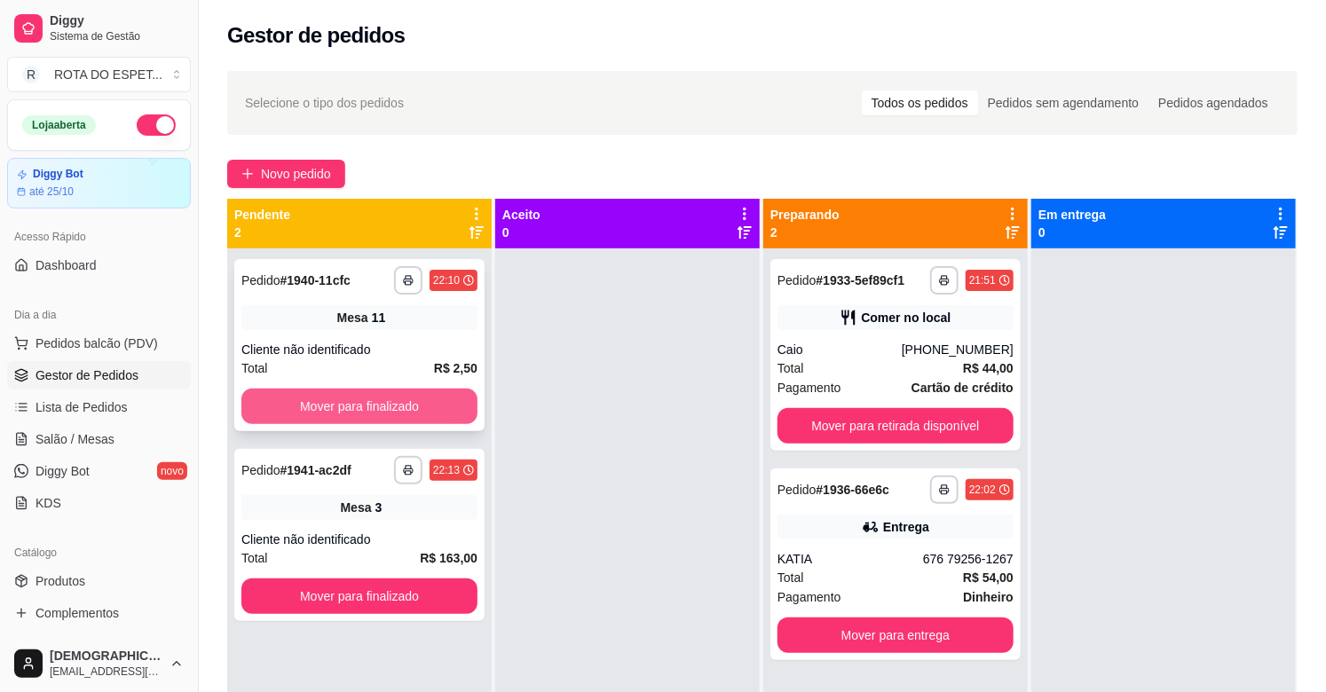
click at [396, 412] on button "Mover para finalizado" at bounding box center [359, 407] width 236 height 36
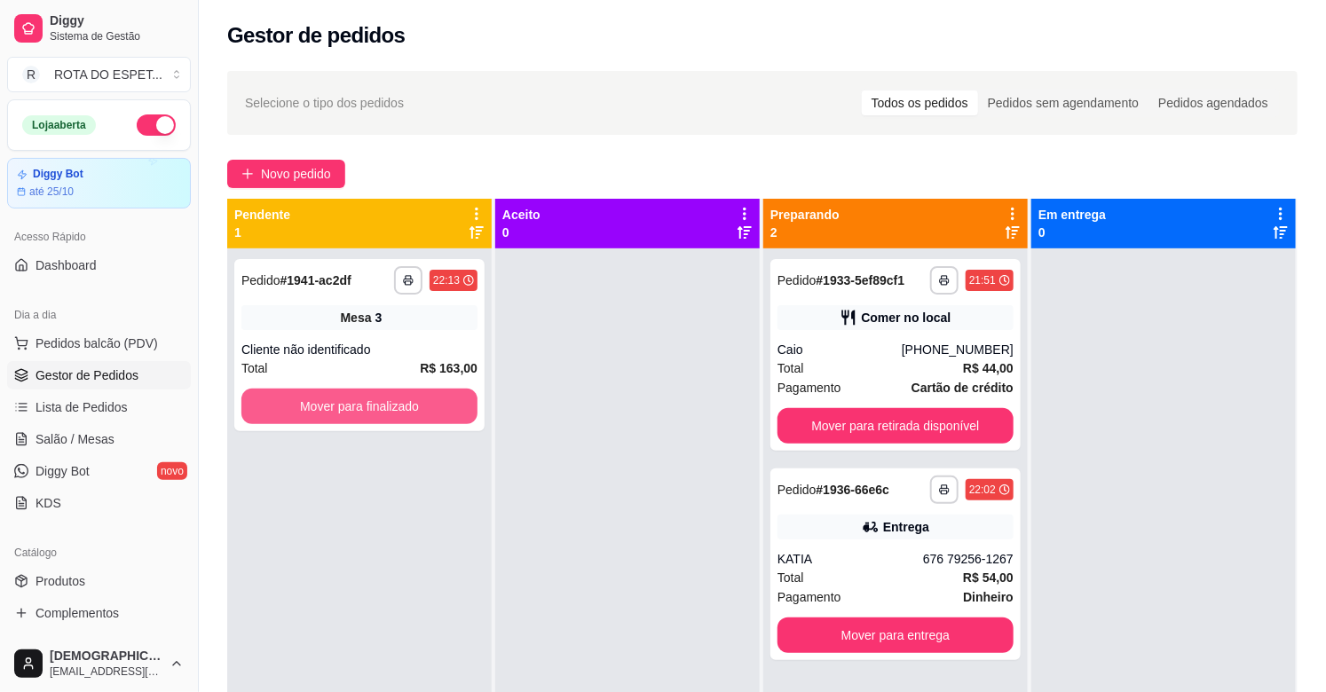
click at [396, 411] on button "Mover para finalizado" at bounding box center [359, 407] width 236 height 36
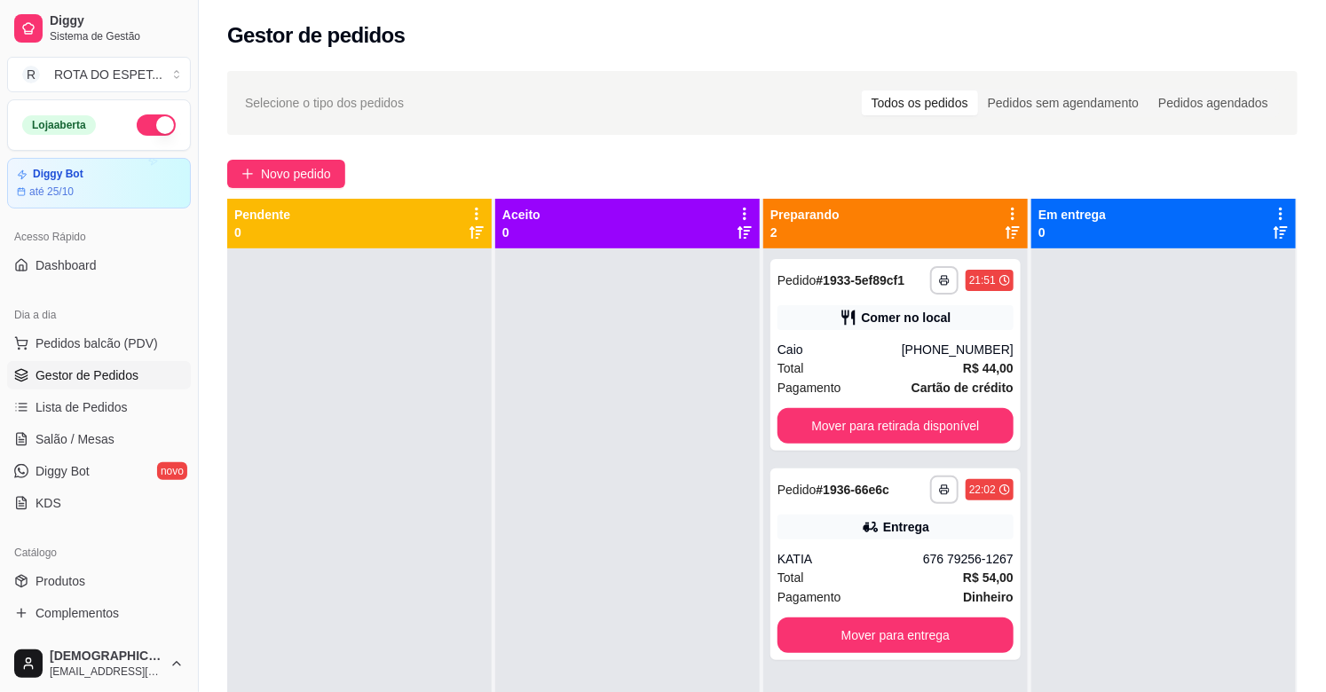
click at [557, 573] on div at bounding box center [627, 595] width 265 height 692
click at [115, 432] on link "Salão / Mesas" at bounding box center [99, 439] width 184 height 28
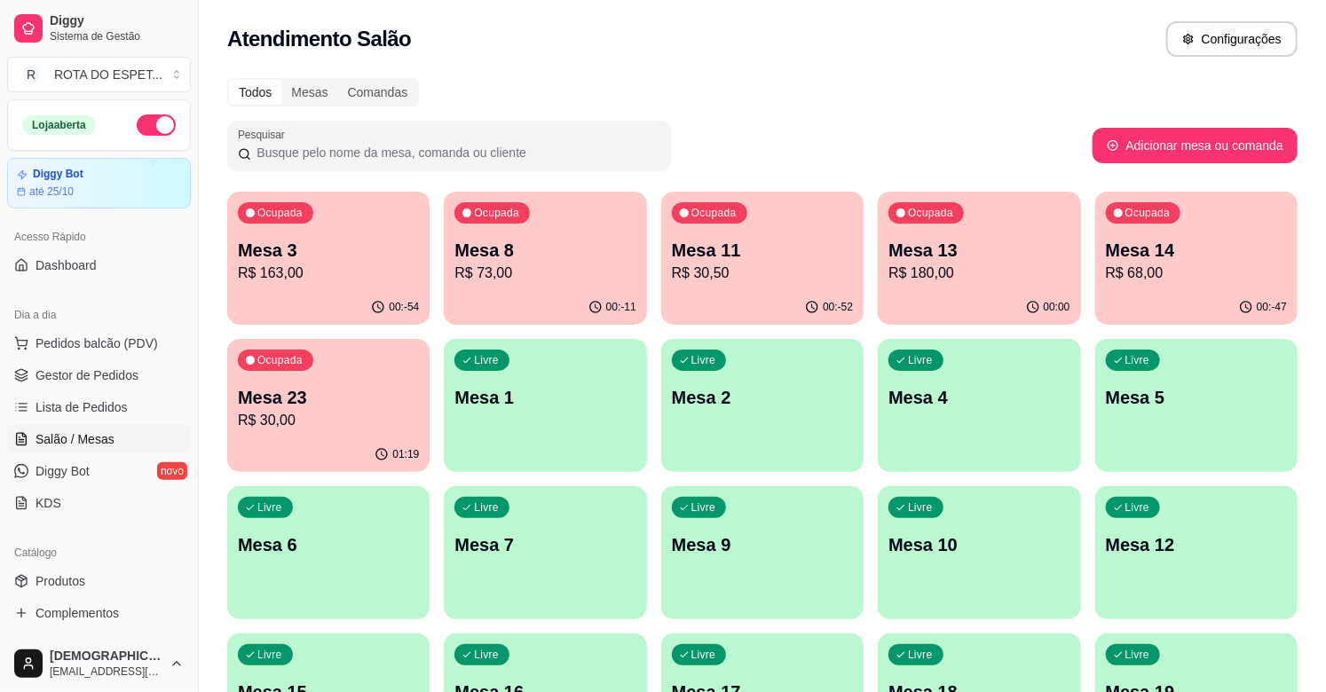
click at [956, 244] on p "Mesa 13" at bounding box center [979, 250] width 181 height 25
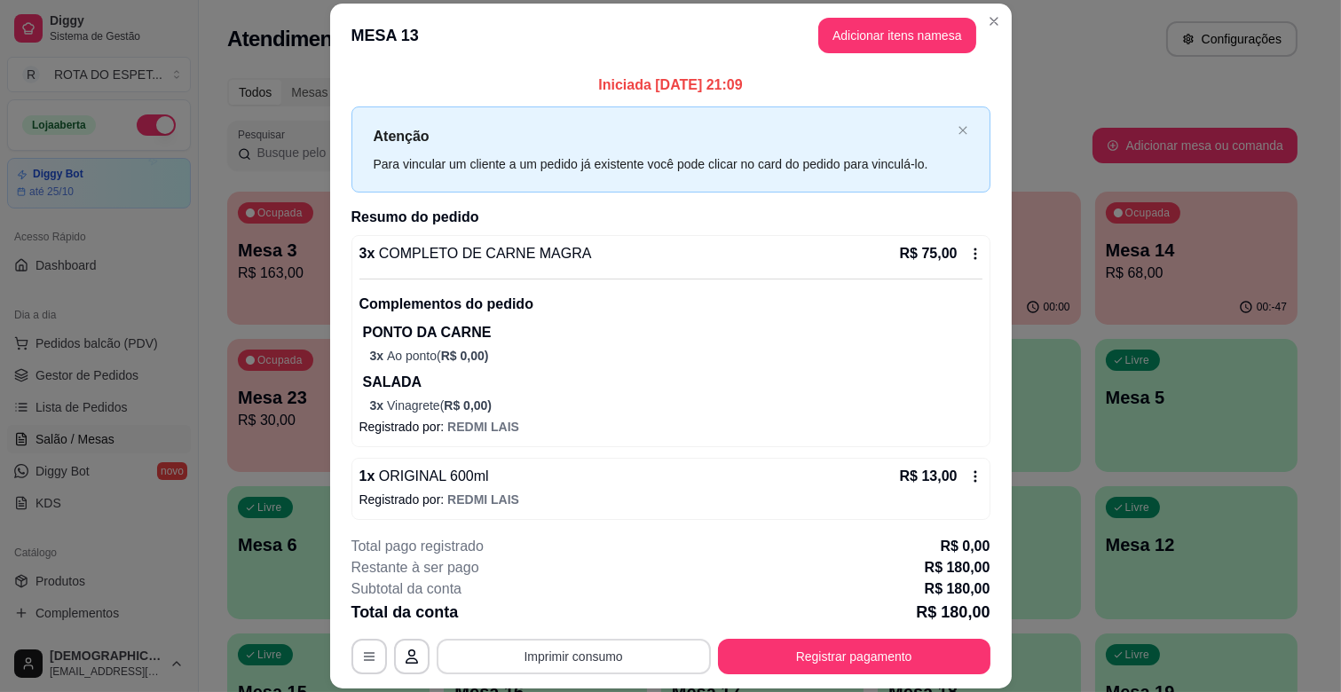
click at [626, 659] on button "Imprimir consumo" at bounding box center [574, 657] width 274 height 36
click at [608, 613] on button "IMPRESSORA CAIXA" at bounding box center [572, 616] width 142 height 28
click at [850, 28] on button "Adicionar itens na mesa" at bounding box center [897, 36] width 158 height 36
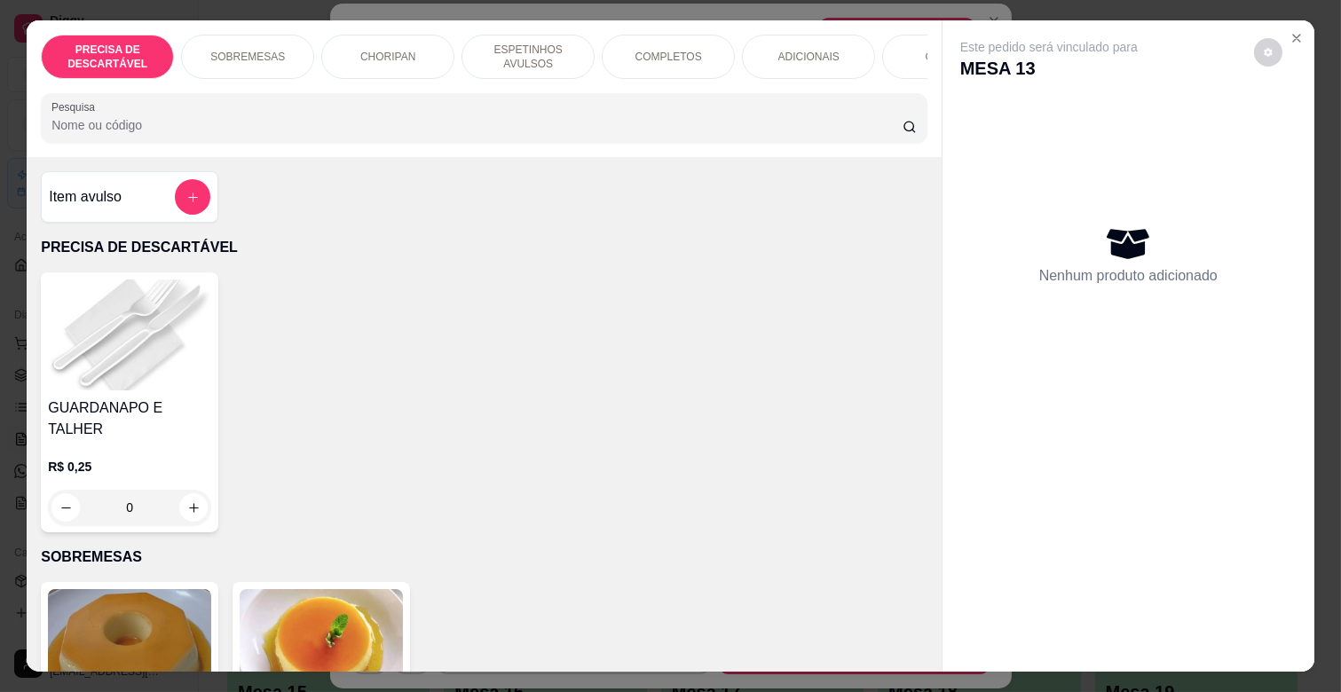
click at [809, 35] on div "ADICIONAIS" at bounding box center [808, 57] width 133 height 44
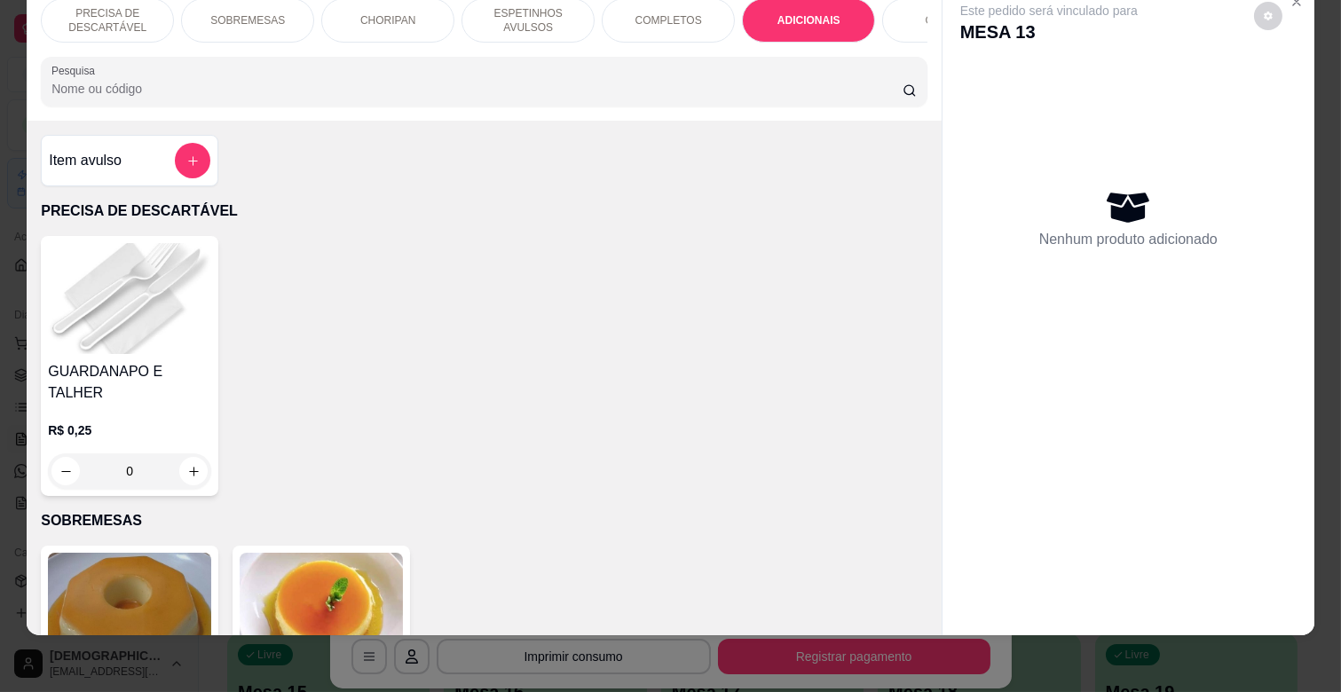
scroll to position [394, 0]
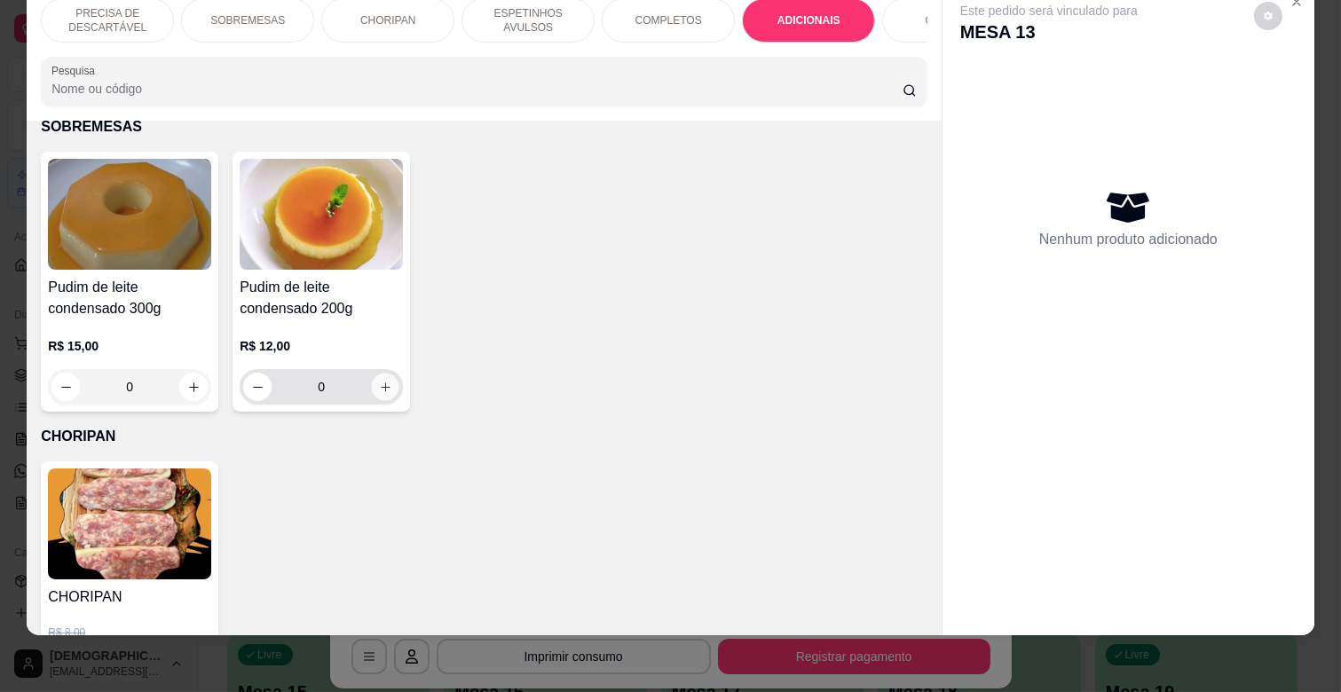
click at [383, 381] on icon "increase-product-quantity" at bounding box center [385, 387] width 13 height 13
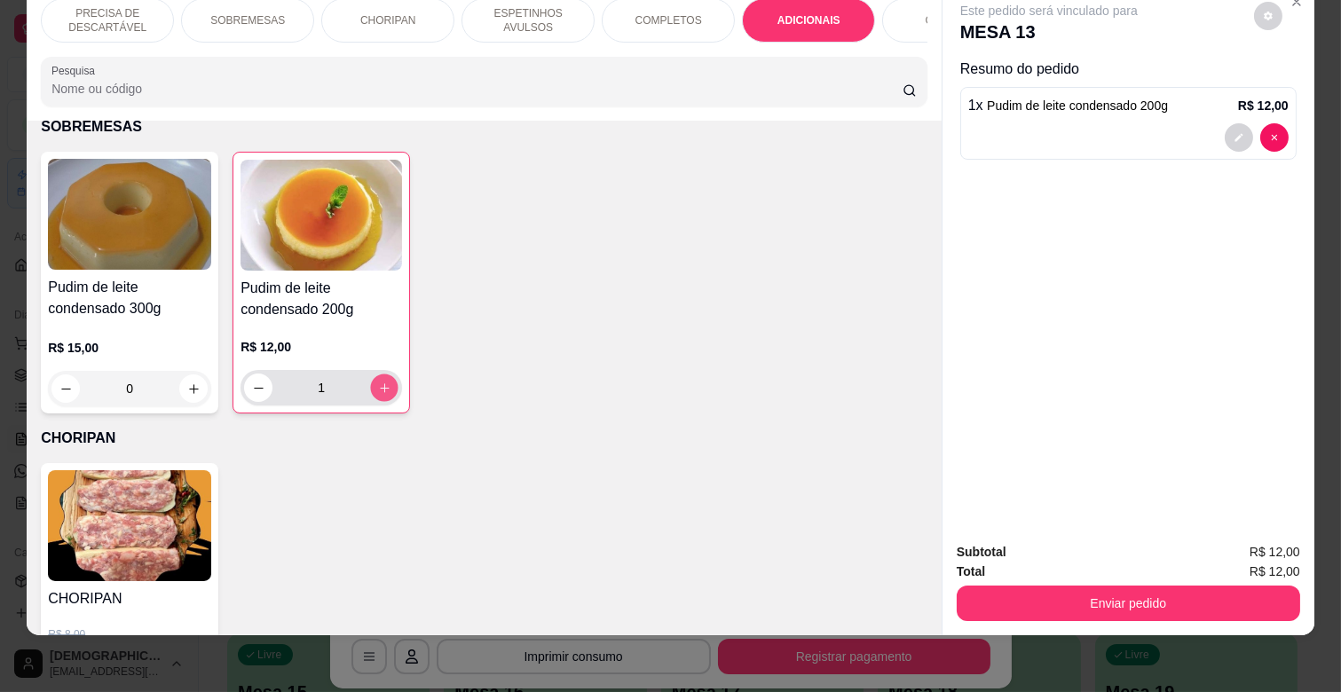
click at [383, 382] on icon "increase-product-quantity" at bounding box center [384, 388] width 13 height 13
type input "2"
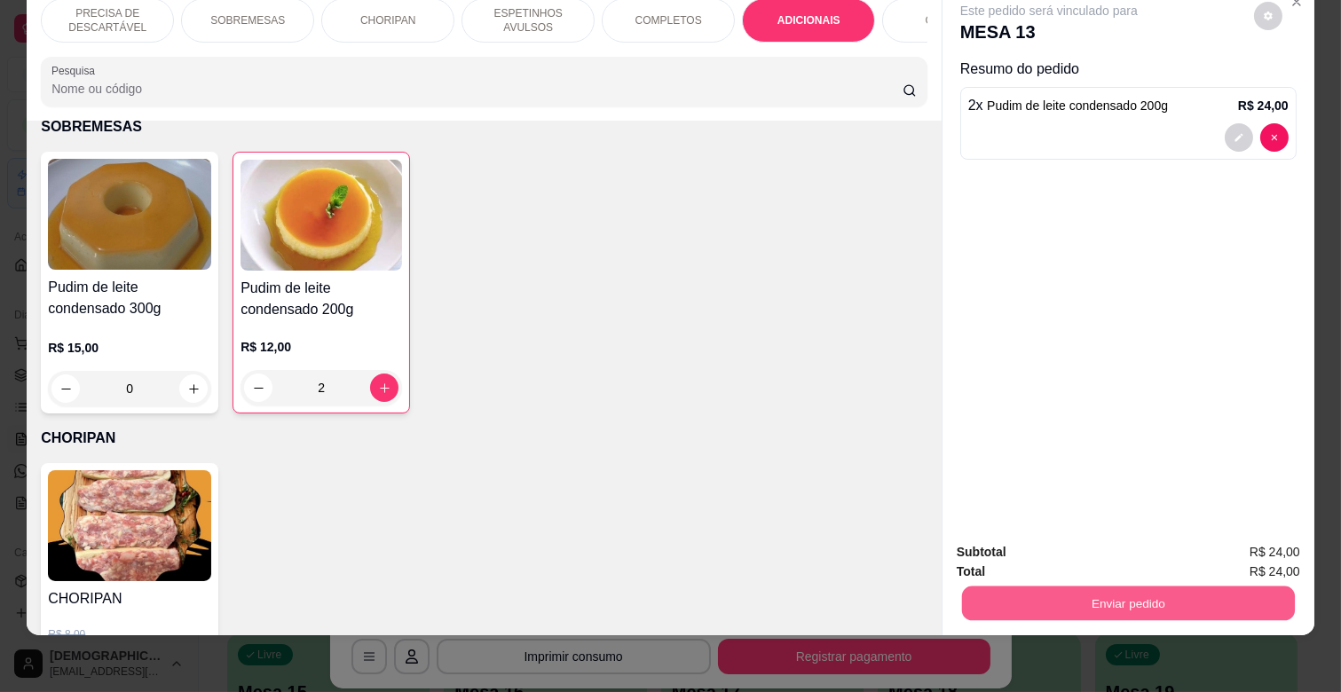
click at [1214, 586] on button "Enviar pedido" at bounding box center [1128, 603] width 333 height 35
click at [1147, 540] on button "Registrar cliente" at bounding box center [1134, 545] width 117 height 34
click at [1136, 588] on button "Enviar pedido" at bounding box center [1129, 604] width 344 height 36
click at [1260, 539] on button "Enviar pedido" at bounding box center [1254, 545] width 100 height 34
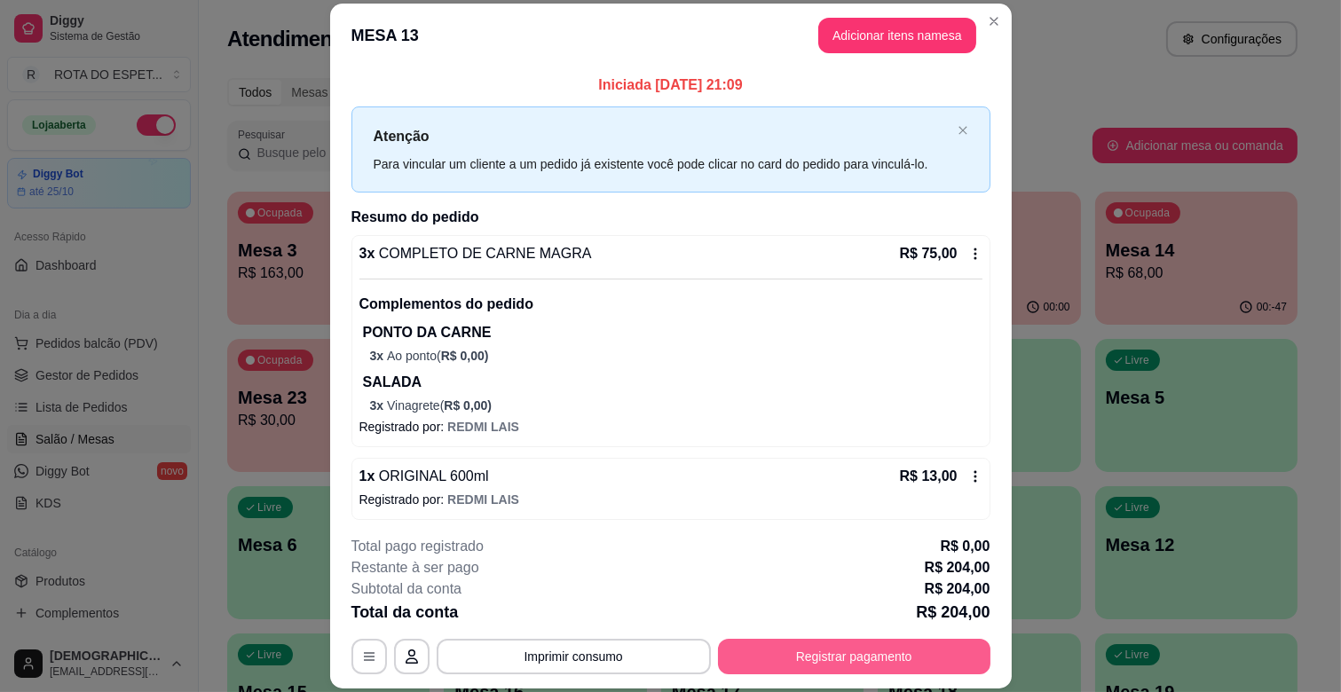
click at [836, 669] on button "Registrar pagamento" at bounding box center [854, 657] width 273 height 36
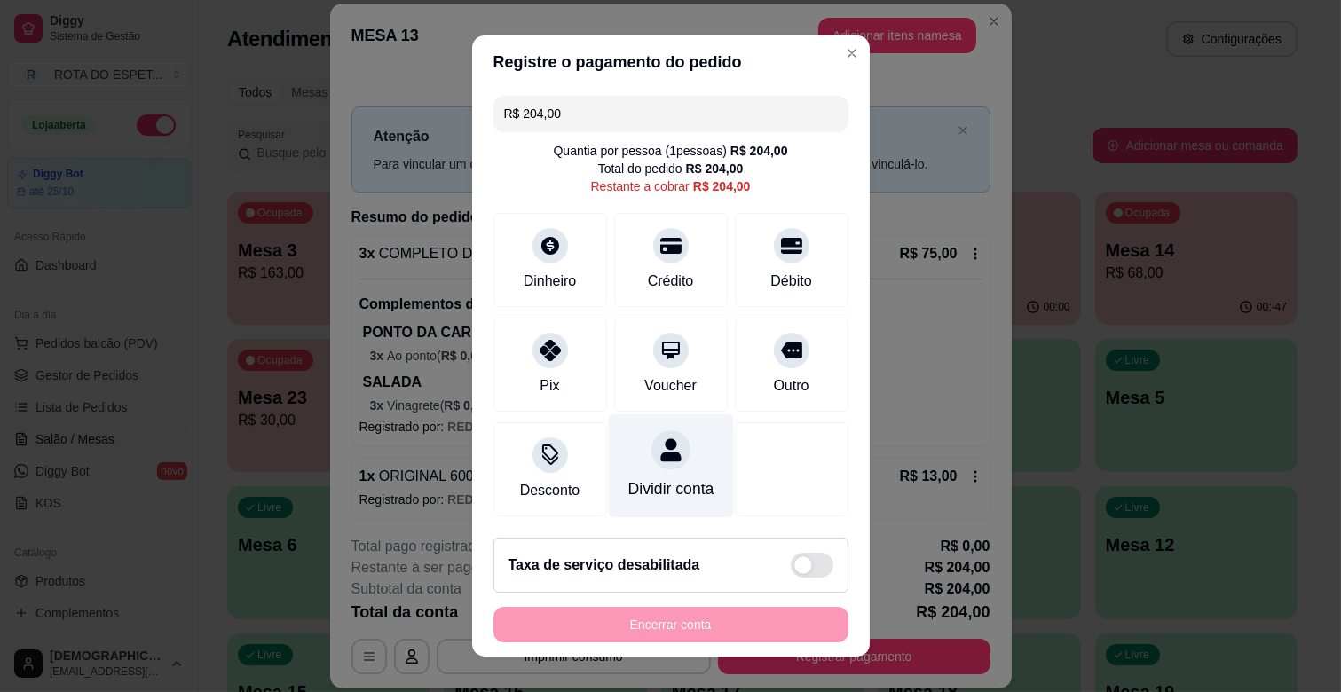
scroll to position [20, 0]
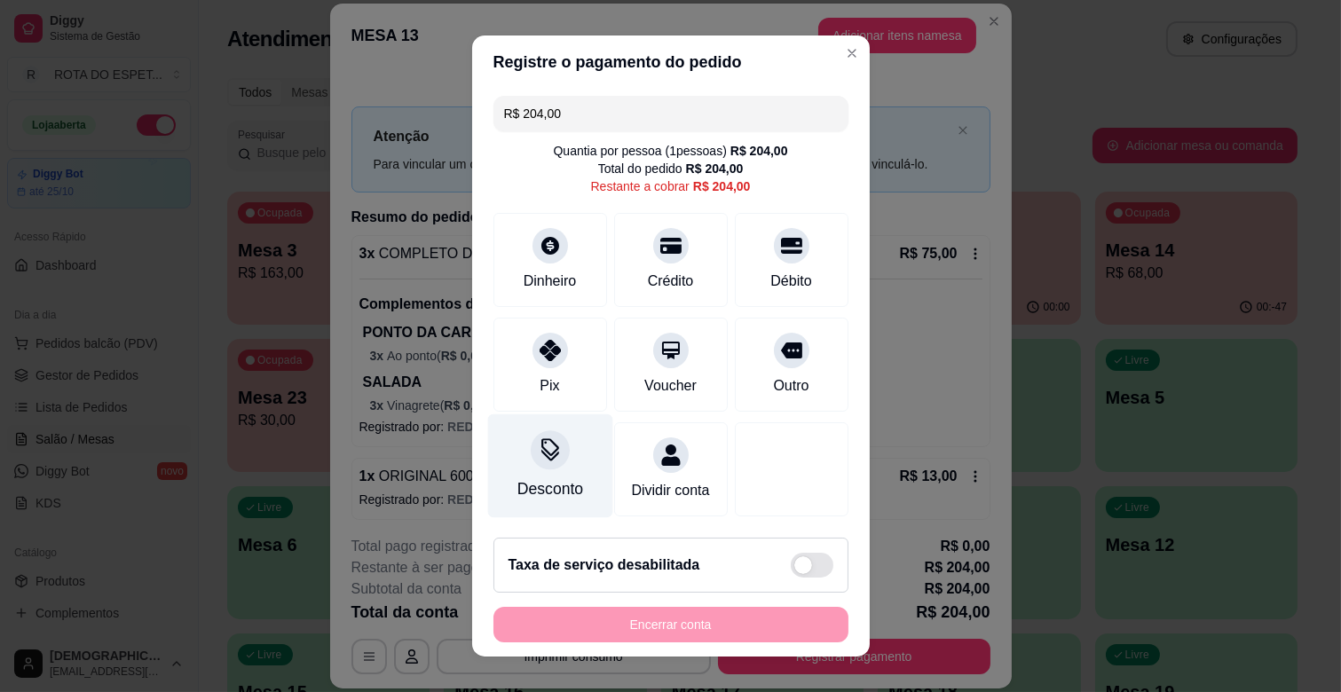
click at [547, 449] on div "Desconto" at bounding box center [549, 467] width 125 height 104
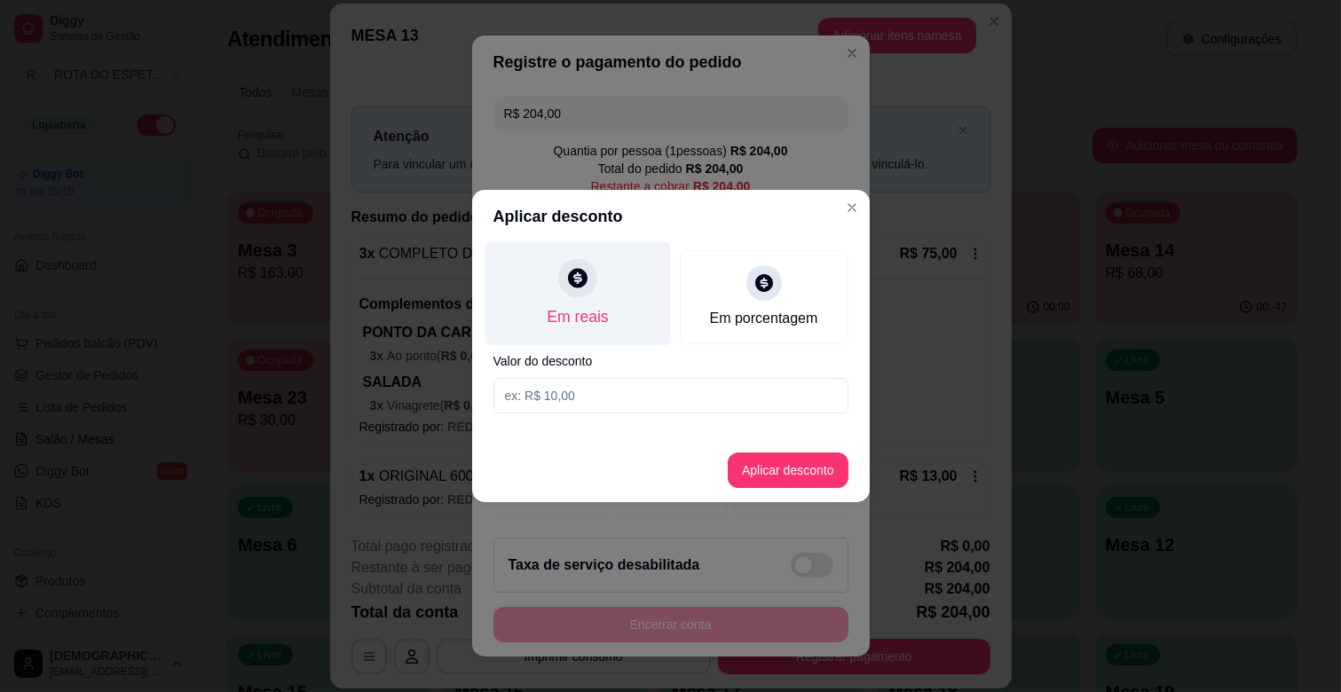
click at [565, 277] on icon at bounding box center [576, 277] width 23 height 23
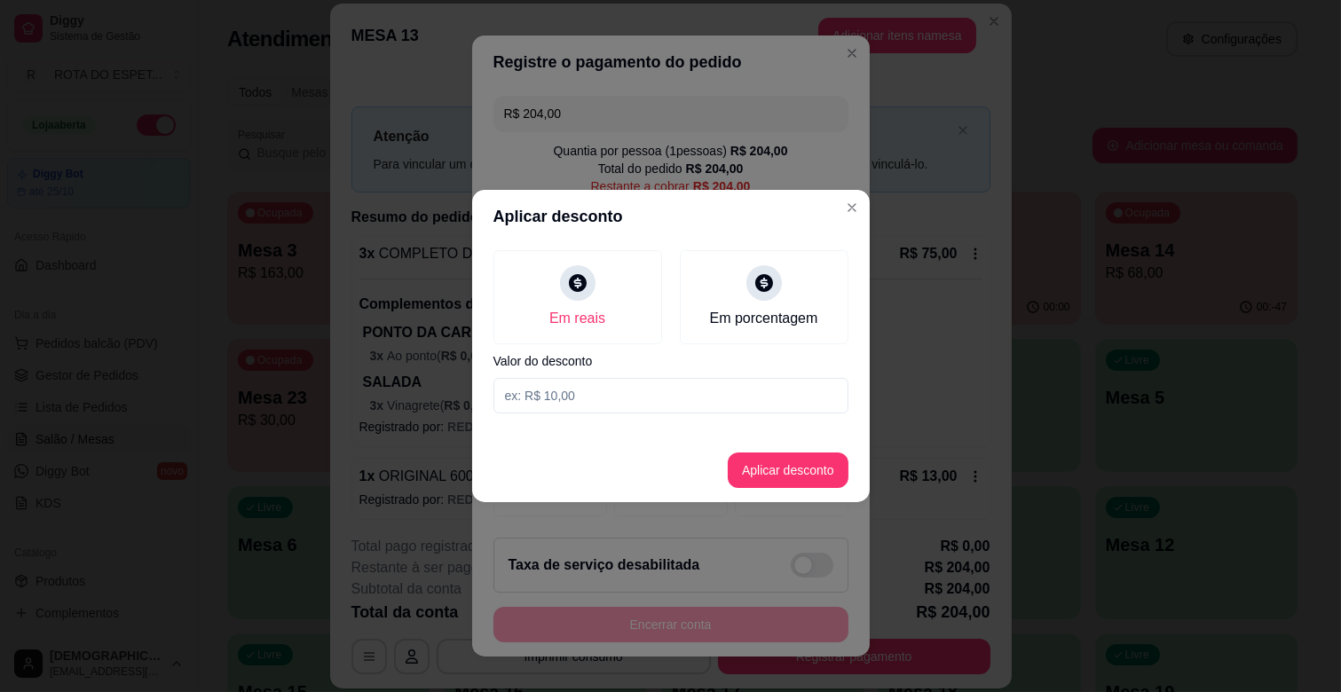
click at [557, 403] on input at bounding box center [671, 396] width 355 height 36
type input "4,00"
click at [773, 475] on button "Aplicar desconto" at bounding box center [788, 471] width 116 height 35
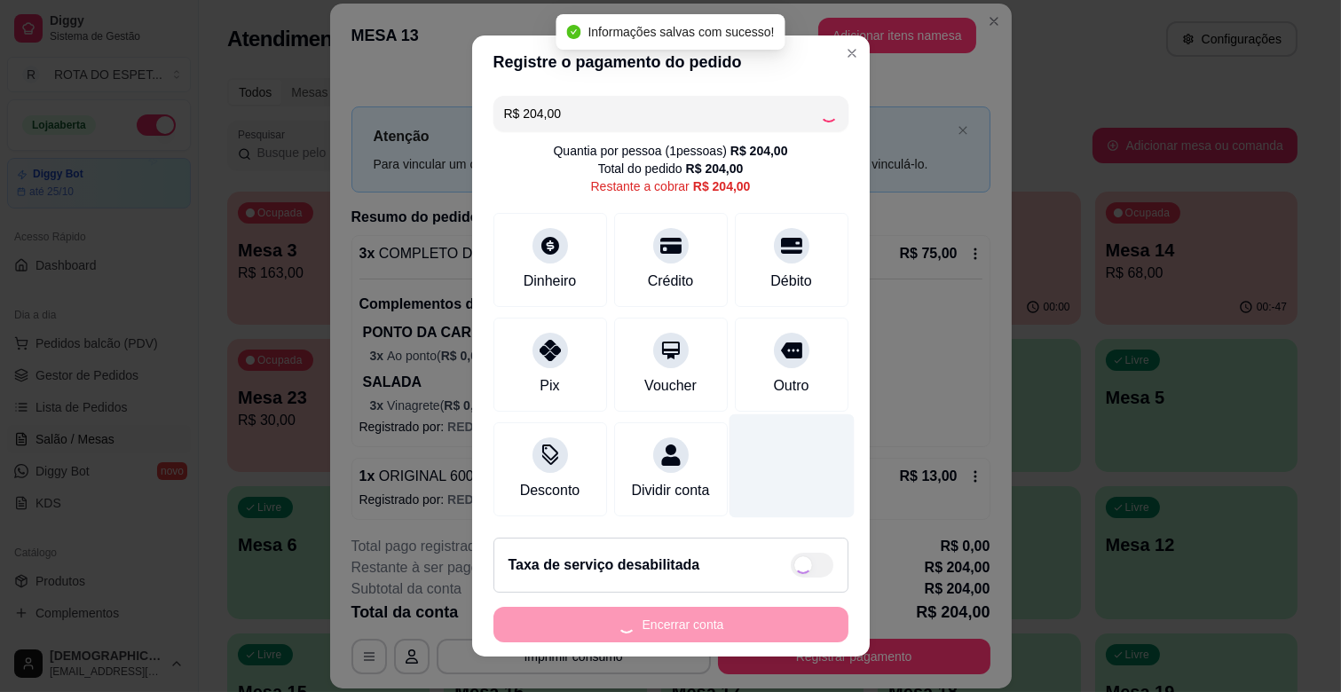
scroll to position [22, 0]
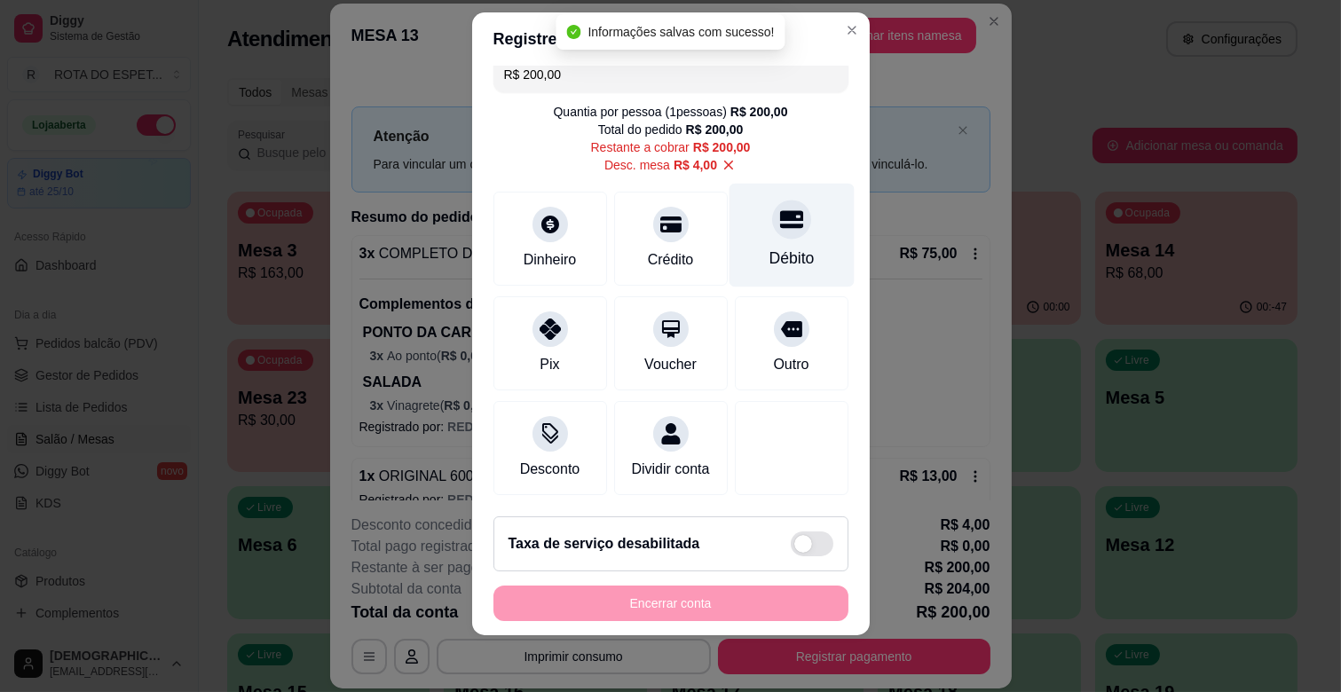
click at [772, 225] on div at bounding box center [791, 219] width 39 height 39
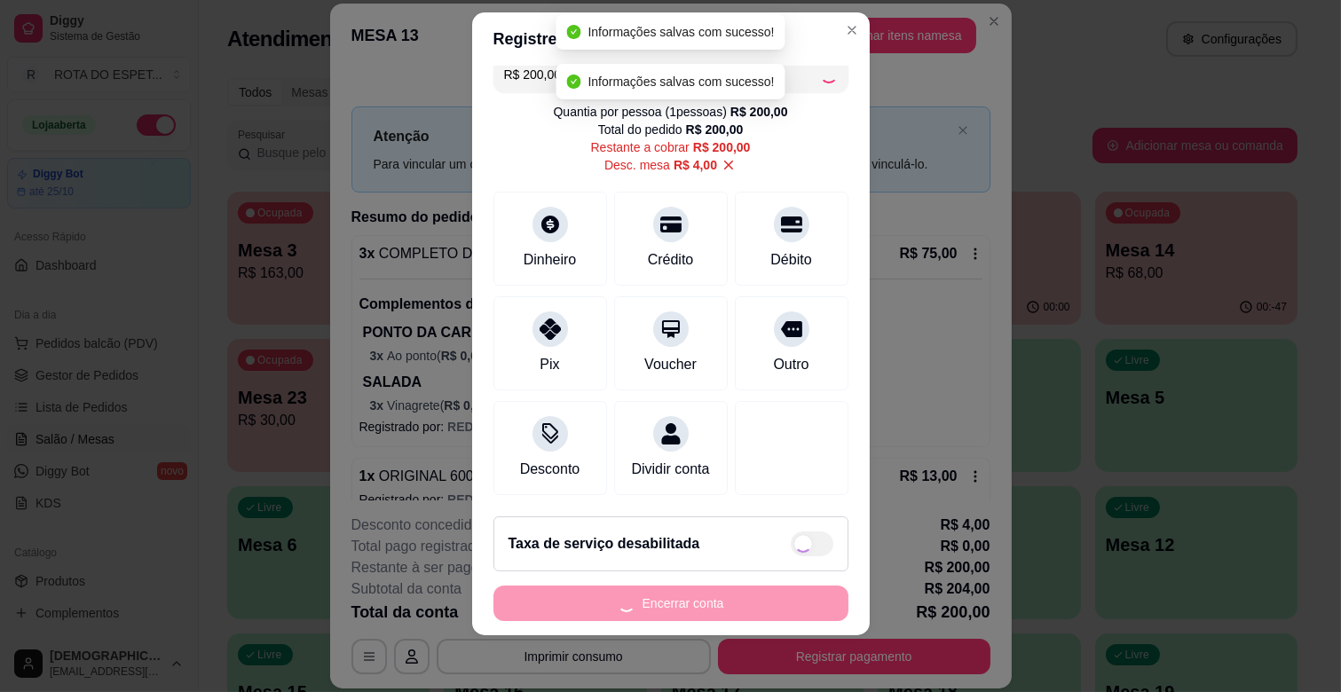
type input "R$ 0,00"
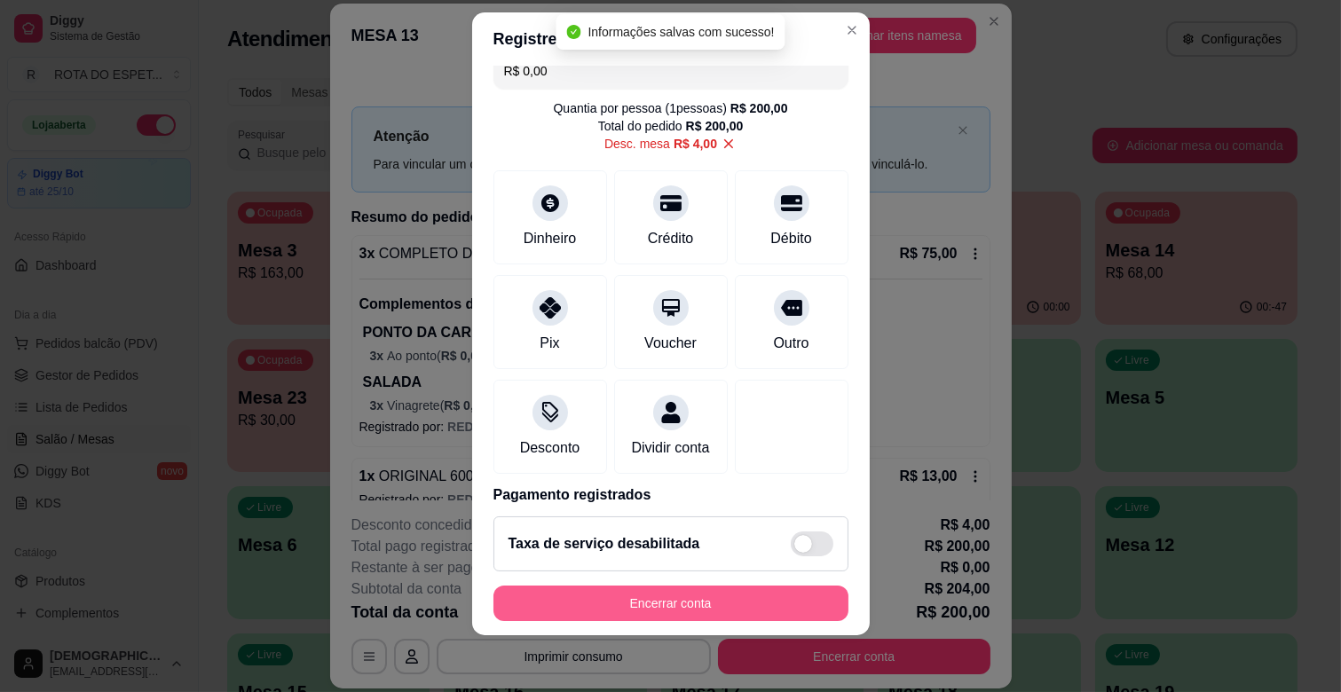
click at [723, 595] on button "Encerrar conta" at bounding box center [671, 604] width 355 height 36
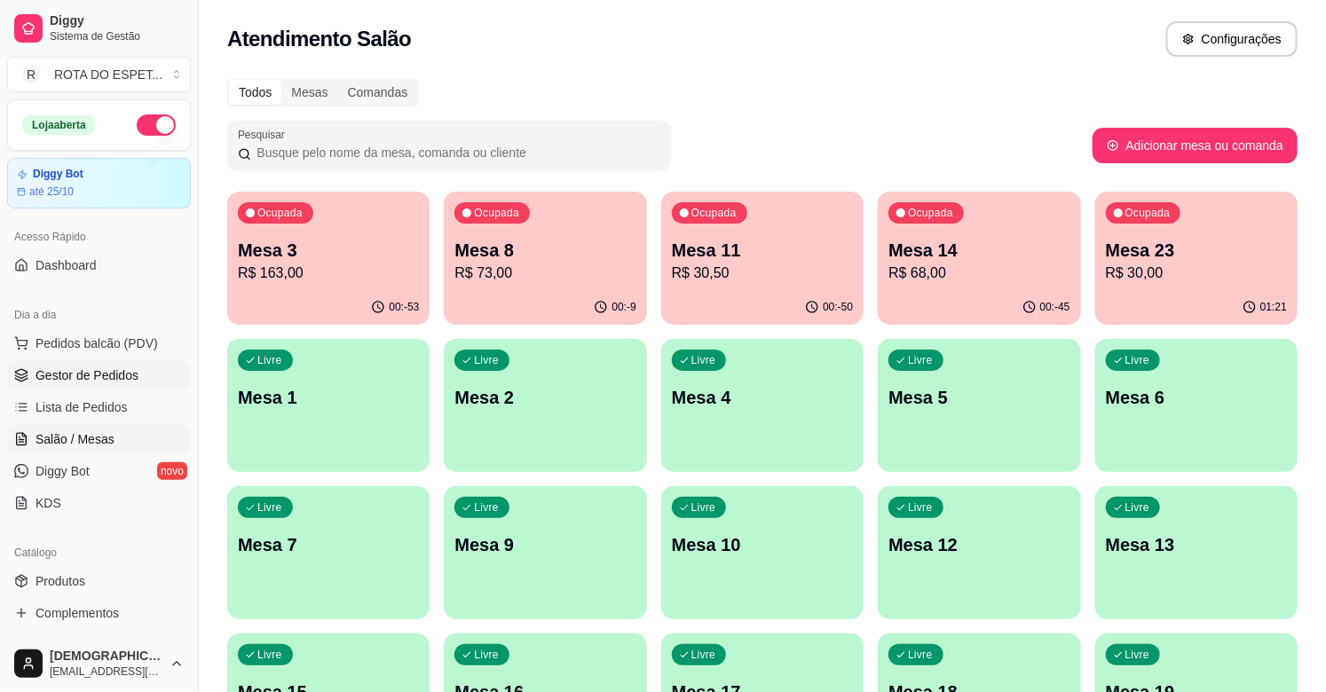
click at [64, 380] on span "Gestor de Pedidos" at bounding box center [87, 376] width 103 height 18
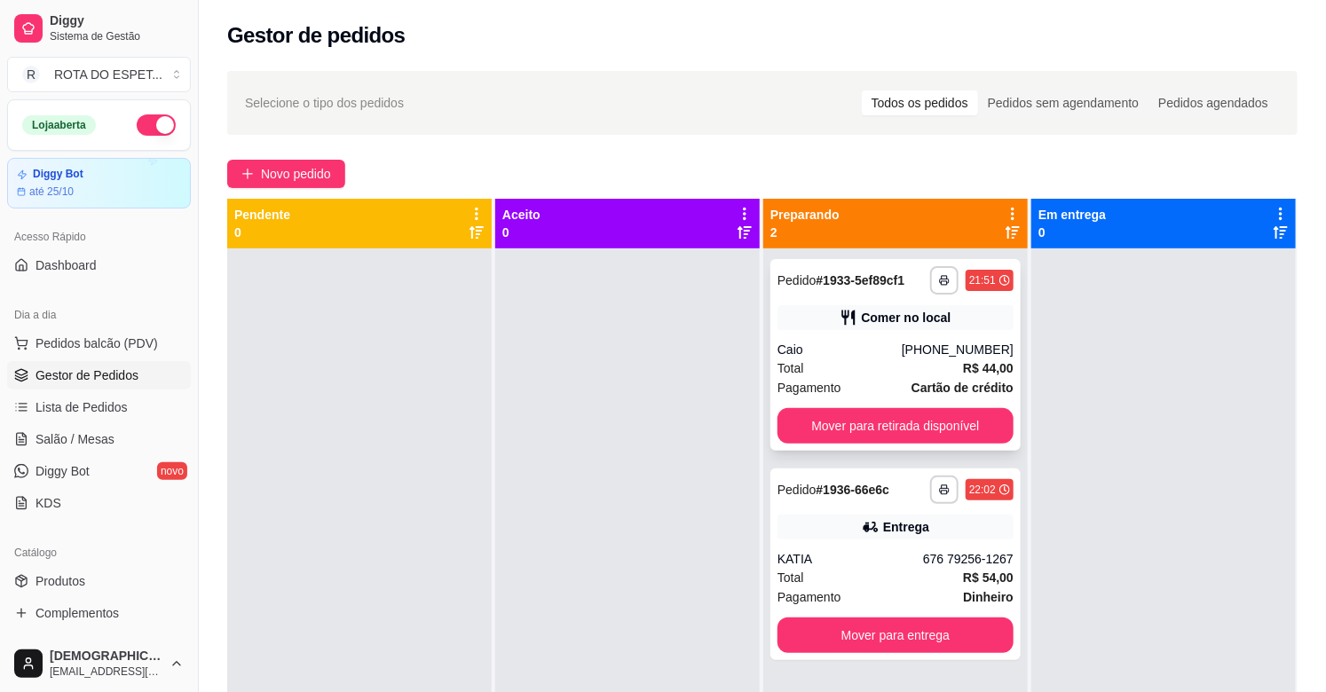
click at [893, 350] on div "Caio" at bounding box center [840, 350] width 124 height 18
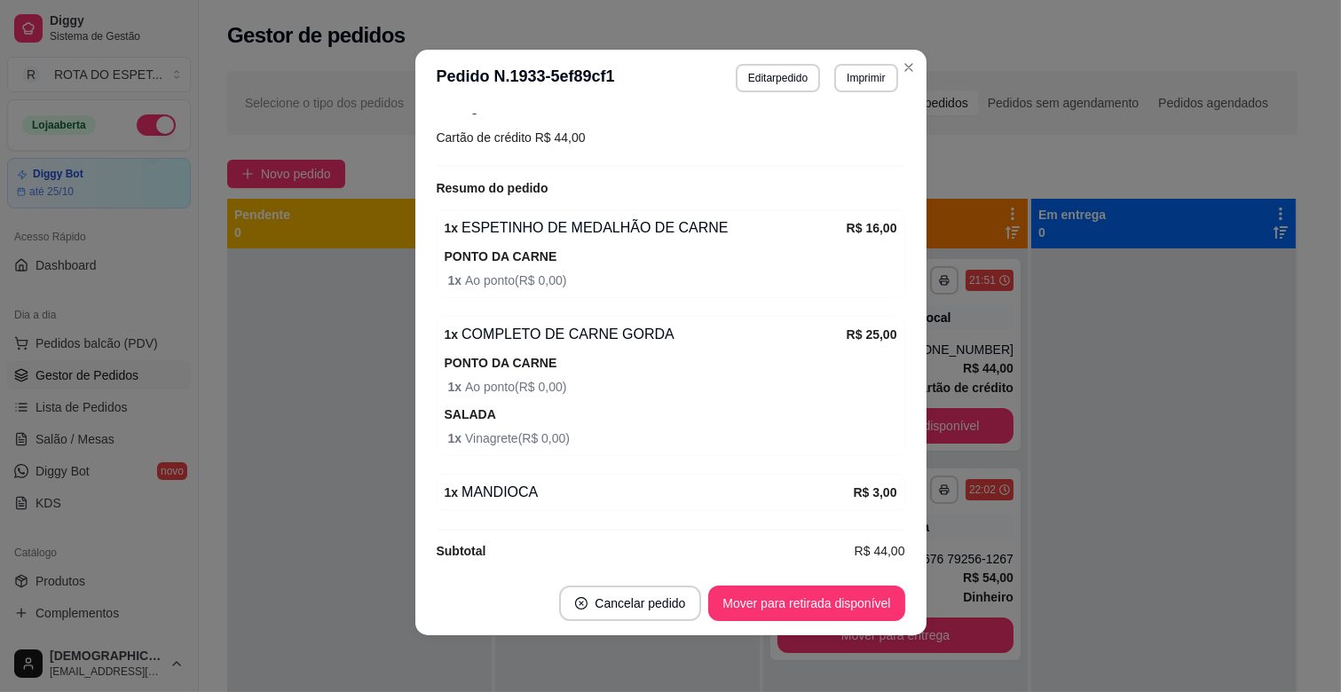
scroll to position [314, 0]
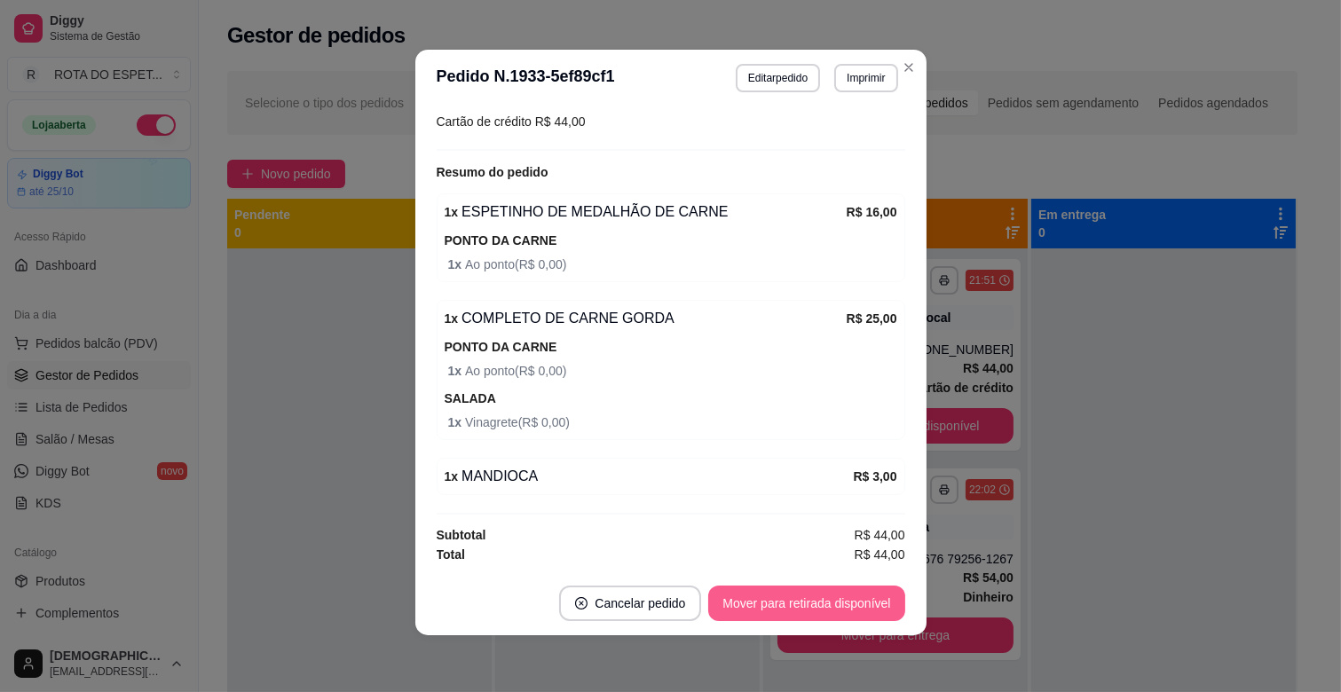
click at [840, 607] on button "Mover para retirada disponível" at bounding box center [806, 604] width 196 height 36
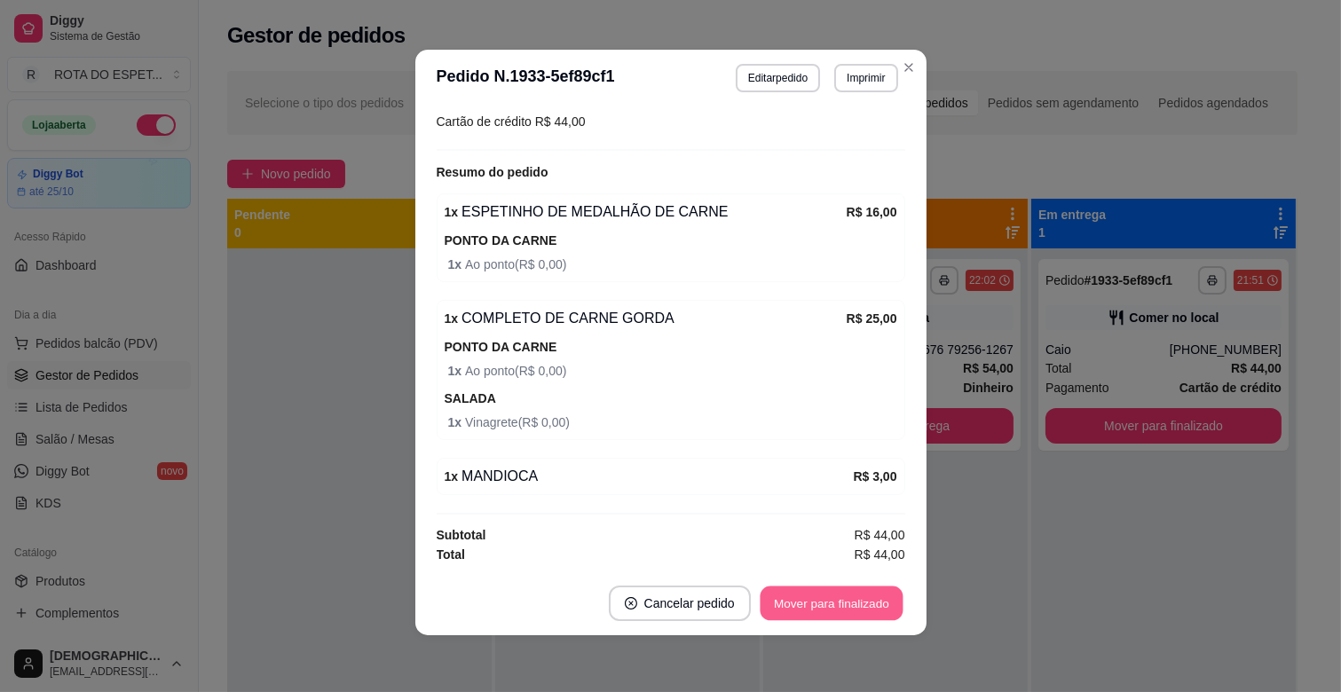
click at [840, 607] on button "Mover para finalizado" at bounding box center [831, 604] width 143 height 35
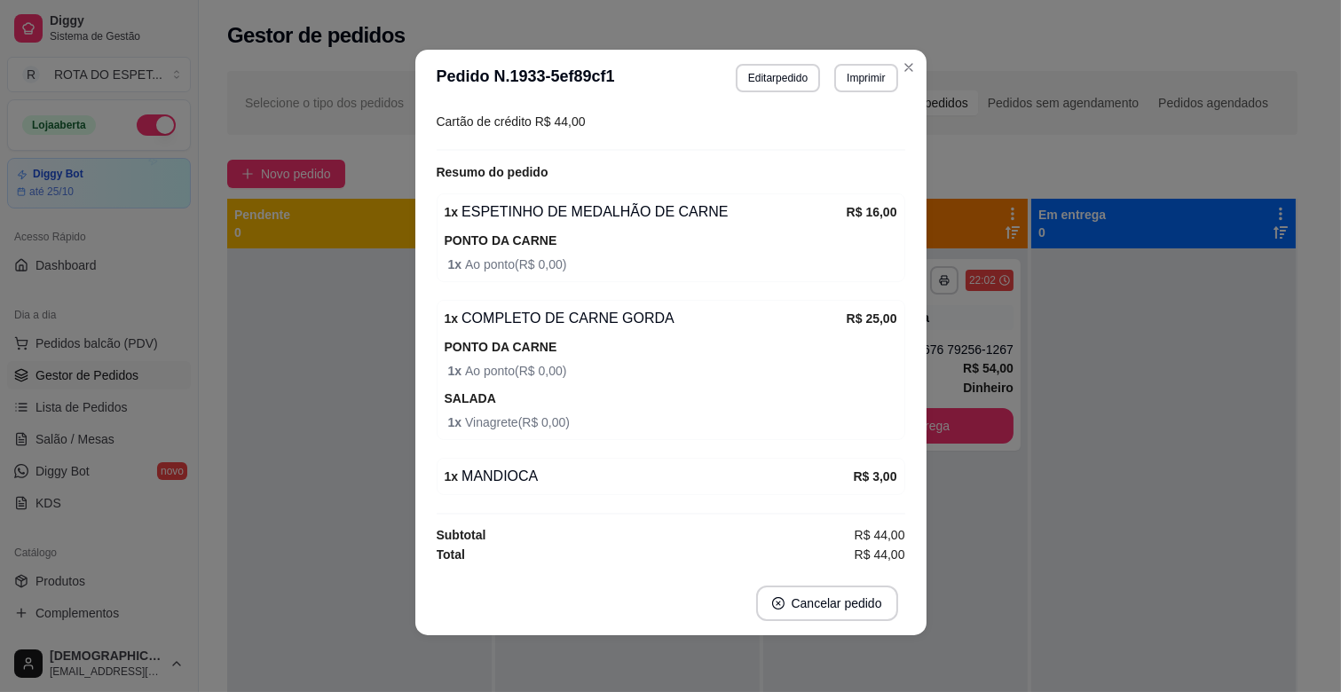
scroll to position [273, 0]
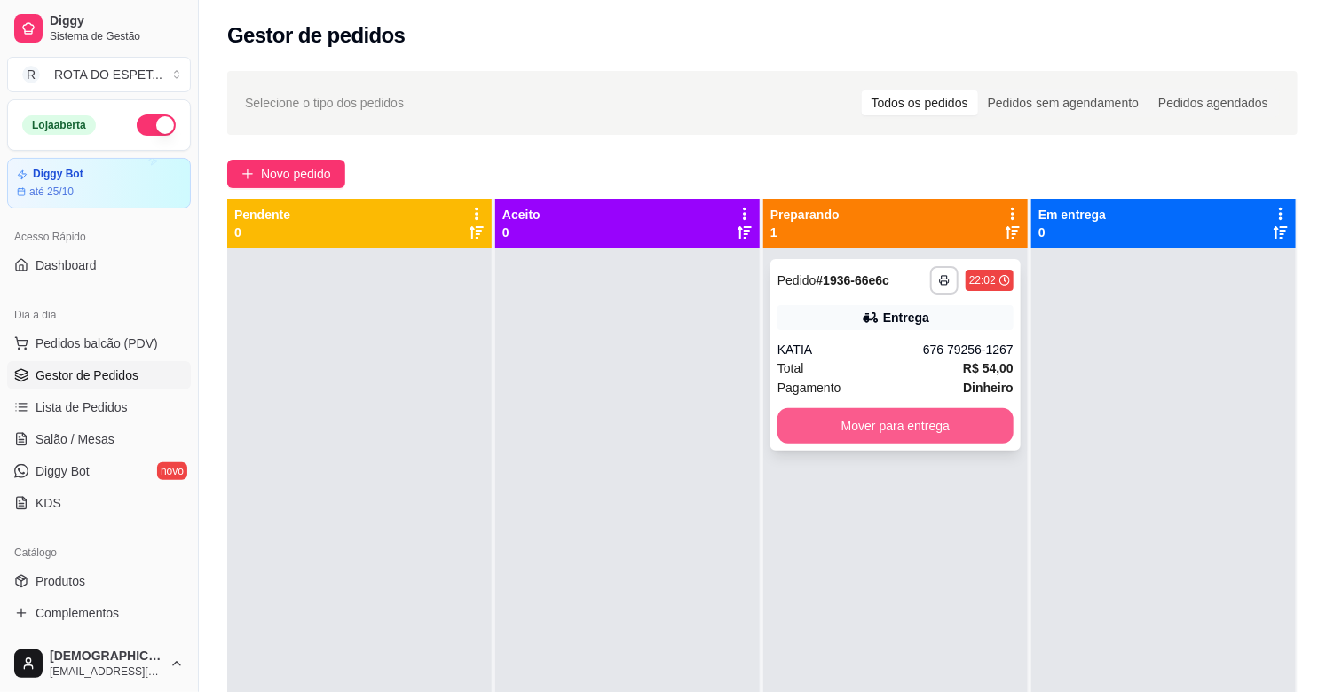
click at [905, 408] on div "Mover para entrega" at bounding box center [896, 426] width 236 height 36
click at [947, 421] on button "Mover para entrega" at bounding box center [896, 426] width 236 height 36
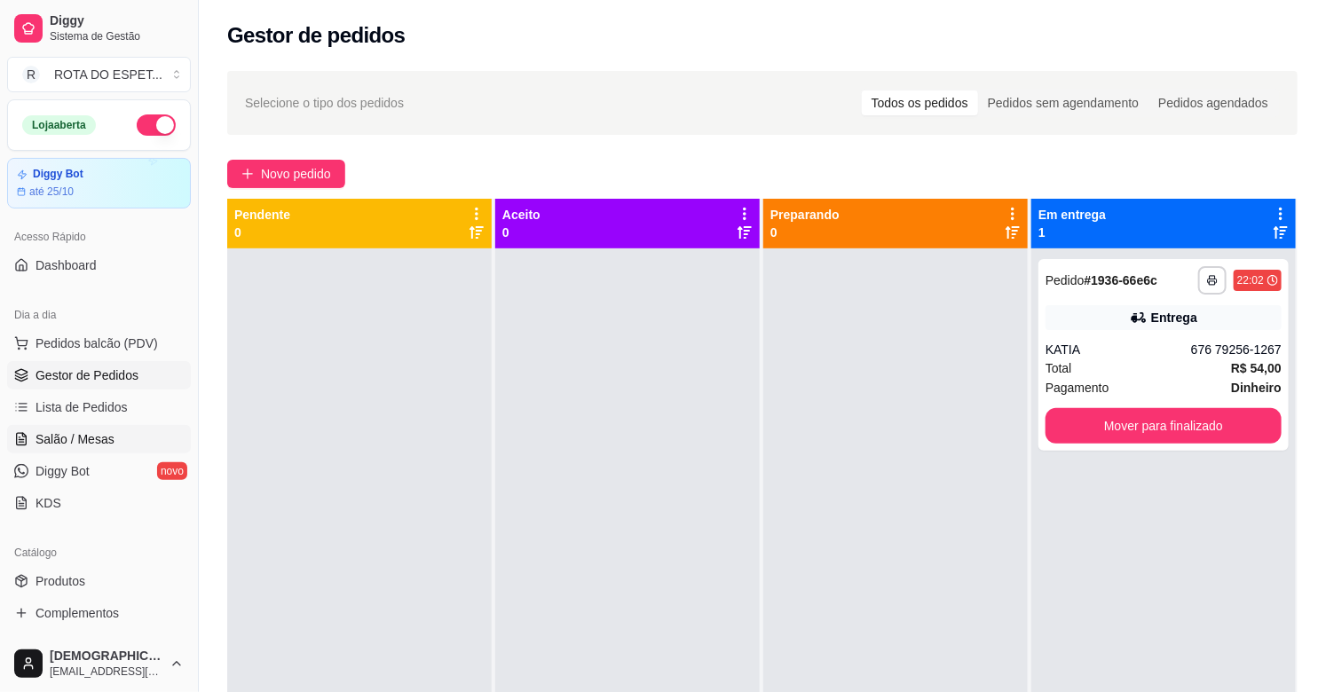
click at [77, 441] on span "Salão / Mesas" at bounding box center [75, 440] width 79 height 18
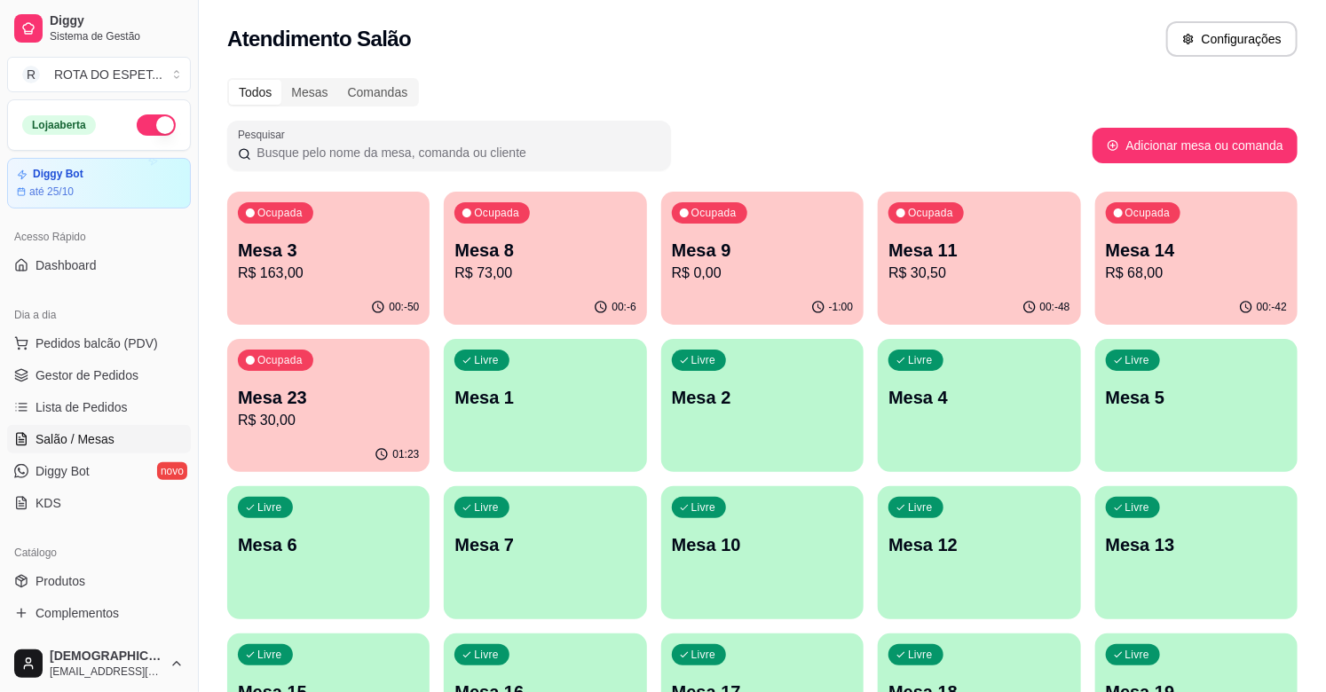
click at [580, 273] on p "R$ 73,00" at bounding box center [544, 273] width 181 height 21
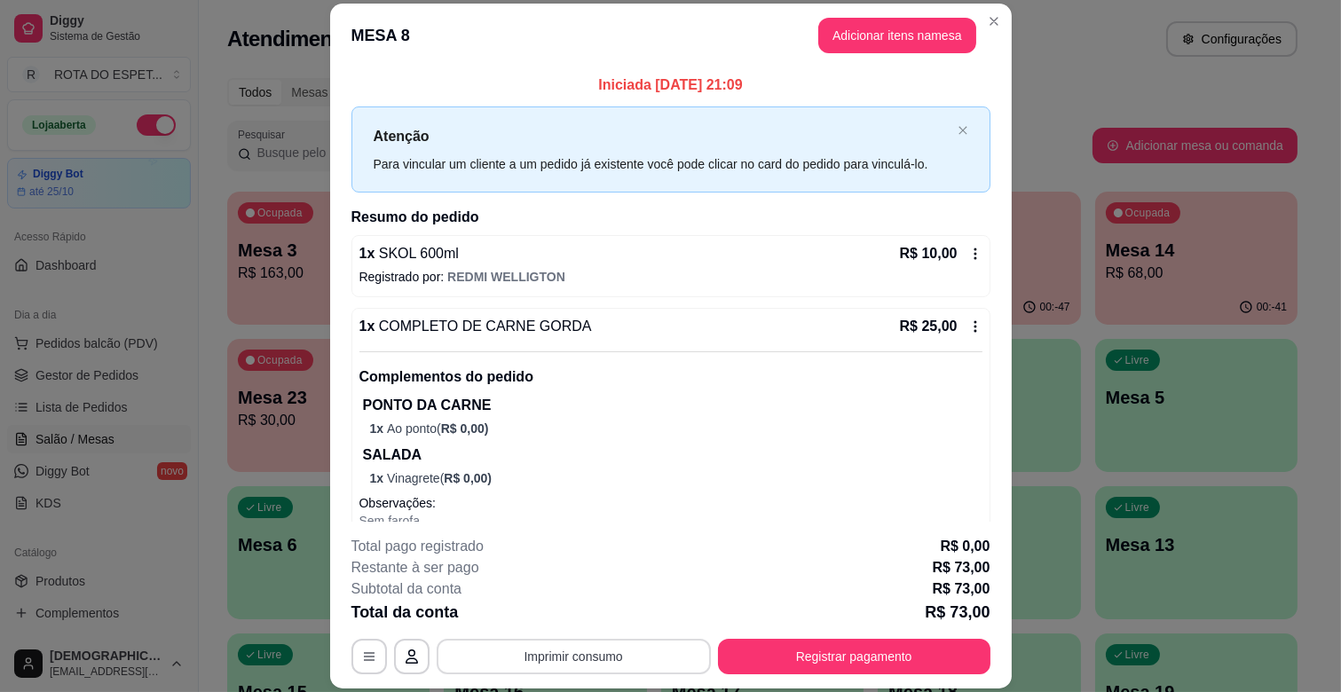
click at [579, 654] on button "Imprimir consumo" at bounding box center [574, 657] width 274 height 36
click at [589, 610] on button "IMPRESSORA CAIXA" at bounding box center [572, 616] width 146 height 28
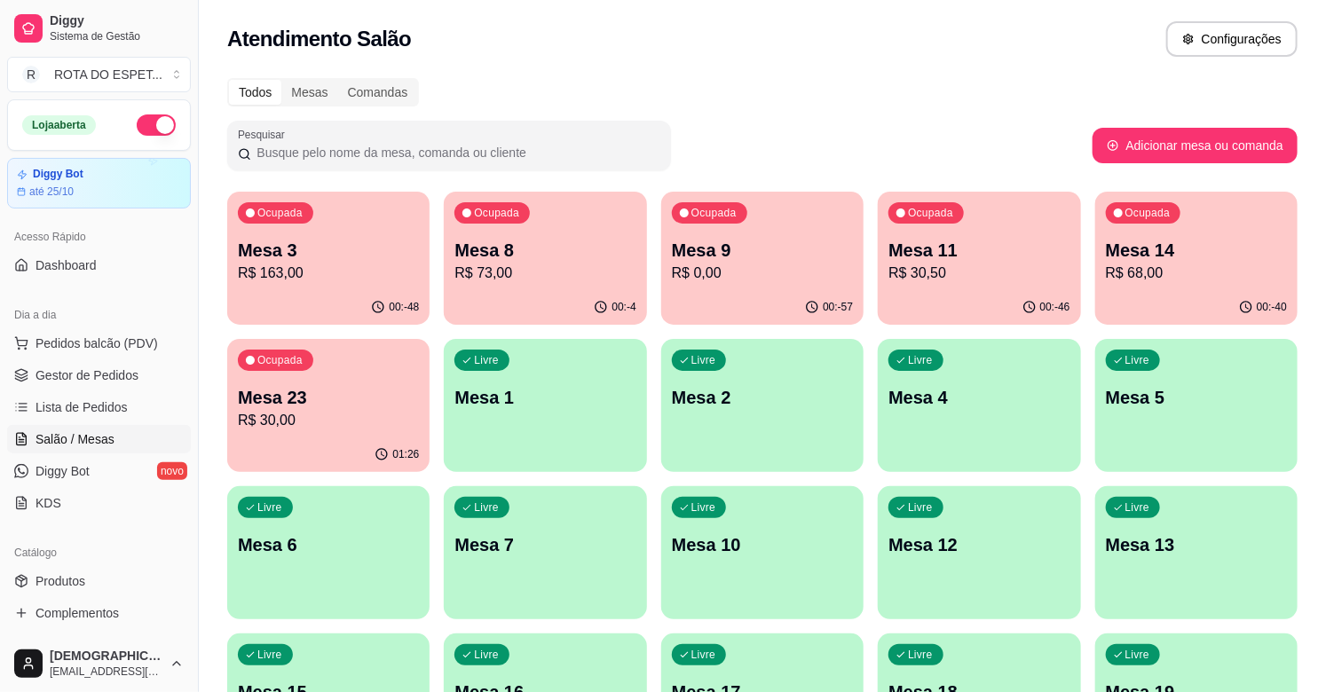
click at [488, 288] on div "Ocupada Mesa 8 R$ 73,00" at bounding box center [545, 241] width 202 height 99
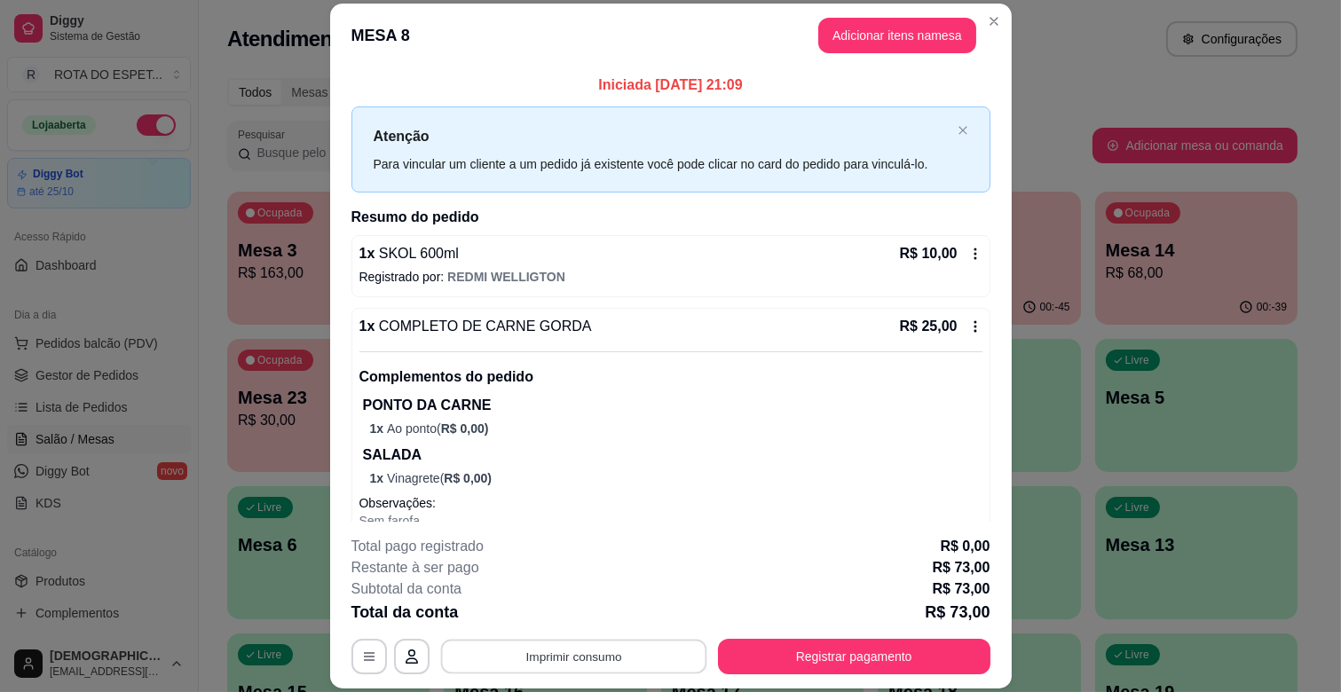
click at [488, 668] on button "Imprimir consumo" at bounding box center [573, 657] width 266 height 35
click at [577, 612] on button "IMPRESSORA CAIXA" at bounding box center [572, 616] width 142 height 28
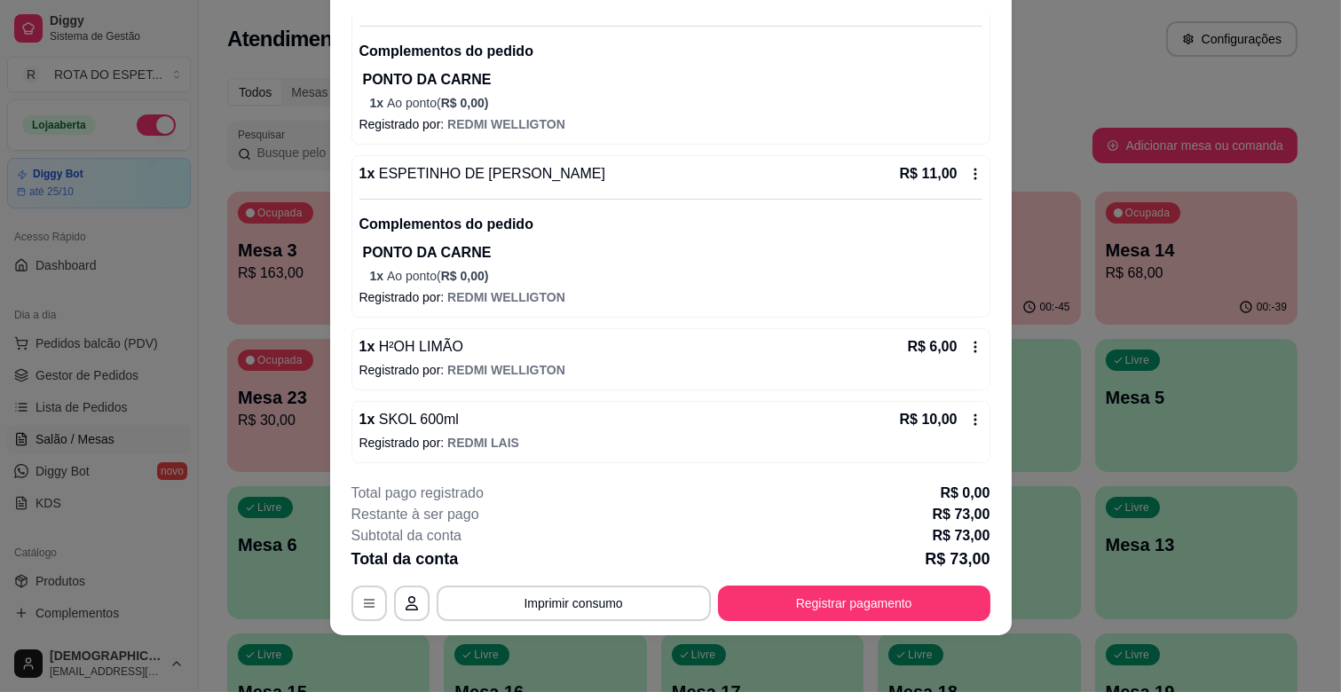
scroll to position [540, 0]
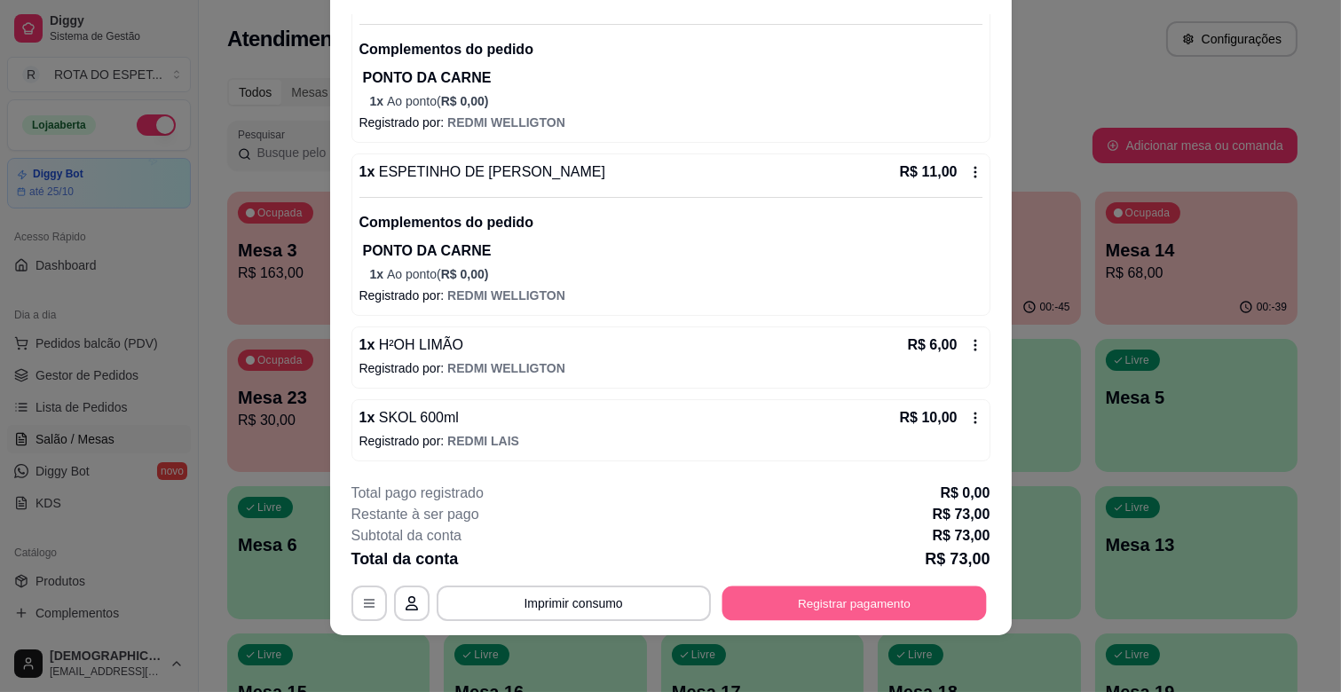
click at [913, 596] on button "Registrar pagamento" at bounding box center [854, 604] width 265 height 35
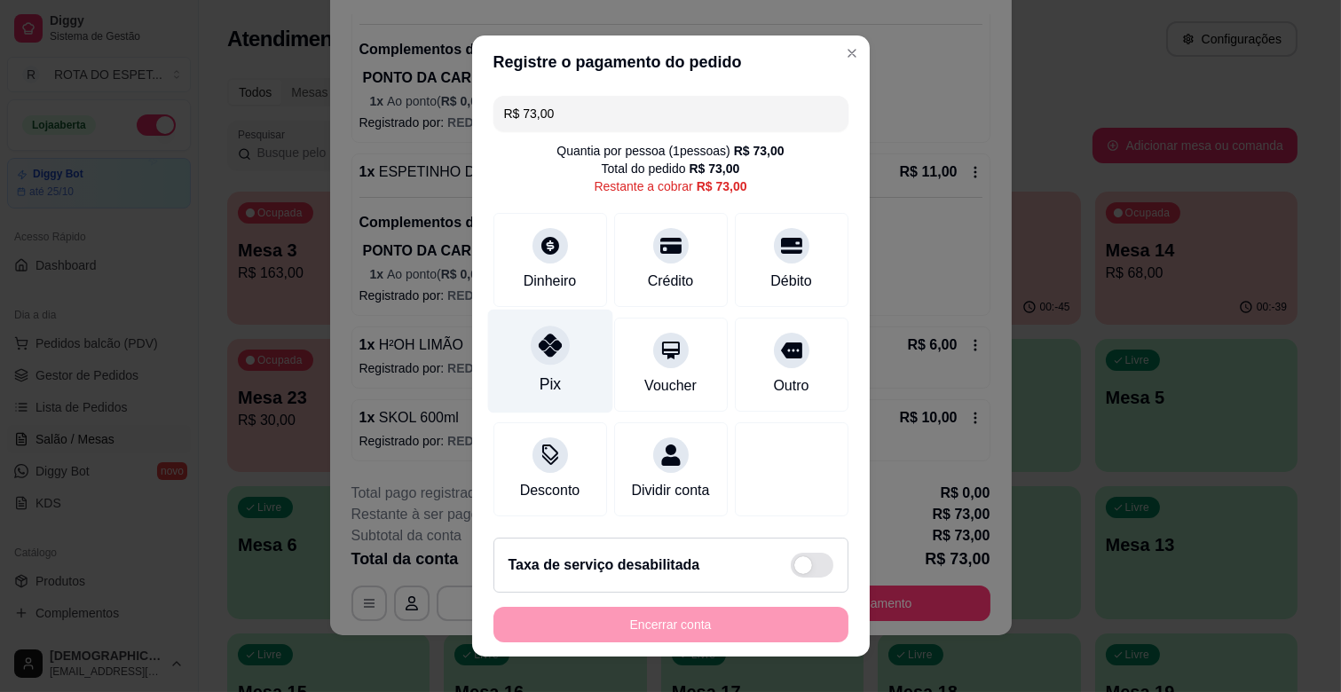
click at [569, 347] on div "Pix" at bounding box center [549, 362] width 125 height 104
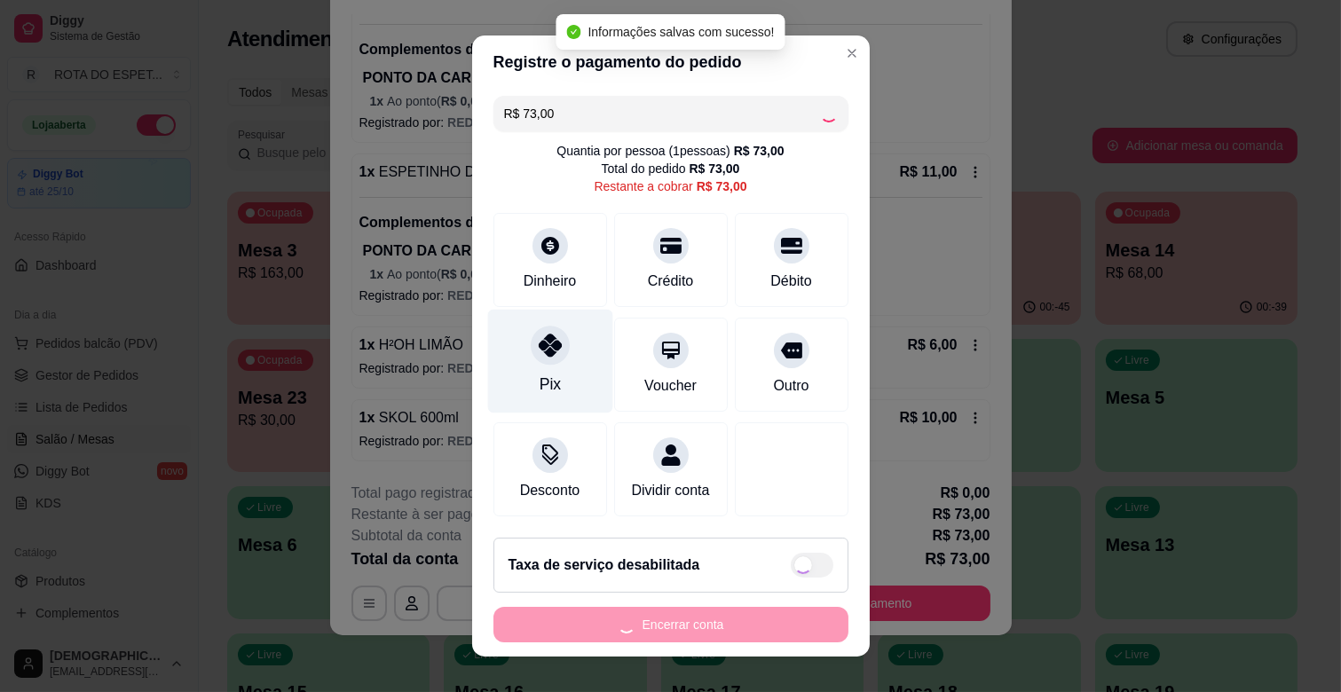
type input "R$ 0,00"
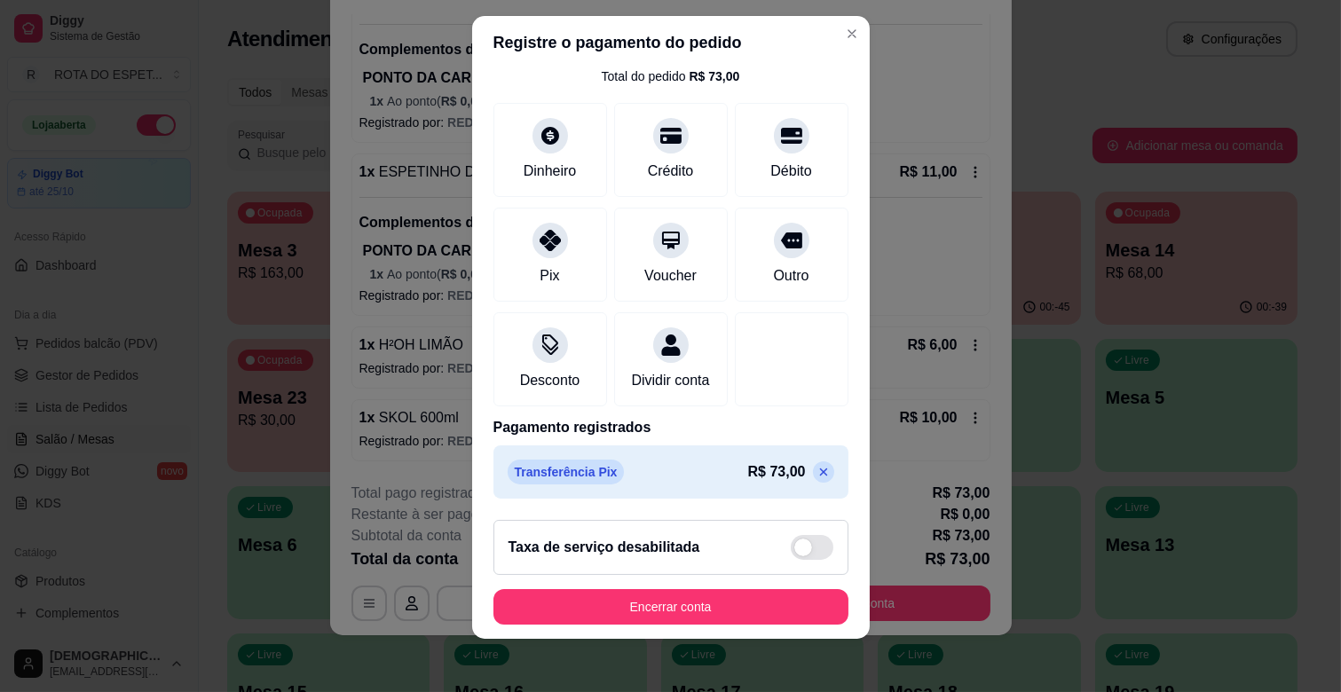
scroll to position [22, 0]
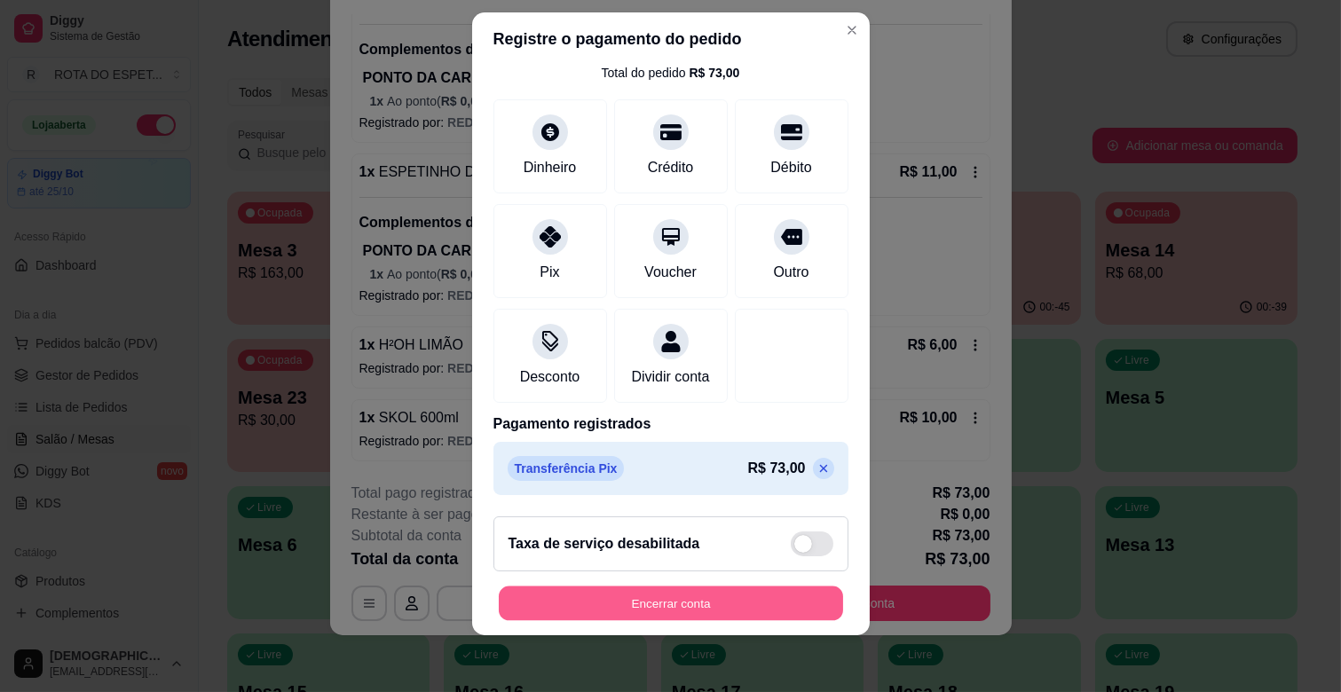
click at [644, 601] on button "Encerrar conta" at bounding box center [671, 604] width 344 height 35
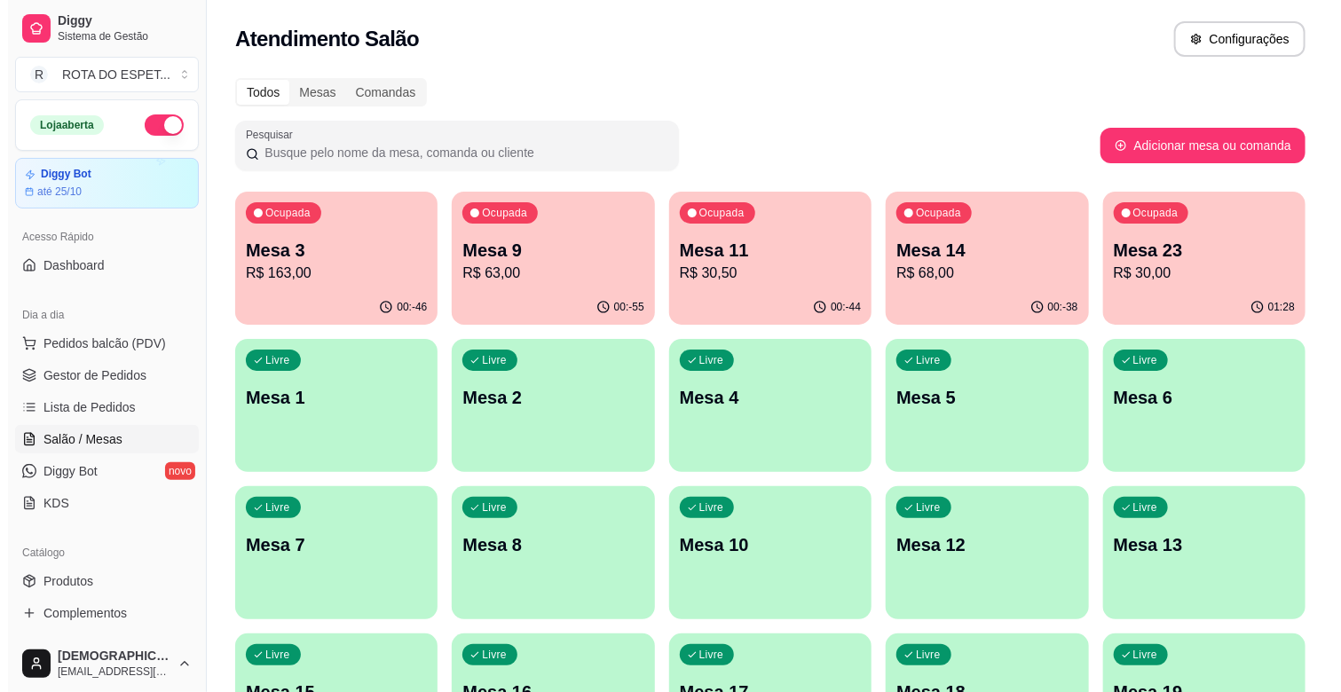
scroll to position [99, 0]
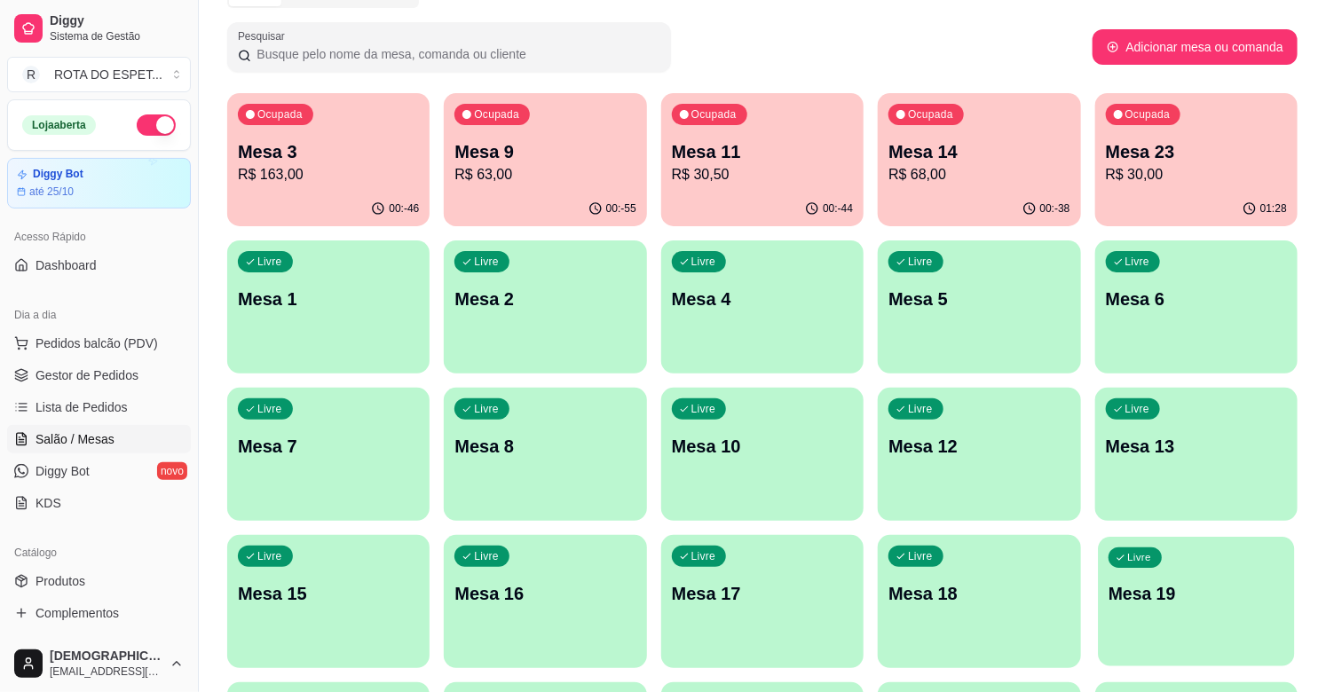
click at [1183, 605] on p "Mesa 19" at bounding box center [1197, 594] width 176 height 24
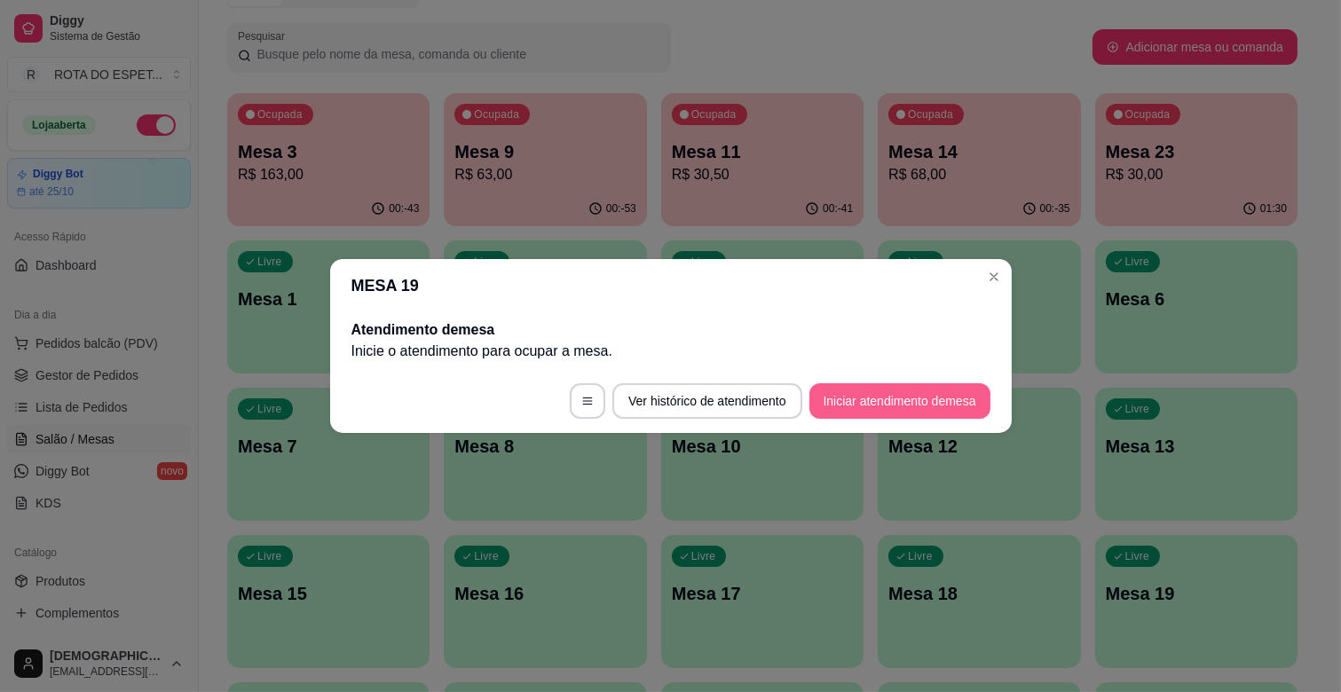
click at [938, 396] on button "Iniciar atendimento de mesa" at bounding box center [900, 401] width 181 height 36
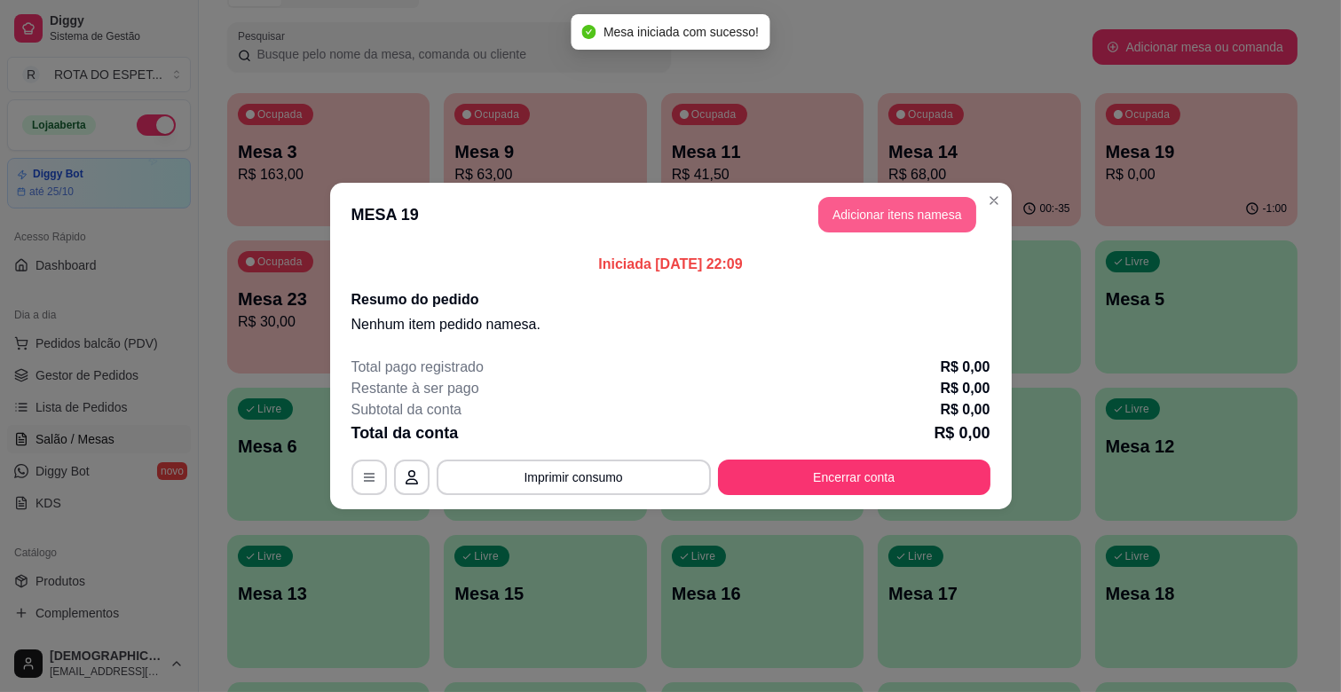
click at [893, 209] on button "Adicionar itens na mesa" at bounding box center [897, 215] width 158 height 36
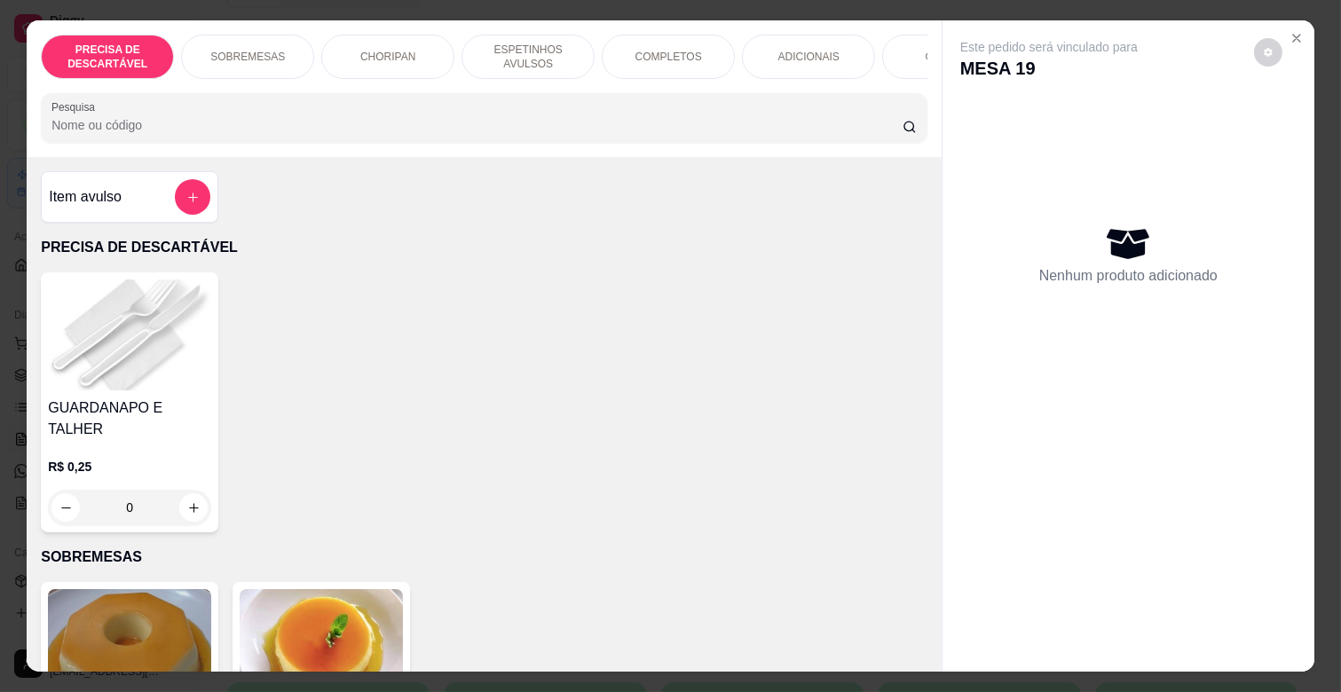
scroll to position [0, 776]
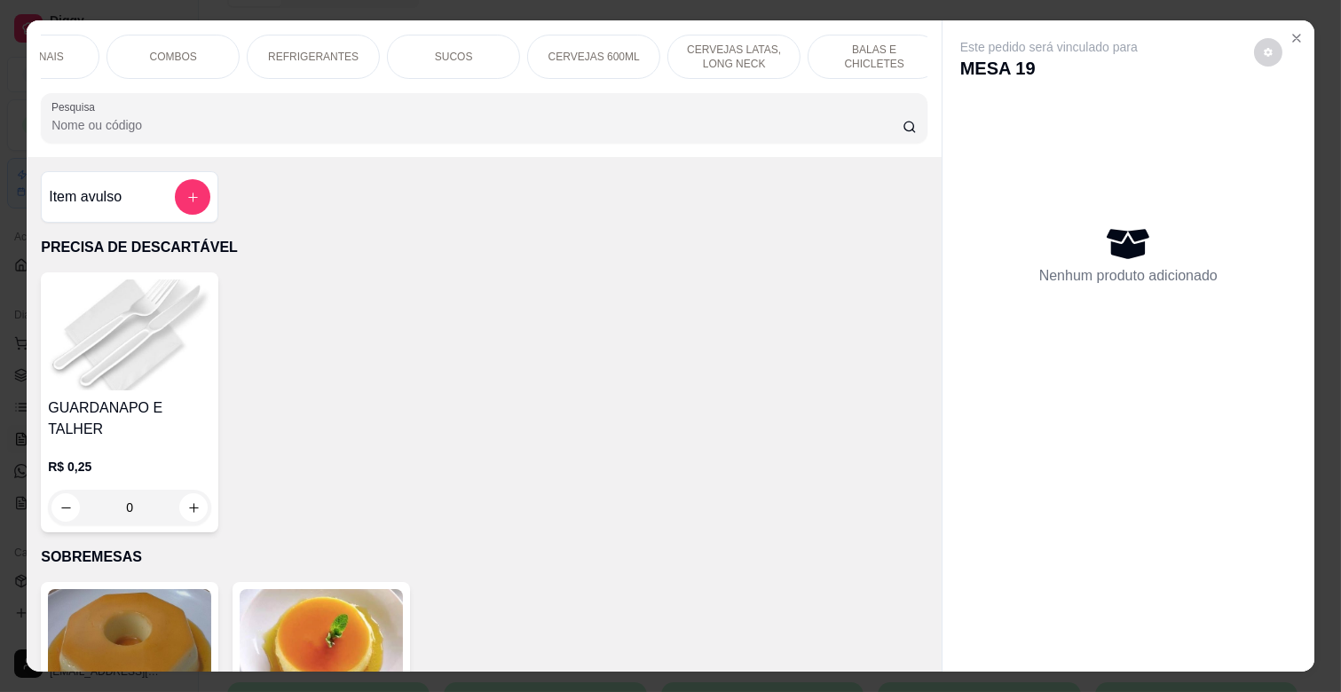
click at [826, 45] on p "BALAS E CHICLETES" at bounding box center [874, 57] width 103 height 28
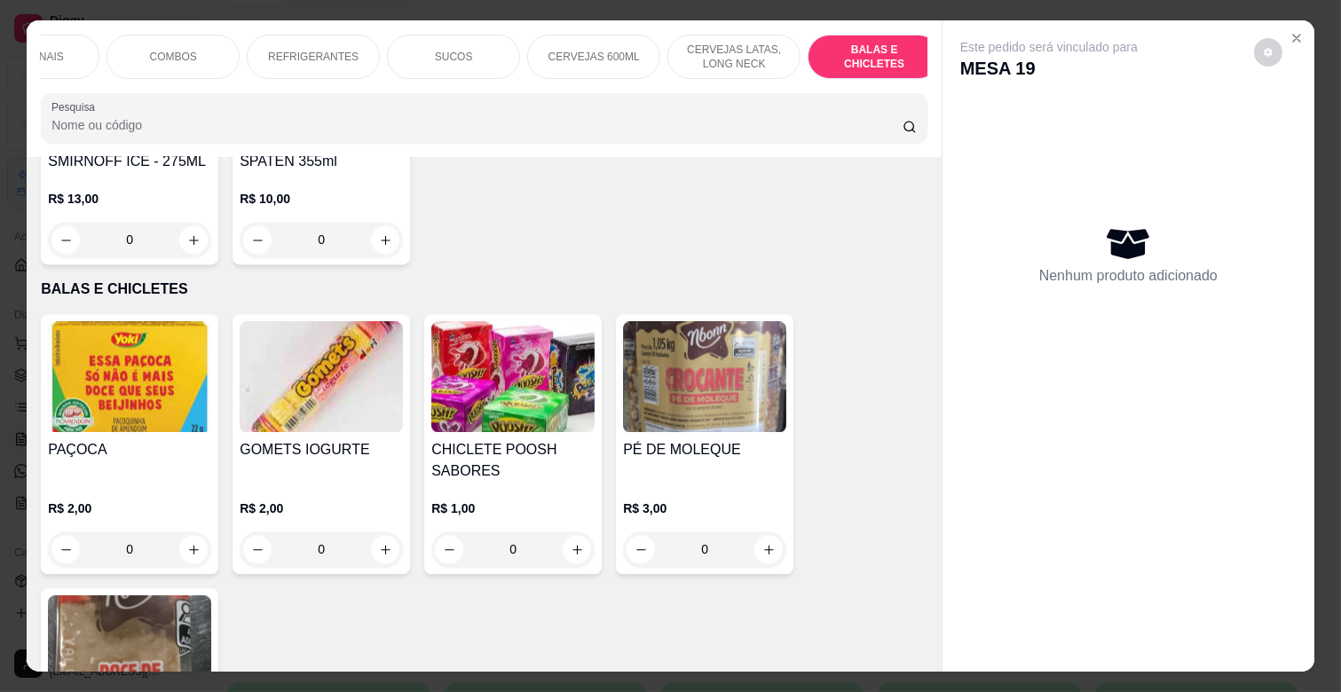
scroll to position [43, 0]
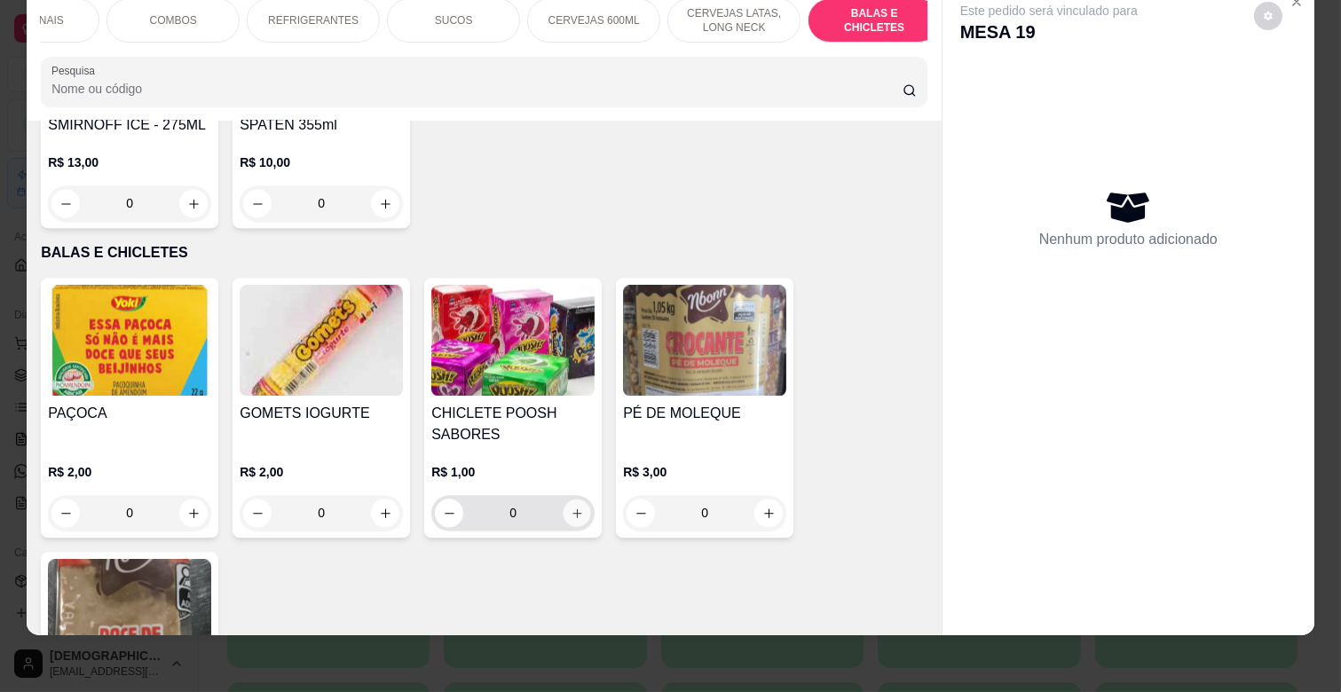
click at [571, 507] on icon "increase-product-quantity" at bounding box center [577, 513] width 13 height 13
type input "1"
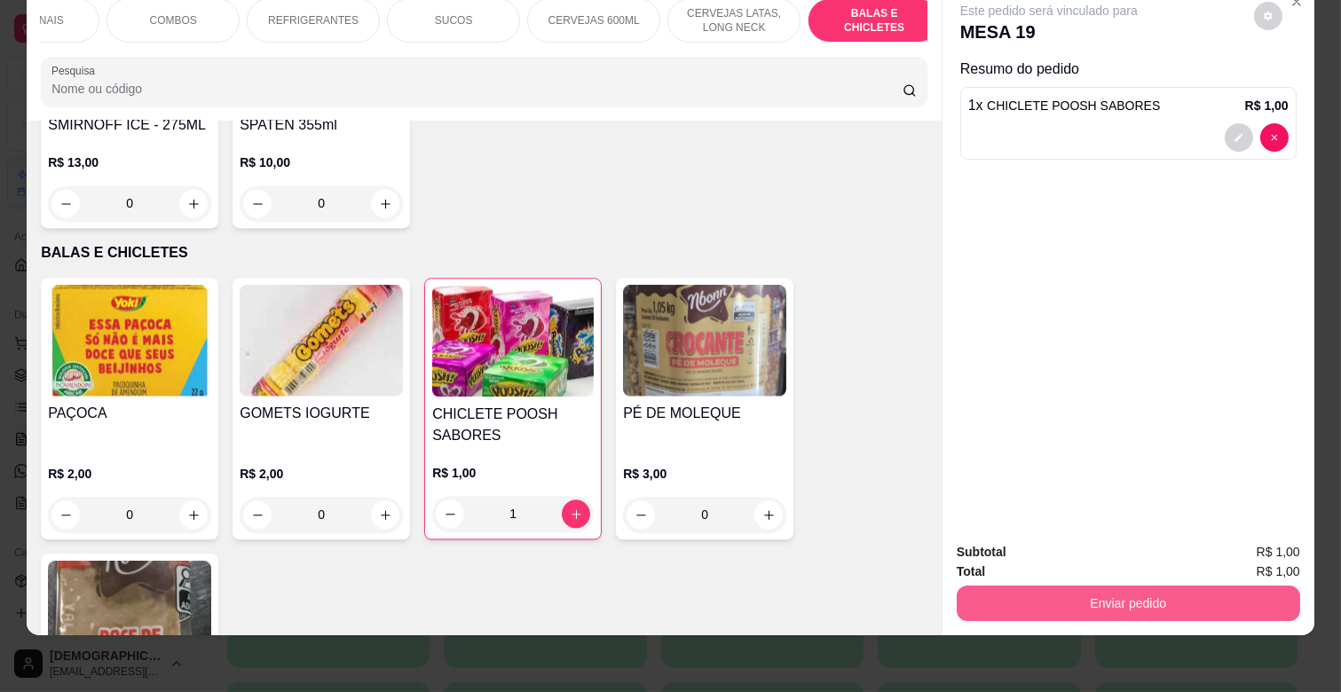
click at [1098, 589] on button "Enviar pedido" at bounding box center [1129, 604] width 344 height 36
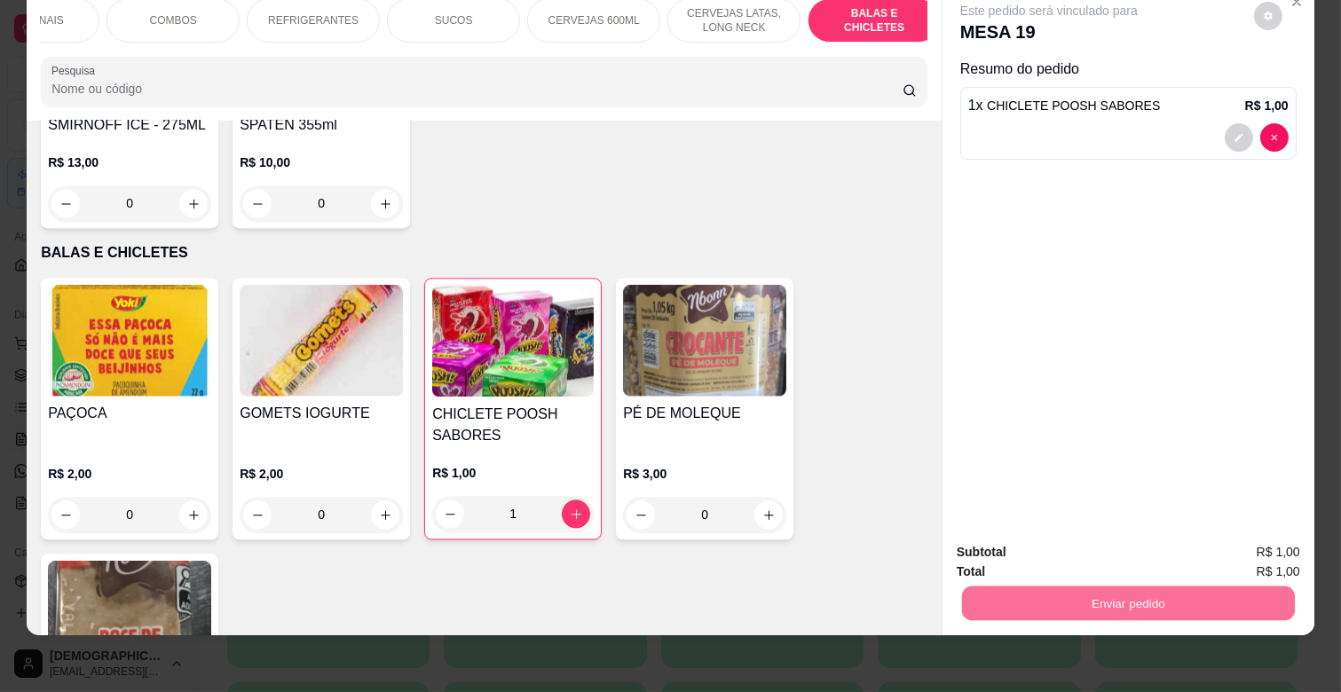
click at [1264, 538] on button "Enviar pedido" at bounding box center [1254, 545] width 98 height 33
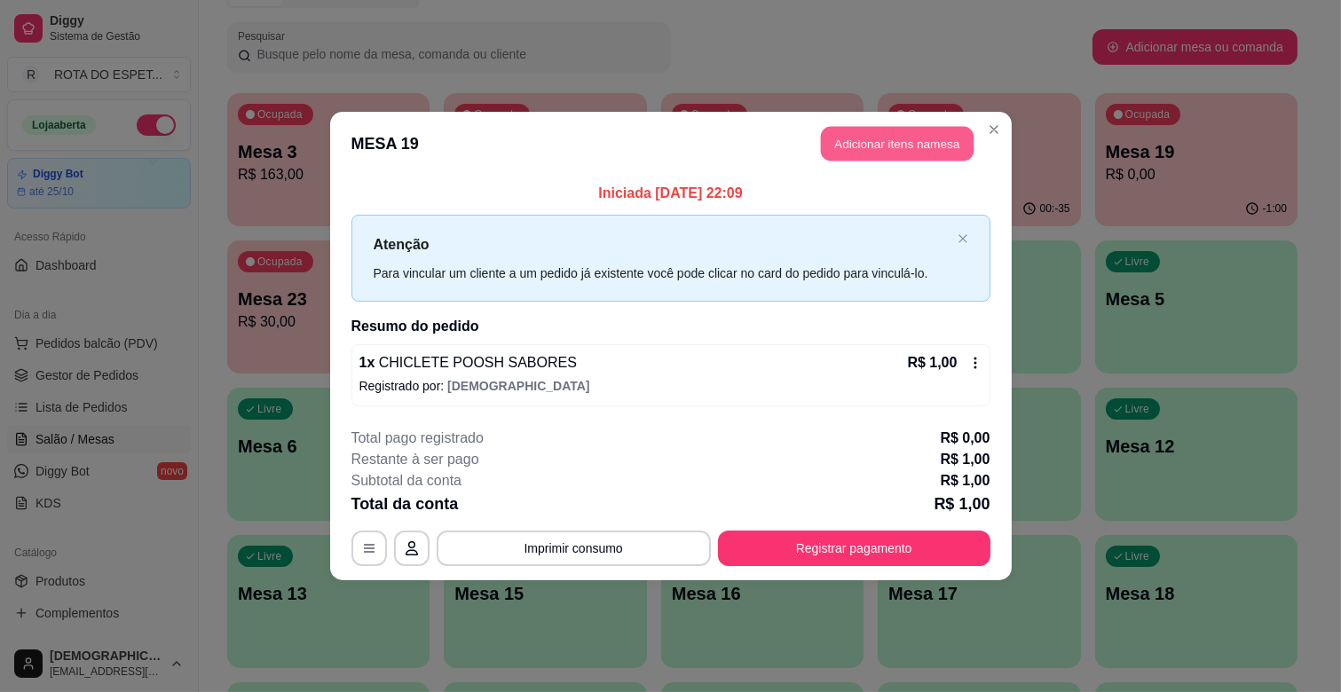
click at [935, 139] on button "Adicionar itens na mesa" at bounding box center [897, 144] width 153 height 35
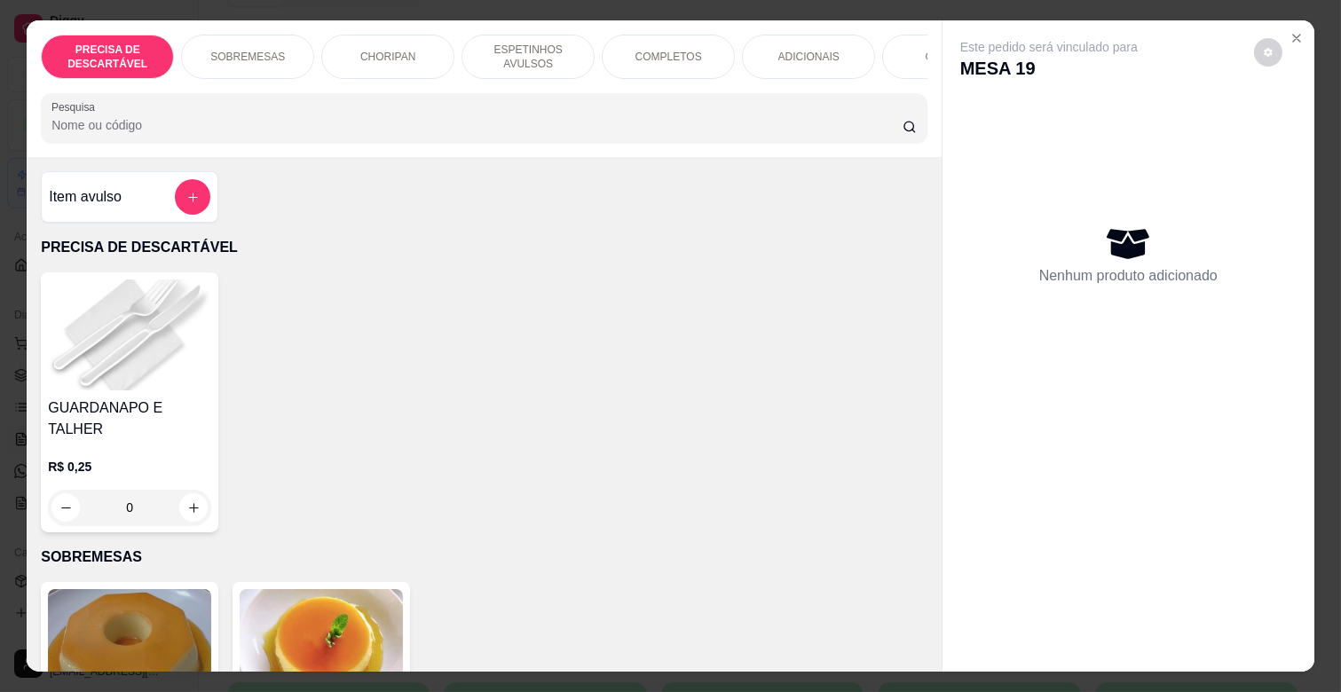
scroll to position [0, 776]
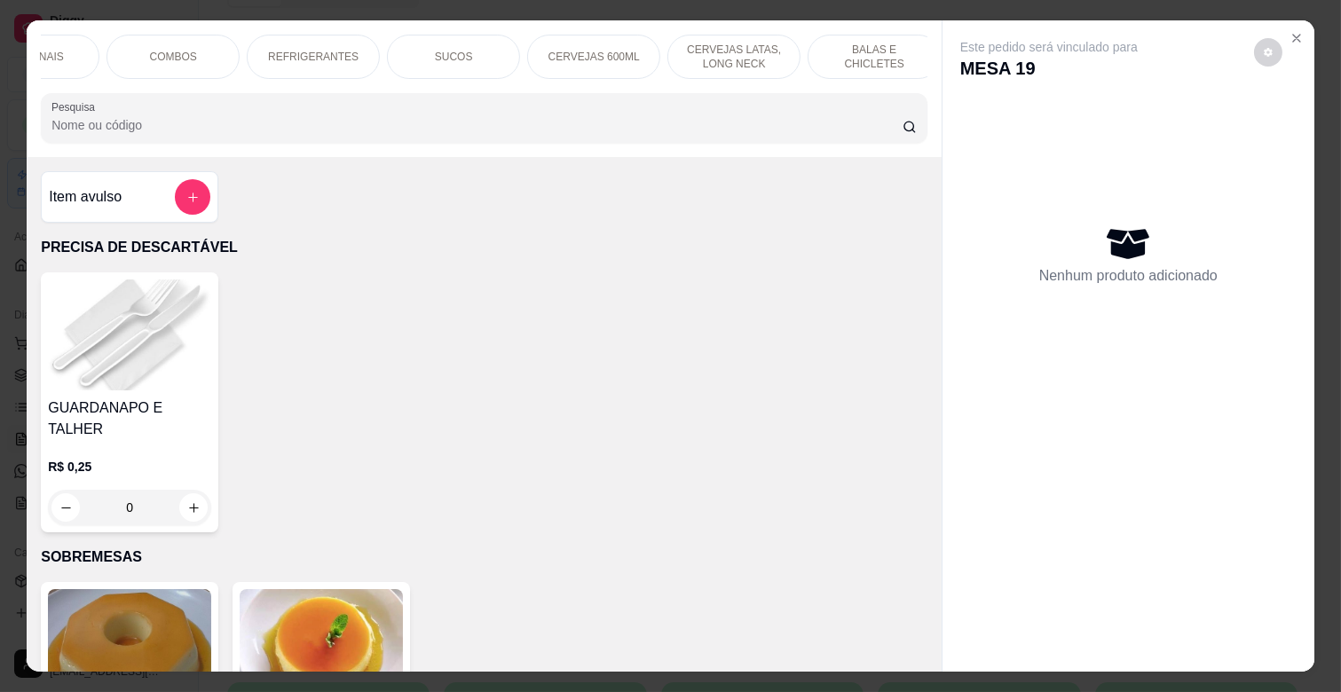
click at [865, 59] on div "BALAS E CHICLETES" at bounding box center [874, 57] width 133 height 44
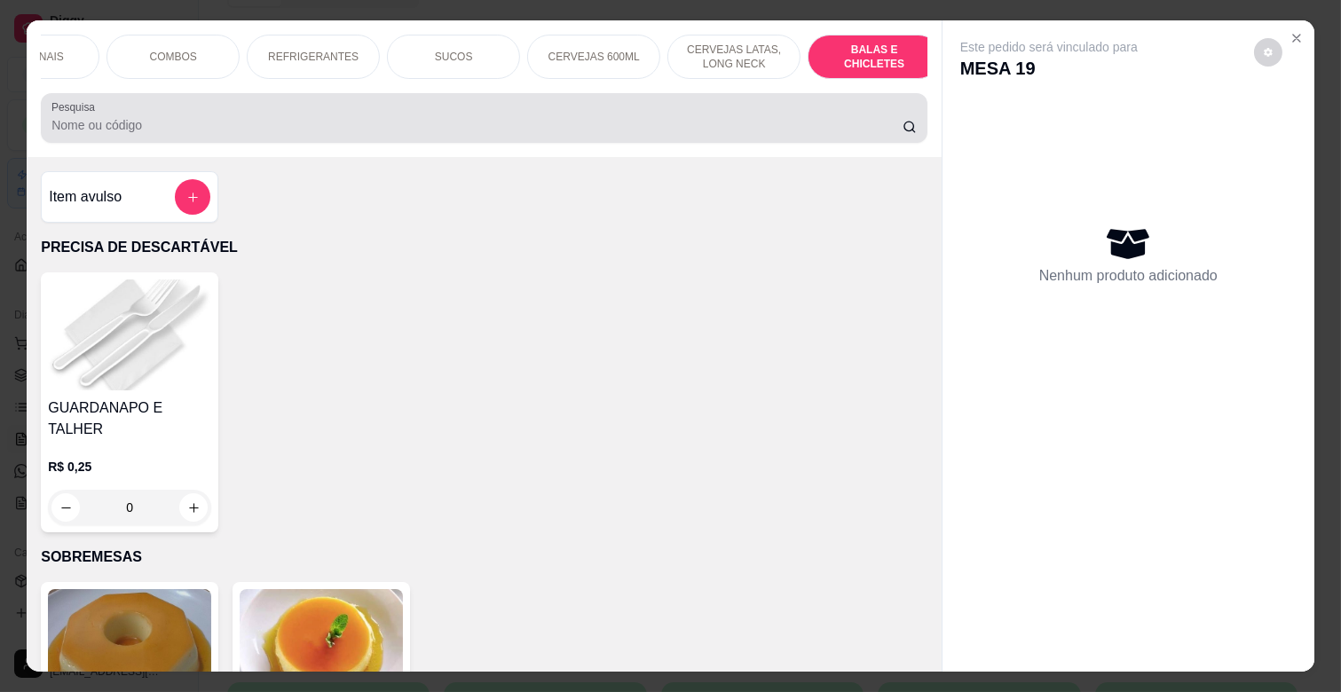
scroll to position [43, 0]
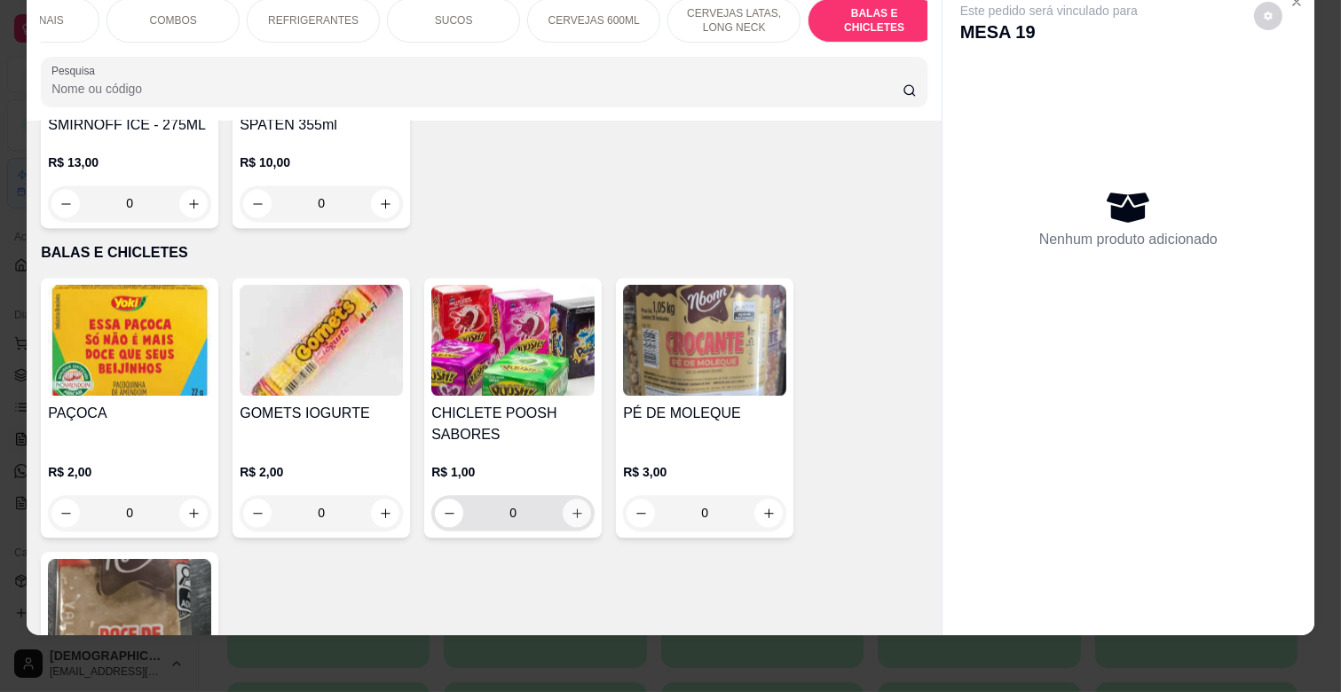
click at [572, 507] on icon "increase-product-quantity" at bounding box center [577, 513] width 13 height 13
type input "1"
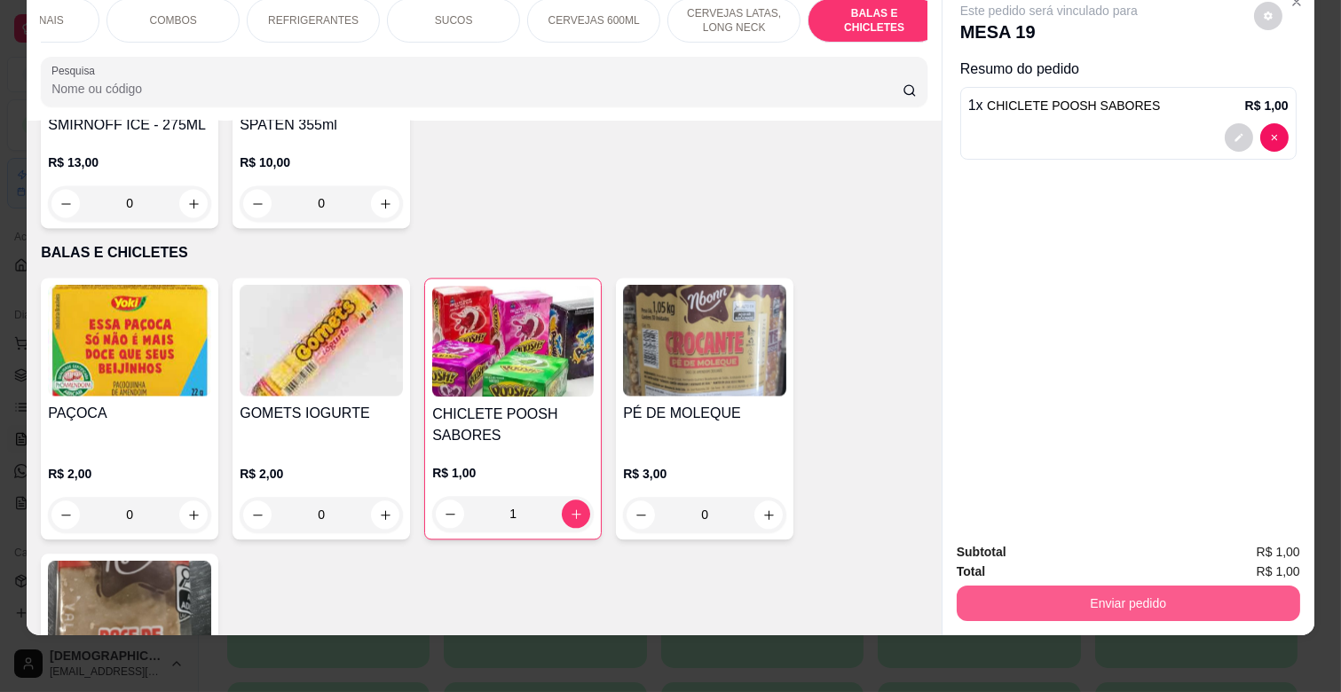
click at [1159, 586] on button "Enviar pedido" at bounding box center [1129, 604] width 344 height 36
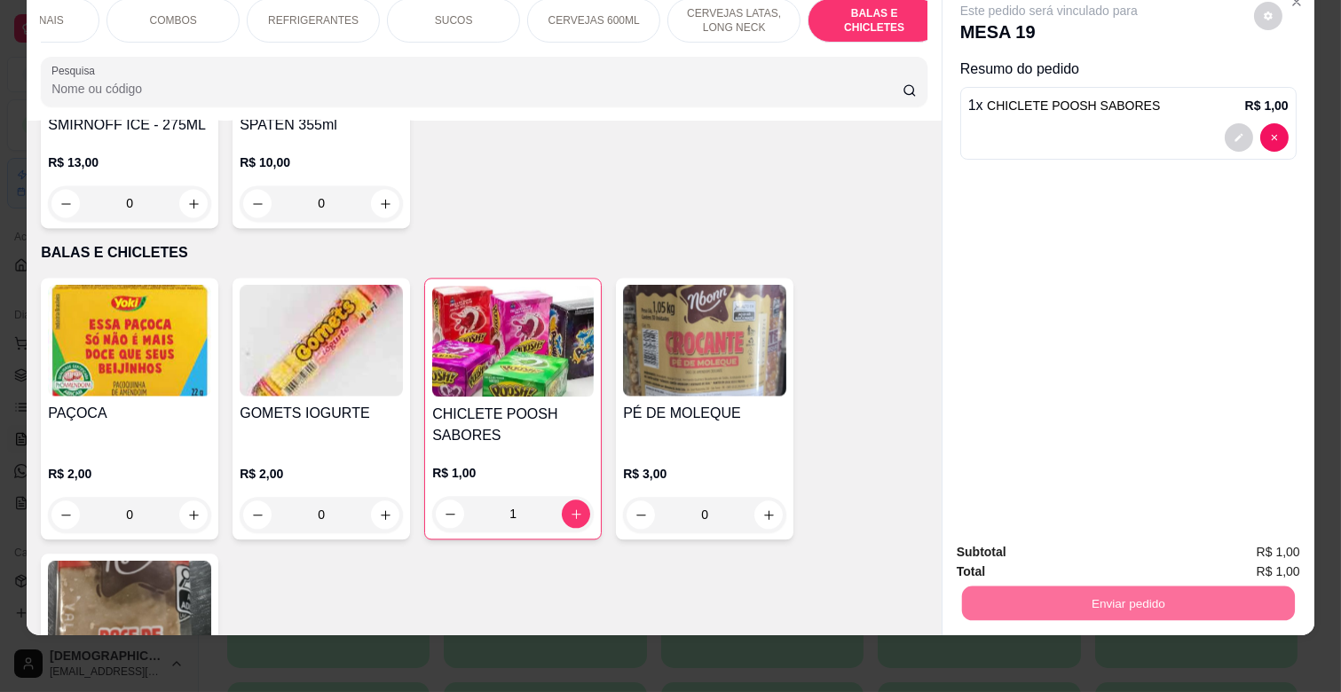
click at [1235, 535] on button "Enviar pedido" at bounding box center [1254, 545] width 100 height 34
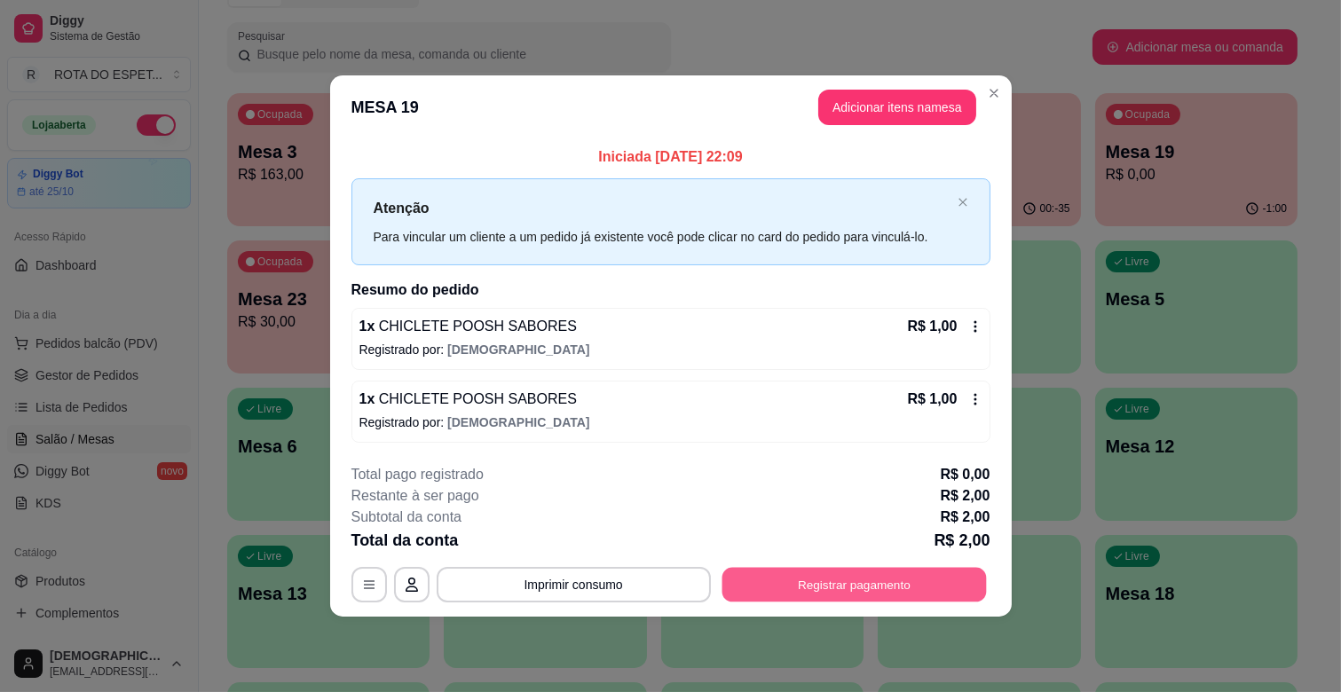
click at [942, 571] on button "Registrar pagamento" at bounding box center [854, 584] width 265 height 35
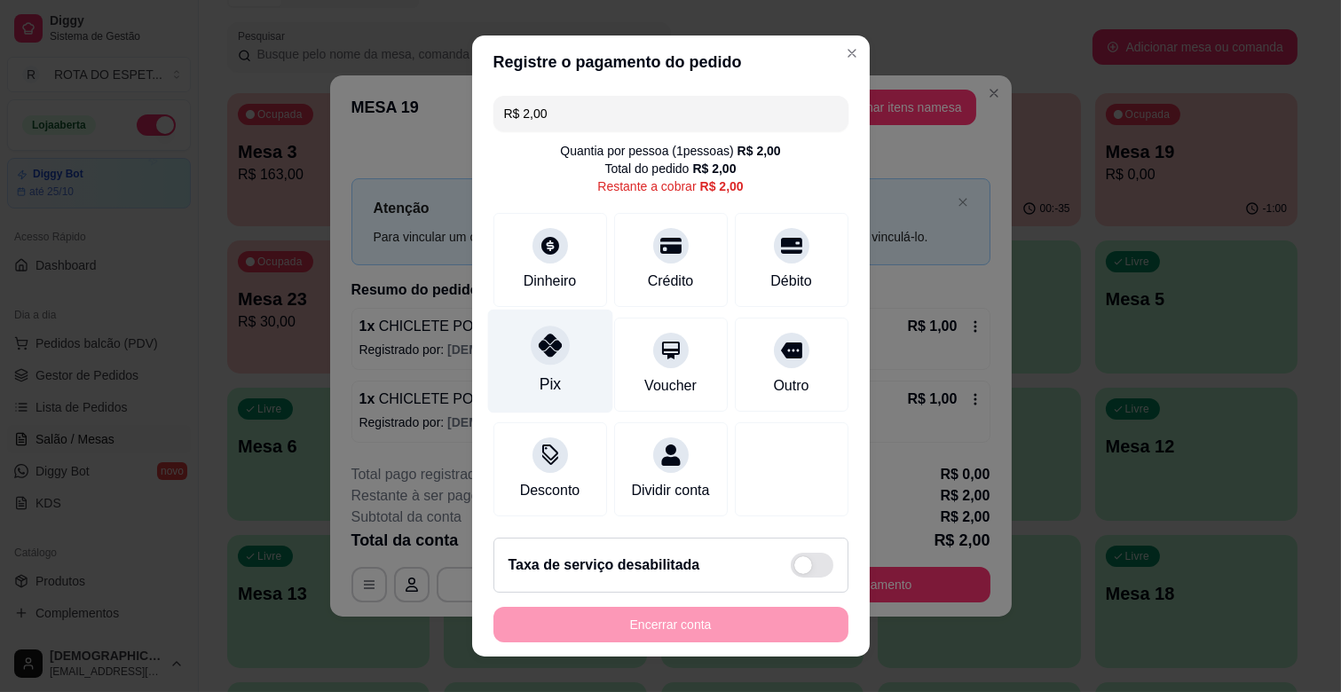
click at [525, 359] on div "Pix" at bounding box center [549, 362] width 125 height 104
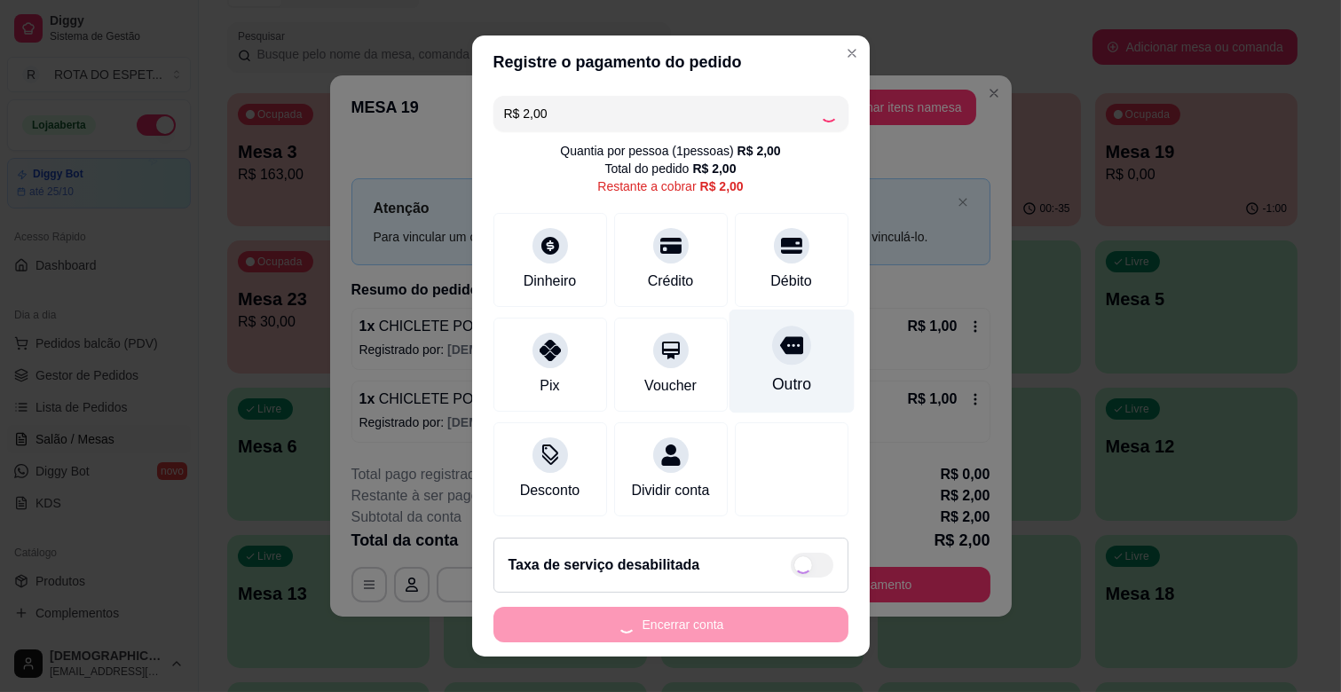
type input "R$ 0,00"
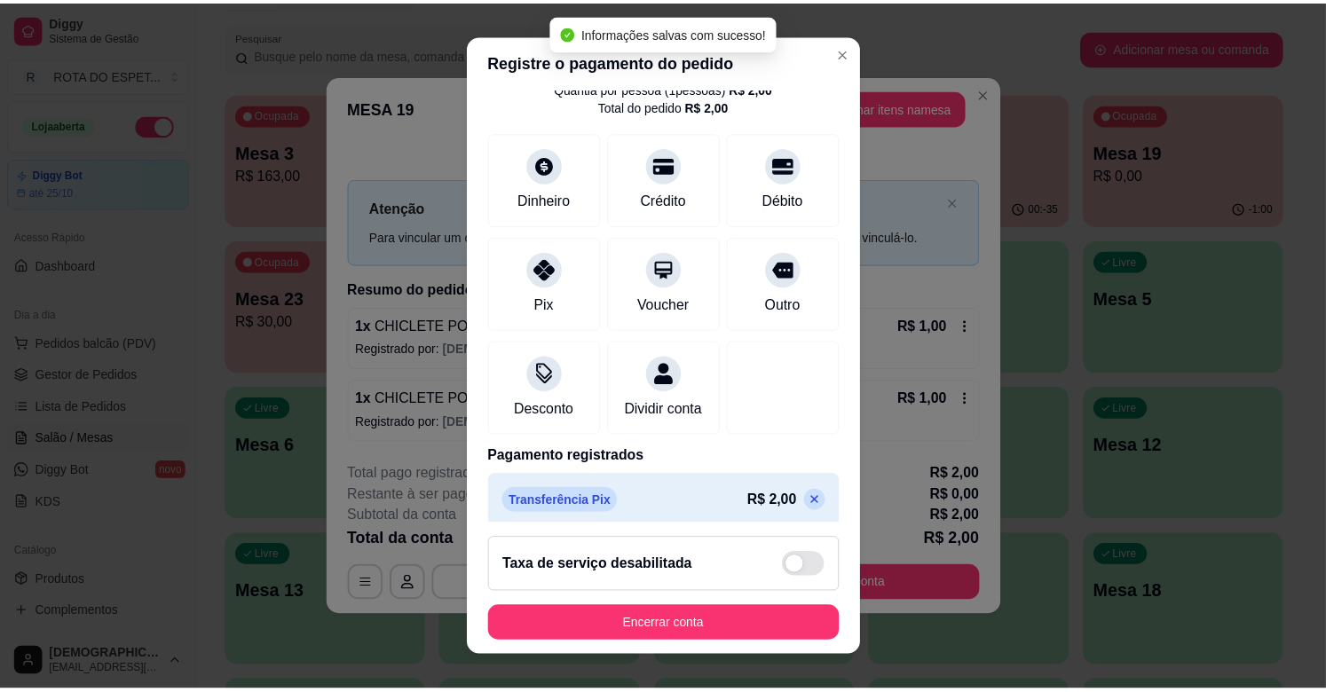
scroll to position [94, 0]
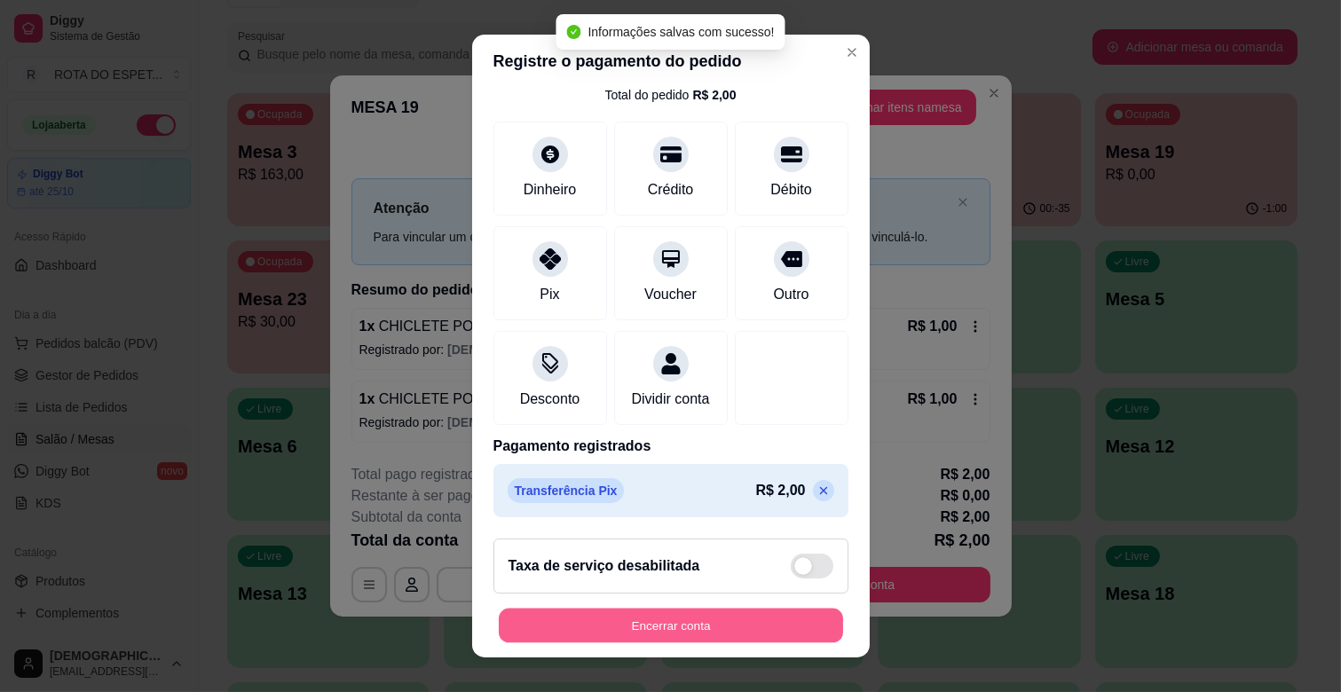
click at [735, 617] on button "Encerrar conta" at bounding box center [671, 626] width 344 height 35
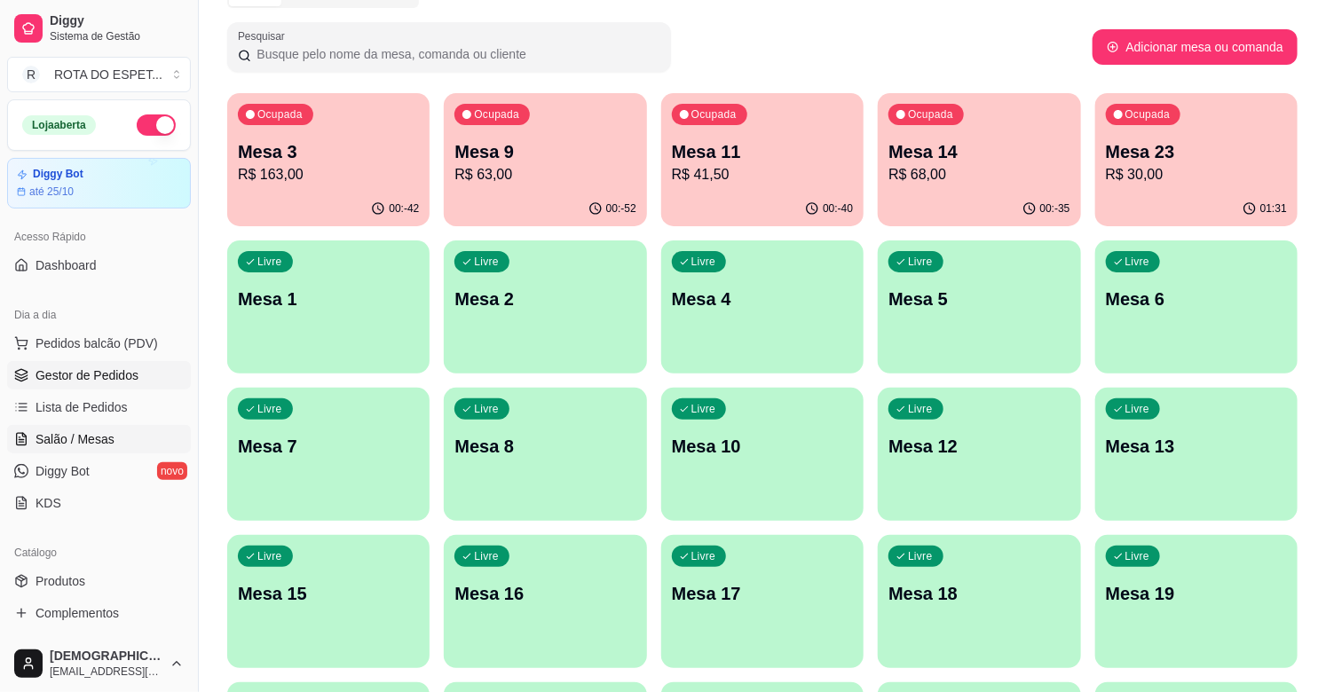
click at [67, 382] on span "Gestor de Pedidos" at bounding box center [87, 376] width 103 height 18
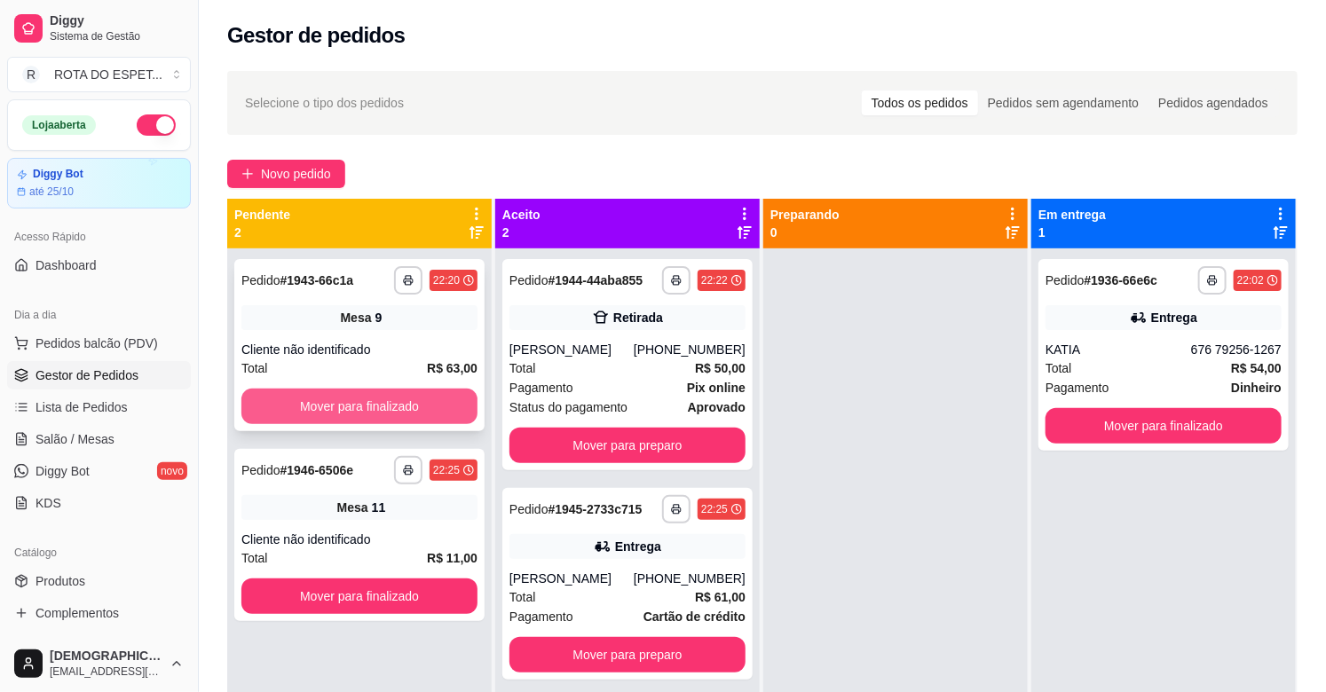
click at [366, 410] on button "Mover para finalizado" at bounding box center [359, 407] width 236 height 36
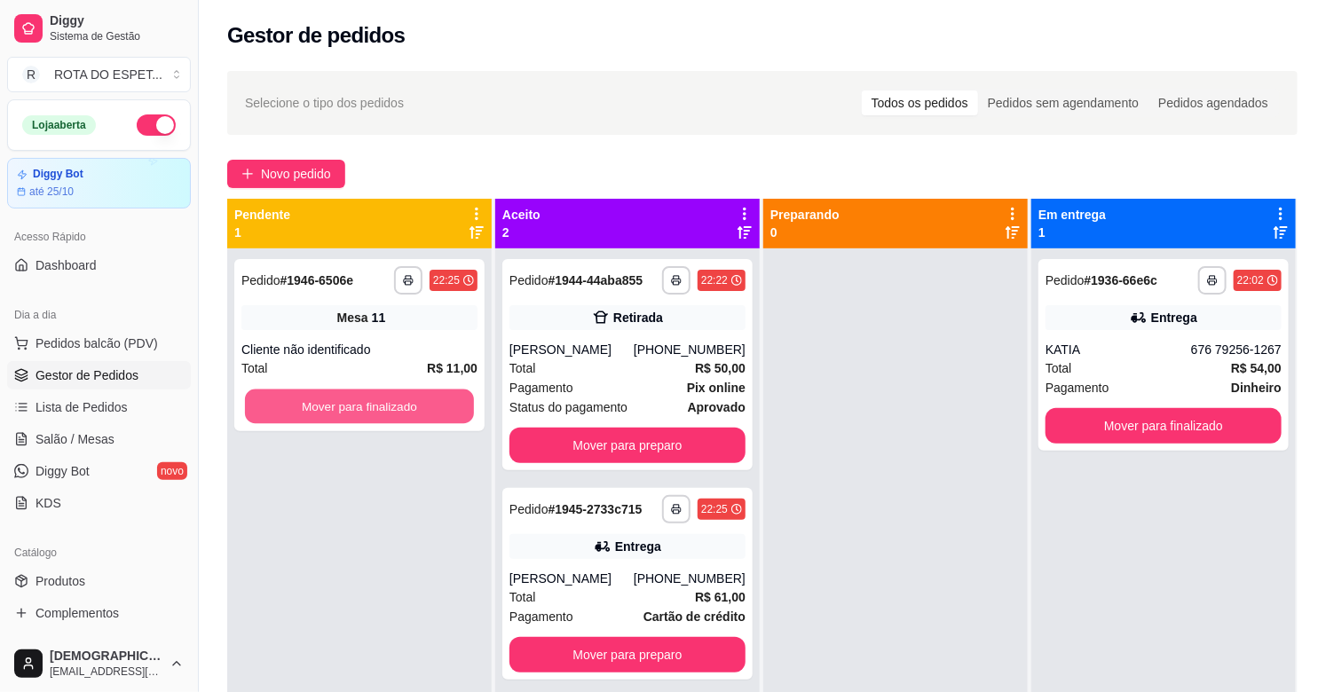
click at [366, 410] on button "Mover para finalizado" at bounding box center [359, 407] width 229 height 35
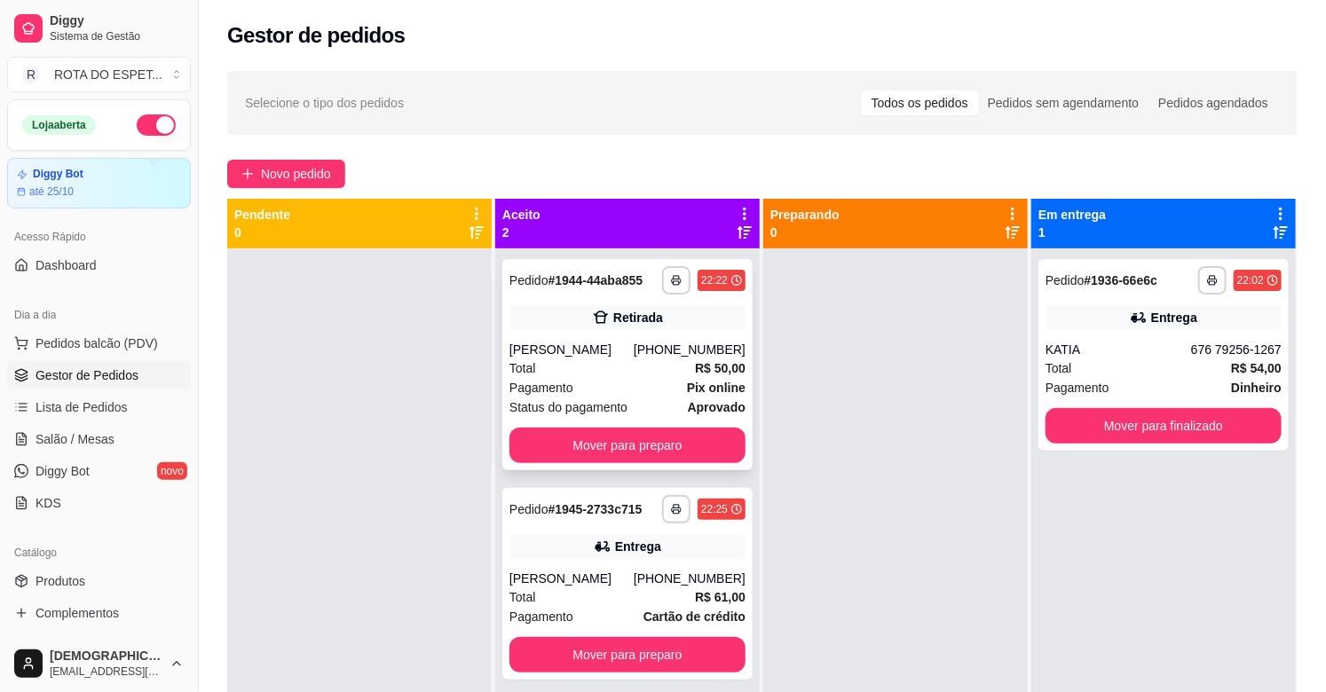
click at [612, 361] on div "Total R$ 50,00" at bounding box center [628, 369] width 236 height 20
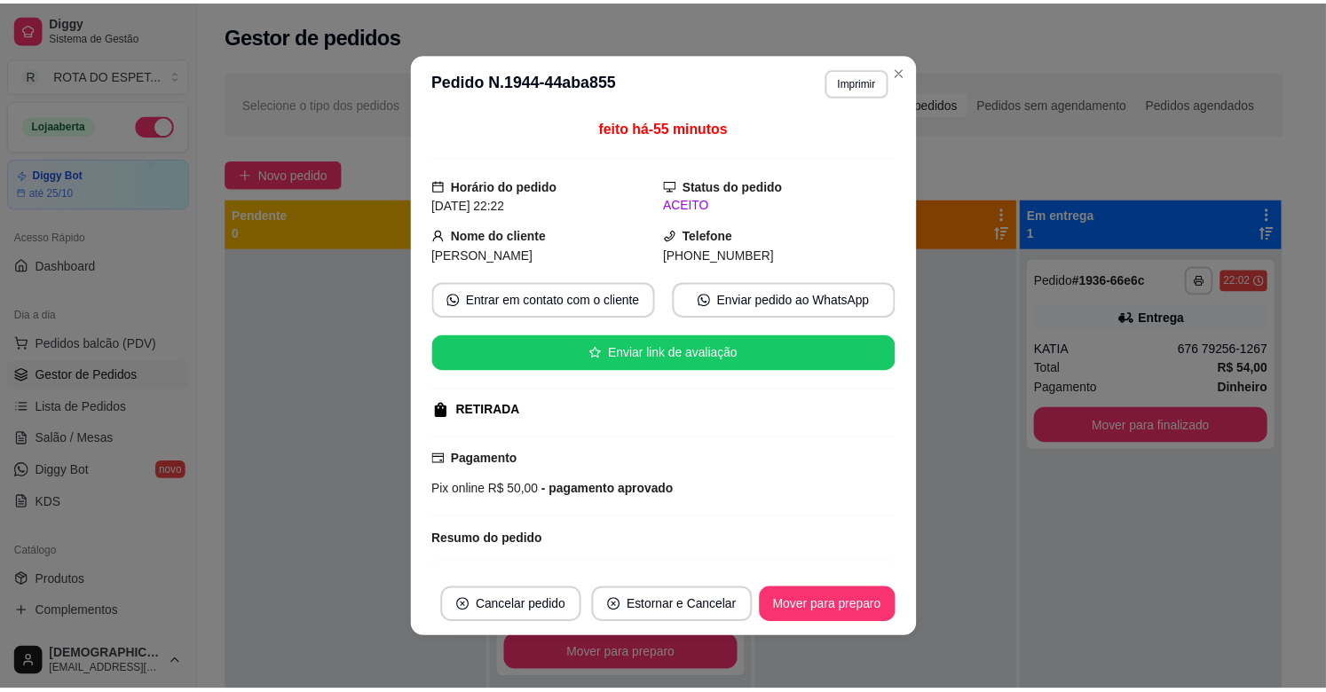
scroll to position [364, 0]
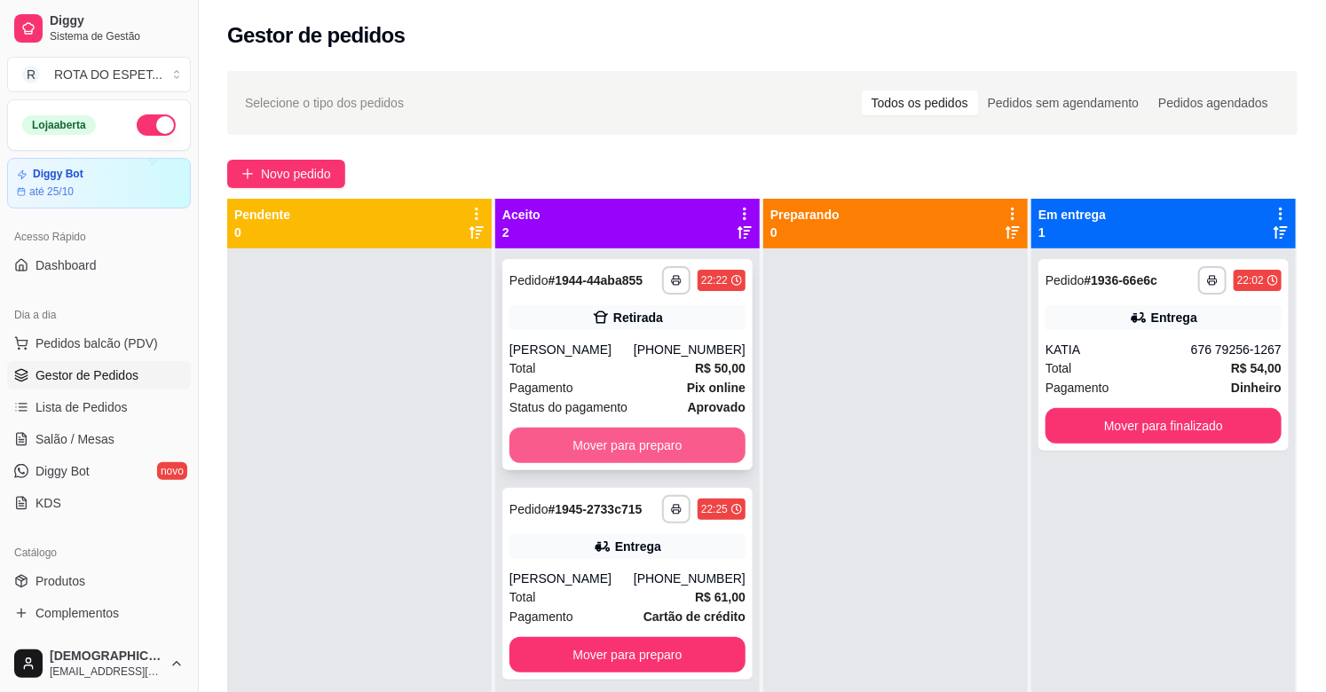
click at [580, 454] on button "Mover para preparo" at bounding box center [628, 446] width 236 height 36
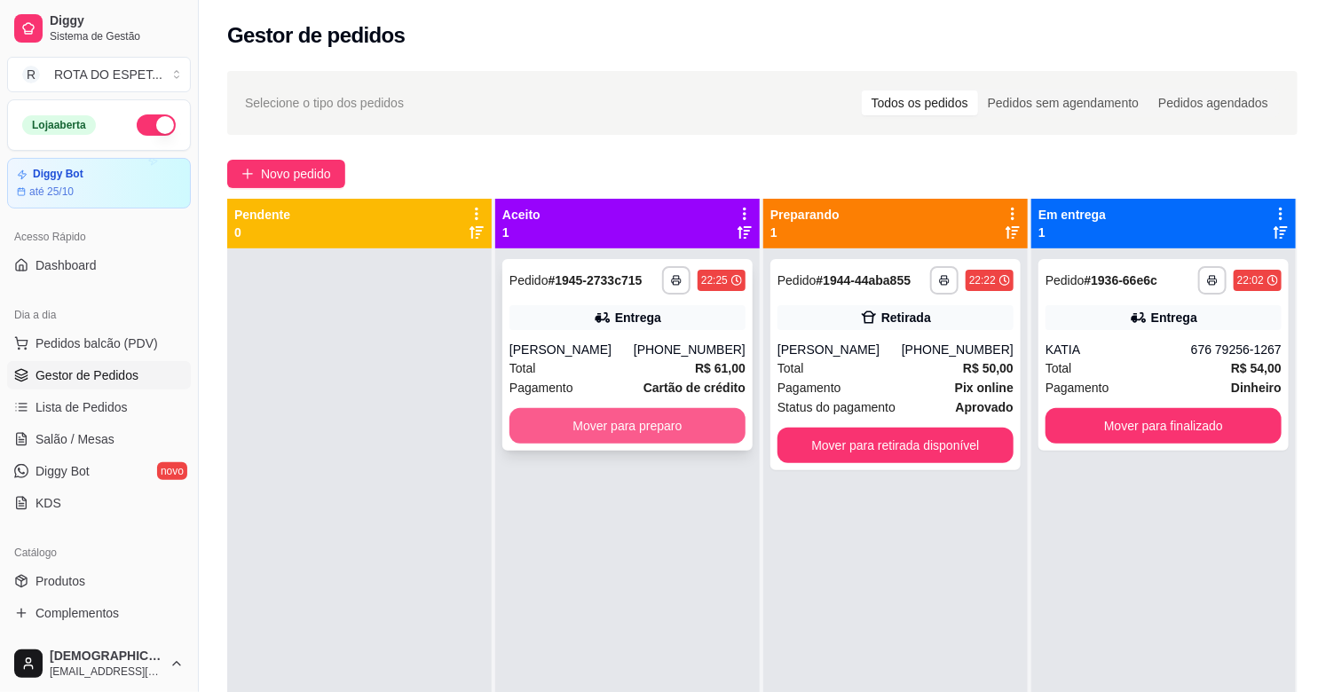
click at [616, 429] on button "Mover para preparo" at bounding box center [628, 426] width 236 height 36
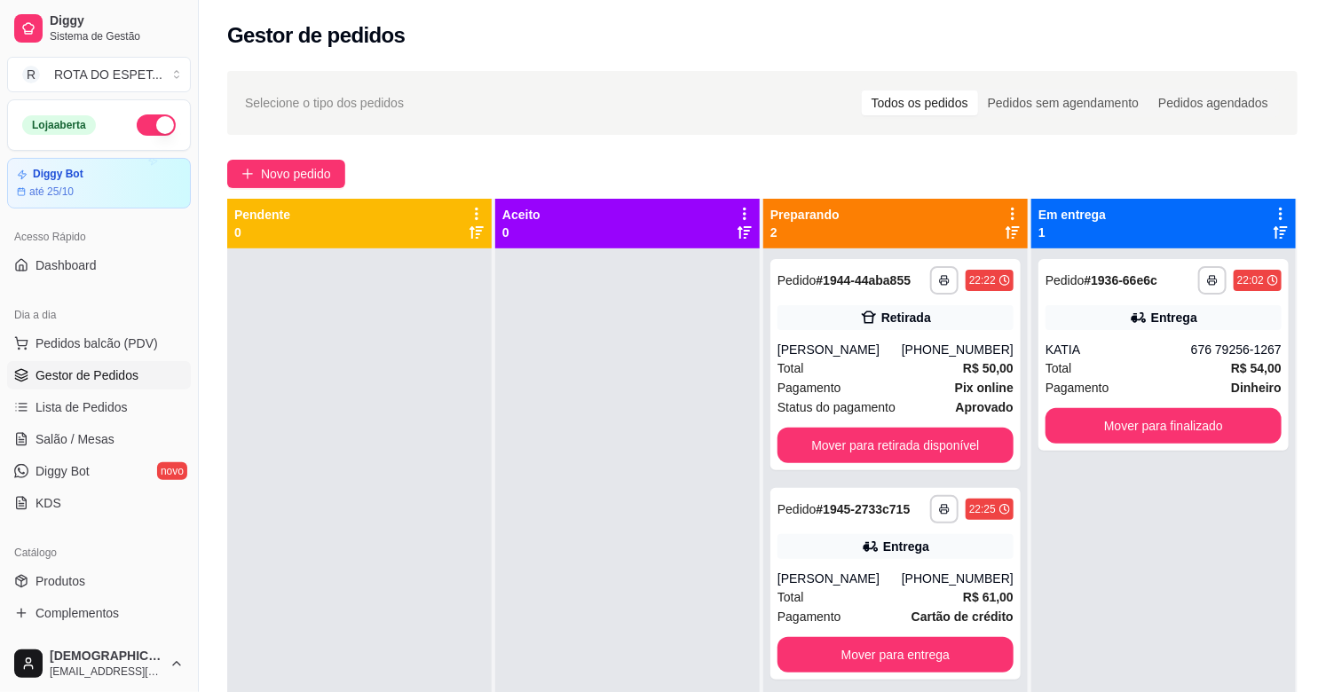
click at [544, 536] on div at bounding box center [627, 595] width 265 height 692
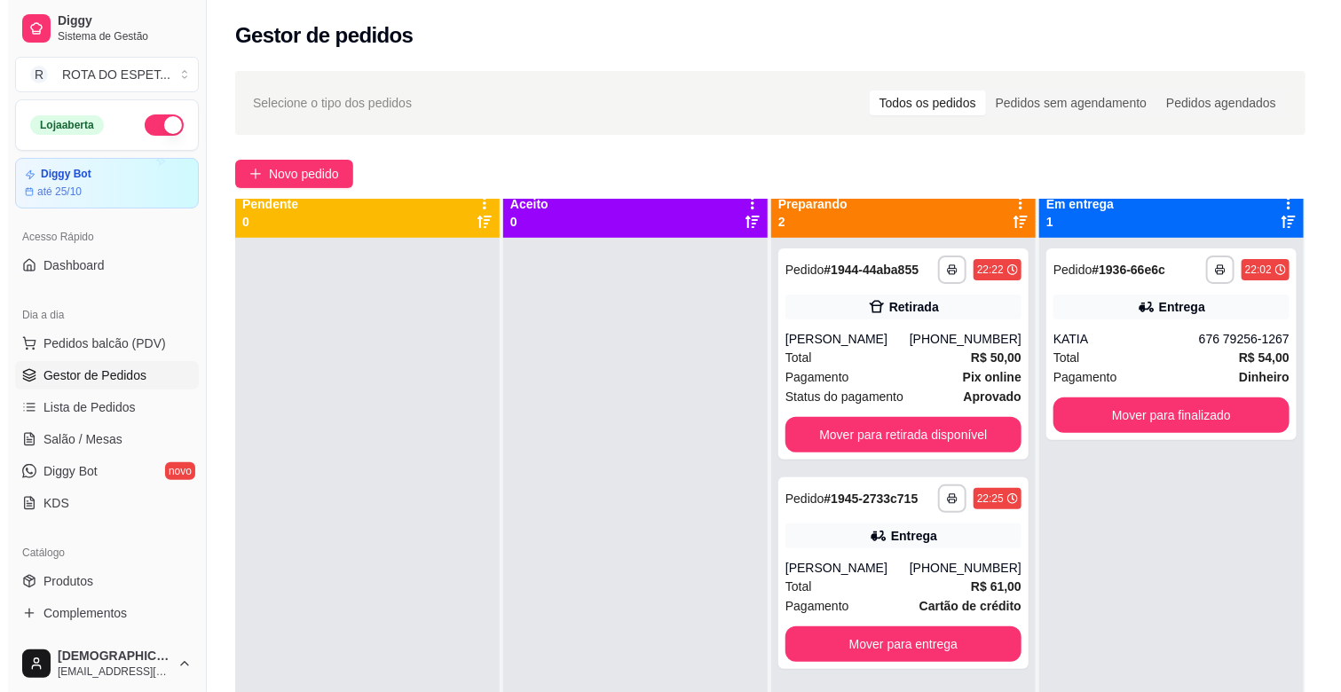
scroll to position [0, 0]
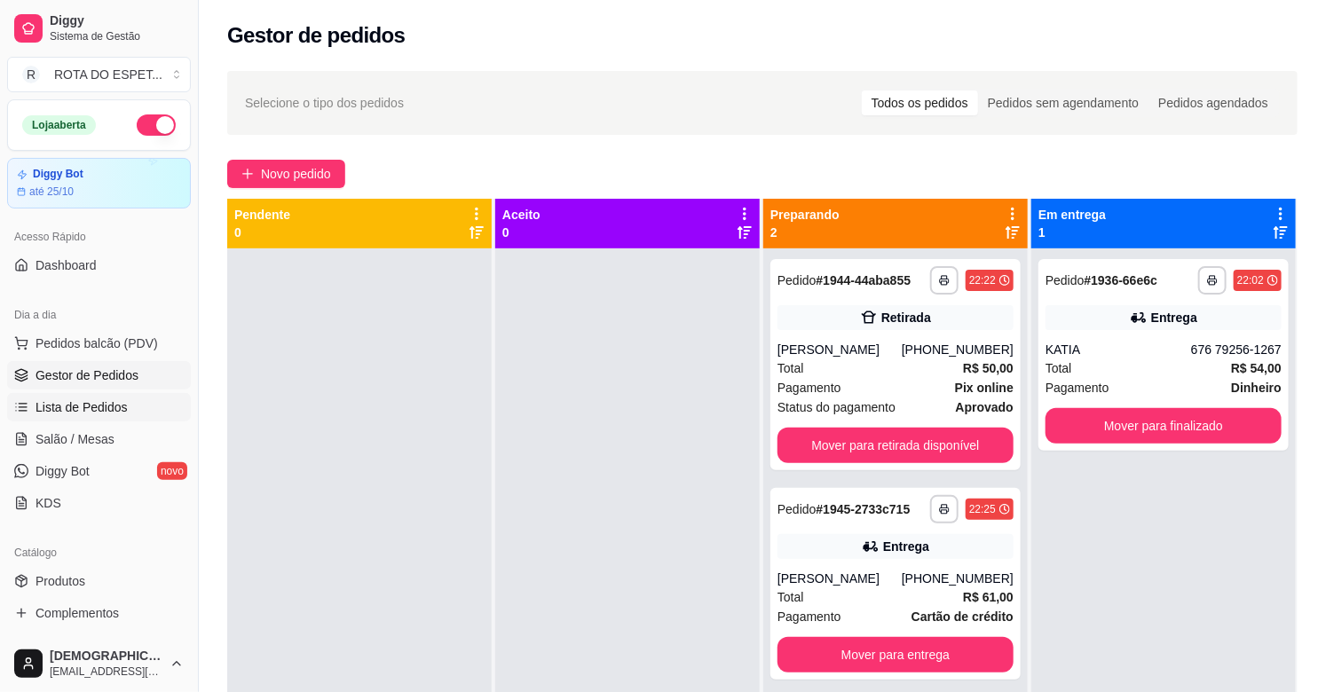
click at [113, 405] on span "Lista de Pedidos" at bounding box center [82, 408] width 92 height 18
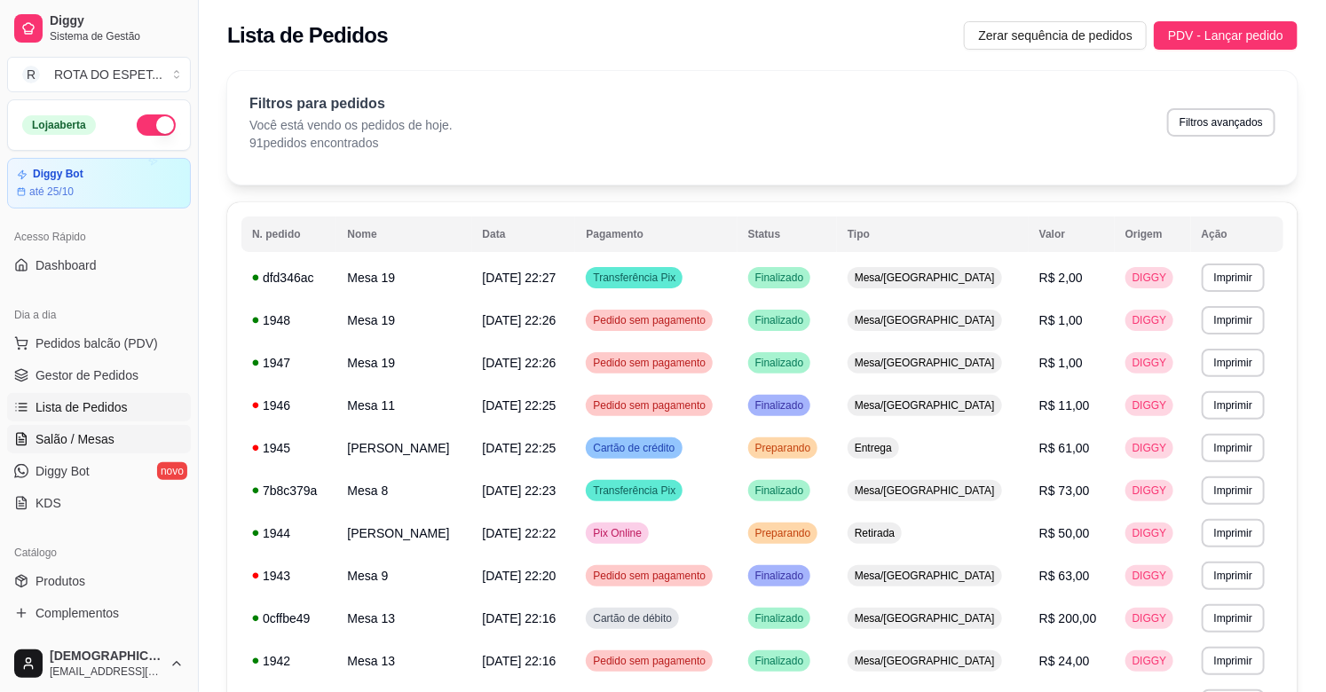
click at [107, 429] on link "Salão / Mesas" at bounding box center [99, 439] width 184 height 28
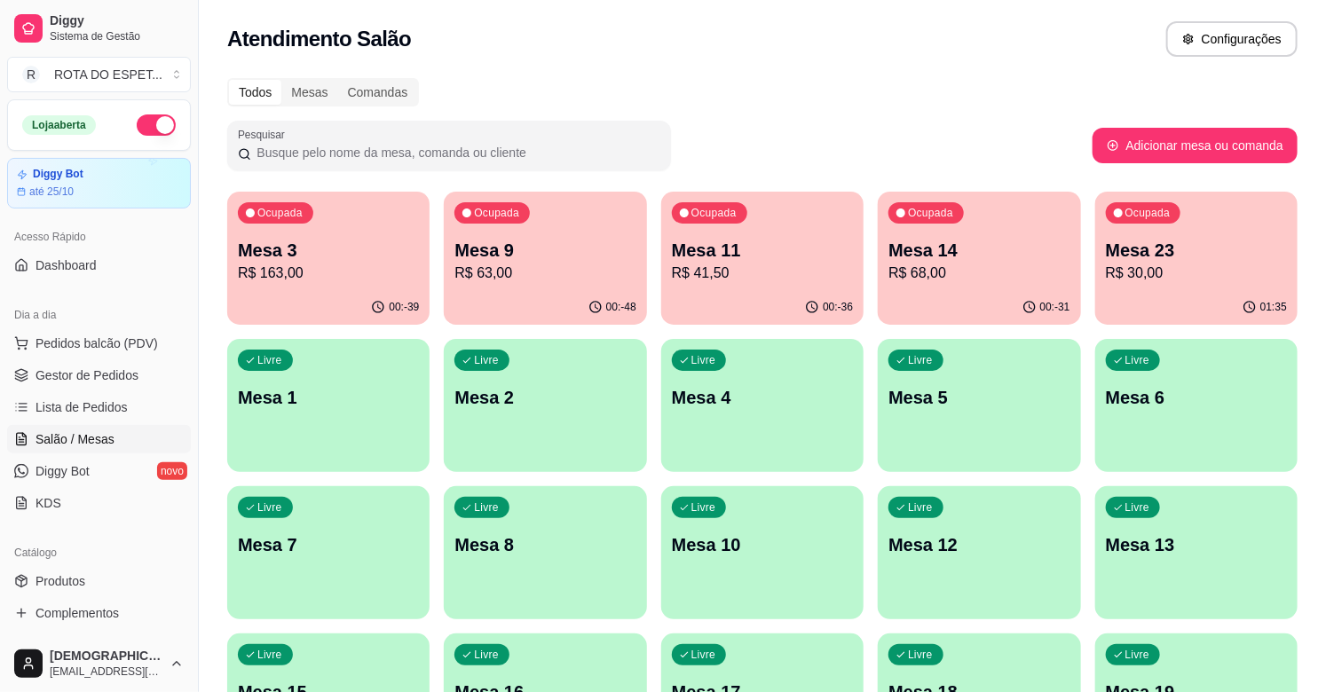
click at [806, 238] on p "Mesa 11" at bounding box center [762, 250] width 181 height 25
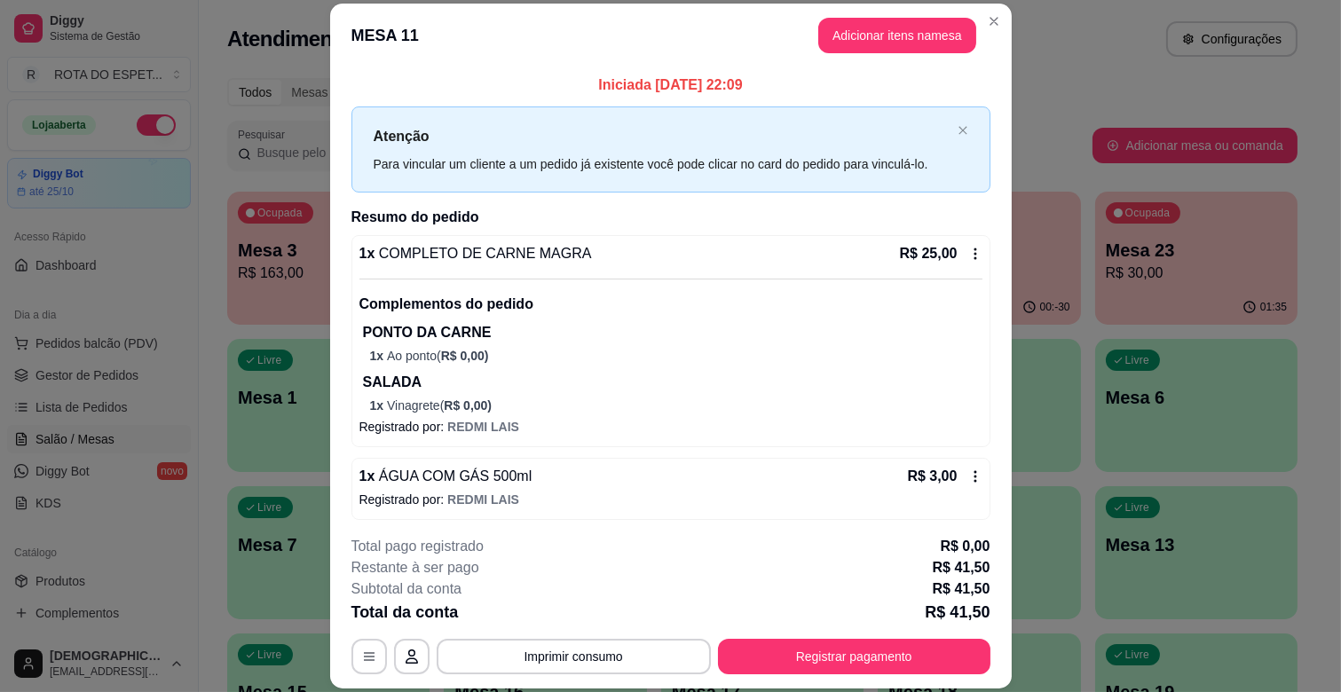
scroll to position [152, 0]
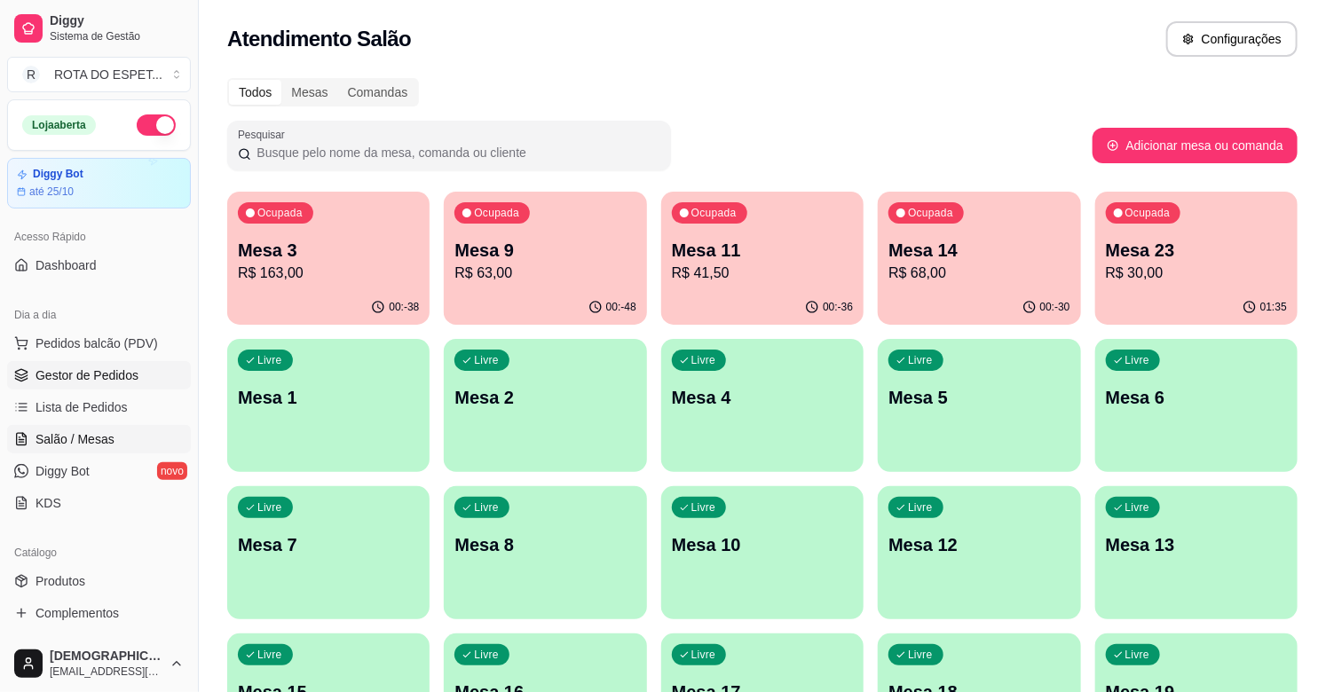
click at [98, 371] on span "Gestor de Pedidos" at bounding box center [87, 376] width 103 height 18
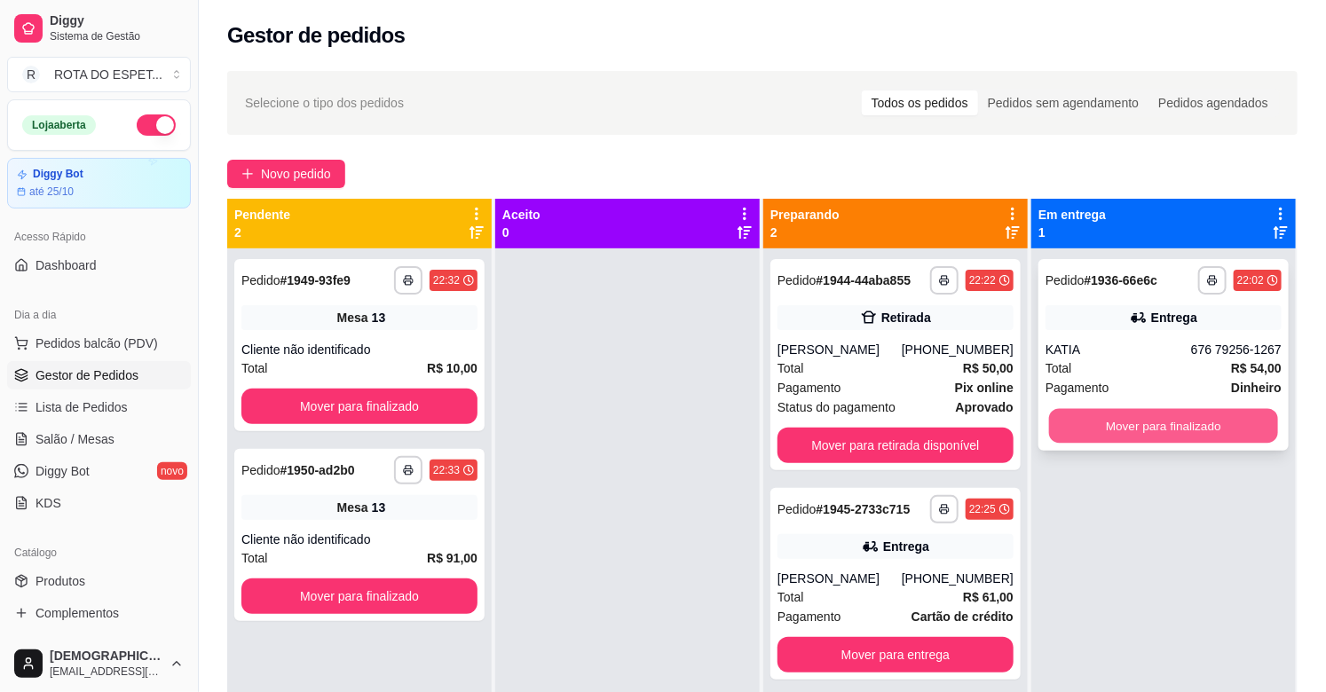
click at [1170, 418] on button "Mover para finalizado" at bounding box center [1163, 426] width 229 height 35
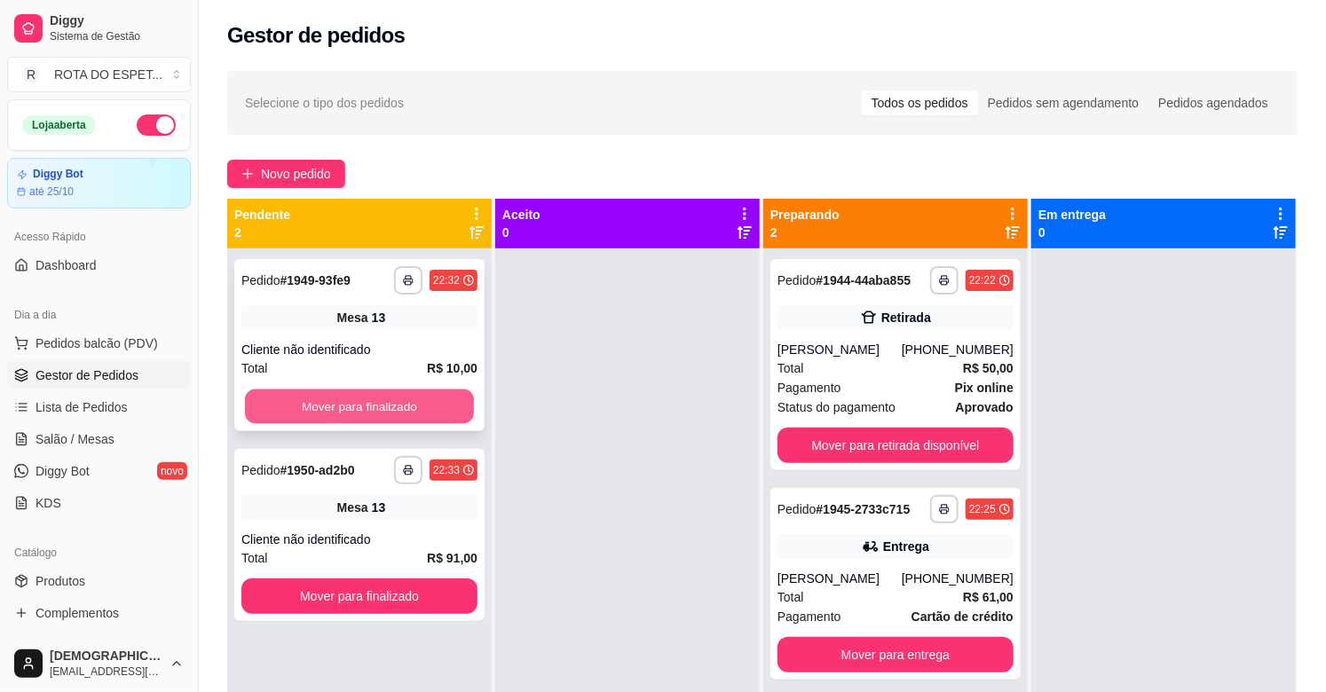
click at [321, 405] on button "Mover para finalizado" at bounding box center [359, 407] width 229 height 35
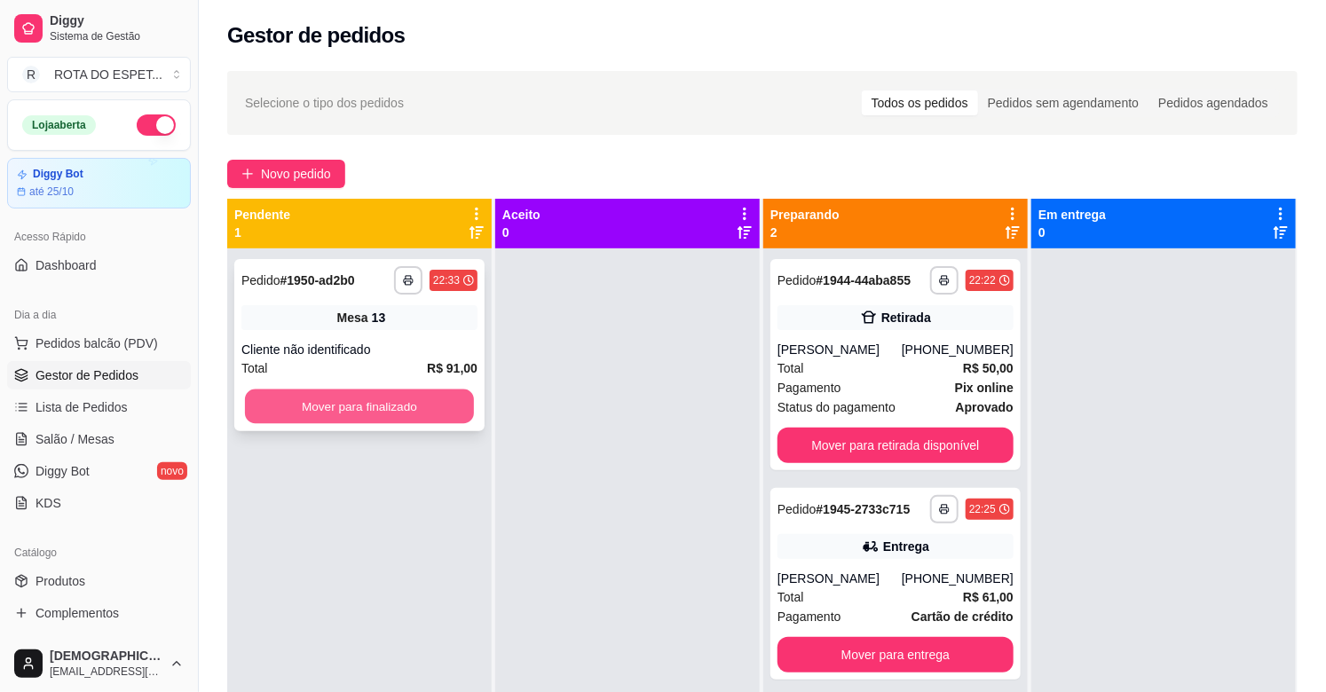
click at [344, 400] on button "Mover para finalizado" at bounding box center [359, 407] width 229 height 35
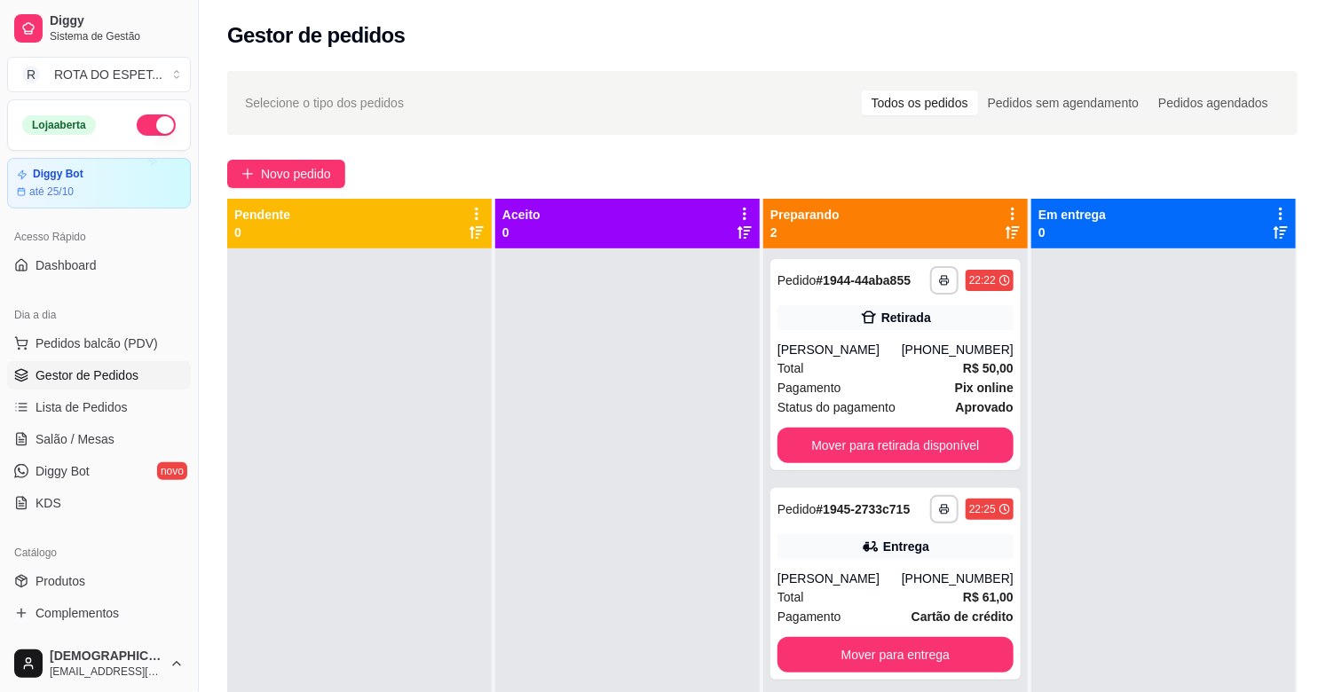
click at [623, 471] on div at bounding box center [627, 595] width 265 height 692
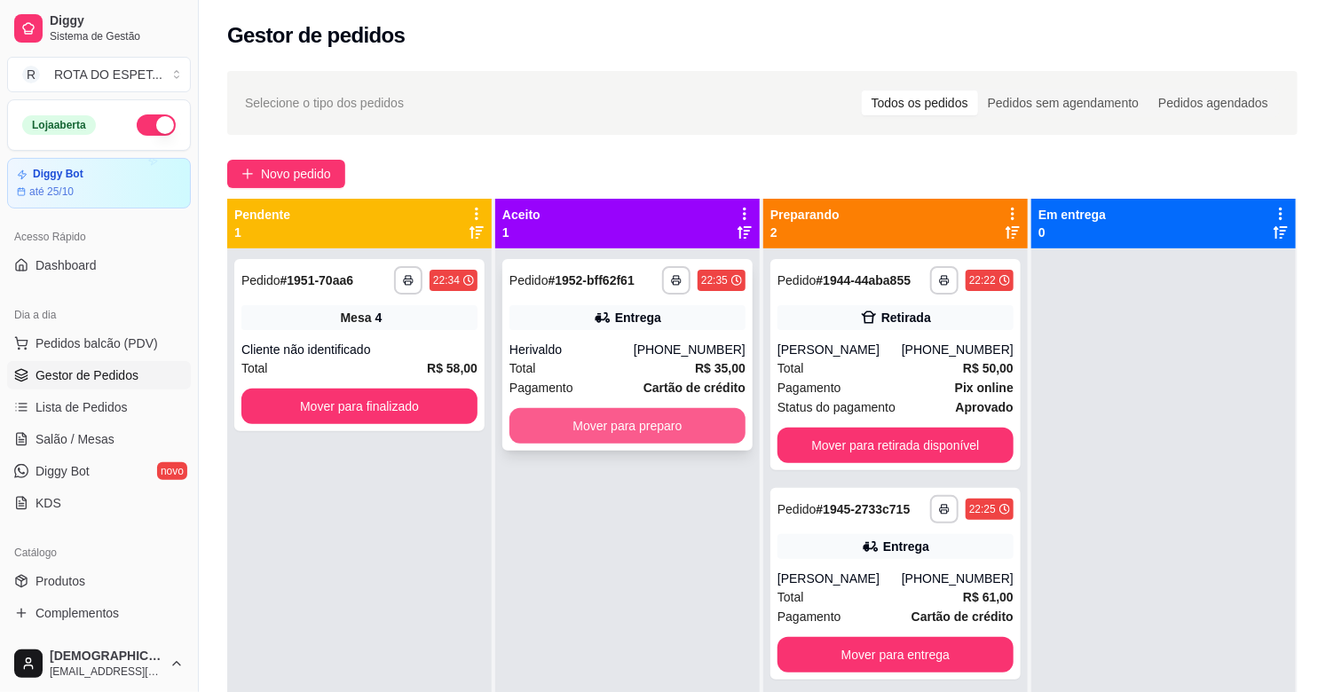
click at [643, 427] on button "Mover para preparo" at bounding box center [628, 426] width 236 height 36
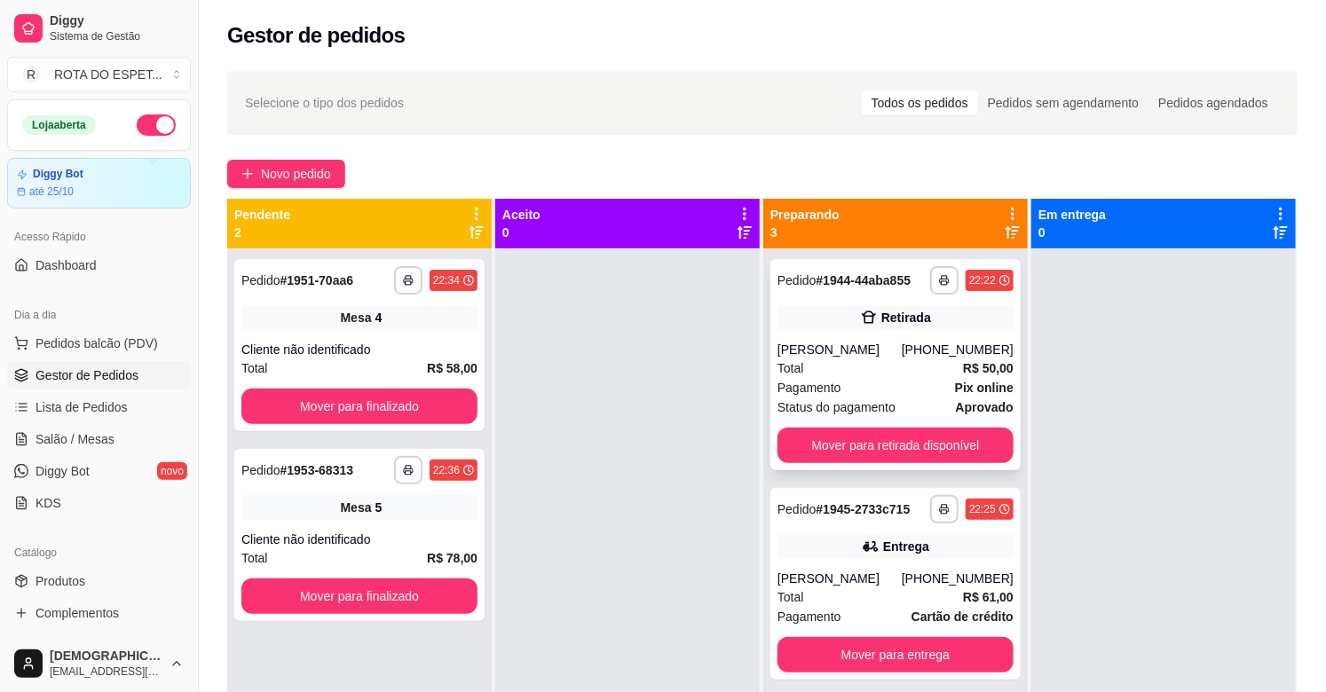
click at [936, 365] on div "Total R$ 50,00" at bounding box center [896, 369] width 236 height 20
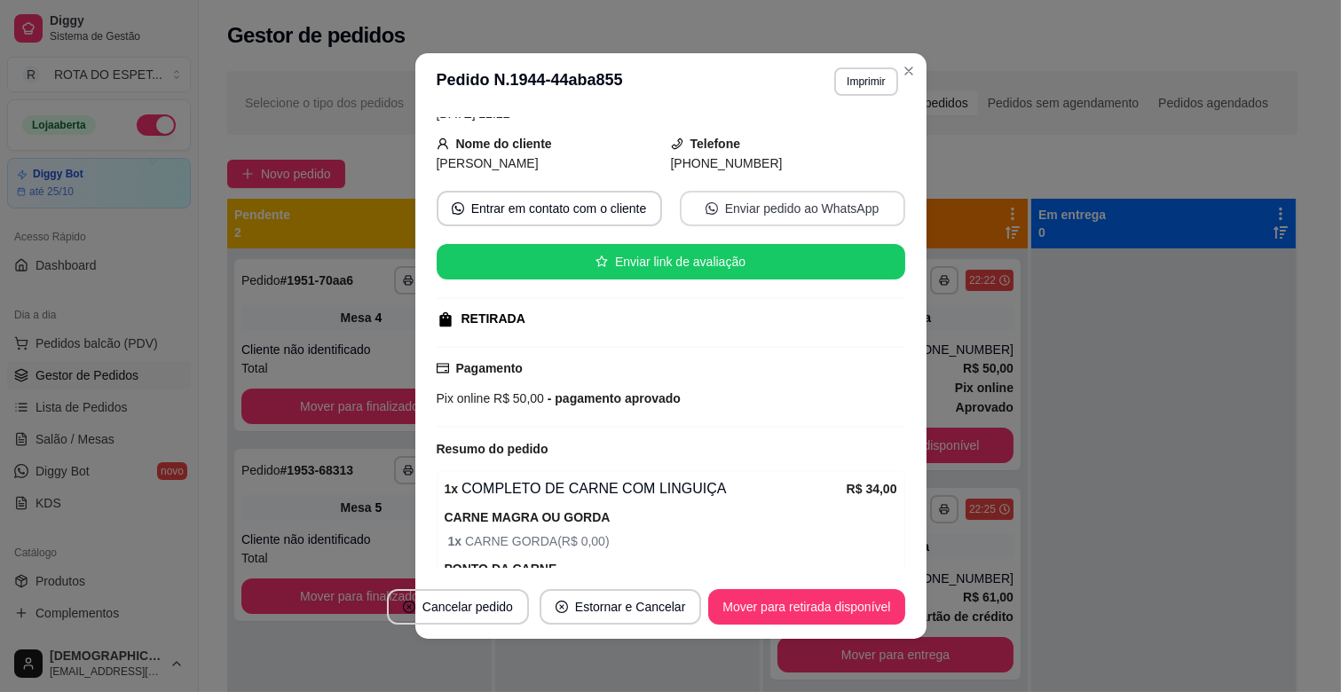
scroll to position [364, 0]
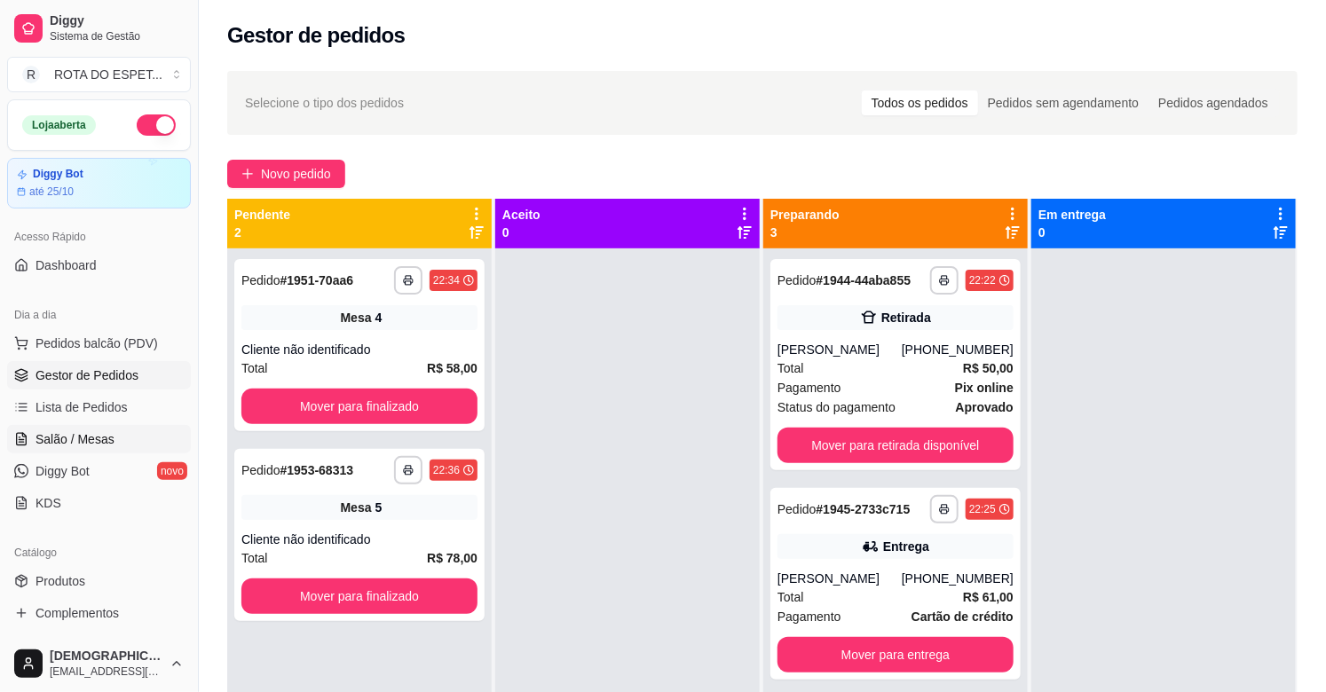
click at [99, 444] on span "Salão / Mesas" at bounding box center [75, 440] width 79 height 18
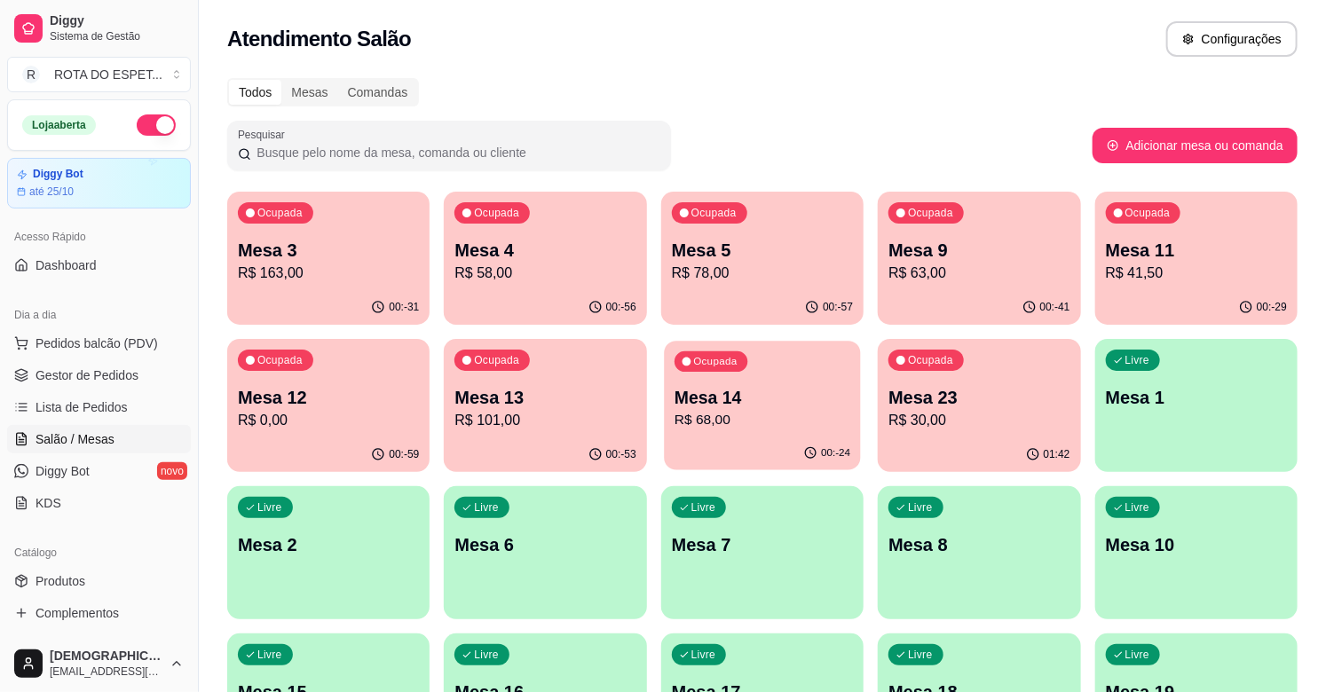
click at [791, 393] on p "Mesa 14" at bounding box center [763, 398] width 176 height 24
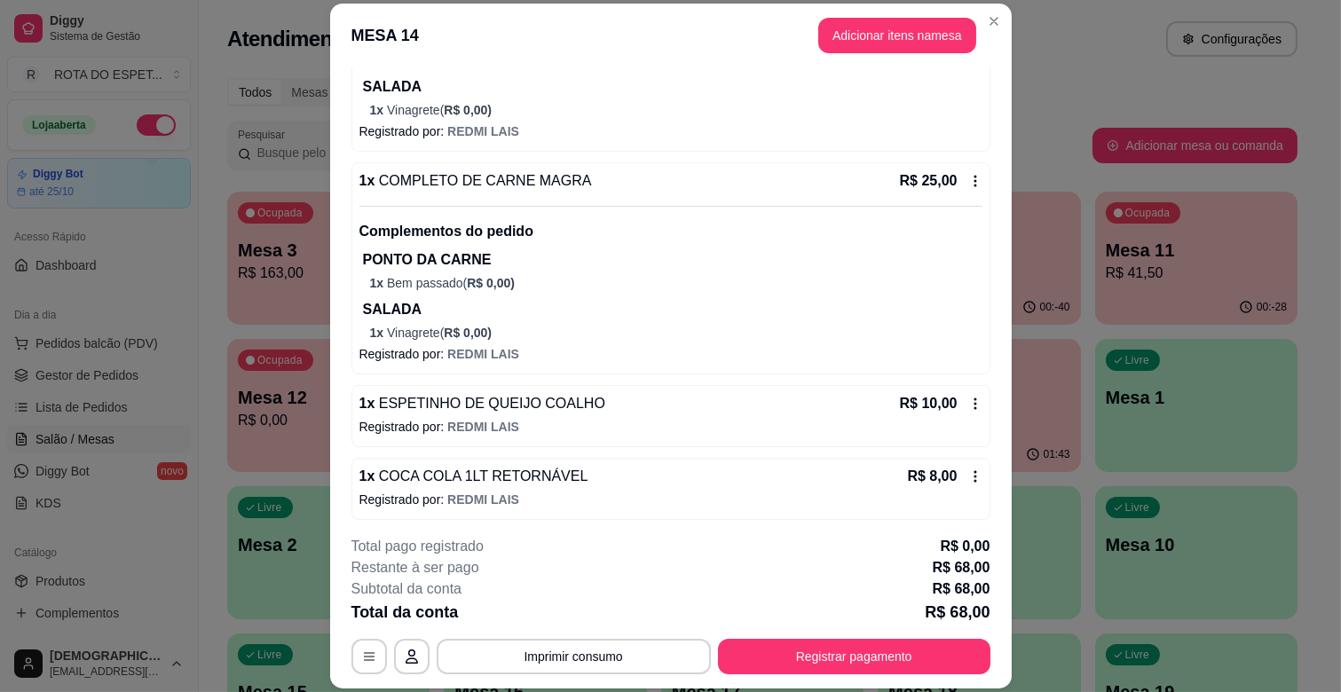
scroll to position [302, 0]
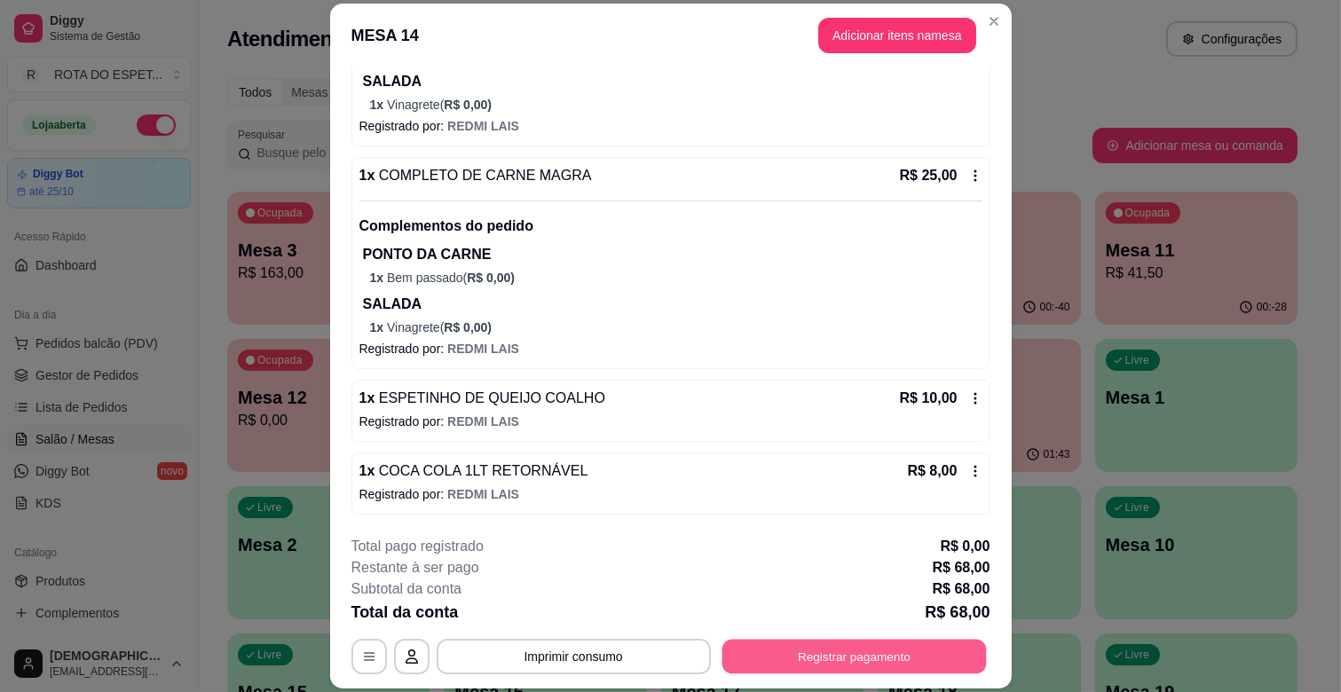
click at [826, 669] on button "Registrar pagamento" at bounding box center [854, 657] width 265 height 35
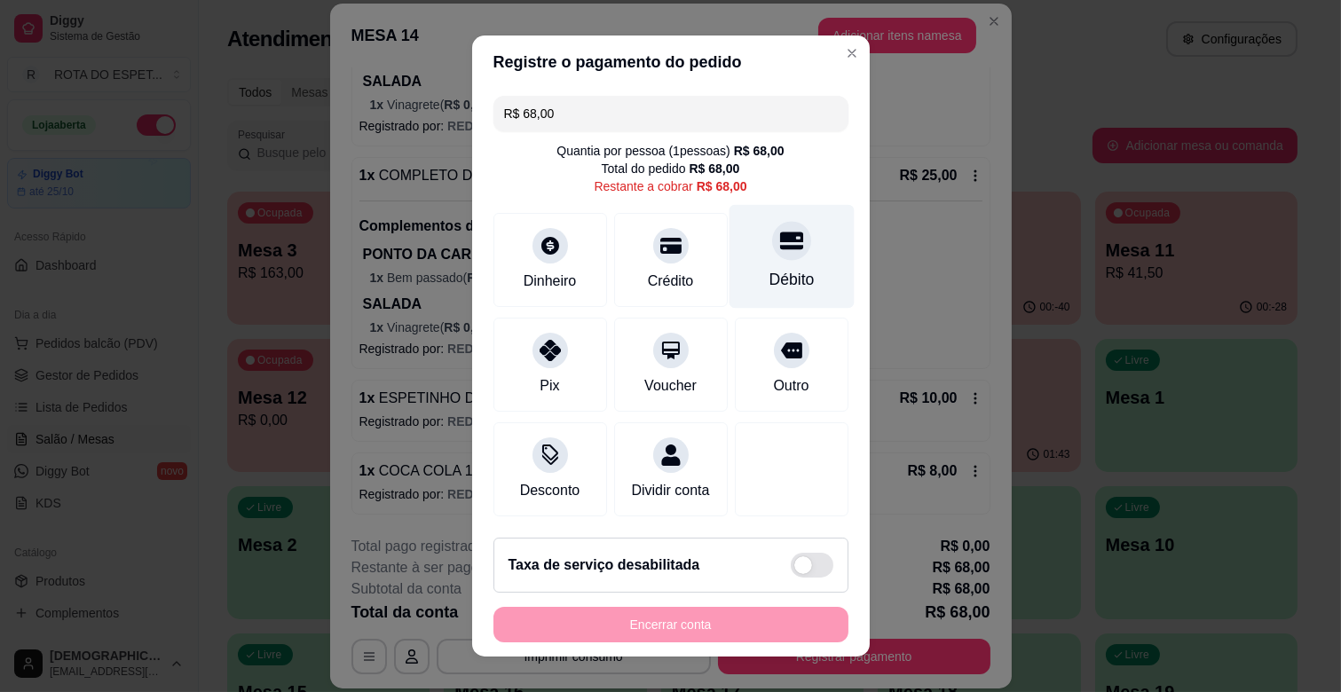
click at [772, 256] on div at bounding box center [791, 240] width 39 height 39
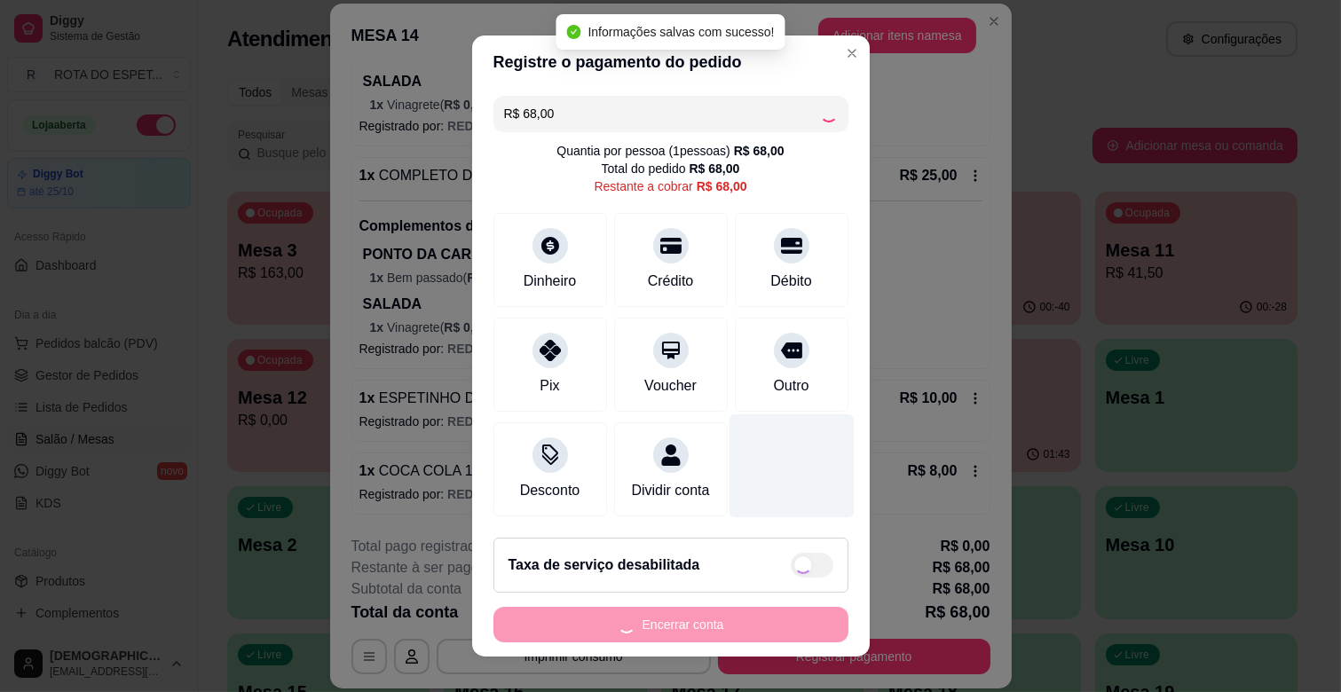
type input "R$ 0,00"
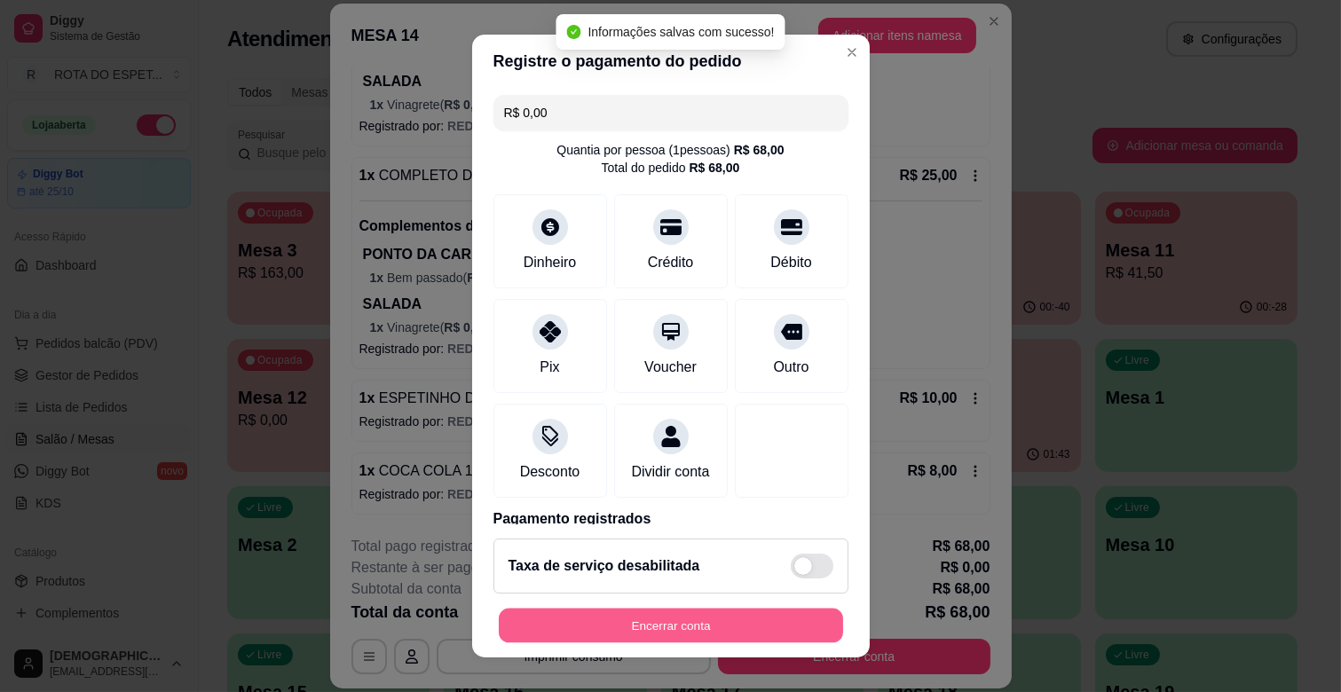
click at [685, 622] on button "Encerrar conta" at bounding box center [671, 626] width 344 height 35
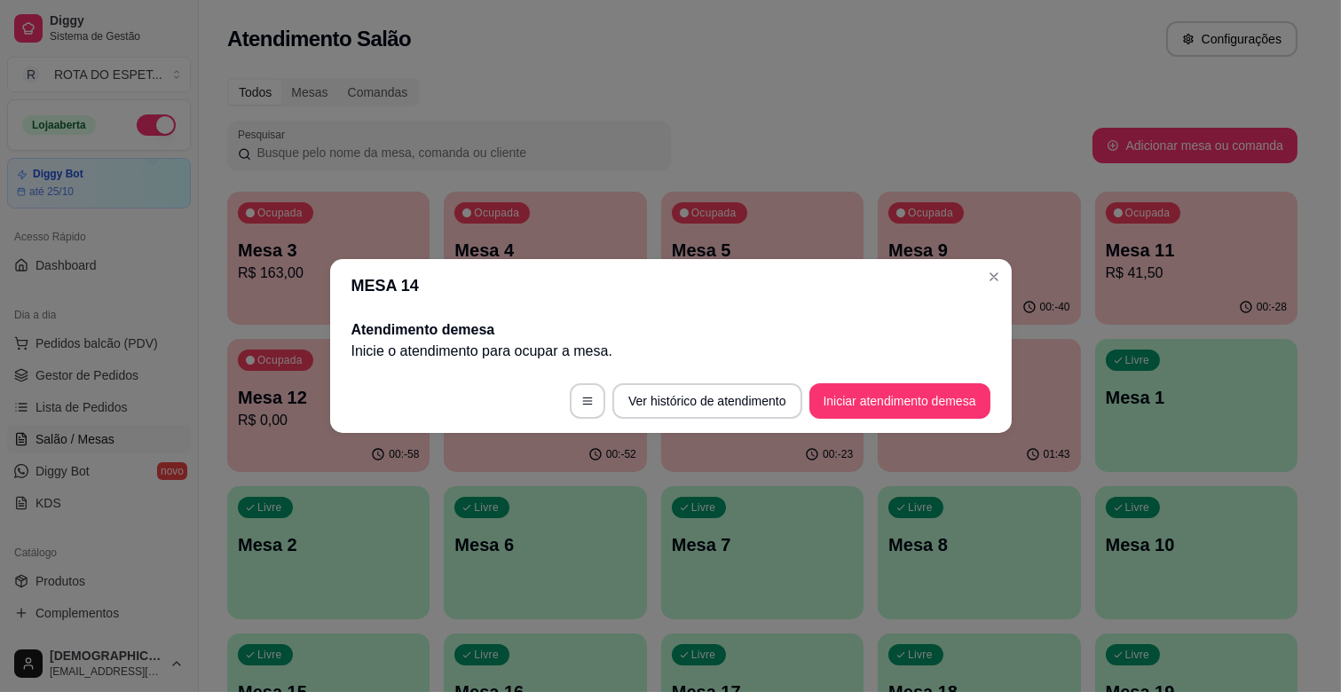
scroll to position [0, 0]
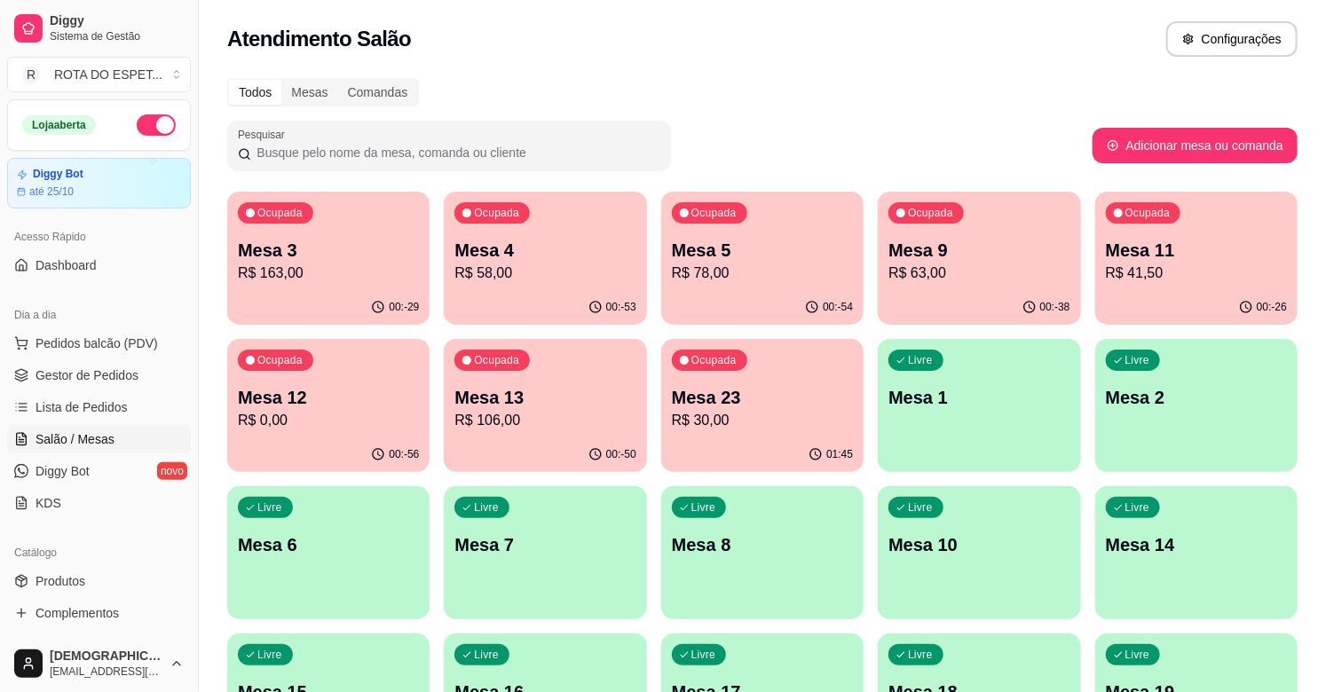
click at [1193, 270] on p "R$ 41,50" at bounding box center [1196, 273] width 181 height 21
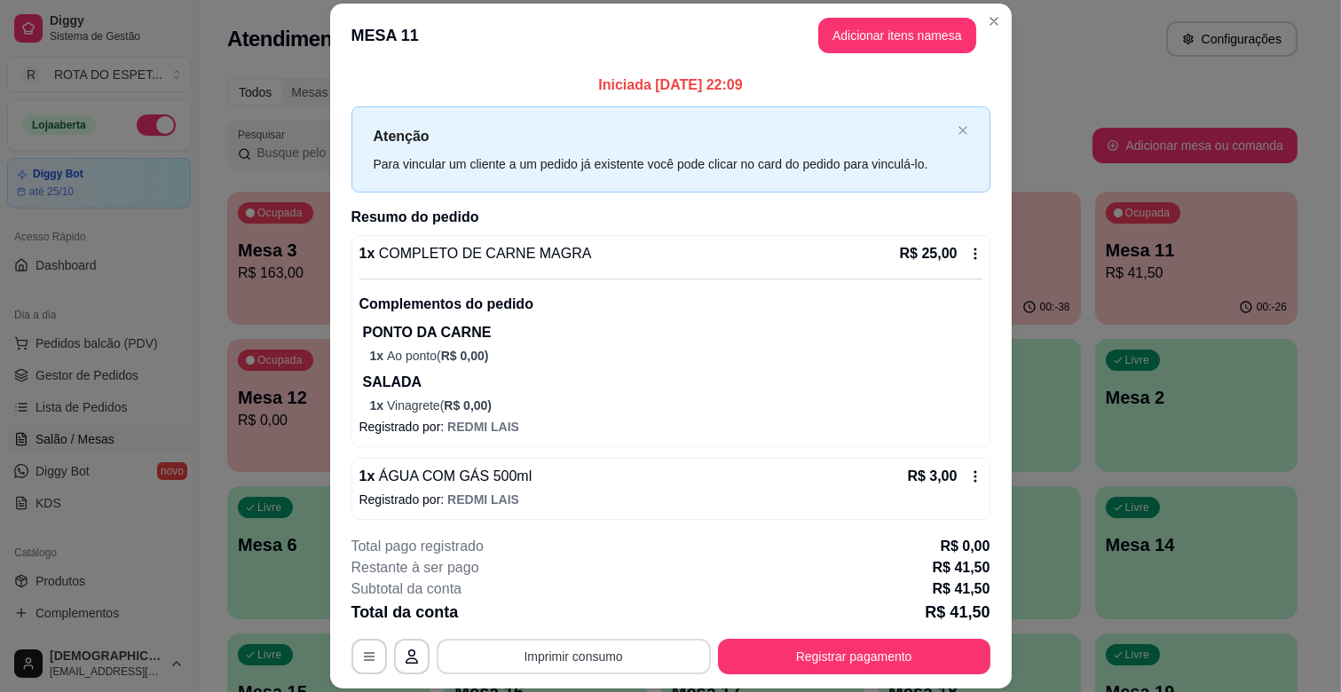
click at [678, 646] on button "Imprimir consumo" at bounding box center [574, 657] width 274 height 36
click at [600, 607] on button "IMPRESSORA CAIXA" at bounding box center [572, 616] width 142 height 28
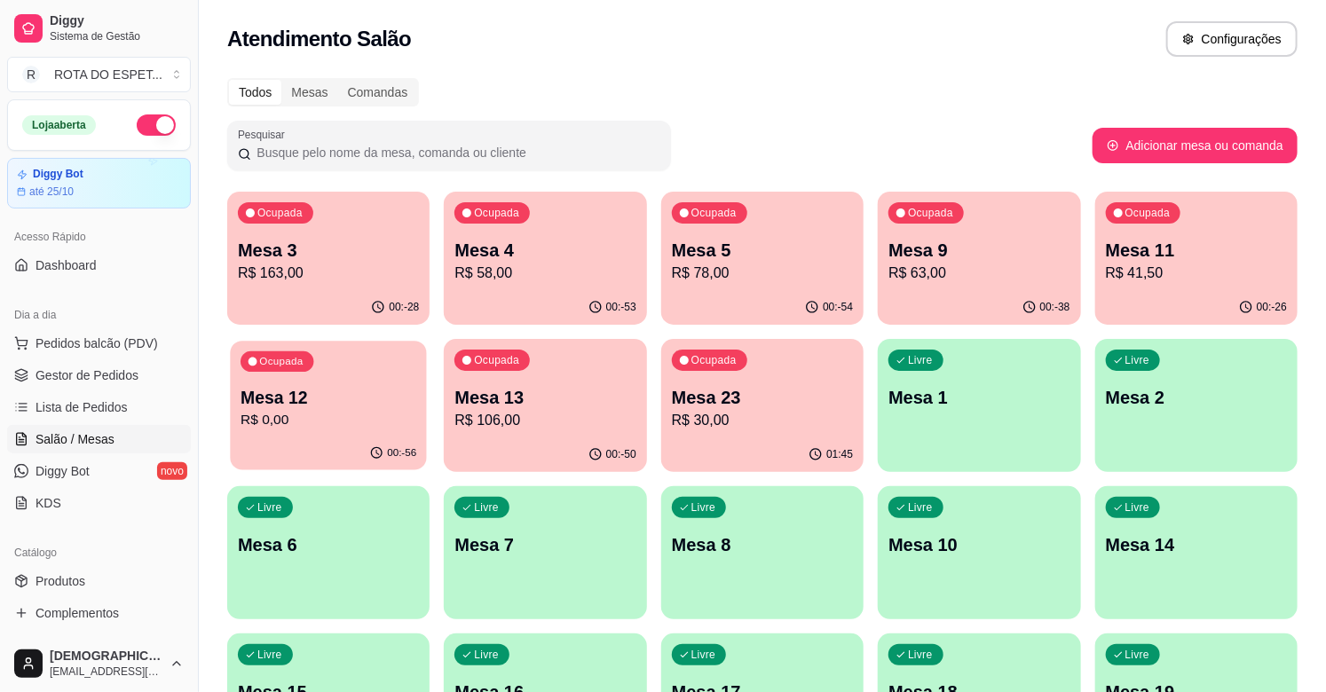
click at [332, 436] on div "Ocupada Mesa 12 R$ 0,00" at bounding box center [328, 389] width 197 height 96
click at [580, 402] on p "Mesa 13" at bounding box center [544, 397] width 181 height 25
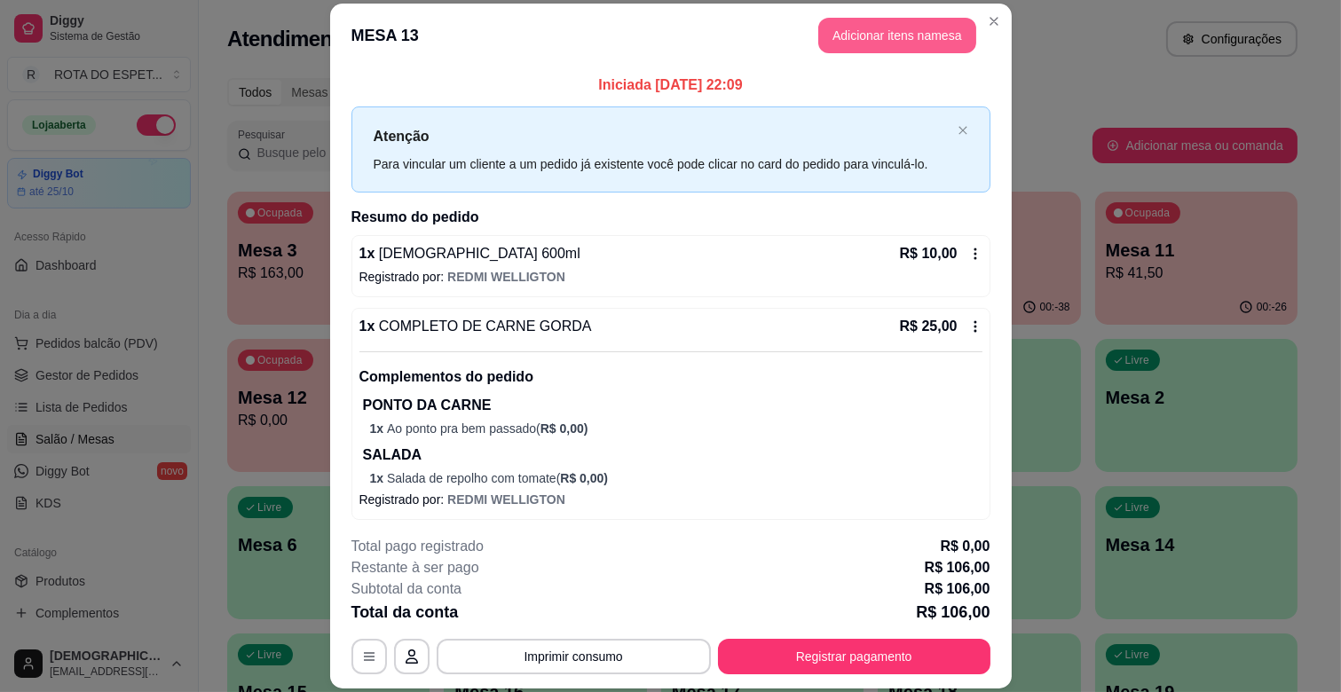
click at [913, 25] on button "Adicionar itens na mesa" at bounding box center [897, 36] width 158 height 36
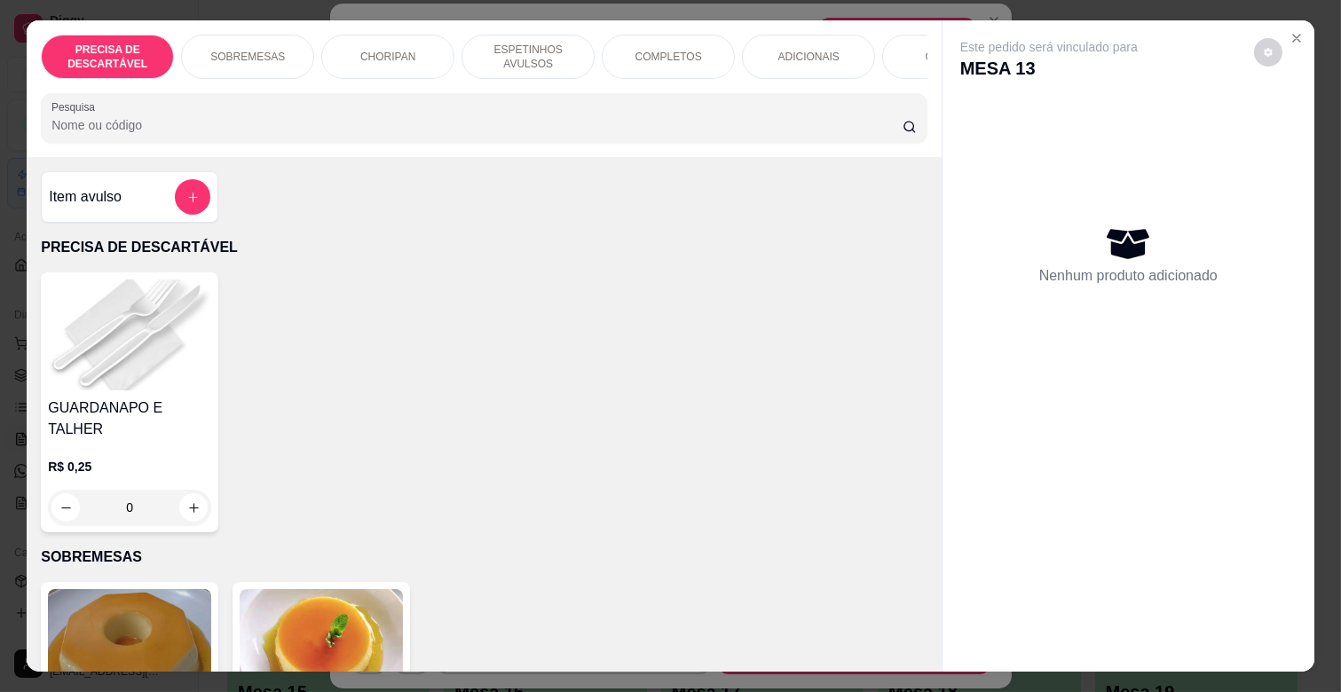
scroll to position [0, 776]
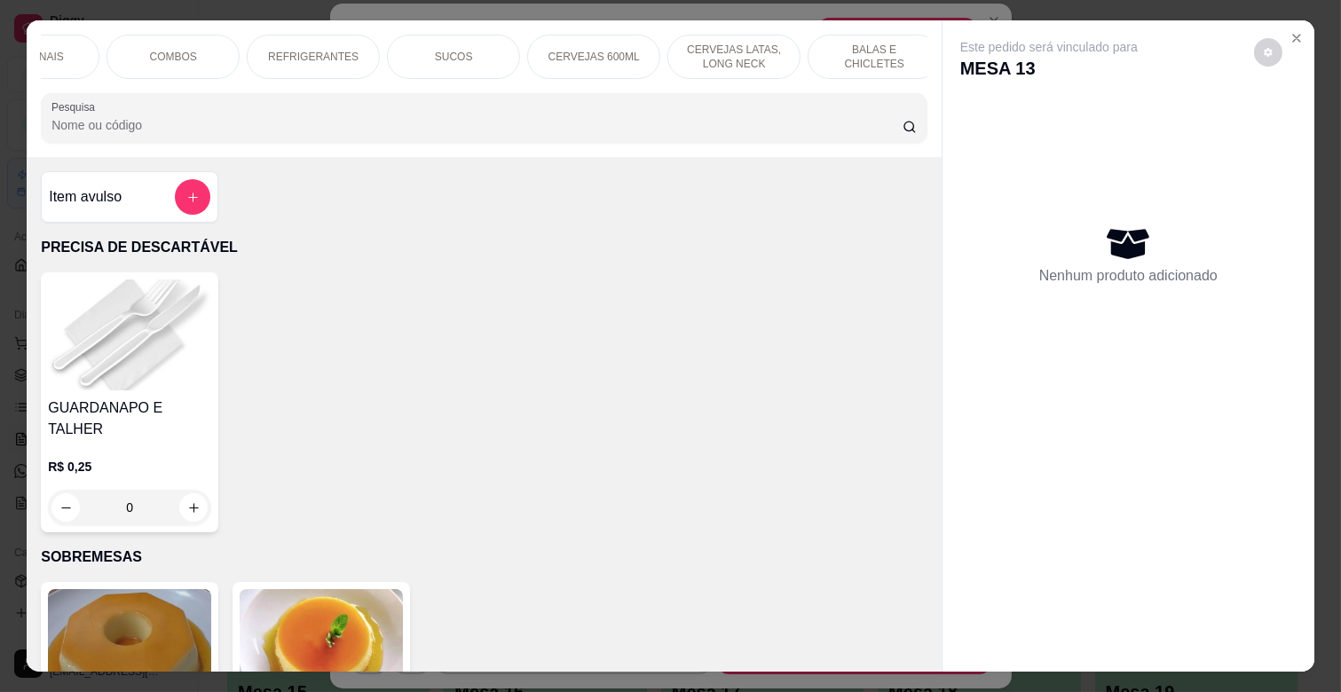
click at [628, 48] on div "CERVEJAS 600ML" at bounding box center [593, 57] width 133 height 44
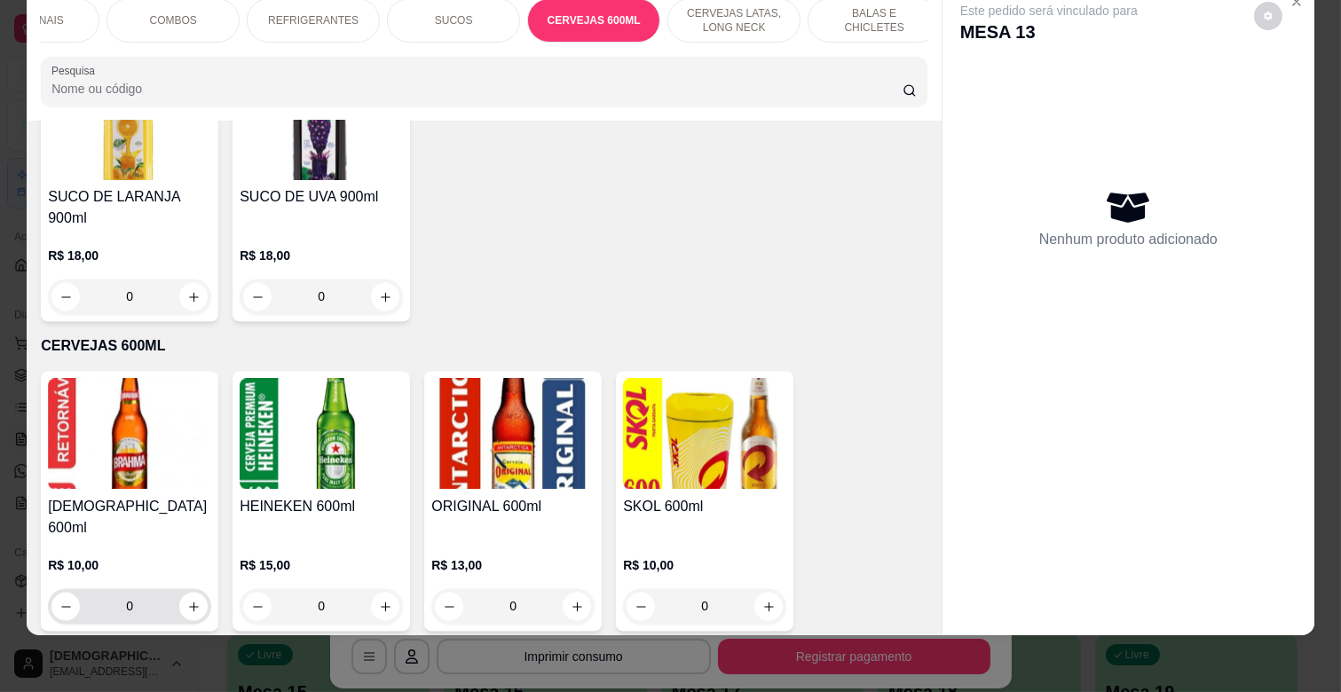
scroll to position [5968, 0]
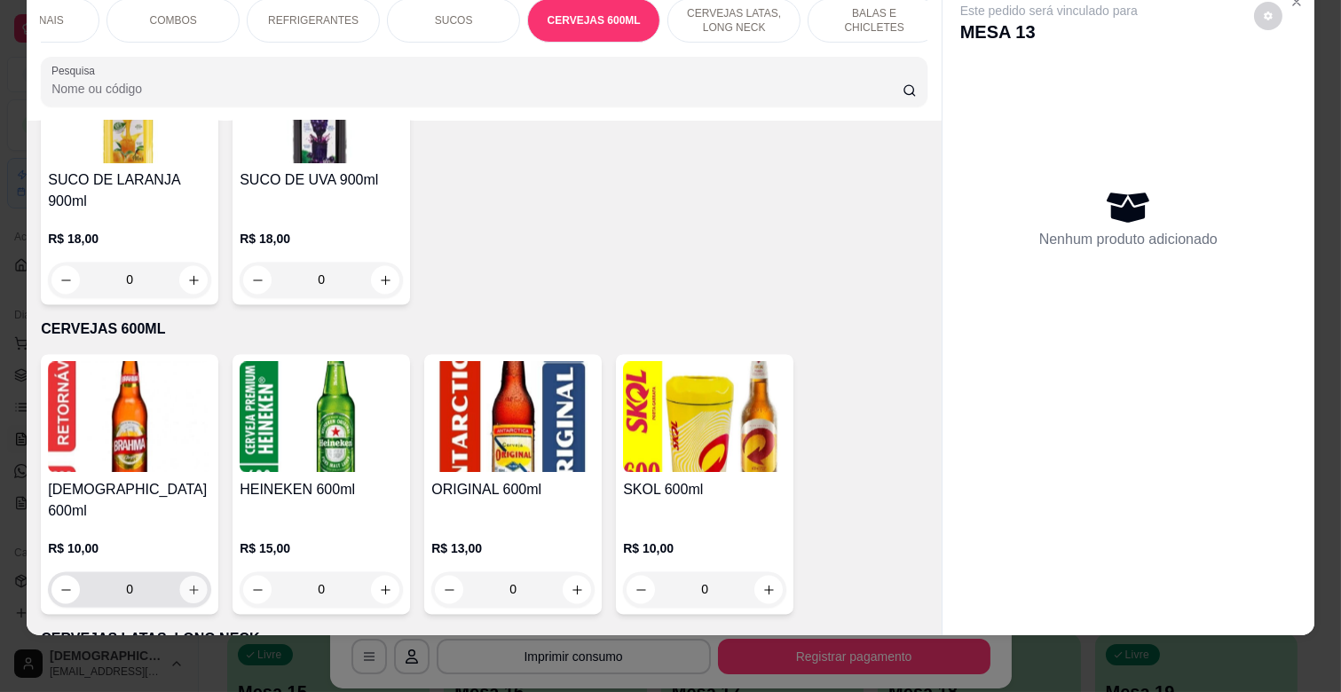
click at [195, 577] on button "increase-product-quantity" at bounding box center [194, 591] width 28 height 28
type input "1"
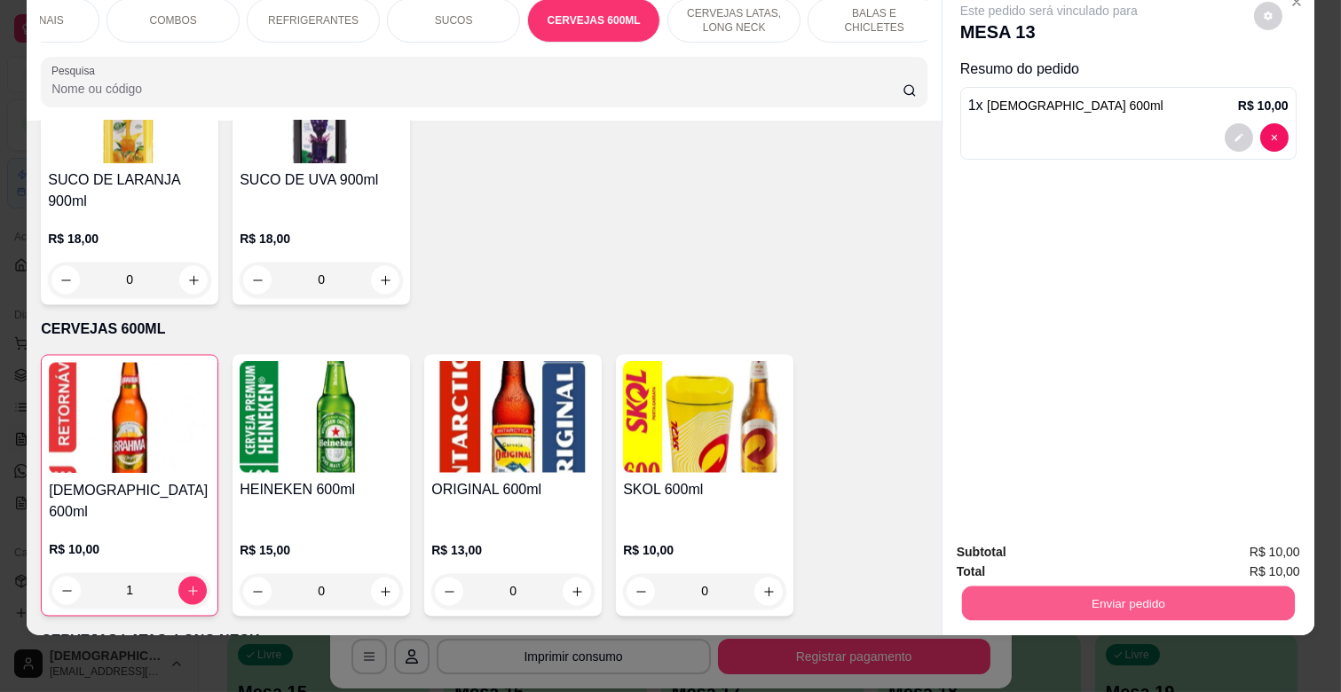
click at [1095, 586] on button "Enviar pedido" at bounding box center [1128, 603] width 333 height 35
click at [1284, 541] on button "Enviar pedido" at bounding box center [1254, 545] width 100 height 34
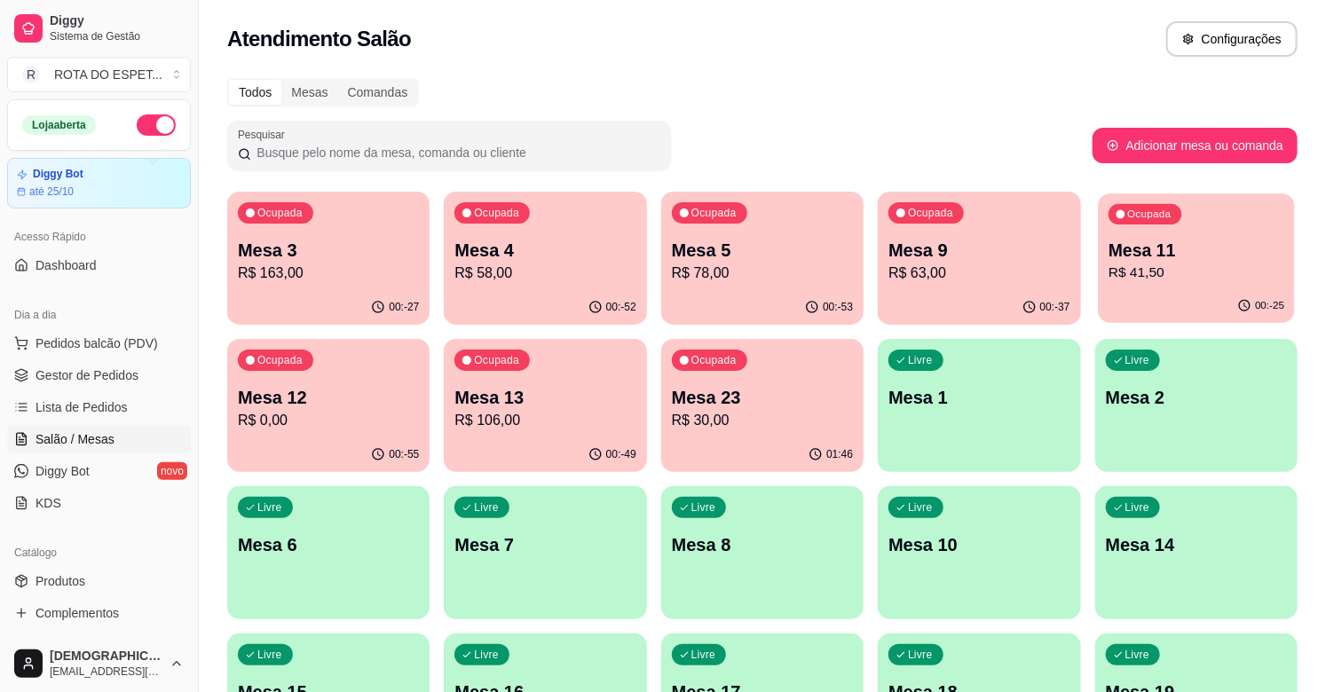
click at [1178, 286] on div "Ocupada Mesa 11 R$ 41,50" at bounding box center [1196, 242] width 197 height 96
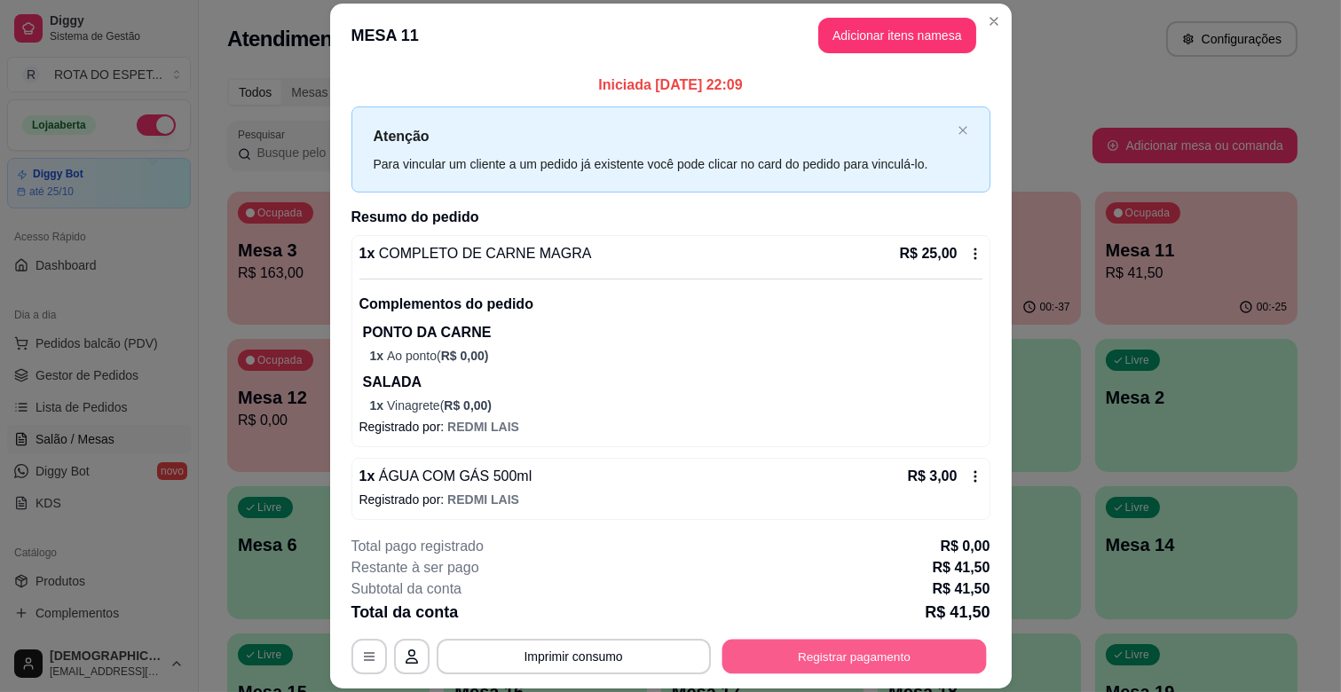
click at [904, 657] on button "Registrar pagamento" at bounding box center [854, 657] width 265 height 35
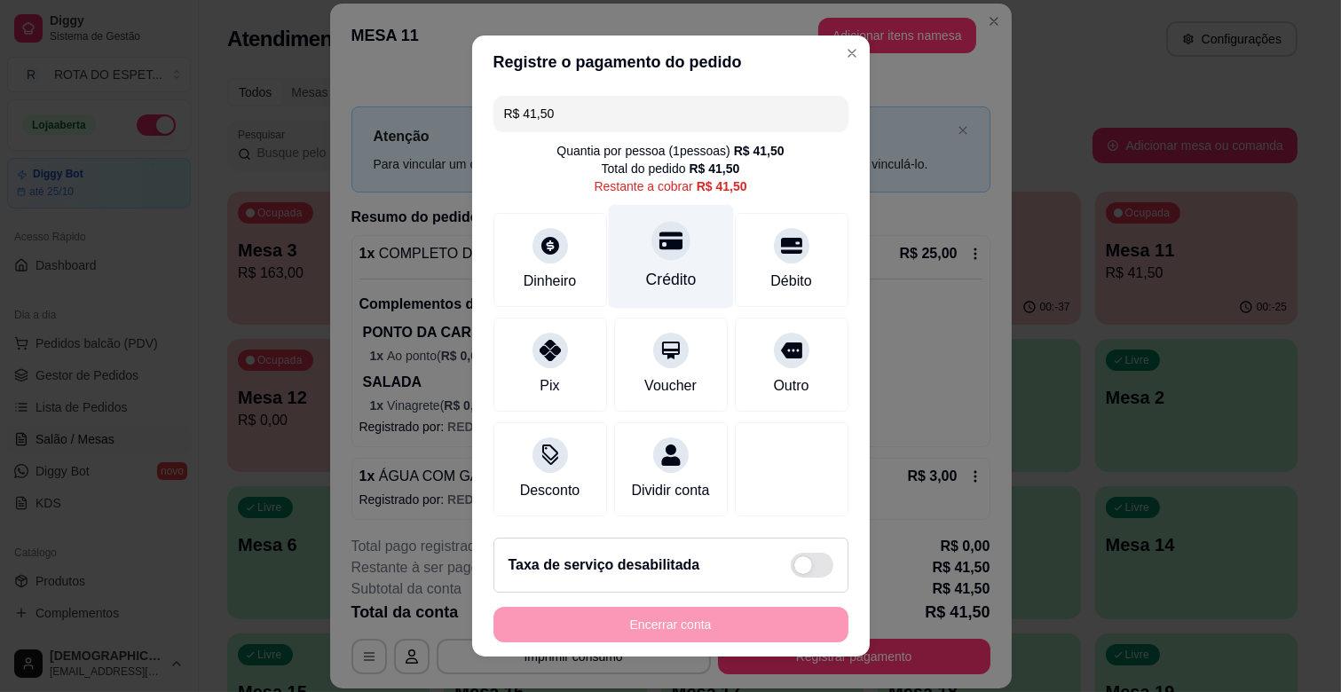
click at [666, 270] on div "Crédito" at bounding box center [670, 279] width 51 height 23
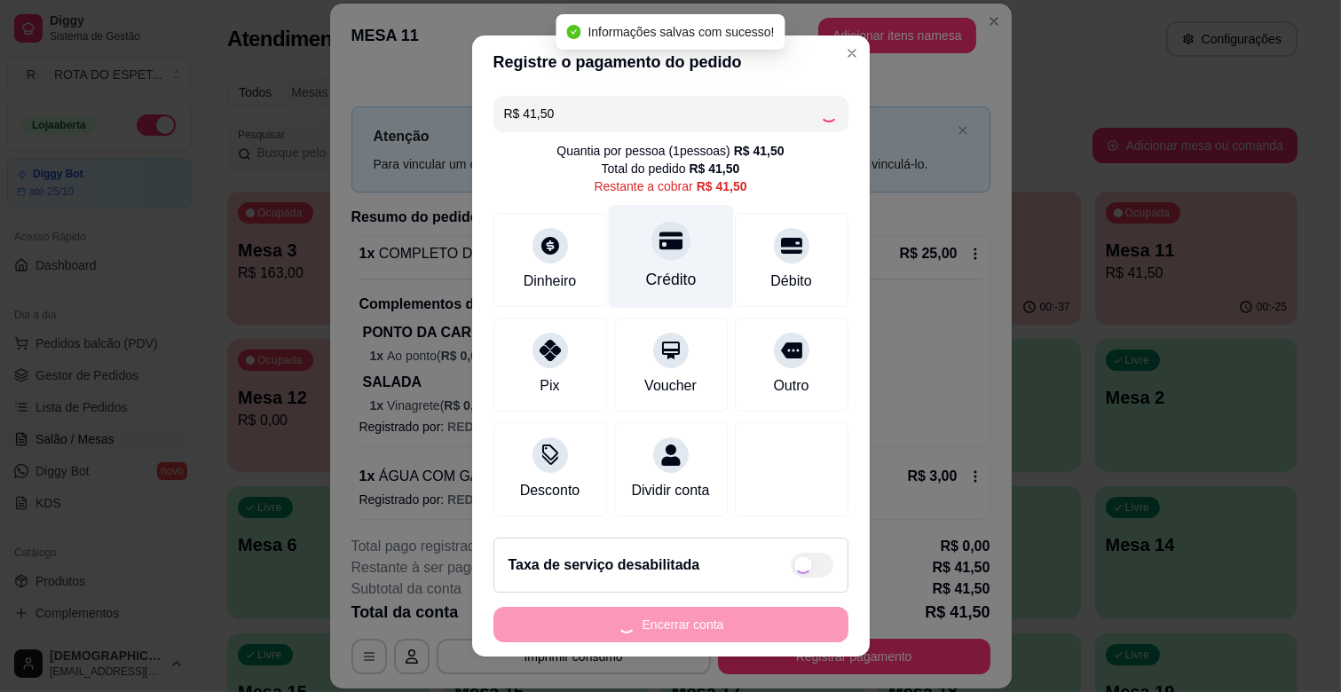
type input "R$ 0,00"
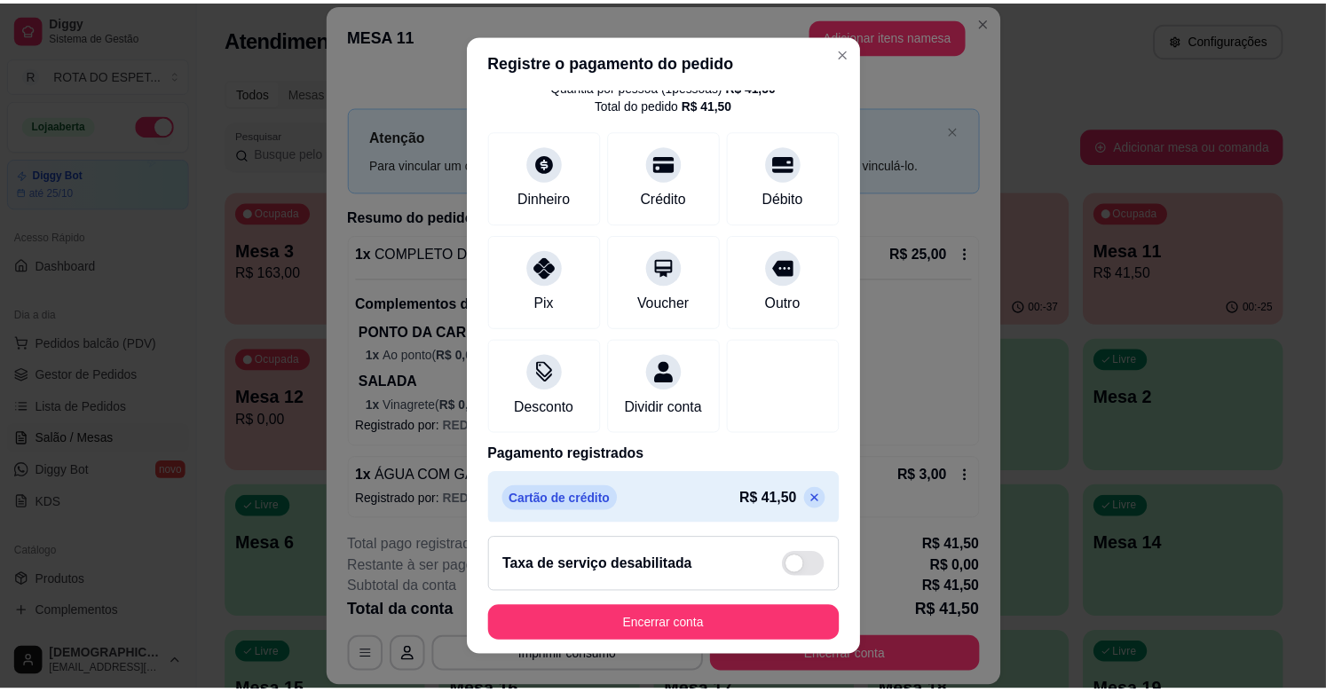
scroll to position [94, 0]
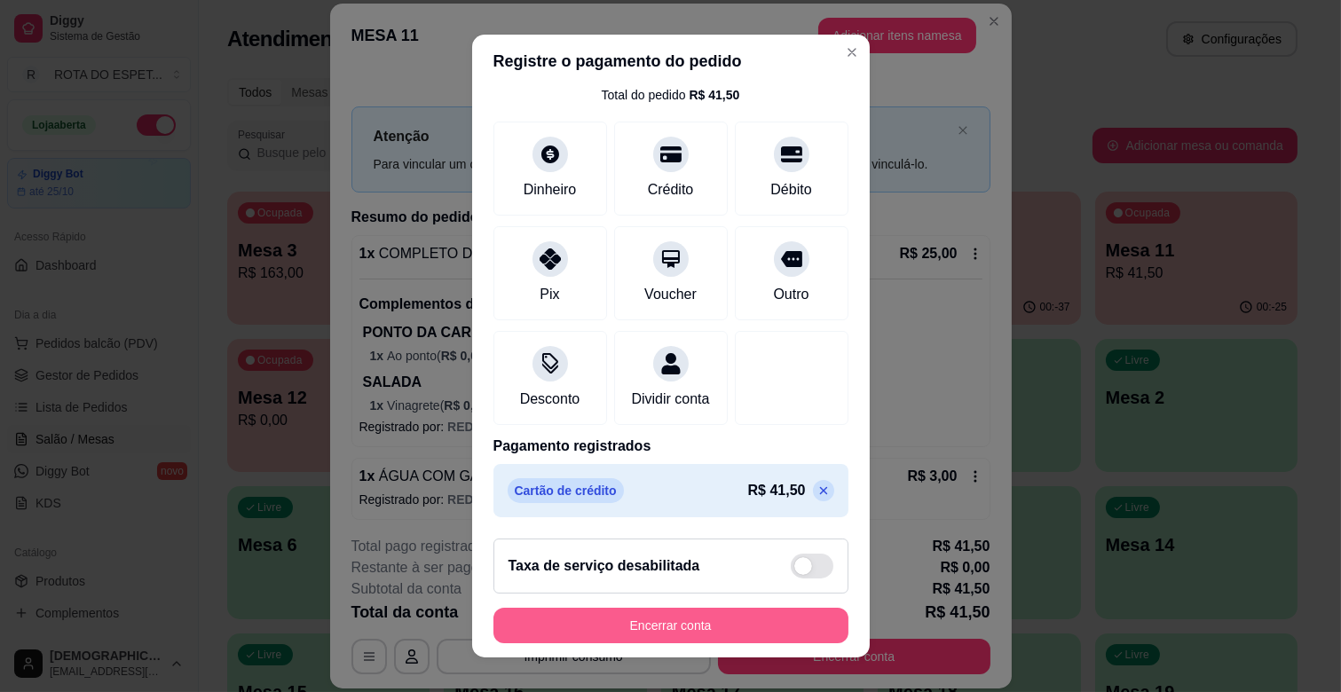
click at [704, 620] on button "Encerrar conta" at bounding box center [671, 626] width 355 height 36
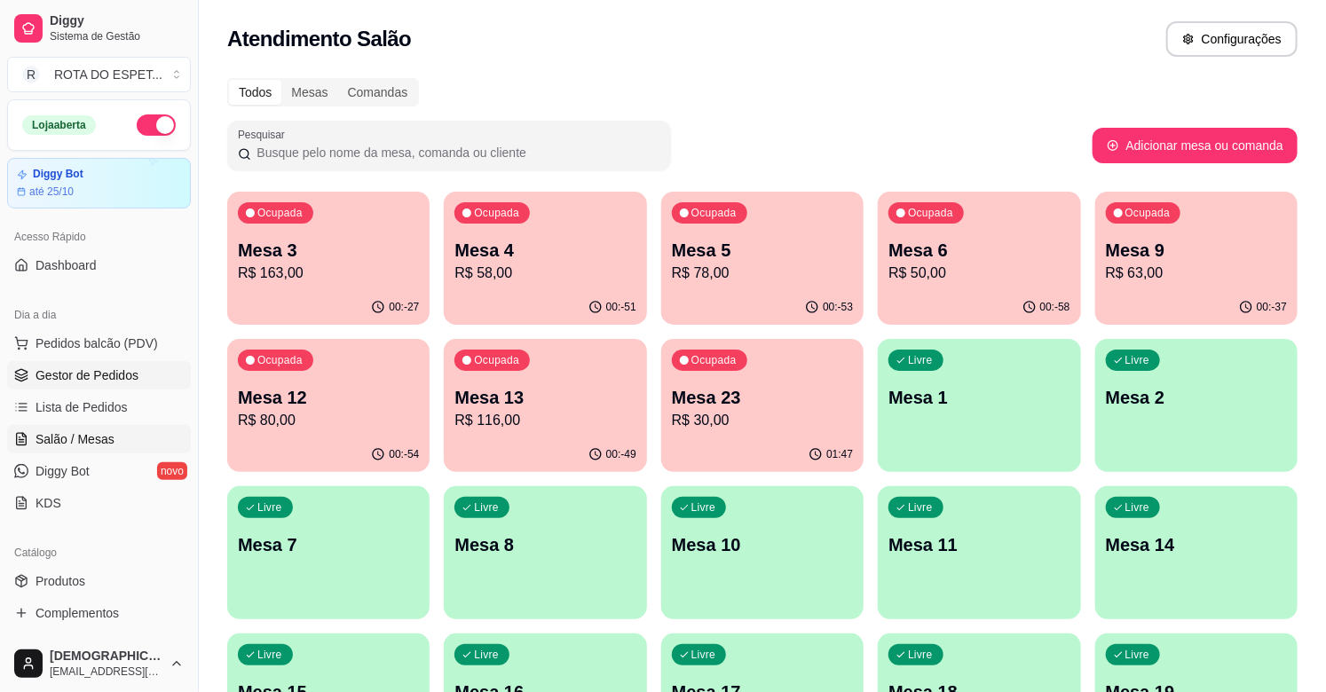
click at [116, 378] on span "Gestor de Pedidos" at bounding box center [87, 376] width 103 height 18
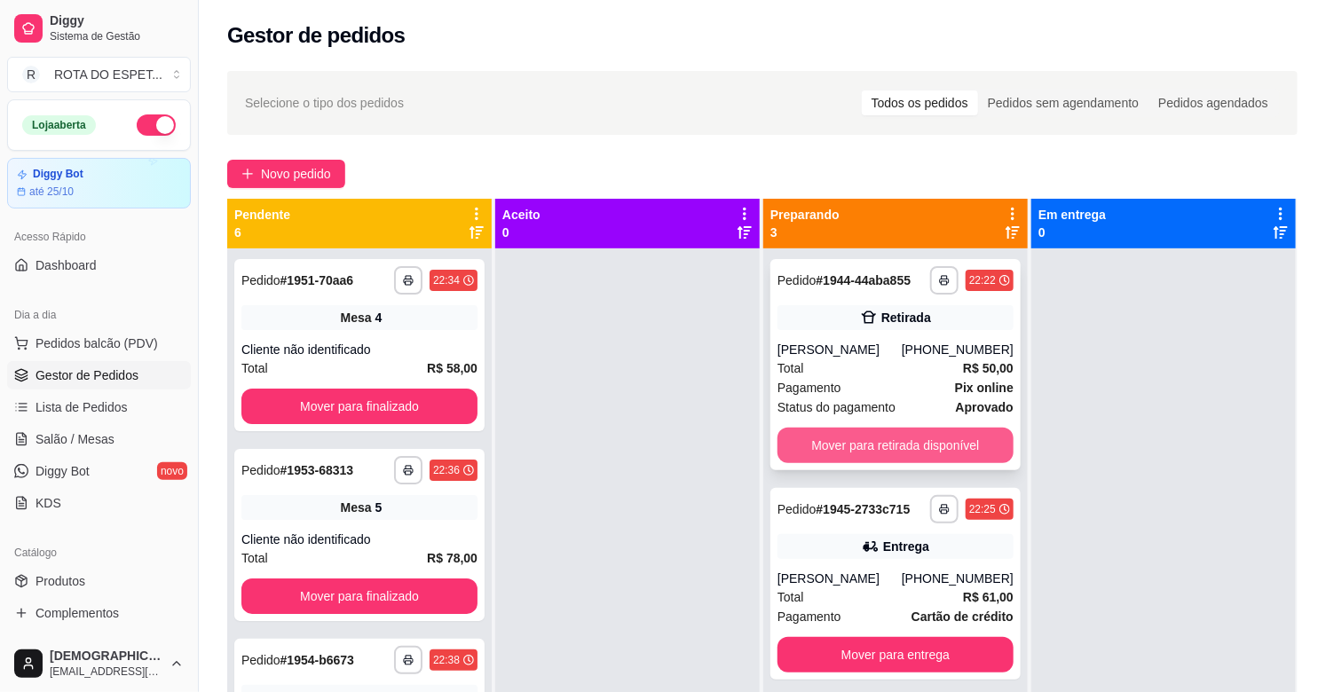
click at [879, 438] on button "Mover para retirada disponível" at bounding box center [896, 446] width 236 height 36
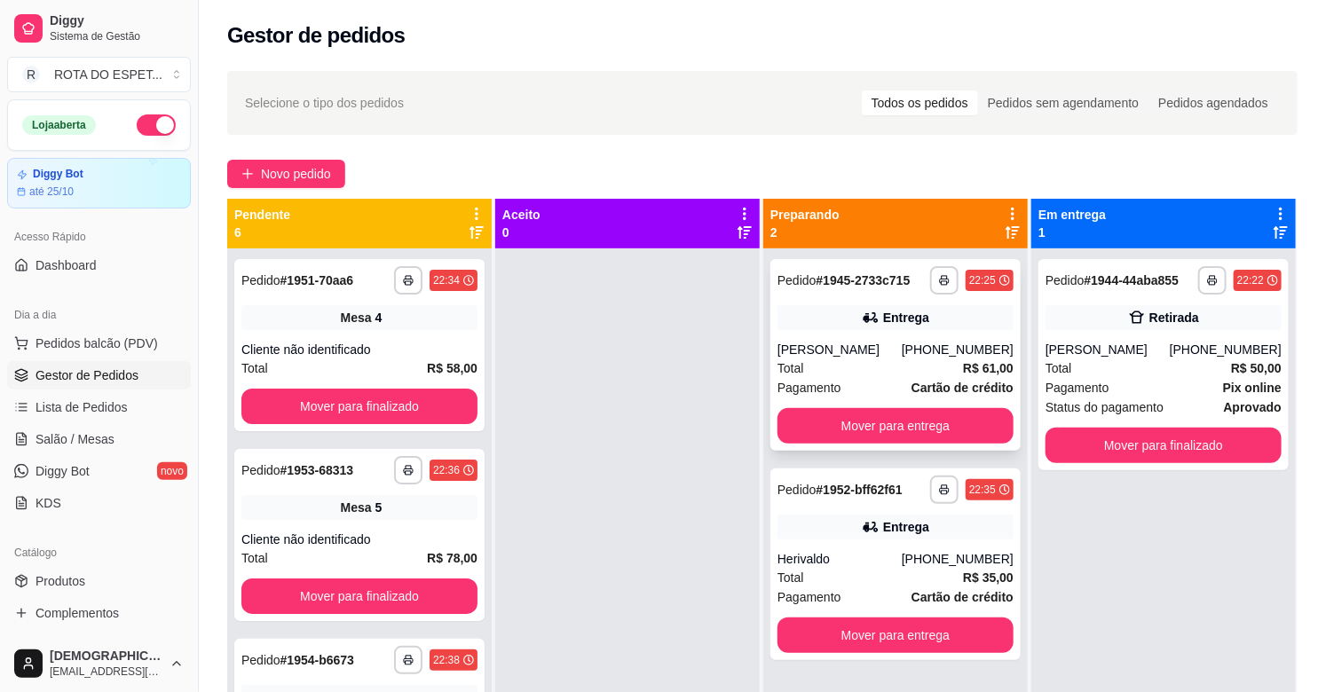
click at [840, 376] on div "Total R$ 61,00" at bounding box center [896, 369] width 236 height 20
click at [879, 586] on div "Total R$ 35,00" at bounding box center [896, 578] width 236 height 20
click at [953, 627] on button "Mover para entrega" at bounding box center [895, 636] width 229 height 35
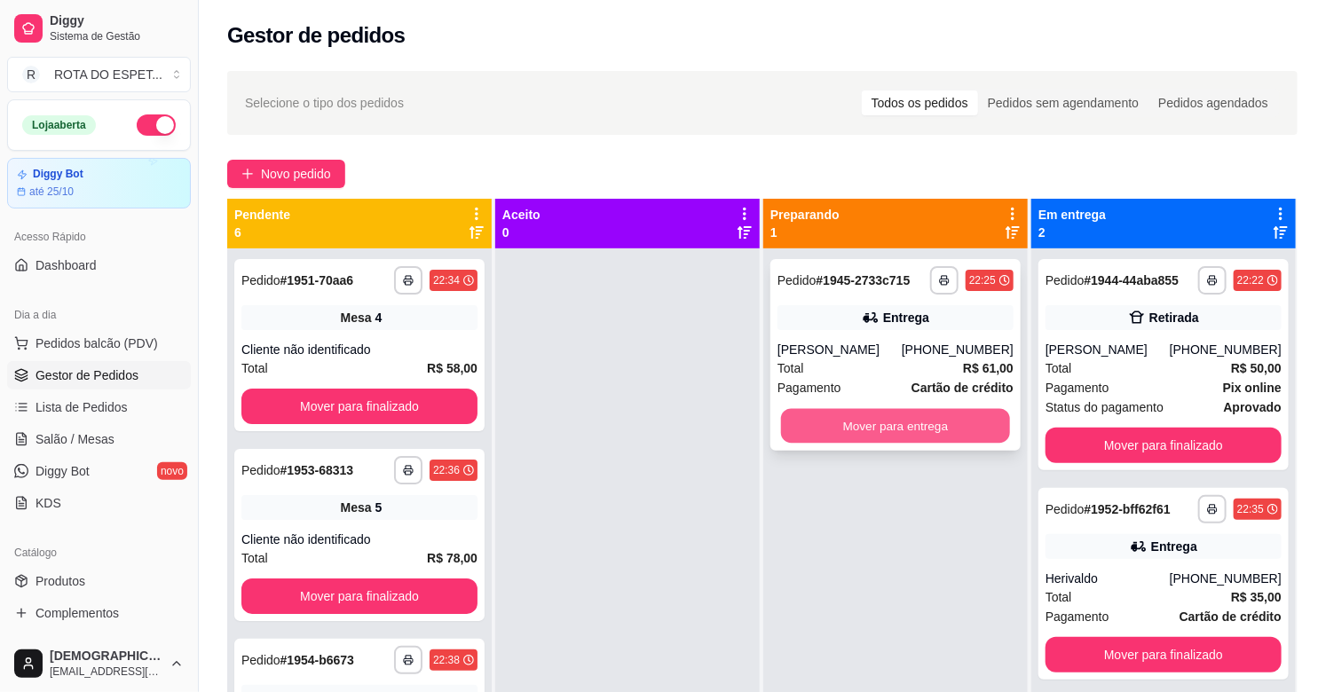
click at [881, 417] on button "Mover para entrega" at bounding box center [895, 426] width 229 height 35
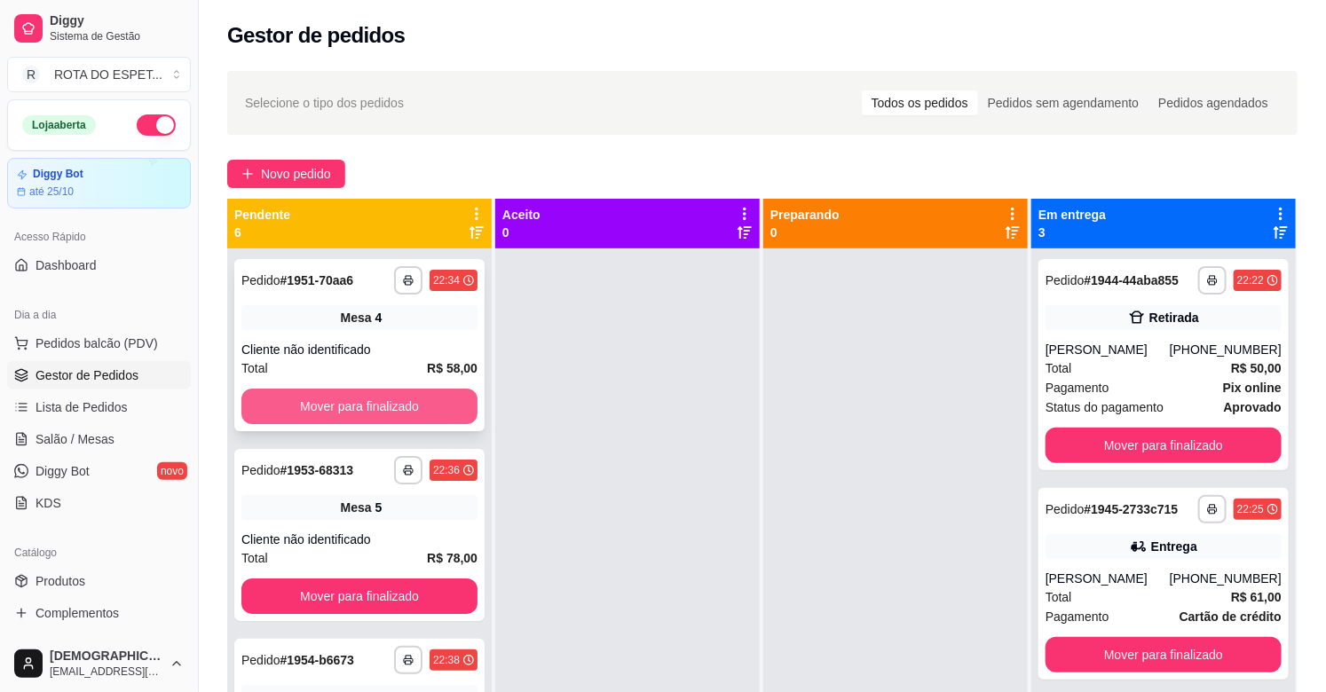
click at [297, 400] on button "Mover para finalizado" at bounding box center [359, 407] width 236 height 36
click at [297, 400] on button "Mover para finalizado" at bounding box center [359, 407] width 229 height 35
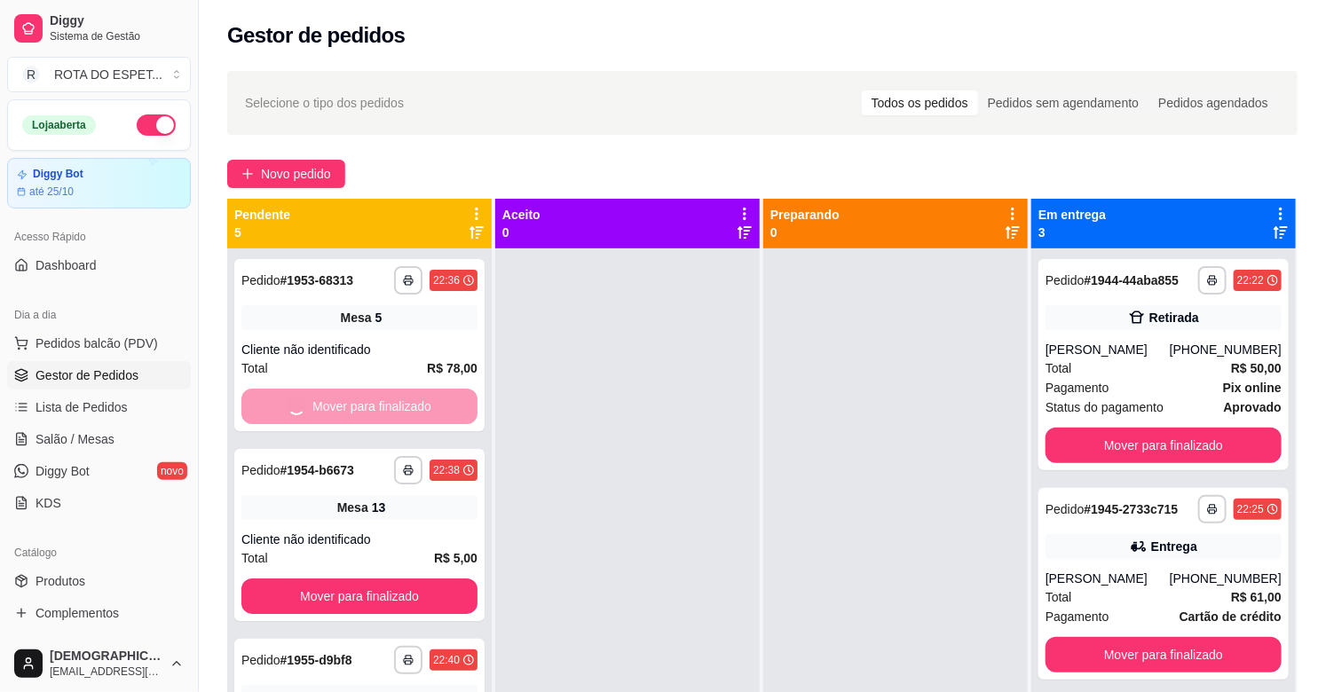
click at [297, 579] on button "Mover para finalizado" at bounding box center [359, 597] width 236 height 36
click at [297, 400] on button "Mover para finalizado" at bounding box center [359, 407] width 229 height 35
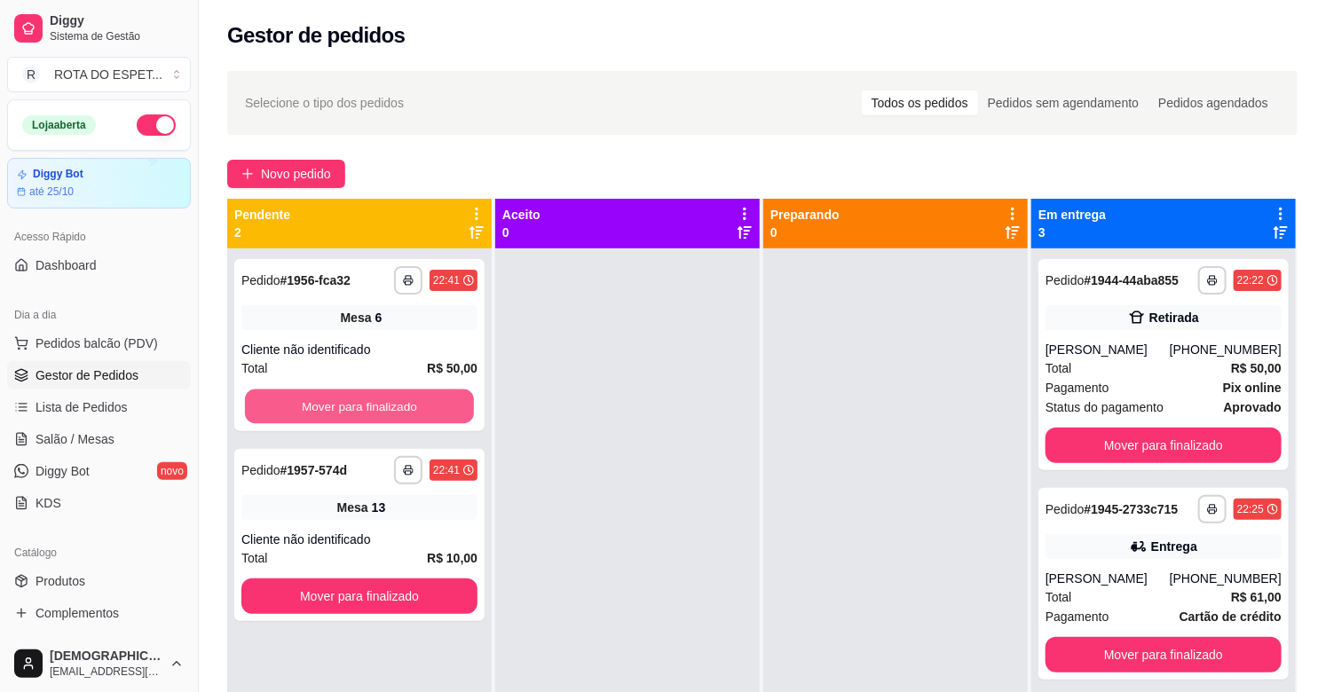
click at [297, 400] on button "Mover para finalizado" at bounding box center [359, 407] width 229 height 35
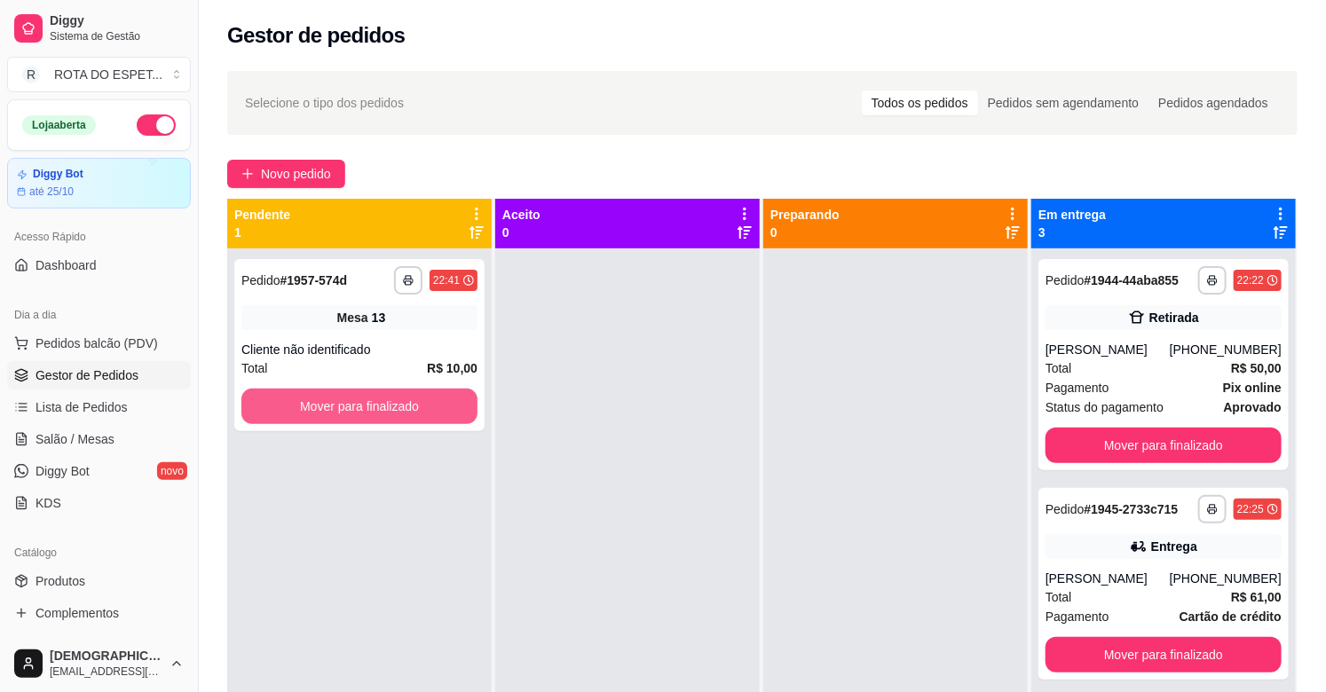
click at [297, 400] on button "Mover para finalizado" at bounding box center [359, 407] width 236 height 36
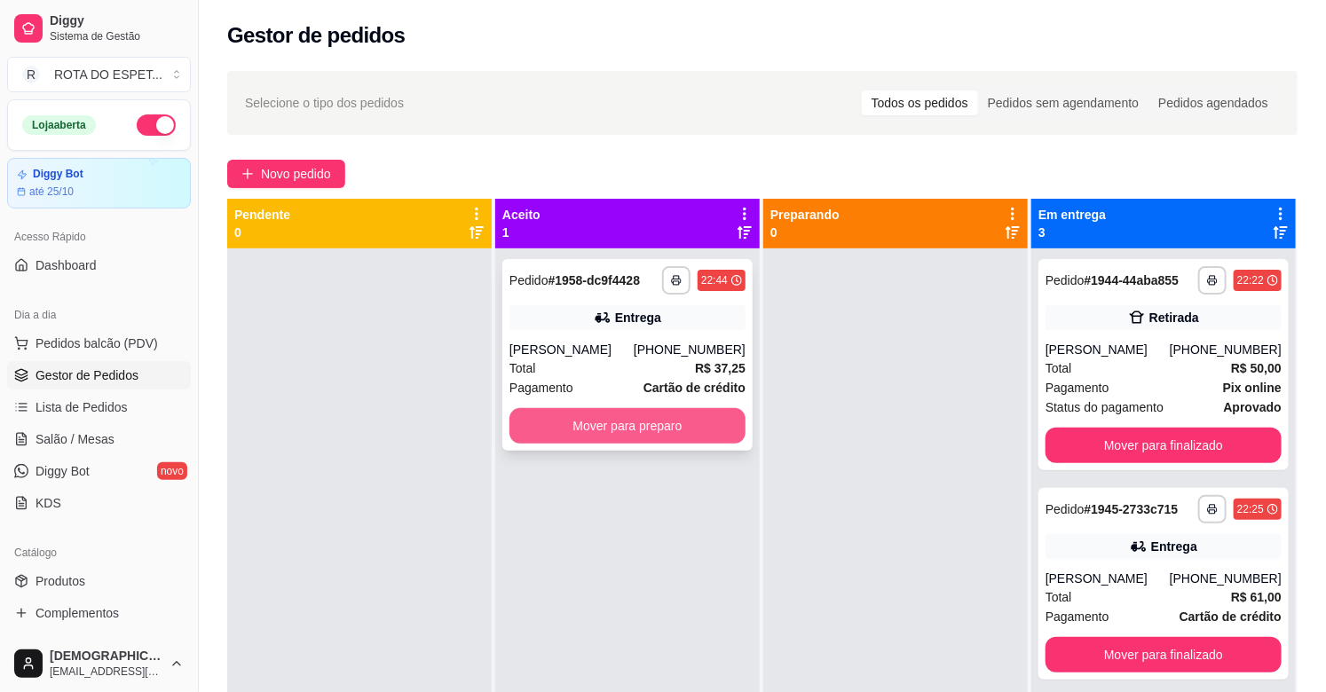
click at [548, 413] on button "Mover para preparo" at bounding box center [628, 426] width 236 height 36
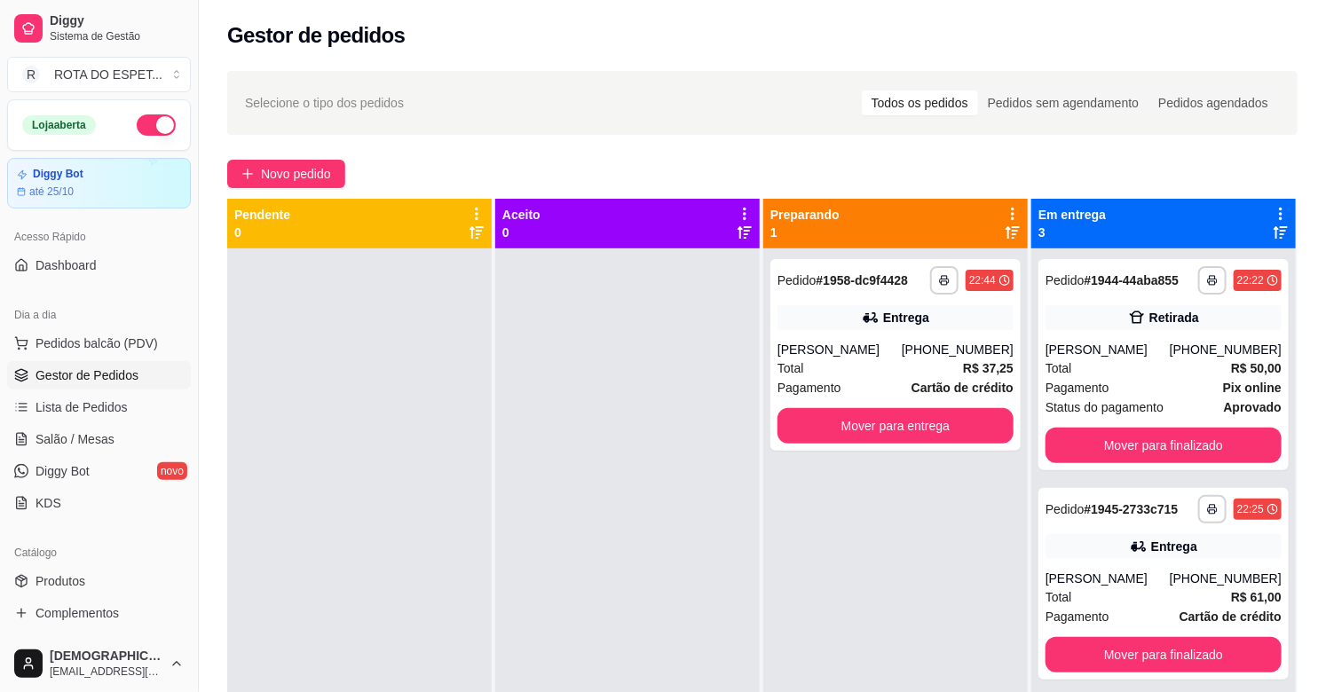
click at [628, 572] on div at bounding box center [627, 595] width 265 height 692
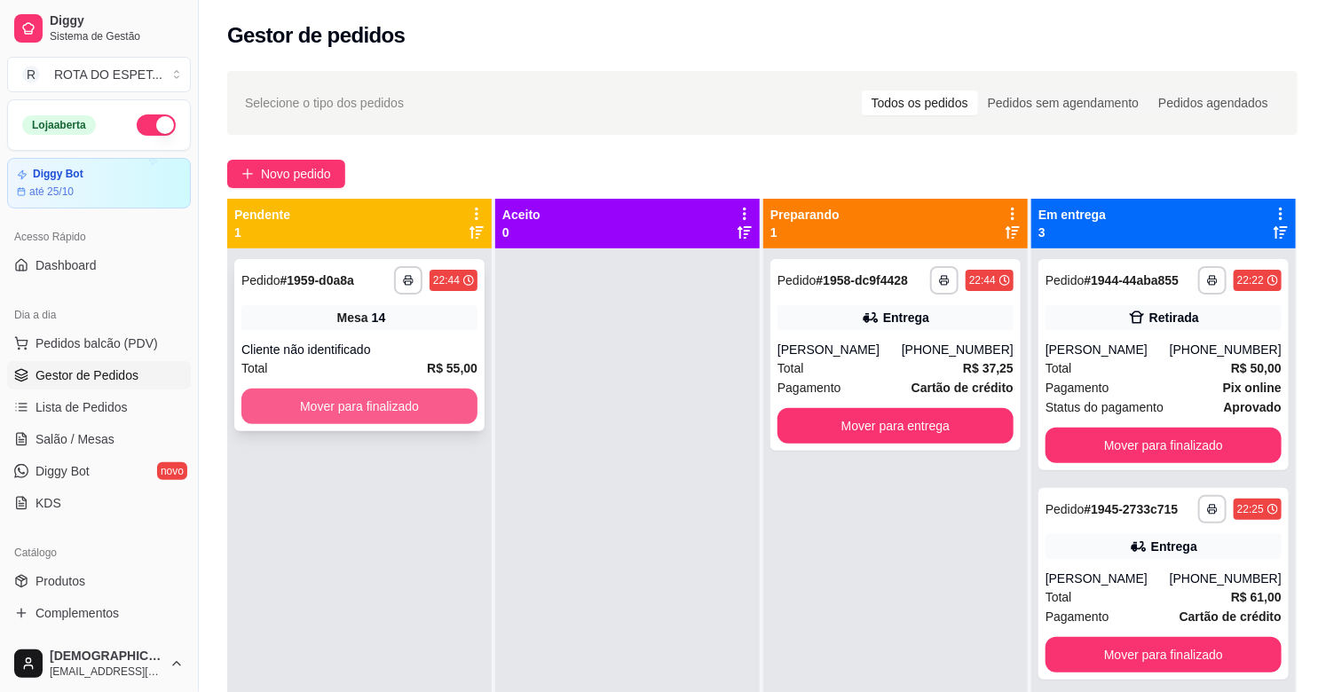
click at [391, 403] on button "Mover para finalizado" at bounding box center [359, 407] width 236 height 36
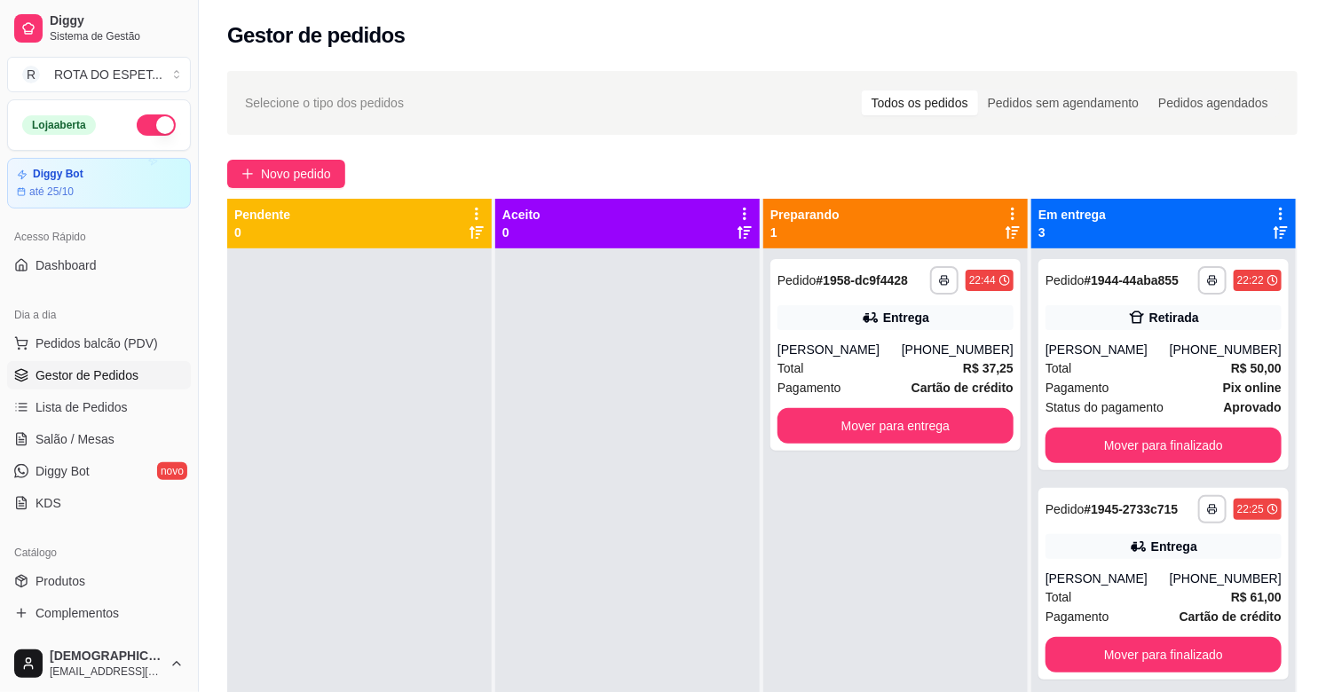
click at [580, 555] on div at bounding box center [627, 595] width 265 height 692
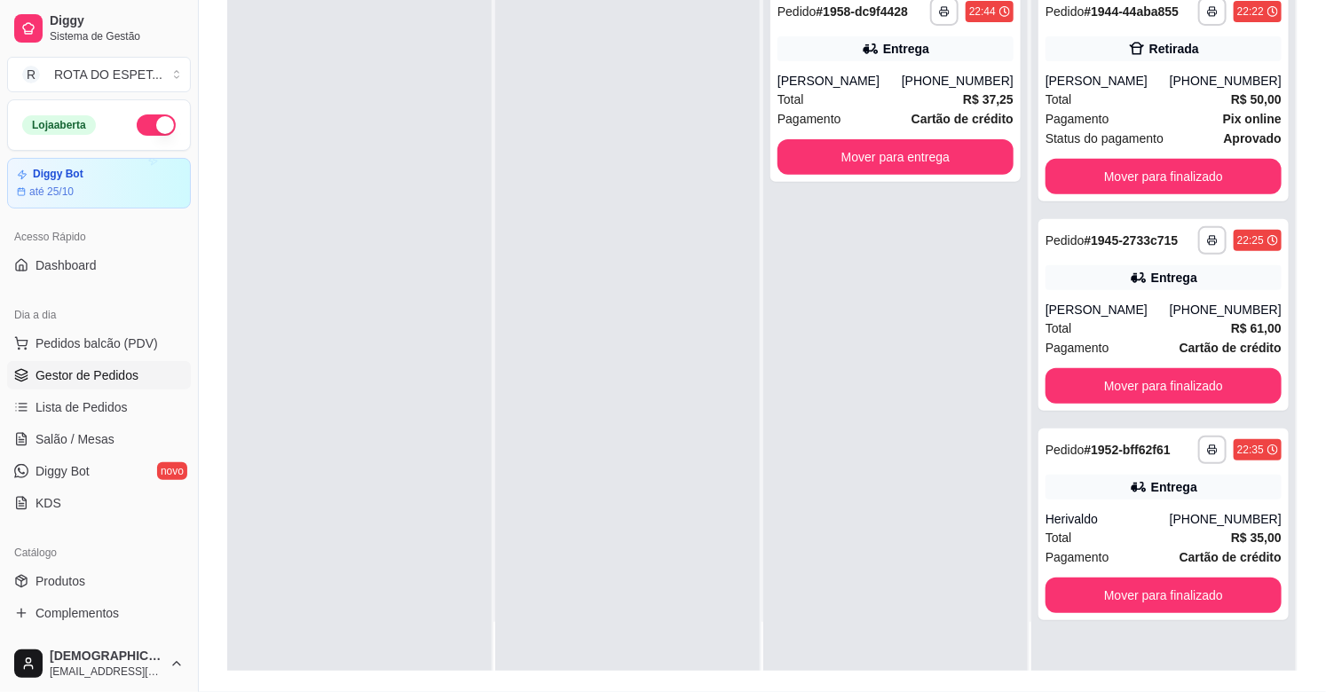
scroll to position [271, 0]
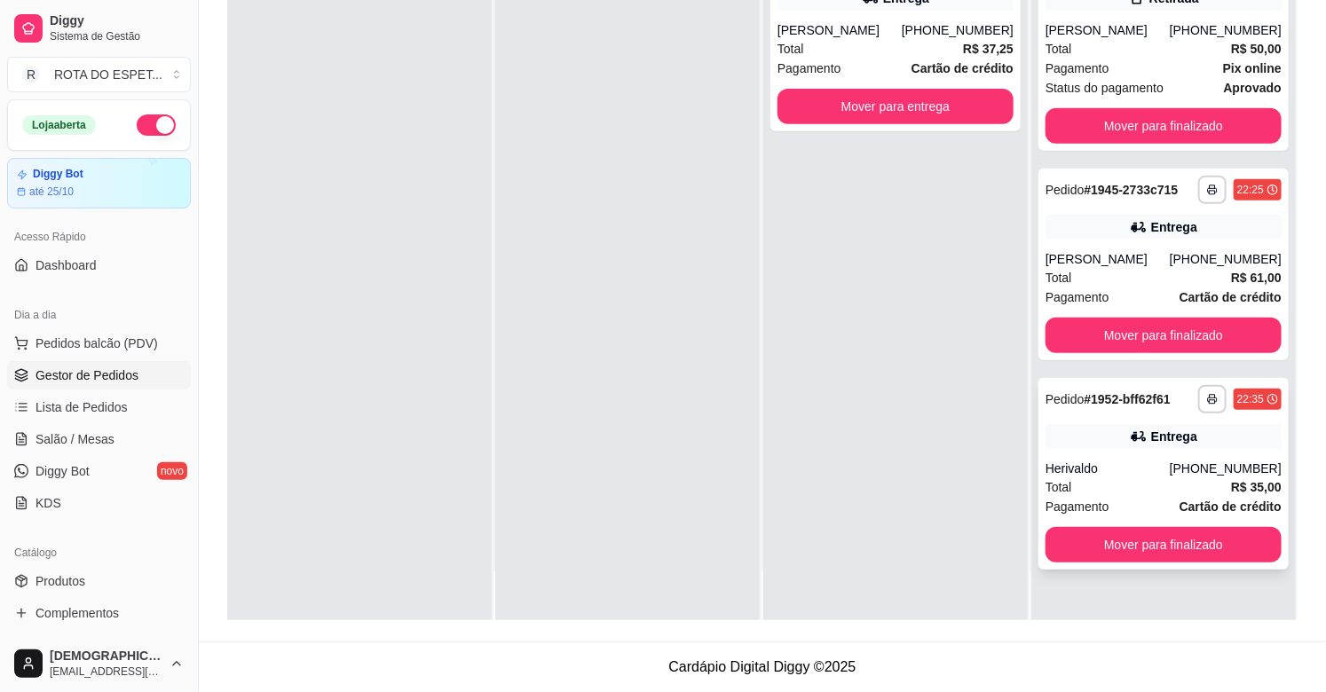
click at [1127, 469] on div "Herivaldo" at bounding box center [1108, 469] width 124 height 18
click at [853, 548] on div "**********" at bounding box center [895, 275] width 265 height 692
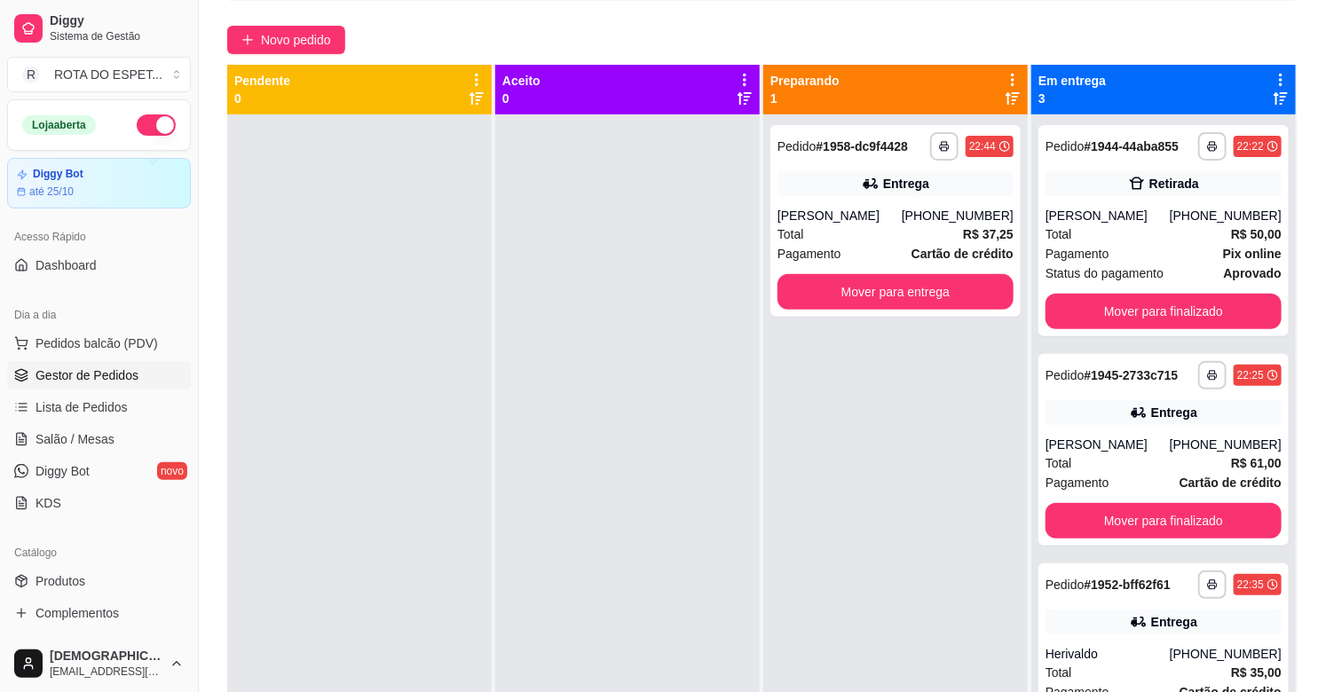
scroll to position [0, 0]
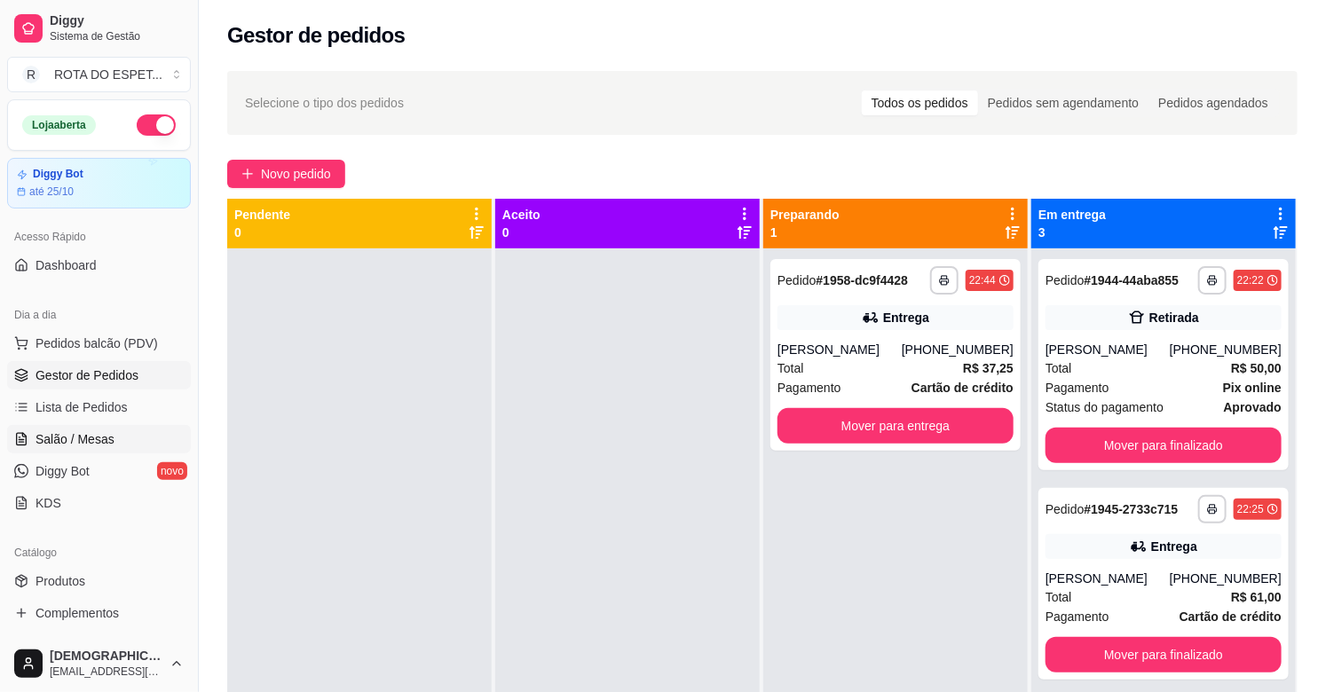
click at [81, 440] on span "Salão / Mesas" at bounding box center [75, 440] width 79 height 18
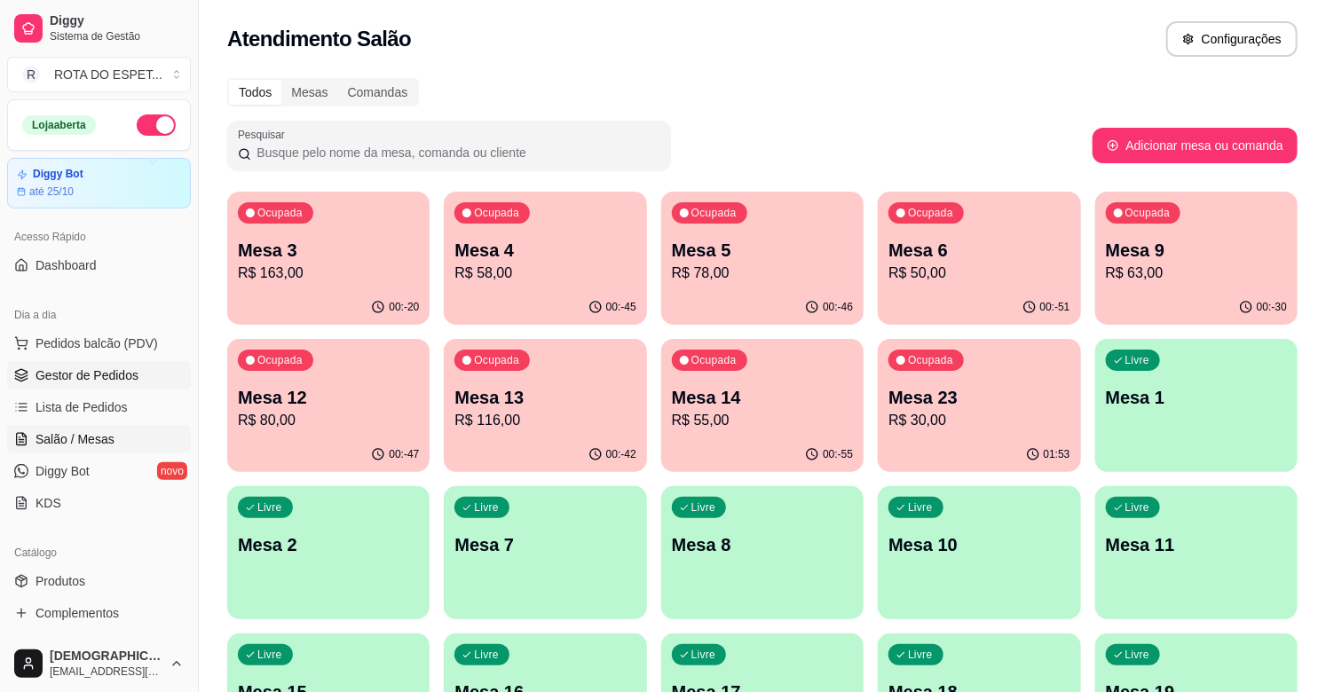
click at [101, 375] on span "Gestor de Pedidos" at bounding box center [87, 376] width 103 height 18
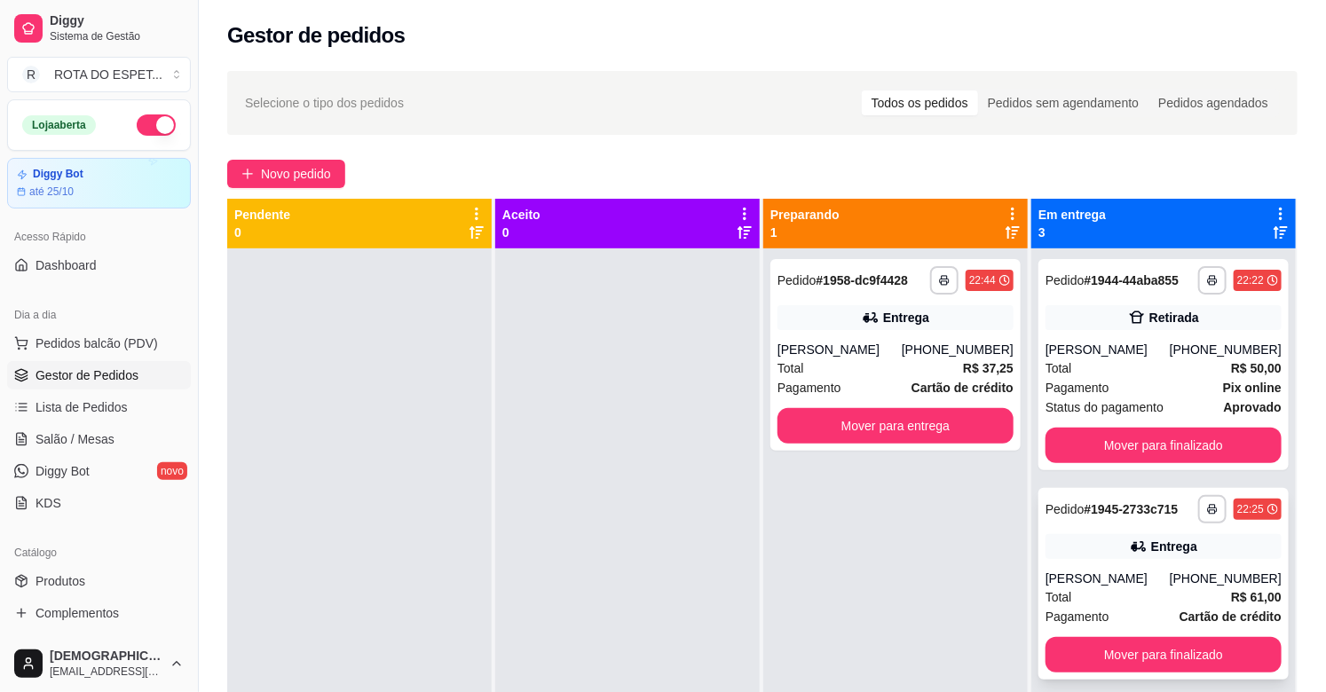
scroll to position [49, 0]
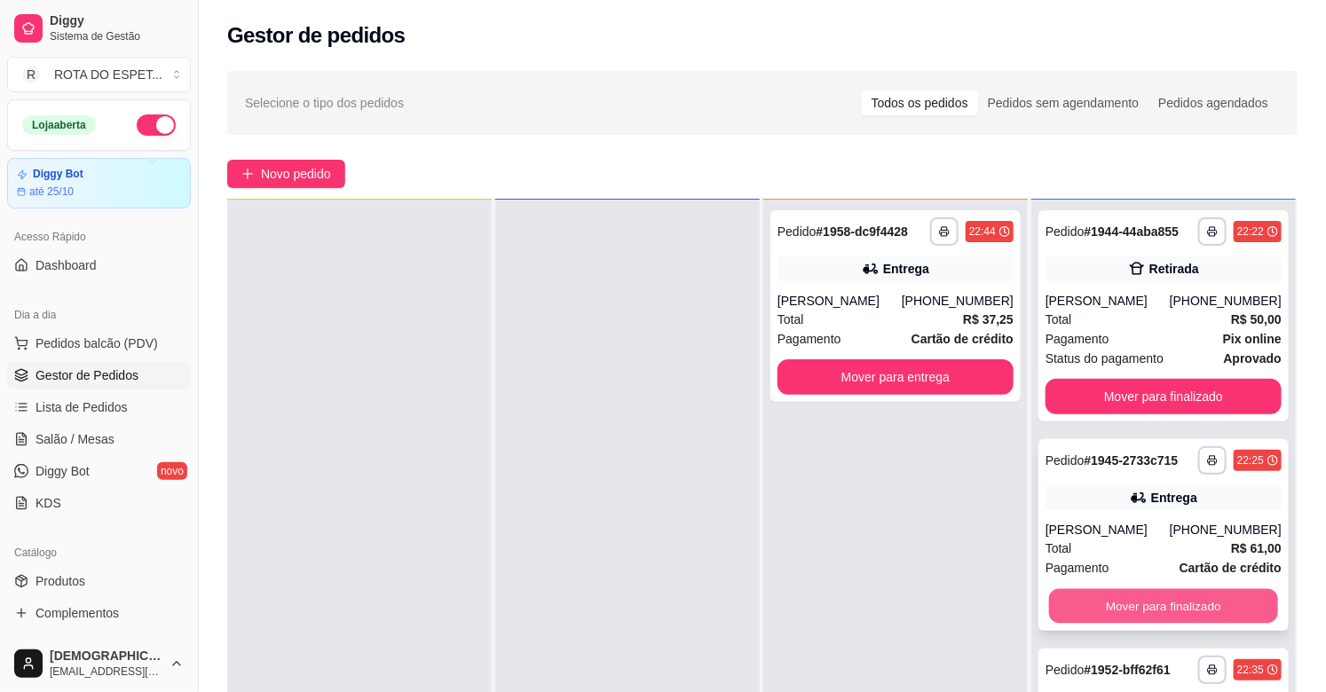
click at [1140, 599] on button "Mover para finalizado" at bounding box center [1163, 606] width 229 height 35
click at [1143, 600] on button "Mover para finalizado" at bounding box center [1163, 606] width 229 height 35
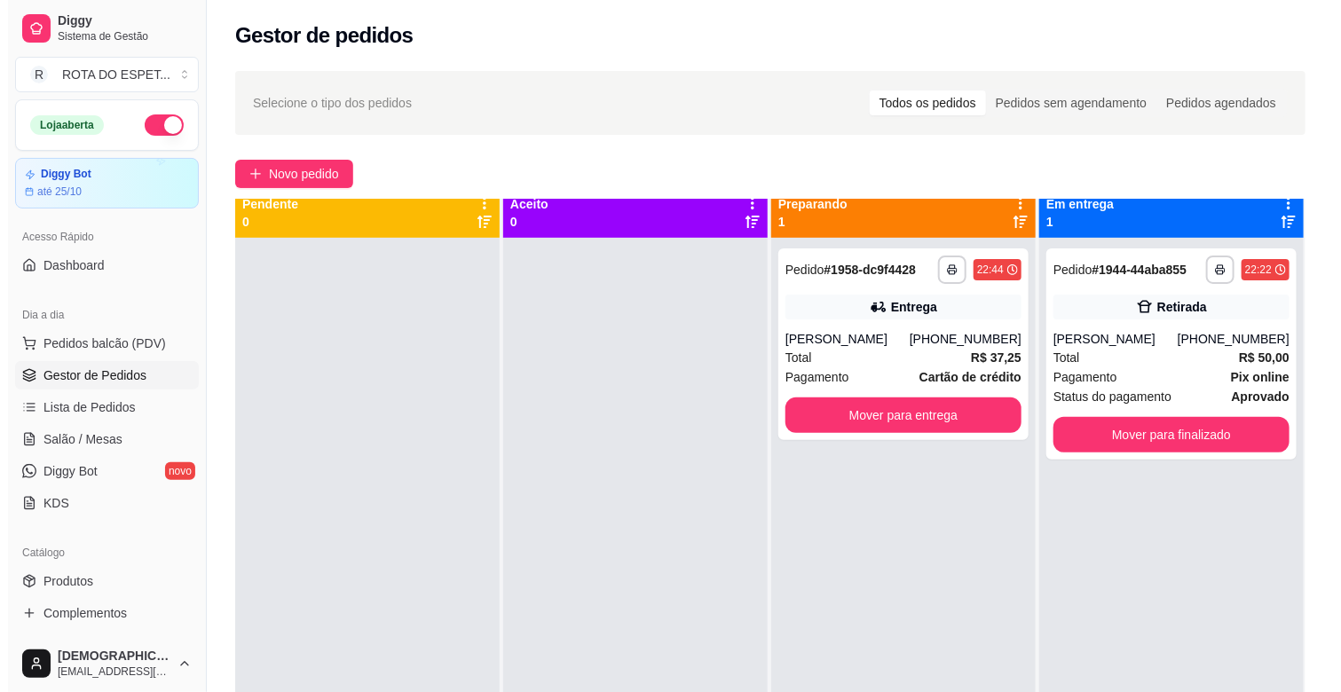
scroll to position [0, 0]
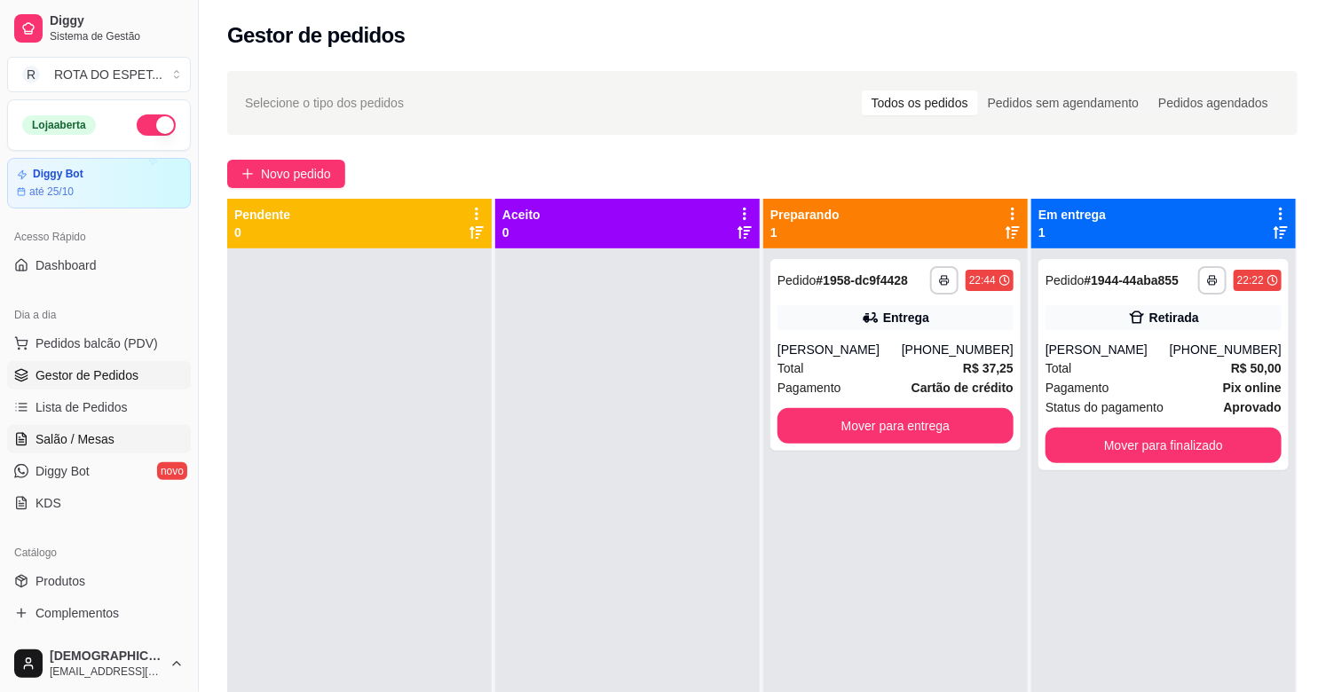
click at [101, 426] on link "Salão / Mesas" at bounding box center [99, 439] width 184 height 28
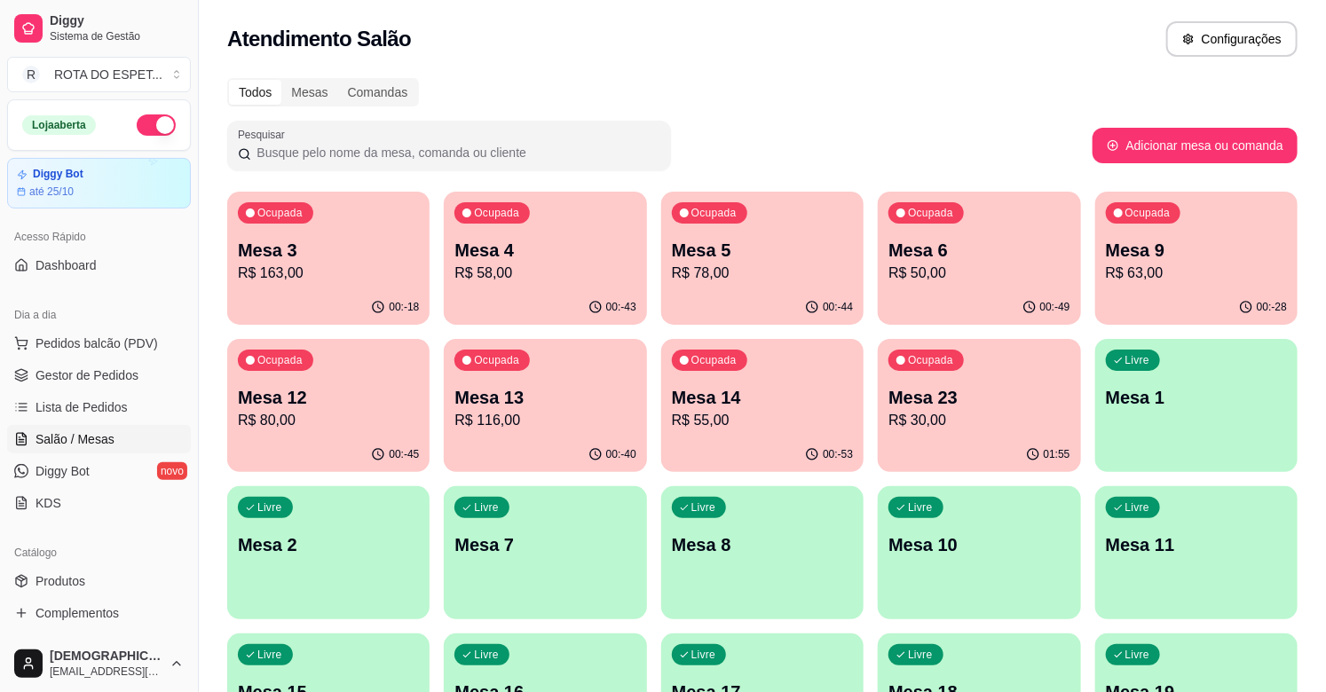
click at [914, 254] on p "Mesa 6" at bounding box center [979, 250] width 181 height 25
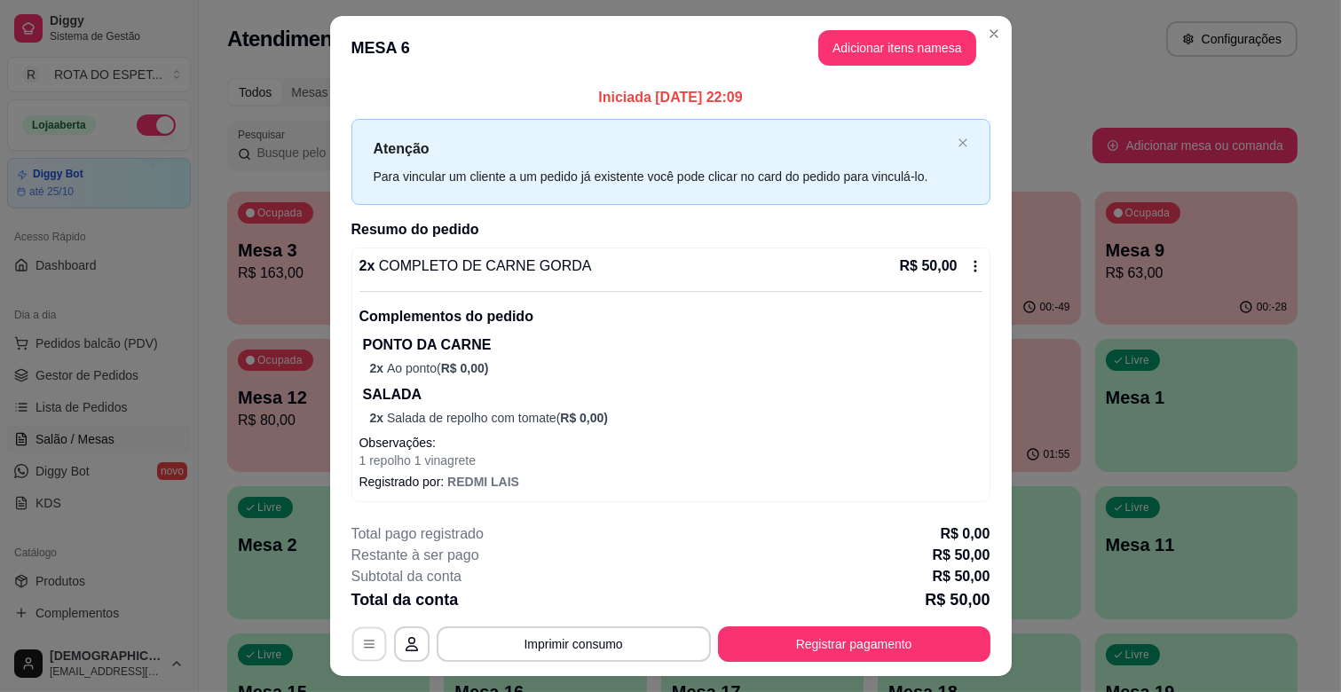
click at [352, 648] on button "button" at bounding box center [369, 645] width 35 height 35
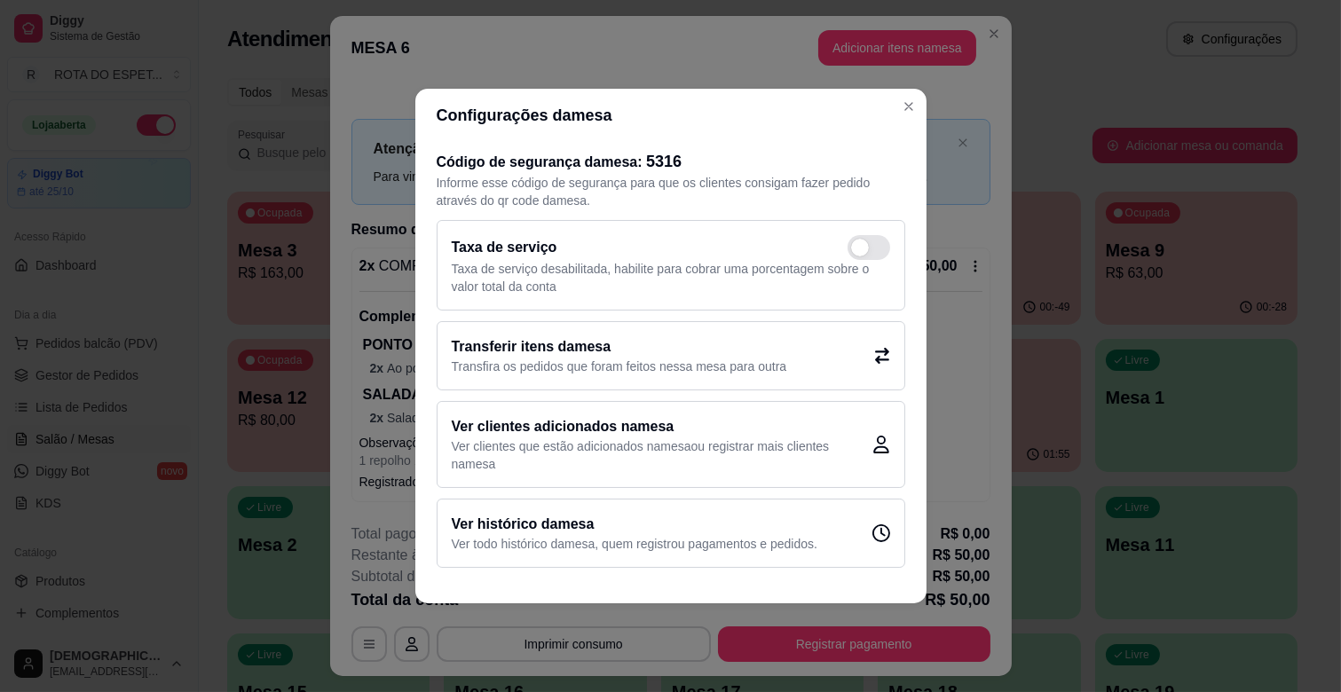
click at [640, 356] on h2 "Transferir itens da mesa" at bounding box center [620, 346] width 336 height 21
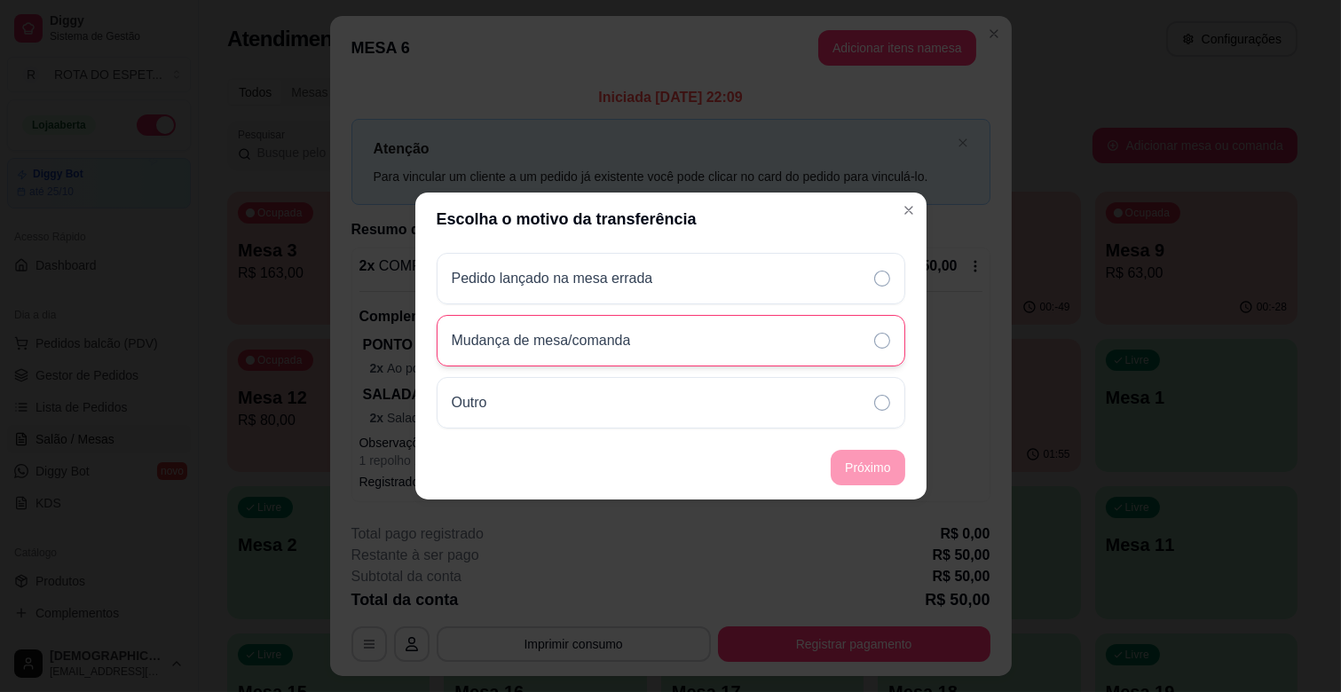
click at [690, 358] on div "Mudança de mesa/comanda" at bounding box center [671, 340] width 469 height 51
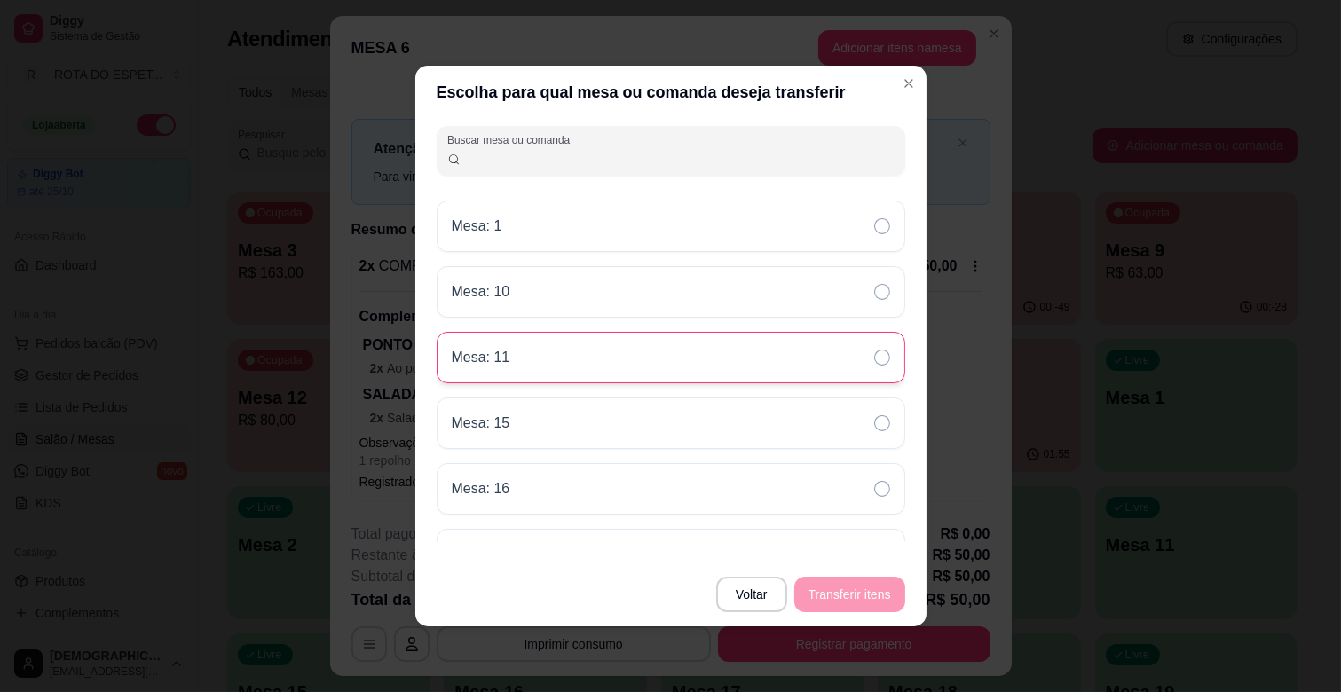
click at [609, 364] on div "Mesa: 11" at bounding box center [671, 357] width 469 height 51
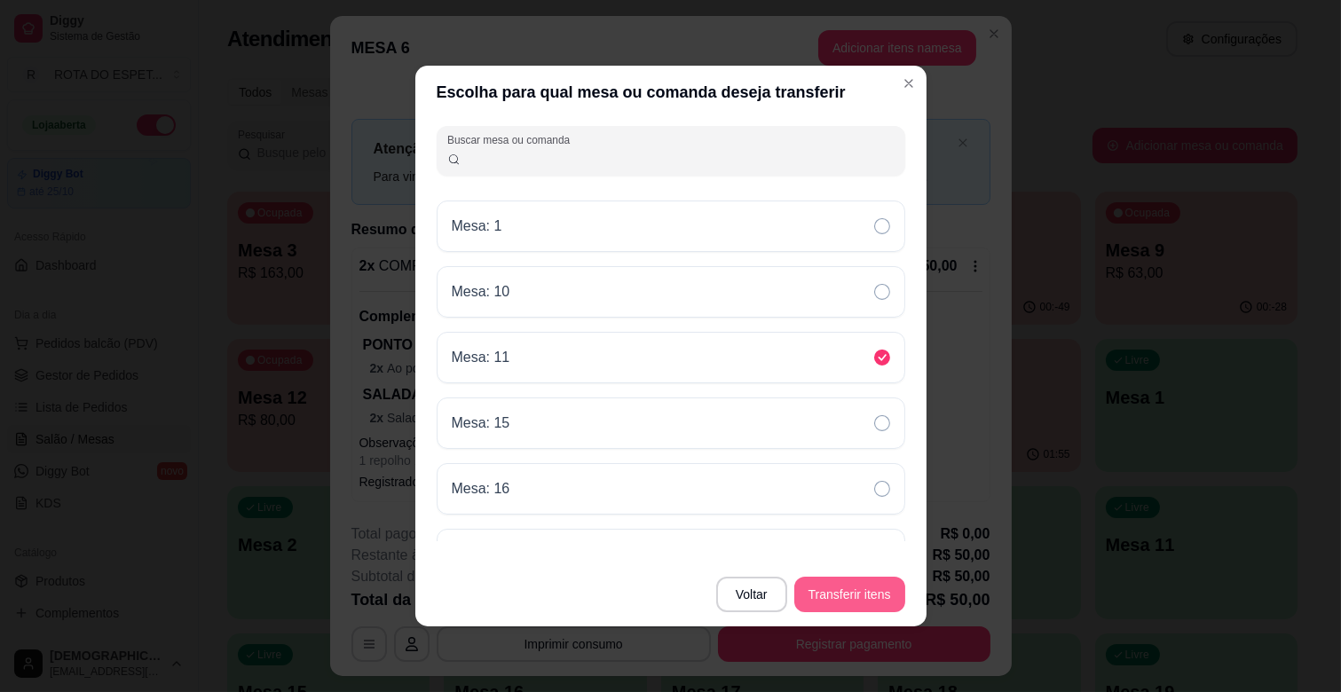
click at [826, 596] on button "Transferir itens" at bounding box center [849, 595] width 111 height 36
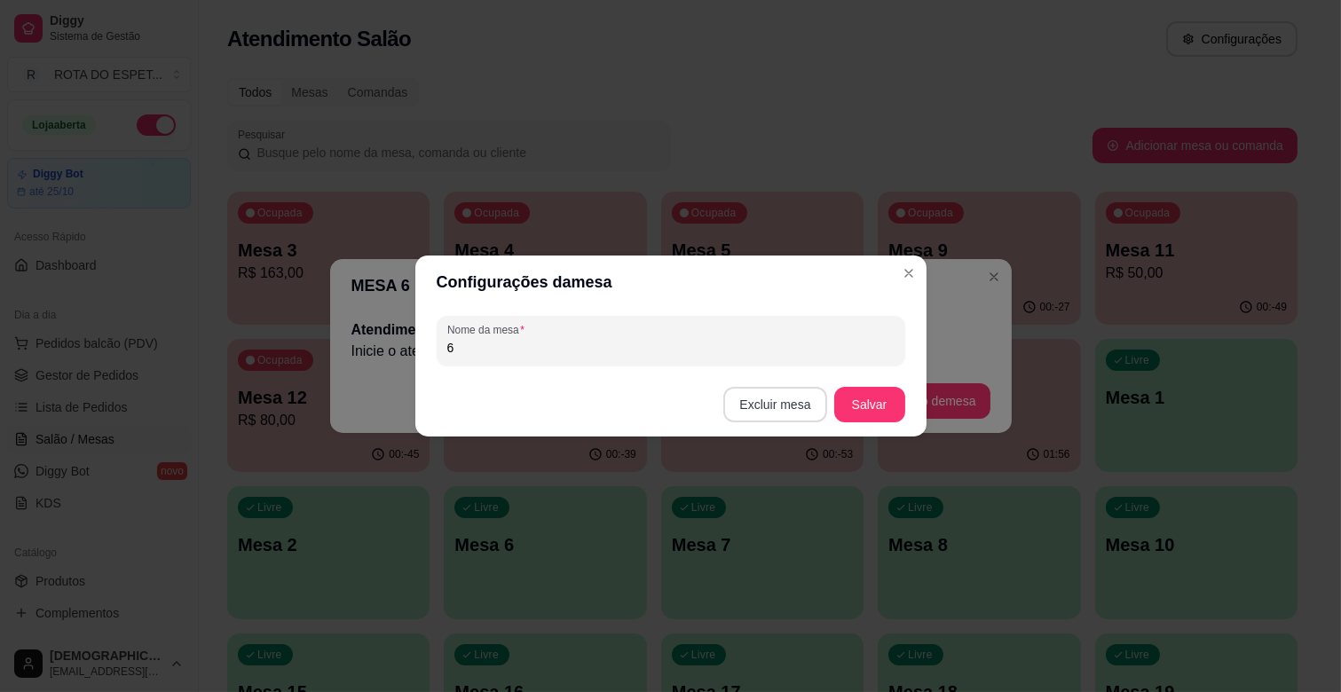
click at [791, 415] on button "Excluir mesa" at bounding box center [774, 405] width 103 height 36
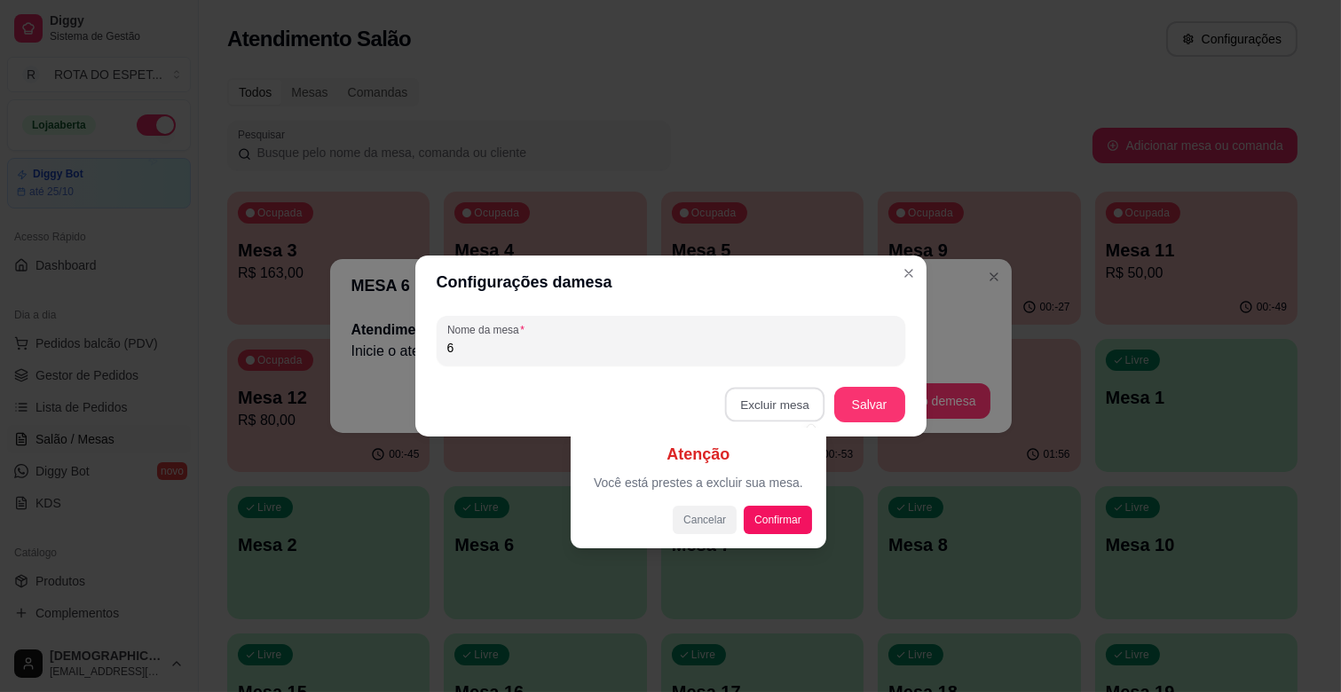
click at [713, 510] on button "Cancelar" at bounding box center [705, 520] width 64 height 28
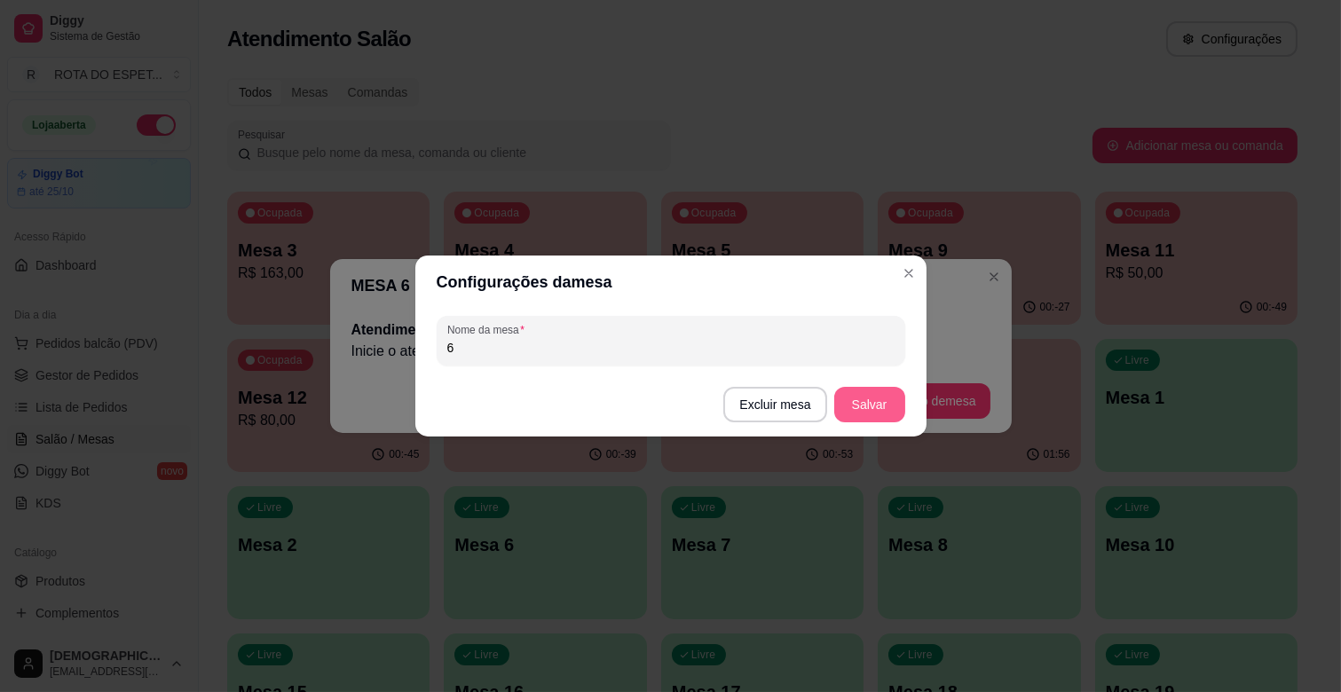
click at [867, 408] on button "Salvar" at bounding box center [869, 405] width 71 height 36
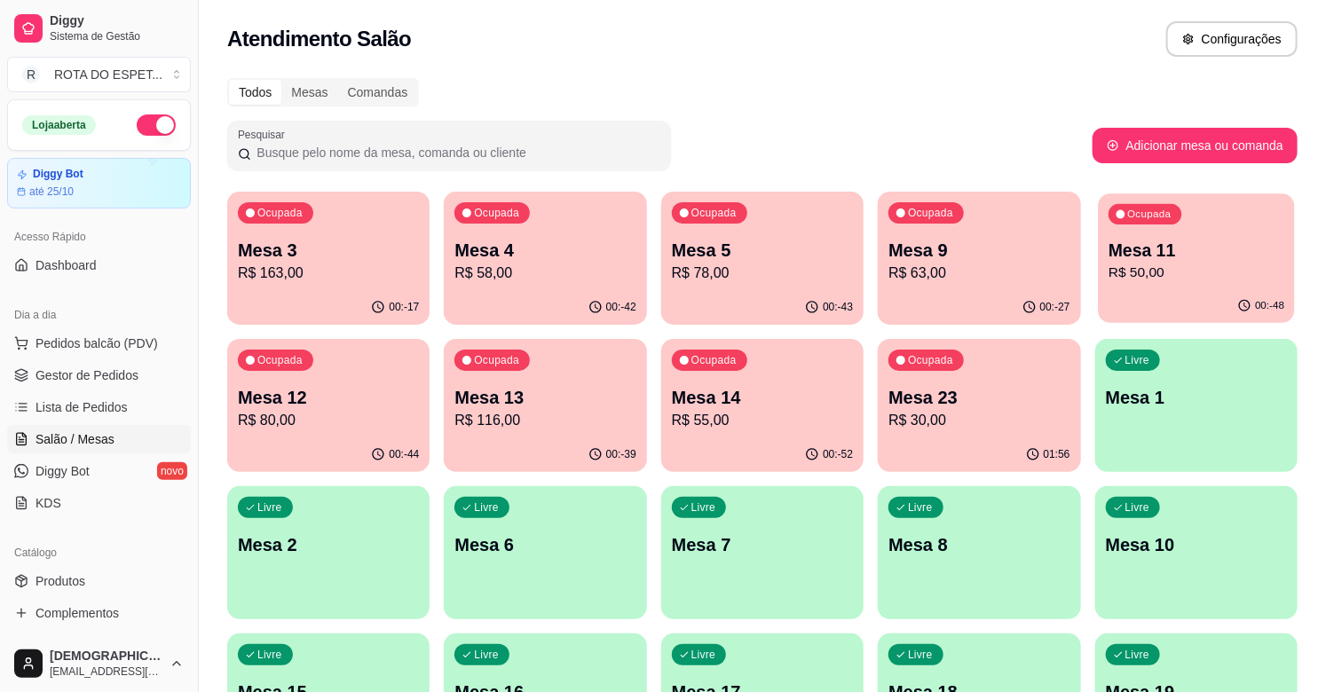
click at [1223, 263] on p "R$ 50,00" at bounding box center [1197, 273] width 176 height 20
click at [56, 375] on span "Gestor de Pedidos" at bounding box center [87, 376] width 103 height 18
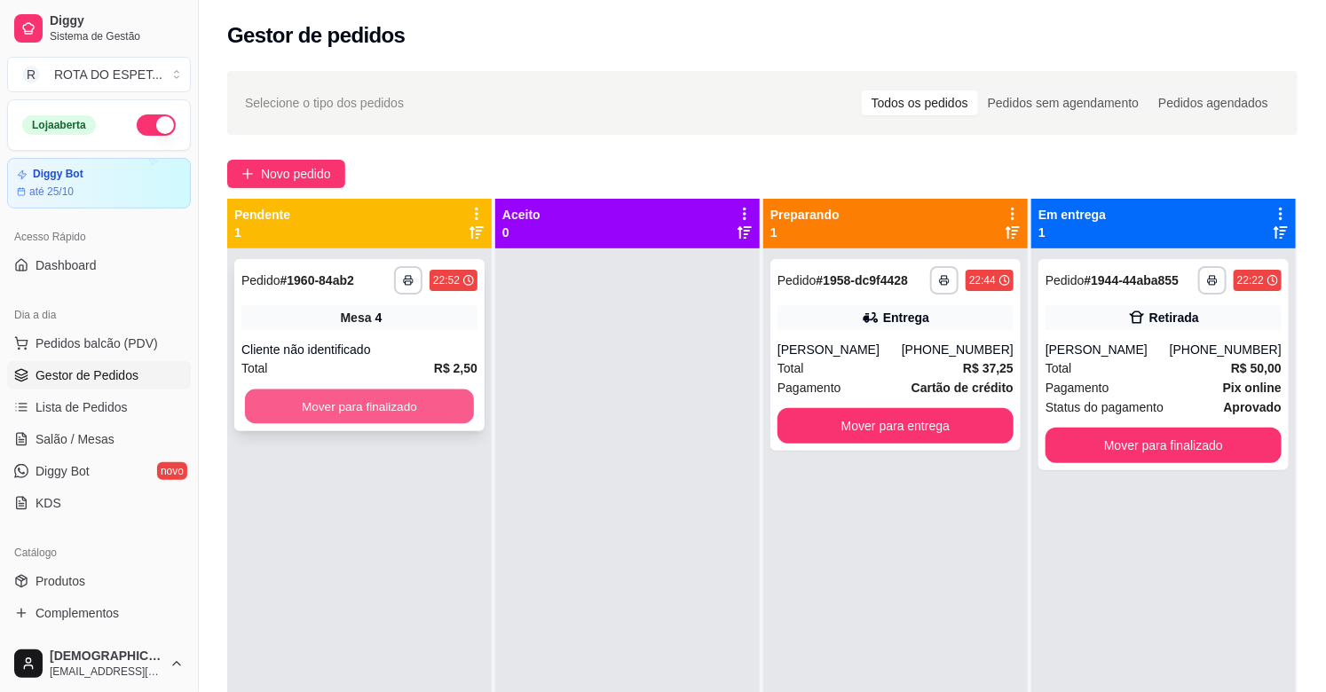
click at [362, 399] on button "Mover para finalizado" at bounding box center [359, 407] width 229 height 35
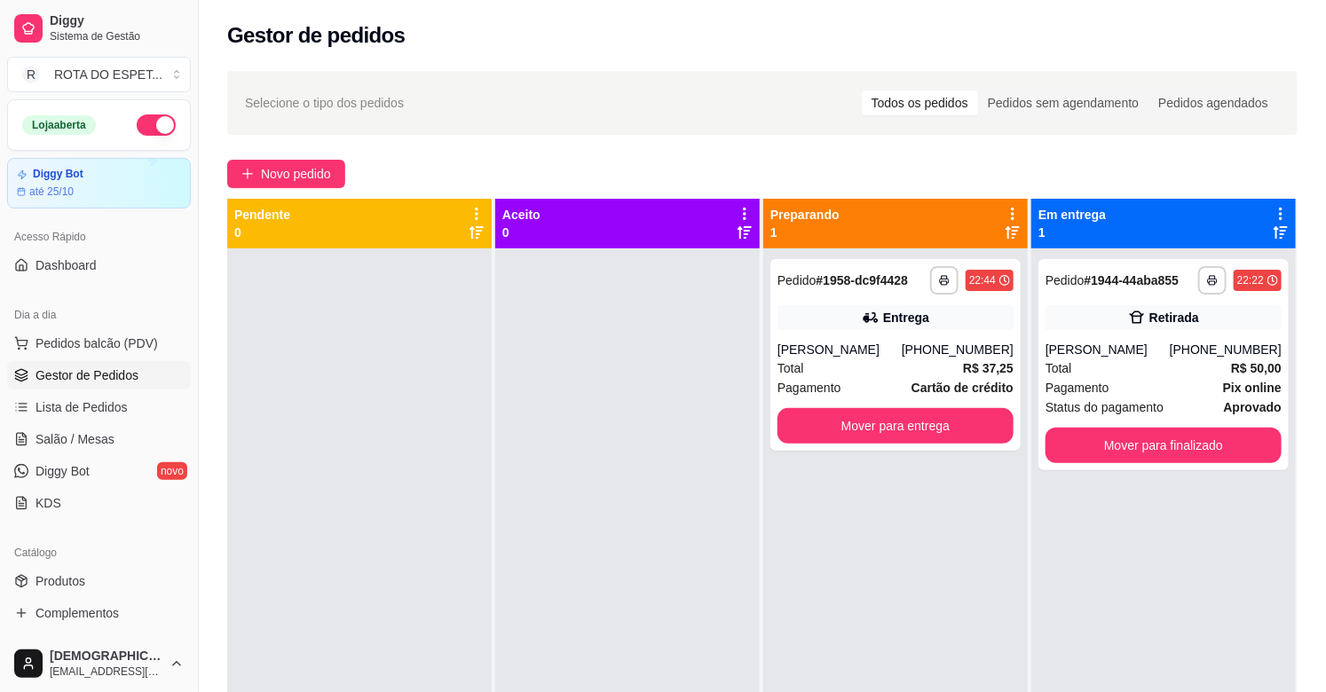
click at [630, 467] on div at bounding box center [627, 595] width 265 height 692
click at [870, 423] on button "Mover para entrega" at bounding box center [895, 426] width 229 height 35
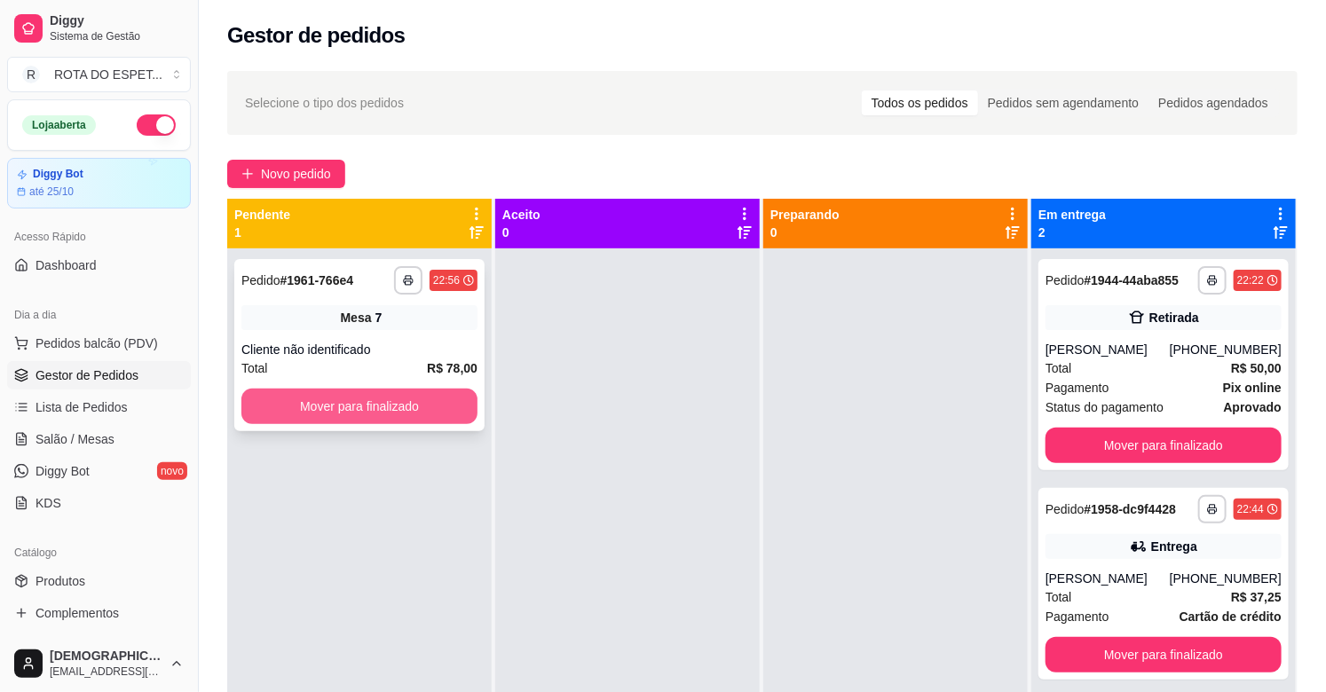
click at [359, 408] on button "Mover para finalizado" at bounding box center [359, 407] width 236 height 36
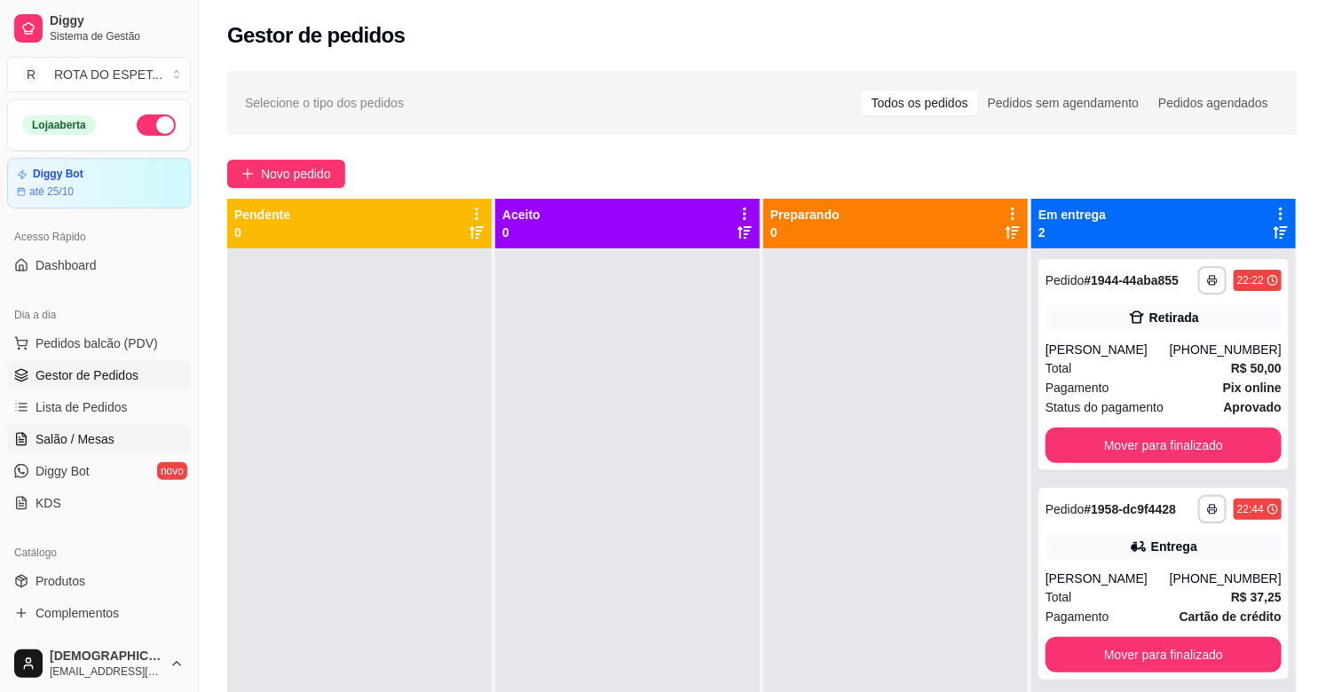
click at [112, 439] on link "Salão / Mesas" at bounding box center [99, 439] width 184 height 28
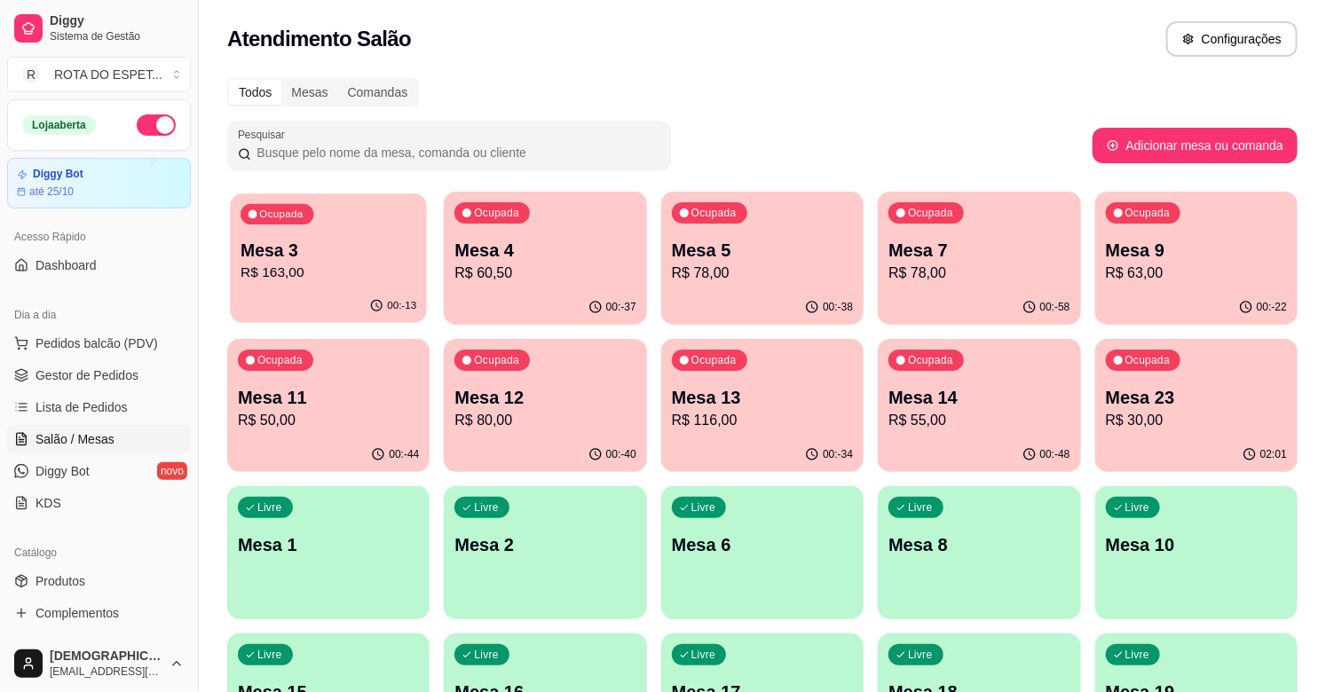
click at [333, 251] on p "Mesa 3" at bounding box center [329, 251] width 176 height 24
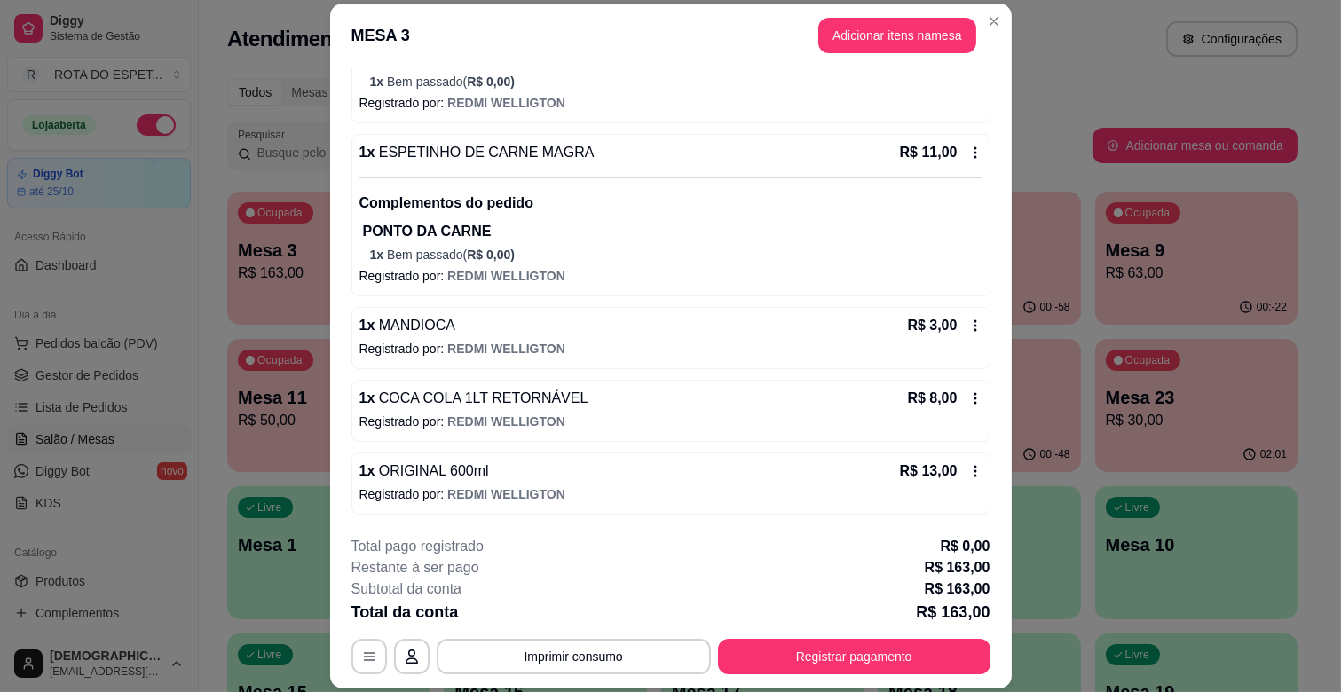
scroll to position [1117, 0]
click at [615, 664] on button "Imprimir consumo" at bounding box center [574, 657] width 274 height 36
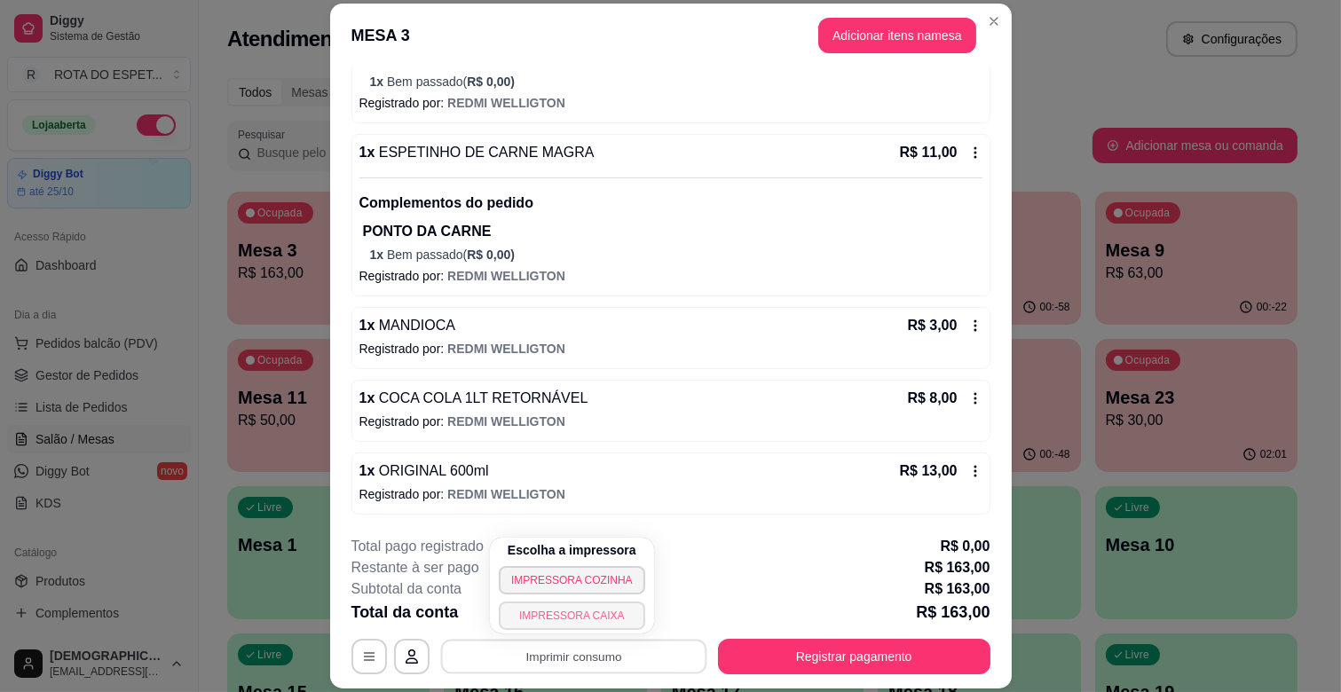
click at [615, 610] on button "IMPRESSORA CAIXA" at bounding box center [572, 616] width 146 height 28
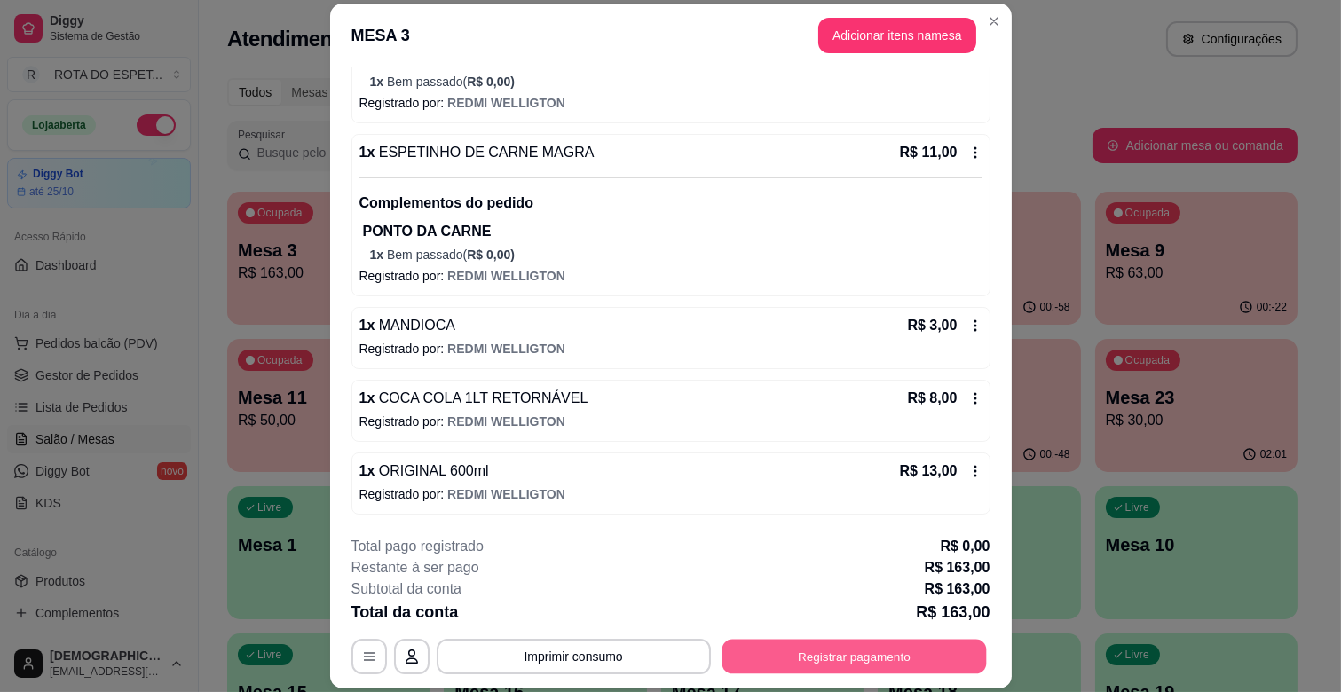
click at [813, 663] on button "Registrar pagamento" at bounding box center [854, 657] width 265 height 35
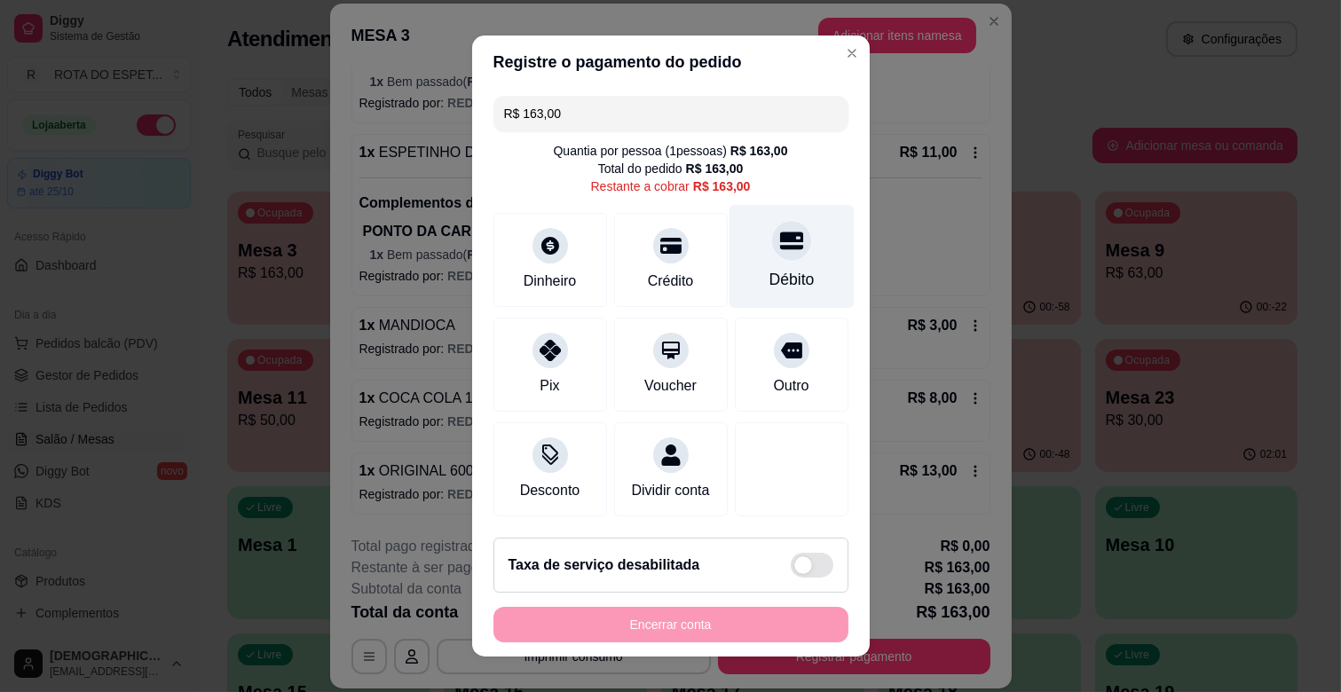
click at [746, 265] on div "Débito" at bounding box center [791, 257] width 125 height 104
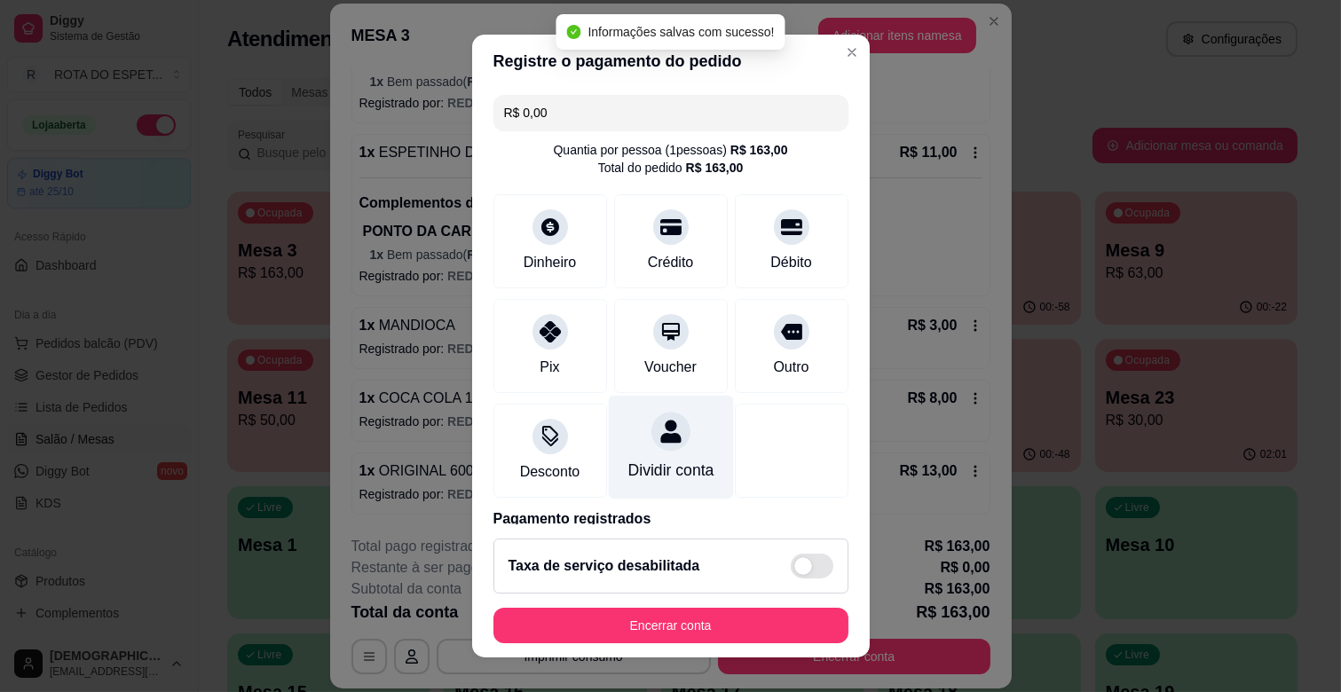
scroll to position [94, 0]
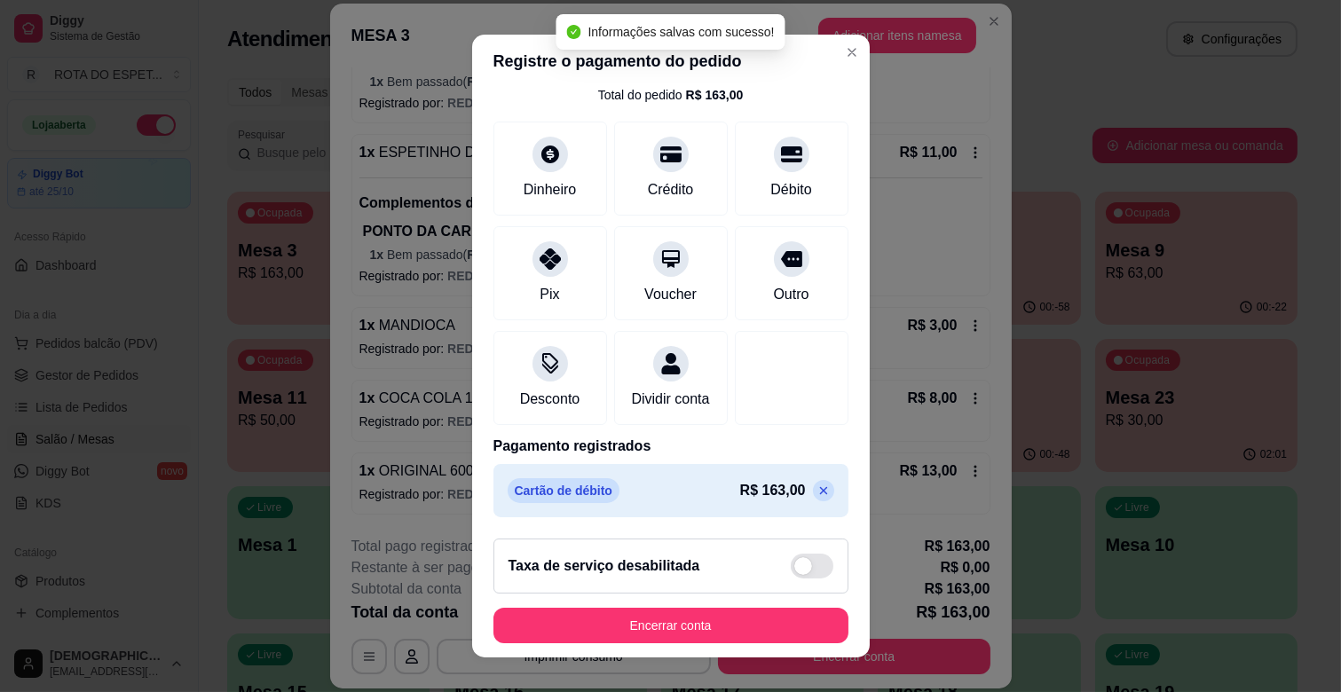
click at [817, 486] on icon at bounding box center [824, 491] width 14 height 14
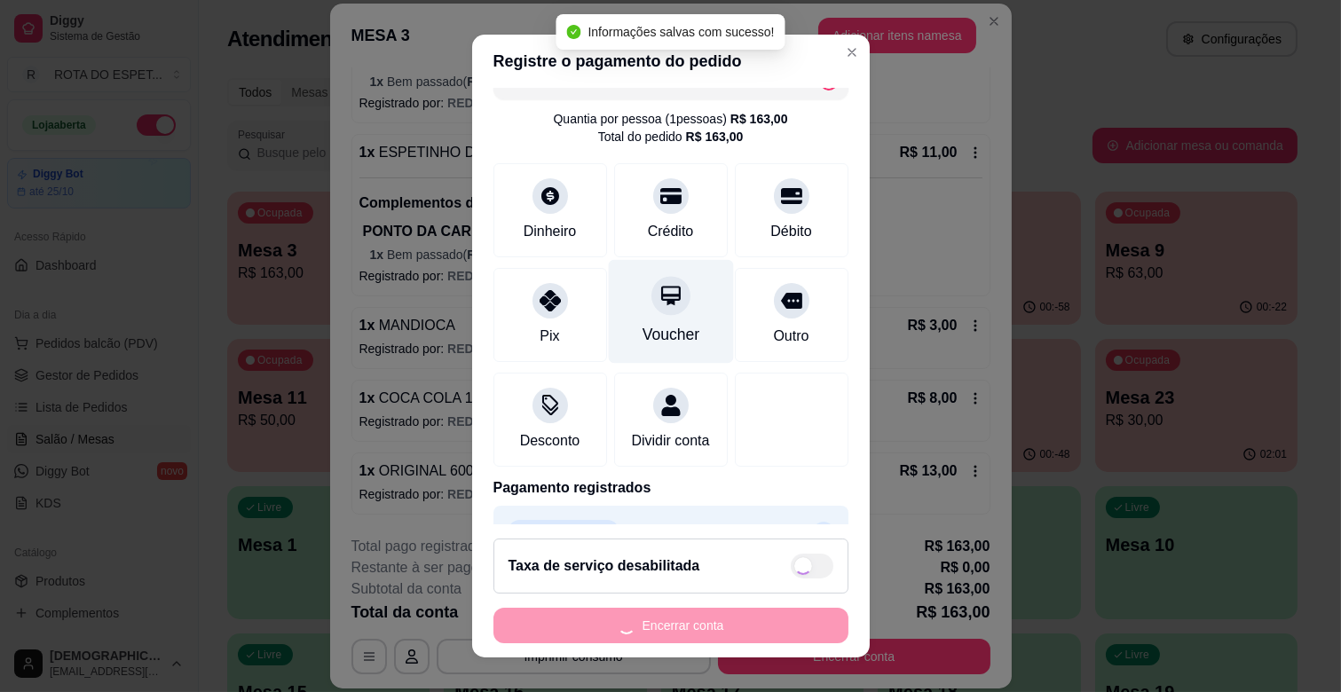
scroll to position [0, 0]
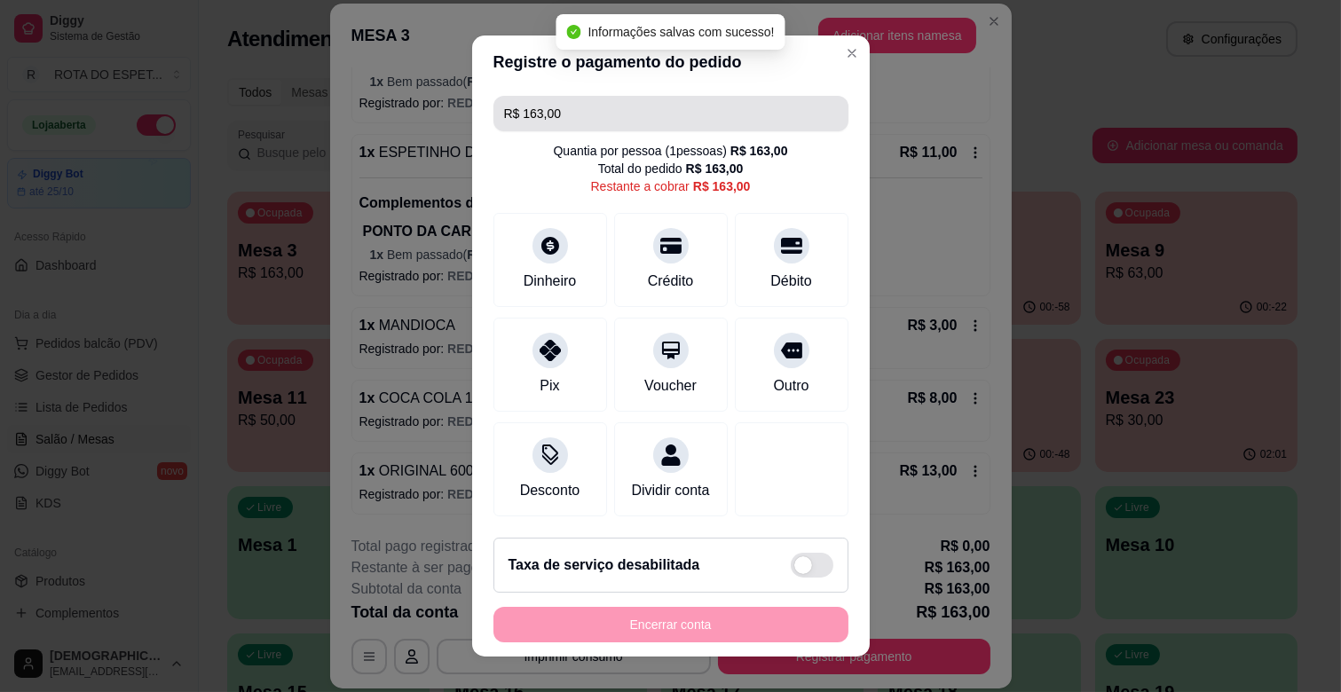
click at [632, 122] on input "R$ 163,00" at bounding box center [671, 114] width 334 height 36
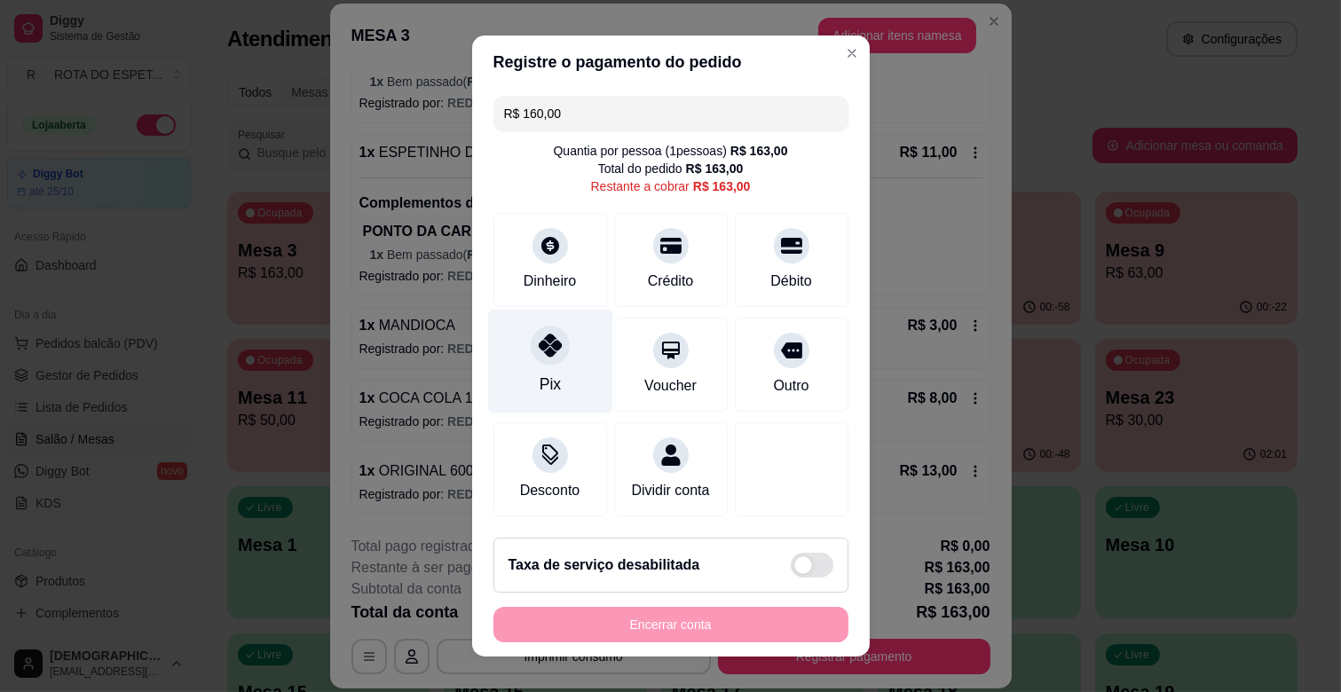
click at [551, 332] on div at bounding box center [550, 345] width 39 height 39
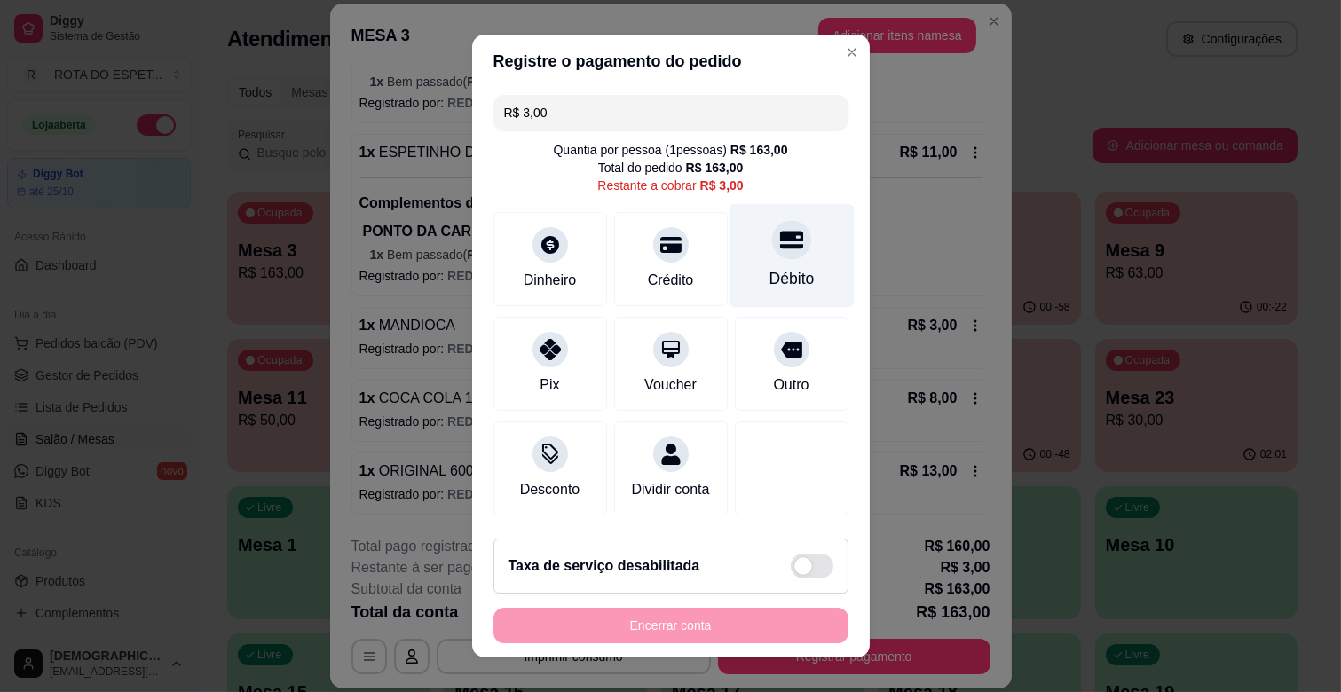
click at [796, 273] on div "Débito" at bounding box center [791, 256] width 125 height 104
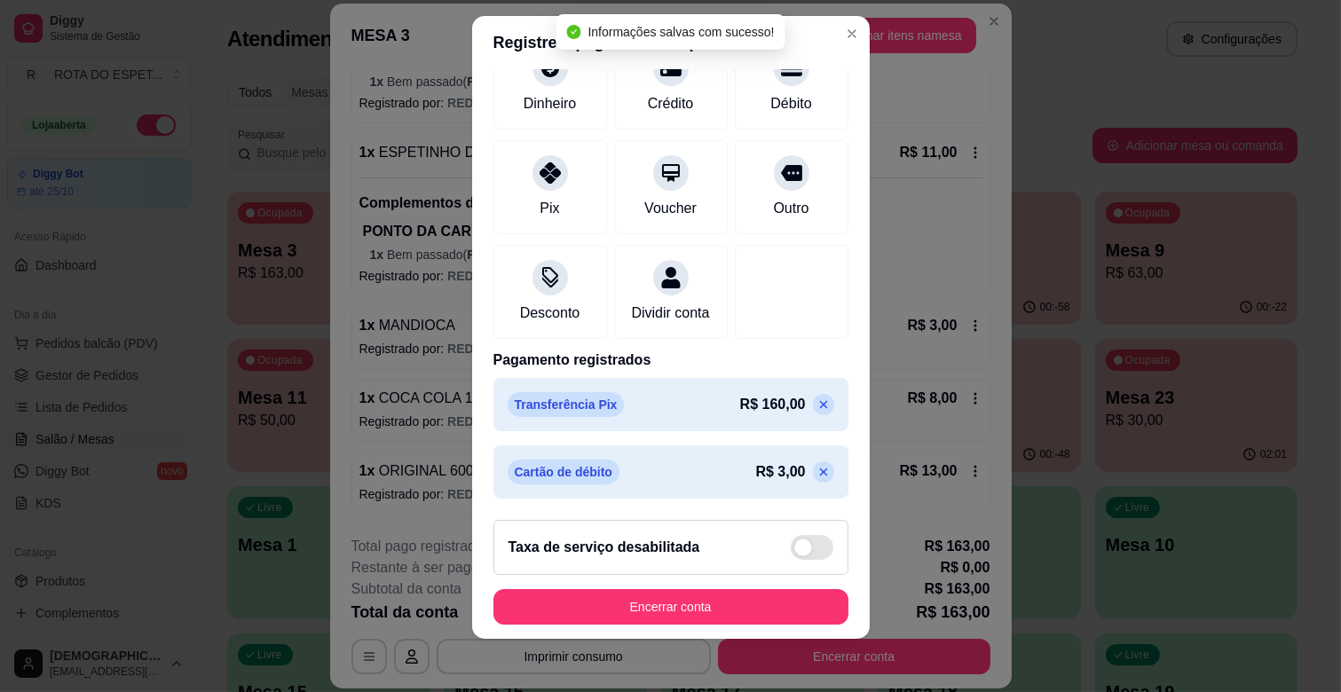
scroll to position [22, 0]
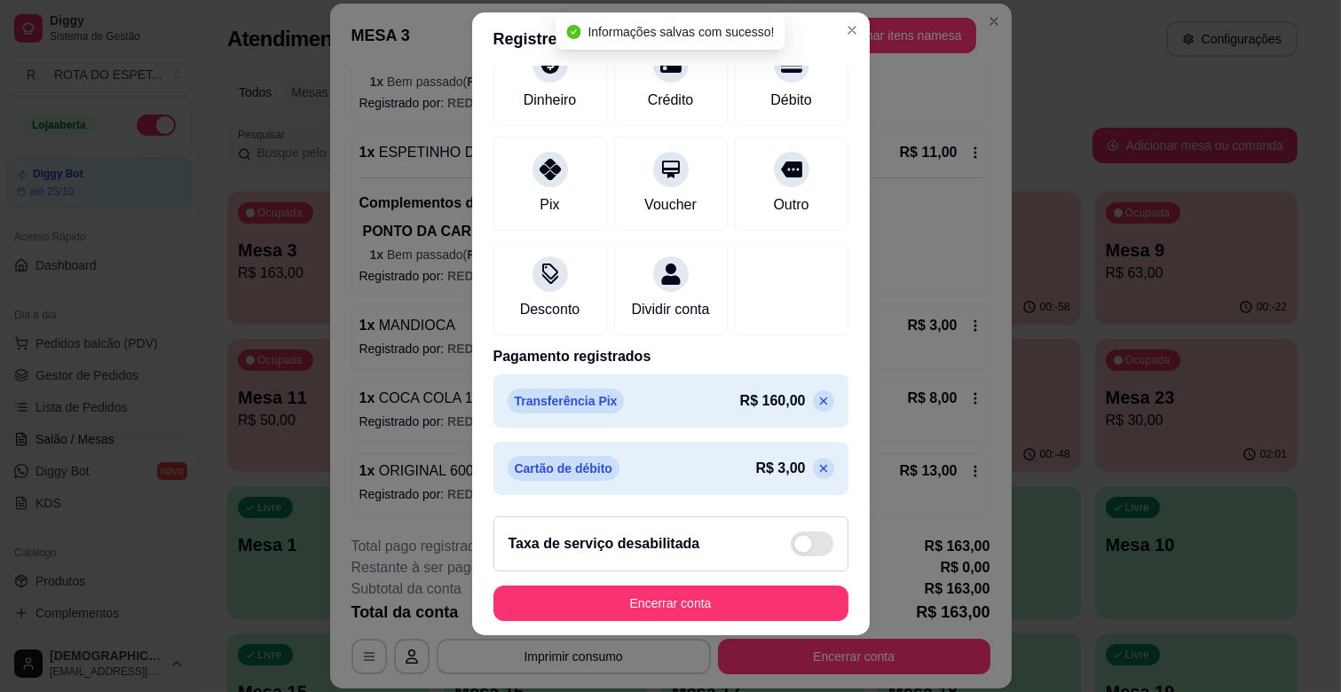
click at [817, 402] on icon at bounding box center [824, 401] width 14 height 14
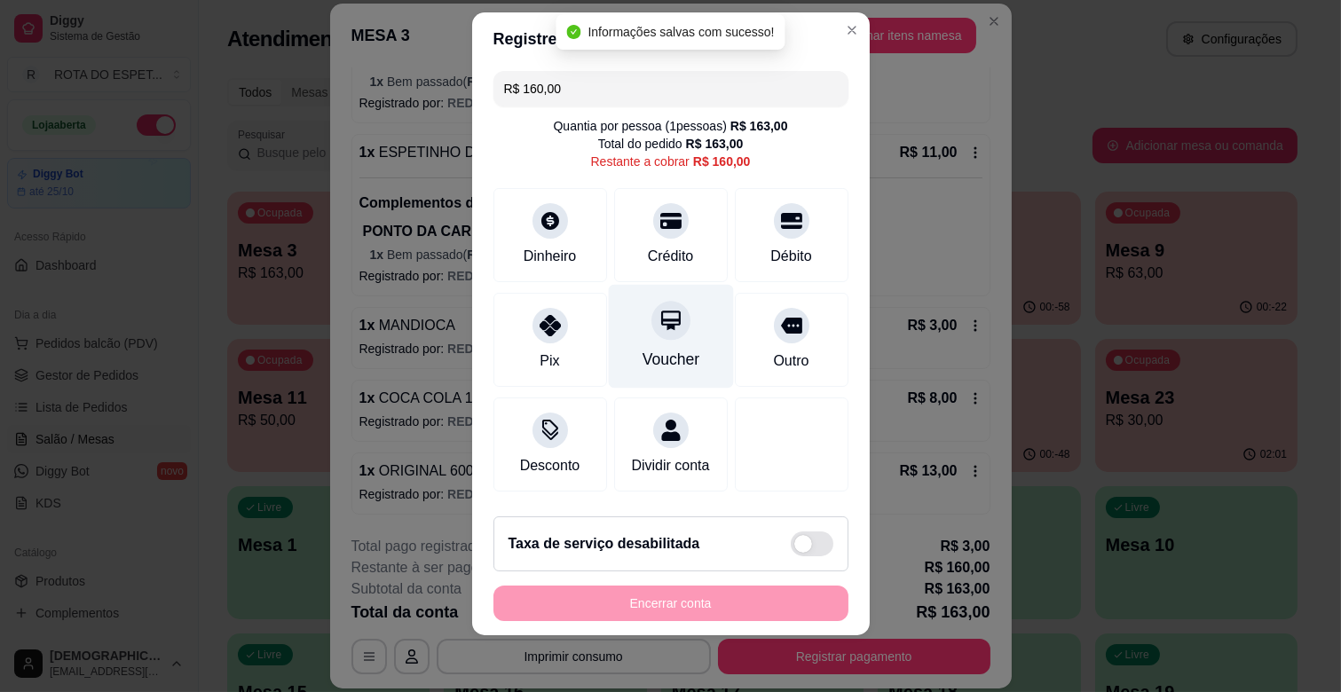
scroll to position [0, 0]
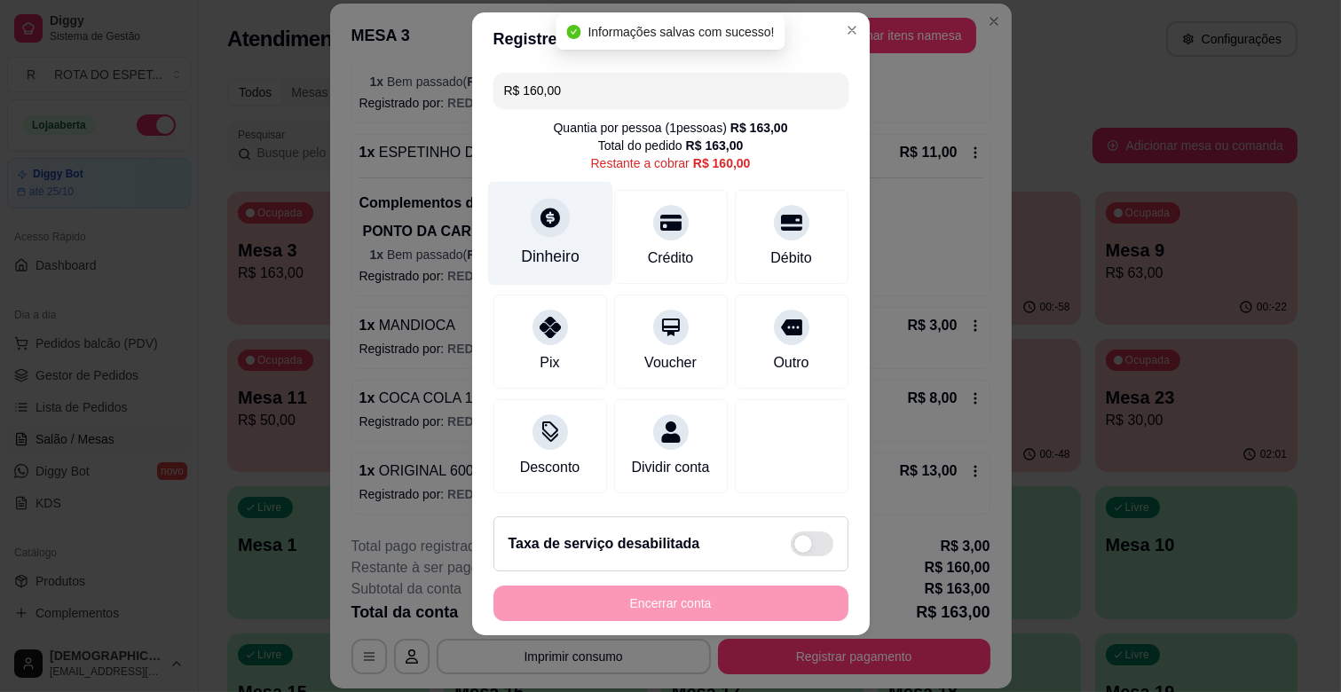
click at [538, 238] on div "Dinheiro" at bounding box center [549, 234] width 125 height 104
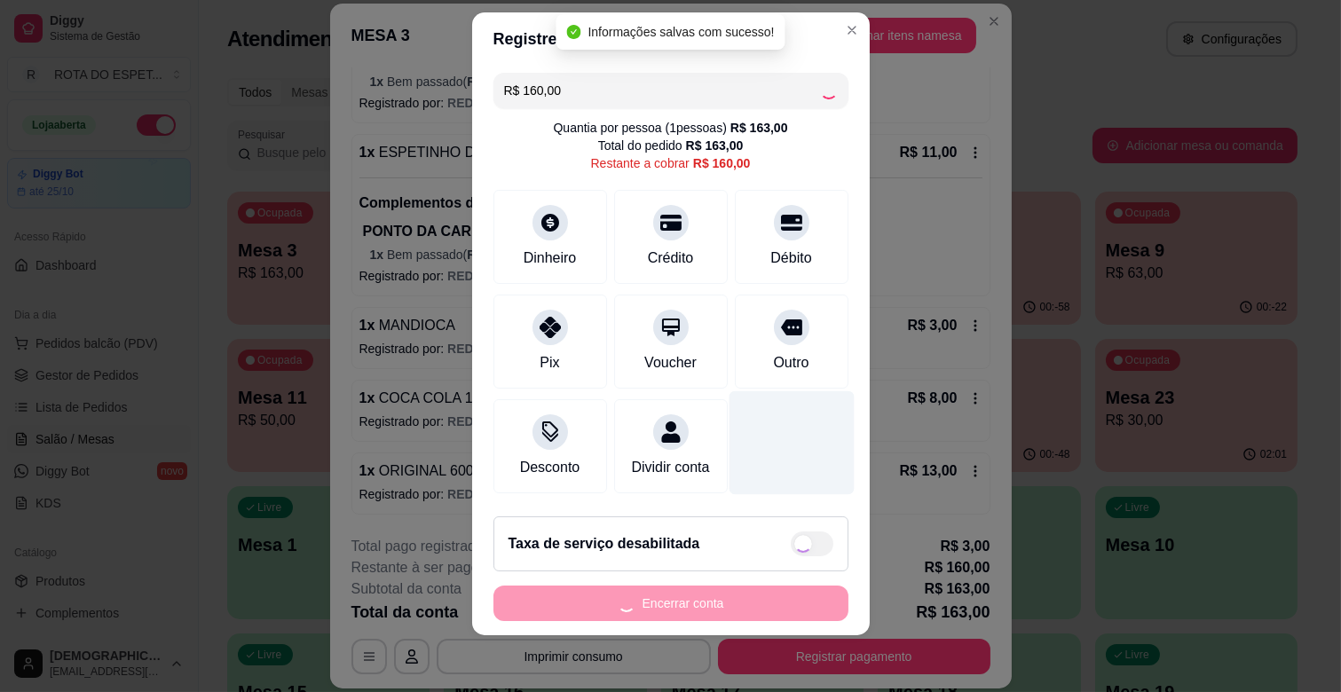
type input "R$ 0,00"
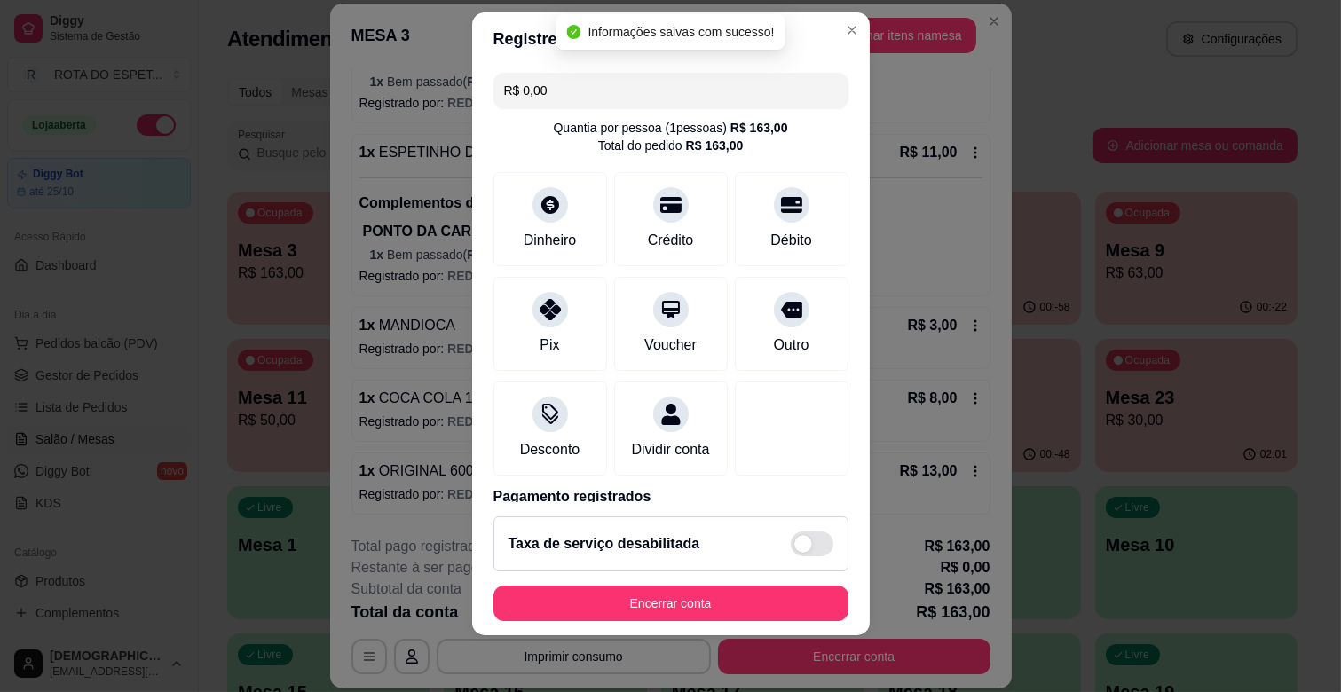
scroll to position [162, 0]
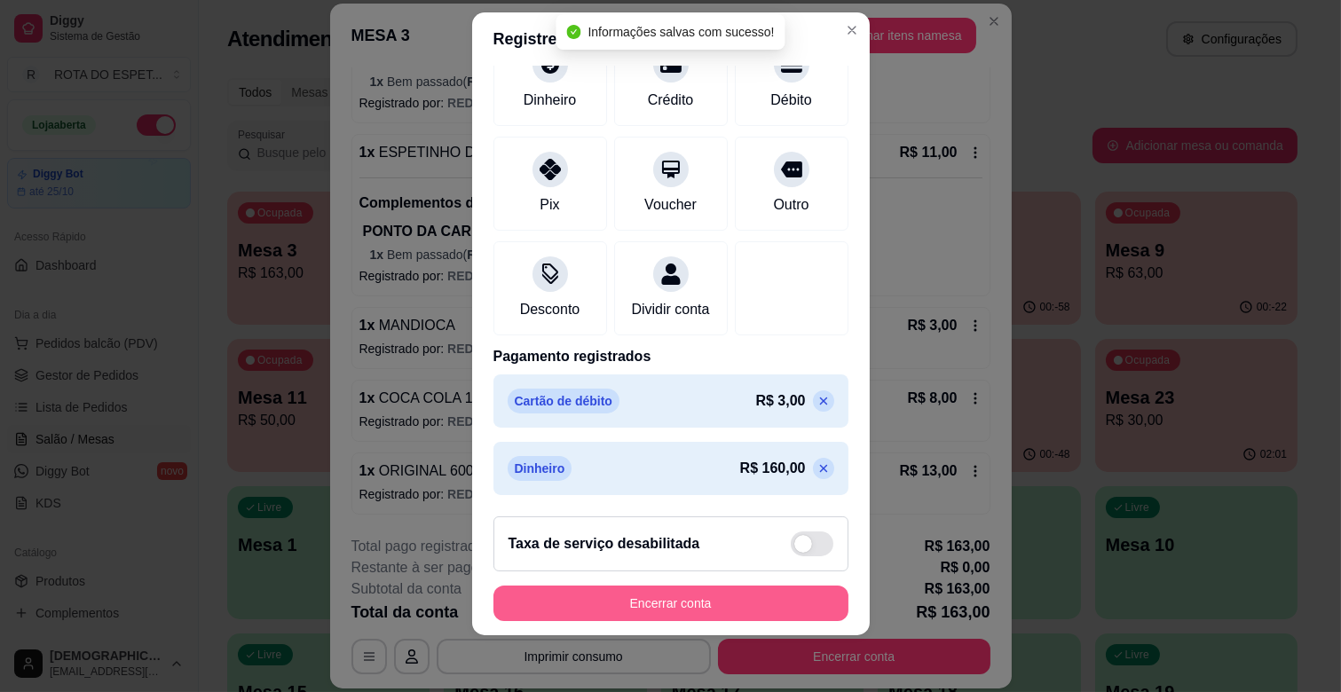
click at [695, 596] on button "Encerrar conta" at bounding box center [671, 604] width 355 height 36
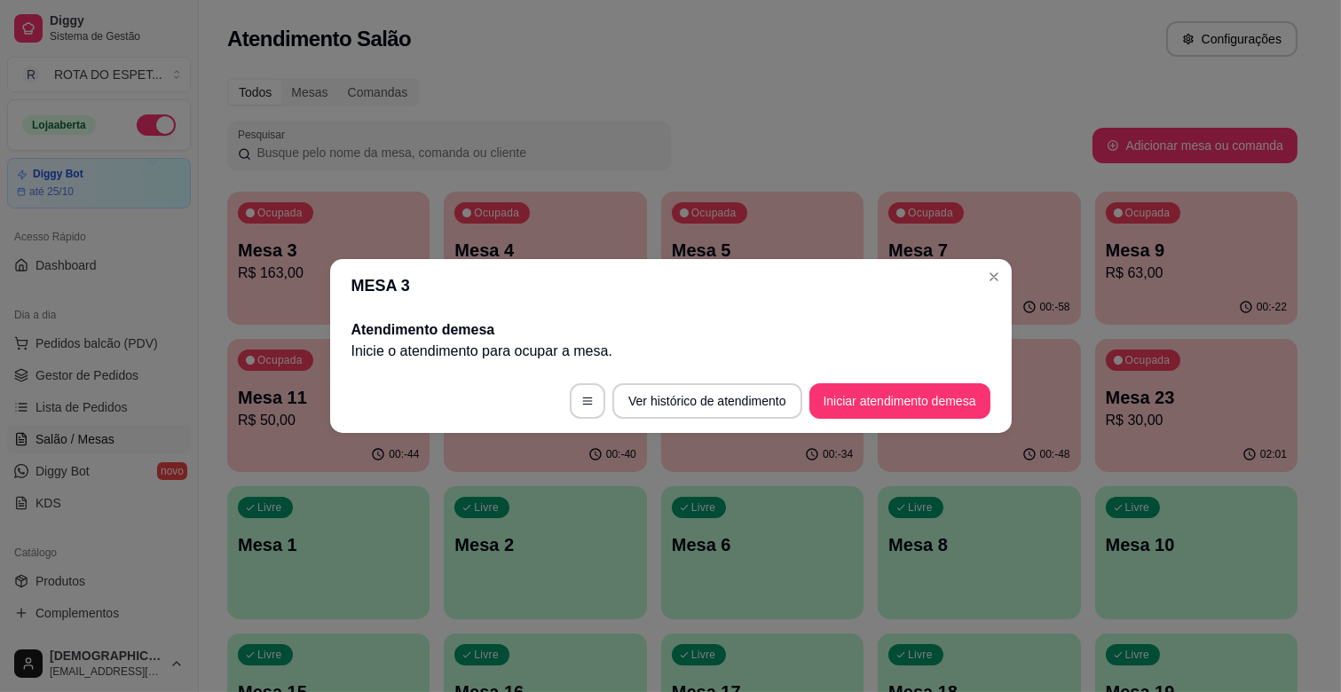
scroll to position [0, 0]
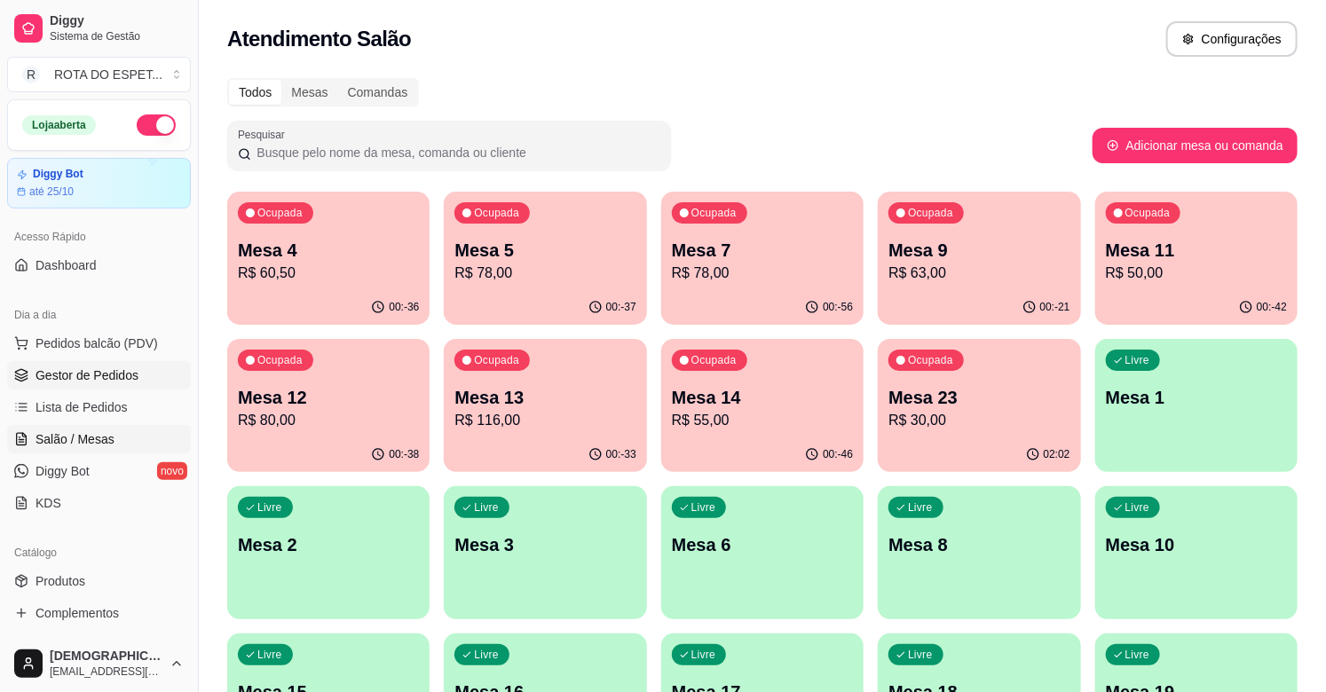
click at [118, 374] on span "Gestor de Pedidos" at bounding box center [87, 376] width 103 height 18
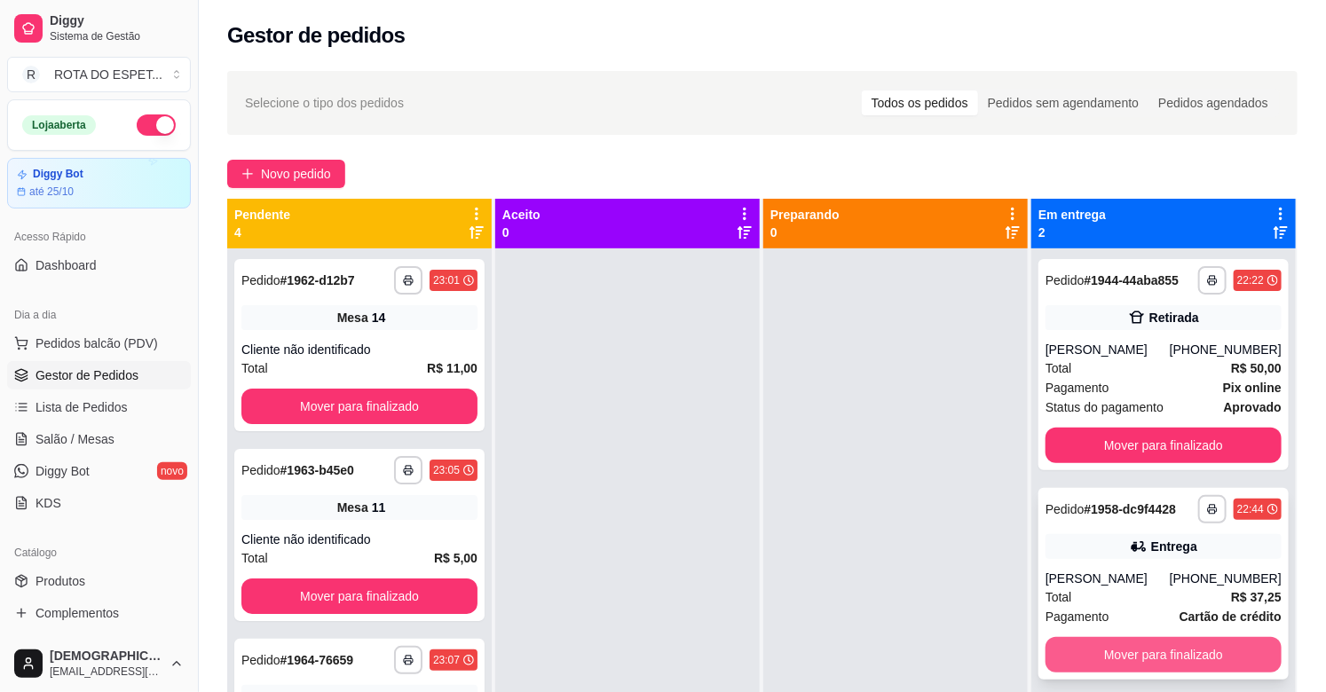
click at [1164, 653] on button "Mover para finalizado" at bounding box center [1164, 655] width 236 height 36
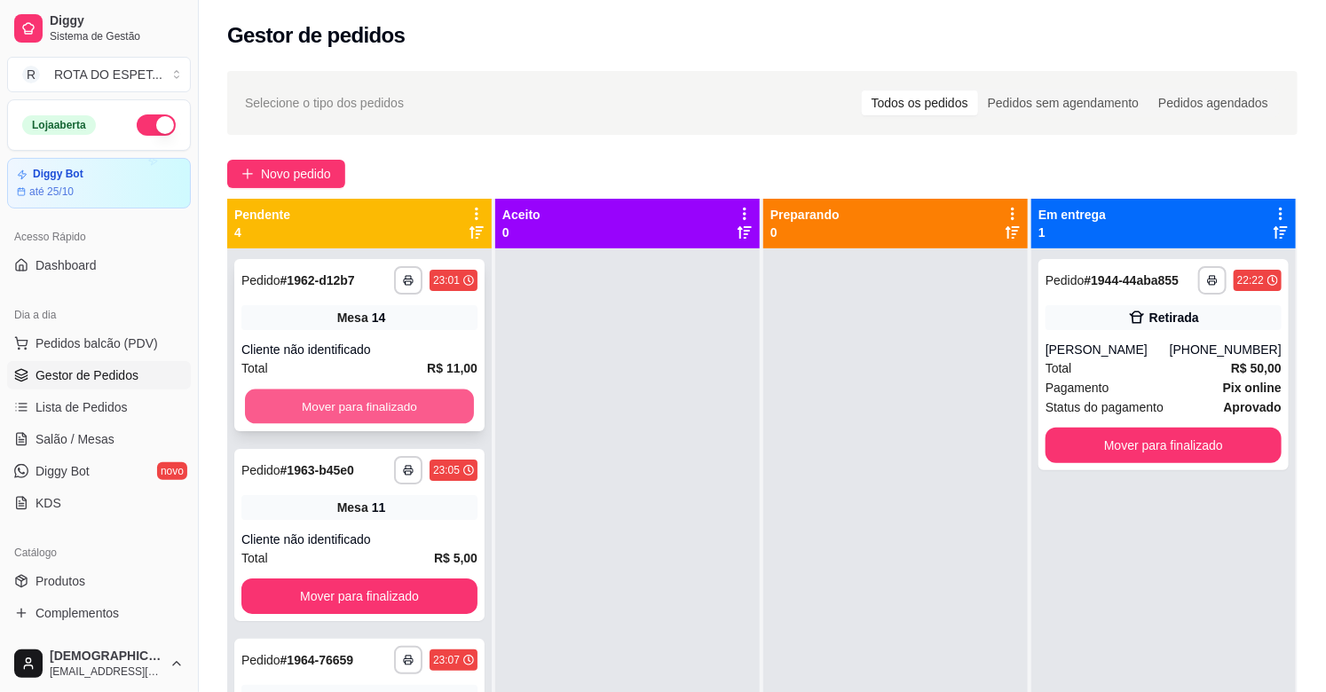
click at [395, 407] on button "Mover para finalizado" at bounding box center [359, 407] width 229 height 35
click at [395, 407] on button "Mover para finalizado" at bounding box center [359, 407] width 236 height 36
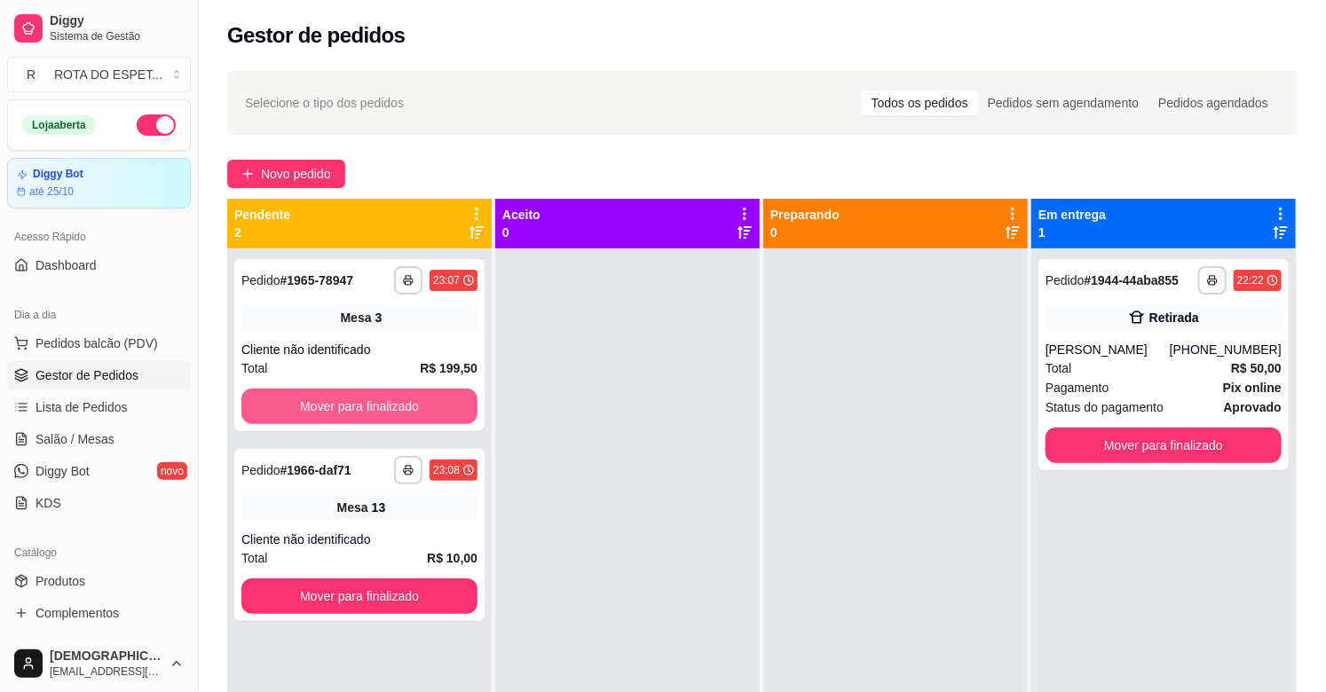
click at [395, 407] on button "Mover para finalizado" at bounding box center [359, 407] width 236 height 36
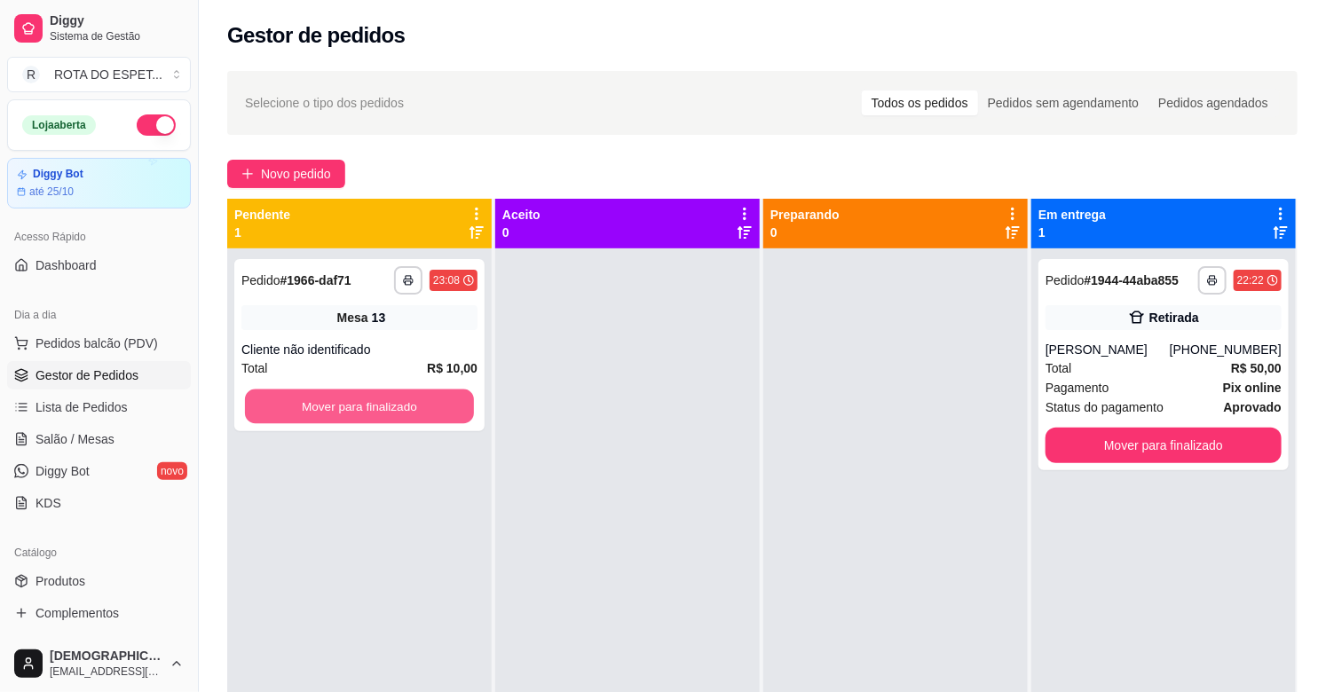
click at [395, 407] on button "Mover para finalizado" at bounding box center [359, 407] width 229 height 35
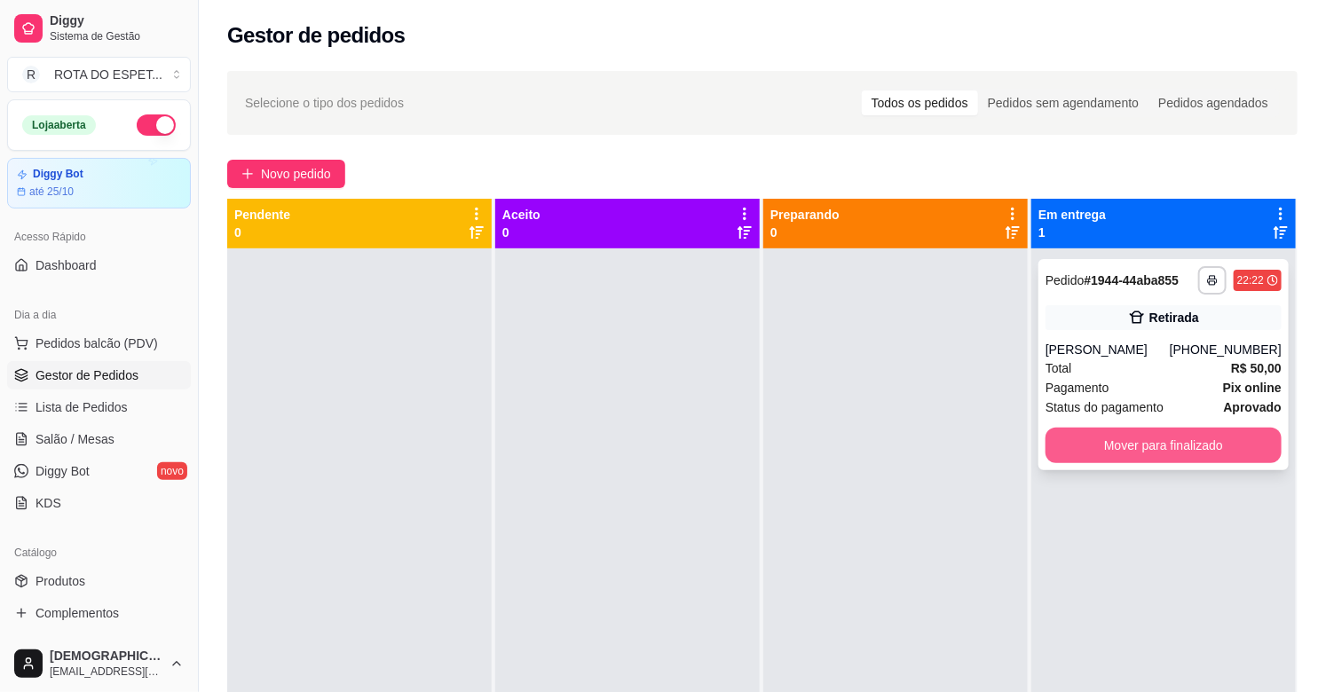
click at [1191, 448] on button "Mover para finalizado" at bounding box center [1164, 446] width 236 height 36
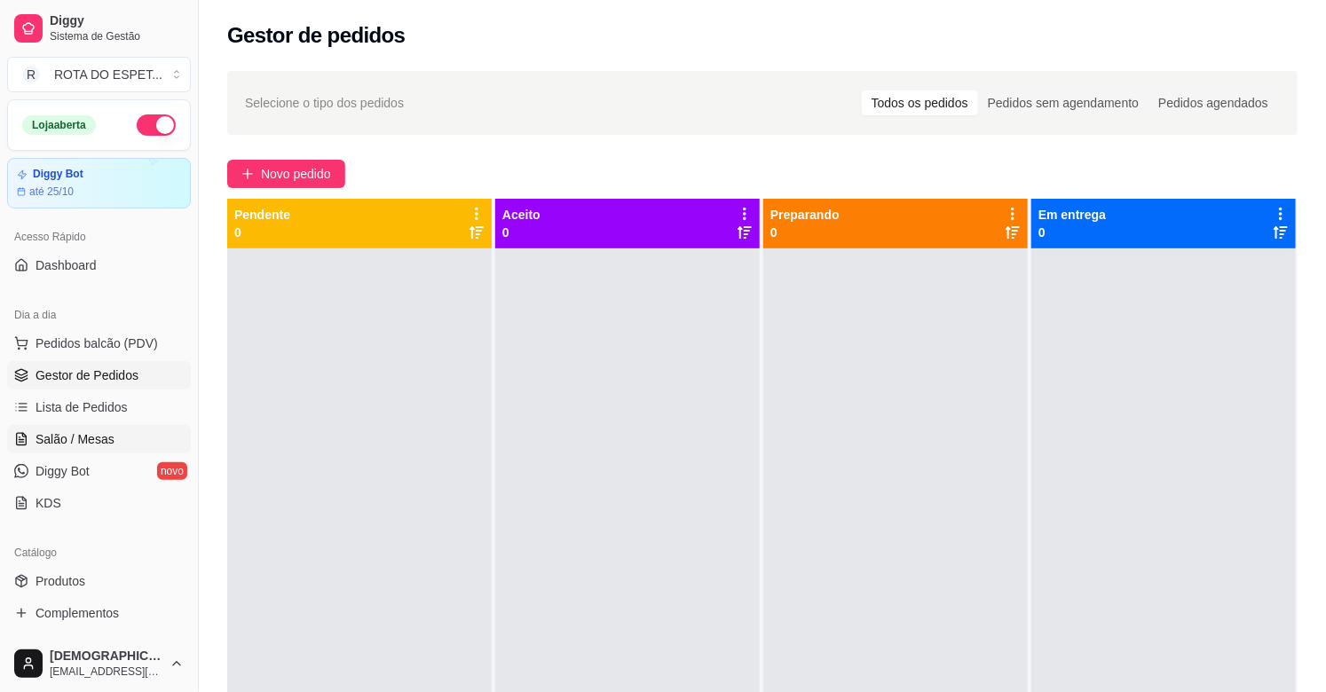
click at [82, 446] on span "Salão / Mesas" at bounding box center [75, 440] width 79 height 18
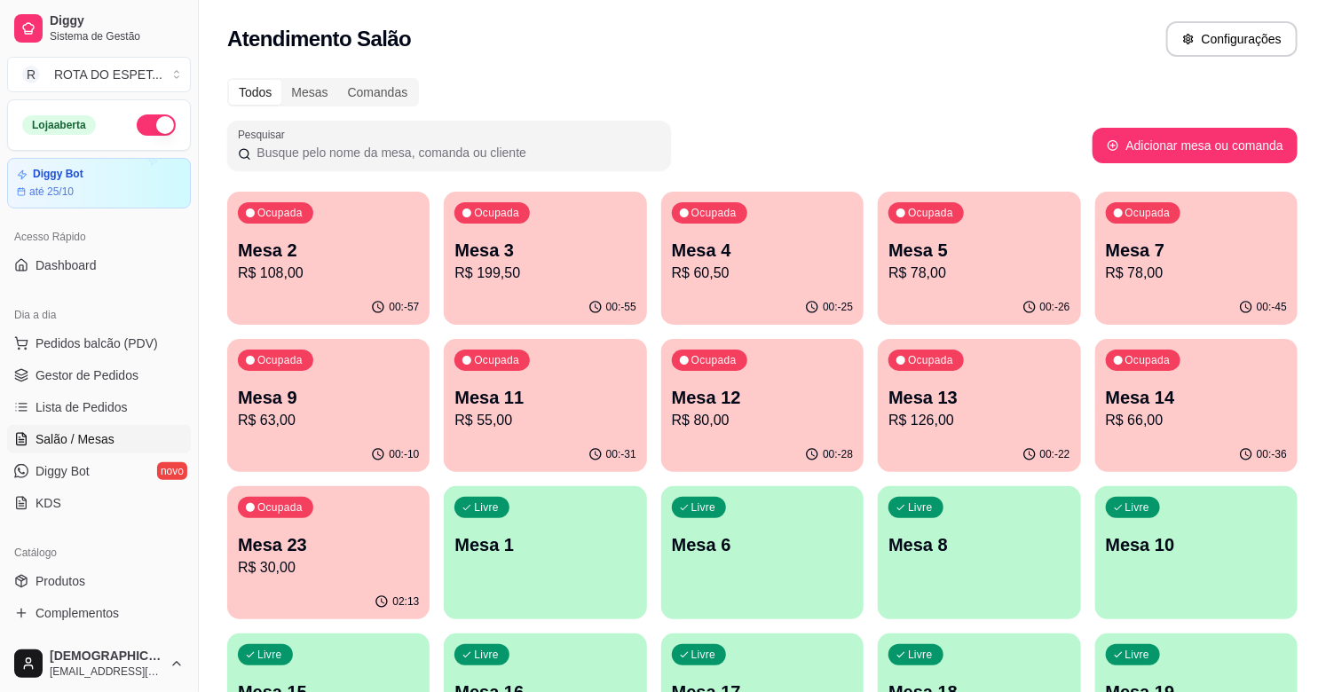
click at [946, 380] on div "Ocupada Mesa 13 R$ 126,00" at bounding box center [979, 388] width 202 height 99
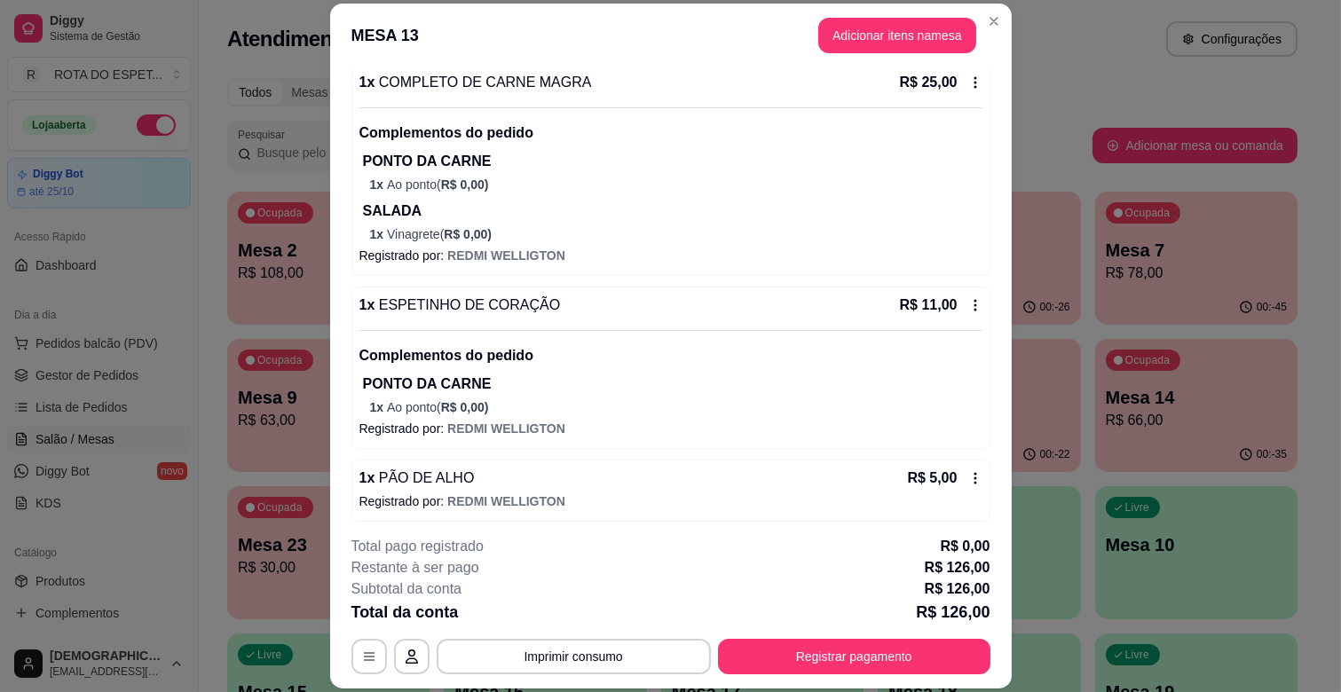
scroll to position [916, 0]
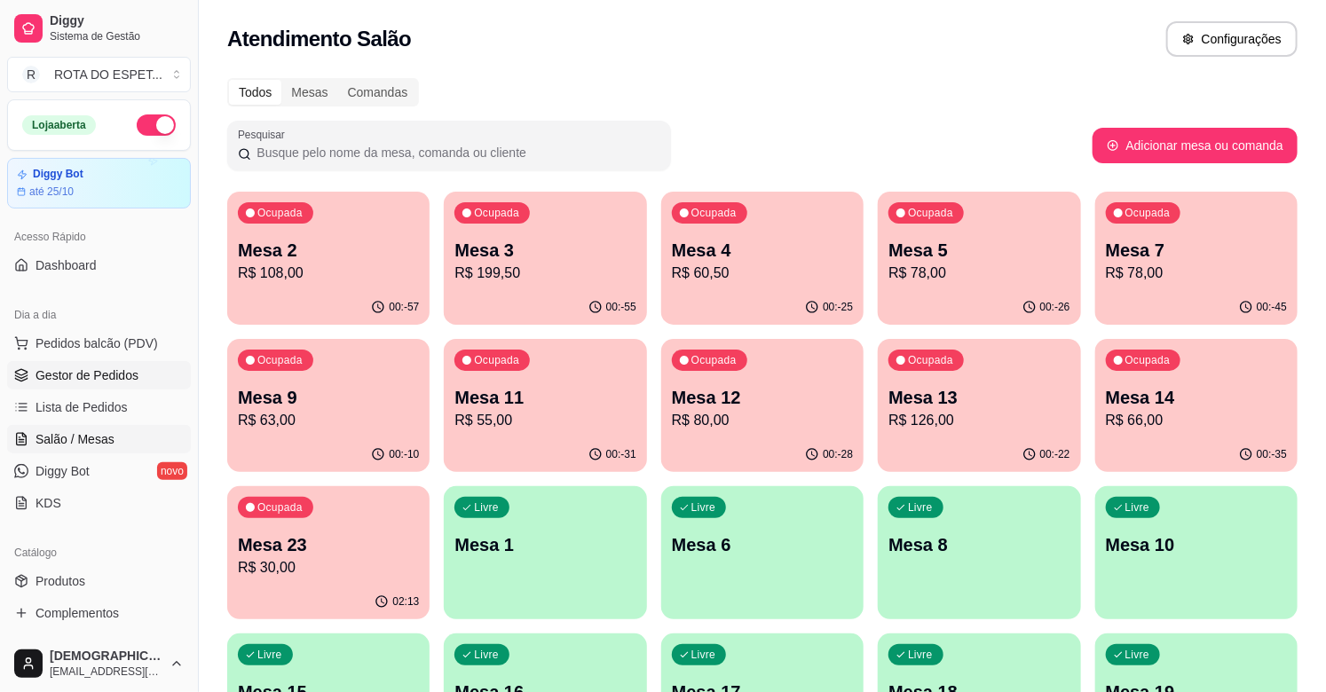
click at [84, 373] on span "Gestor de Pedidos" at bounding box center [87, 376] width 103 height 18
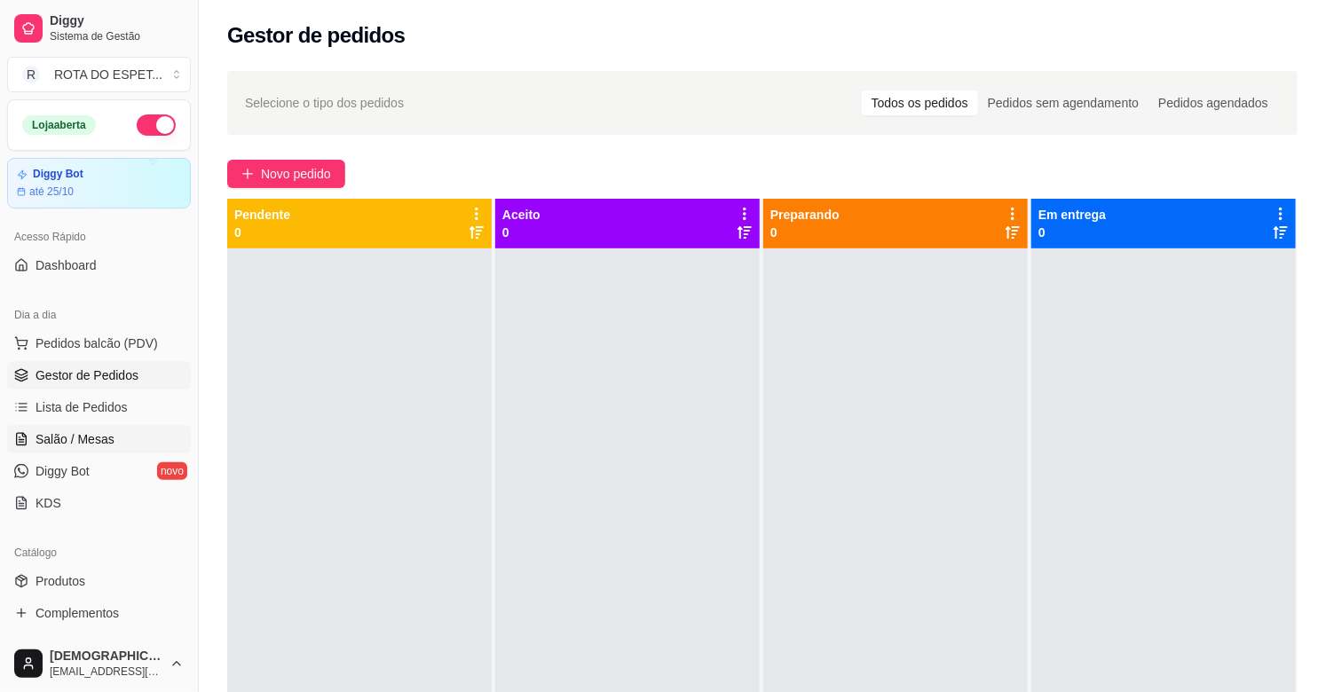
click at [108, 431] on span "Salão / Mesas" at bounding box center [75, 440] width 79 height 18
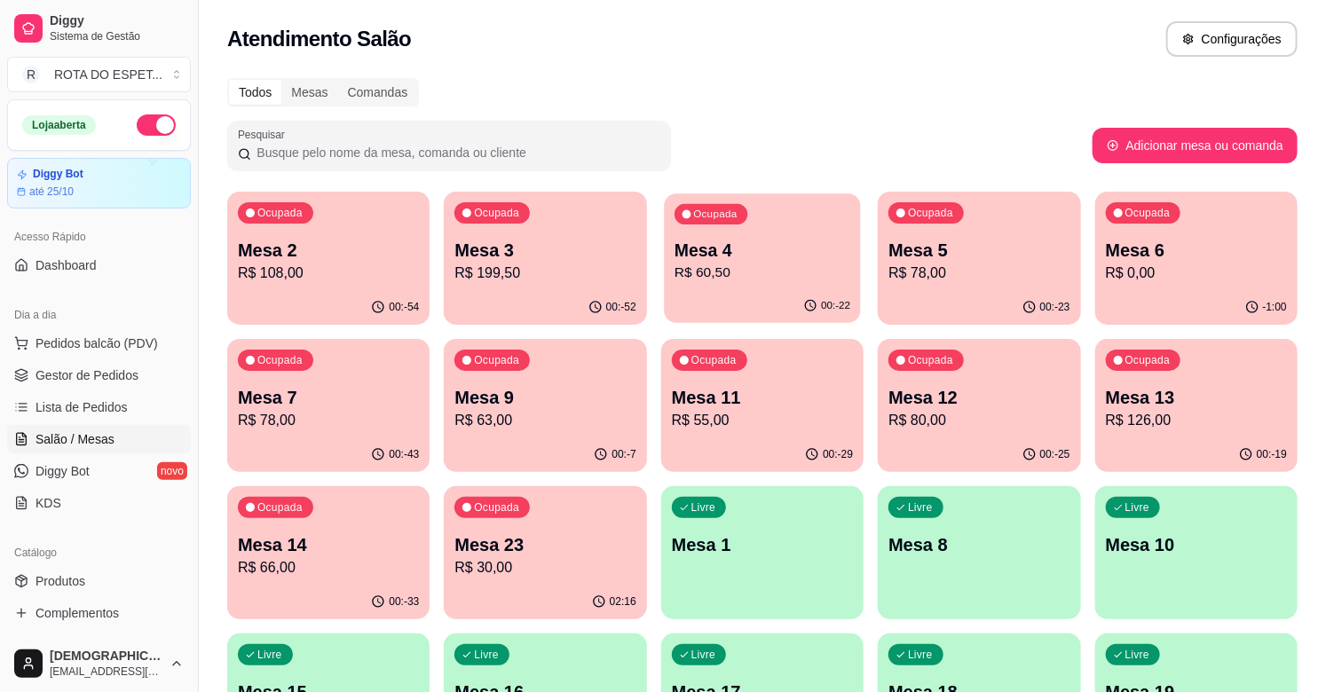
click at [760, 256] on p "Mesa 4" at bounding box center [763, 251] width 176 height 24
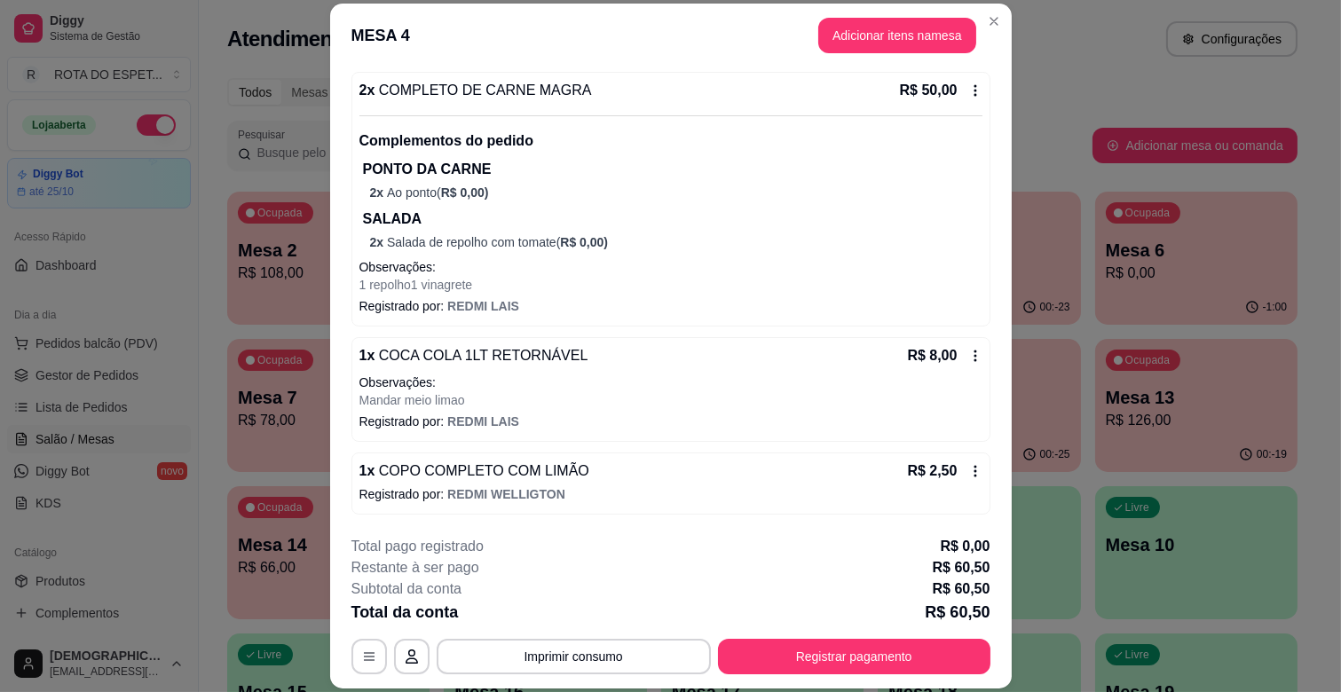
scroll to position [53, 0]
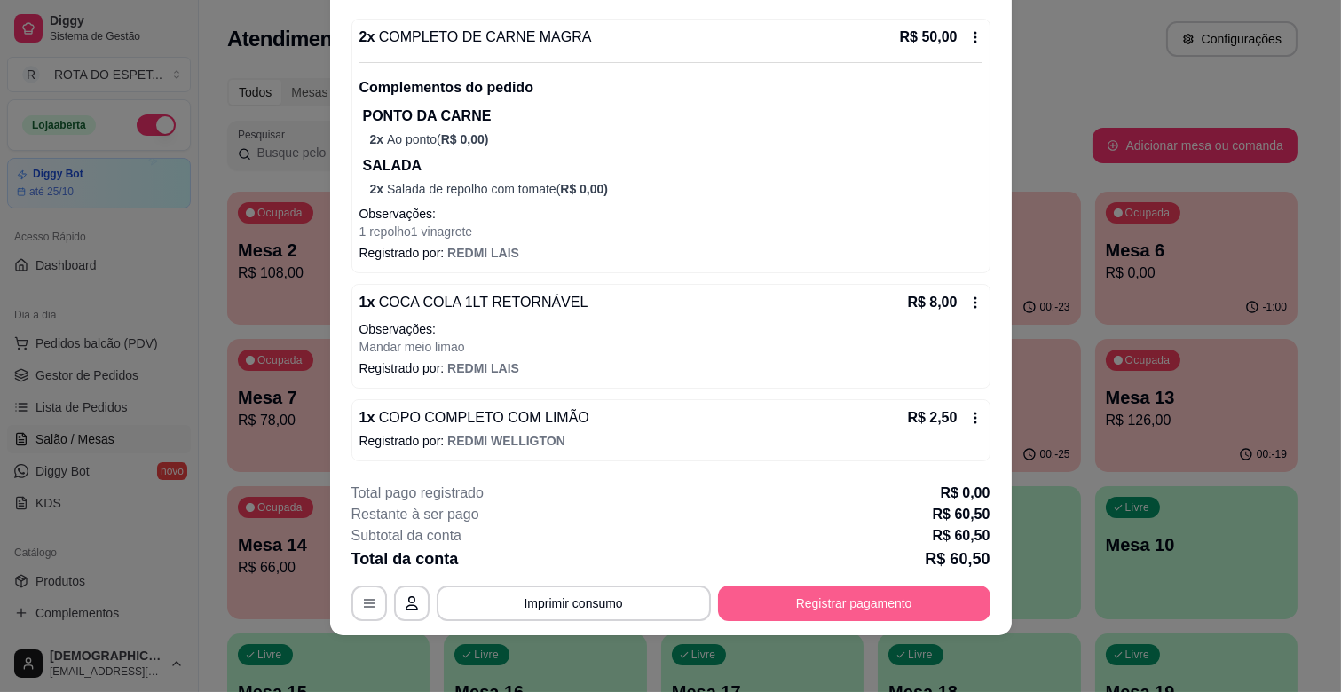
click at [935, 610] on button "Registrar pagamento" at bounding box center [854, 604] width 273 height 36
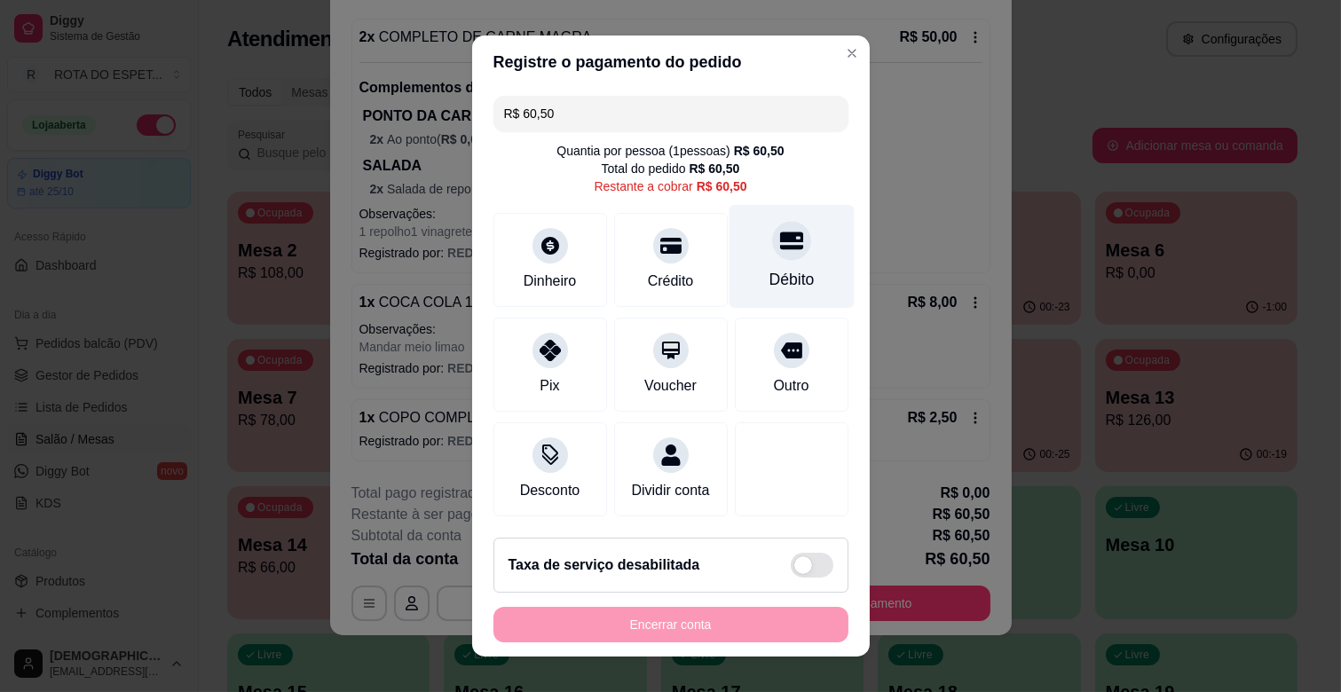
click at [769, 281] on div "Débito" at bounding box center [791, 279] width 45 height 23
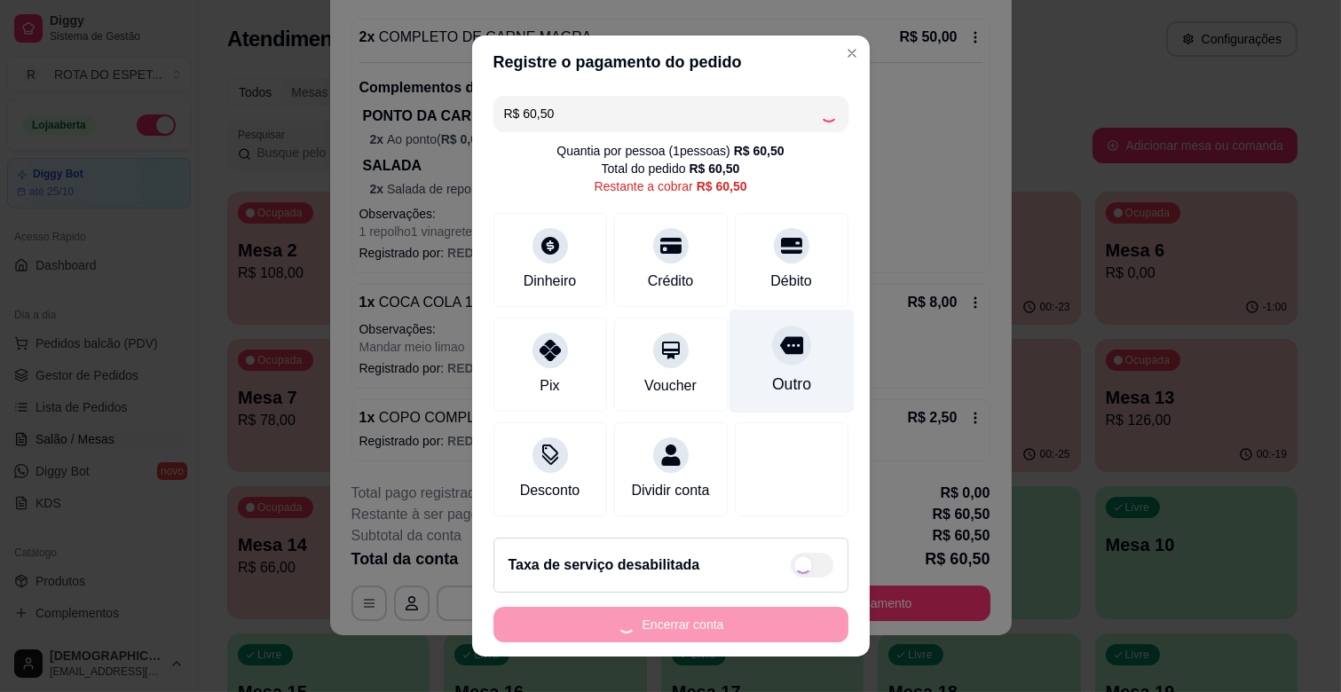
type input "R$ 0,00"
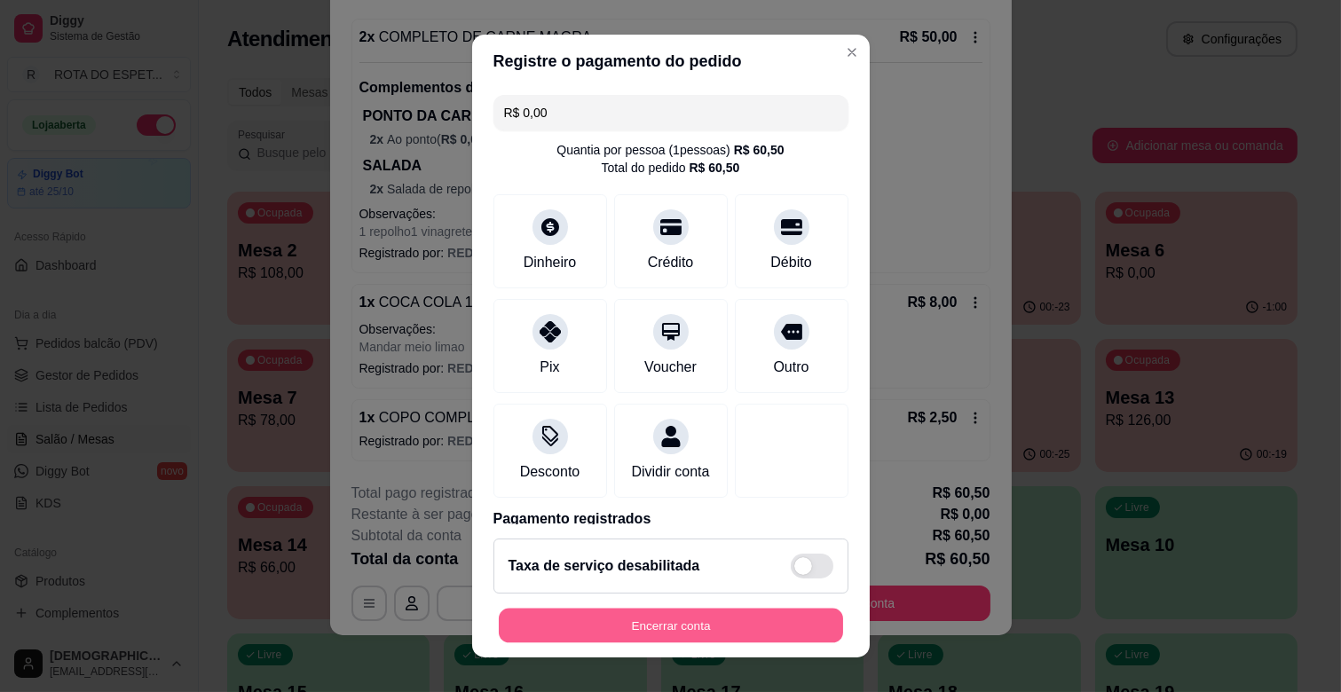
click at [739, 623] on button "Encerrar conta" at bounding box center [671, 626] width 344 height 35
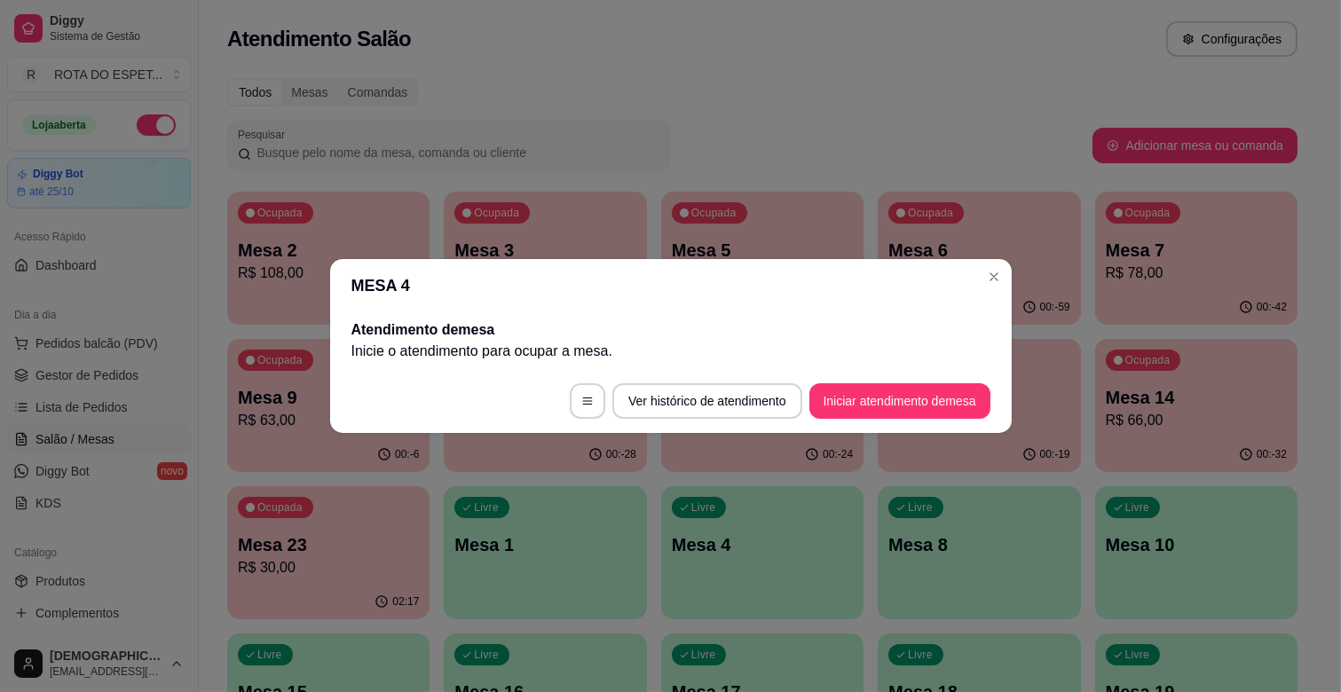
scroll to position [0, 0]
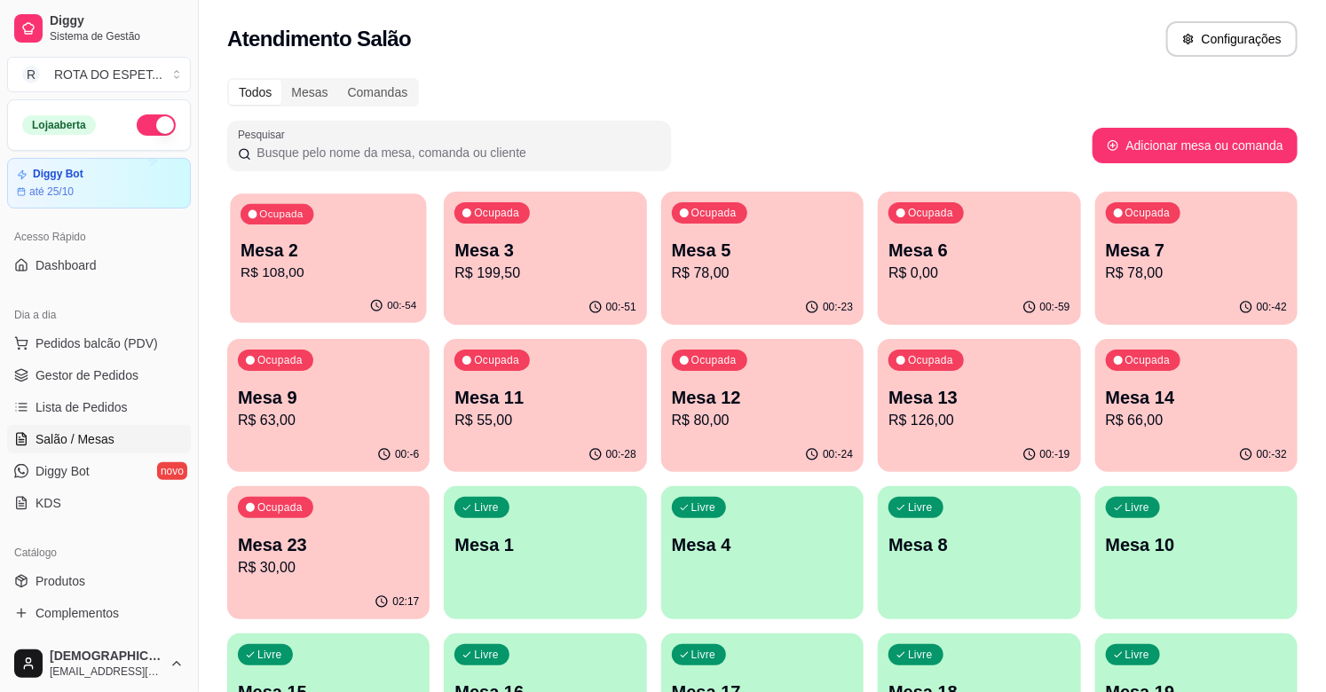
click at [375, 291] on div "00:-54" at bounding box center [328, 306] width 197 height 34
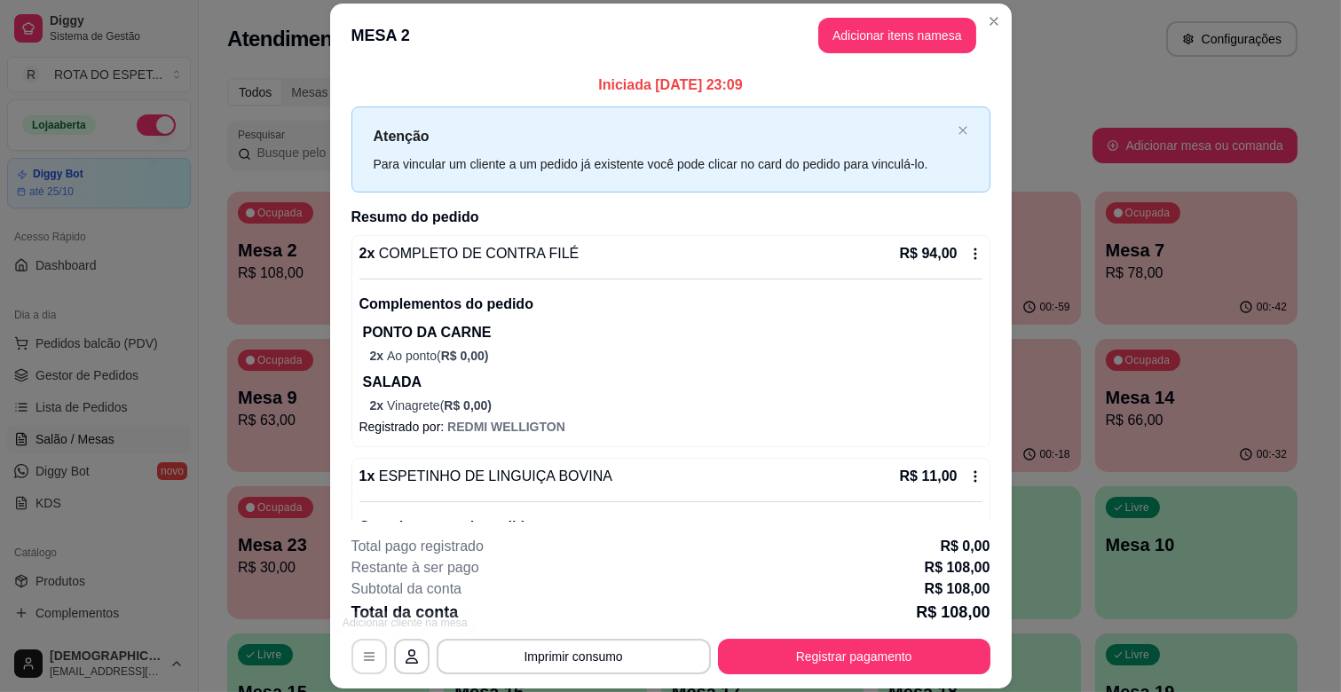
click at [362, 661] on icon "button" at bounding box center [369, 657] width 14 height 14
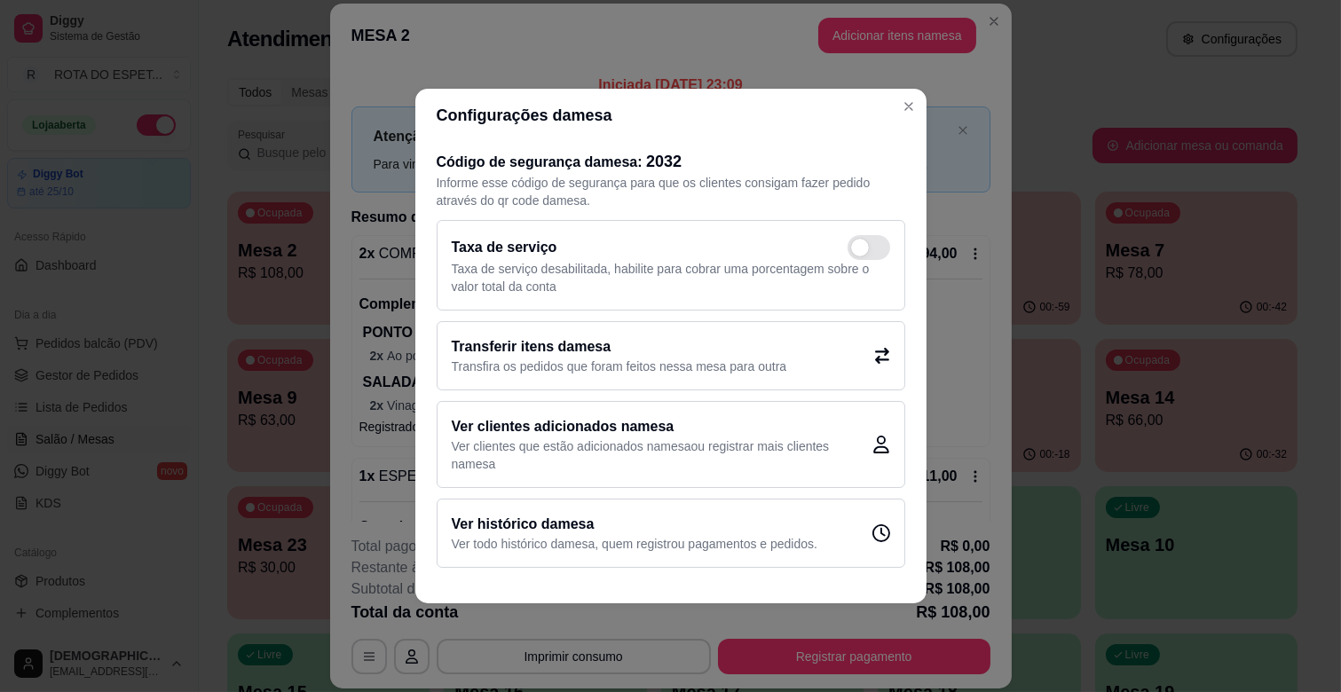
click at [762, 352] on h2 "Transferir itens da mesa" at bounding box center [620, 346] width 336 height 21
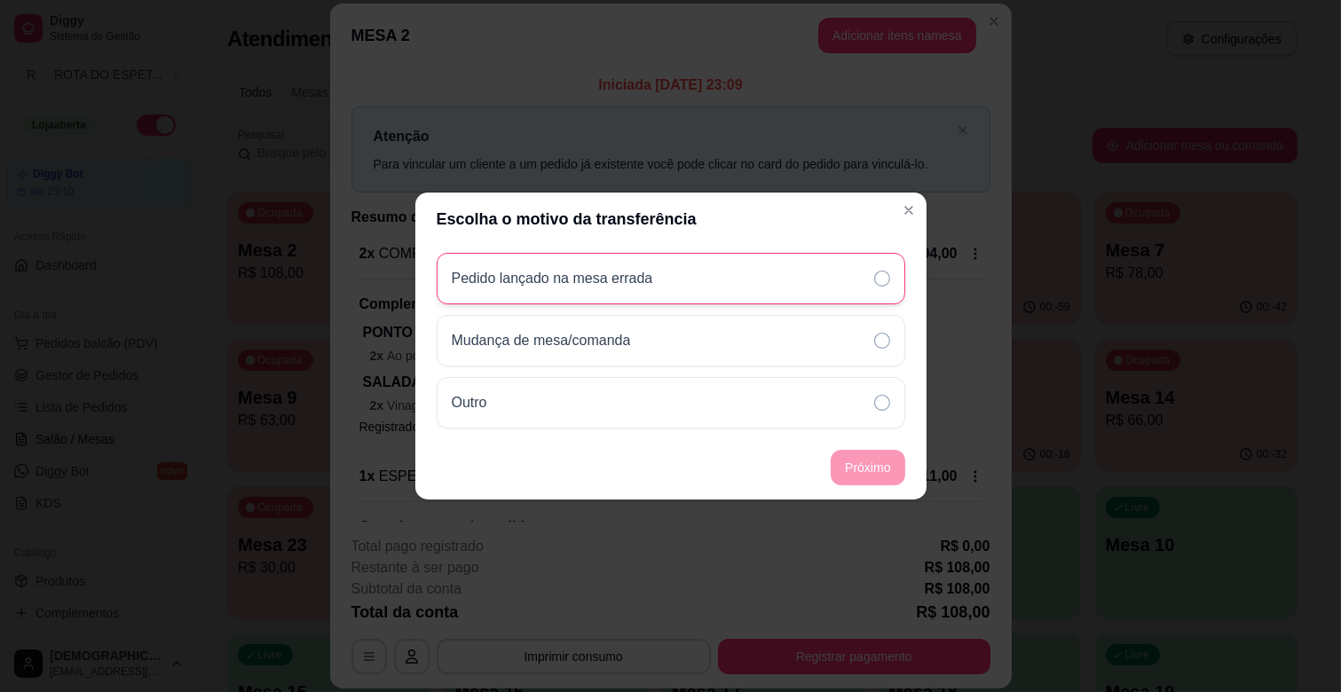
click at [786, 289] on div "Pedido lançado na mesa errada" at bounding box center [671, 278] width 469 height 51
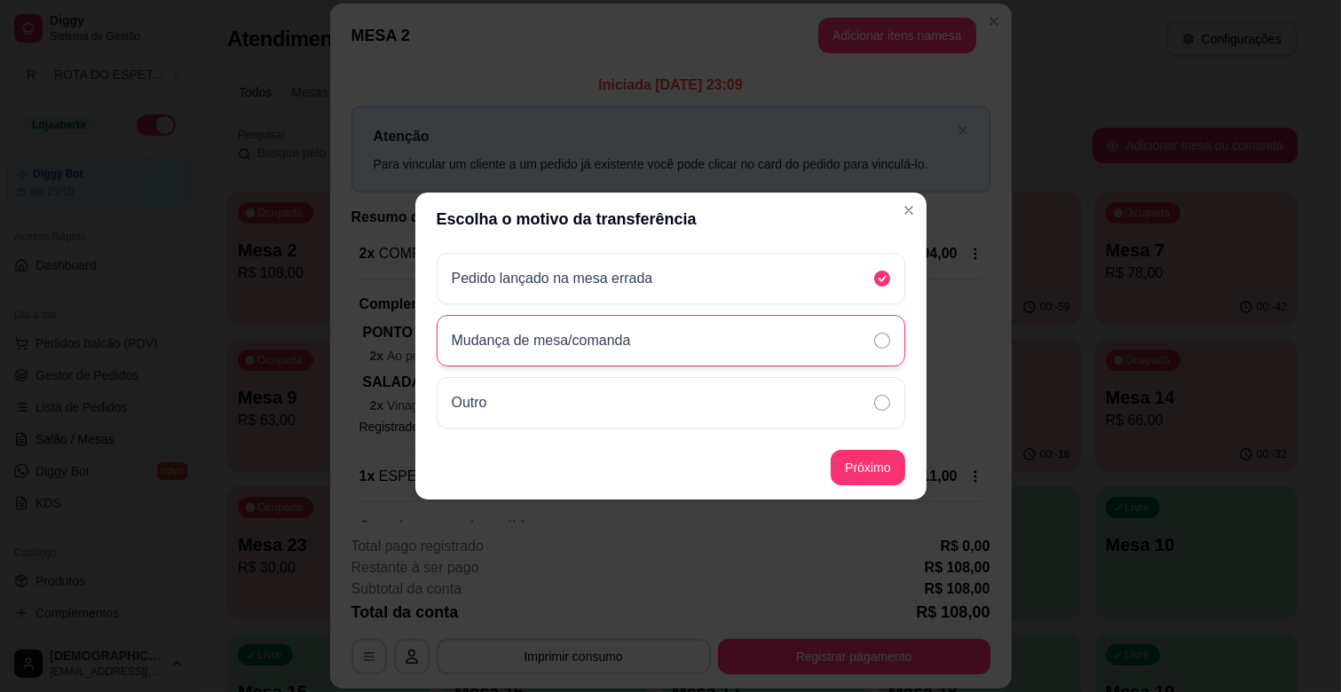
click at [804, 341] on div "Mudança de mesa/comanda" at bounding box center [671, 340] width 469 height 51
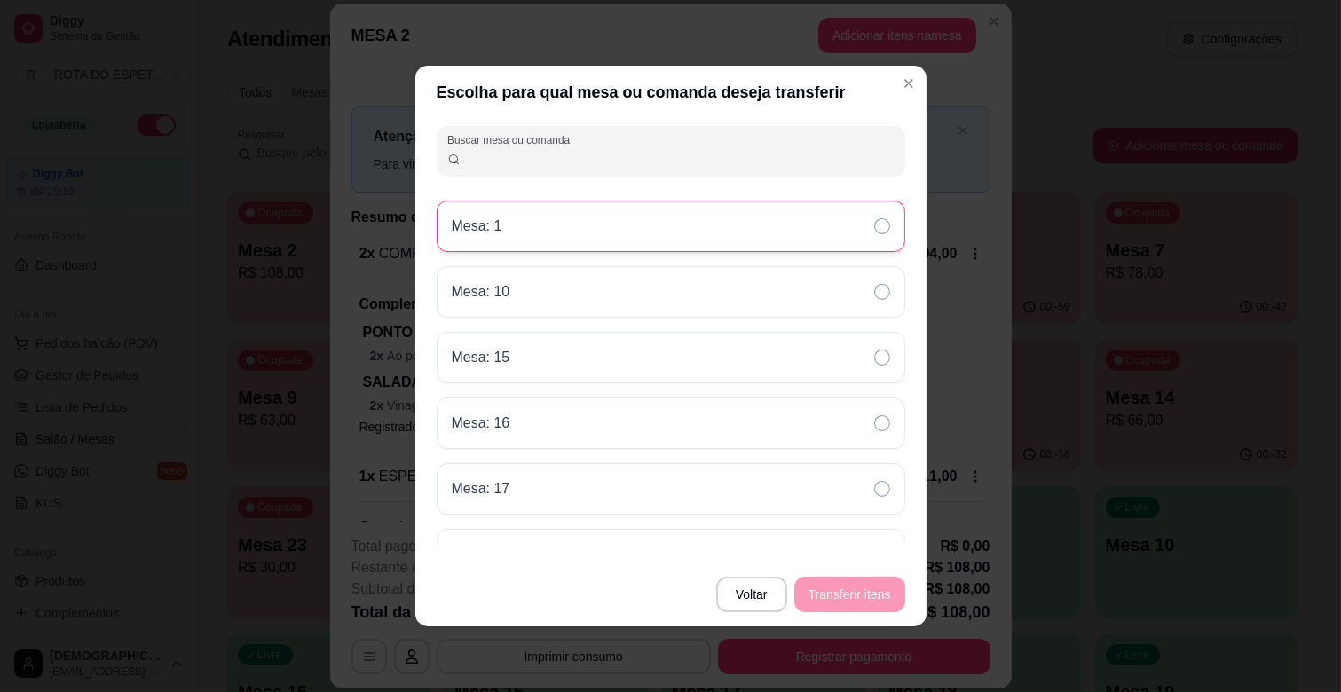
click at [622, 220] on div "Mesa: 1" at bounding box center [671, 226] width 469 height 51
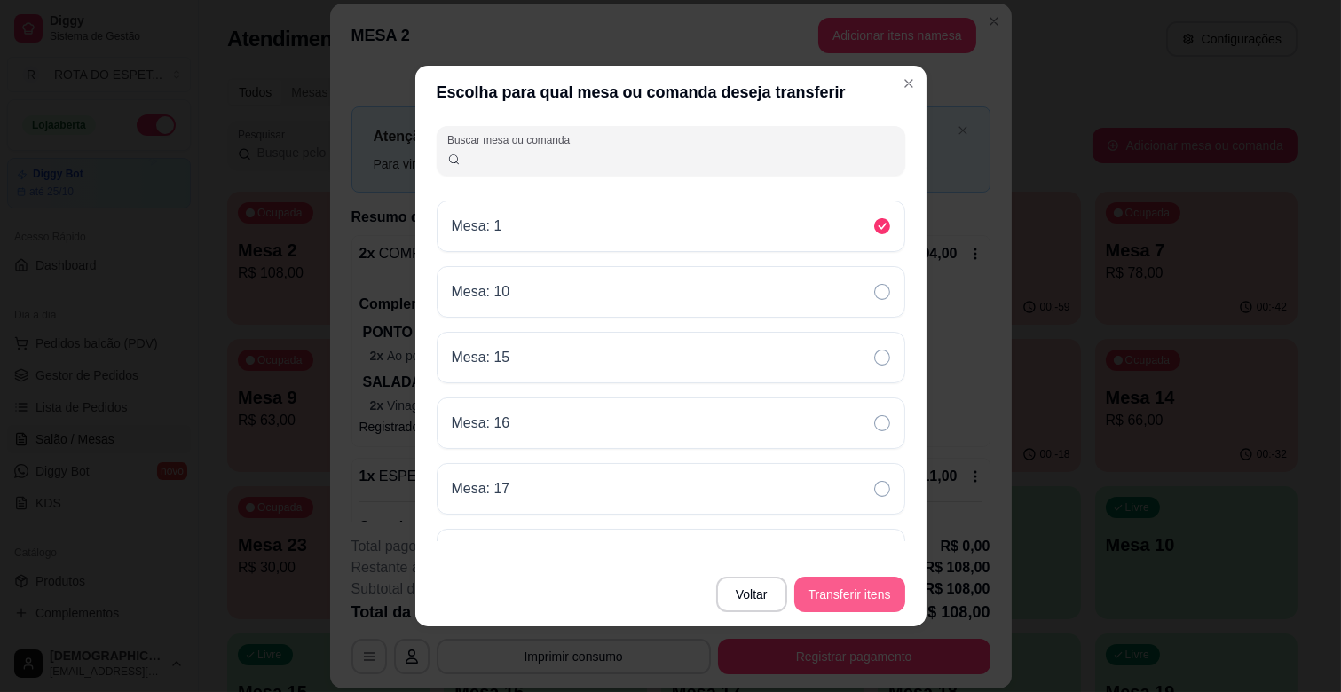
click at [874, 599] on button "Transferir itens" at bounding box center [849, 595] width 111 height 36
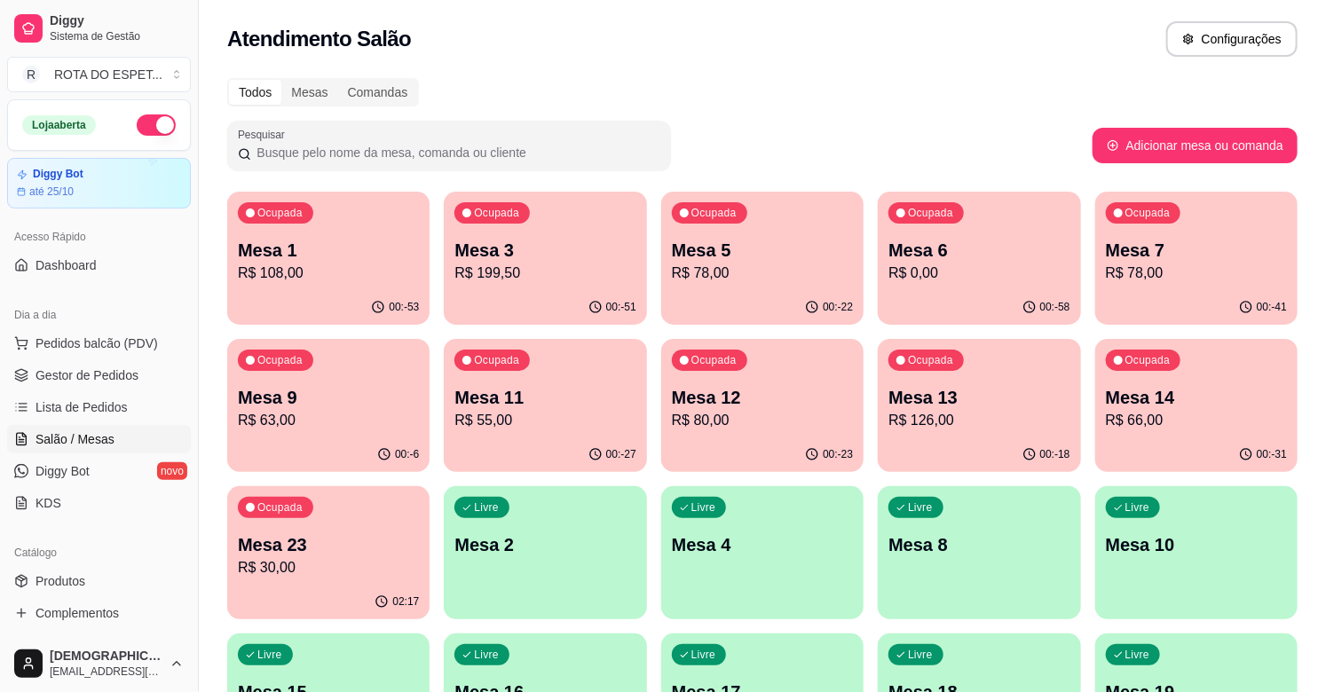
click at [550, 412] on p "R$ 55,00" at bounding box center [544, 420] width 181 height 21
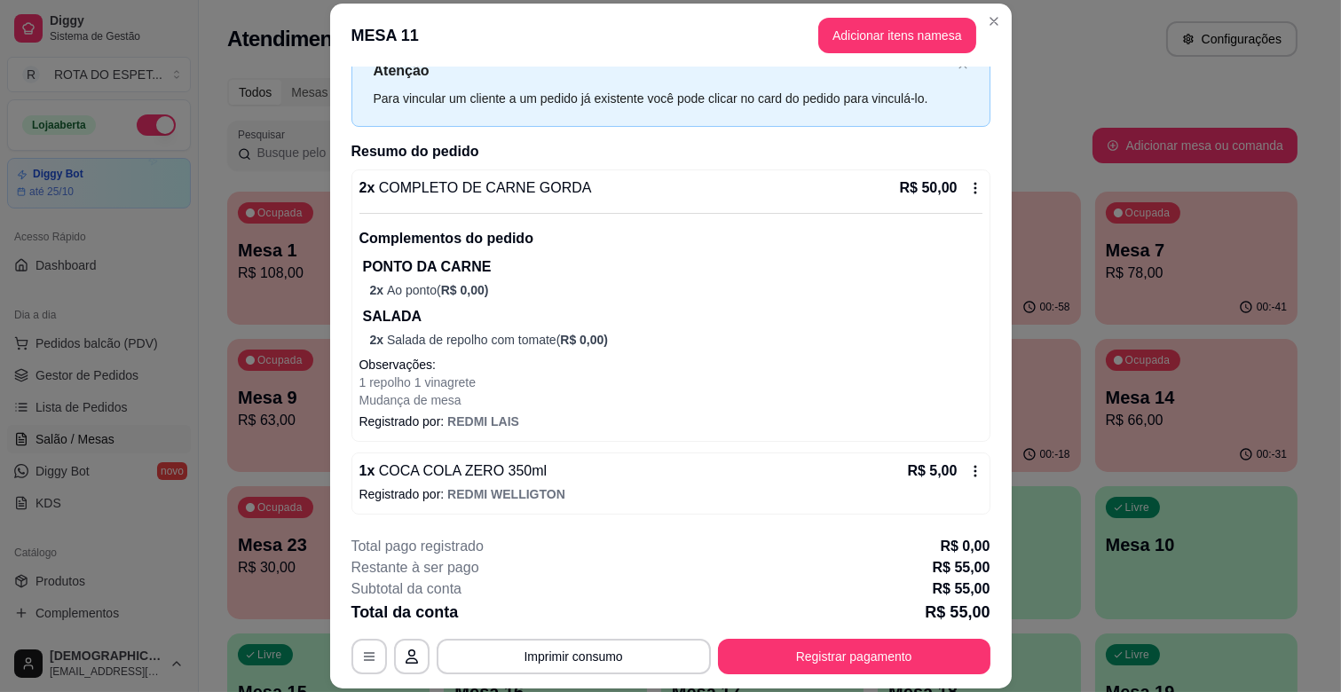
scroll to position [53, 0]
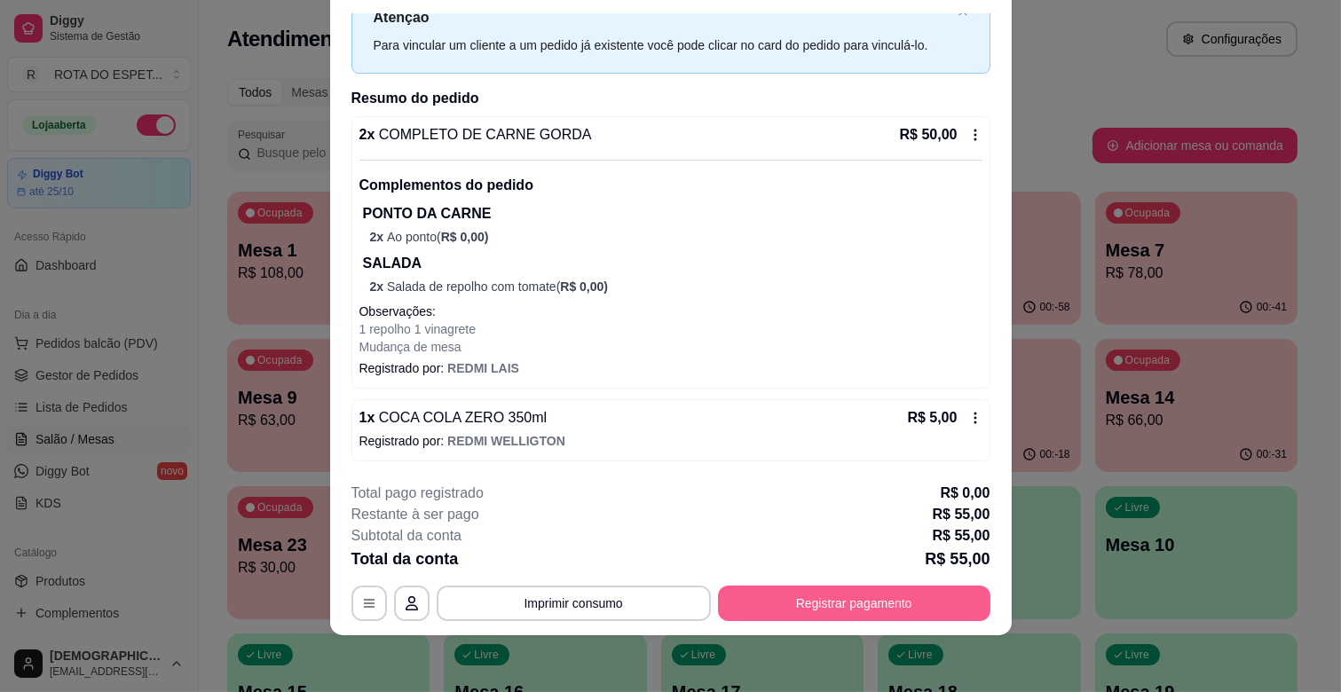
click at [817, 596] on button "Registrar pagamento" at bounding box center [854, 604] width 273 height 36
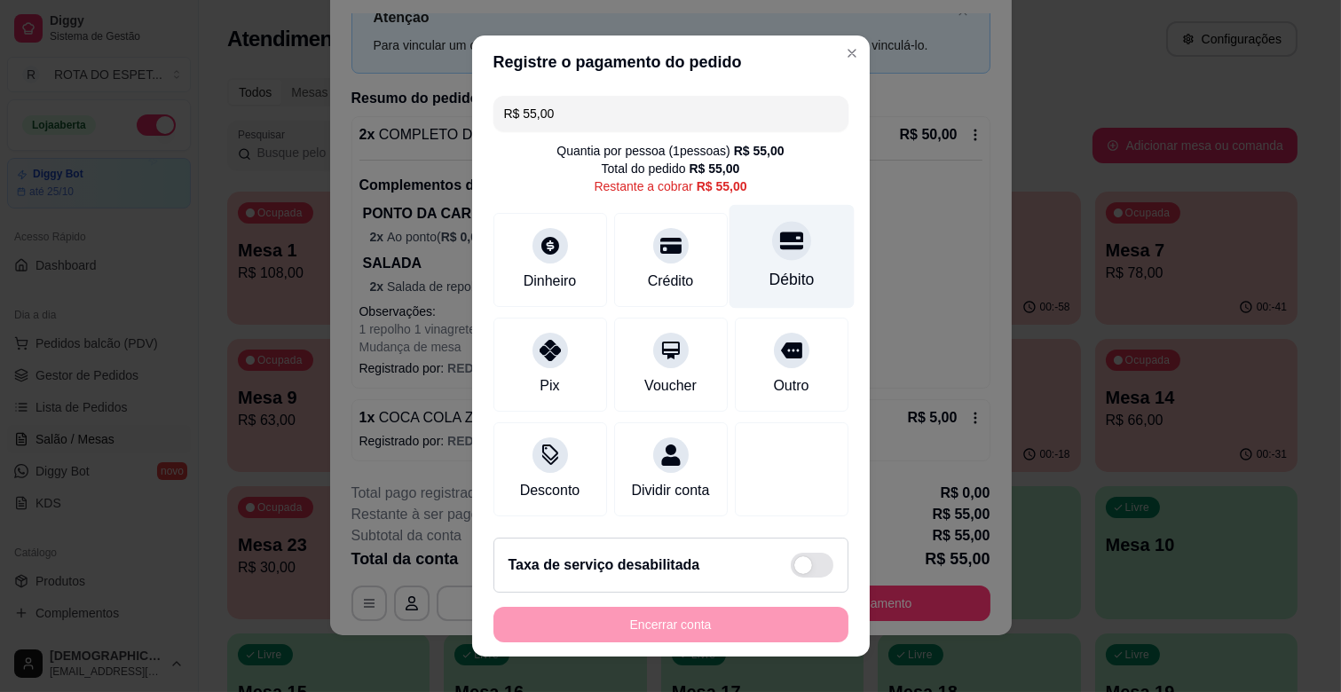
click at [776, 250] on div "Débito" at bounding box center [791, 257] width 125 height 104
type input "R$ 0,00"
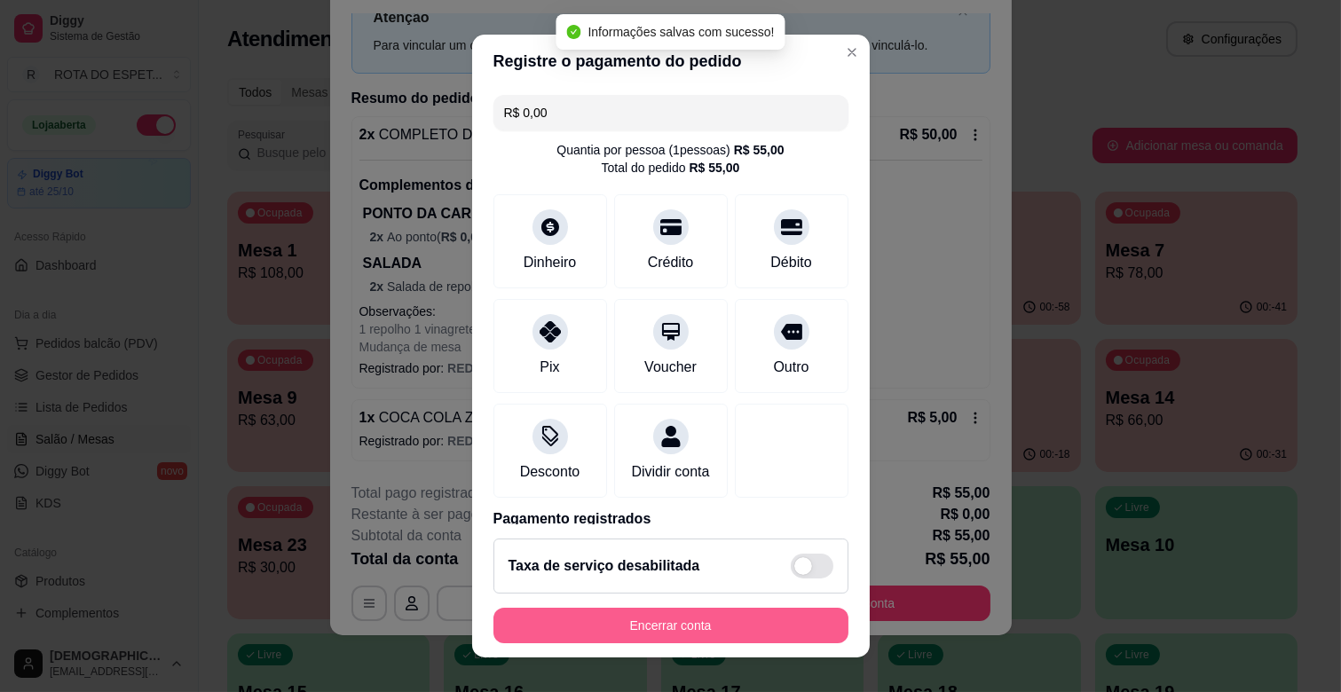
click at [735, 614] on button "Encerrar conta" at bounding box center [671, 626] width 355 height 36
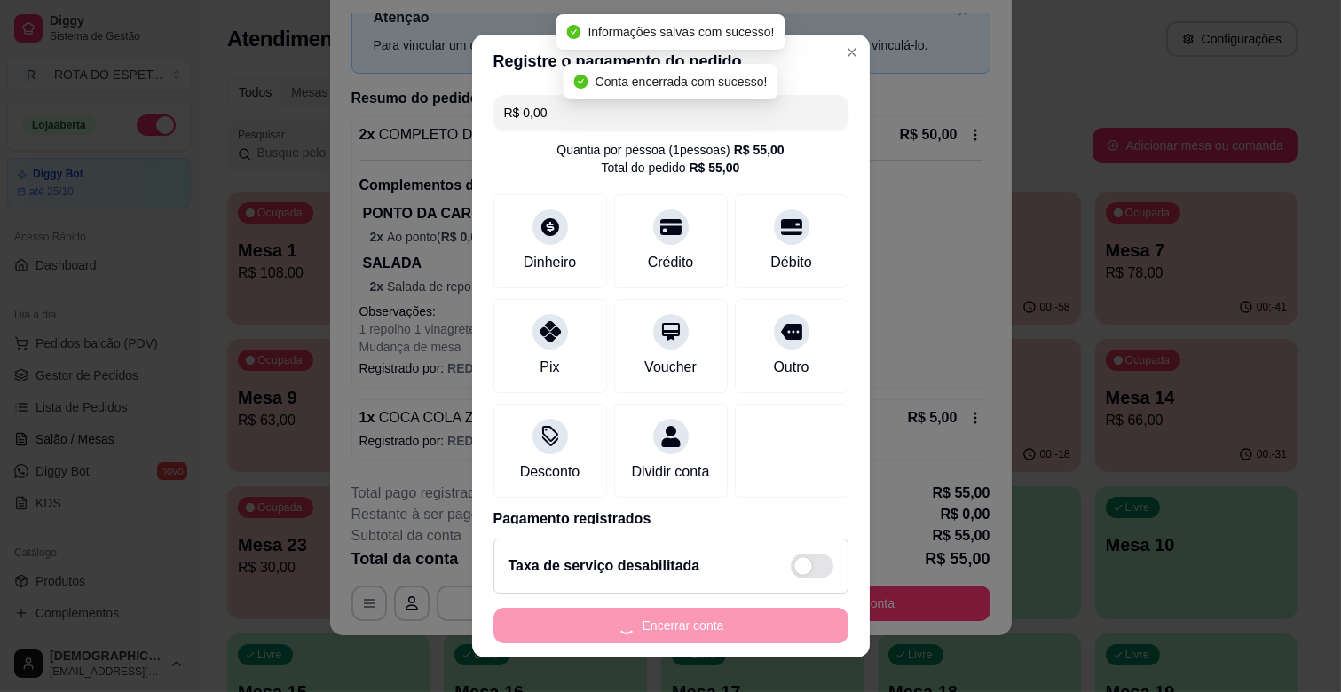
scroll to position [0, 0]
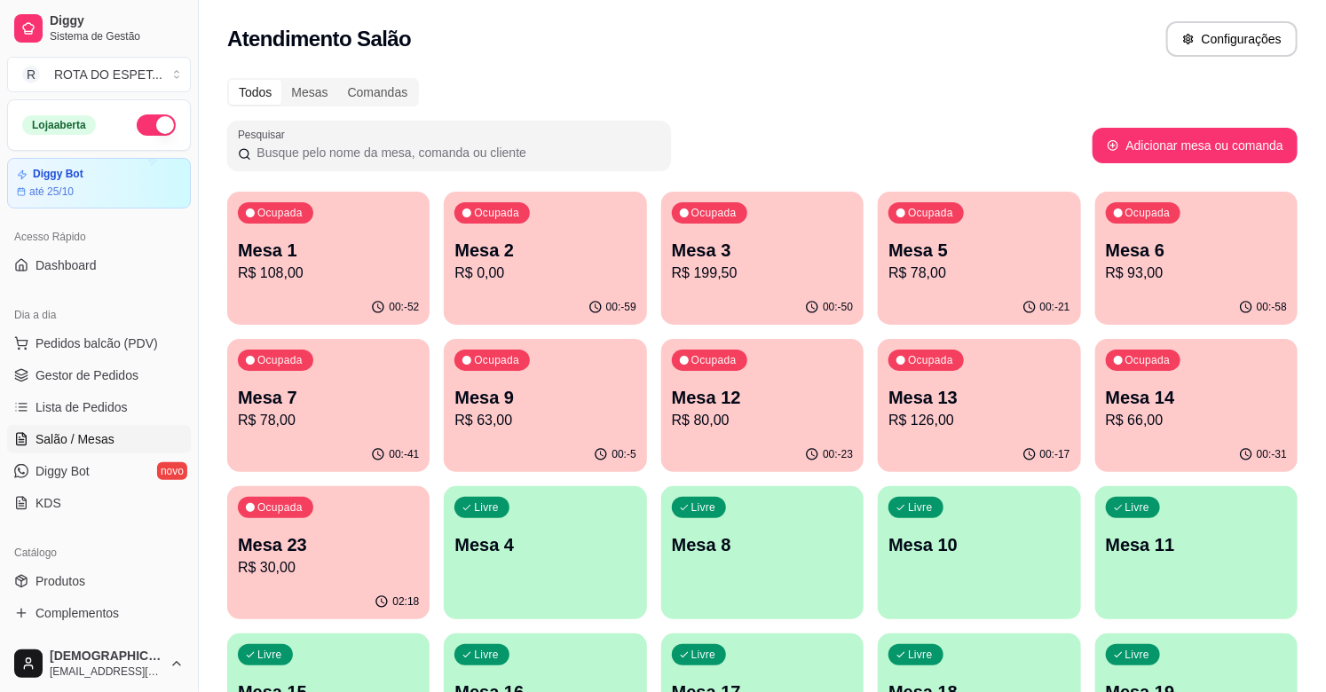
click at [986, 269] on p "R$ 78,00" at bounding box center [979, 273] width 181 height 21
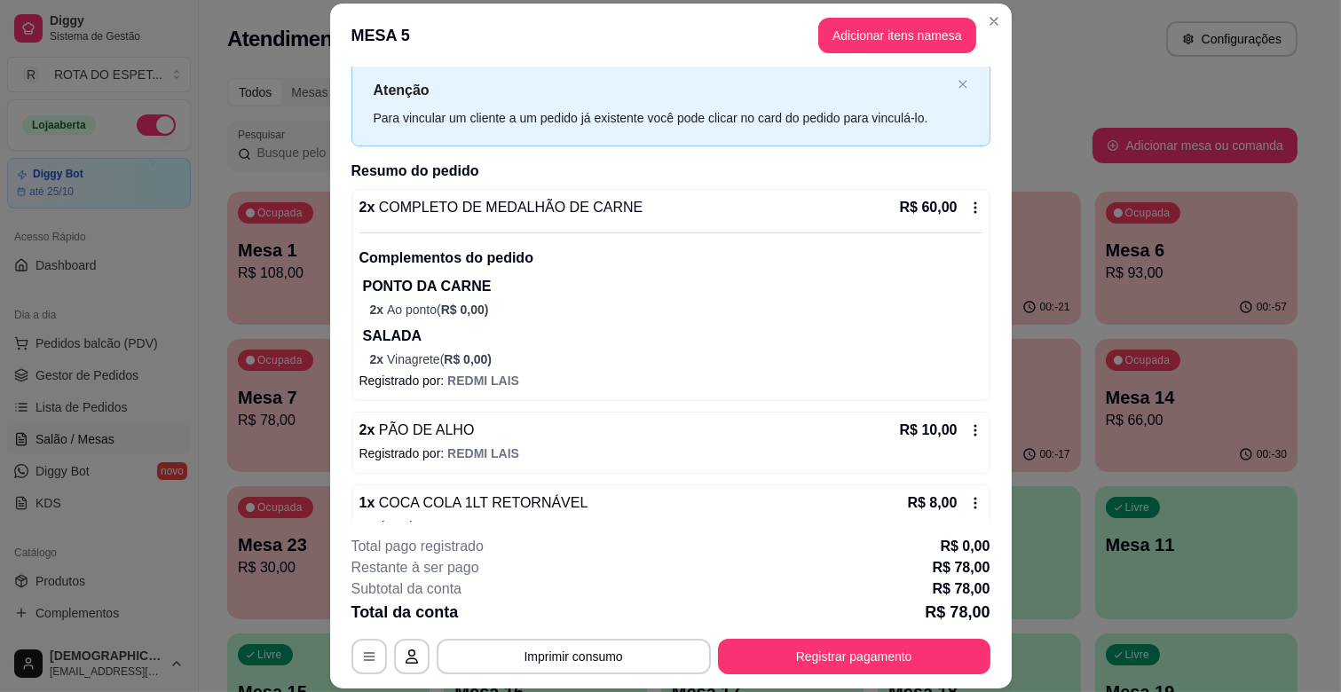
scroll to position [78, 0]
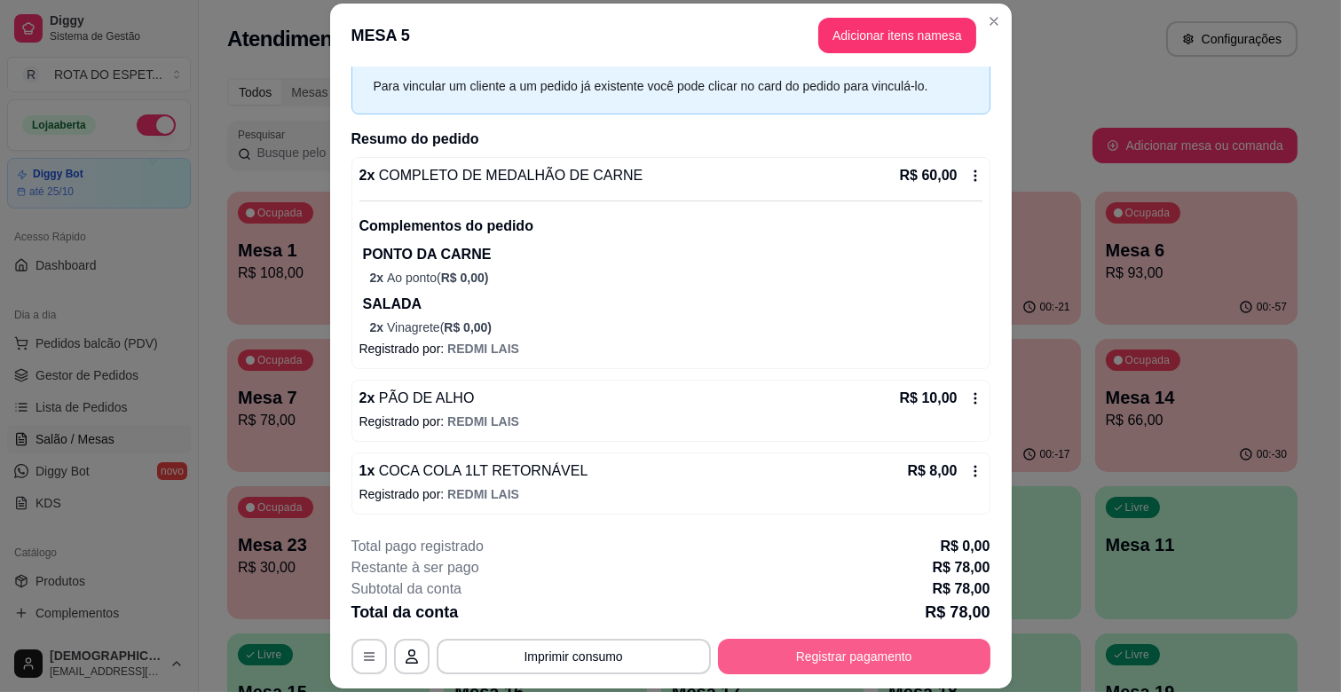
click at [855, 668] on button "Registrar pagamento" at bounding box center [854, 657] width 273 height 36
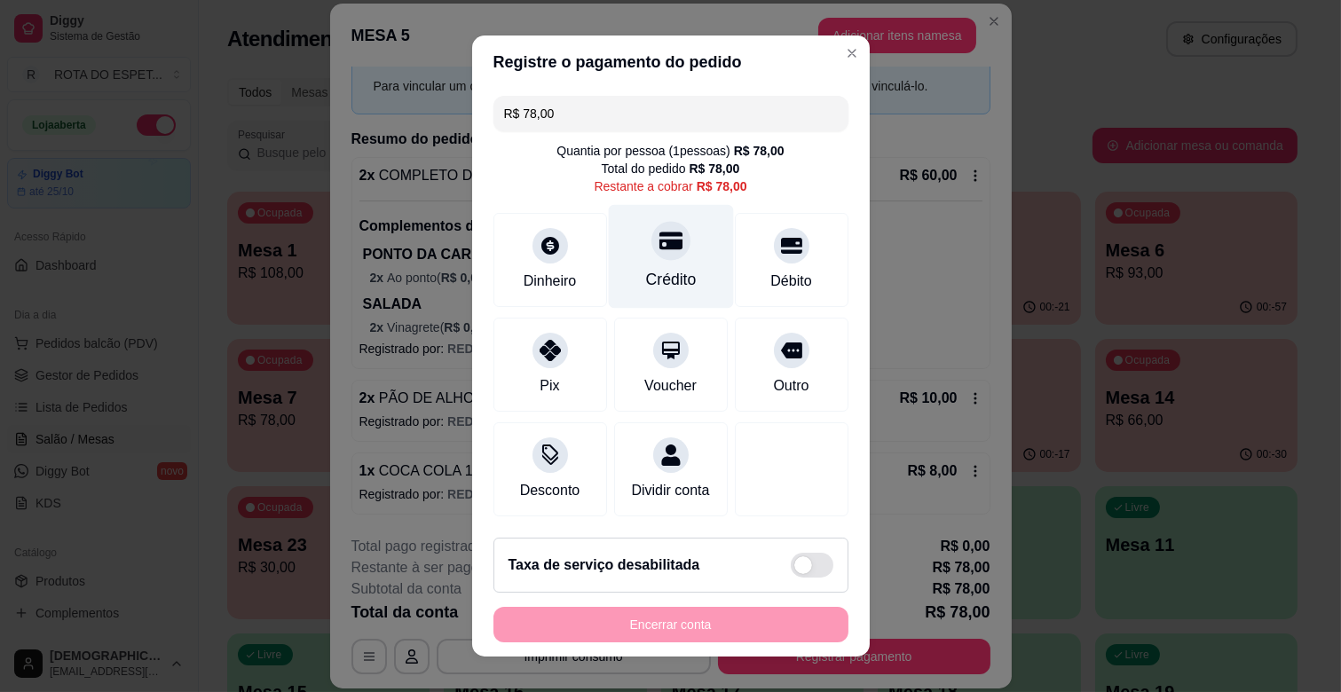
click at [645, 281] on div "Crédito" at bounding box center [670, 279] width 51 height 23
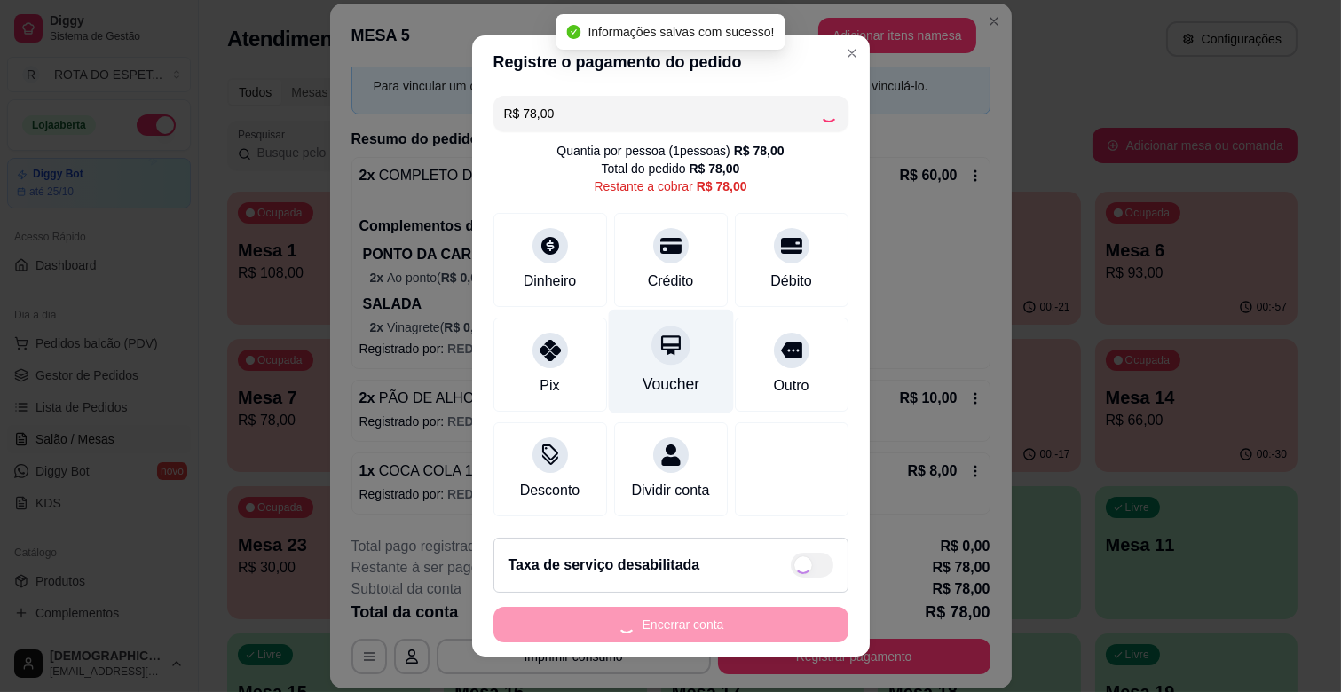
type input "R$ 0,00"
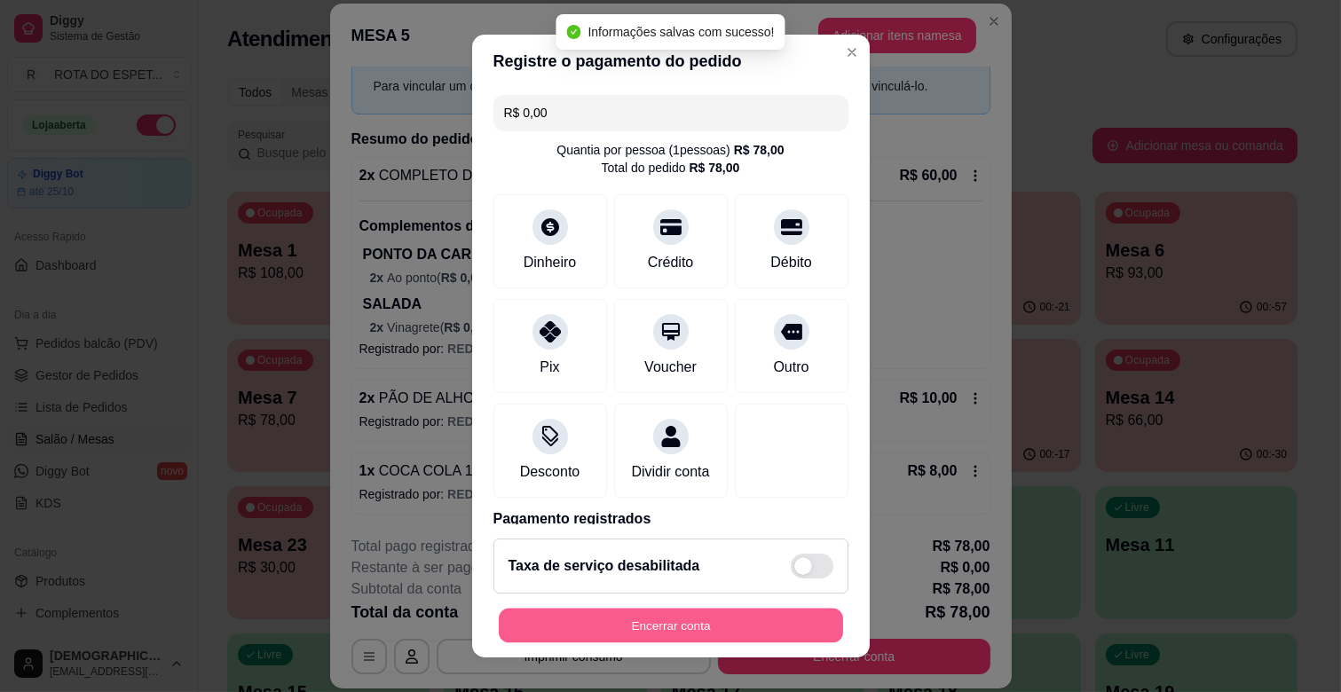
click at [723, 620] on button "Encerrar conta" at bounding box center [671, 626] width 344 height 35
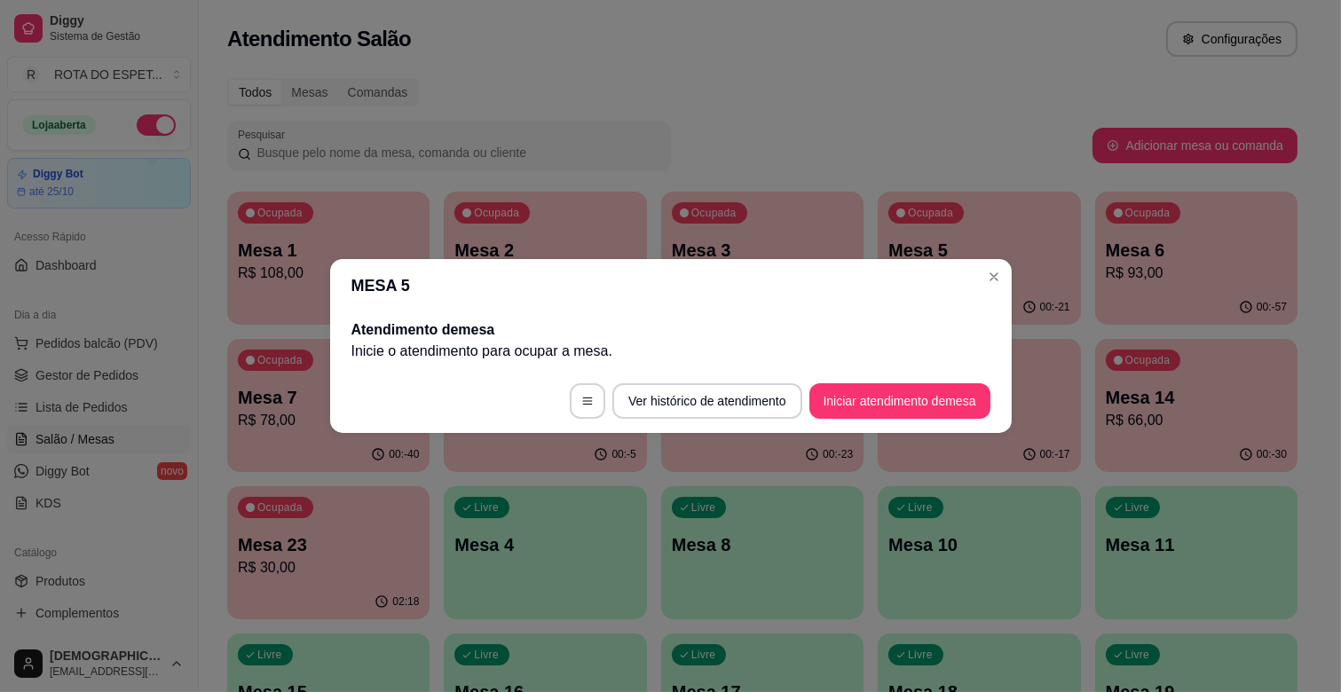
scroll to position [0, 0]
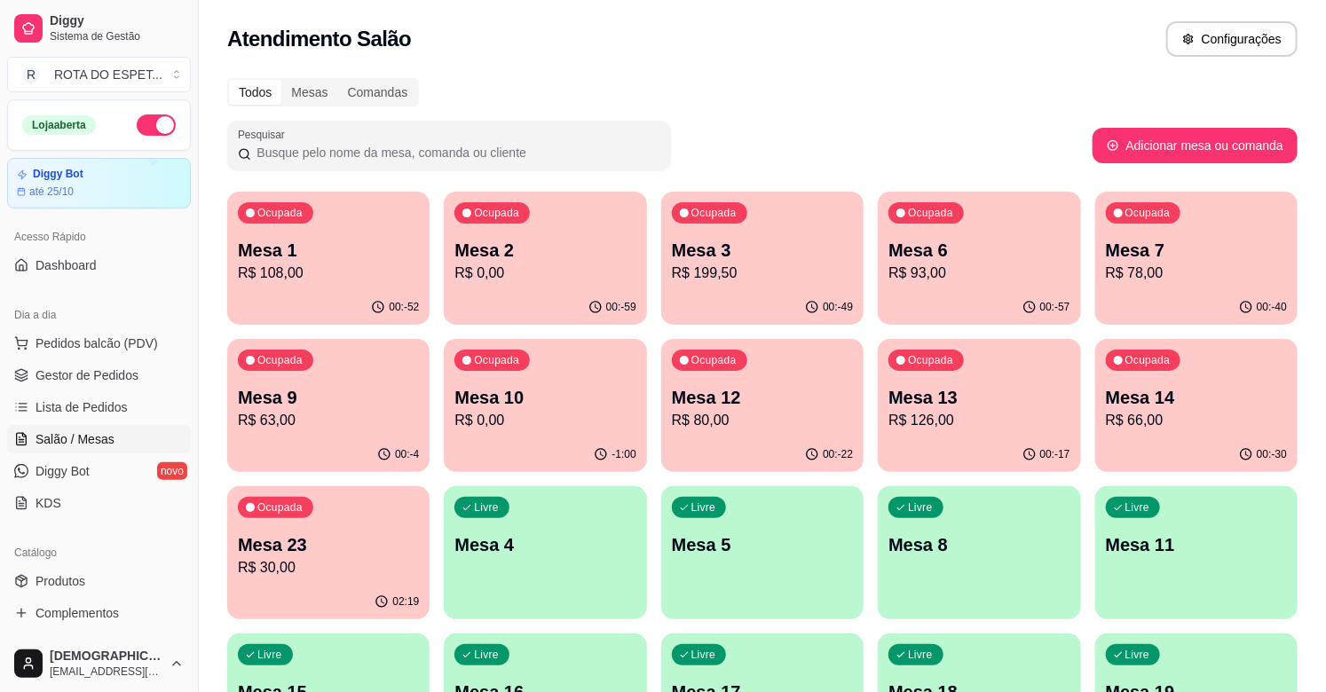
click at [267, 383] on div "Ocupada Mesa 9 R$ 63,00" at bounding box center [328, 388] width 202 height 99
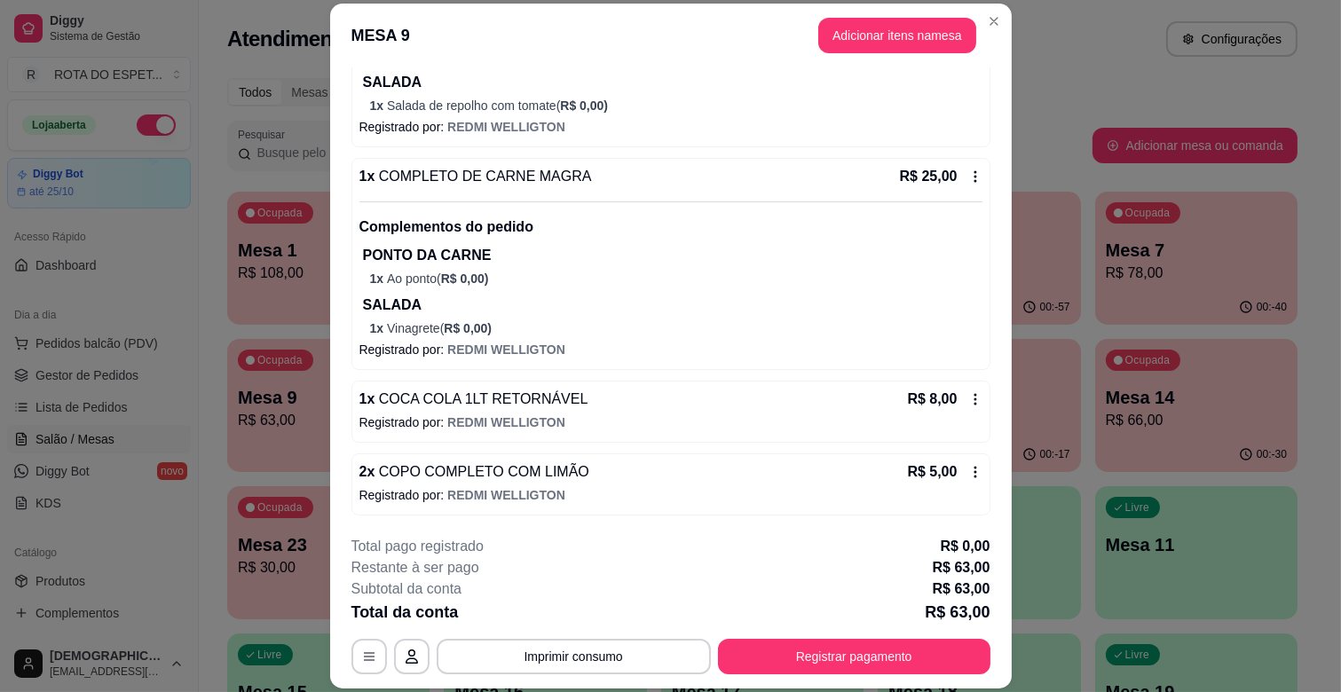
scroll to position [302, 0]
click at [873, 654] on button "Registrar pagamento" at bounding box center [854, 657] width 273 height 36
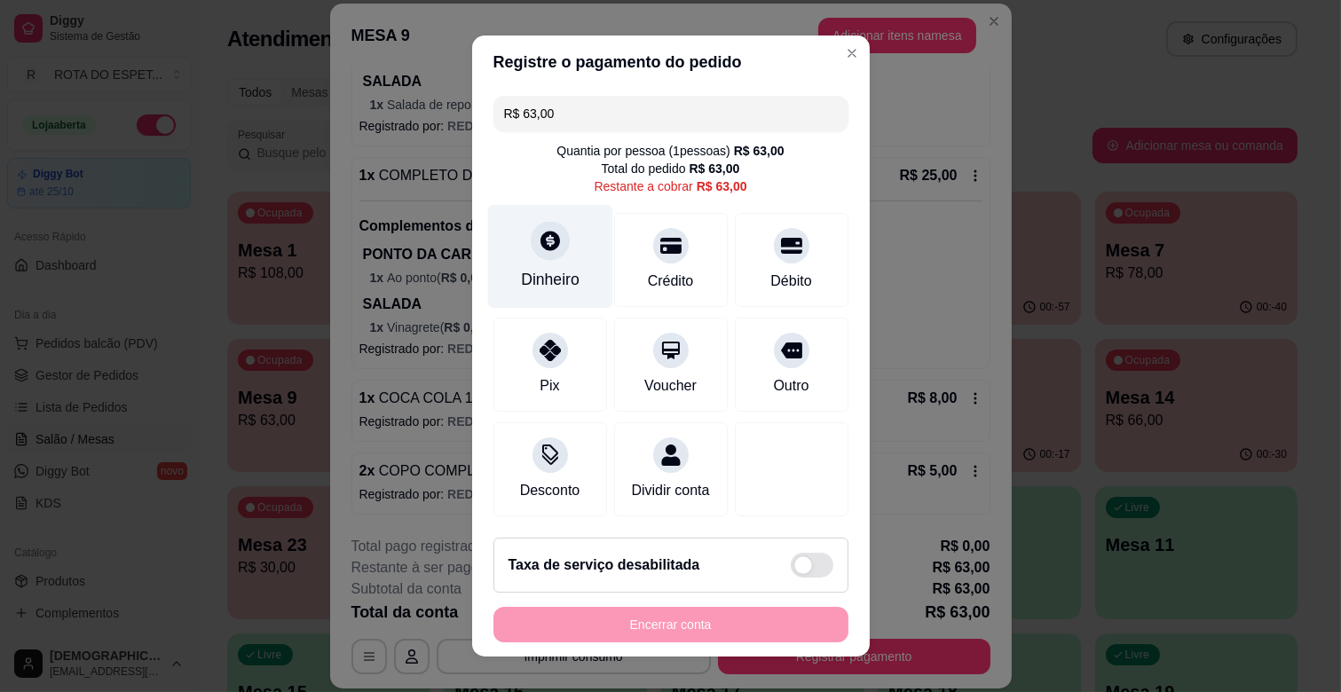
click at [538, 226] on div at bounding box center [550, 240] width 39 height 39
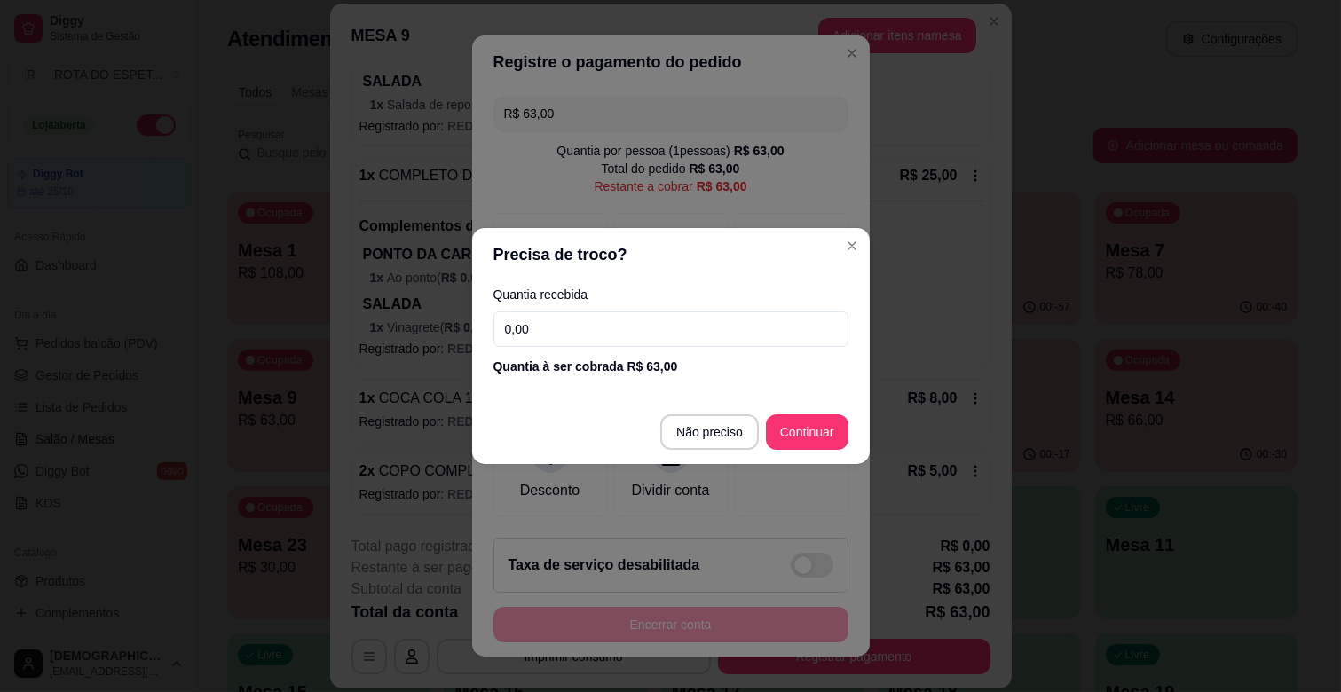
click at [575, 340] on input "0,00" at bounding box center [671, 330] width 355 height 36
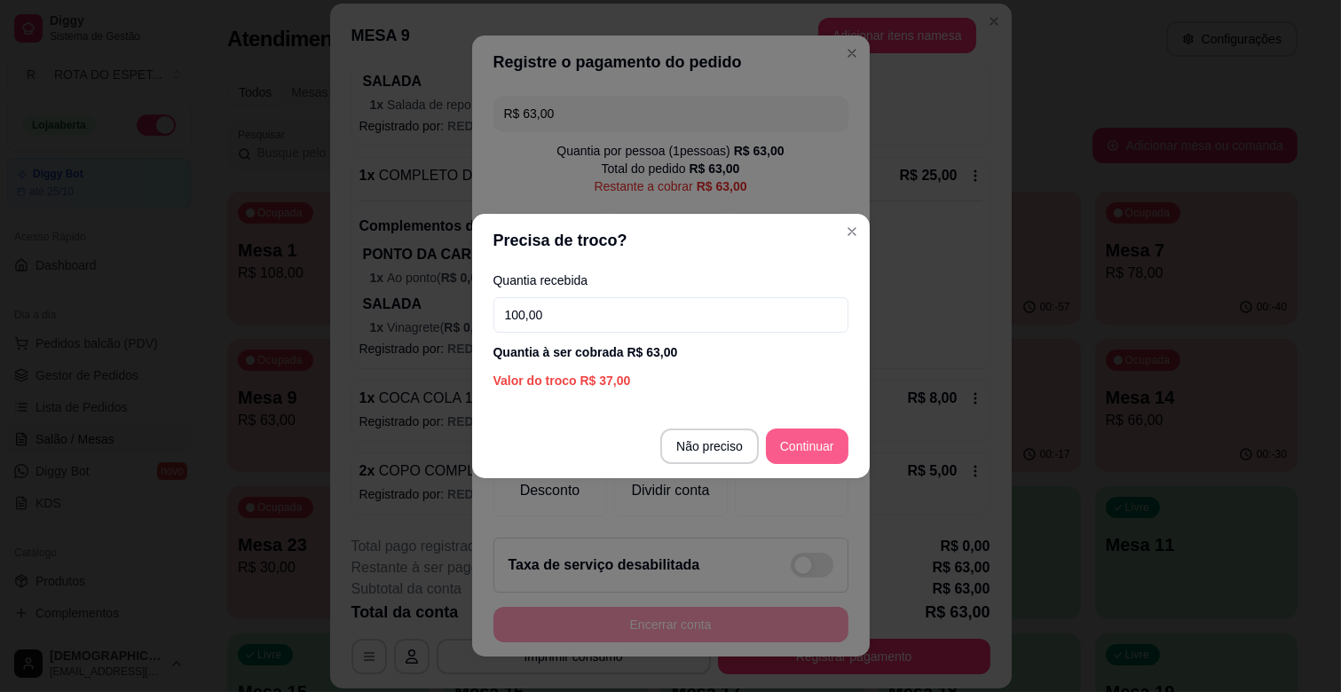
type input "100,00"
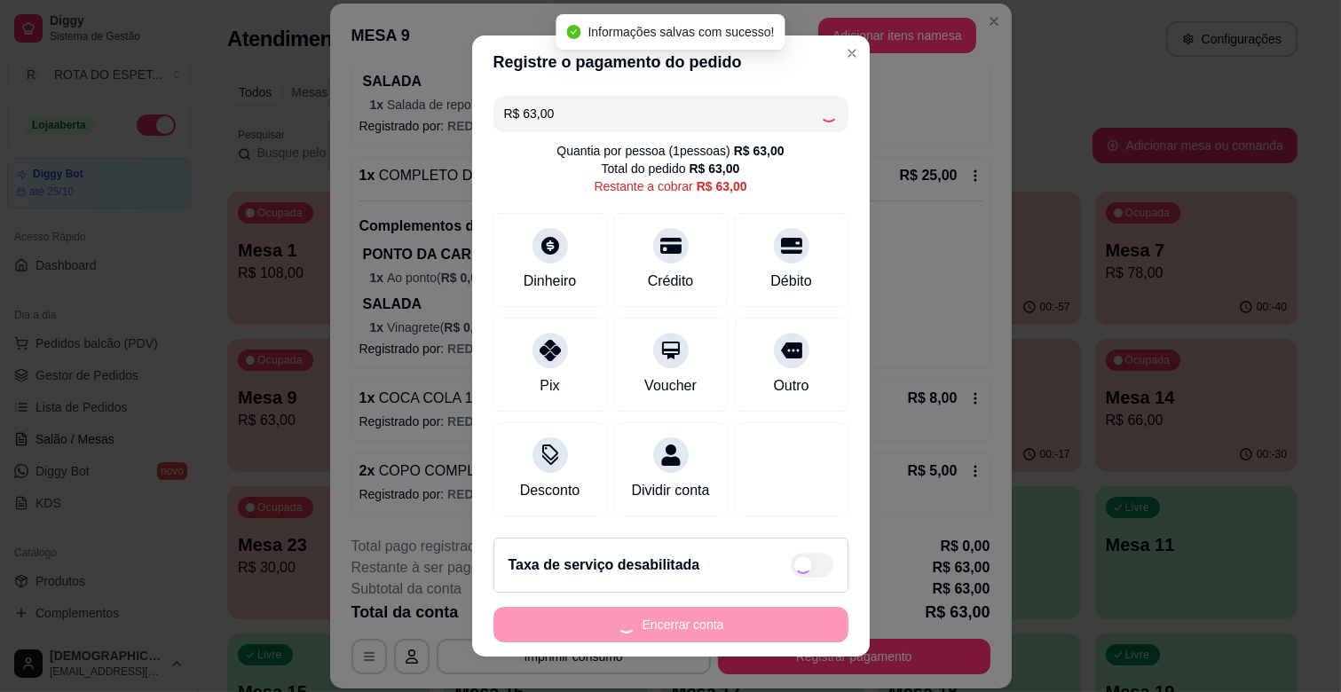
type input "R$ 0,00"
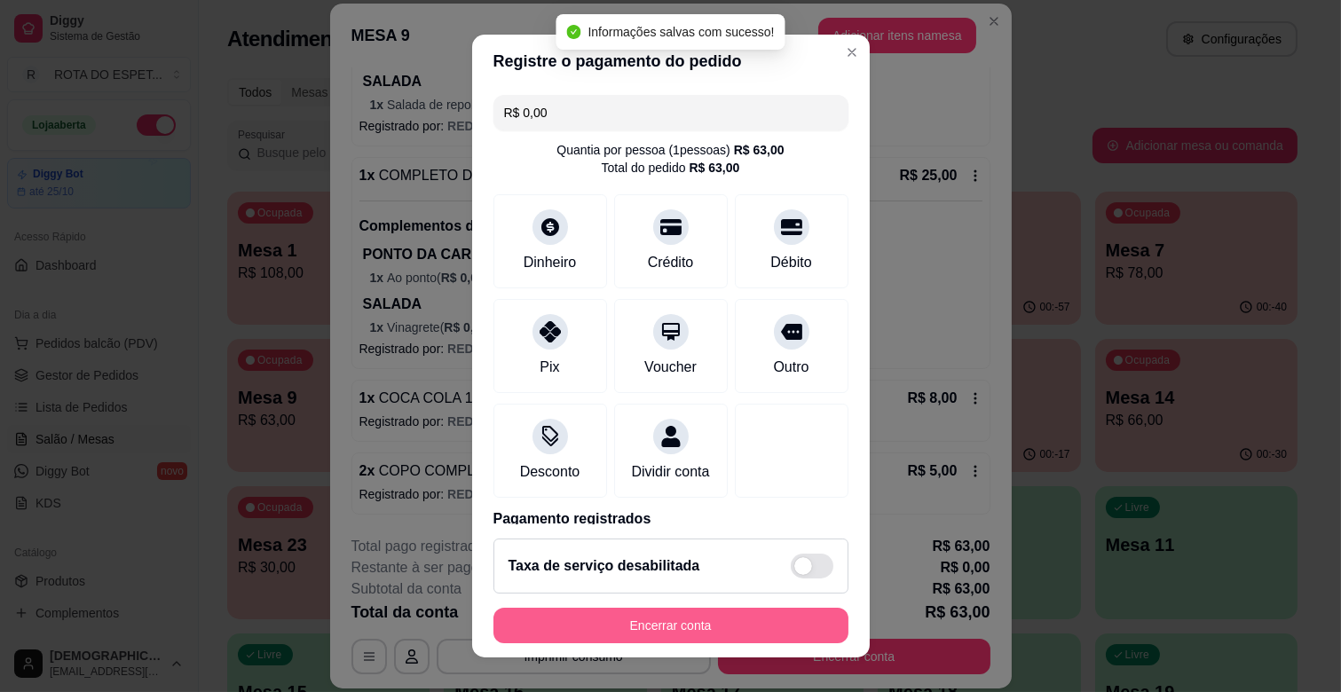
click at [759, 625] on button "Encerrar conta" at bounding box center [671, 626] width 355 height 36
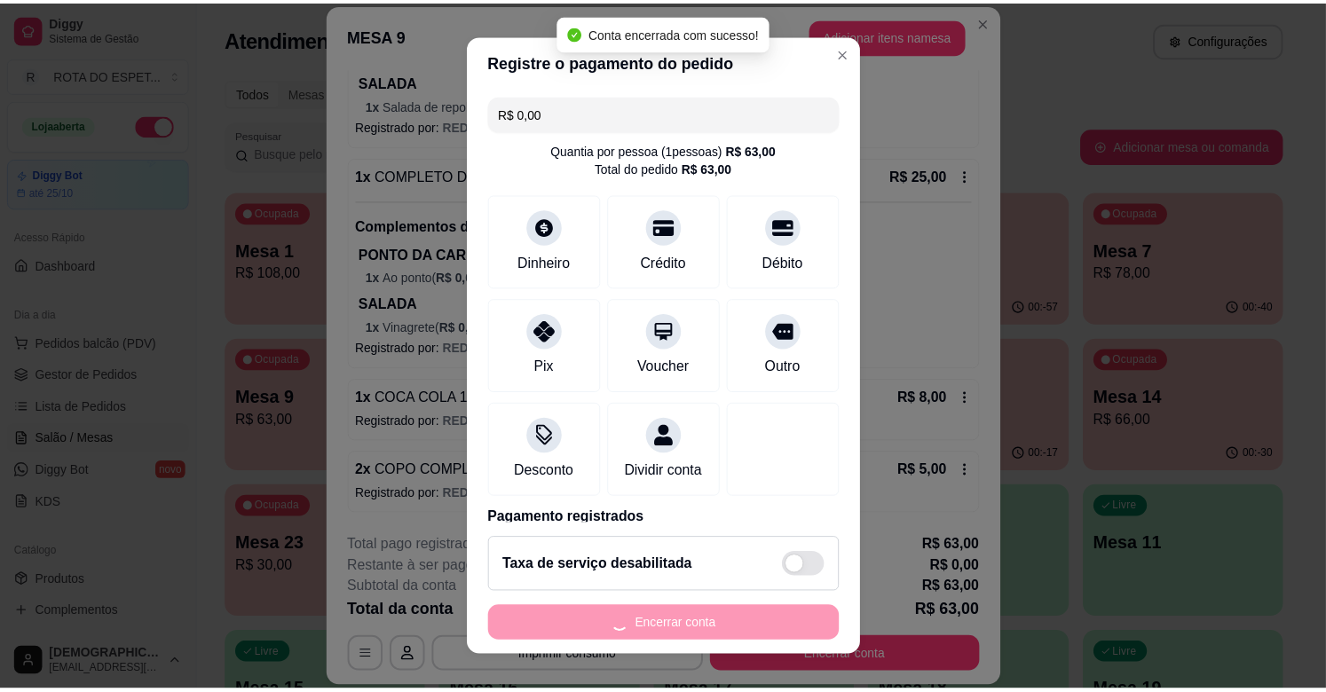
scroll to position [0, 0]
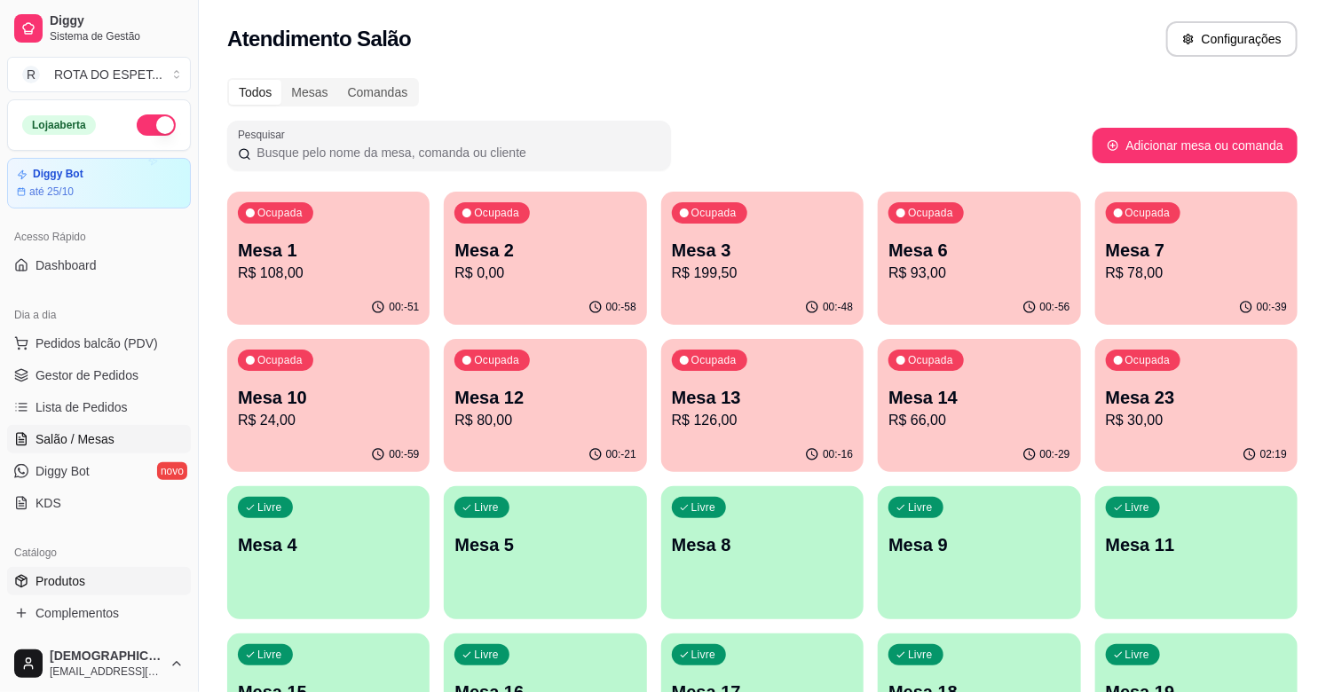
click at [108, 574] on link "Produtos" at bounding box center [99, 581] width 184 height 28
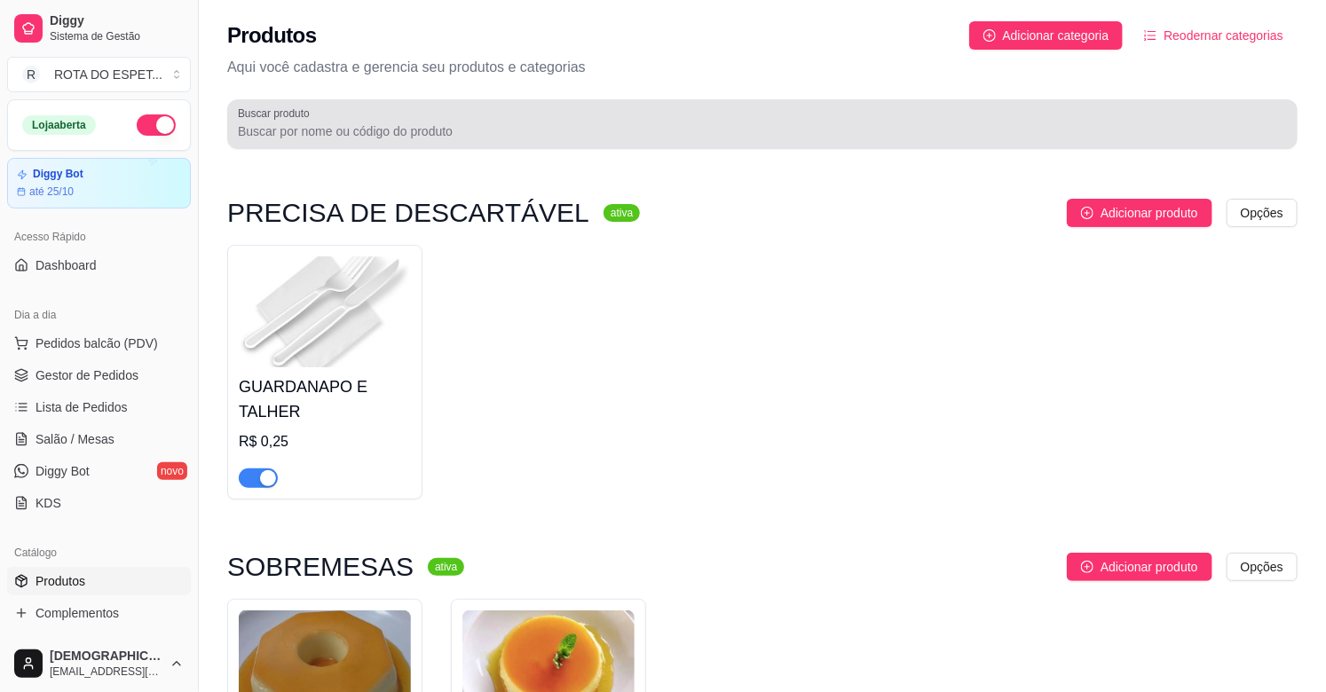
click at [566, 134] on input "Buscar produto" at bounding box center [762, 131] width 1049 height 18
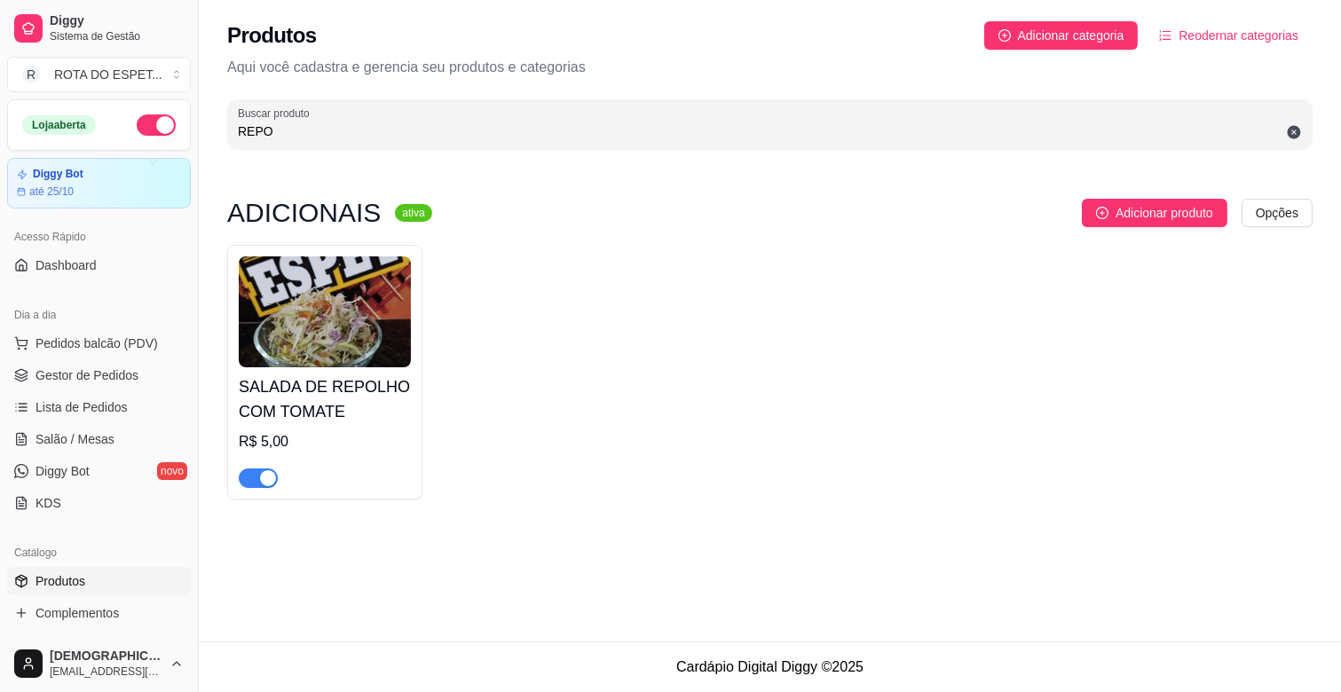
type input "REPO"
click at [261, 477] on div "button" at bounding box center [268, 478] width 16 height 16
click at [104, 614] on span "Complementos" at bounding box center [77, 613] width 83 height 18
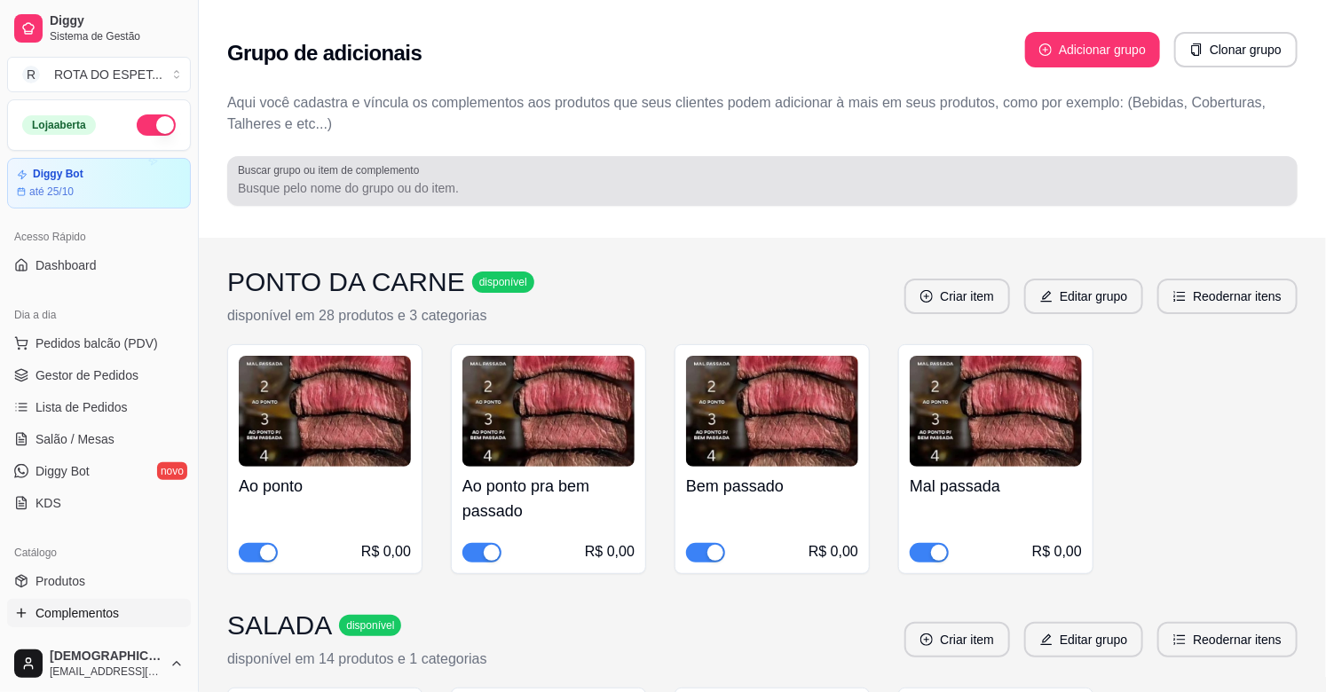
click at [477, 182] on input "Buscar grupo ou item de complemento" at bounding box center [762, 188] width 1049 height 18
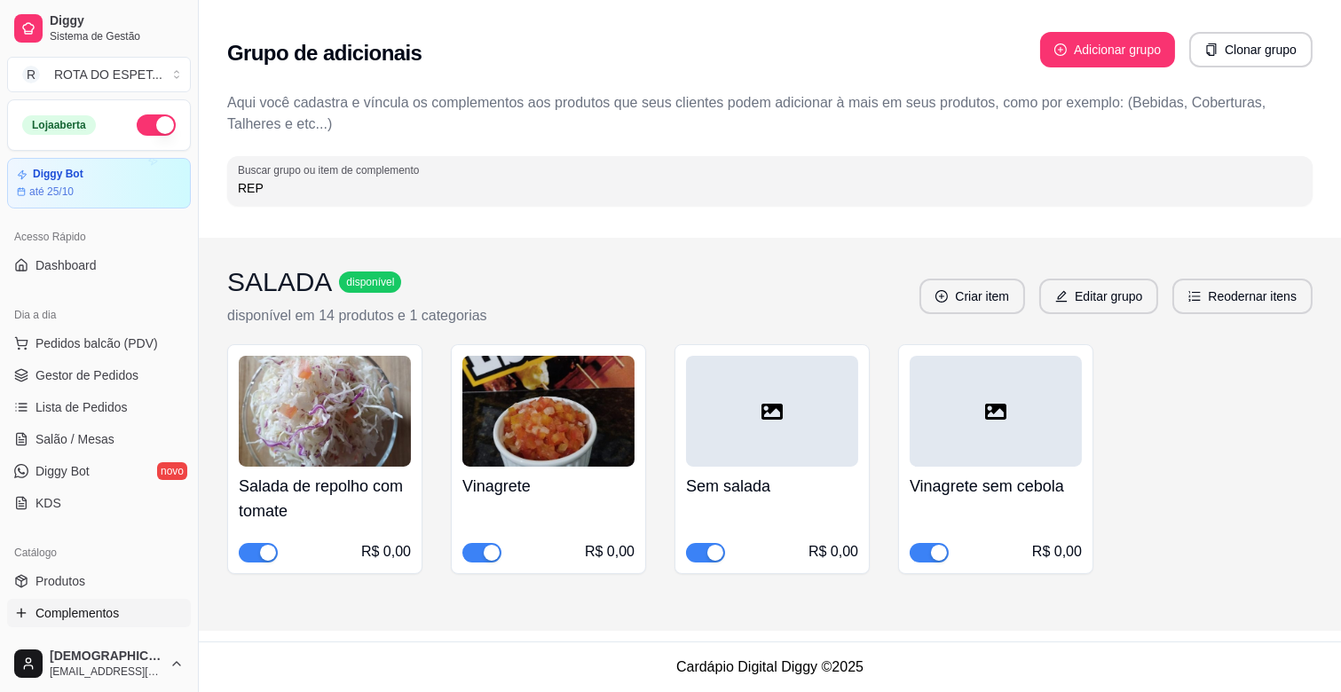
type input "REP"
click at [244, 557] on span "button" at bounding box center [258, 553] width 39 height 20
click at [62, 362] on link "Gestor de Pedidos" at bounding box center [99, 375] width 184 height 28
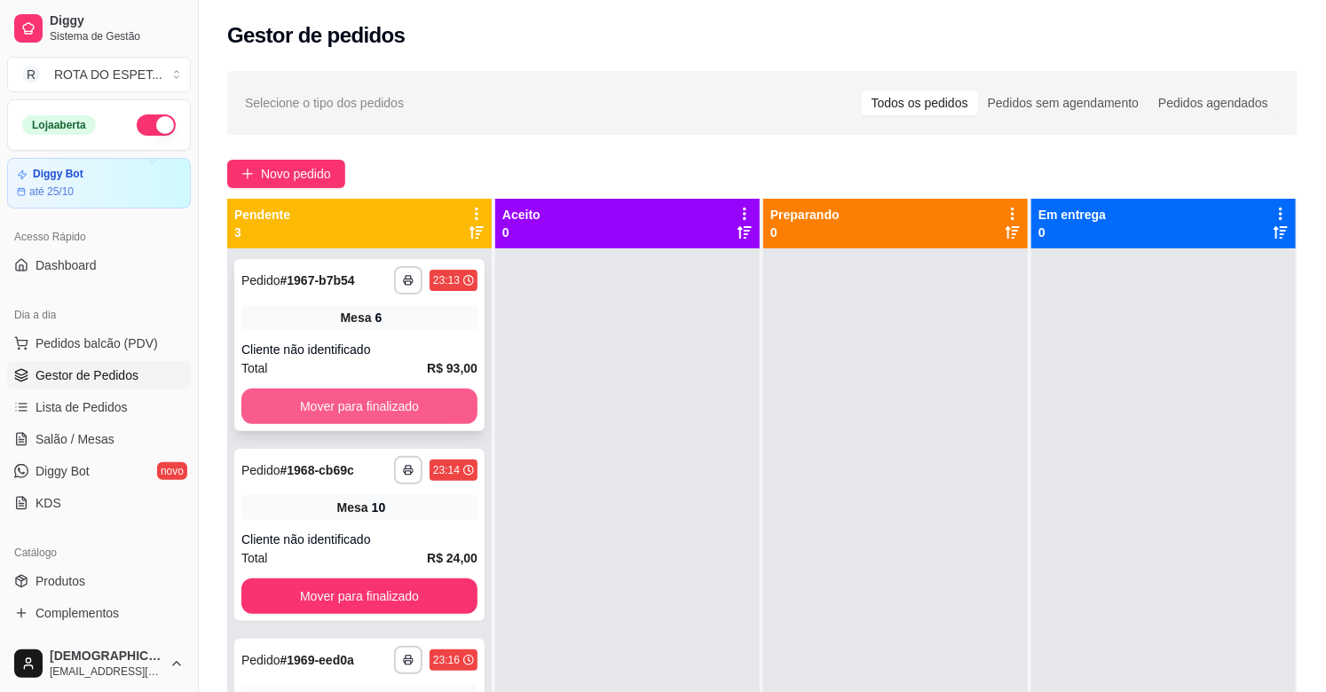
click at [321, 399] on button "Mover para finalizado" at bounding box center [359, 407] width 236 height 36
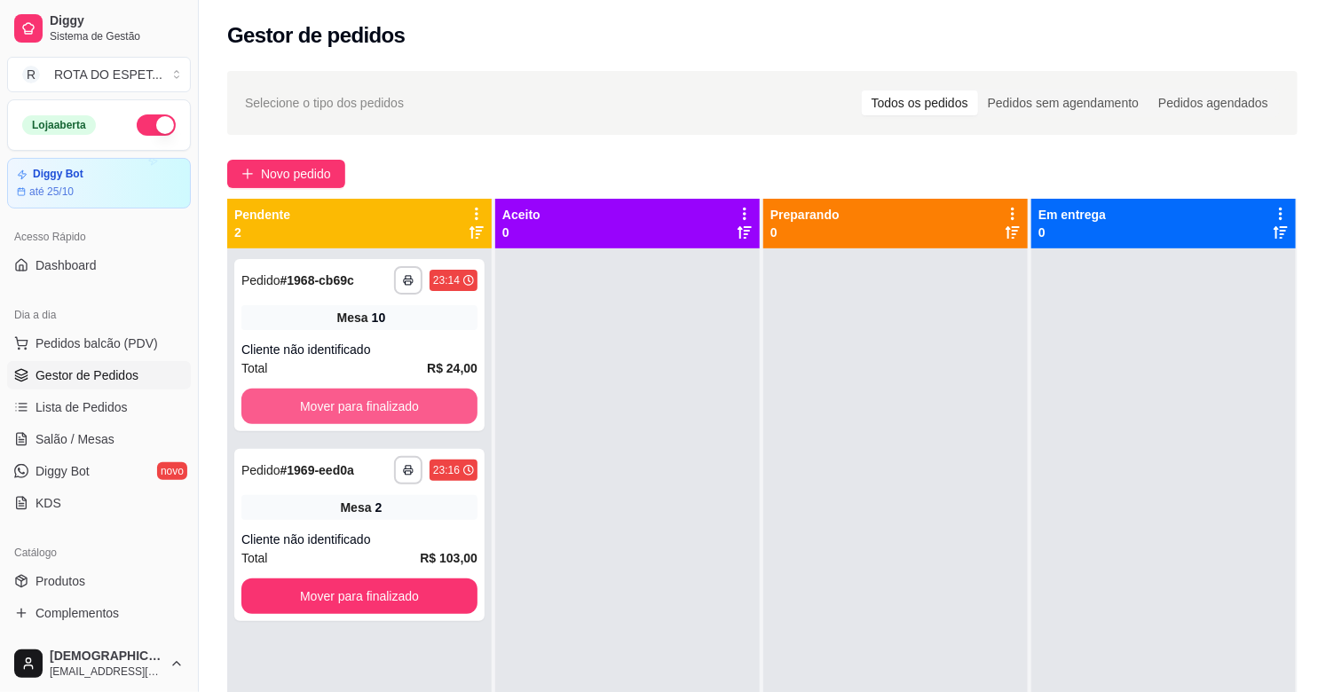
click at [321, 399] on button "Mover para finalizado" at bounding box center [359, 407] width 236 height 36
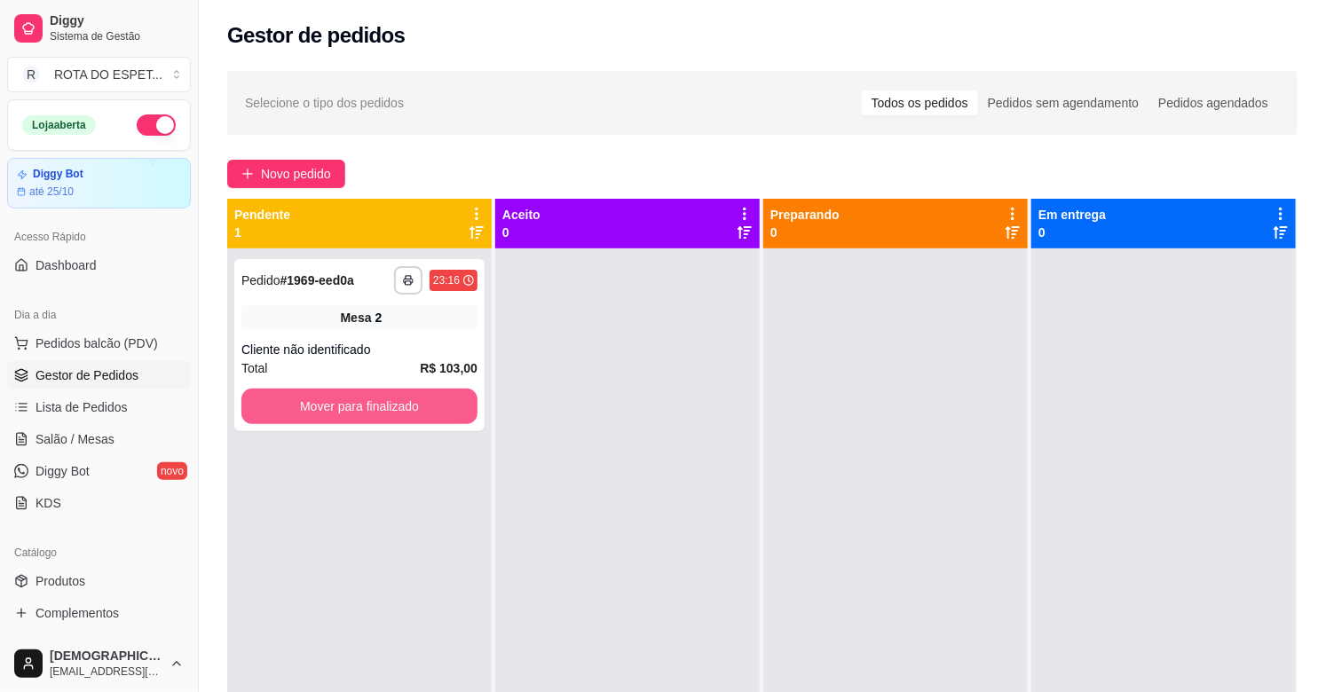
click at [321, 399] on button "Mover para finalizado" at bounding box center [359, 407] width 236 height 36
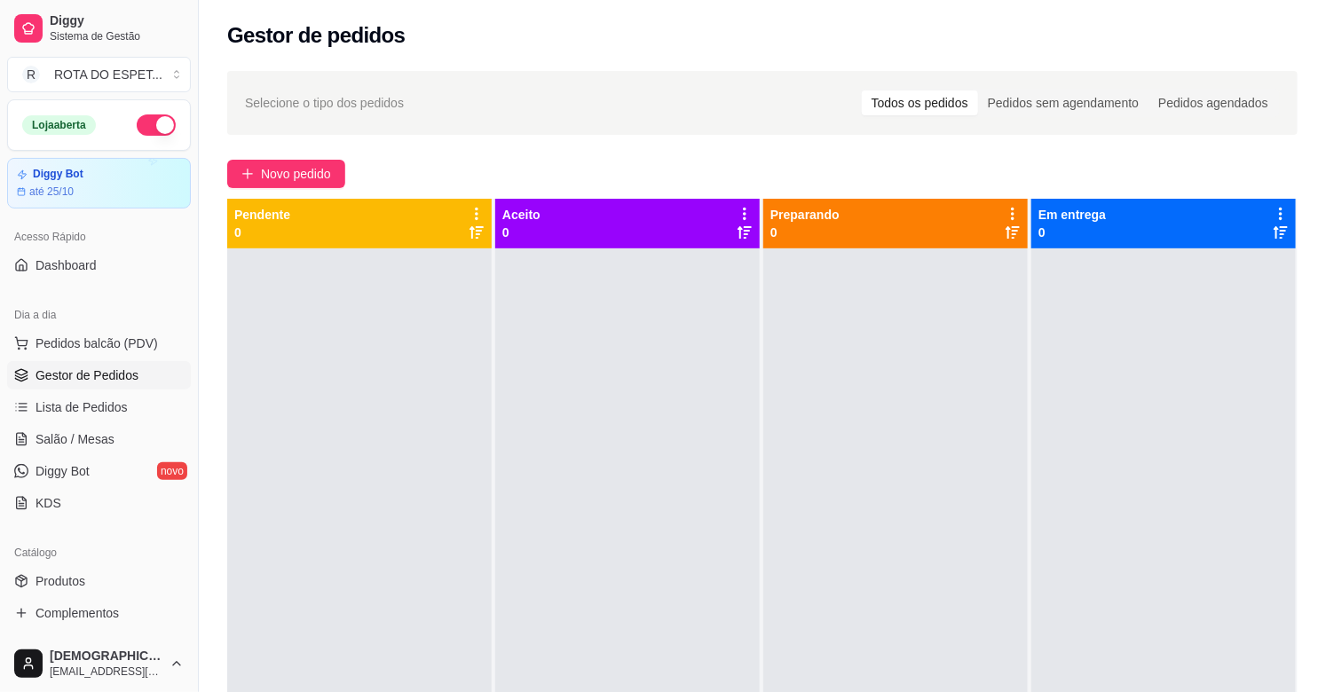
click at [562, 557] on div at bounding box center [627, 595] width 265 height 692
click at [600, 601] on div at bounding box center [627, 595] width 265 height 692
click at [91, 451] on link "Salão / Mesas" at bounding box center [99, 439] width 184 height 28
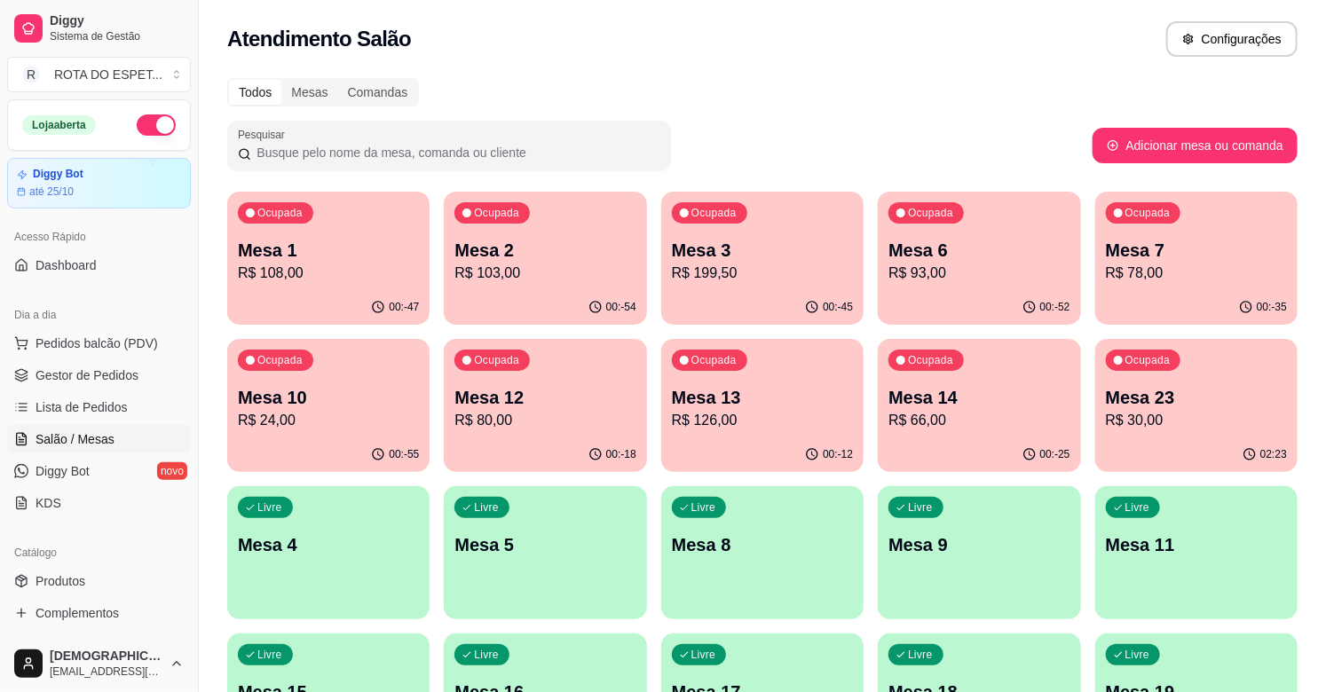
click at [786, 226] on div "Ocupada Mesa 3 R$ 199,50" at bounding box center [762, 241] width 202 height 99
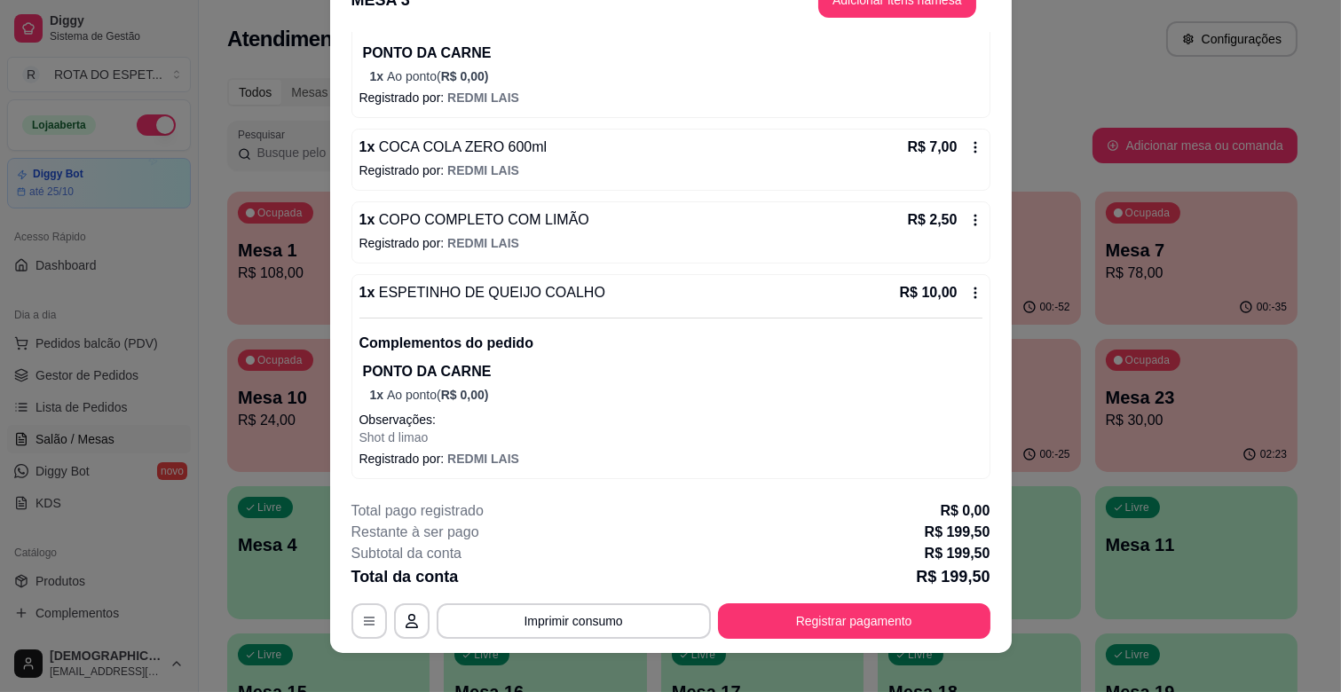
scroll to position [53, 0]
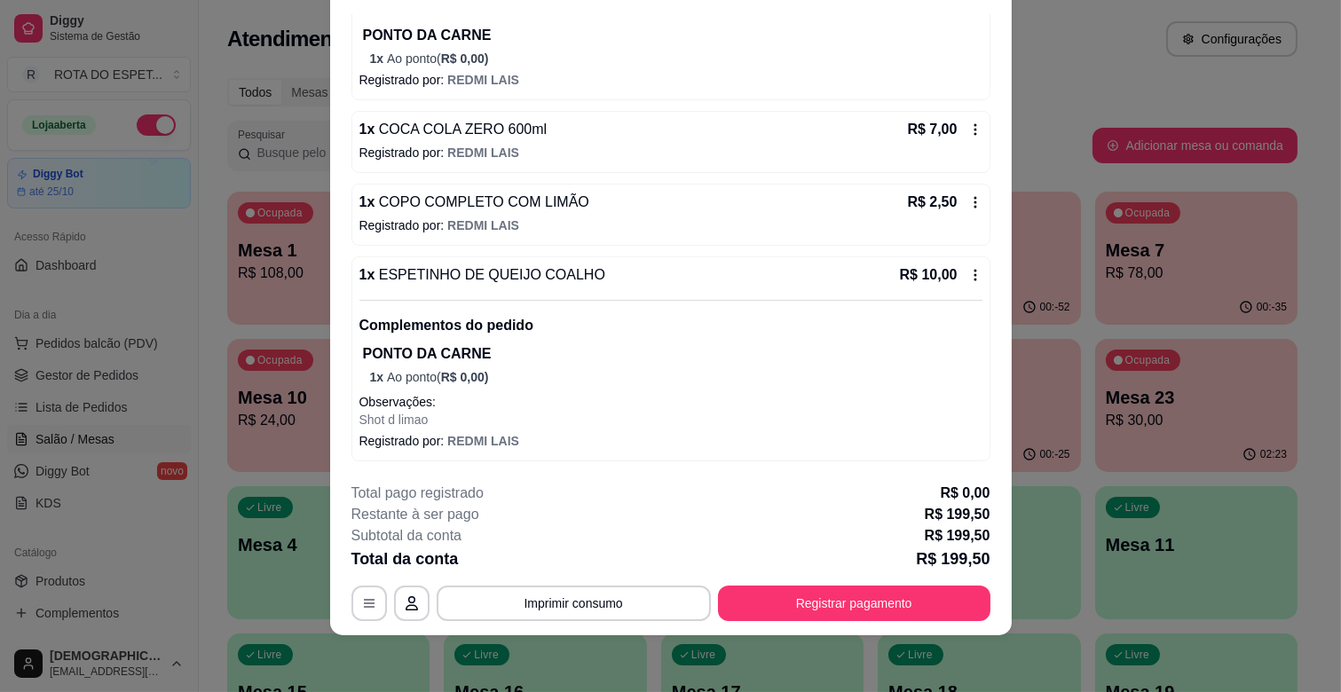
click at [482, 269] on span "ESPETINHO DE QUEIJO COALHO" at bounding box center [490, 274] width 231 height 15
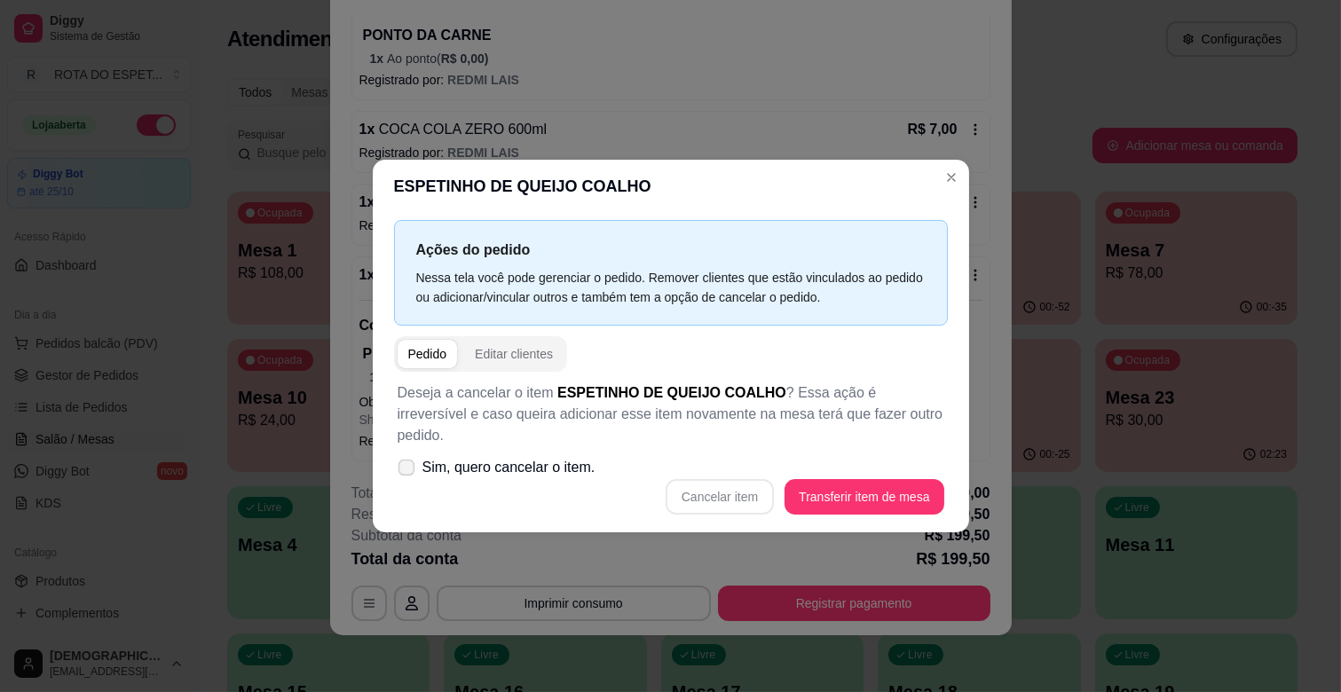
click at [406, 460] on span at bounding box center [406, 468] width 17 height 17
click at [406, 471] on input "Sim, quero cancelar o item." at bounding box center [403, 477] width 12 height 12
checkbox input "true"
click at [751, 482] on button "Cancelar item" at bounding box center [721, 497] width 106 height 35
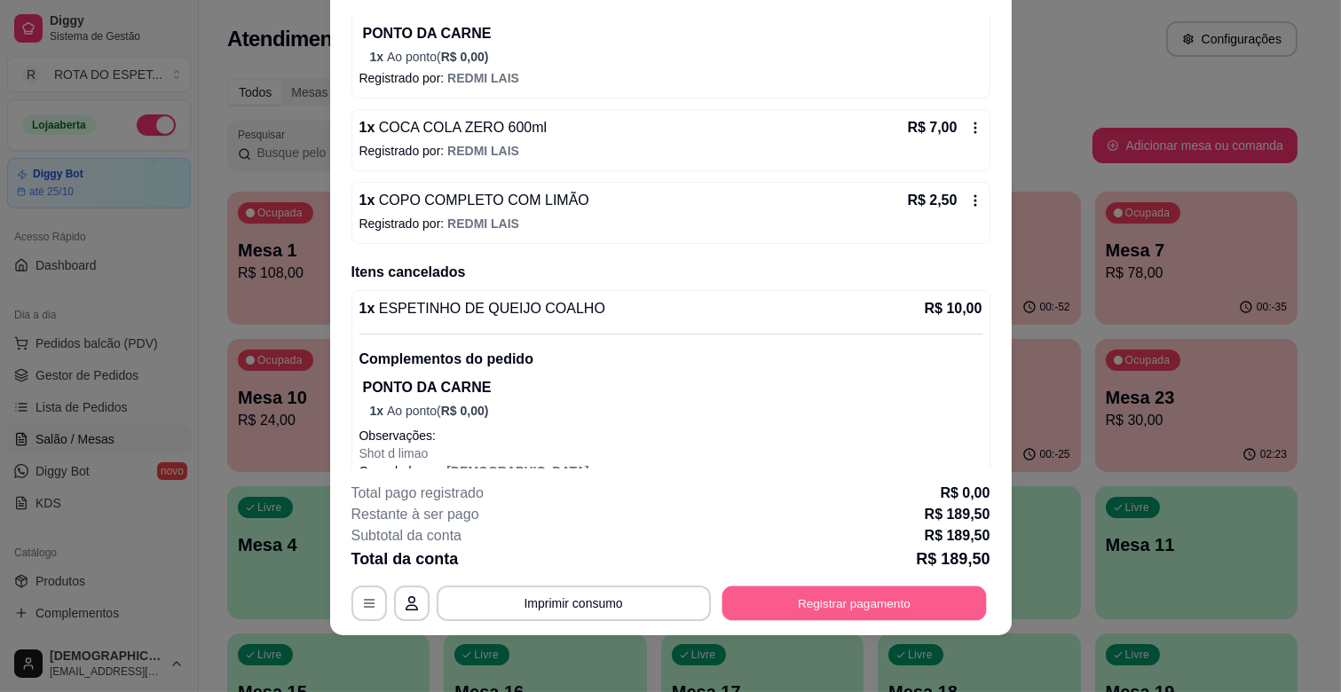
click at [889, 608] on button "Registrar pagamento" at bounding box center [854, 604] width 265 height 35
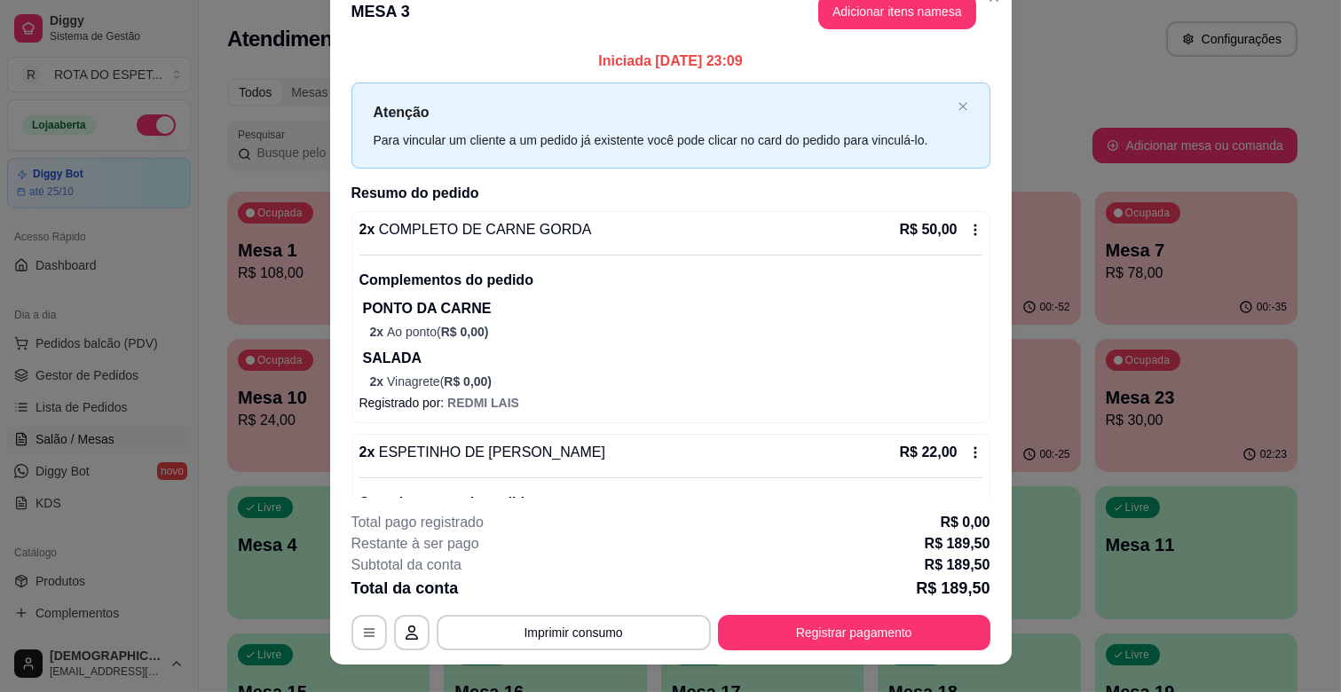
scroll to position [0, 0]
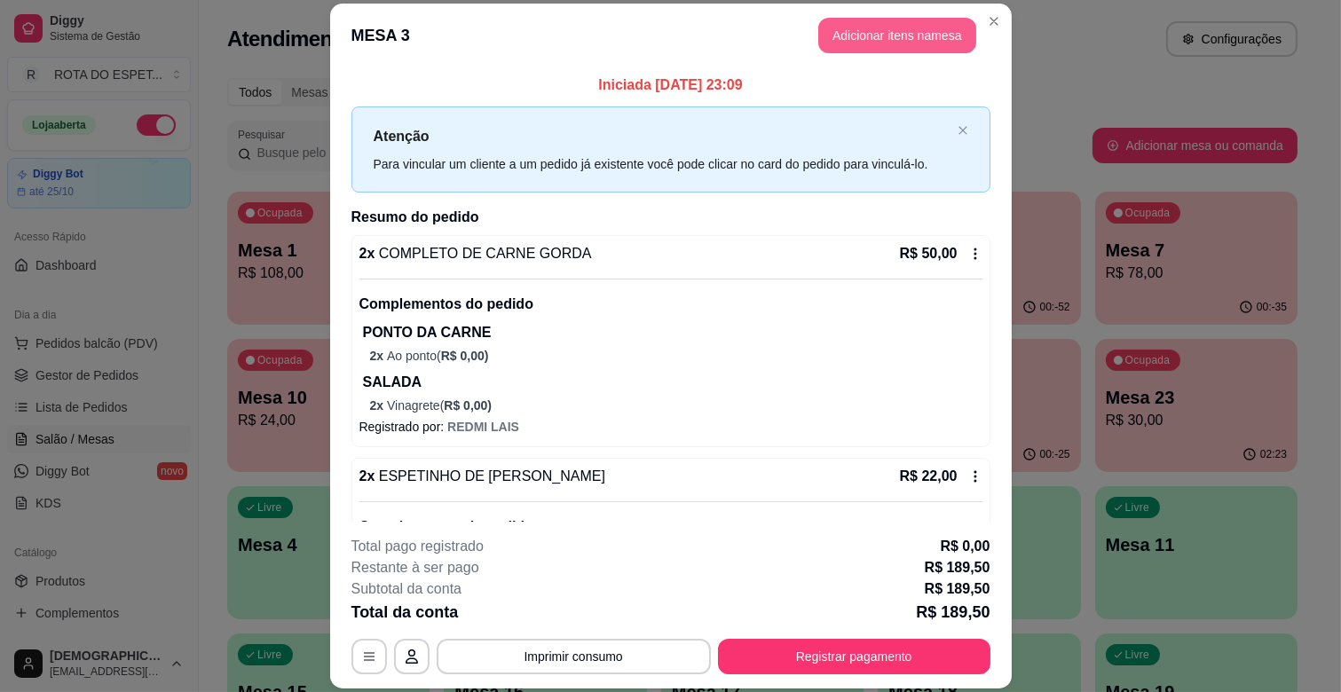
click at [897, 28] on button "Adicionar itens na mesa" at bounding box center [897, 36] width 158 height 36
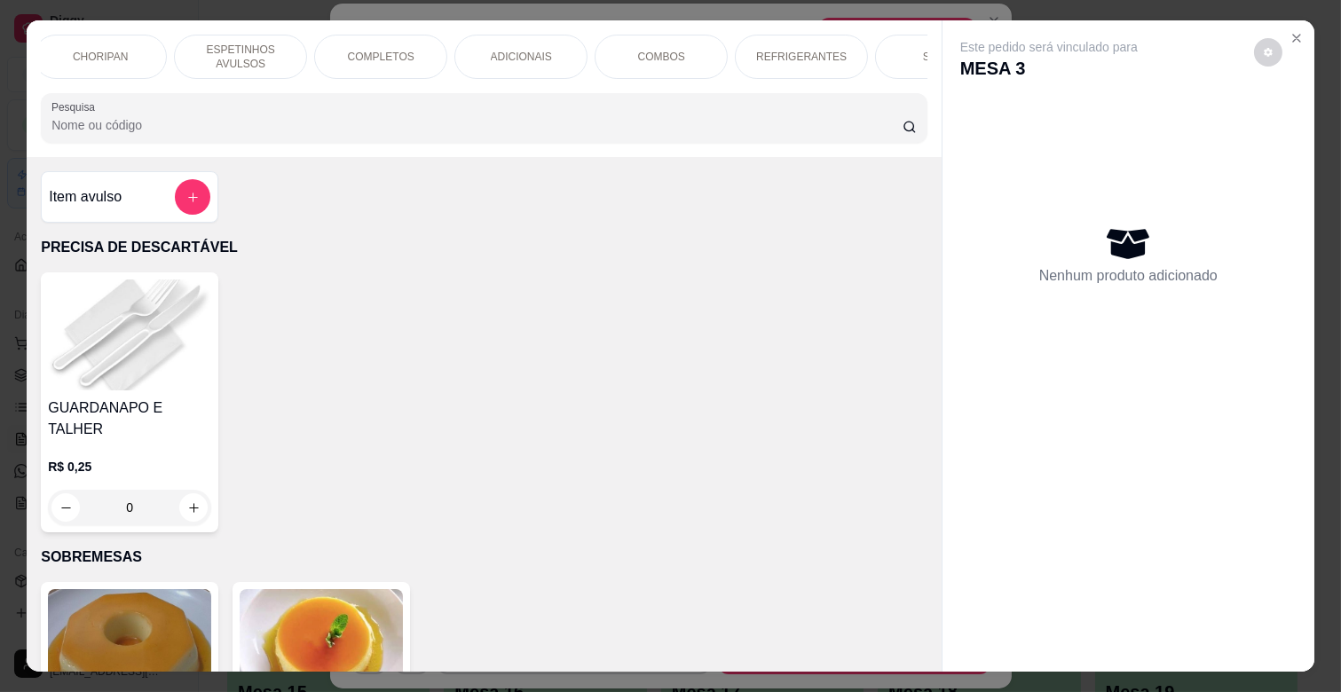
scroll to position [0, 276]
click at [234, 51] on p "ESPETINHOS AVULSOS" at bounding box center [252, 57] width 103 height 28
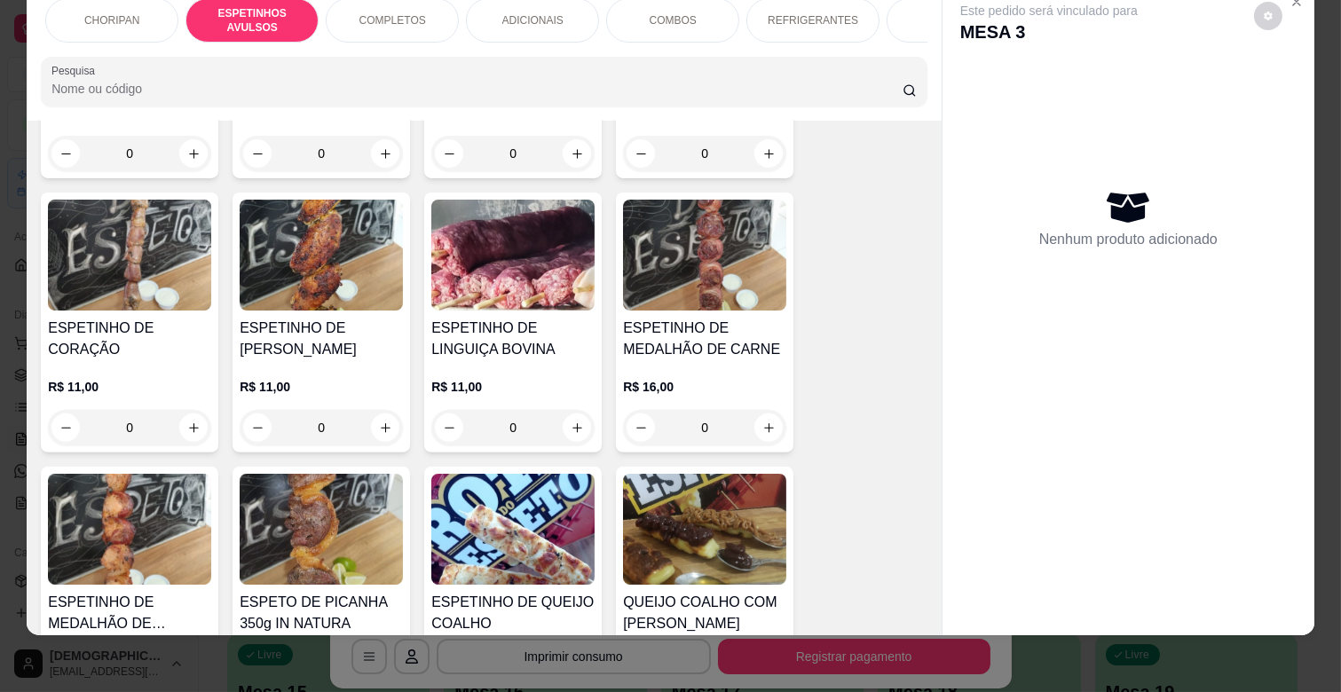
scroll to position [1276, 0]
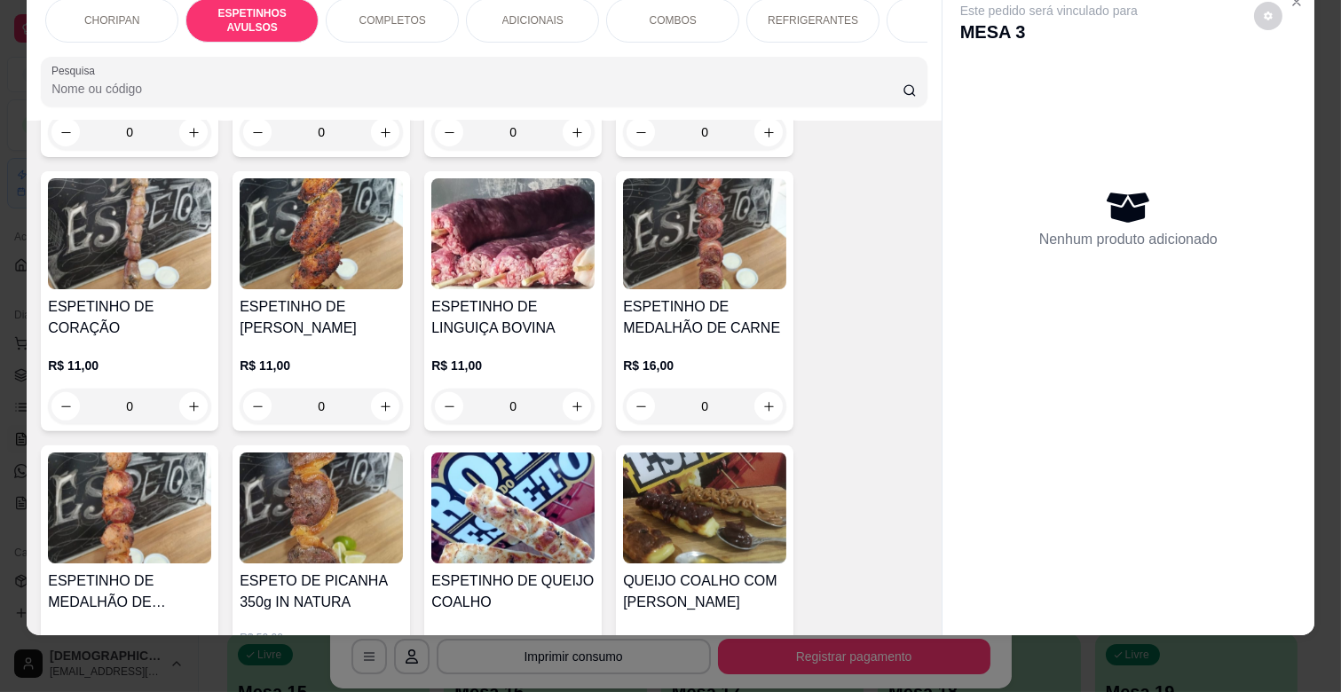
click at [122, 571] on h4 "ESPETINHO DE MEDALHÃO DE FRANGO" at bounding box center [129, 592] width 163 height 43
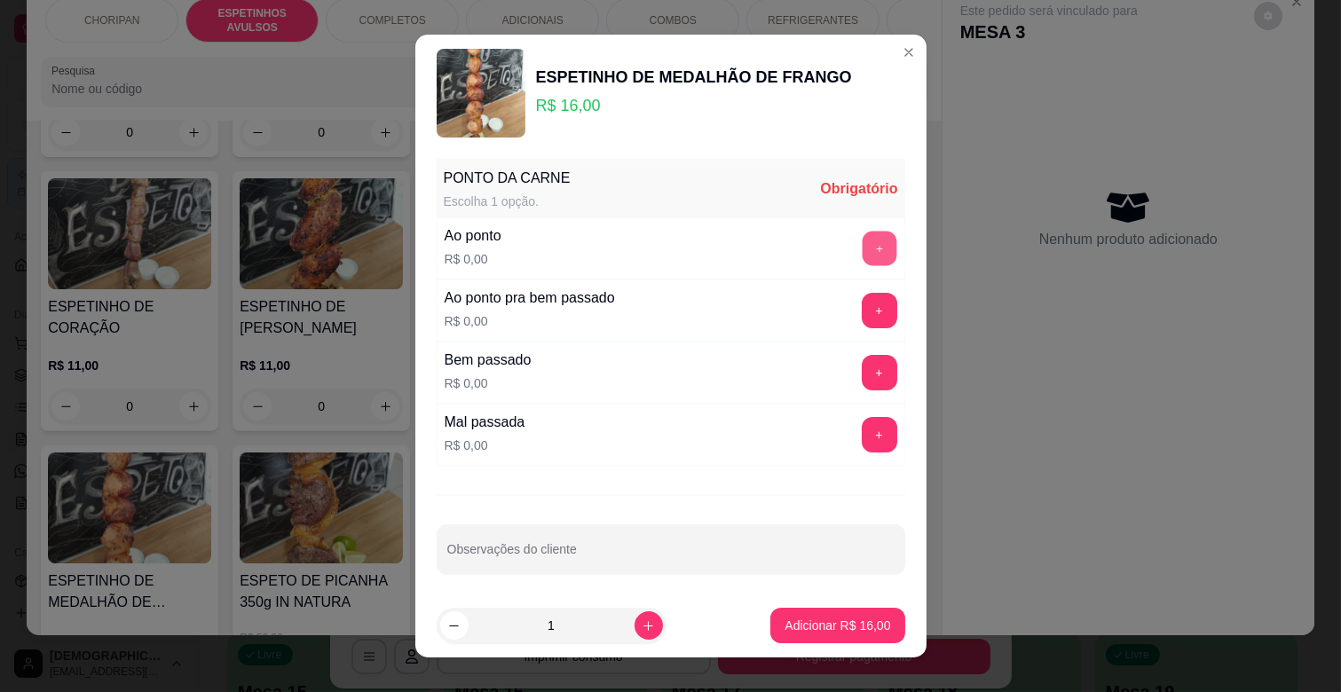
click at [862, 250] on button "+" at bounding box center [879, 249] width 35 height 35
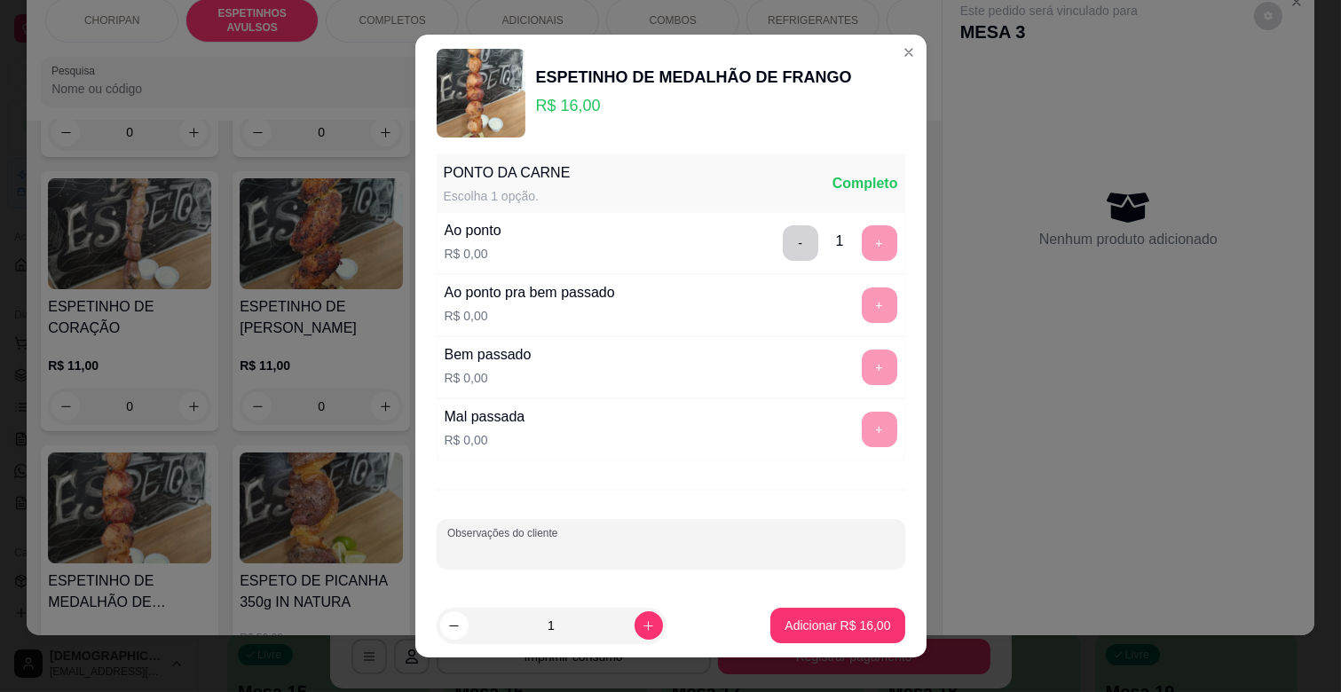
click at [645, 545] on input "Observações do cliente" at bounding box center [670, 551] width 447 height 18
type input "q"
type input "QUEIJO COM CUPIM"
click at [800, 616] on button "Adicionar R$ 16,00" at bounding box center [837, 626] width 134 height 36
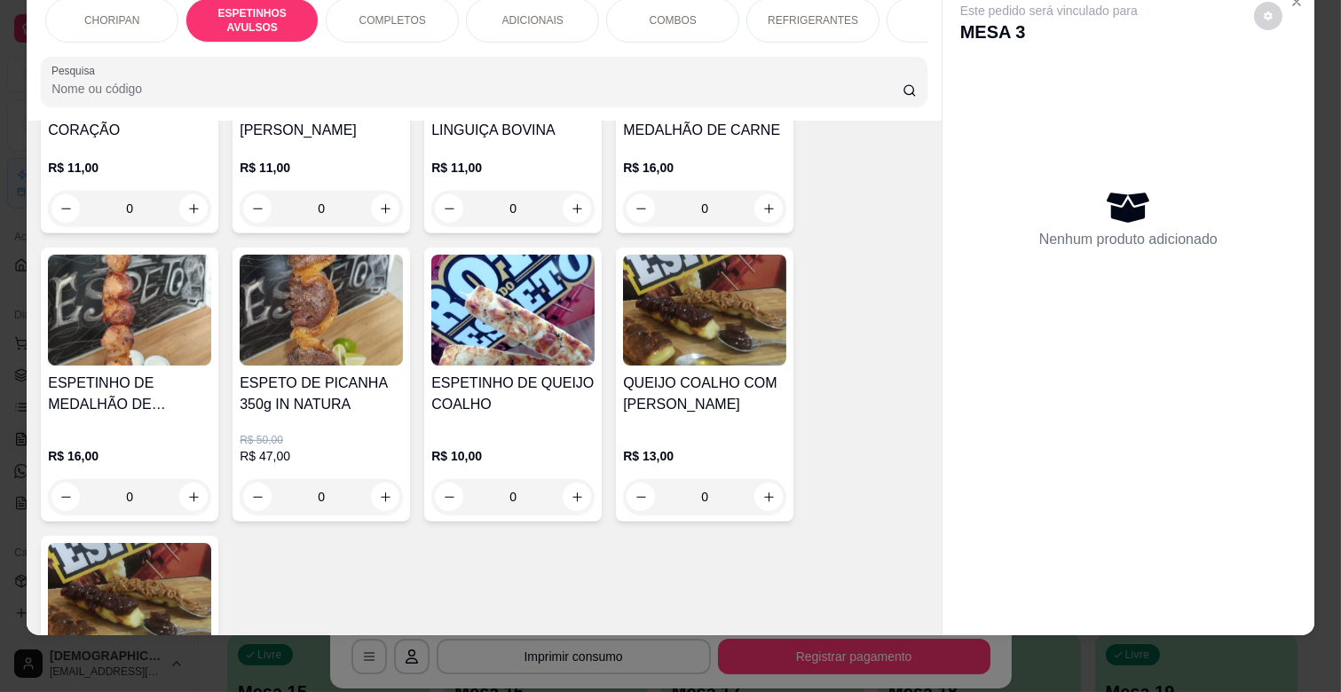
scroll to position [1374, 0]
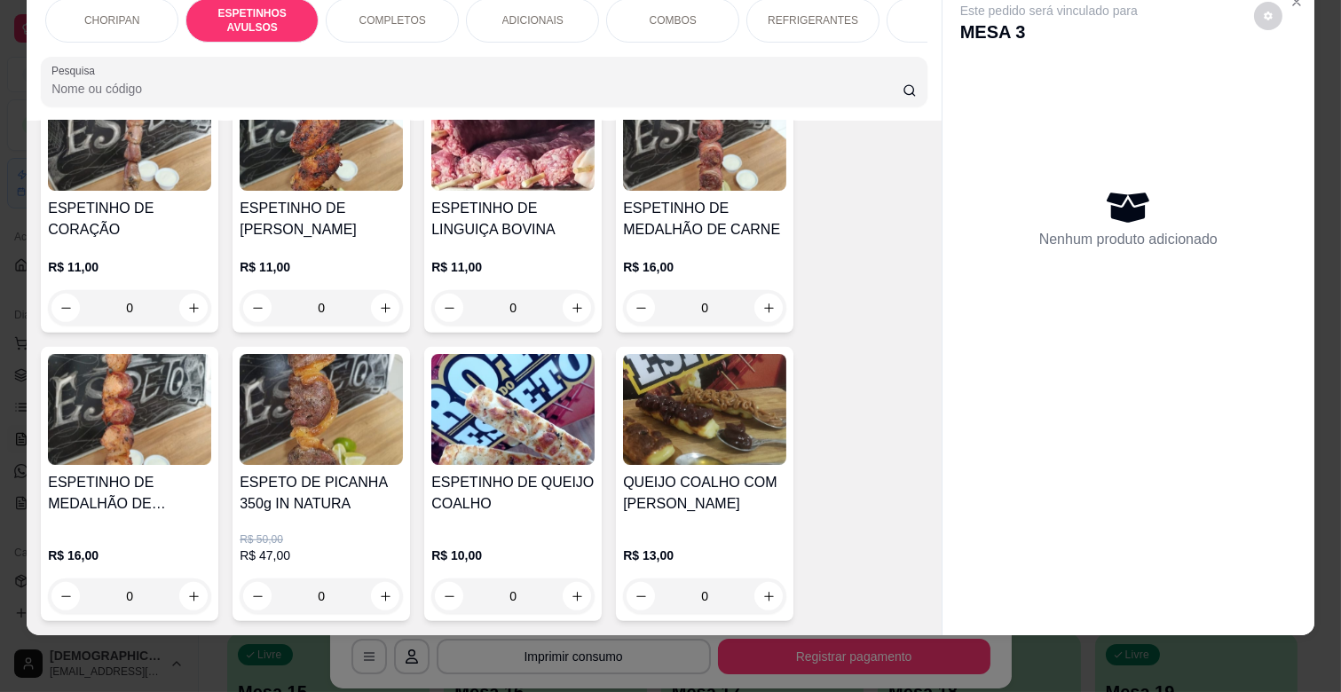
click at [717, 241] on div "R$ 16,00 0" at bounding box center [704, 283] width 163 height 85
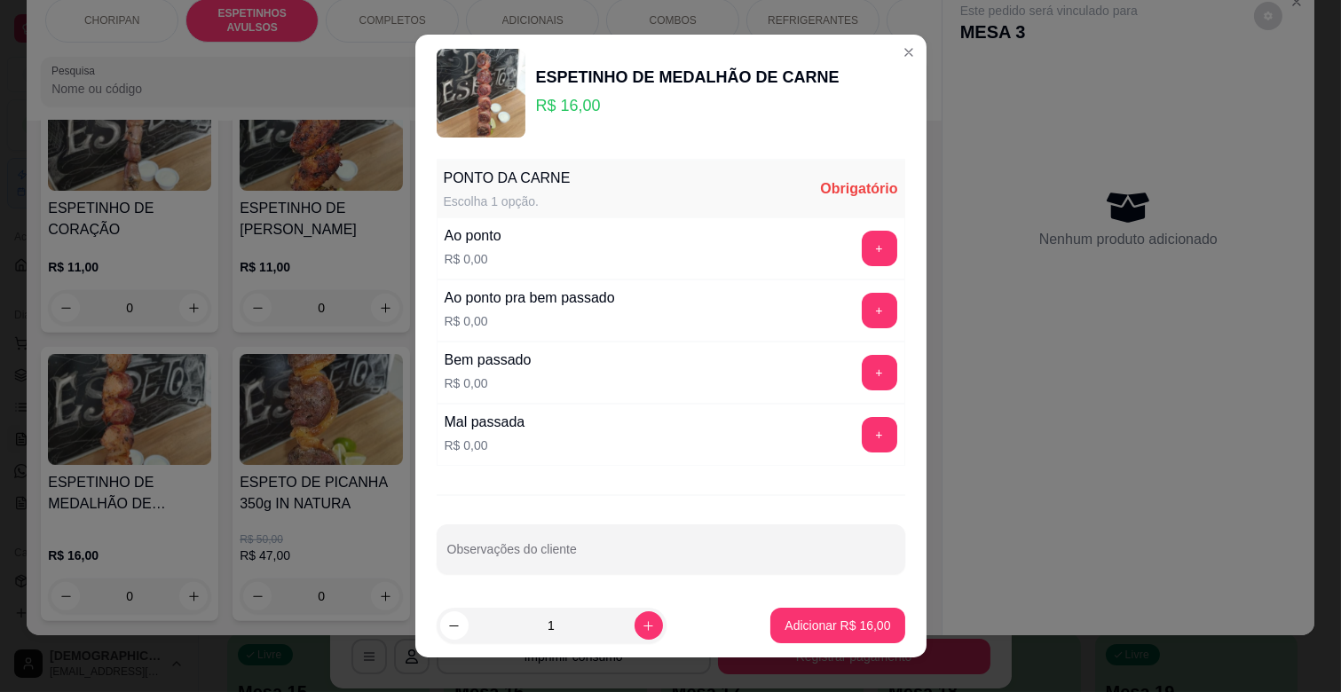
scroll to position [6, 0]
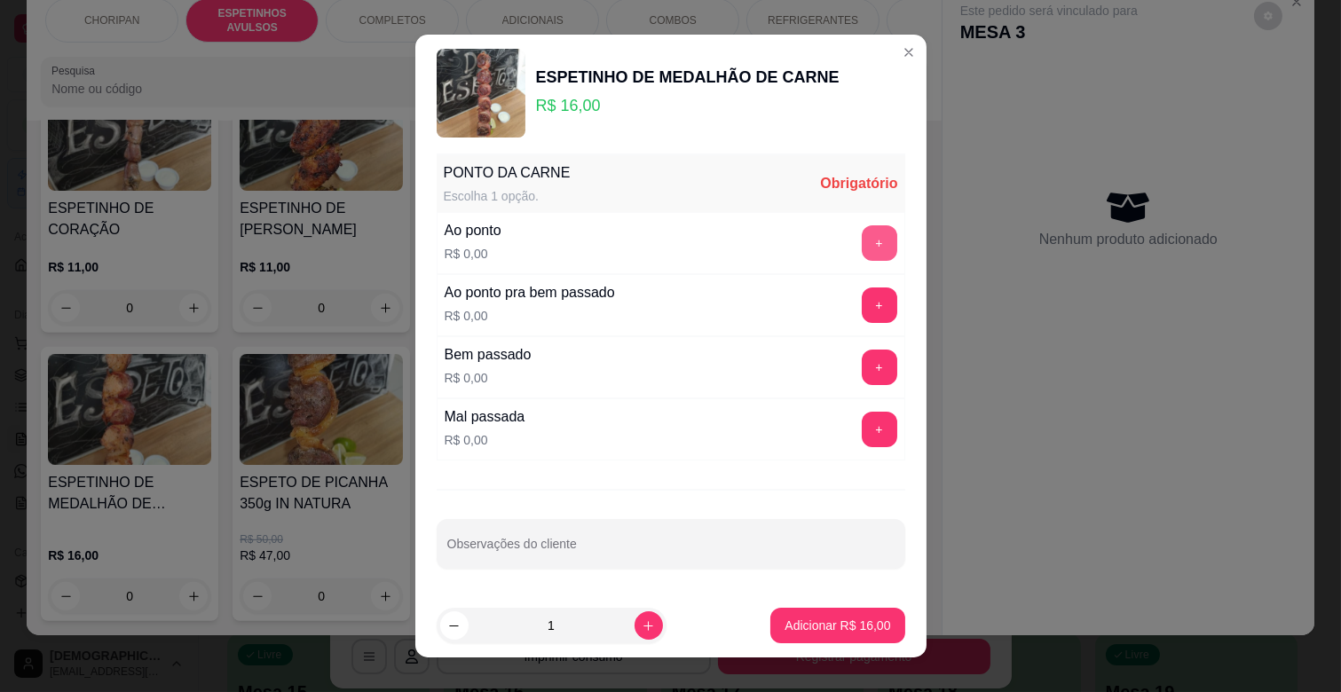
click at [862, 243] on button "+" at bounding box center [880, 243] width 36 height 36
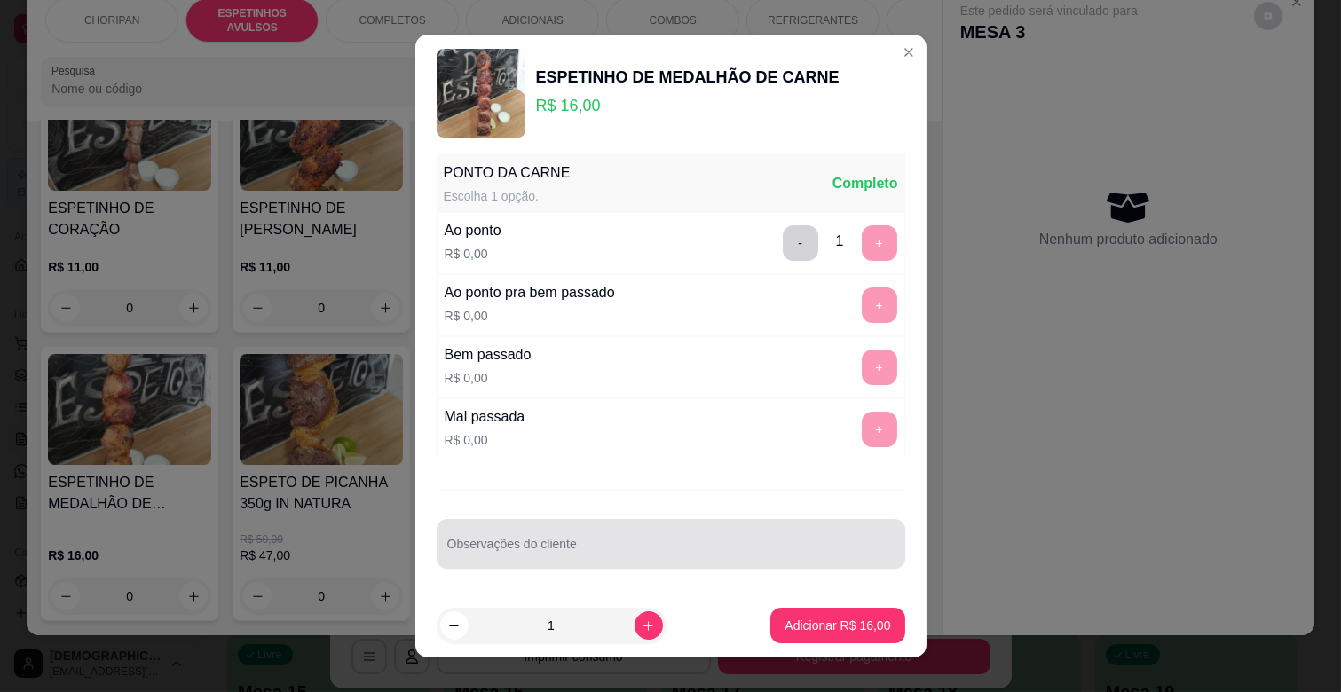
click at [616, 545] on input "Observações do cliente" at bounding box center [670, 551] width 447 height 18
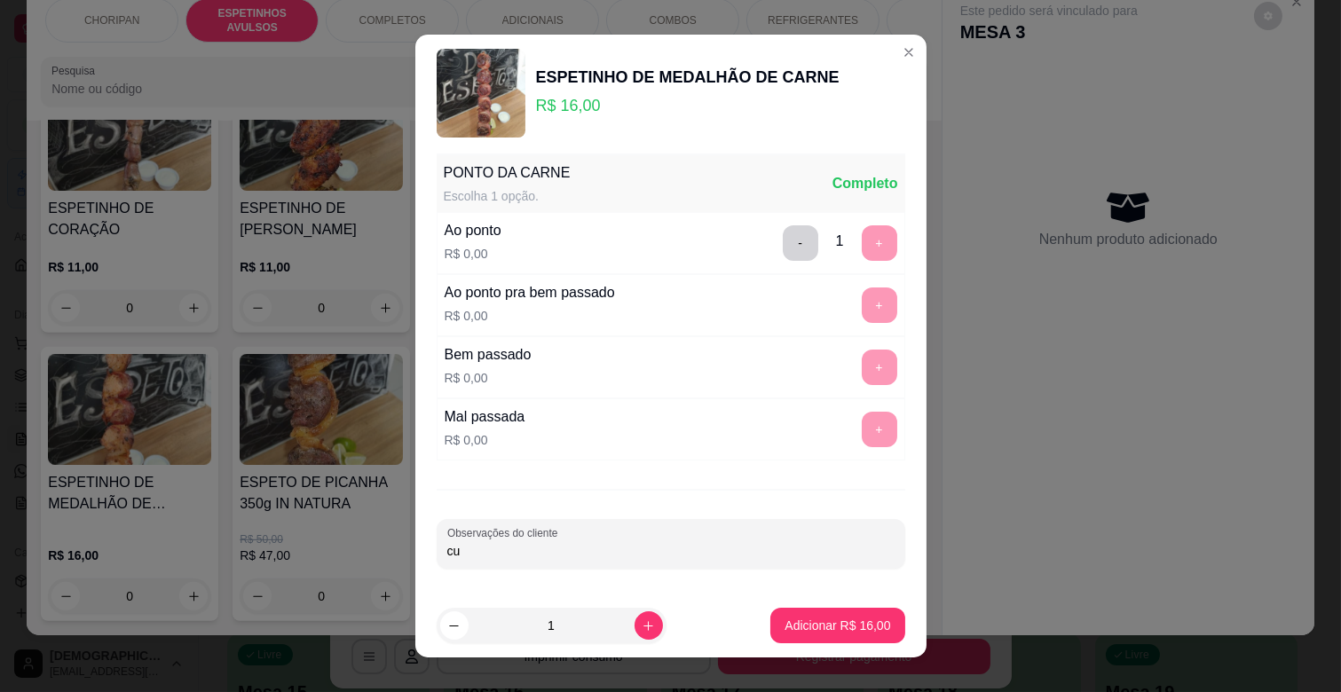
type input "c"
type input "CUPIM COM QUEIJO DAR DESCONTO 1,00!!!!!!!!"
click at [804, 640] on button "Adicionar R$ 16,00" at bounding box center [837, 626] width 134 height 36
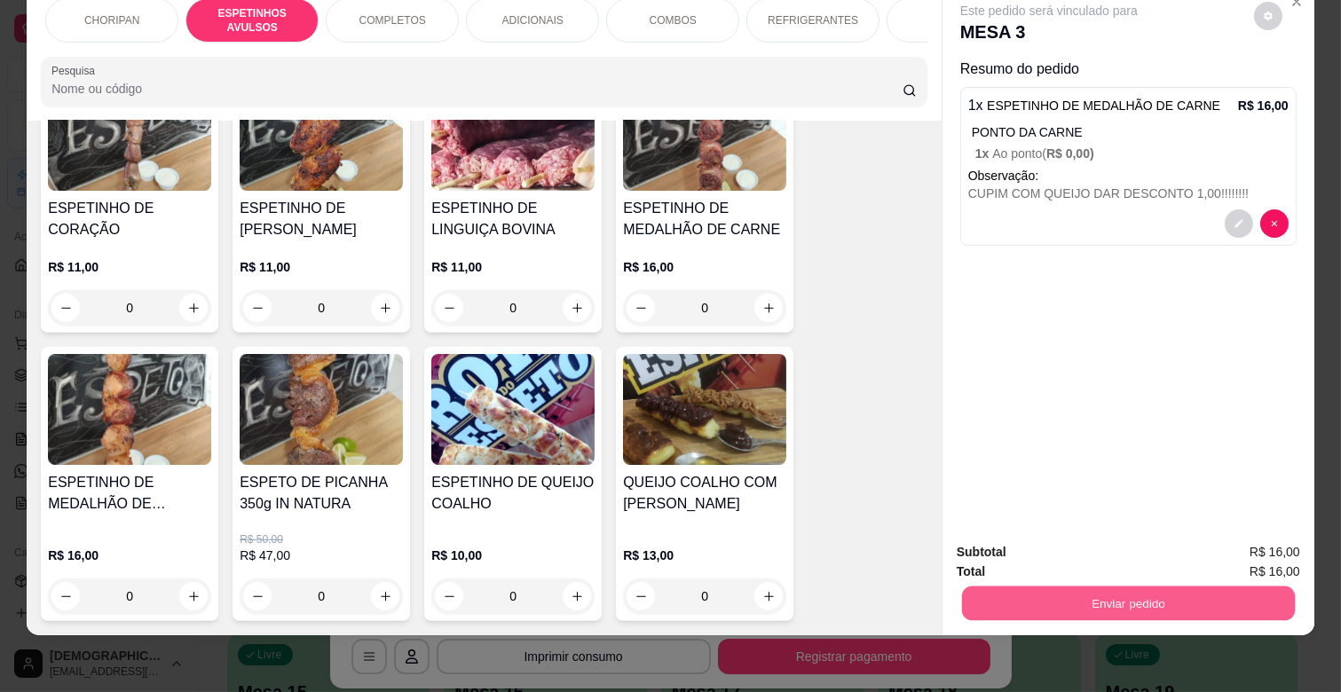
click at [1061, 586] on button "Enviar pedido" at bounding box center [1128, 603] width 333 height 35
click at [1276, 551] on button "Enviar pedido" at bounding box center [1254, 544] width 98 height 33
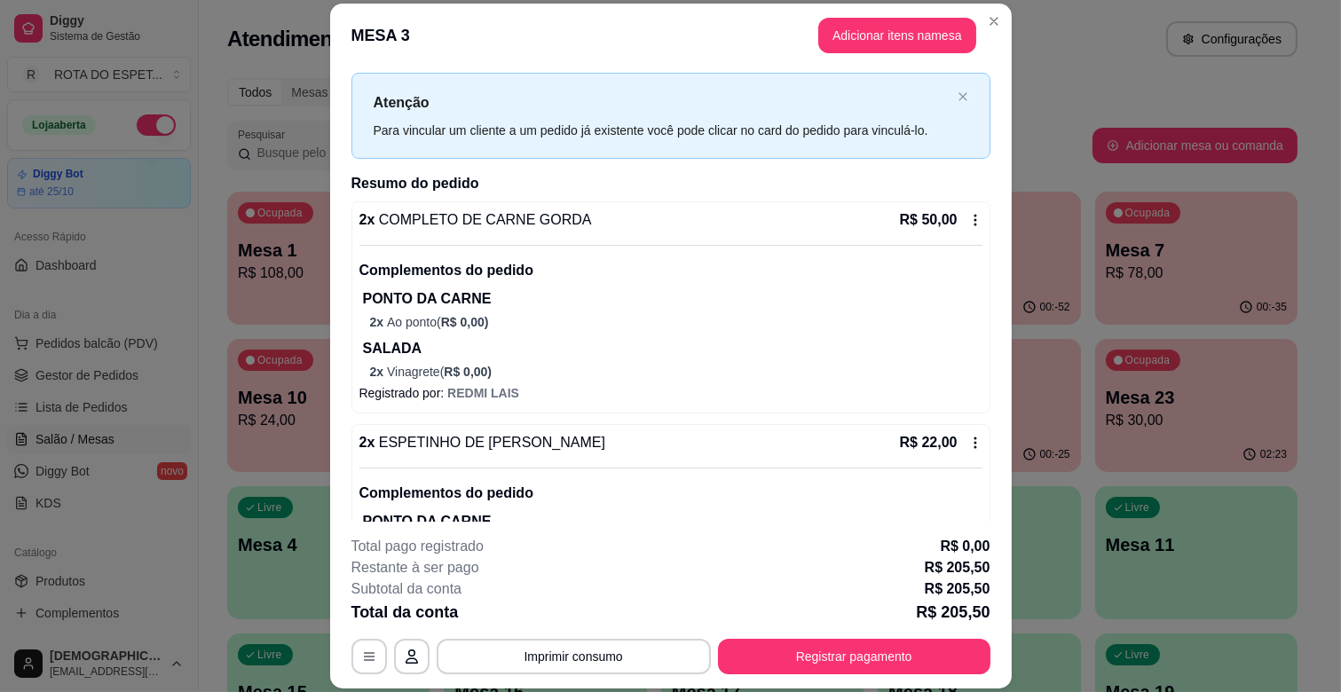
scroll to position [0, 0]
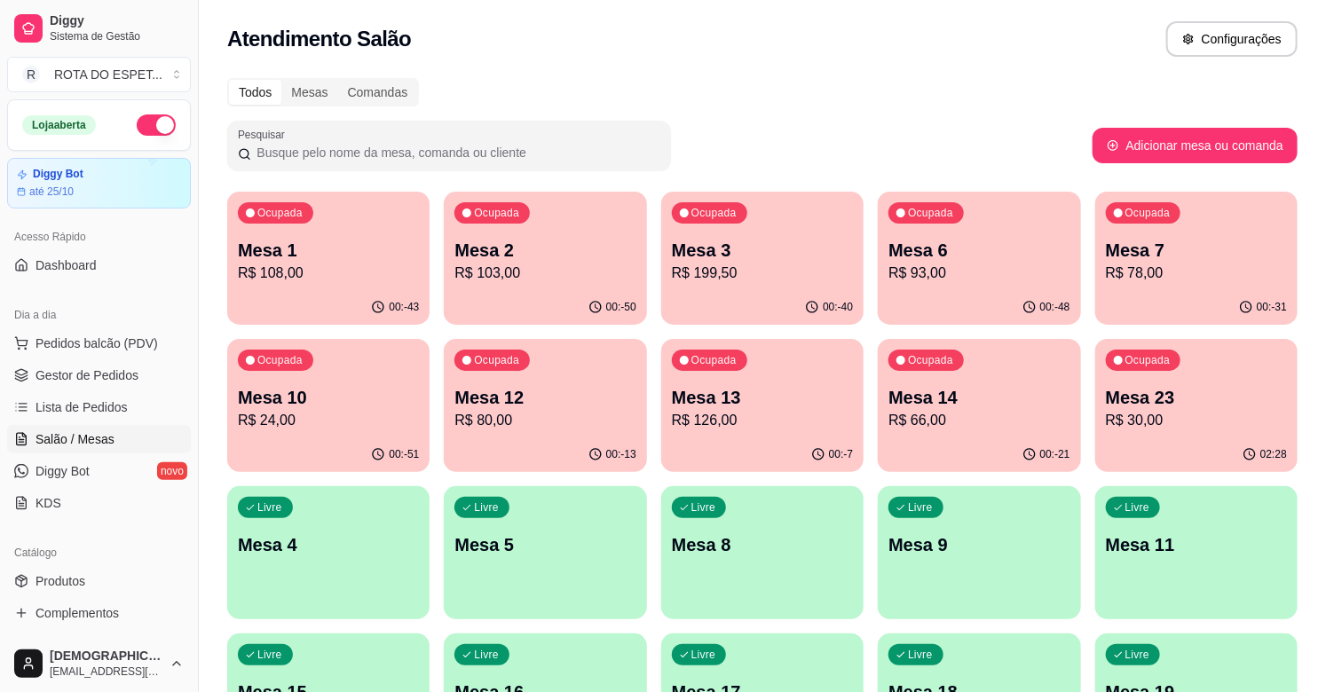
click at [960, 393] on p "Mesa 14" at bounding box center [979, 397] width 181 height 25
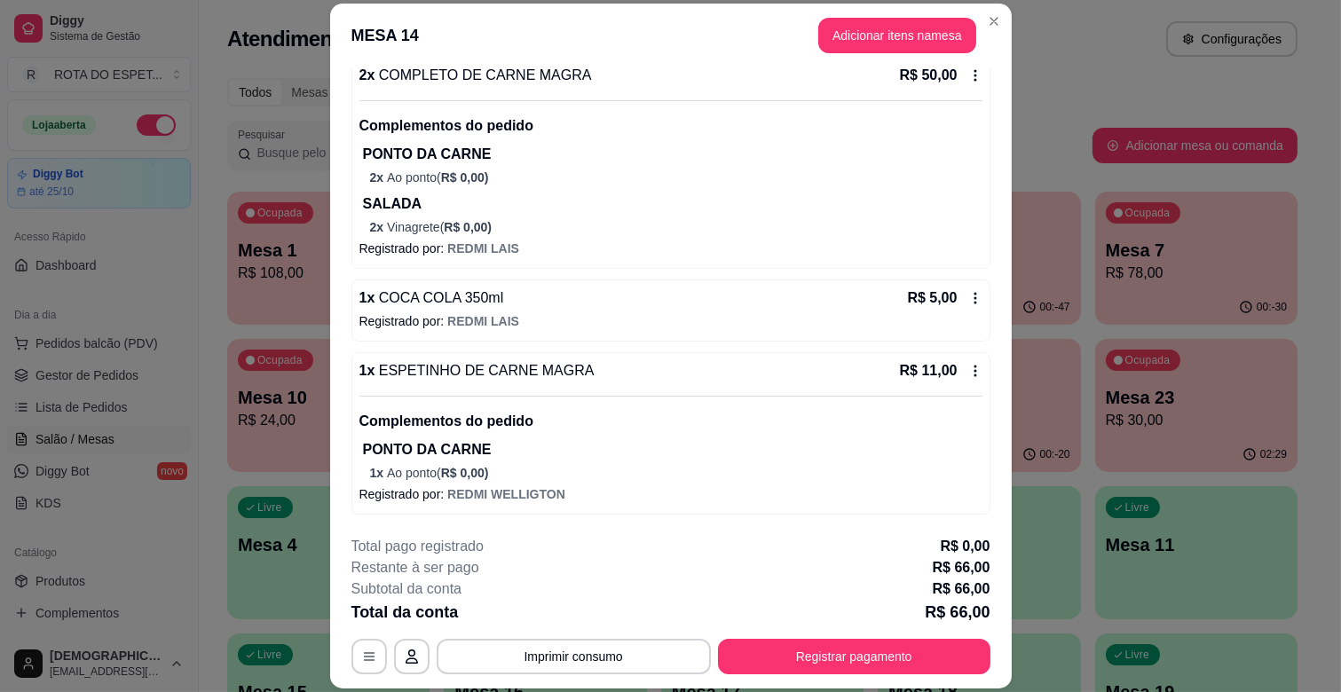
scroll to position [53, 0]
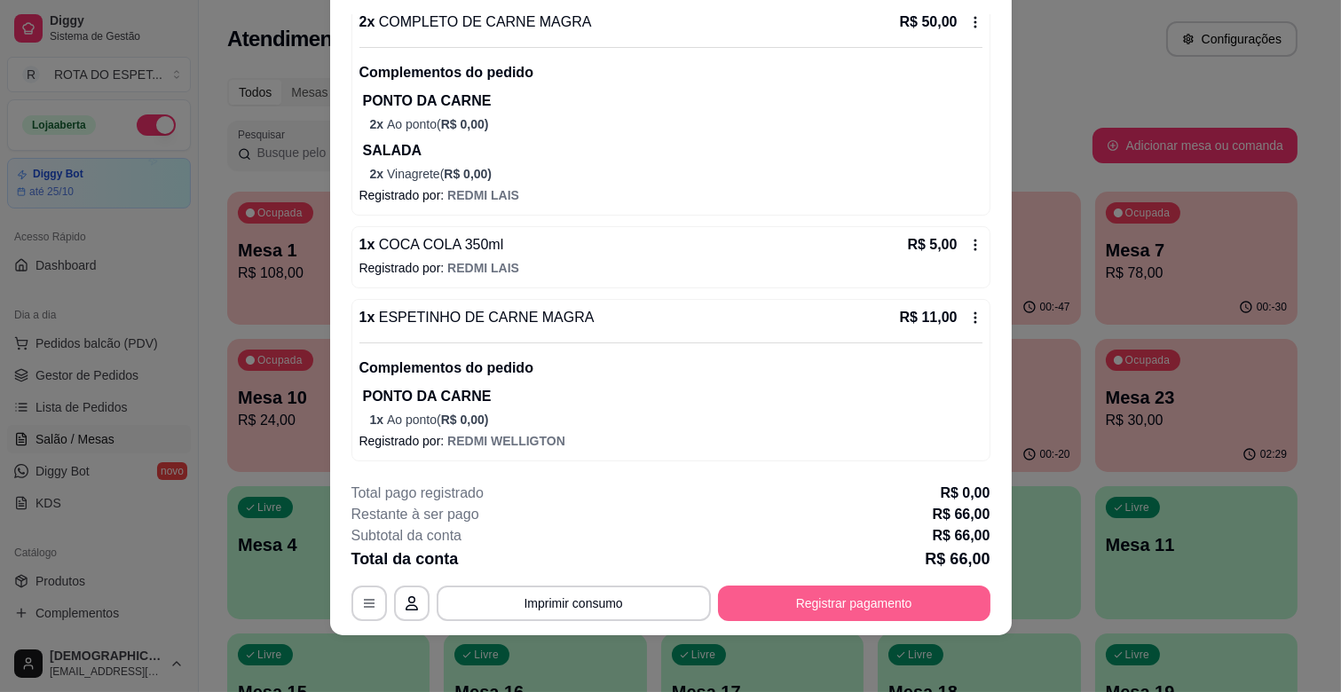
click at [913, 599] on button "Registrar pagamento" at bounding box center [854, 604] width 273 height 36
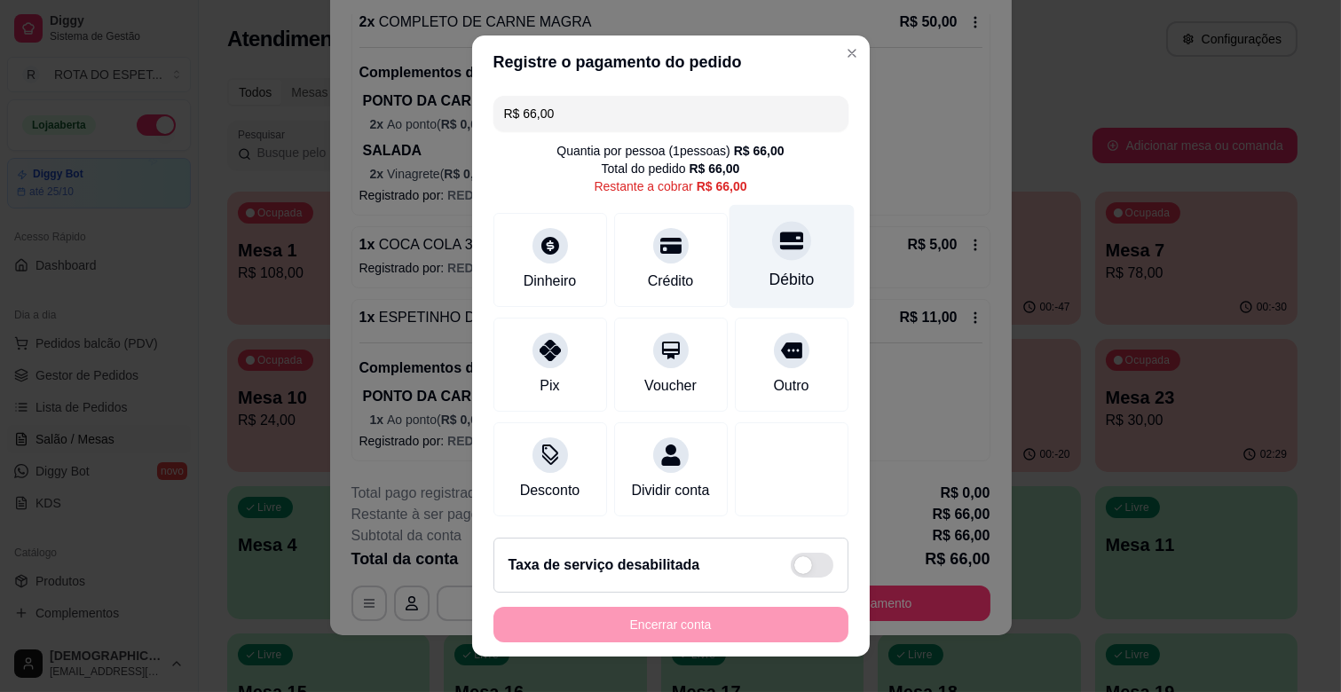
click at [779, 241] on icon at bounding box center [790, 242] width 23 height 18
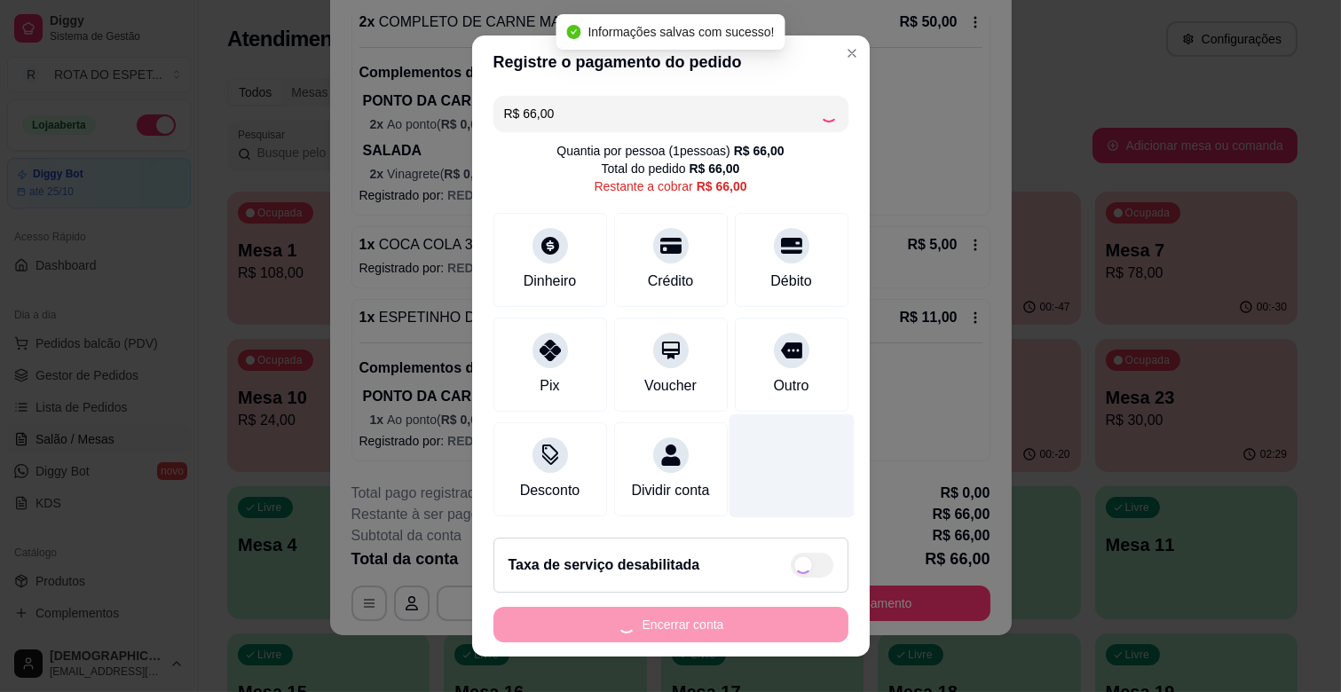
type input "R$ 0,00"
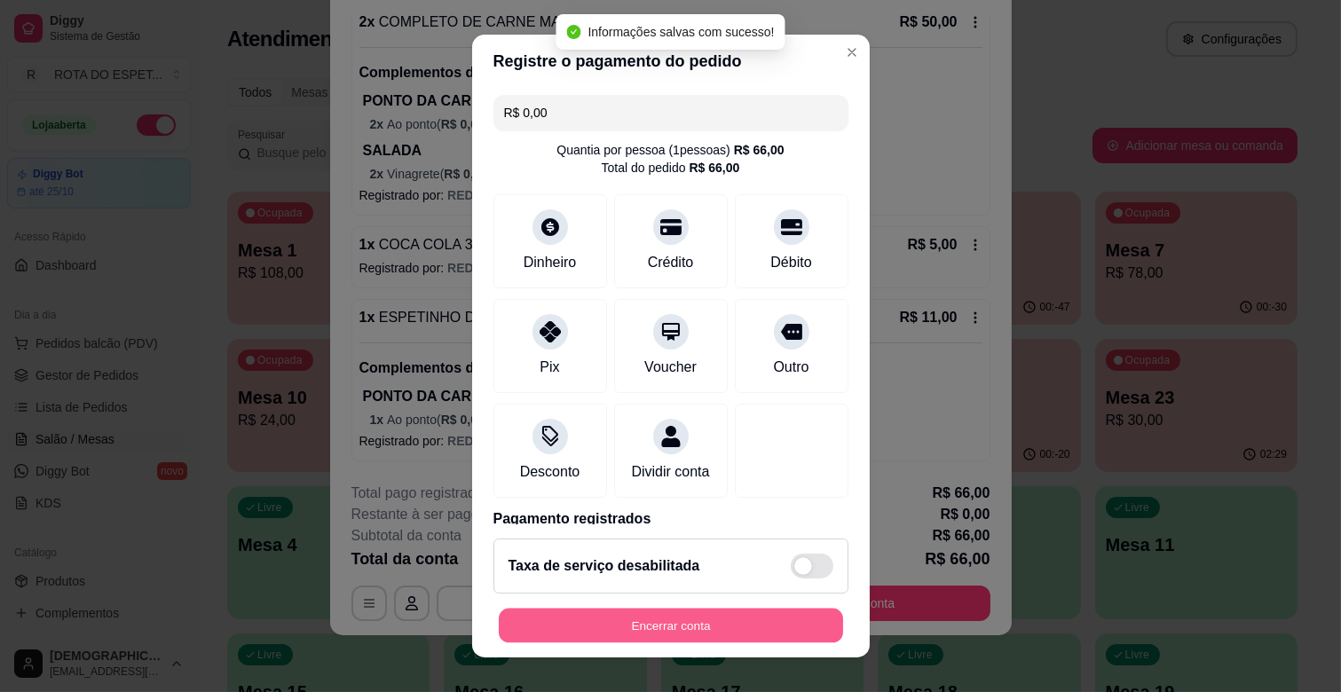
click at [713, 623] on button "Encerrar conta" at bounding box center [671, 626] width 344 height 35
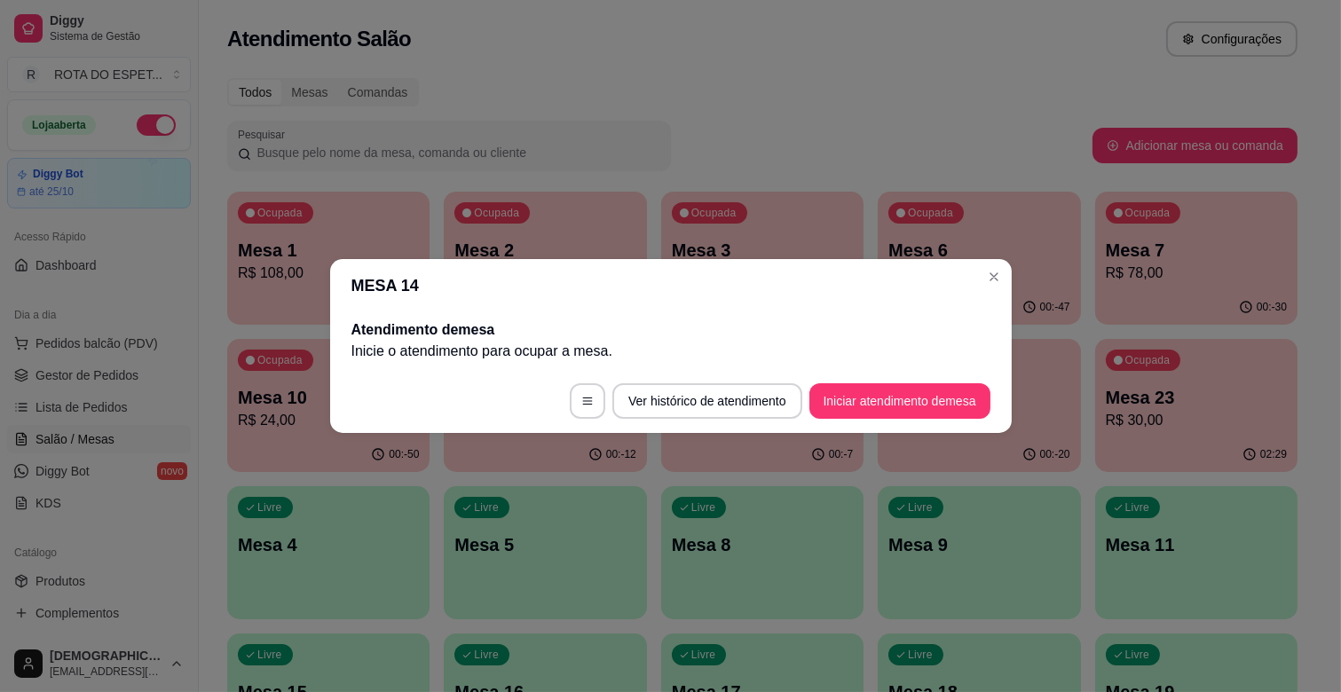
scroll to position [0, 0]
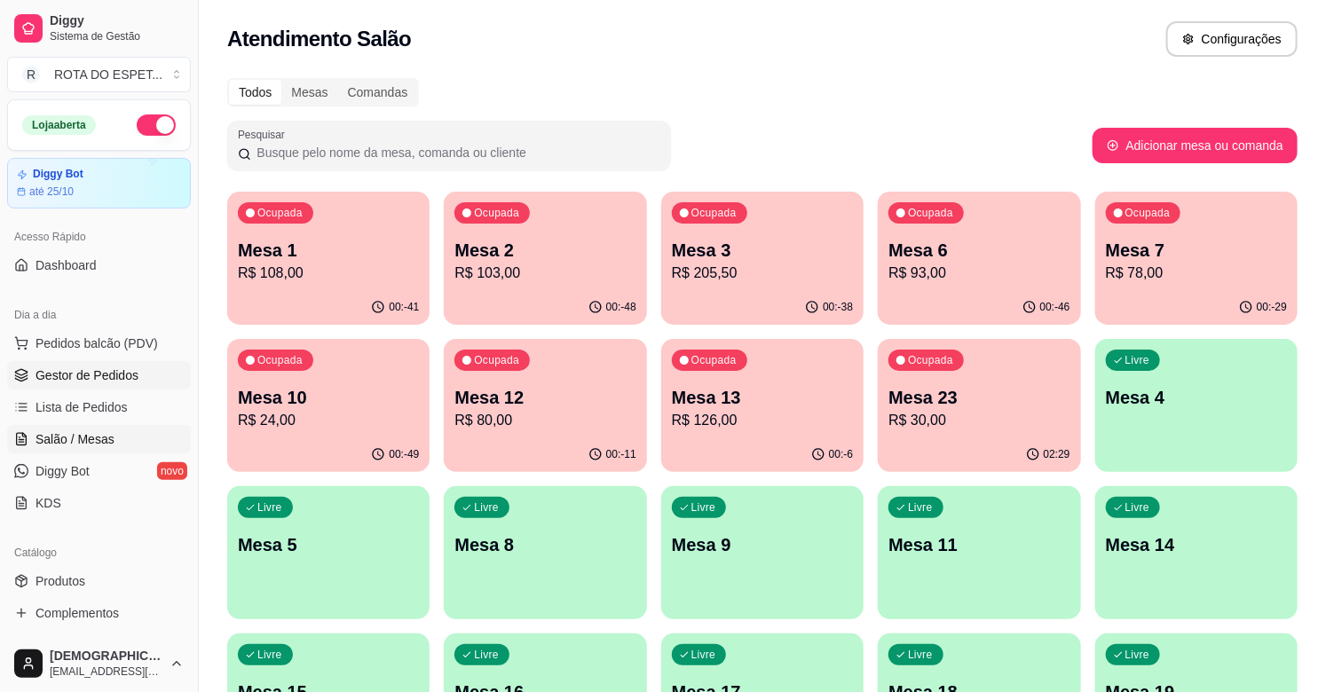
click at [112, 379] on span "Gestor de Pedidos" at bounding box center [87, 376] width 103 height 18
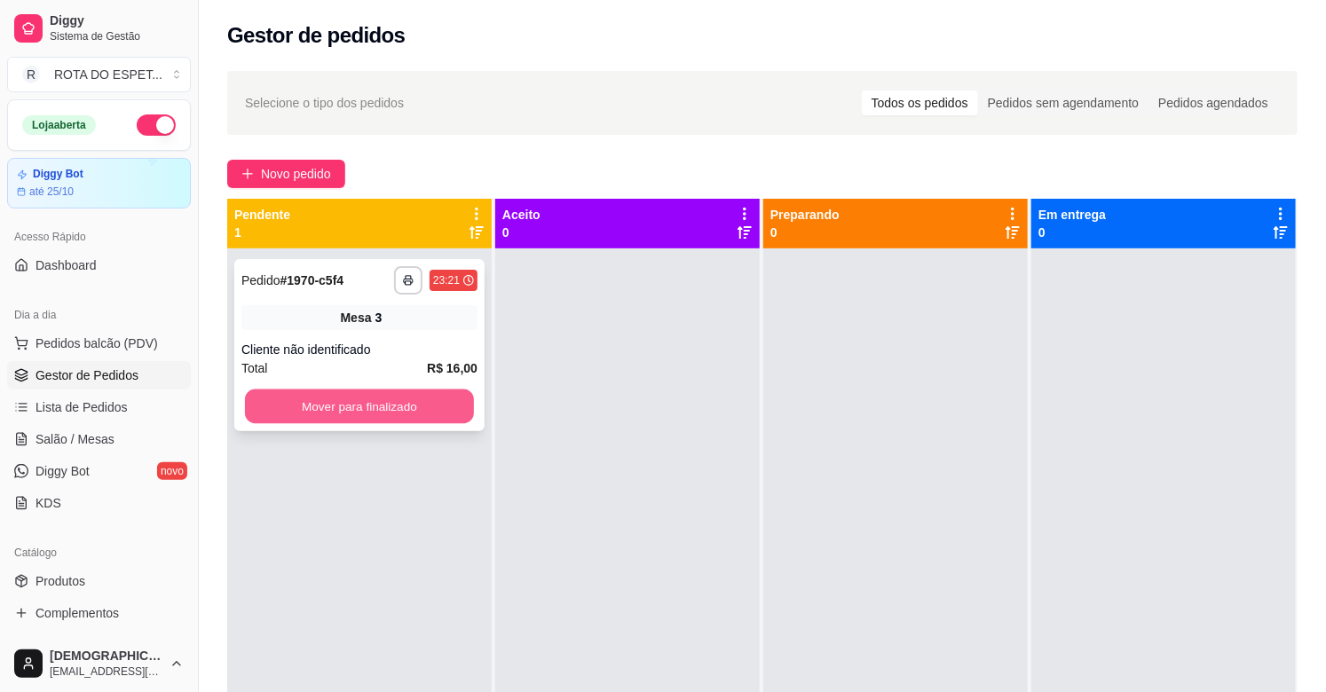
click at [415, 404] on button "Mover para finalizado" at bounding box center [359, 407] width 229 height 35
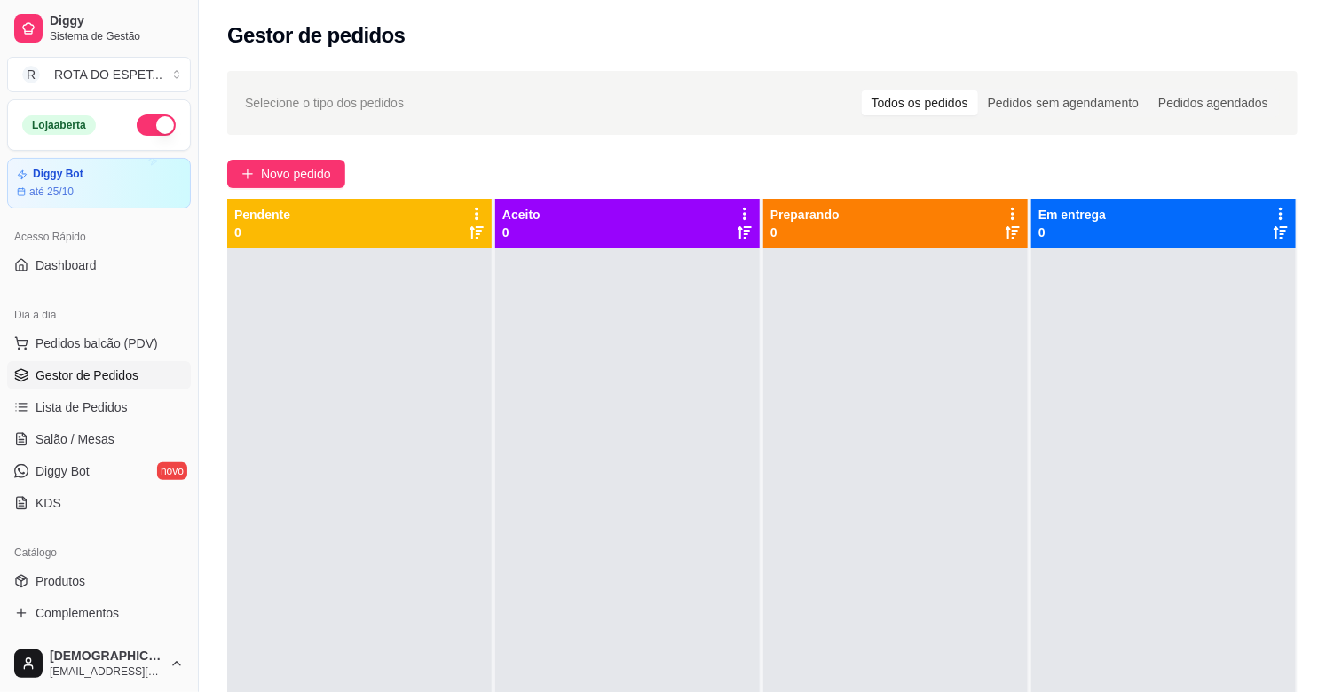
click at [634, 463] on div at bounding box center [627, 595] width 265 height 692
click at [65, 432] on span "Salão / Mesas" at bounding box center [75, 440] width 79 height 18
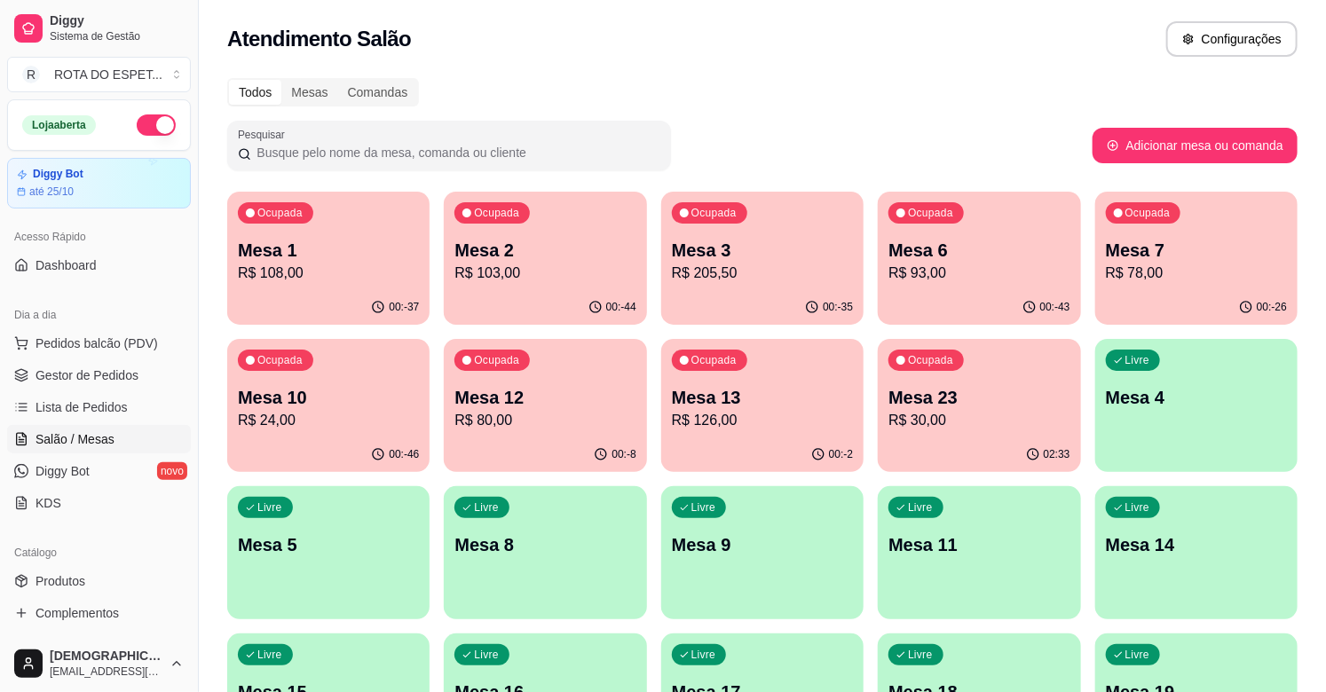
click at [580, 399] on p "Mesa 12" at bounding box center [544, 397] width 181 height 25
click at [739, 383] on div "Ocupada Mesa 13 R$ 126,00" at bounding box center [762, 388] width 202 height 99
click at [495, 419] on p "R$ 80,00" at bounding box center [544, 420] width 181 height 21
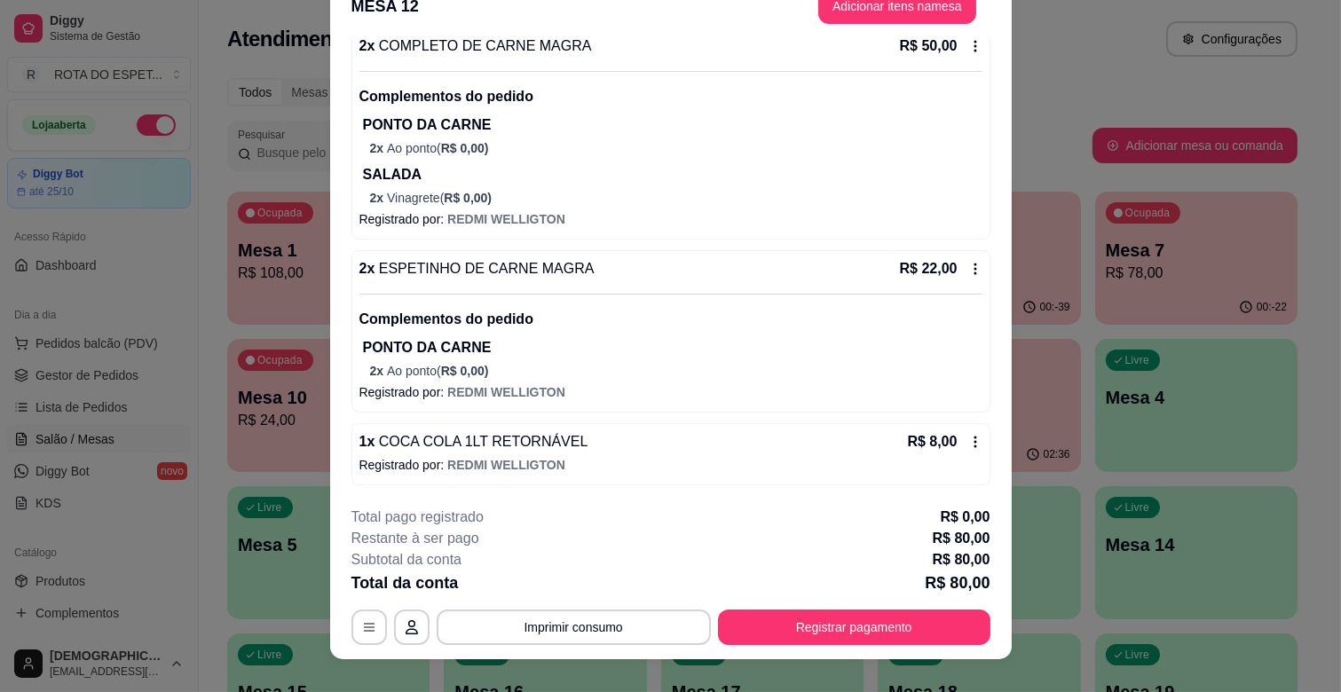
scroll to position [53, 0]
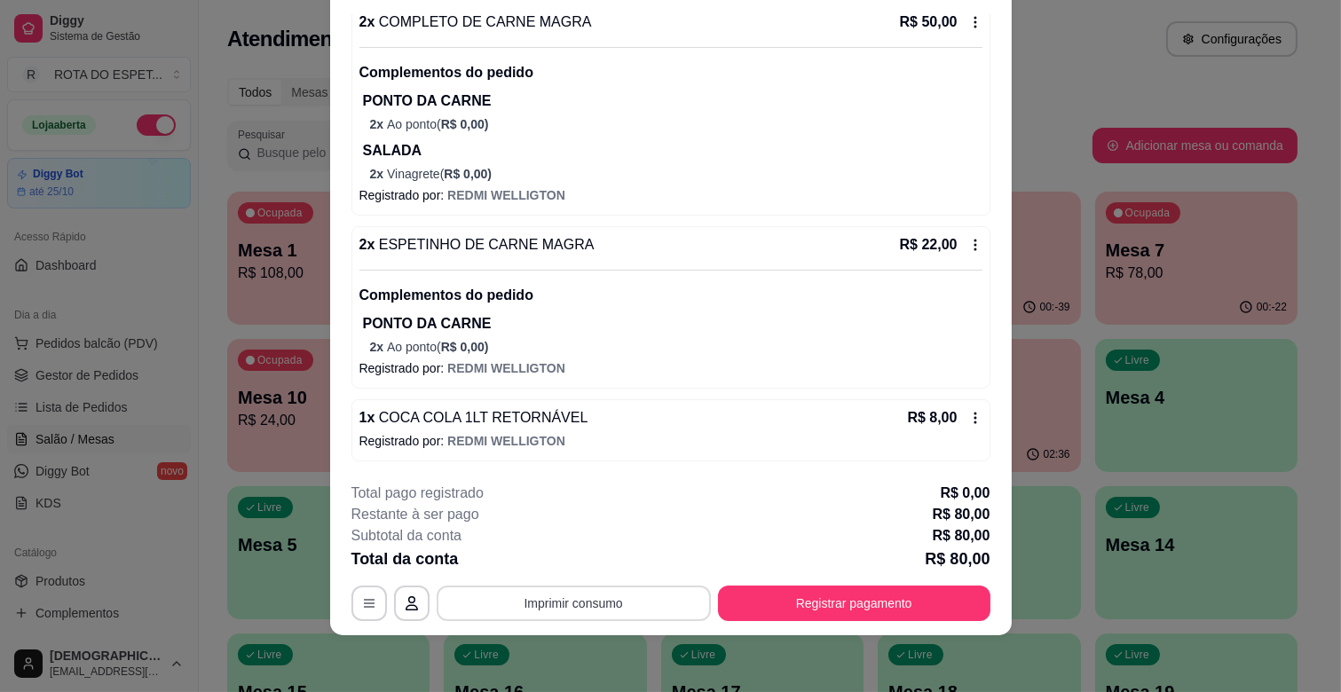
click at [589, 598] on button "Imprimir consumo" at bounding box center [574, 604] width 274 height 36
click at [588, 572] on button "IMPRESSORA CAIXA" at bounding box center [572, 563] width 146 height 28
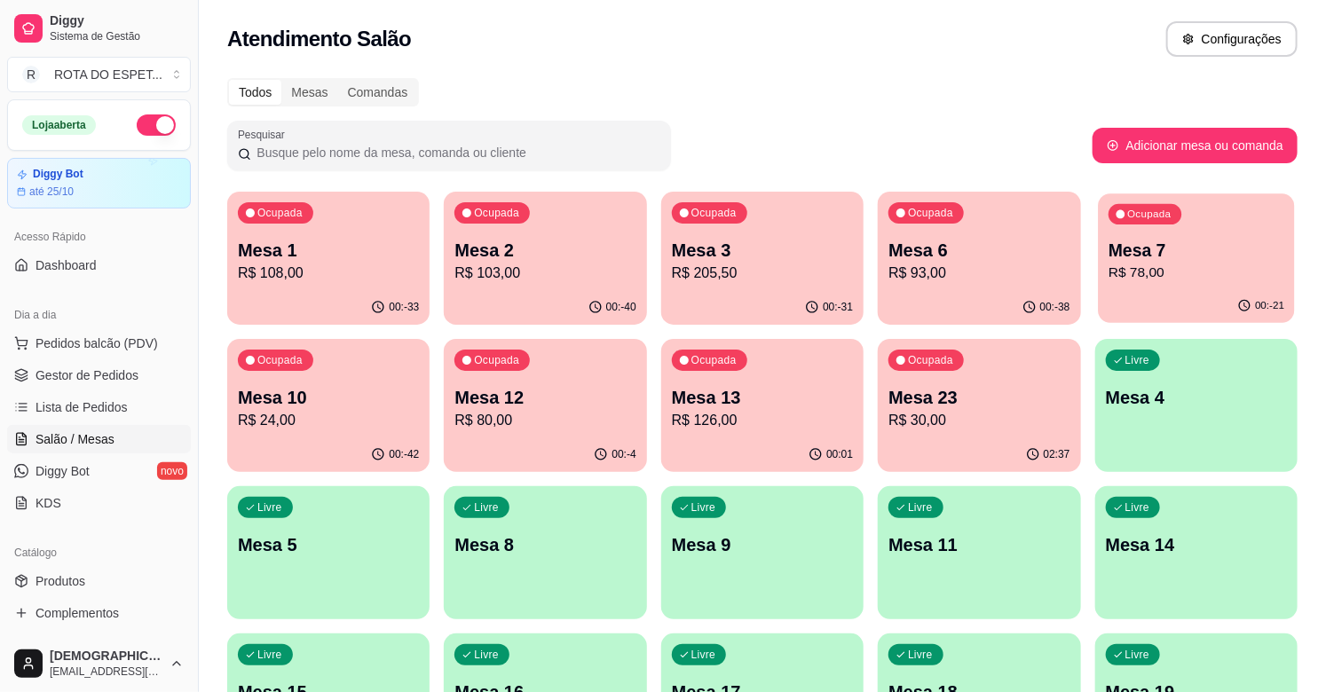
click at [1227, 219] on div "Ocupada Mesa 7 R$ 78,00" at bounding box center [1196, 242] width 197 height 96
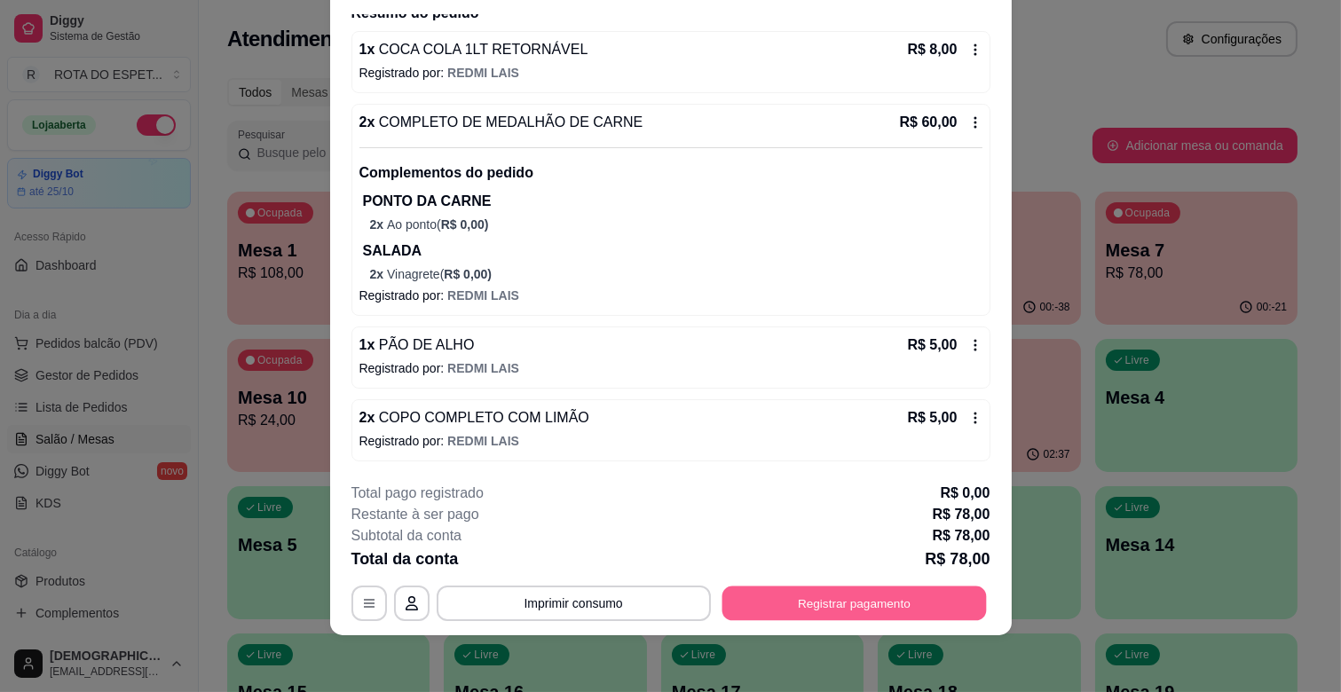
click at [883, 595] on button "Registrar pagamento" at bounding box center [854, 604] width 265 height 35
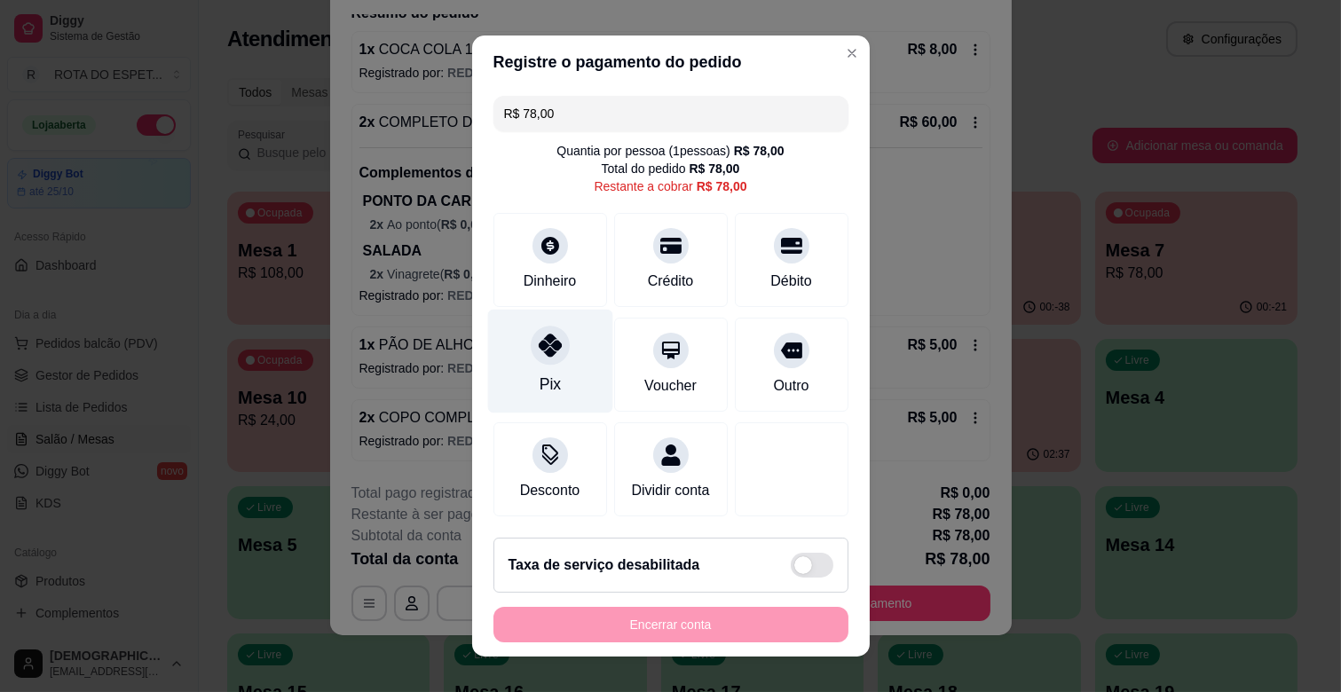
click at [515, 352] on div "Pix" at bounding box center [549, 362] width 125 height 104
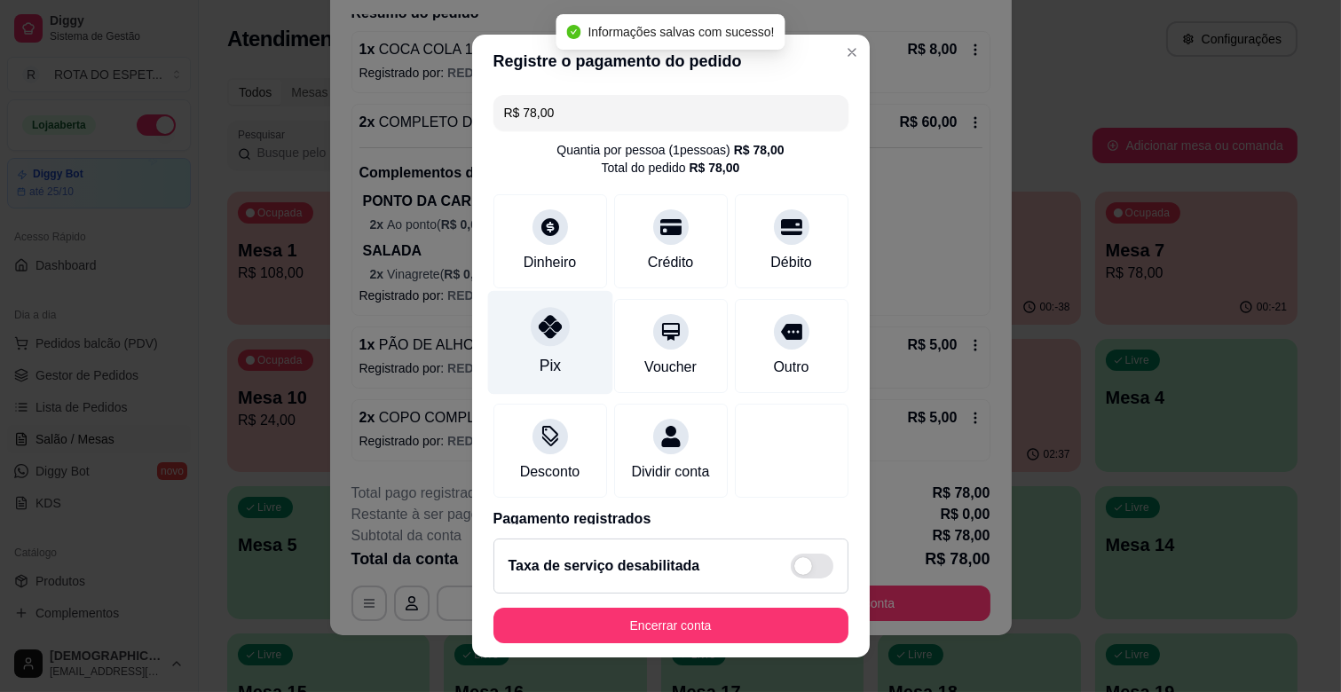
type input "R$ 0,00"
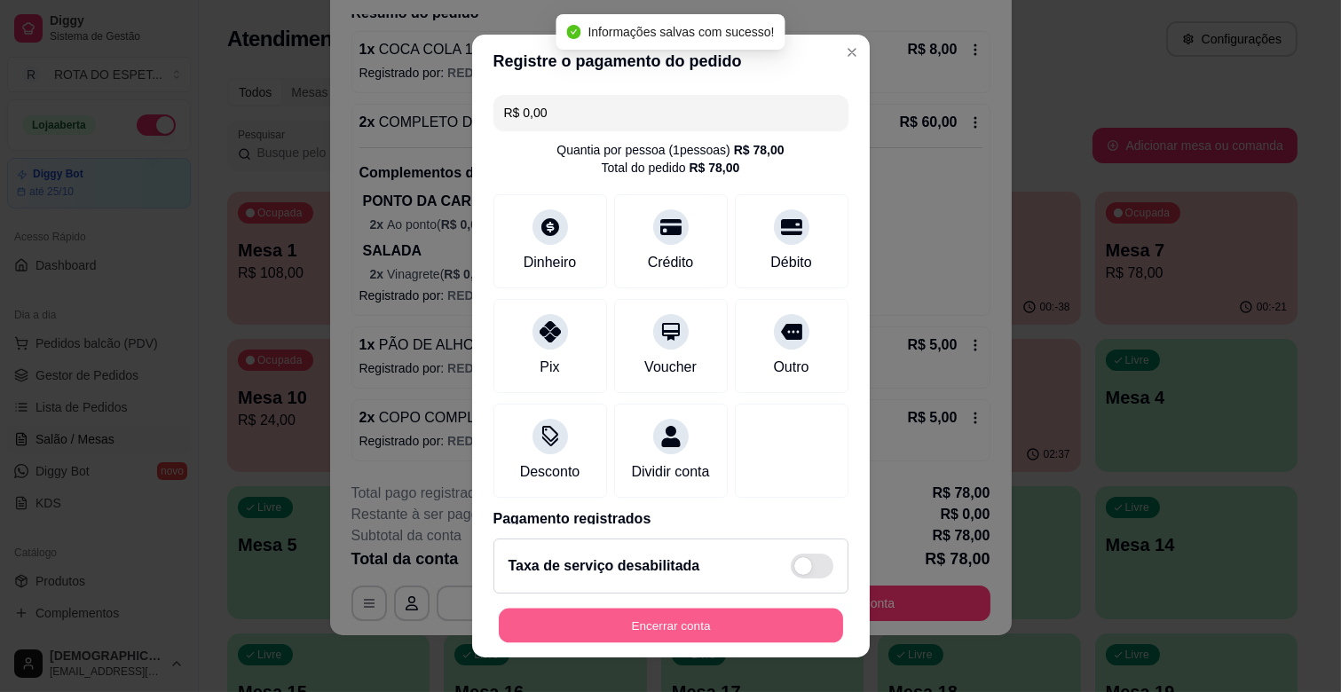
click at [611, 624] on button "Encerrar conta" at bounding box center [671, 626] width 344 height 35
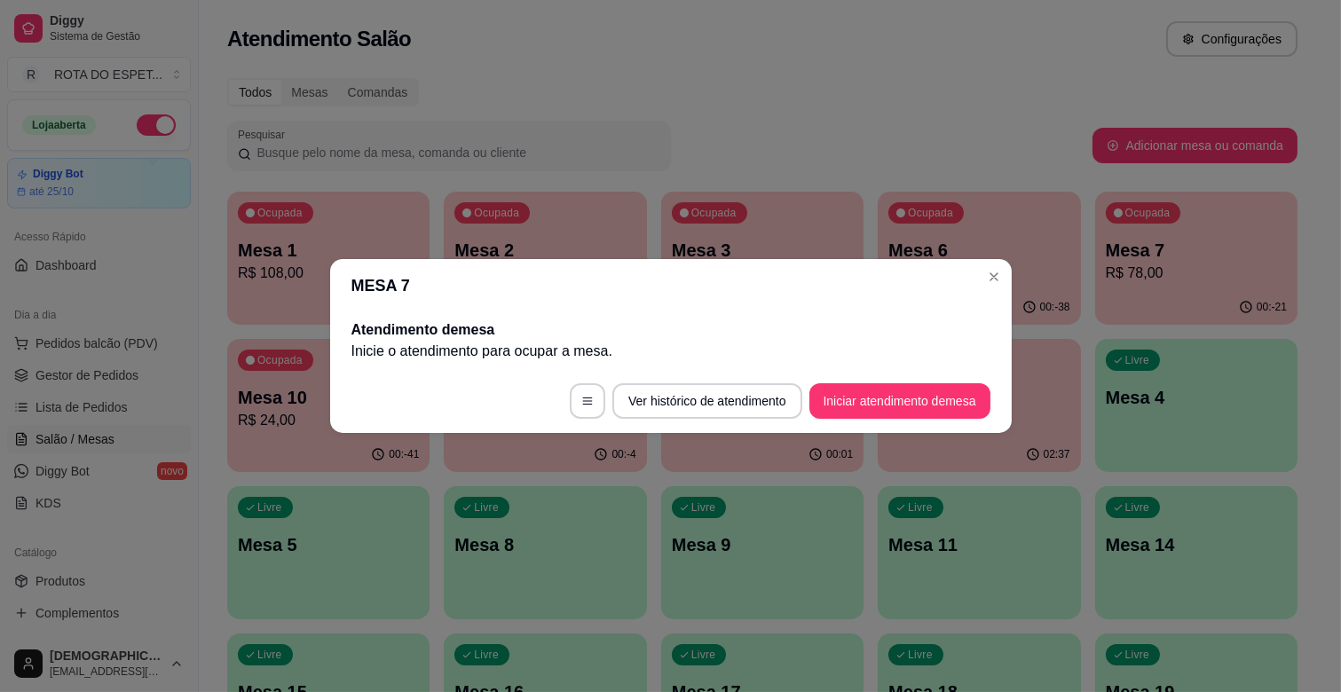
scroll to position [0, 0]
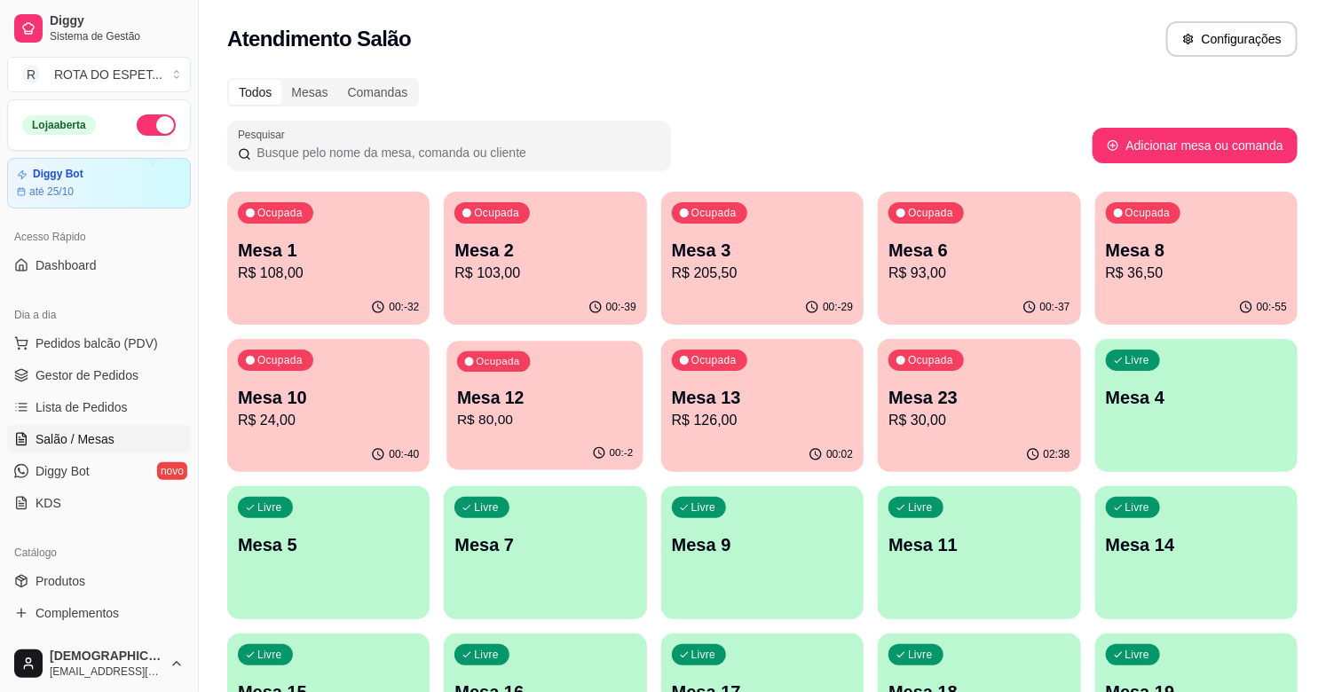
click at [526, 462] on div "00:-2" at bounding box center [545, 454] width 197 height 34
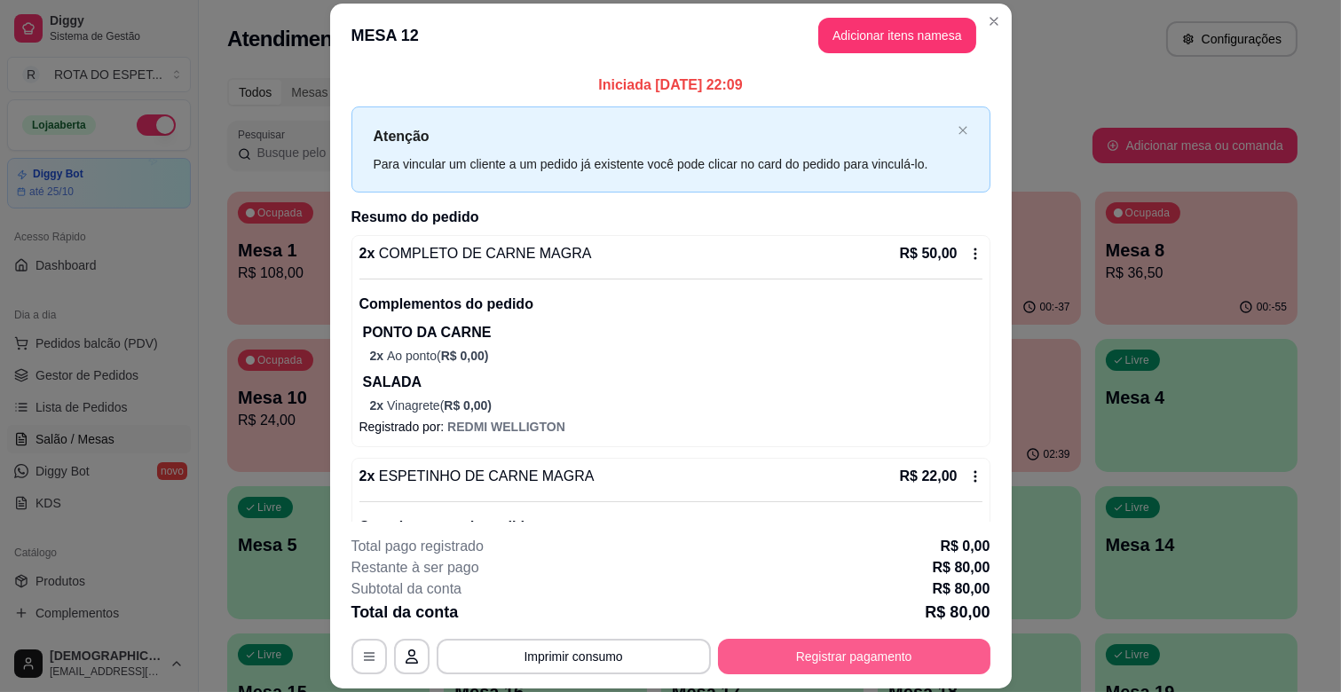
click at [839, 653] on button "Registrar pagamento" at bounding box center [854, 657] width 273 height 36
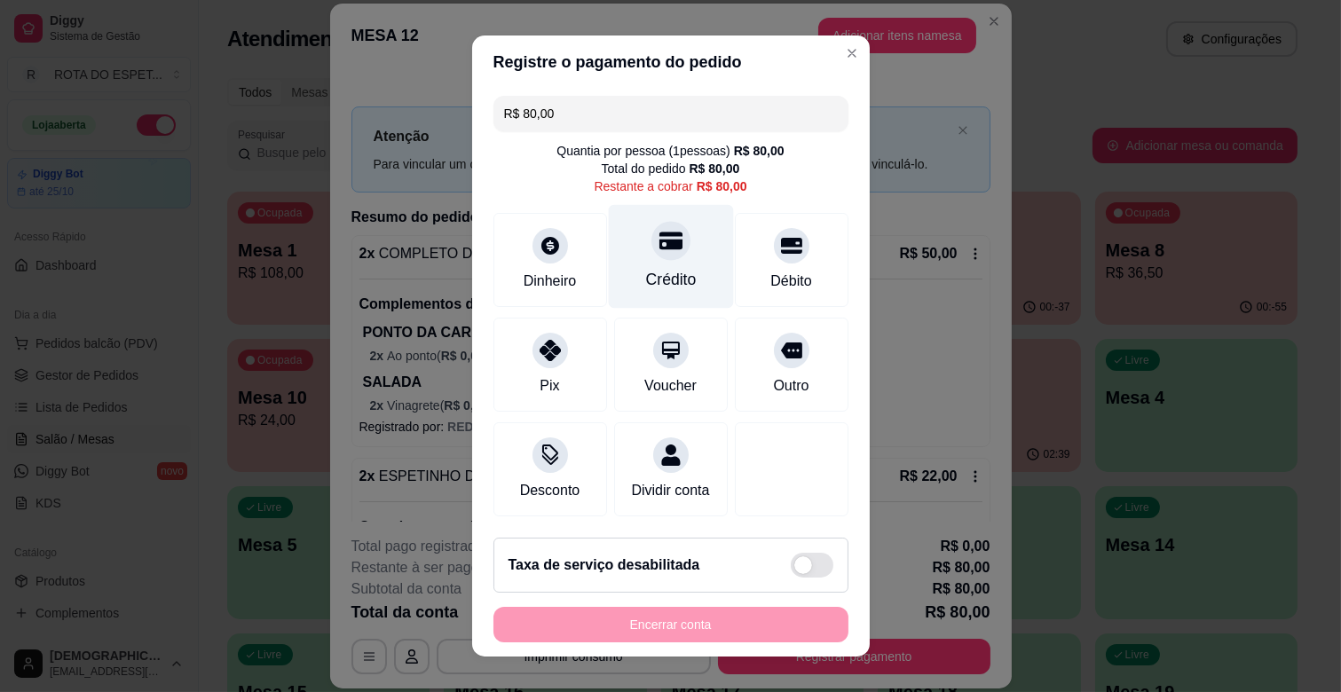
click at [669, 232] on div "Crédito" at bounding box center [670, 257] width 125 height 104
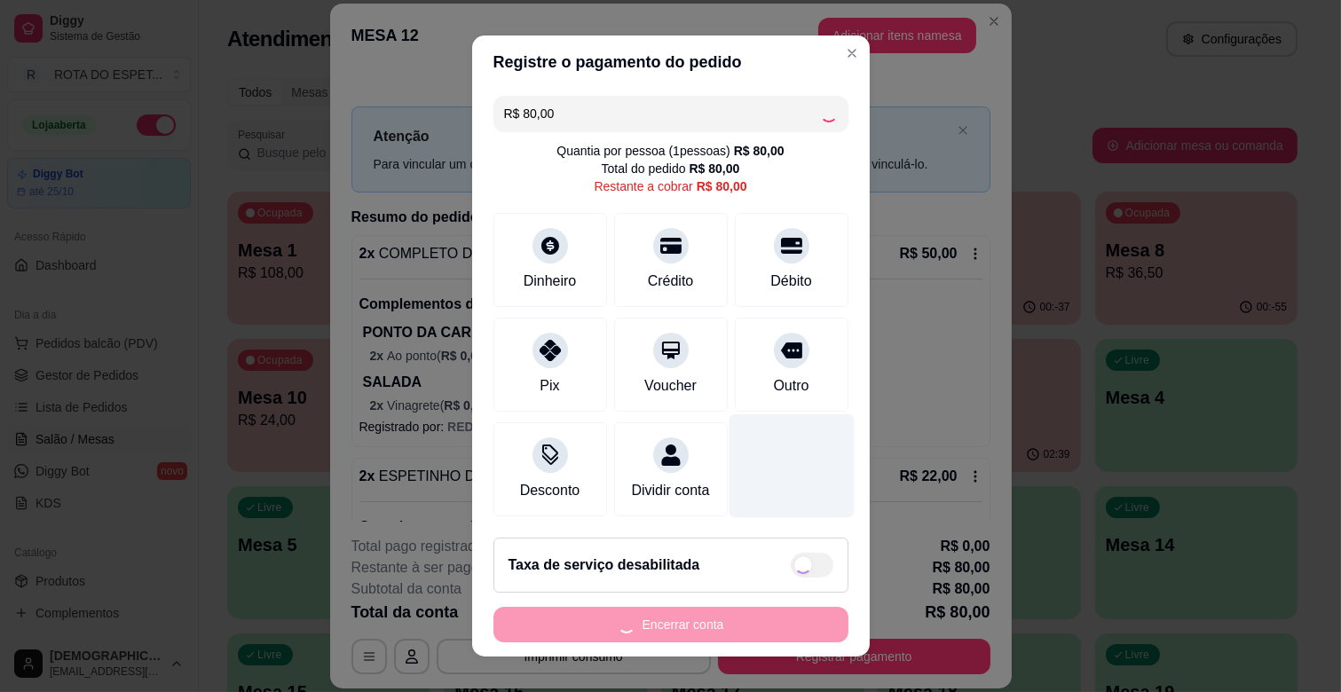
type input "R$ 0,00"
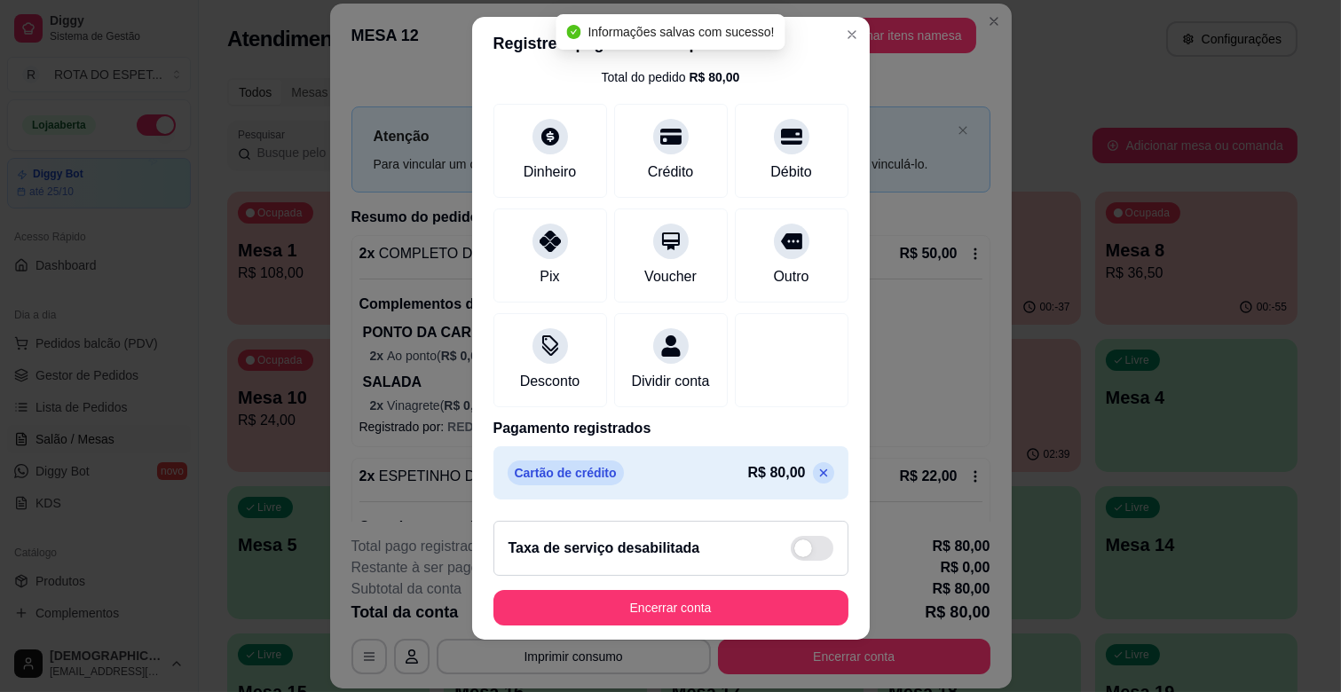
scroll to position [22, 0]
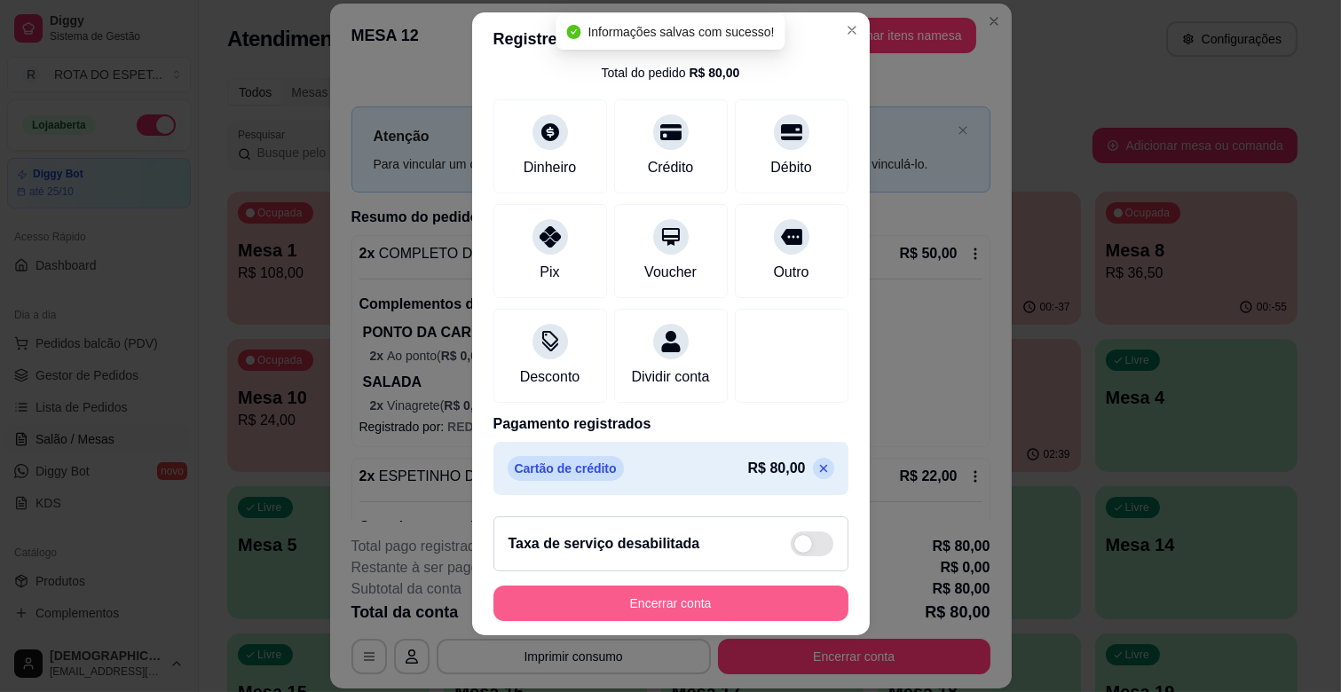
click at [694, 606] on button "Encerrar conta" at bounding box center [671, 604] width 355 height 36
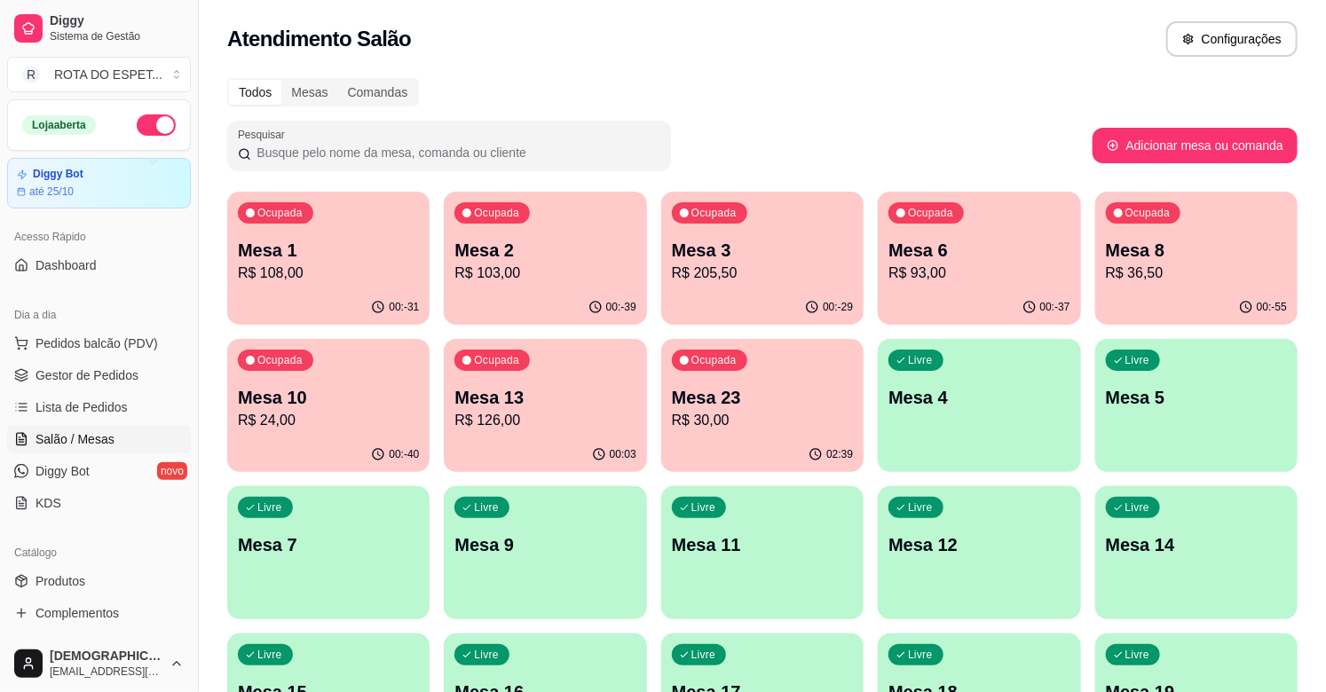
click at [503, 422] on p "R$ 126,00" at bounding box center [544, 420] width 181 height 21
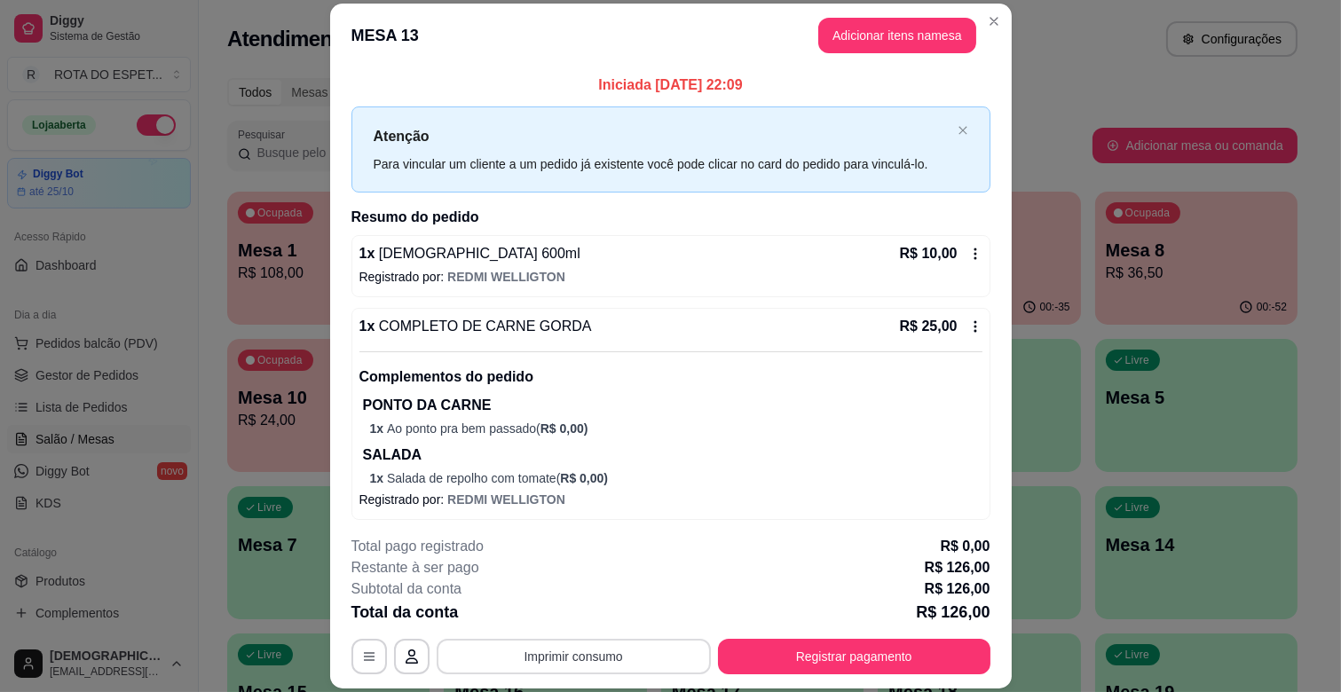
click at [557, 644] on button "Imprimir consumo" at bounding box center [574, 657] width 274 height 36
click at [577, 611] on button "IMPRESSORA CAIXA" at bounding box center [572, 616] width 146 height 28
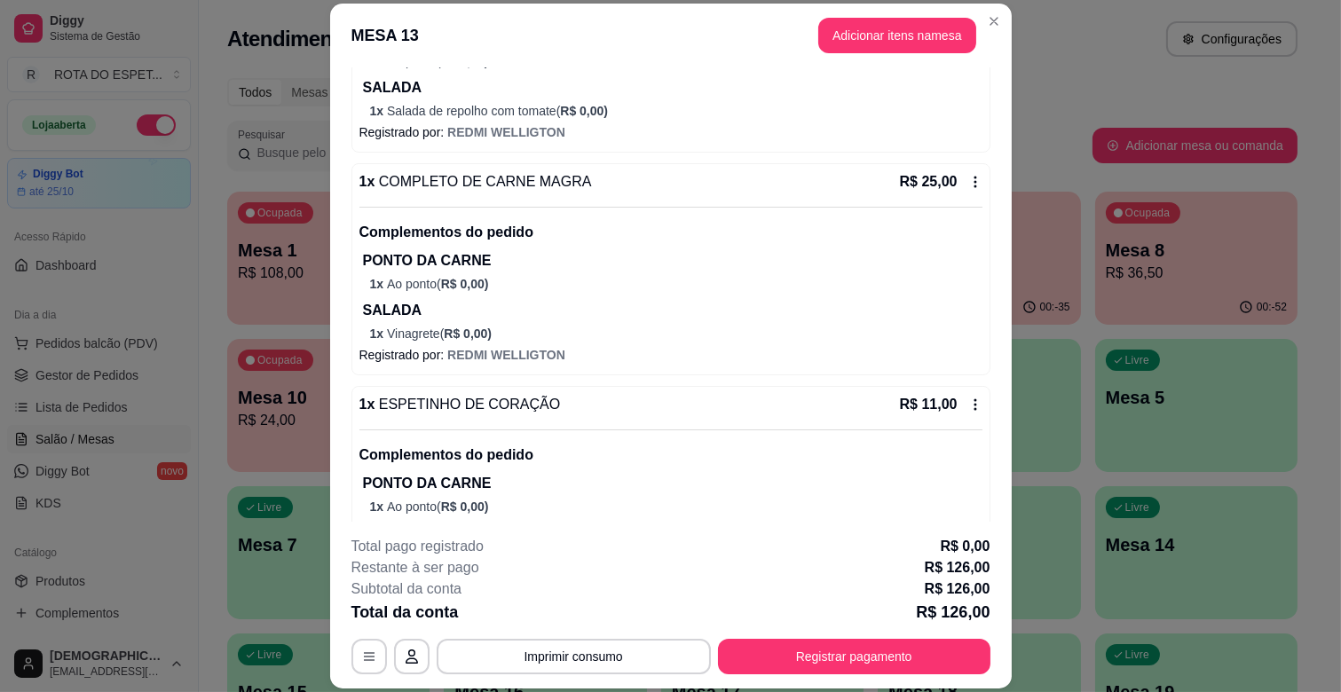
scroll to position [591, 0]
click at [620, 663] on button "Imprimir consumo" at bounding box center [573, 657] width 266 height 35
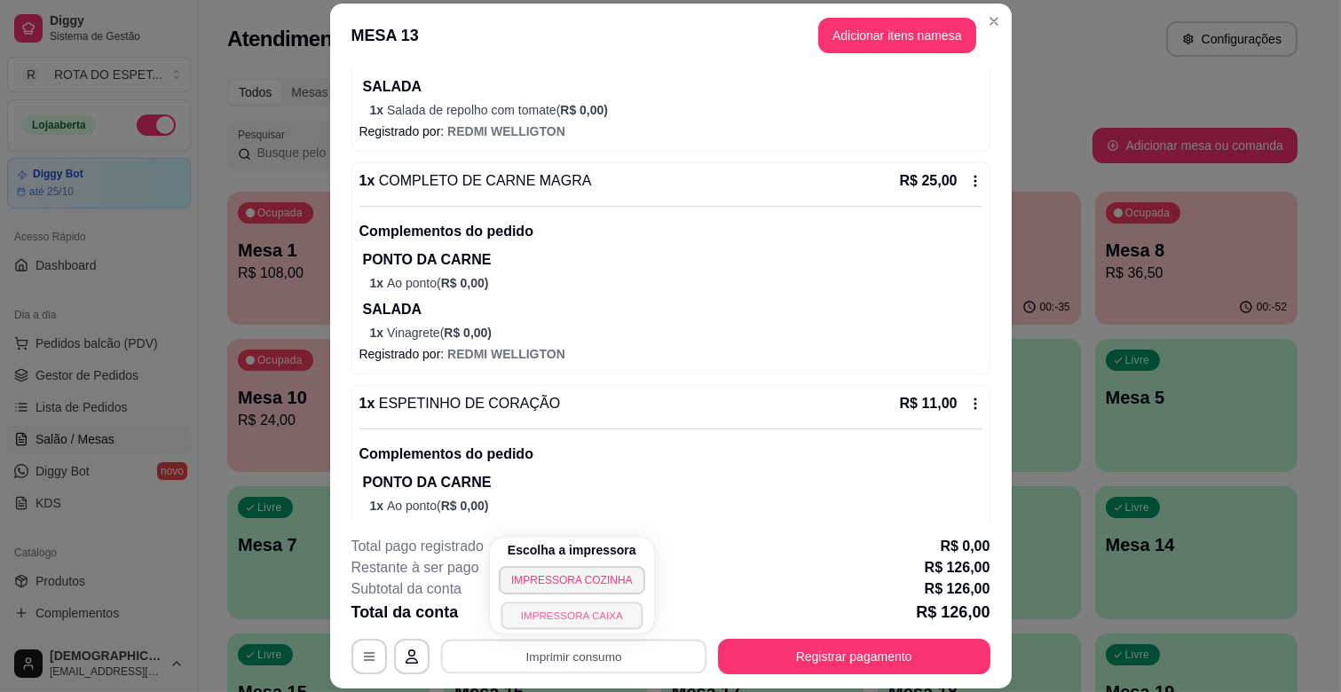
click at [620, 609] on button "IMPRESSORA CAIXA" at bounding box center [572, 616] width 142 height 28
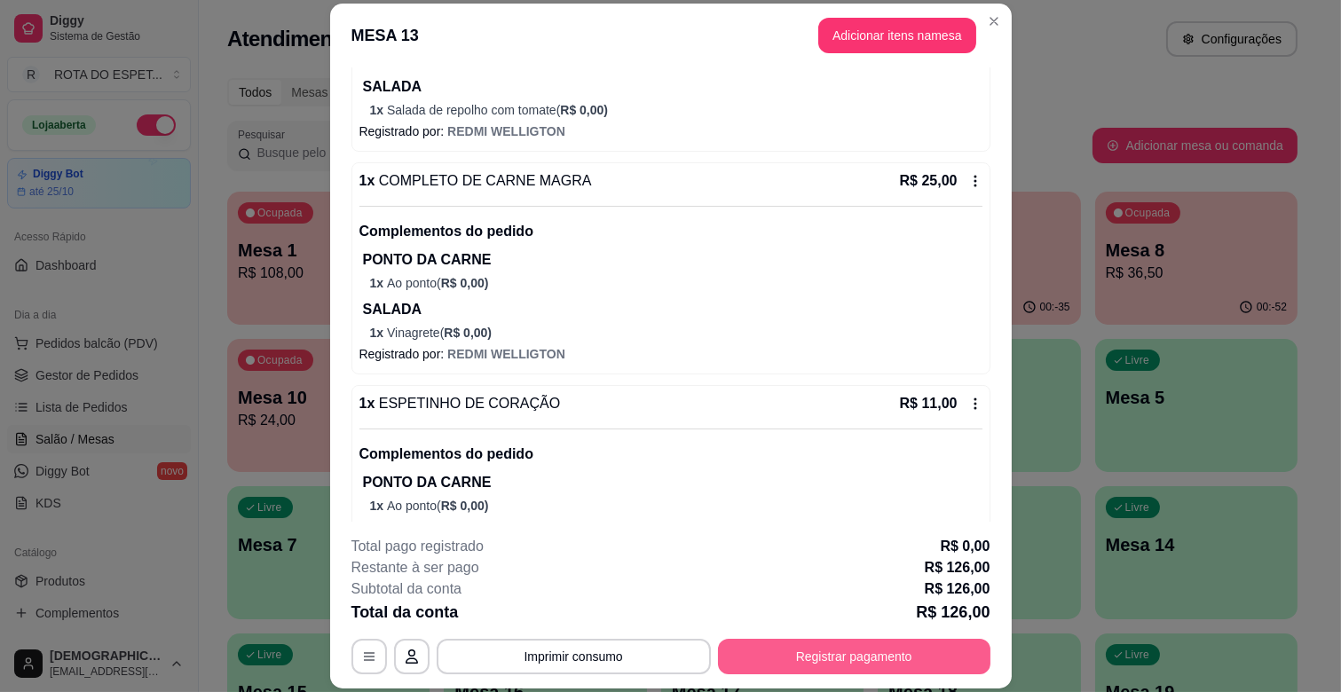
click at [827, 666] on button "Registrar pagamento" at bounding box center [854, 657] width 273 height 36
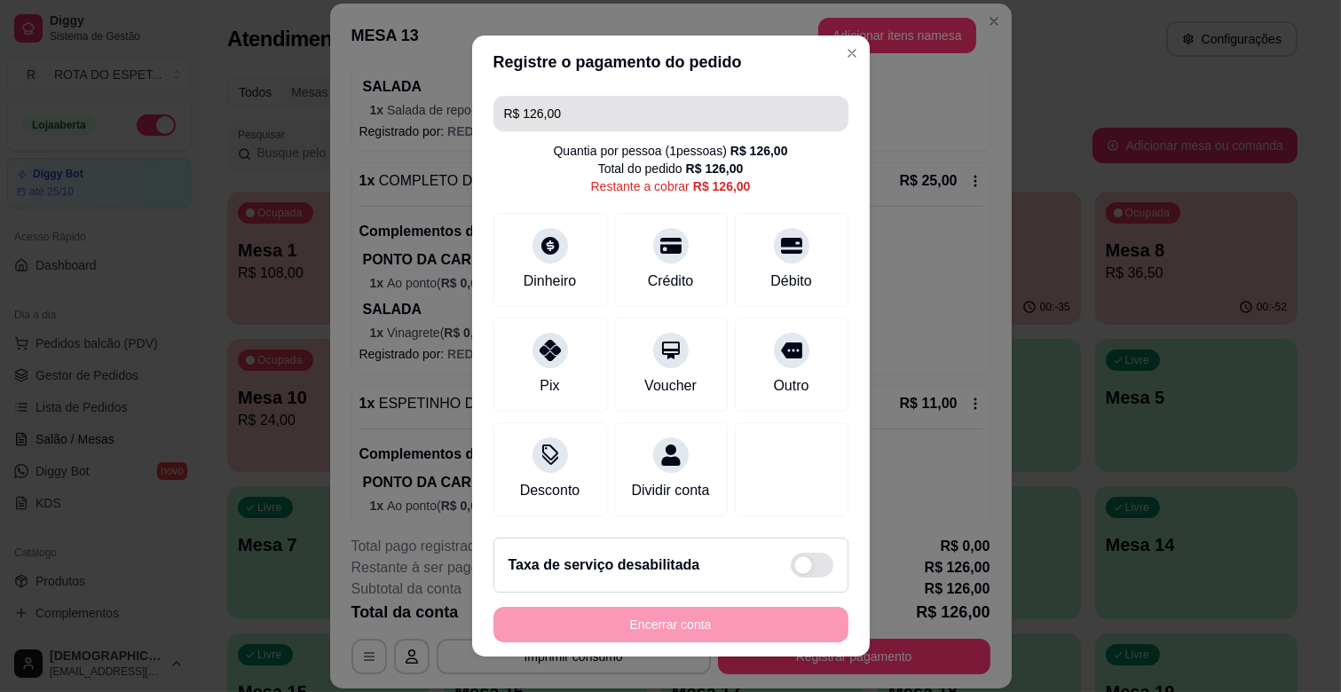
click at [557, 118] on input "R$ 126,00" at bounding box center [671, 114] width 334 height 36
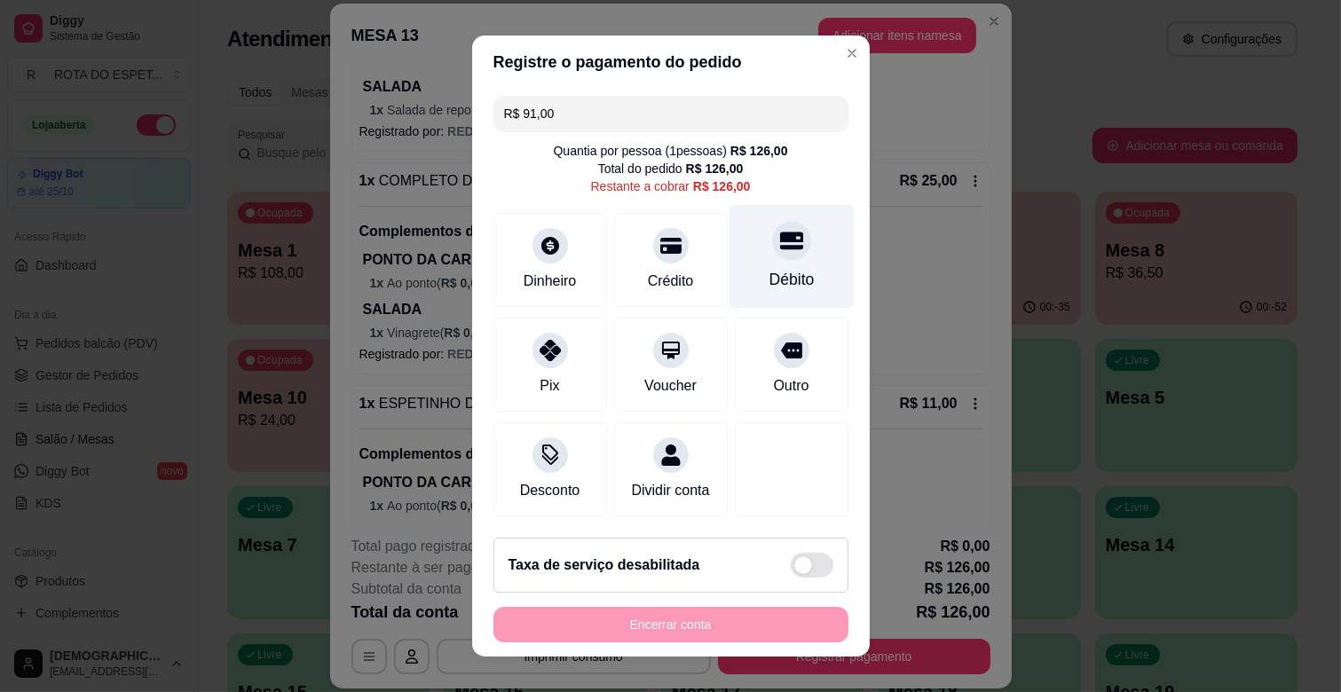
click at [779, 237] on icon at bounding box center [790, 240] width 23 height 23
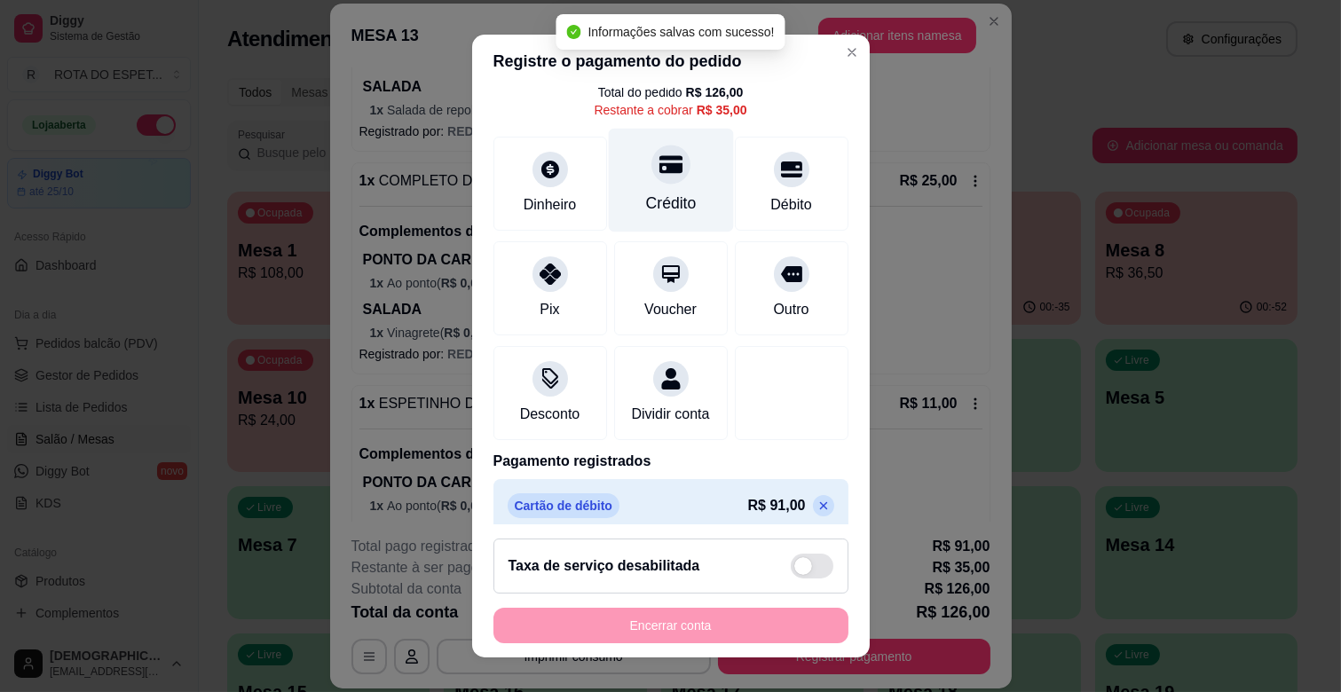
scroll to position [99, 0]
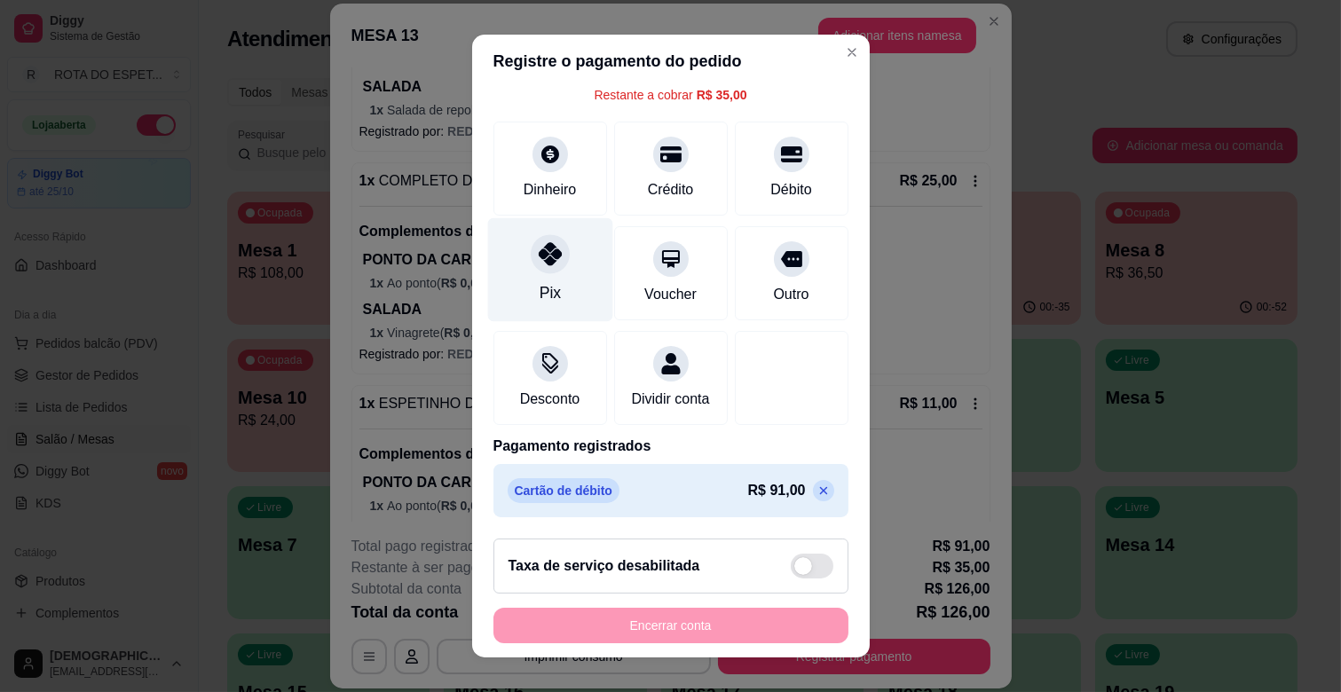
click at [533, 265] on div "Pix" at bounding box center [549, 270] width 125 height 104
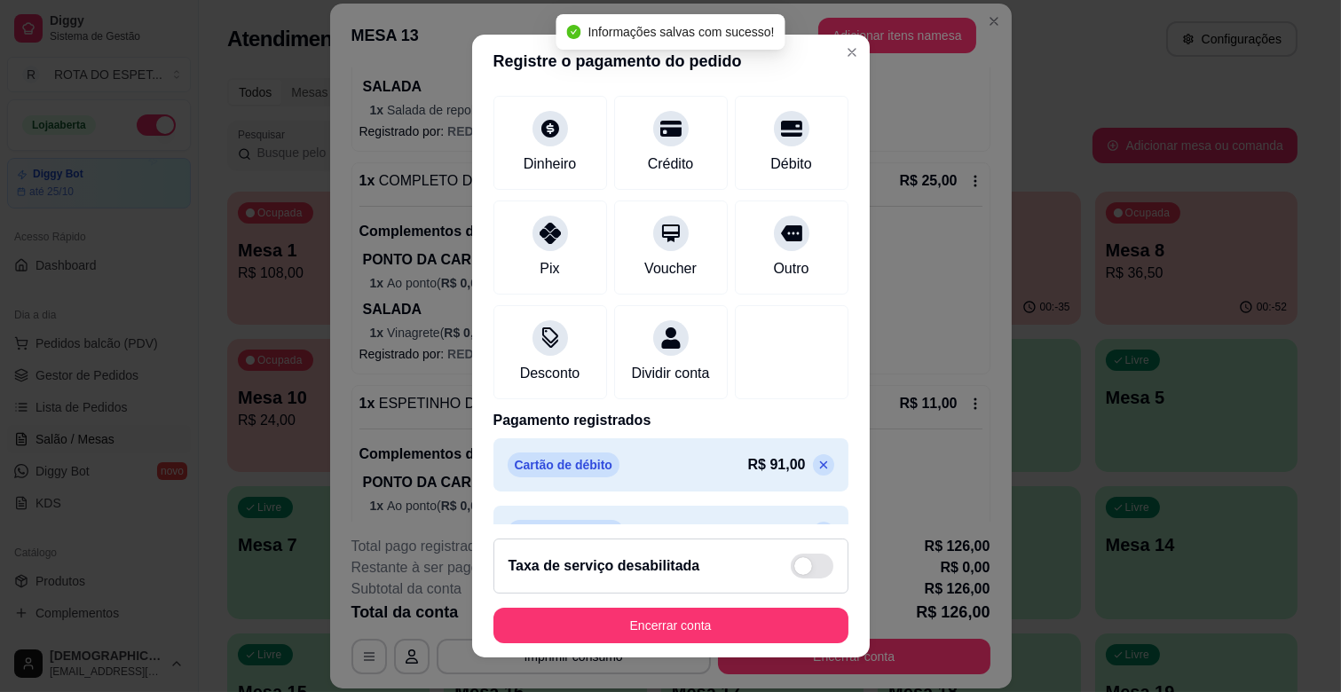
type input "R$ 0,00"
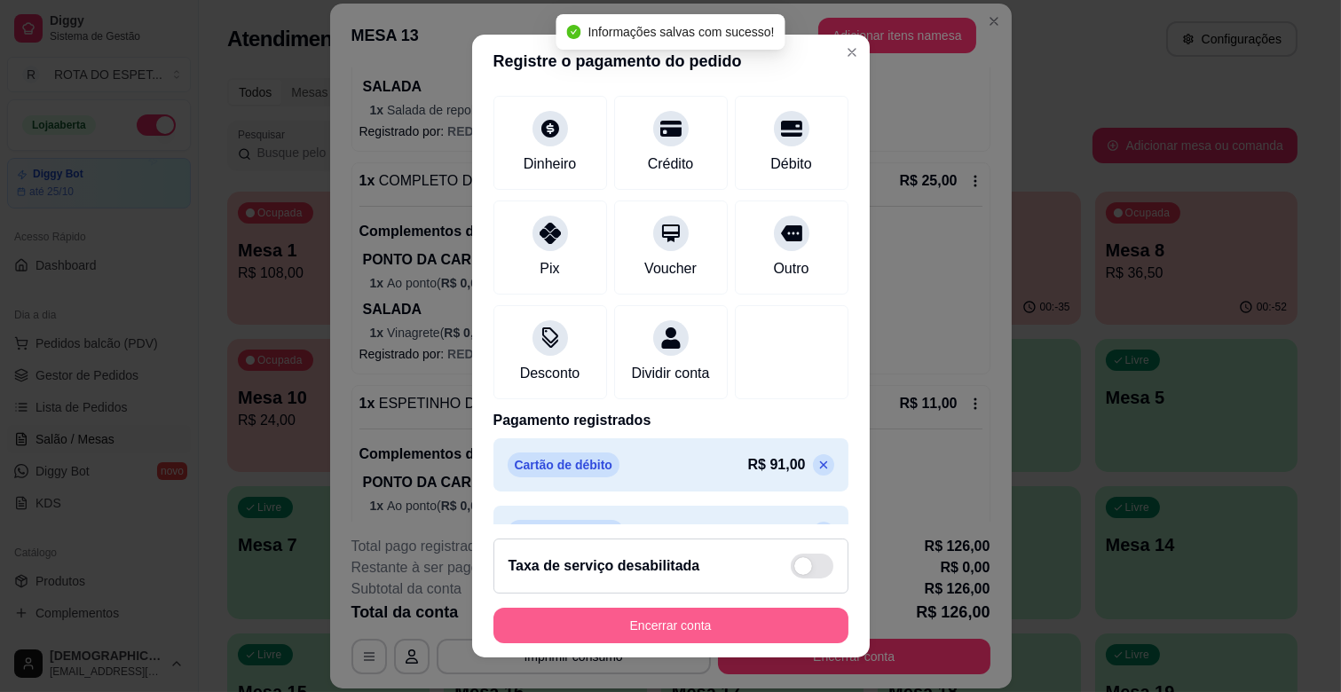
click at [644, 621] on button "Encerrar conta" at bounding box center [671, 626] width 355 height 36
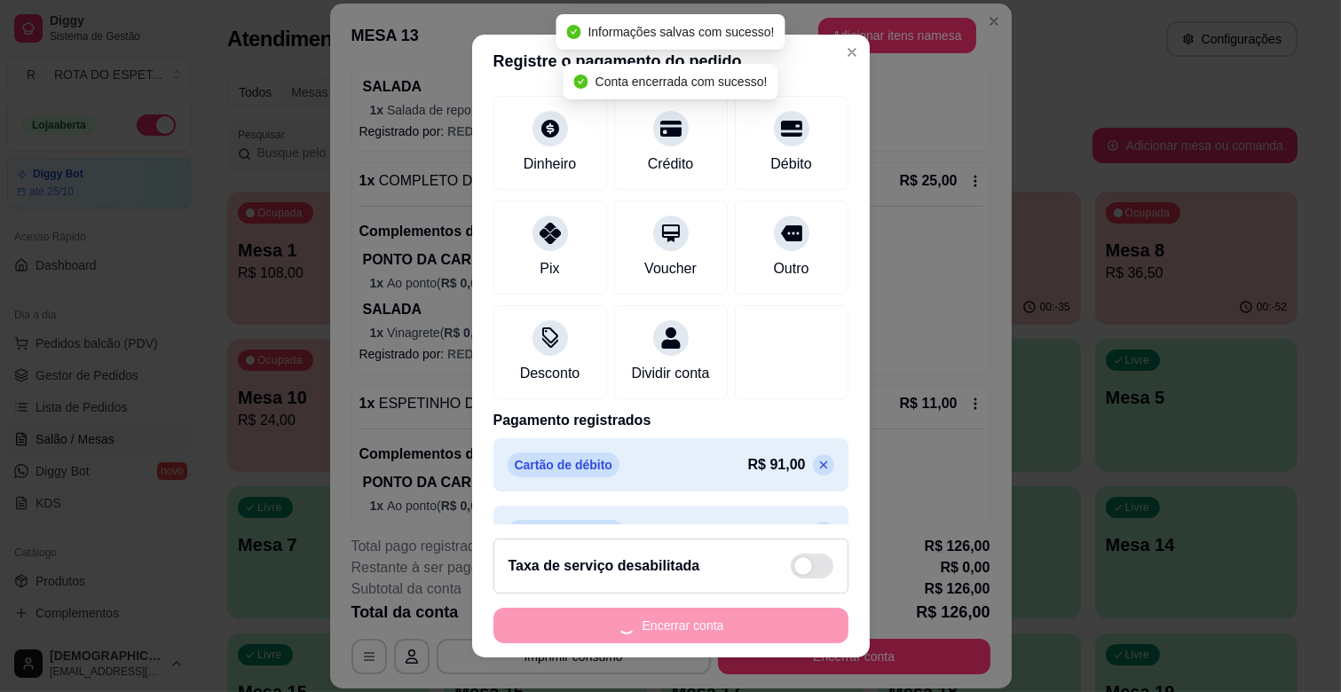
scroll to position [0, 0]
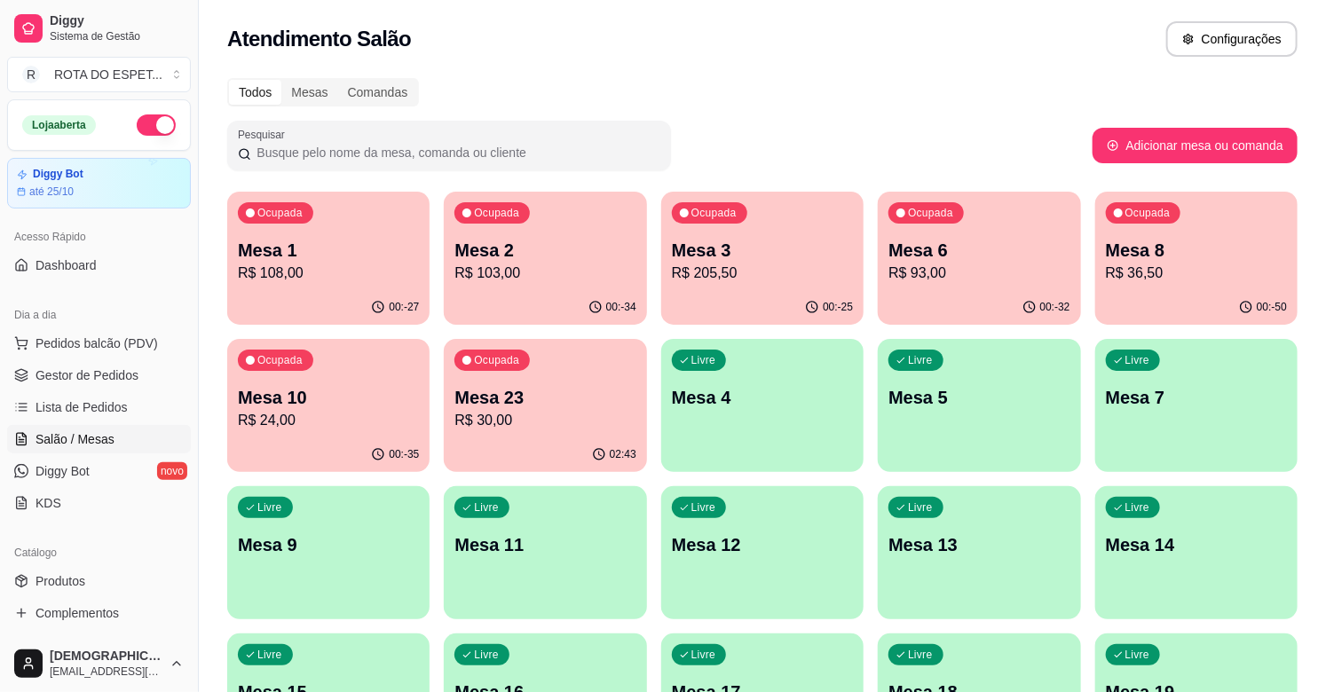
click at [945, 232] on div "Ocupada Mesa 6 R$ 93,00" at bounding box center [979, 241] width 202 height 99
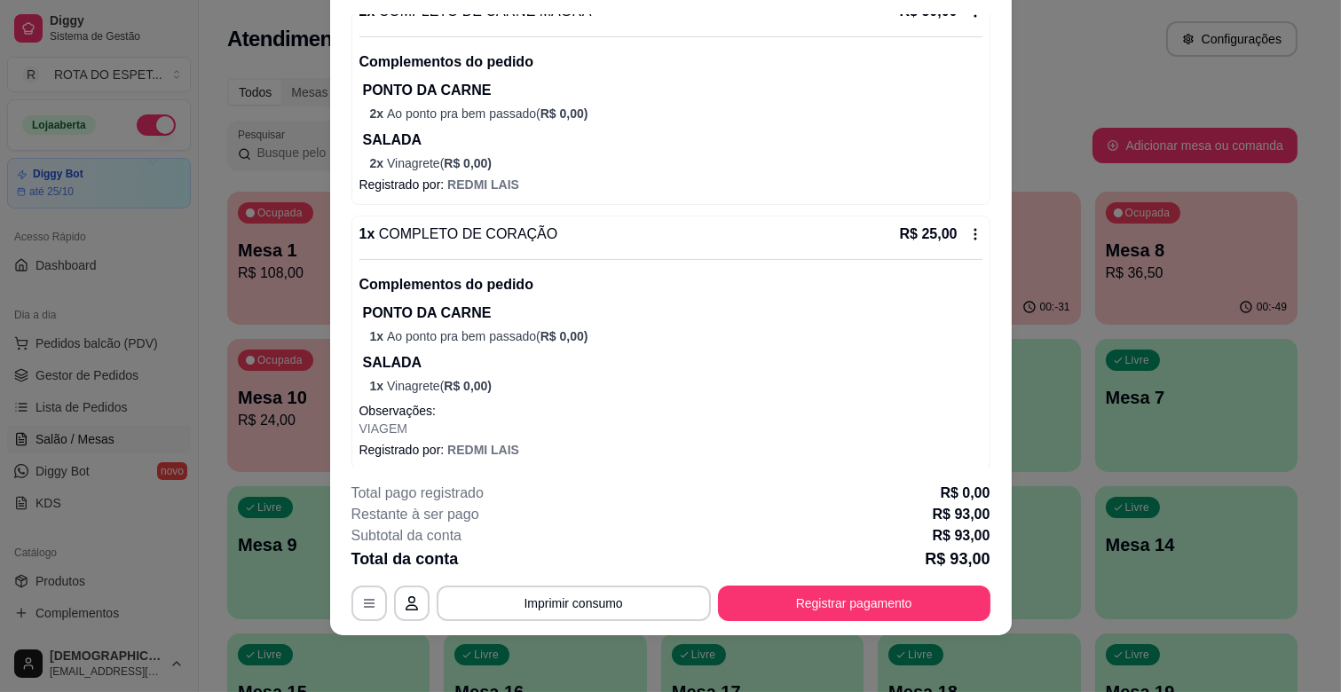
scroll to position [386, 0]
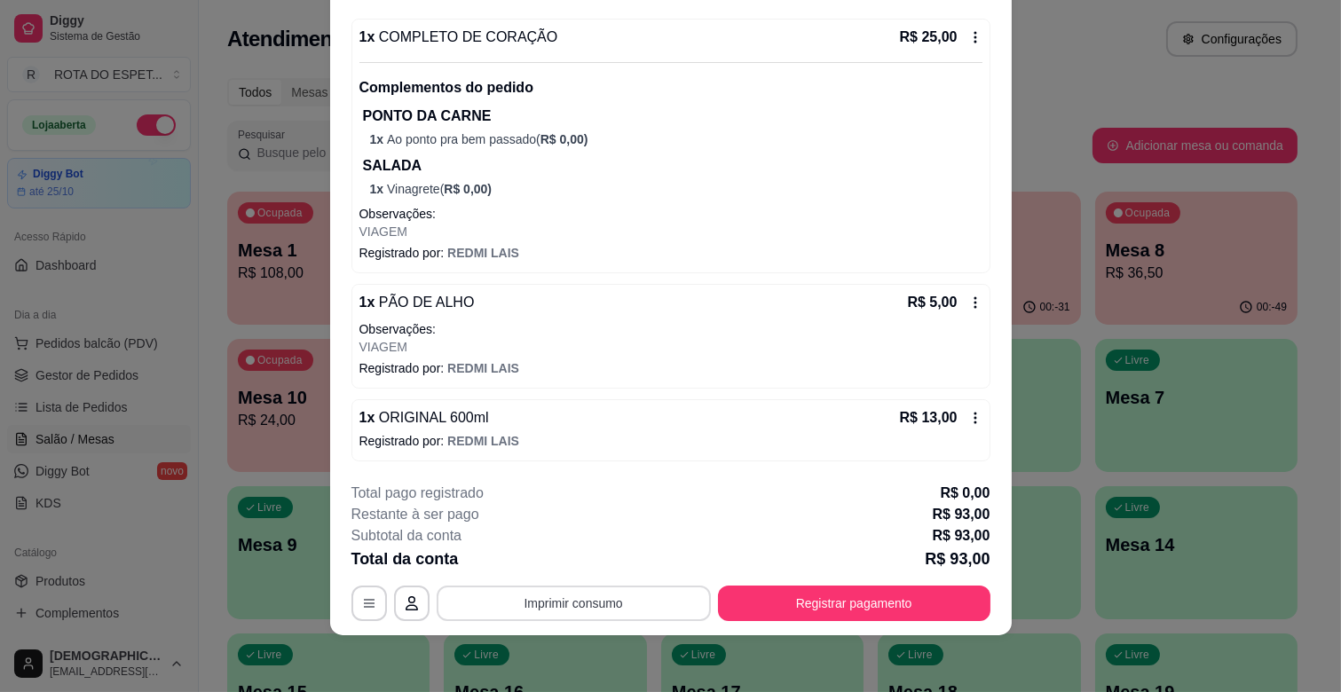
click at [551, 598] on button "Imprimir consumo" at bounding box center [574, 604] width 274 height 36
click at [562, 563] on button "IMPRESSORA CAIXA" at bounding box center [572, 563] width 146 height 28
click at [566, 592] on button "Imprimir consumo" at bounding box center [573, 604] width 266 height 35
click at [574, 565] on button "IMPRESSORA CAIXA" at bounding box center [572, 563] width 142 height 28
click at [845, 602] on button "Registrar pagamento" at bounding box center [854, 604] width 273 height 36
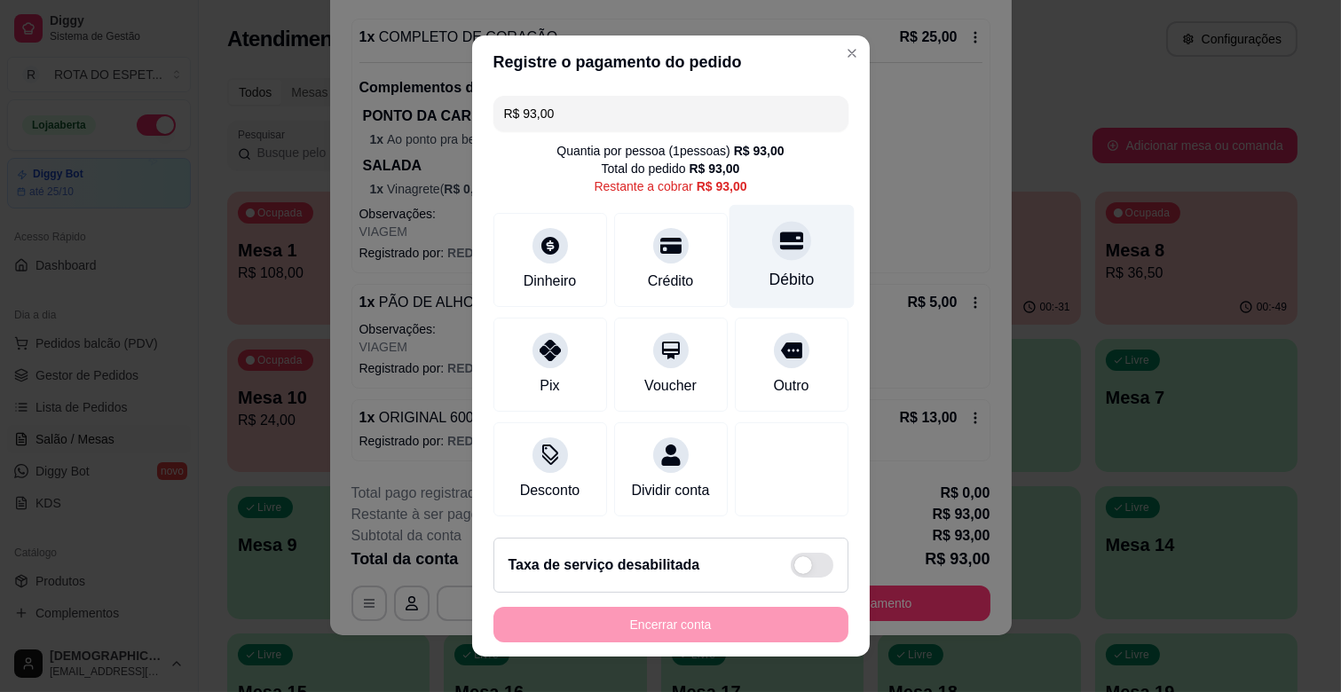
click at [779, 246] on icon at bounding box center [790, 242] width 23 height 18
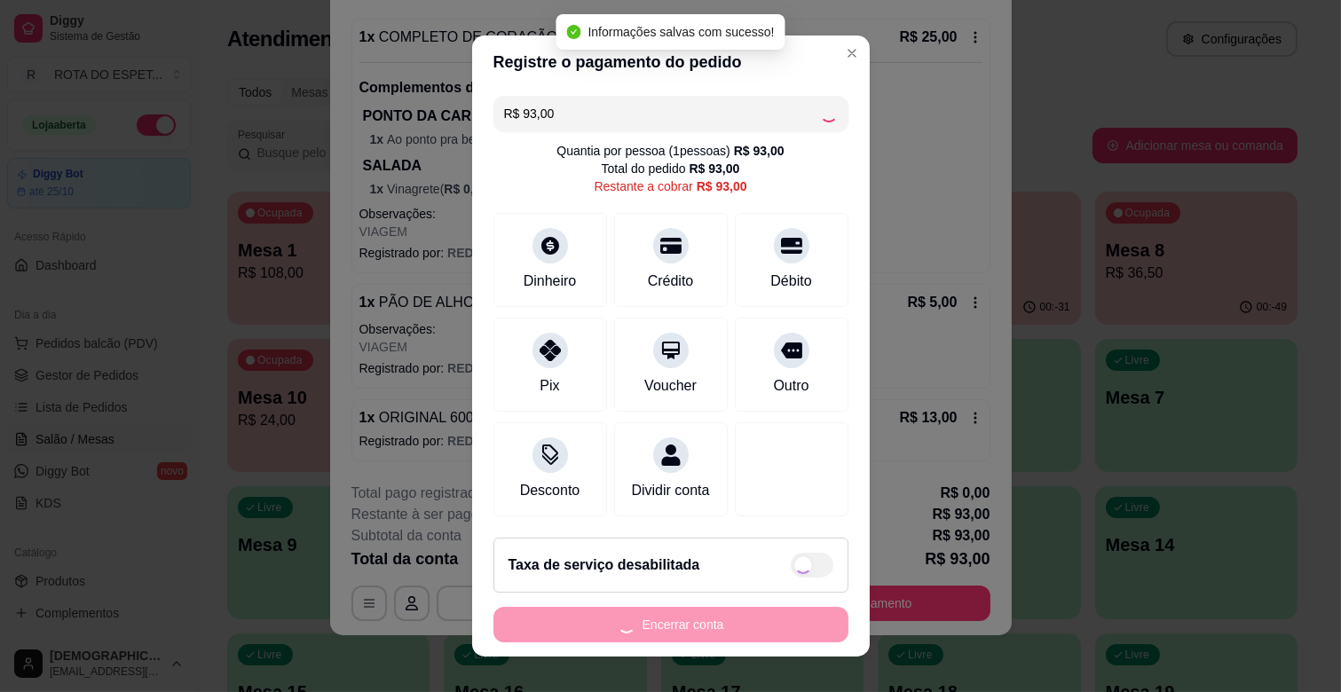
type input "R$ 0,00"
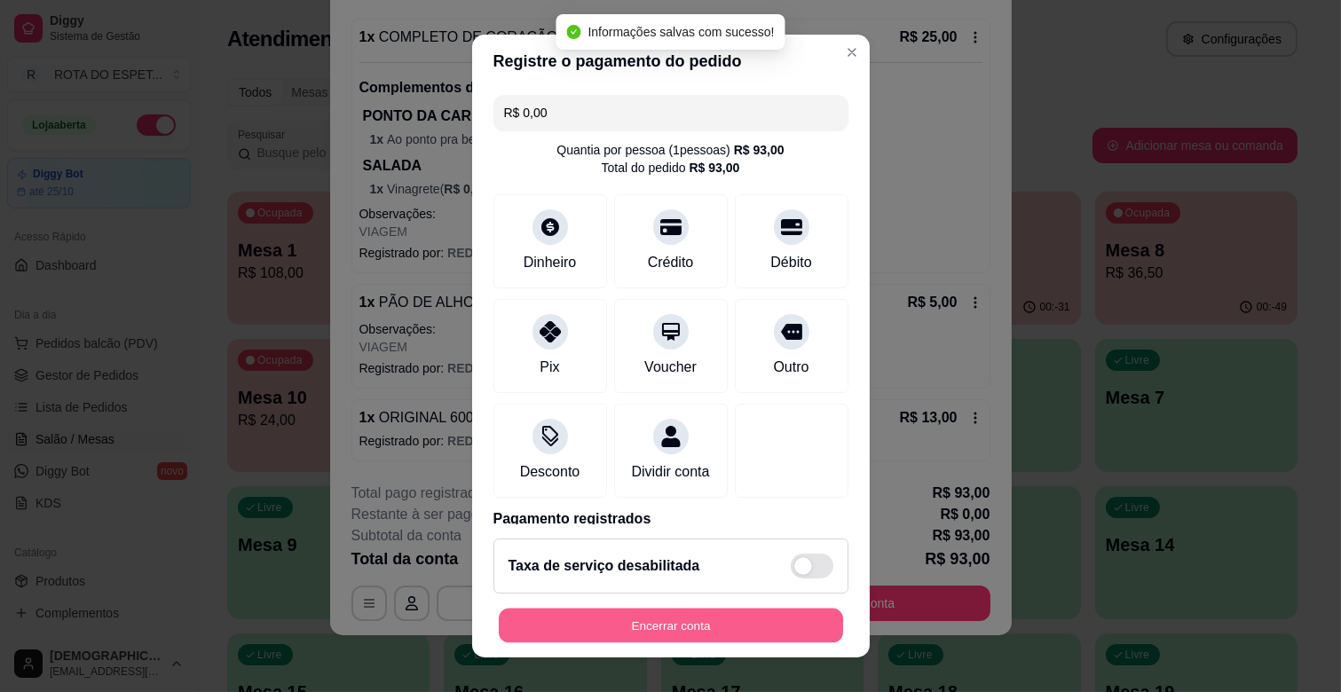
click at [696, 611] on button "Encerrar conta" at bounding box center [671, 626] width 344 height 35
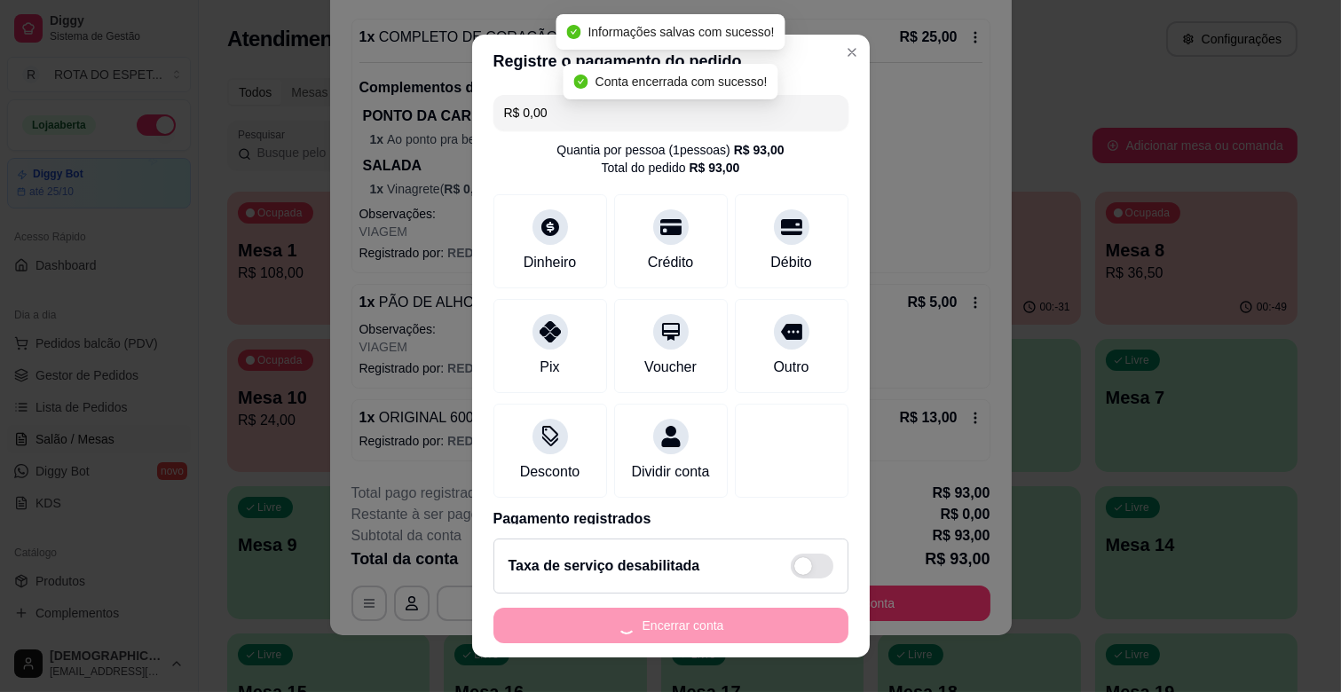
scroll to position [0, 0]
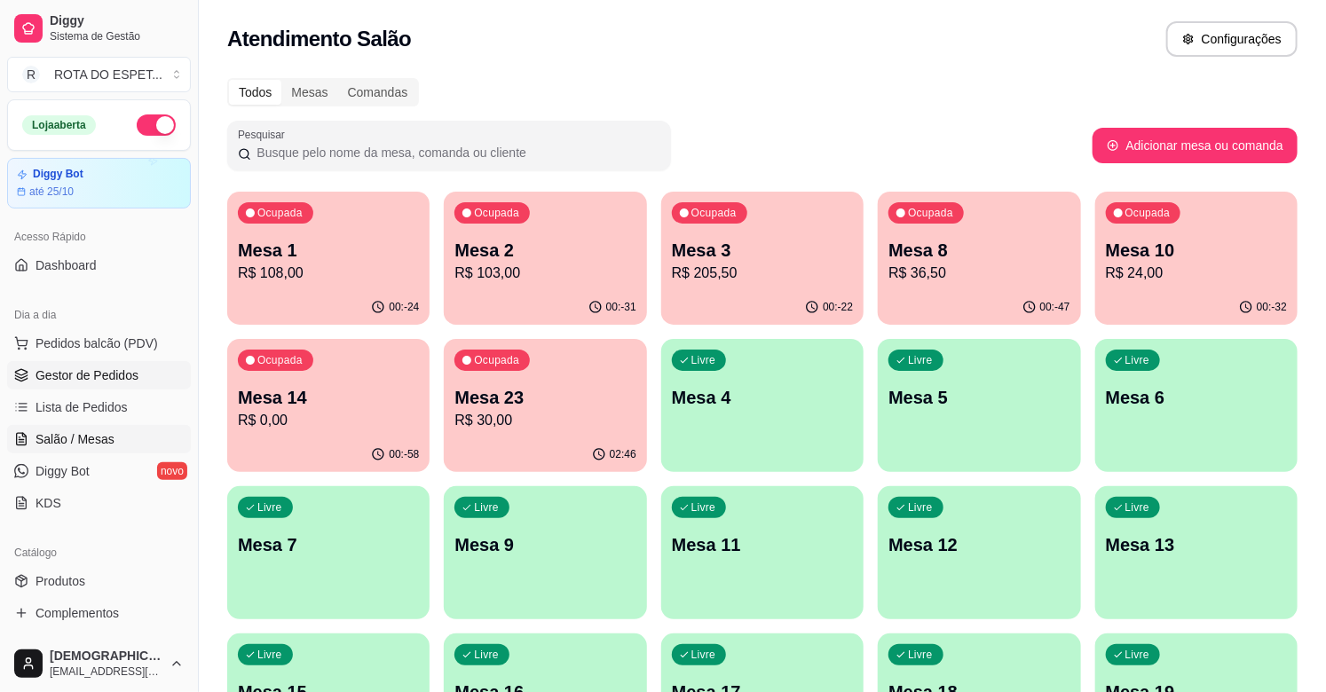
click at [145, 369] on link "Gestor de Pedidos" at bounding box center [99, 375] width 184 height 28
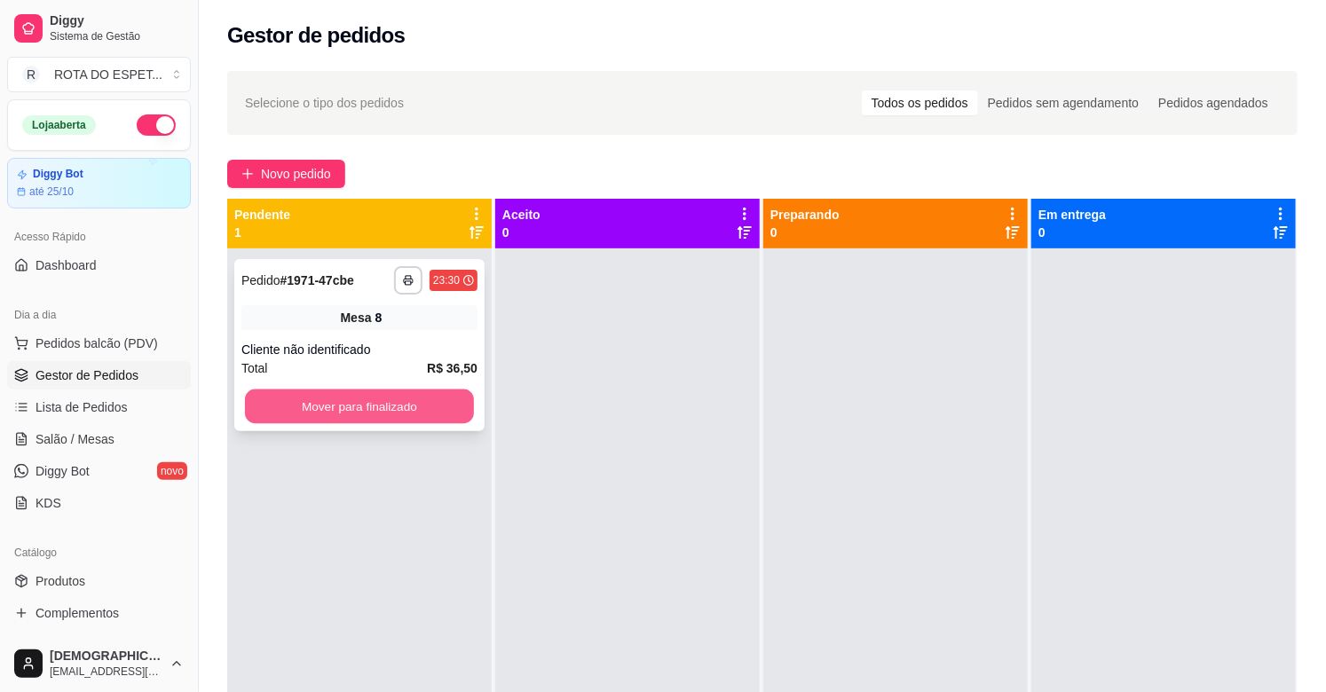
click at [408, 405] on button "Mover para finalizado" at bounding box center [359, 407] width 229 height 35
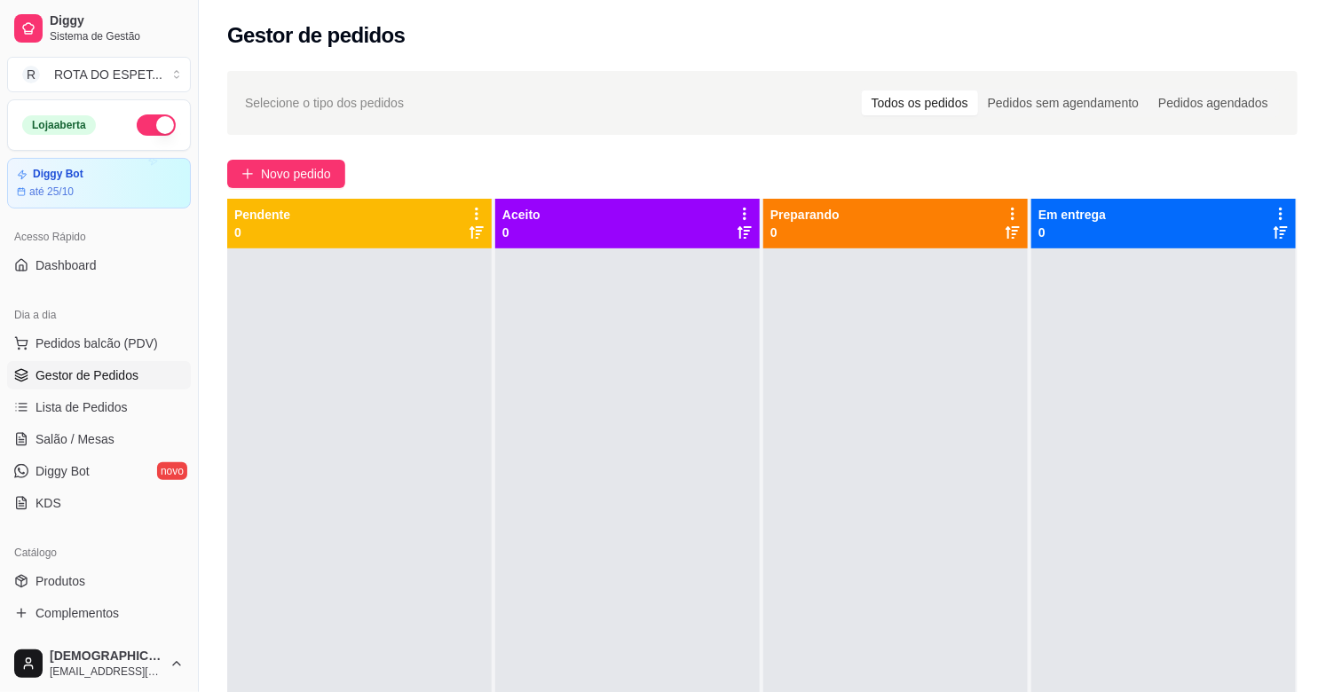
click at [595, 573] on div at bounding box center [627, 595] width 265 height 692
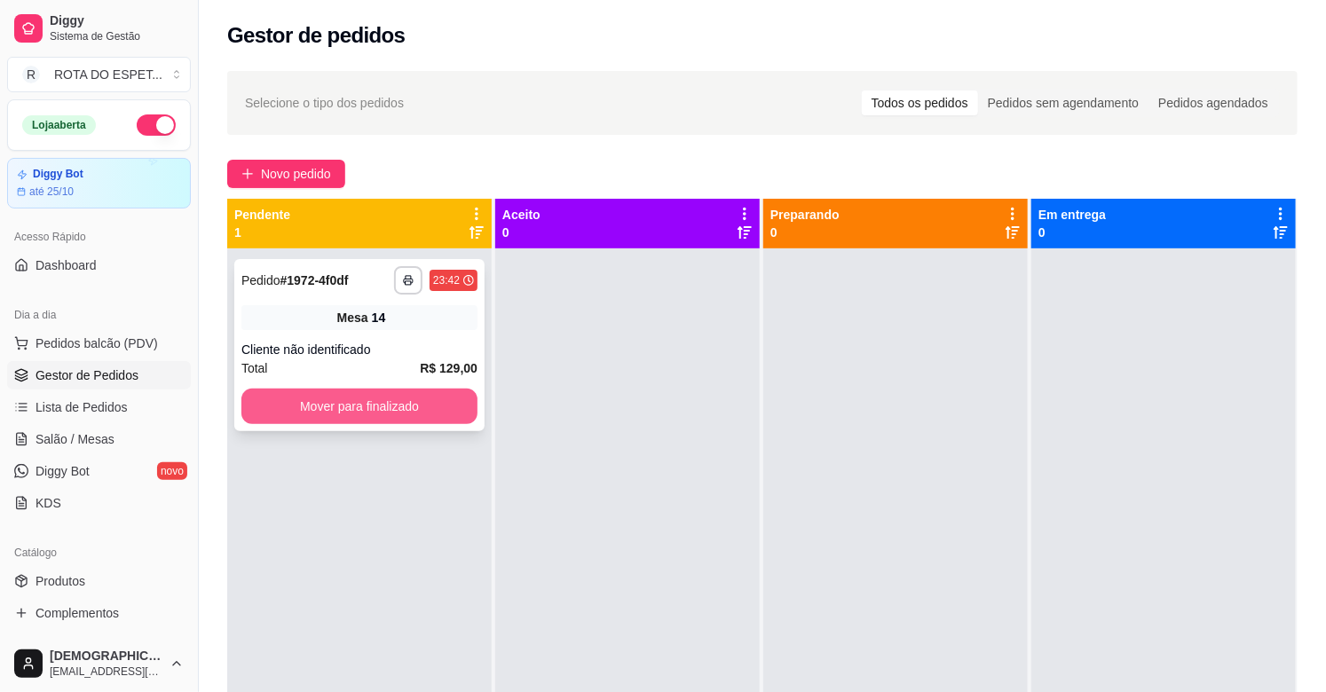
click at [355, 412] on button "Mover para finalizado" at bounding box center [359, 407] width 236 height 36
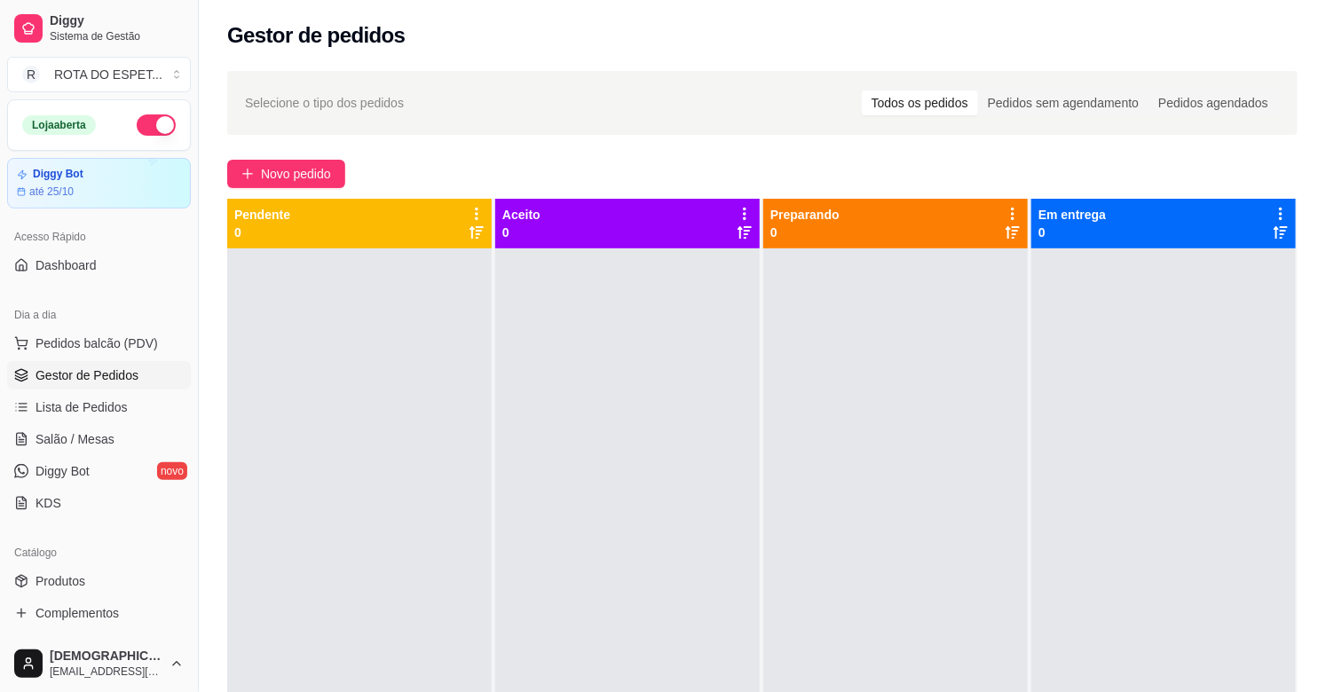
click at [506, 481] on div at bounding box center [627, 595] width 265 height 692
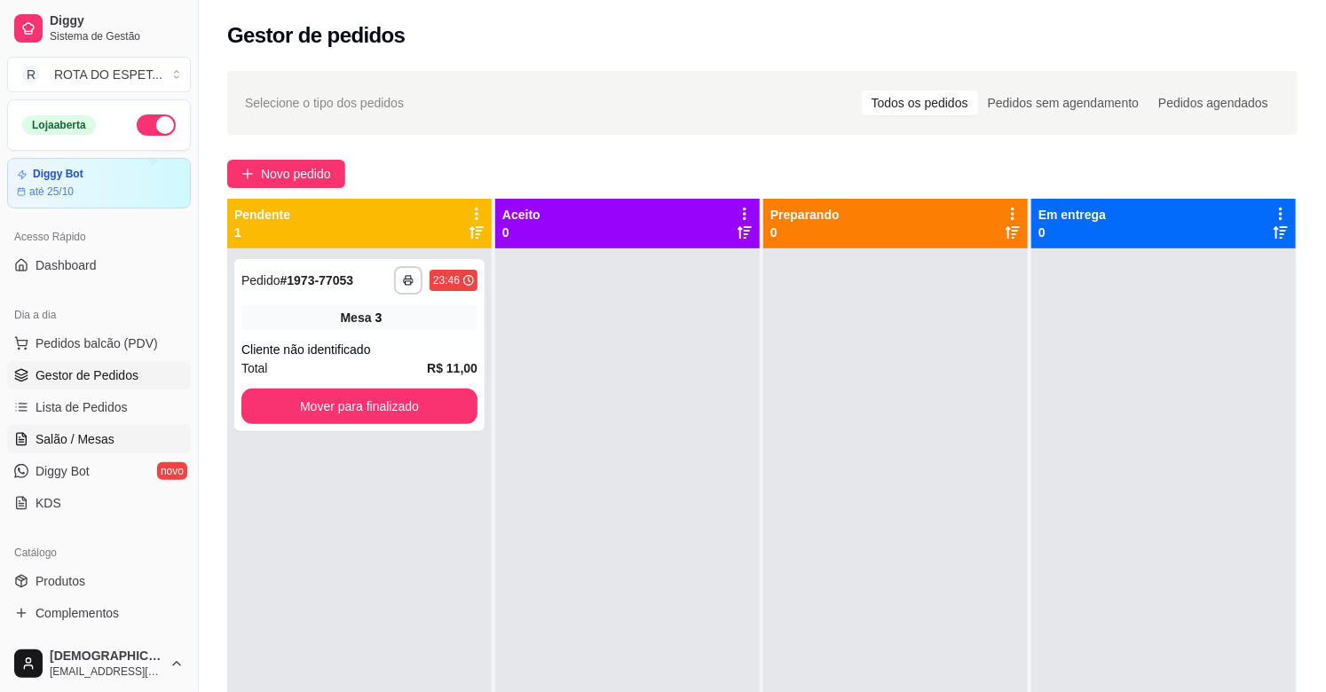
click at [77, 432] on span "Salão / Mesas" at bounding box center [75, 440] width 79 height 18
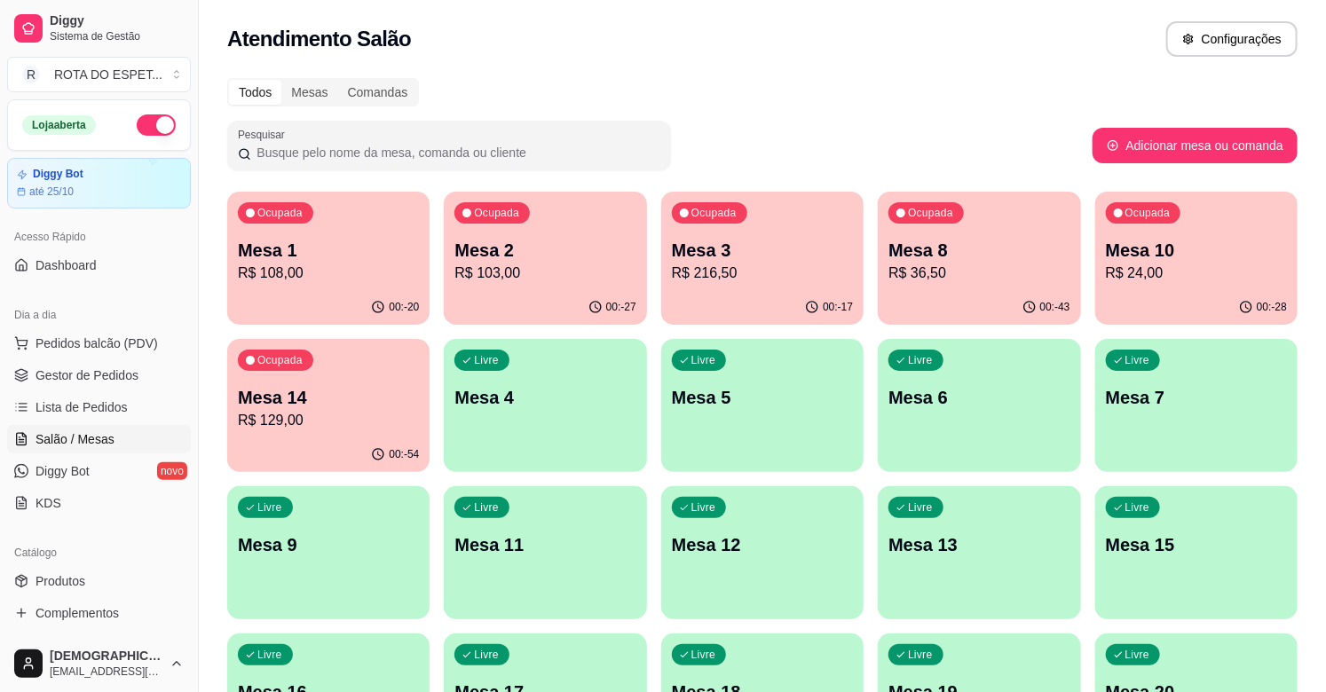
click at [942, 241] on p "Mesa 8" at bounding box center [979, 250] width 181 height 25
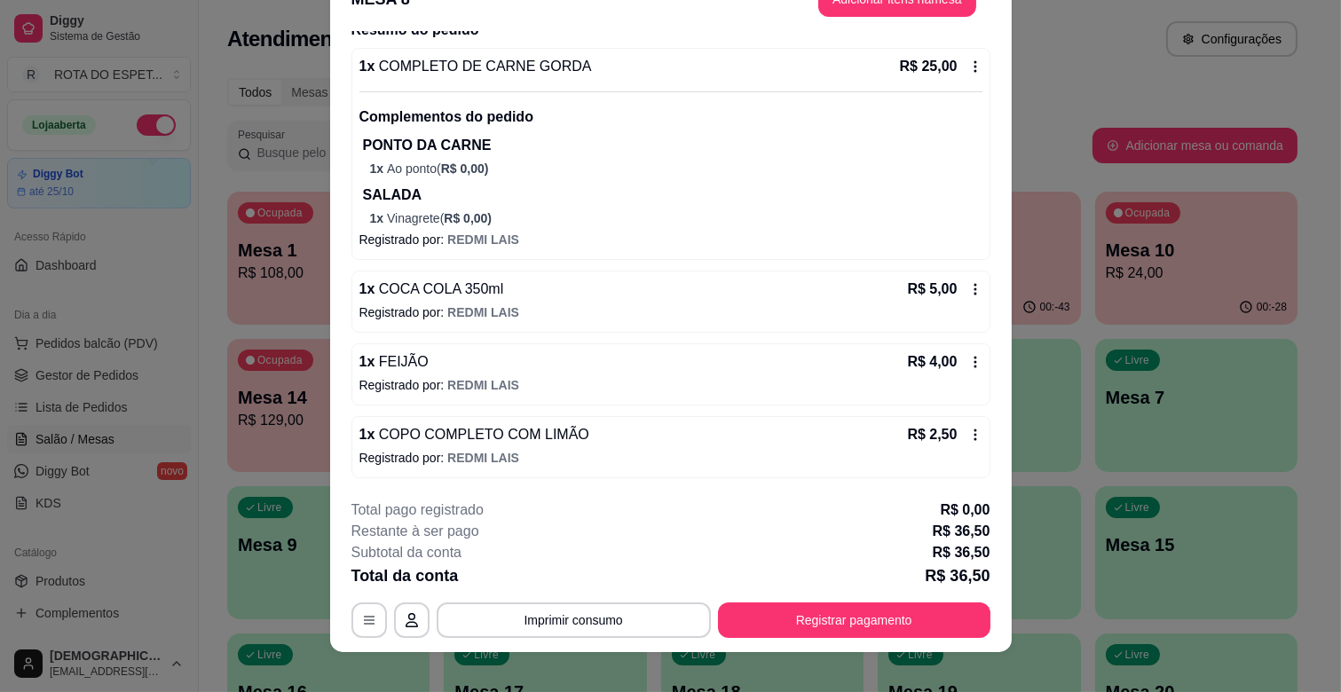
scroll to position [53, 0]
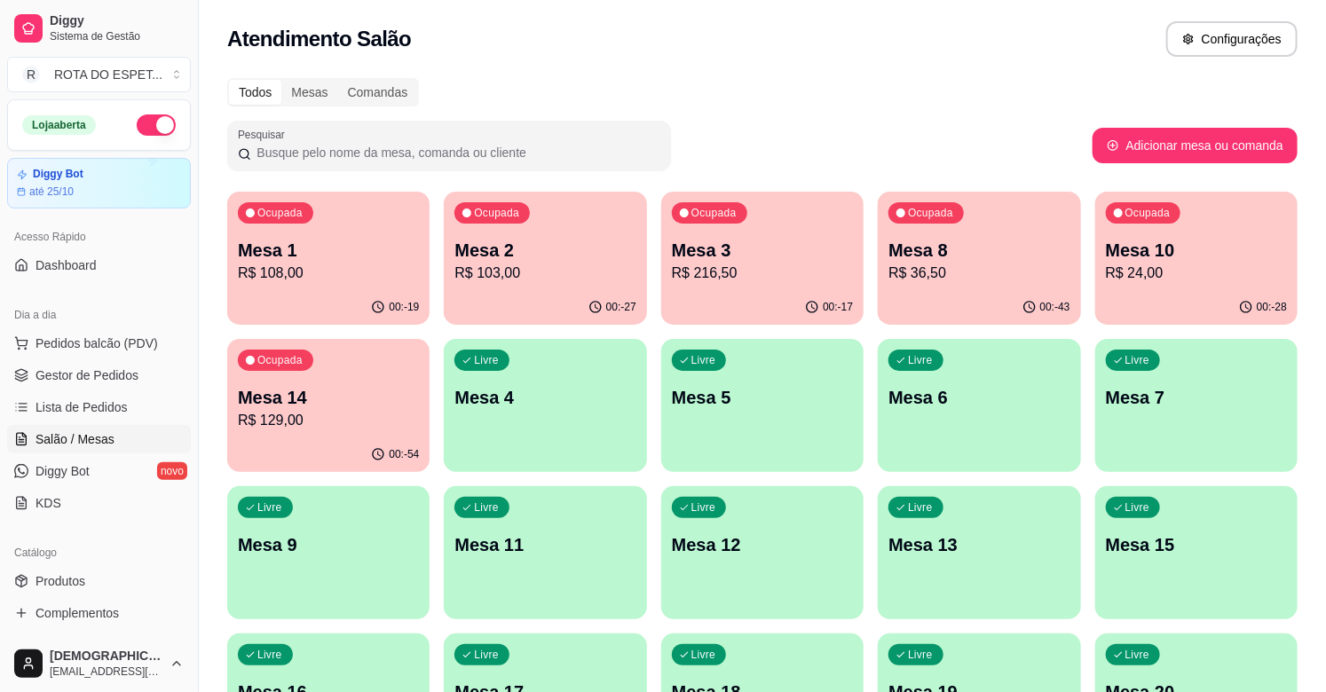
click at [1179, 269] on p "R$ 24,00" at bounding box center [1196, 273] width 181 height 21
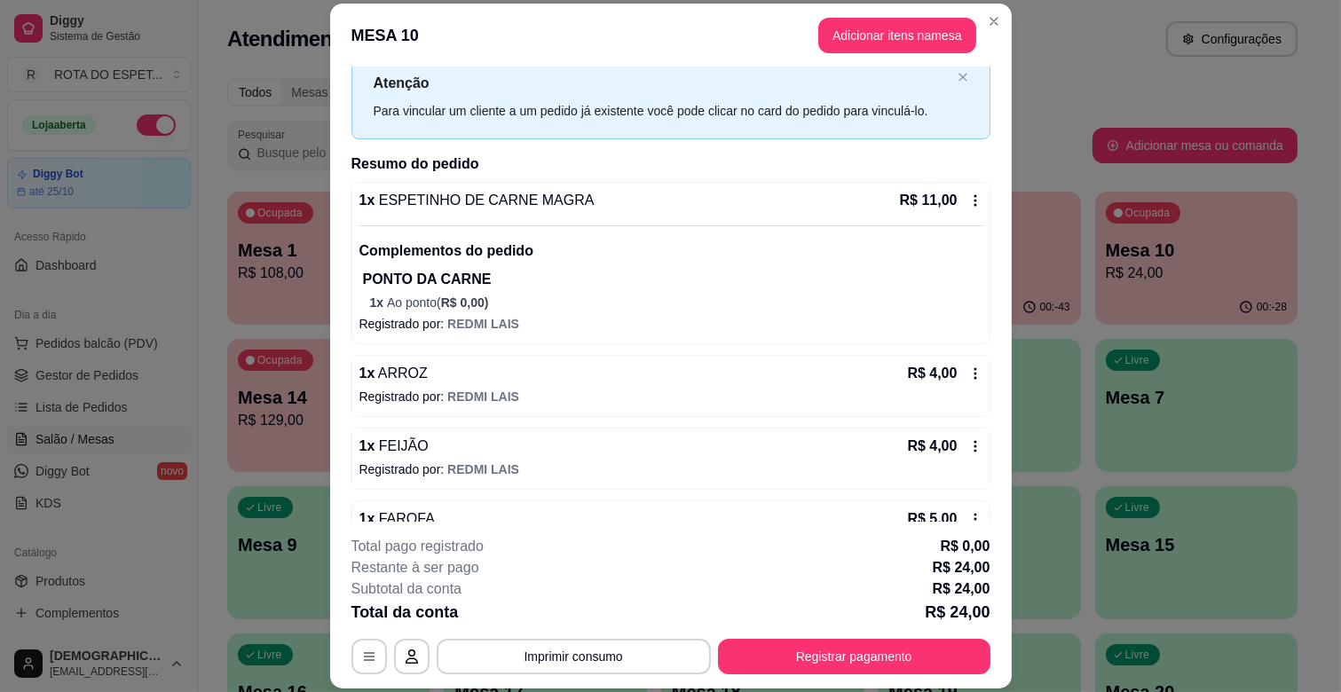
scroll to position [99, 0]
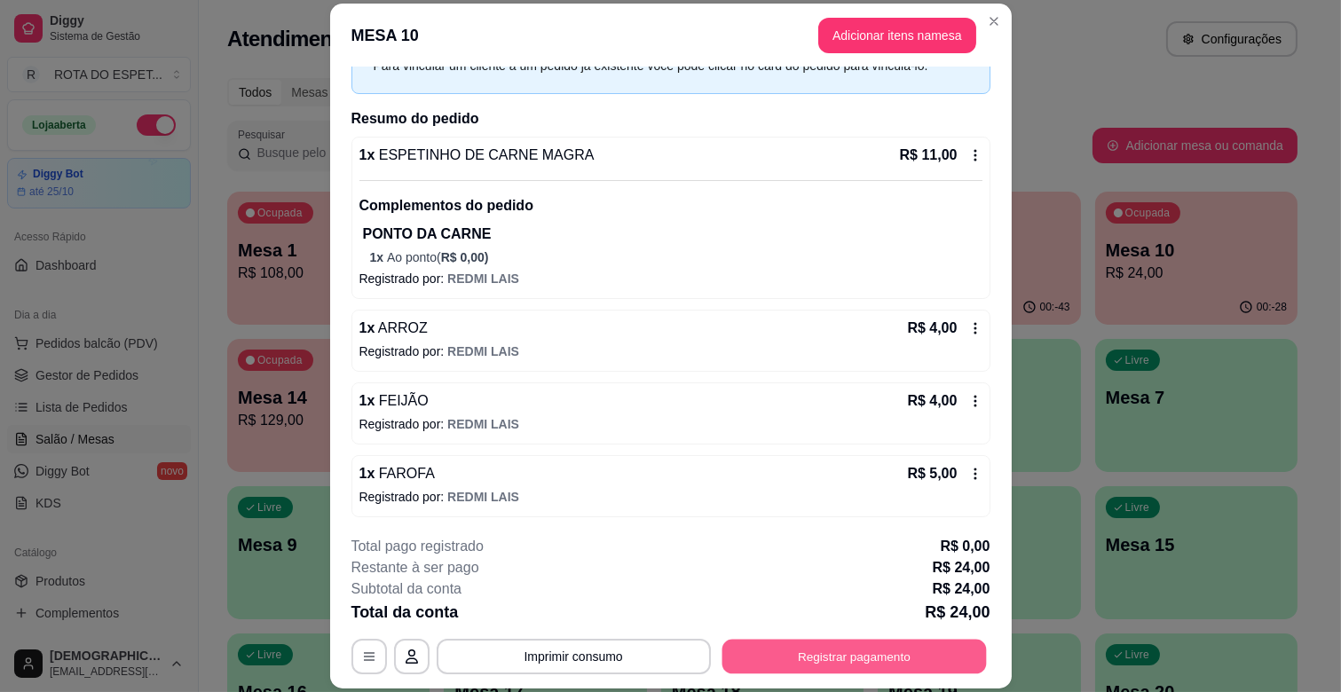
click at [852, 657] on button "Registrar pagamento" at bounding box center [854, 657] width 265 height 35
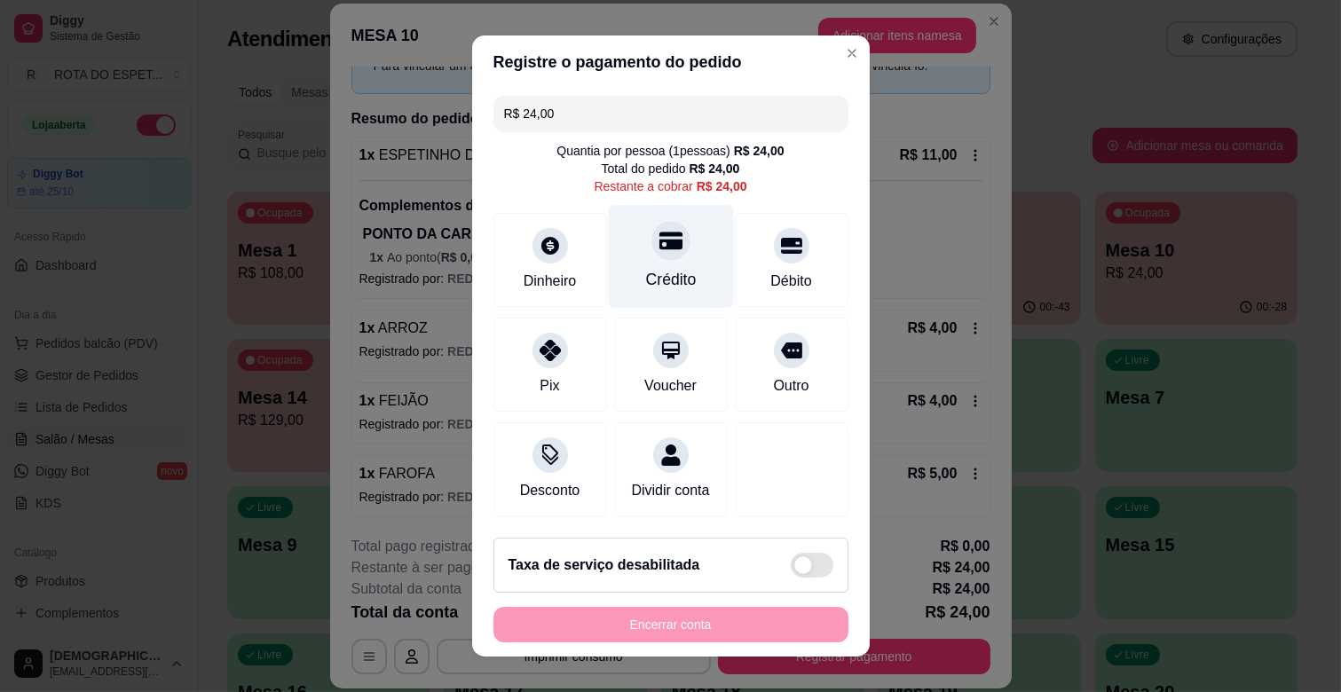
click at [670, 240] on div "Crédito" at bounding box center [670, 257] width 125 height 104
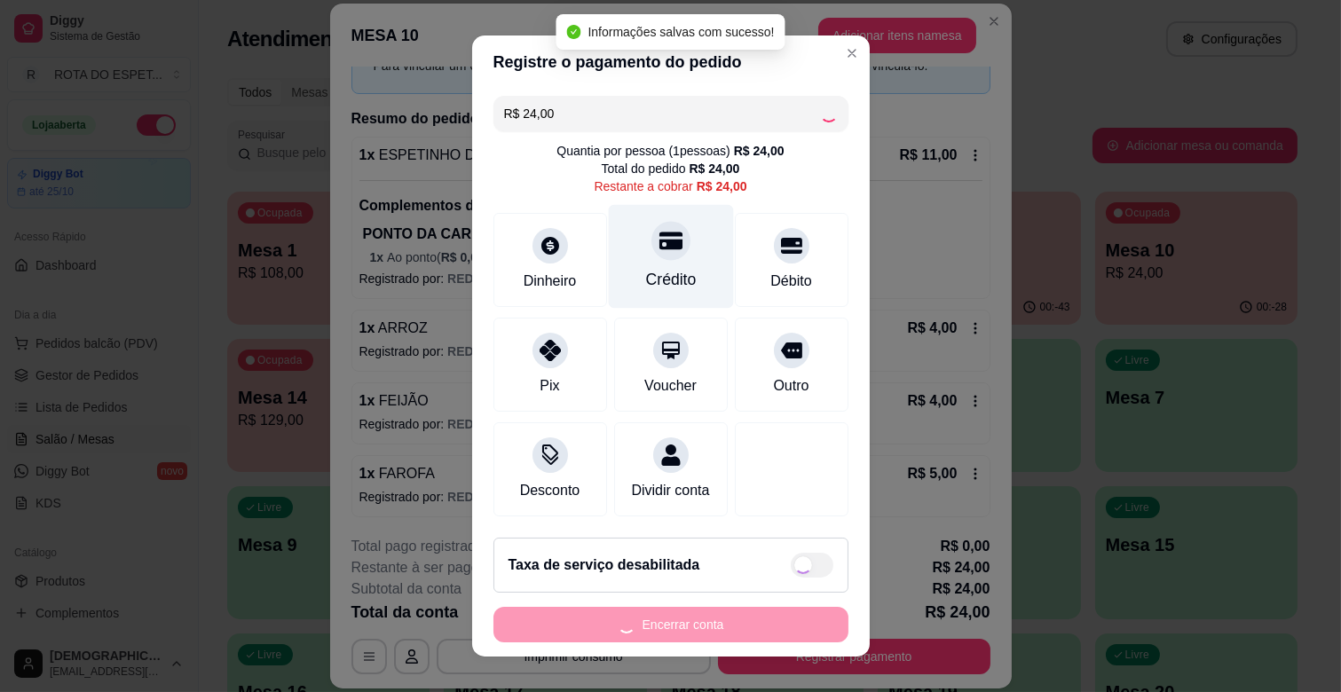
type input "R$ 0,00"
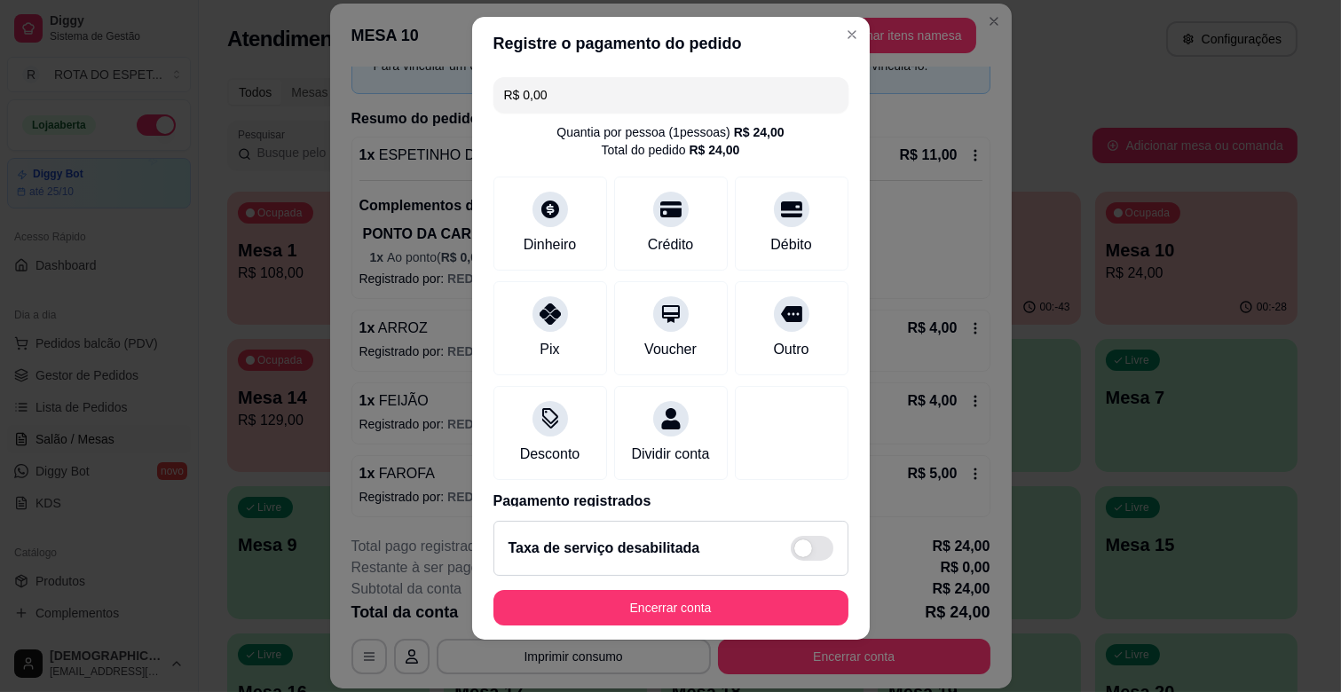
scroll to position [22, 0]
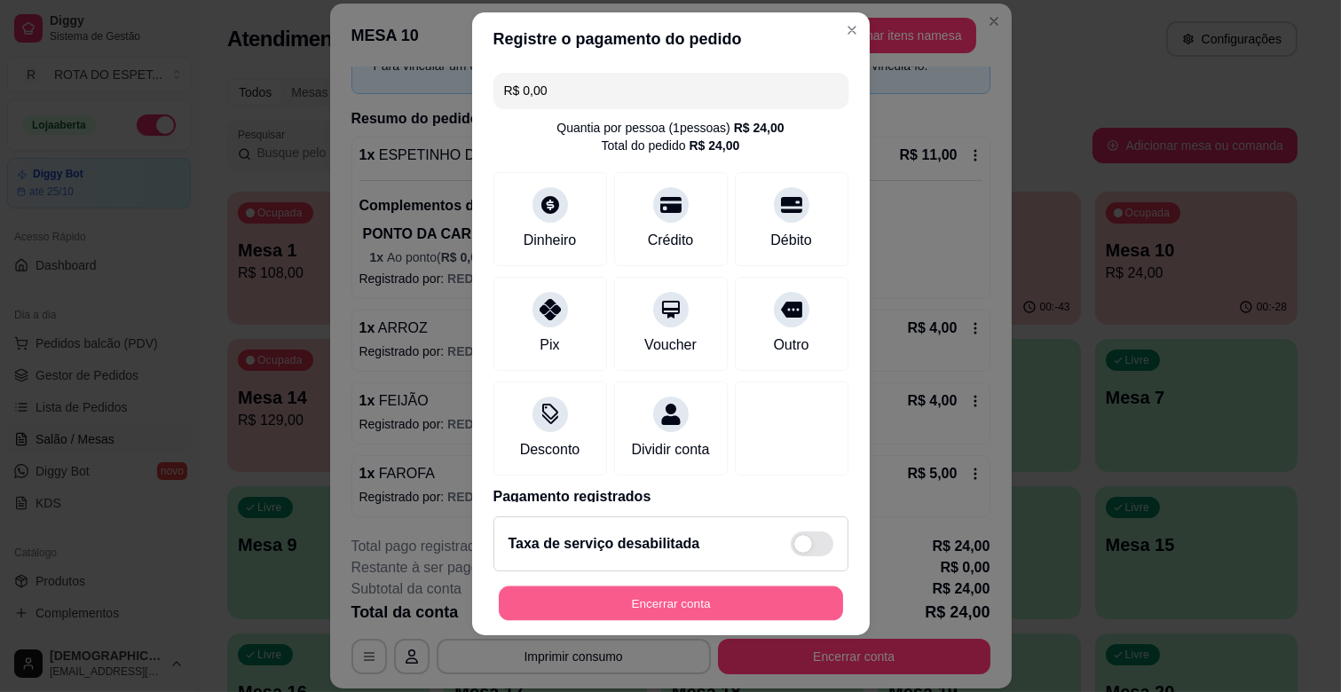
click at [734, 592] on button "Encerrar conta" at bounding box center [671, 604] width 344 height 35
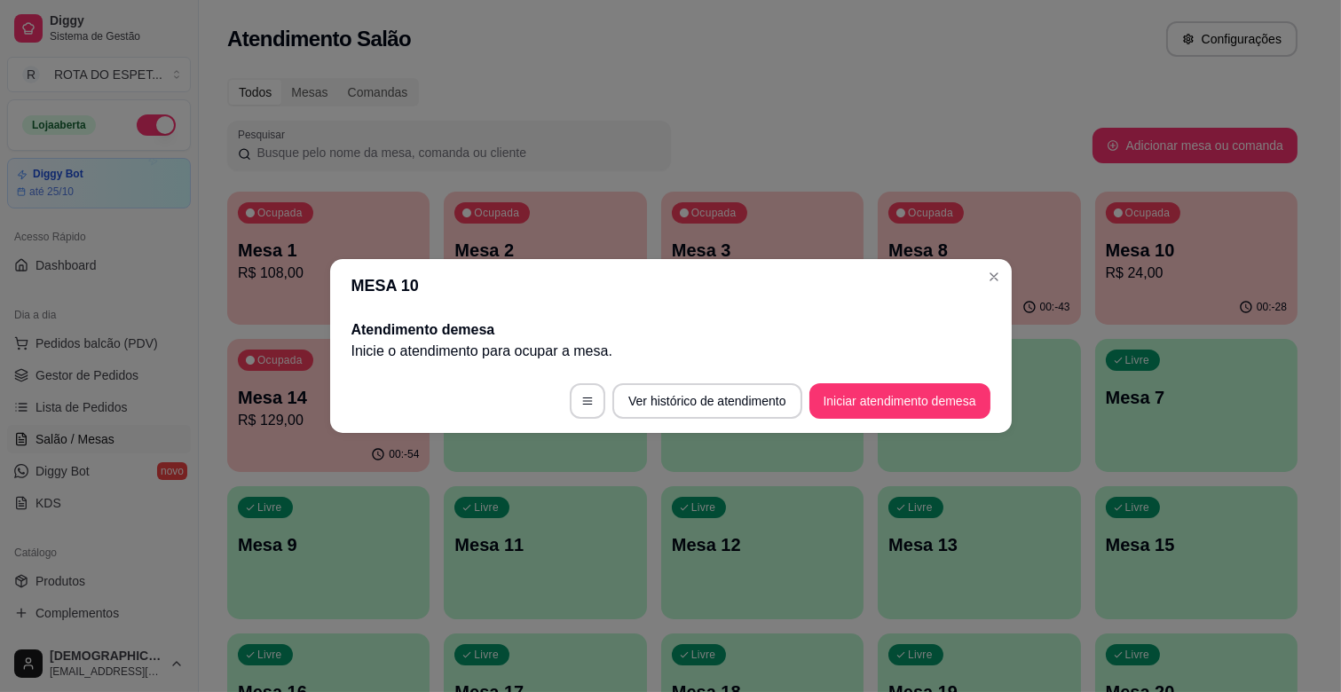
scroll to position [0, 0]
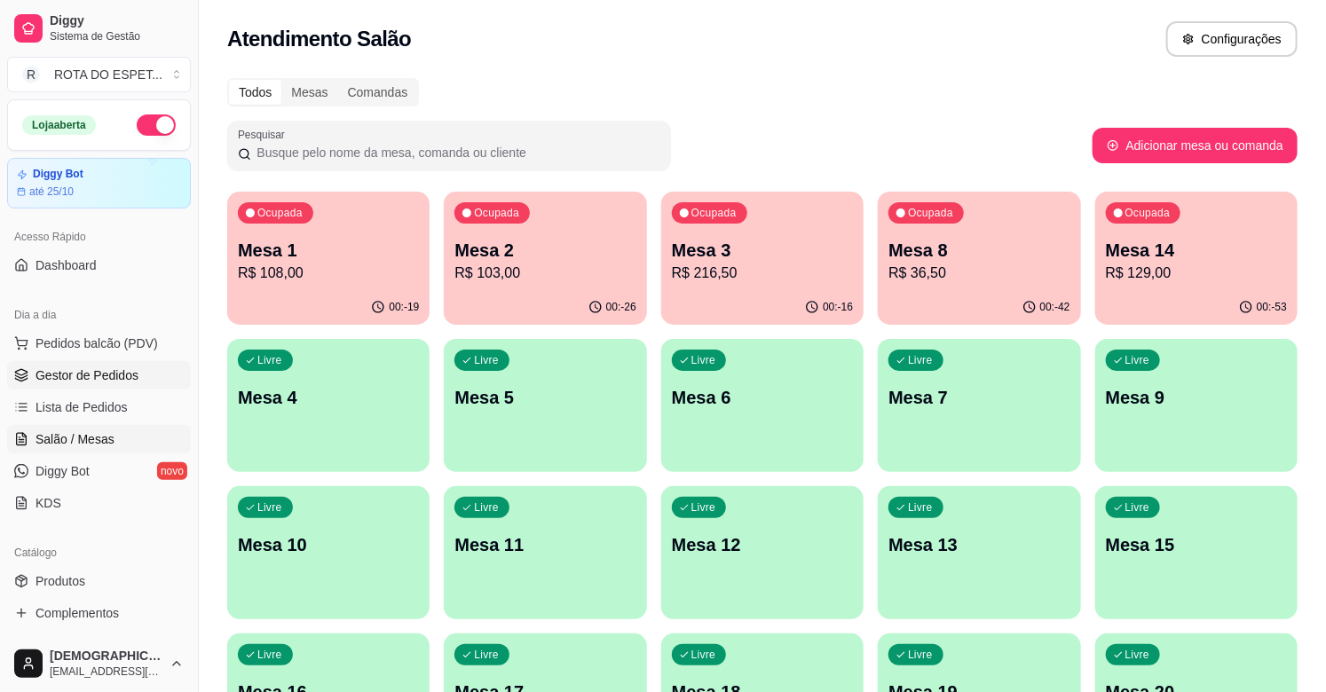
click at [94, 375] on span "Gestor de Pedidos" at bounding box center [87, 376] width 103 height 18
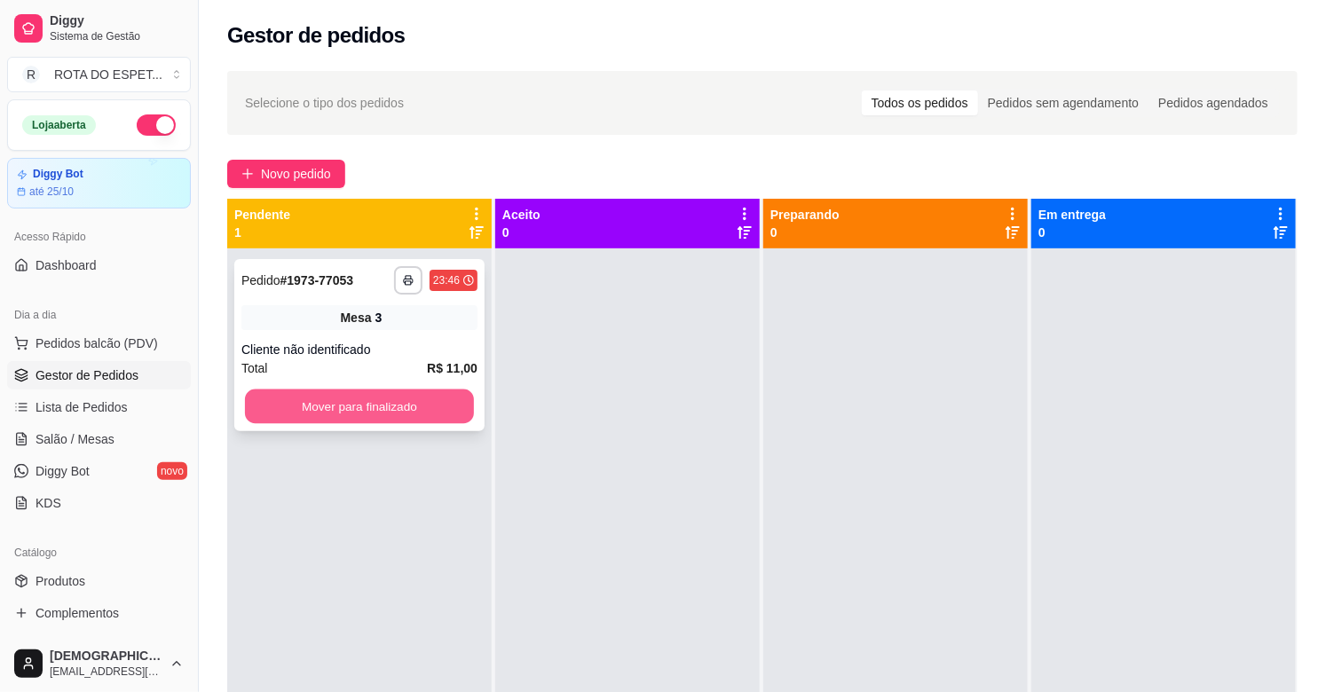
click at [421, 404] on button "Mover para finalizado" at bounding box center [359, 407] width 229 height 35
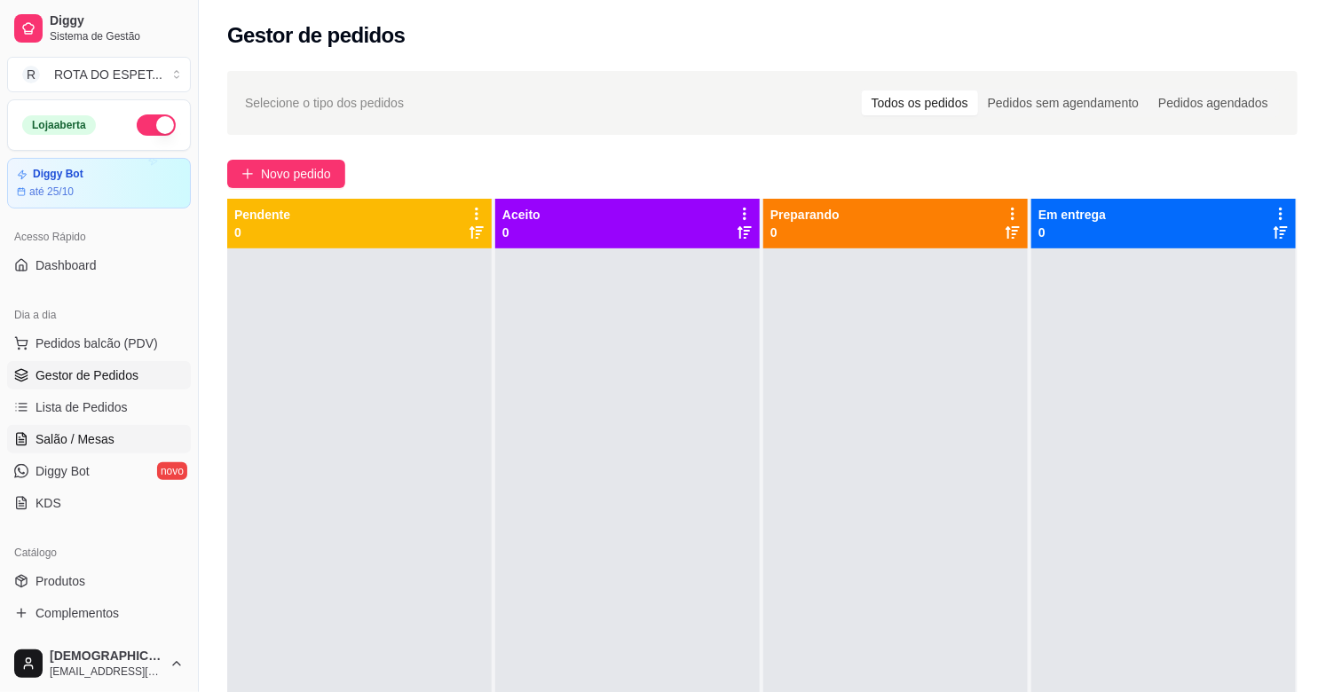
click at [133, 438] on link "Salão / Mesas" at bounding box center [99, 439] width 184 height 28
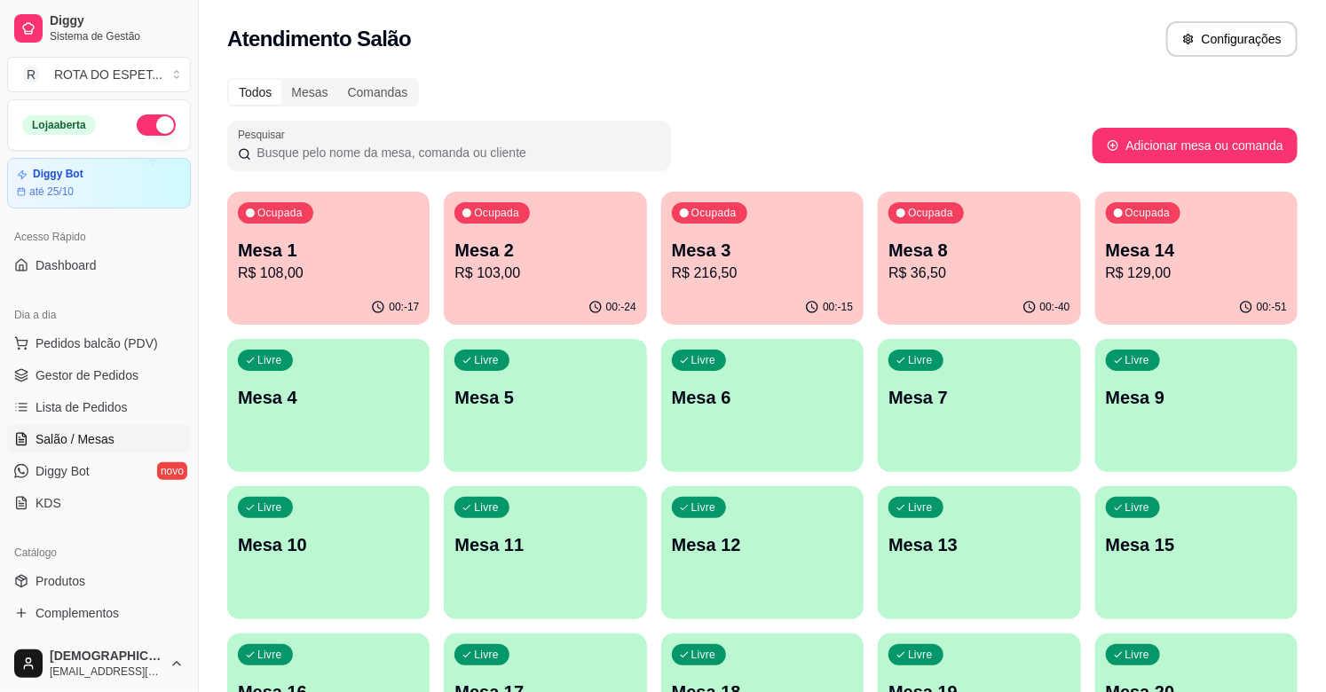
click at [562, 270] on p "R$ 103,00" at bounding box center [544, 273] width 181 height 21
click at [339, 269] on p "R$ 108,00" at bounding box center [328, 273] width 181 height 21
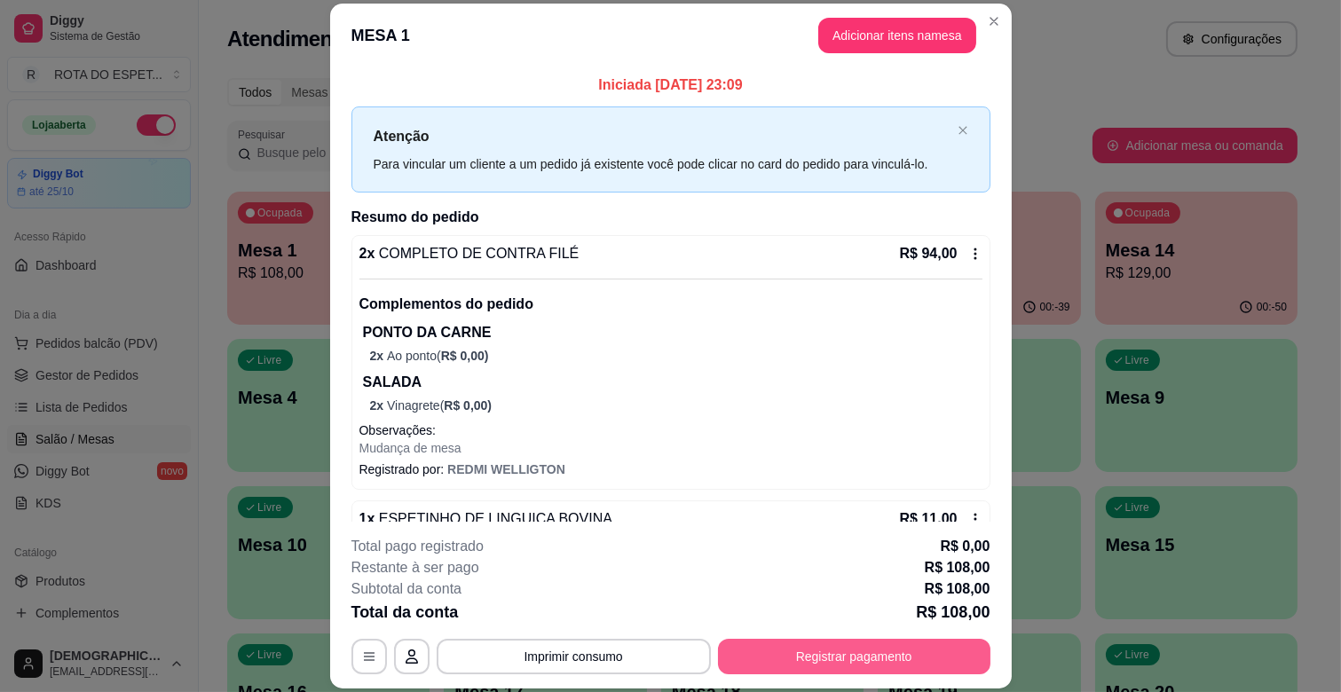
click at [839, 664] on button "Registrar pagamento" at bounding box center [854, 657] width 273 height 36
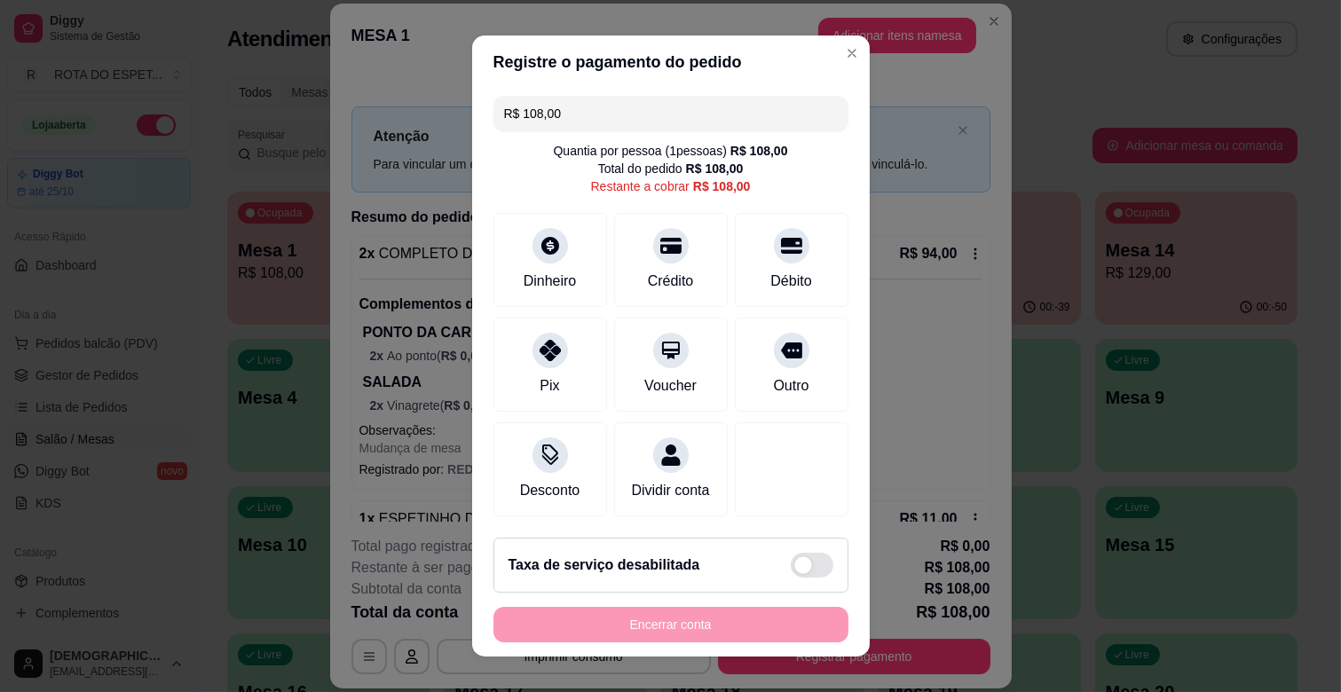
click at [599, 122] on input "R$ 108,00" at bounding box center [671, 114] width 334 height 36
click at [559, 249] on div "Dinheiro" at bounding box center [549, 257] width 125 height 104
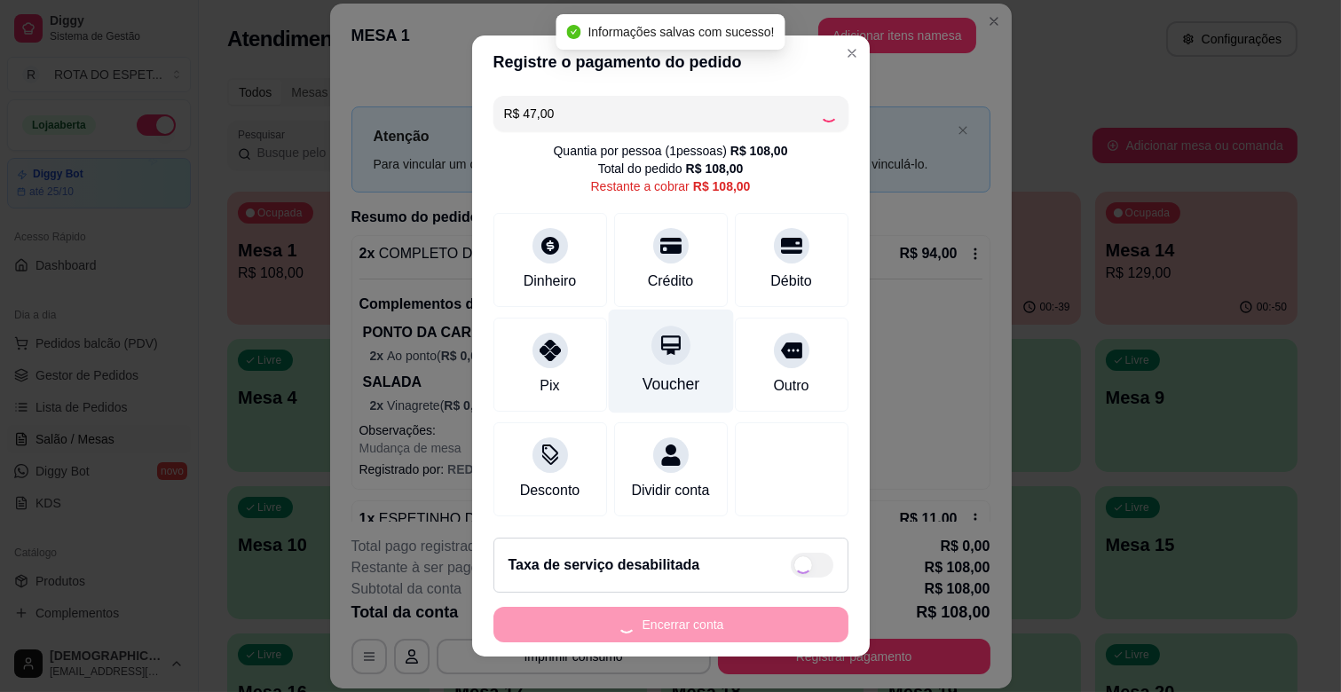
type input "R$ 61,00"
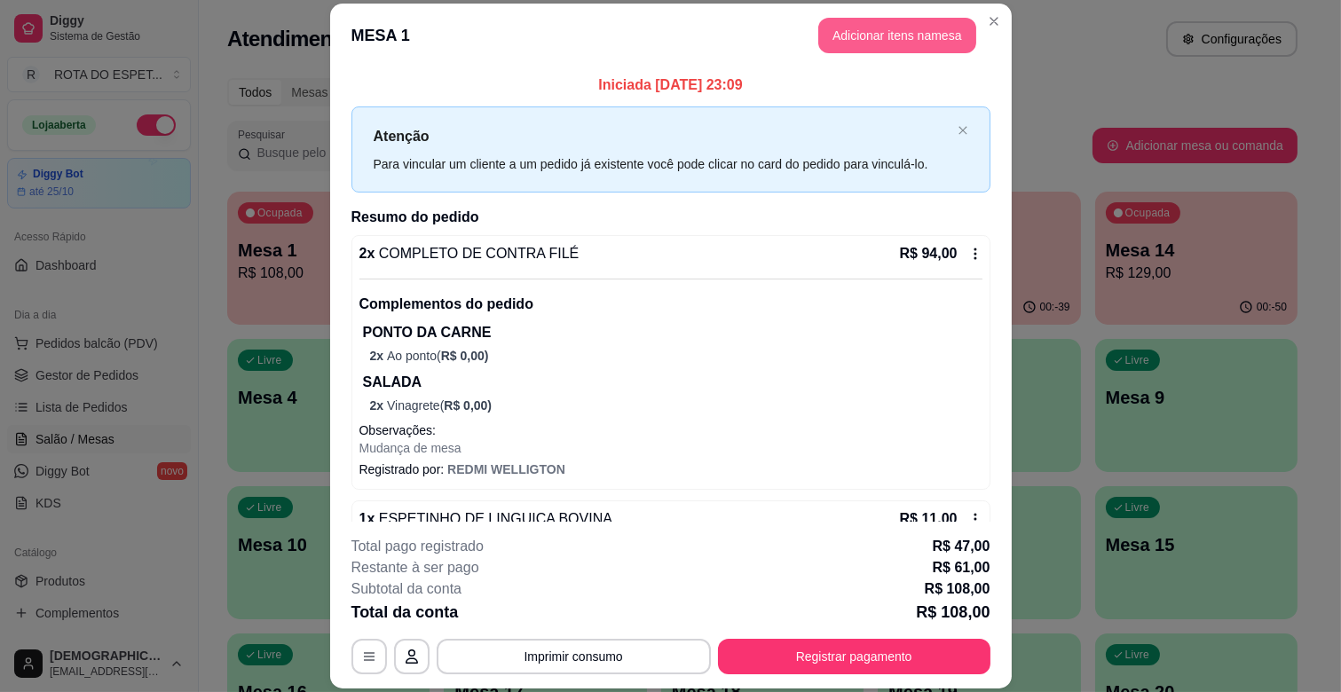
click at [906, 36] on button "Adicionar itens na mesa" at bounding box center [897, 36] width 158 height 36
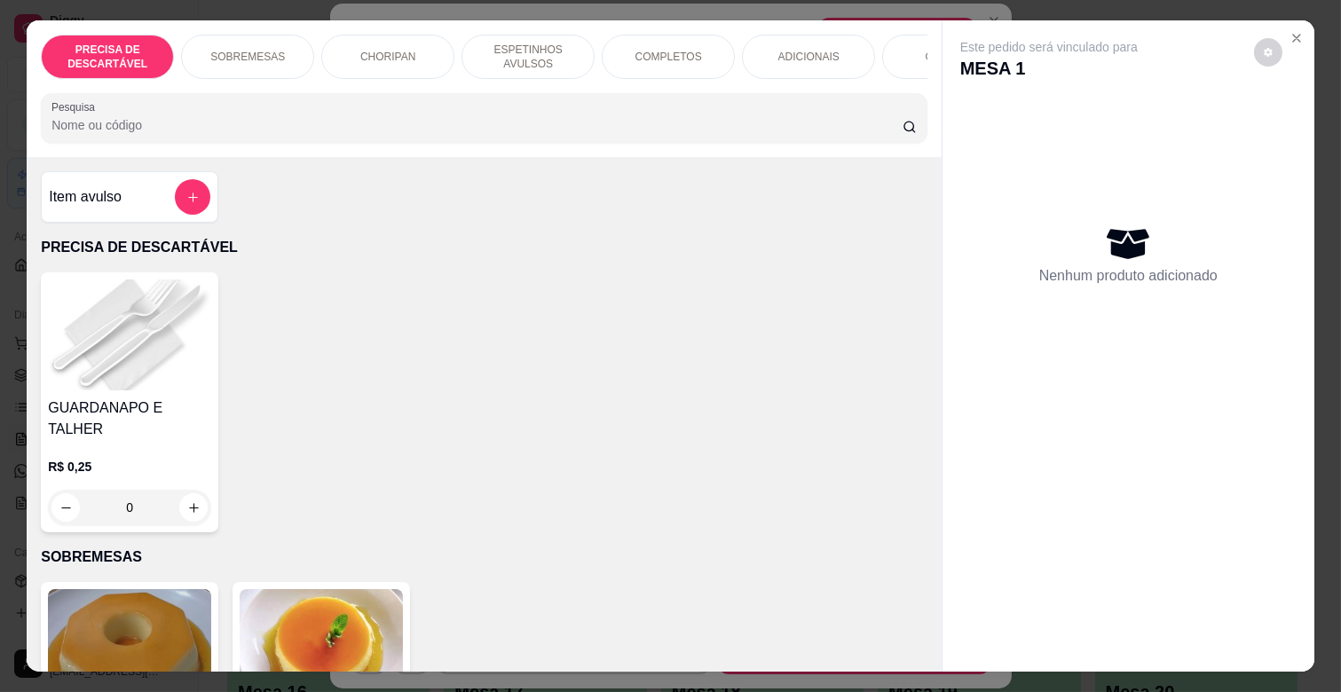
scroll to position [0, 776]
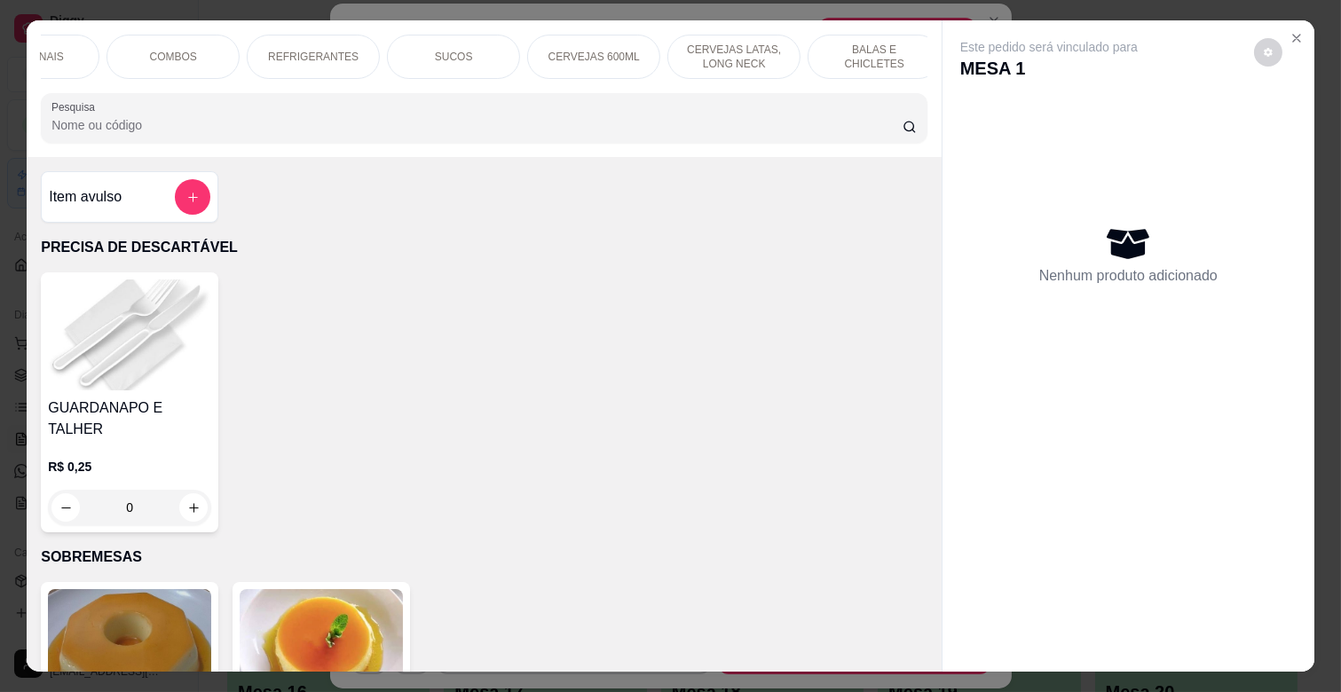
click at [854, 58] on div "BALAS E CHICLETES" at bounding box center [874, 57] width 133 height 44
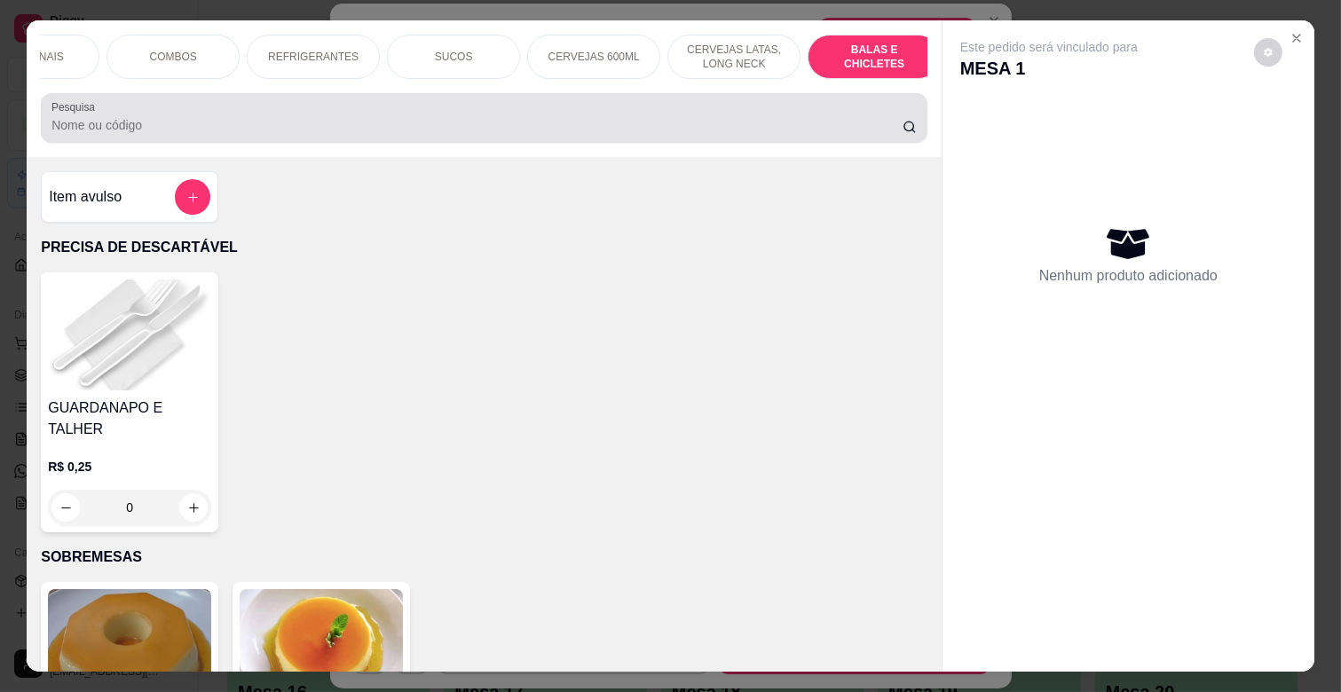
scroll to position [43, 0]
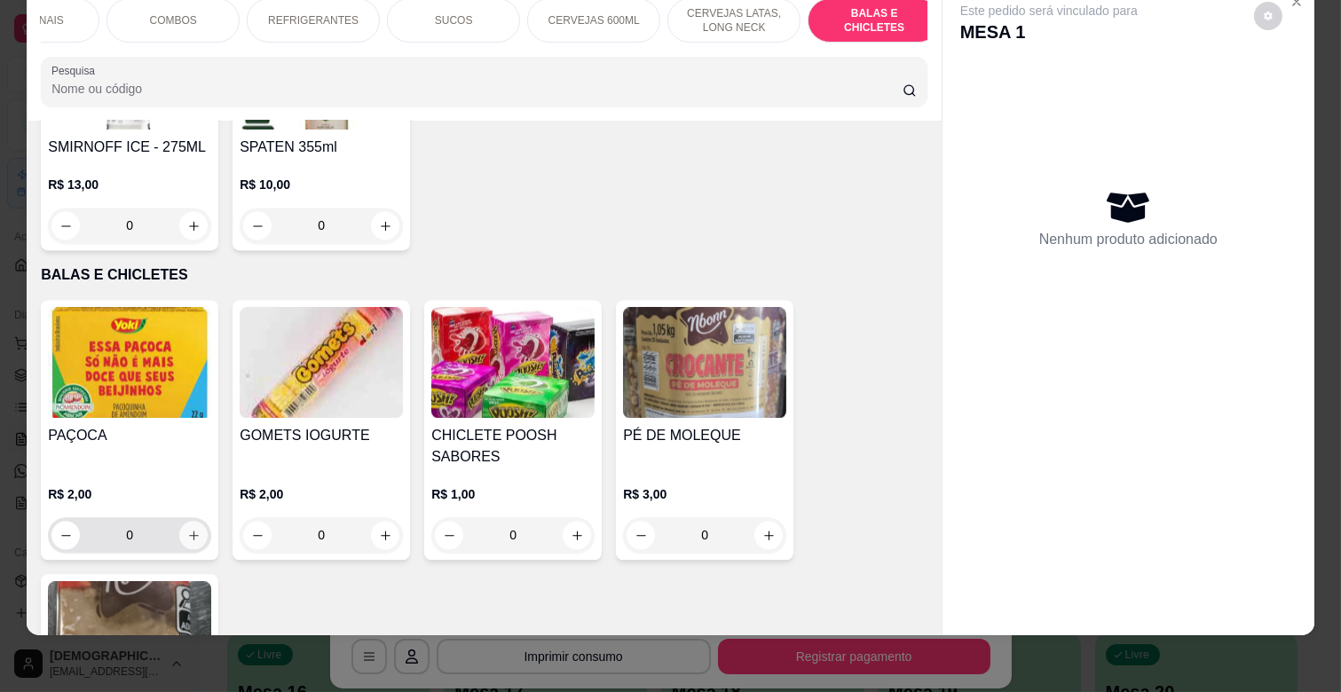
click at [190, 529] on icon "increase-product-quantity" at bounding box center [193, 535] width 13 height 13
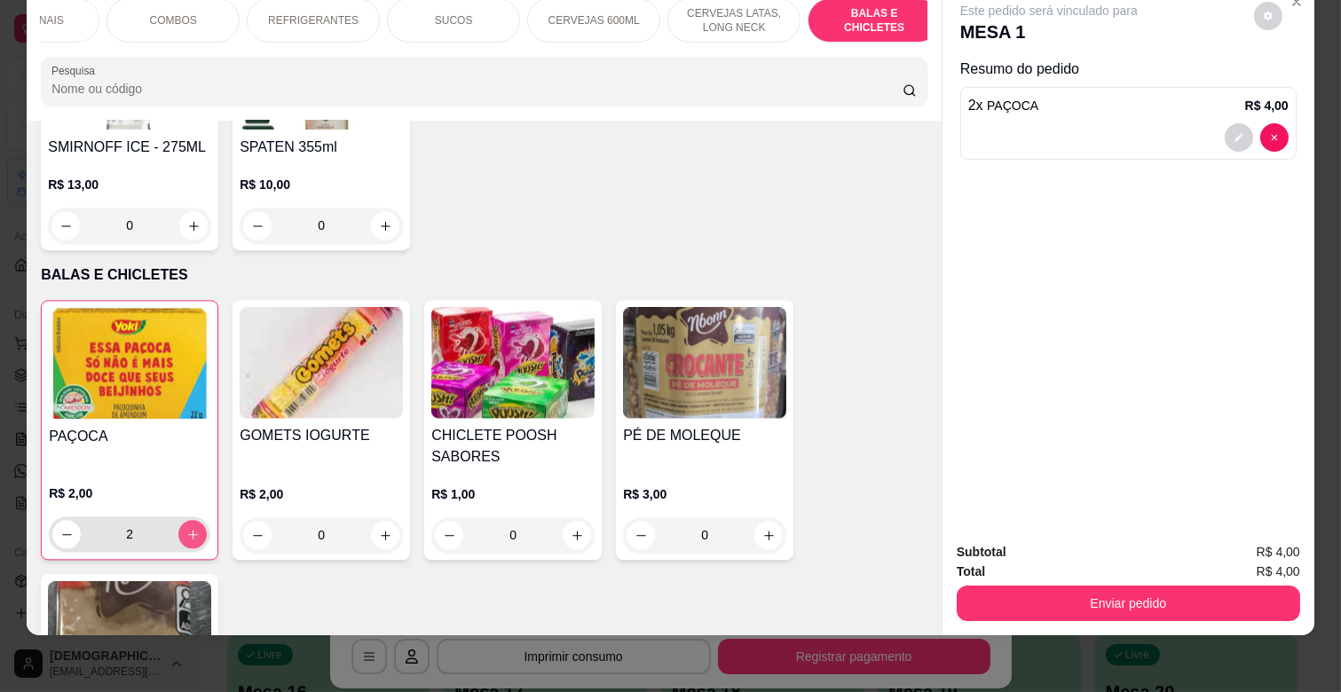
type input "2"
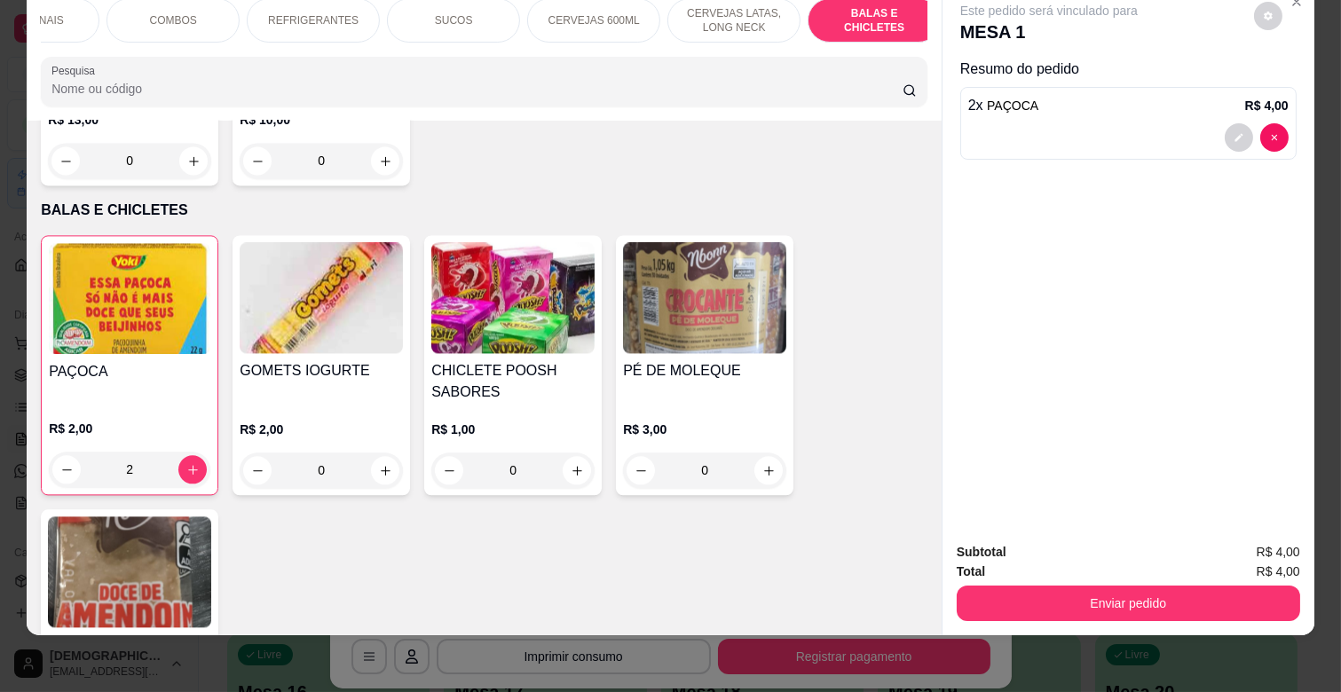
type input "1"
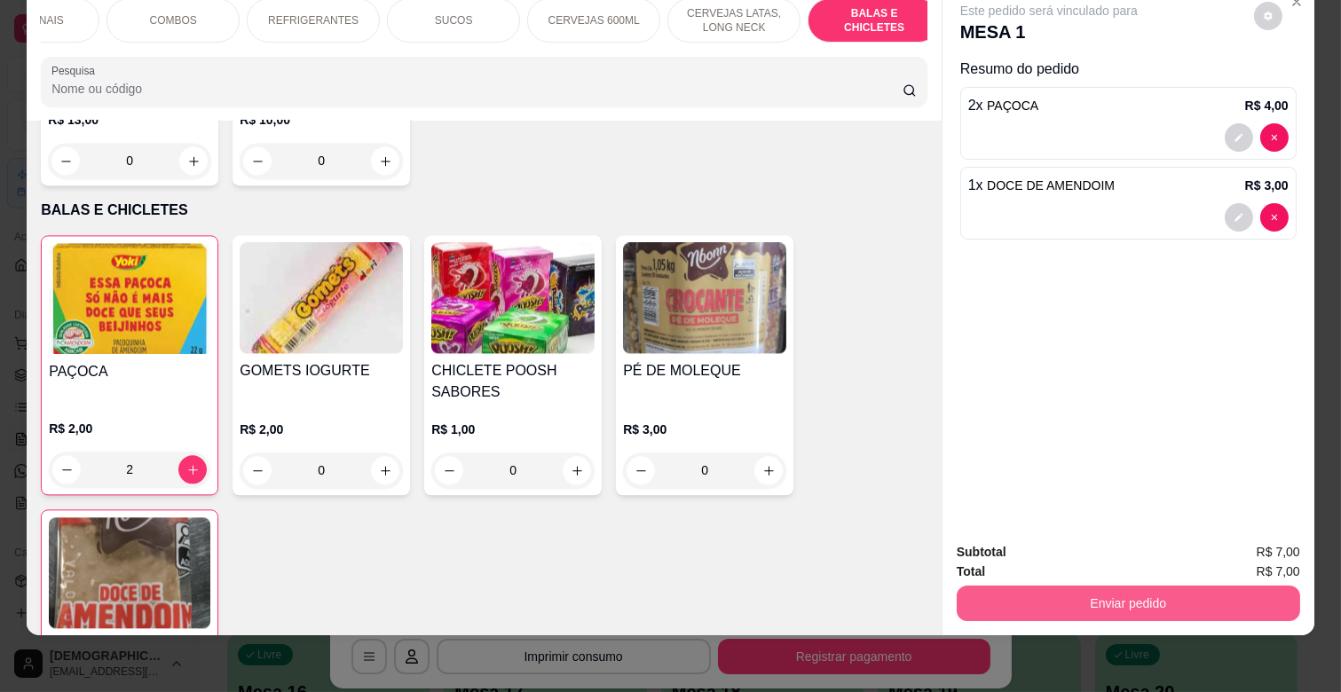
click at [1196, 587] on button "Enviar pedido" at bounding box center [1129, 604] width 344 height 36
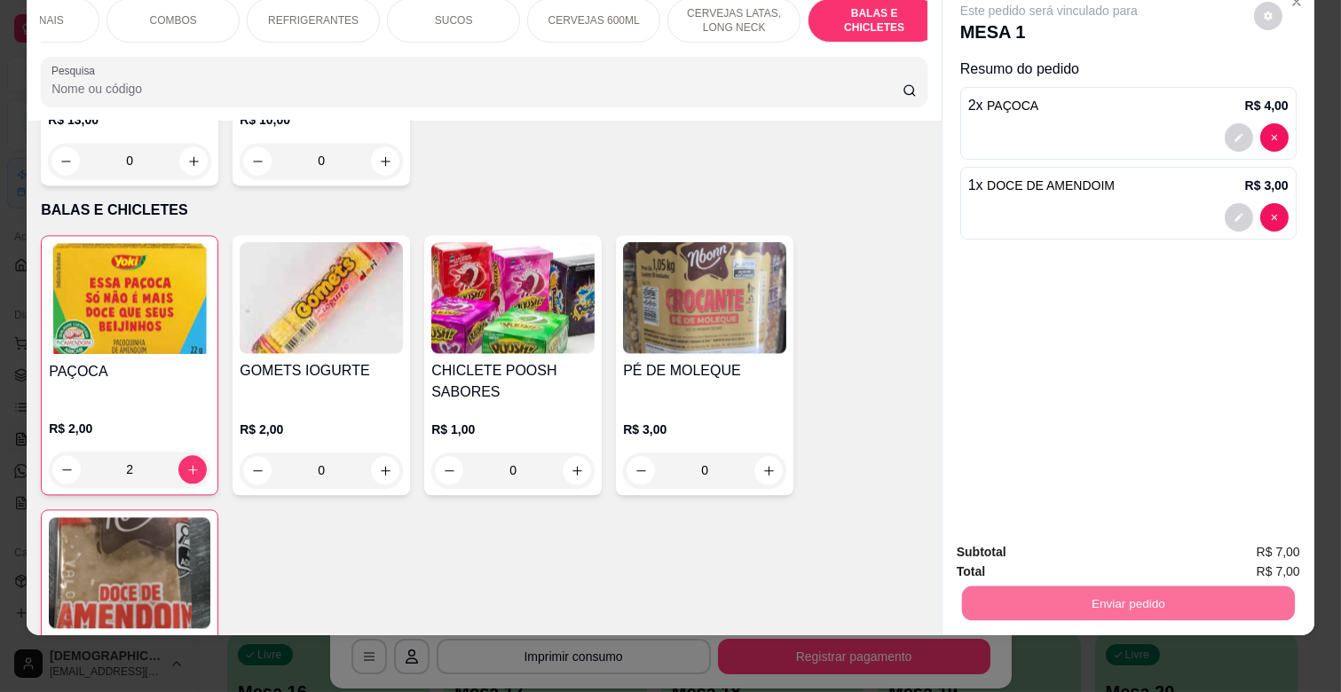
click at [1243, 535] on button "Enviar pedido" at bounding box center [1254, 544] width 98 height 33
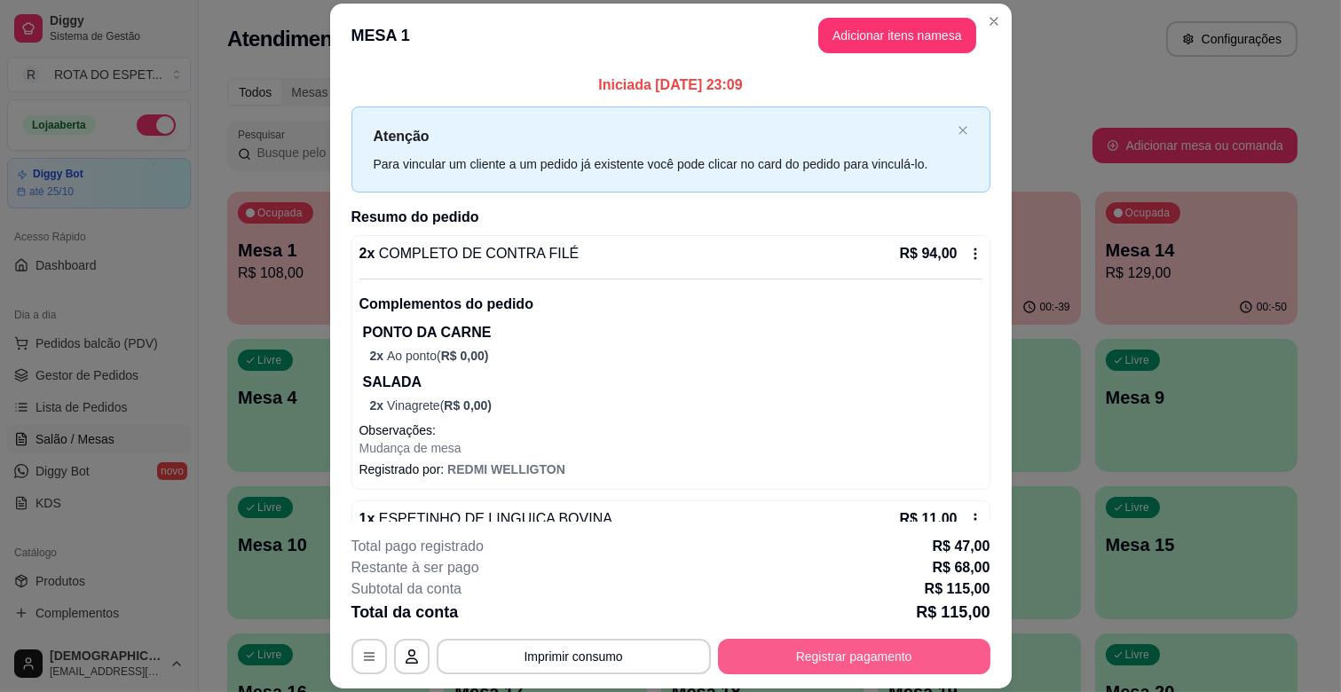
click at [854, 660] on button "Registrar pagamento" at bounding box center [854, 657] width 273 height 36
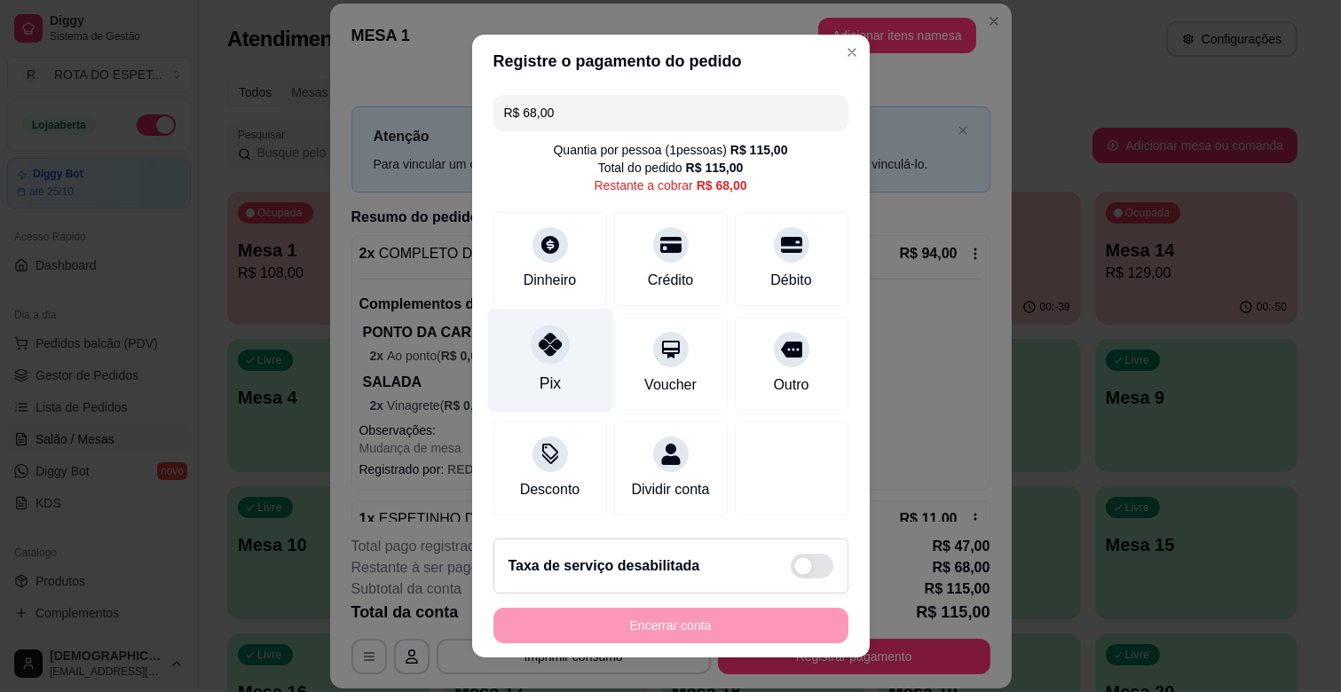
click at [560, 365] on div "Pix" at bounding box center [549, 361] width 125 height 104
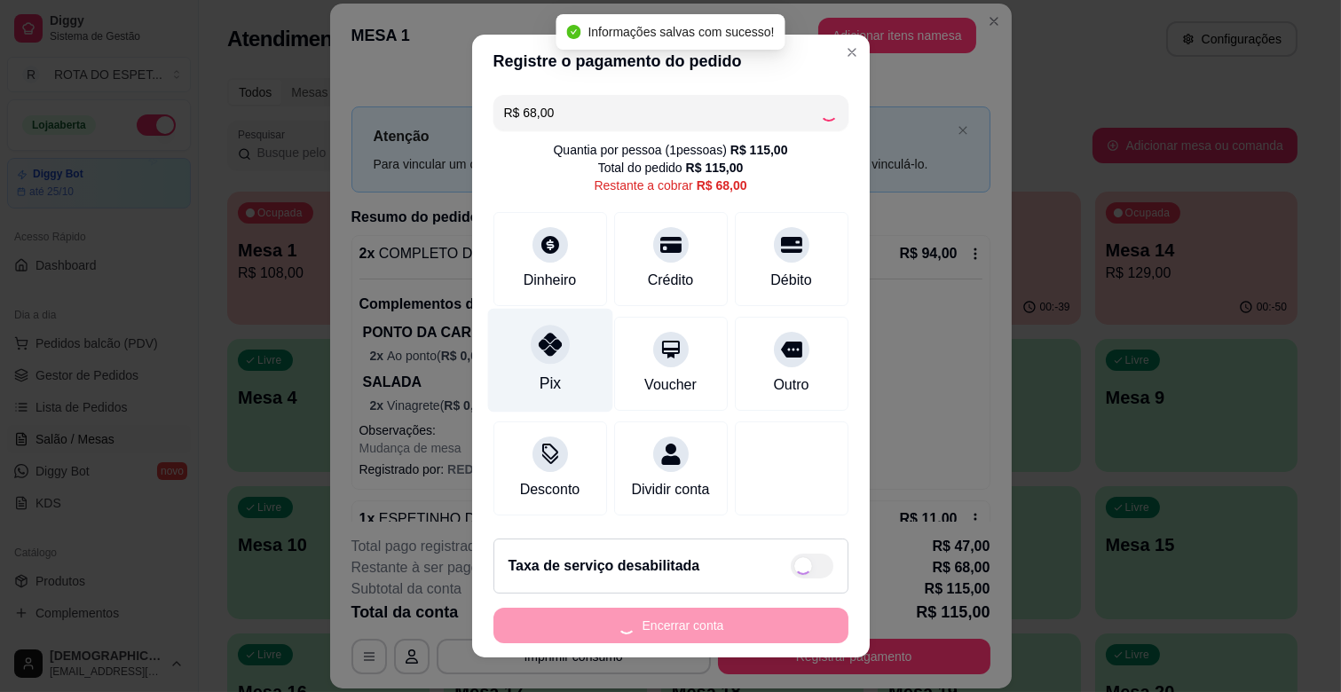
type input "R$ 0,00"
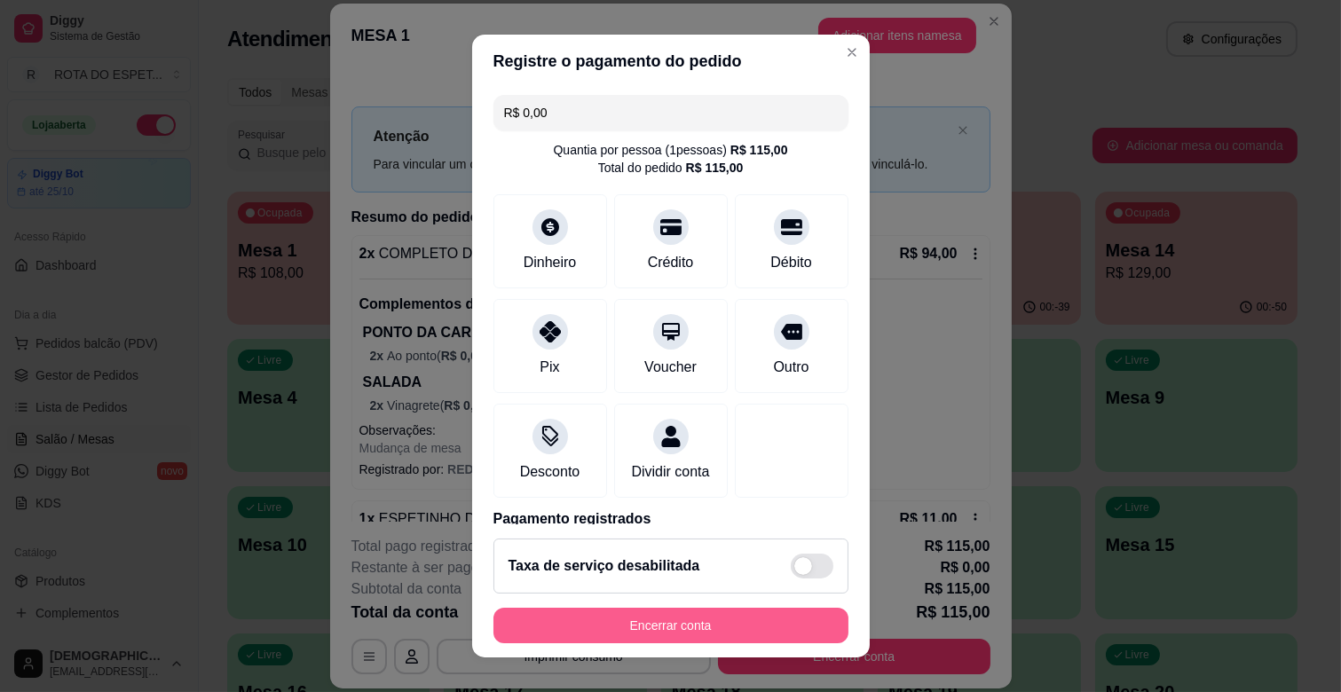
click at [779, 627] on button "Encerrar conta" at bounding box center [671, 626] width 355 height 36
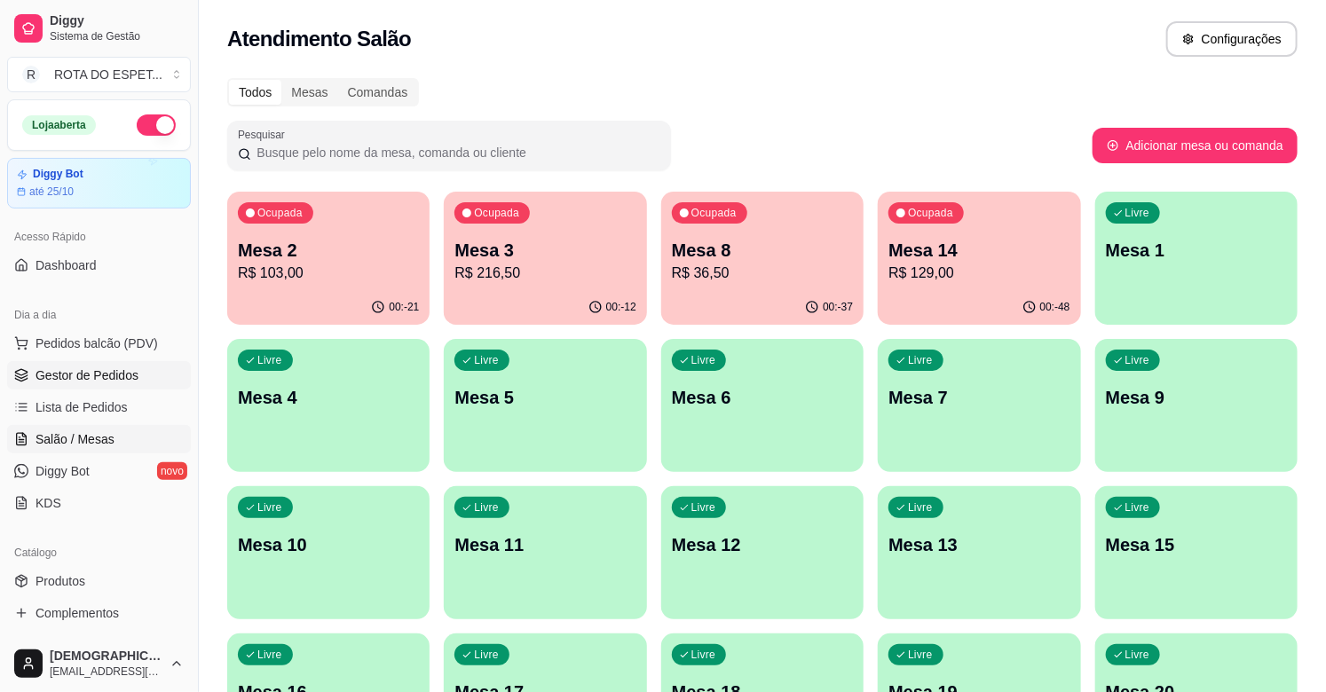
click at [125, 383] on span "Gestor de Pedidos" at bounding box center [87, 376] width 103 height 18
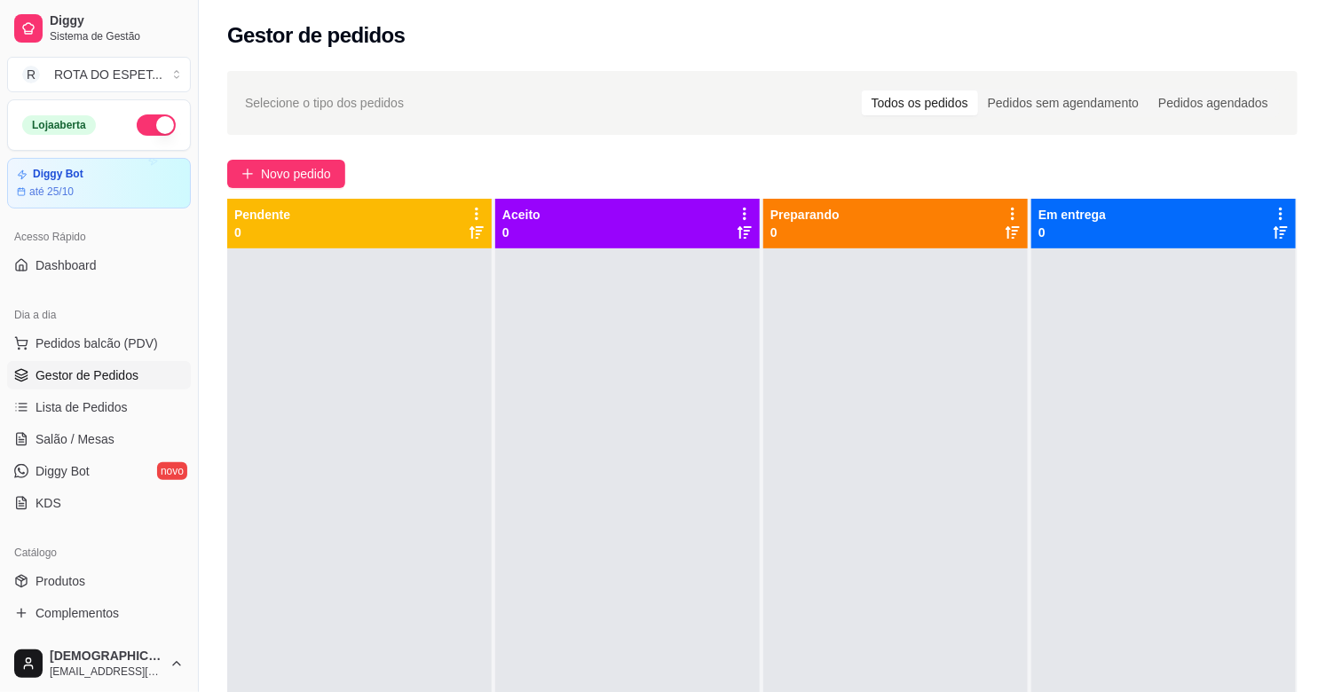
click at [663, 373] on div at bounding box center [627, 595] width 265 height 692
click at [83, 358] on ul "Pedidos balcão (PDV) Gestor de Pedidos Lista de Pedidos Salão / Mesas Diggy Bot…" at bounding box center [99, 423] width 184 height 188
click at [92, 408] on span "Lista de Pedidos" at bounding box center [82, 408] width 92 height 18
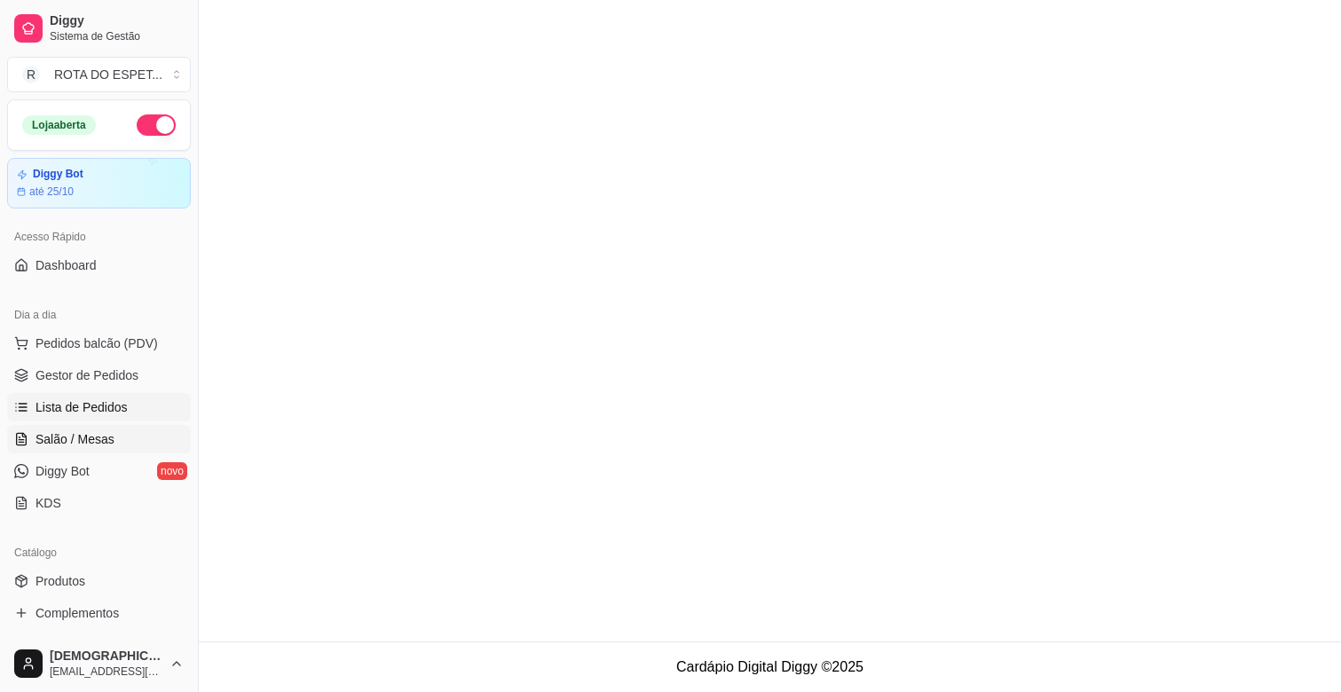
click at [91, 431] on span "Salão / Mesas" at bounding box center [75, 440] width 79 height 18
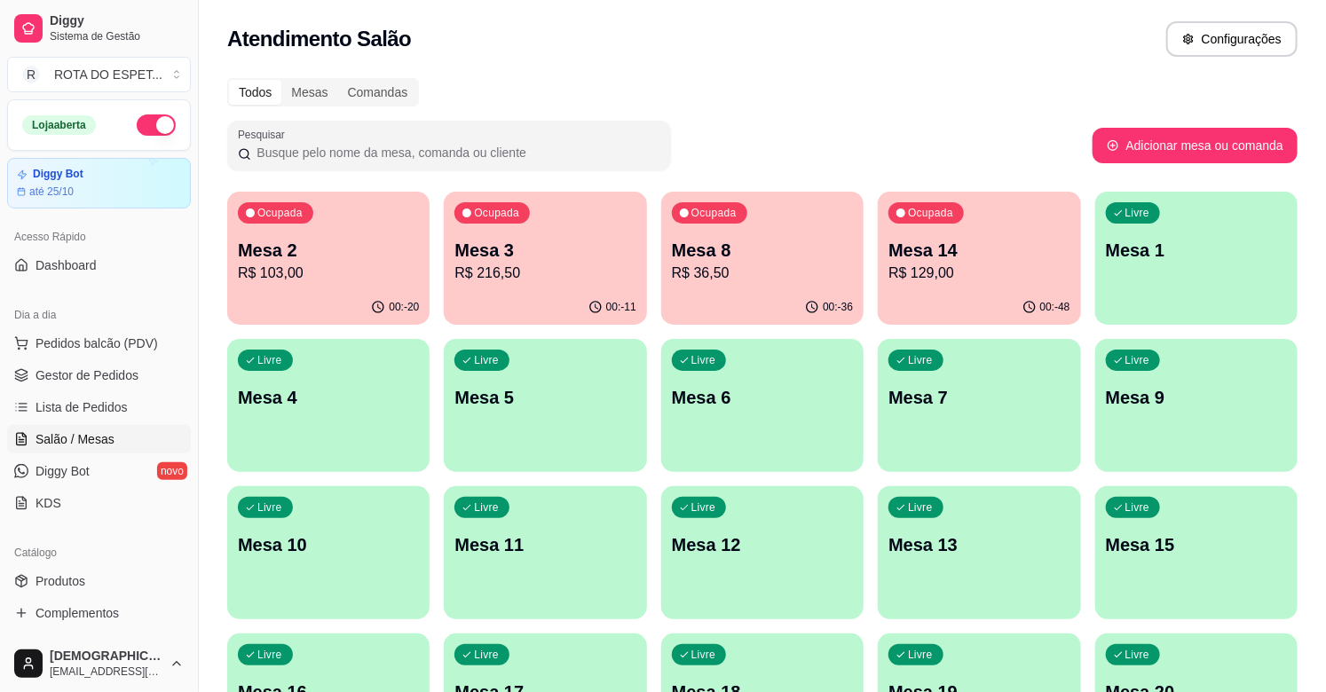
click at [312, 271] on p "R$ 103,00" at bounding box center [328, 273] width 181 height 21
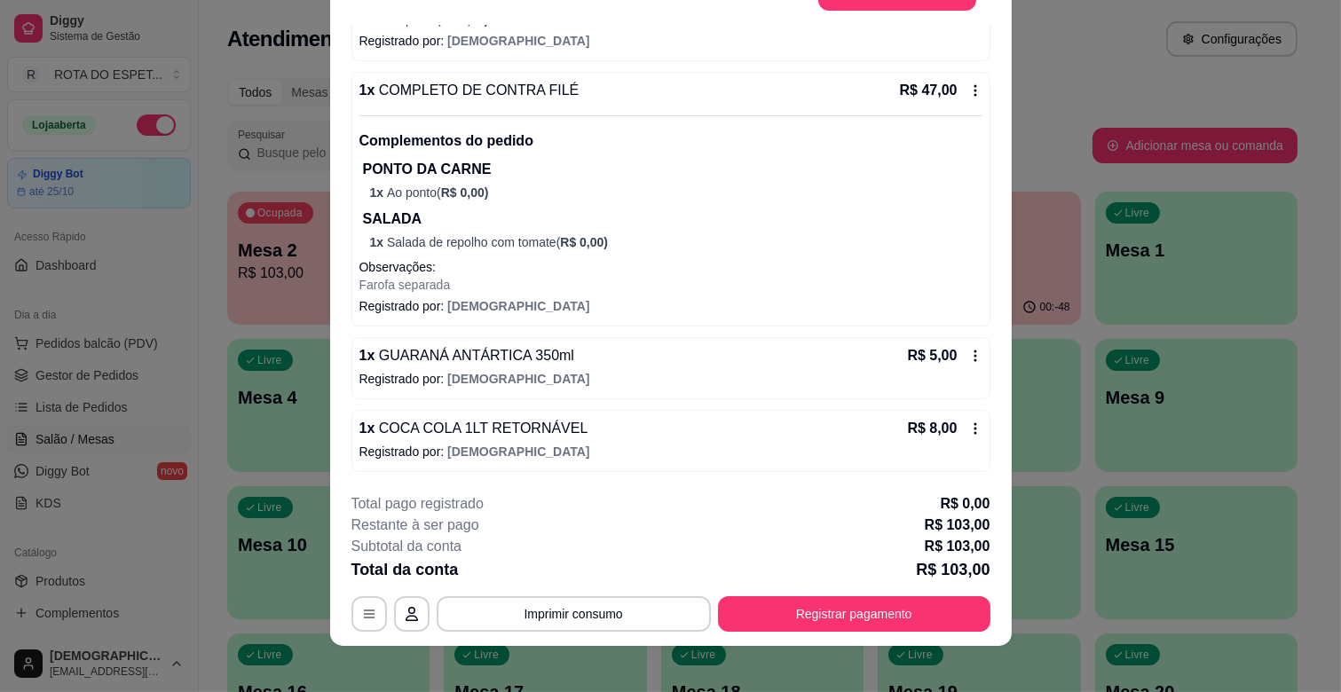
scroll to position [53, 0]
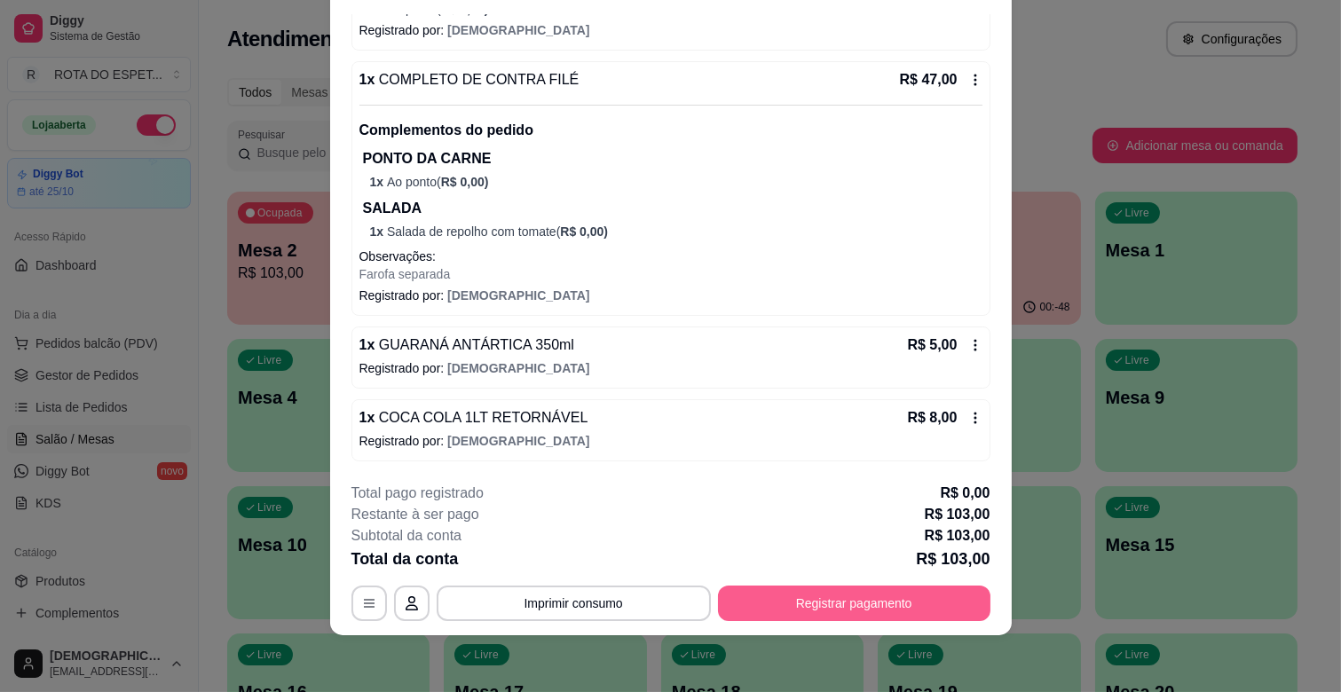
click at [841, 600] on button "Registrar pagamento" at bounding box center [854, 604] width 273 height 36
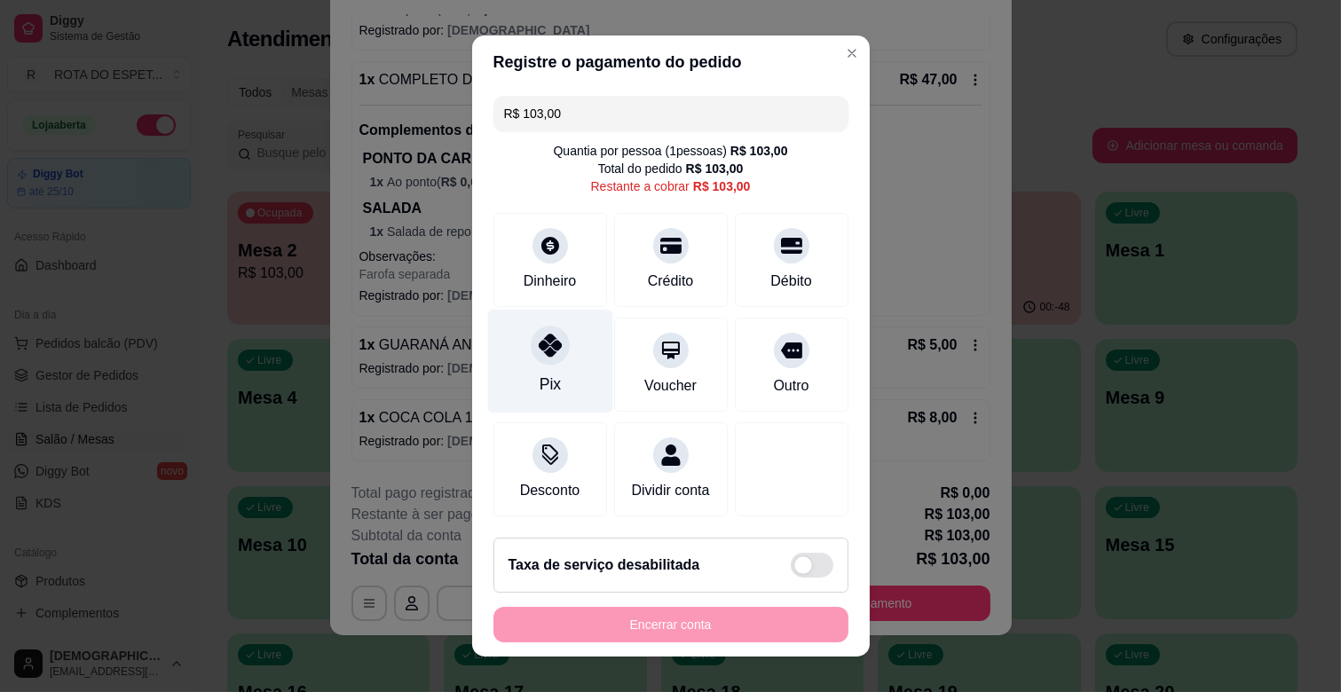
click at [549, 352] on icon at bounding box center [549, 345] width 23 height 23
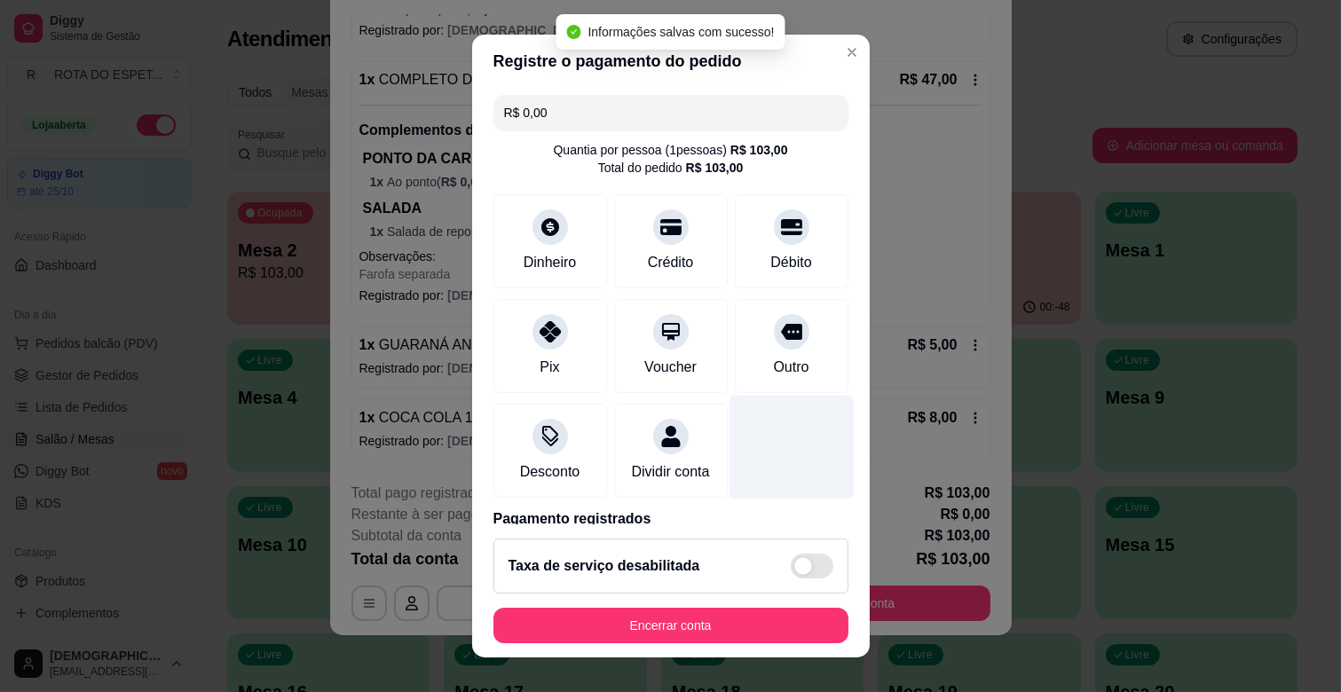
type input "R$ 0,00"
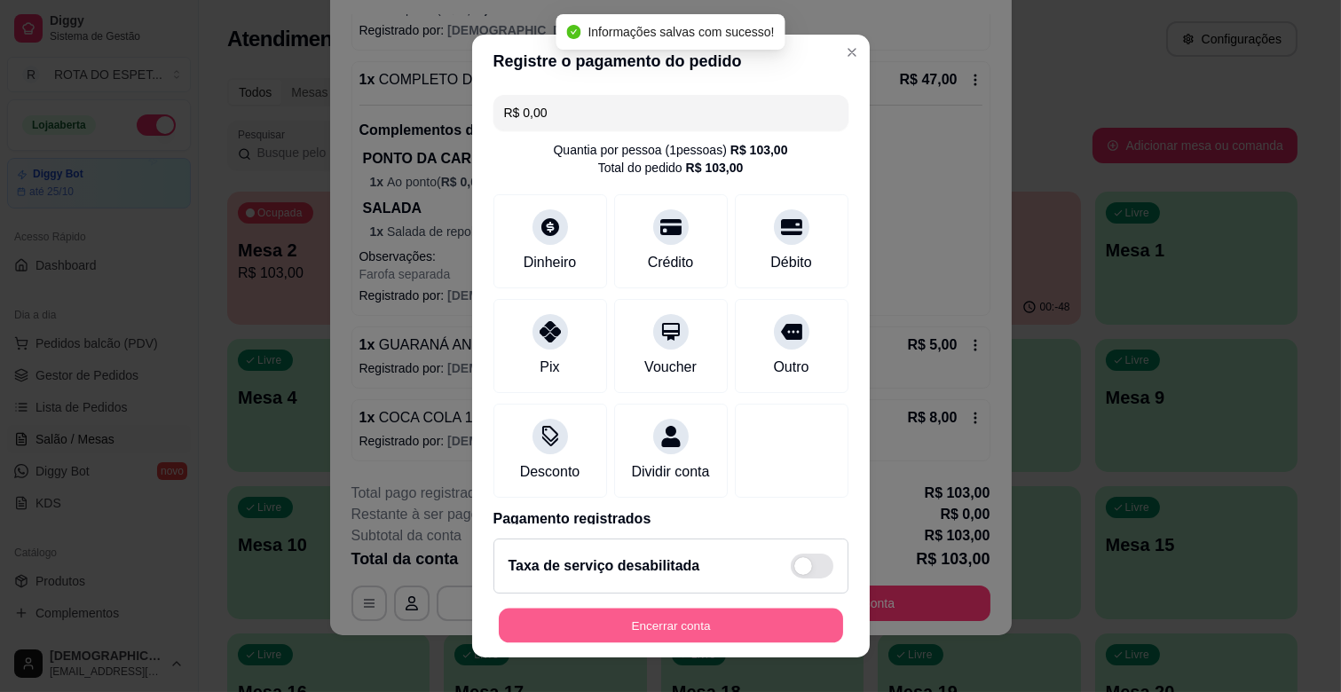
click at [742, 630] on button "Encerrar conta" at bounding box center [671, 626] width 344 height 35
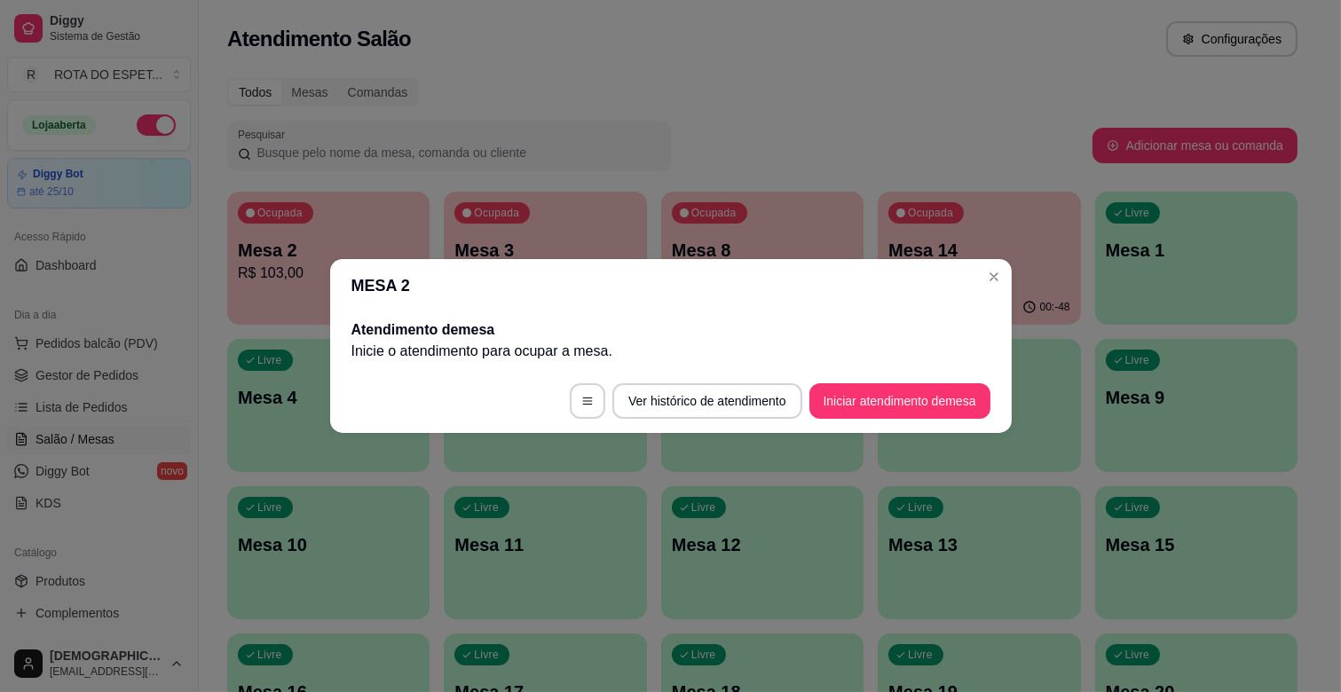
scroll to position [0, 0]
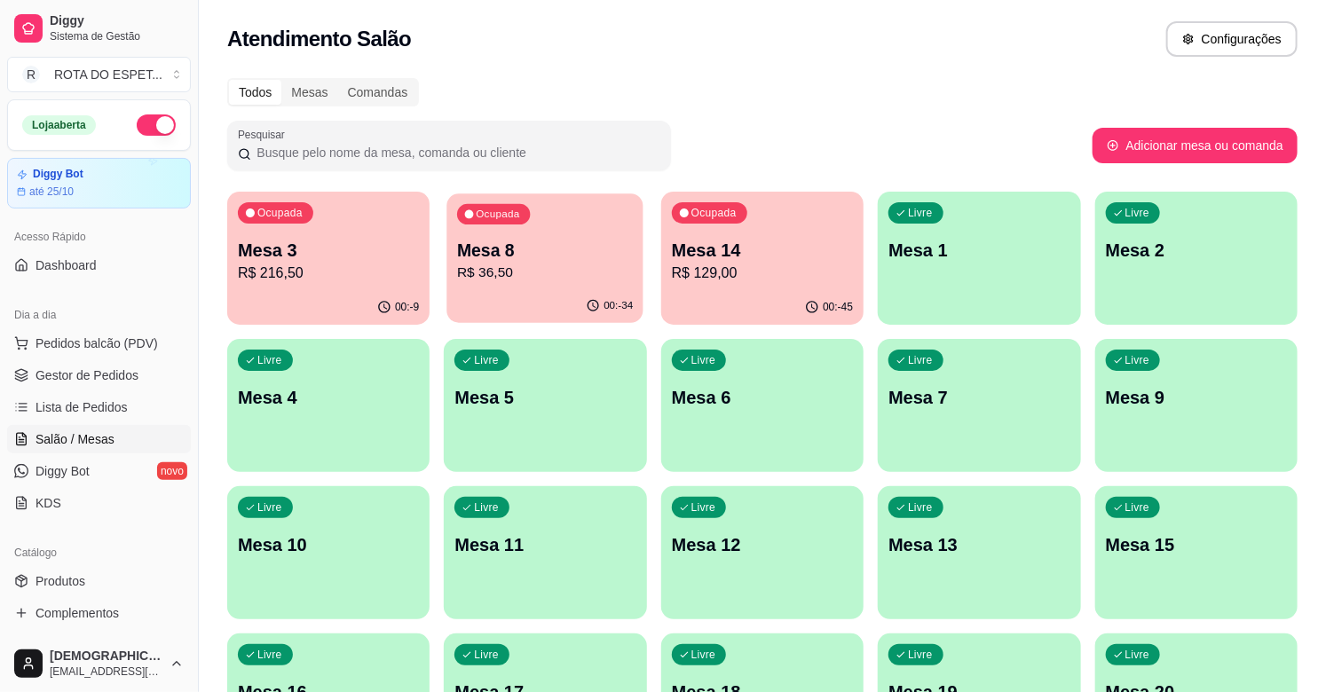
click at [607, 242] on p "Mesa 8" at bounding box center [545, 251] width 176 height 24
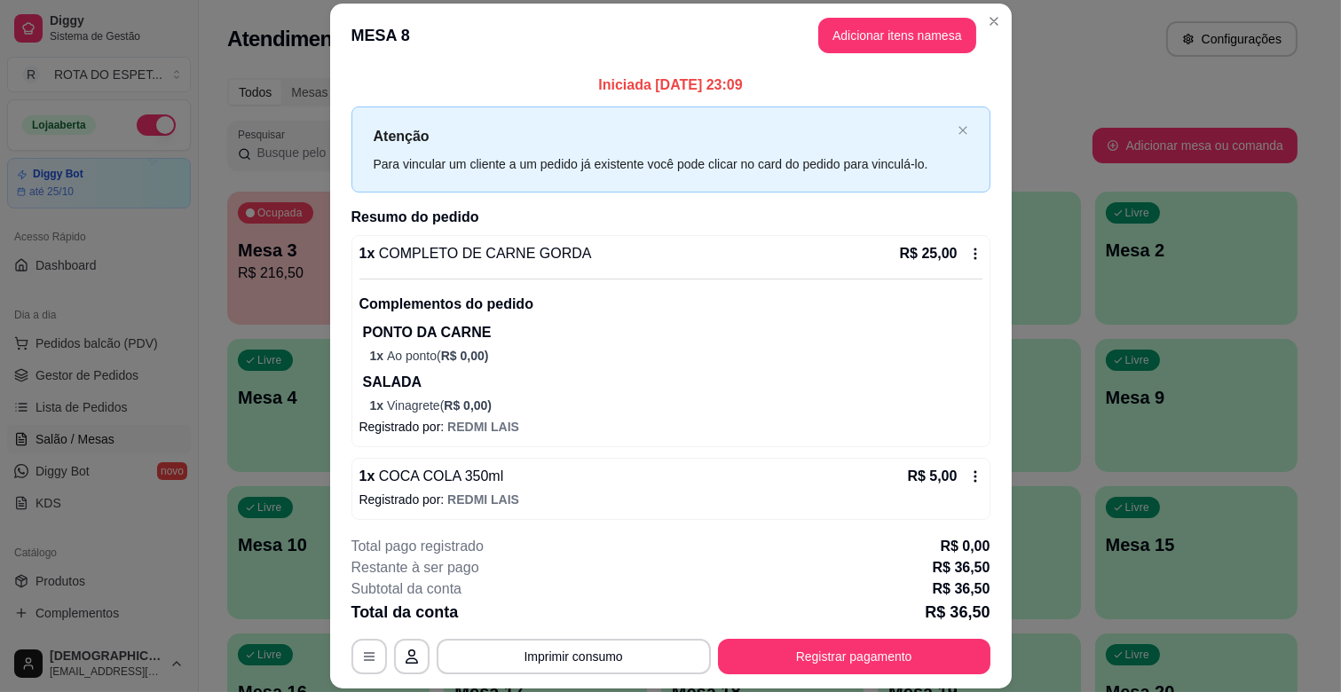
click at [885, 36] on button "Adicionar itens na mesa" at bounding box center [897, 36] width 158 height 36
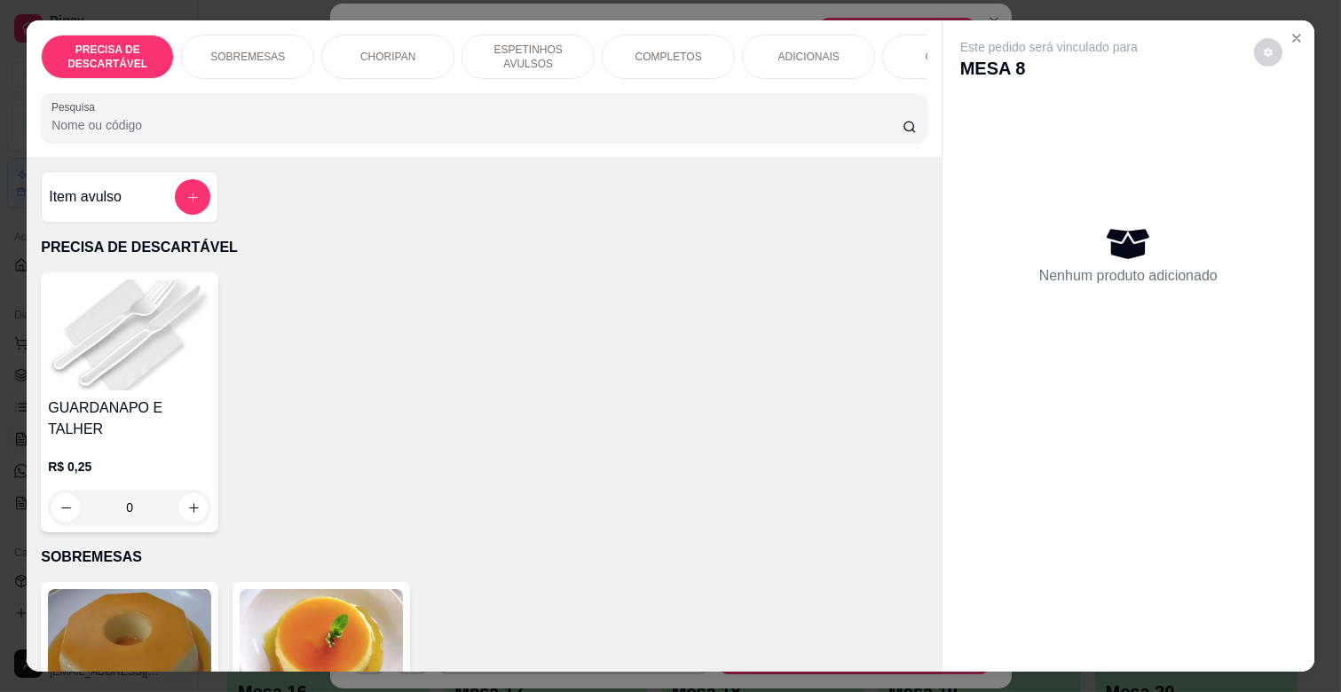
click at [828, 41] on div "ADICIONAIS" at bounding box center [808, 57] width 133 height 44
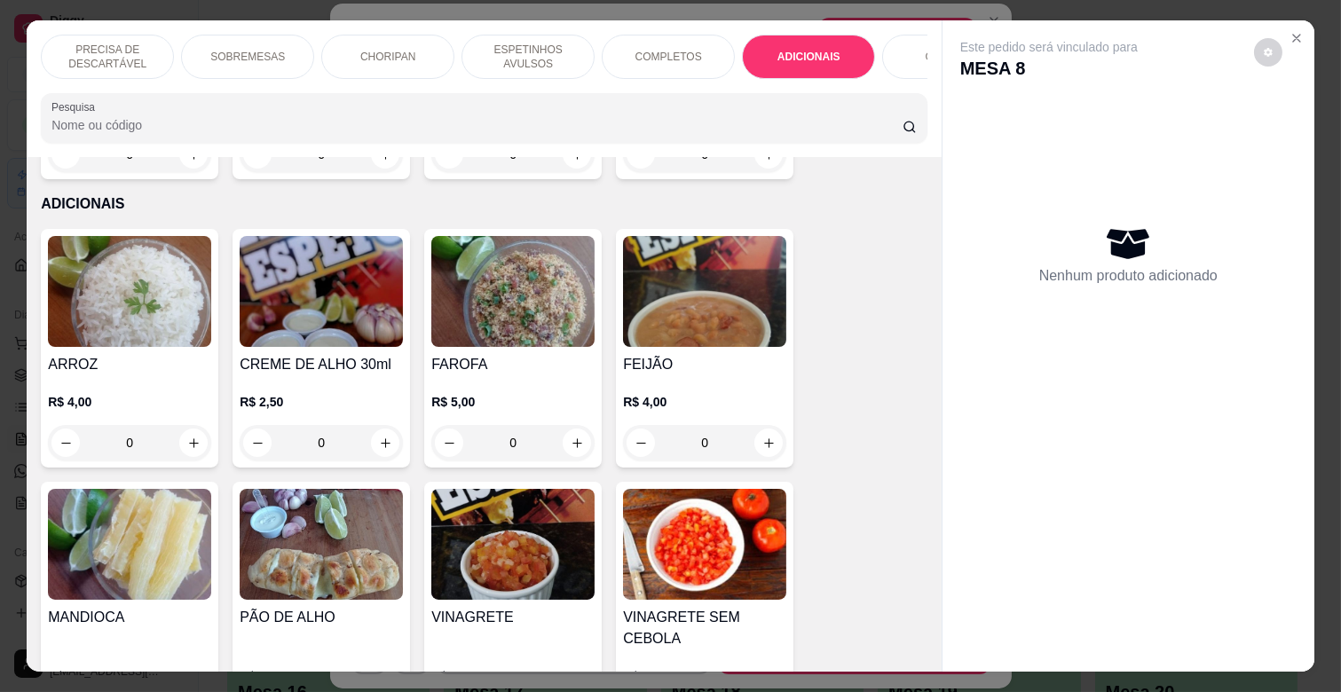
click at [241, 50] on p "SOBREMESAS" at bounding box center [247, 57] width 75 height 14
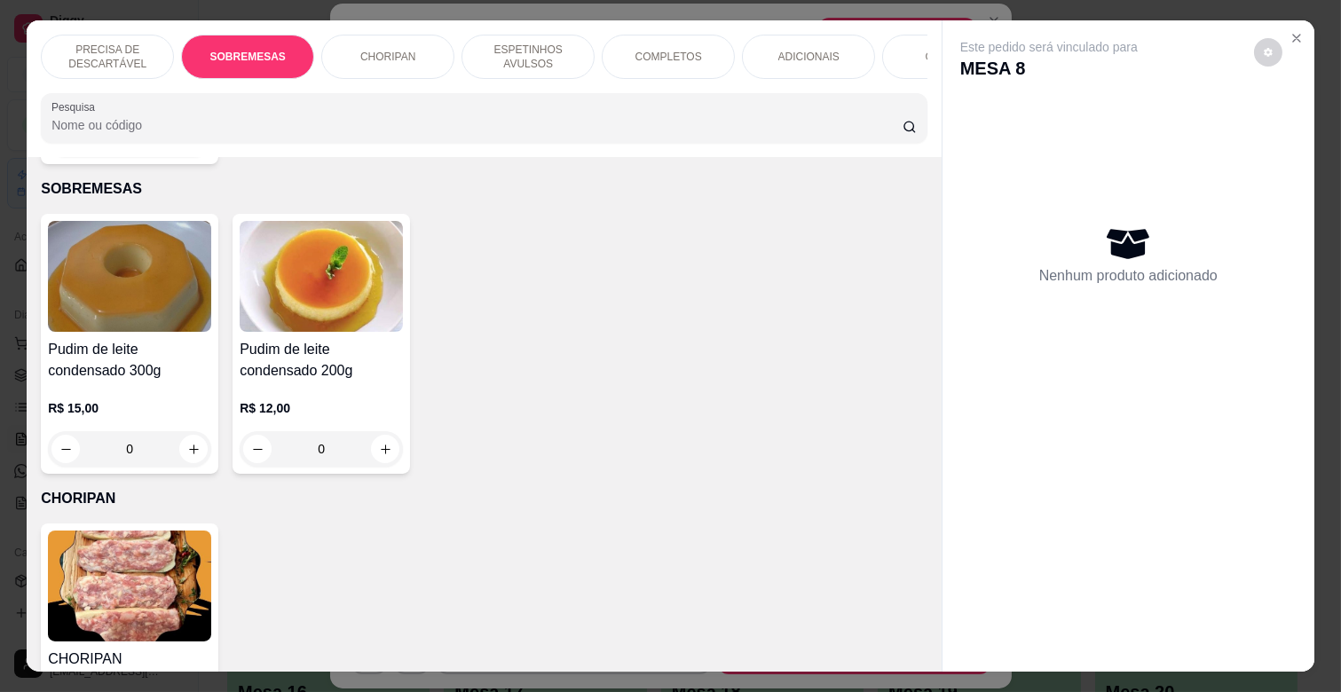
scroll to position [43, 0]
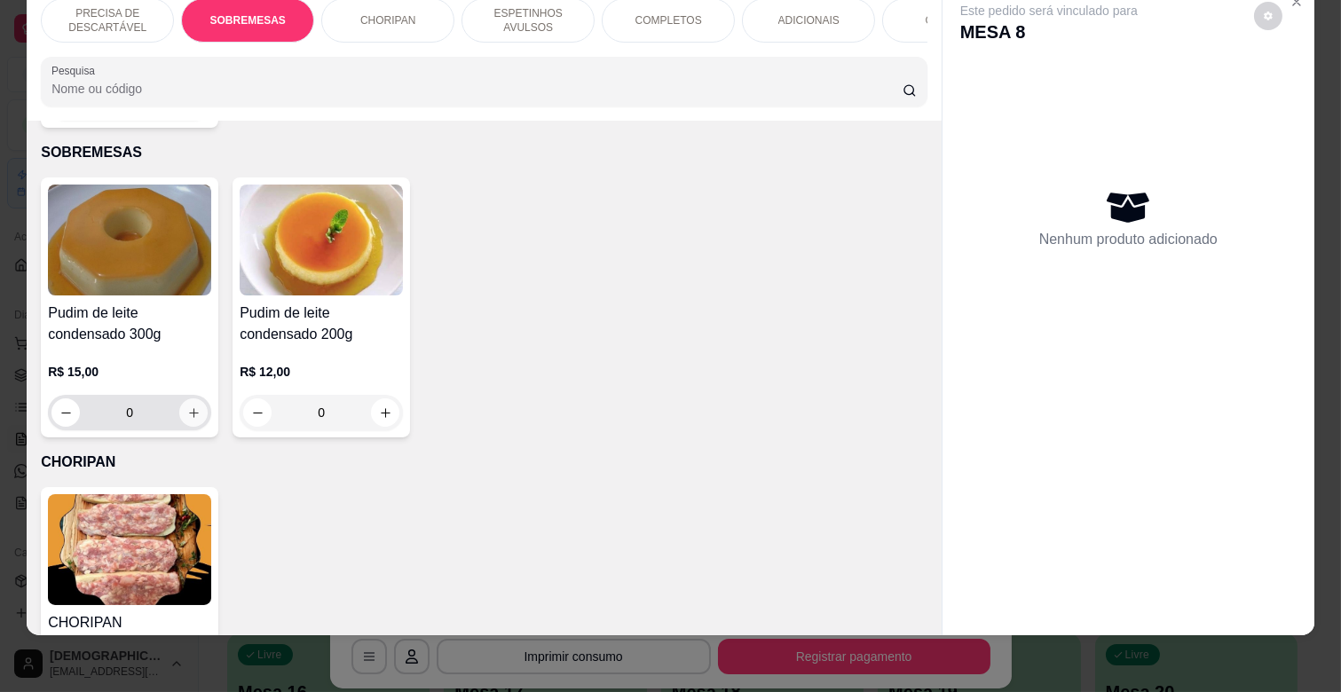
click at [193, 399] on button "increase-product-quantity" at bounding box center [193, 413] width 28 height 28
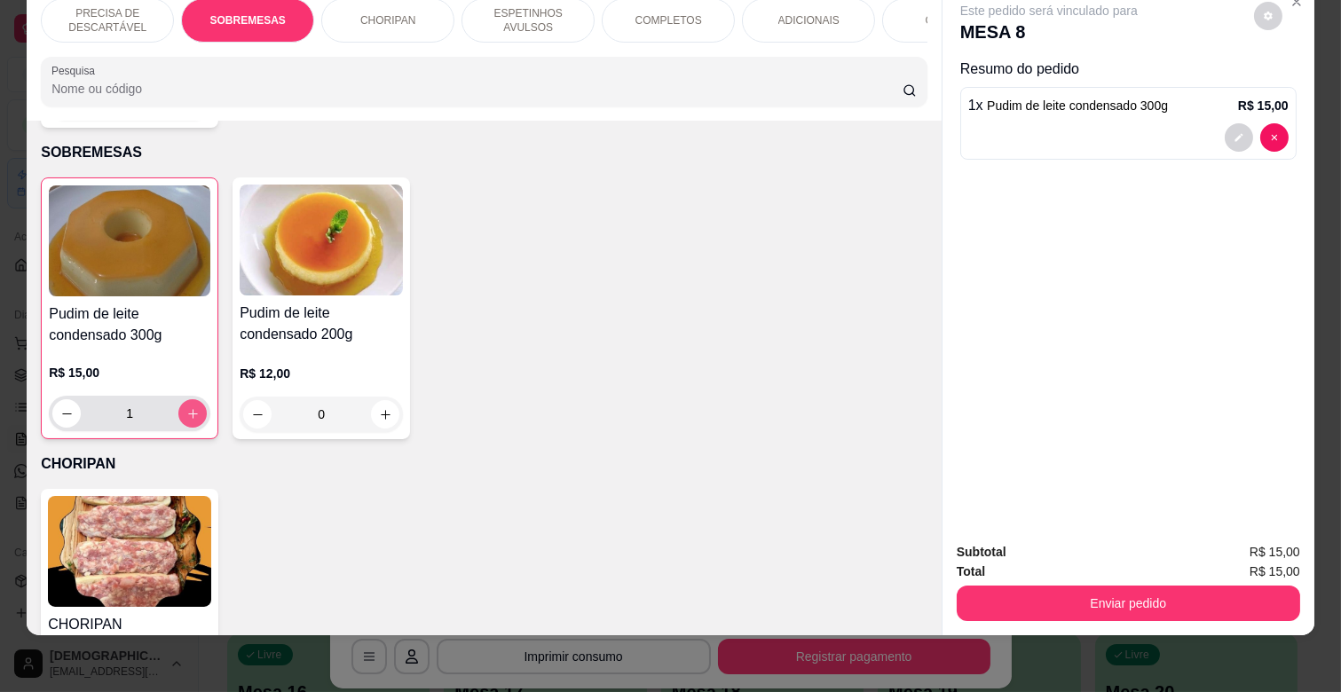
type input "1"
click at [1189, 581] on div "Enviar pedido" at bounding box center [1129, 601] width 344 height 40
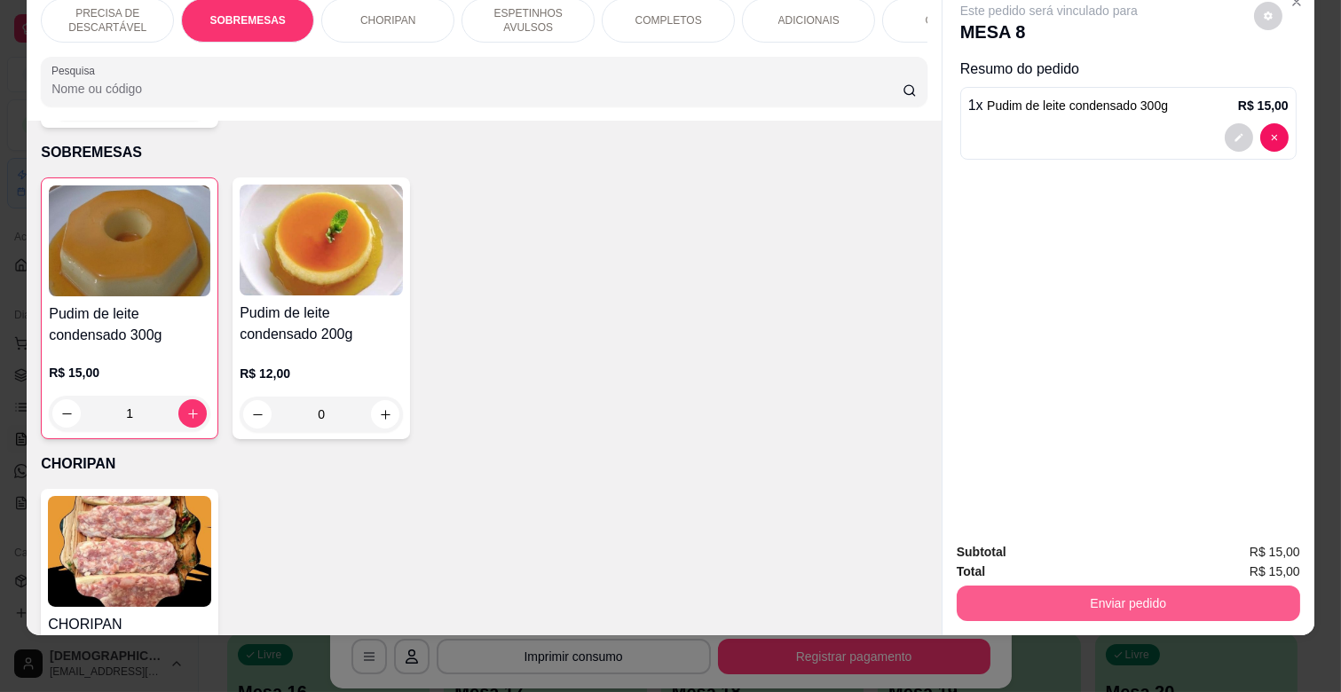
click at [1189, 586] on button "Enviar pedido" at bounding box center [1129, 604] width 344 height 36
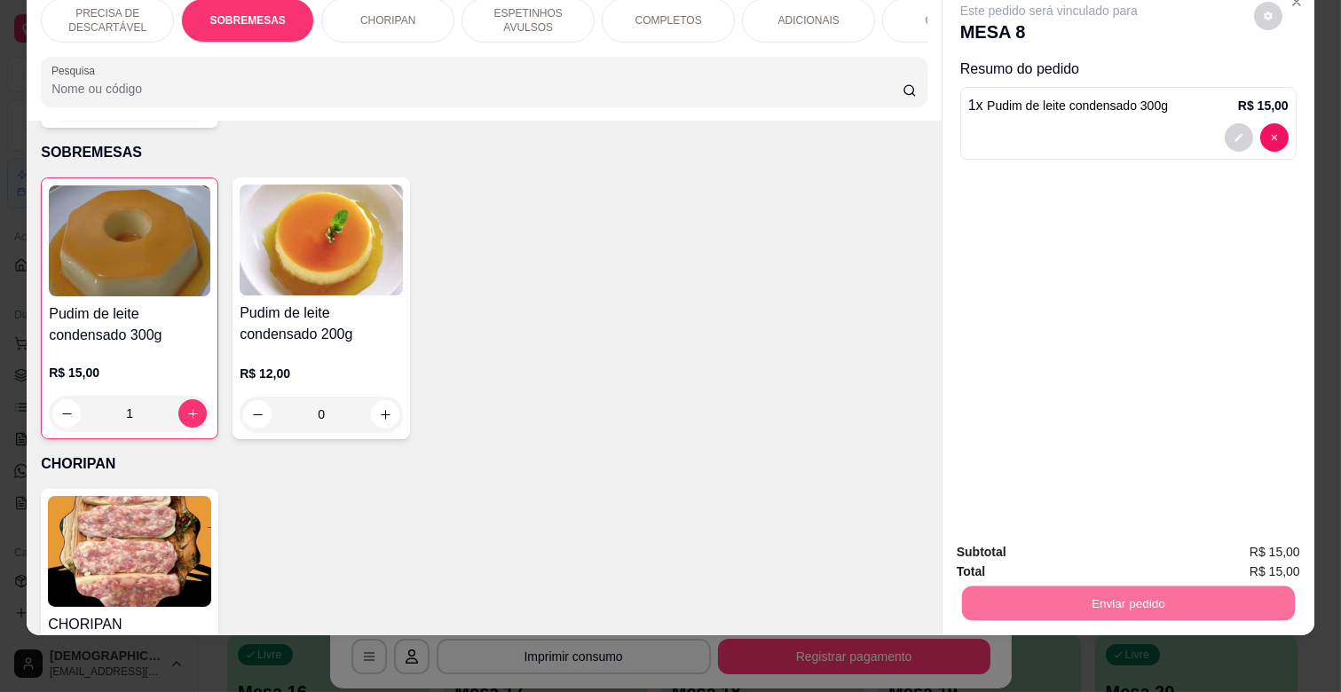
click at [1234, 543] on button "Enviar pedido" at bounding box center [1254, 545] width 100 height 34
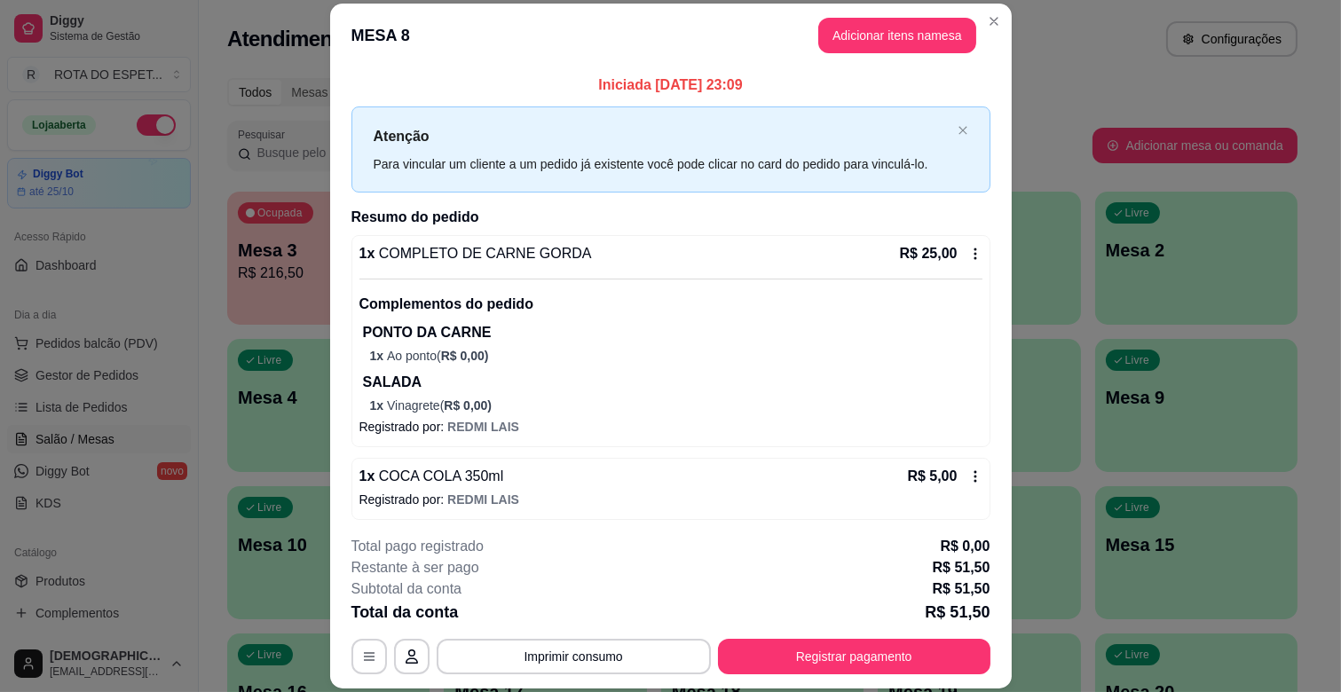
scroll to position [225, 0]
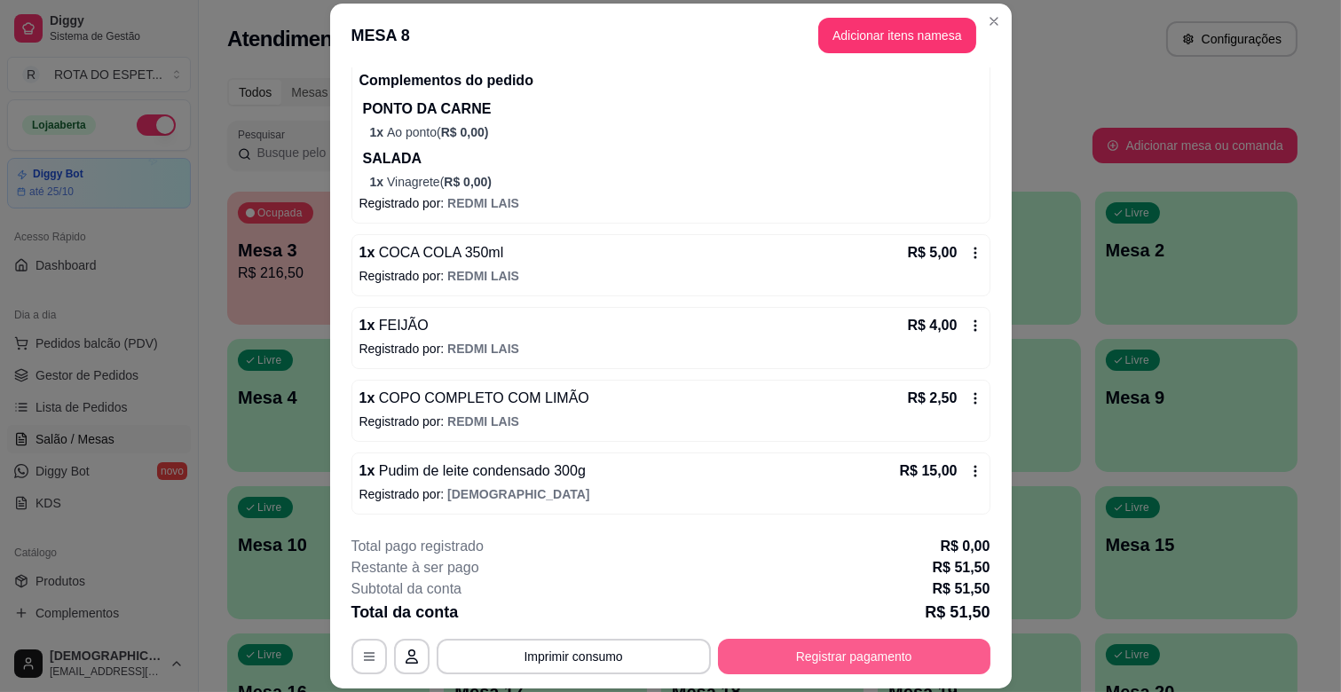
click at [786, 644] on button "Registrar pagamento" at bounding box center [854, 657] width 273 height 36
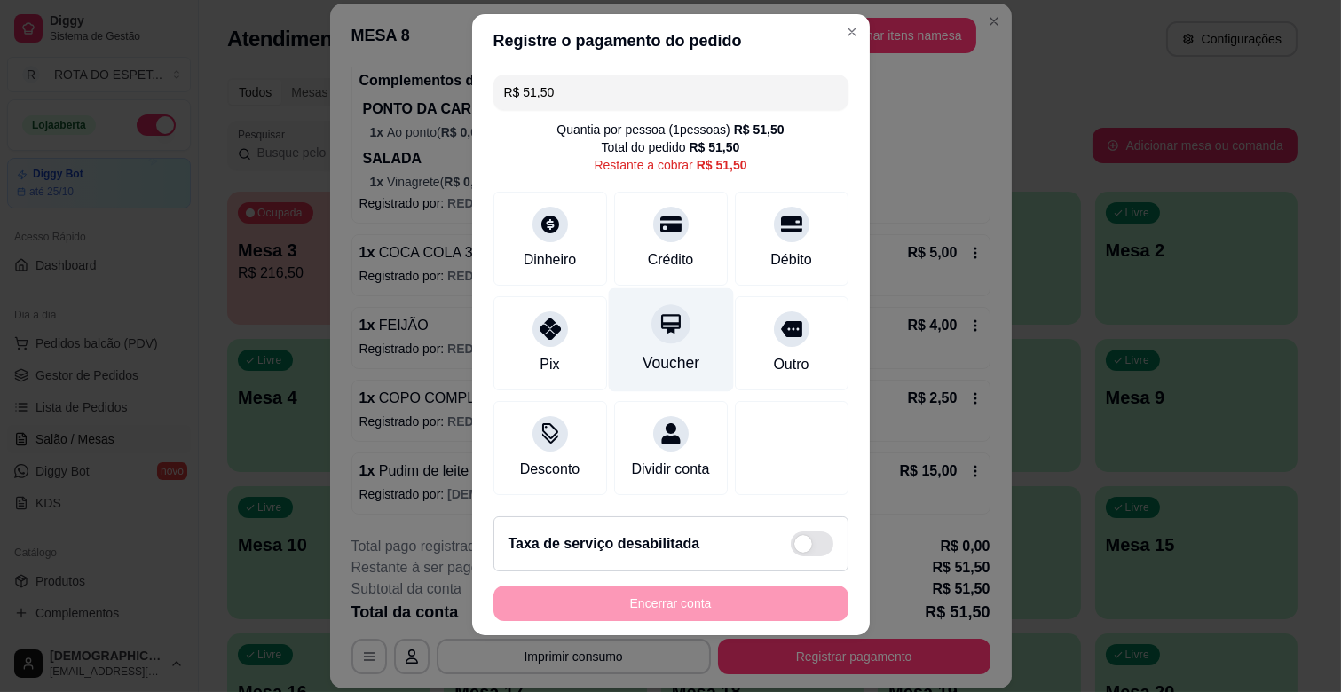
scroll to position [0, 0]
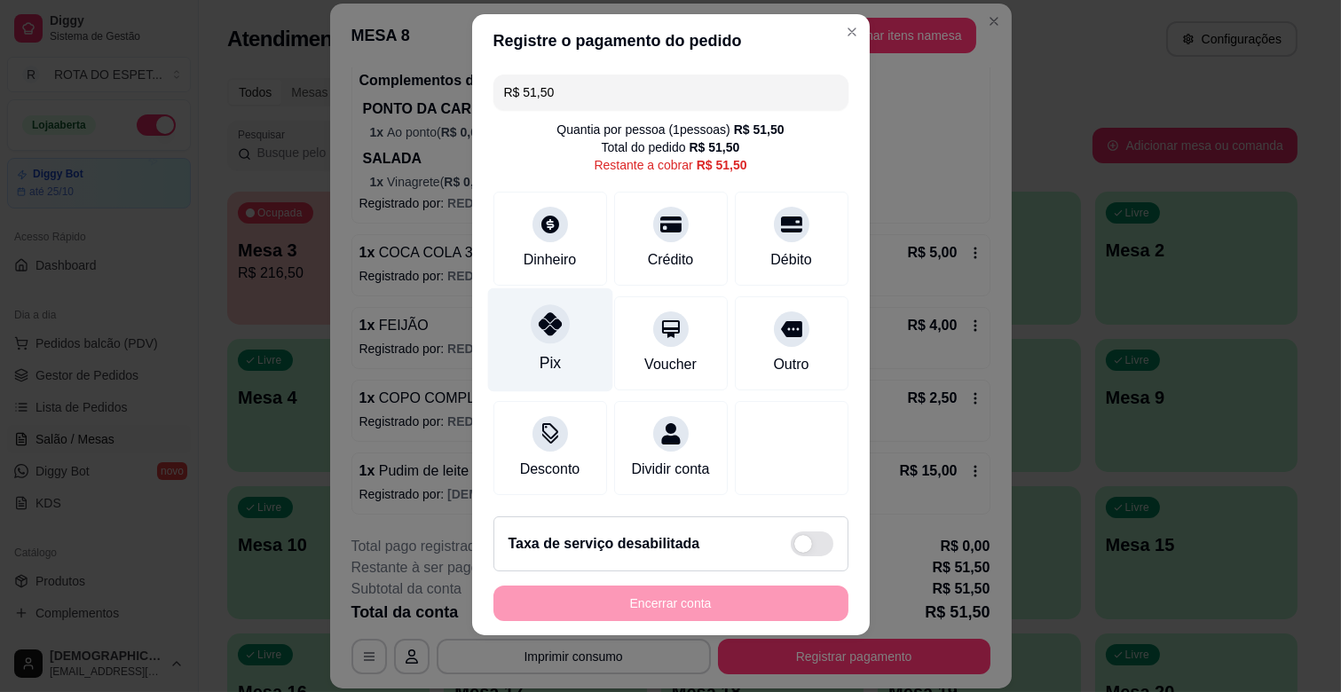
click at [538, 331] on icon at bounding box center [549, 323] width 23 height 23
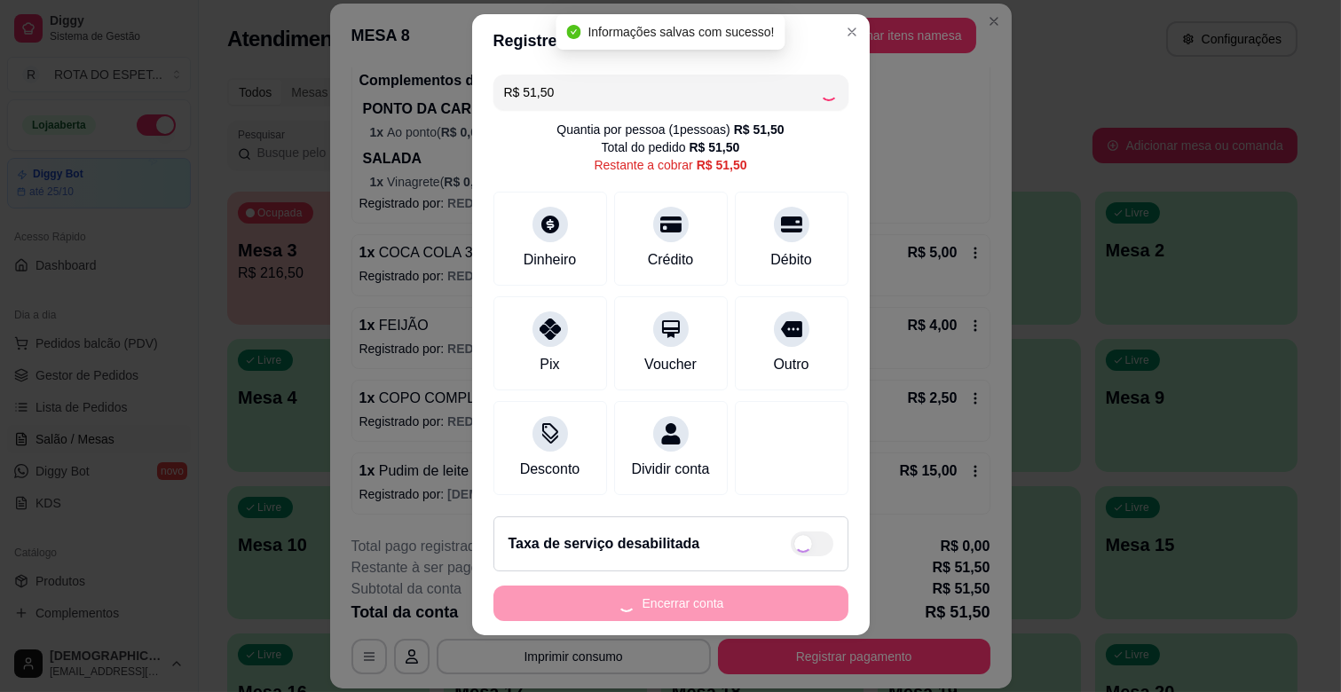
type input "R$ 0,00"
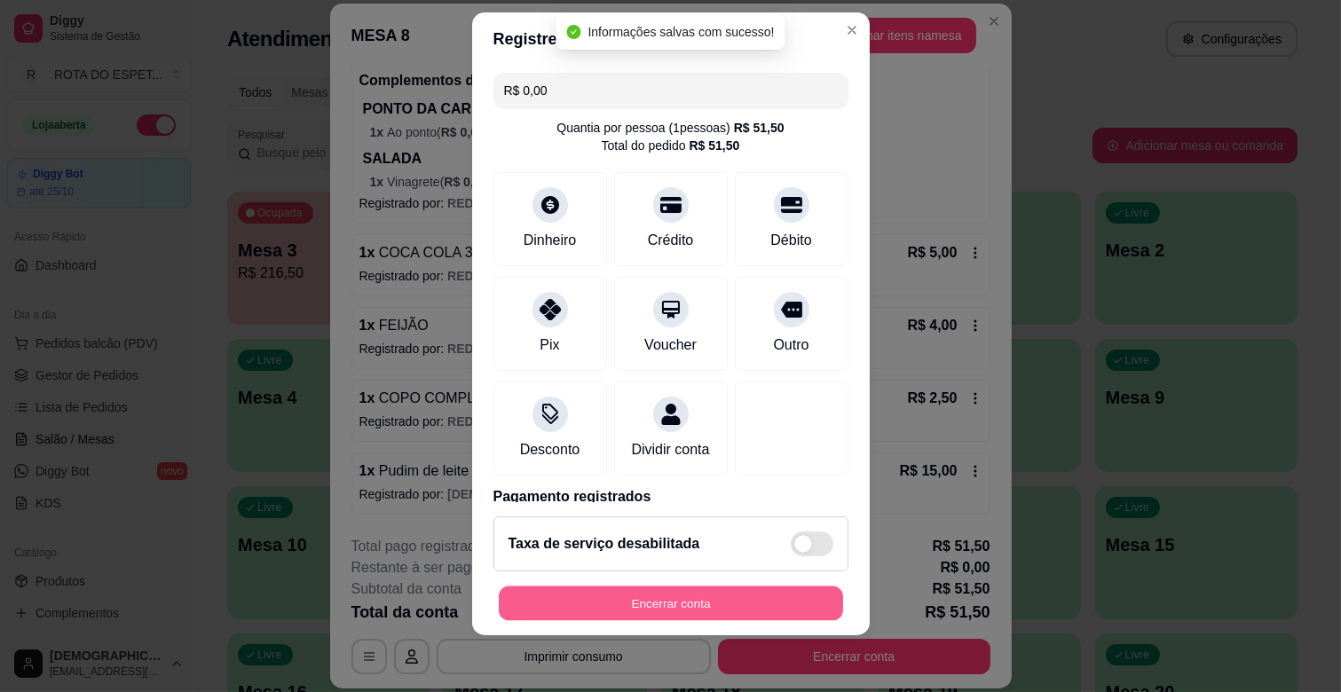
click at [707, 588] on button "Encerrar conta" at bounding box center [671, 604] width 344 height 35
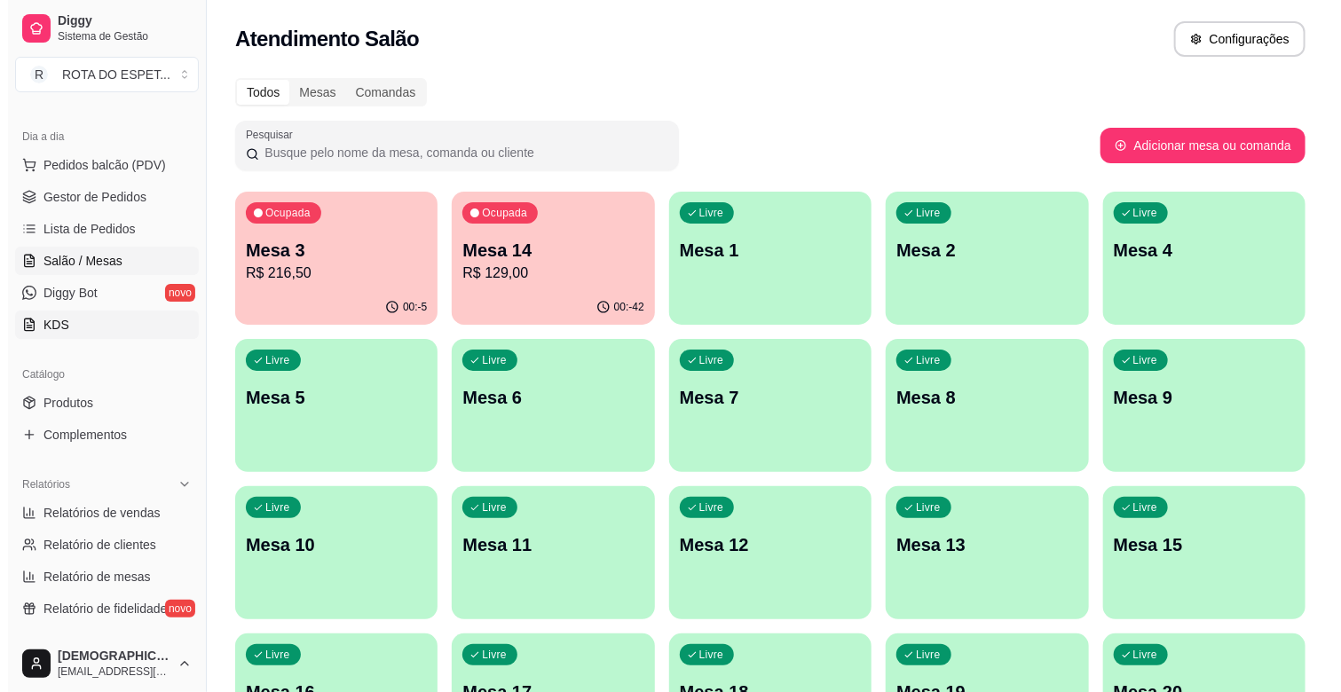
scroll to position [197, 0]
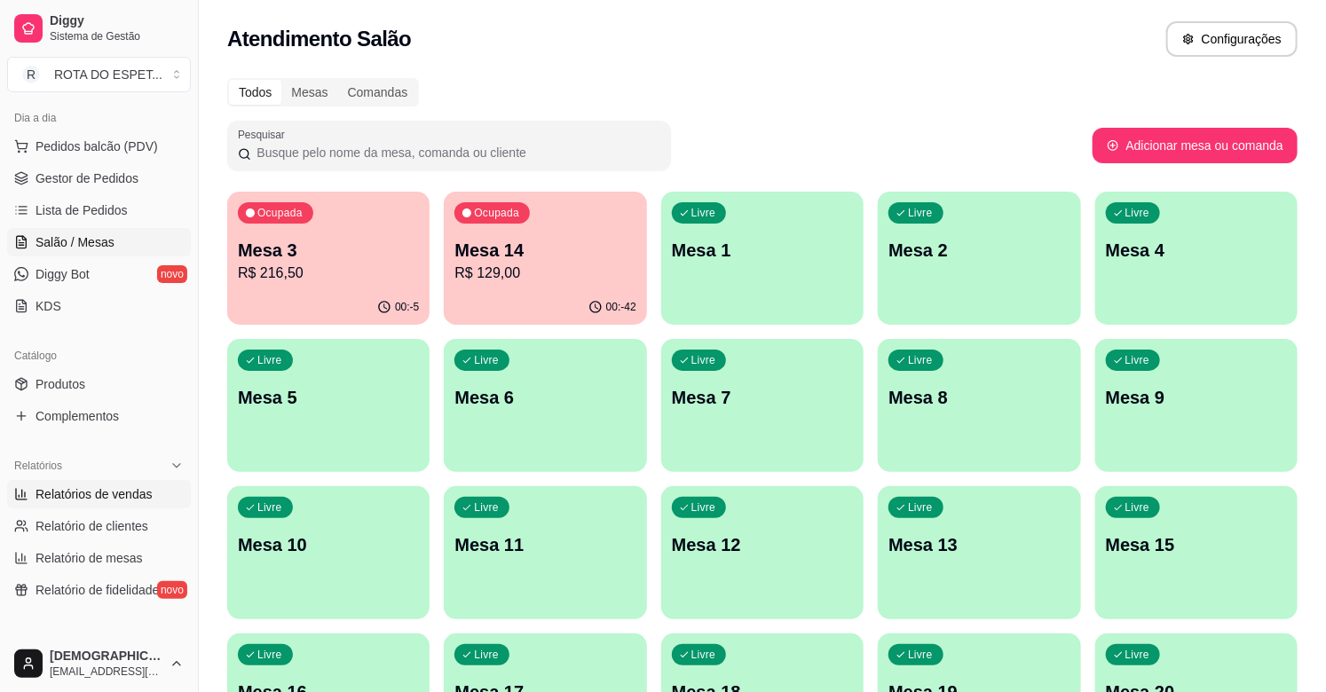
click at [81, 494] on span "Relatórios de vendas" at bounding box center [94, 495] width 117 height 18
select select "ALL"
select select "0"
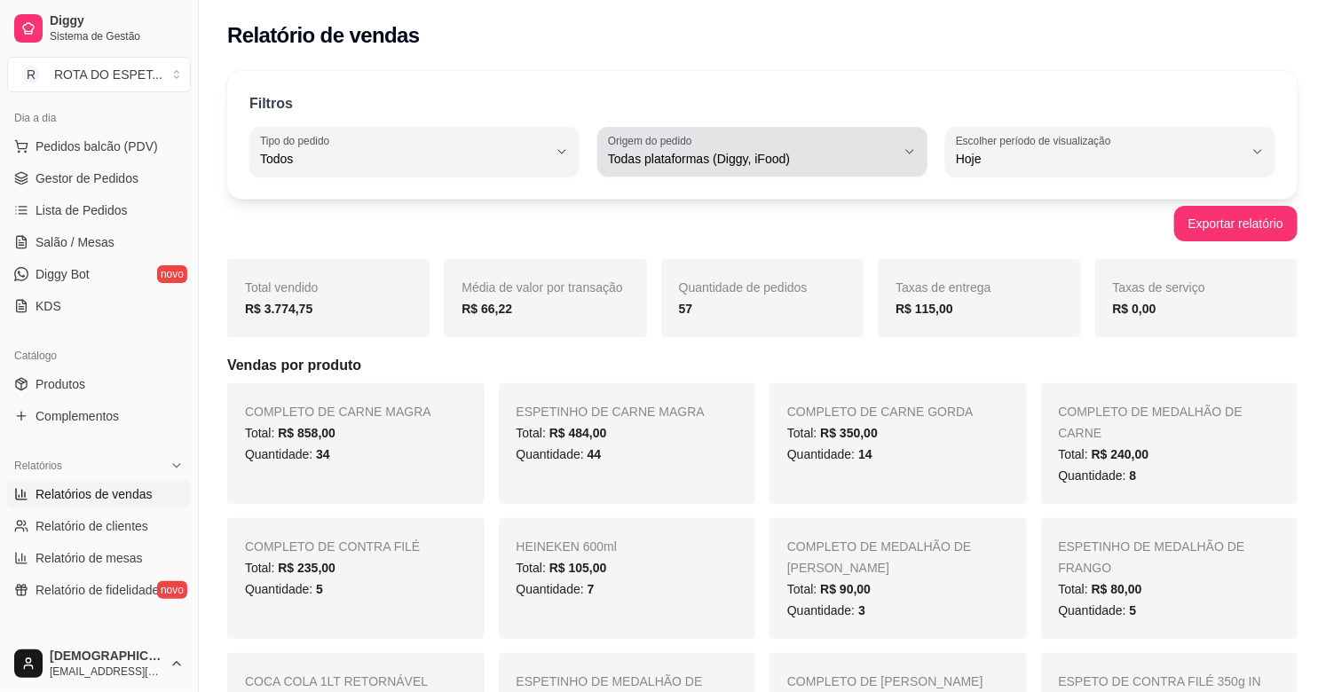
click at [844, 162] on span "Todas plataformas (Diggy, iFood)" at bounding box center [752, 159] width 288 height 18
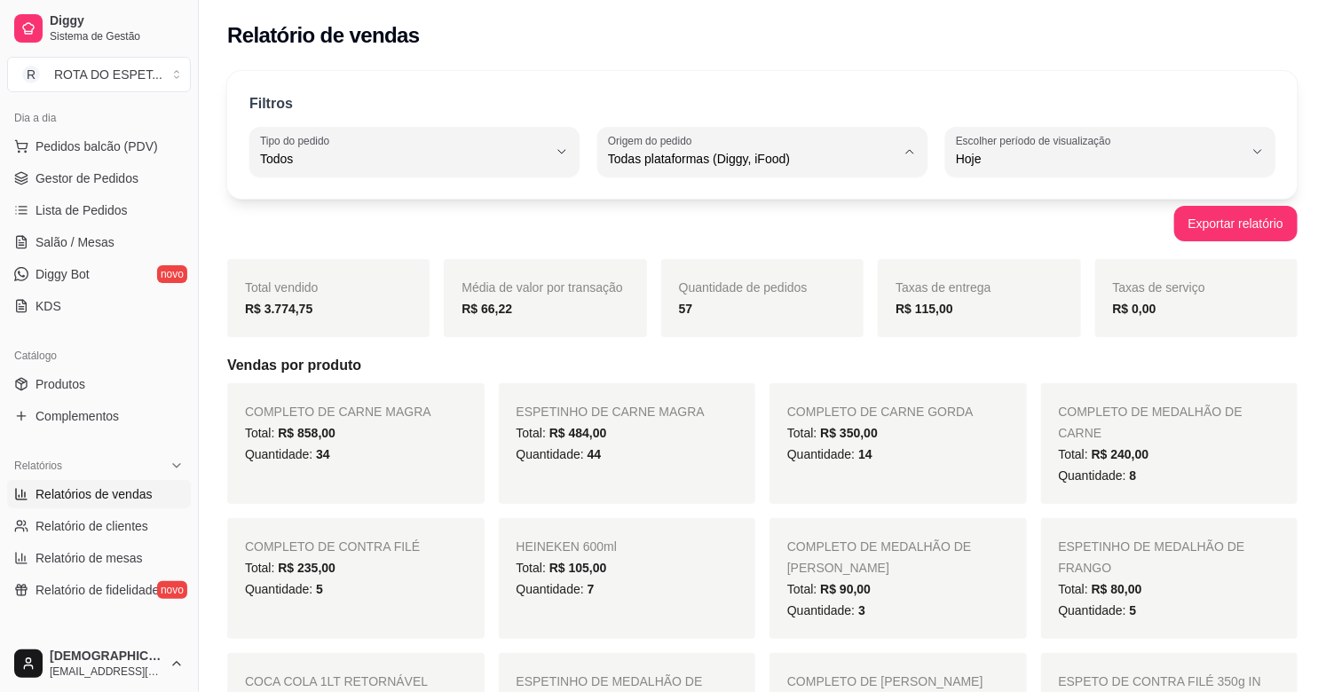
click at [731, 219] on li "Diggy" at bounding box center [763, 231] width 304 height 28
type input "DIGGY"
select select "DIGGY"
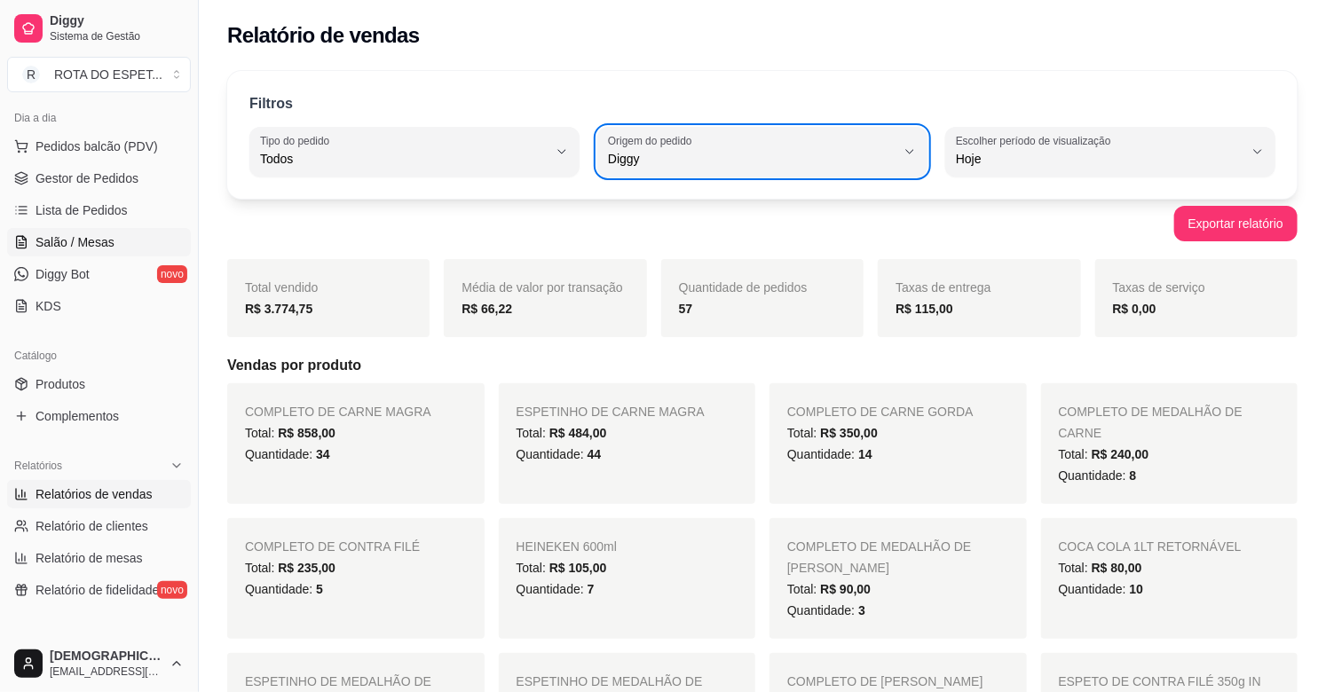
click at [103, 235] on span "Salão / Mesas" at bounding box center [75, 242] width 79 height 18
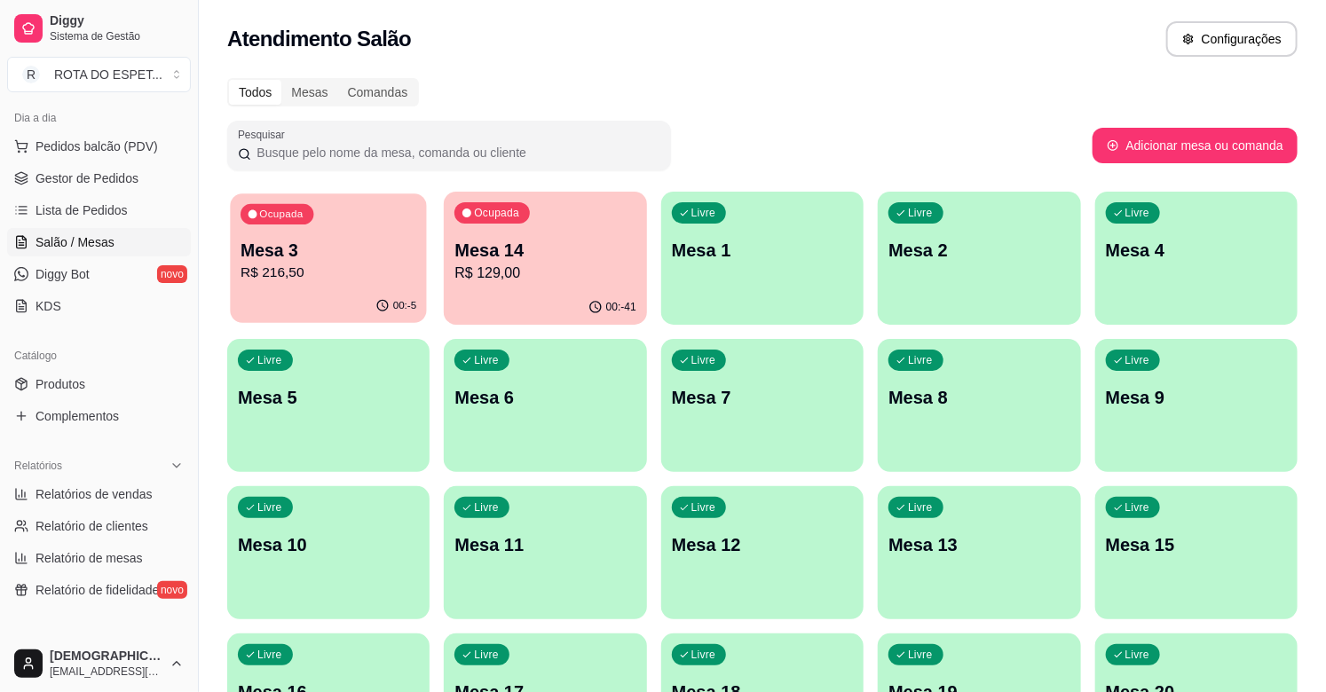
click at [293, 276] on p "R$ 216,50" at bounding box center [329, 273] width 176 height 20
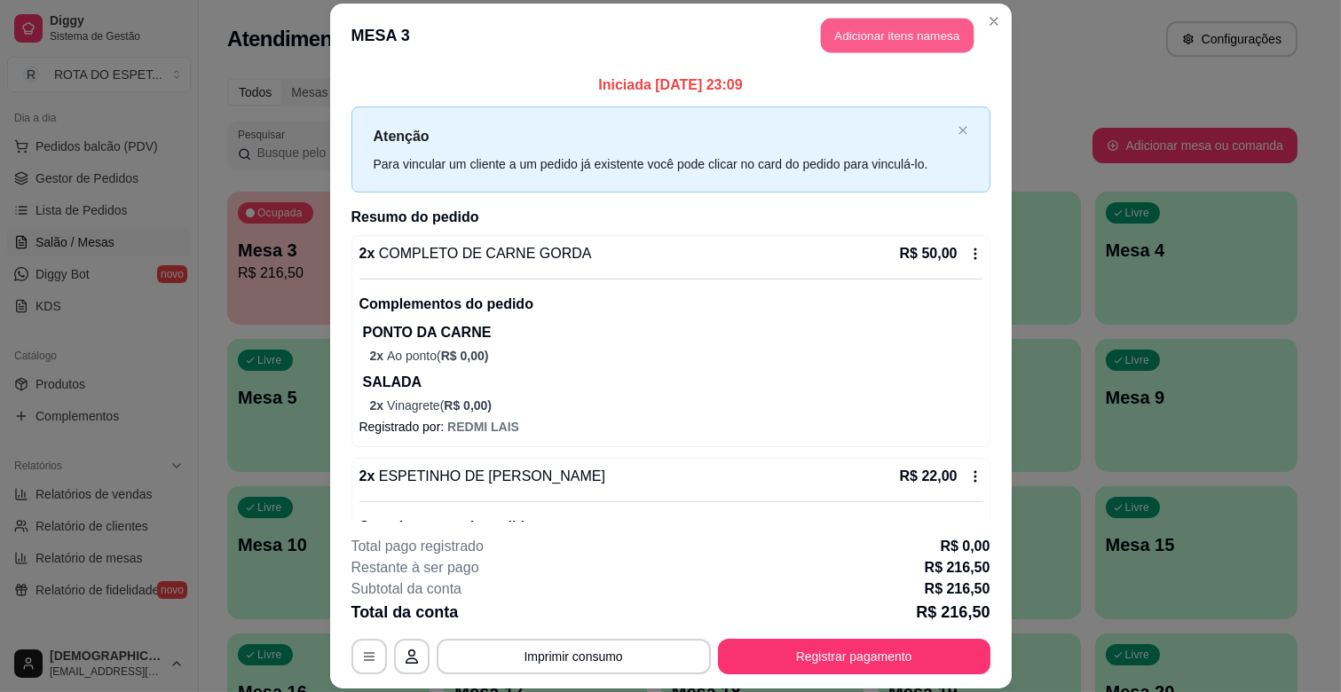
click at [881, 36] on button "Adicionar itens na mesa" at bounding box center [897, 36] width 153 height 35
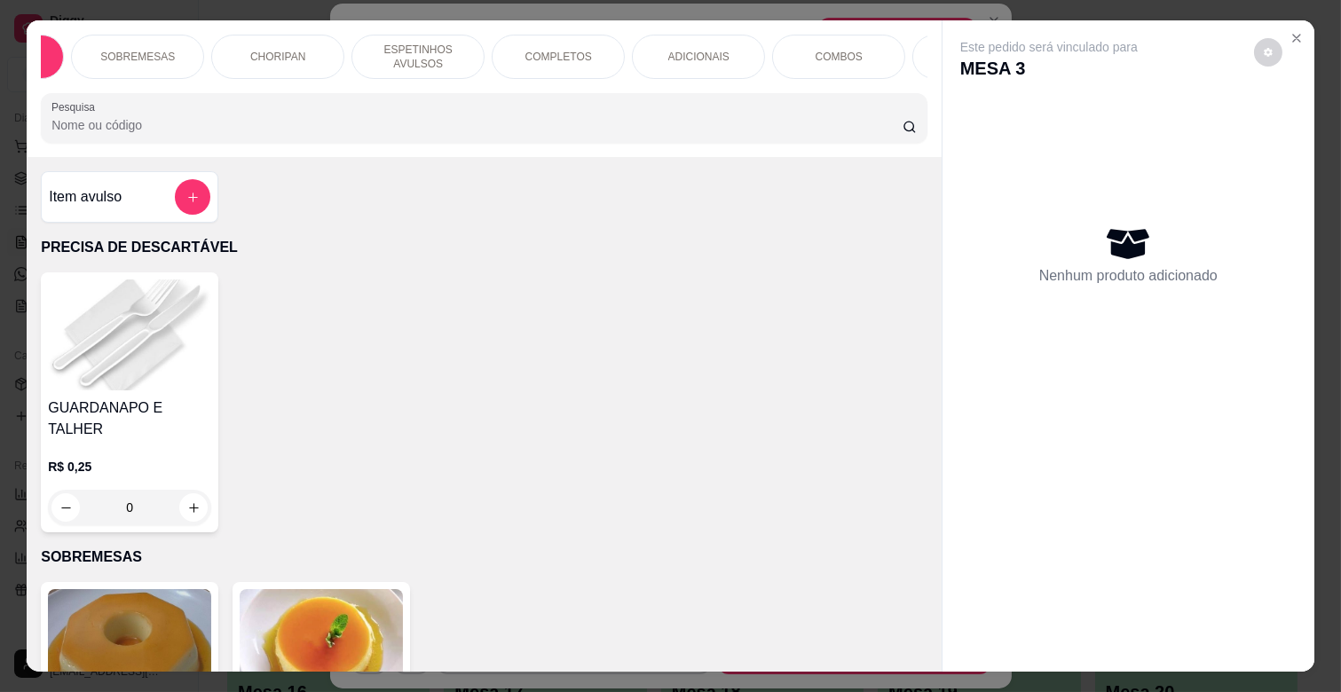
scroll to position [0, 157]
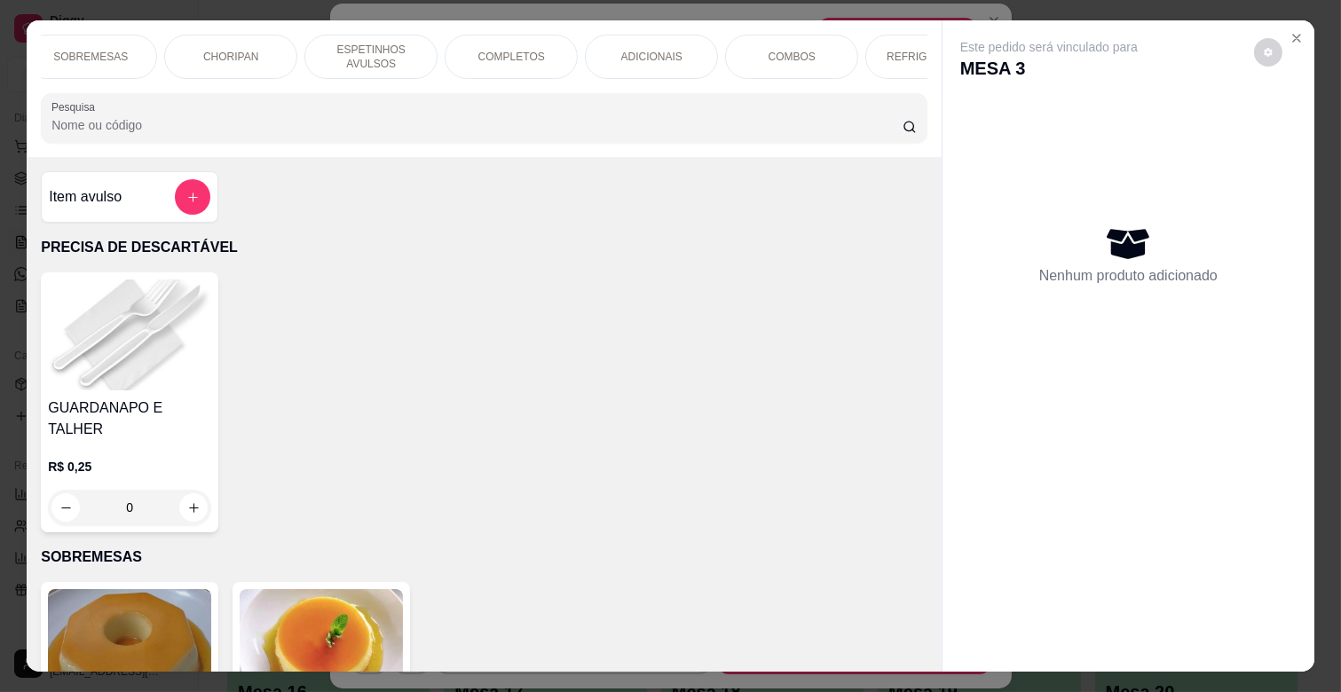
click at [769, 50] on p "COMBOS" at bounding box center [792, 57] width 47 height 14
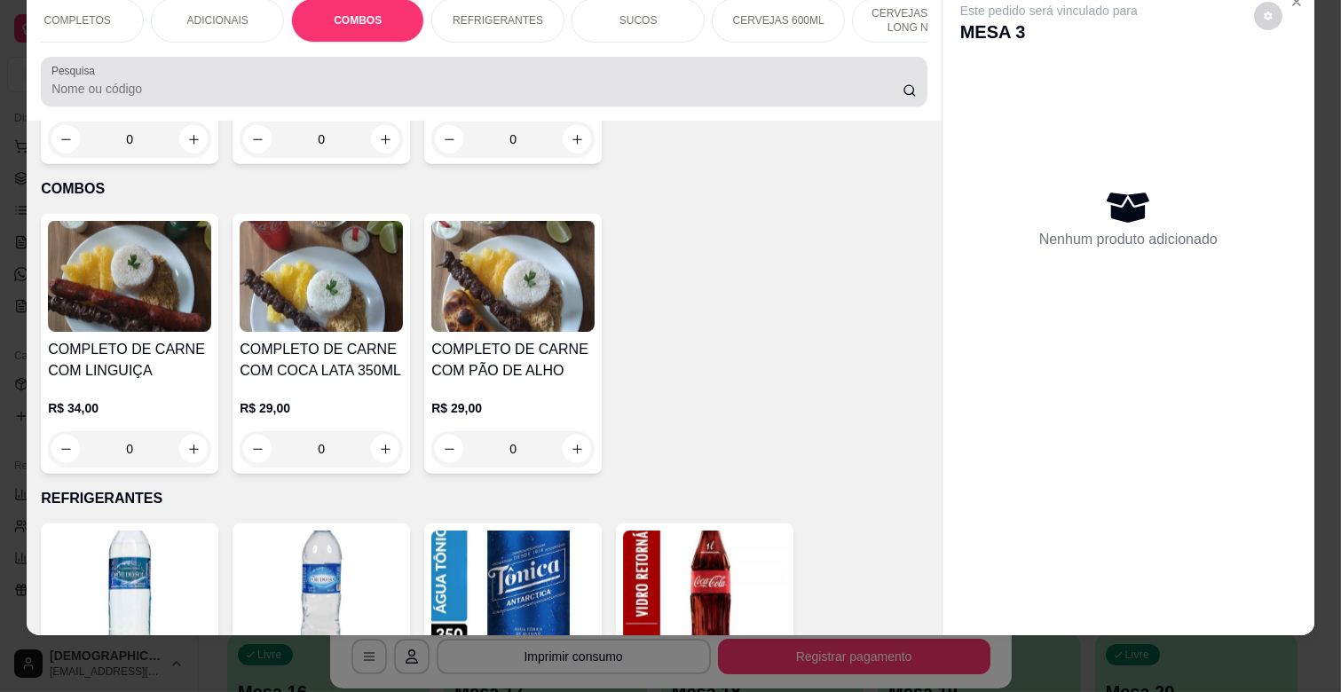
scroll to position [0, 0]
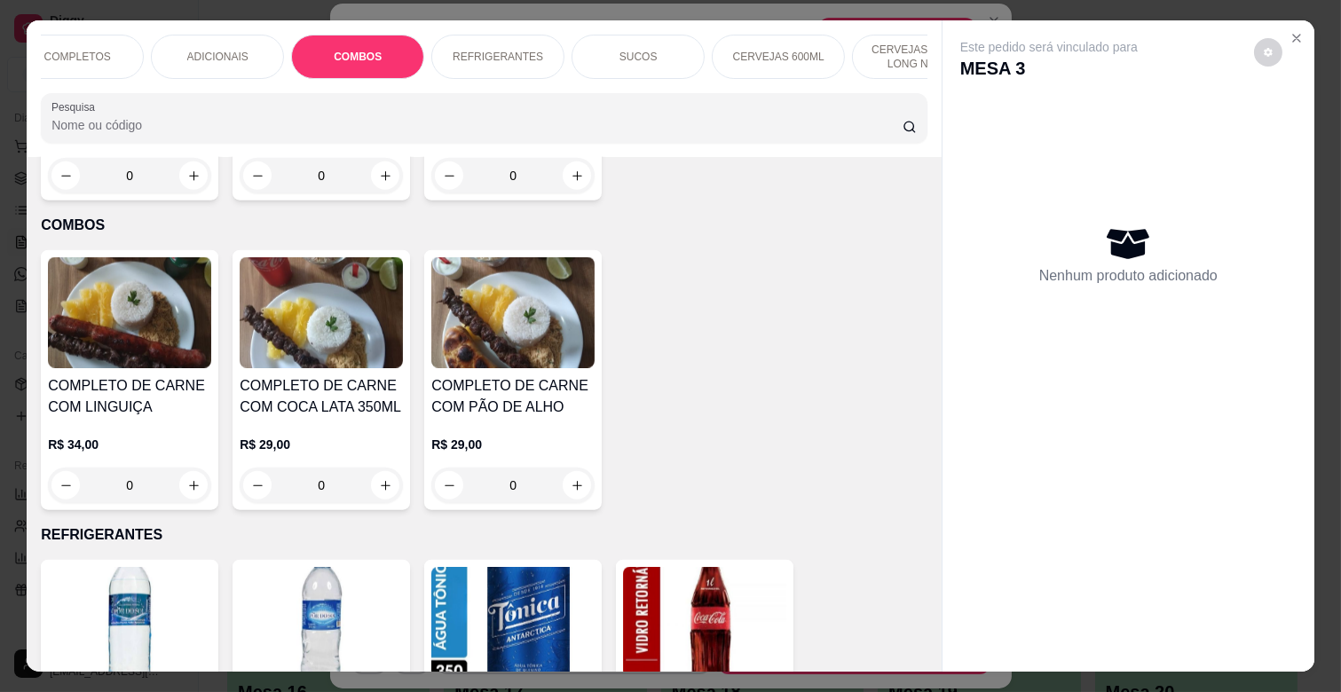
click at [908, 69] on div "CERVEJAS LATAS, LONG NECK" at bounding box center [918, 57] width 133 height 44
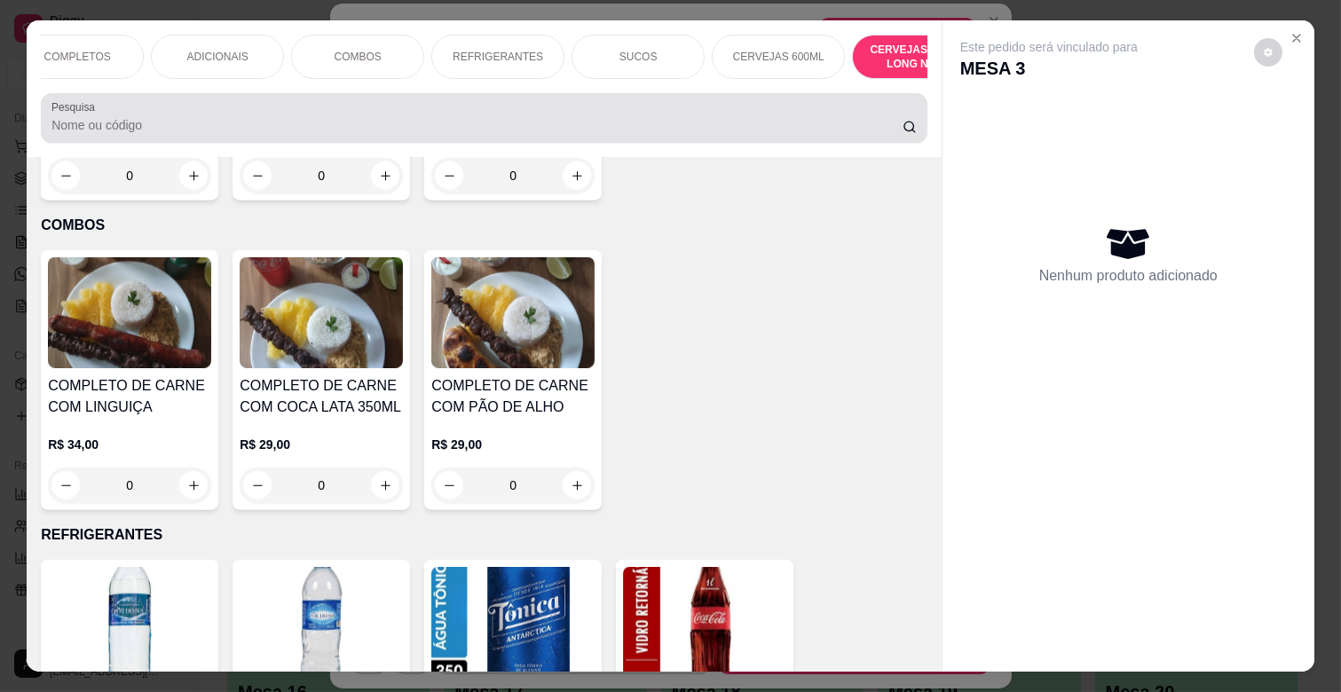
scroll to position [43, 0]
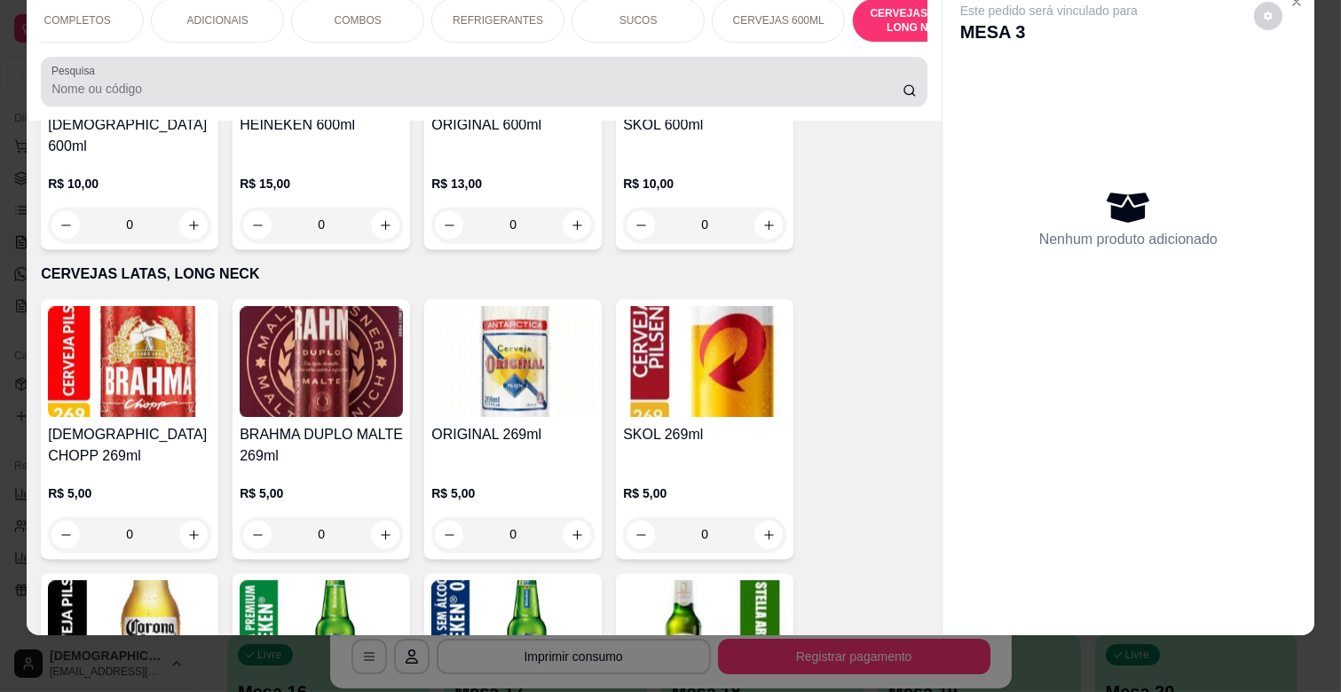
click at [908, 72] on div at bounding box center [483, 82] width 865 height 36
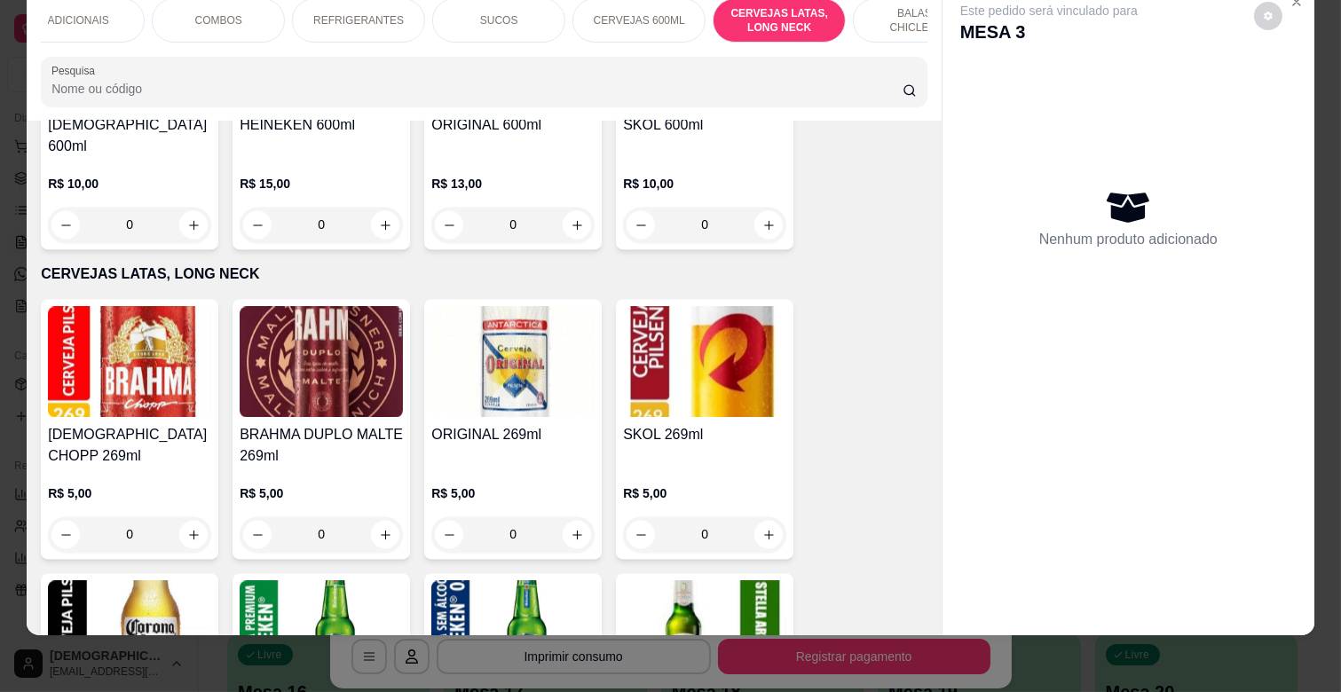
scroll to position [0, 788]
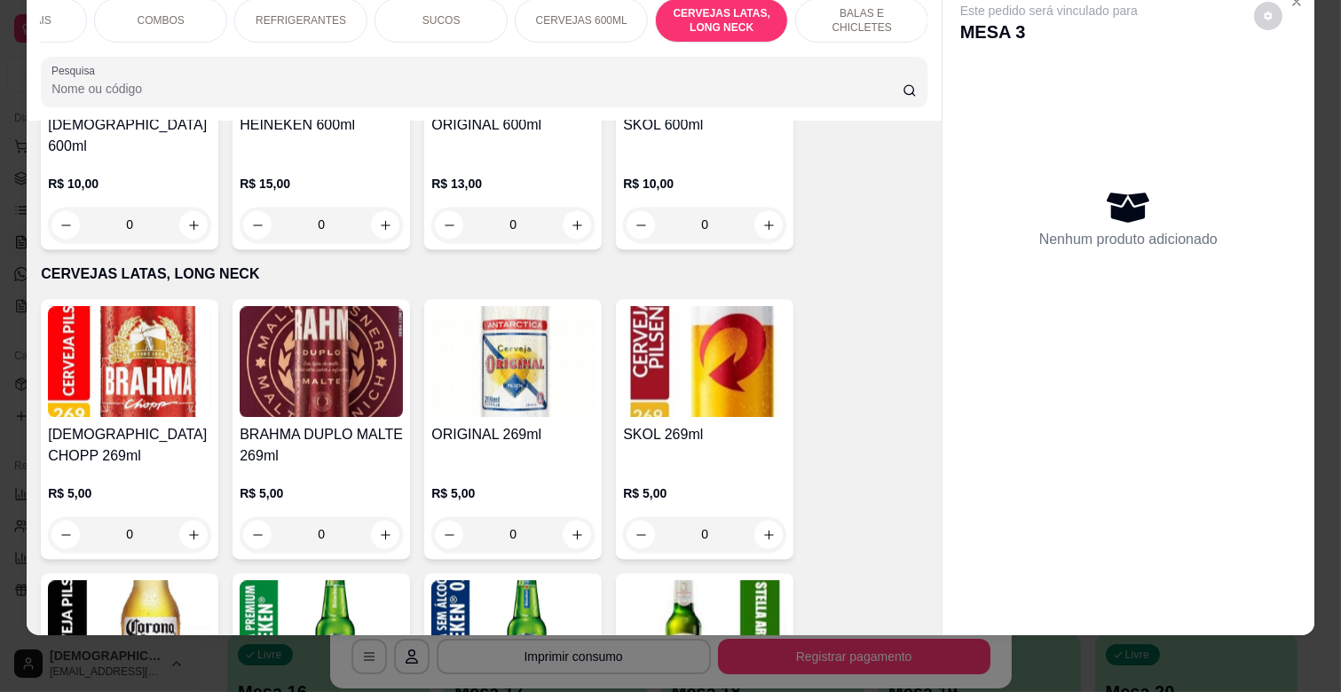
click at [857, 6] on p "BALAS E CHICLETES" at bounding box center [861, 20] width 103 height 28
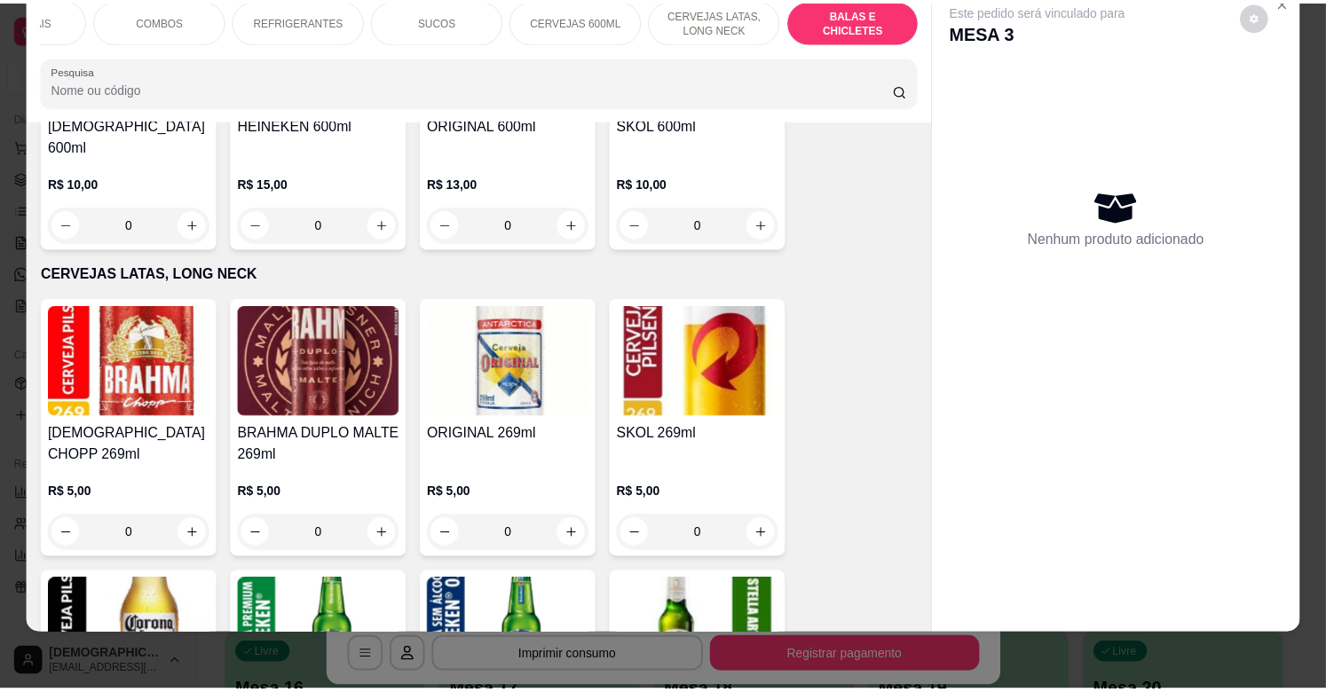
scroll to position [7170, 0]
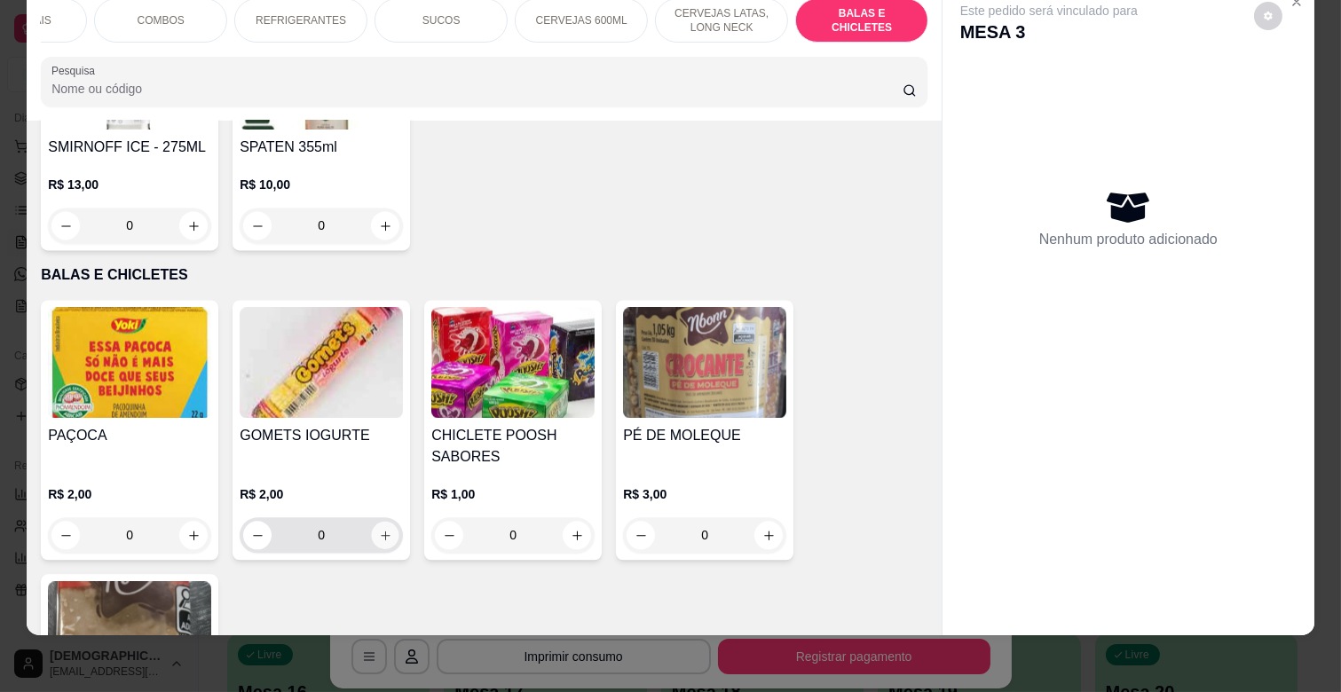
click at [379, 529] on icon "increase-product-quantity" at bounding box center [385, 535] width 13 height 13
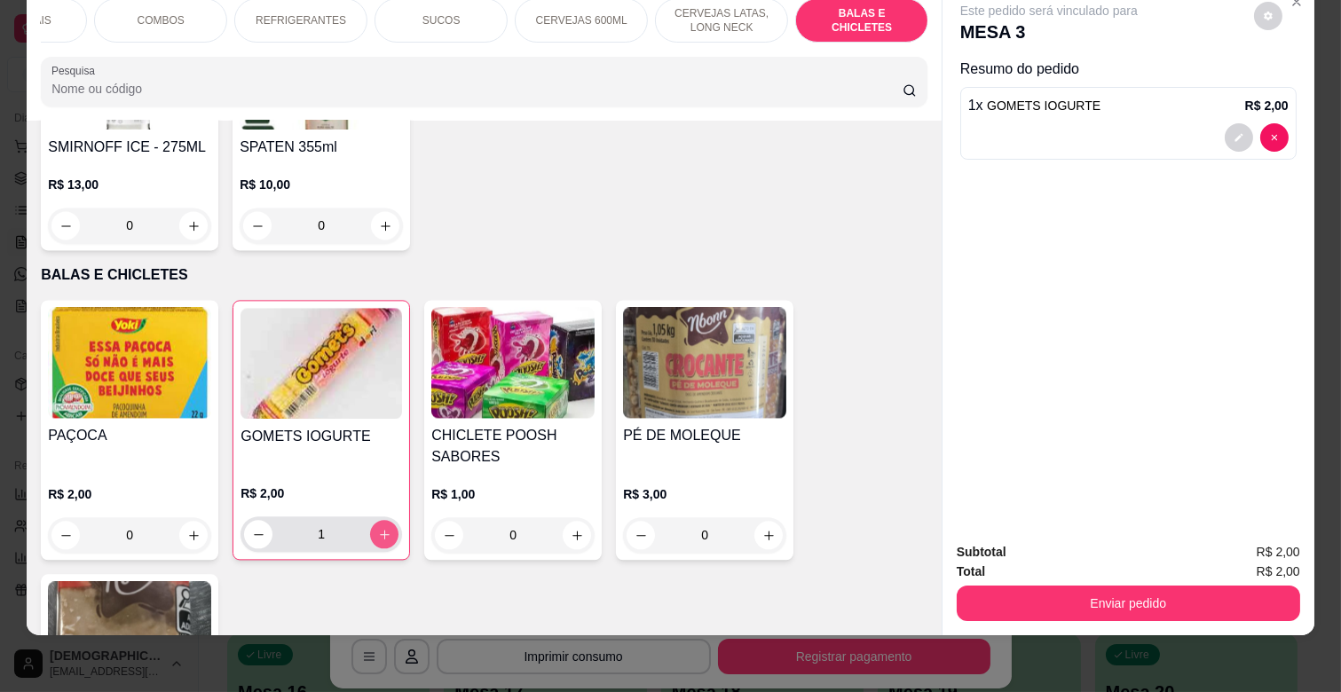
click at [378, 528] on icon "increase-product-quantity" at bounding box center [384, 534] width 13 height 13
type input "4"
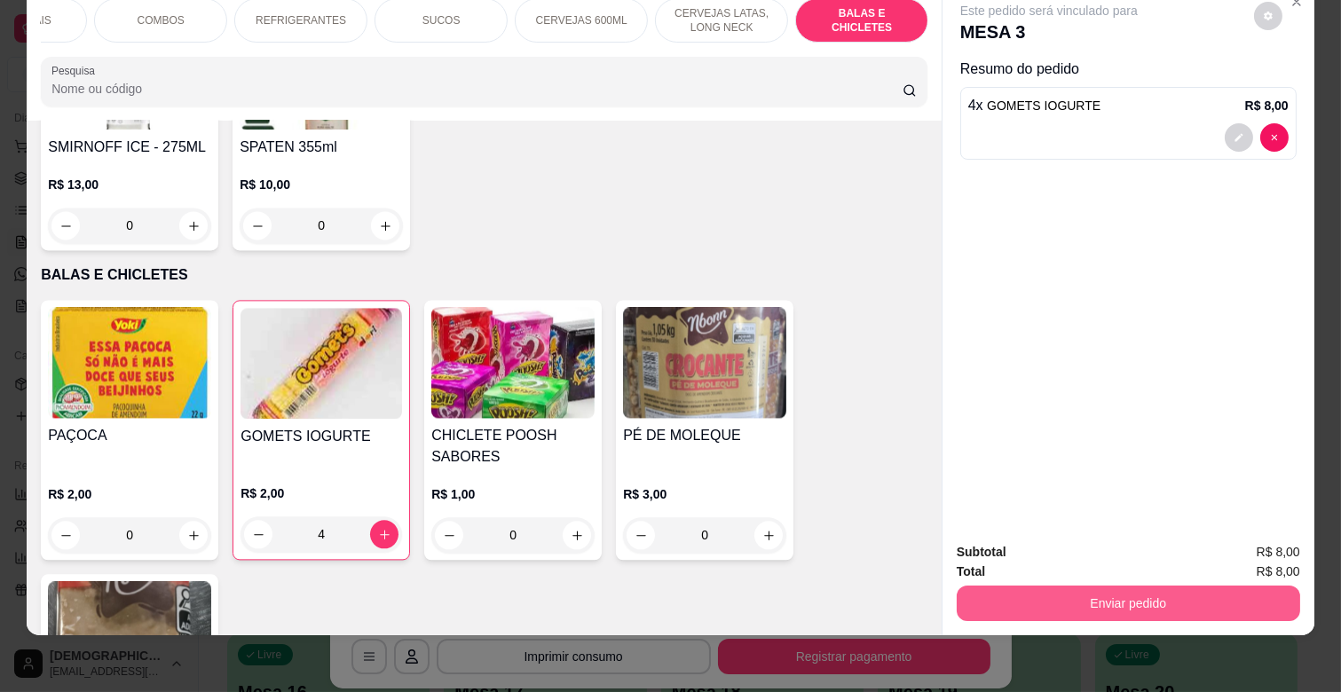
click at [1145, 586] on button "Enviar pedido" at bounding box center [1129, 604] width 344 height 36
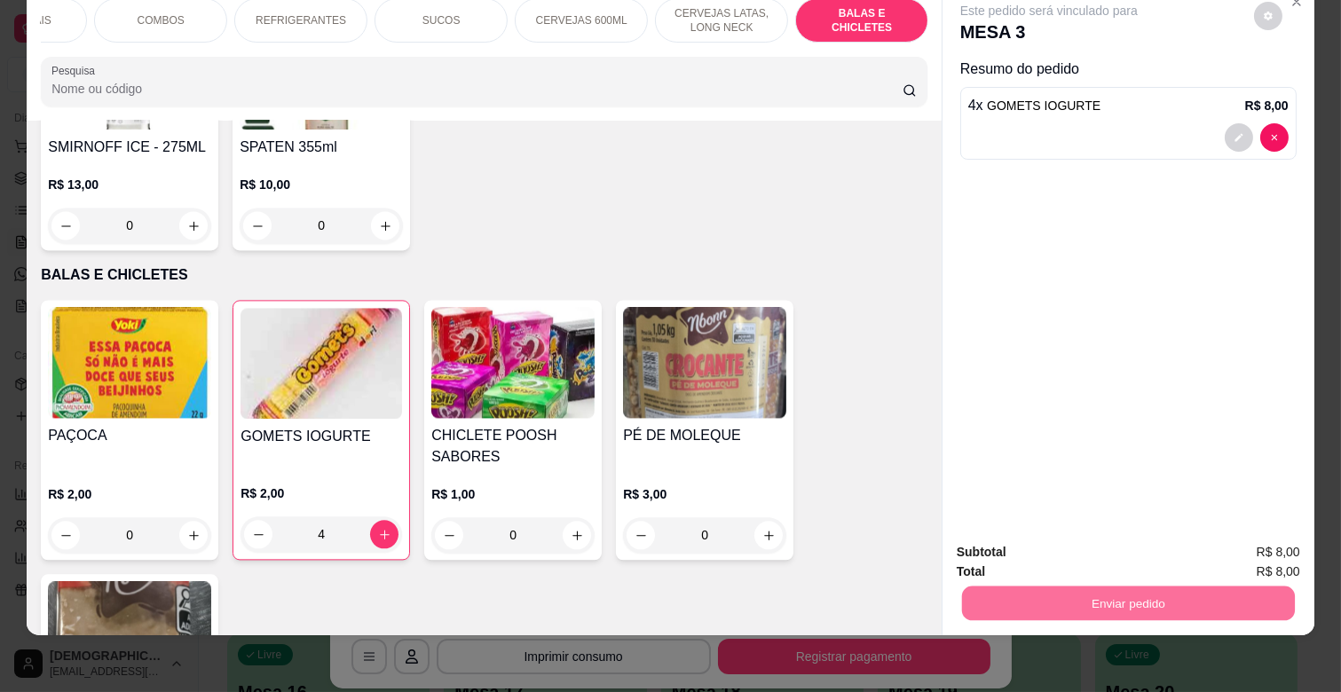
click at [1256, 550] on button "Enviar pedido" at bounding box center [1254, 544] width 98 height 33
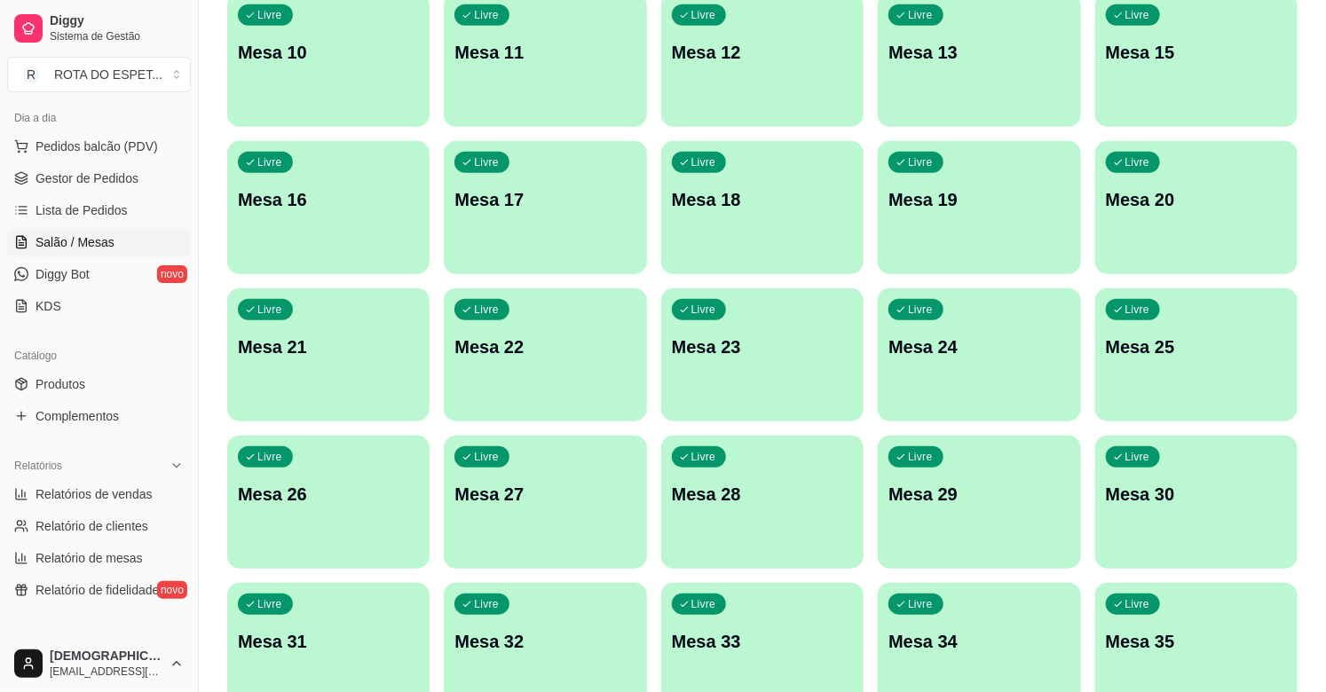
scroll to position [0, 0]
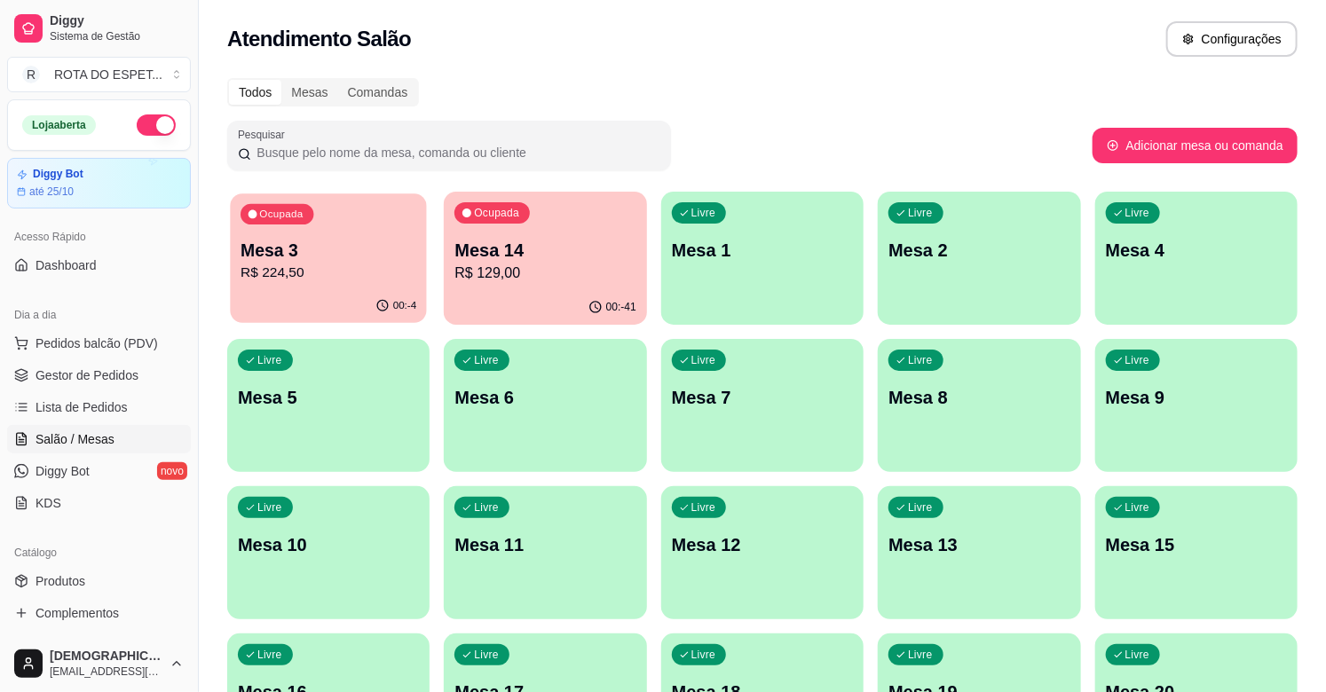
click at [343, 255] on p "Mesa 3" at bounding box center [329, 251] width 176 height 24
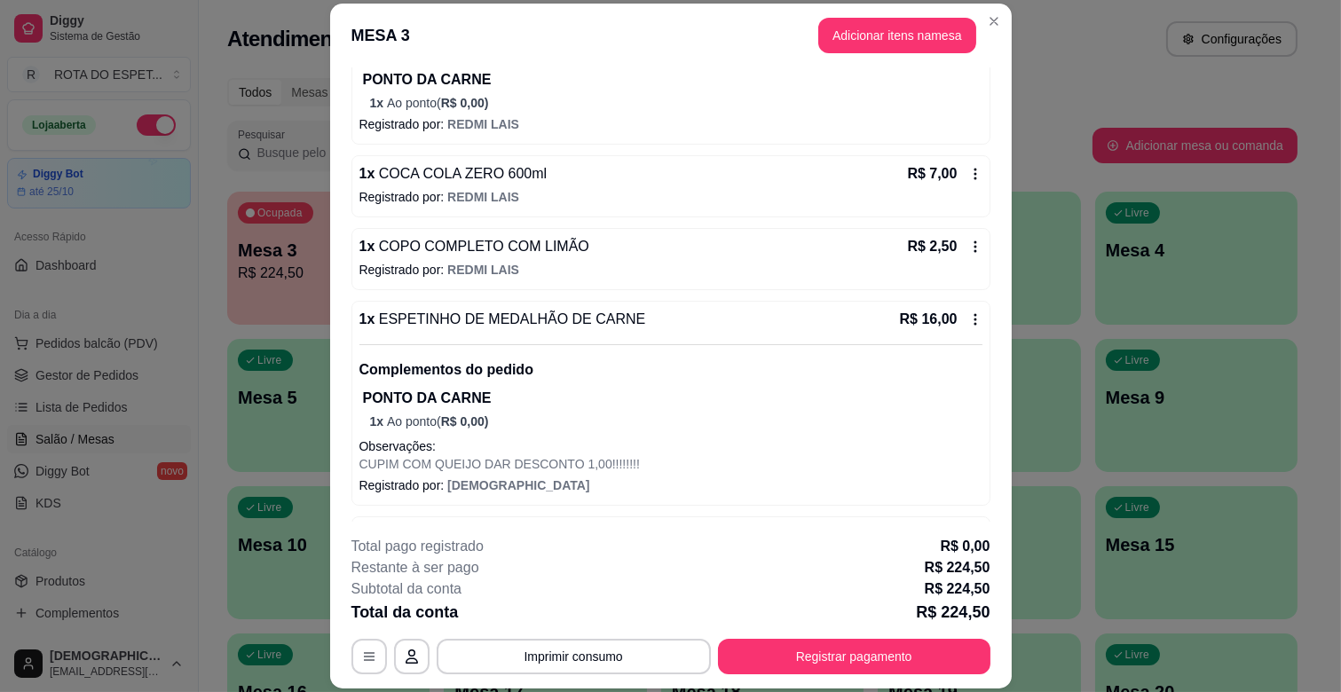
scroll to position [1874, 0]
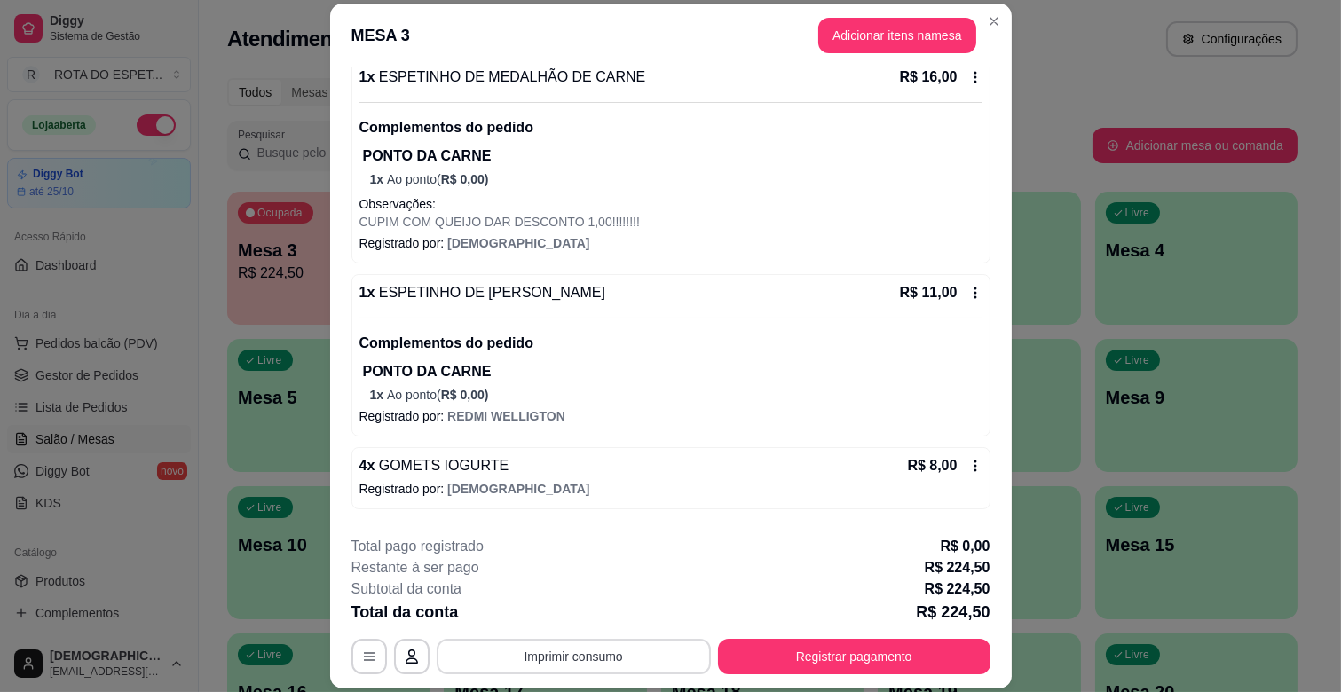
click at [591, 655] on button "Imprimir consumo" at bounding box center [574, 657] width 274 height 36
click at [595, 613] on button "IMPRESSORA CAIXA" at bounding box center [572, 616] width 146 height 28
click at [767, 658] on button "Registrar pagamento" at bounding box center [854, 657] width 273 height 36
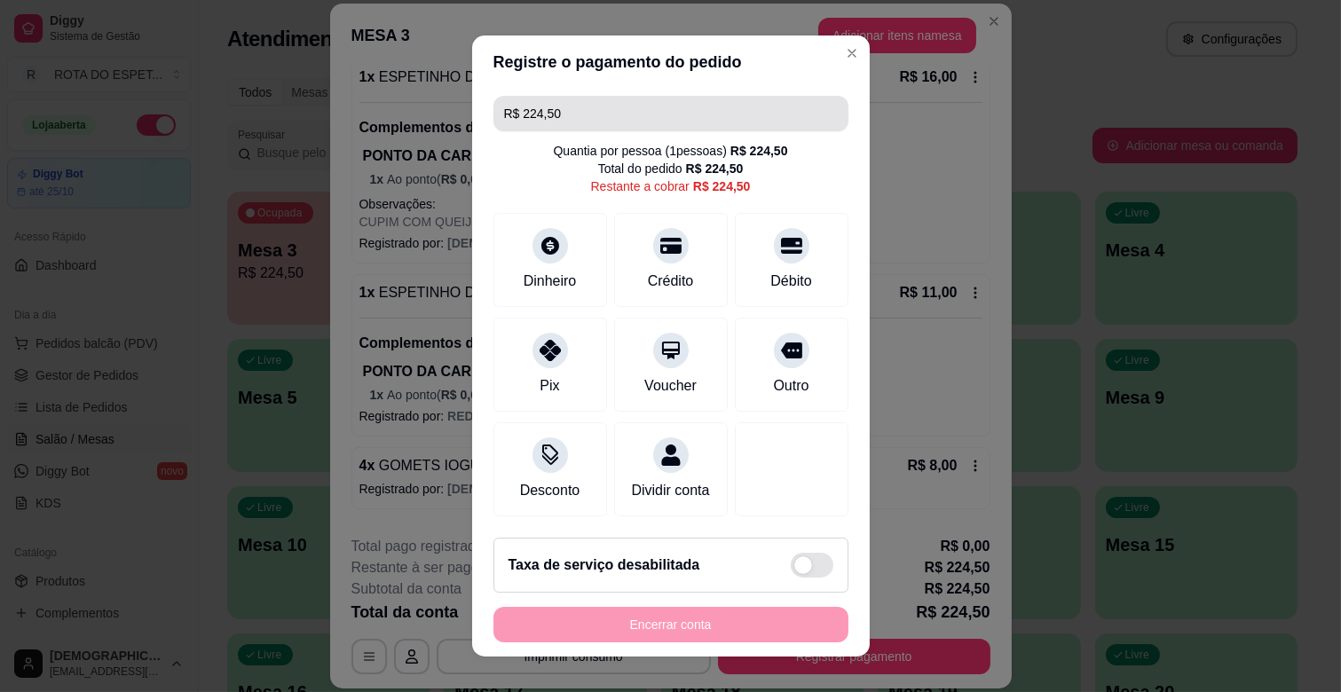
click at [589, 96] on input "R$ 224,50" at bounding box center [671, 114] width 334 height 36
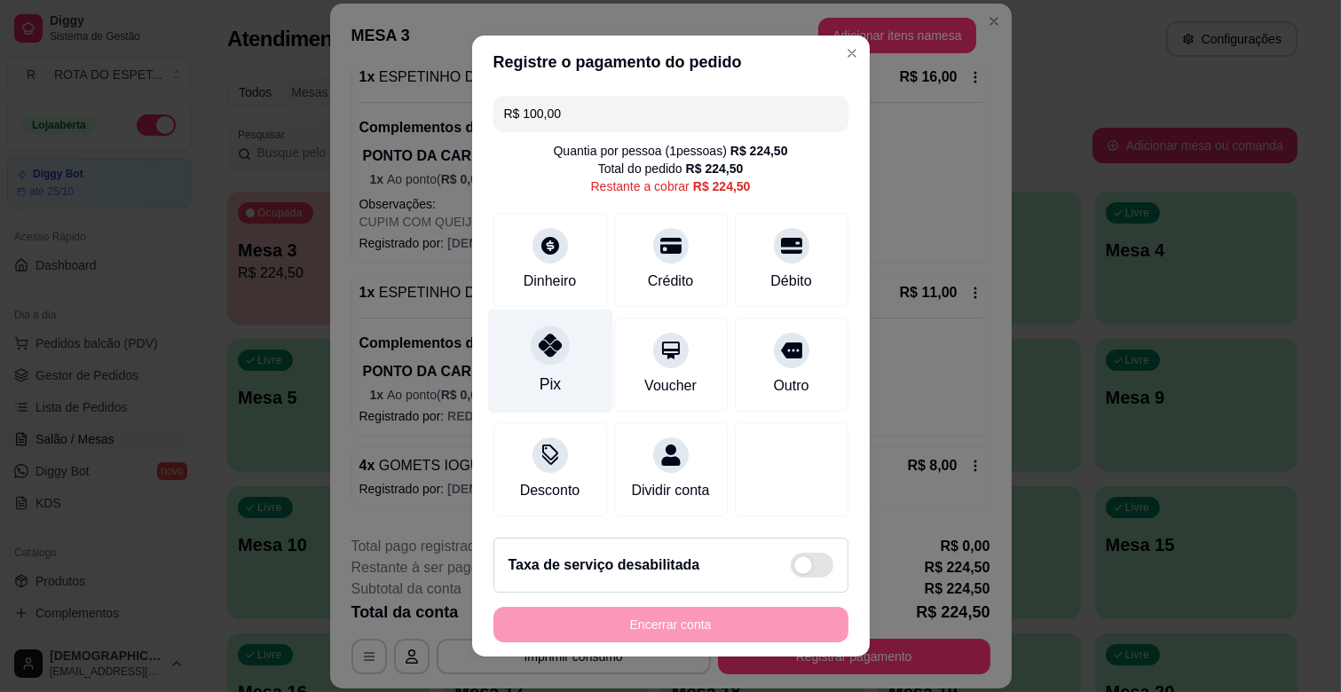
click at [549, 378] on div "Pix" at bounding box center [549, 362] width 125 height 104
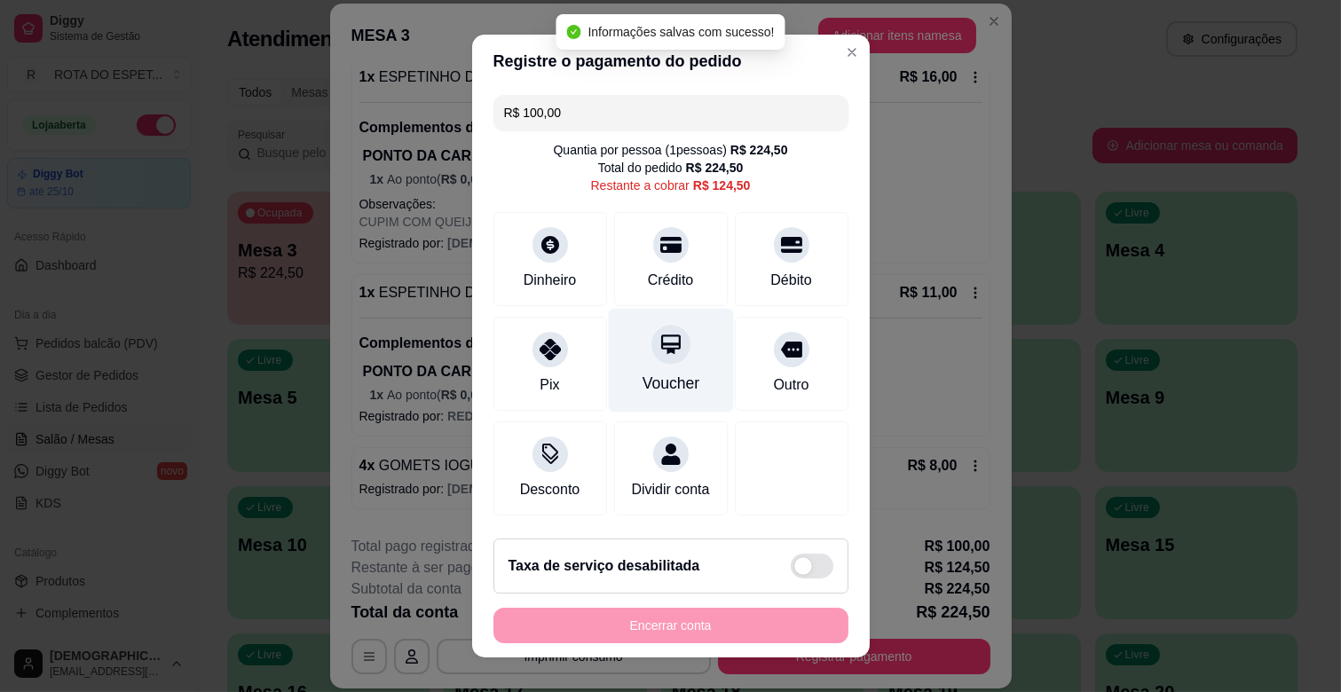
type input "R$ 124,50"
click at [573, 119] on input "R$ 124,50" at bounding box center [671, 113] width 334 height 36
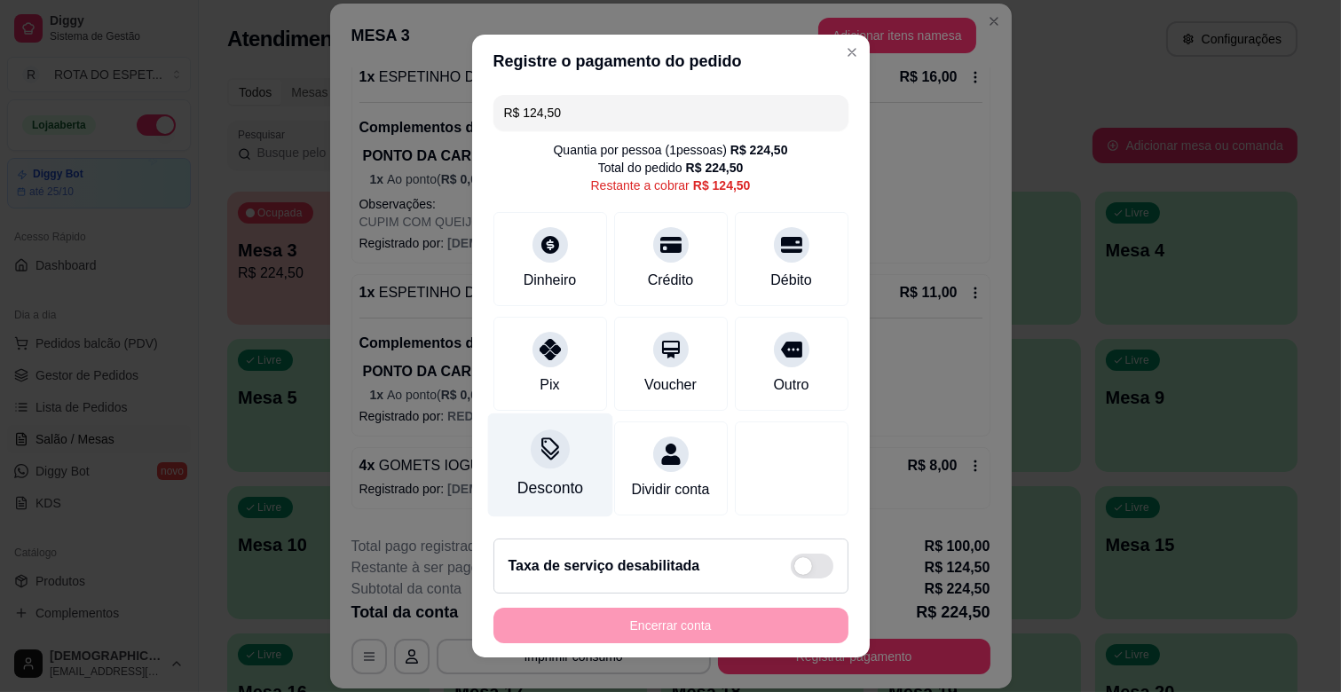
click at [538, 460] on icon at bounding box center [549, 449] width 23 height 23
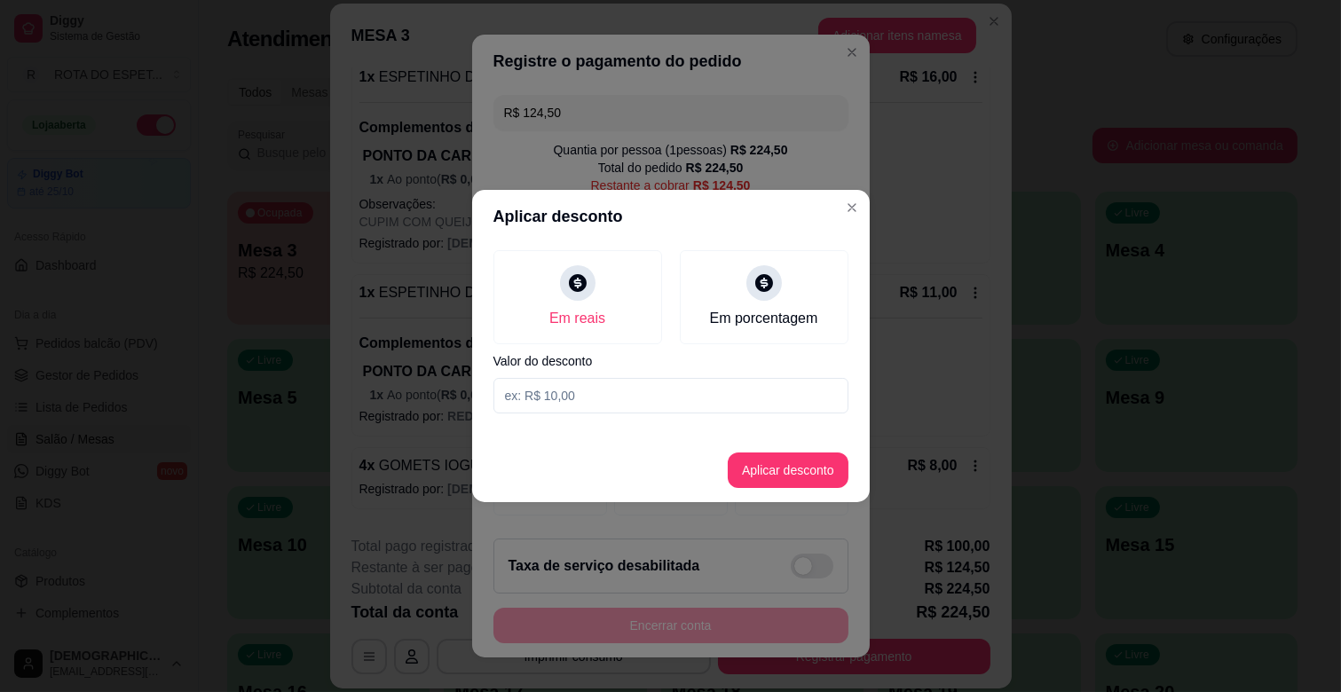
click at [556, 395] on input at bounding box center [671, 396] width 355 height 36
type input "1,50"
click at [758, 481] on button "Aplicar desconto" at bounding box center [788, 471] width 116 height 35
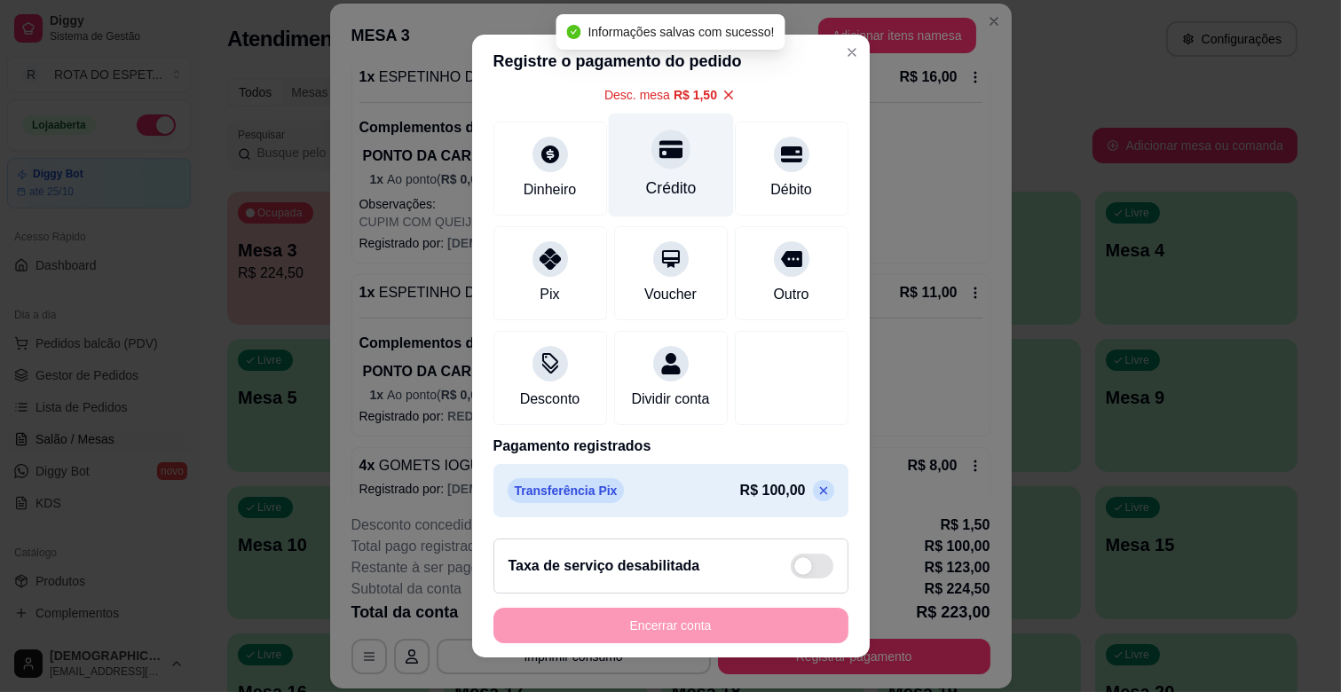
scroll to position [130, 0]
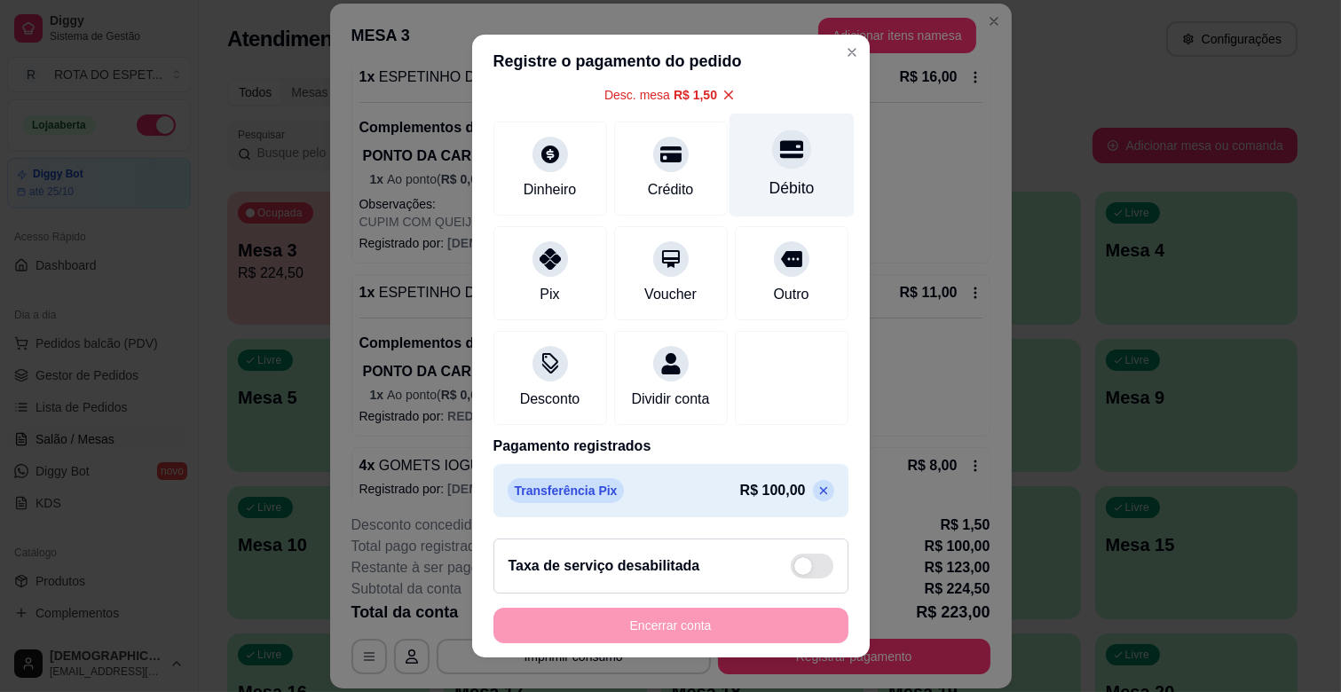
click at [779, 141] on icon at bounding box center [790, 150] width 23 height 18
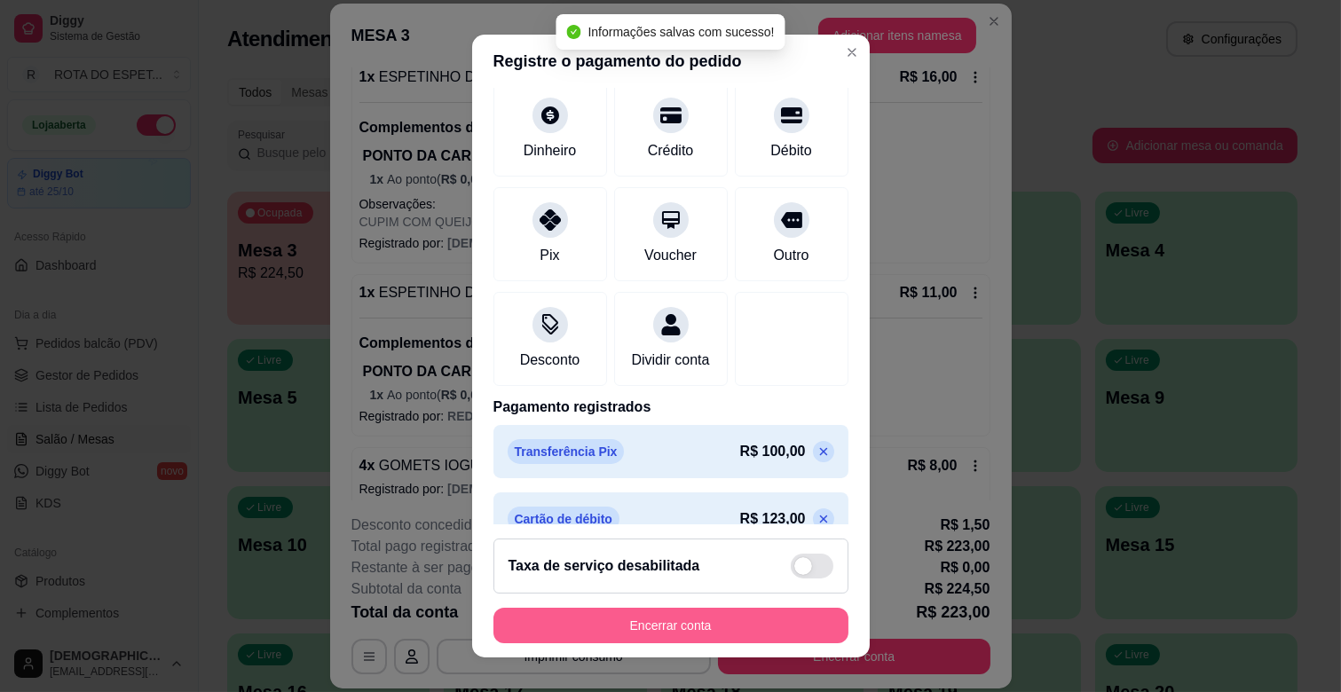
type input "R$ 0,00"
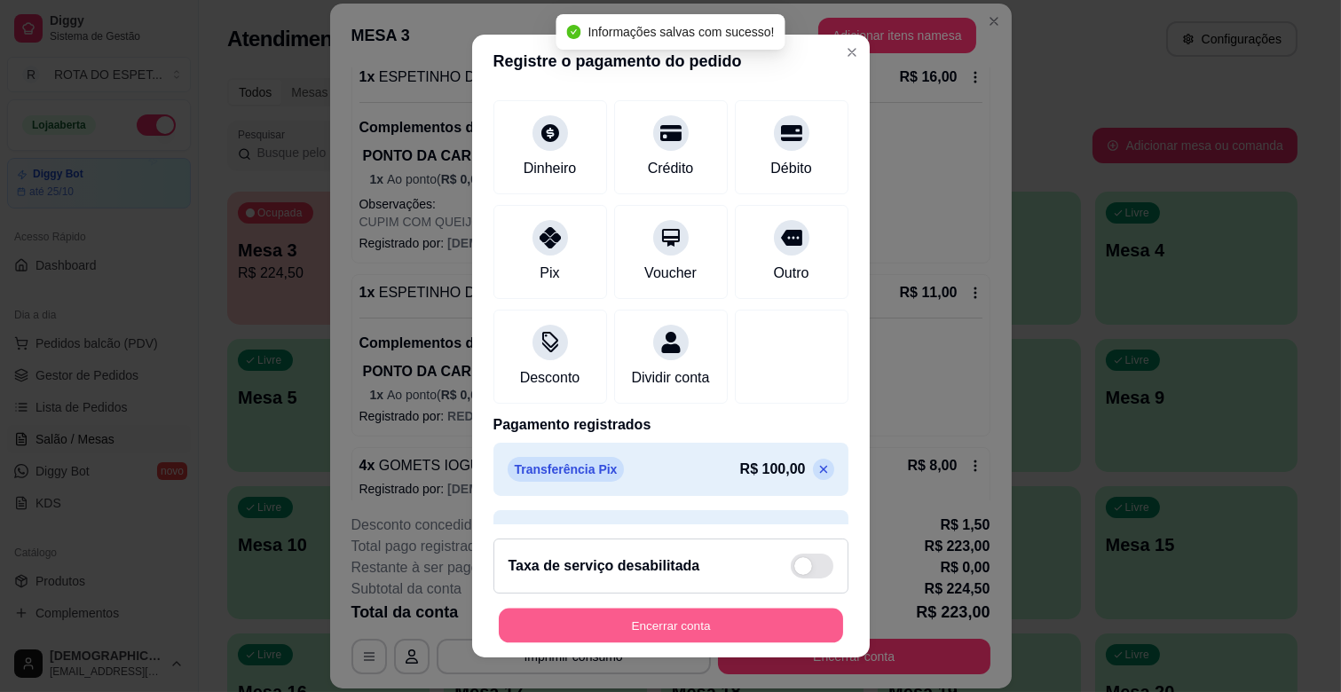
click at [713, 626] on button "Encerrar conta" at bounding box center [671, 626] width 344 height 35
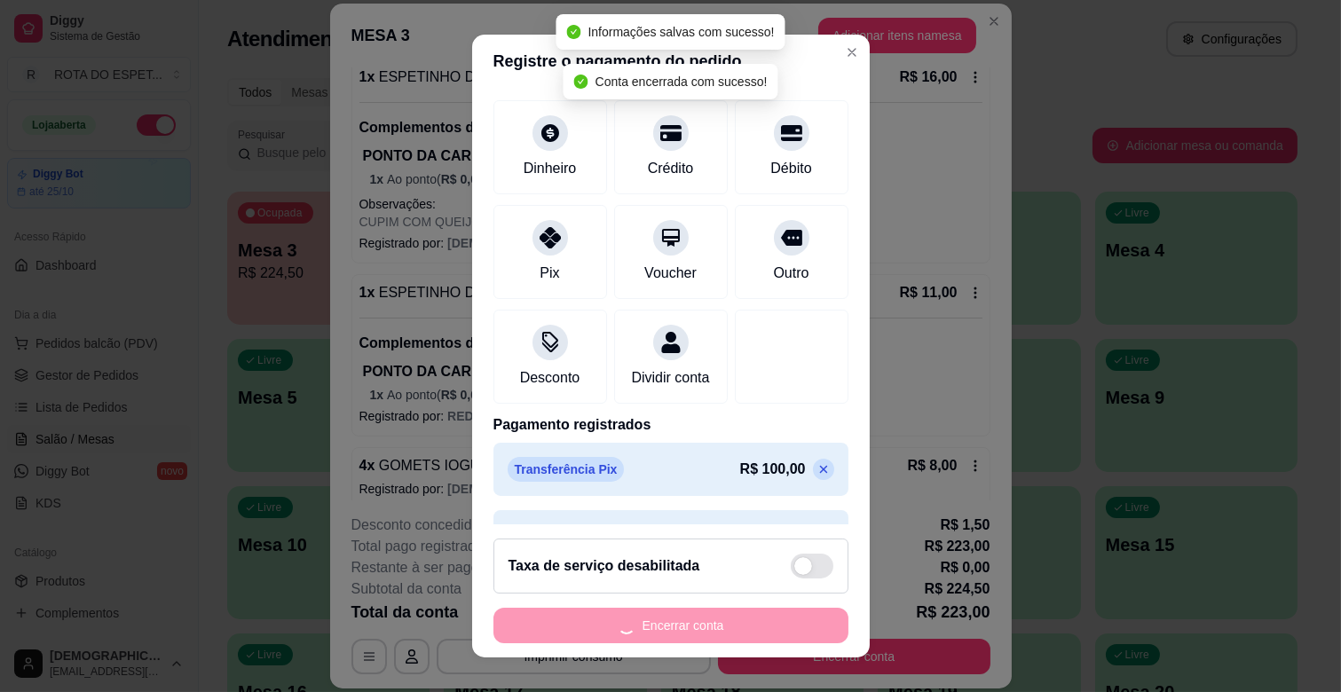
scroll to position [0, 0]
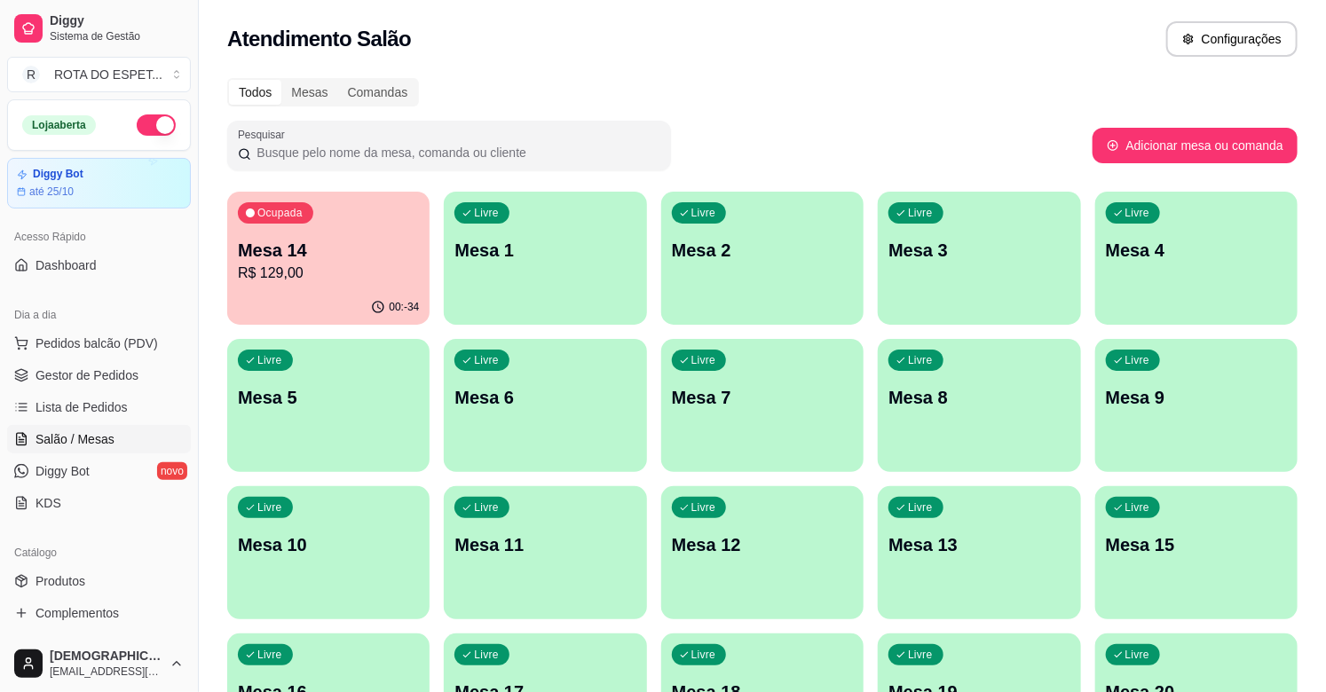
click at [326, 280] on p "R$ 129,00" at bounding box center [328, 273] width 181 height 21
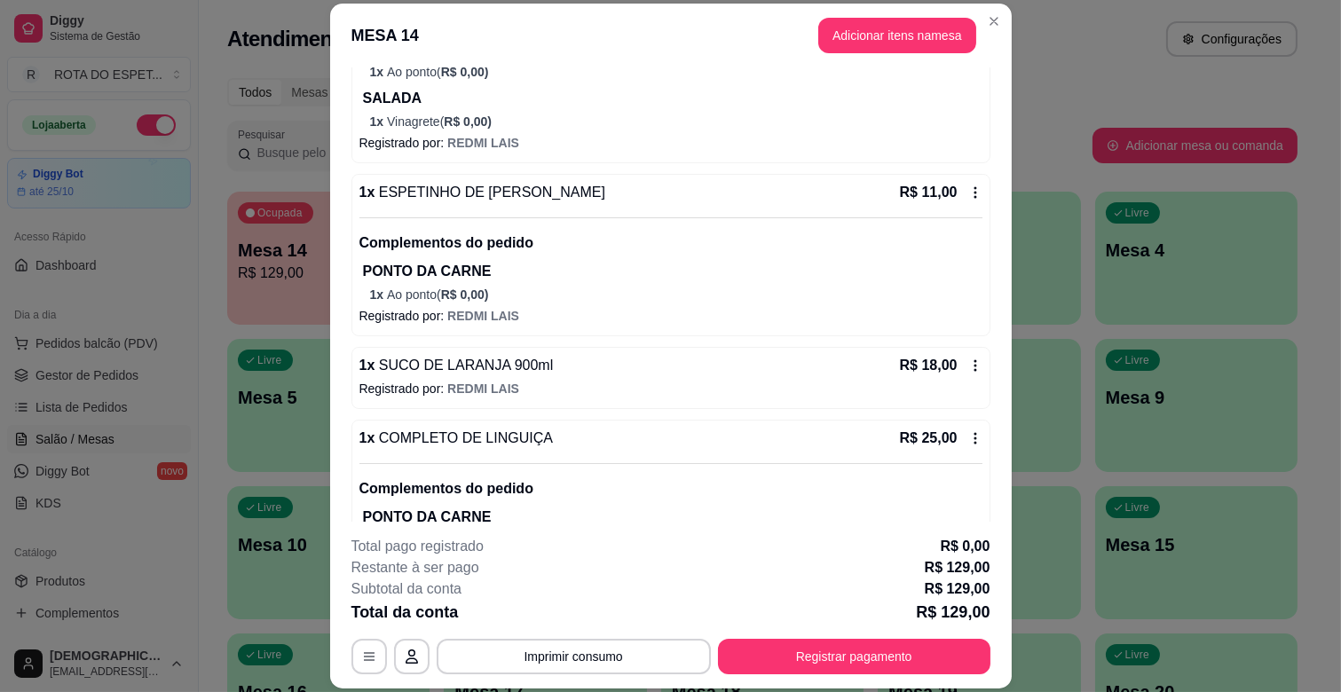
scroll to position [624, 0]
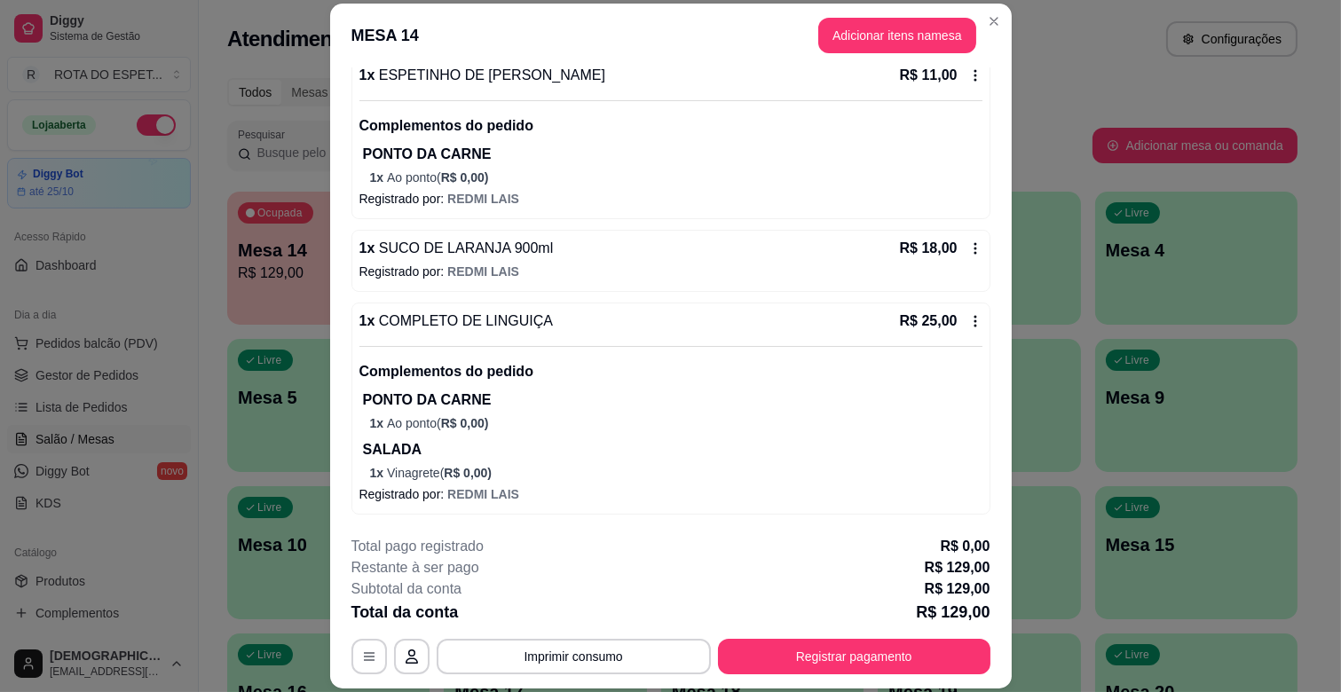
click at [794, 679] on footer "**********" at bounding box center [671, 605] width 682 height 167
click at [796, 668] on button "Registrar pagamento" at bounding box center [854, 657] width 265 height 35
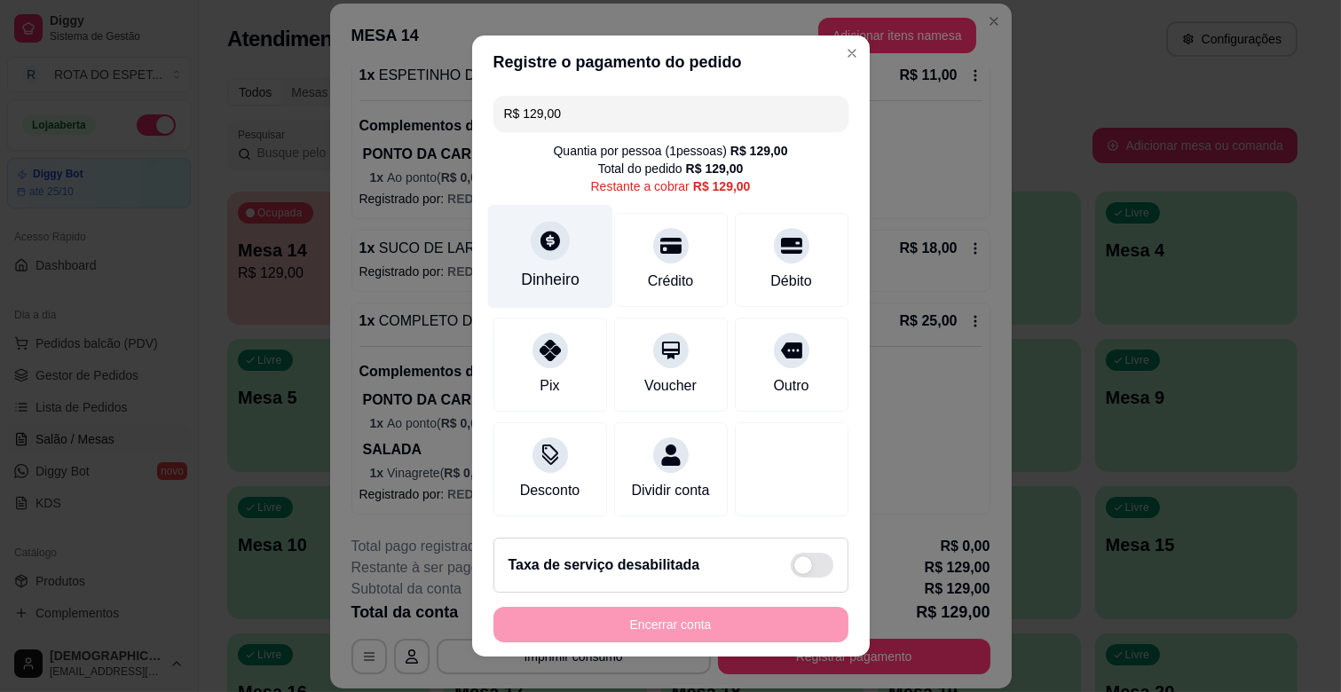
click at [551, 260] on div "Dinheiro" at bounding box center [549, 257] width 125 height 104
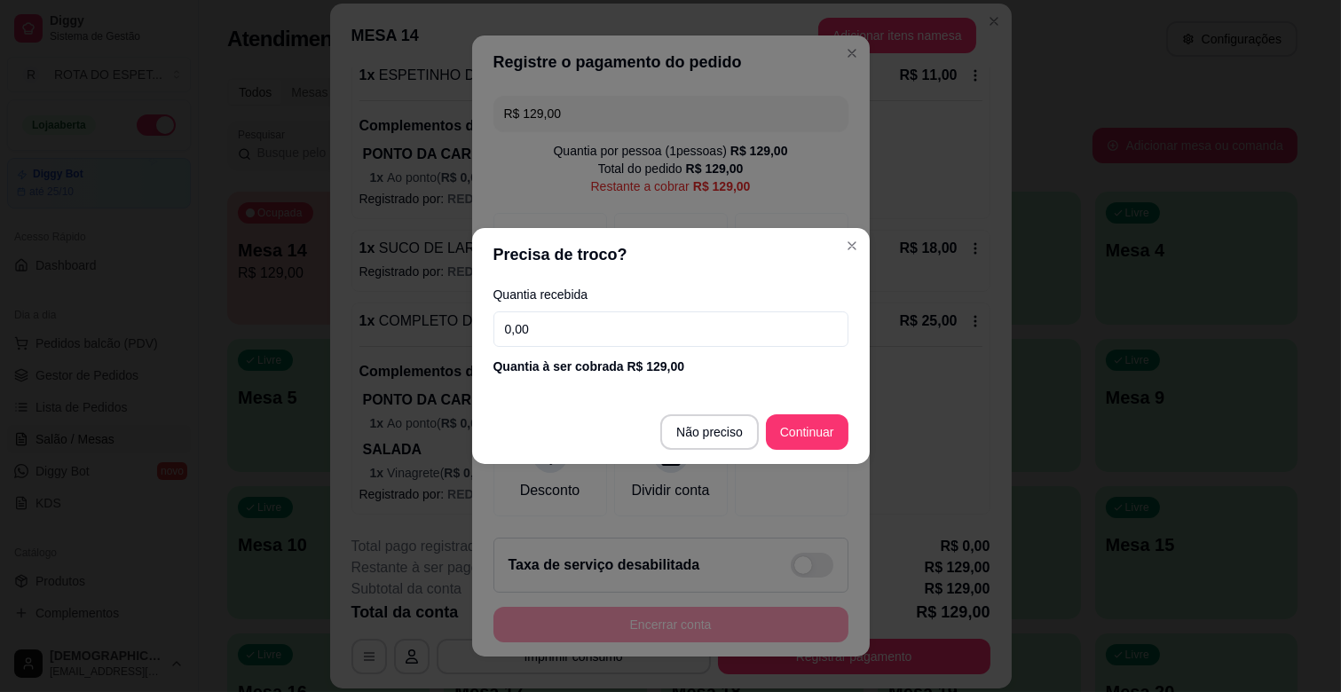
click at [551, 296] on label "Quantia recebida" at bounding box center [671, 294] width 355 height 12
click at [551, 323] on input "0,00" at bounding box center [671, 330] width 355 height 36
type input "200,00"
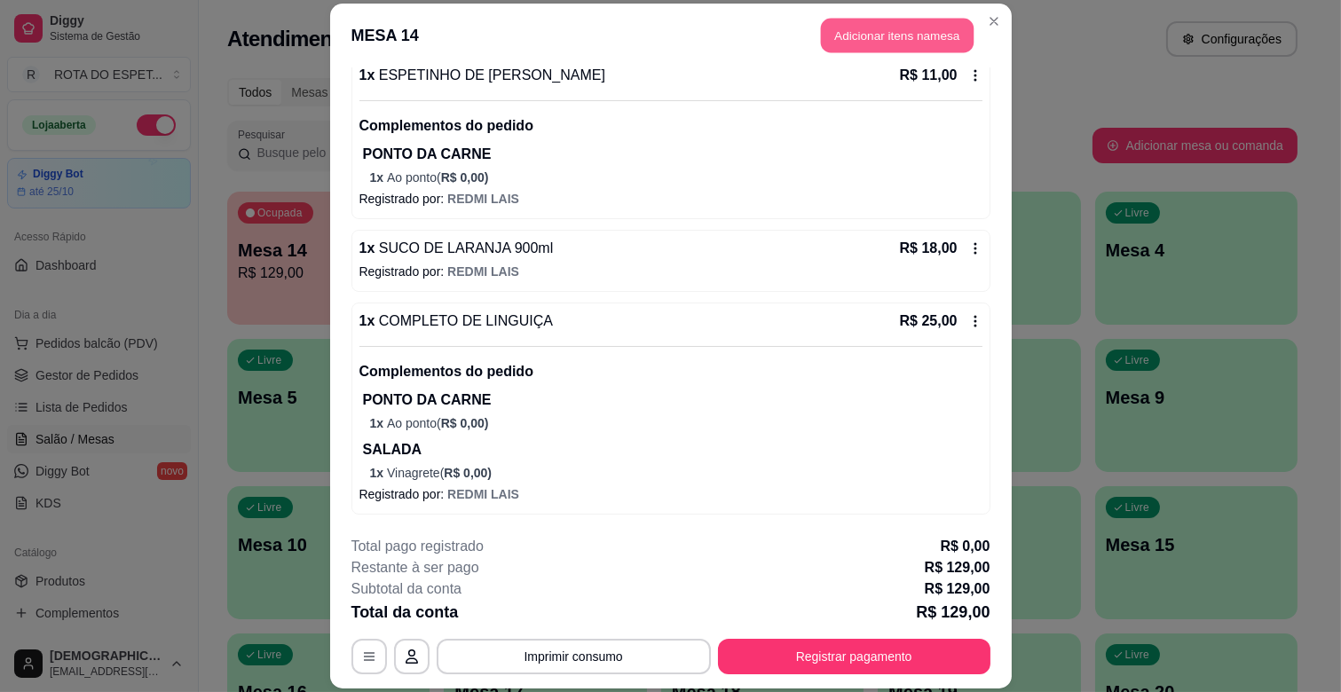
click at [895, 30] on button "Adicionar itens na mesa" at bounding box center [897, 36] width 153 height 35
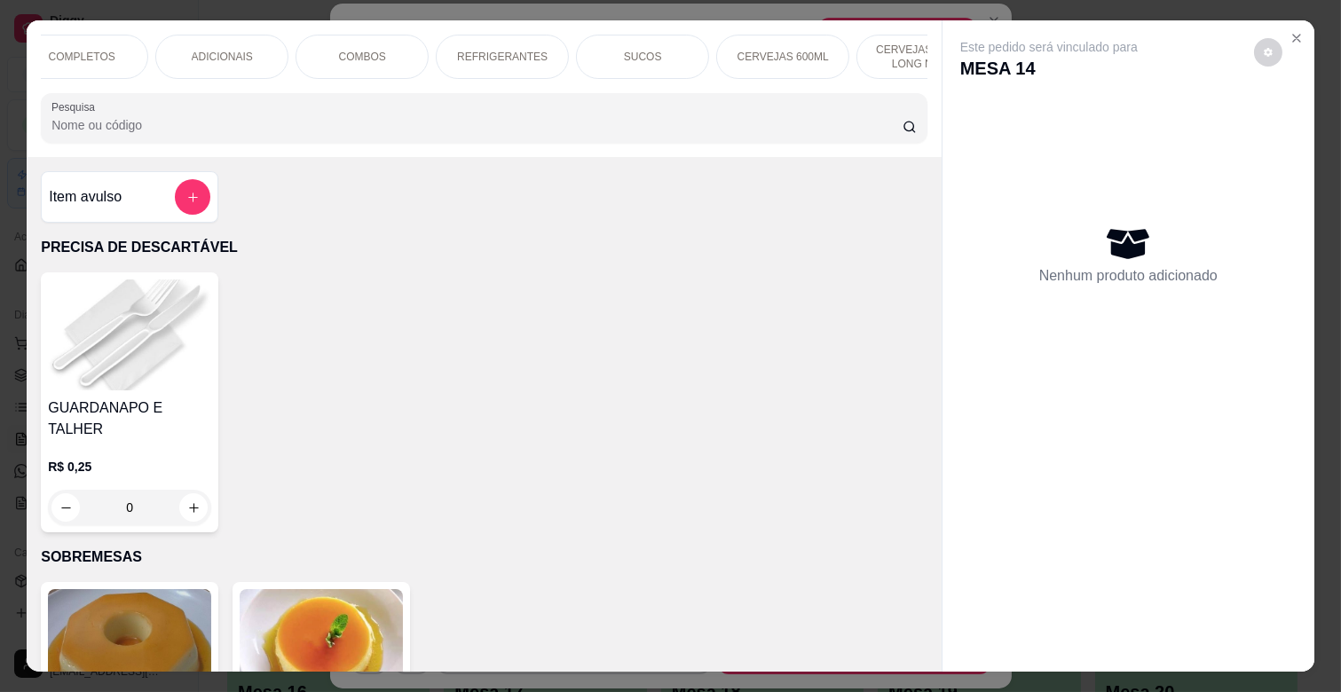
scroll to position [0, 591]
click at [643, 41] on div "SUCOS" at bounding box center [638, 57] width 133 height 44
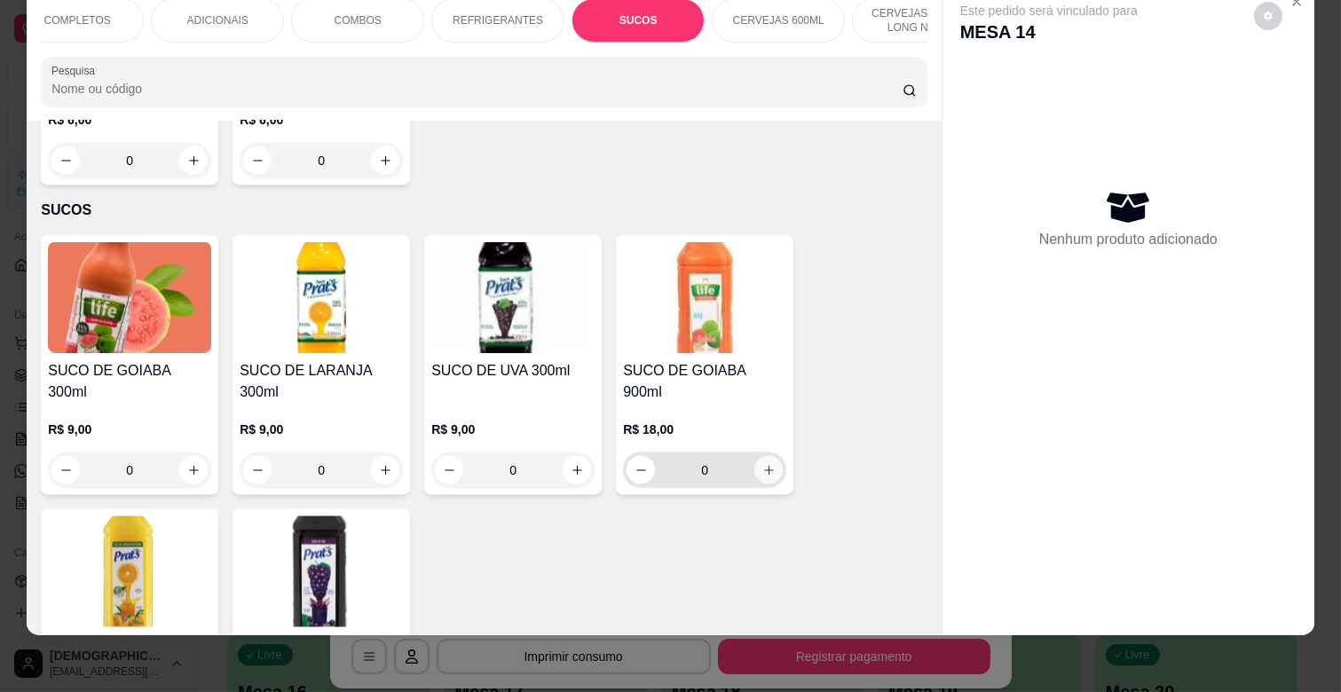
click at [764, 466] on icon "increase-product-quantity" at bounding box center [769, 471] width 10 height 10
type input "1"
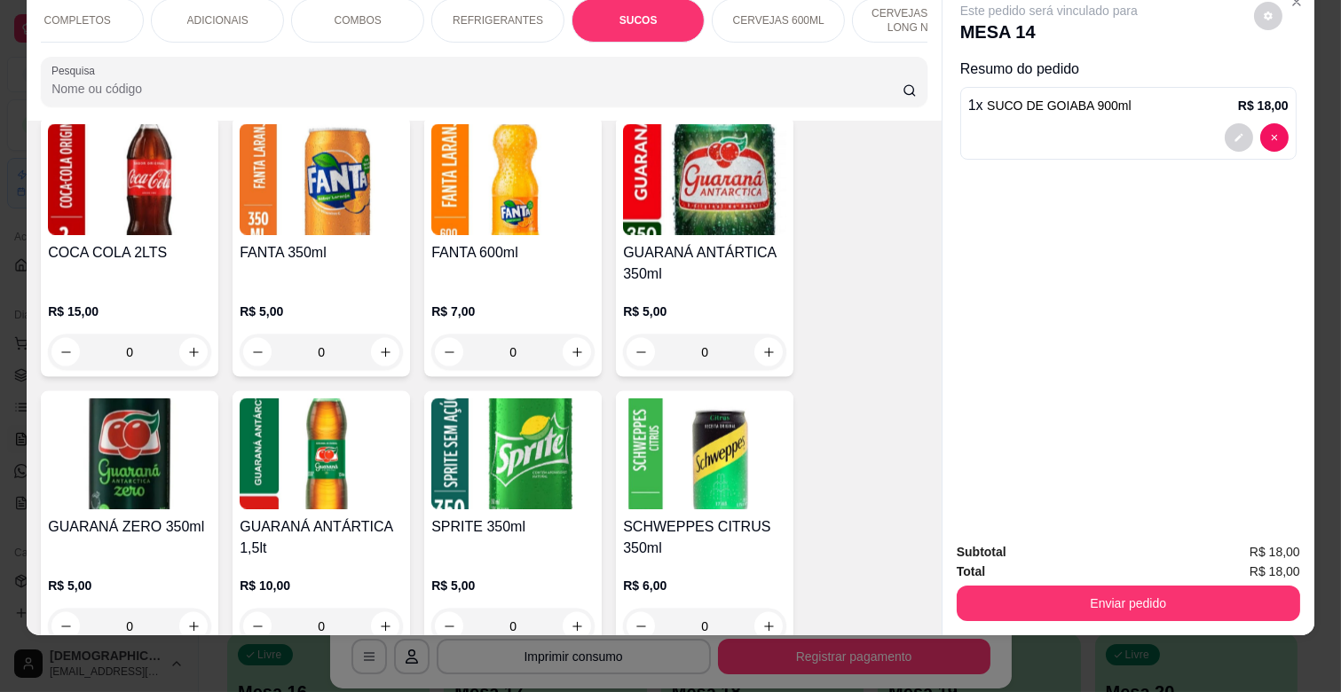
scroll to position [4418, 0]
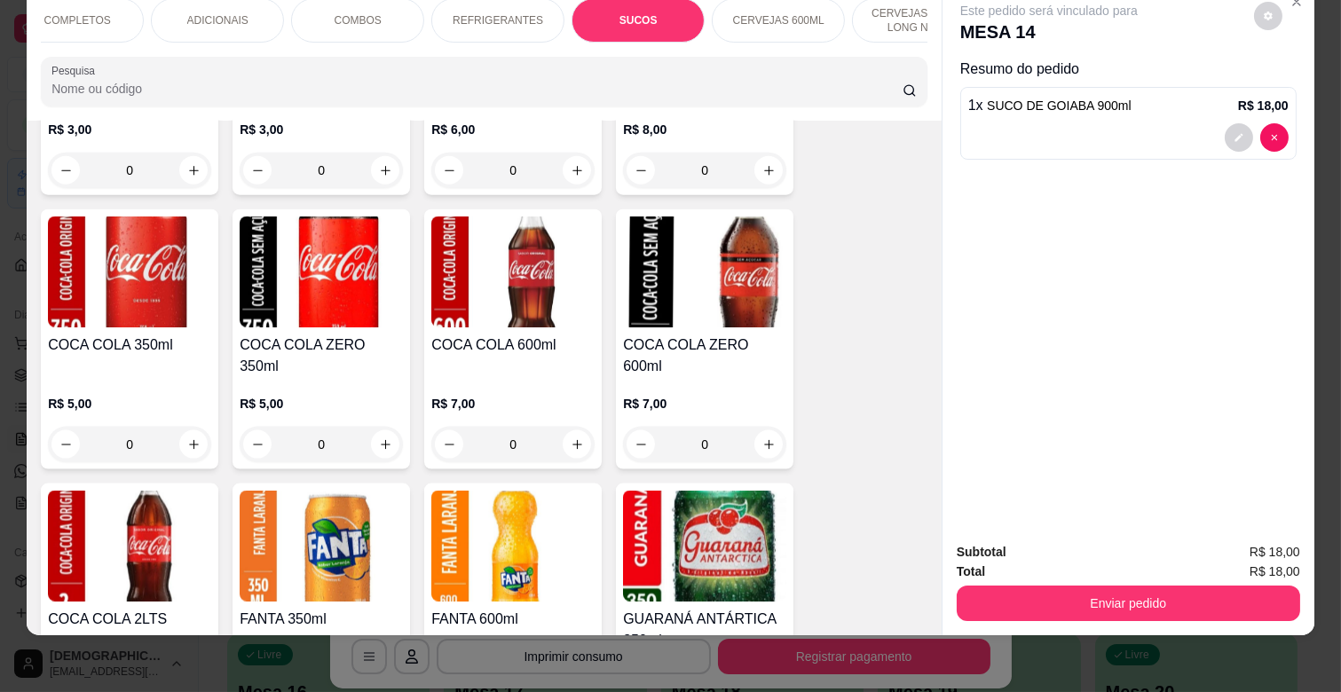
click at [484, 25] on div "REFRIGERANTES" at bounding box center [497, 20] width 133 height 44
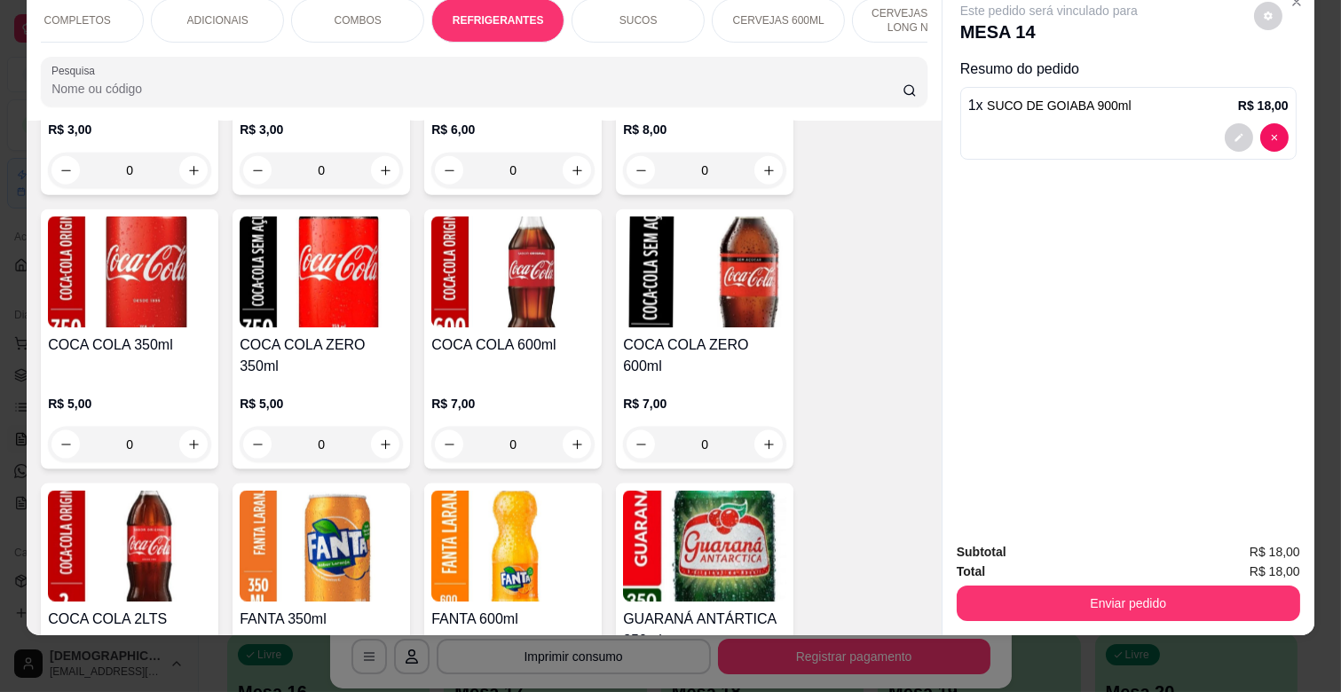
scroll to position [4139, 0]
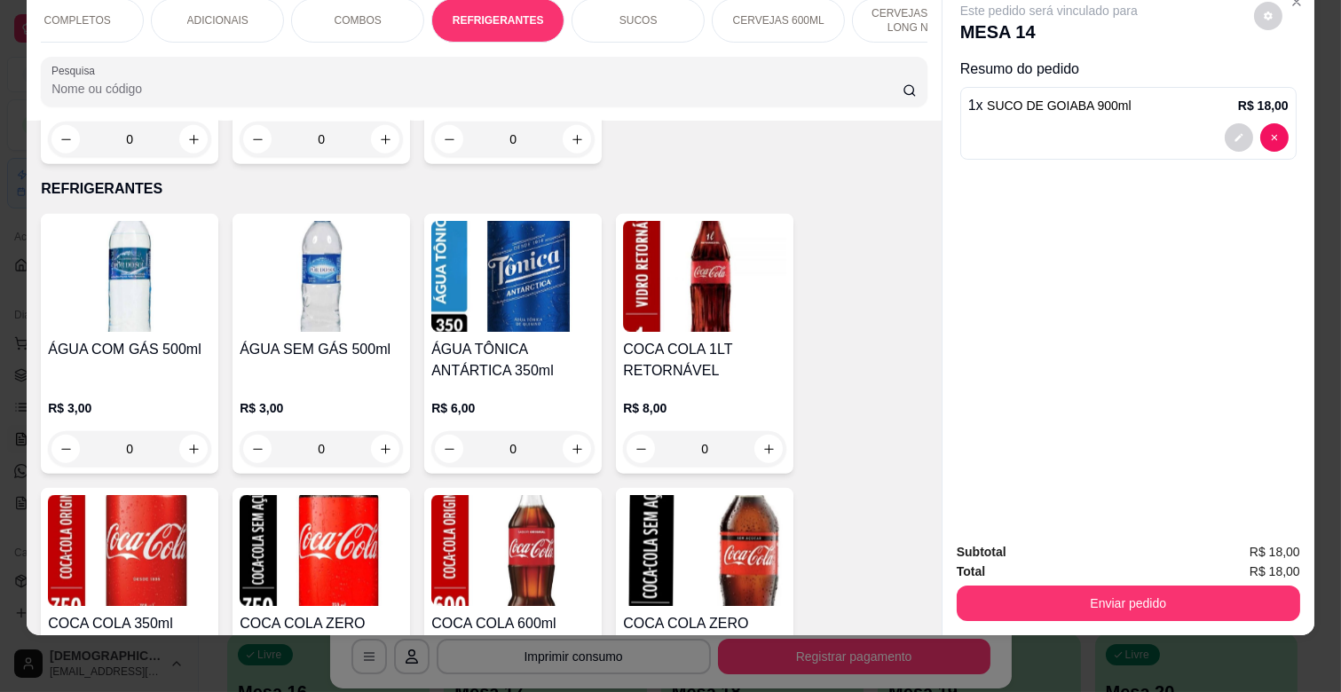
click at [488, 13] on p "REFRIGERANTES" at bounding box center [498, 20] width 91 height 14
click at [385, 435] on button "increase-product-quantity" at bounding box center [385, 449] width 28 height 28
type input "1"
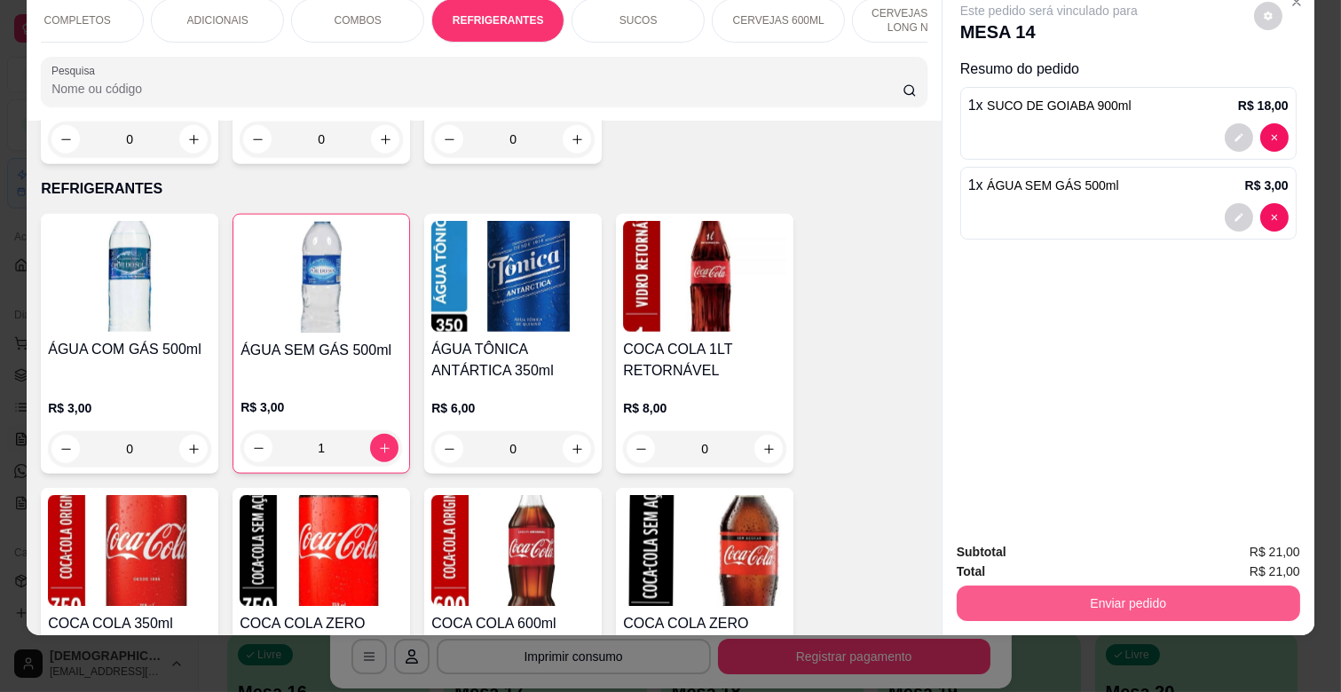
click at [1216, 586] on button "Enviar pedido" at bounding box center [1129, 604] width 344 height 36
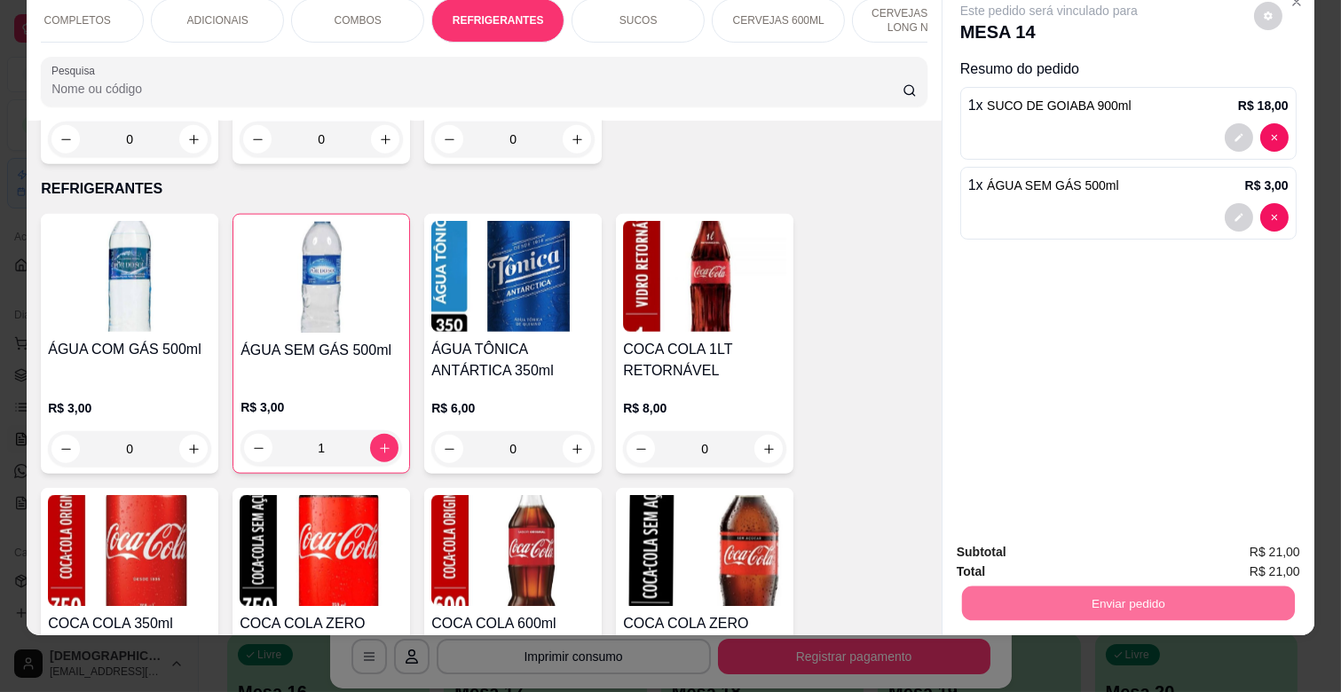
click at [1255, 547] on button "Enviar pedido" at bounding box center [1254, 544] width 98 height 33
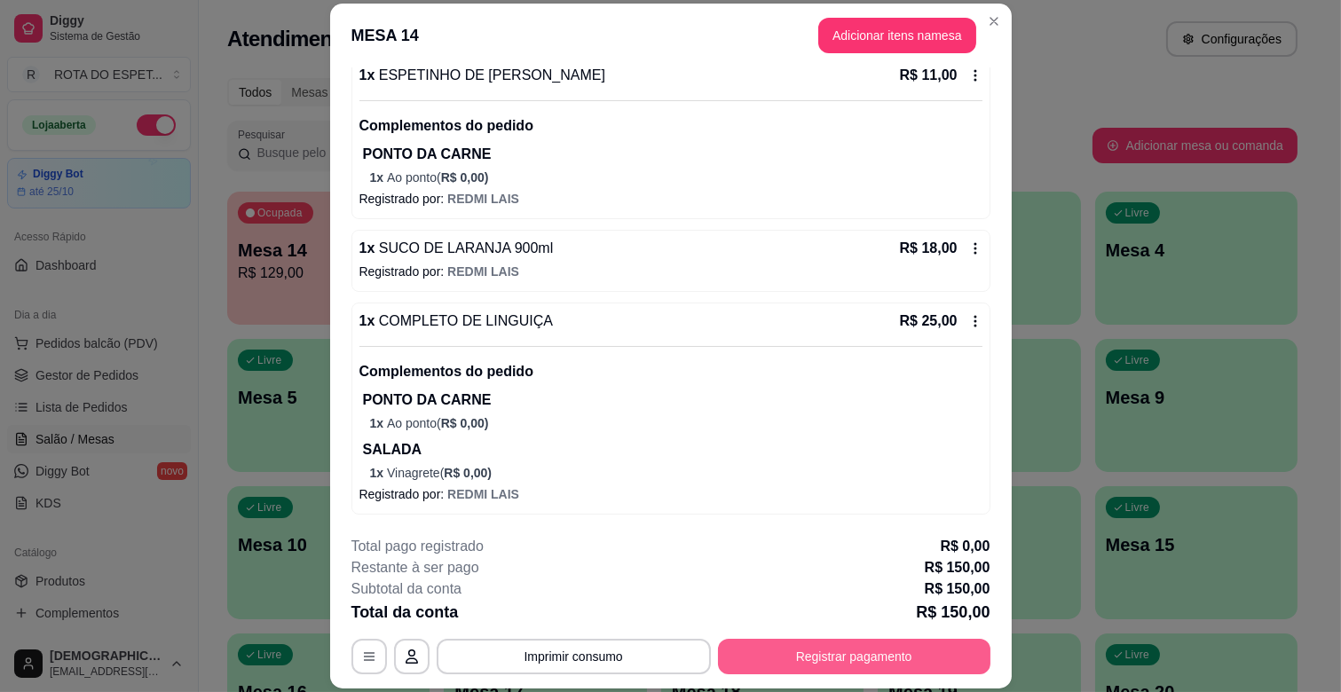
click at [906, 648] on button "Registrar pagamento" at bounding box center [854, 657] width 273 height 36
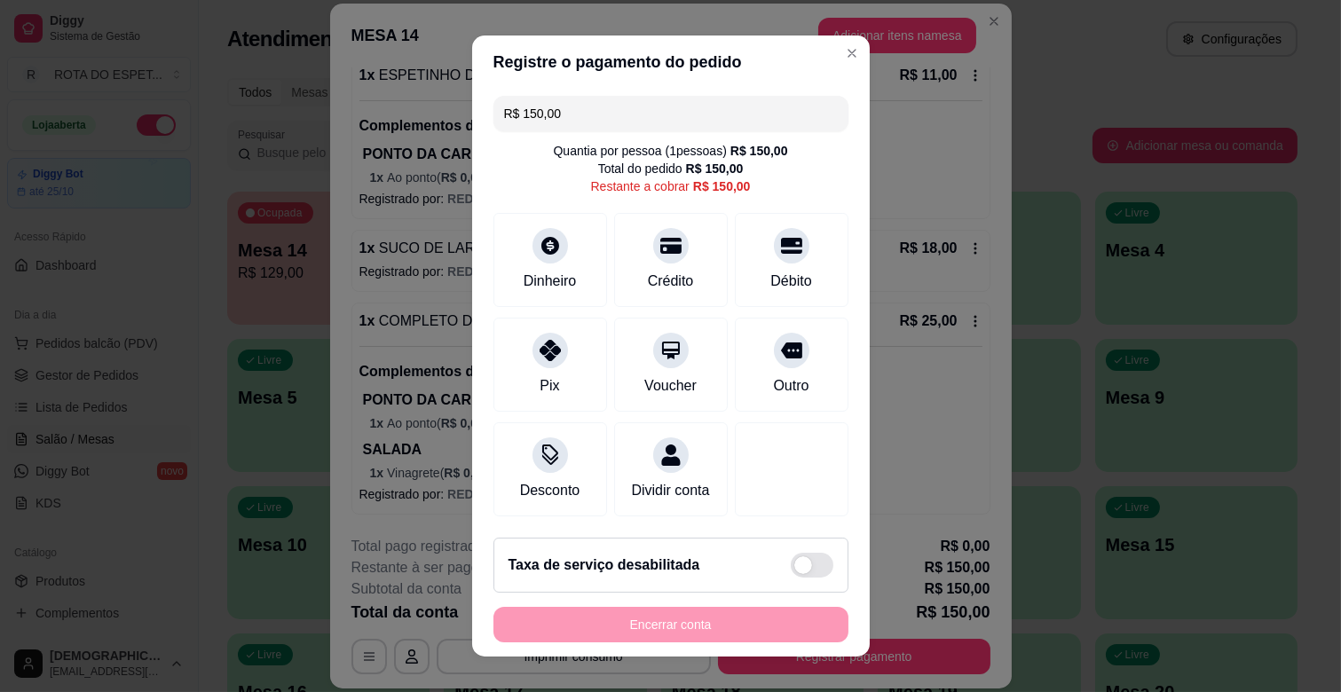
scroll to position [22, 0]
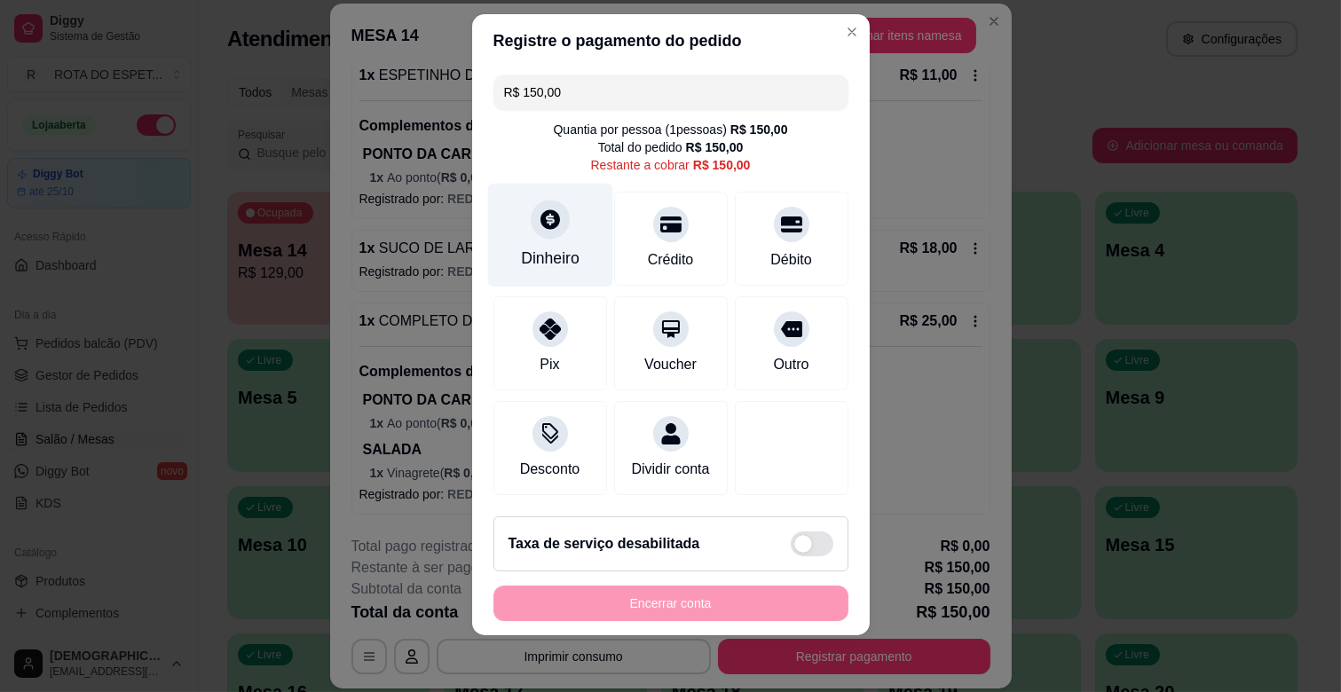
click at [504, 225] on div "Dinheiro" at bounding box center [549, 236] width 125 height 104
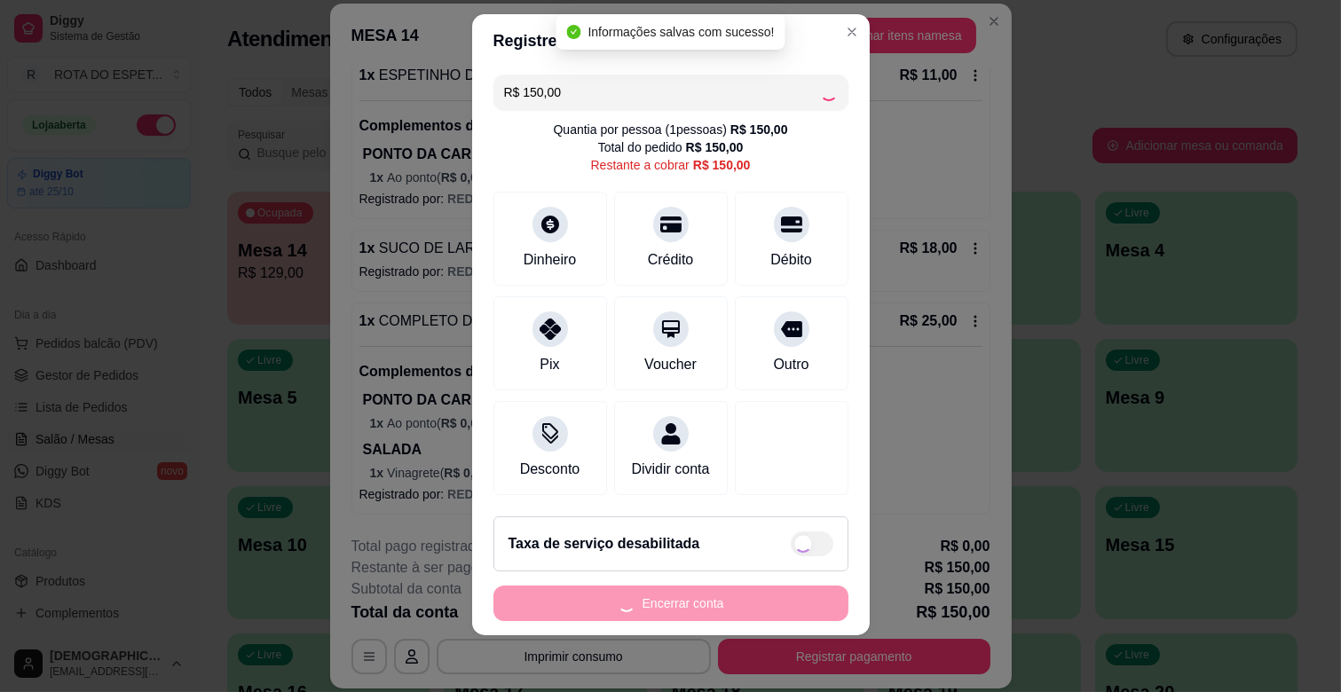
type input "R$ 0,00"
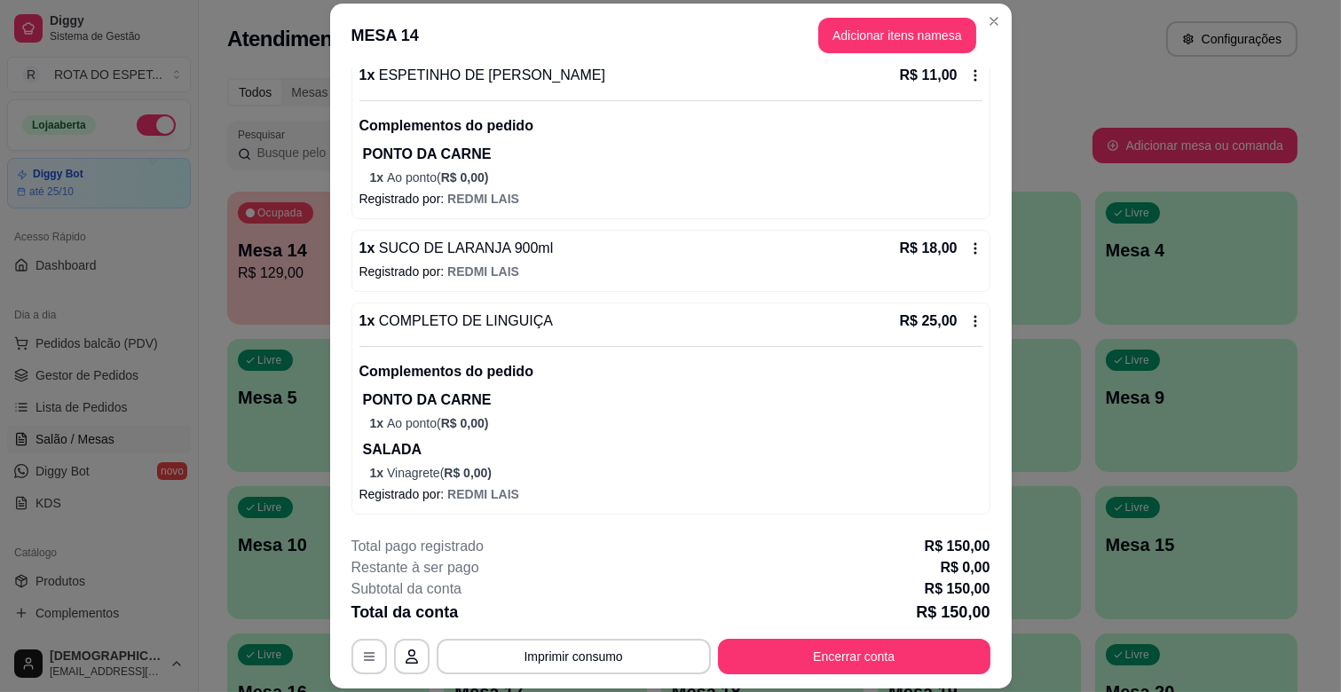
click at [937, 160] on p "PONTO DA CARNE" at bounding box center [673, 154] width 620 height 21
click at [884, 649] on button "Encerrar conta" at bounding box center [854, 657] width 273 height 36
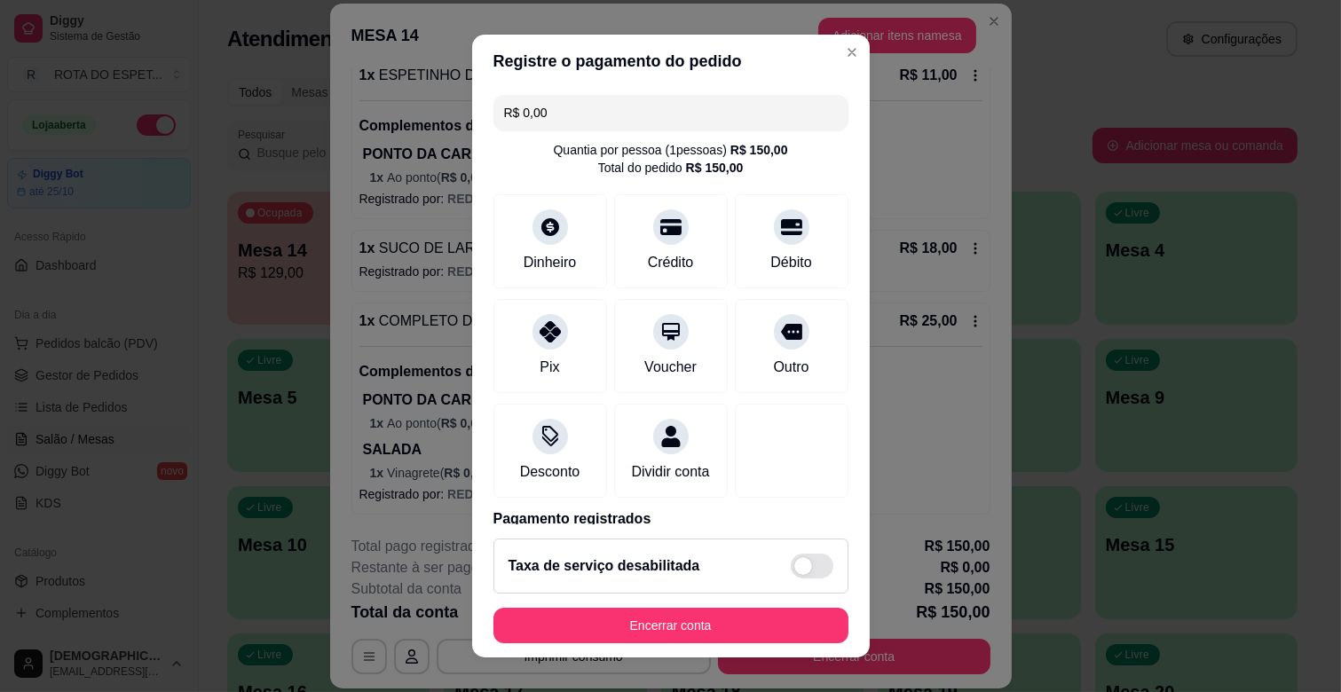
click at [743, 615] on button "Encerrar conta" at bounding box center [671, 626] width 355 height 36
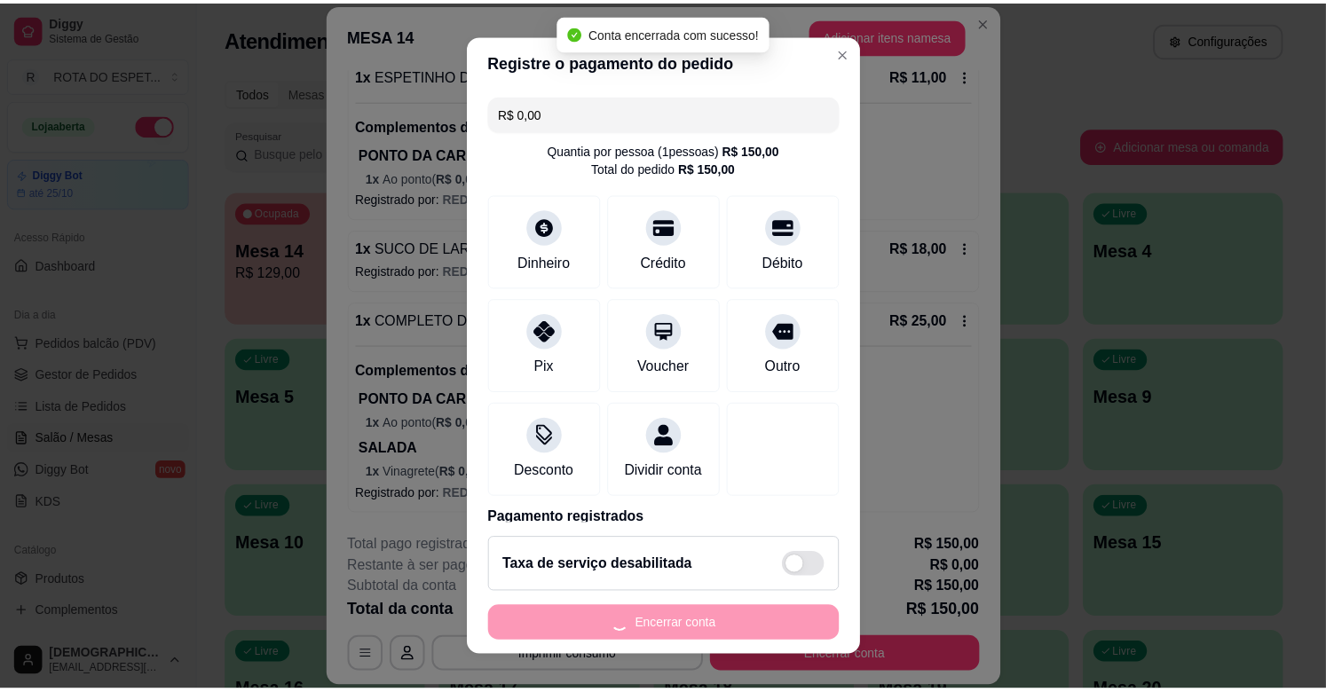
scroll to position [0, 0]
